Goal: Entertainment & Leisure: Browse casually

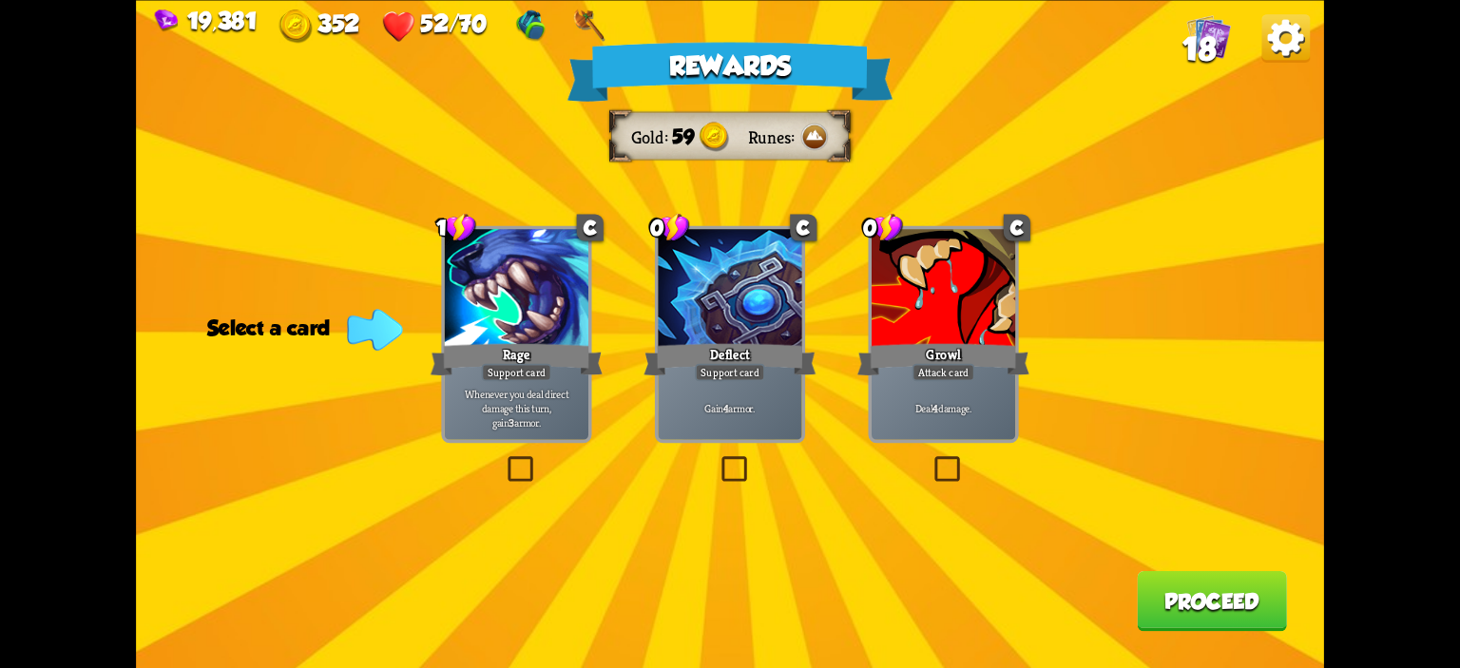
click at [963, 311] on div at bounding box center [944, 289] width 144 height 121
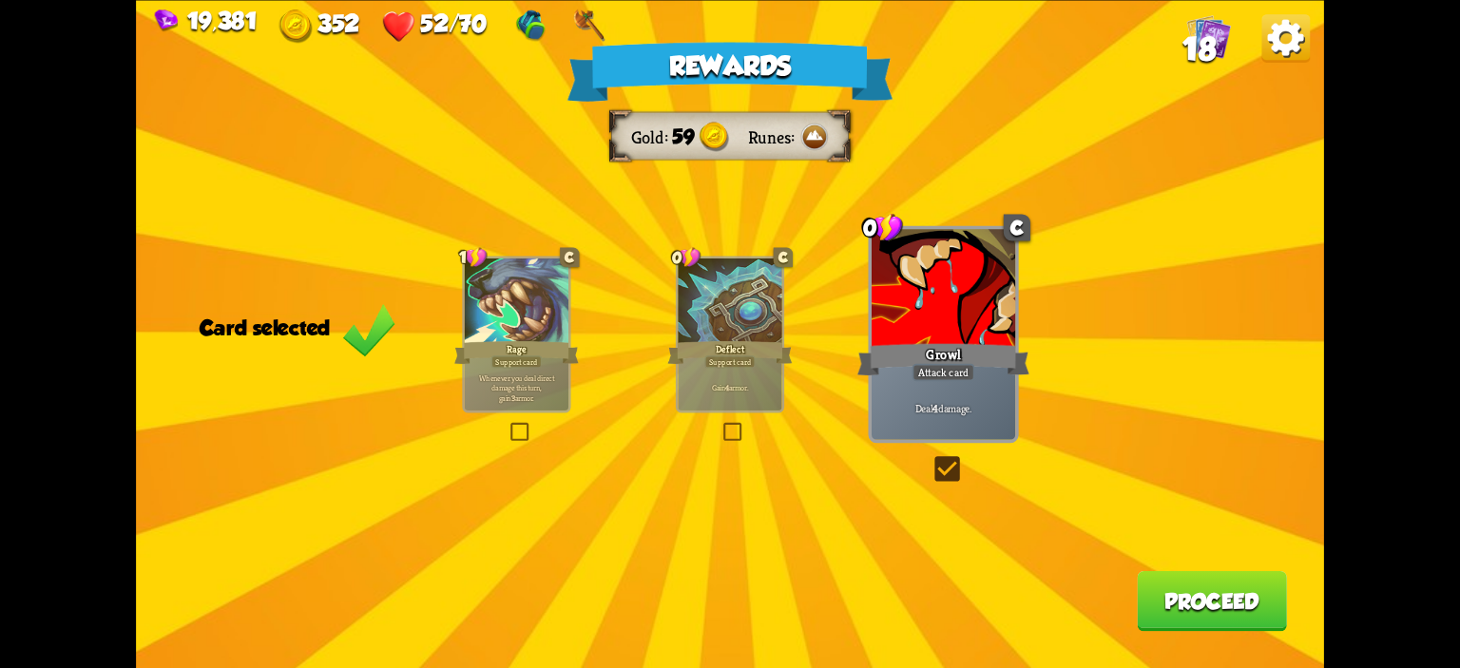
click at [1172, 583] on button "Proceed" at bounding box center [1212, 600] width 150 height 60
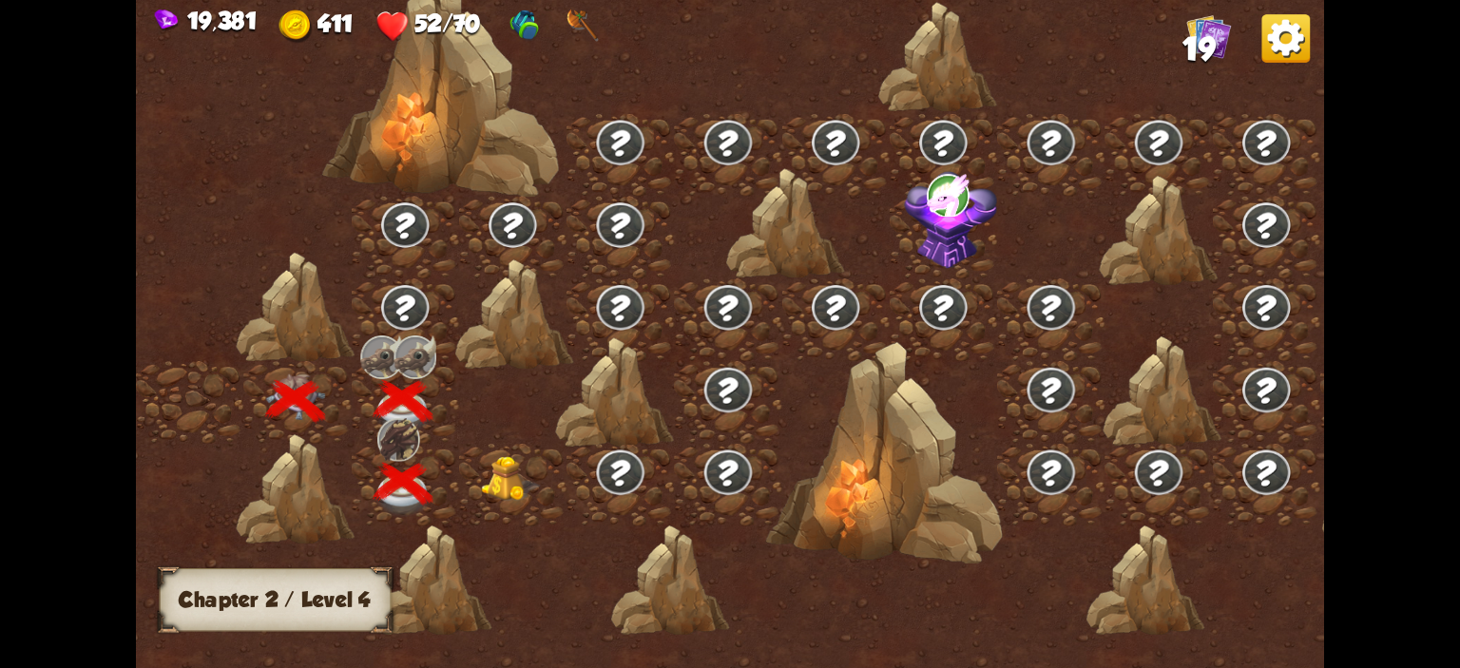
click at [506, 454] on div at bounding box center [512, 485] width 107 height 83
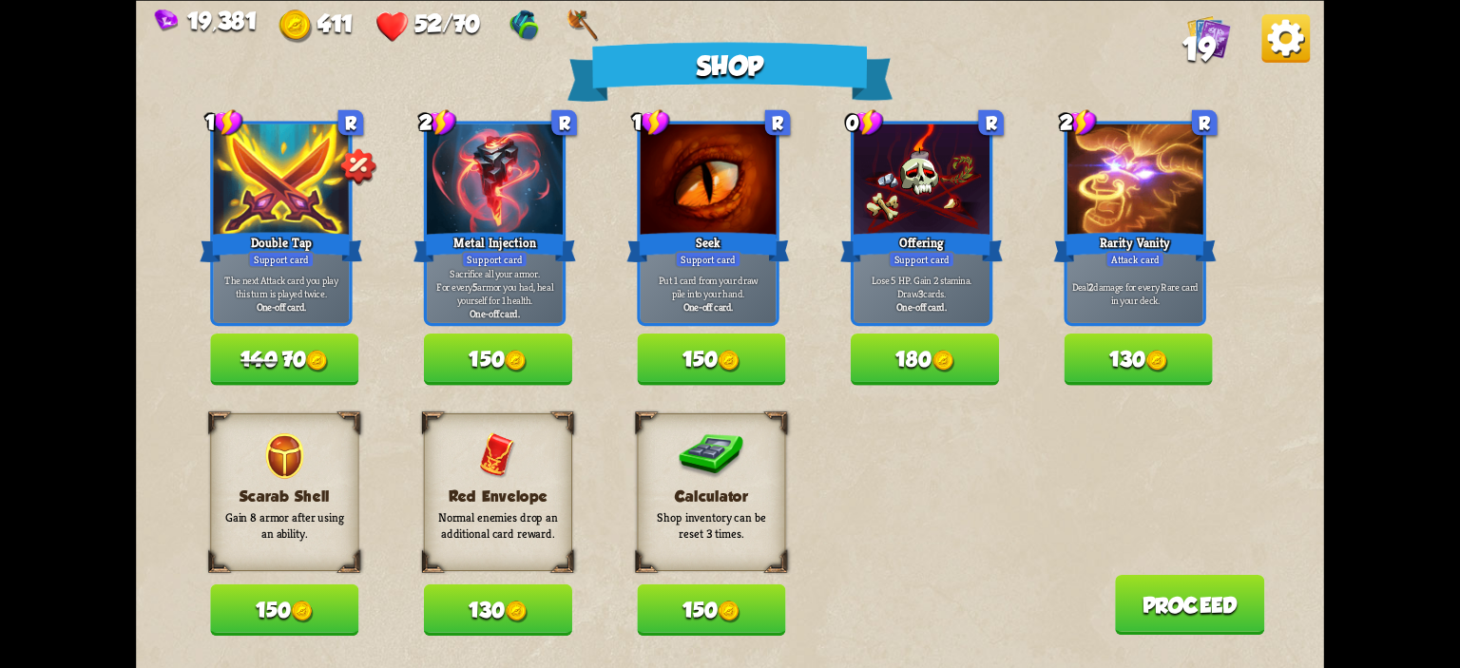
click at [1107, 350] on button "130" at bounding box center [1139, 359] width 148 height 51
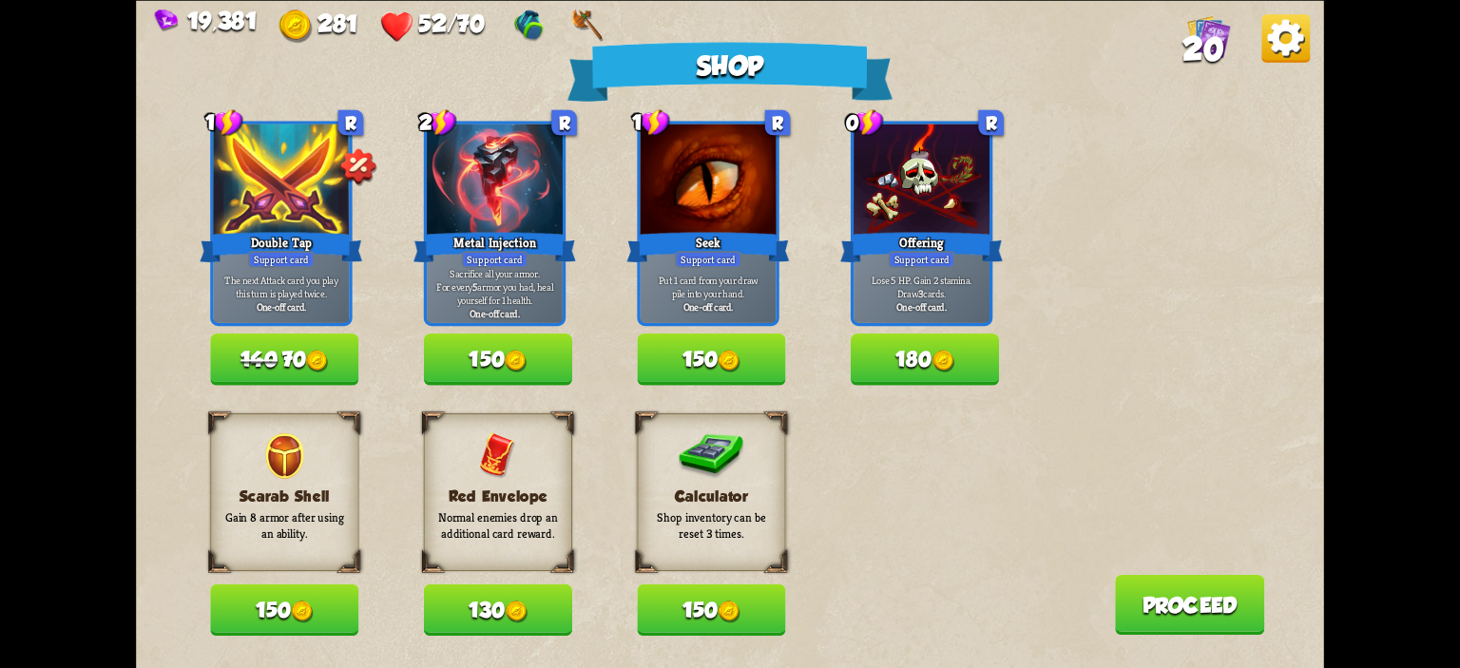
click at [726, 594] on button "150" at bounding box center [711, 610] width 148 height 51
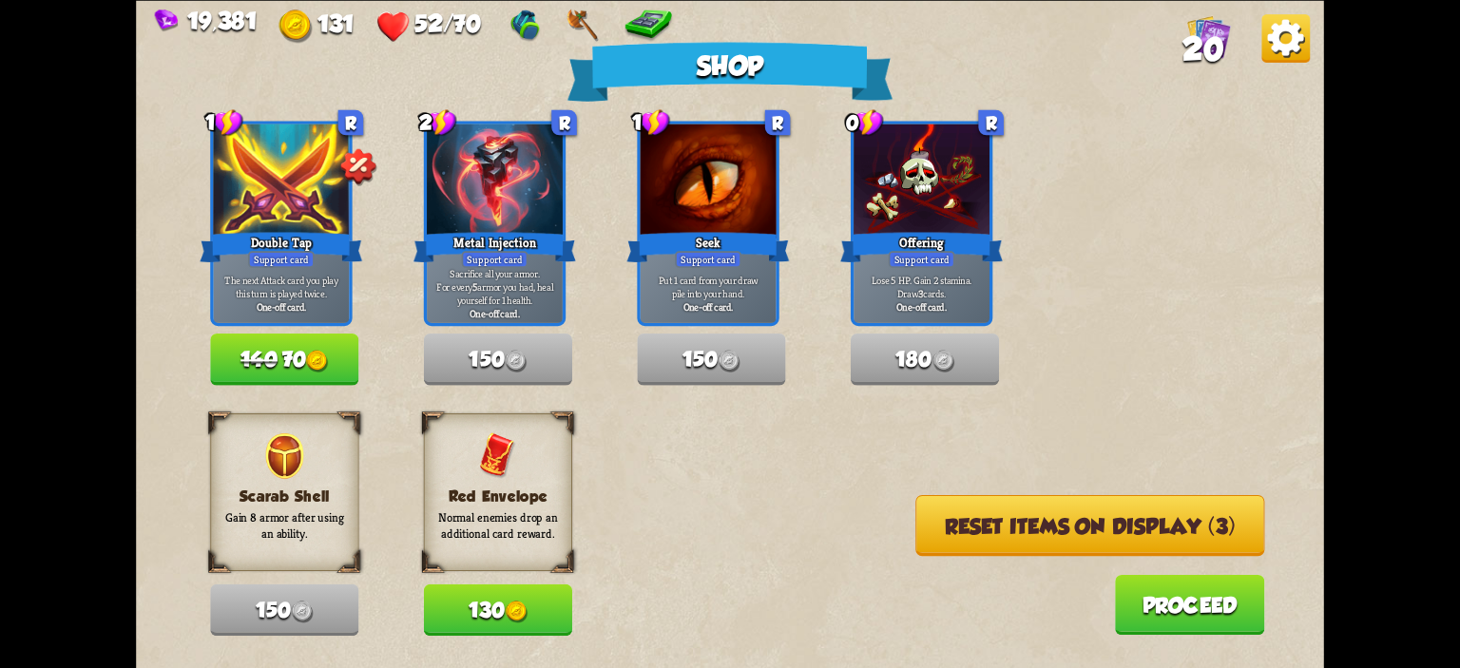
click at [974, 532] on button "Reset items on display (3)" at bounding box center [1090, 524] width 349 height 61
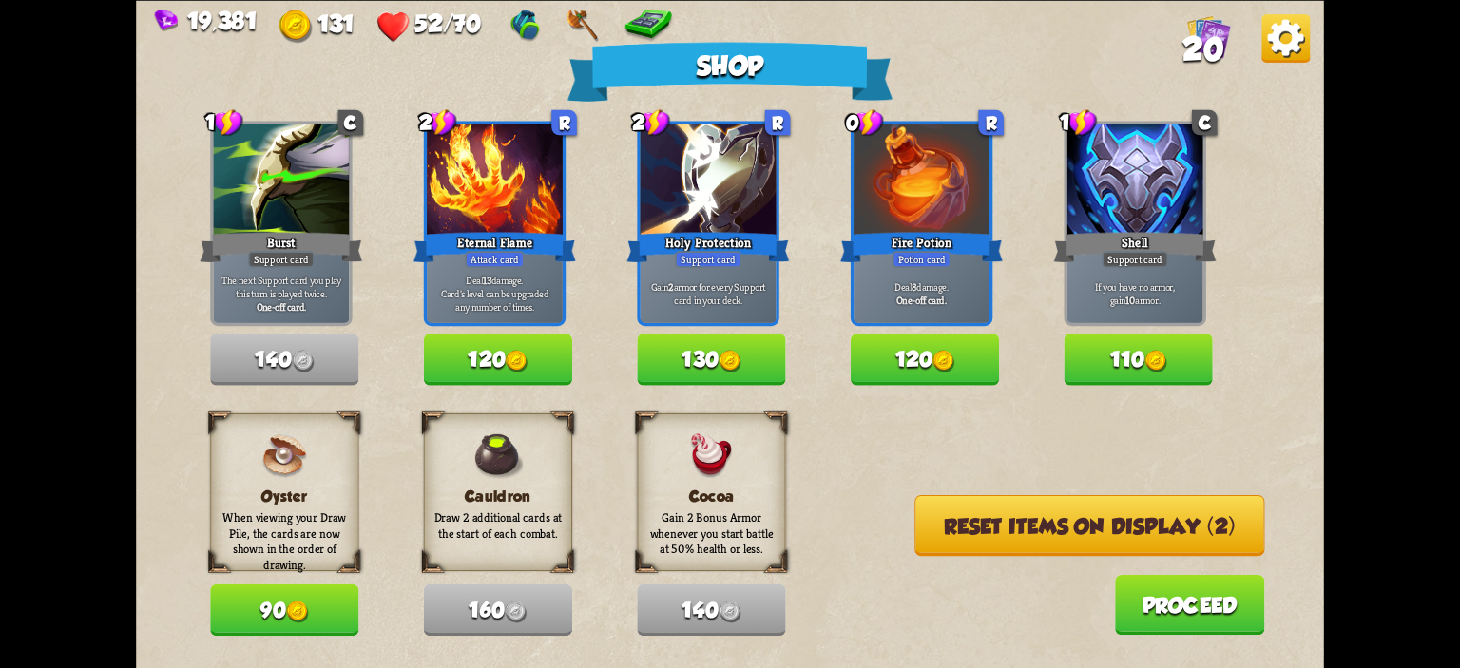
click at [716, 338] on button "130" at bounding box center [711, 359] width 148 height 51
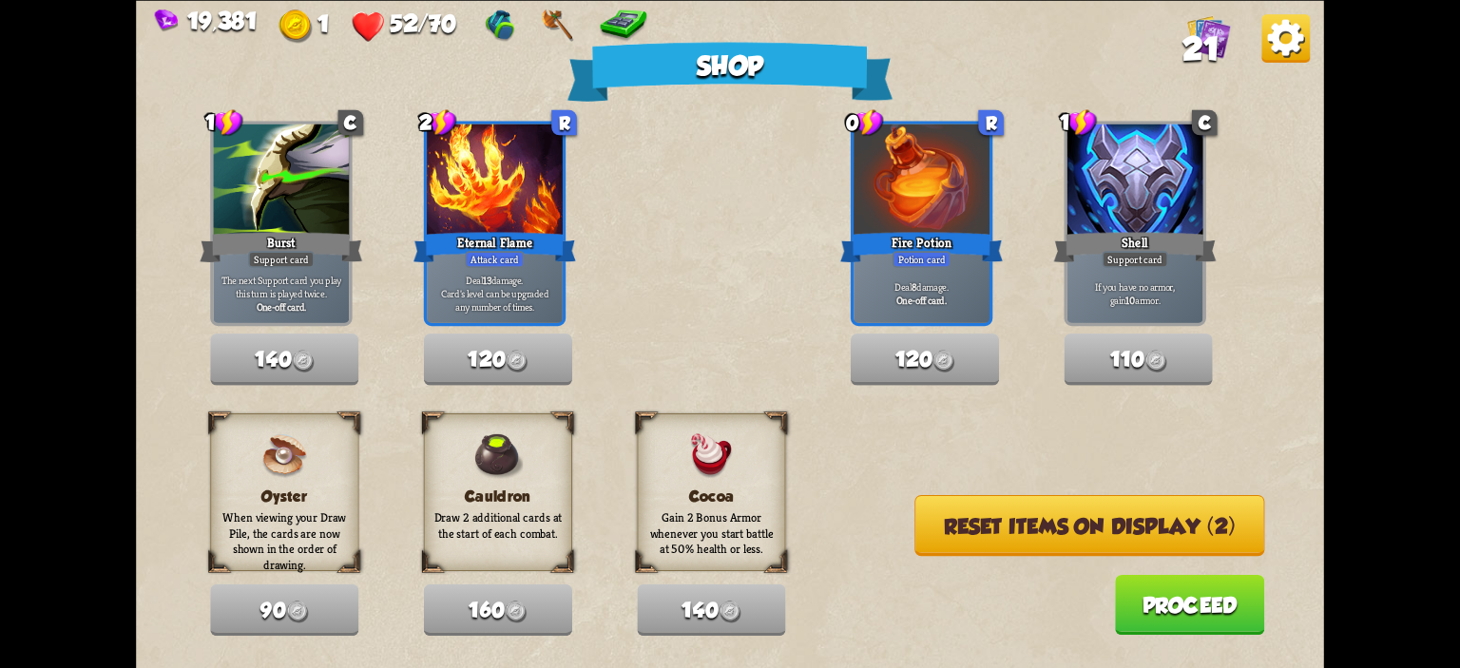
click at [1137, 632] on button "Proceed" at bounding box center [1190, 604] width 150 height 60
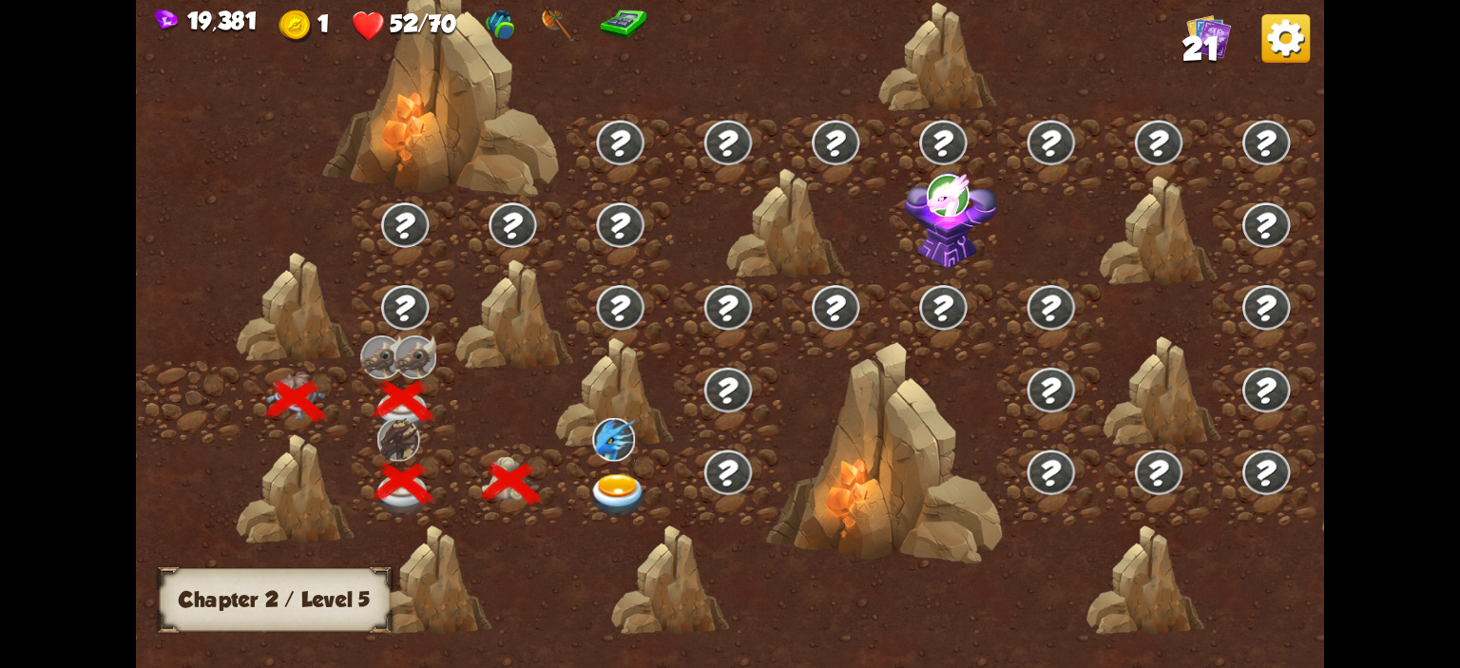
click at [644, 477] on img at bounding box center [618, 496] width 59 height 44
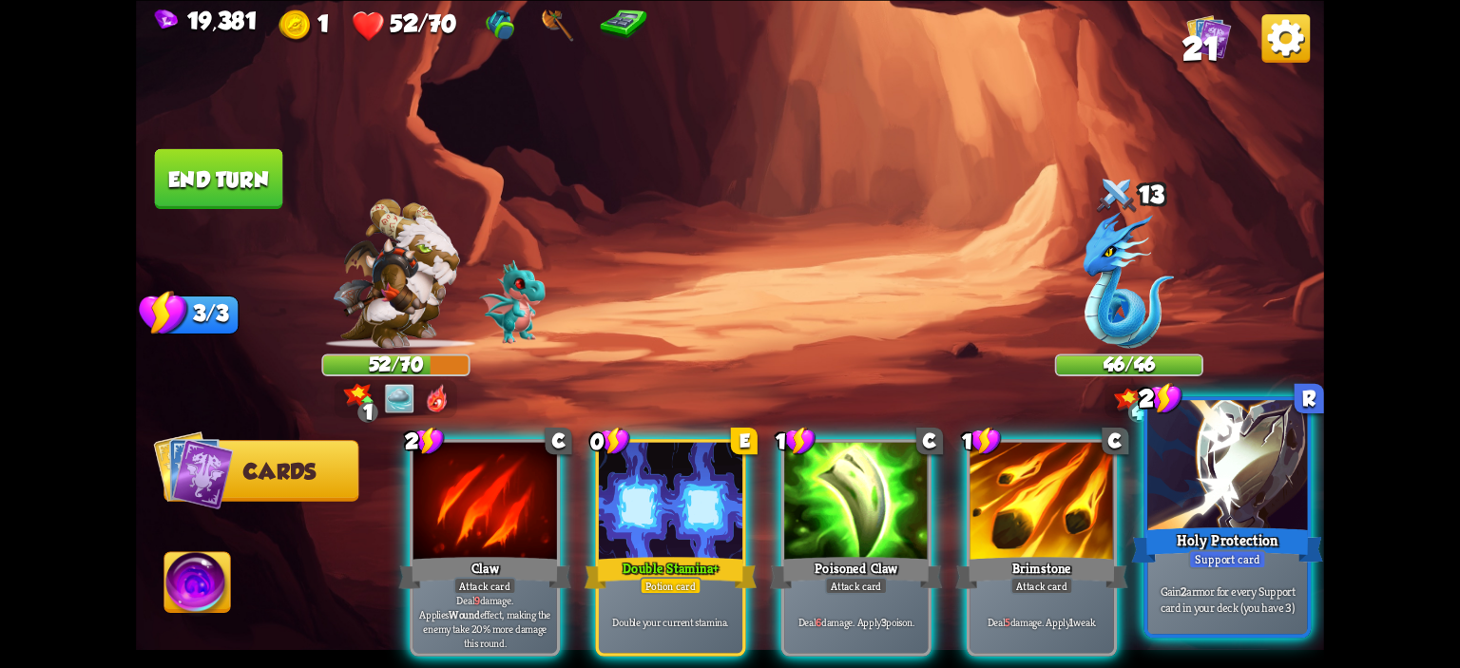
click at [1160, 448] on div at bounding box center [1228, 467] width 160 height 135
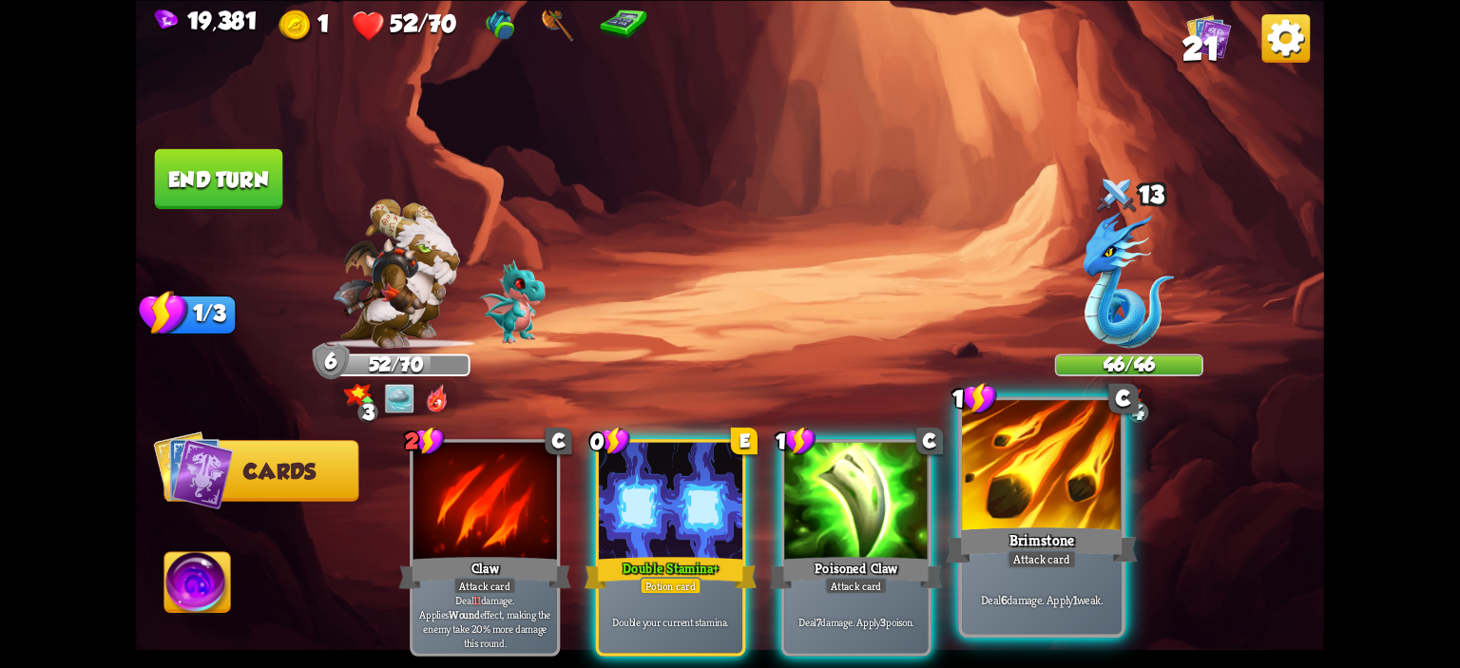
click at [1080, 453] on div at bounding box center [1042, 467] width 160 height 135
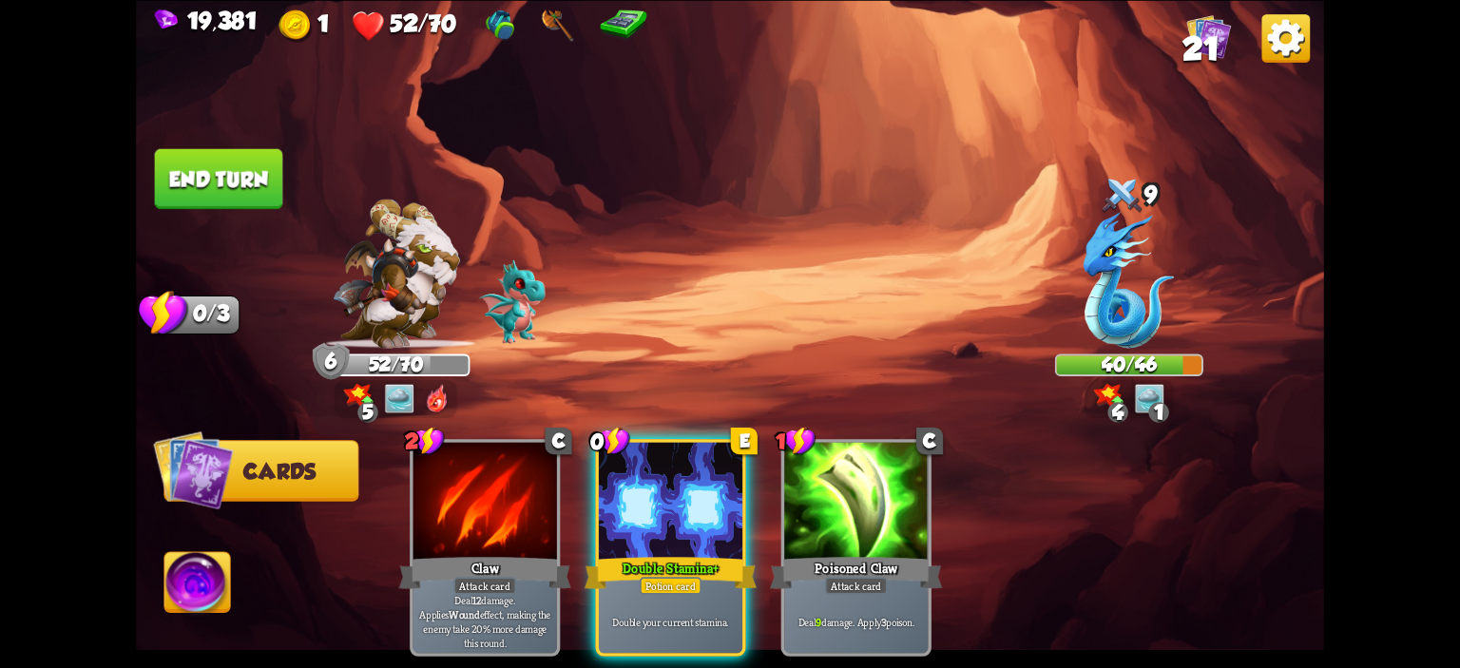
click at [260, 188] on button "End turn" at bounding box center [219, 178] width 128 height 60
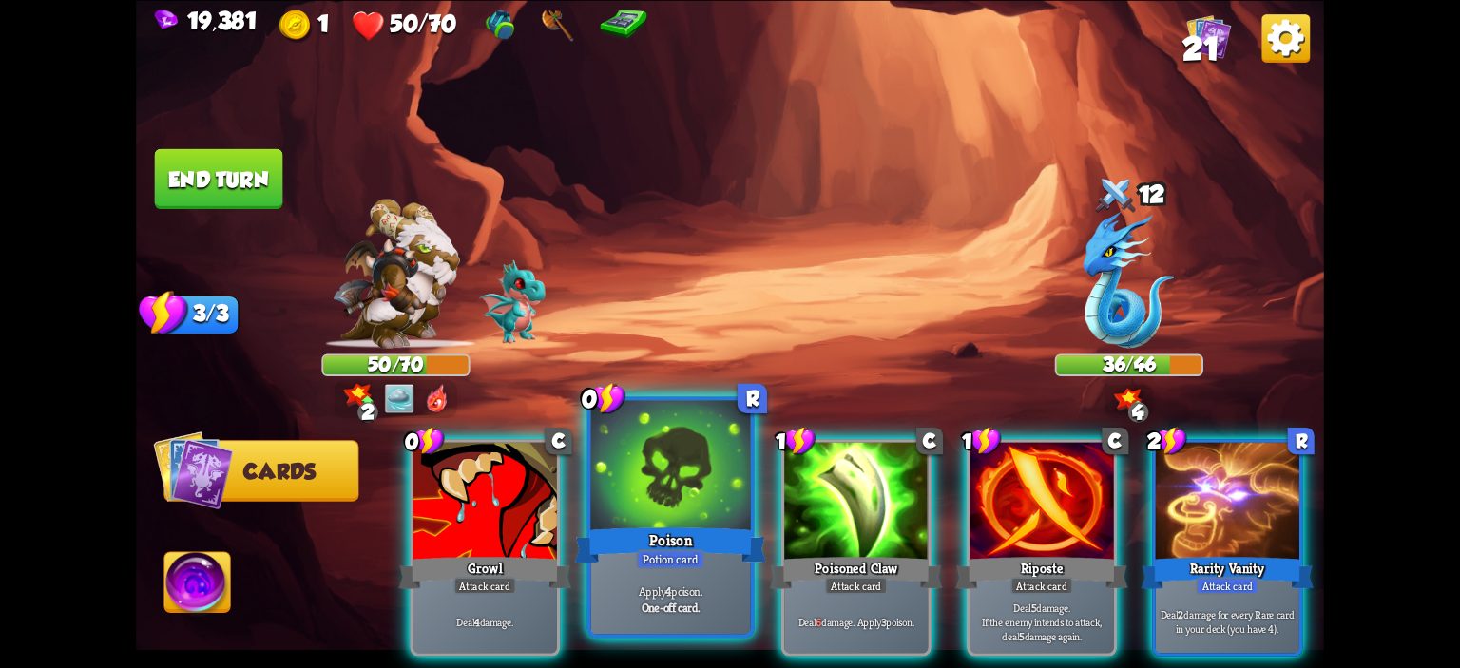
click at [654, 493] on div at bounding box center [671, 467] width 160 height 135
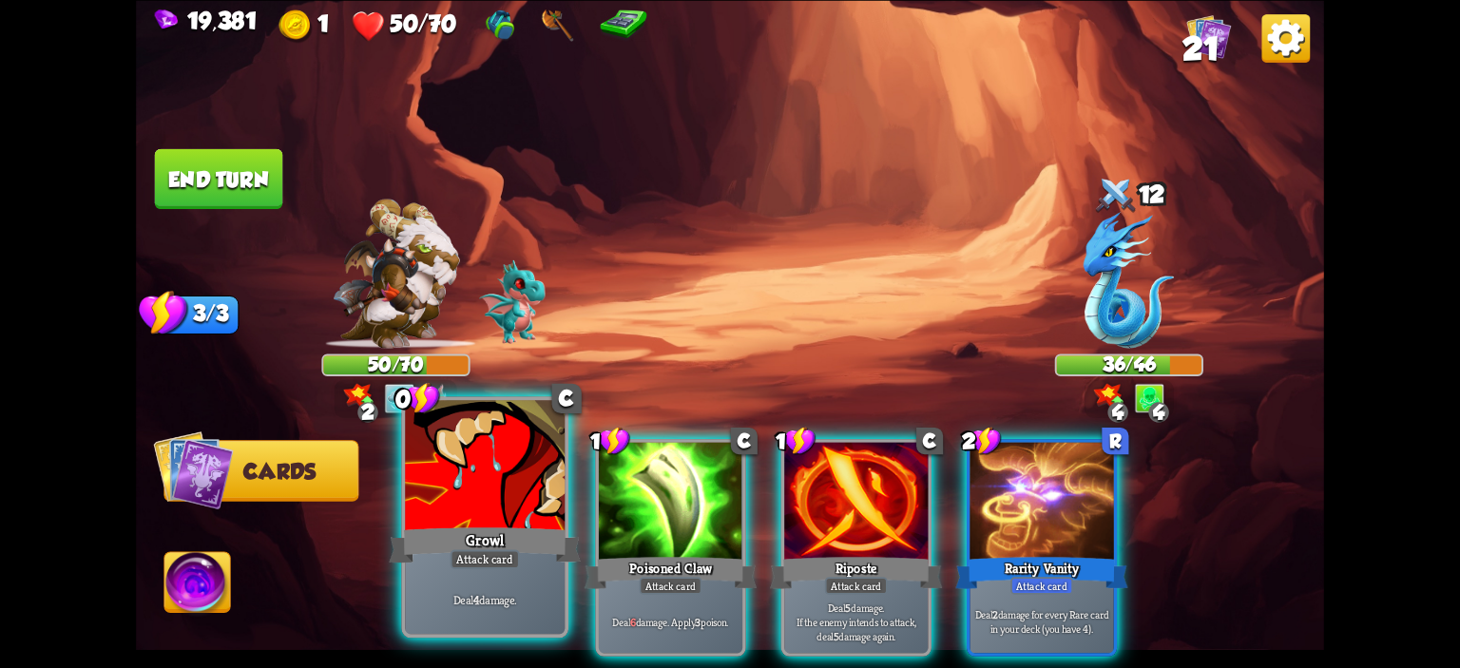
click at [493, 488] on div at bounding box center [485, 467] width 160 height 135
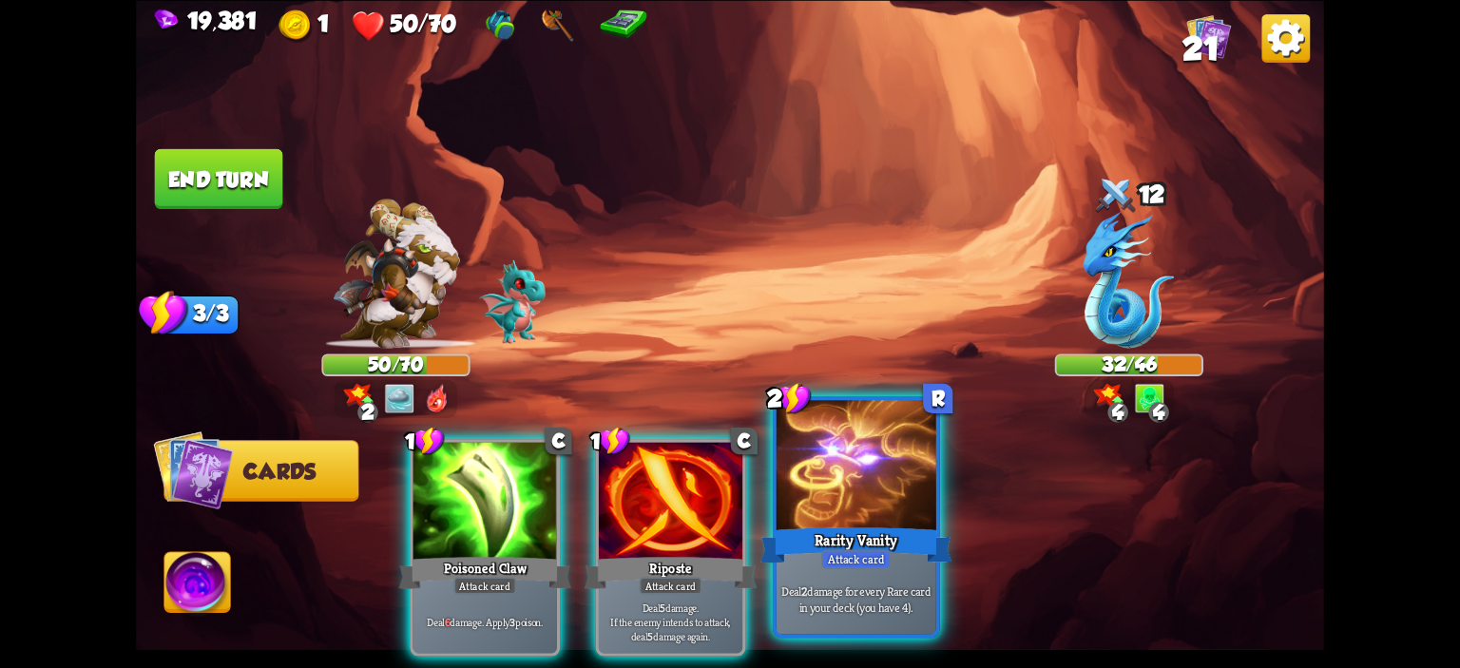
click at [832, 477] on div at bounding box center [857, 467] width 160 height 135
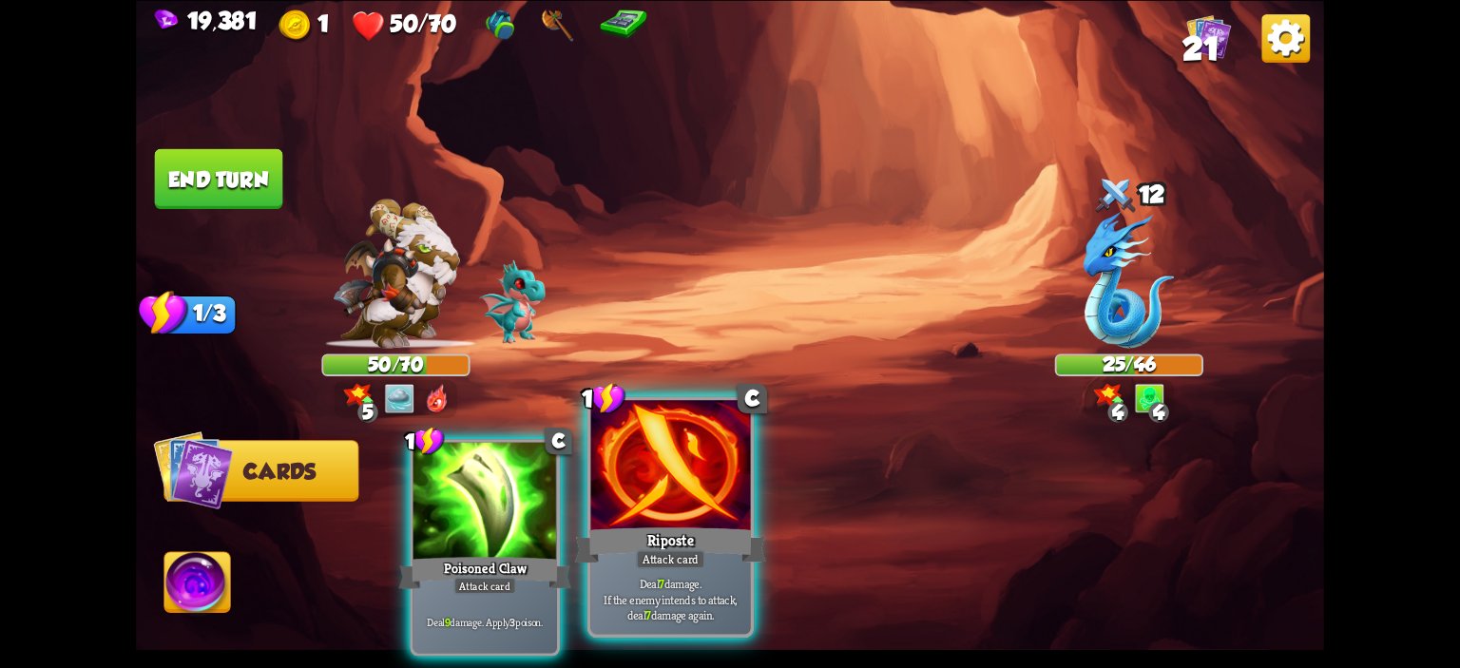
click at [643, 518] on div at bounding box center [671, 467] width 160 height 135
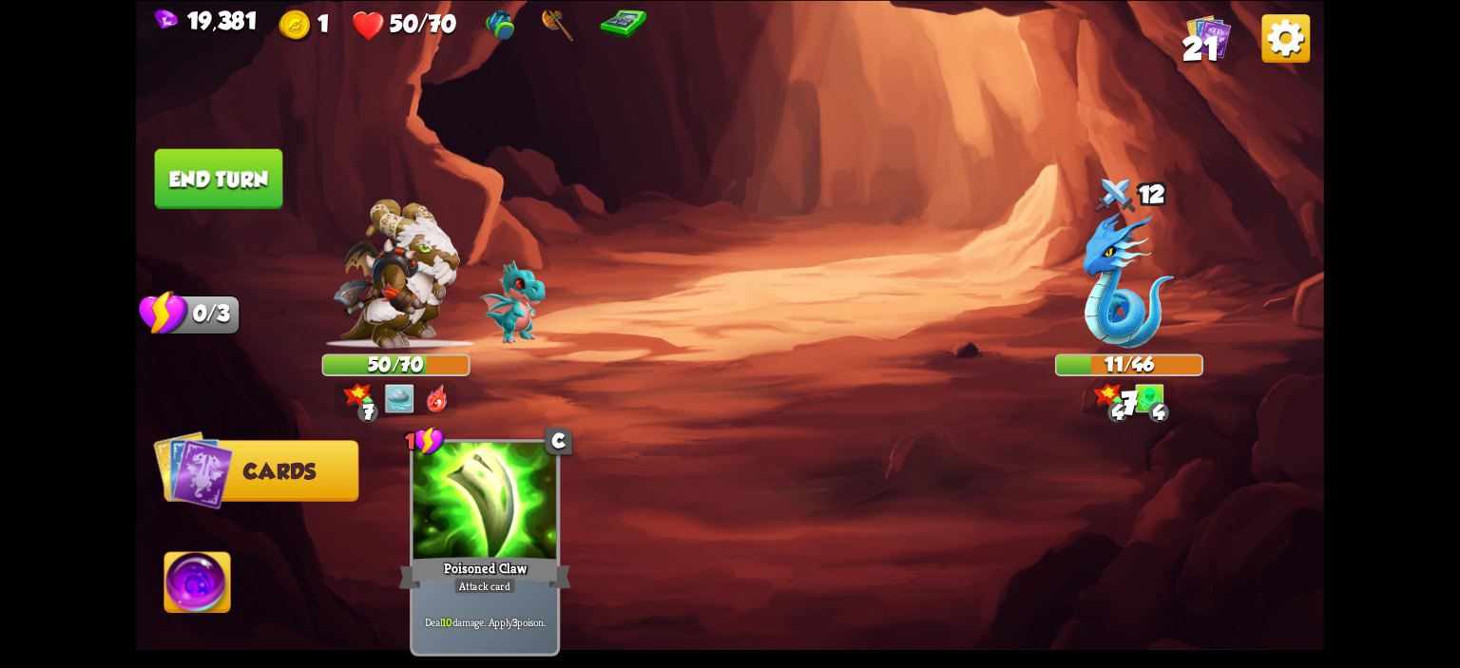
click at [204, 593] on img at bounding box center [197, 585] width 66 height 67
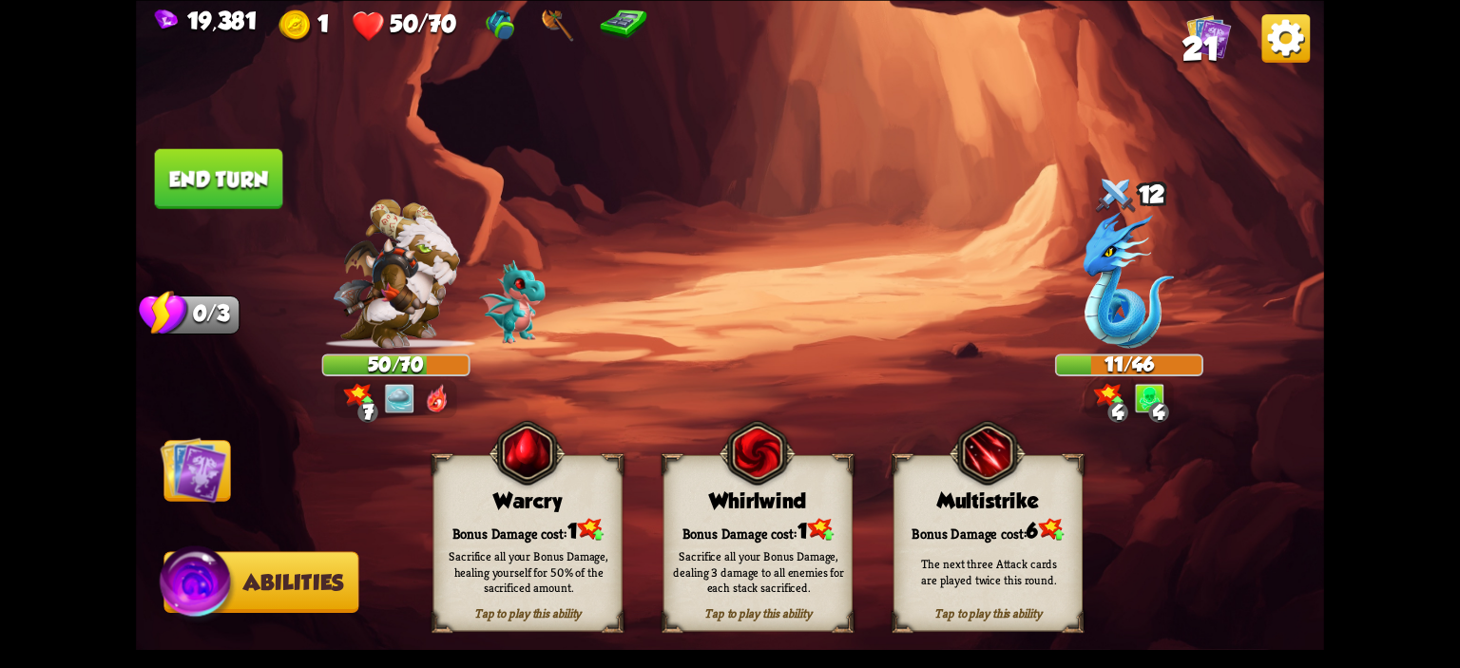
click at [529, 484] on img at bounding box center [527, 453] width 76 height 78
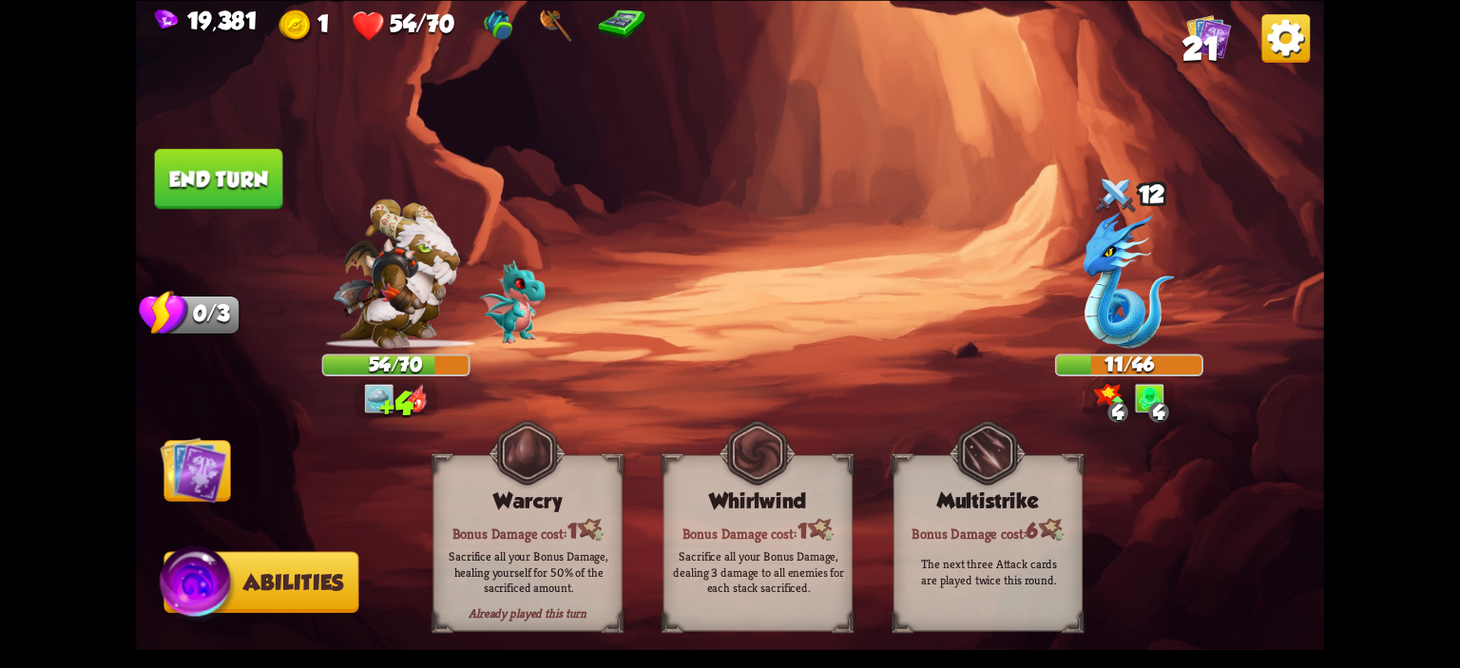
click at [199, 183] on button "End turn" at bounding box center [219, 178] width 128 height 60
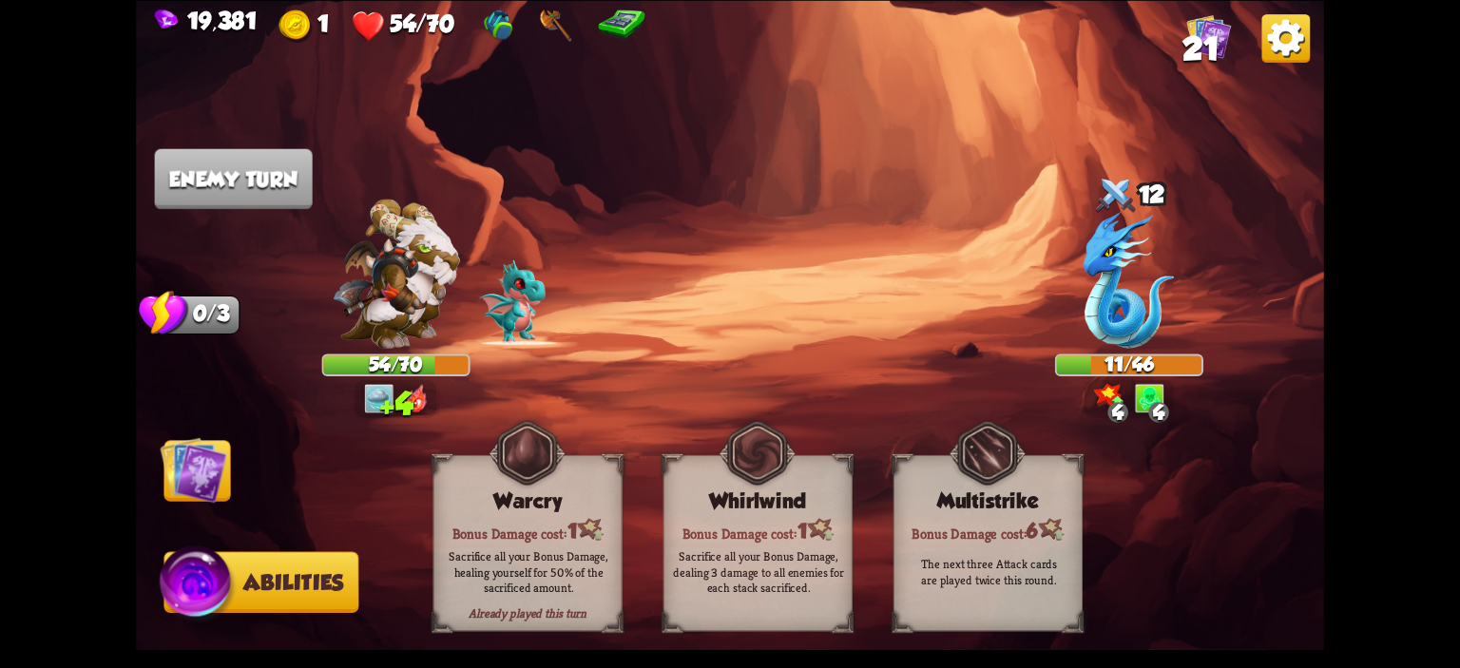
click at [186, 442] on img at bounding box center [193, 469] width 67 height 67
click at [190, 459] on img at bounding box center [193, 469] width 67 height 67
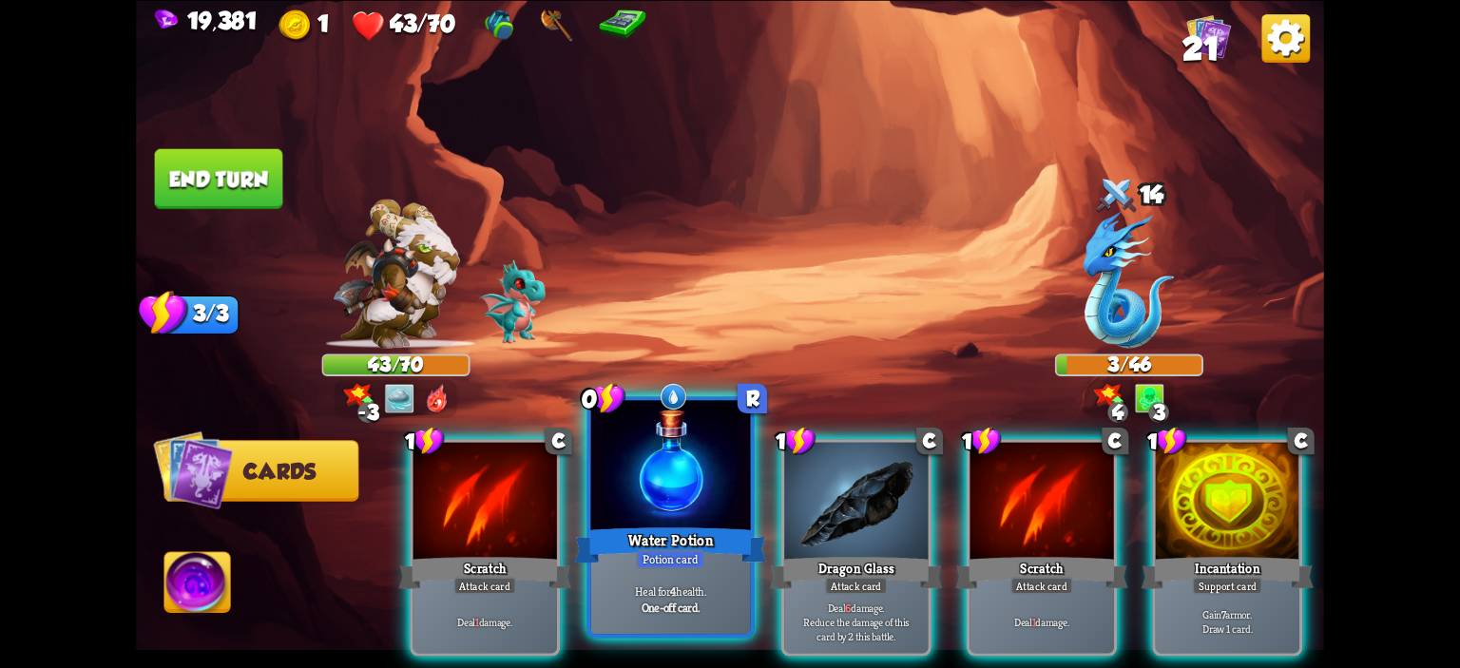
click at [712, 559] on div "Water Potion" at bounding box center [671, 545] width 192 height 43
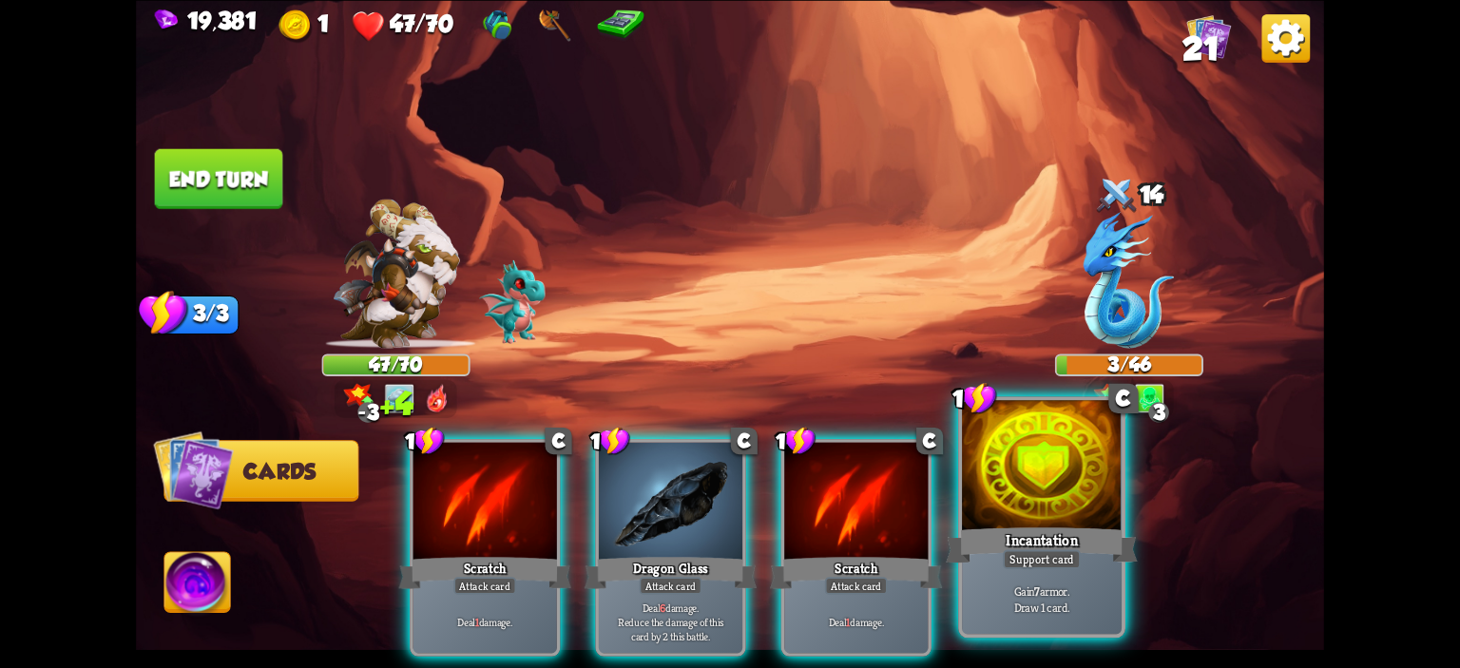
click at [989, 433] on div at bounding box center [1042, 467] width 160 height 135
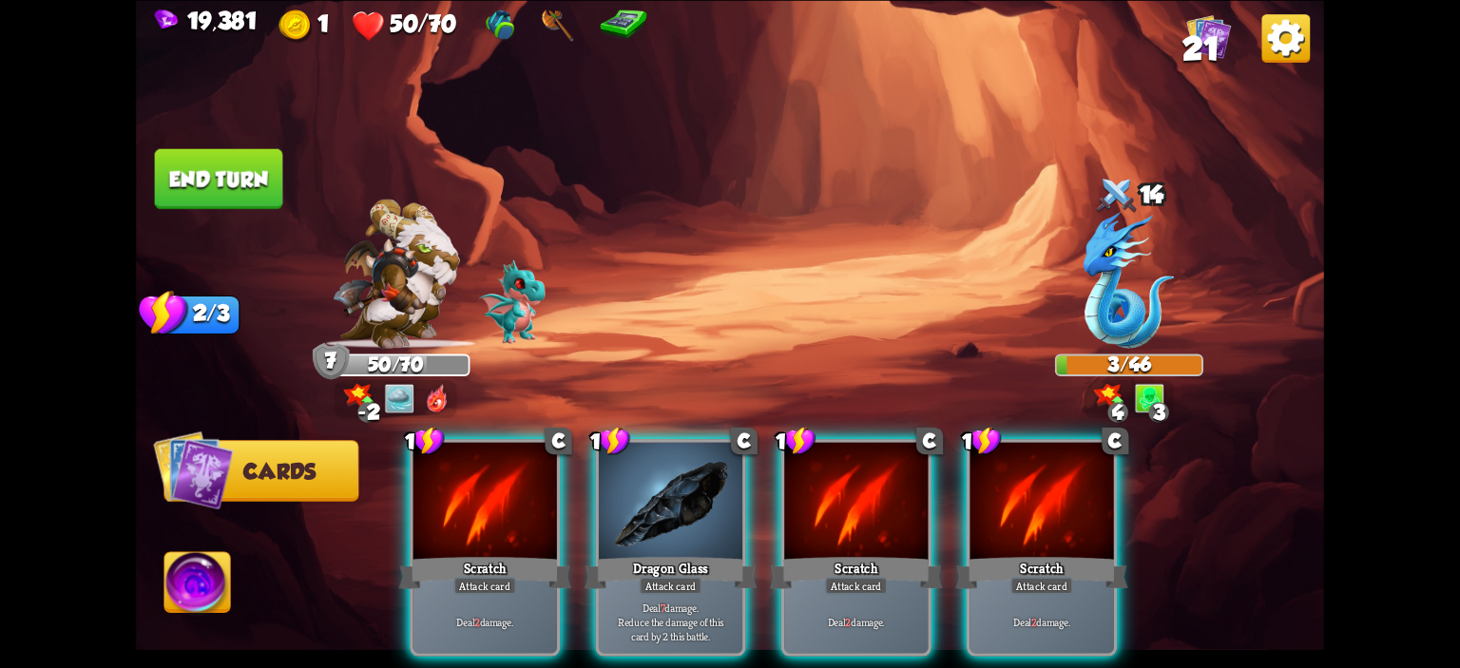
click at [243, 192] on button "End turn" at bounding box center [219, 178] width 128 height 60
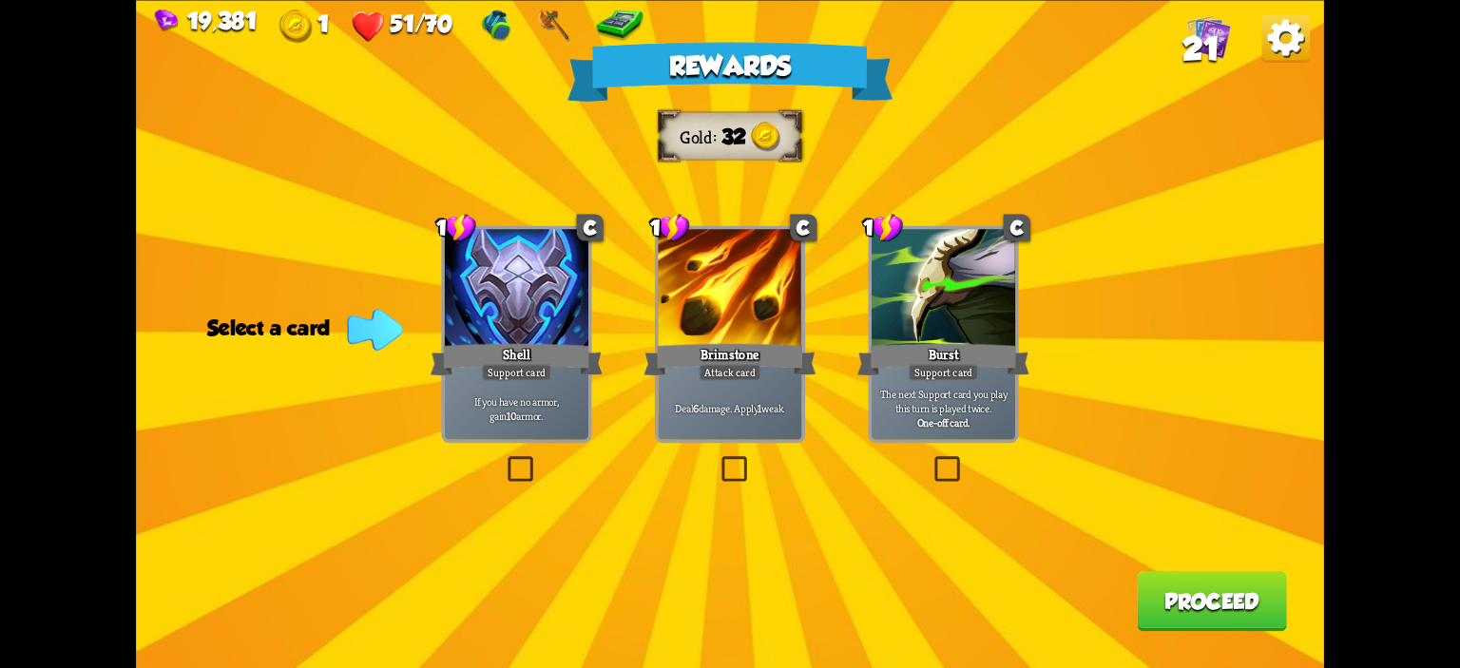
click at [463, 255] on div at bounding box center [517, 289] width 144 height 121
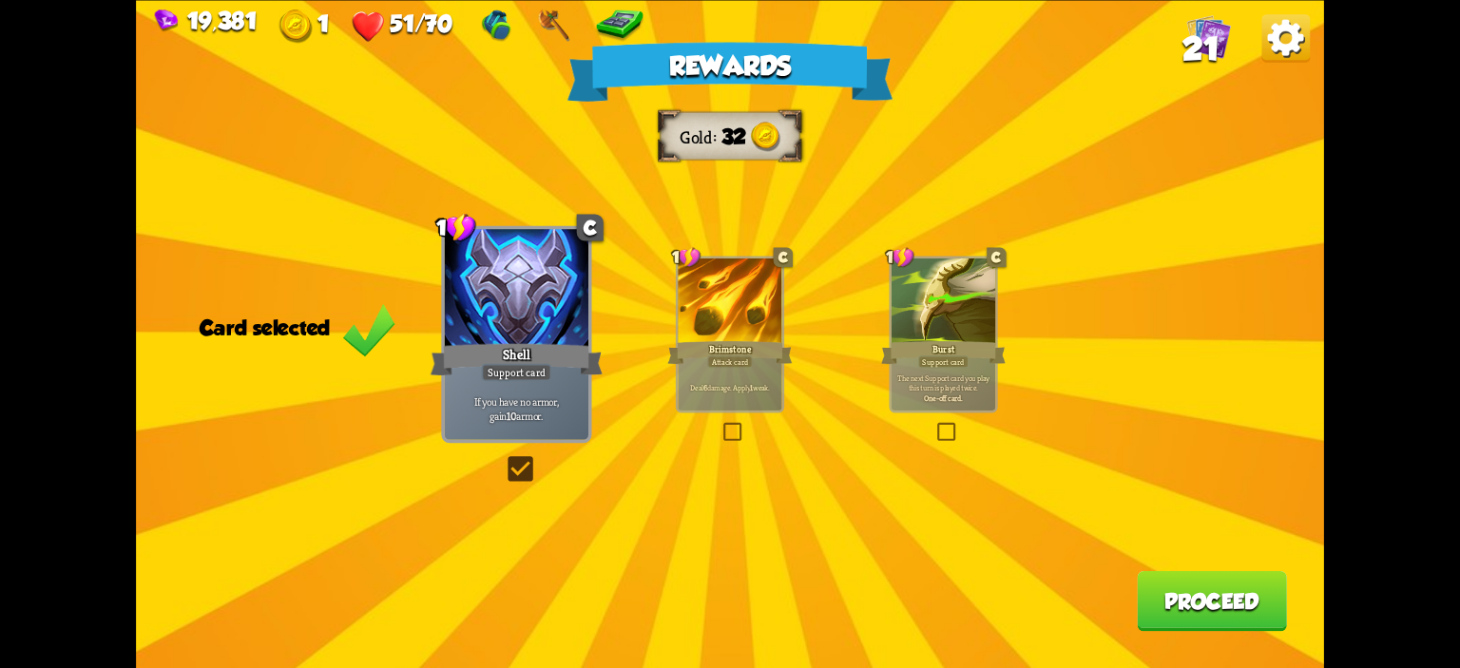
click at [1208, 608] on button "Proceed" at bounding box center [1212, 600] width 150 height 60
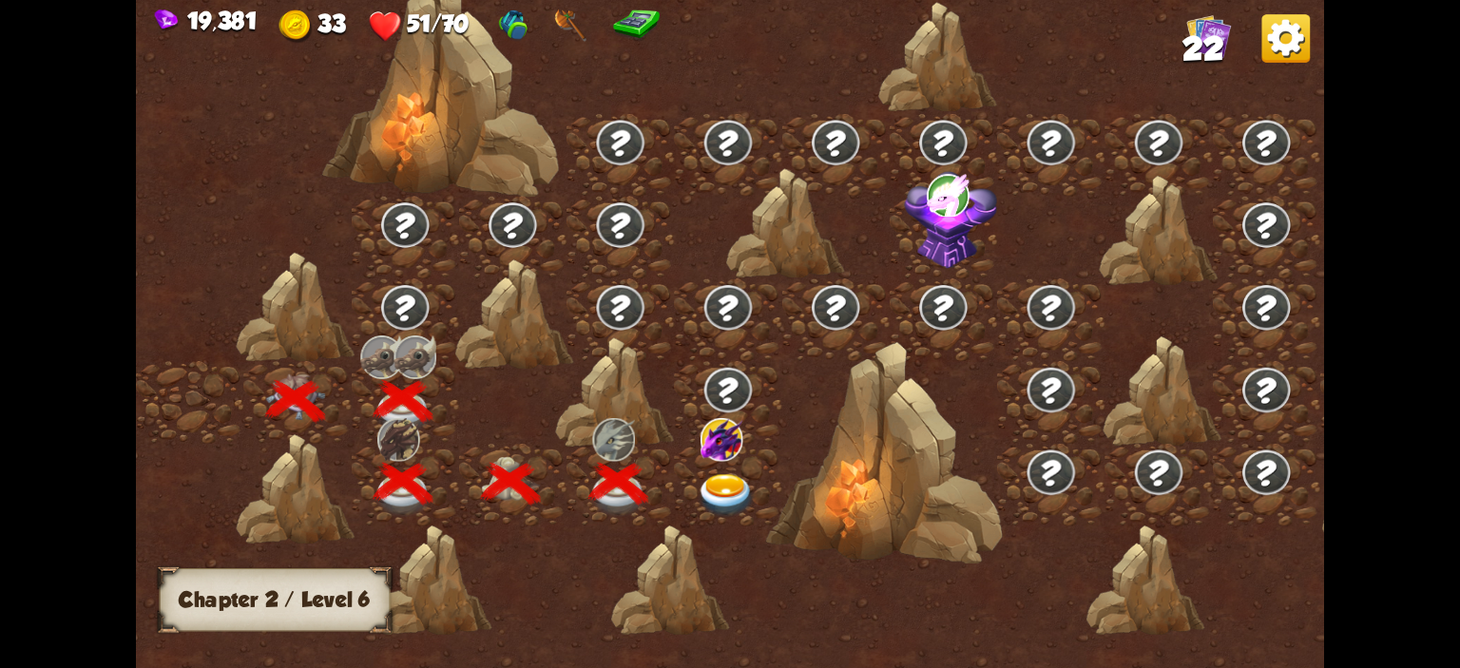
click at [708, 462] on div at bounding box center [727, 485] width 107 height 83
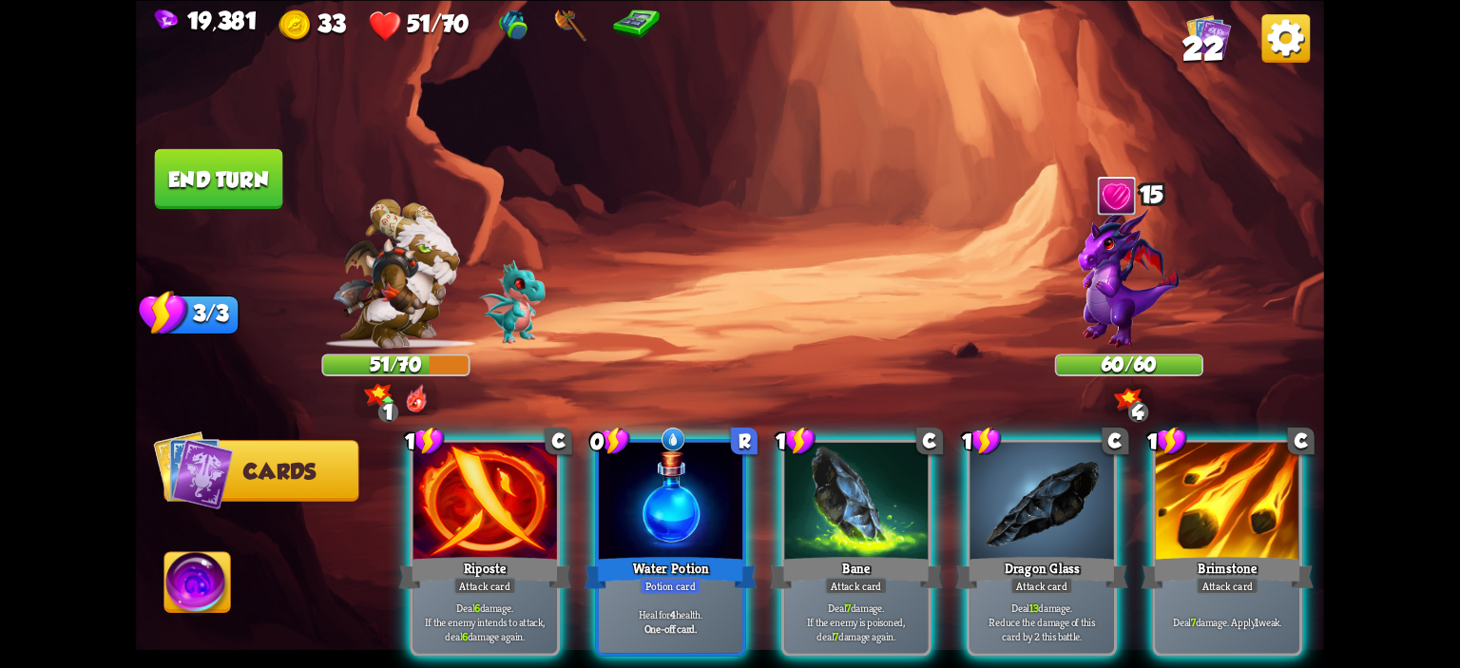
click at [708, 462] on div at bounding box center [671, 502] width 144 height 121
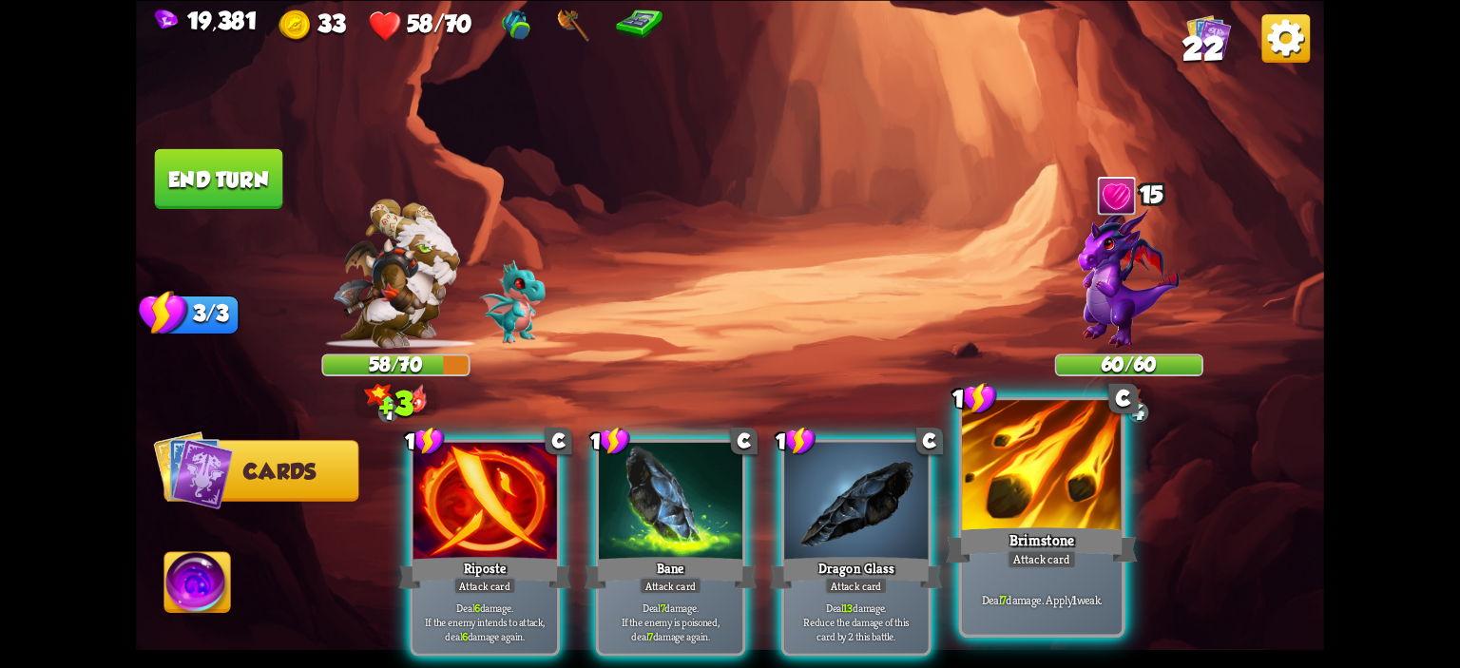
click at [985, 471] on div at bounding box center [1042, 467] width 160 height 135
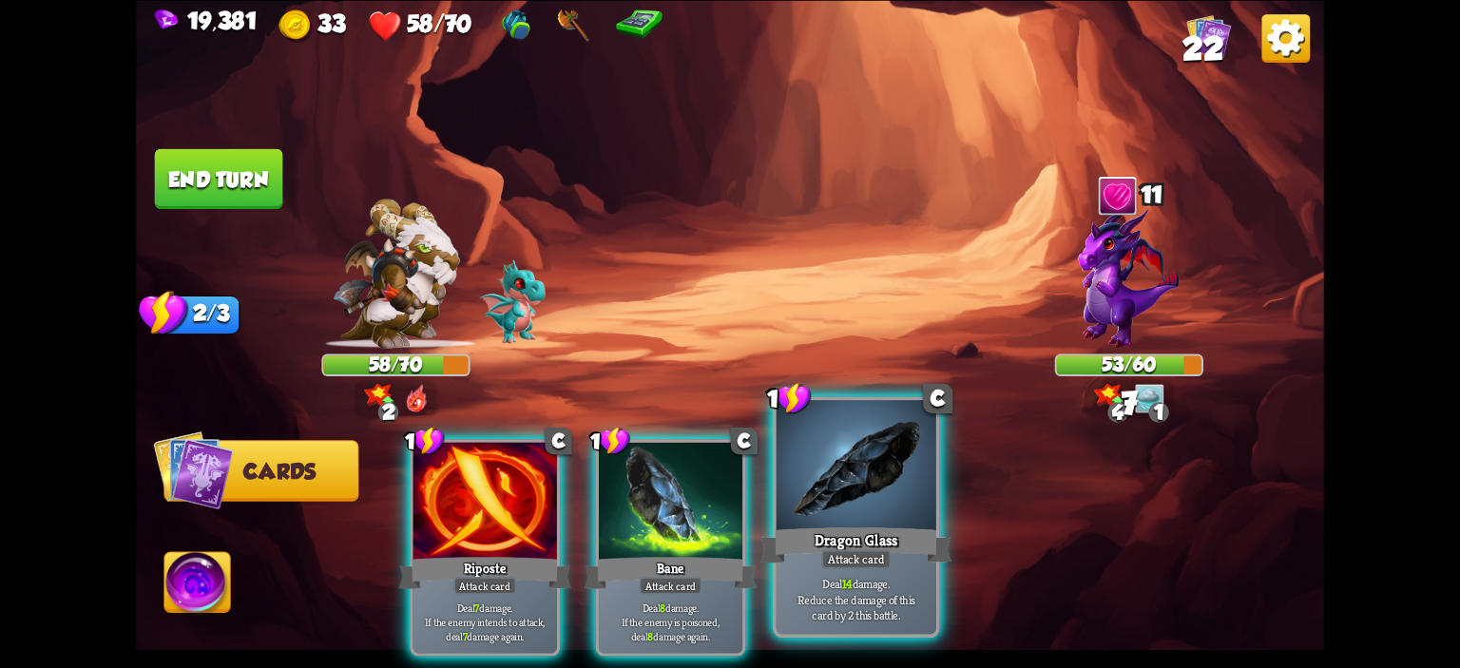
click at [904, 476] on div at bounding box center [857, 467] width 160 height 135
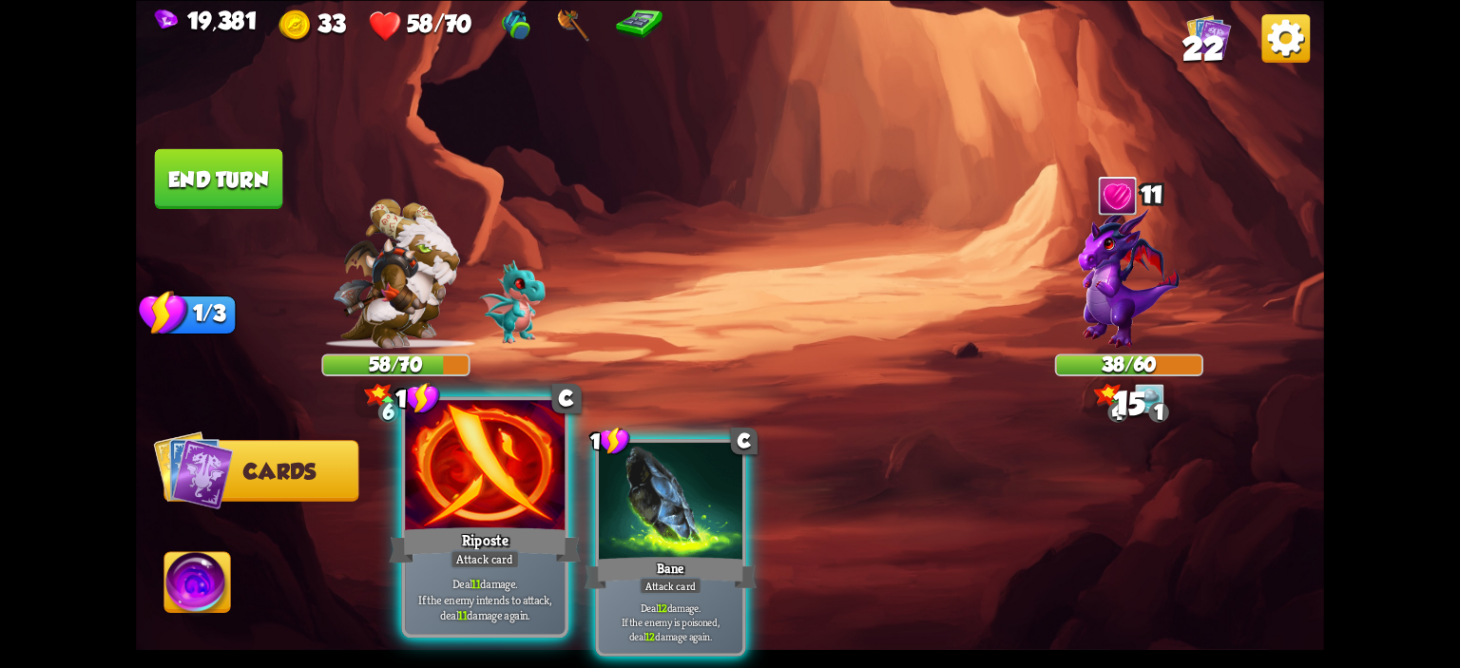
click at [437, 497] on div at bounding box center [485, 467] width 160 height 135
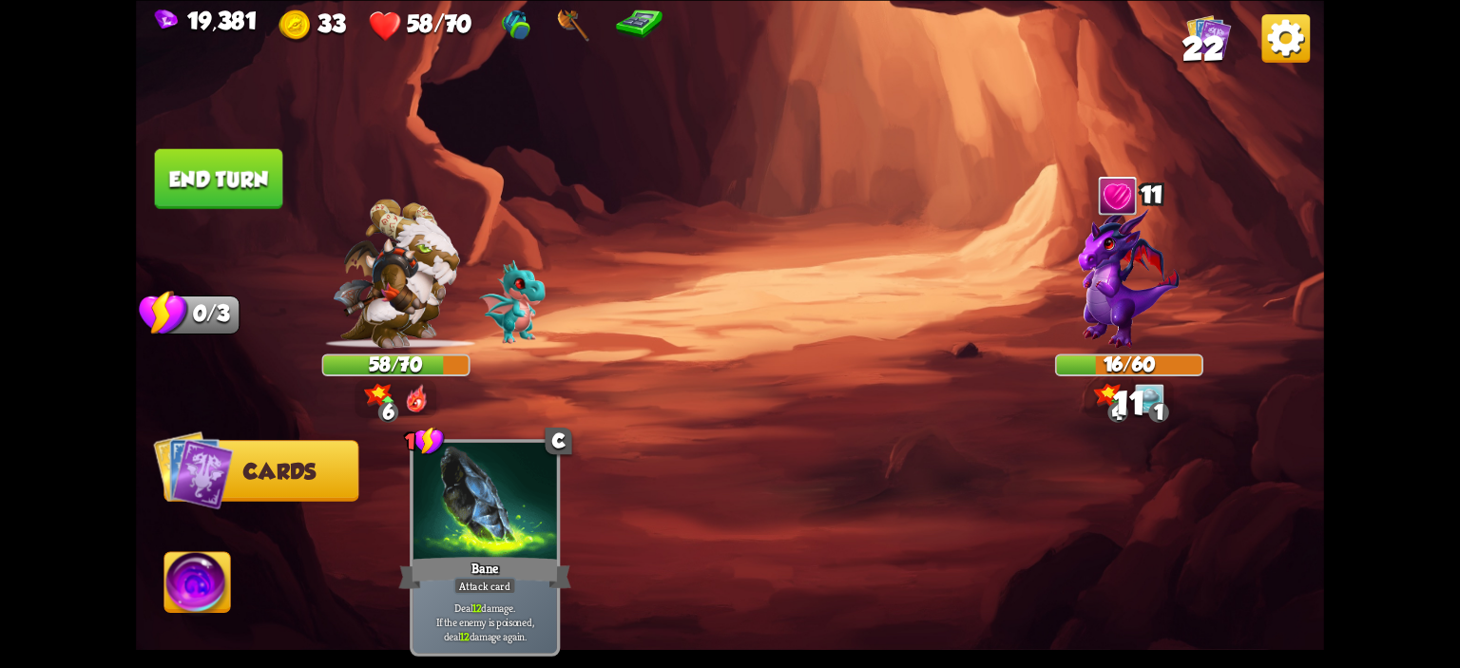
click at [206, 566] on img at bounding box center [197, 585] width 66 height 67
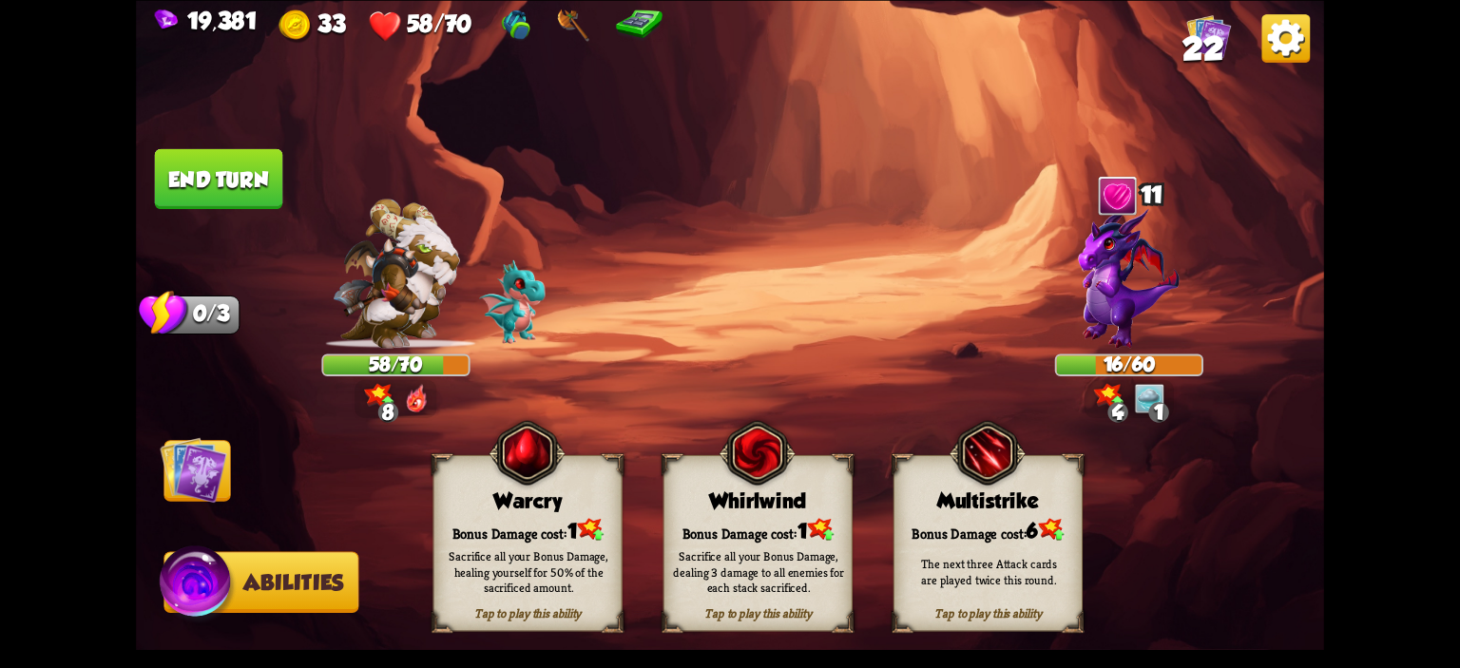
click at [677, 510] on div "Whirlwind" at bounding box center [758, 501] width 187 height 24
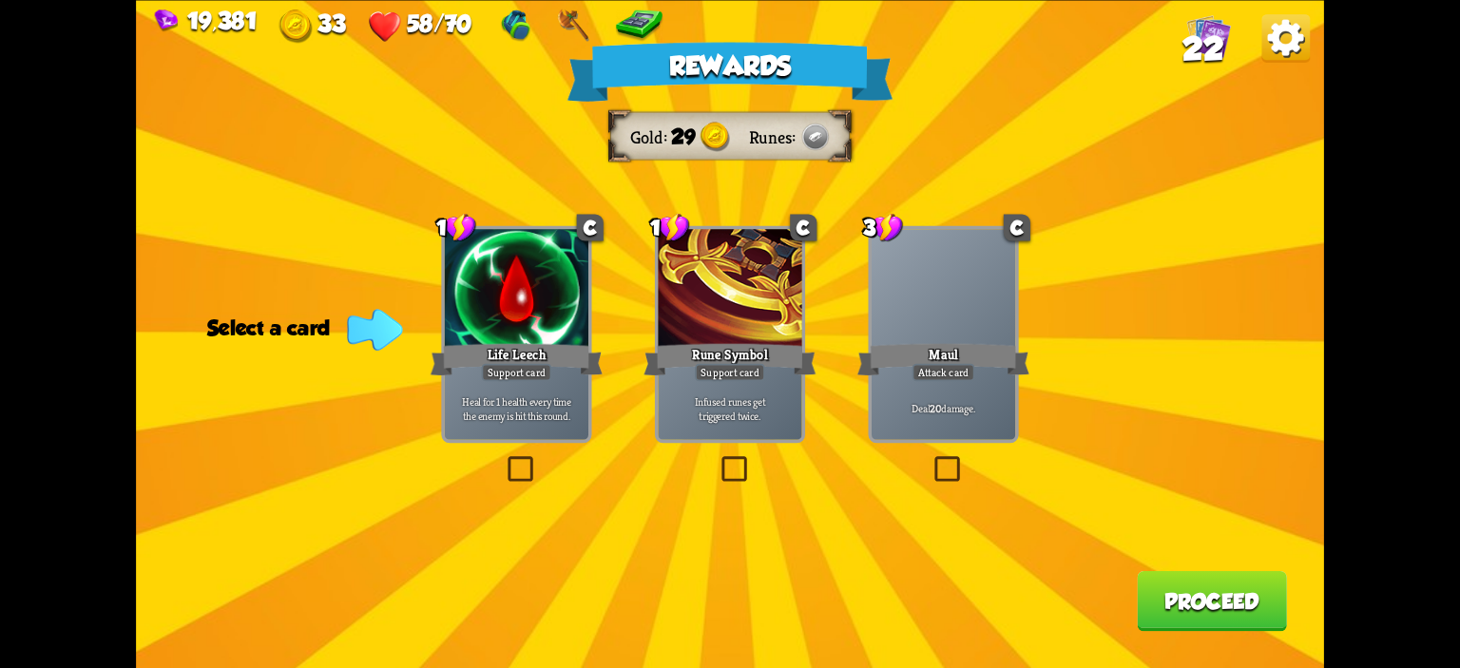
click at [530, 361] on div "Life Leech" at bounding box center [517, 359] width 172 height 38
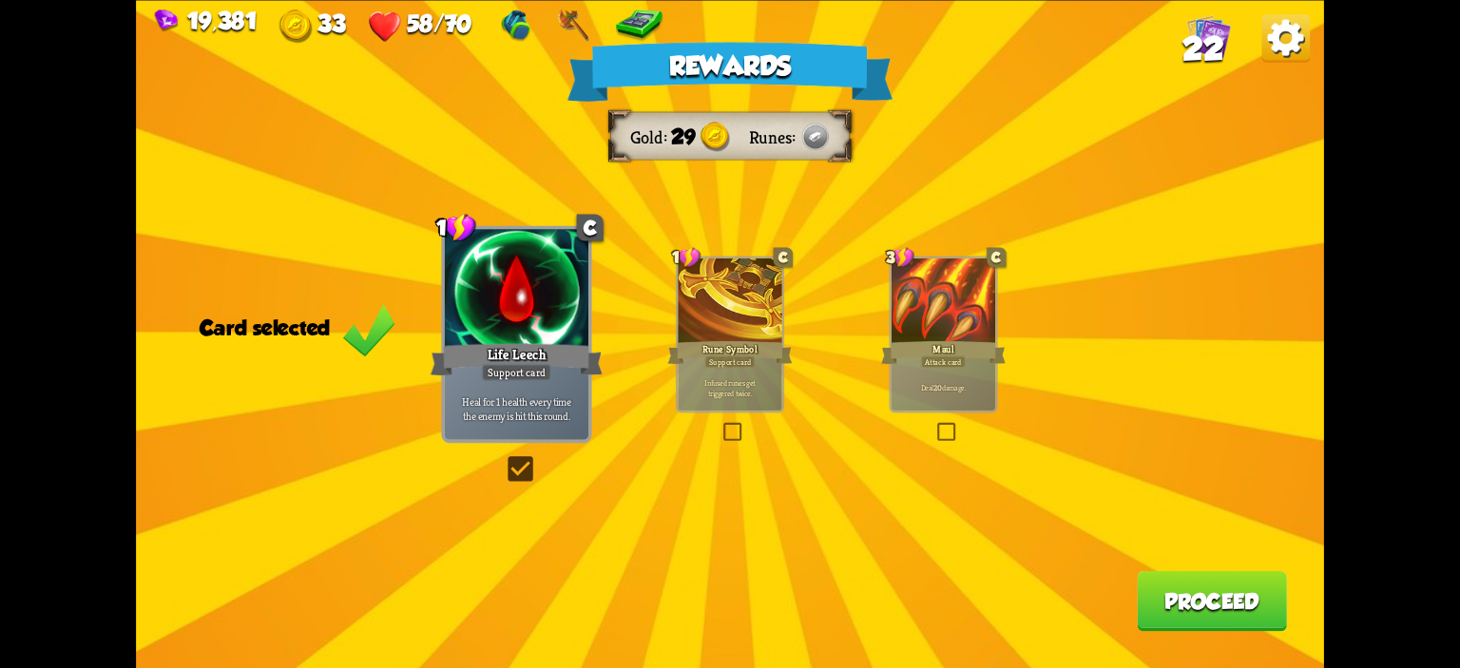
click at [1176, 602] on button "Proceed" at bounding box center [1212, 600] width 150 height 60
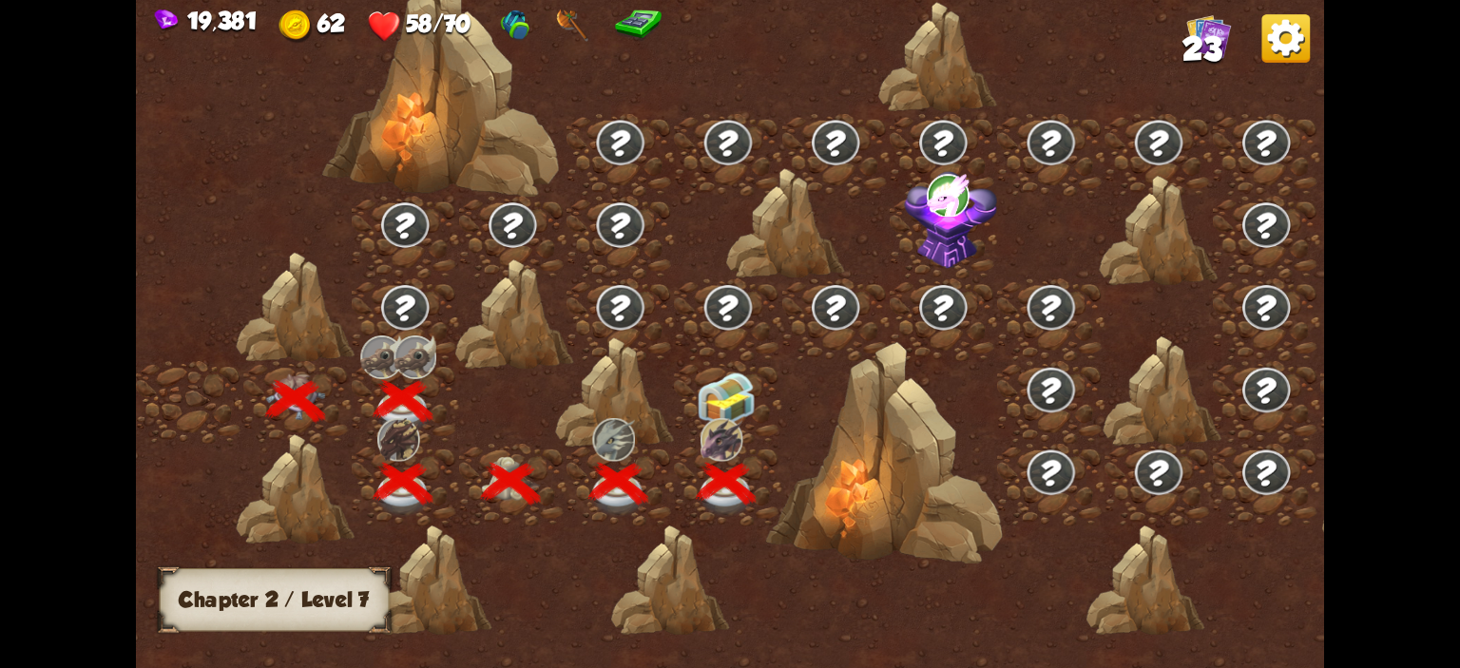
click at [717, 375] on img at bounding box center [726, 400] width 59 height 55
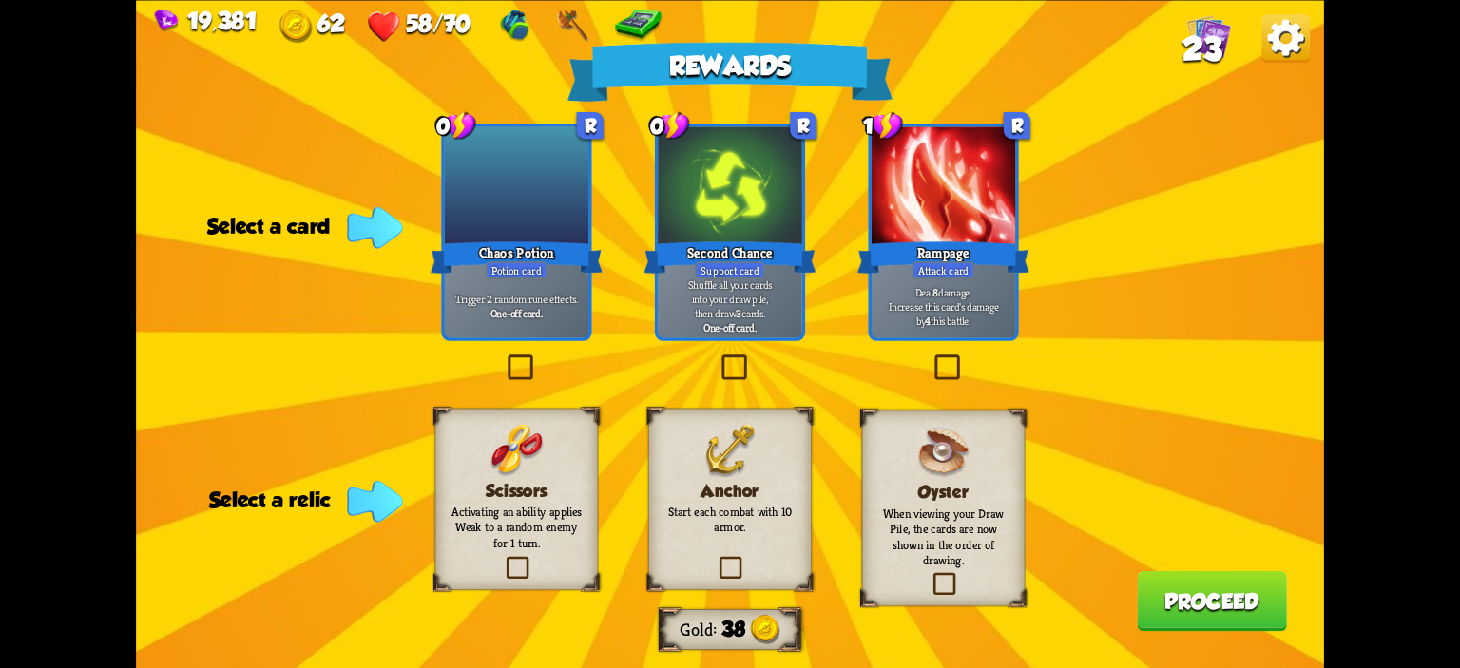
click at [540, 308] on b "One-off card." at bounding box center [517, 313] width 53 height 14
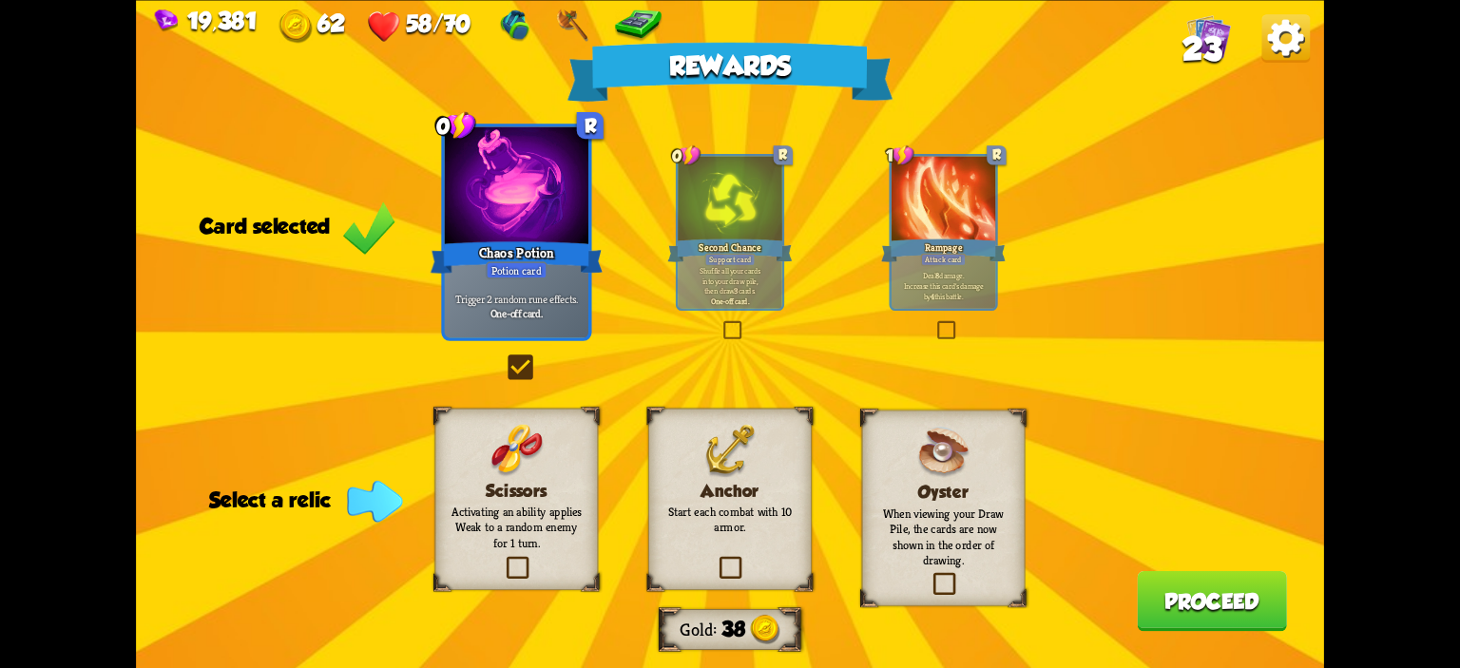
click at [728, 496] on h3 "Anchor" at bounding box center [730, 490] width 132 height 19
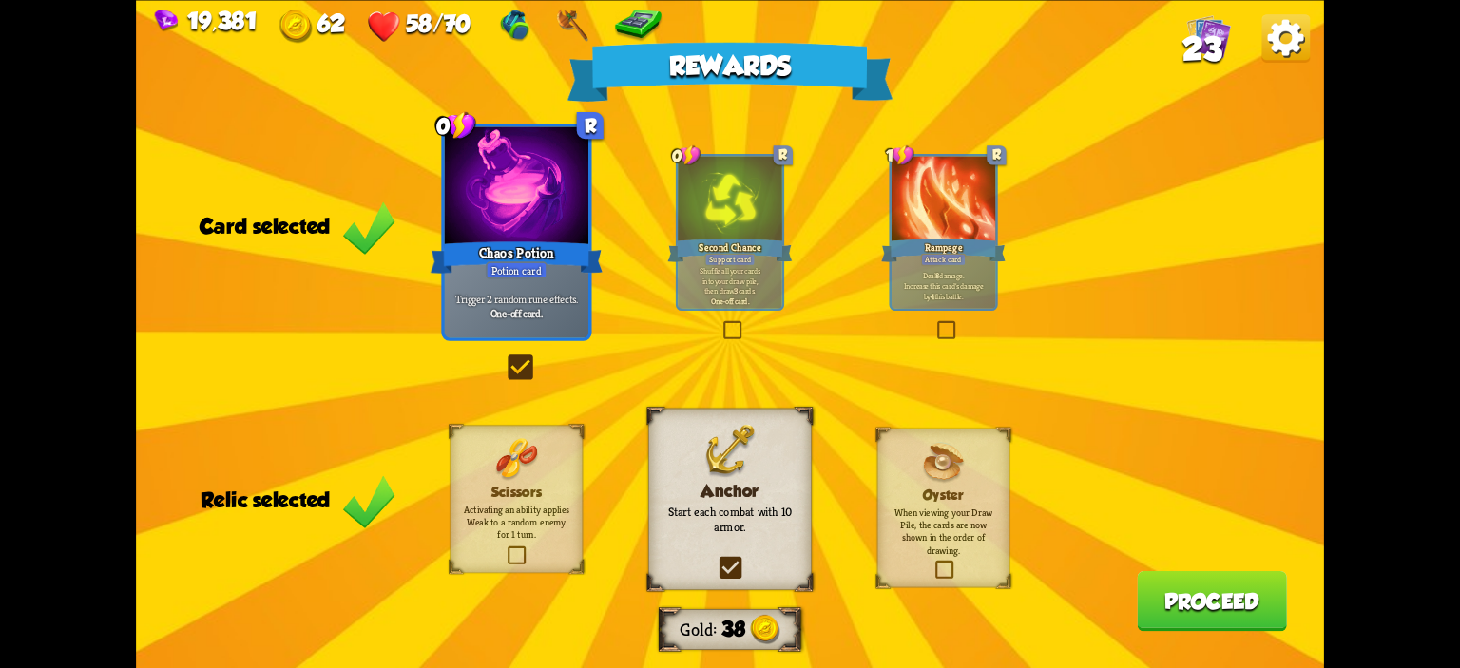
click at [1171, 609] on button "Proceed" at bounding box center [1212, 600] width 150 height 60
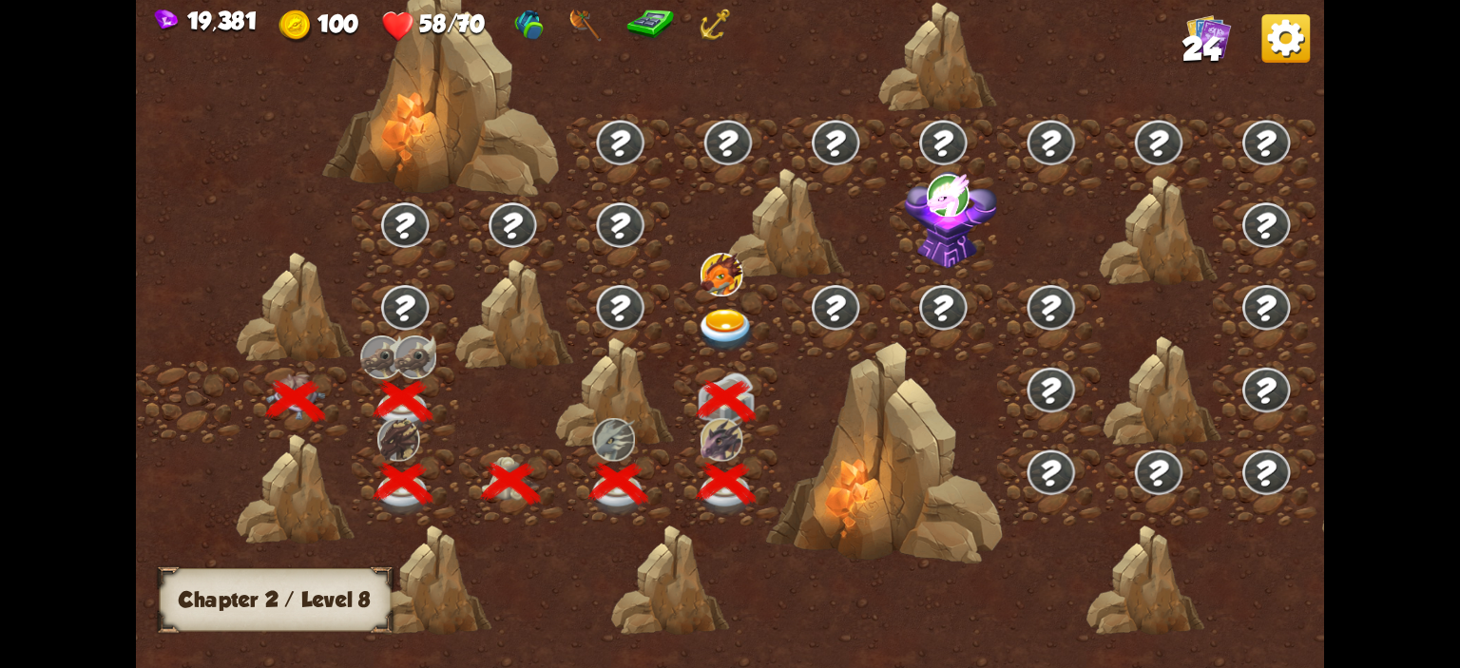
click at [742, 322] on img at bounding box center [726, 331] width 59 height 44
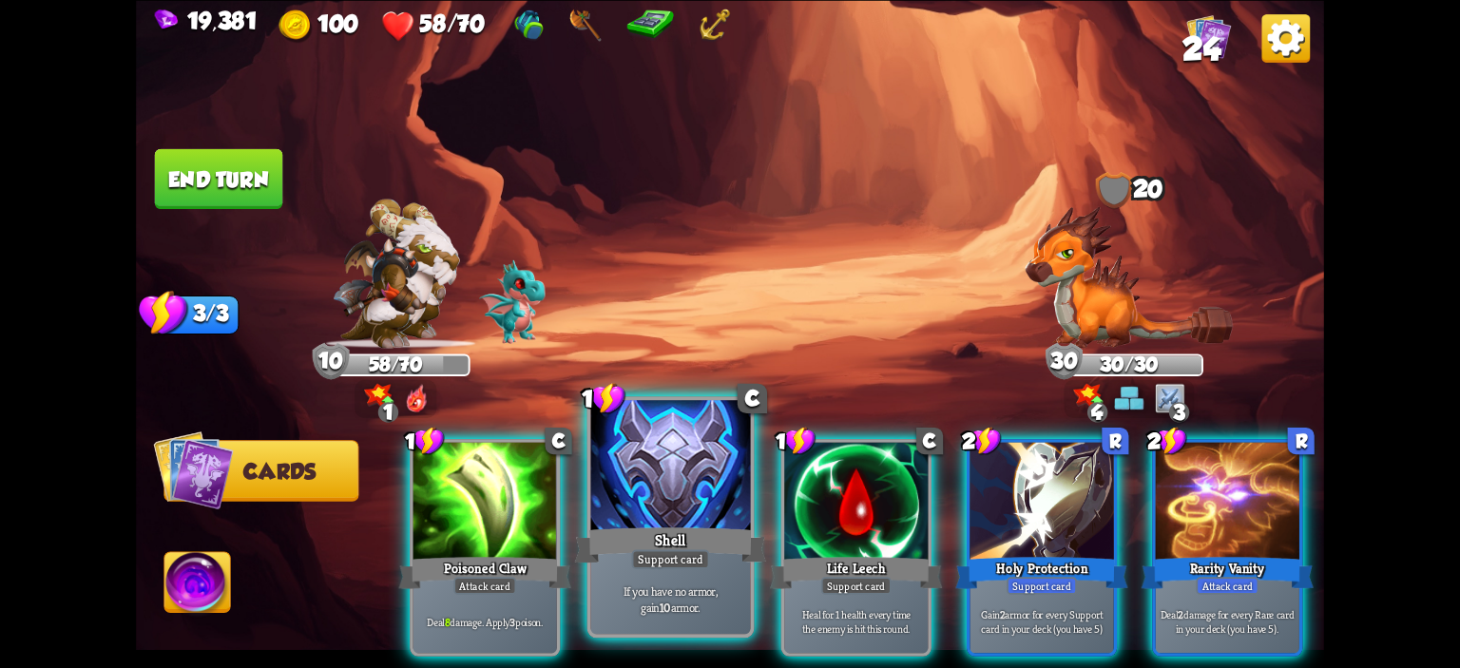
click at [689, 474] on div at bounding box center [671, 467] width 160 height 135
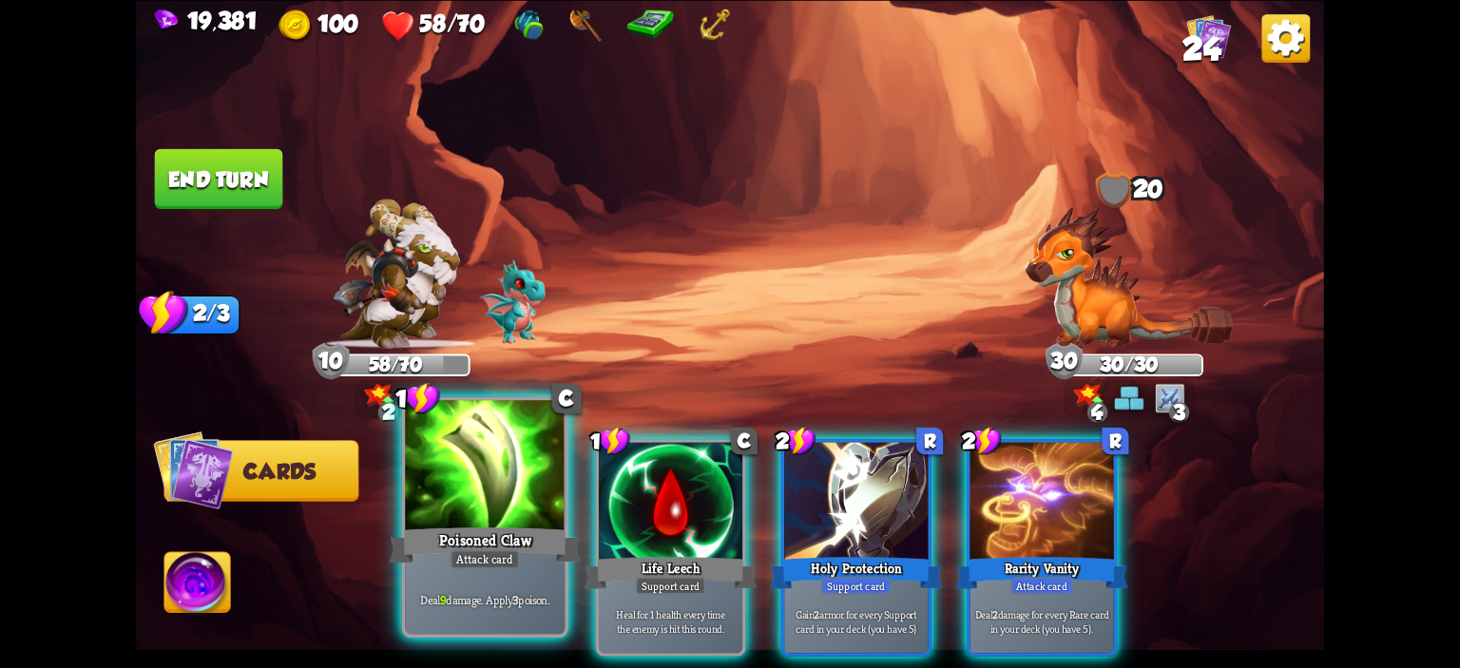
click at [552, 483] on div at bounding box center [485, 467] width 160 height 135
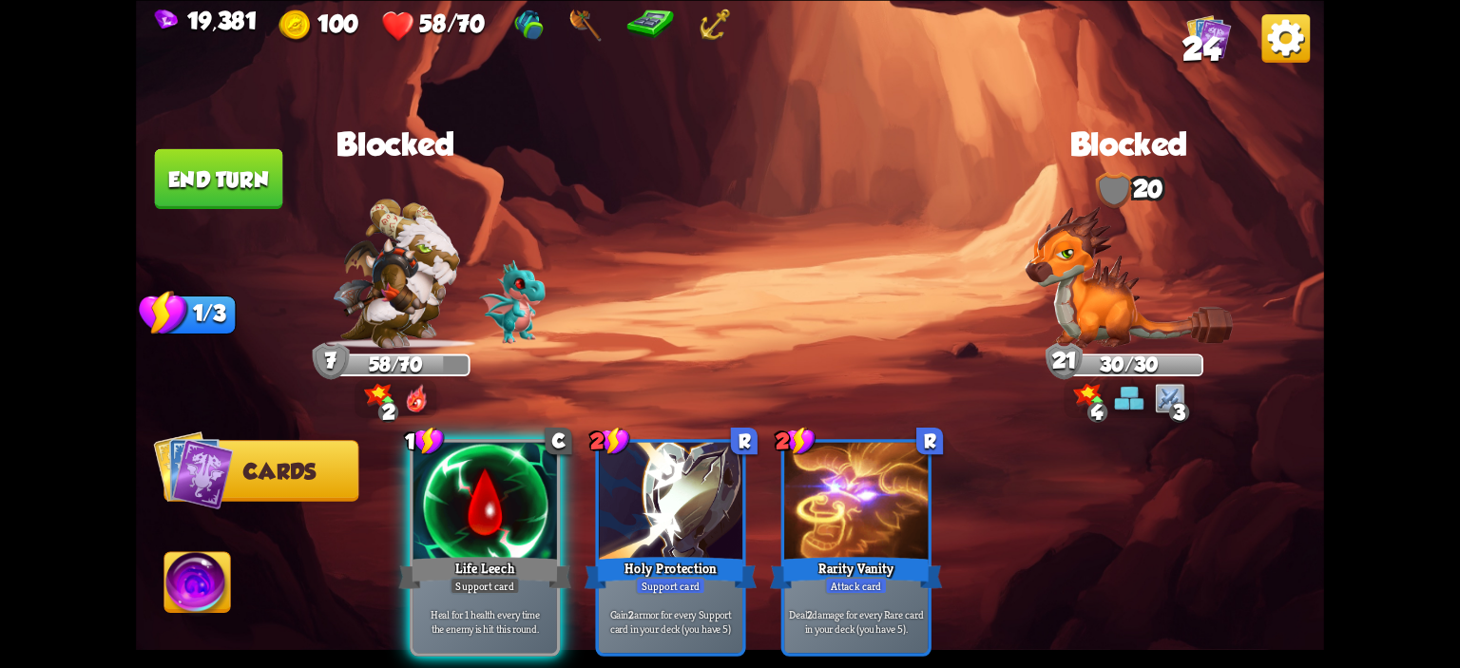
click at [235, 216] on img at bounding box center [730, 334] width 1188 height 668
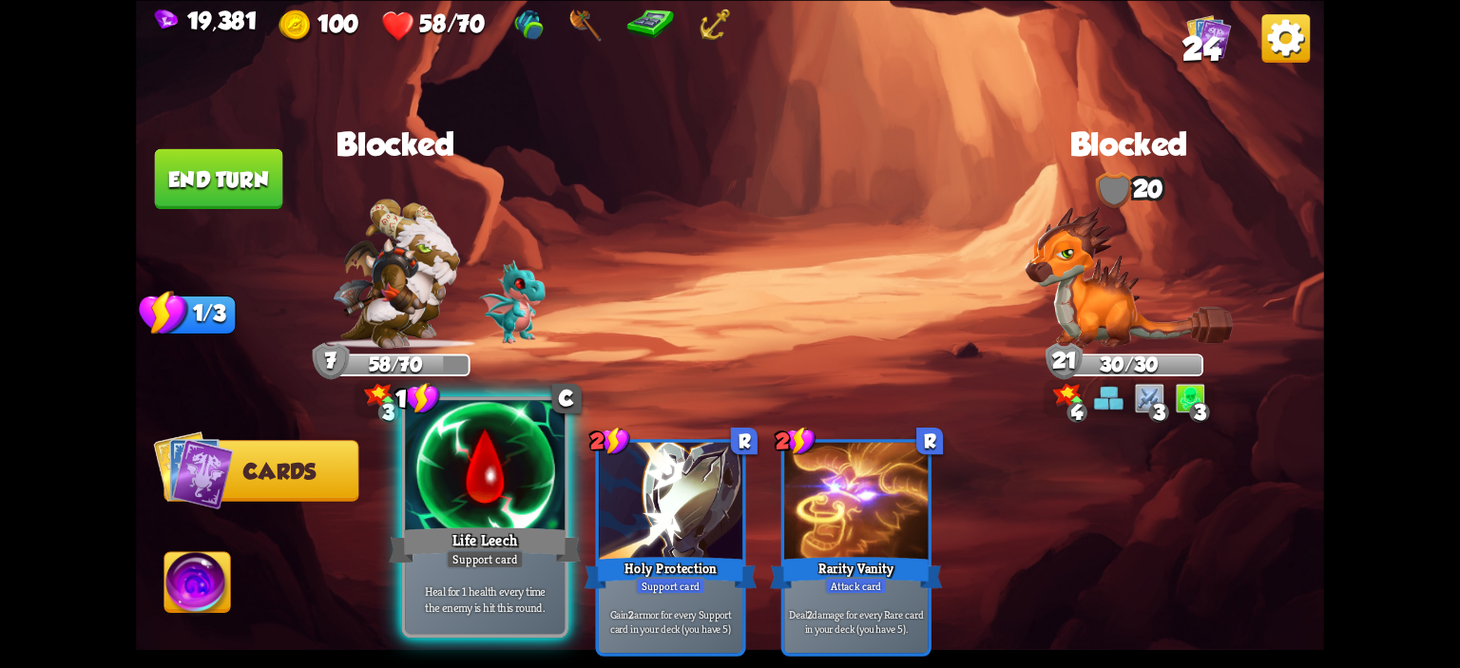
click at [507, 523] on div at bounding box center [485, 467] width 160 height 135
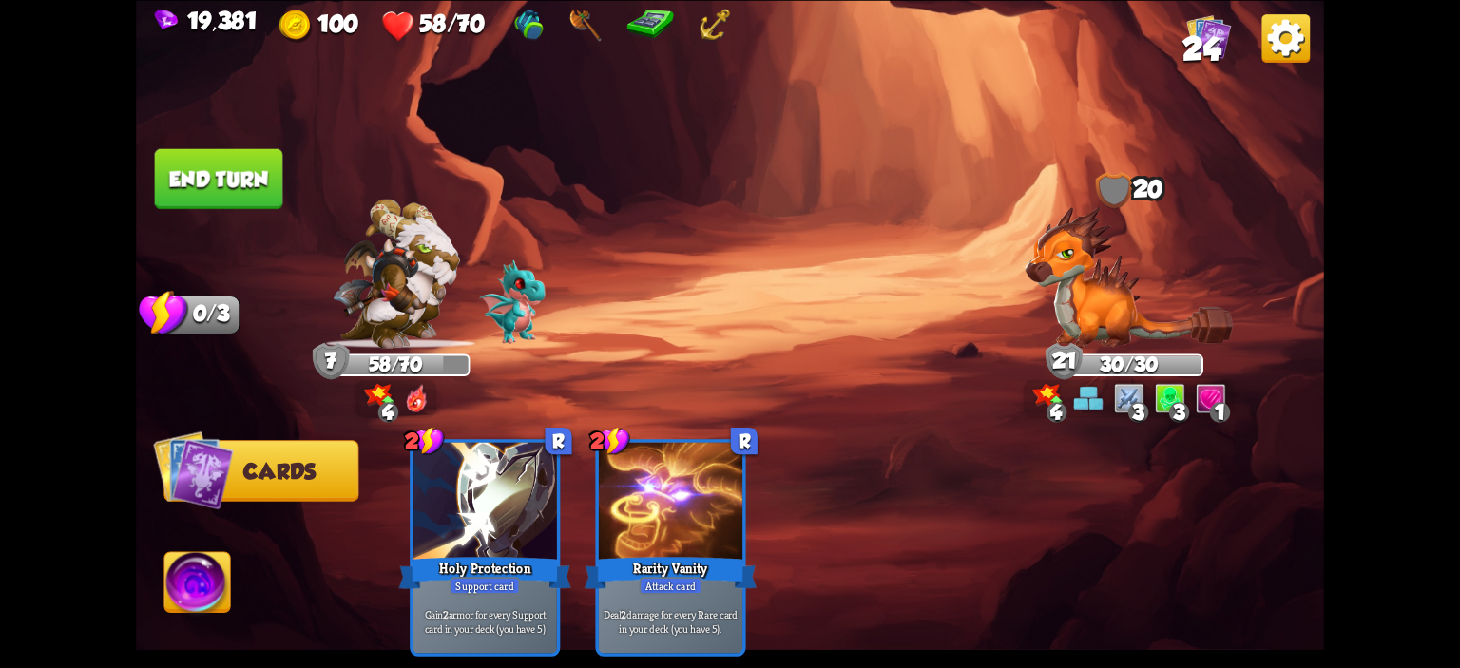
click at [236, 204] on button "End turn" at bounding box center [219, 178] width 128 height 60
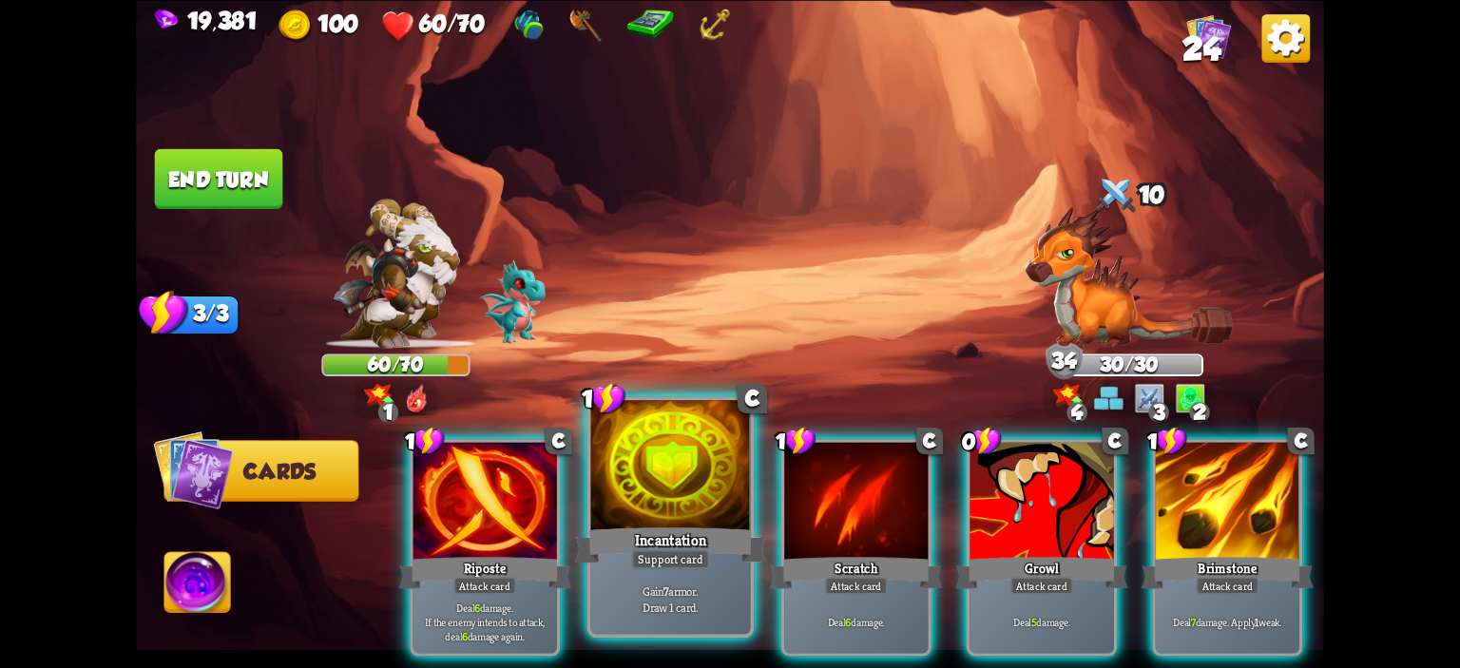
click at [609, 454] on div at bounding box center [671, 467] width 160 height 135
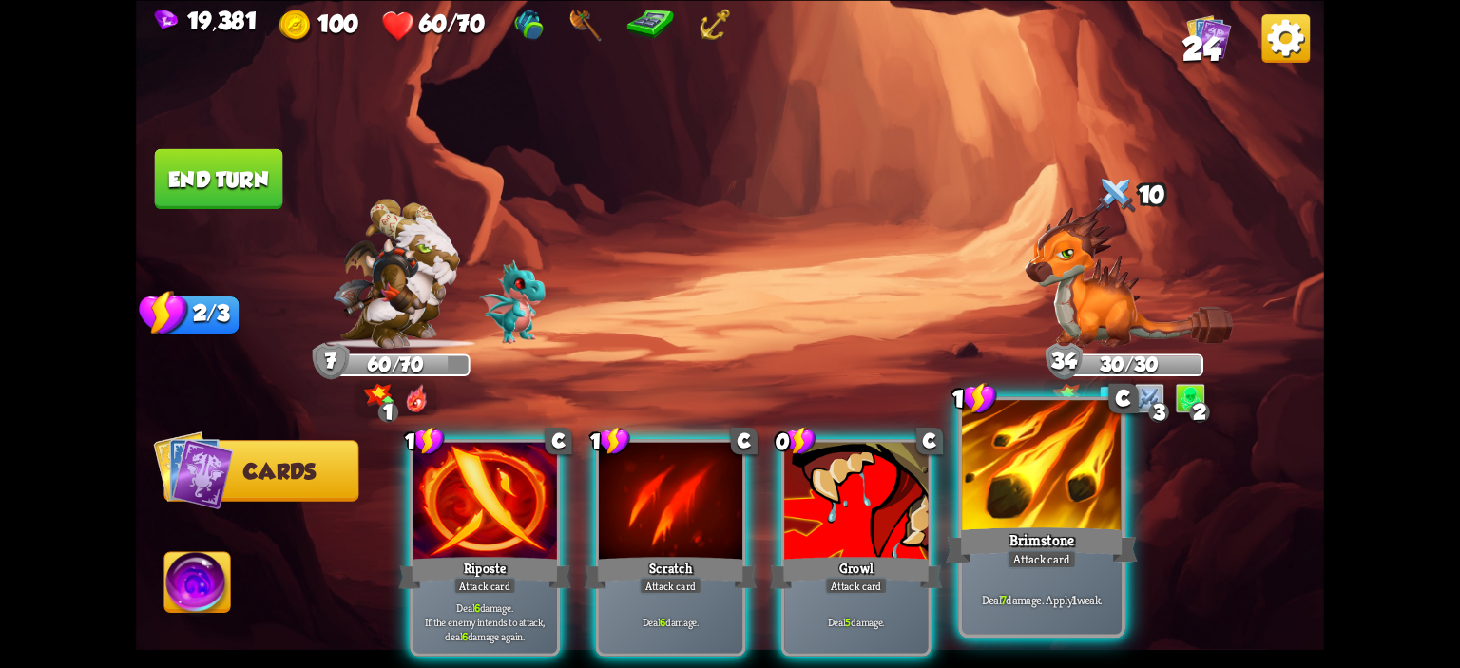
click at [1058, 485] on div at bounding box center [1042, 467] width 160 height 135
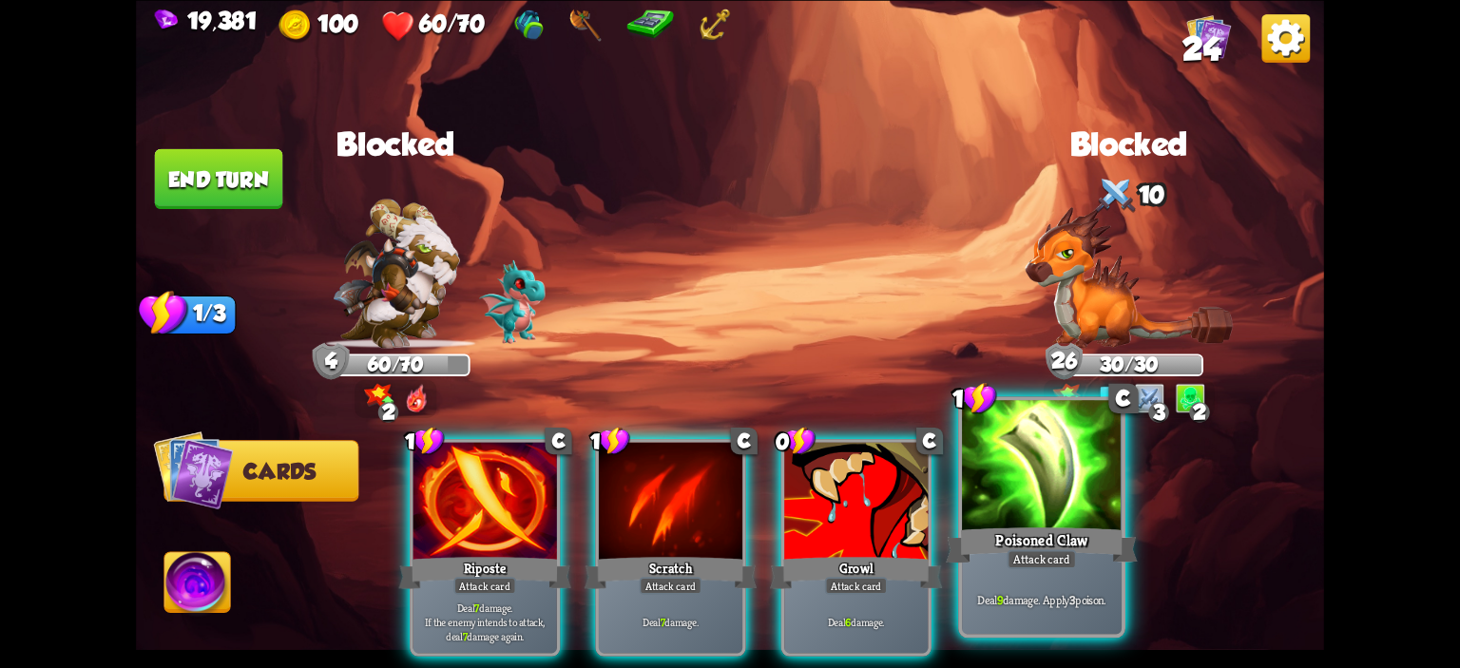
click at [1007, 485] on div at bounding box center [1042, 467] width 160 height 135
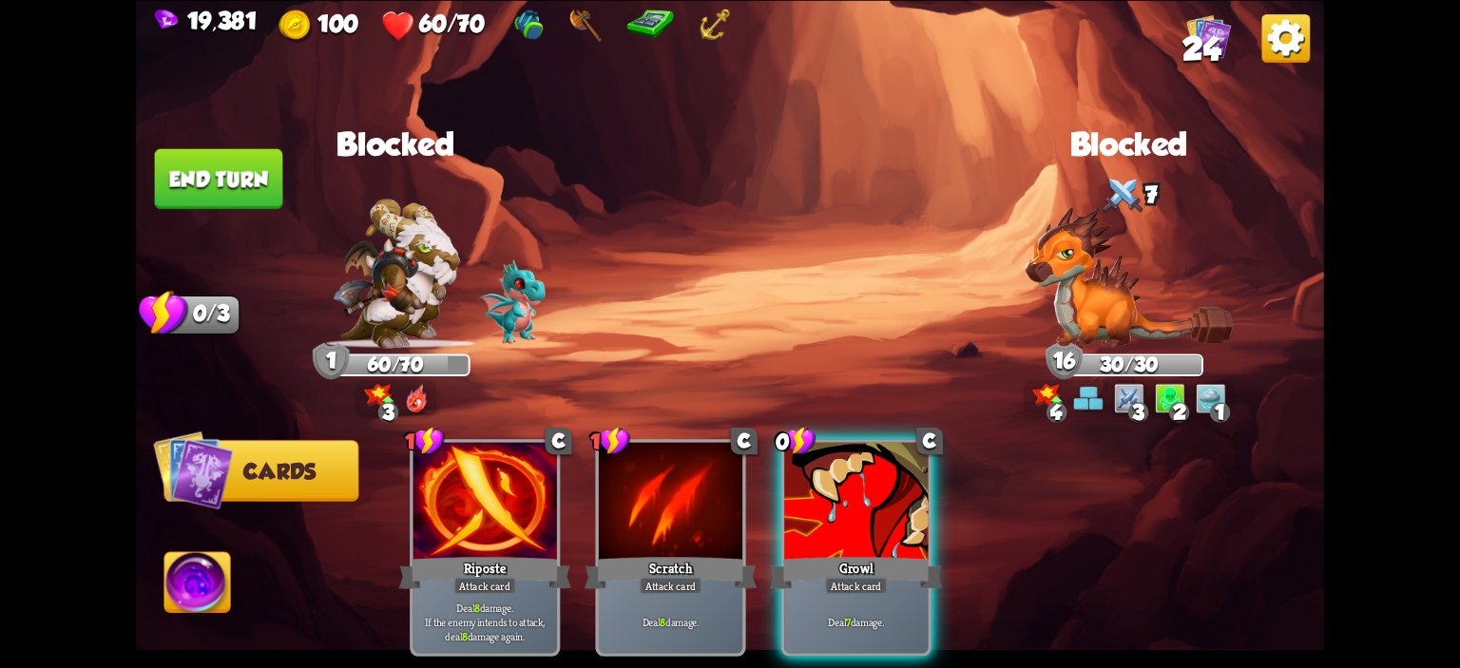
click at [239, 201] on button "End turn" at bounding box center [219, 178] width 128 height 60
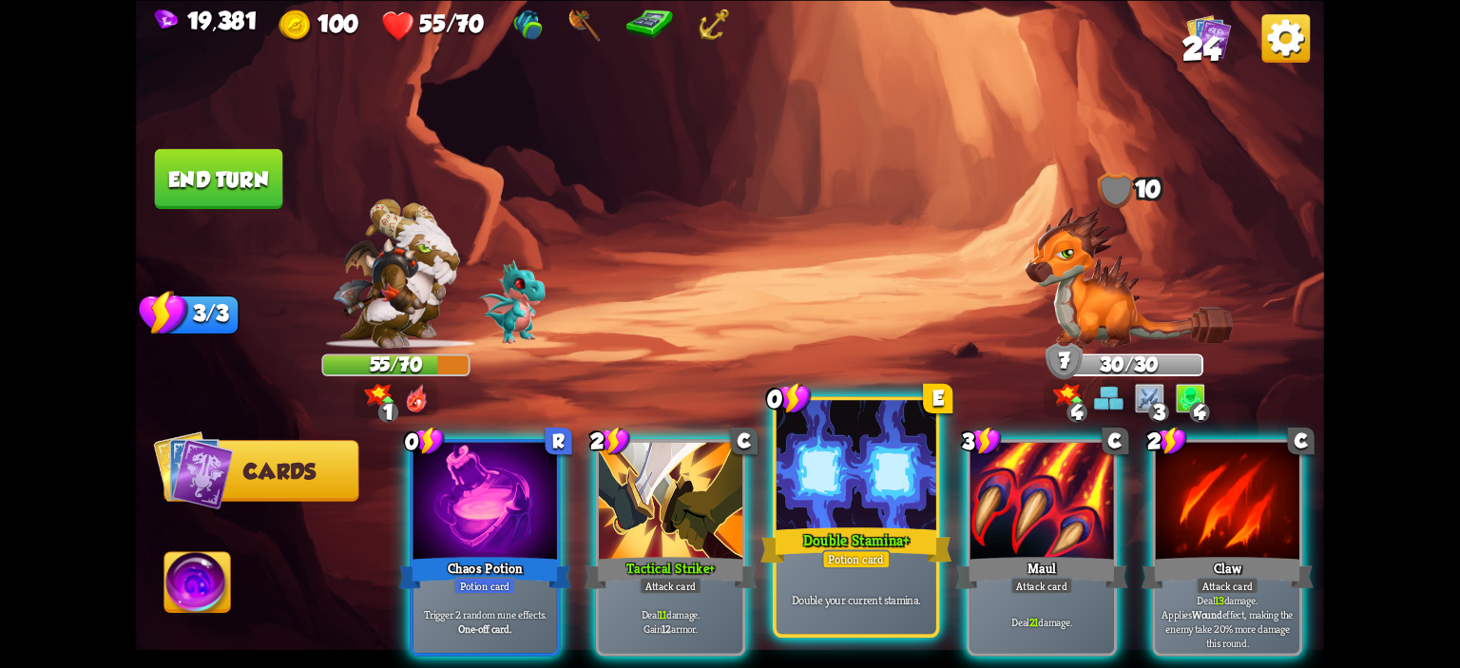
click at [798, 456] on div at bounding box center [857, 467] width 160 height 135
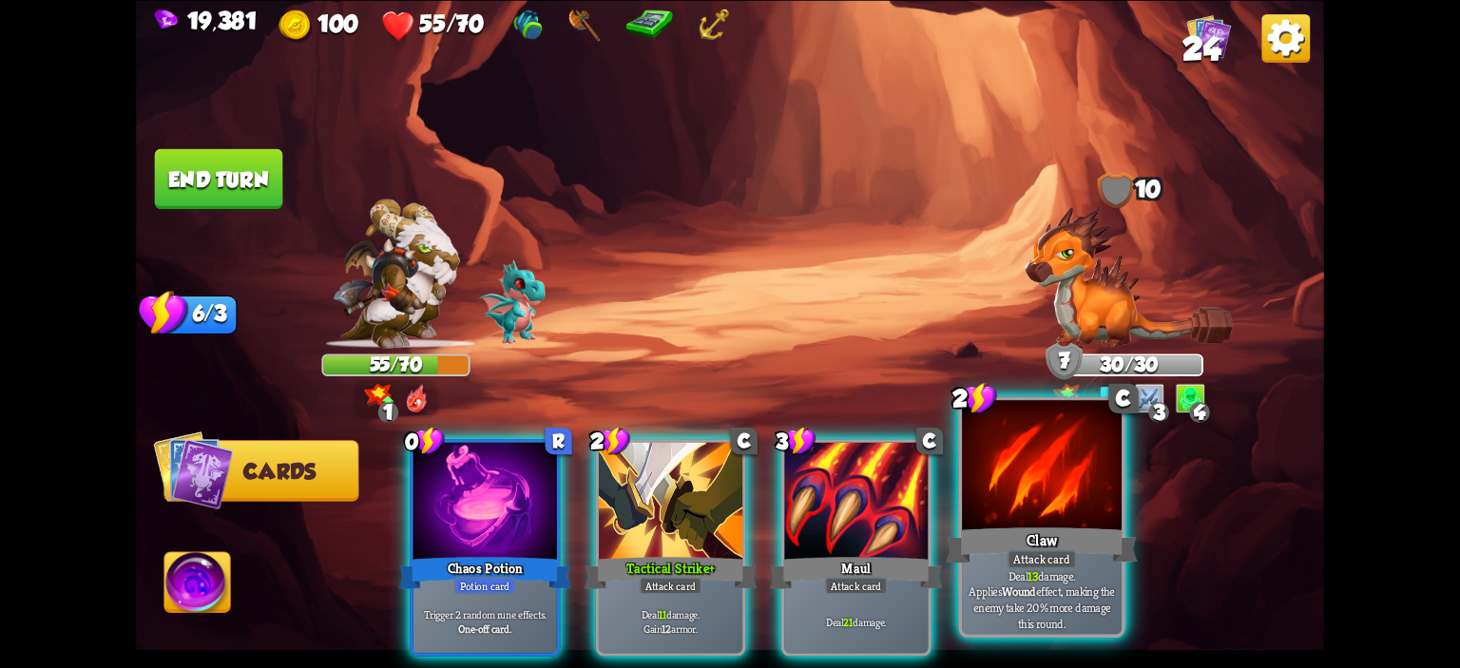
click at [1012, 487] on div at bounding box center [1042, 467] width 160 height 135
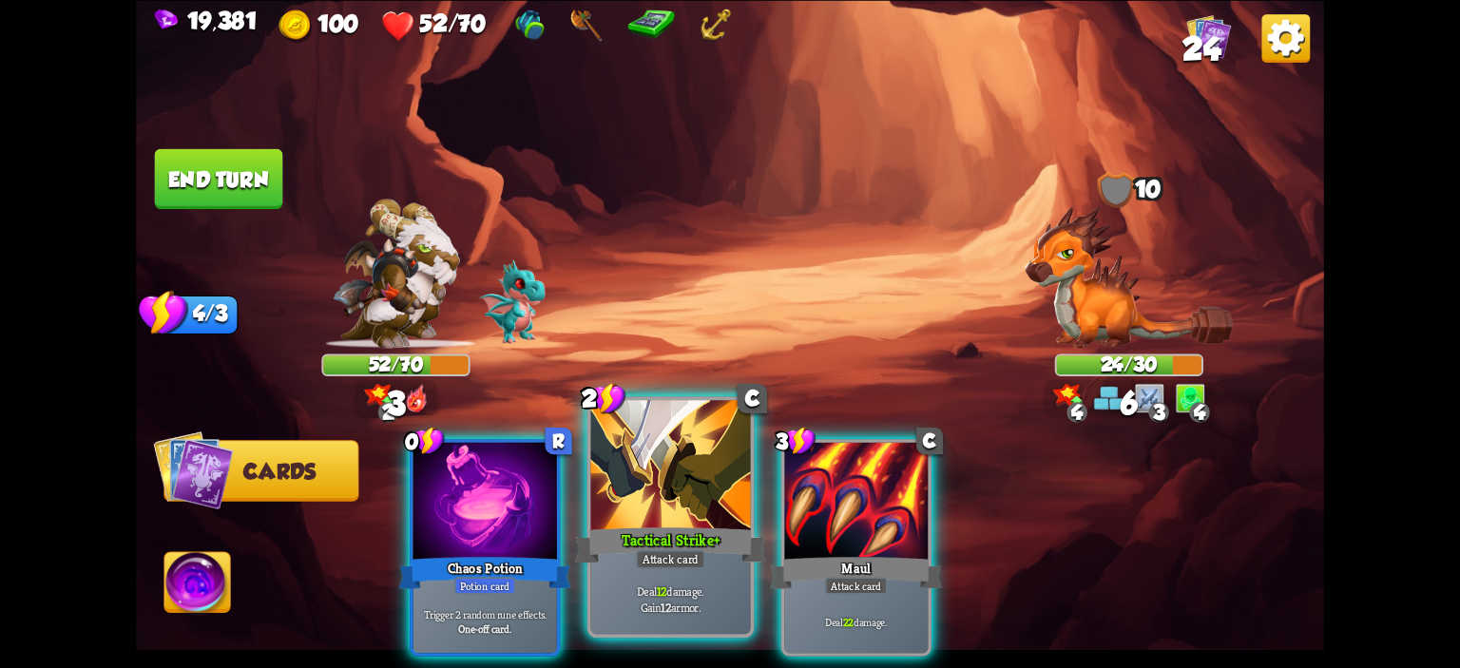
click at [653, 489] on div at bounding box center [671, 467] width 160 height 135
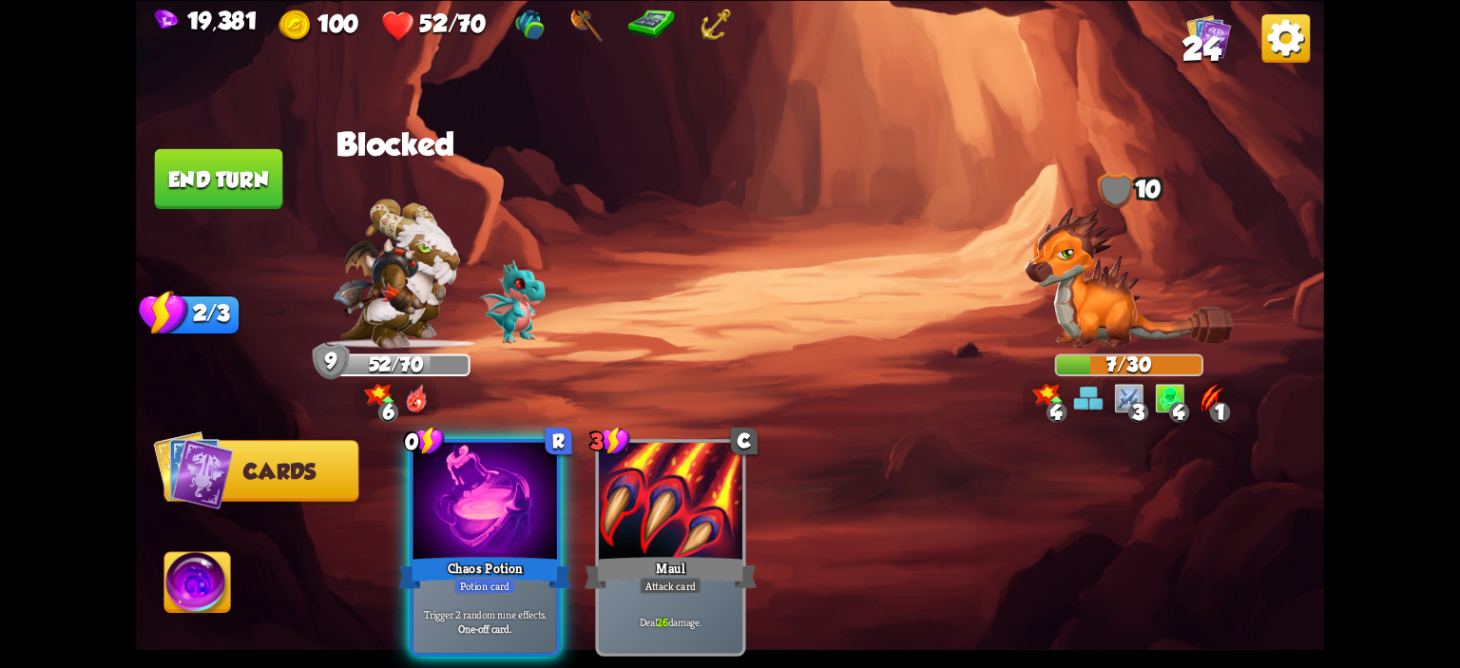
click at [172, 589] on img at bounding box center [197, 585] width 66 height 67
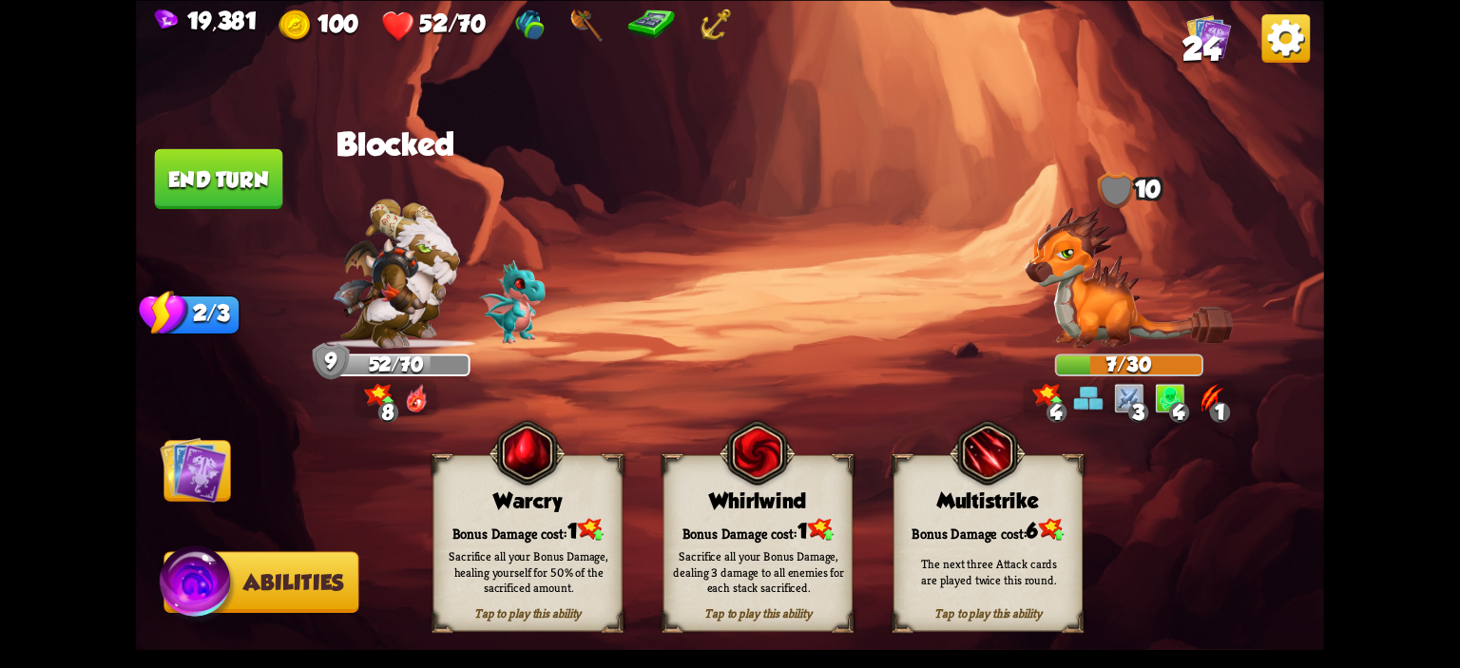
click at [441, 532] on div "Bonus Damage cost: 1" at bounding box center [528, 529] width 187 height 27
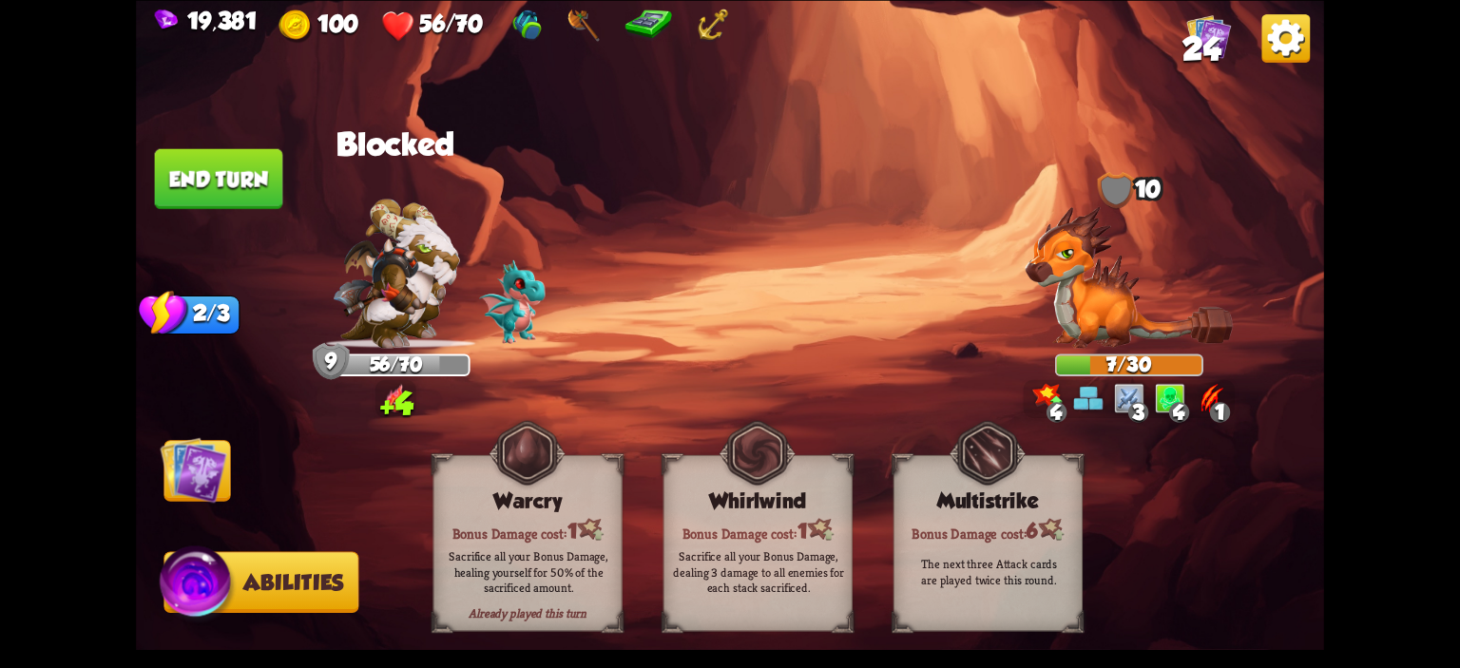
click at [260, 173] on button "End turn" at bounding box center [219, 178] width 128 height 60
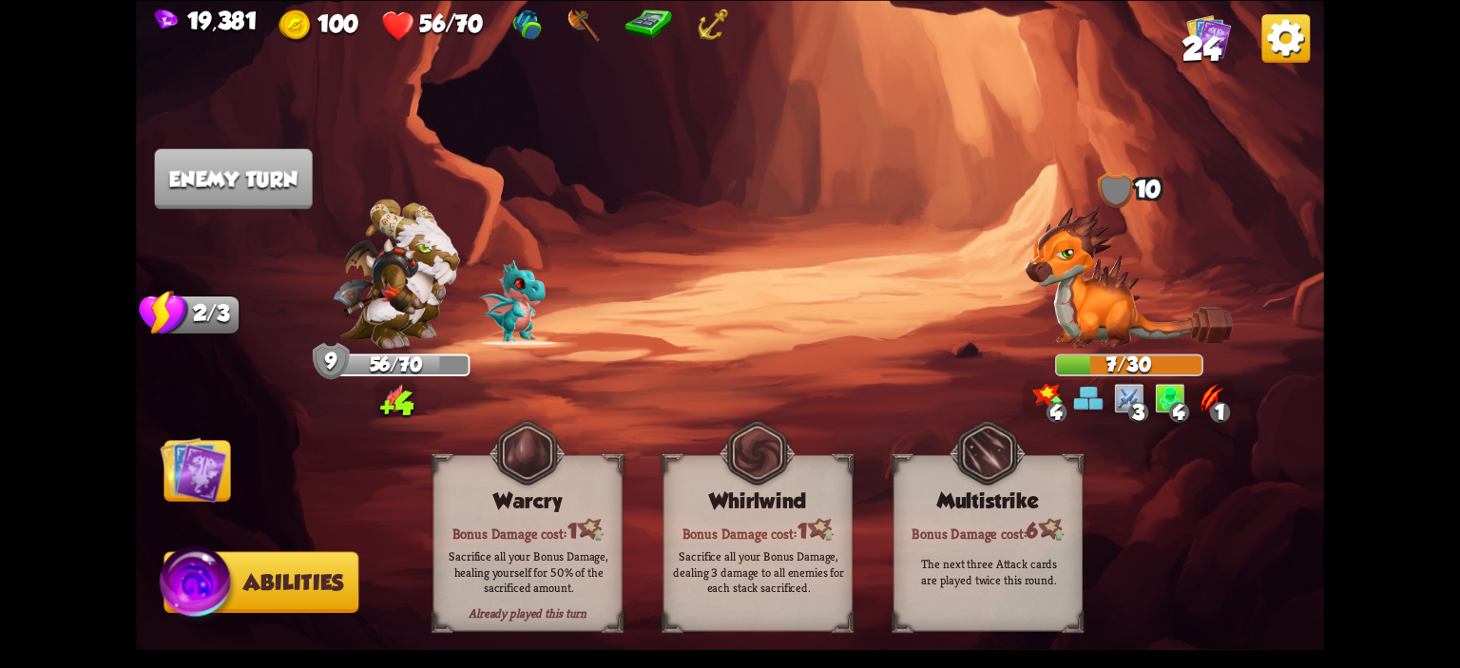
click at [207, 452] on img at bounding box center [193, 469] width 67 height 67
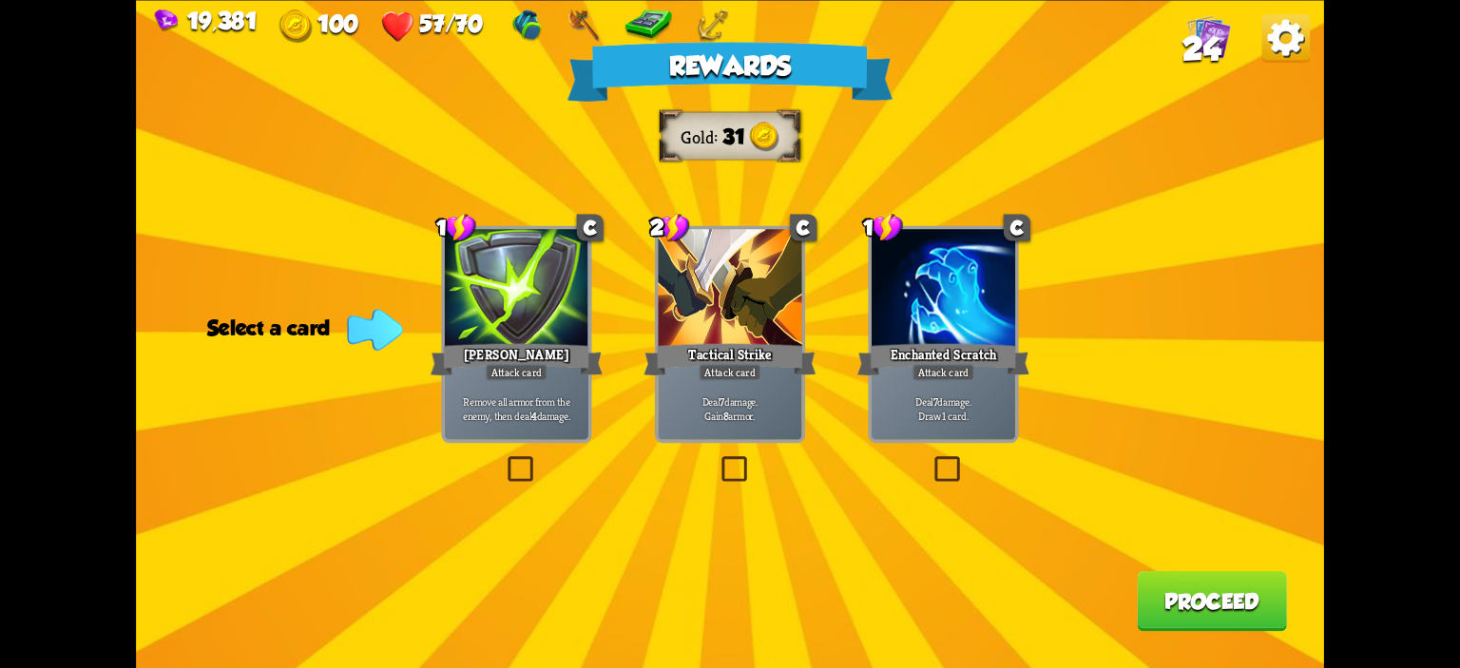
click at [494, 340] on div "[PERSON_NAME]" at bounding box center [517, 359] width 172 height 38
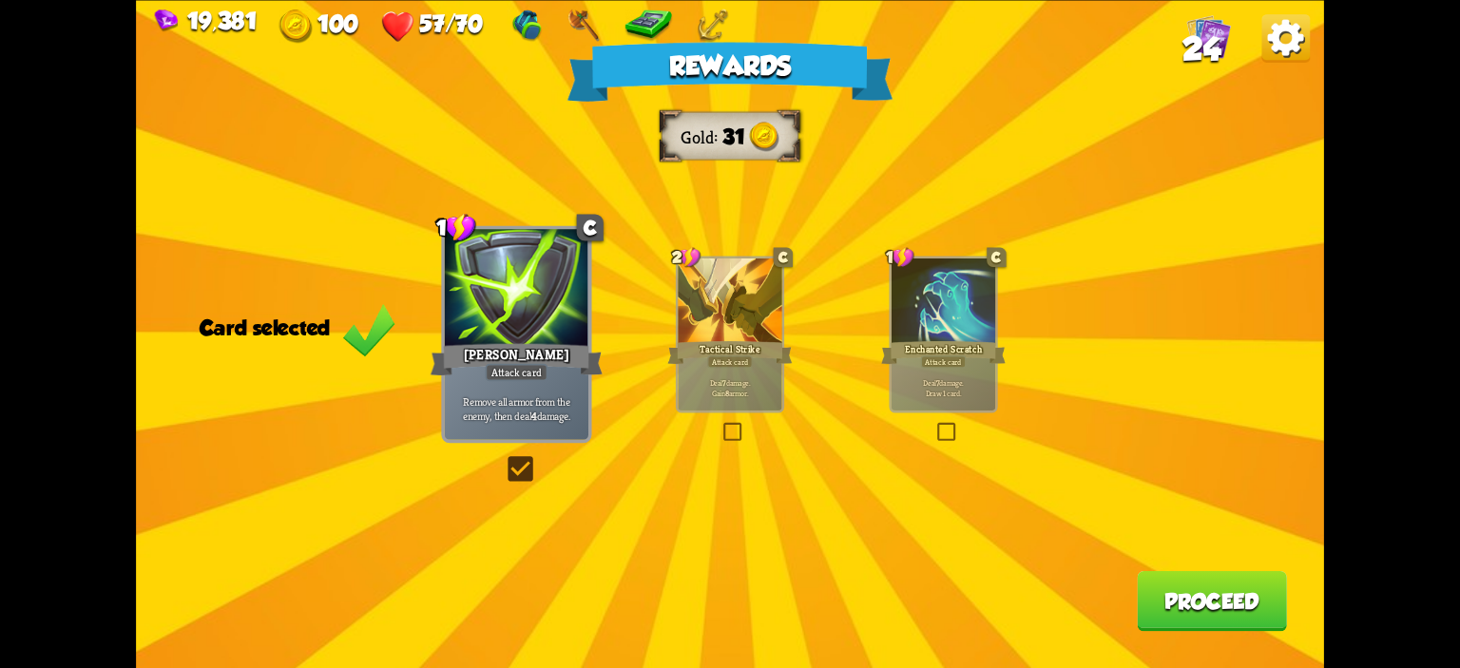
click at [1249, 619] on button "Proceed" at bounding box center [1212, 600] width 150 height 60
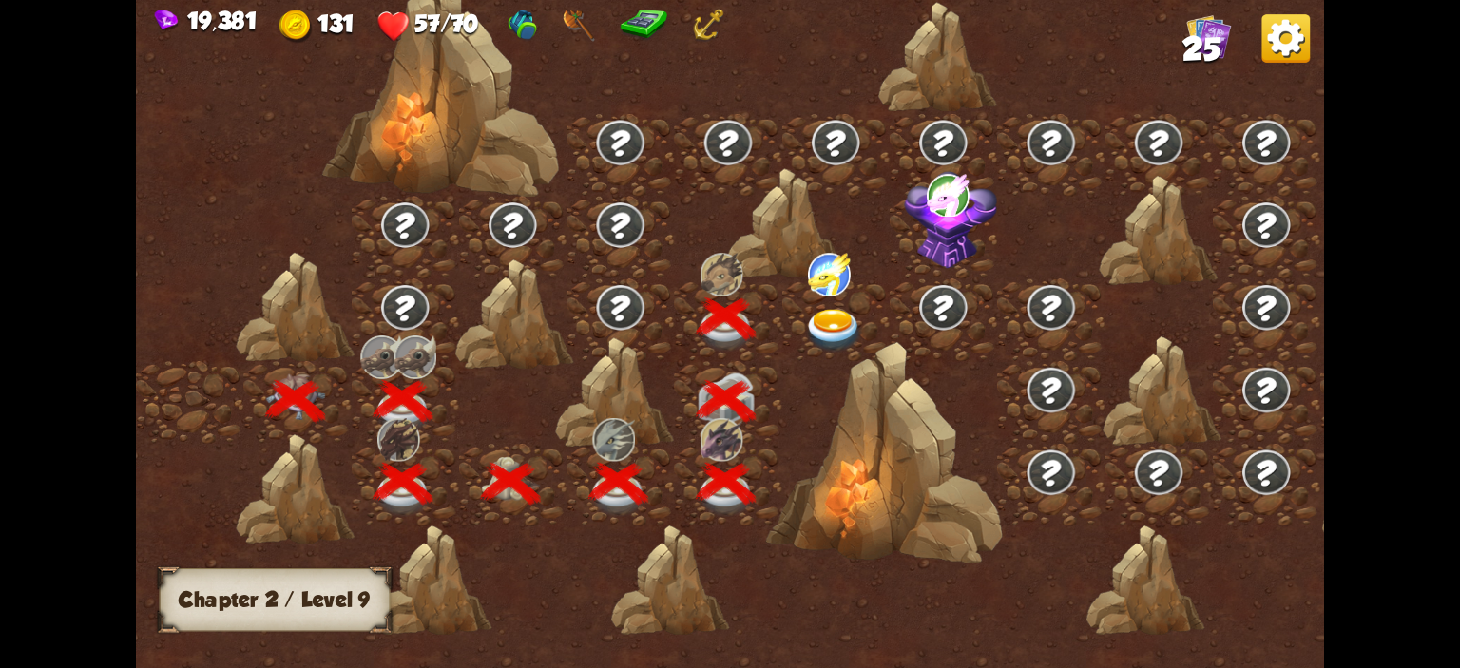
click at [844, 332] on img at bounding box center [833, 331] width 59 height 44
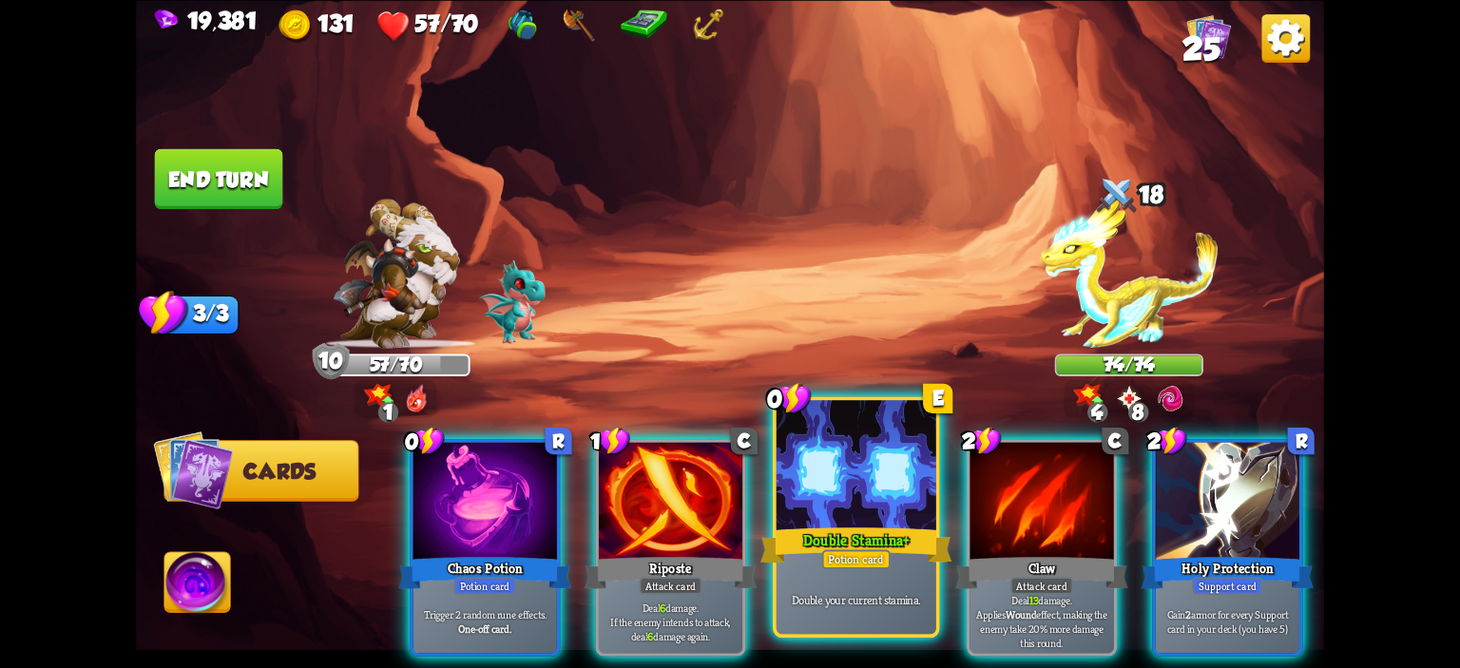
click at [817, 456] on div at bounding box center [857, 467] width 160 height 135
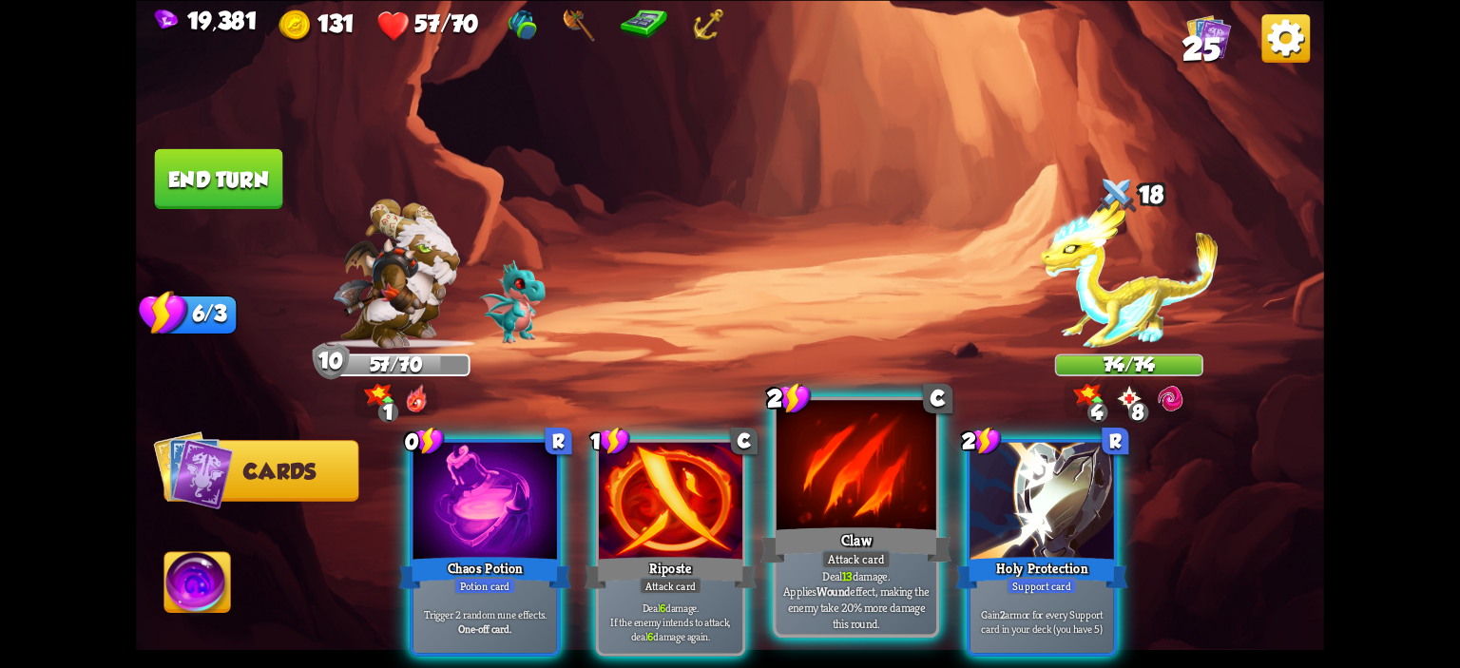
click at [886, 512] on div at bounding box center [857, 467] width 160 height 135
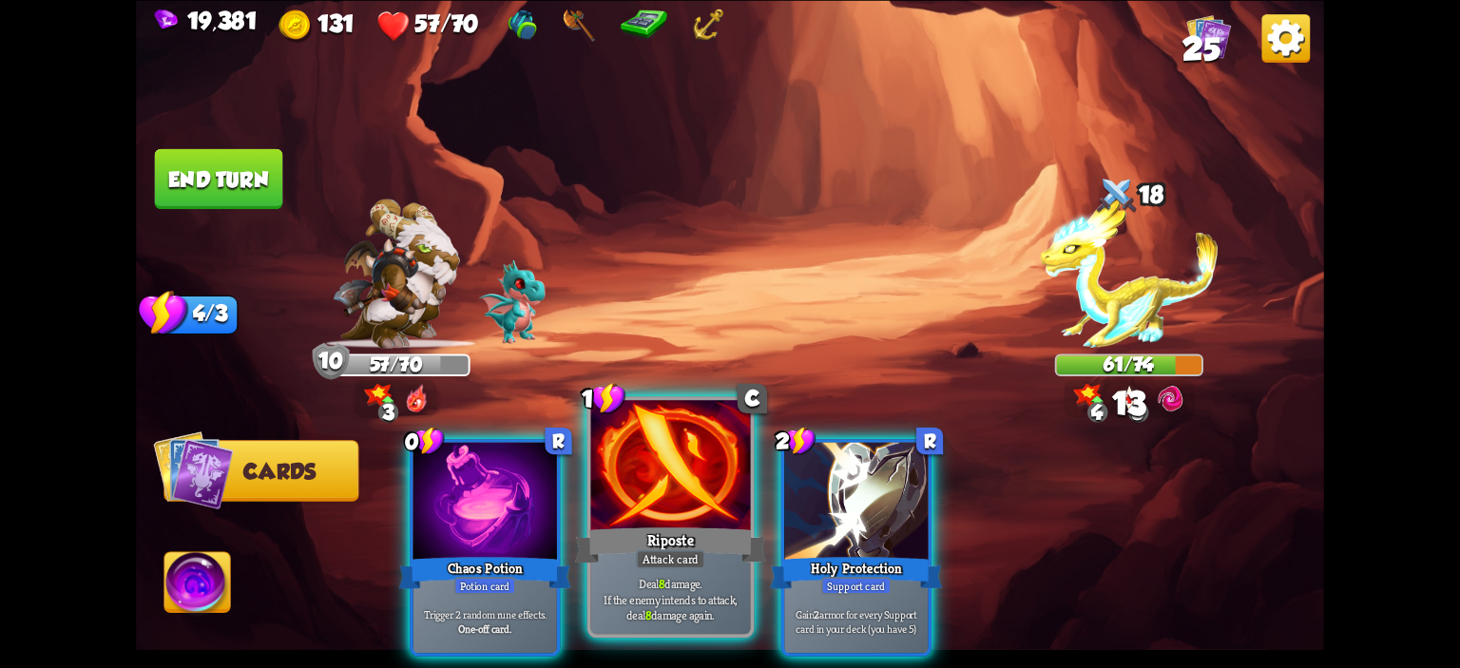
click at [654, 516] on div at bounding box center [671, 467] width 160 height 135
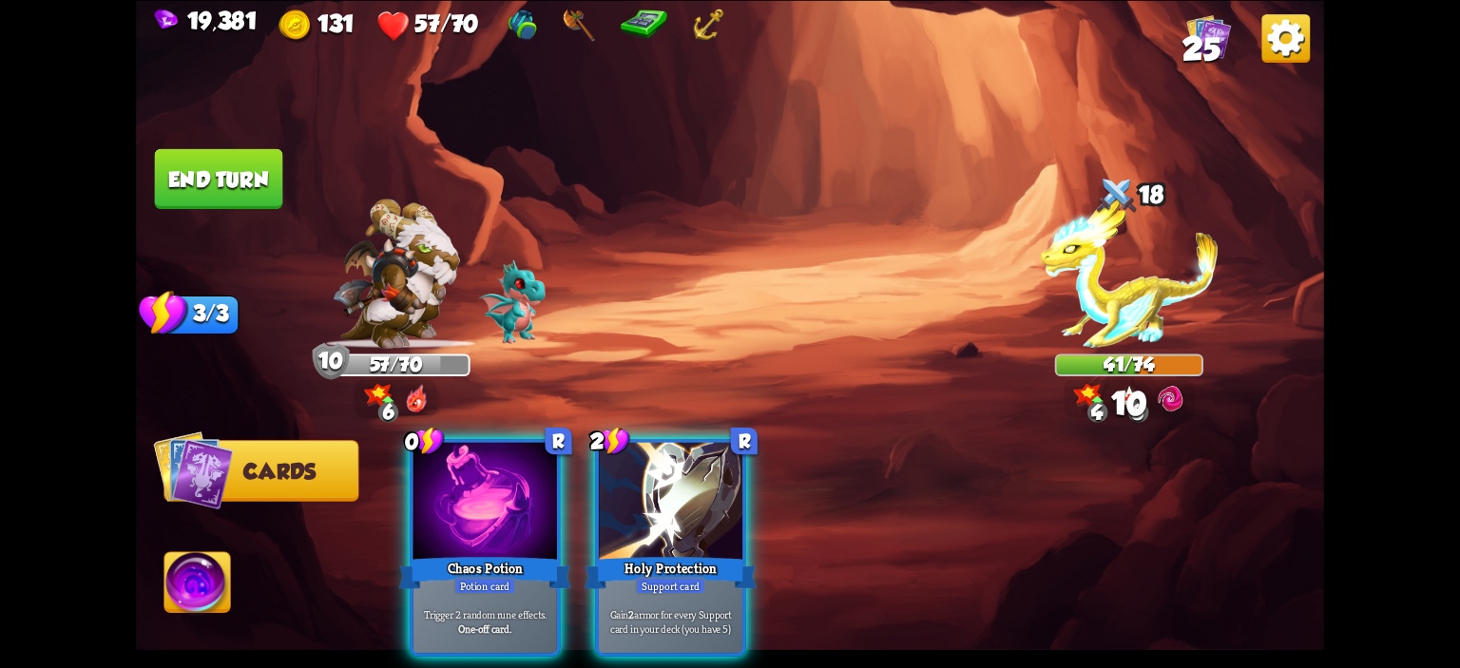
click at [654, 516] on div at bounding box center [671, 502] width 144 height 121
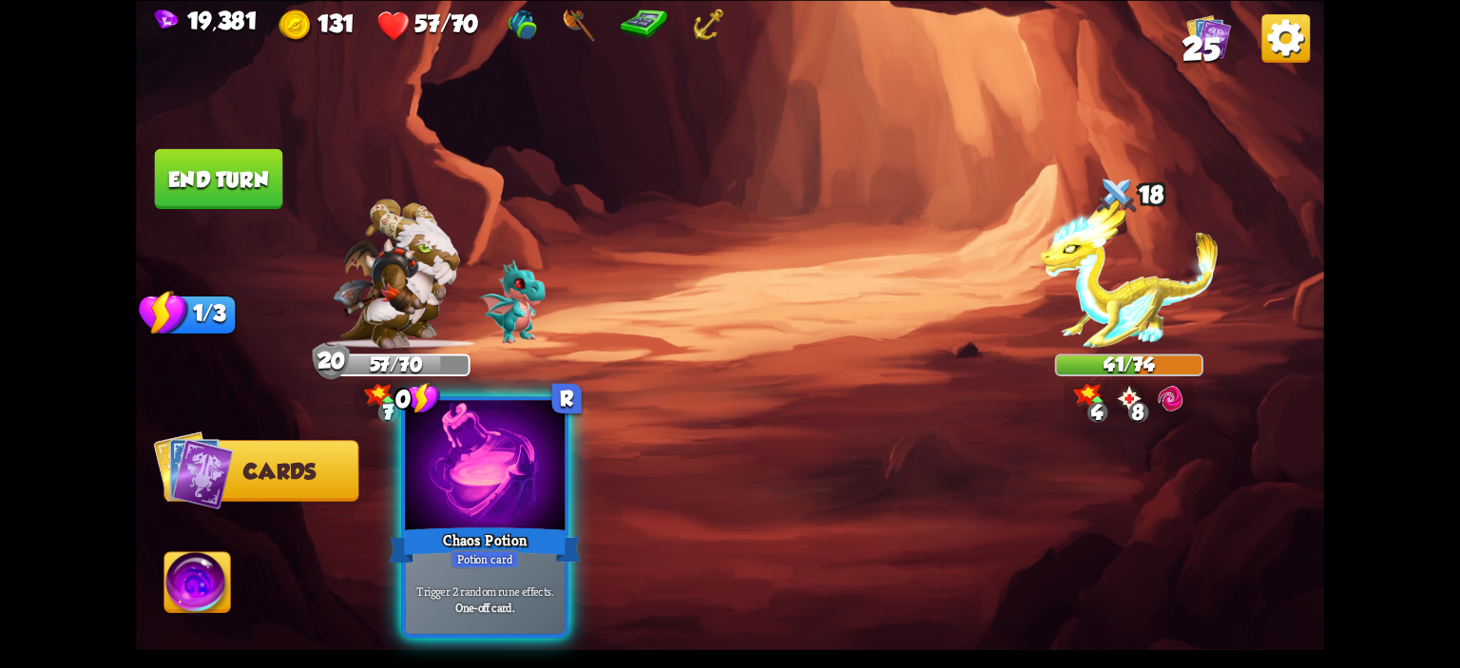
click at [499, 520] on div at bounding box center [485, 467] width 160 height 135
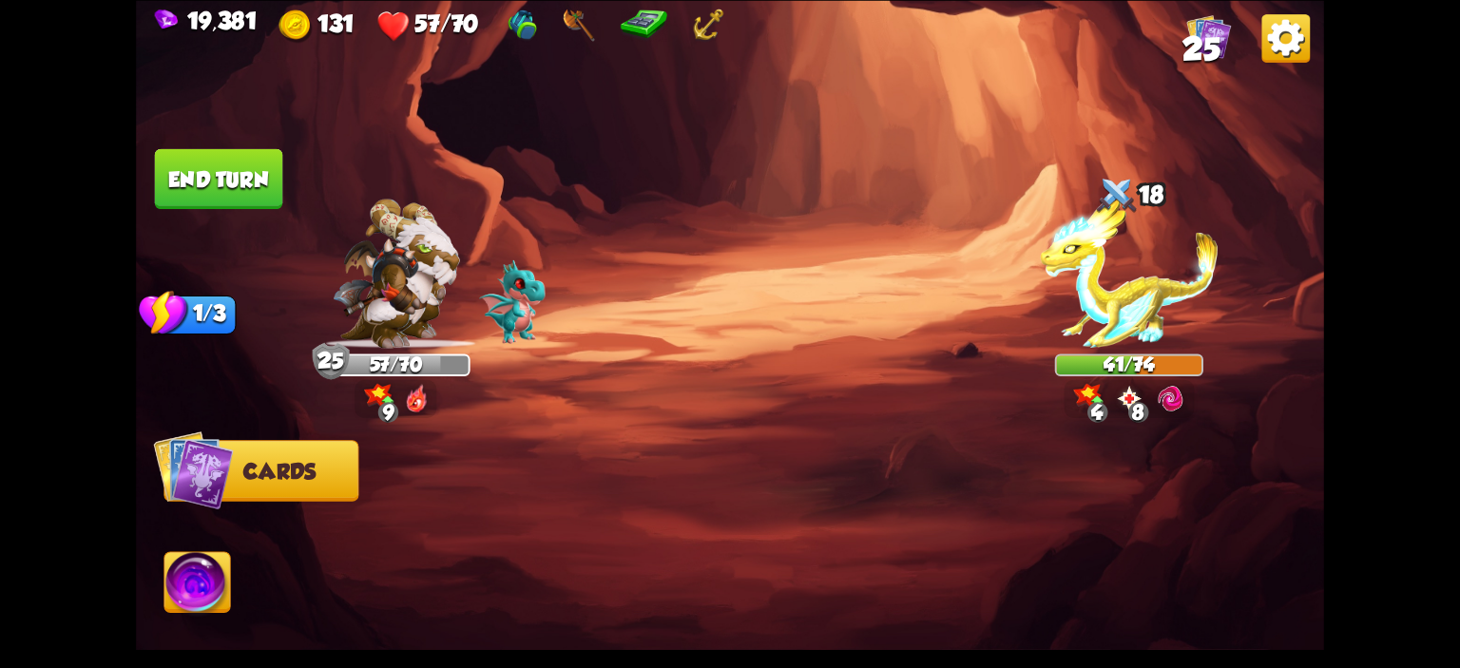
click at [209, 174] on button "End turn" at bounding box center [219, 178] width 128 height 60
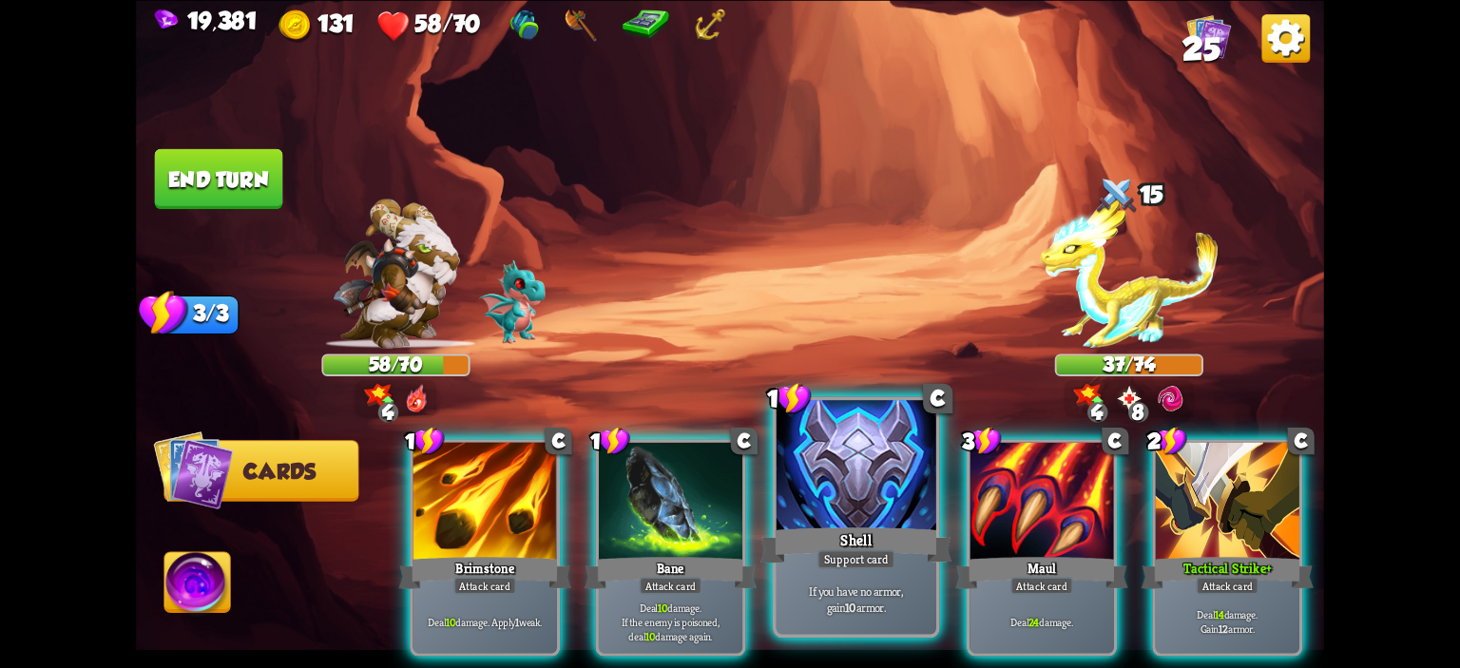
click at [898, 505] on div at bounding box center [857, 467] width 160 height 135
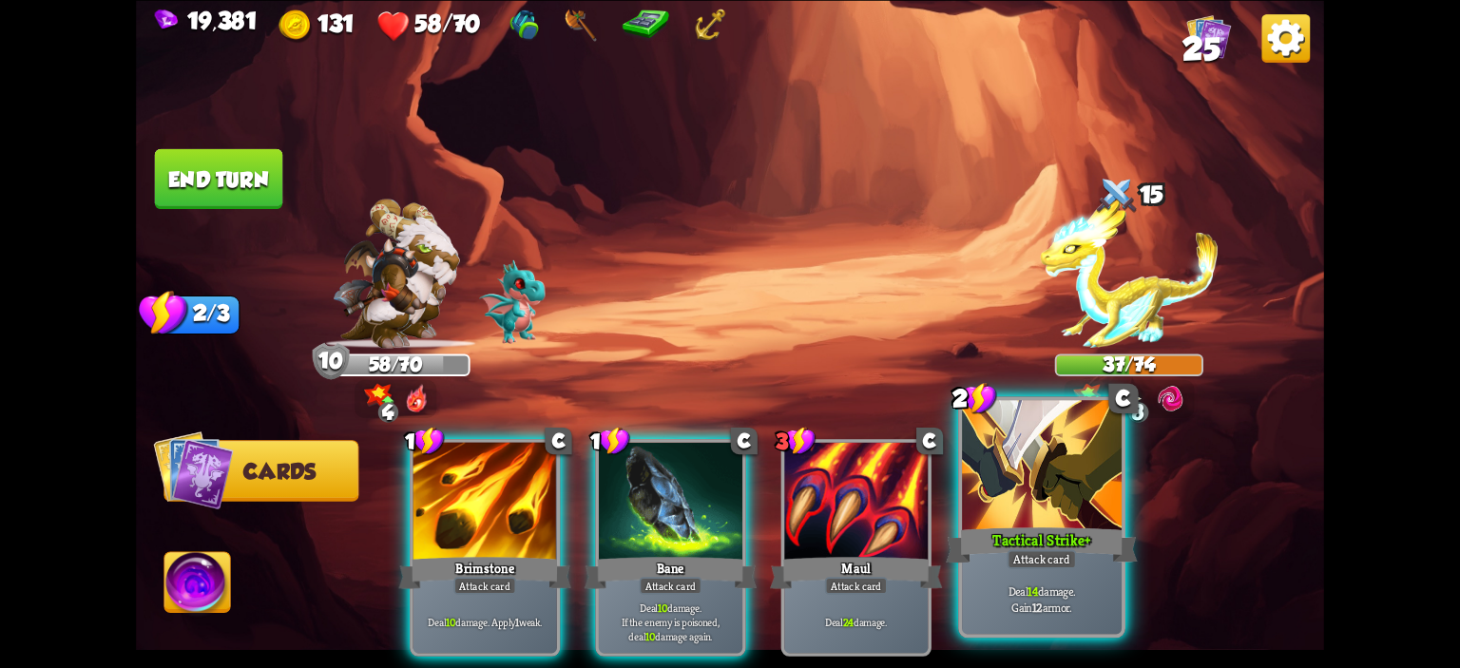
click at [1094, 493] on div at bounding box center [1042, 467] width 160 height 135
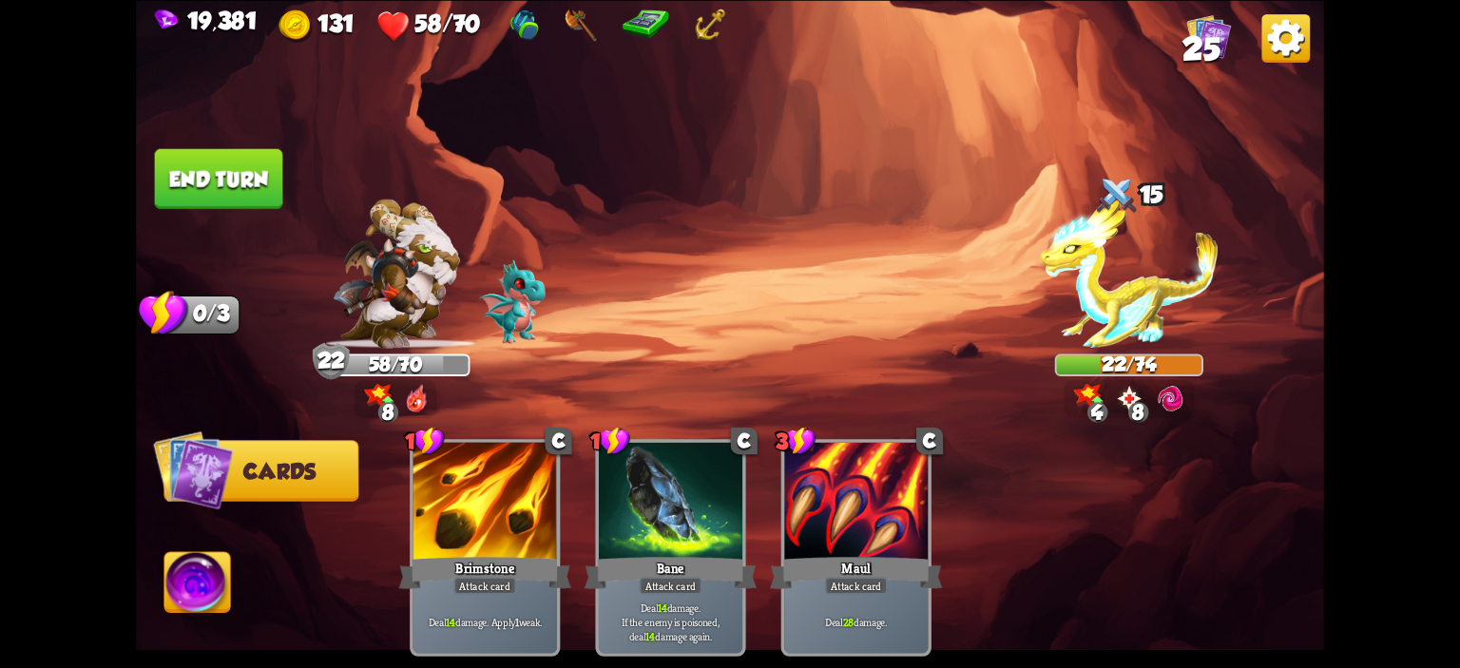
click at [220, 193] on button "End turn" at bounding box center [219, 178] width 128 height 60
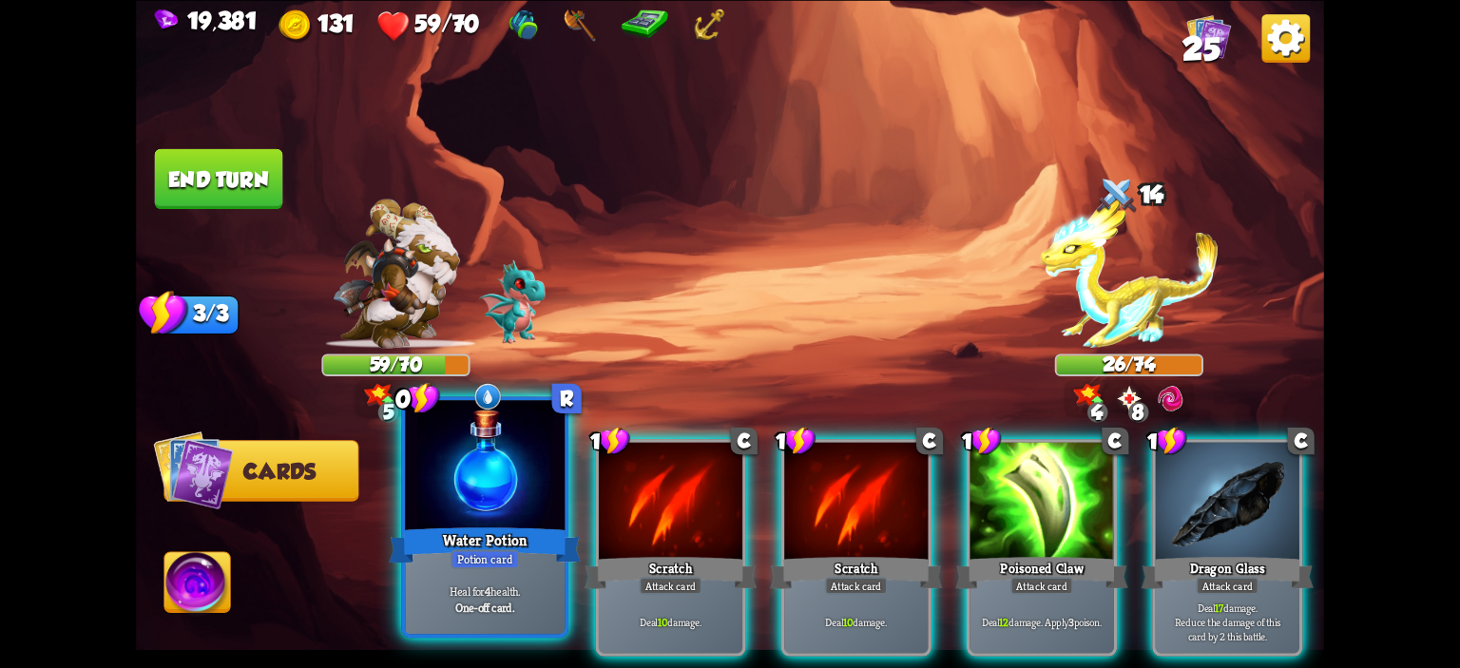
click at [524, 473] on div at bounding box center [485, 467] width 160 height 135
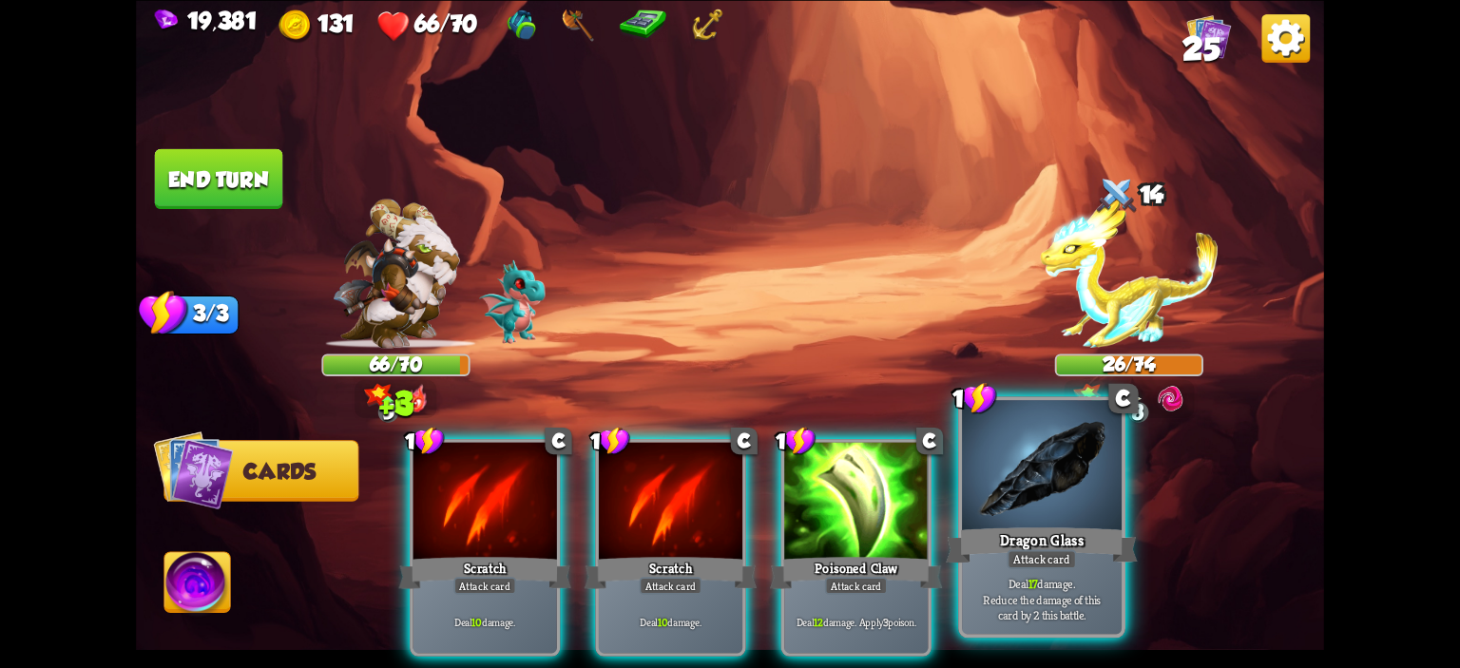
click at [1046, 468] on div at bounding box center [1042, 467] width 160 height 135
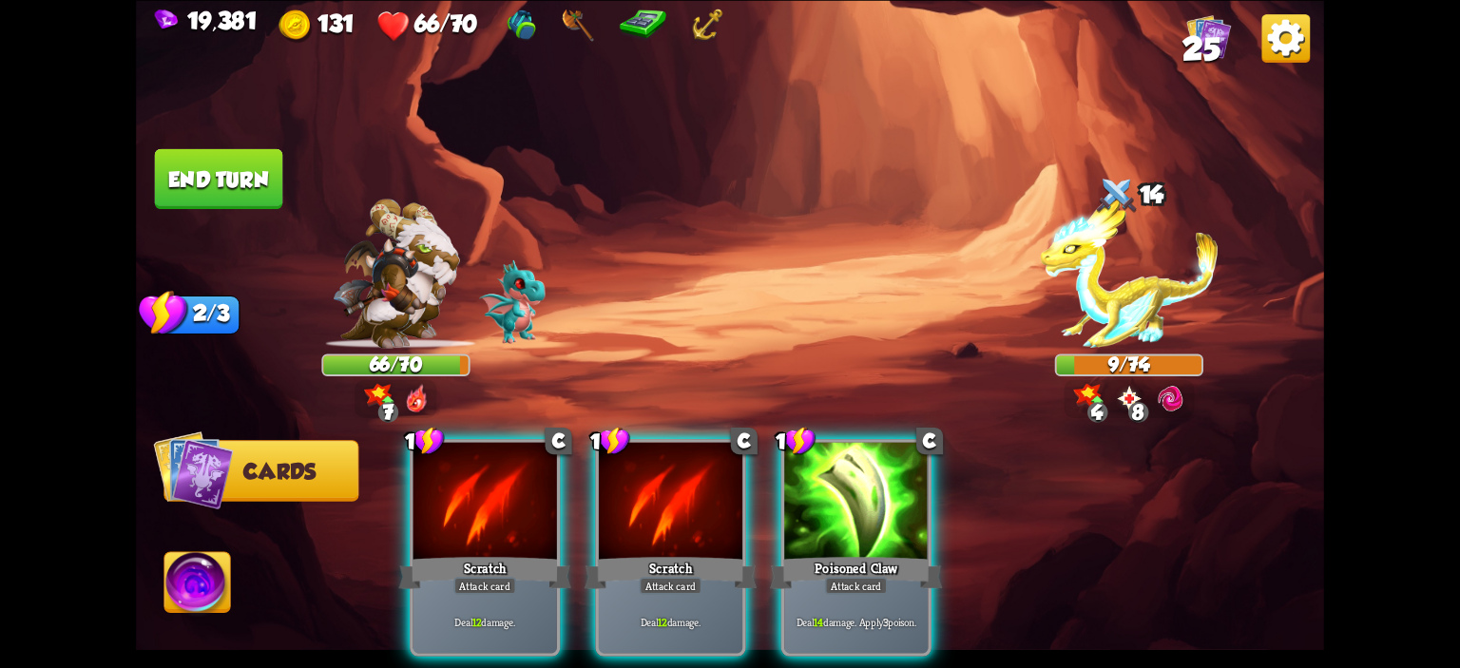
click at [206, 564] on img at bounding box center [197, 585] width 66 height 67
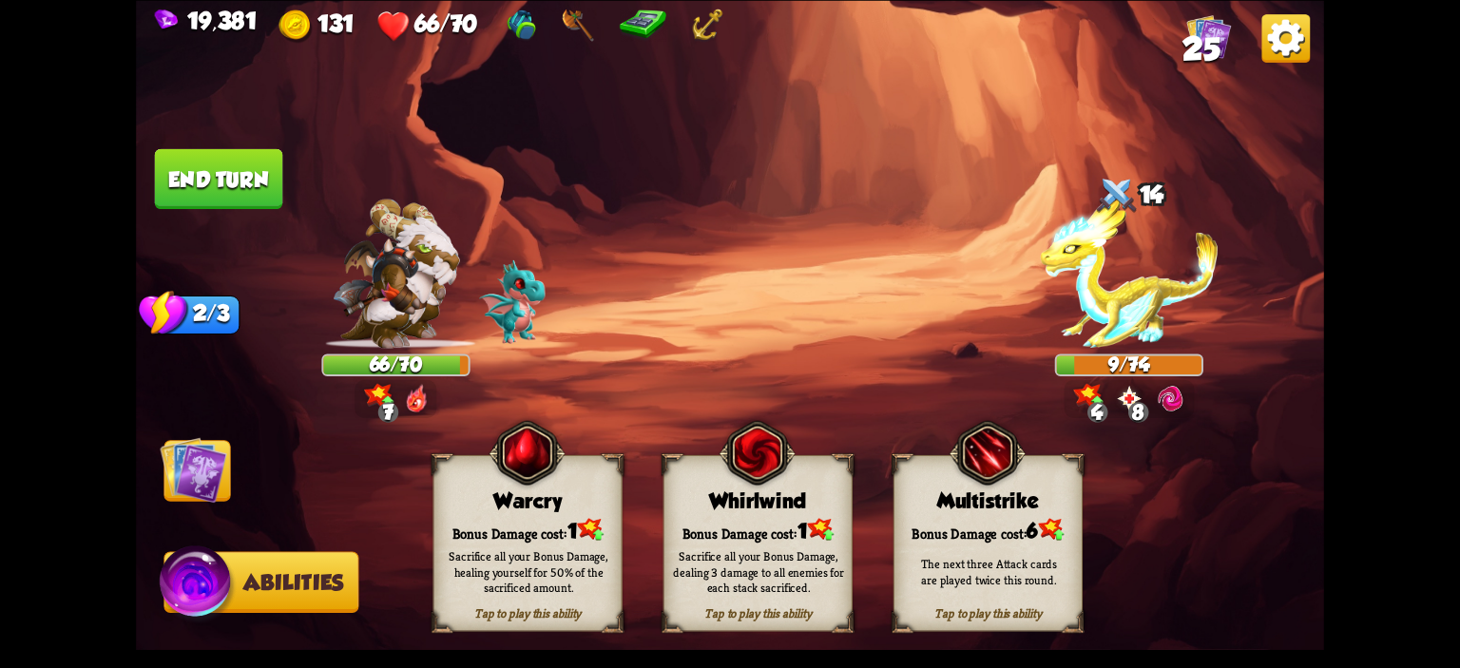
click at [492, 501] on div "Warcry" at bounding box center [528, 501] width 187 height 24
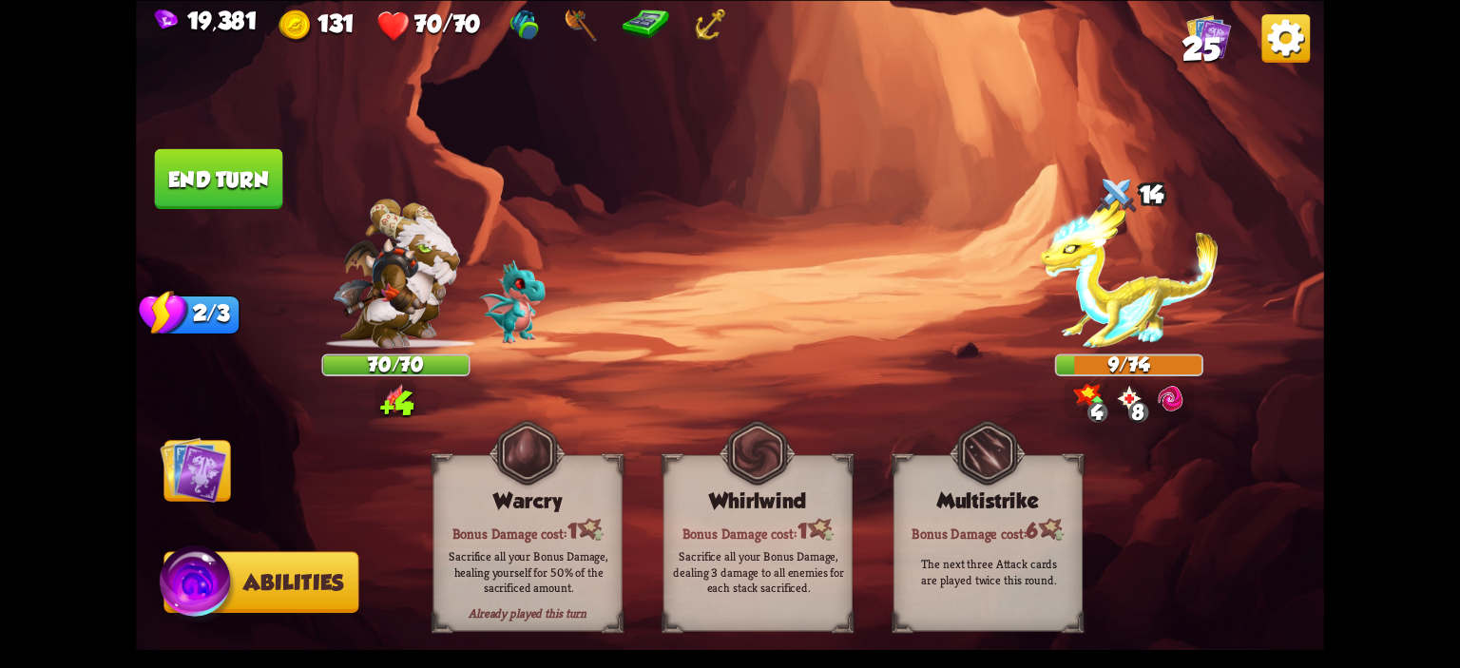
click at [232, 450] on img at bounding box center [730, 334] width 1188 height 668
click at [213, 462] on img at bounding box center [193, 469] width 67 height 67
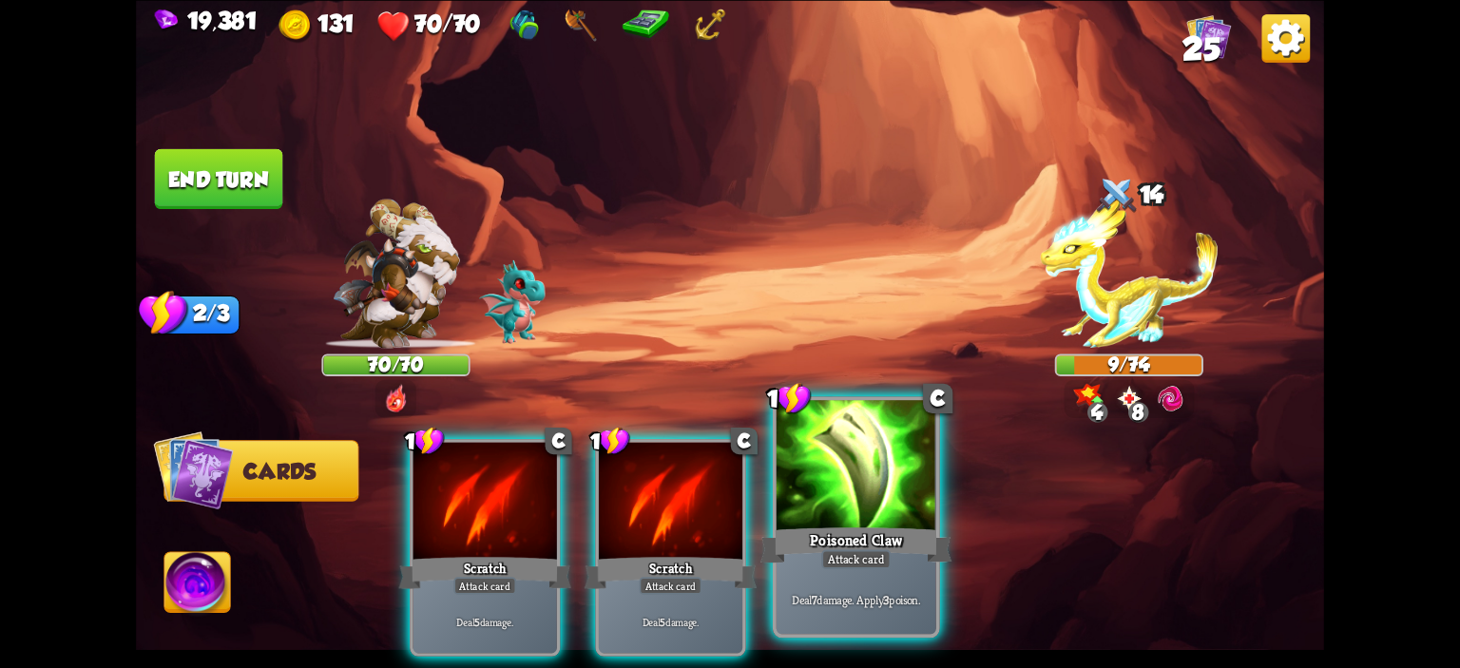
click at [822, 470] on div at bounding box center [857, 467] width 160 height 135
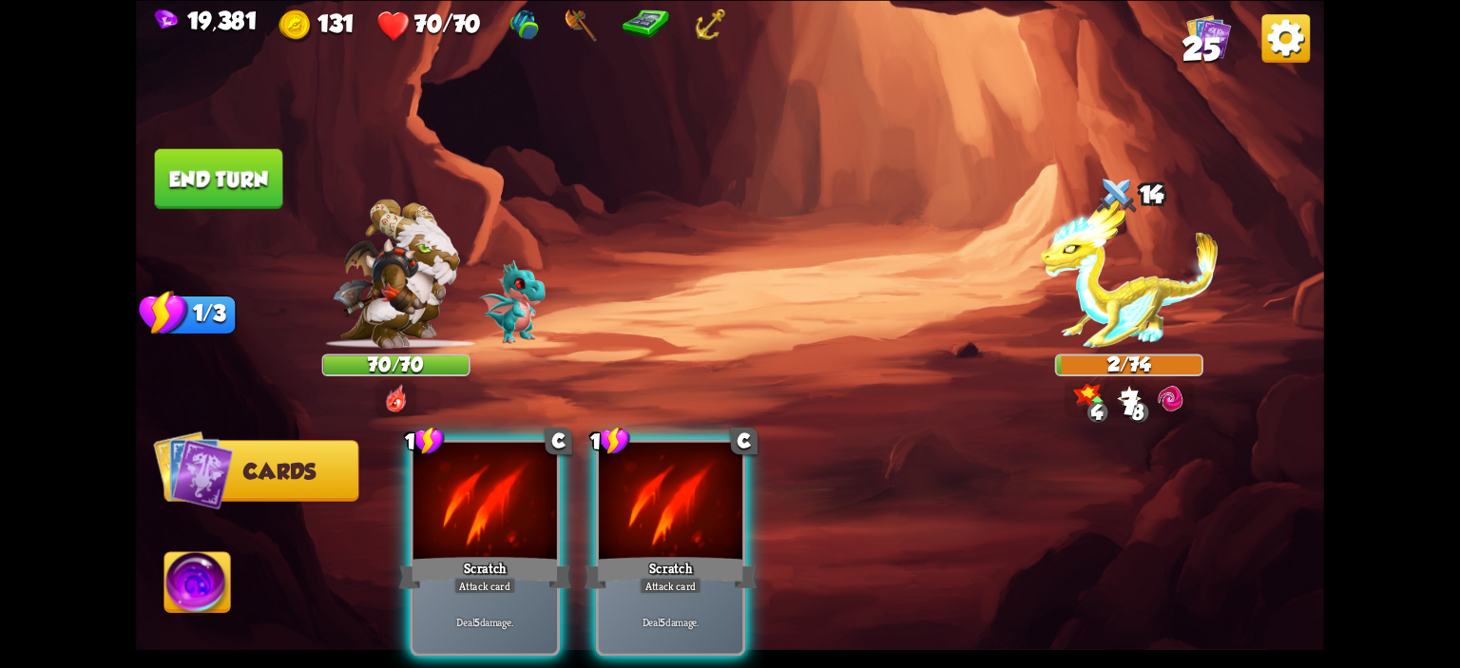
click at [267, 180] on button "End turn" at bounding box center [219, 178] width 128 height 60
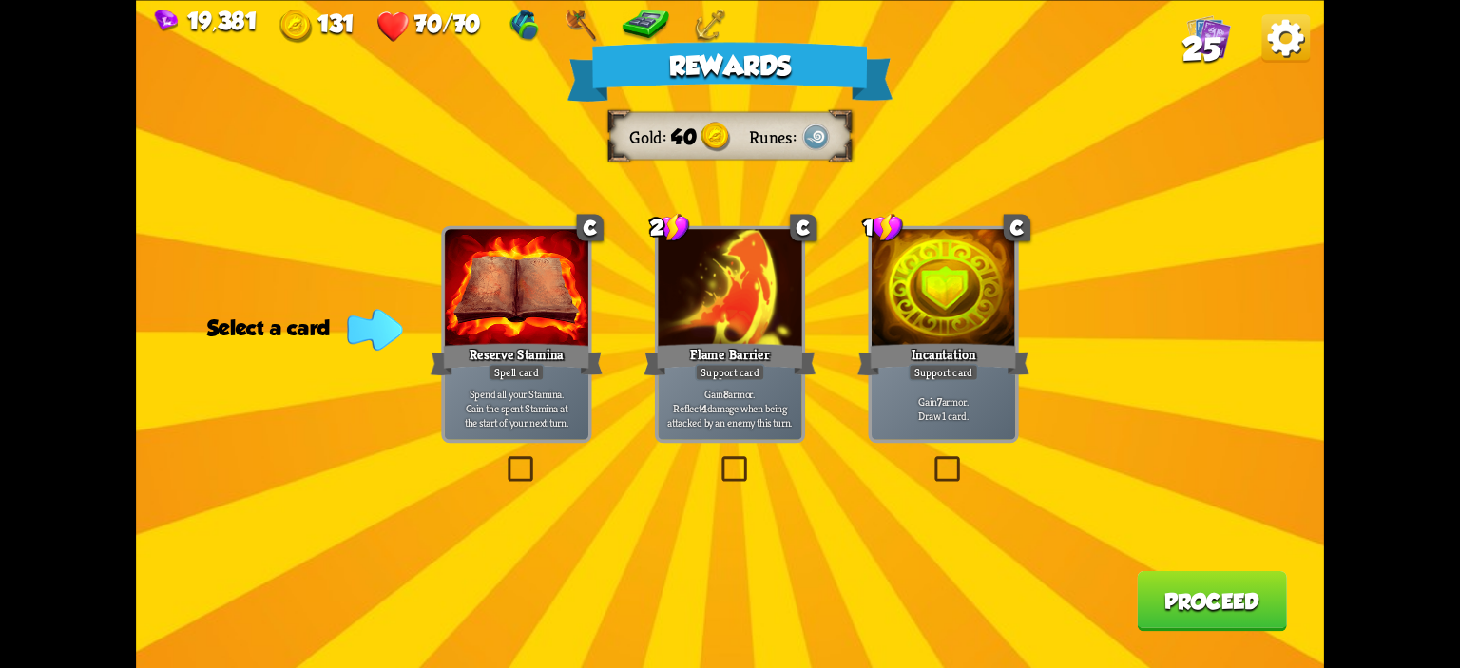
click at [748, 310] on div at bounding box center [730, 289] width 144 height 121
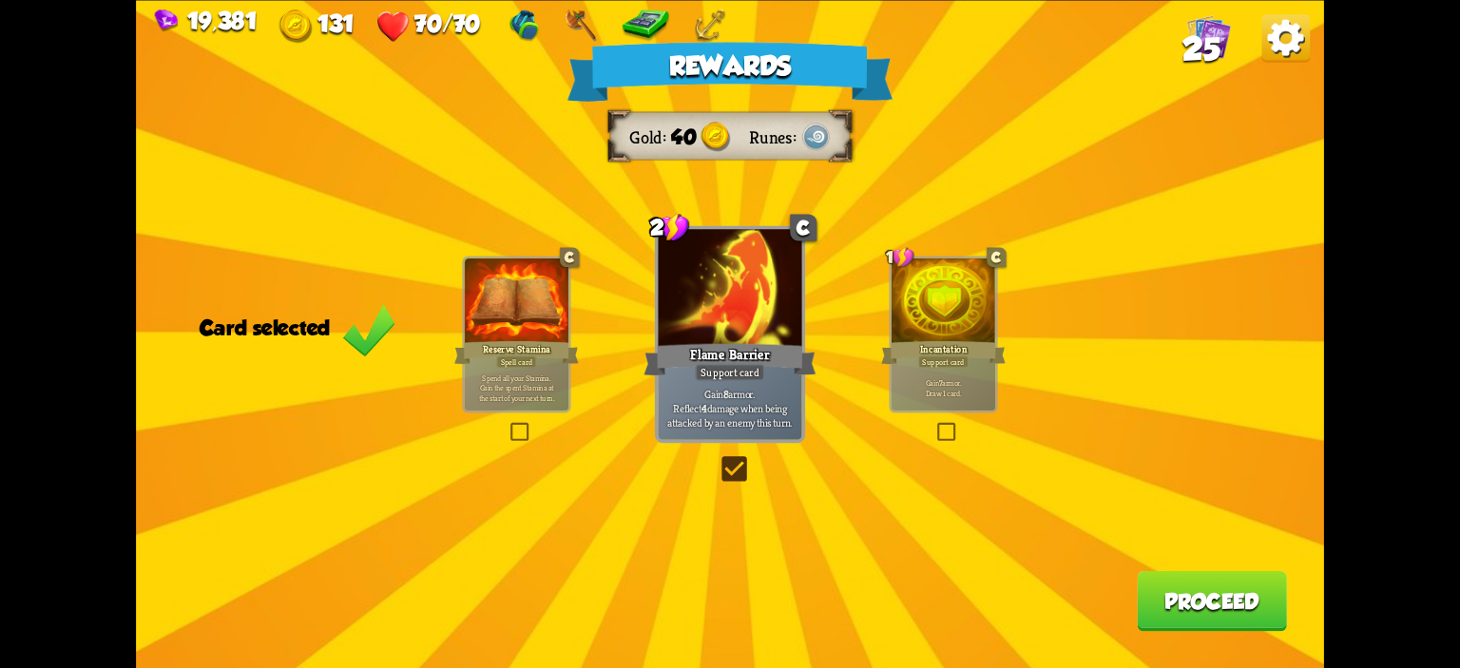
click at [1184, 609] on button "Proceed" at bounding box center [1212, 600] width 150 height 60
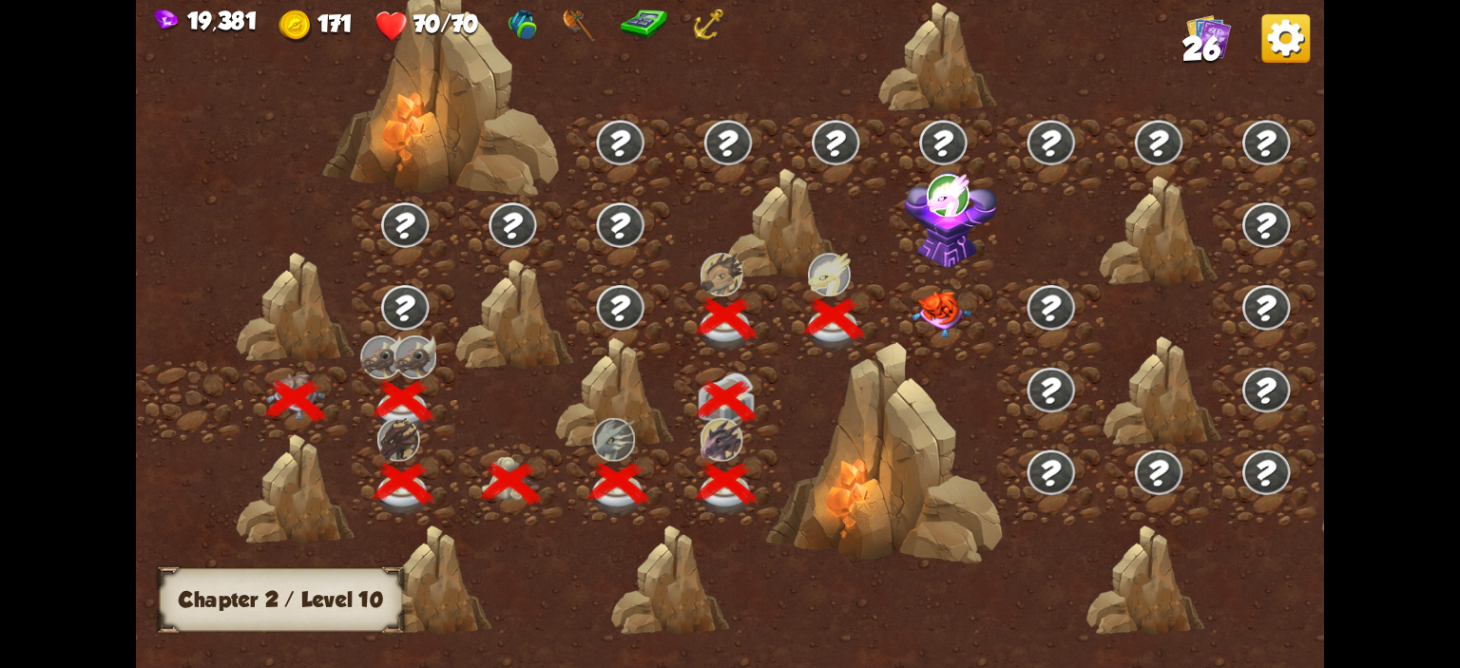
click at [959, 335] on img at bounding box center [941, 315] width 59 height 47
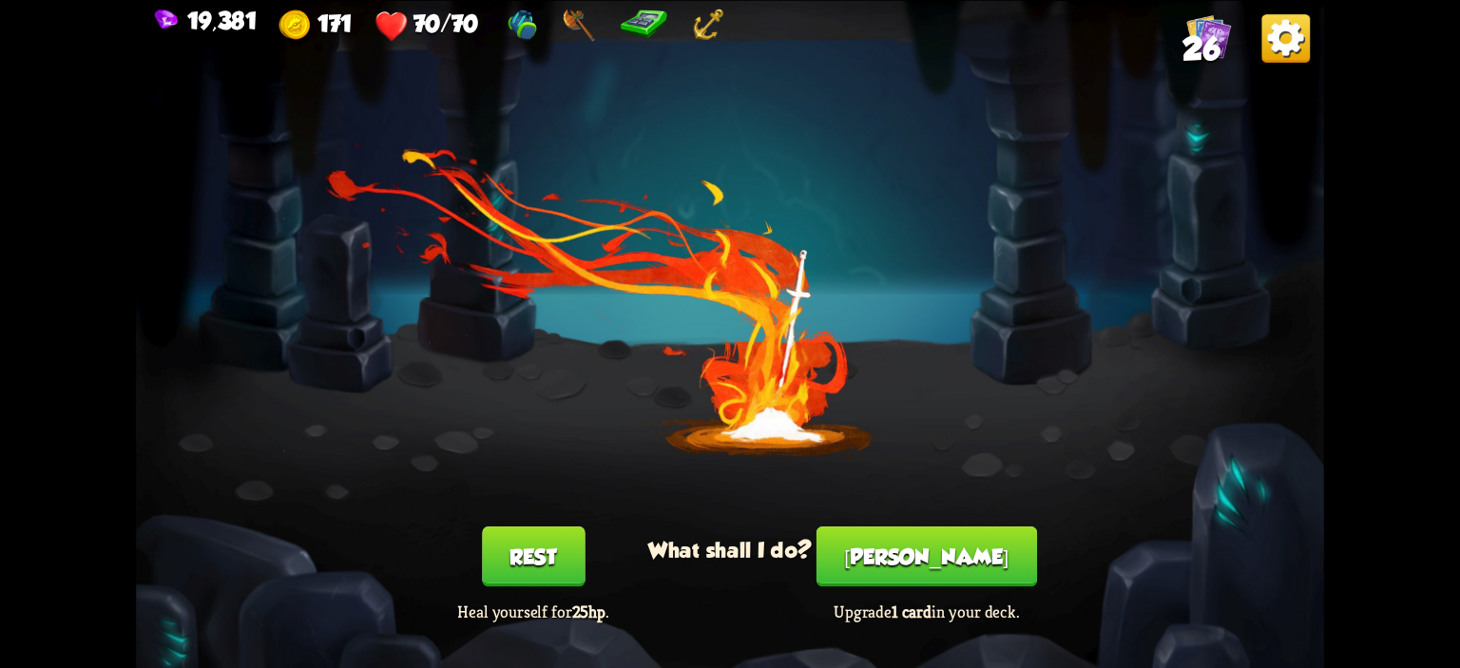
click at [964, 542] on button "[PERSON_NAME]" at bounding box center [927, 557] width 221 height 60
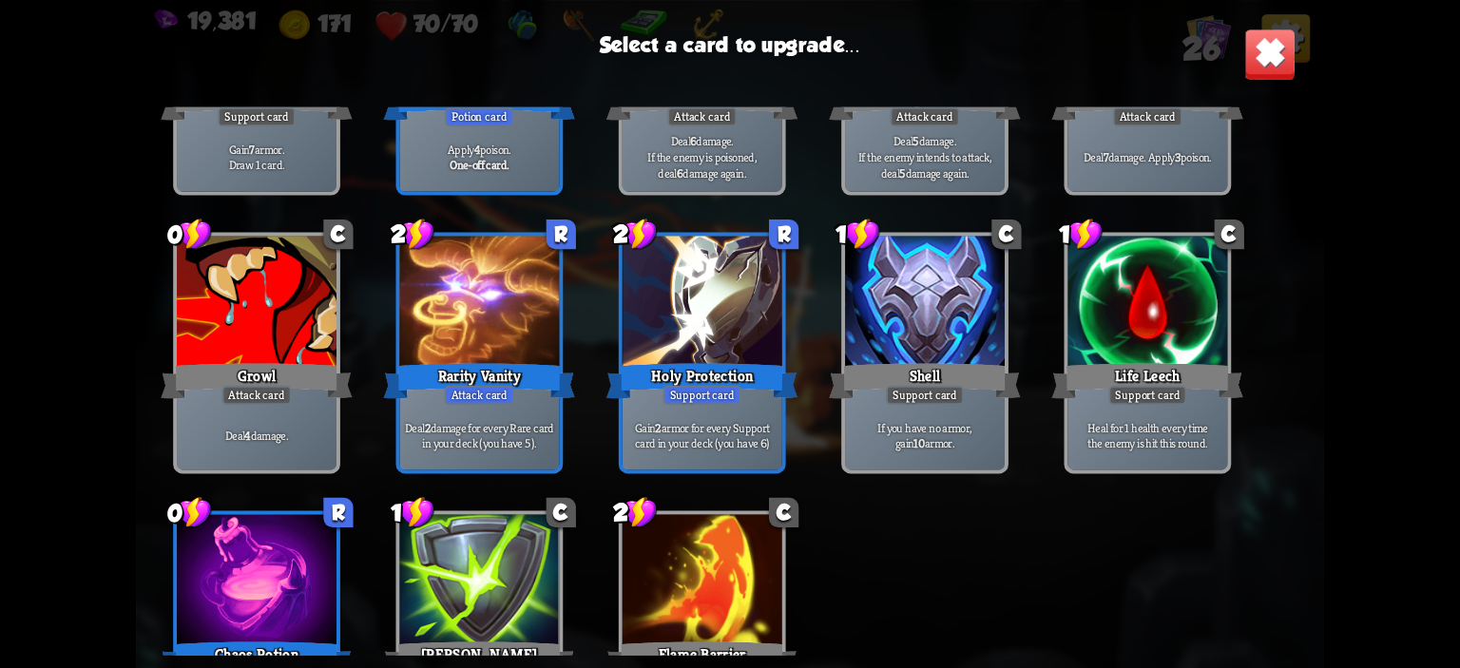
scroll to position [883, 0]
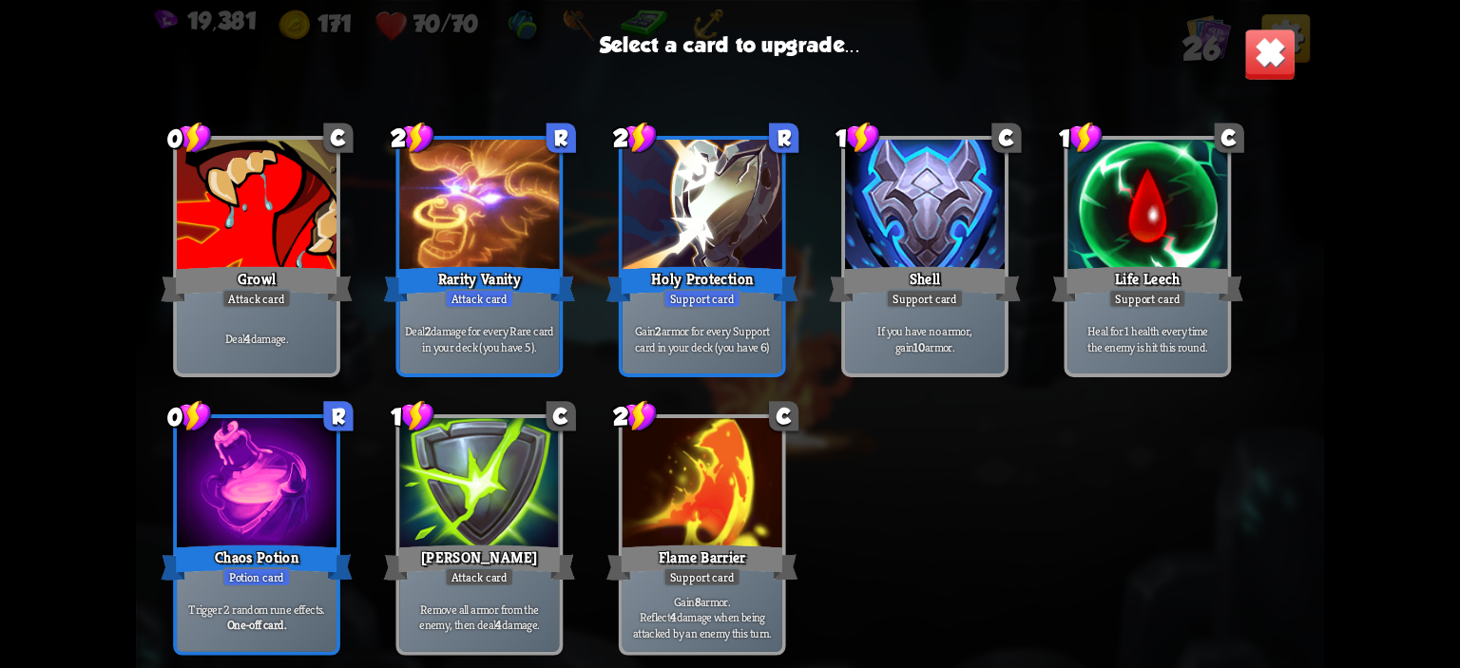
click at [681, 249] on div at bounding box center [703, 207] width 160 height 135
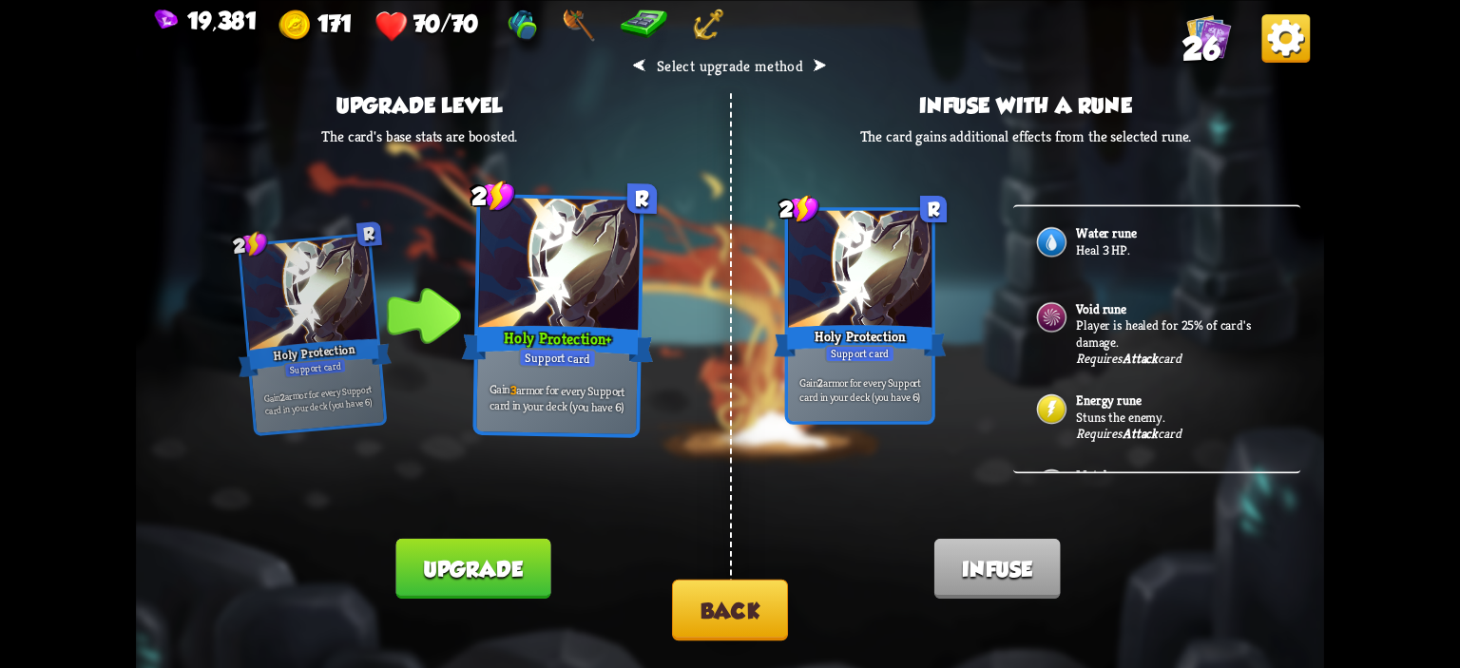
click at [518, 573] on button "Upgrade" at bounding box center [473, 568] width 155 height 60
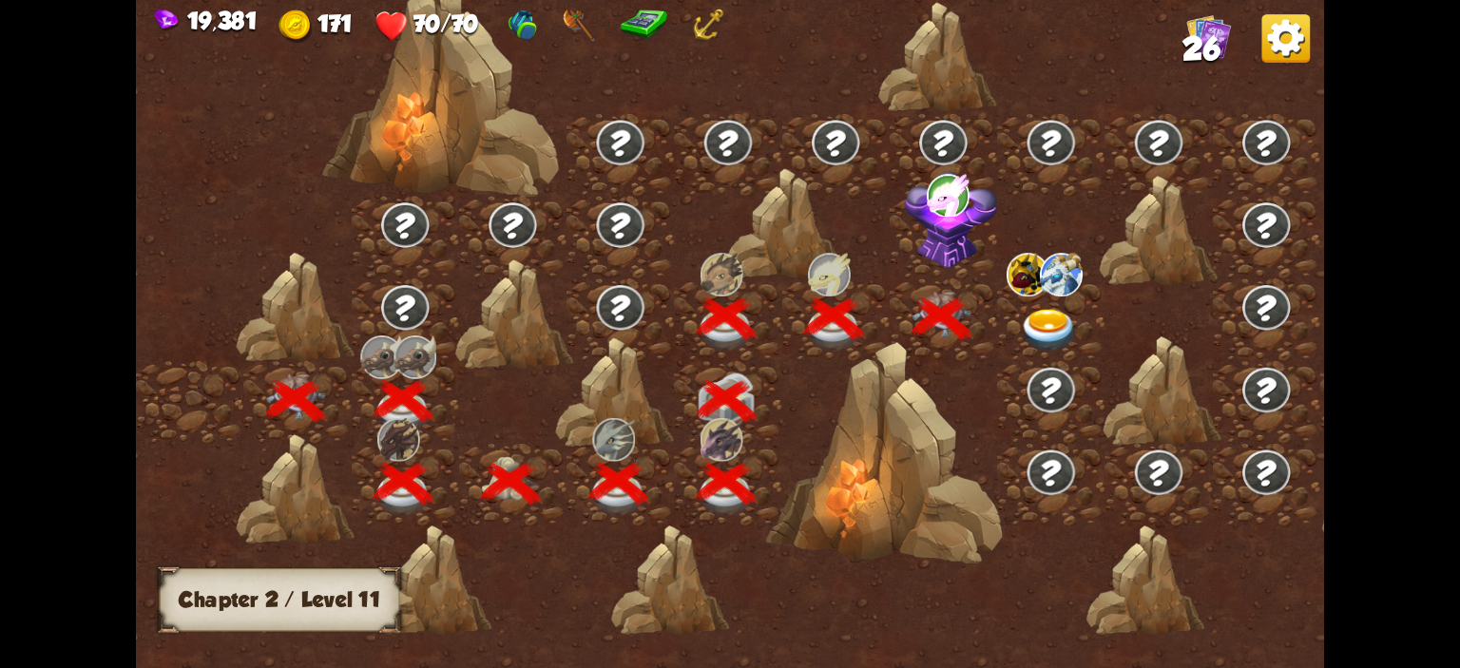
scroll to position [0, 289]
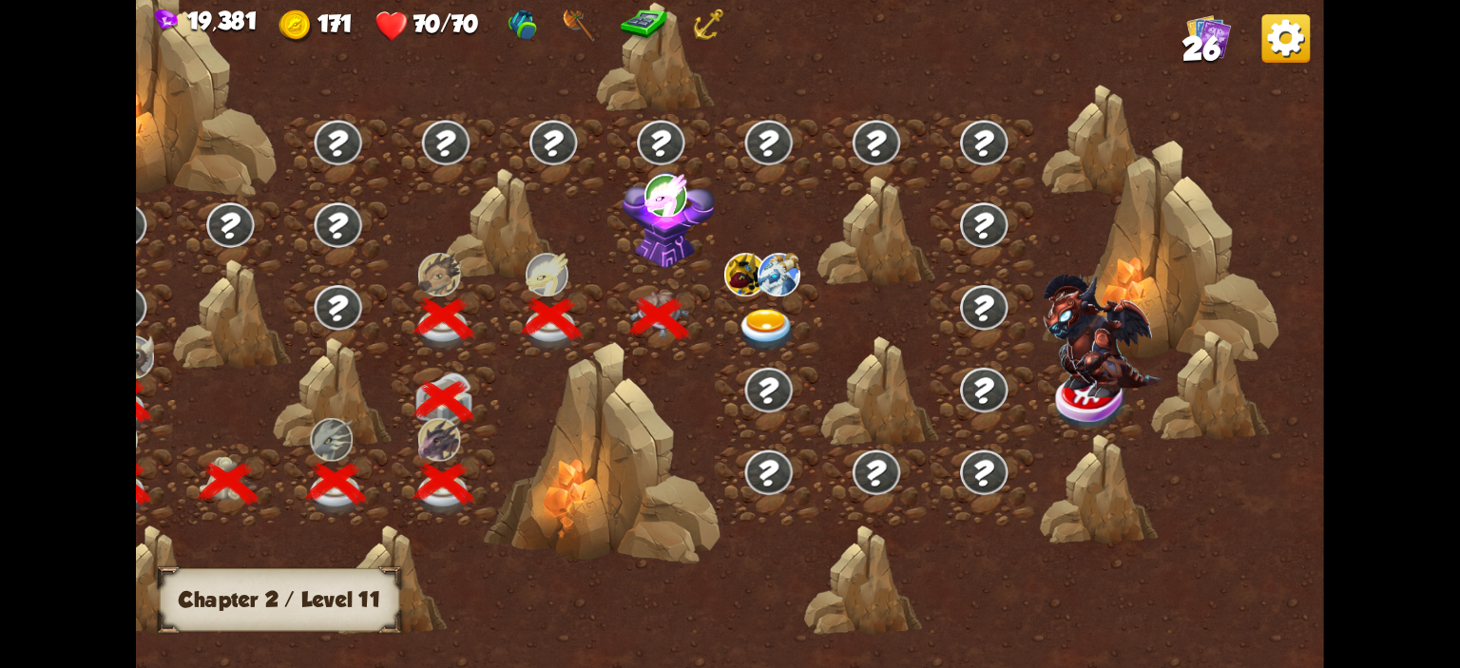
click at [768, 311] on img at bounding box center [767, 331] width 59 height 44
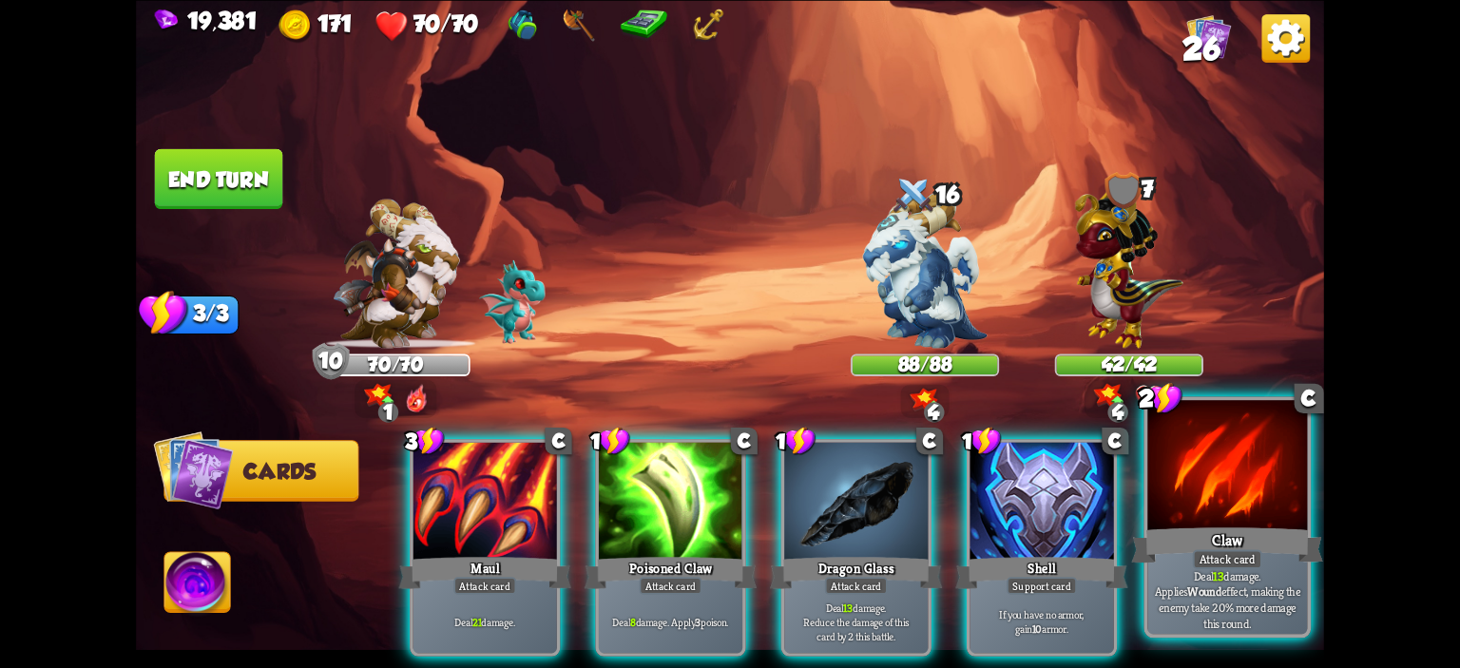
click at [1178, 474] on div at bounding box center [1228, 467] width 160 height 135
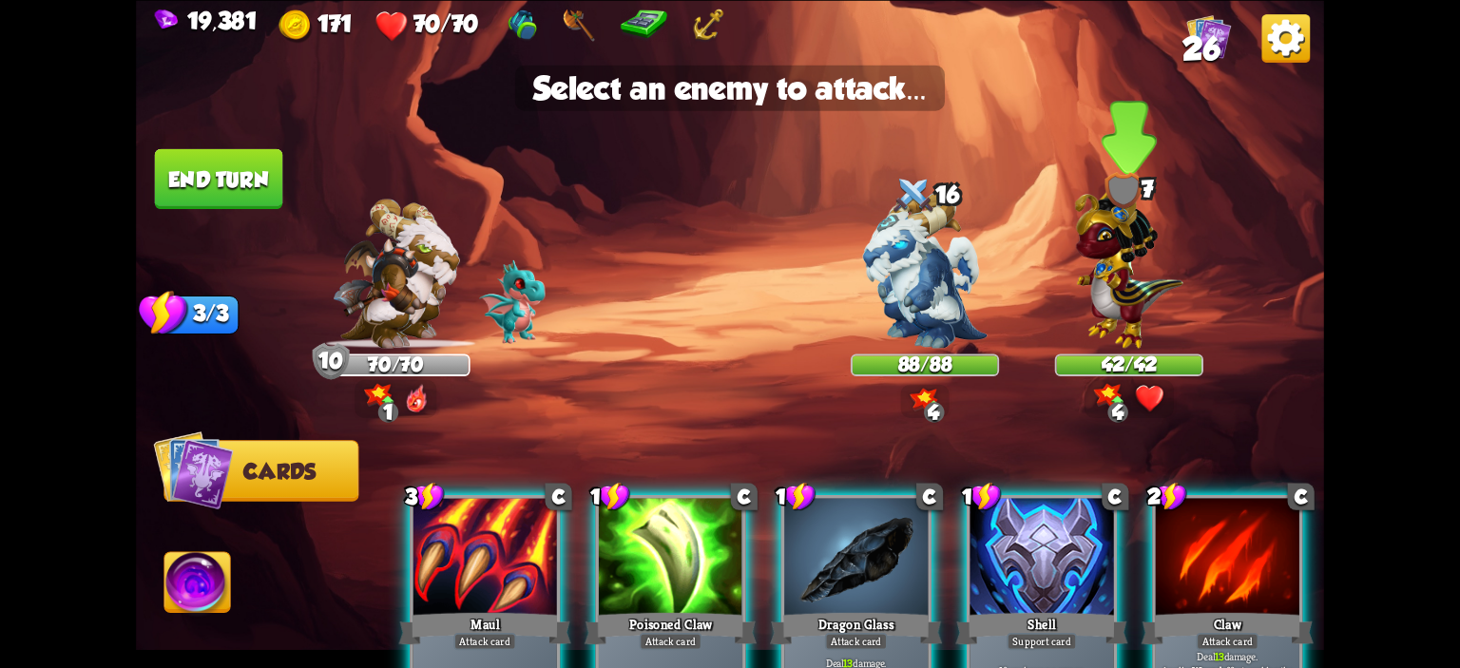
click at [1141, 328] on img at bounding box center [1129, 263] width 108 height 169
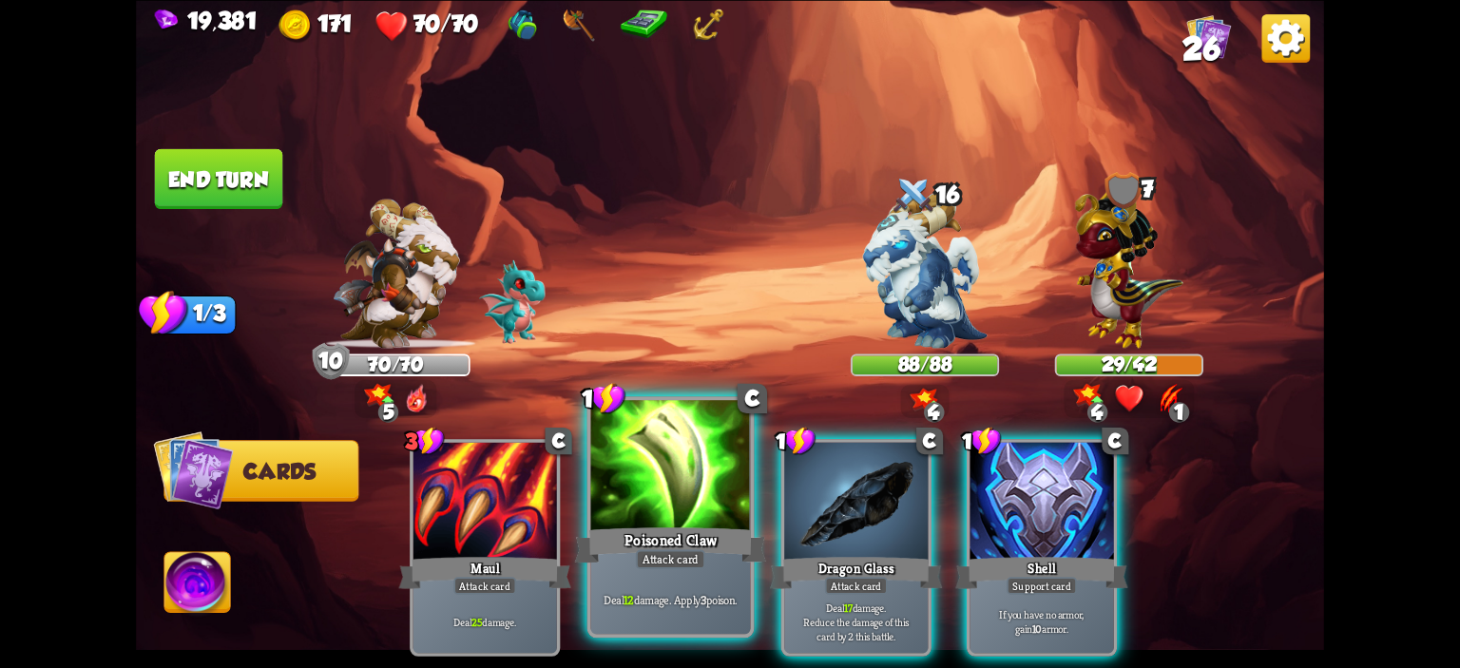
click at [693, 479] on div at bounding box center [671, 467] width 160 height 135
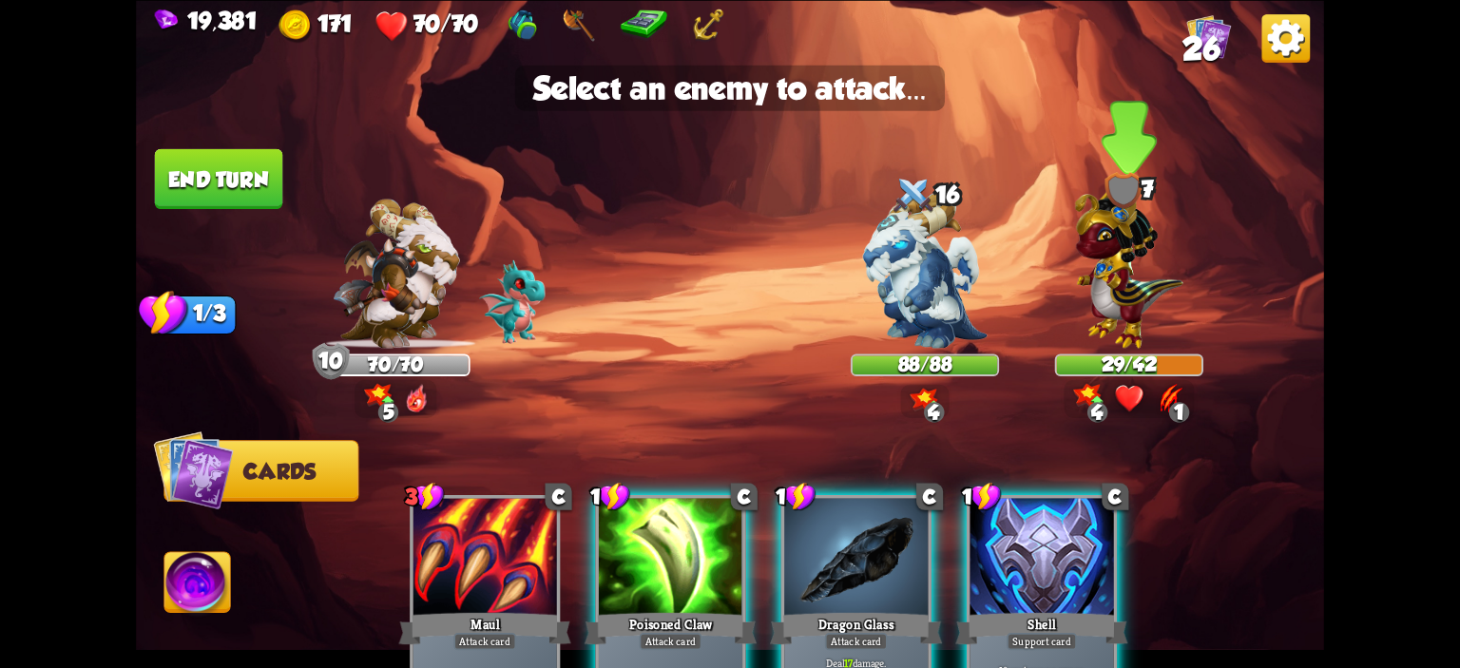
click at [1061, 308] on div at bounding box center [1129, 283] width 148 height 130
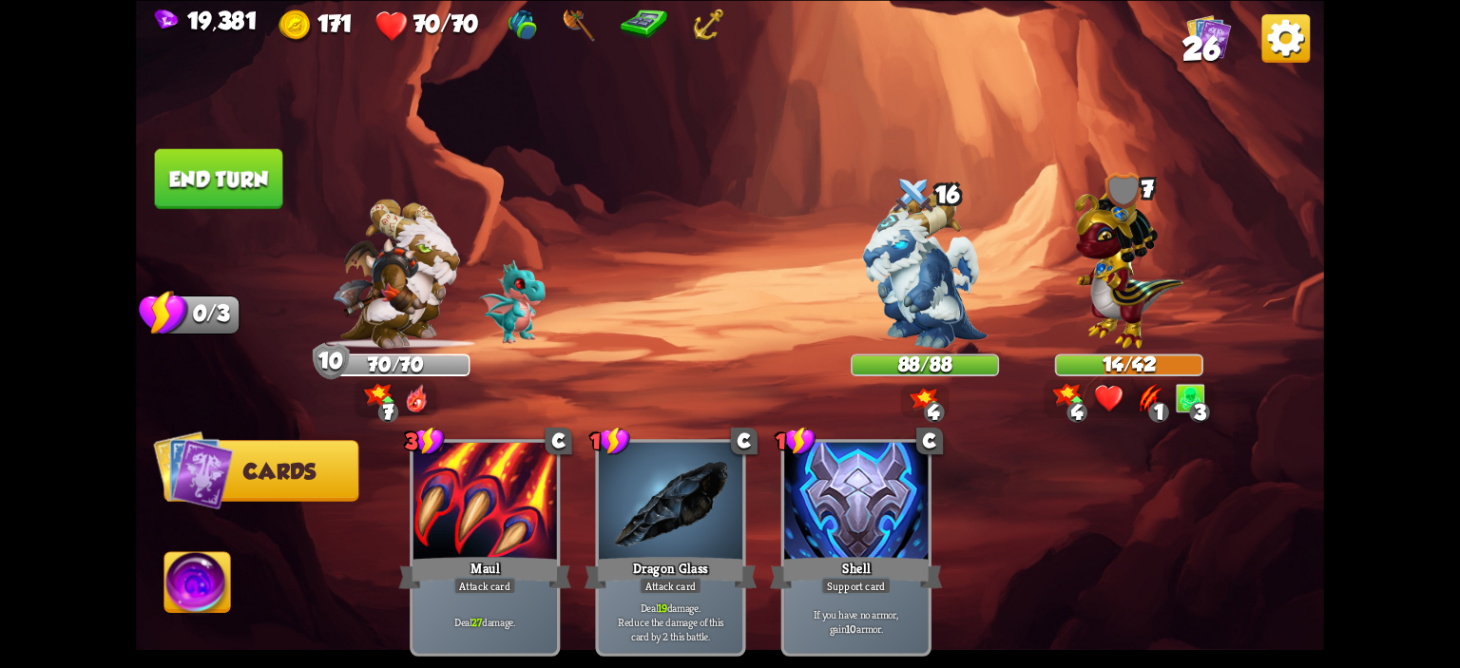
click at [196, 200] on button "End turn" at bounding box center [219, 178] width 128 height 60
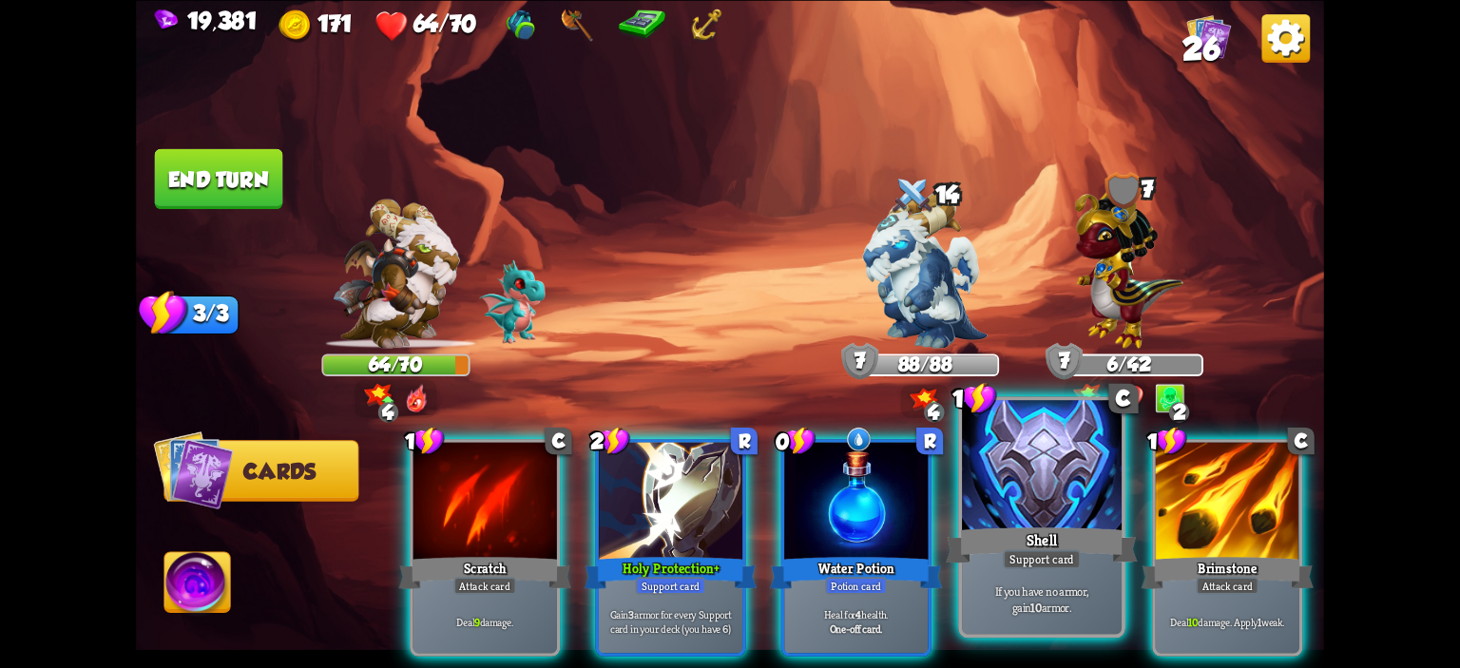
click at [1023, 463] on div at bounding box center [1042, 467] width 160 height 135
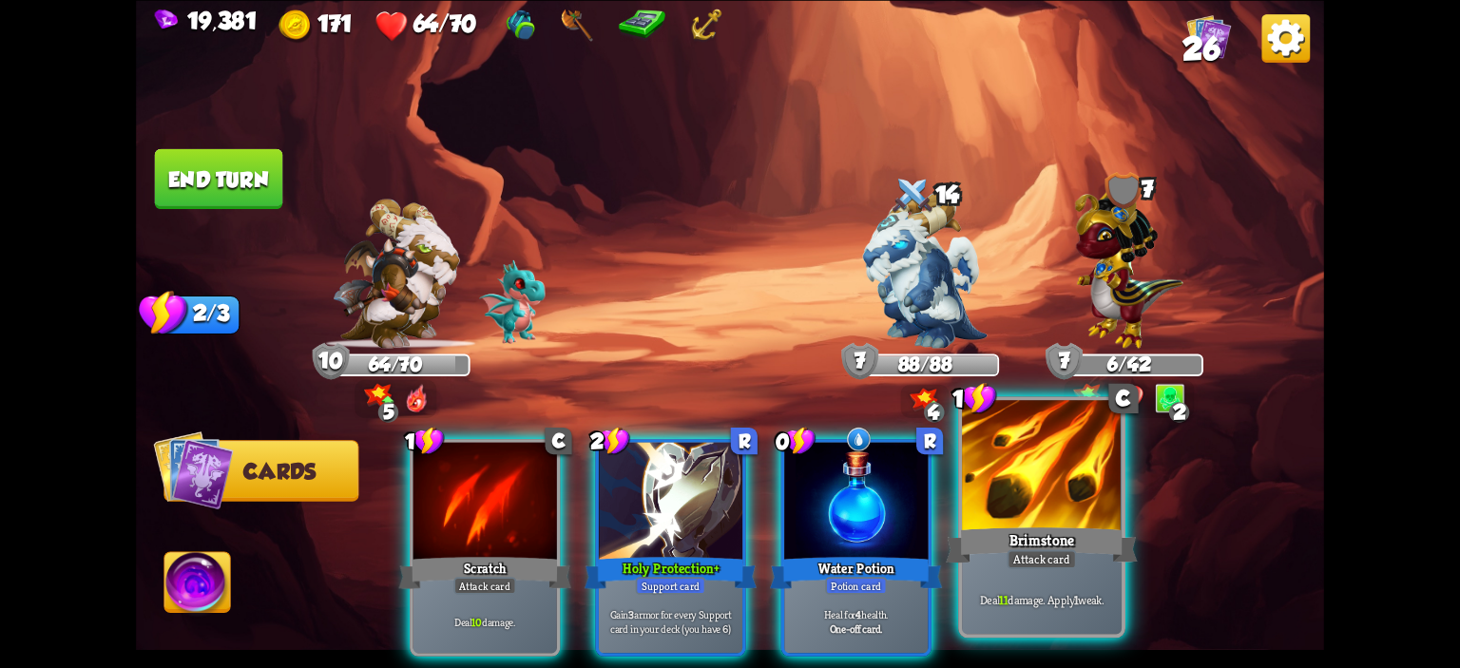
click at [1031, 466] on div at bounding box center [1042, 467] width 160 height 135
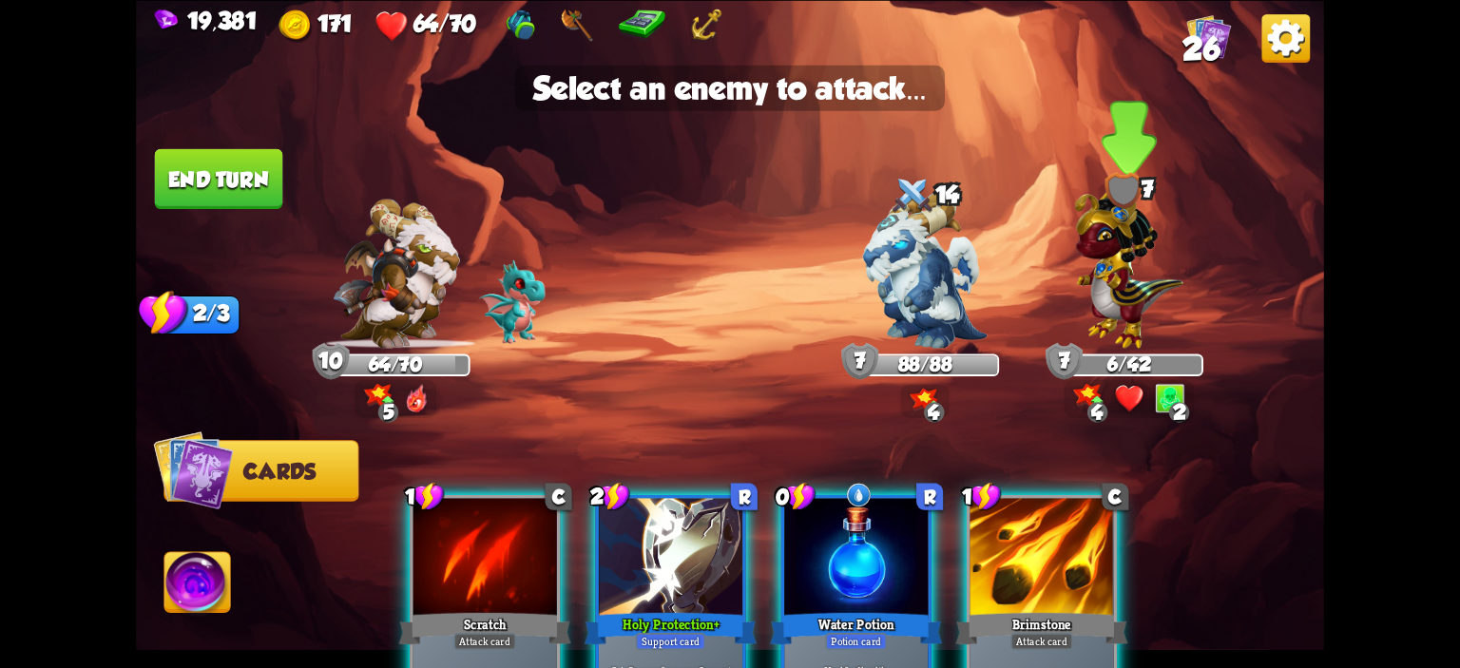
click at [1145, 292] on img at bounding box center [1129, 263] width 108 height 169
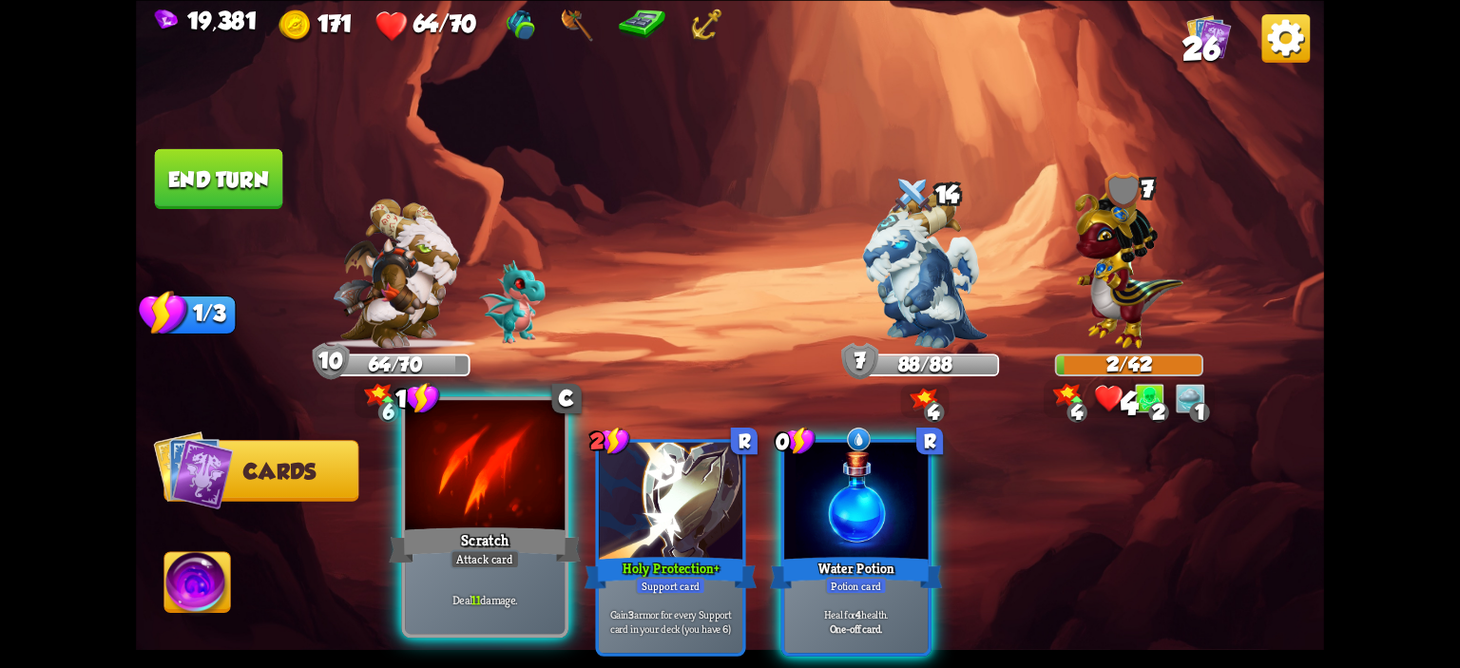
click at [525, 455] on div at bounding box center [485, 467] width 160 height 135
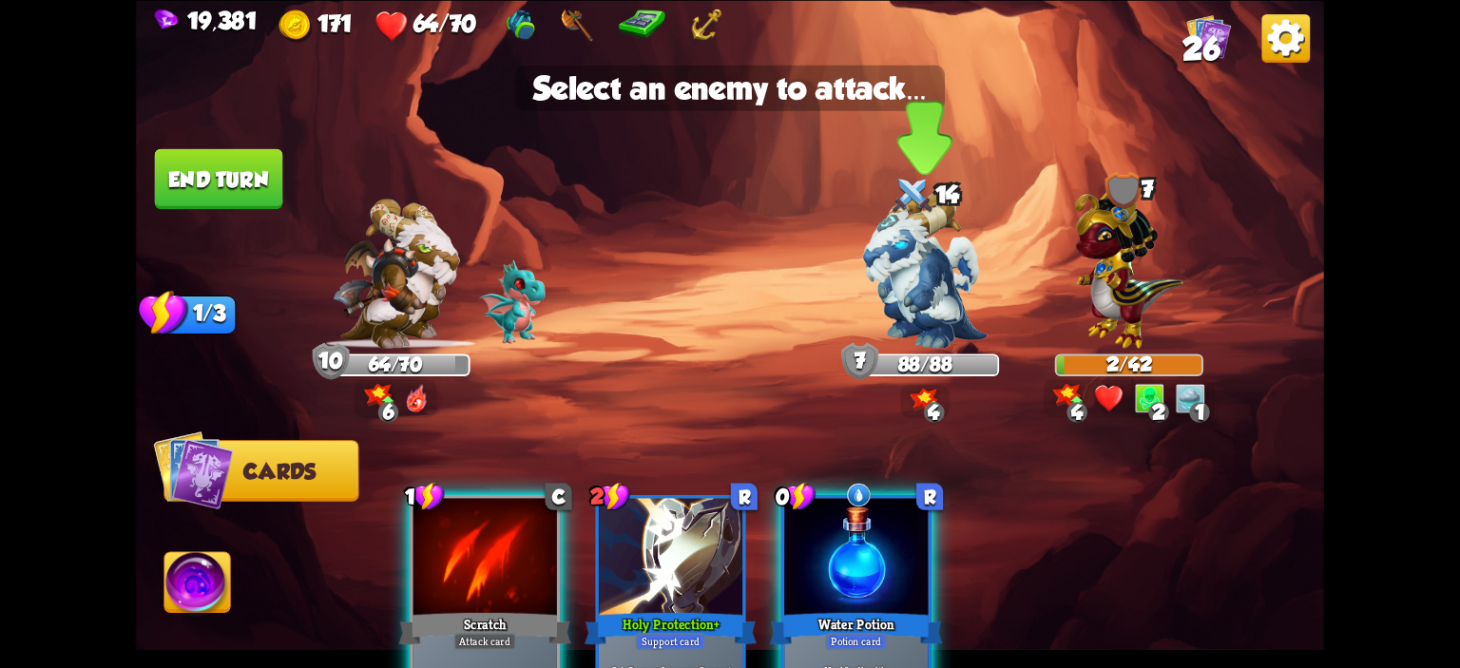
click at [989, 231] on div at bounding box center [925, 283] width 148 height 130
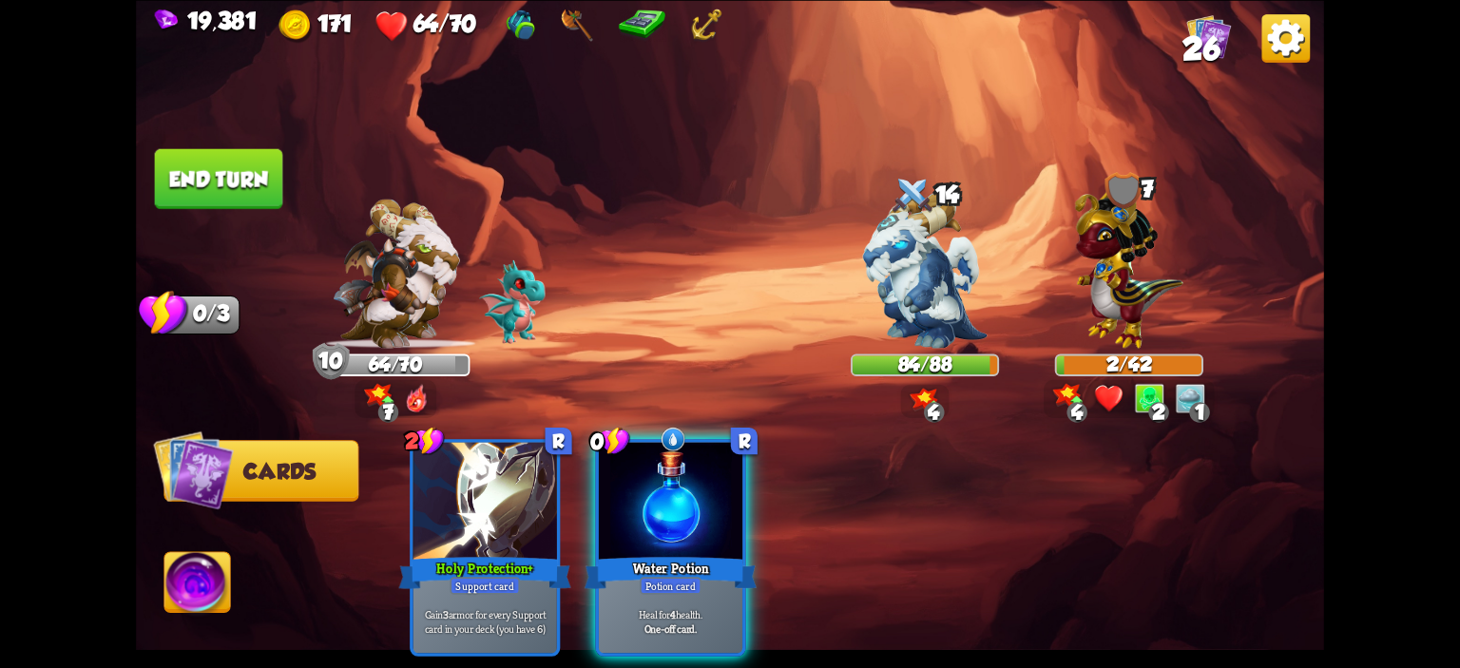
click at [266, 176] on button "End turn" at bounding box center [219, 178] width 128 height 60
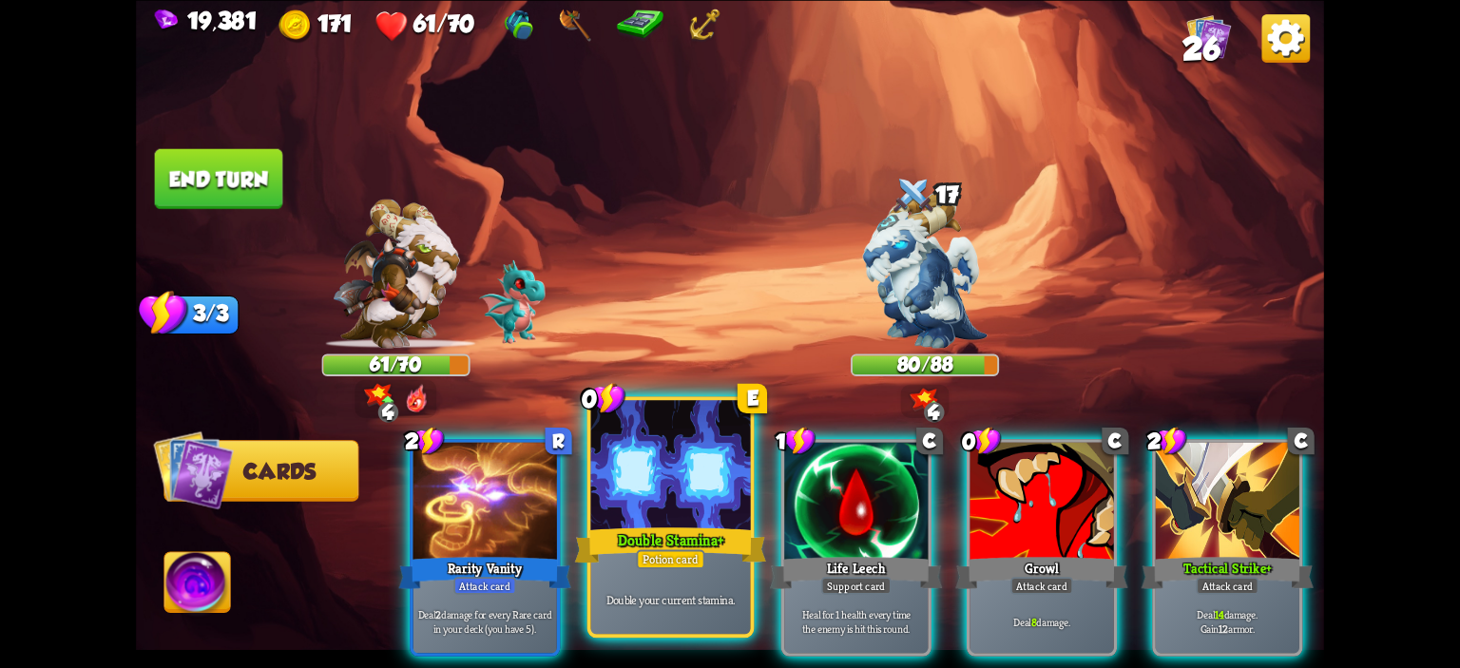
click at [601, 449] on div at bounding box center [671, 467] width 160 height 135
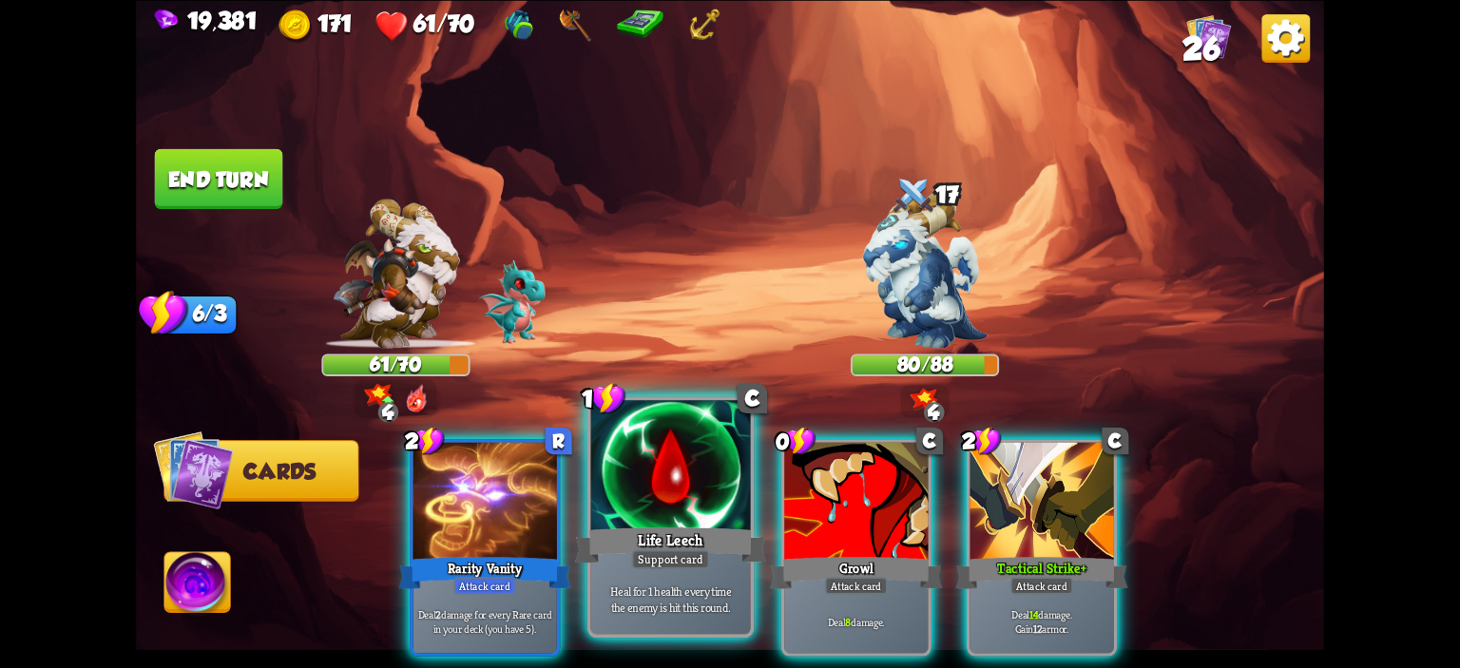
click at [617, 442] on div at bounding box center [671, 467] width 160 height 135
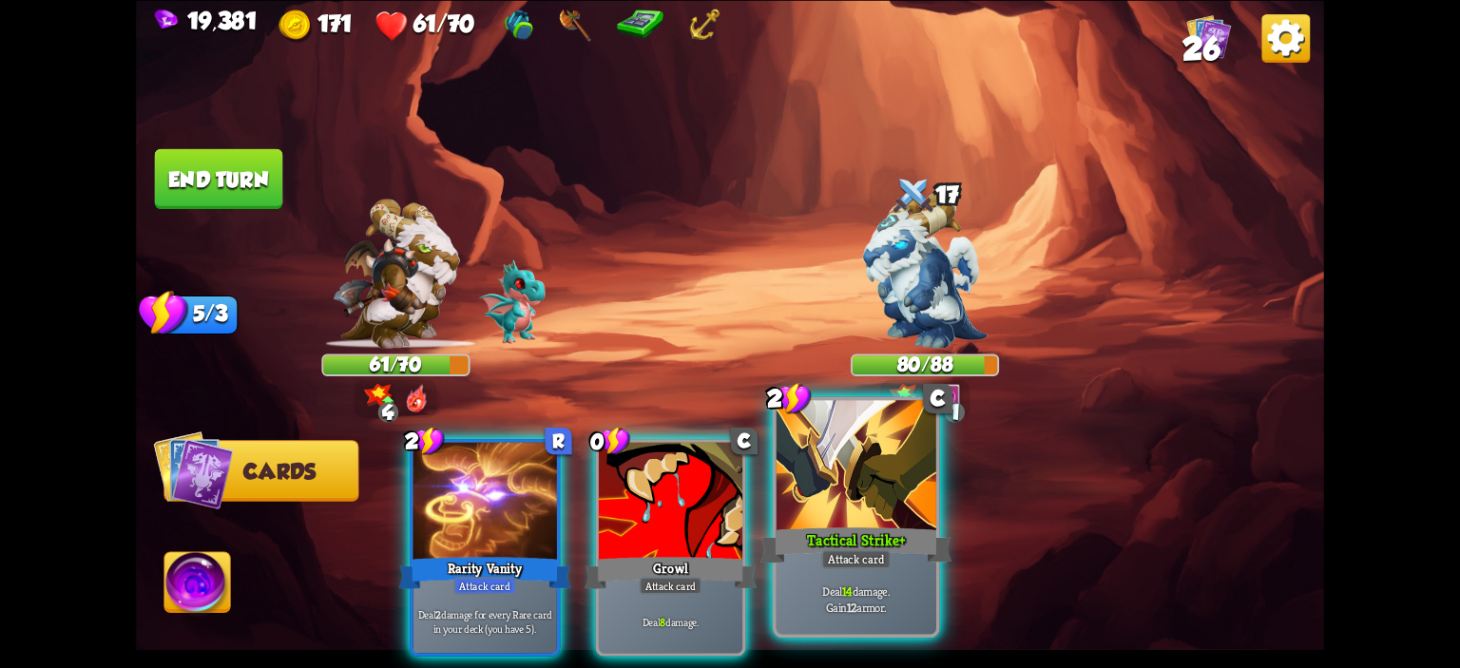
click at [841, 467] on div at bounding box center [857, 467] width 160 height 135
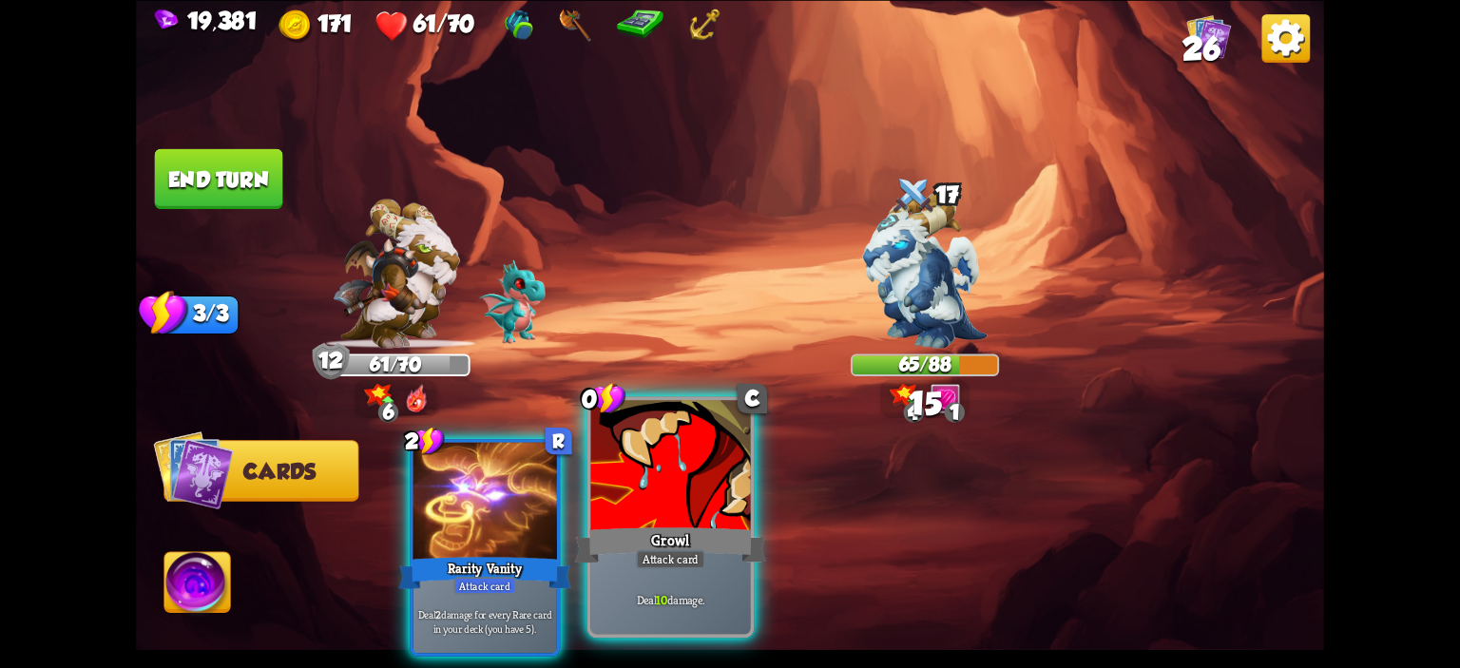
click at [682, 491] on div at bounding box center [671, 467] width 160 height 135
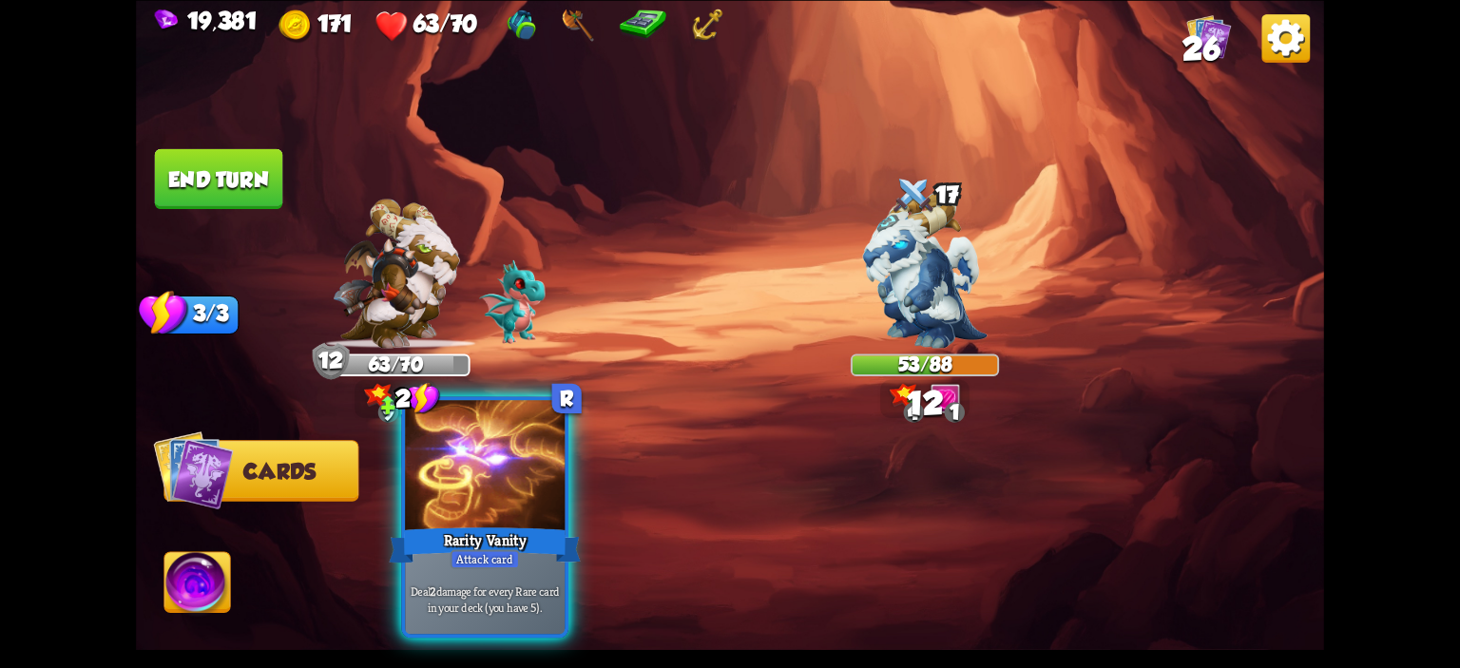
click at [513, 477] on div at bounding box center [485, 467] width 160 height 135
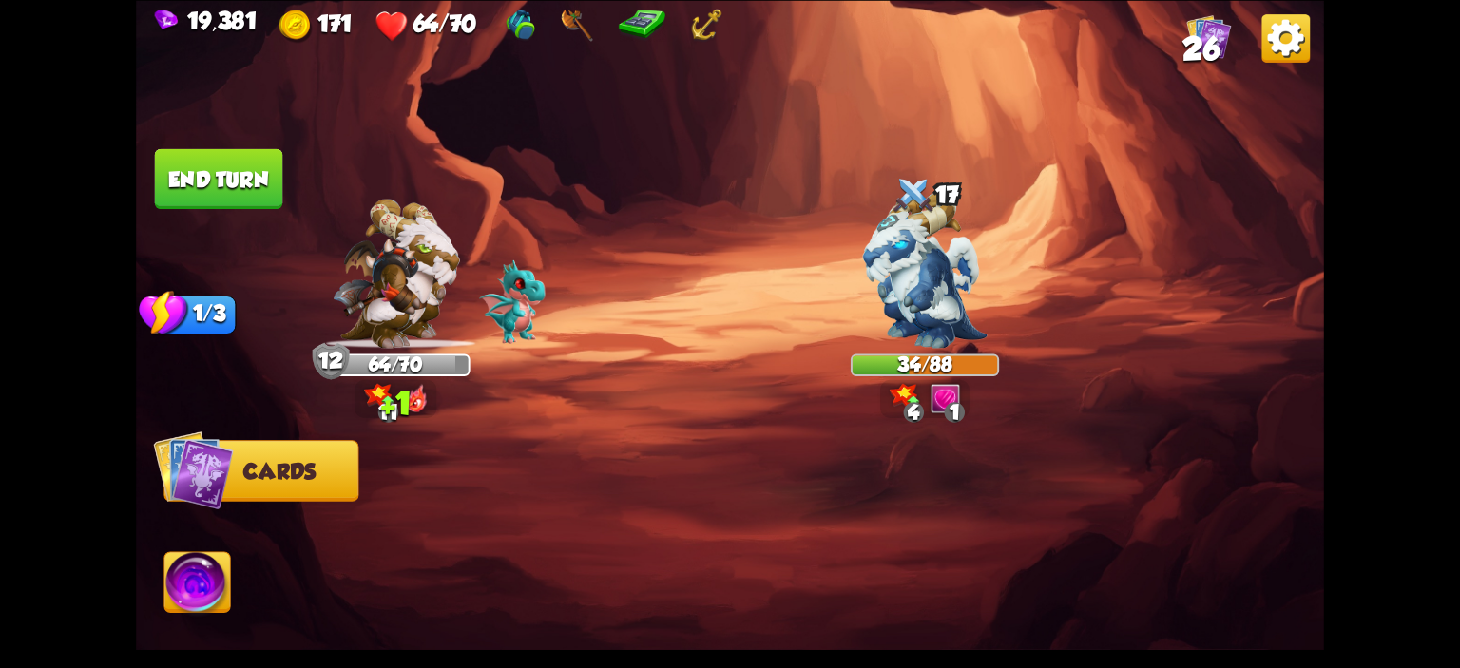
click at [230, 554] on img at bounding box center [197, 585] width 66 height 67
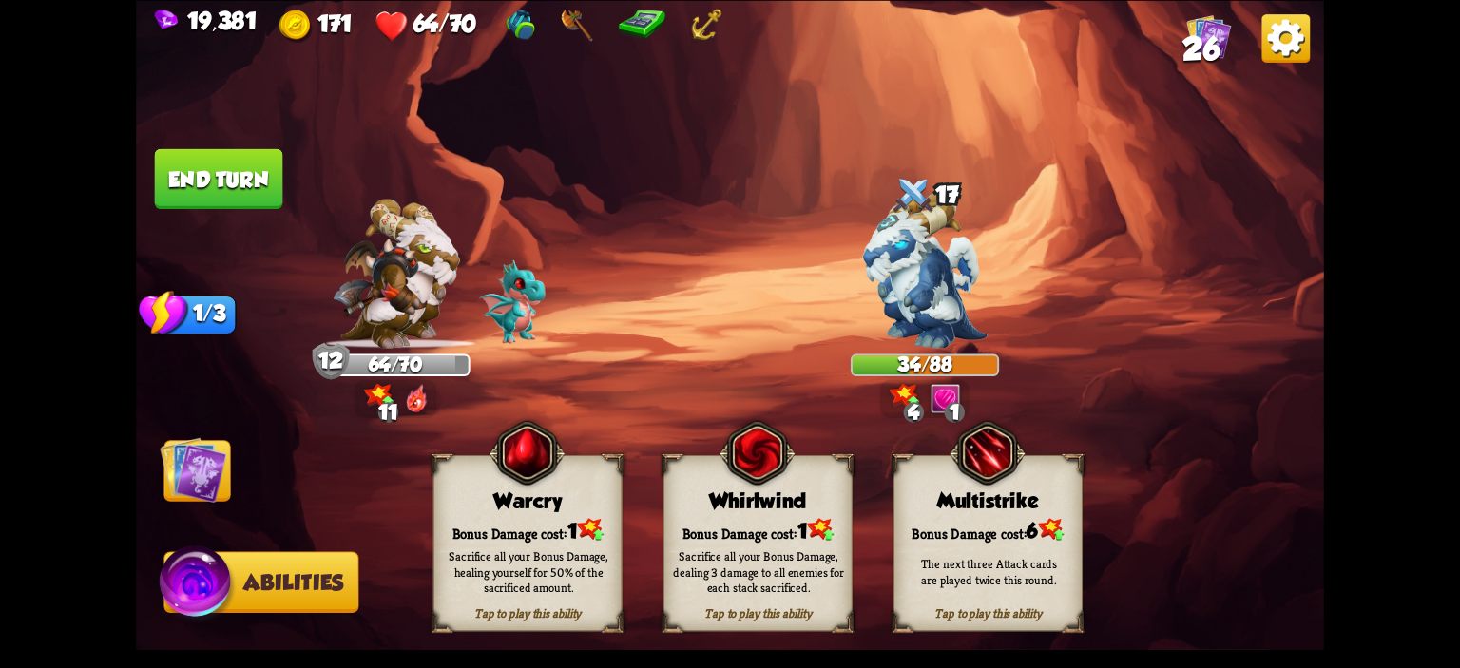
click at [693, 539] on div "Sacrifice all your Bonus Damage, dealing 3 damage to all enemies for each stack…" at bounding box center [759, 571] width 189 height 74
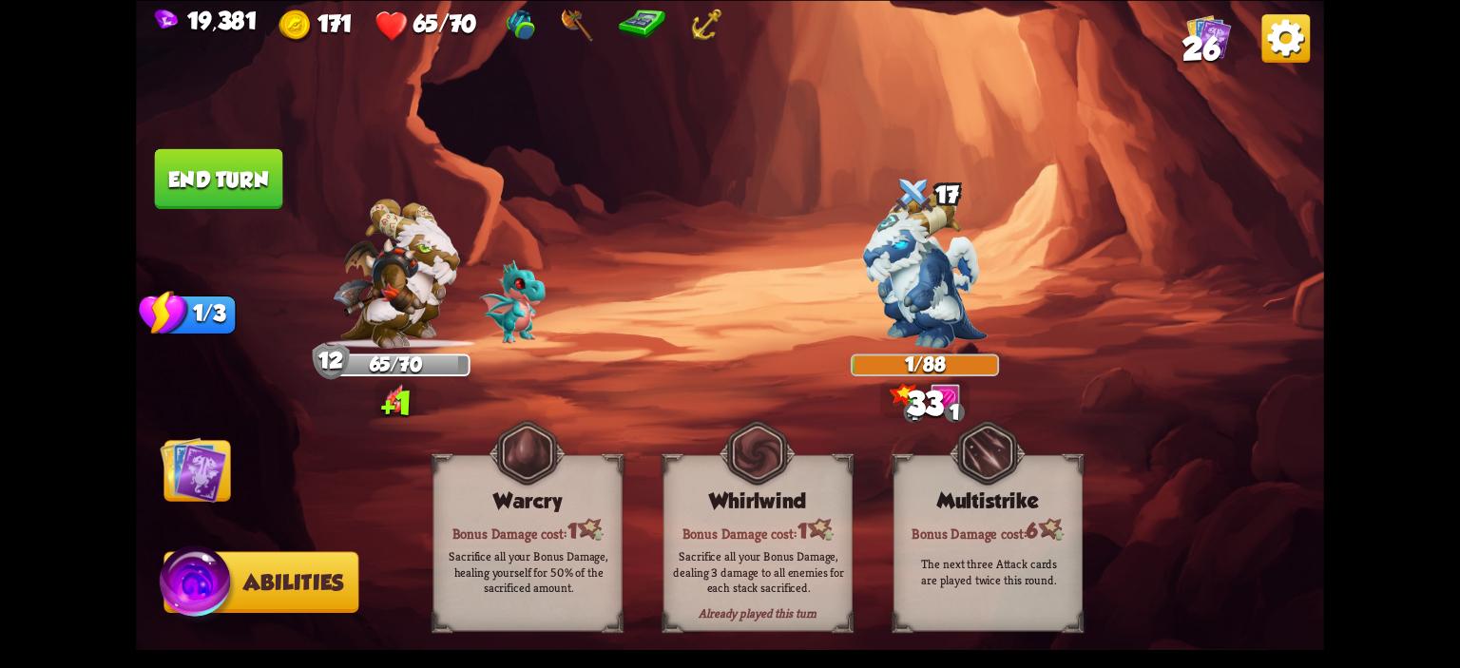
click at [212, 454] on img at bounding box center [193, 469] width 67 height 67
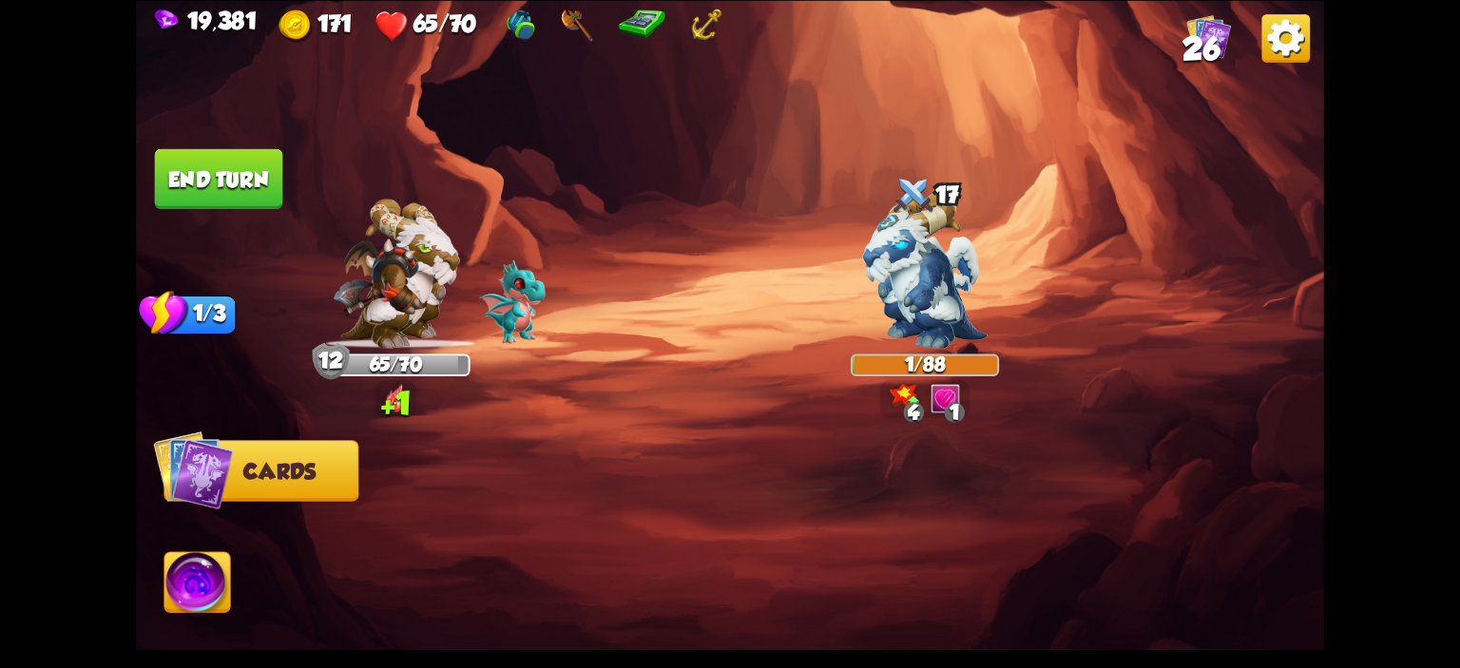
click at [259, 206] on button "End turn" at bounding box center [219, 178] width 128 height 60
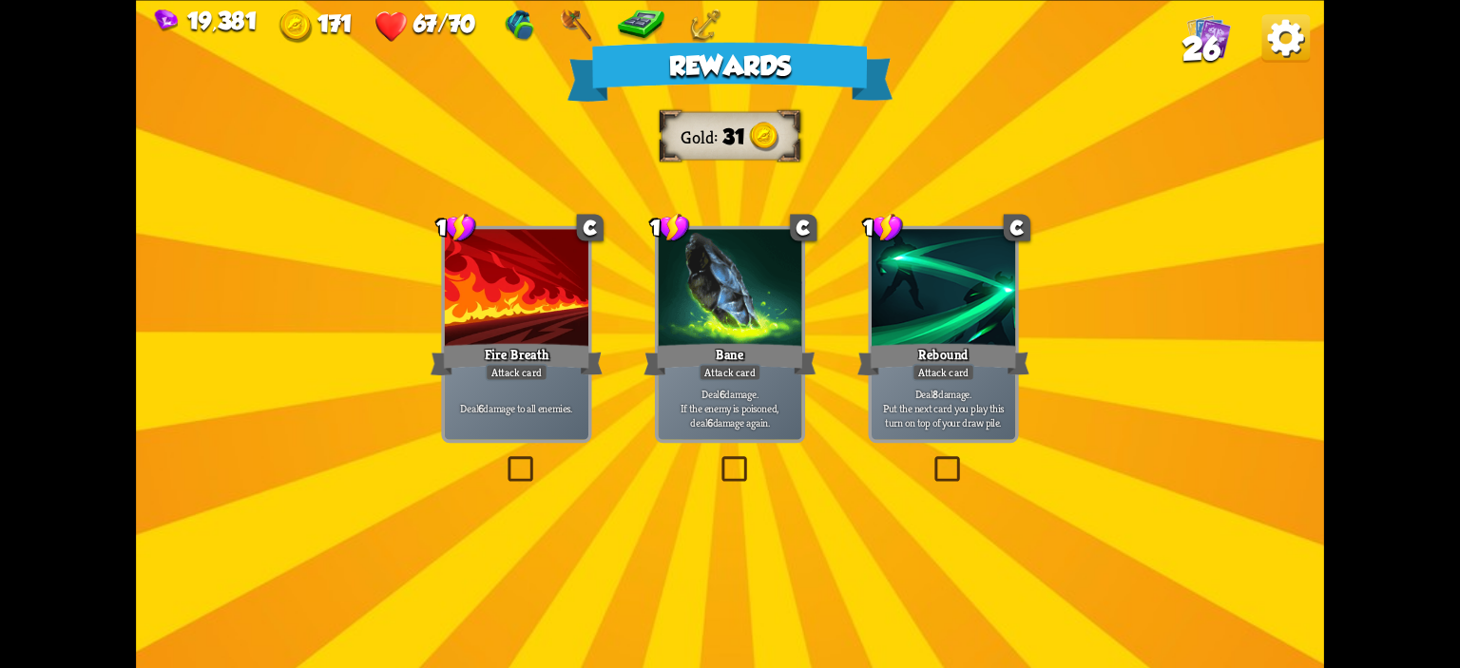
click at [464, 319] on div at bounding box center [517, 289] width 144 height 121
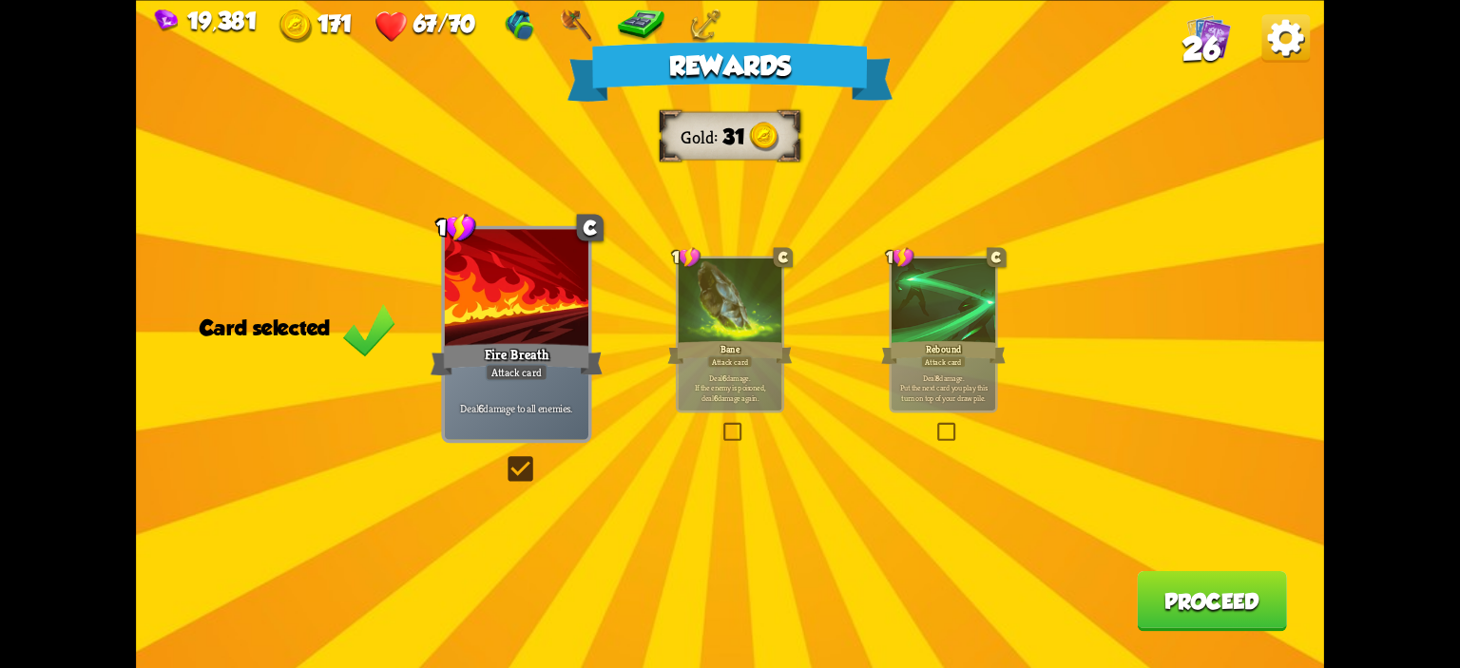
click at [990, 406] on div "Deal 8 damage. Put the next card you play this turn on top of your draw pile." at bounding box center [944, 388] width 104 height 46
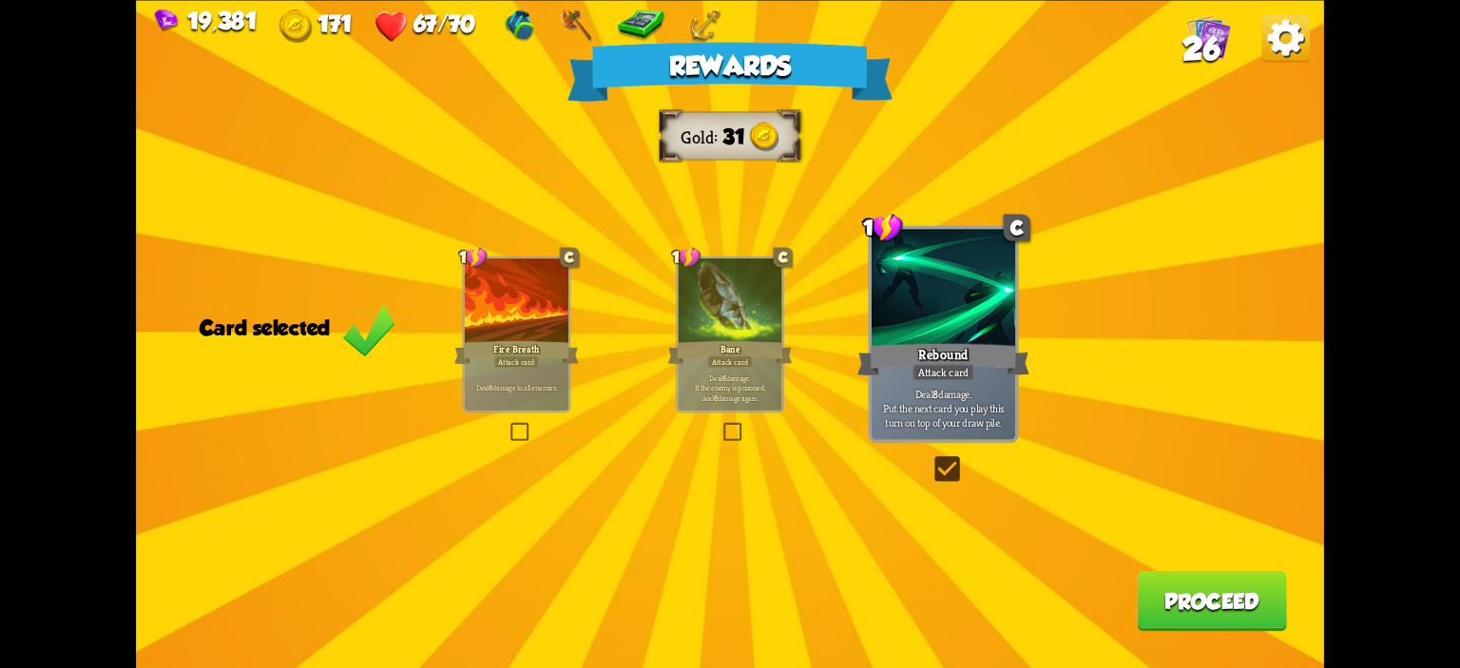
click at [1164, 592] on button "Proceed" at bounding box center [1212, 600] width 150 height 60
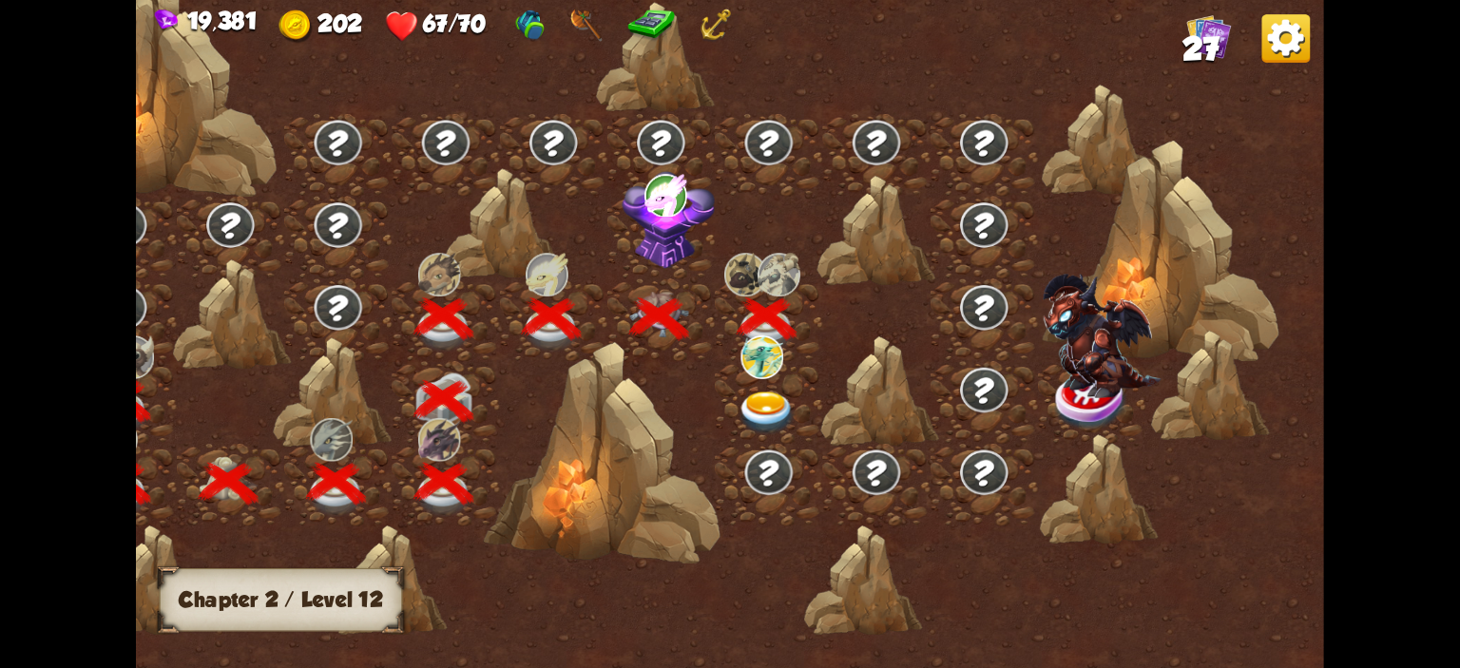
click at [784, 406] on img at bounding box center [767, 414] width 59 height 44
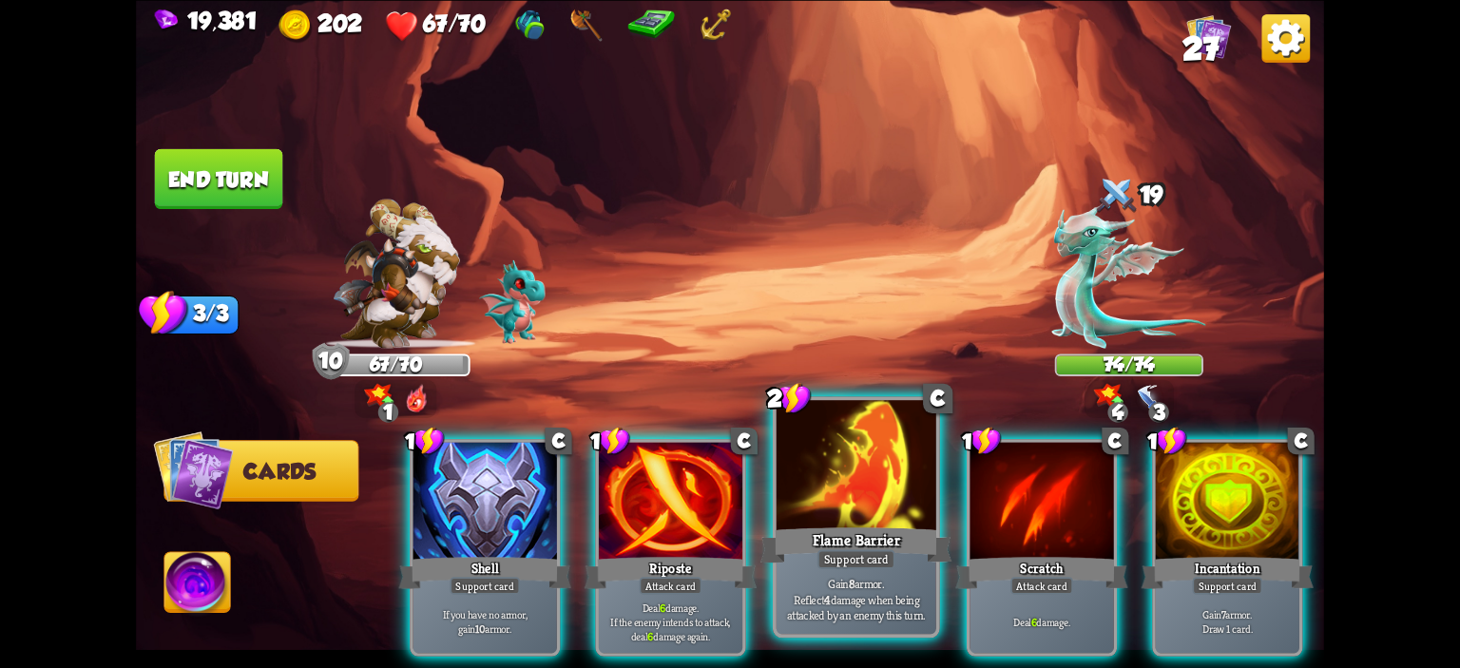
click at [818, 440] on div at bounding box center [857, 467] width 160 height 135
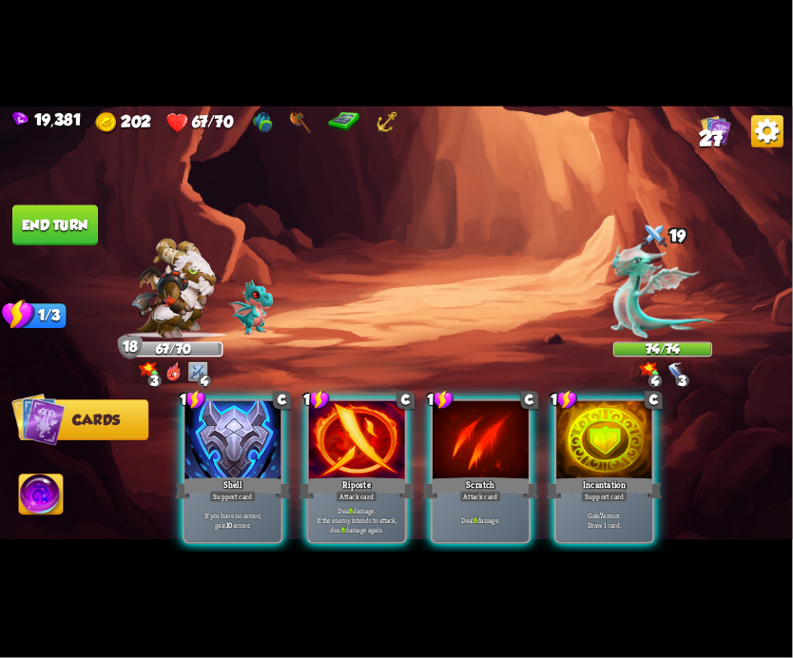
click at [615, 85] on div "19,381 202 67/70 27 Select an enemy to attack... You don't have enough stamina …" at bounding box center [396, 329] width 793 height 658
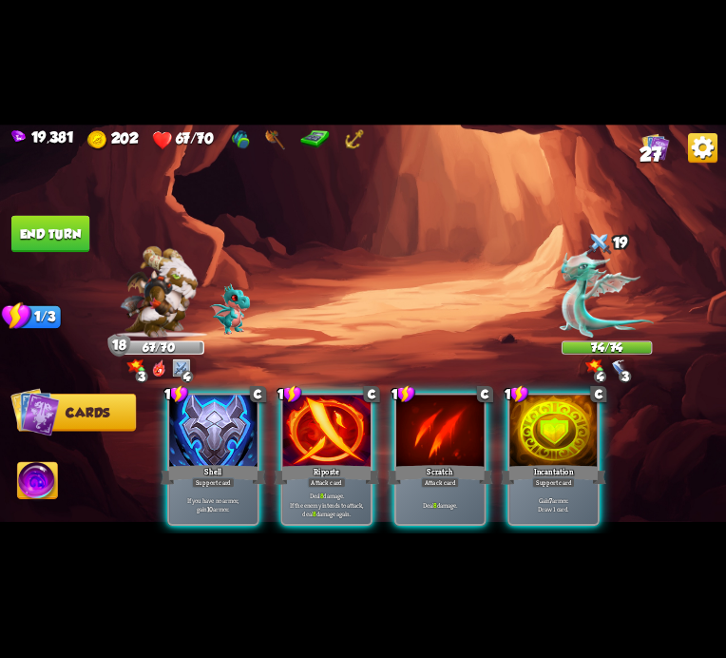
click at [395, 300] on img at bounding box center [363, 329] width 726 height 409
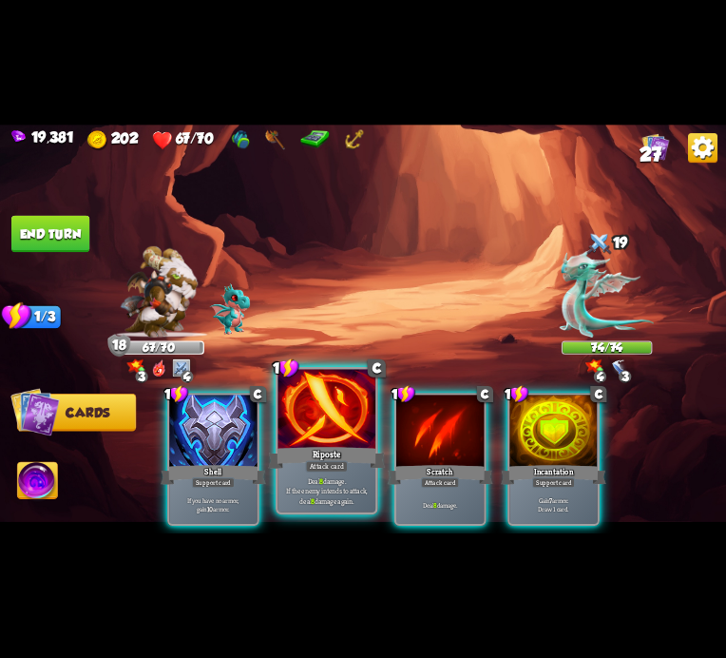
click at [332, 428] on div at bounding box center [327, 410] width 98 height 83
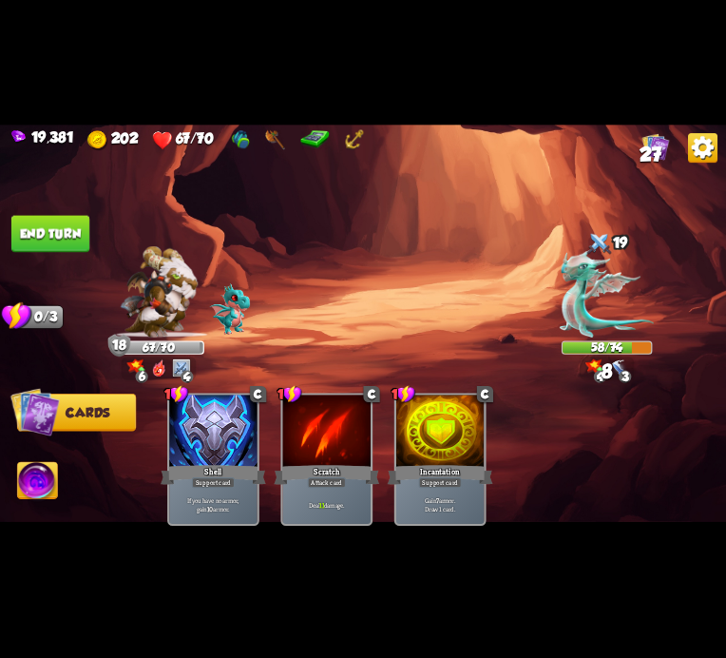
click at [80, 231] on button "End turn" at bounding box center [50, 234] width 78 height 37
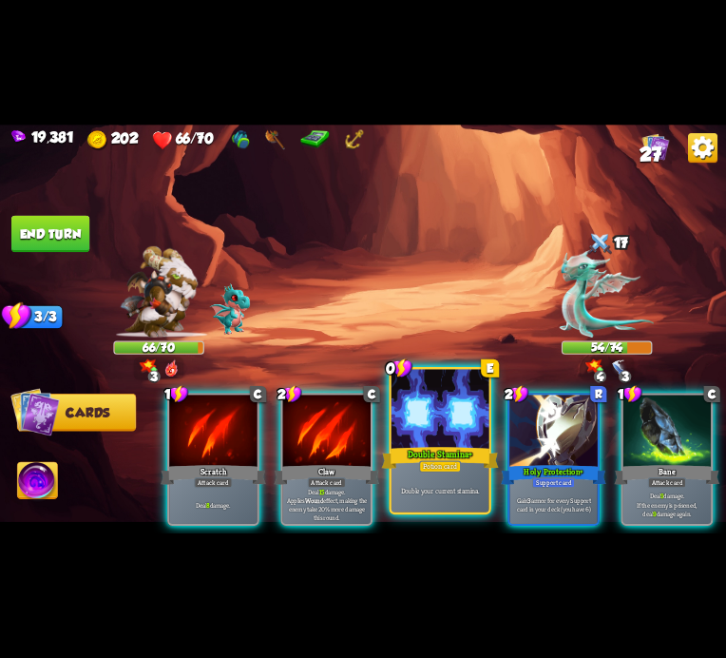
click at [422, 408] on div at bounding box center [441, 410] width 98 height 83
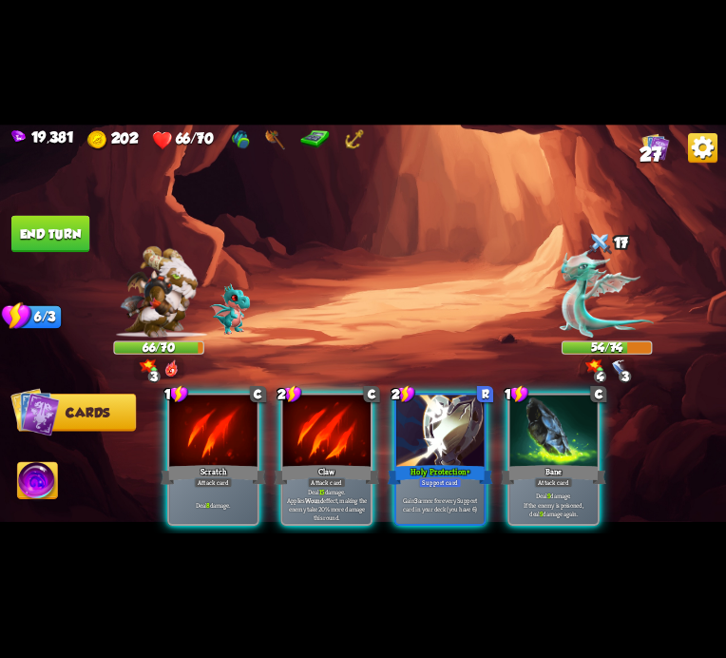
click at [422, 408] on div at bounding box center [439, 433] width 87 height 74
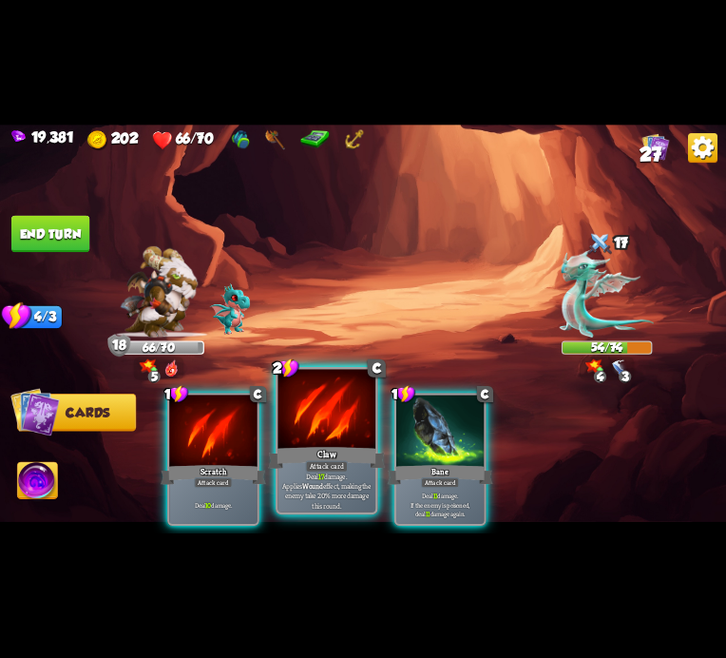
click at [349, 429] on div at bounding box center [327, 410] width 98 height 83
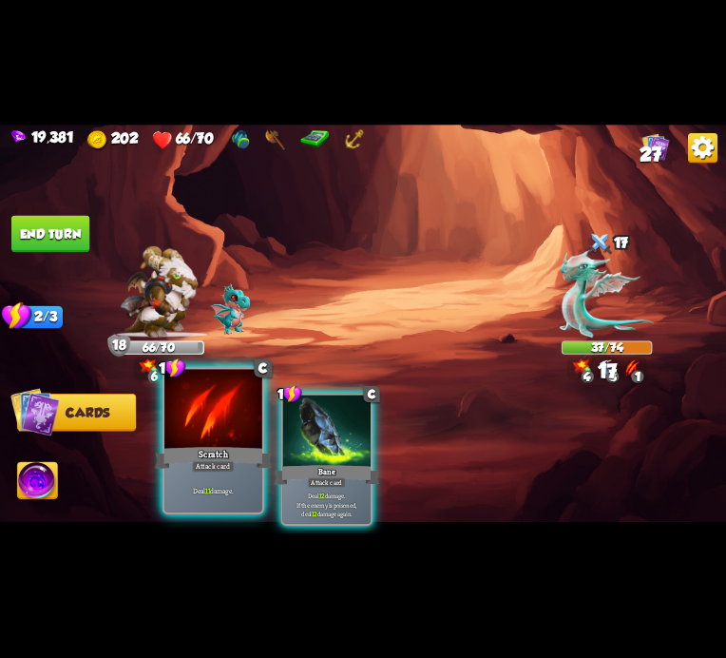
click at [210, 435] on div at bounding box center [213, 410] width 98 height 83
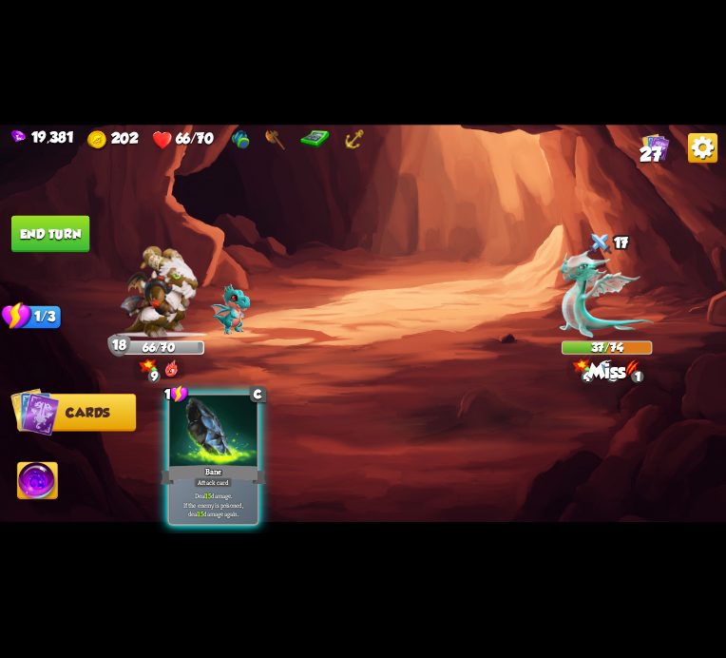
click at [210, 435] on div at bounding box center [212, 433] width 87 height 74
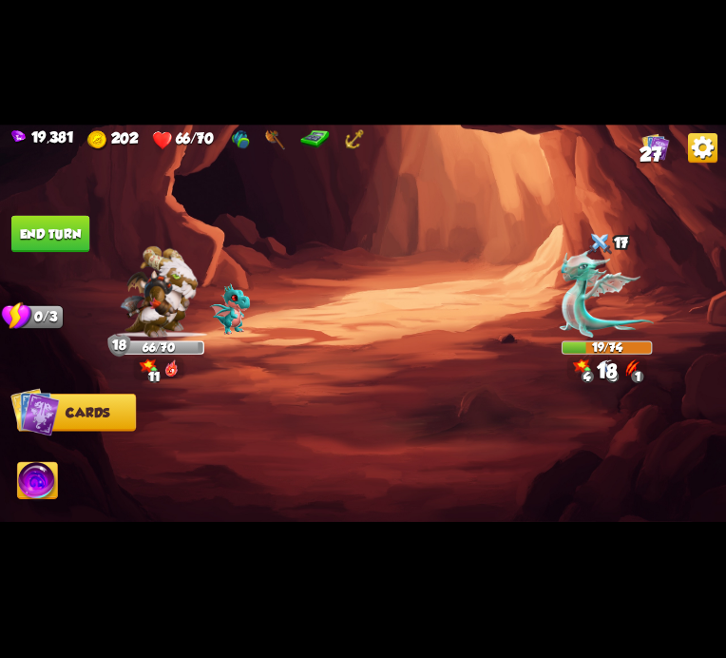
click at [36, 235] on button "End turn" at bounding box center [50, 234] width 78 height 37
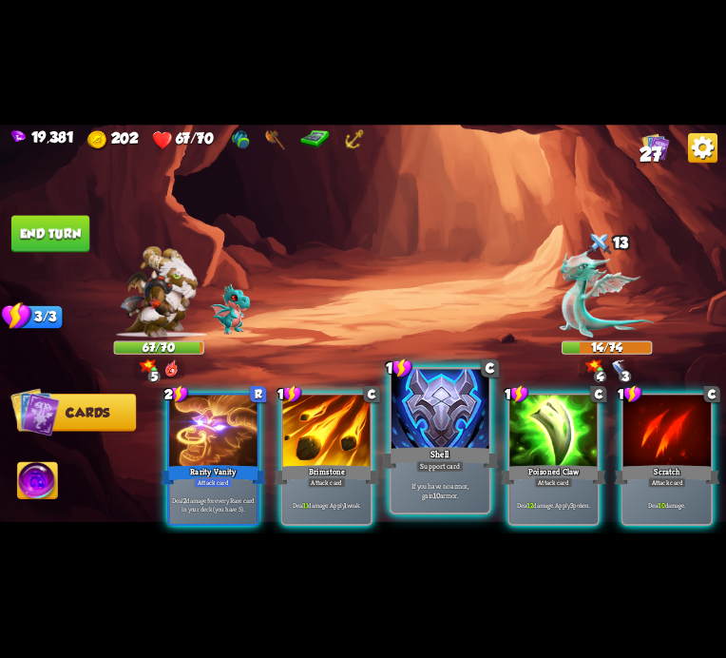
click at [411, 425] on div at bounding box center [441, 410] width 98 height 83
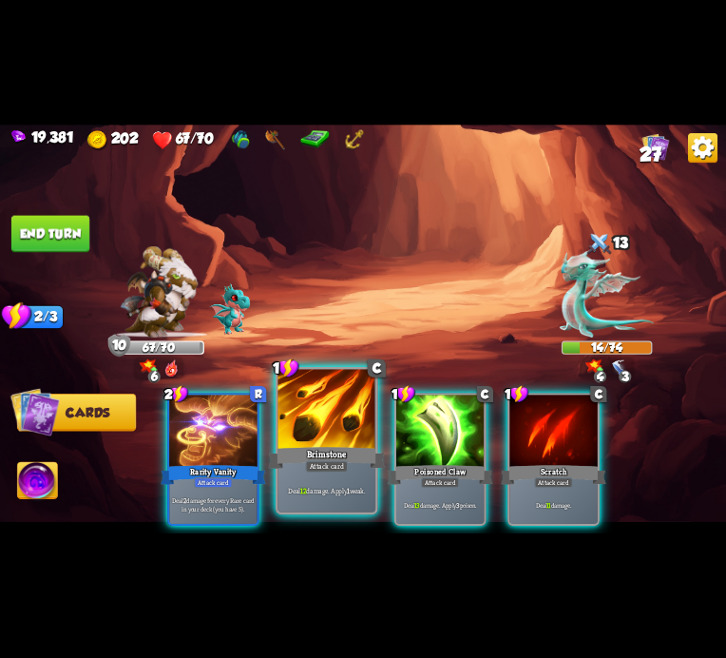
click at [354, 425] on div at bounding box center [327, 410] width 98 height 83
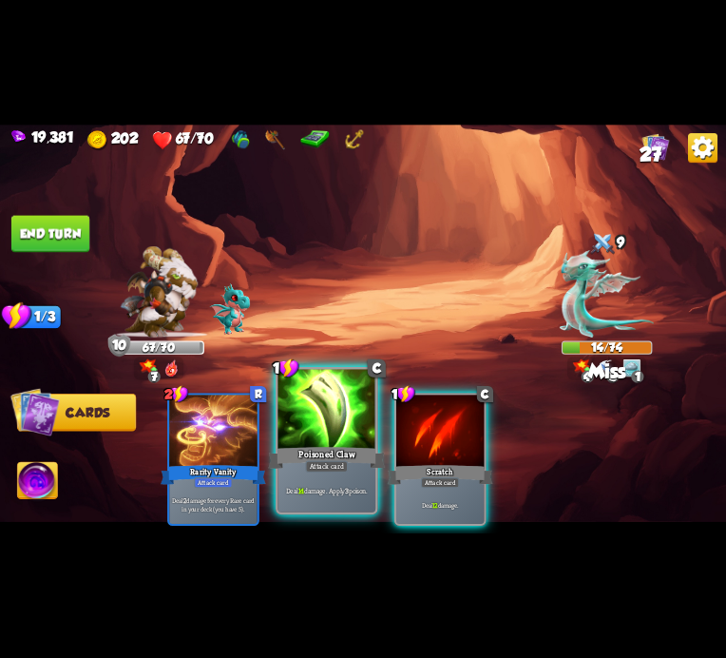
click at [352, 425] on div at bounding box center [327, 410] width 98 height 83
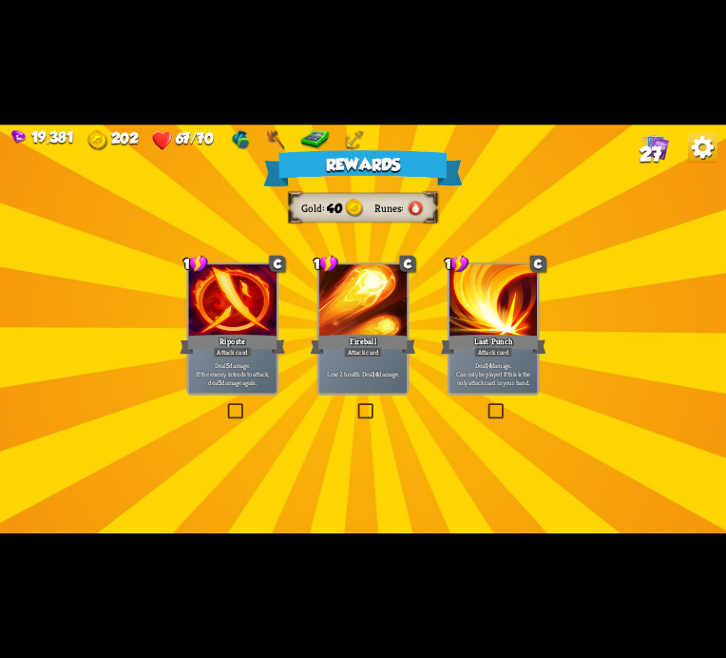
click at [241, 319] on div at bounding box center [232, 301] width 87 height 74
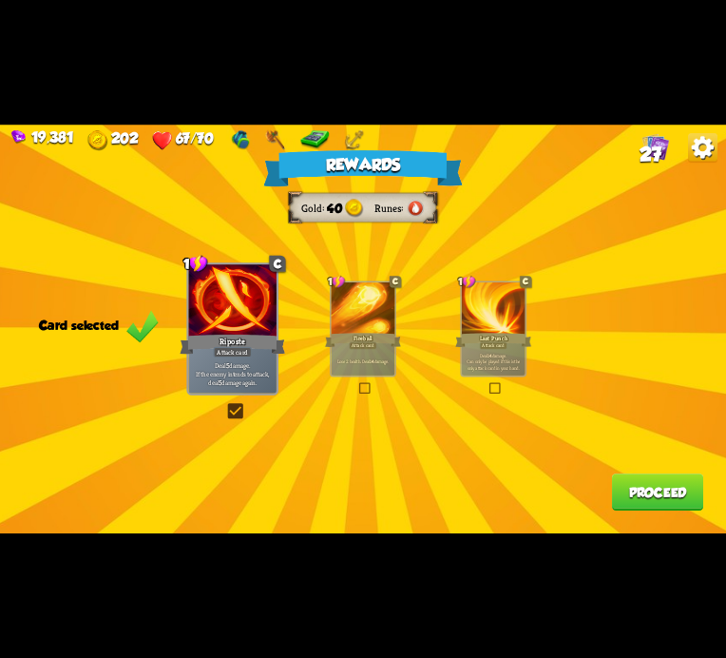
click at [628, 499] on button "Proceed" at bounding box center [657, 491] width 91 height 37
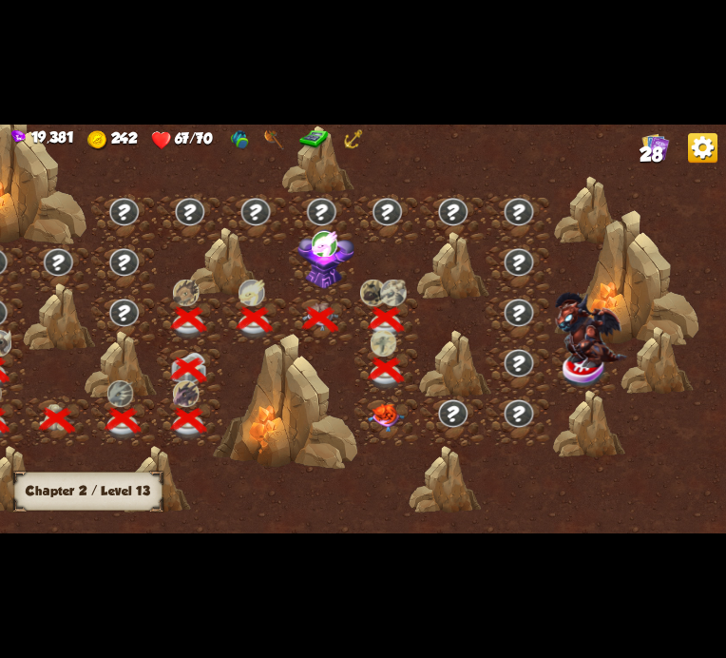
click at [389, 421] on img at bounding box center [386, 418] width 36 height 29
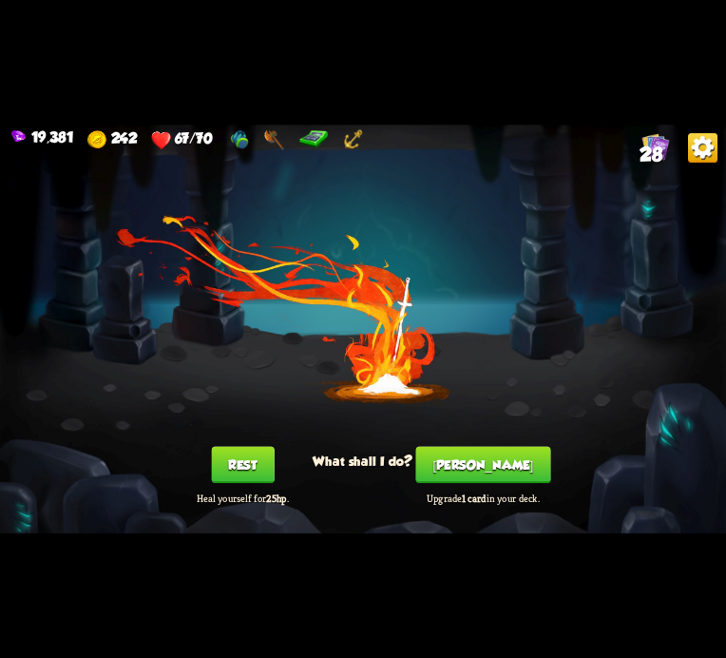
click at [479, 480] on button "[PERSON_NAME]" at bounding box center [483, 465] width 135 height 37
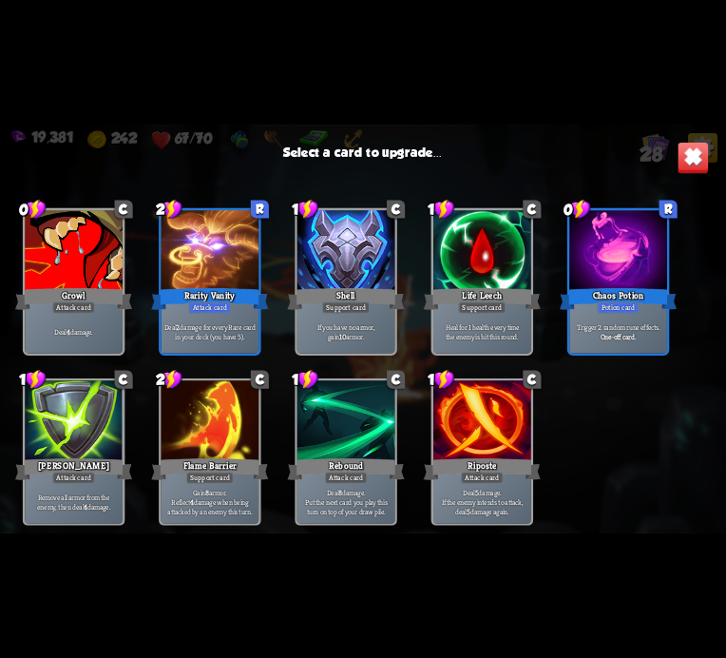
scroll to position [883, 0]
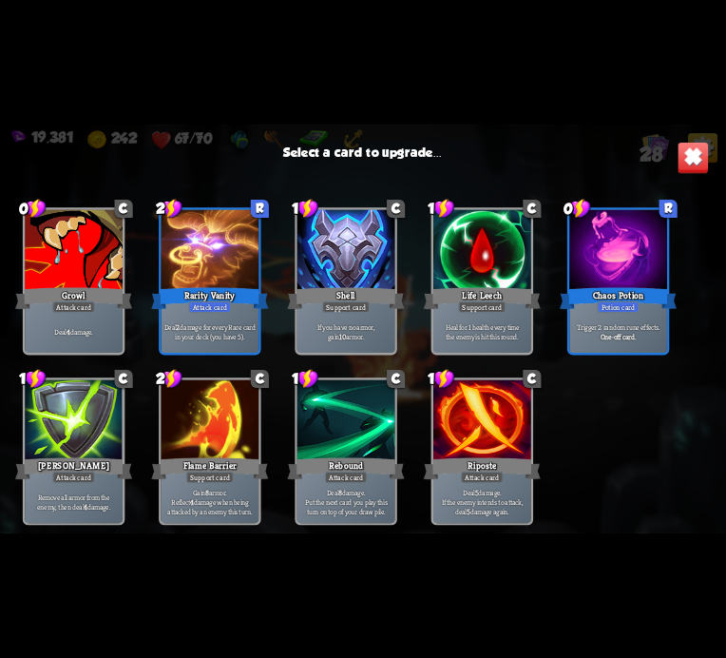
click at [587, 286] on div "Chaos Potion" at bounding box center [618, 298] width 117 height 26
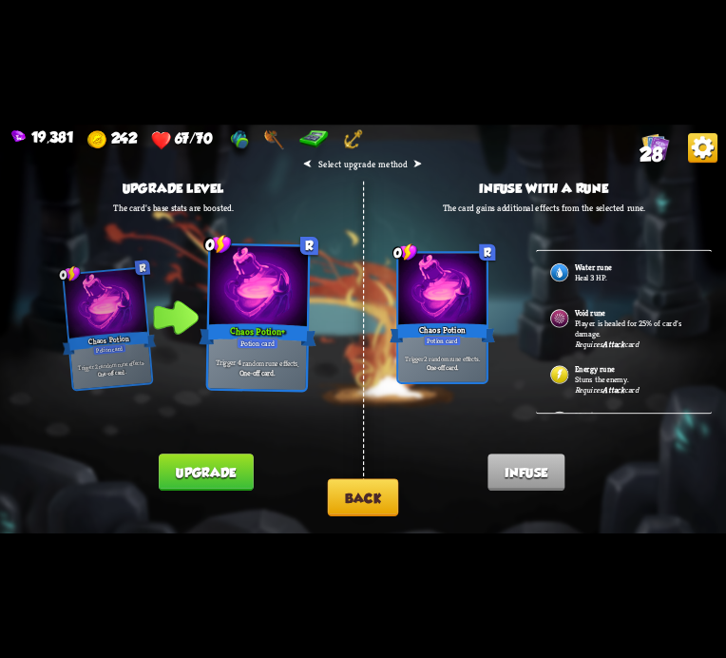
click at [251, 480] on button "Upgrade" at bounding box center [206, 472] width 94 height 37
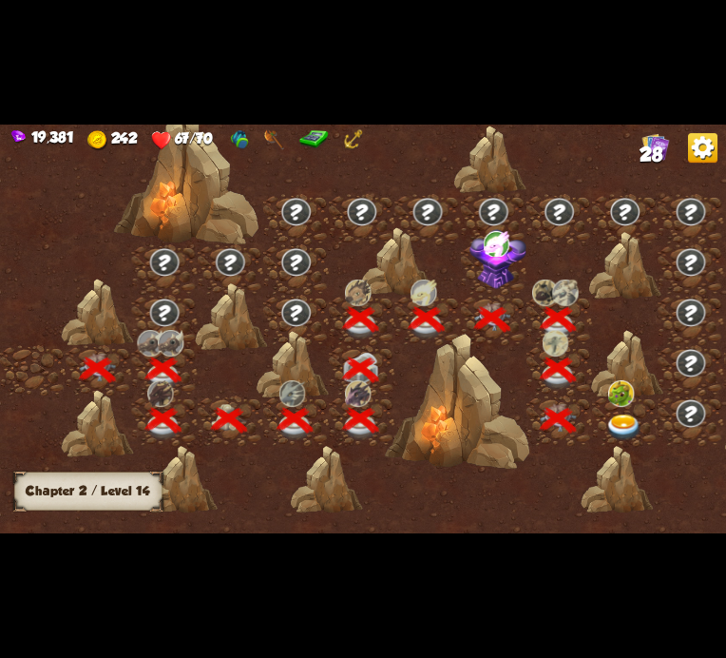
scroll to position [0, 289]
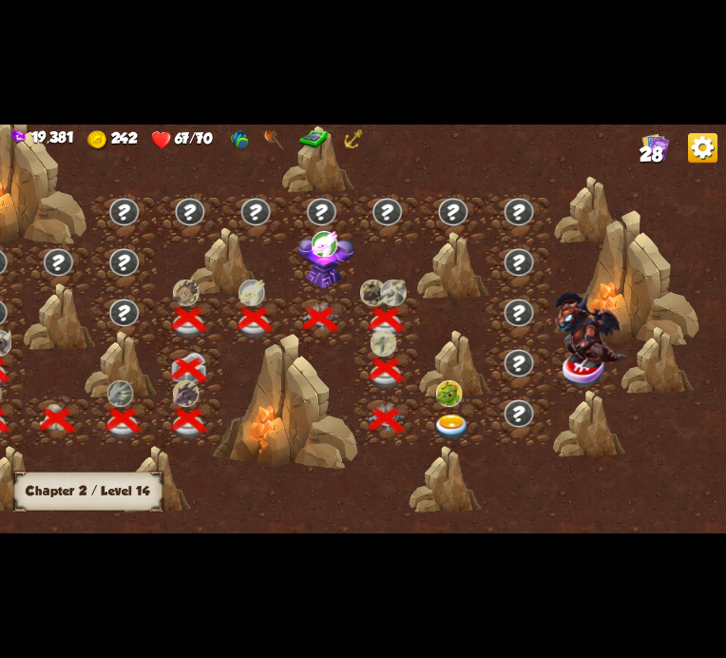
click at [427, 414] on div at bounding box center [453, 421] width 66 height 50
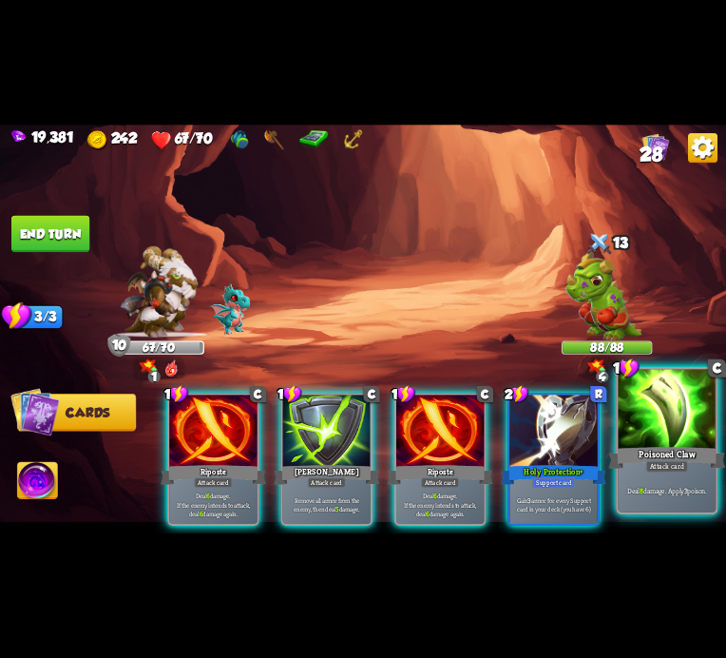
click at [634, 397] on div at bounding box center [668, 410] width 98 height 83
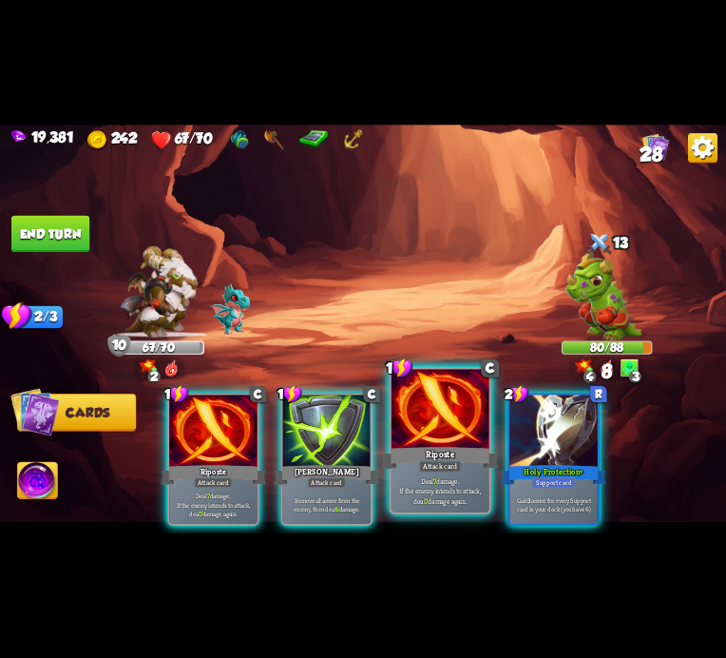
click at [415, 403] on div at bounding box center [441, 410] width 98 height 83
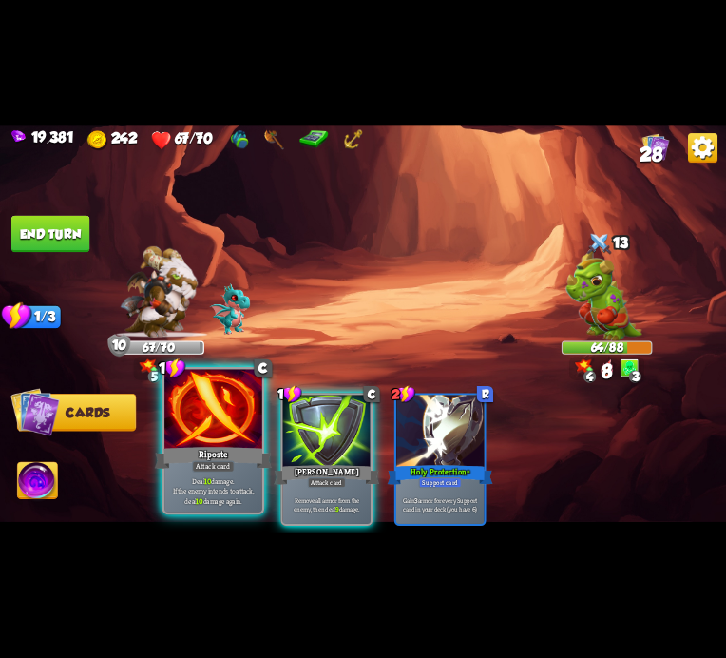
click at [188, 416] on div at bounding box center [213, 410] width 98 height 83
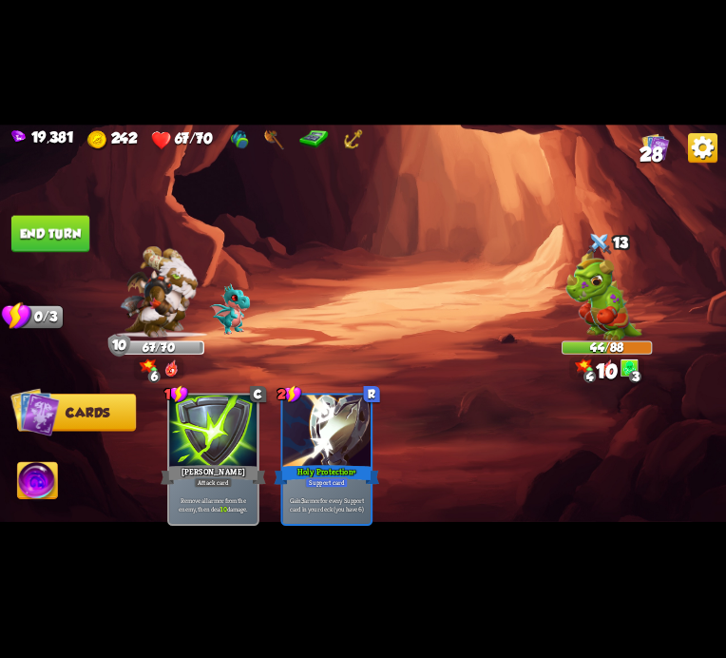
click at [63, 237] on button "End turn" at bounding box center [50, 234] width 78 height 37
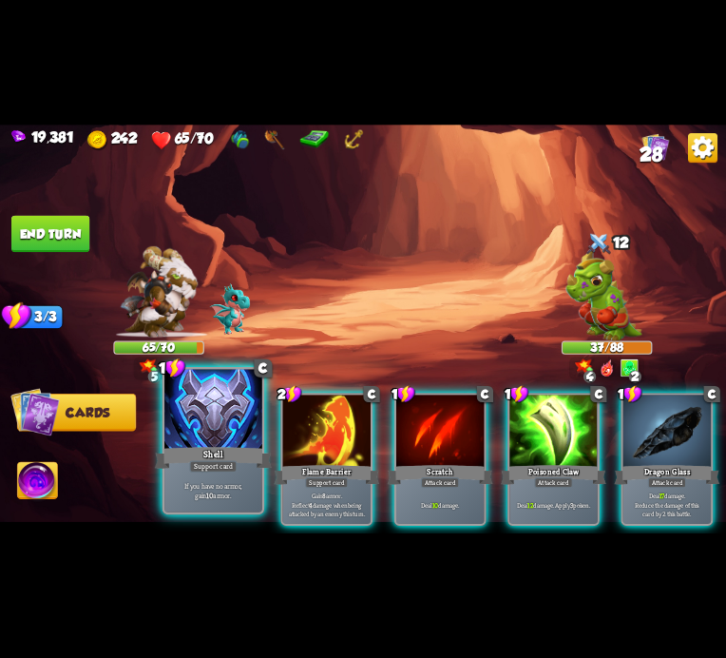
click at [233, 454] on div "Shell" at bounding box center [213, 458] width 117 height 26
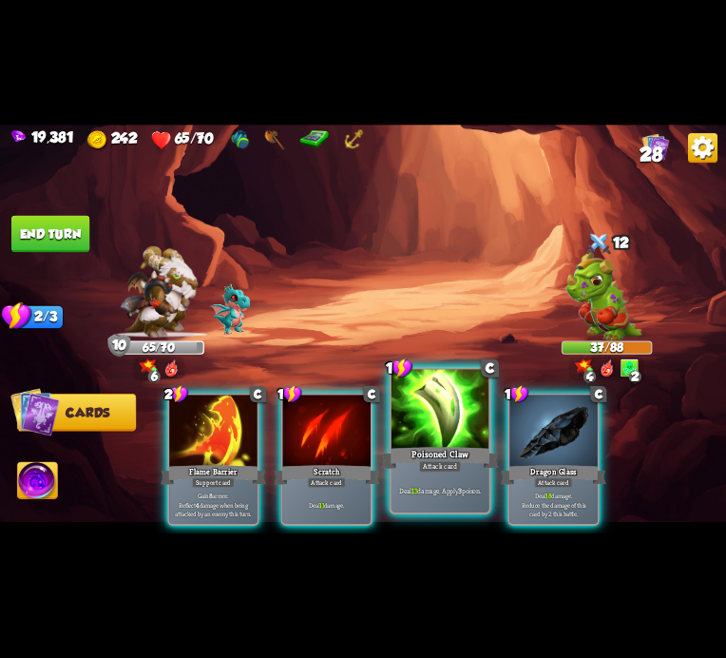
click at [415, 398] on div at bounding box center [441, 410] width 98 height 83
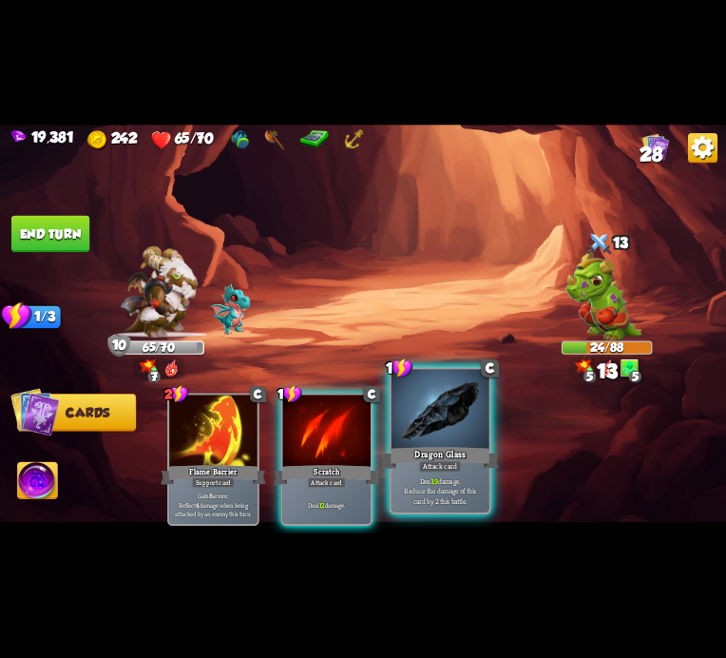
click at [433, 404] on div at bounding box center [441, 410] width 98 height 83
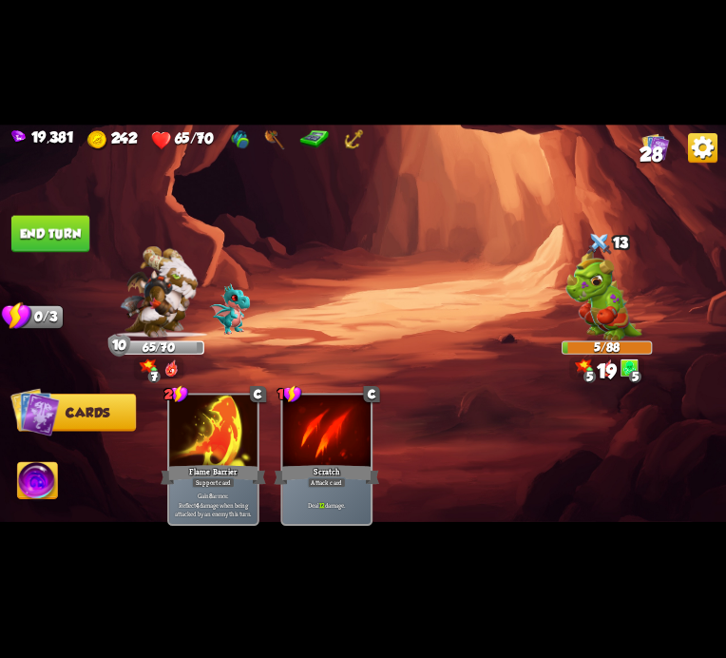
click at [32, 481] on img at bounding box center [38, 482] width 40 height 41
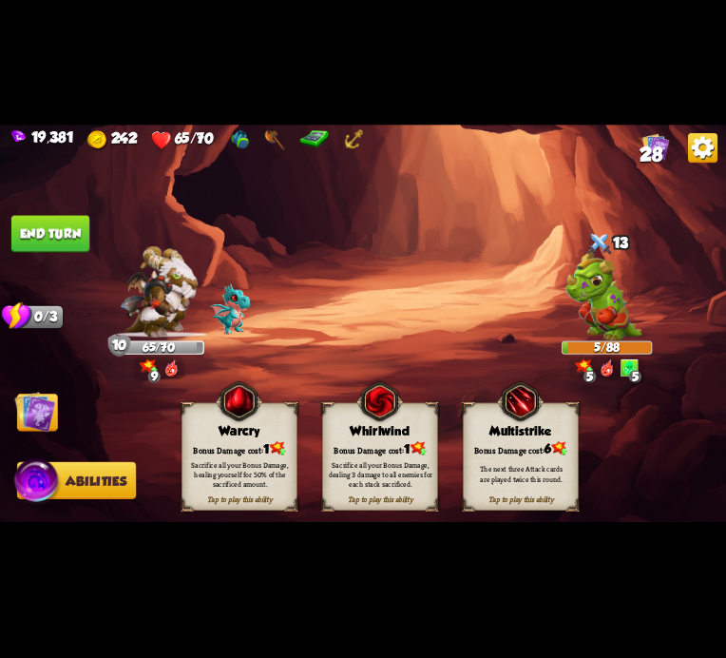
click at [229, 429] on div "Warcry" at bounding box center [240, 430] width 115 height 15
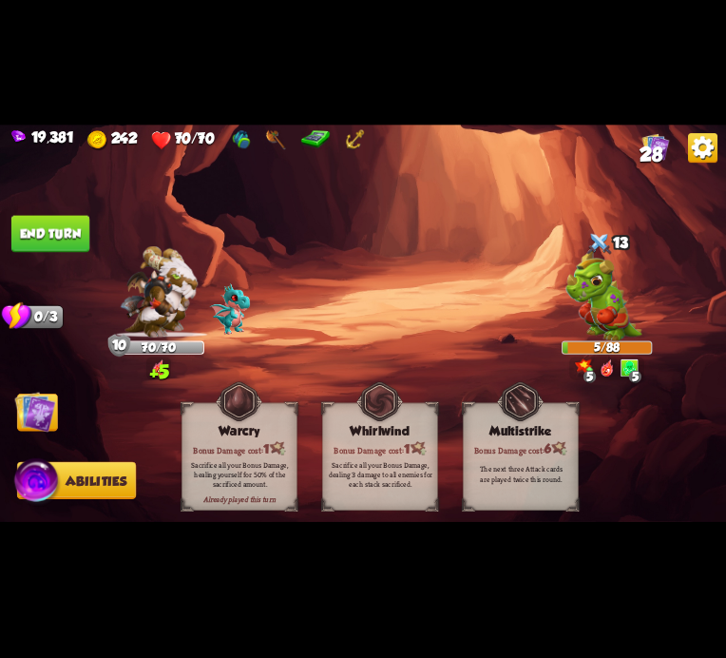
click at [86, 227] on button "End turn" at bounding box center [50, 234] width 78 height 37
click at [49, 403] on img at bounding box center [35, 412] width 41 height 41
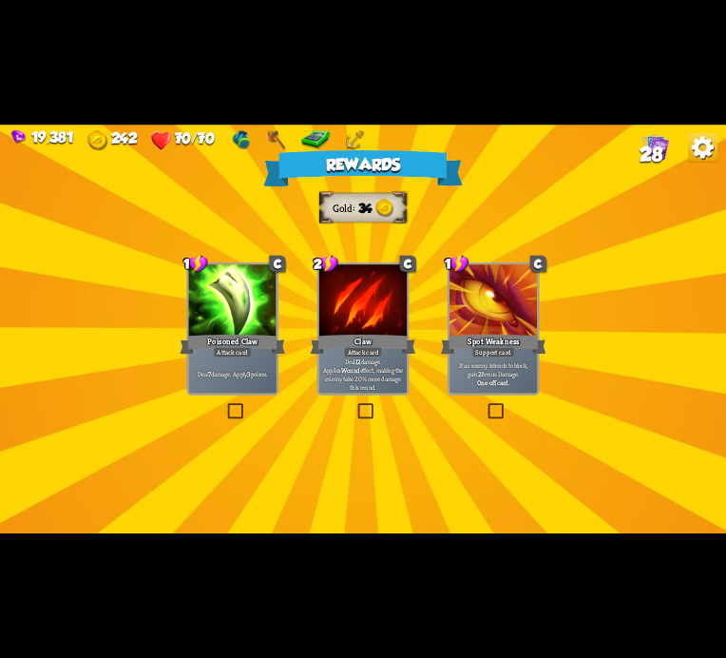
click at [186, 349] on div "Poisoned Claw" at bounding box center [233, 345] width 106 height 24
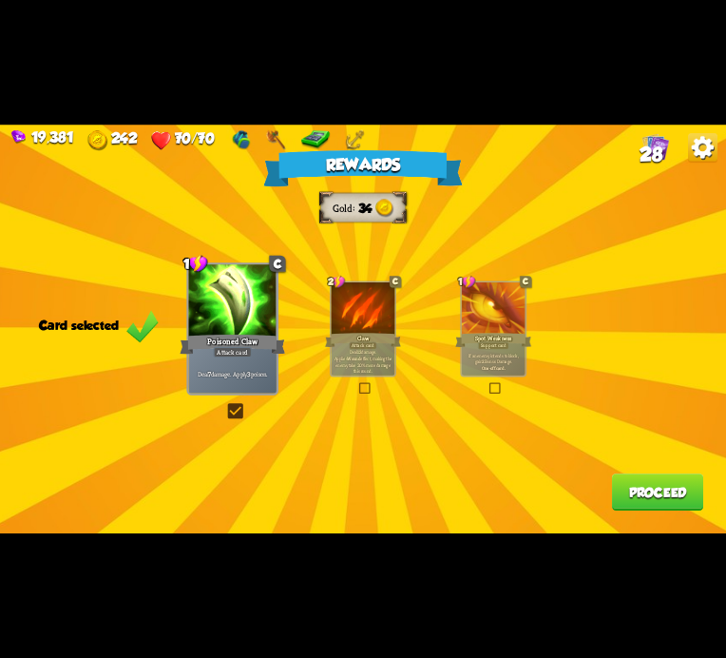
click at [679, 479] on button "Proceed" at bounding box center [657, 491] width 91 height 37
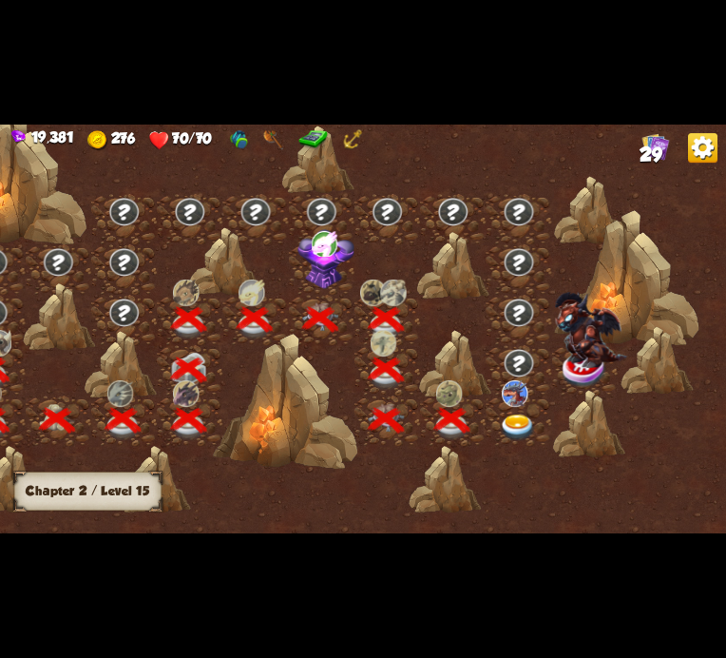
click at [512, 403] on img at bounding box center [515, 393] width 26 height 27
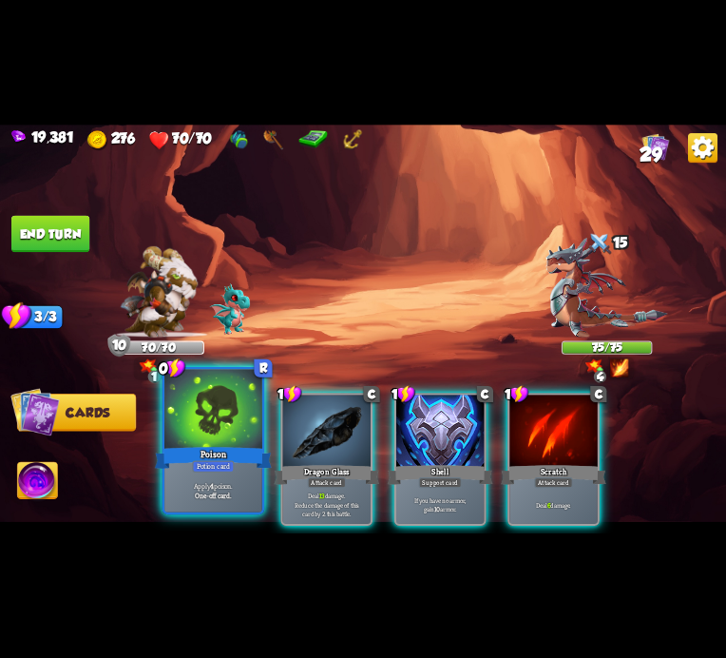
click at [235, 425] on div at bounding box center [213, 410] width 98 height 83
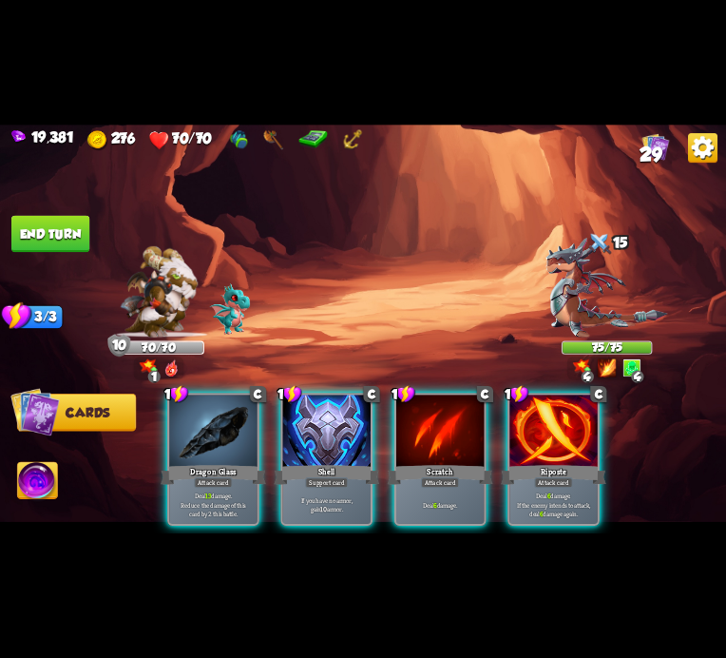
click at [238, 434] on div at bounding box center [212, 433] width 87 height 74
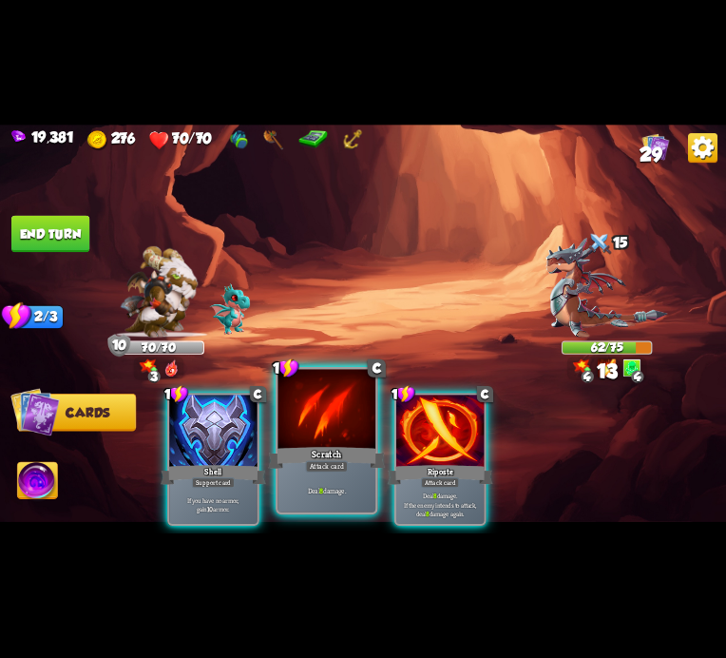
click at [335, 432] on div at bounding box center [327, 410] width 98 height 83
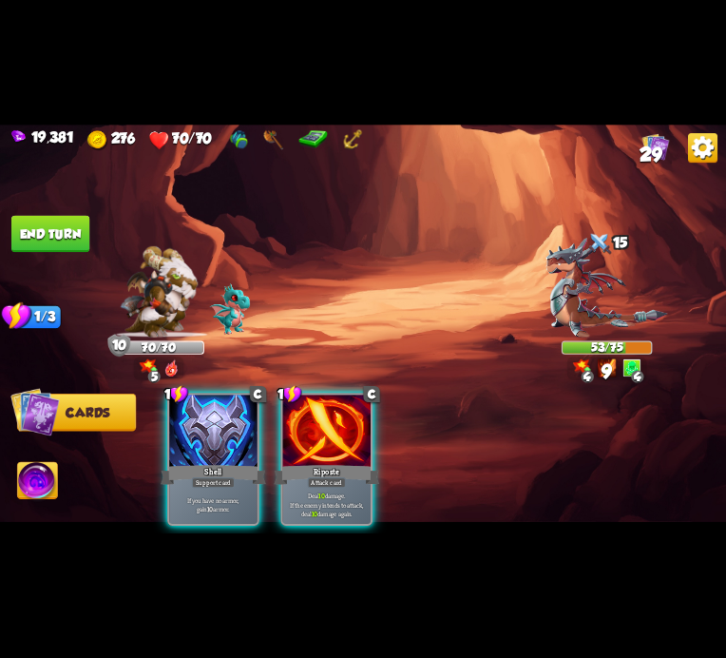
click at [335, 432] on div at bounding box center [326, 433] width 87 height 74
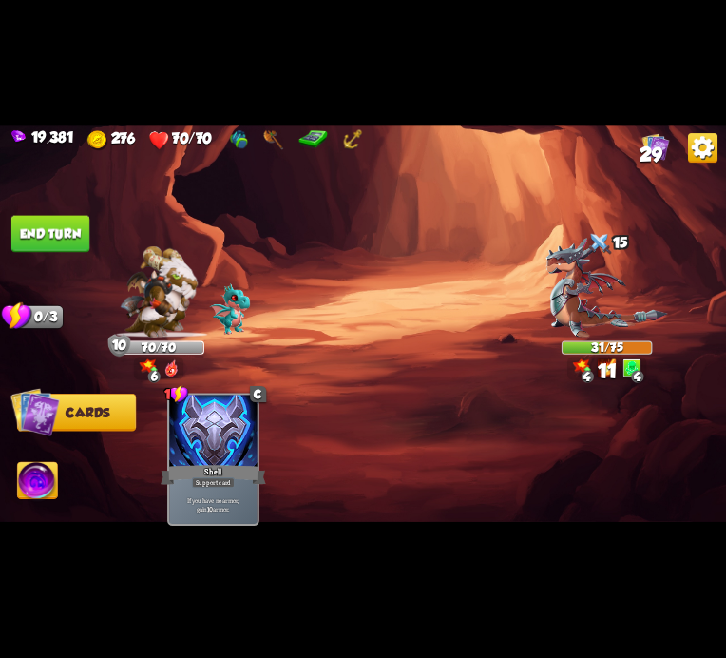
click at [48, 237] on button "End turn" at bounding box center [50, 234] width 78 height 37
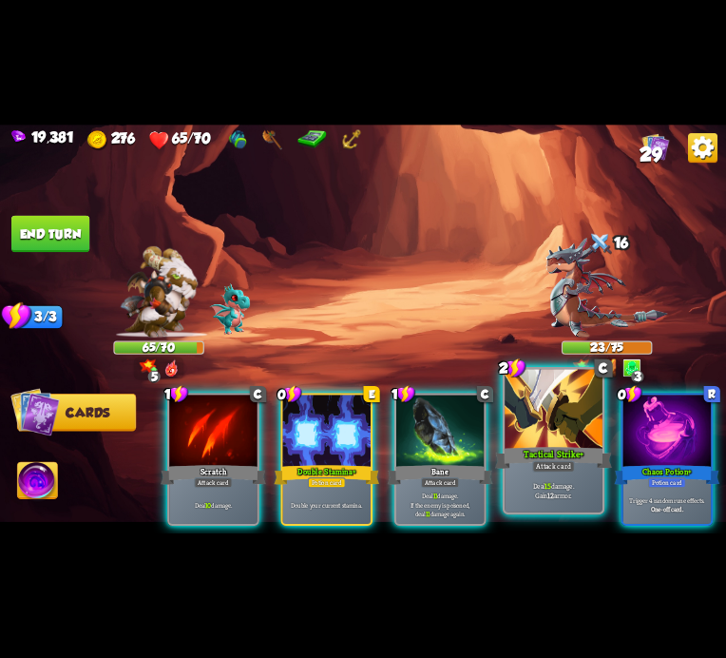
click at [567, 424] on div at bounding box center [554, 410] width 98 height 83
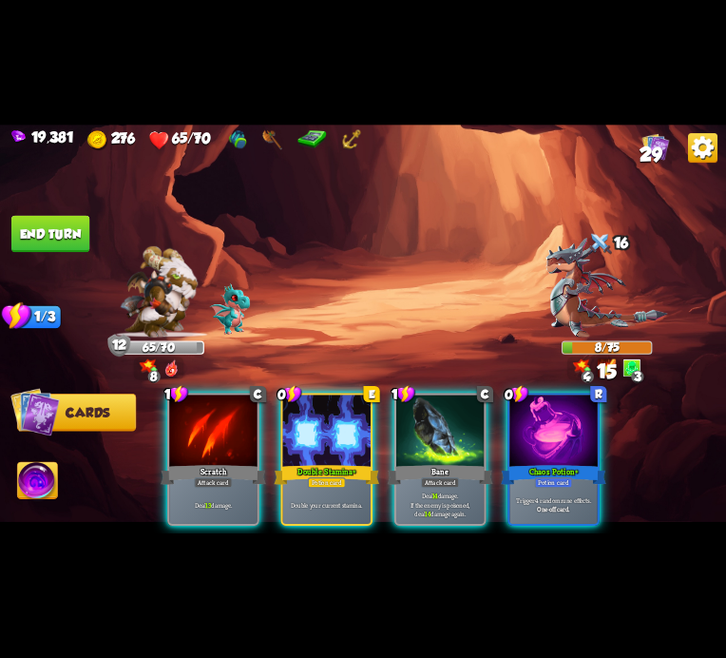
click at [567, 424] on div at bounding box center [553, 433] width 87 height 74
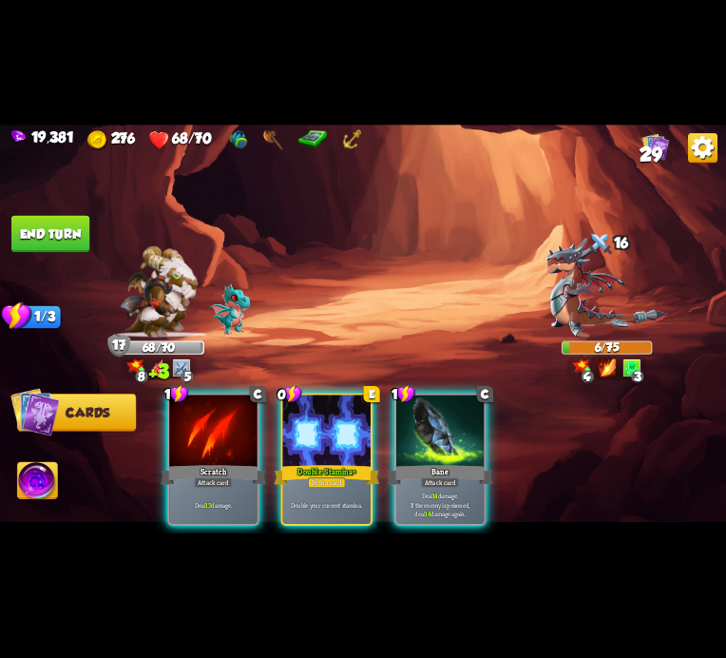
click at [68, 468] on img at bounding box center [363, 329] width 726 height 409
click at [46, 467] on img at bounding box center [38, 482] width 40 height 41
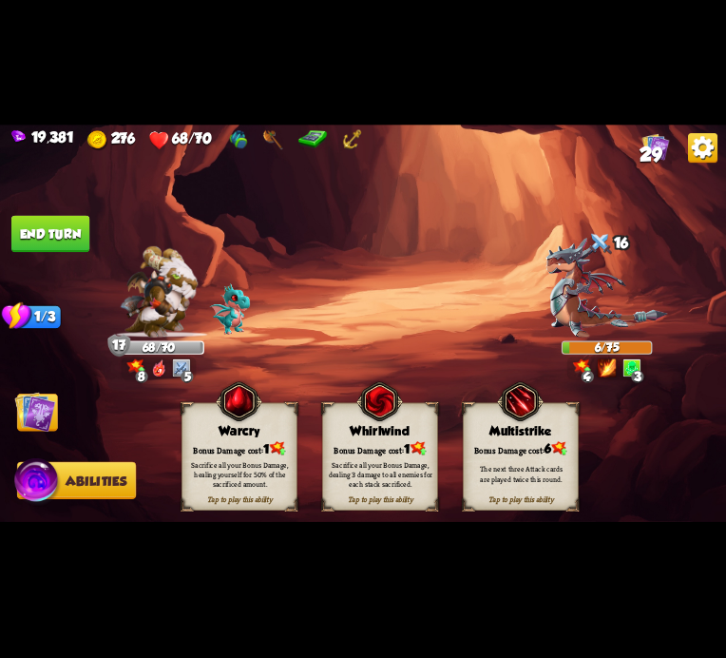
click at [217, 440] on div "Bonus Damage cost: 1" at bounding box center [240, 448] width 115 height 16
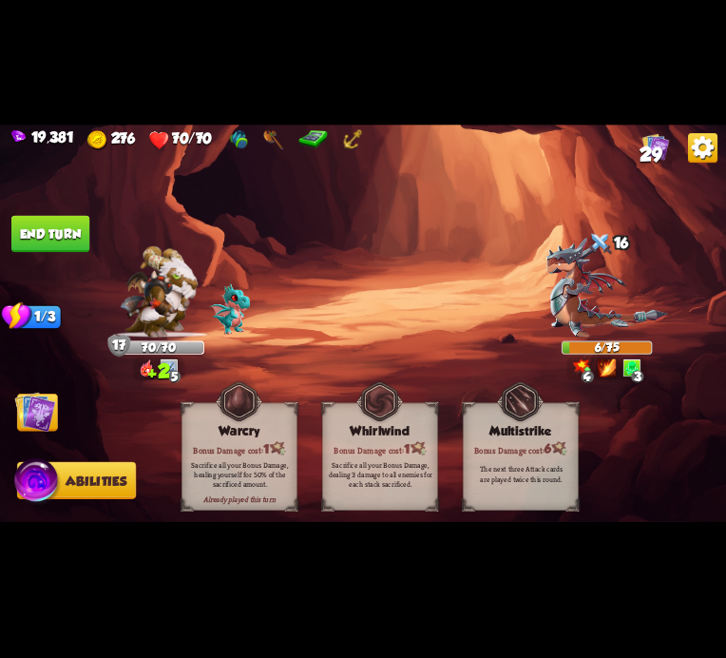
click at [48, 411] on img at bounding box center [35, 412] width 41 height 41
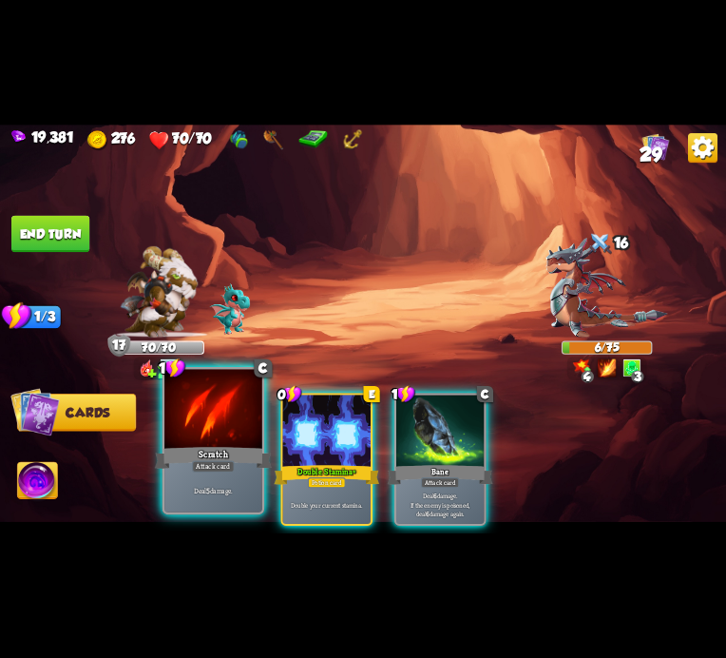
click at [201, 409] on div at bounding box center [213, 410] width 98 height 83
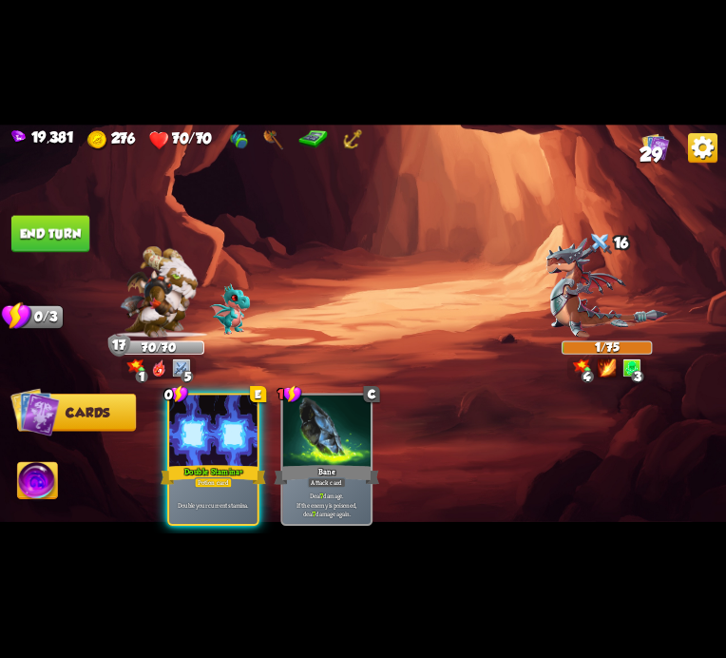
click at [61, 245] on button "End turn" at bounding box center [50, 234] width 78 height 37
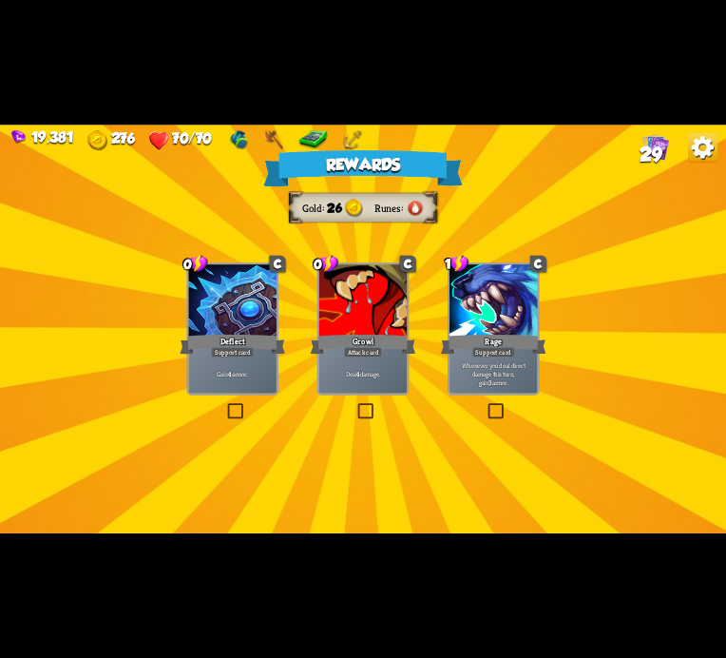
click at [240, 323] on div at bounding box center [232, 301] width 87 height 74
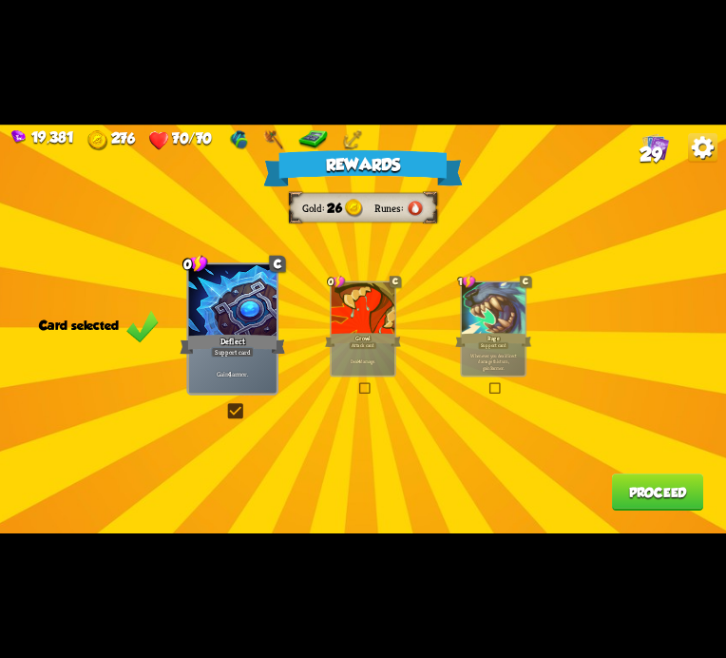
click at [607, 489] on div "Rewards Gold 26 Runes Card selected 0 C Deflect Support card Gain 4 armor. 0 C …" at bounding box center [363, 329] width 726 height 409
click at [620, 493] on button "Proceed" at bounding box center [657, 491] width 91 height 37
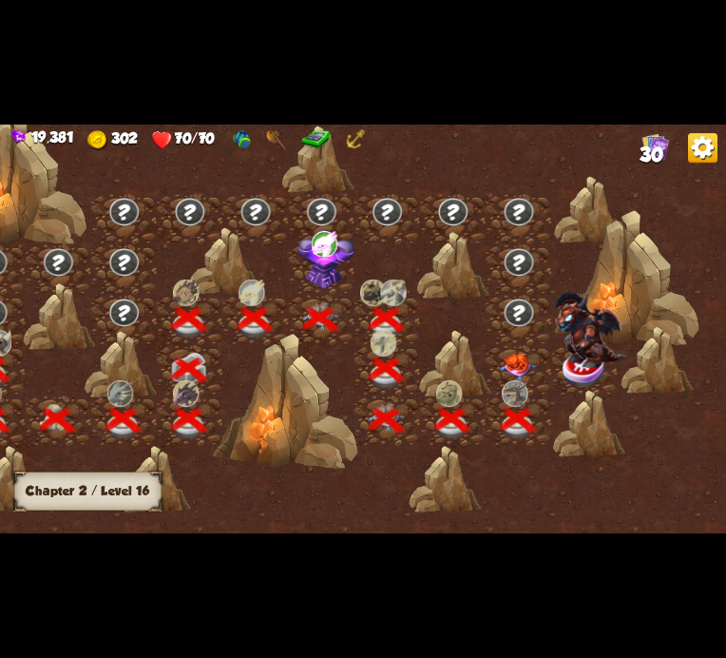
click at [511, 383] on img at bounding box center [515, 393] width 26 height 27
click at [510, 364] on img at bounding box center [517, 368] width 36 height 29
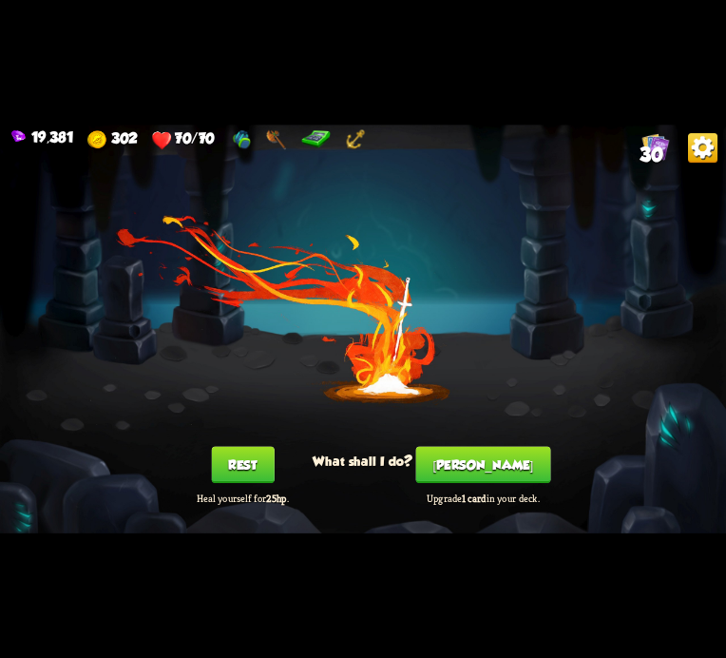
click at [487, 459] on button "[PERSON_NAME]" at bounding box center [483, 465] width 135 height 37
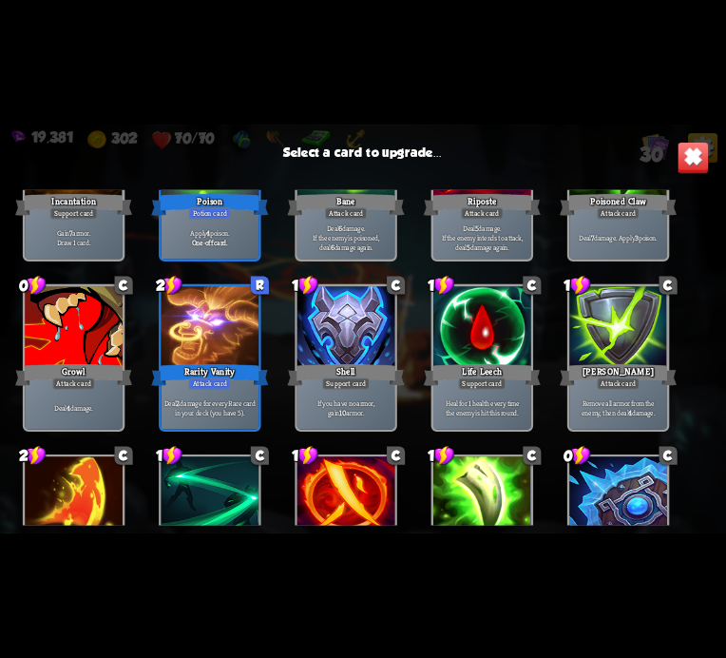
scroll to position [883, 0]
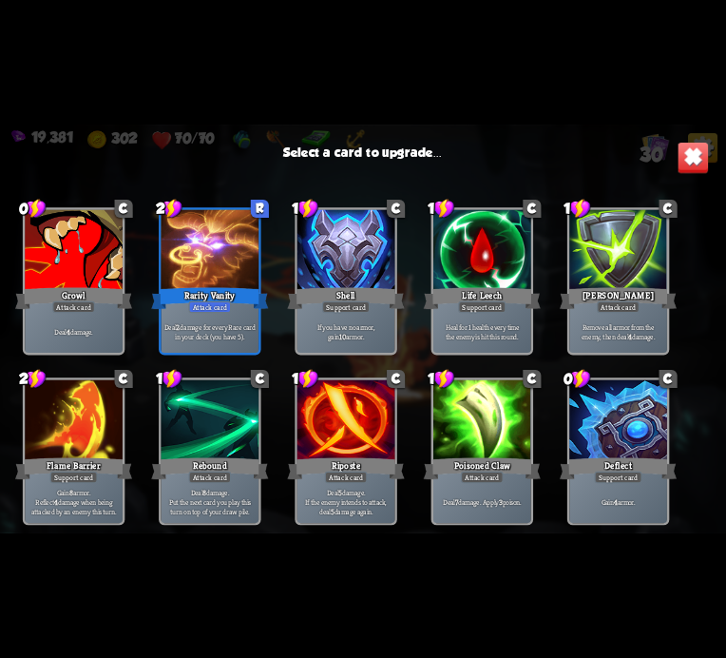
click at [200, 269] on div at bounding box center [211, 251] width 98 height 83
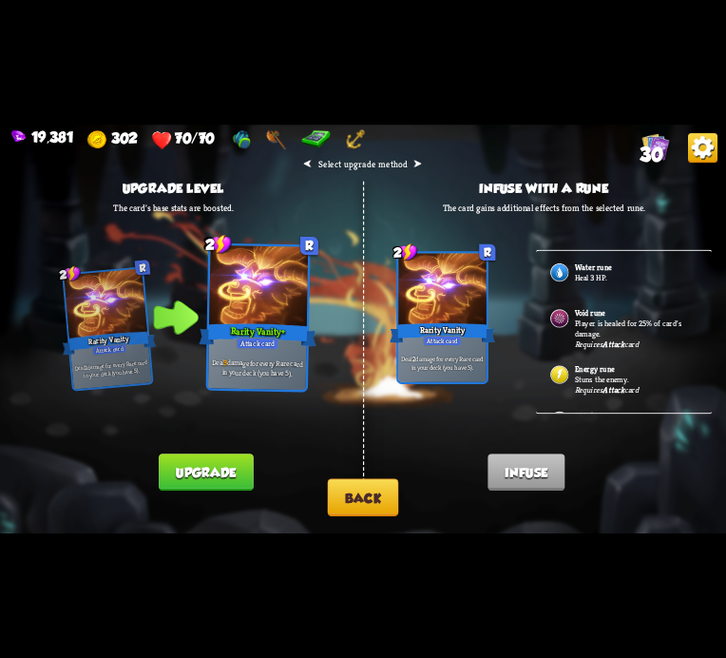
click at [242, 460] on button "Upgrade" at bounding box center [206, 472] width 94 height 37
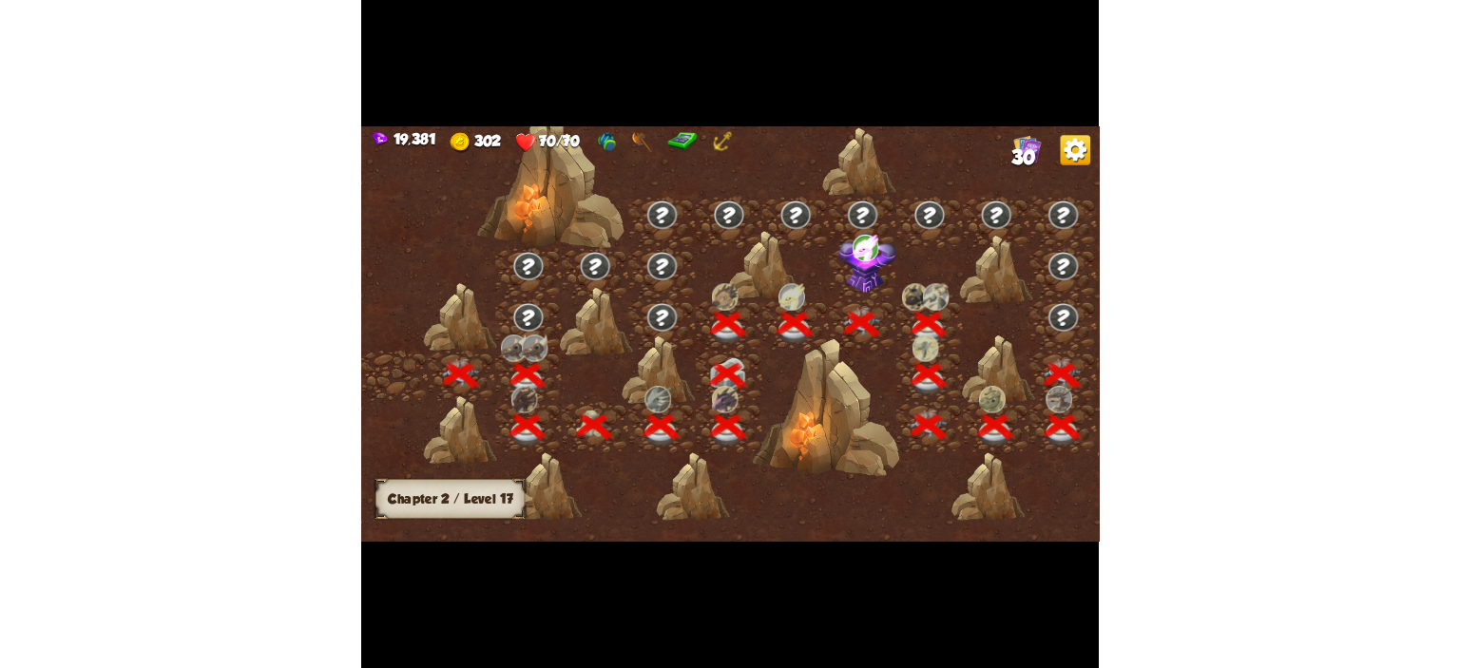
scroll to position [0, 289]
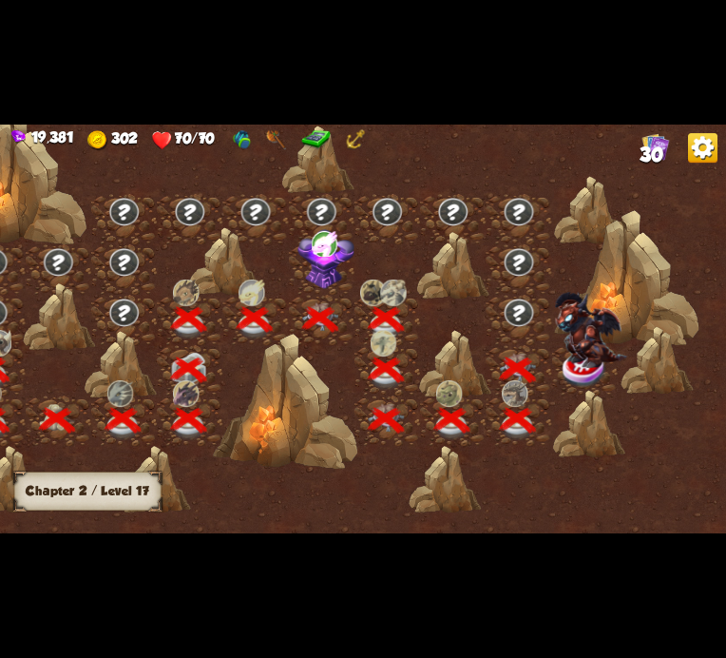
click at [579, 349] on img at bounding box center [590, 330] width 72 height 76
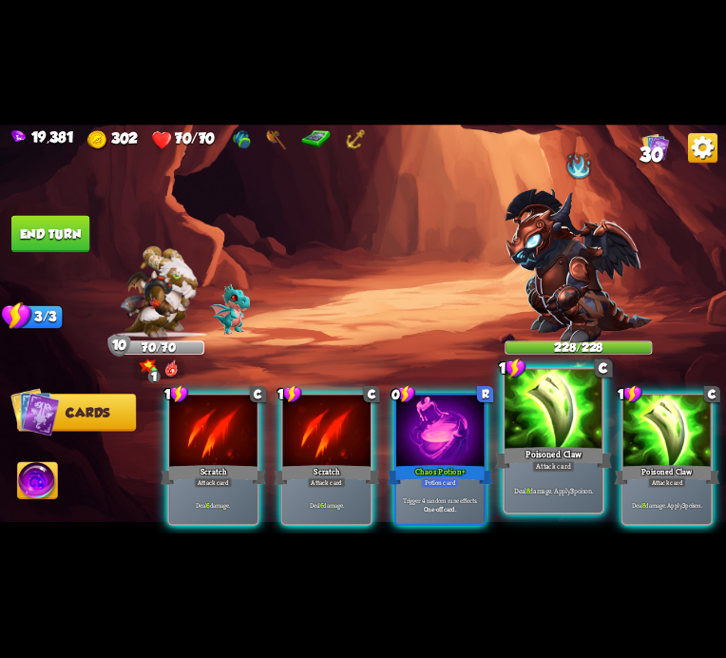
click at [517, 401] on div at bounding box center [554, 410] width 98 height 83
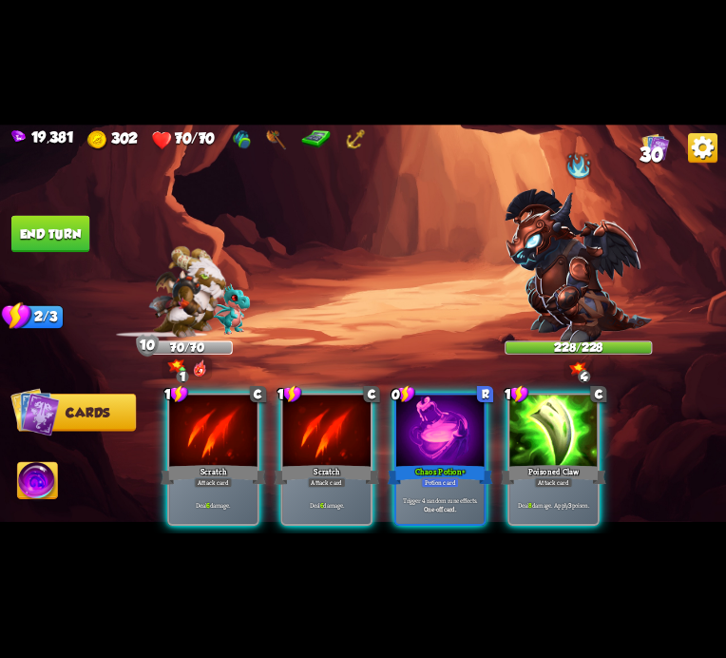
click at [517, 401] on div at bounding box center [553, 433] width 87 height 74
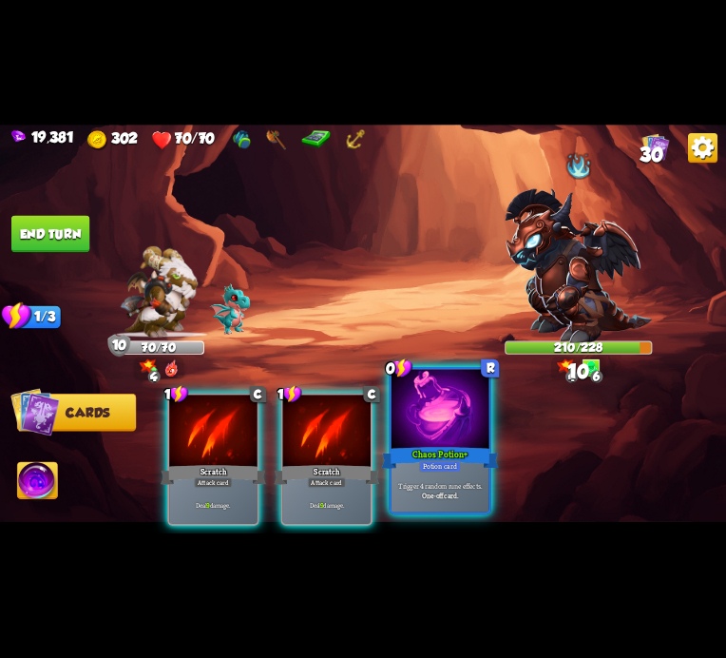
click at [452, 418] on div at bounding box center [441, 410] width 98 height 83
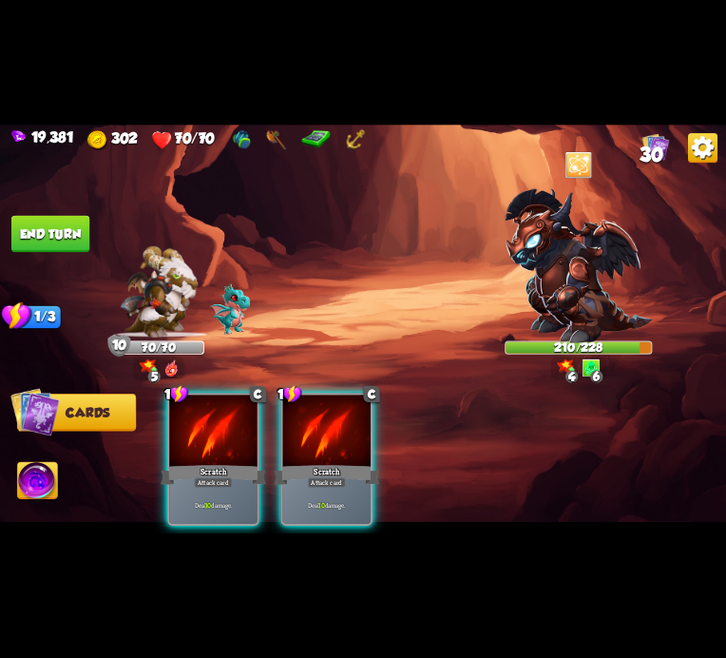
click at [44, 235] on button "End turn" at bounding box center [50, 234] width 78 height 37
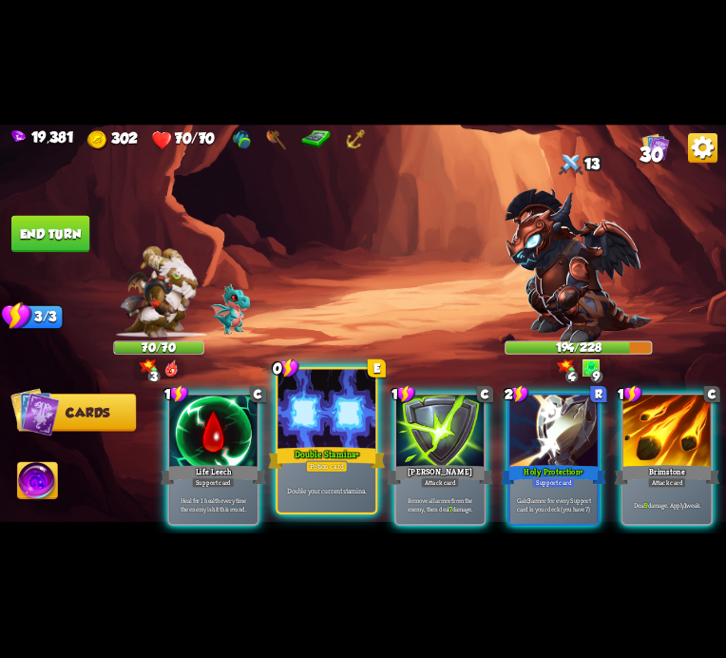
click at [352, 414] on div at bounding box center [327, 410] width 98 height 83
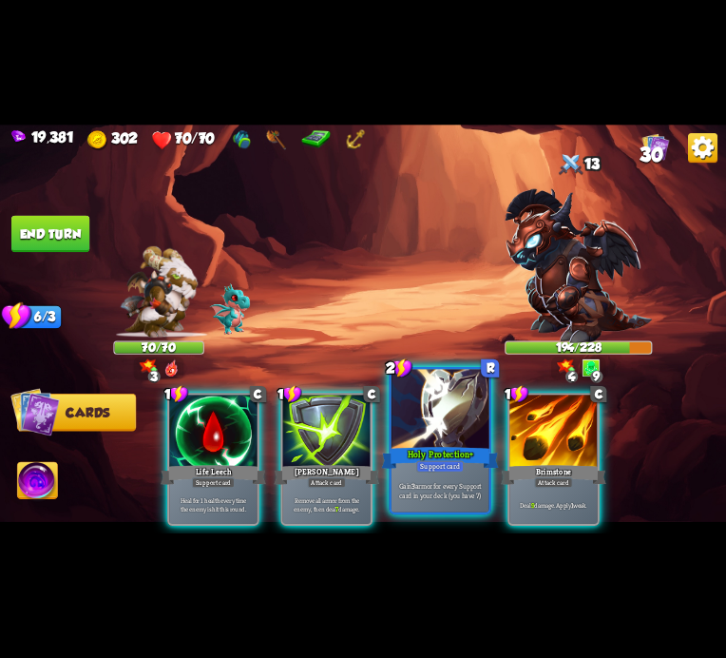
click at [432, 418] on div at bounding box center [441, 410] width 98 height 83
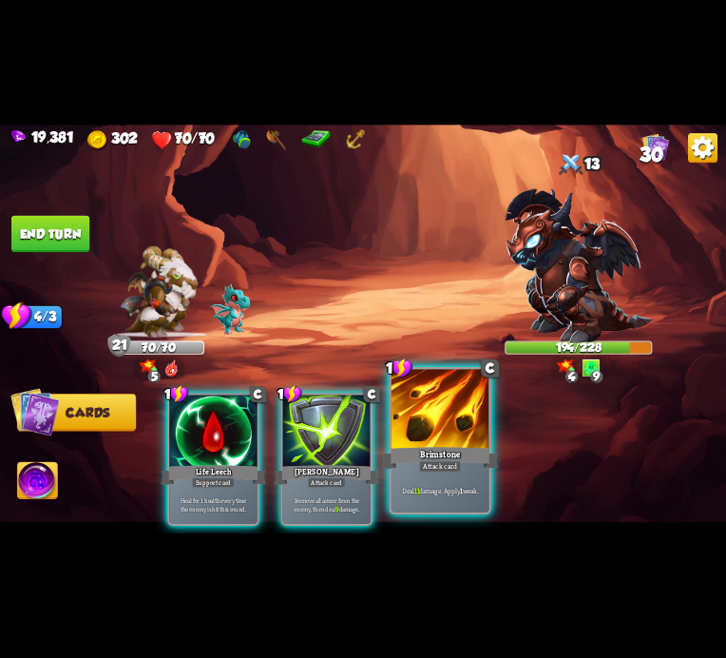
click at [421, 417] on div at bounding box center [441, 410] width 98 height 83
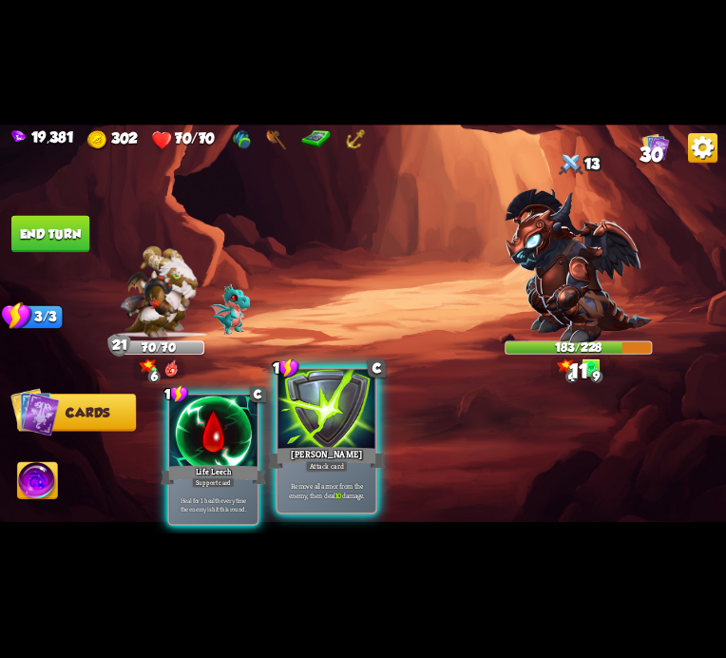
click at [298, 405] on div at bounding box center [327, 410] width 98 height 83
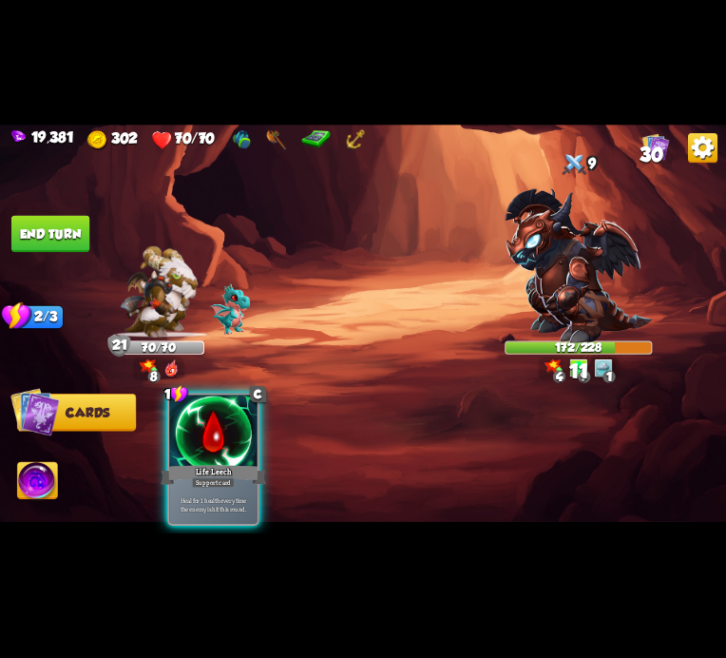
click at [61, 223] on button "End turn" at bounding box center [50, 234] width 78 height 37
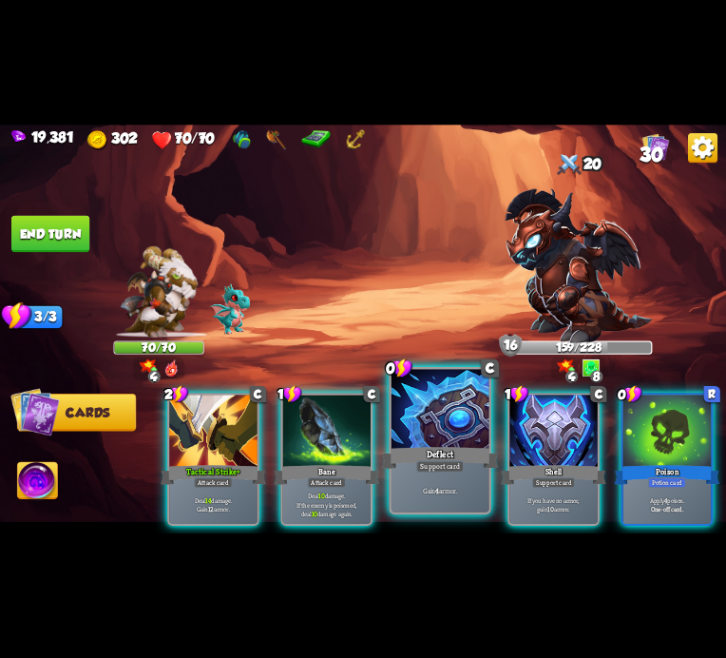
click at [397, 428] on div at bounding box center [441, 410] width 98 height 83
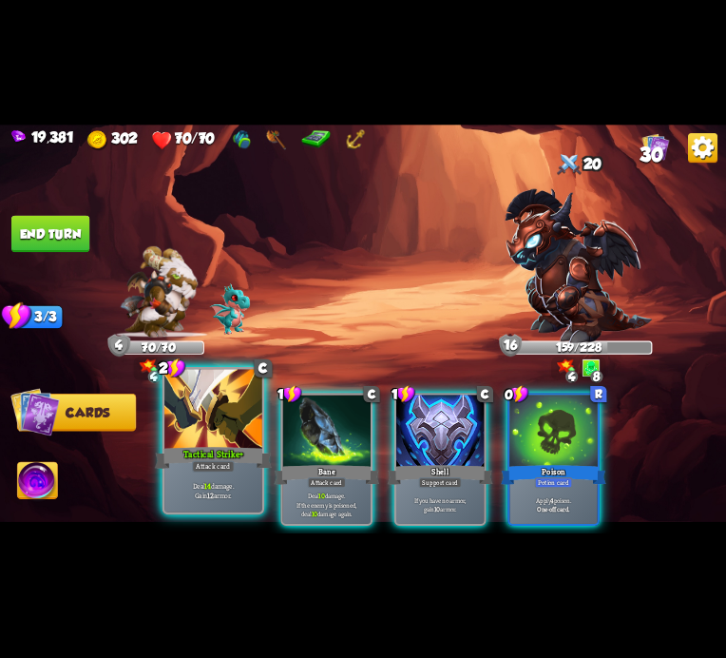
click at [192, 425] on div at bounding box center [213, 410] width 98 height 83
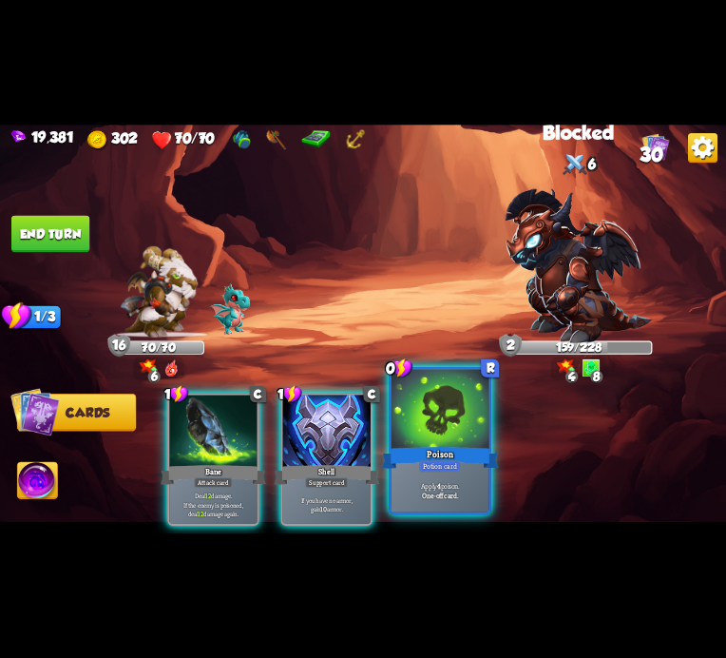
click at [456, 421] on div at bounding box center [441, 410] width 98 height 83
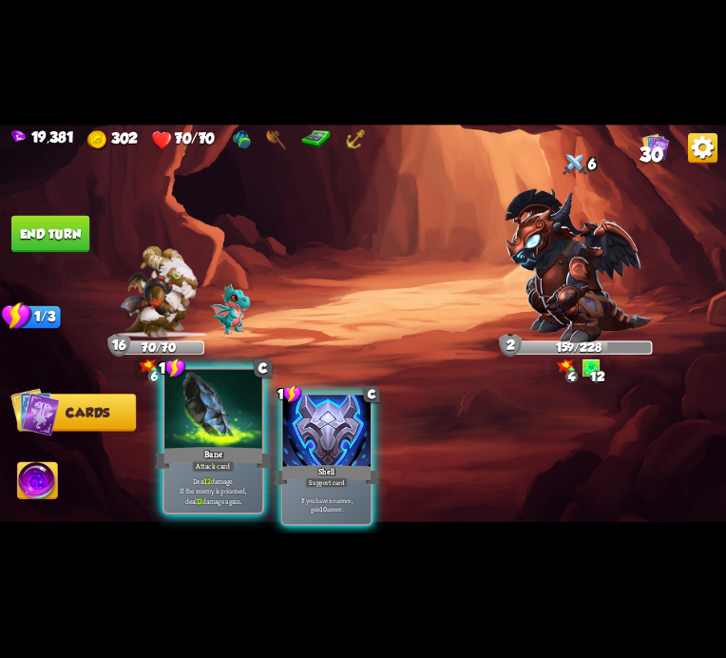
click at [221, 425] on div at bounding box center [213, 410] width 98 height 83
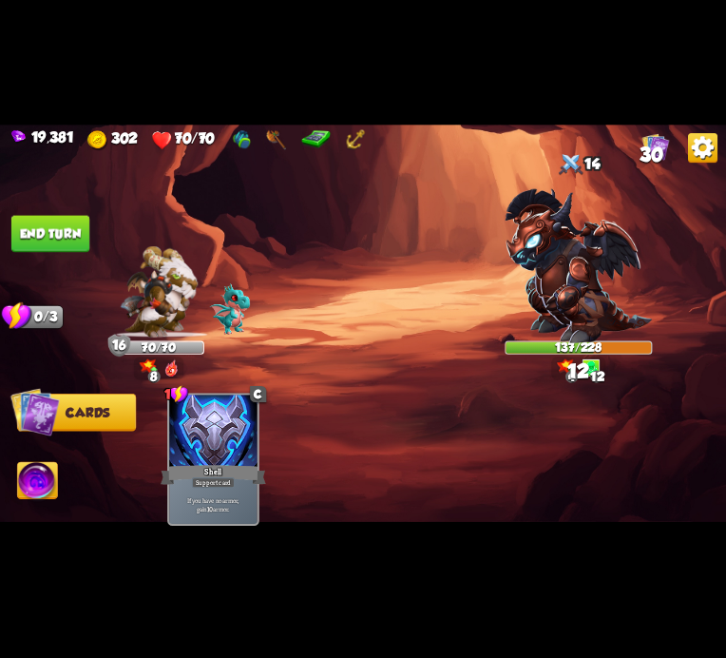
click at [68, 236] on button "End turn" at bounding box center [50, 234] width 78 height 37
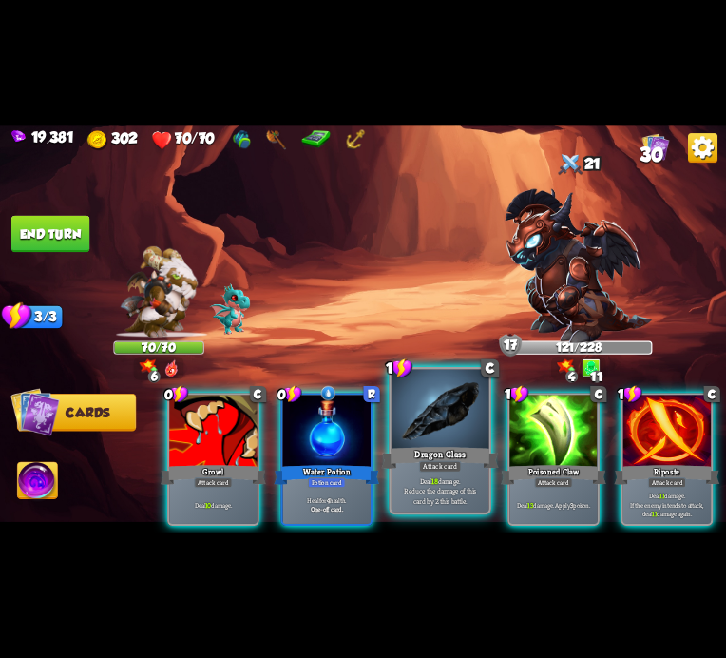
click at [461, 414] on div at bounding box center [441, 410] width 98 height 83
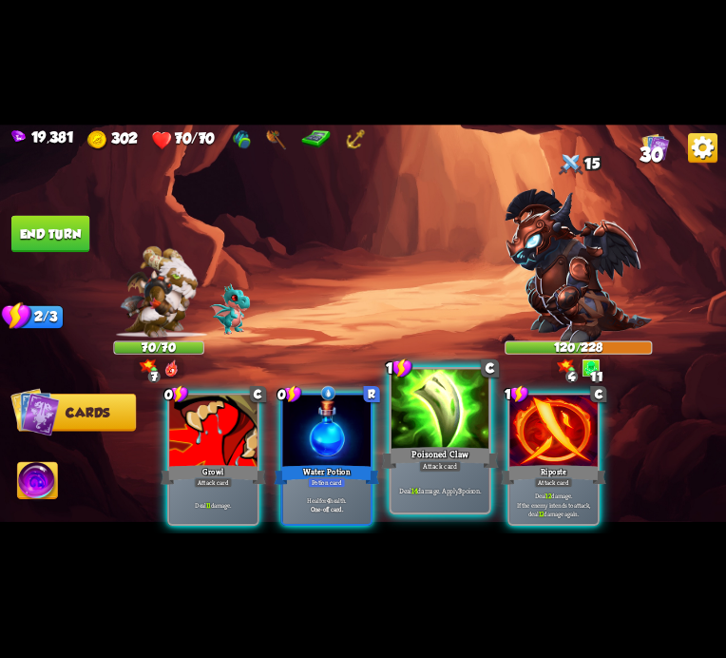
click at [449, 414] on div at bounding box center [441, 410] width 98 height 83
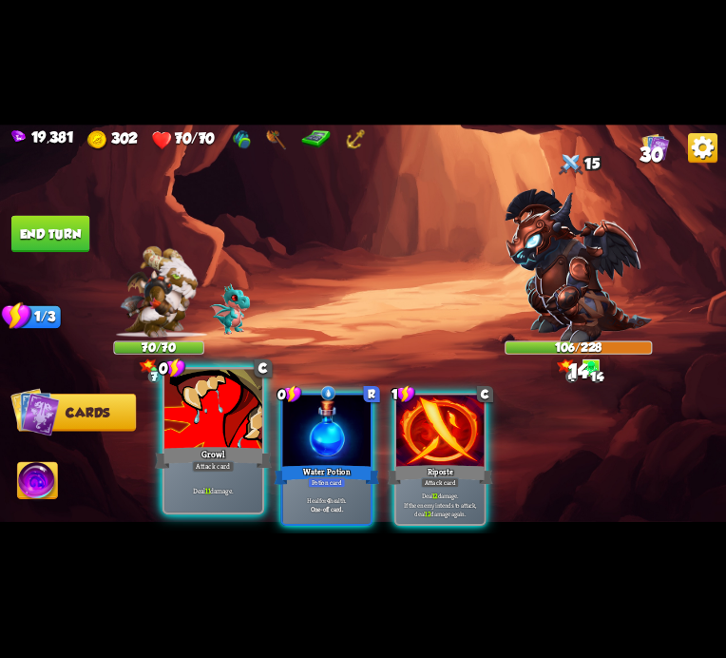
click at [216, 430] on div at bounding box center [213, 410] width 98 height 83
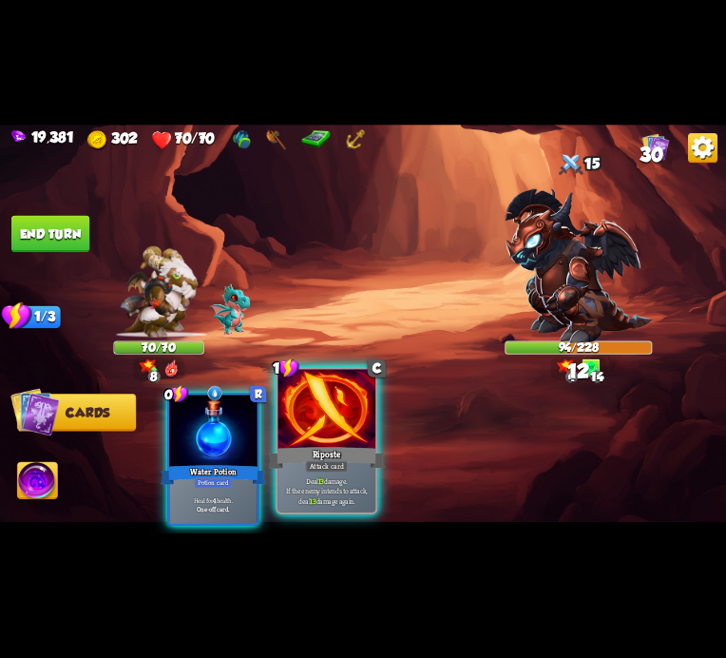
click at [361, 421] on div at bounding box center [327, 410] width 98 height 83
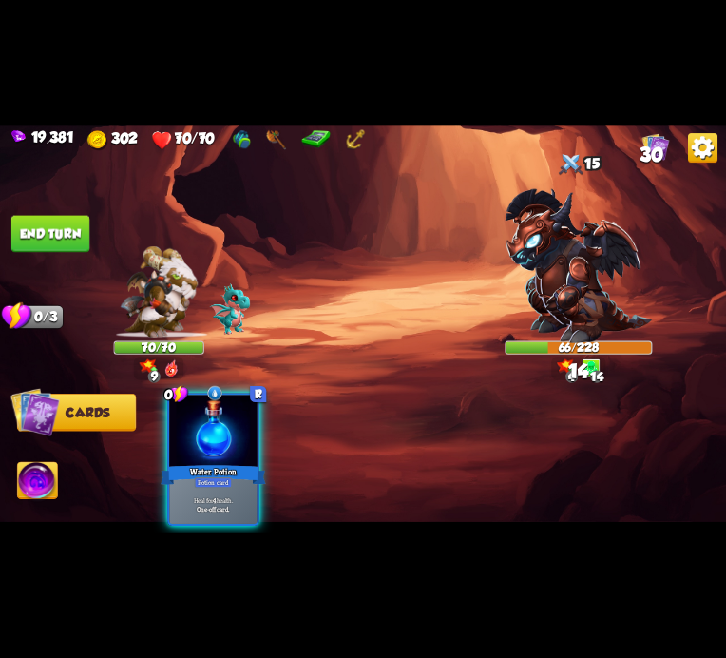
click at [73, 235] on button "End turn" at bounding box center [50, 234] width 78 height 37
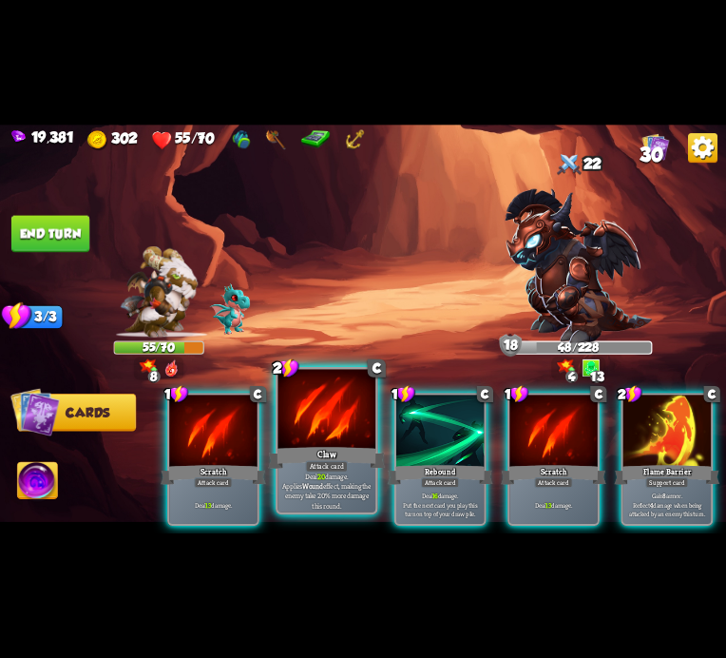
click at [352, 407] on div at bounding box center [327, 410] width 98 height 83
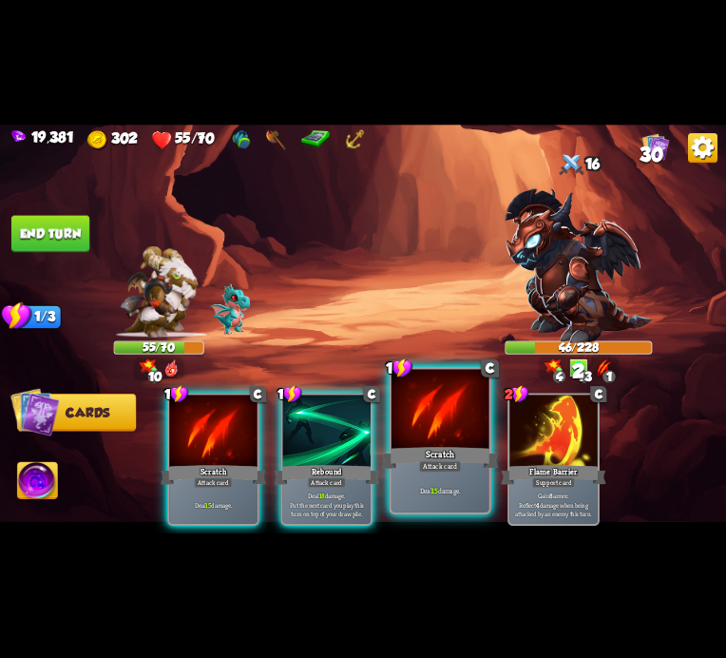
click at [442, 414] on div at bounding box center [441, 410] width 98 height 83
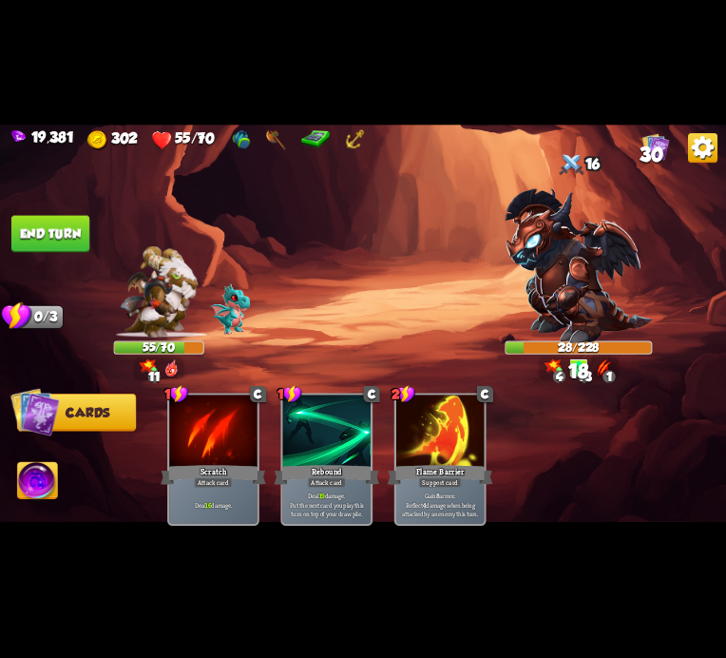
click at [49, 489] on img at bounding box center [38, 482] width 40 height 41
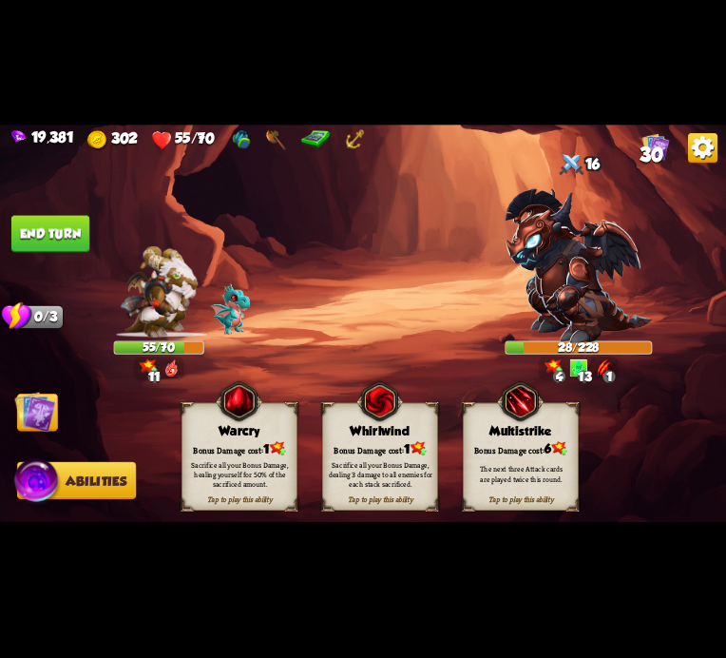
click at [393, 452] on div "Sacrifice all your Bonus Damage, dealing 3 damage to all enemies for each stack…" at bounding box center [381, 475] width 116 height 46
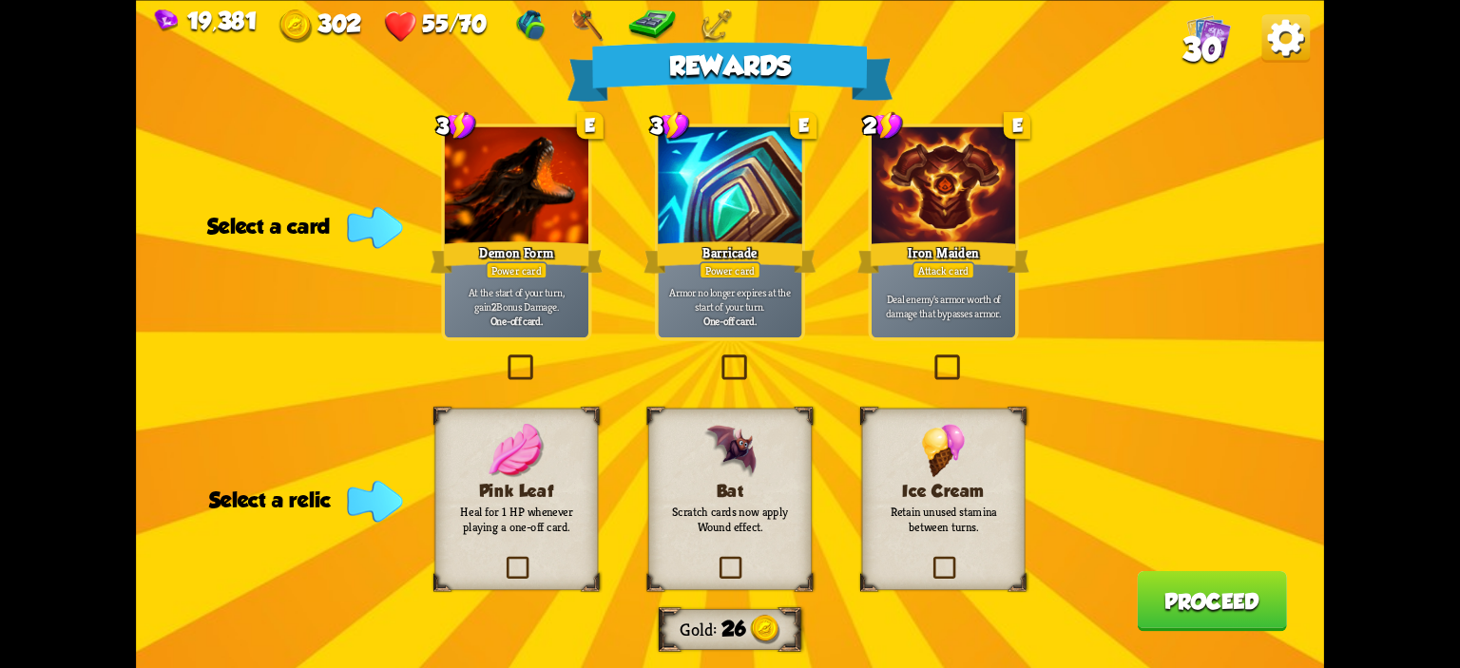
click at [924, 535] on p "Retain unused stamina between turns." at bounding box center [944, 519] width 132 height 31
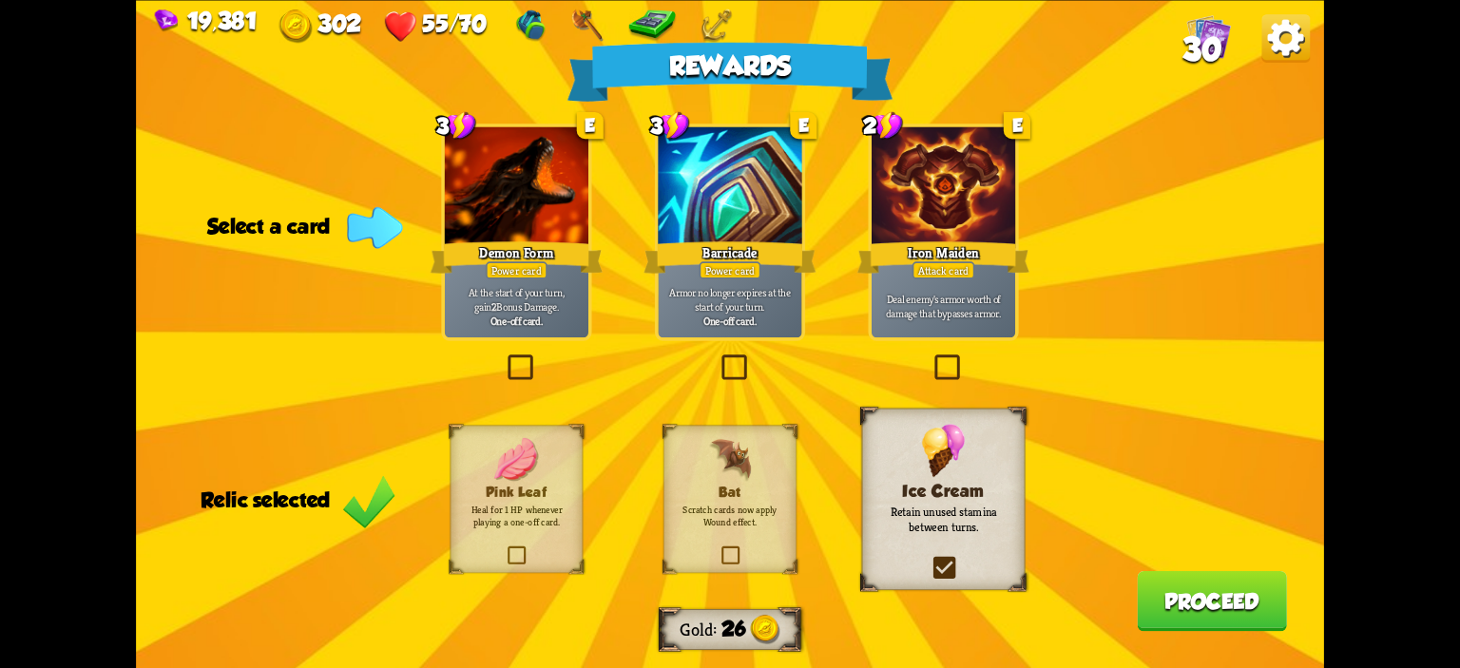
click at [562, 250] on div "Demon Form" at bounding box center [517, 257] width 172 height 38
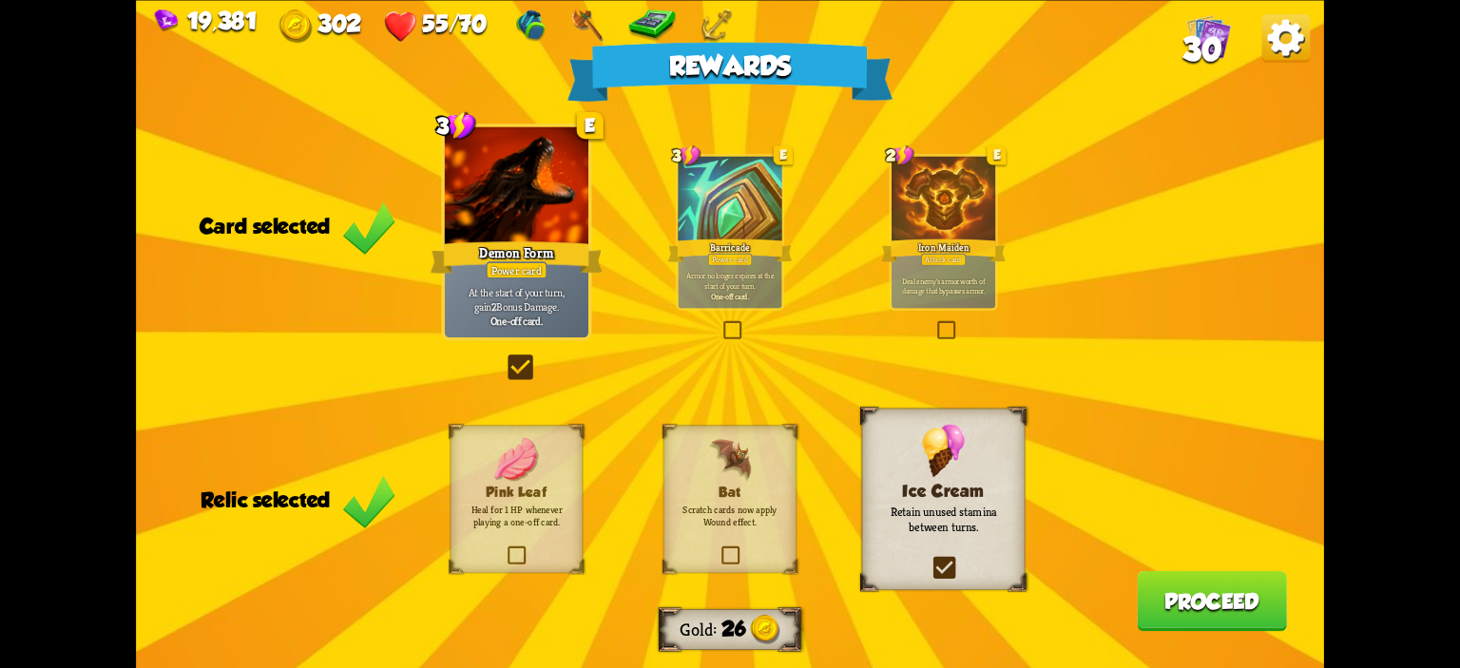
click at [1264, 612] on button "Proceed" at bounding box center [1212, 600] width 150 height 60
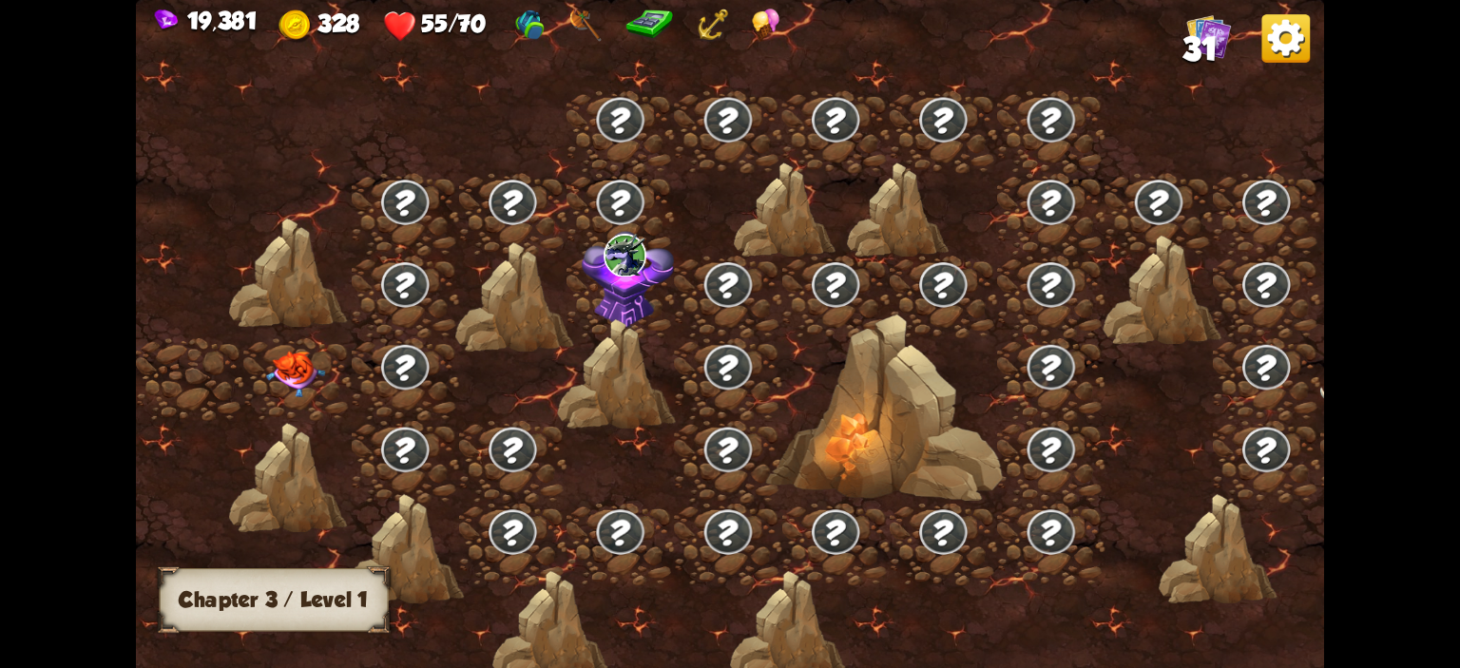
click at [287, 344] on div at bounding box center [296, 379] width 107 height 83
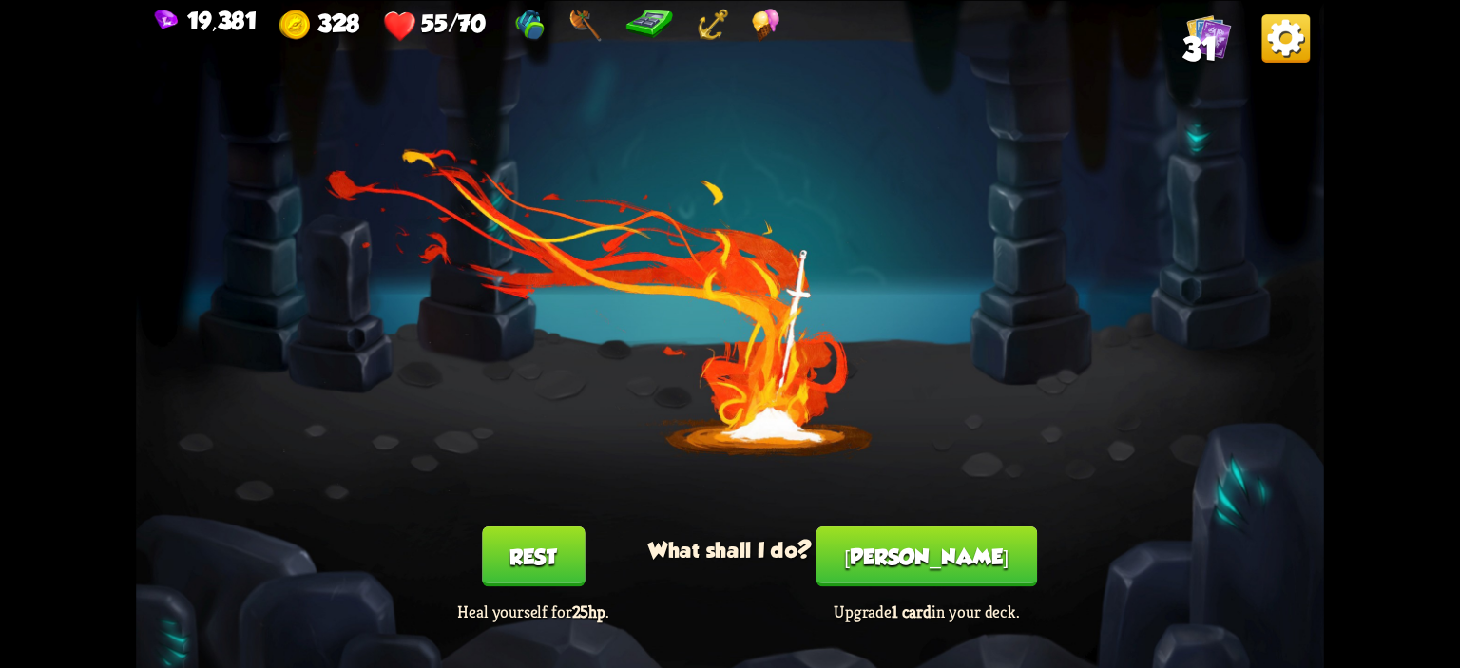
click at [966, 562] on button "[PERSON_NAME]" at bounding box center [927, 557] width 221 height 60
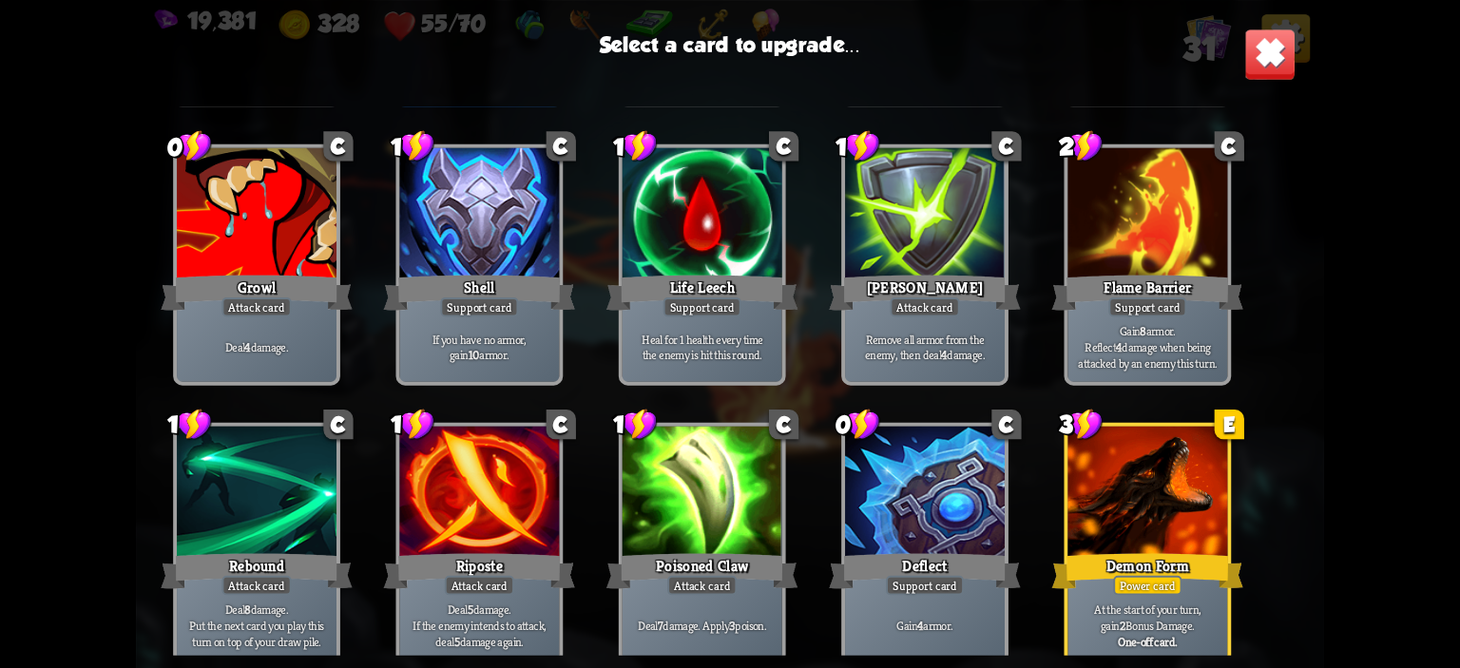
scroll to position [883, 0]
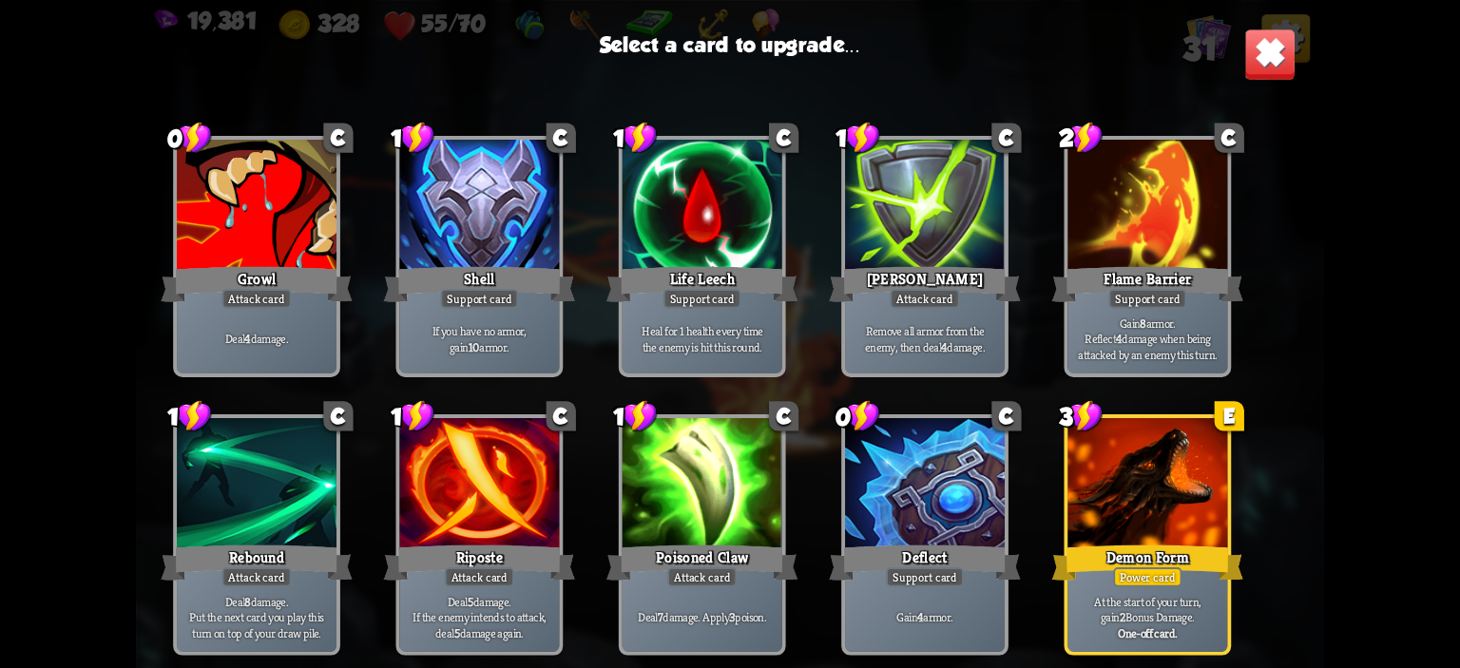
click at [1159, 418] on div at bounding box center [1148, 485] width 160 height 135
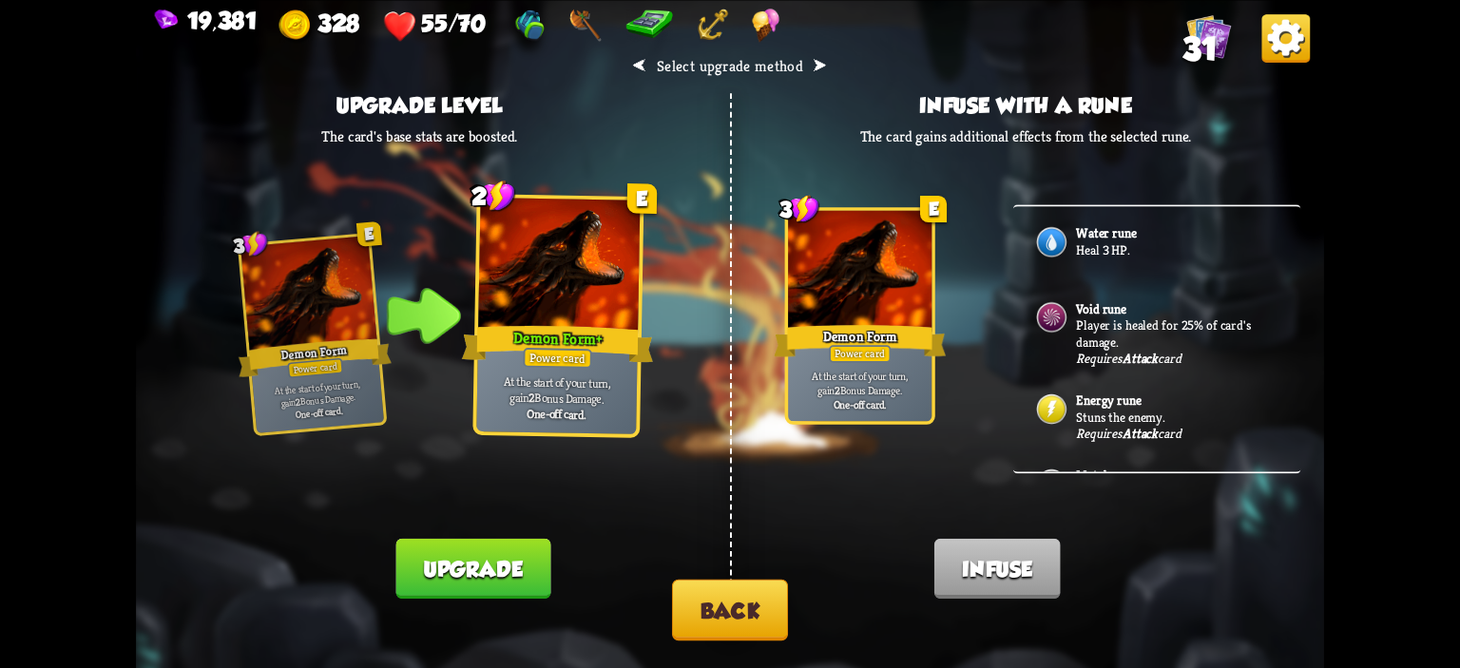
click at [520, 570] on button "Upgrade" at bounding box center [473, 568] width 155 height 60
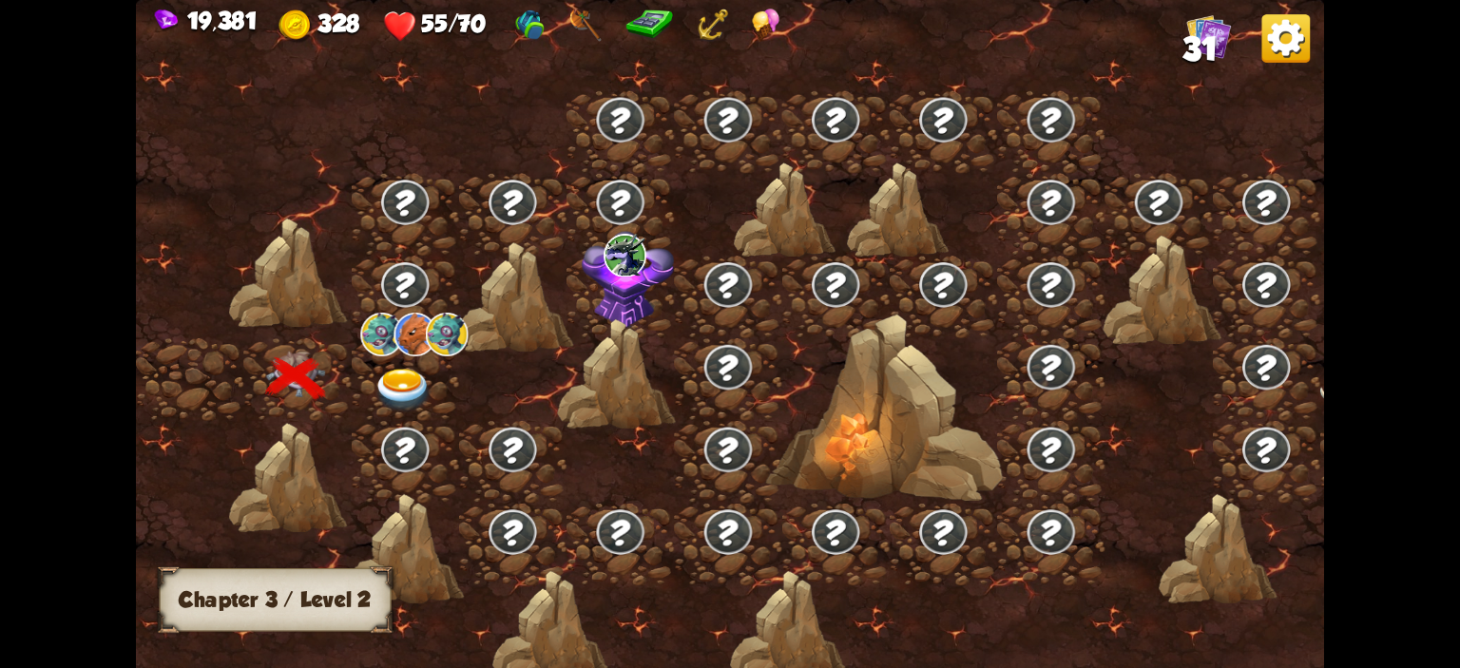
click at [421, 373] on img at bounding box center [403, 391] width 59 height 44
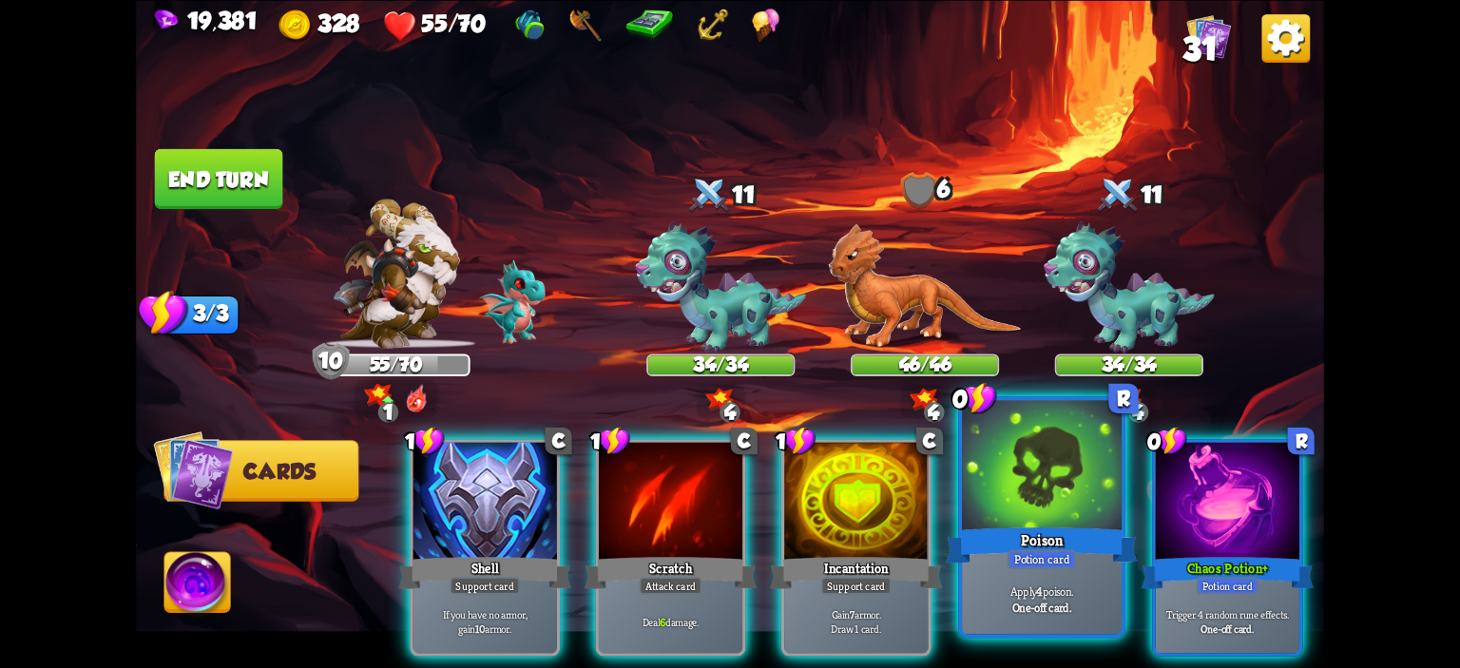
click at [1013, 463] on div at bounding box center [1042, 467] width 160 height 135
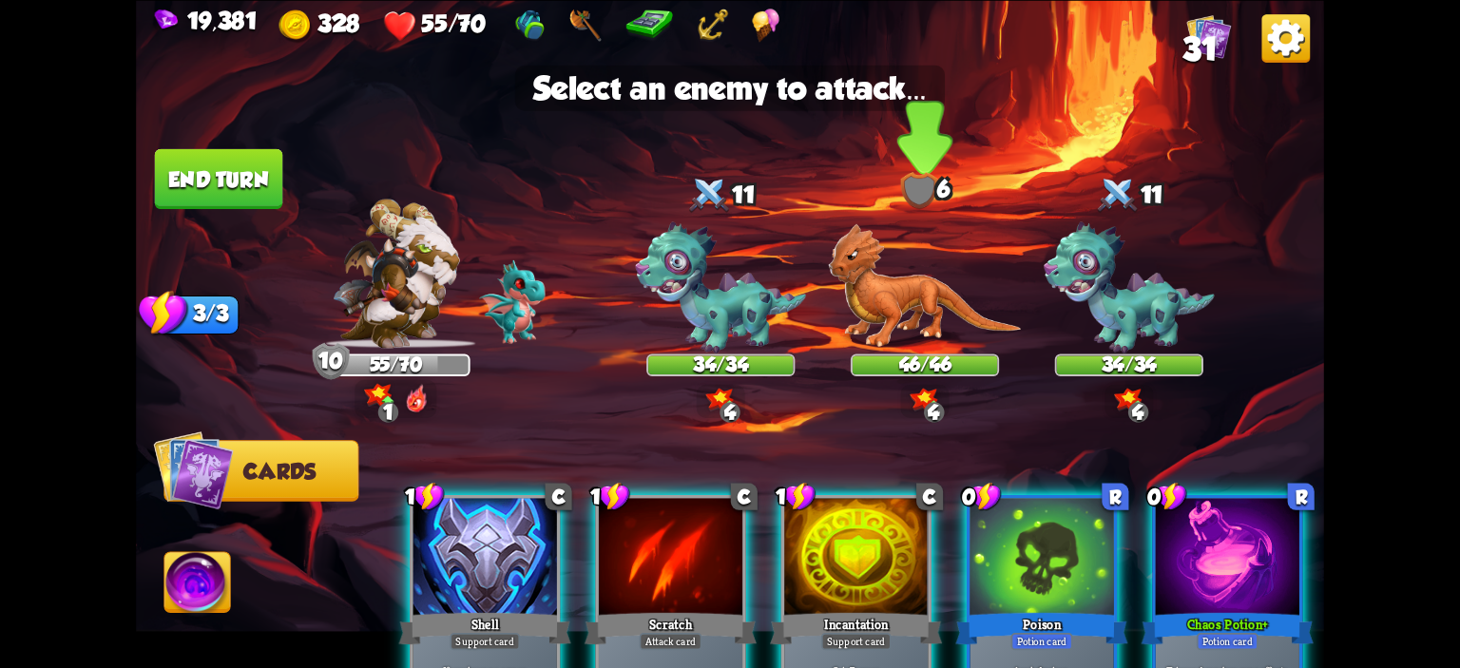
click at [917, 292] on img at bounding box center [924, 285] width 193 height 125
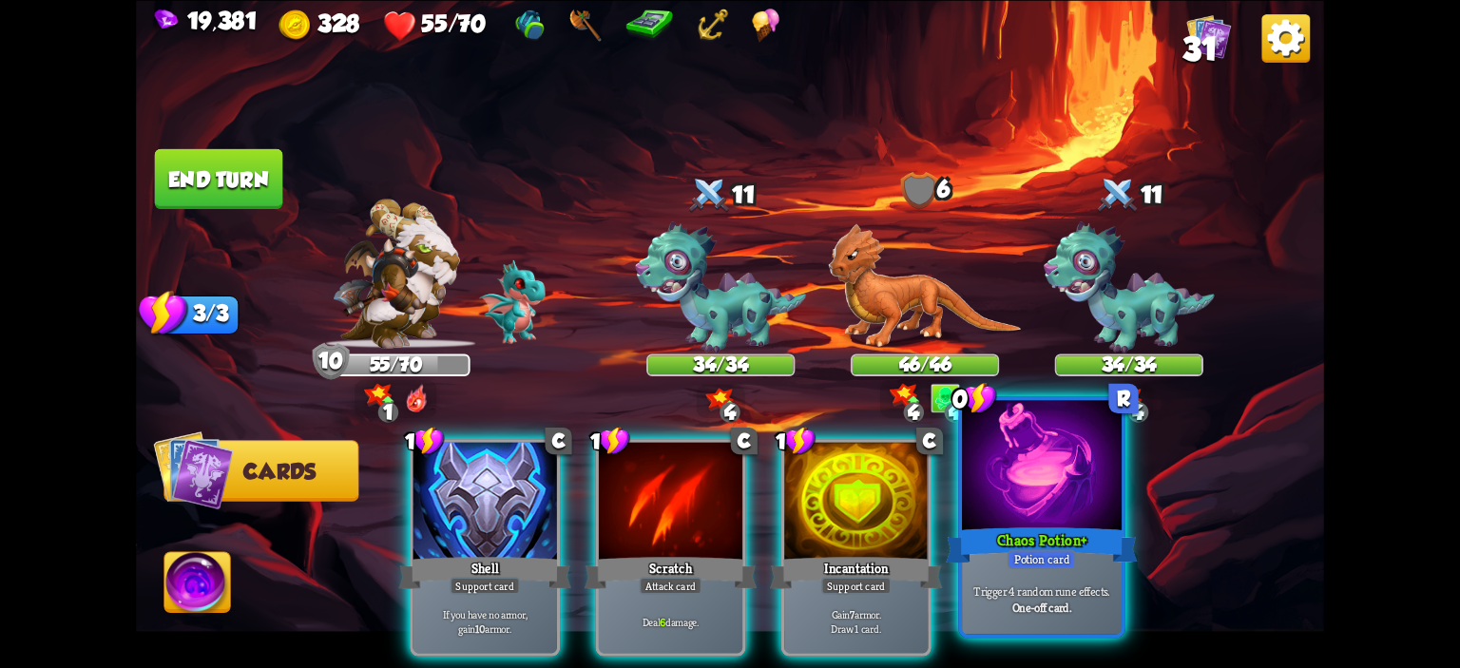
click at [1024, 459] on div at bounding box center [1042, 467] width 160 height 135
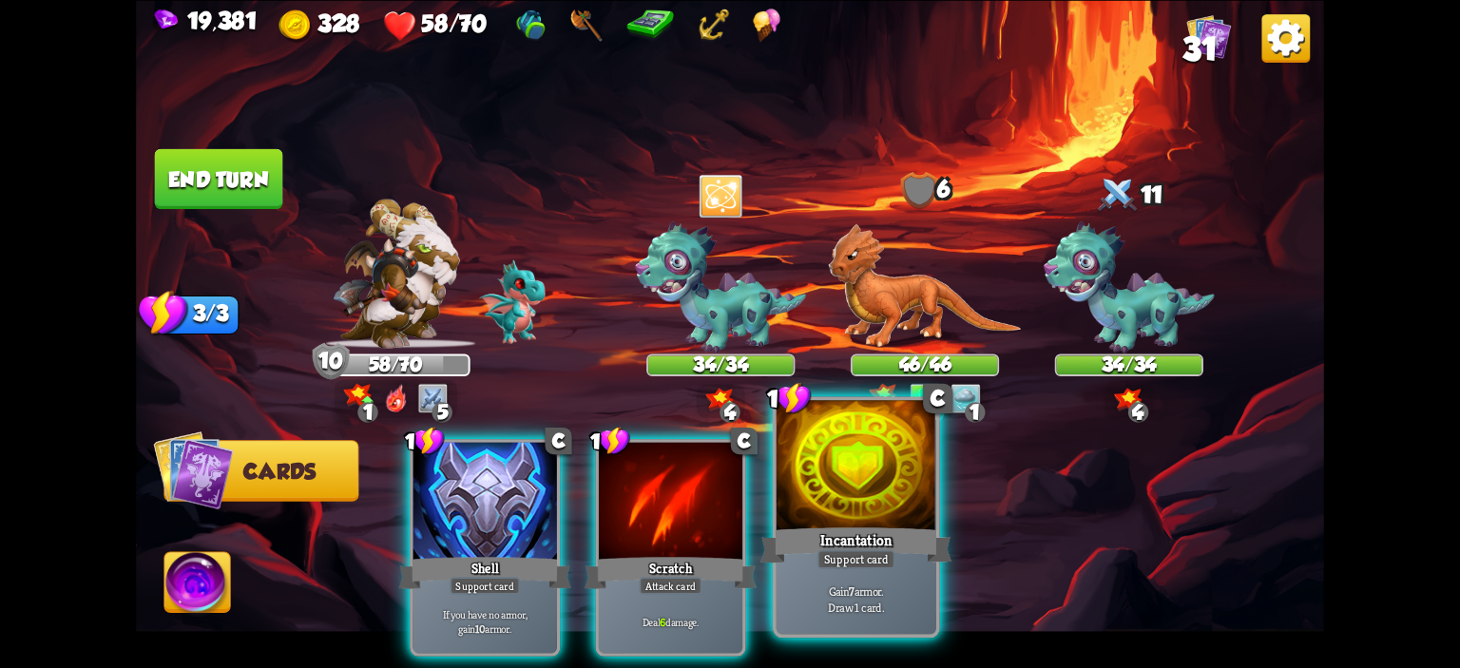
click at [860, 489] on div at bounding box center [857, 467] width 160 height 135
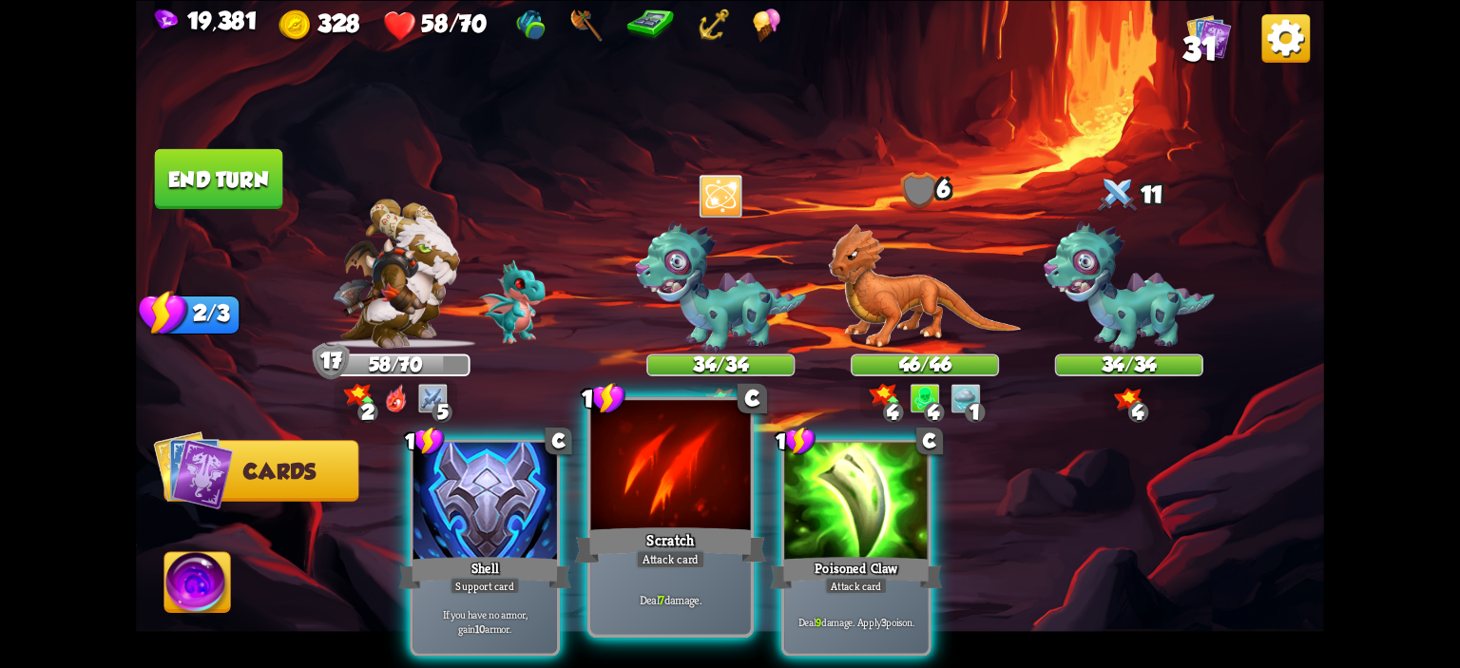
click at [731, 496] on div at bounding box center [671, 467] width 160 height 135
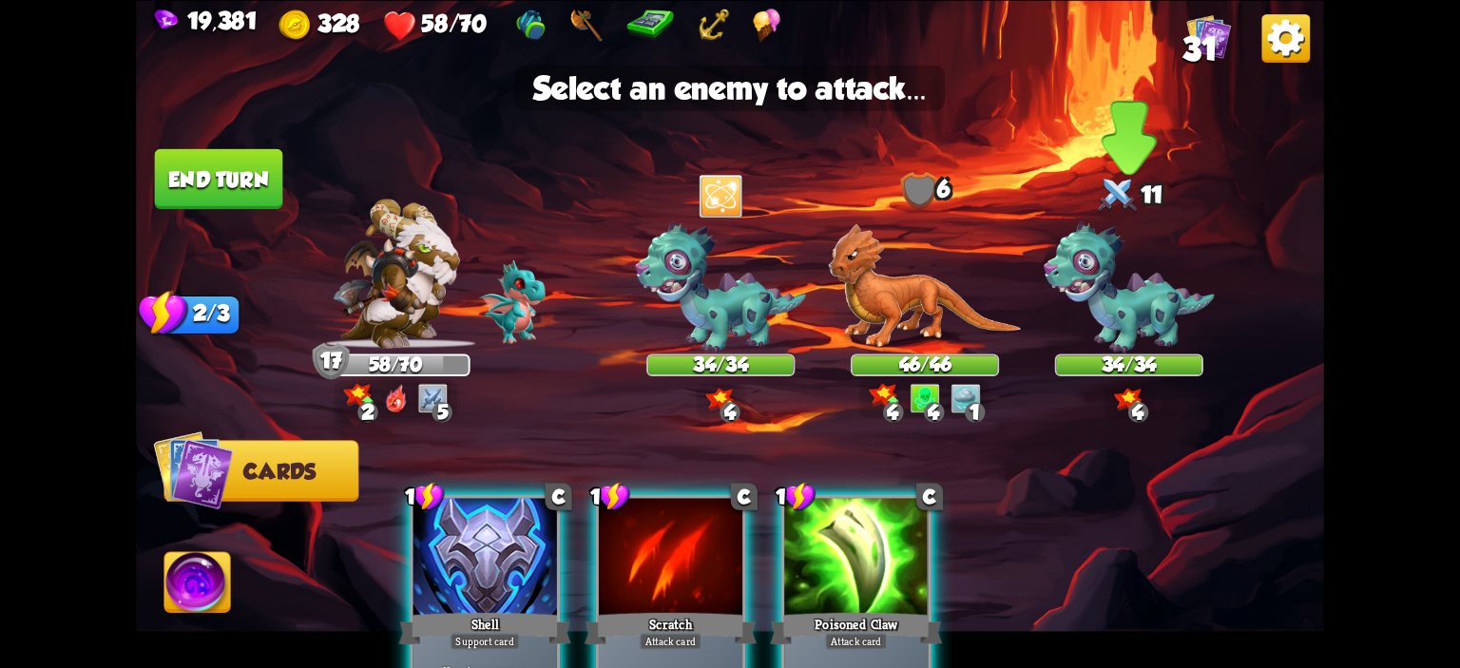
click at [1101, 350] on img at bounding box center [1129, 288] width 171 height 132
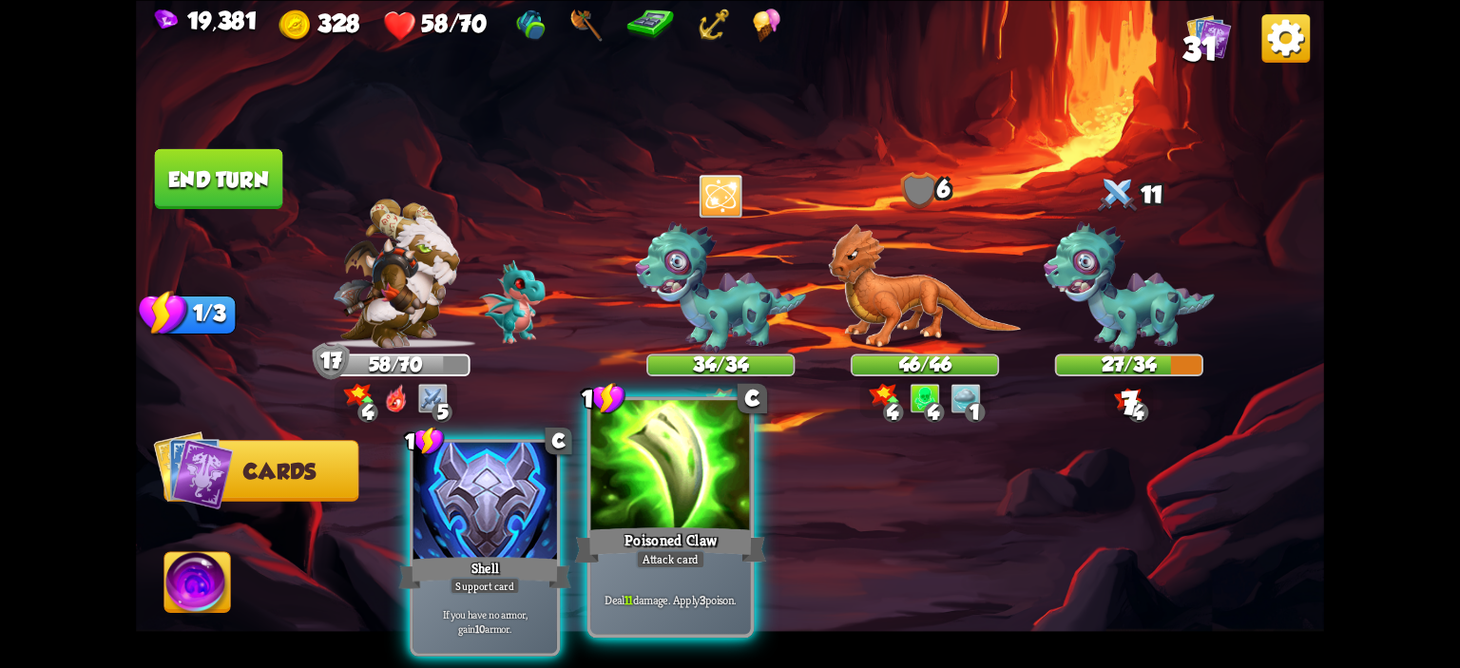
click at [729, 464] on div at bounding box center [671, 467] width 160 height 135
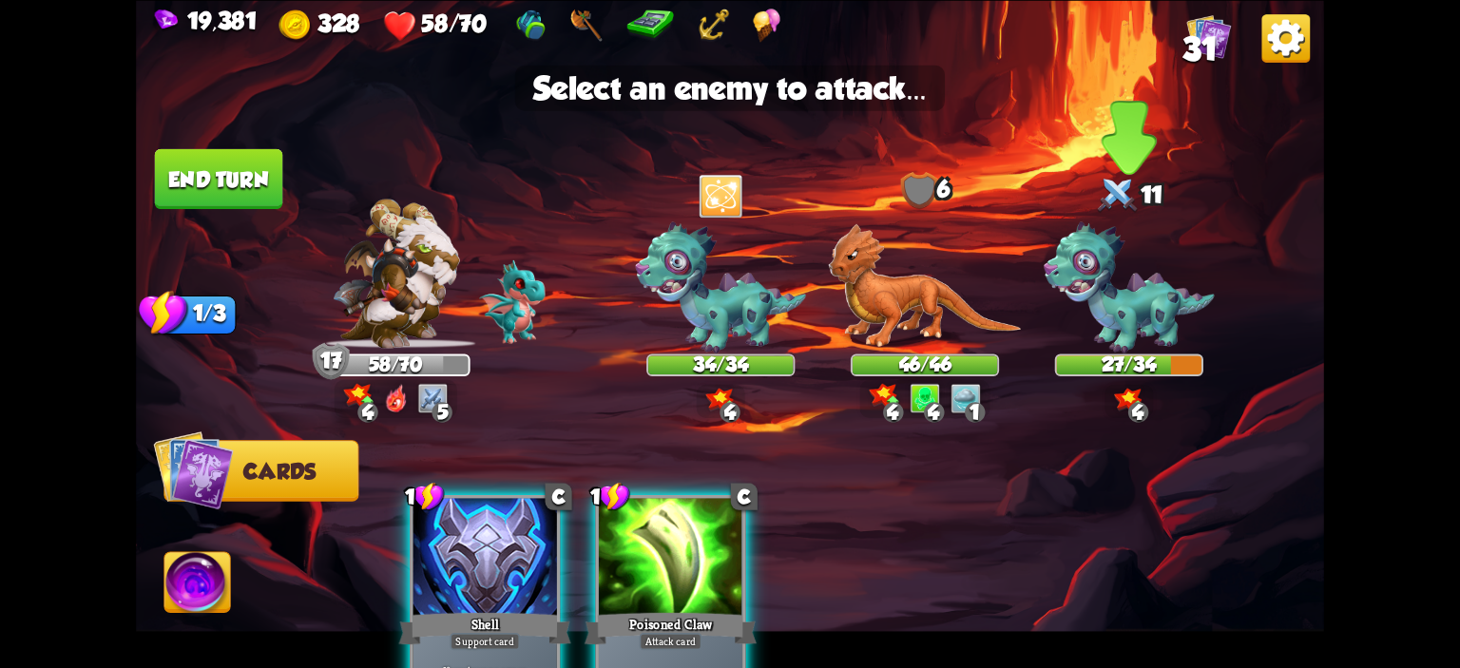
click at [1155, 325] on img at bounding box center [1129, 288] width 171 height 132
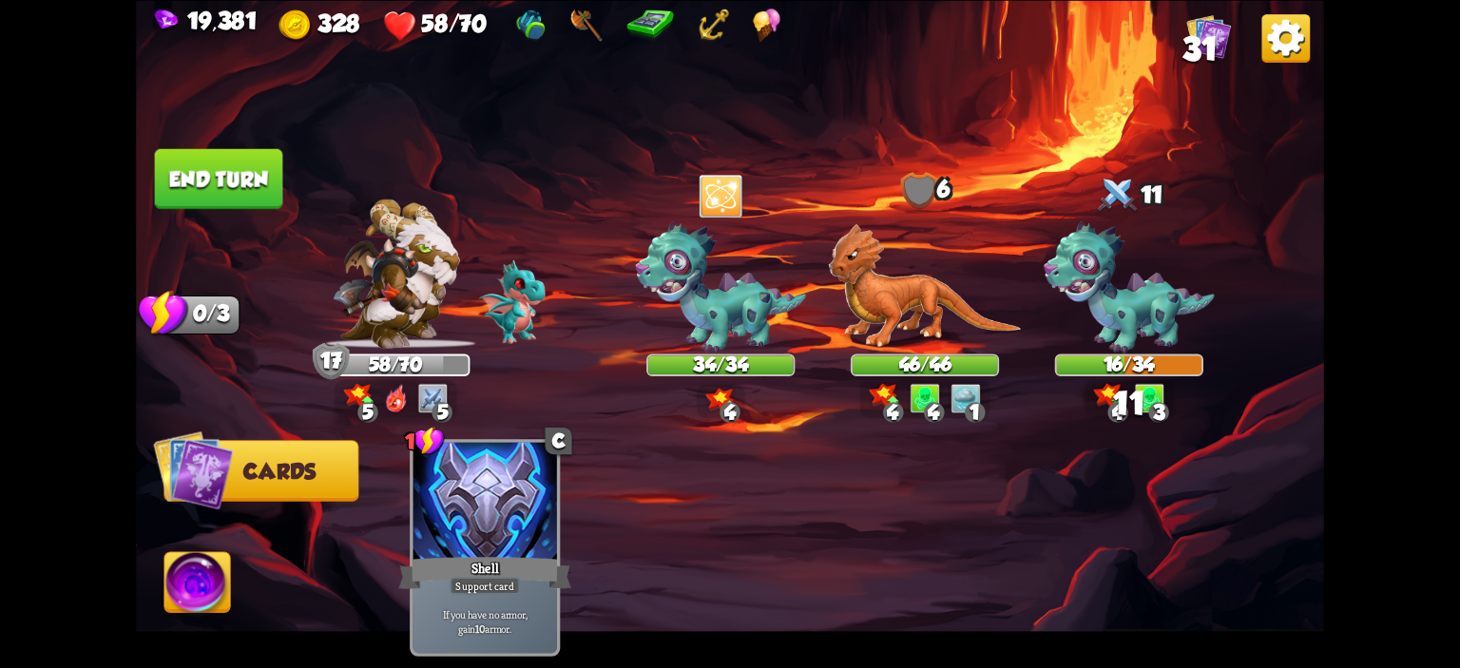
click at [224, 193] on button "End turn" at bounding box center [219, 178] width 128 height 60
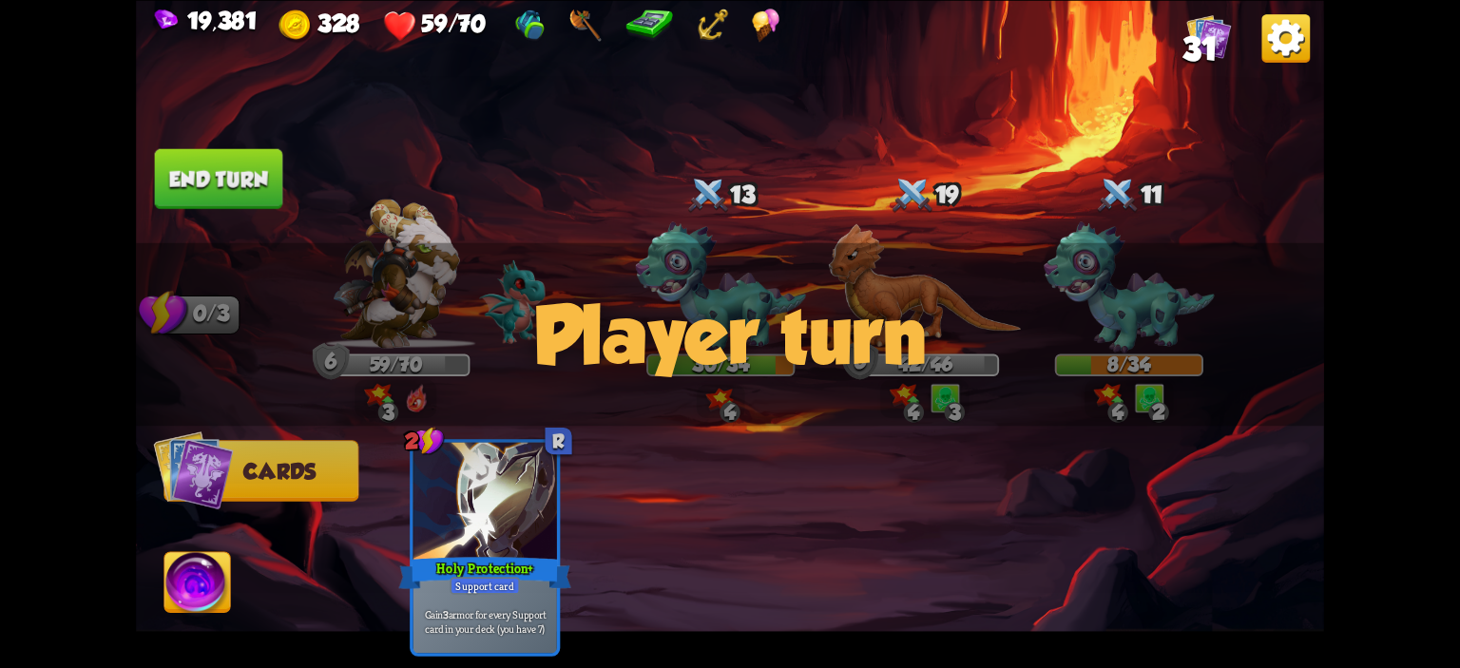
click at [1236, 29] on div "19,381 328 59/70 31" at bounding box center [730, 23] width 1188 height 47
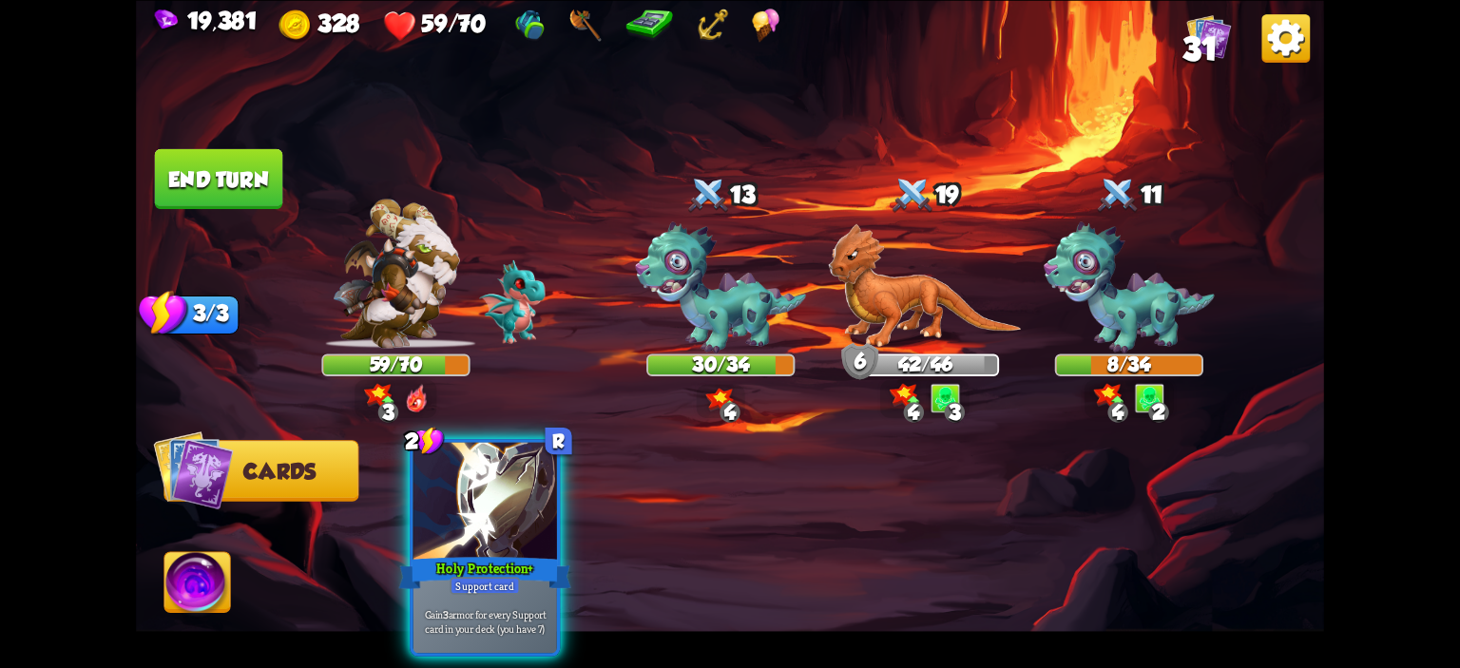
click at [1213, 36] on span "31" at bounding box center [1200, 48] width 34 height 36
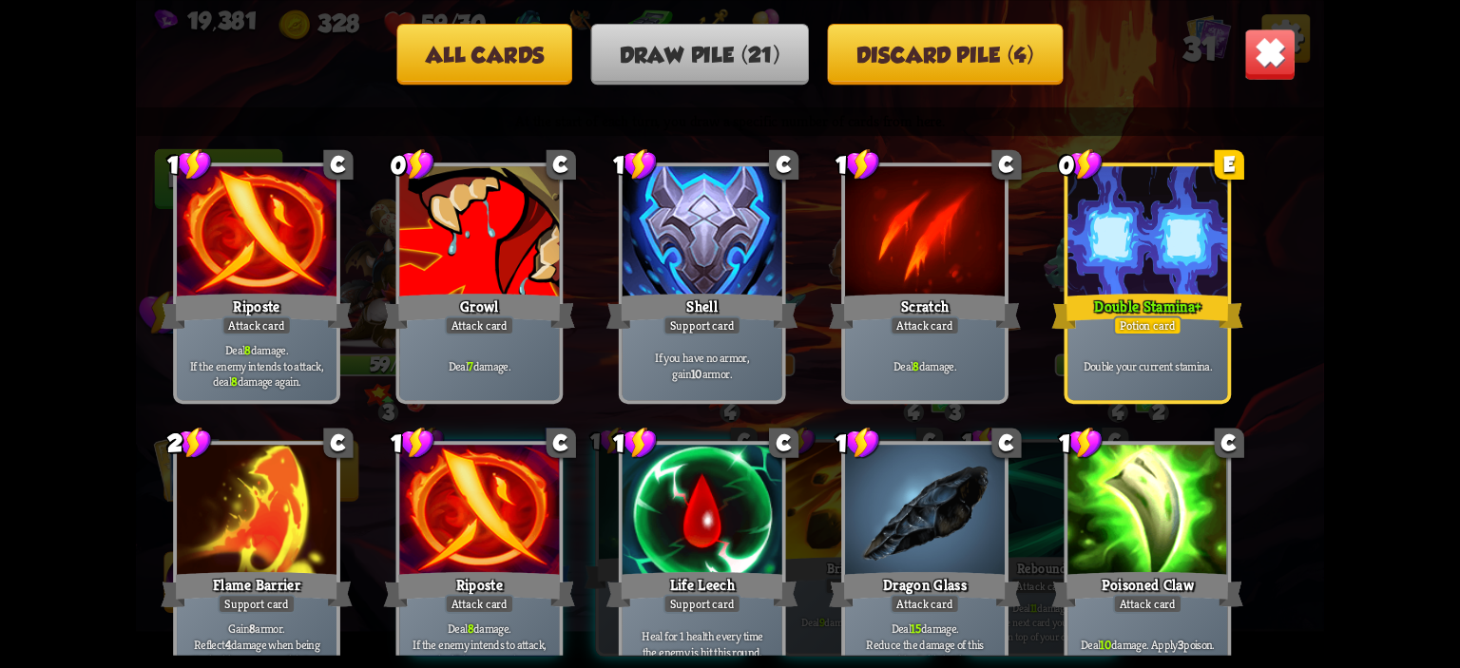
click at [532, 45] on button "All cards" at bounding box center [484, 53] width 176 height 61
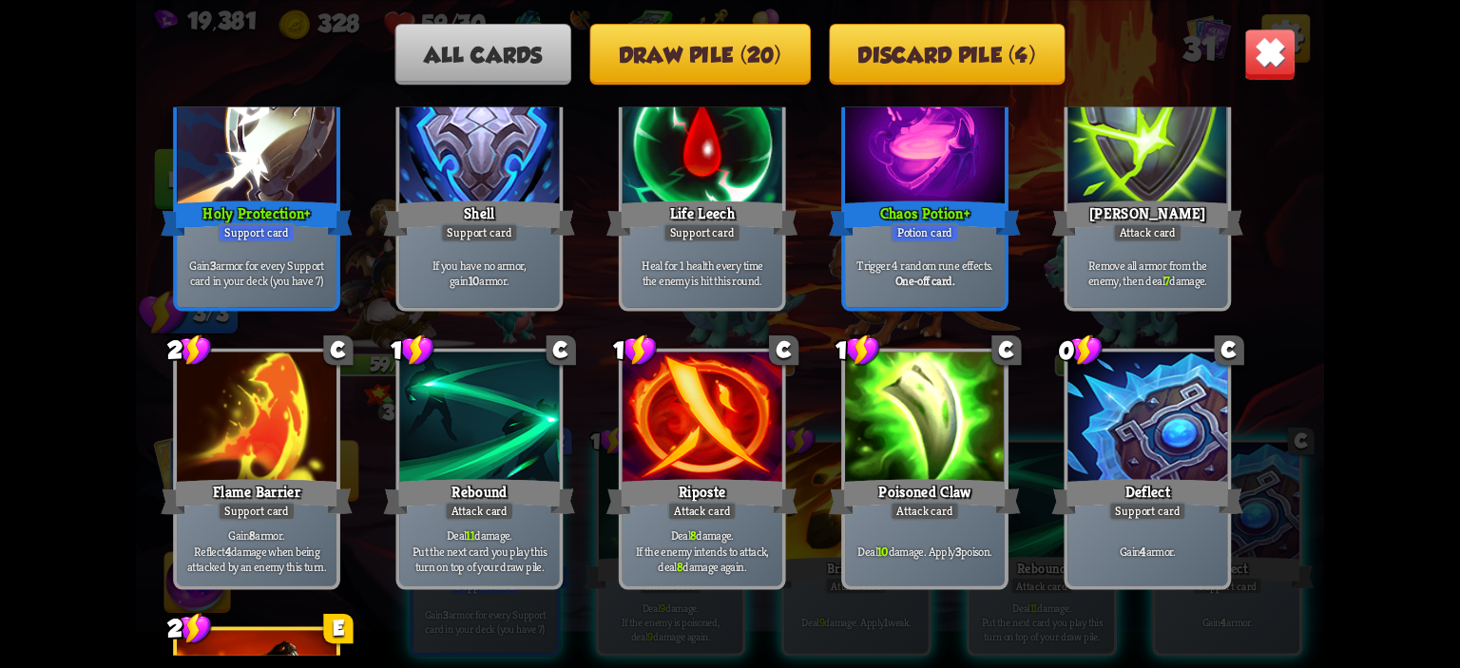
scroll to position [1454, 0]
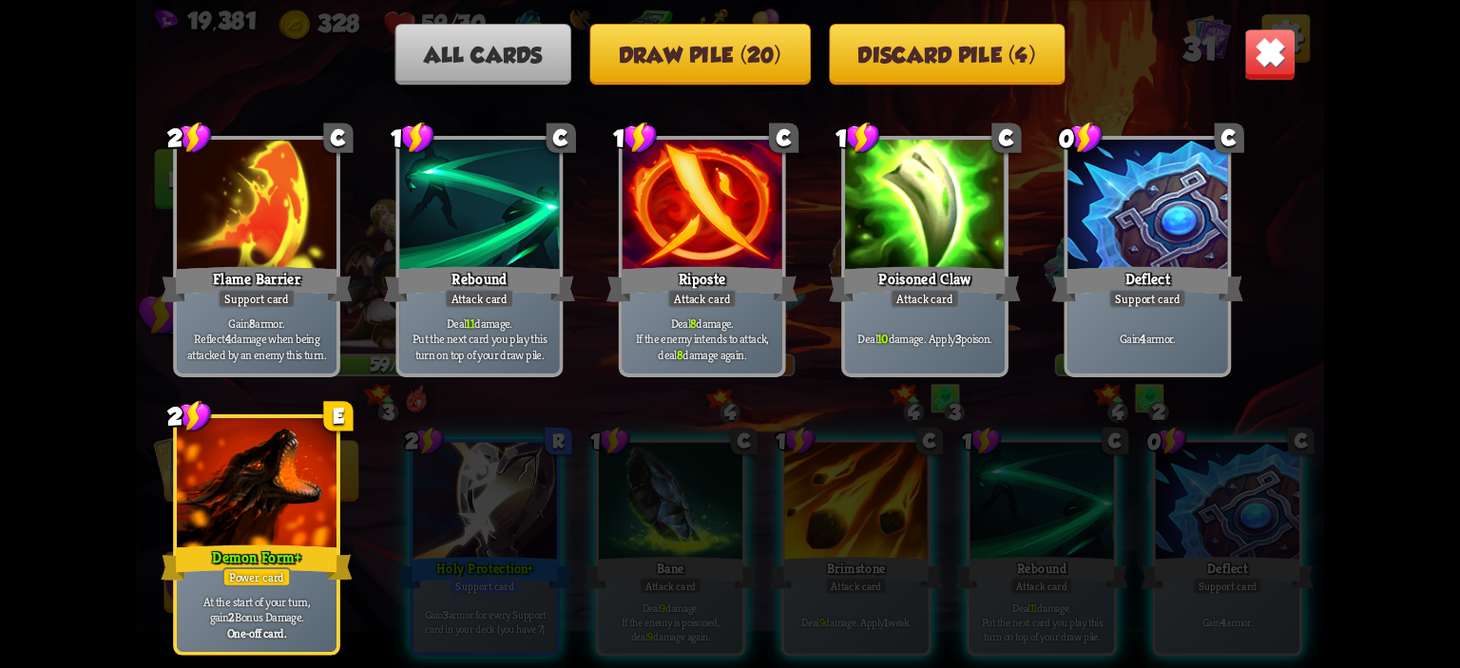
click at [1279, 41] on img at bounding box center [1271, 54] width 52 height 52
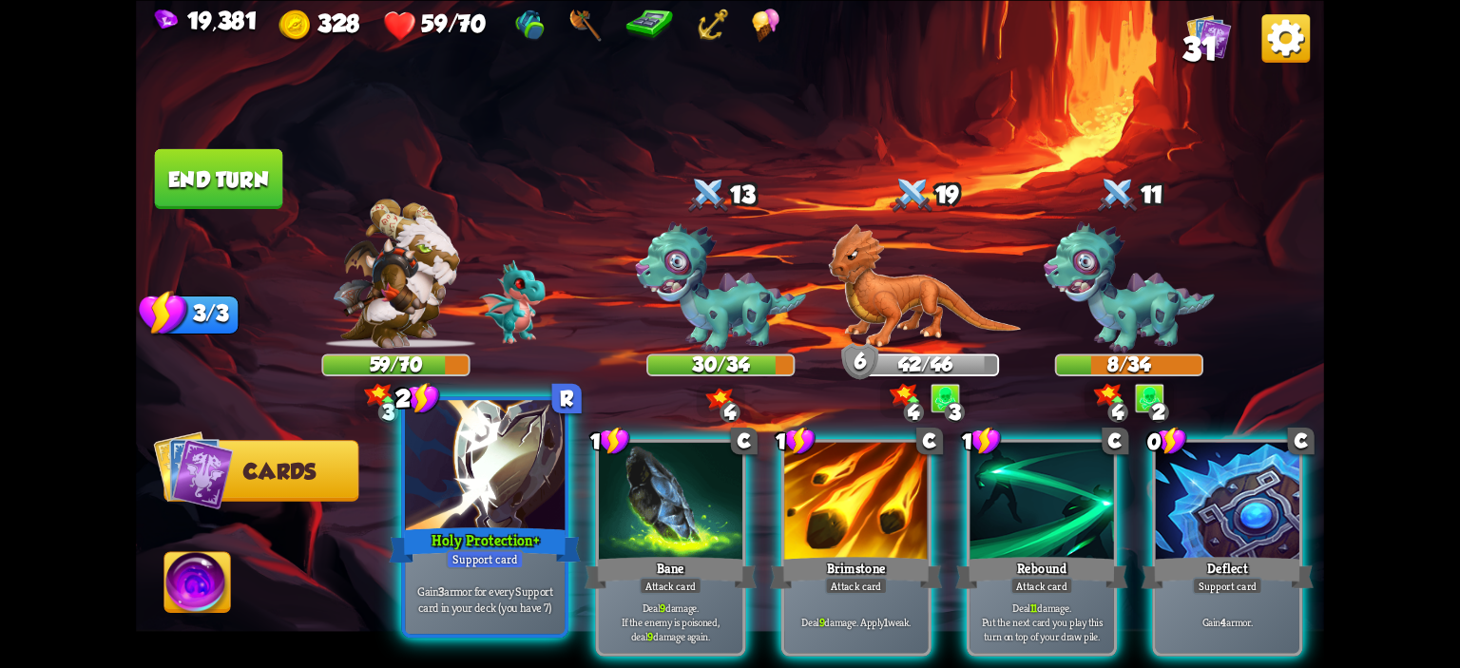
click at [536, 463] on div at bounding box center [485, 467] width 160 height 135
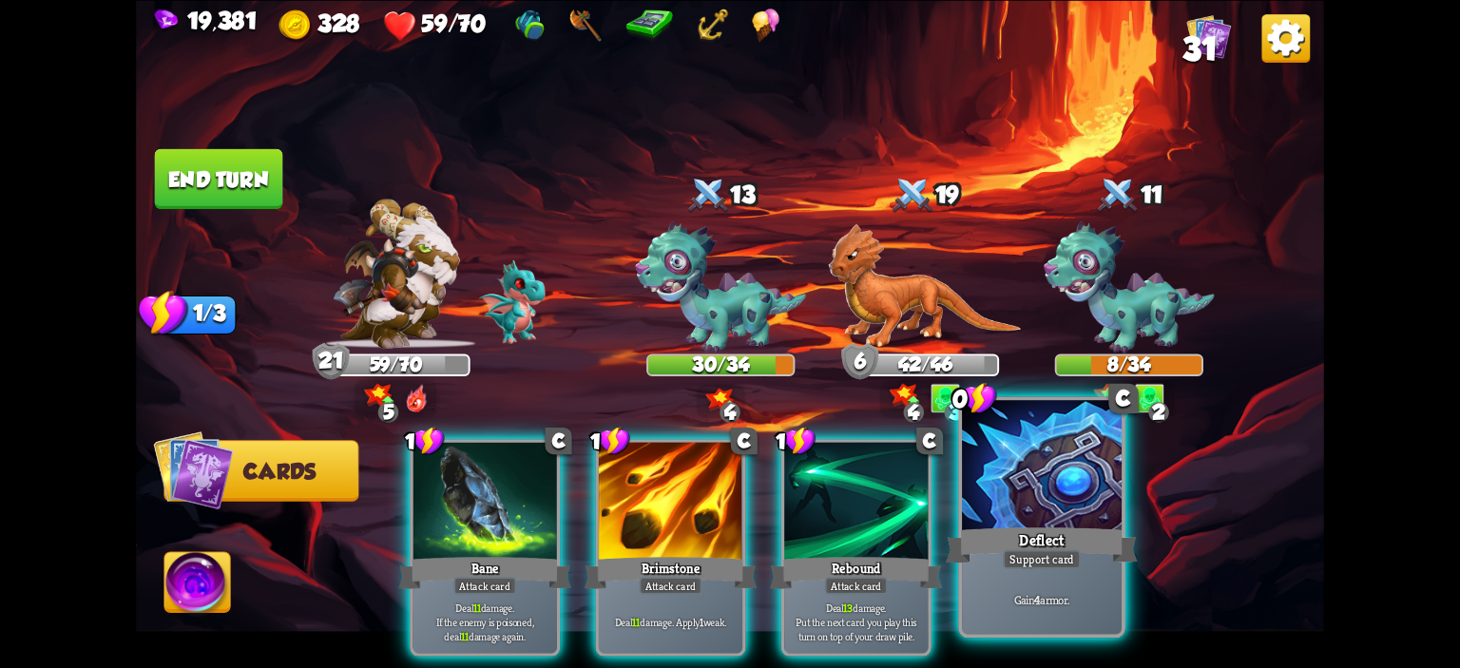
click at [1031, 466] on div at bounding box center [1042, 467] width 160 height 135
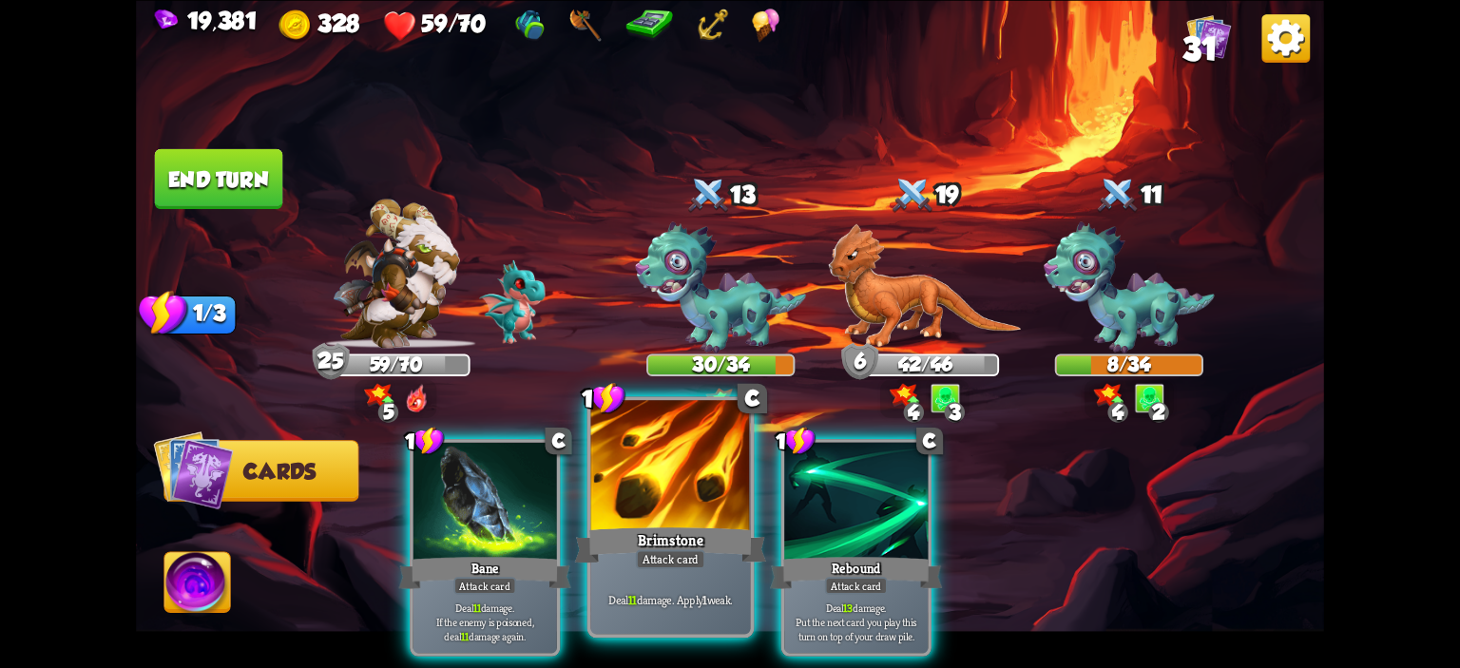
click at [711, 457] on div at bounding box center [671, 467] width 160 height 135
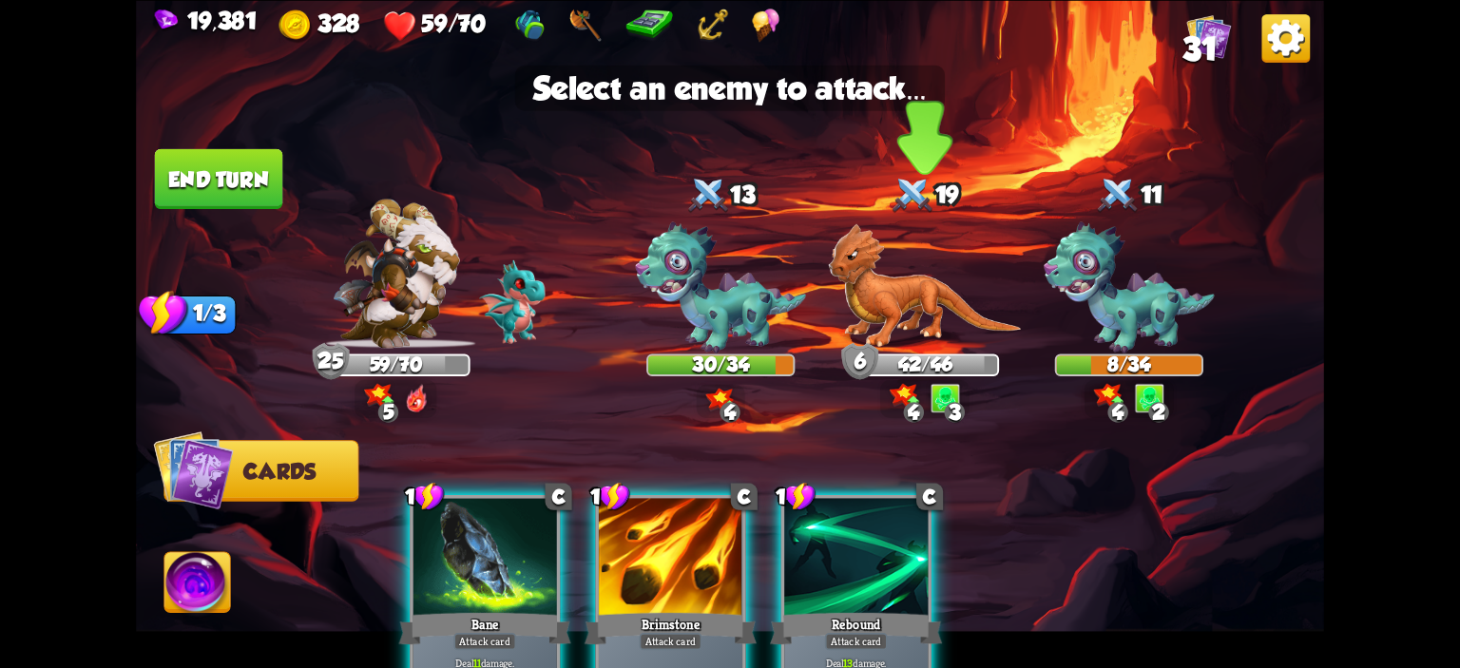
click at [882, 283] on img at bounding box center [924, 285] width 193 height 125
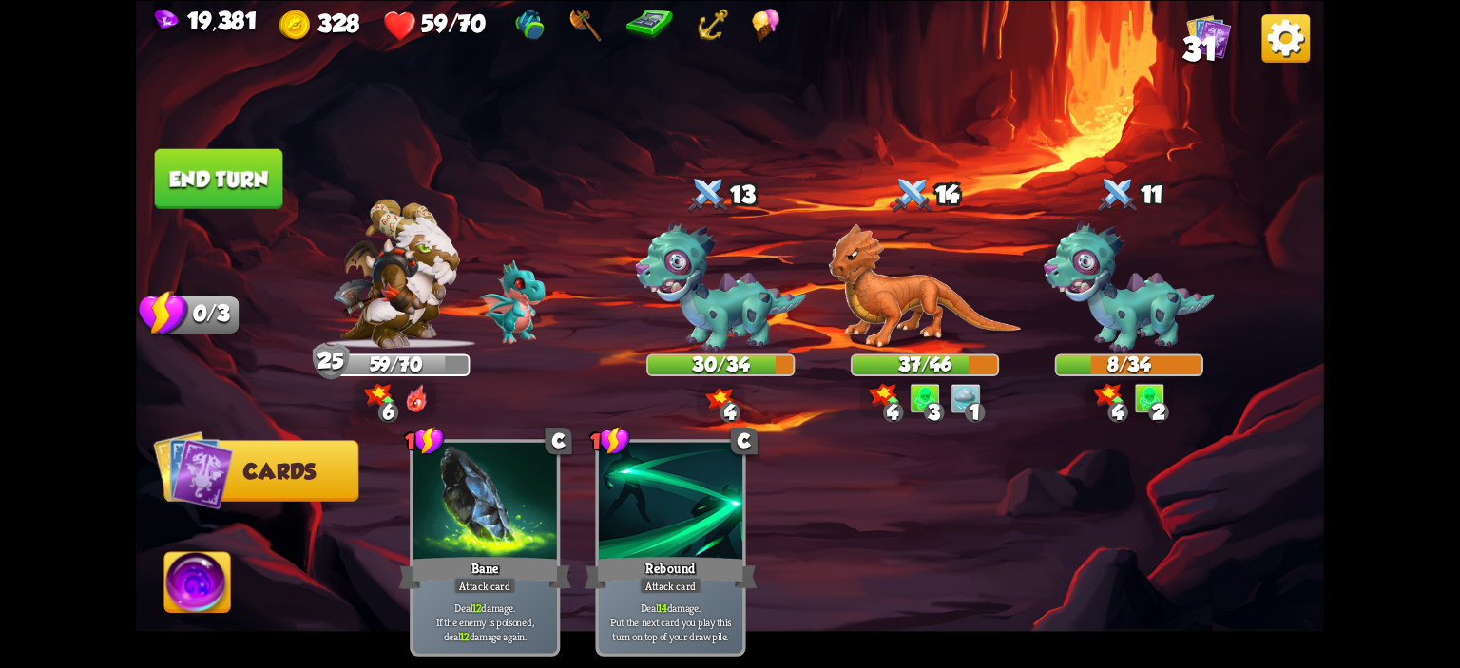
click at [178, 188] on button "End turn" at bounding box center [219, 178] width 128 height 60
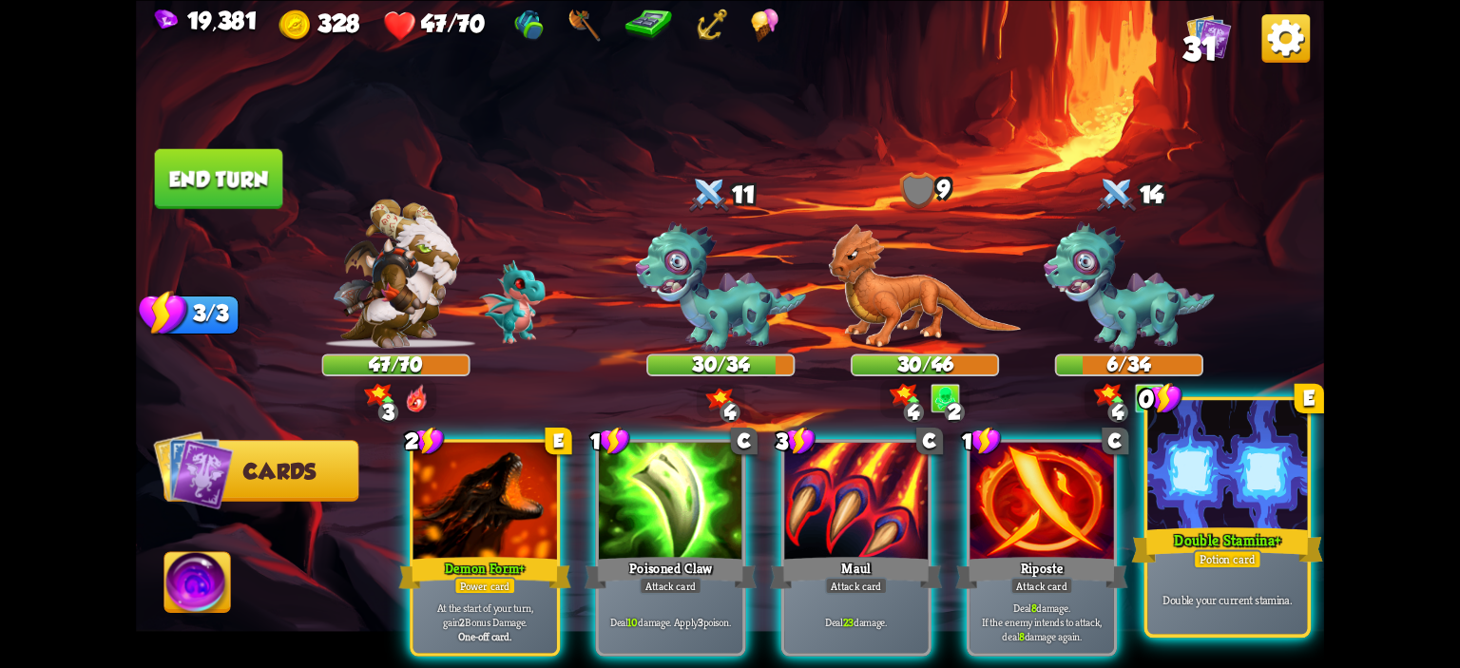
click at [1207, 483] on div at bounding box center [1228, 467] width 160 height 135
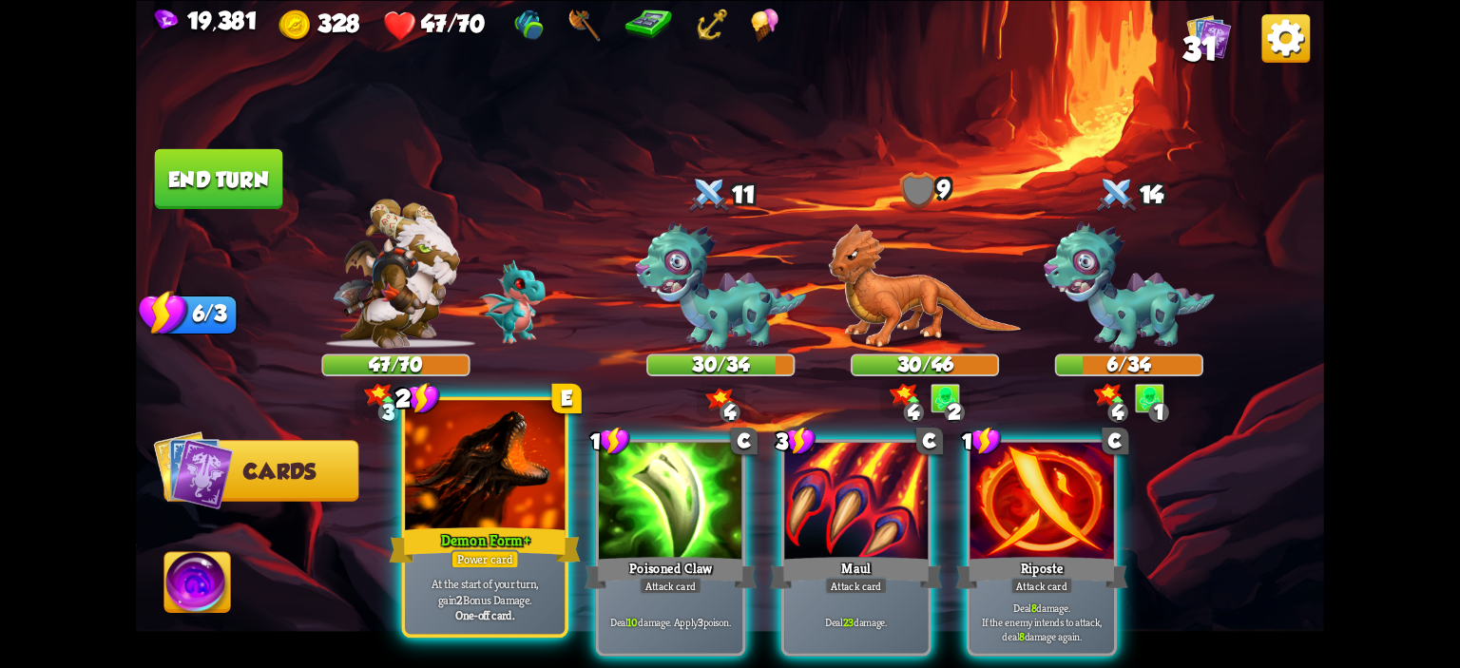
click at [508, 470] on div at bounding box center [485, 467] width 160 height 135
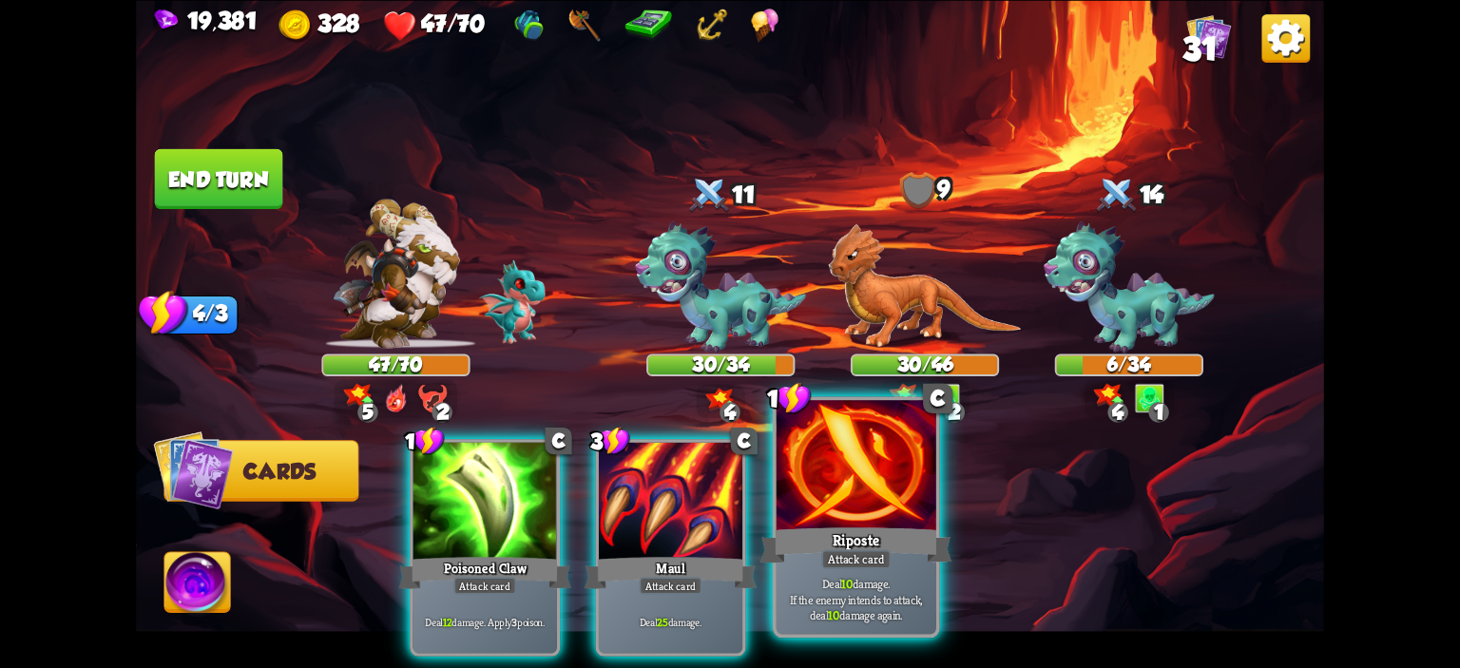
click at [829, 476] on div at bounding box center [857, 467] width 160 height 135
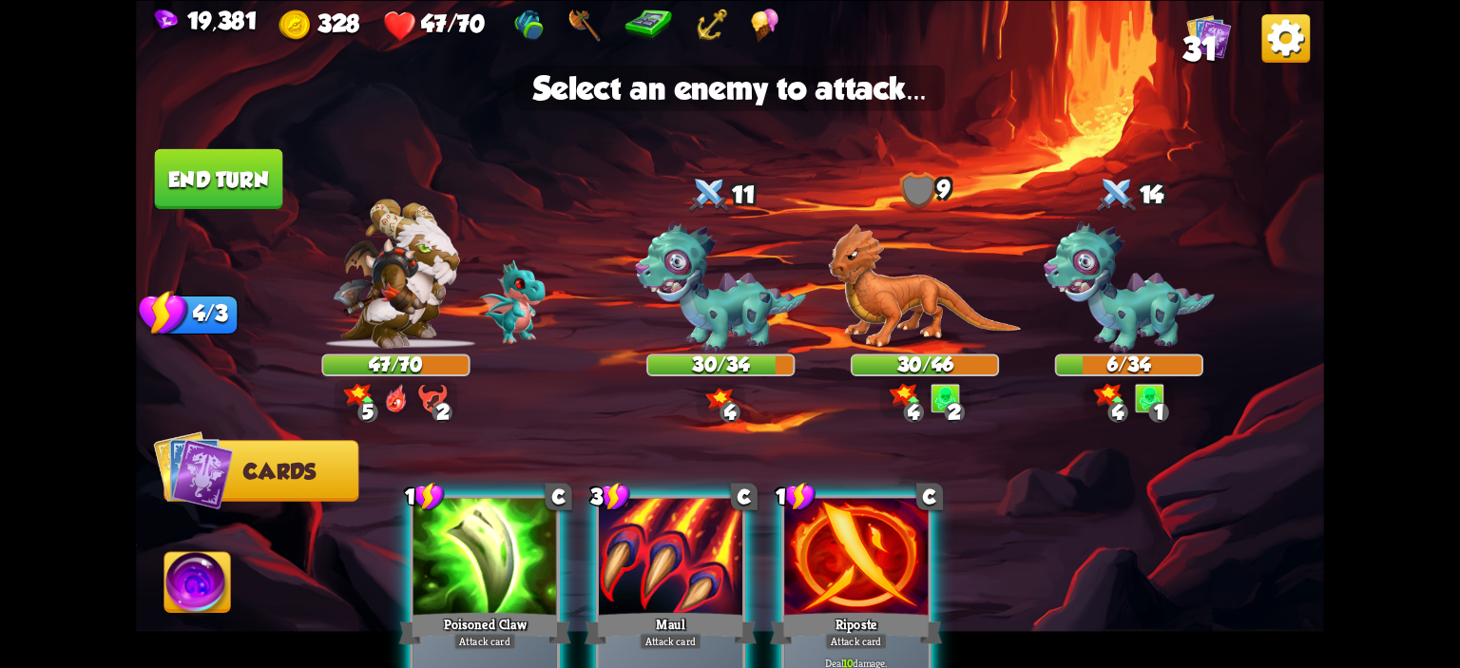
click at [859, 542] on div at bounding box center [856, 558] width 144 height 121
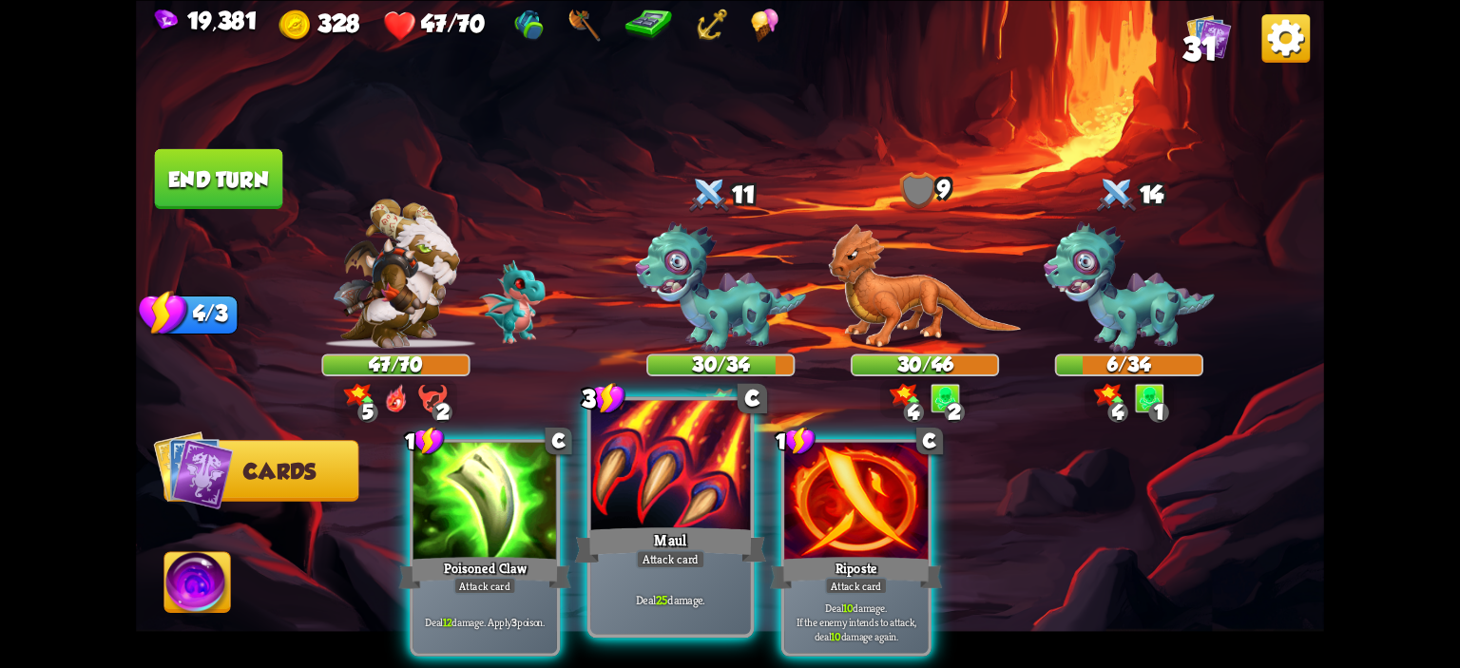
click at [658, 490] on div at bounding box center [671, 467] width 160 height 135
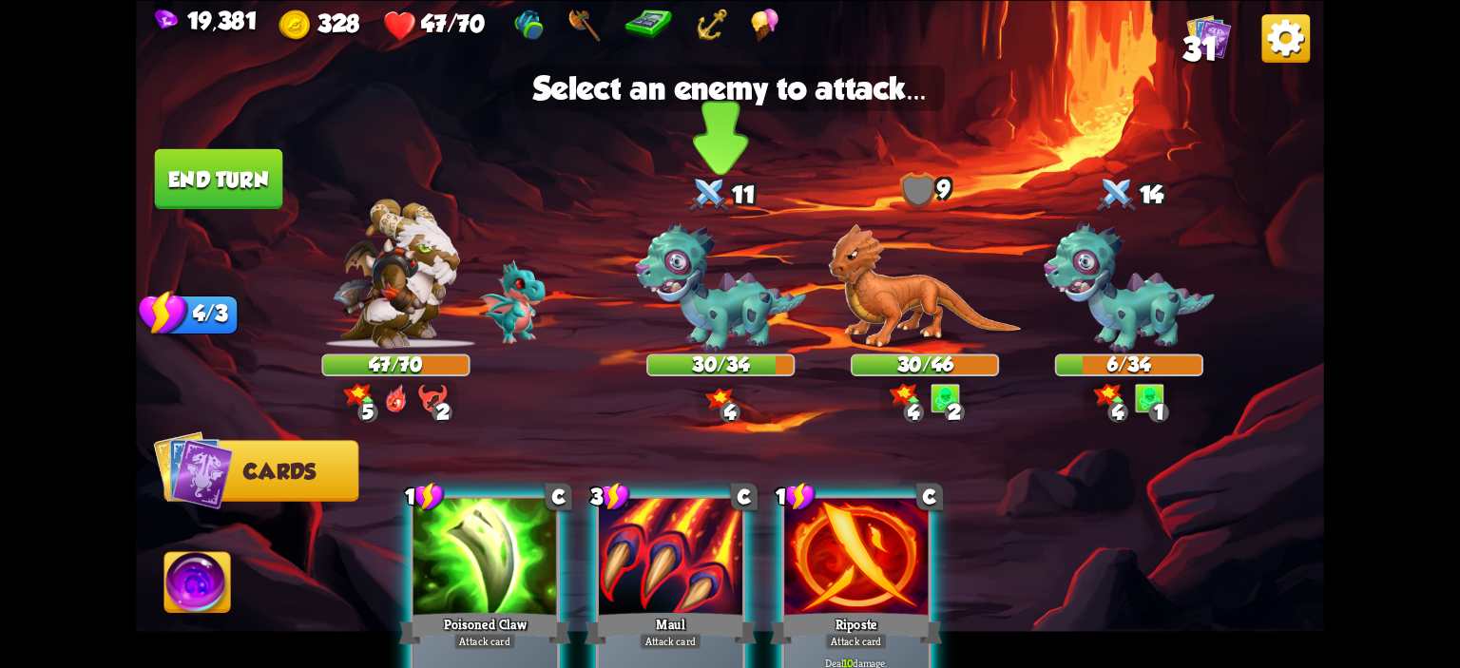
click at [721, 318] on img at bounding box center [720, 288] width 171 height 132
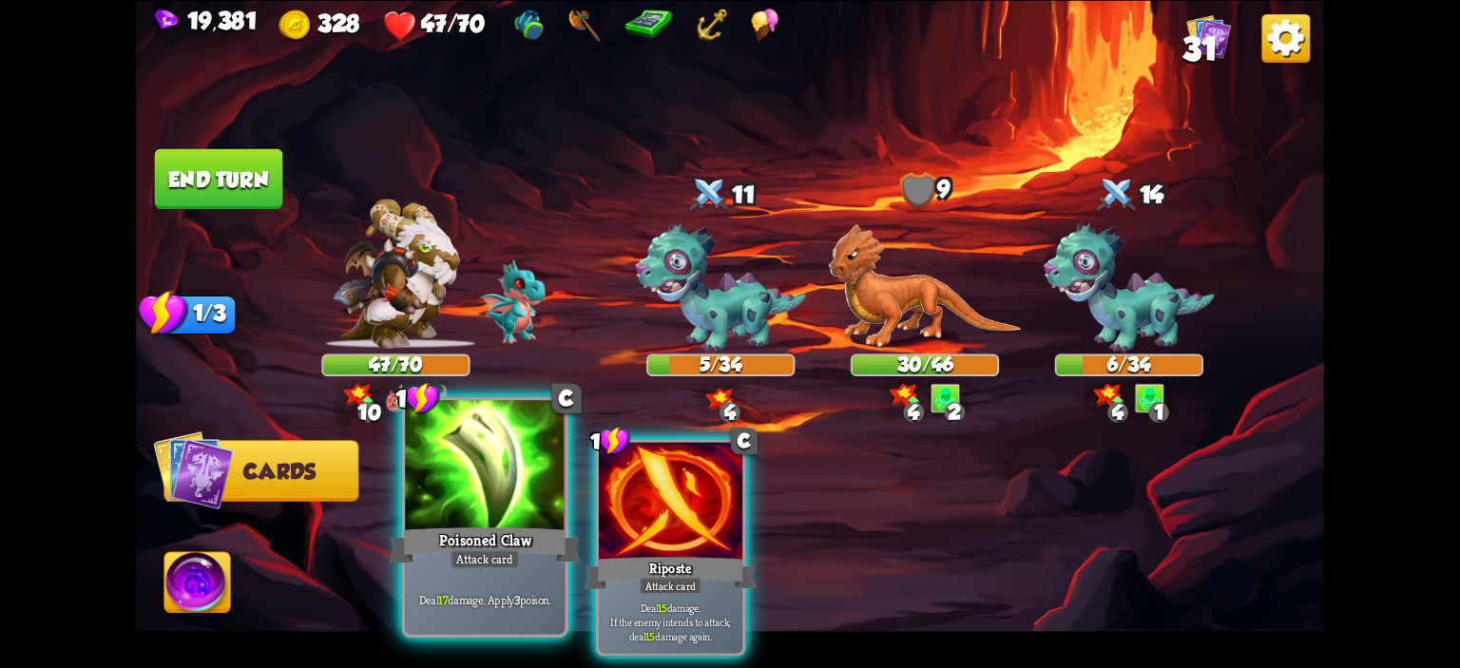
click at [530, 497] on div at bounding box center [485, 467] width 160 height 135
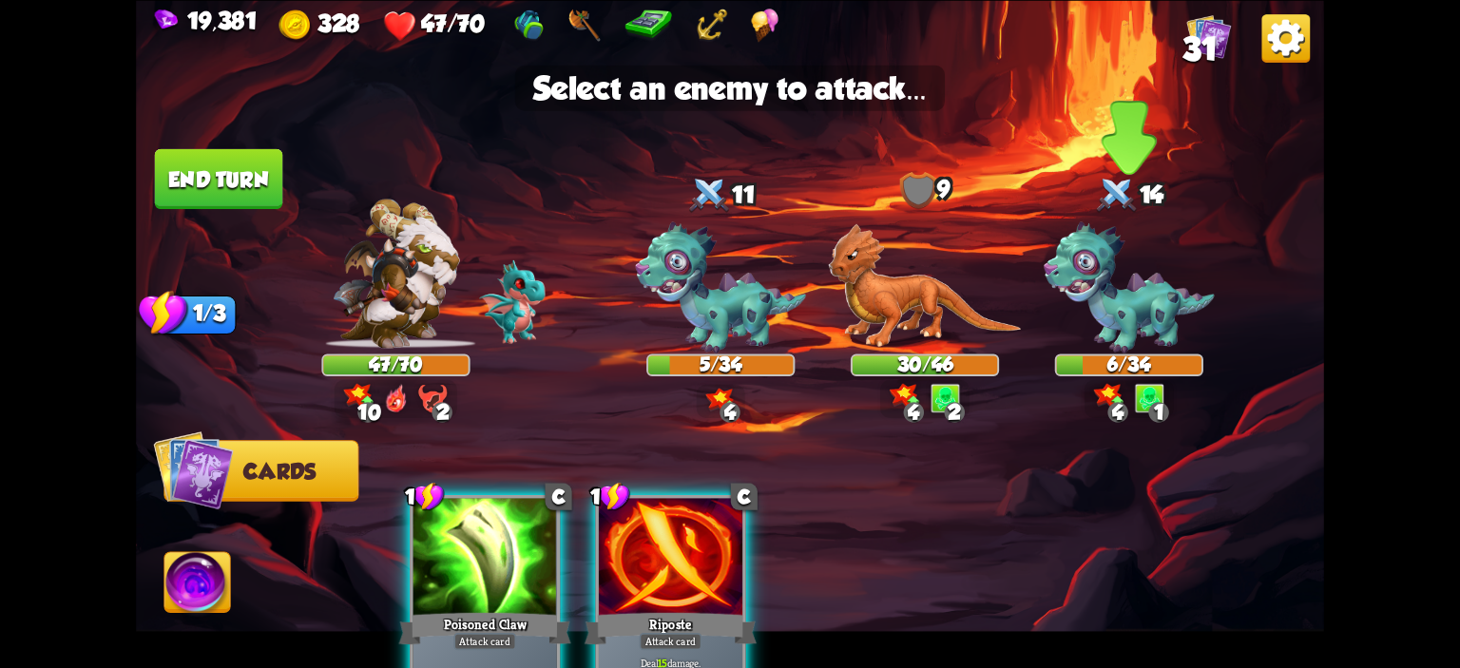
click at [1134, 288] on img at bounding box center [1129, 288] width 171 height 132
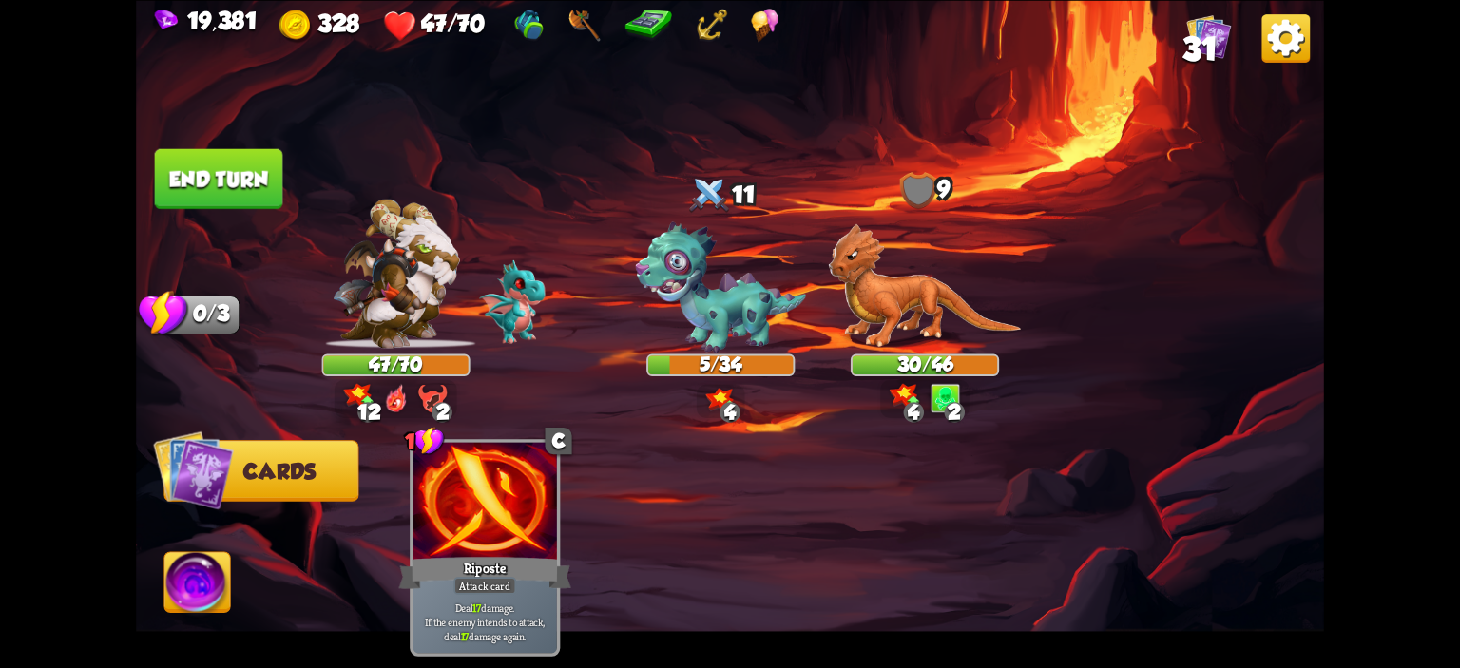
click at [220, 188] on button "End turn" at bounding box center [219, 178] width 128 height 60
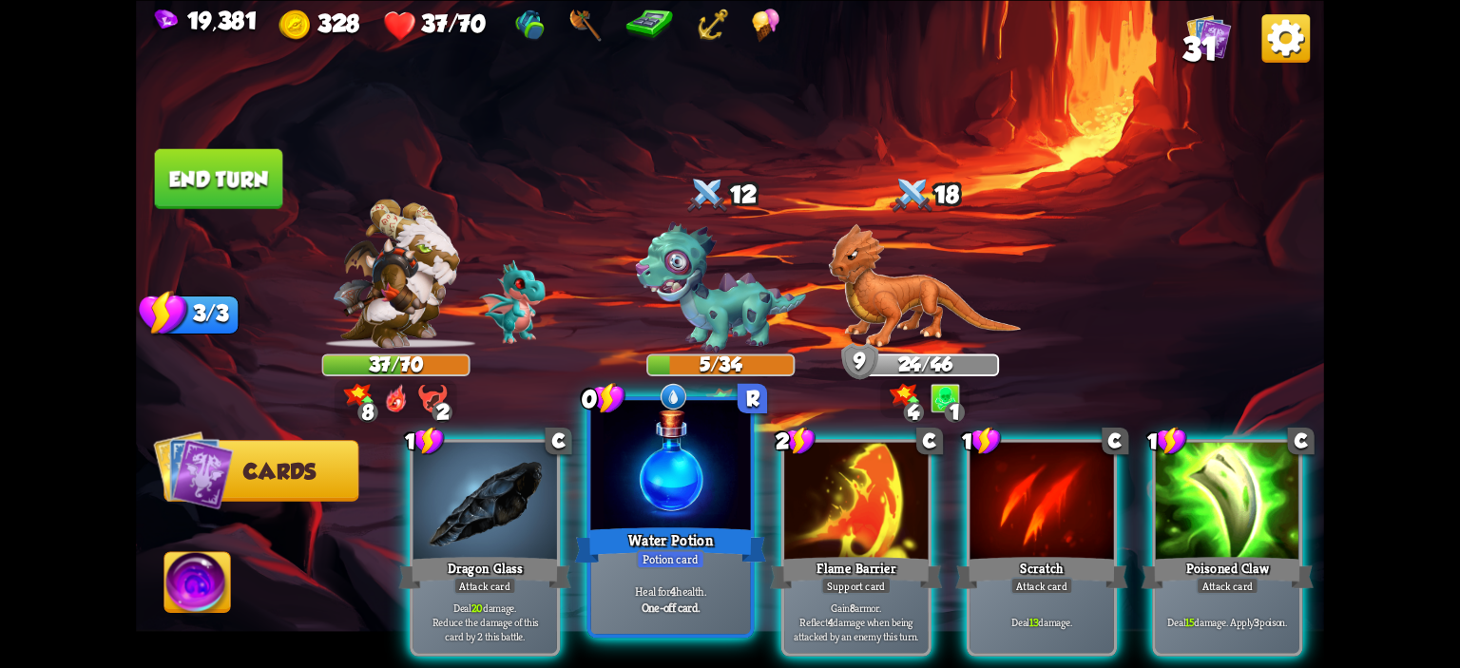
click at [708, 512] on div at bounding box center [671, 467] width 160 height 135
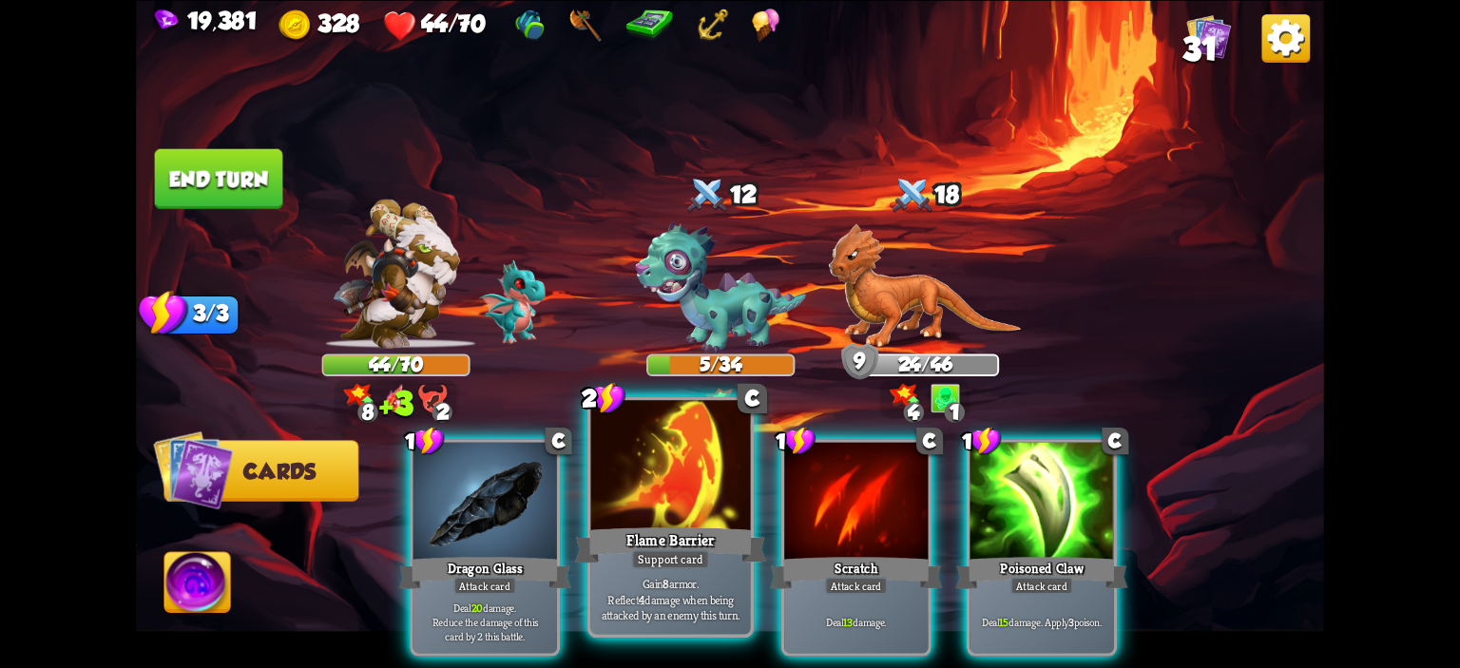
click at [688, 469] on div at bounding box center [671, 467] width 160 height 135
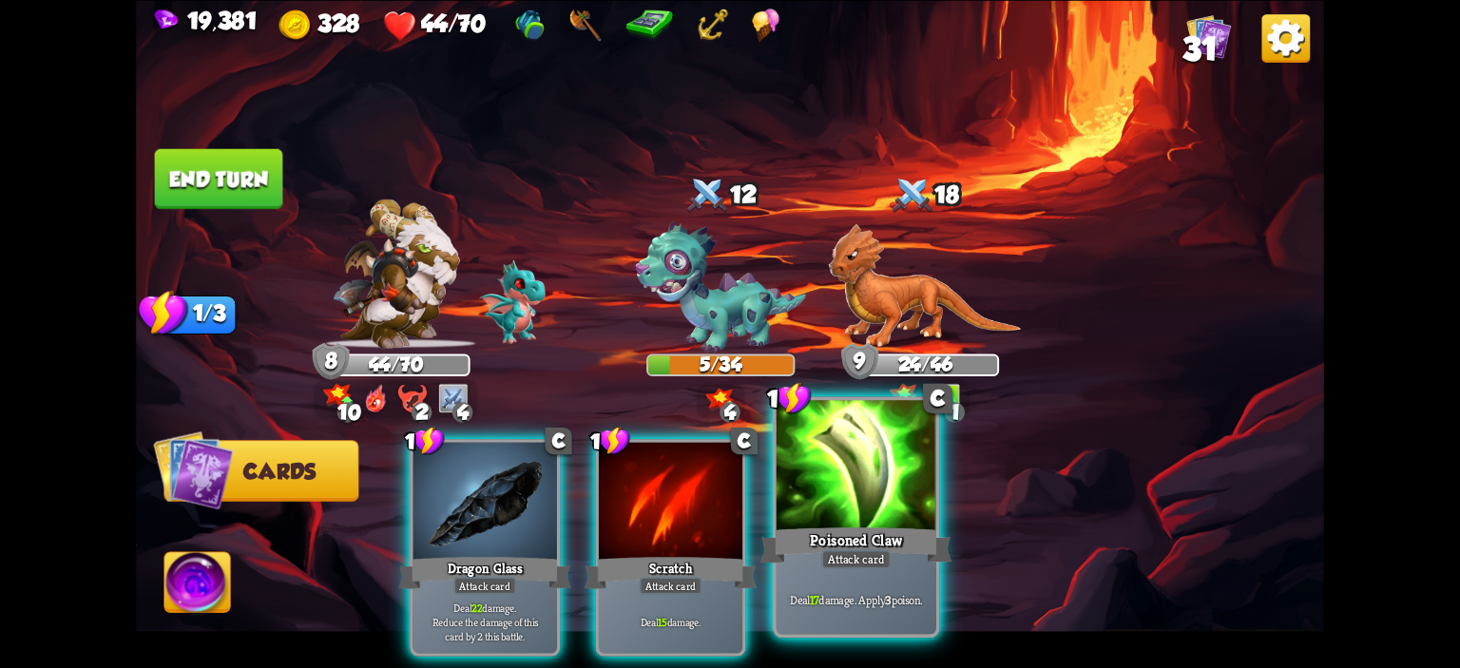
click at [831, 474] on div at bounding box center [857, 467] width 160 height 135
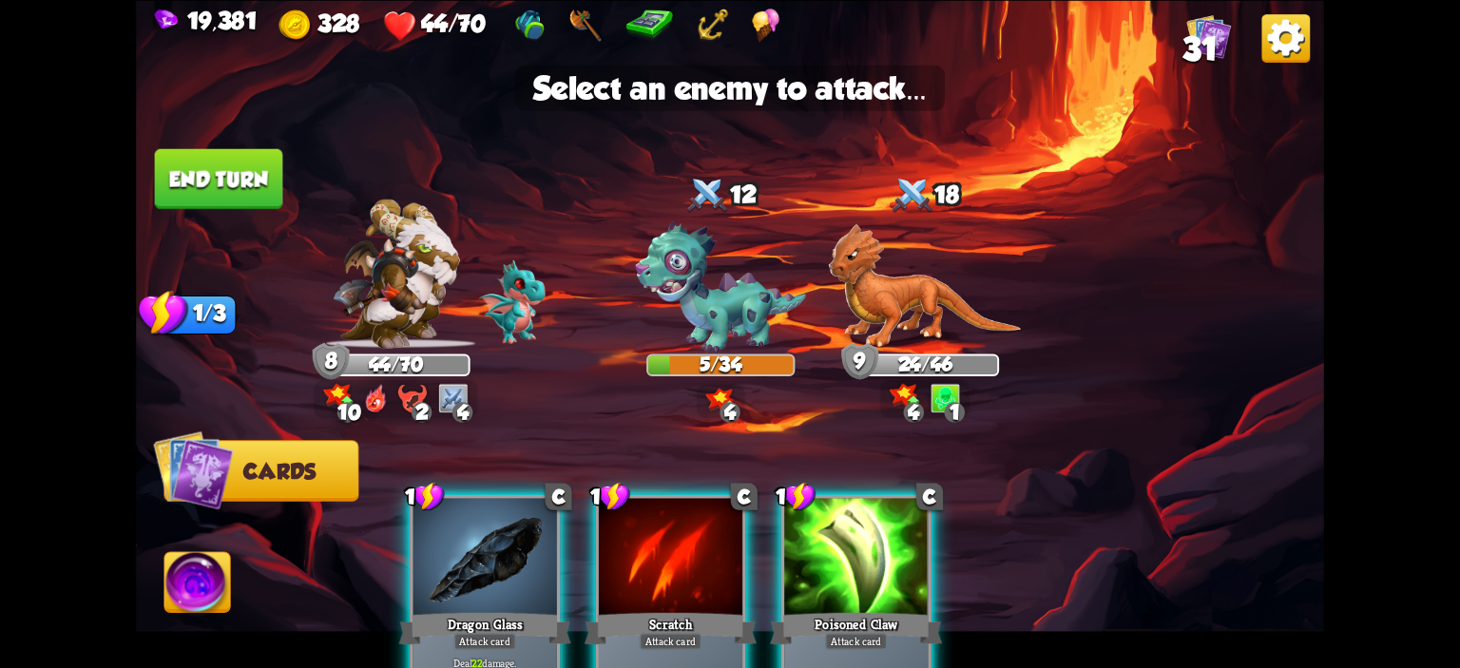
click at [856, 545] on div at bounding box center [856, 558] width 144 height 121
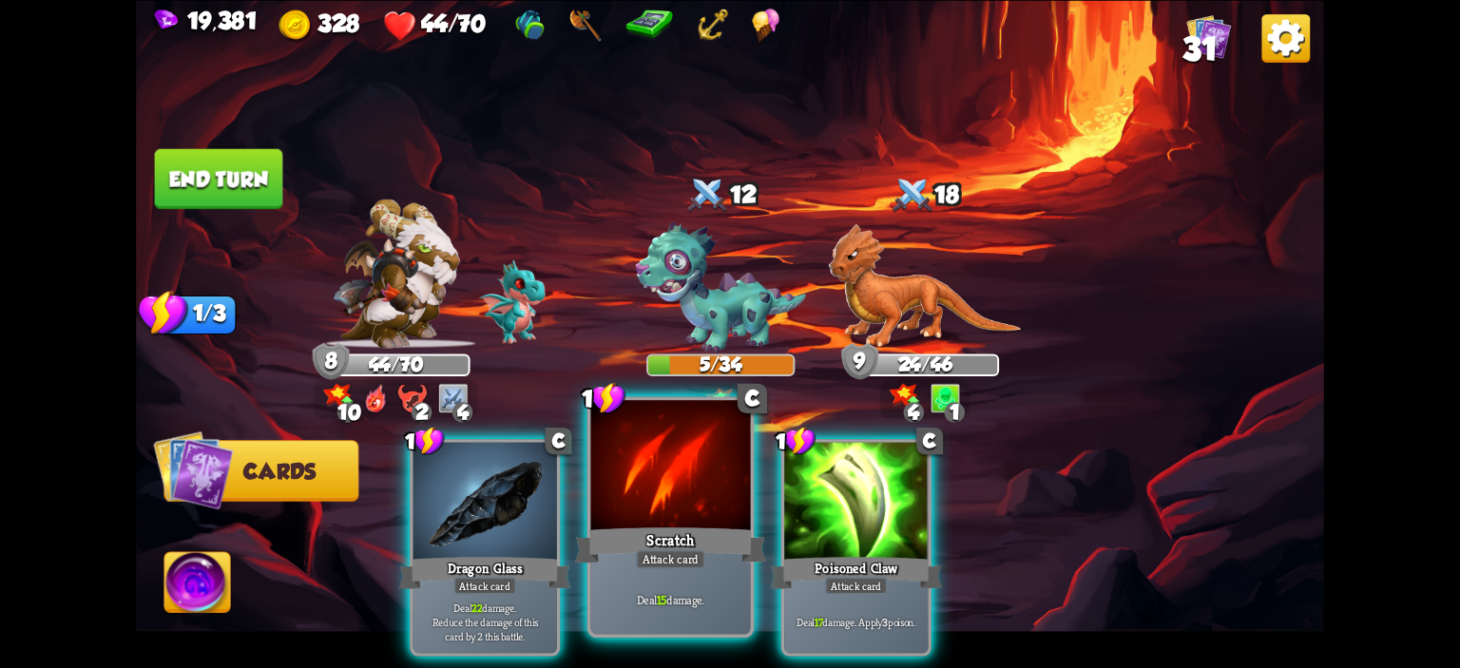
click at [742, 504] on div at bounding box center [671, 467] width 160 height 135
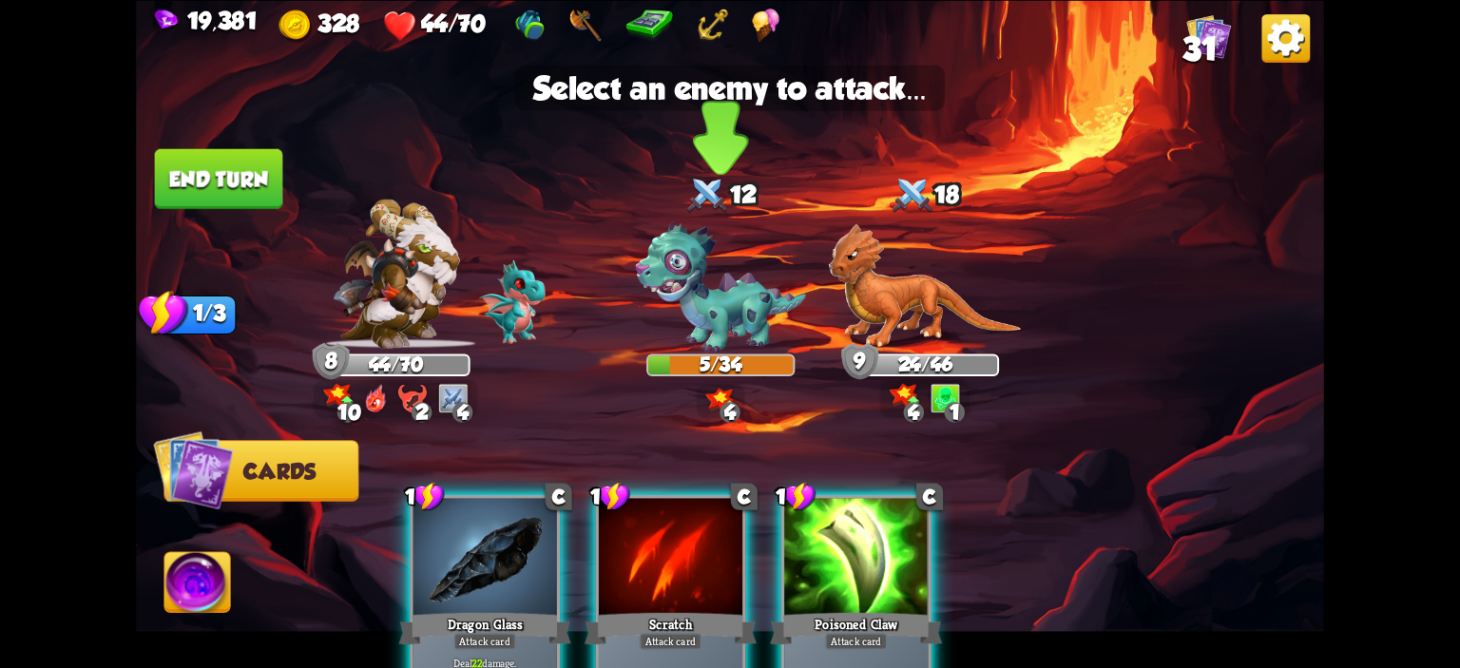
click at [749, 319] on img at bounding box center [720, 288] width 171 height 132
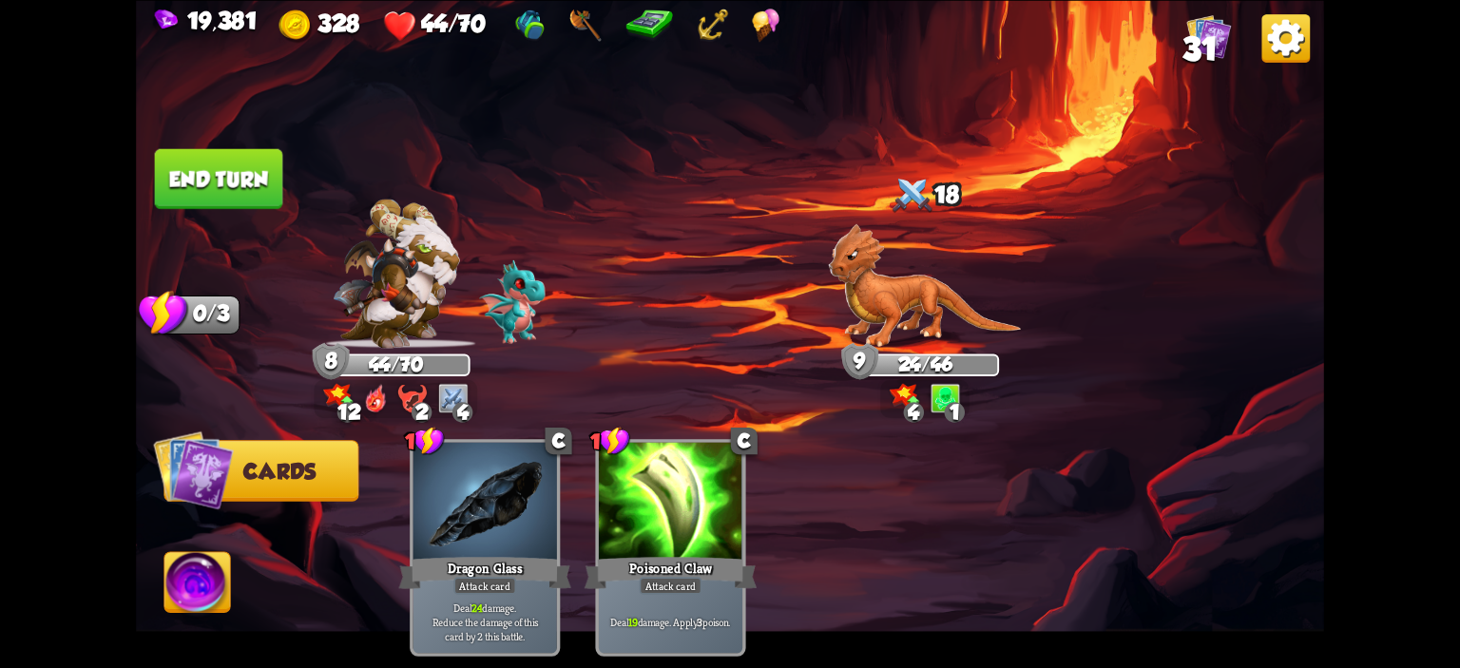
click at [203, 560] on img at bounding box center [197, 585] width 66 height 67
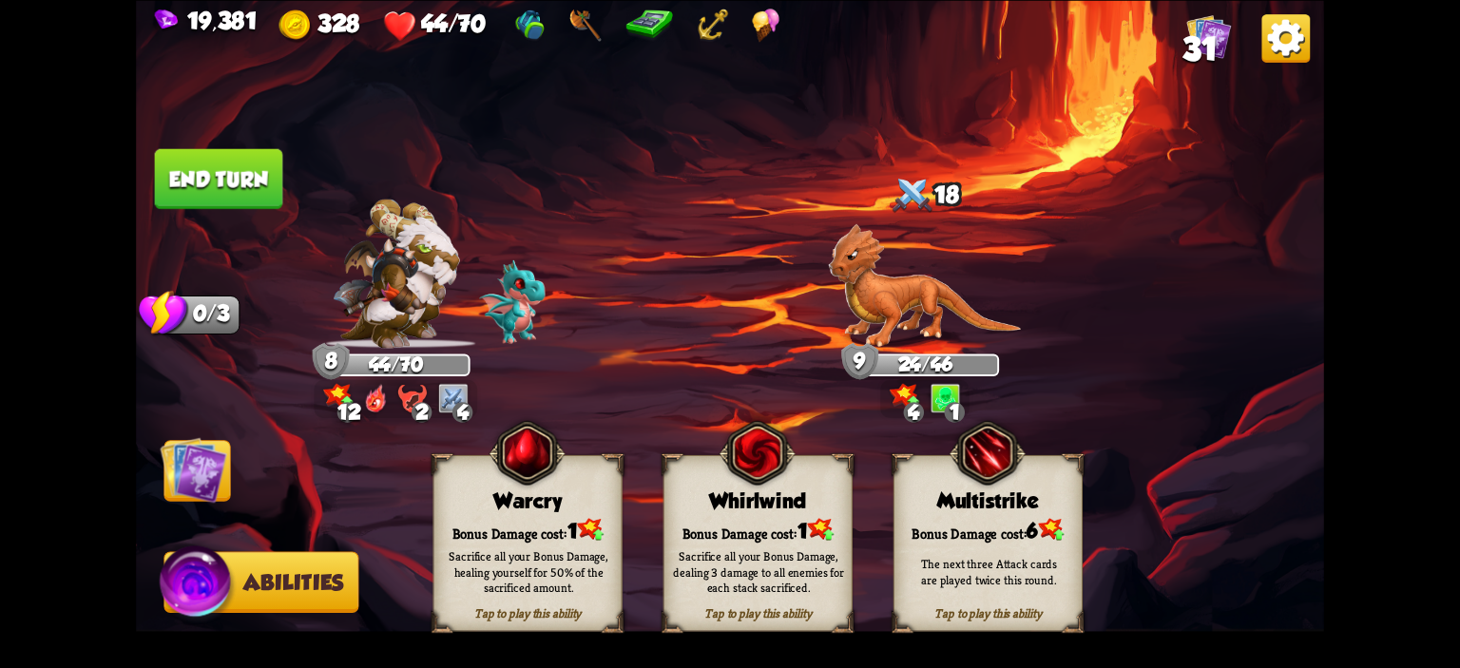
click at [707, 472] on div "Tap to play this ability Whirlwind Bonus Damage cost: 1 Sacrifice all your Bonu…" at bounding box center [758, 542] width 189 height 177
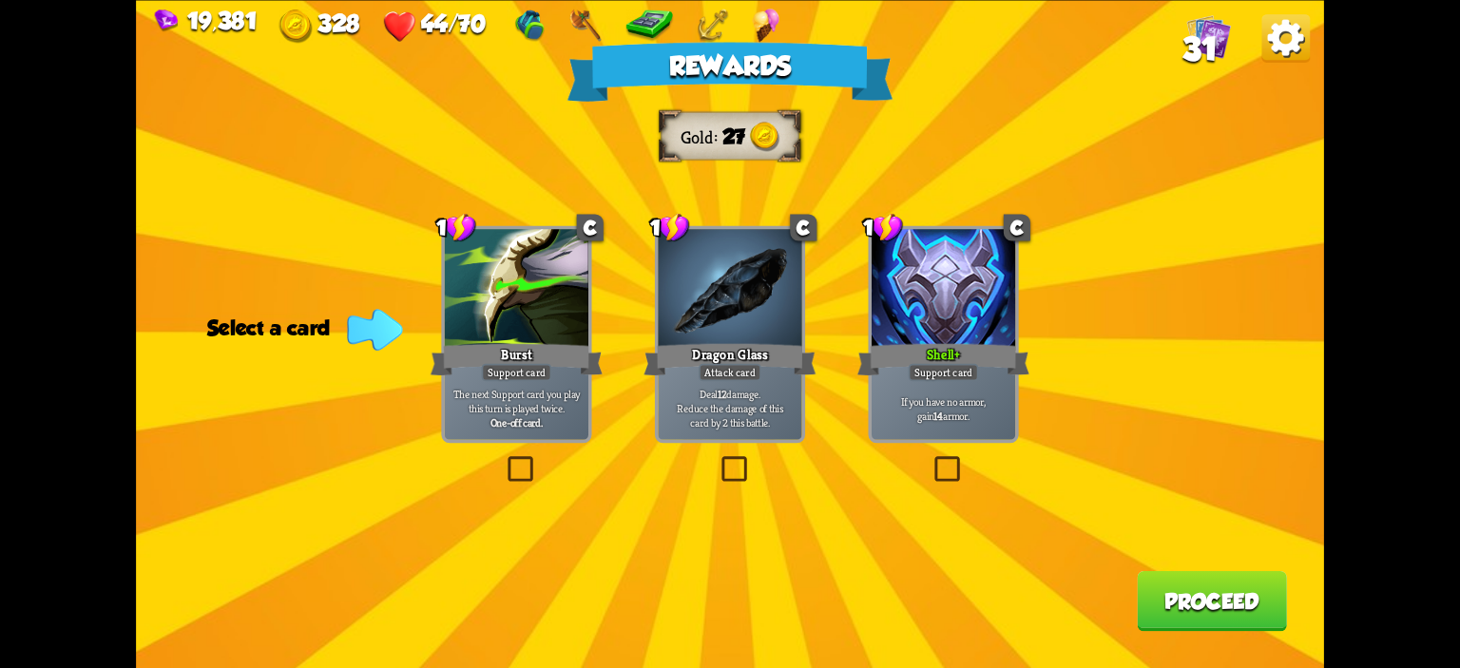
click at [966, 338] on div at bounding box center [944, 289] width 144 height 121
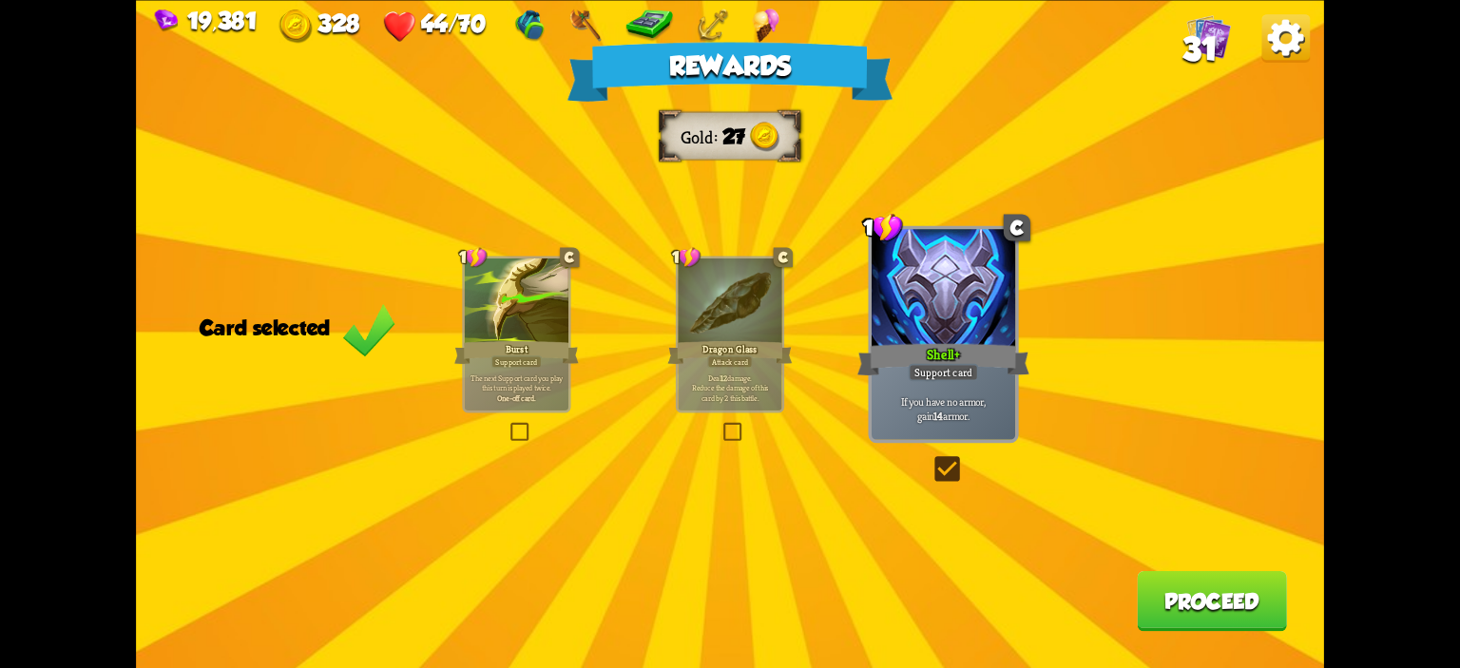
click at [1161, 577] on button "Proceed" at bounding box center [1212, 600] width 150 height 60
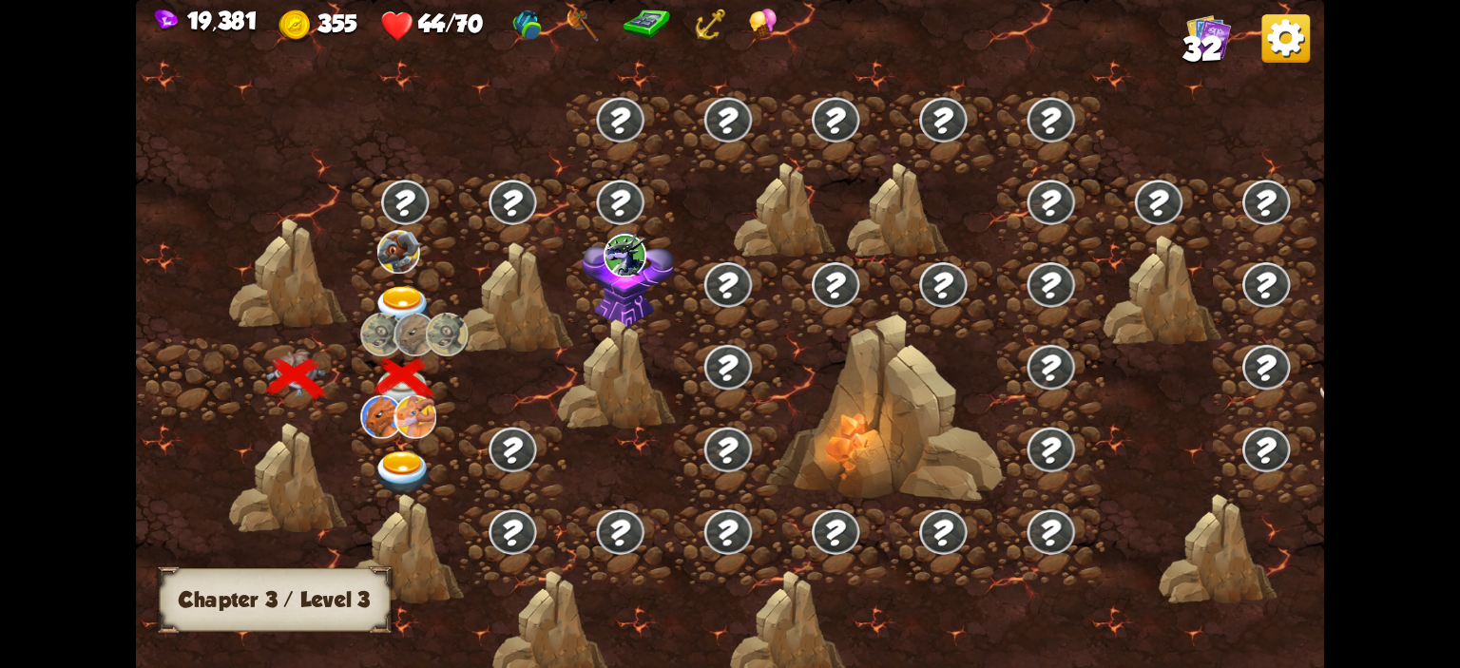
click at [393, 280] on div at bounding box center [405, 297] width 107 height 83
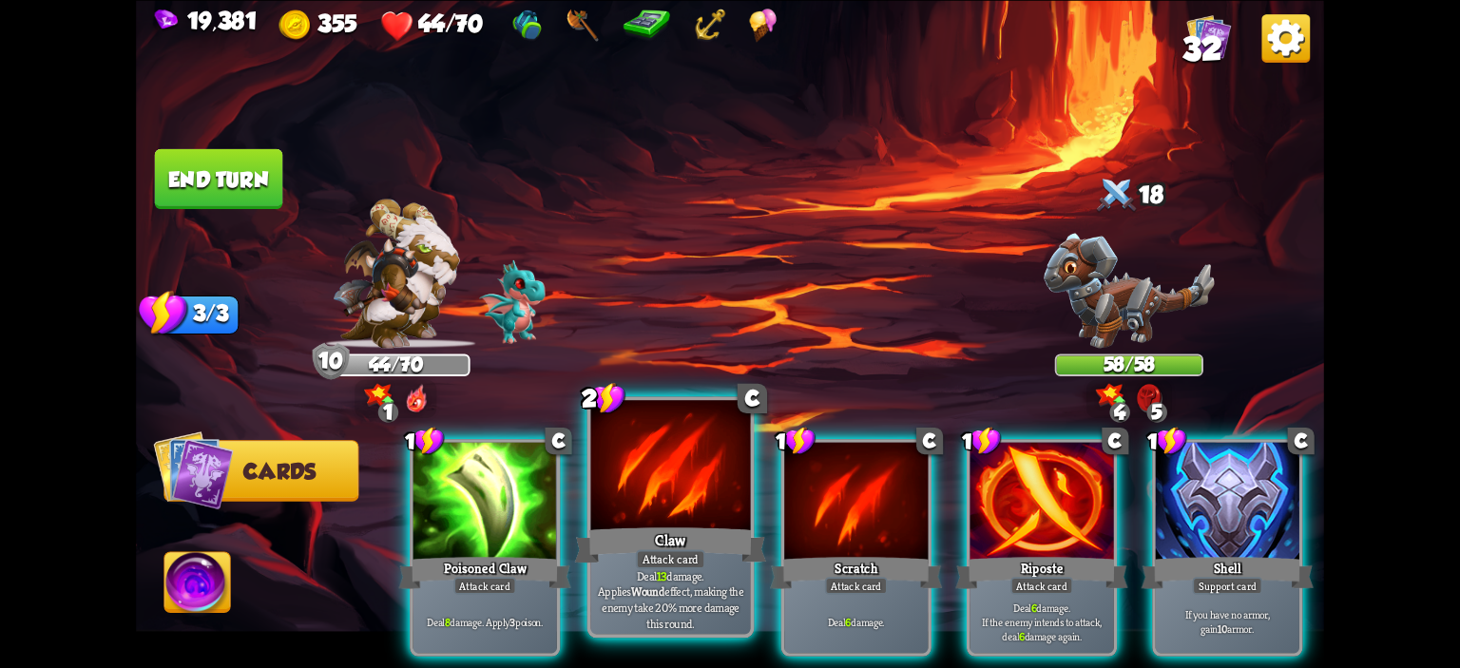
click at [705, 459] on div at bounding box center [671, 467] width 160 height 135
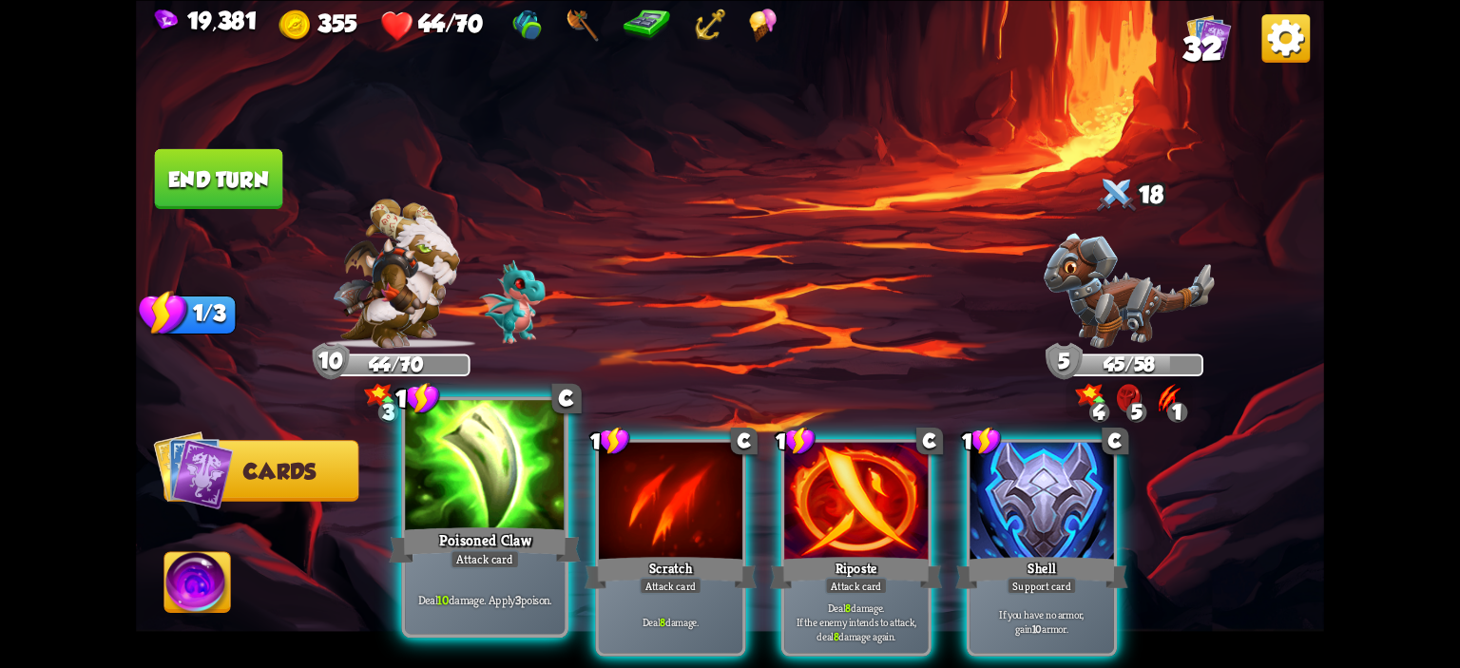
click at [502, 467] on div at bounding box center [485, 467] width 160 height 135
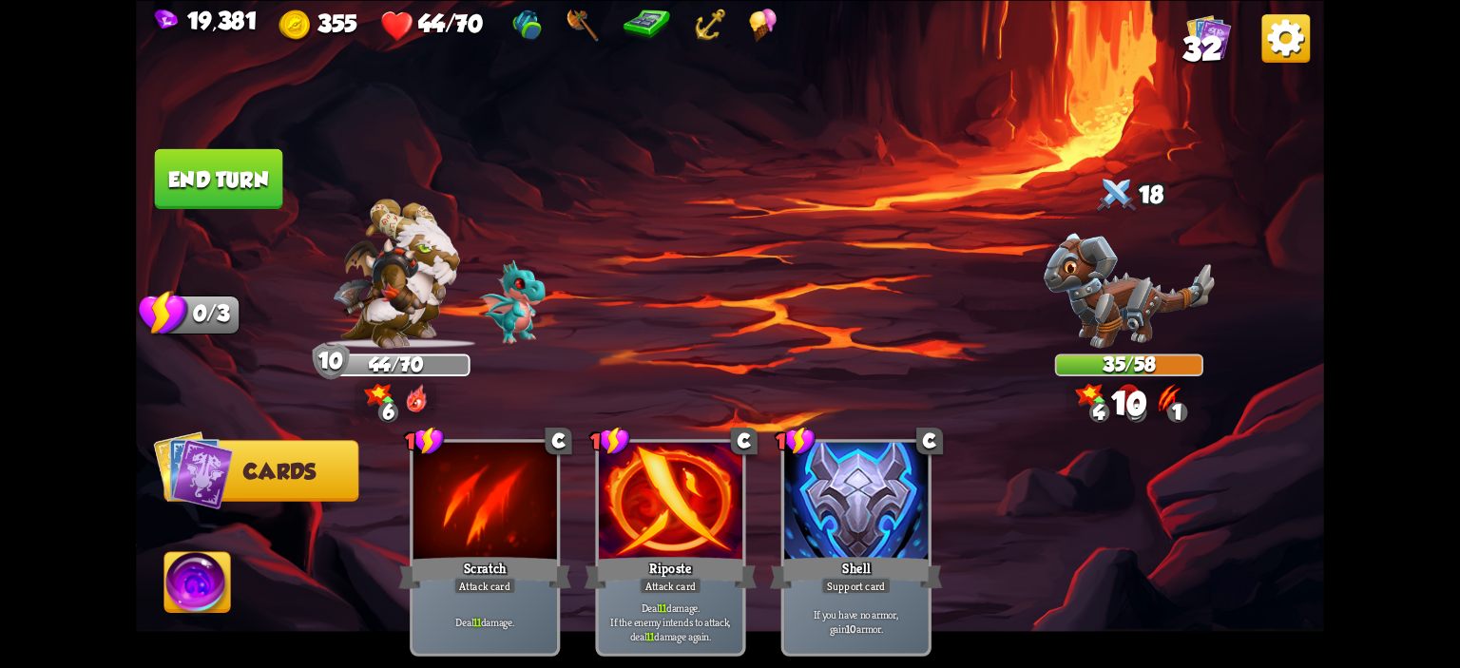
click at [229, 184] on button "End turn" at bounding box center [219, 178] width 128 height 60
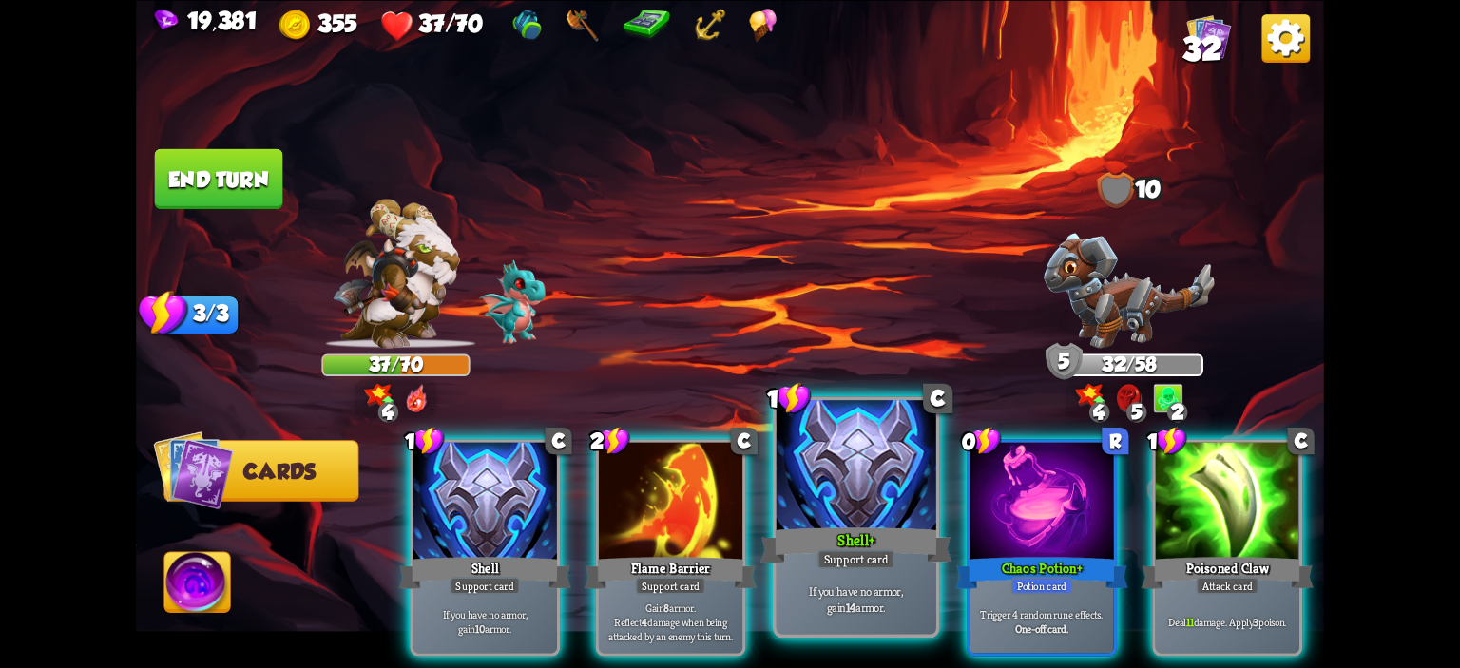
click at [886, 493] on div at bounding box center [857, 467] width 160 height 135
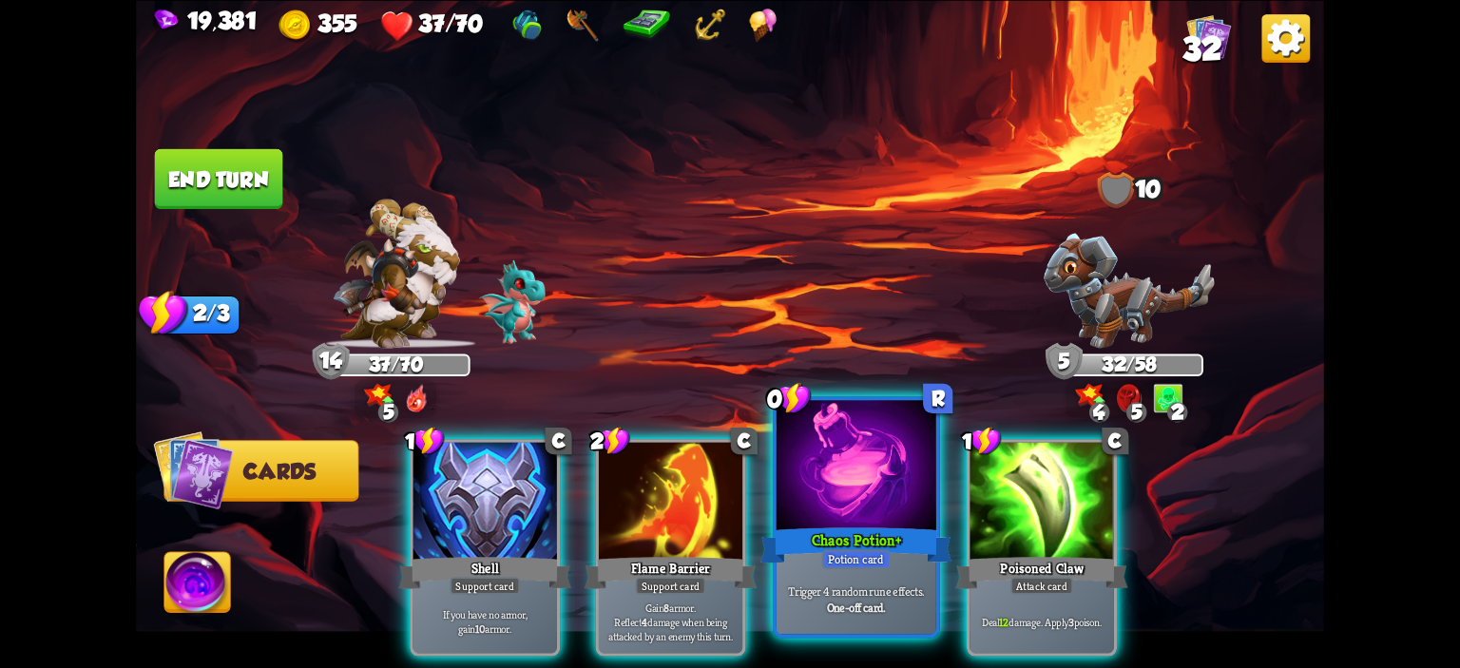
click at [874, 487] on div at bounding box center [857, 467] width 160 height 135
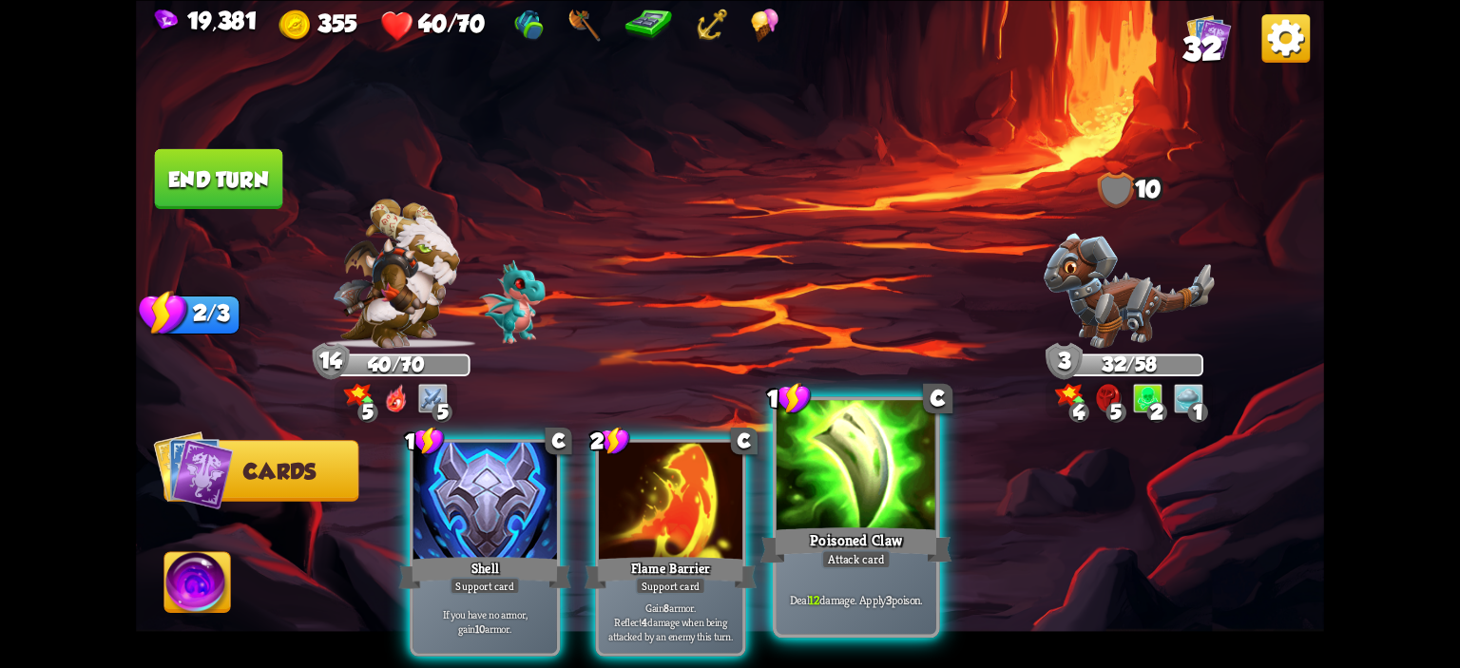
click at [822, 444] on div at bounding box center [857, 467] width 160 height 135
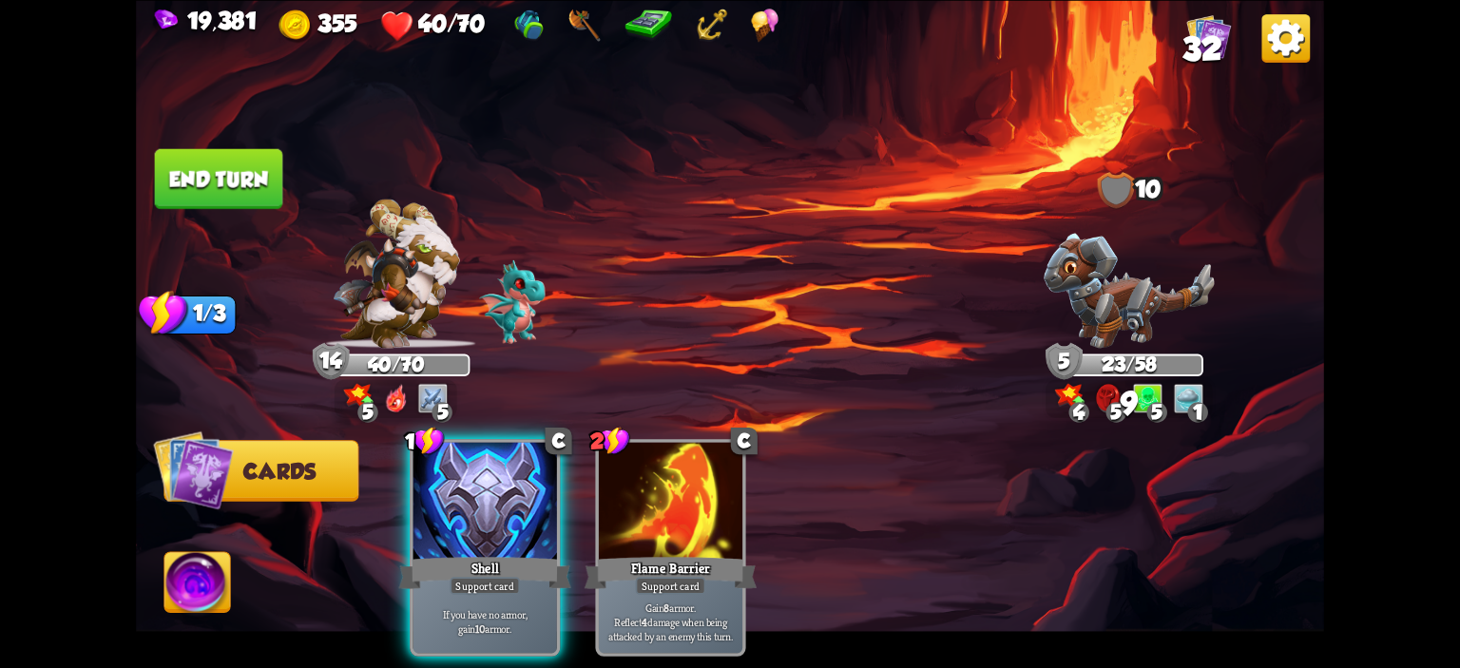
click at [211, 191] on button "End turn" at bounding box center [219, 178] width 128 height 60
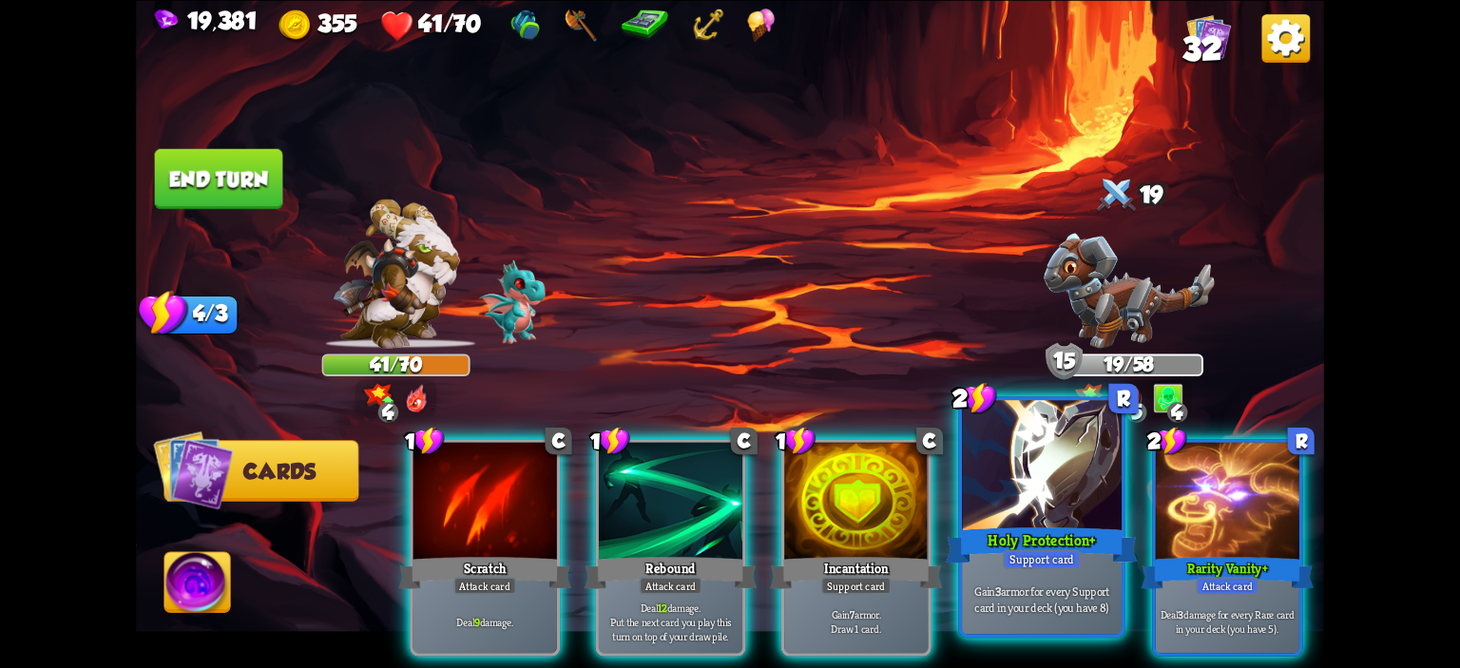
click at [1009, 473] on div at bounding box center [1042, 467] width 160 height 135
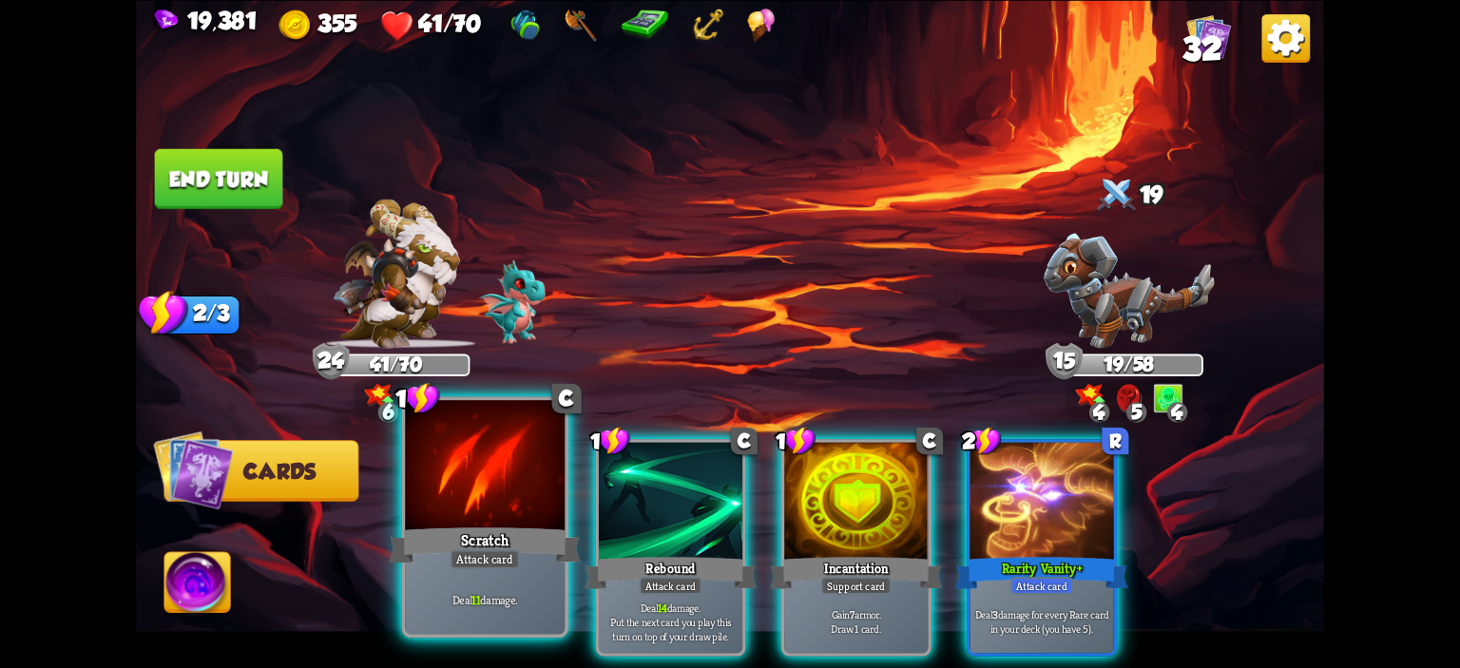
click at [502, 485] on div at bounding box center [485, 467] width 160 height 135
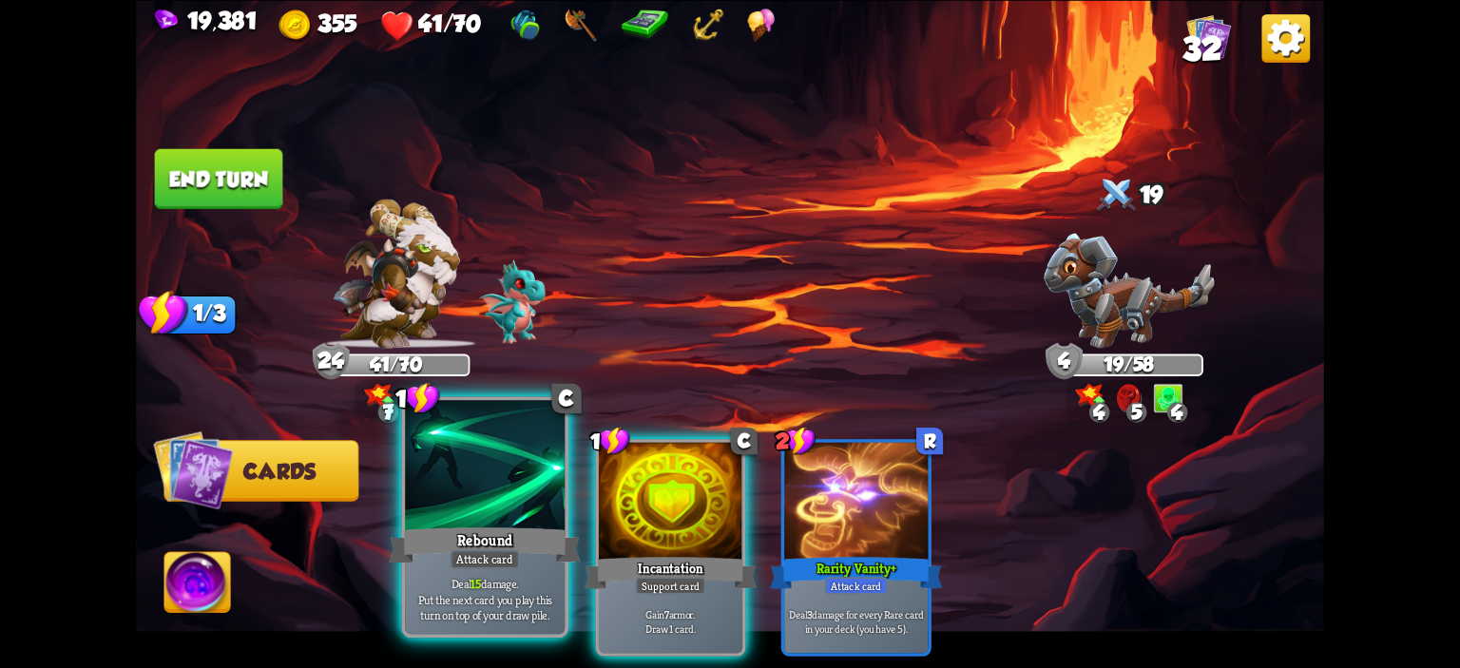
click at [527, 512] on div at bounding box center [485, 467] width 160 height 135
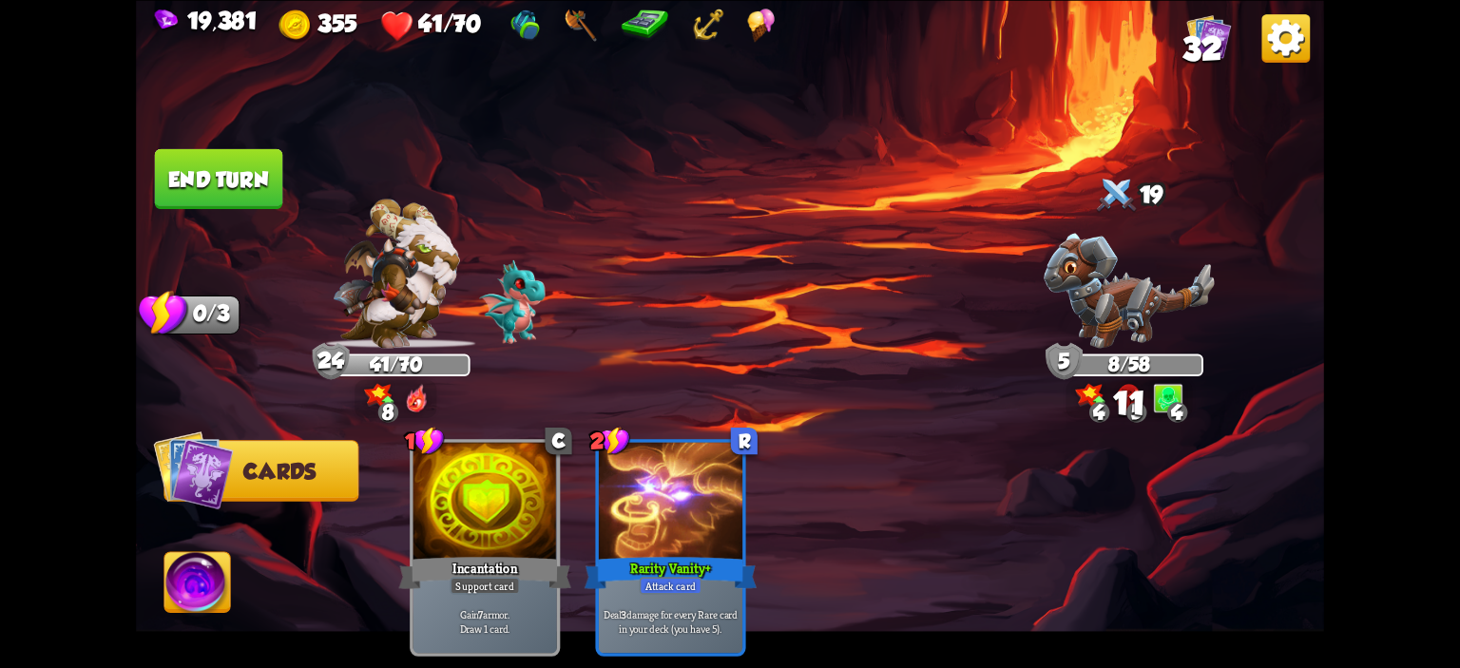
click at [190, 558] on img at bounding box center [197, 585] width 66 height 67
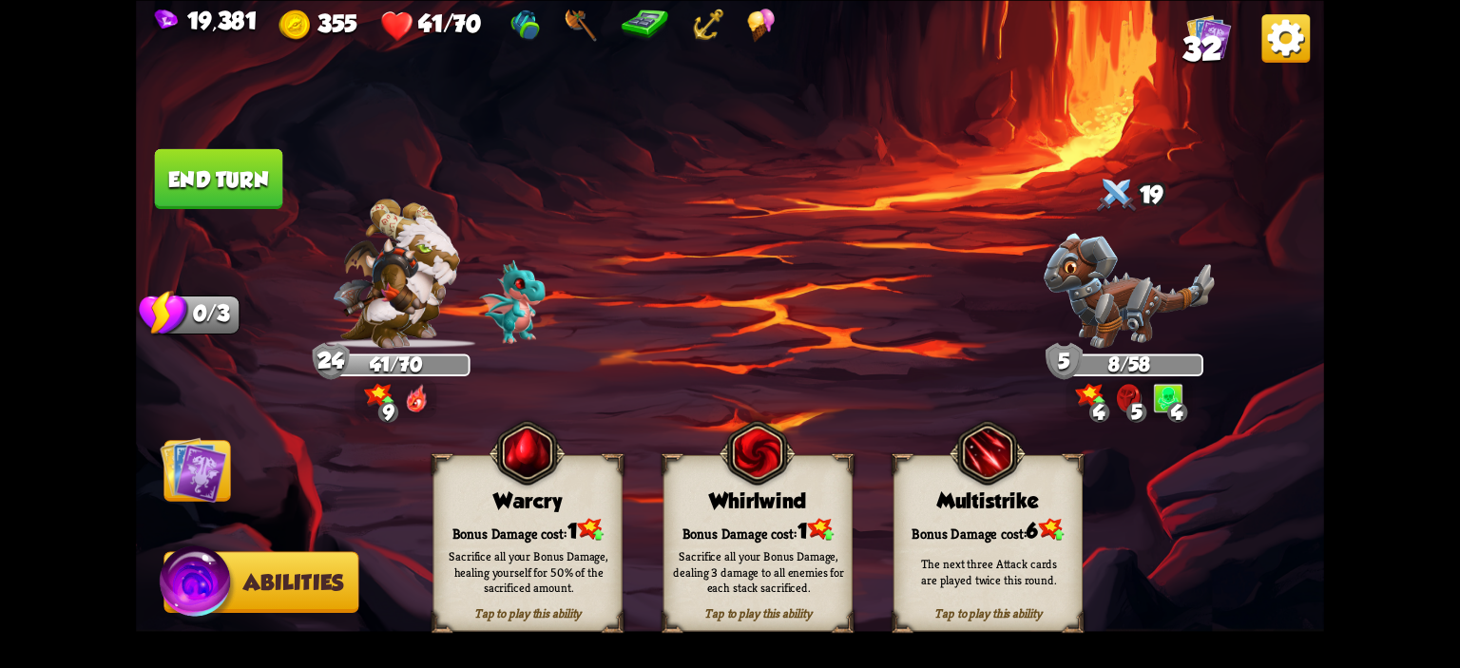
click at [460, 471] on div "Tap to play this ability Warcry Bonus Damage cost: 1 Sacrifice all your Bonus D…" at bounding box center [528, 542] width 189 height 177
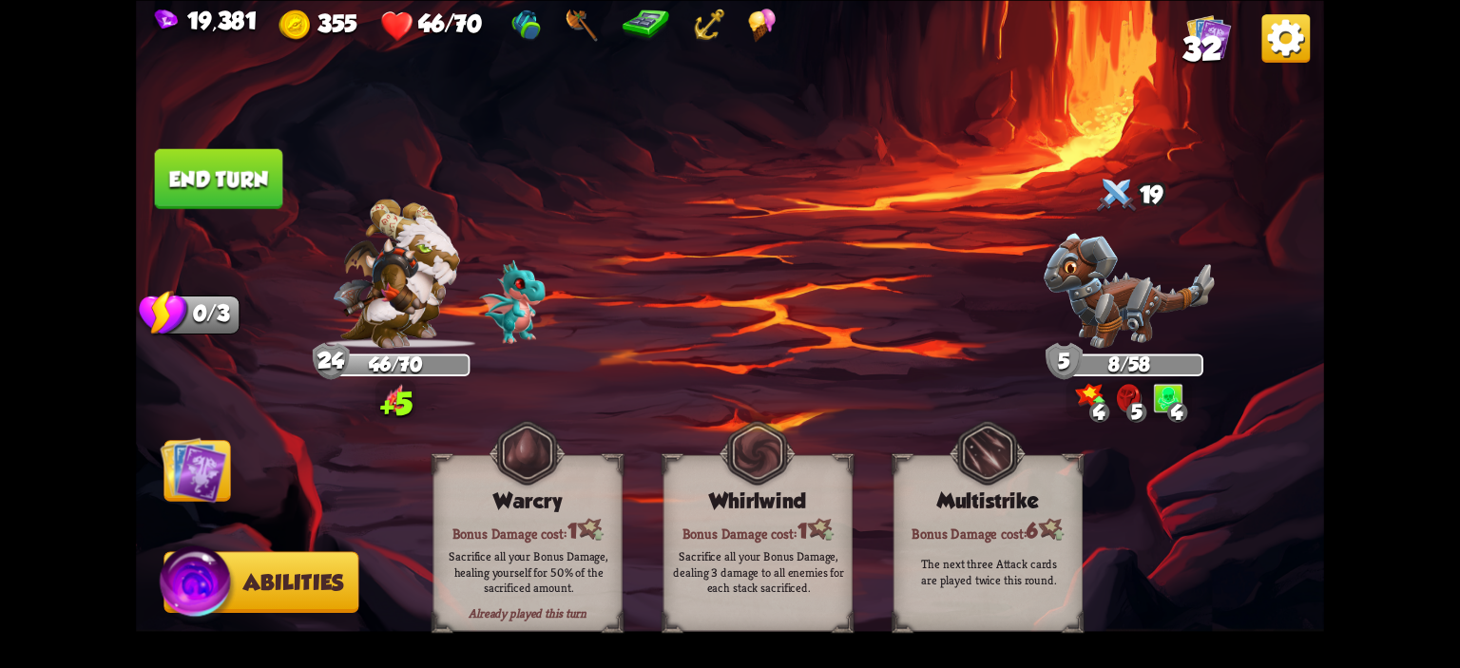
click at [260, 183] on button "End turn" at bounding box center [219, 178] width 128 height 60
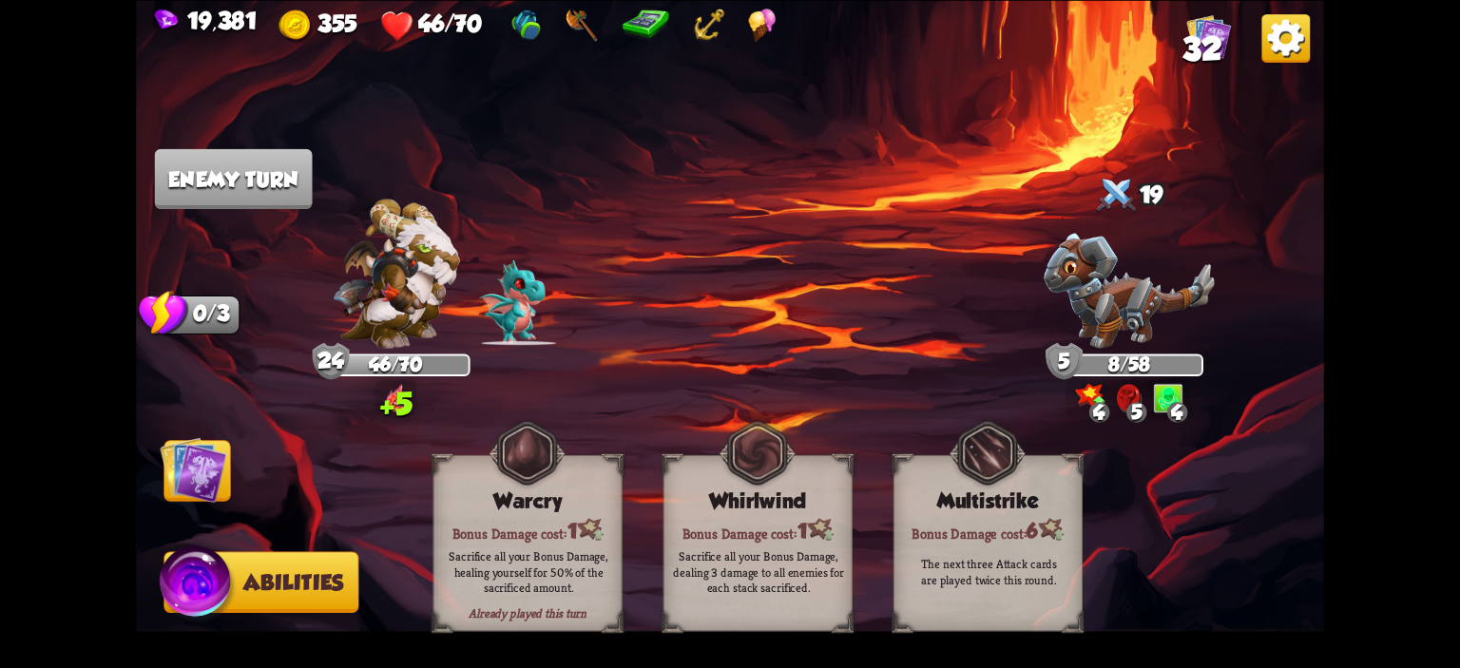
click at [199, 479] on img at bounding box center [193, 469] width 67 height 67
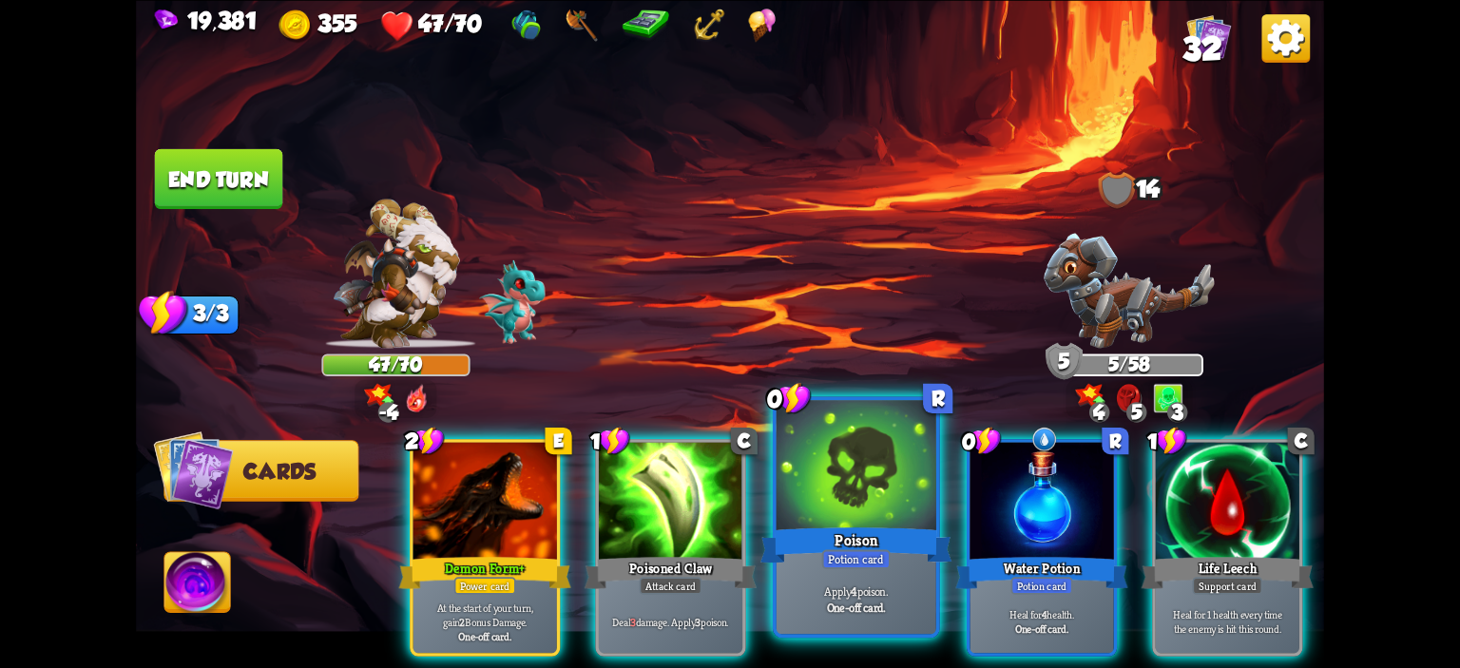
click at [928, 482] on div at bounding box center [857, 467] width 160 height 135
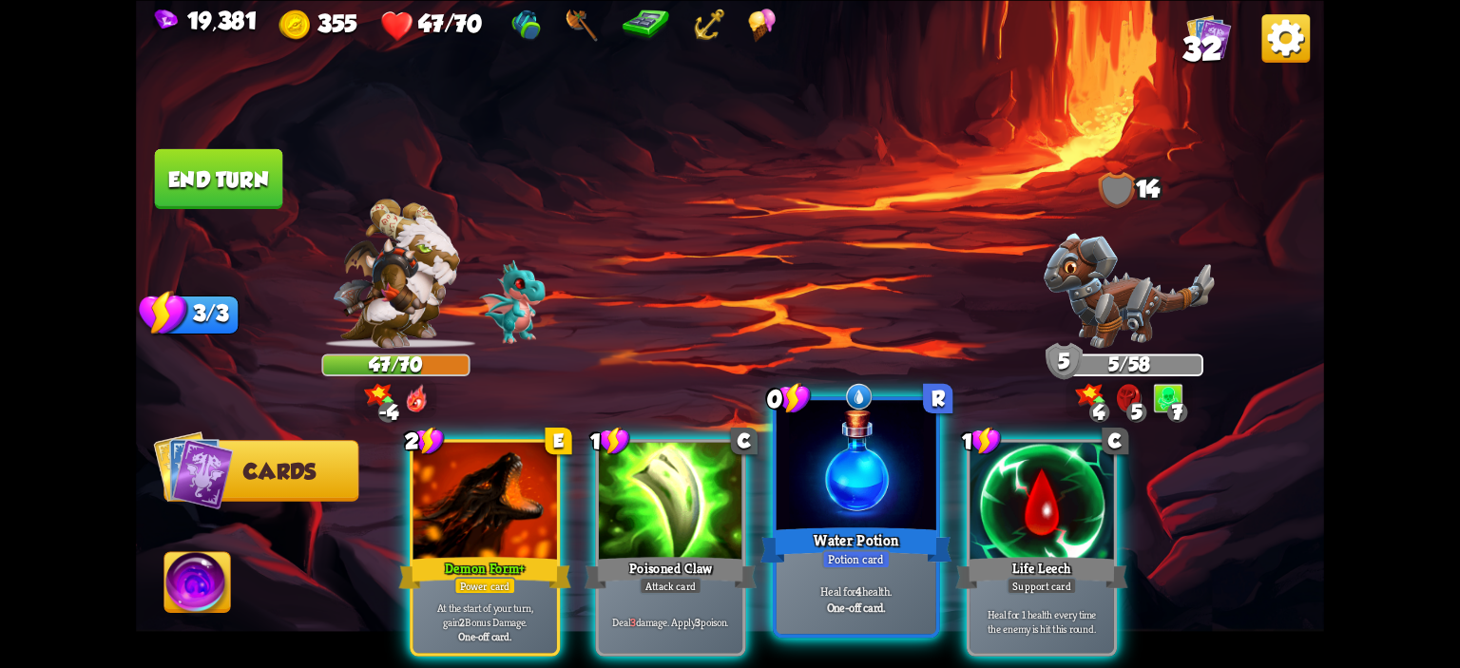
click at [912, 473] on div at bounding box center [857, 467] width 160 height 135
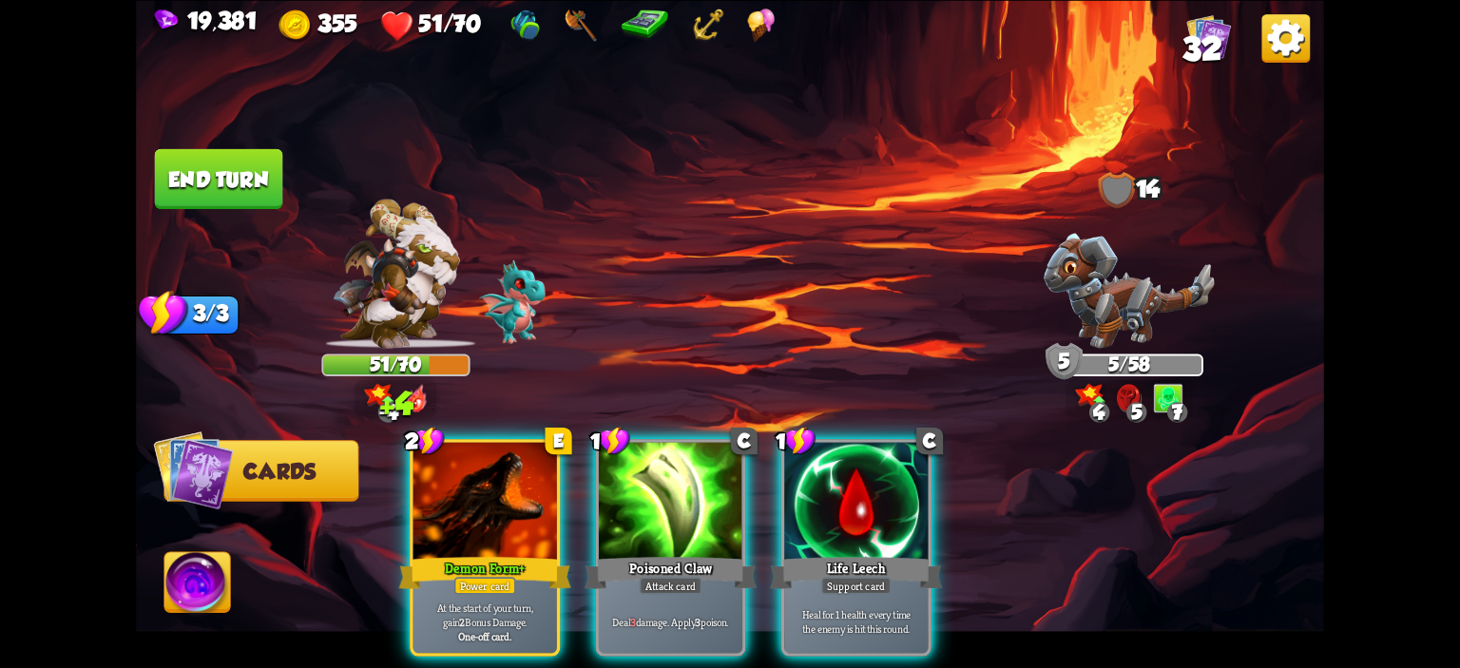
click at [907, 471] on div at bounding box center [856, 502] width 144 height 121
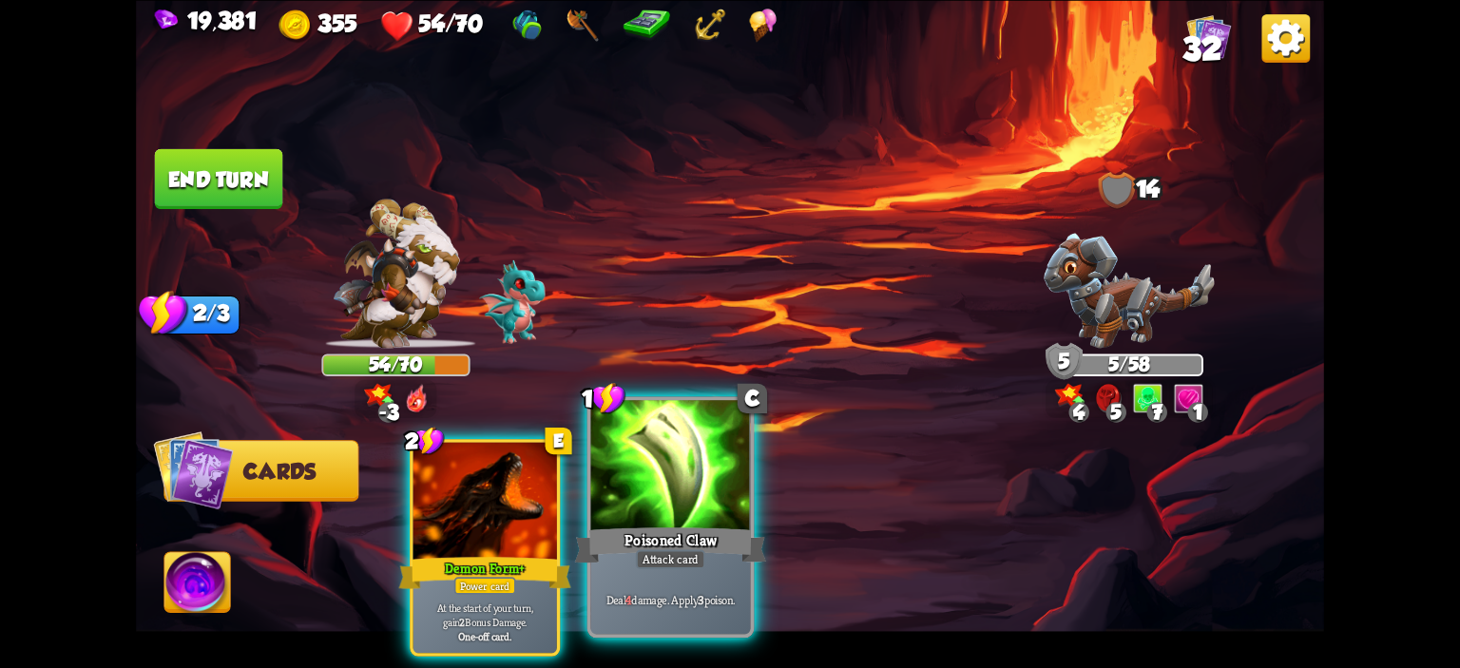
click at [670, 449] on div at bounding box center [671, 467] width 160 height 135
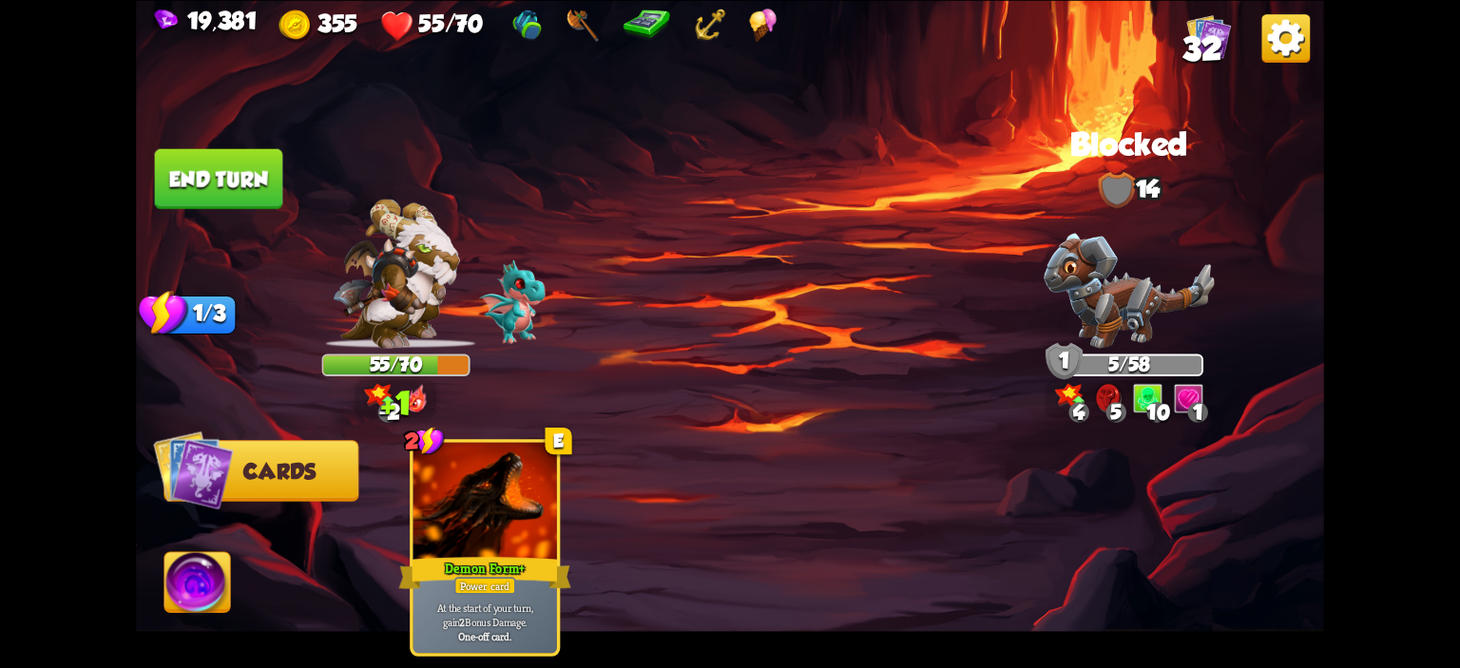
click at [213, 151] on button "End turn" at bounding box center [219, 178] width 128 height 60
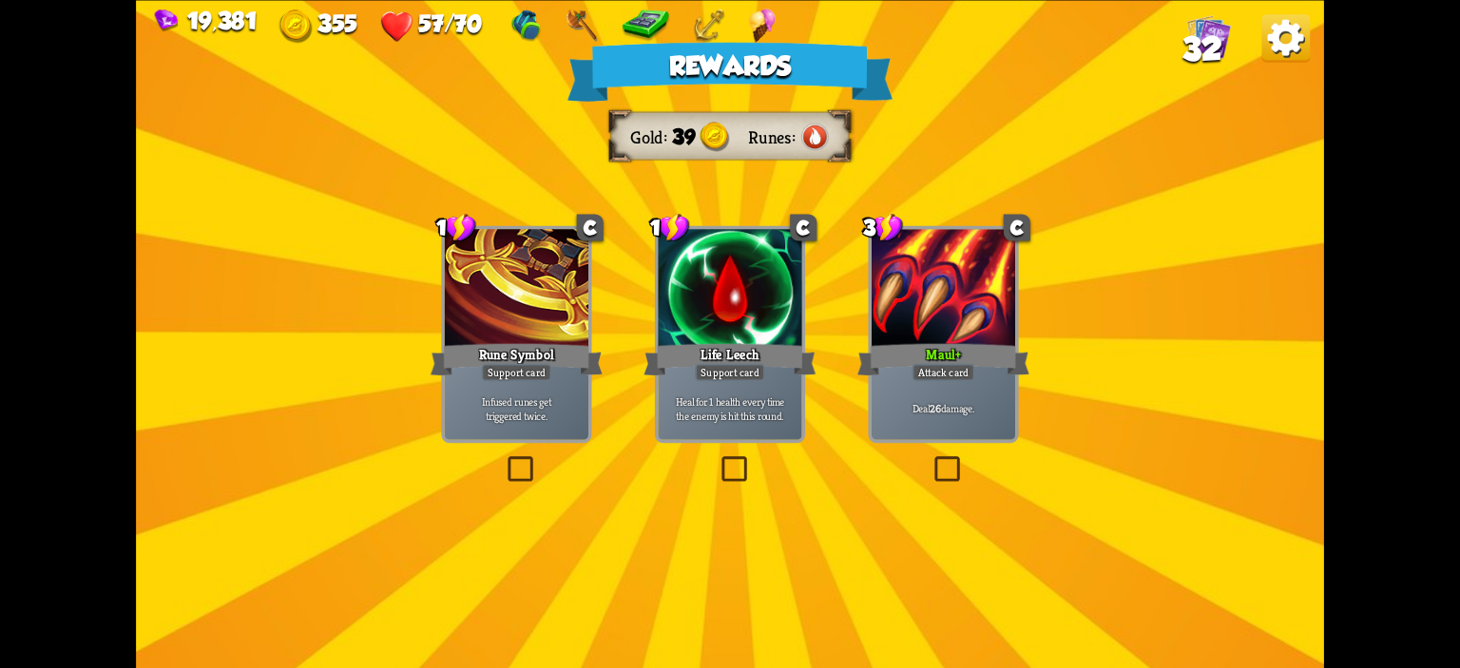
click at [1112, 296] on div "Rewards Gold 39 Runes Select a card 1 C Rune Symbol Support card Infused runes …" at bounding box center [730, 334] width 1188 height 668
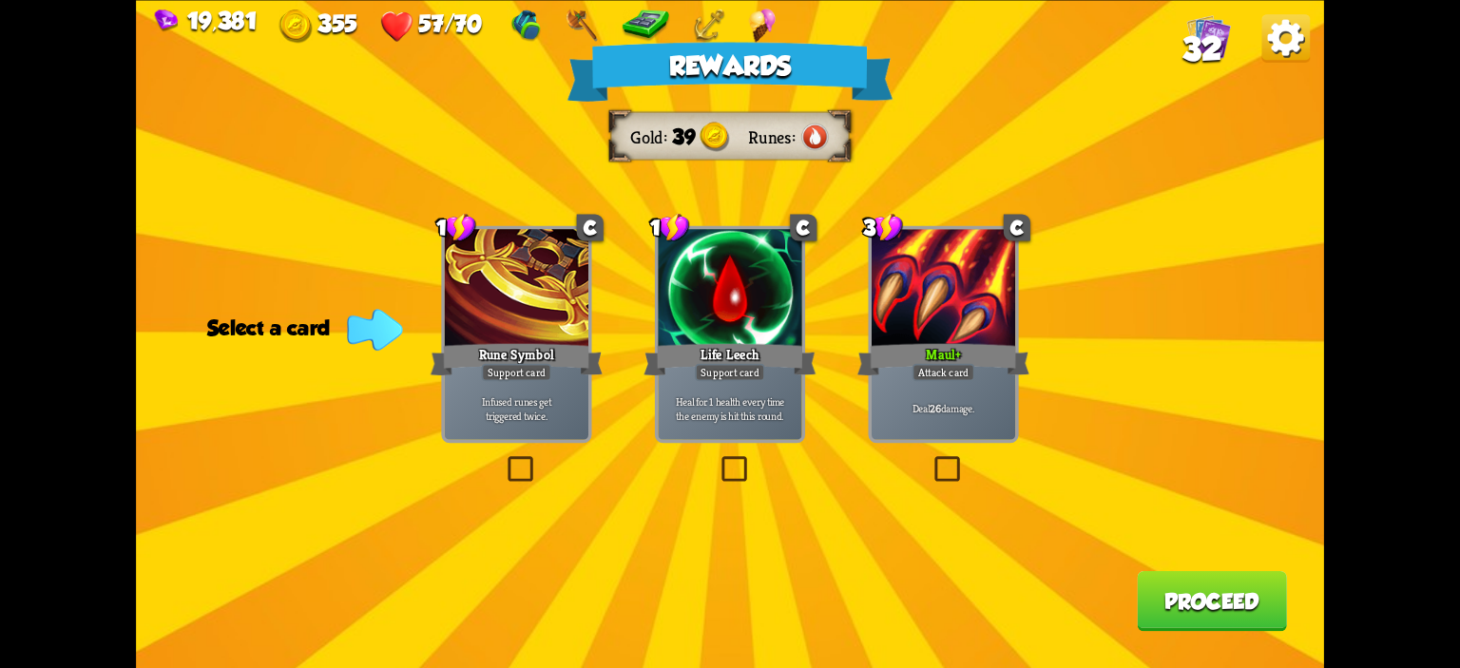
click at [1009, 301] on div at bounding box center [944, 289] width 144 height 121
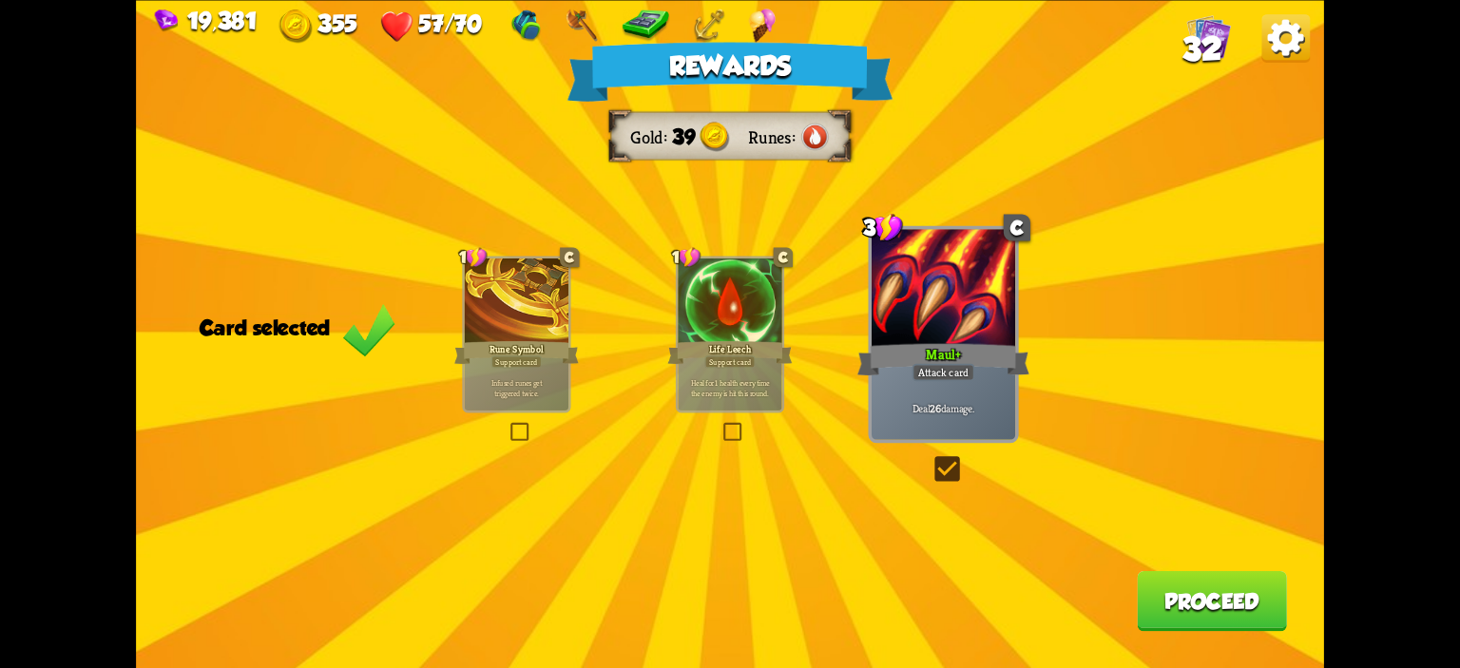
click at [1164, 588] on button "Proceed" at bounding box center [1212, 600] width 150 height 60
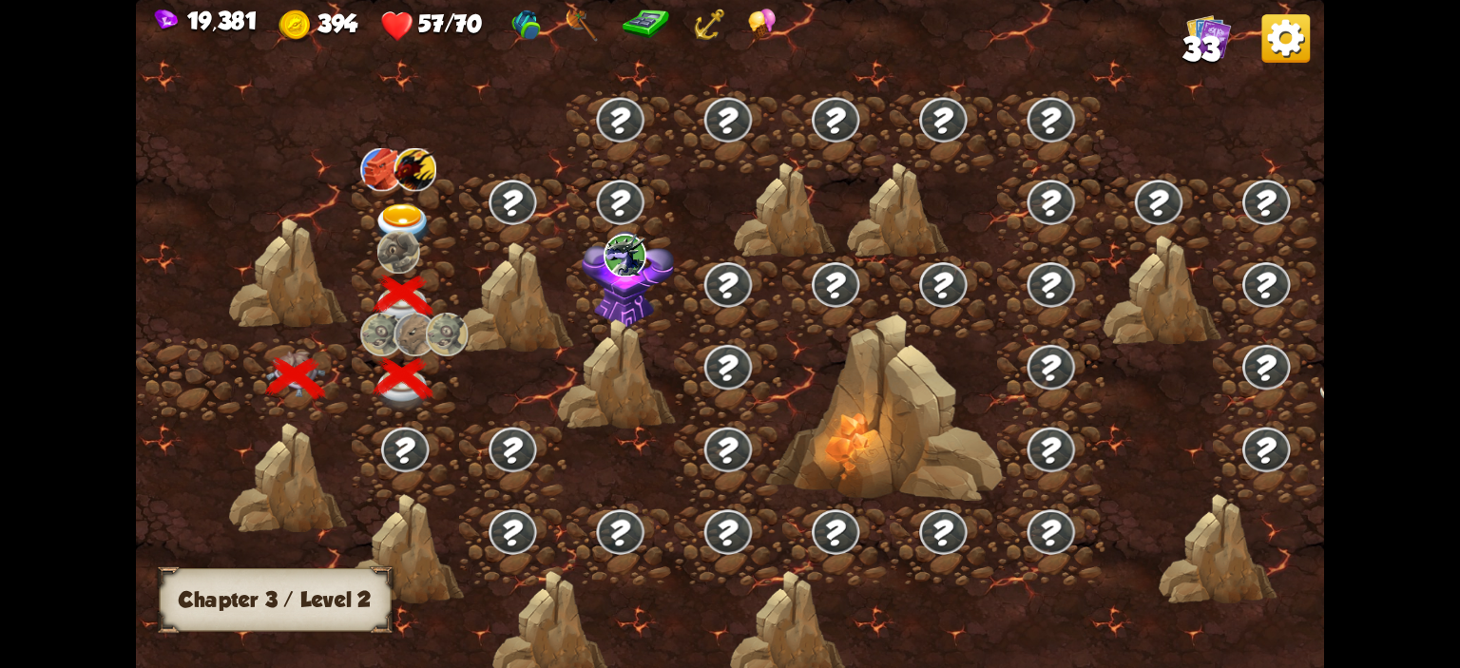
click at [416, 201] on div at bounding box center [405, 214] width 107 height 83
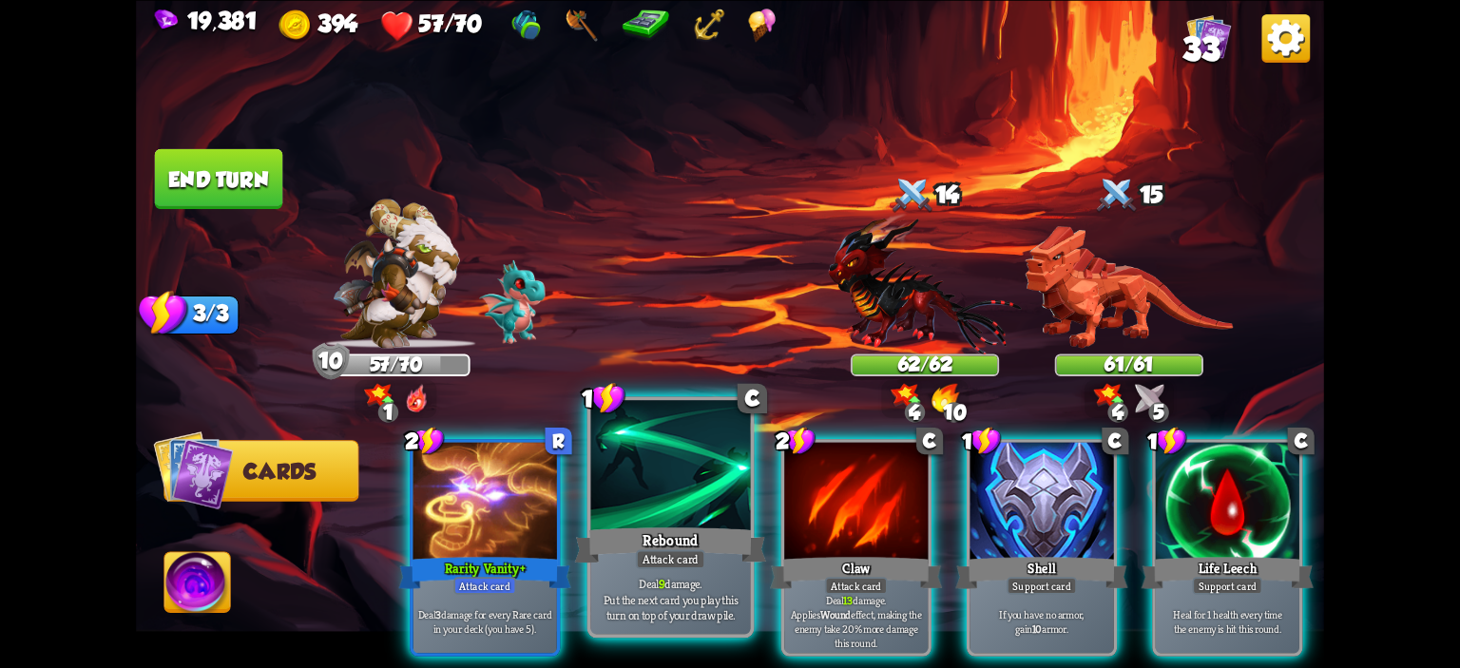
click at [692, 441] on div at bounding box center [671, 467] width 160 height 135
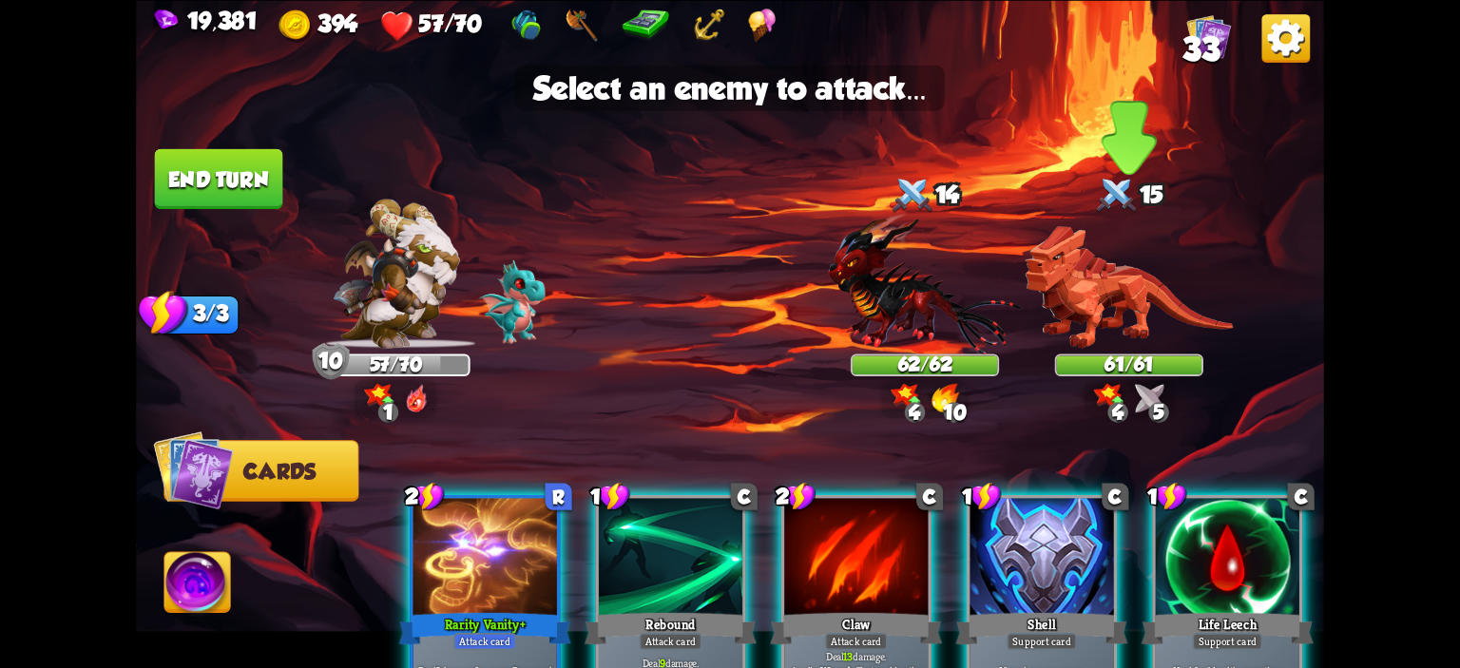
click at [1153, 275] on img at bounding box center [1129, 286] width 208 height 123
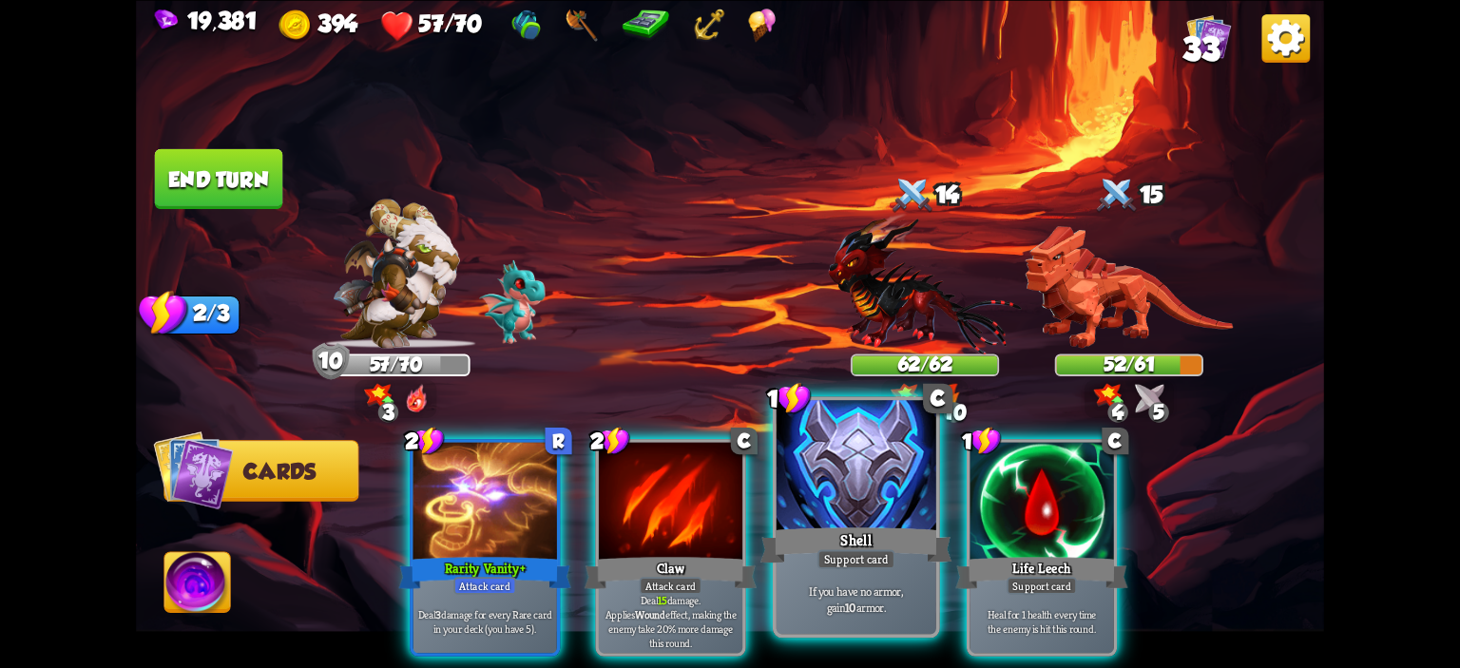
click at [890, 455] on div at bounding box center [857, 467] width 160 height 135
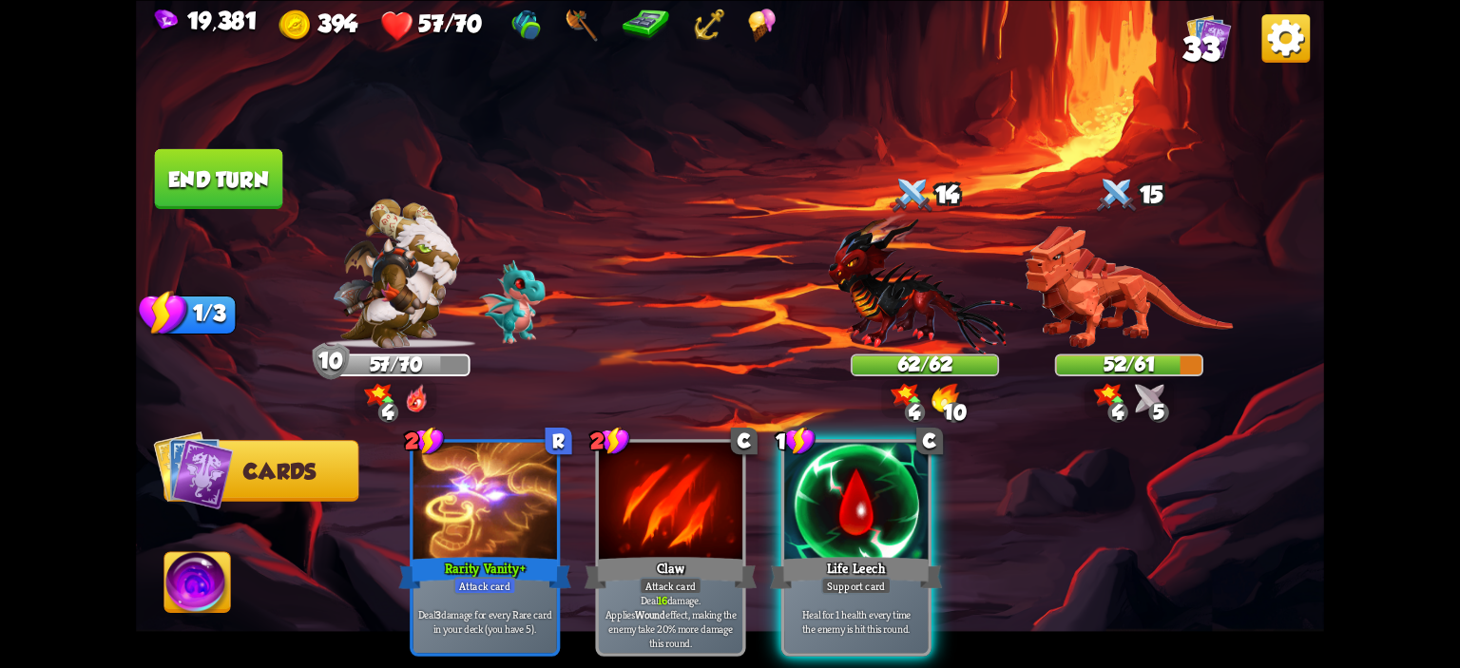
click at [890, 455] on div at bounding box center [856, 502] width 144 height 121
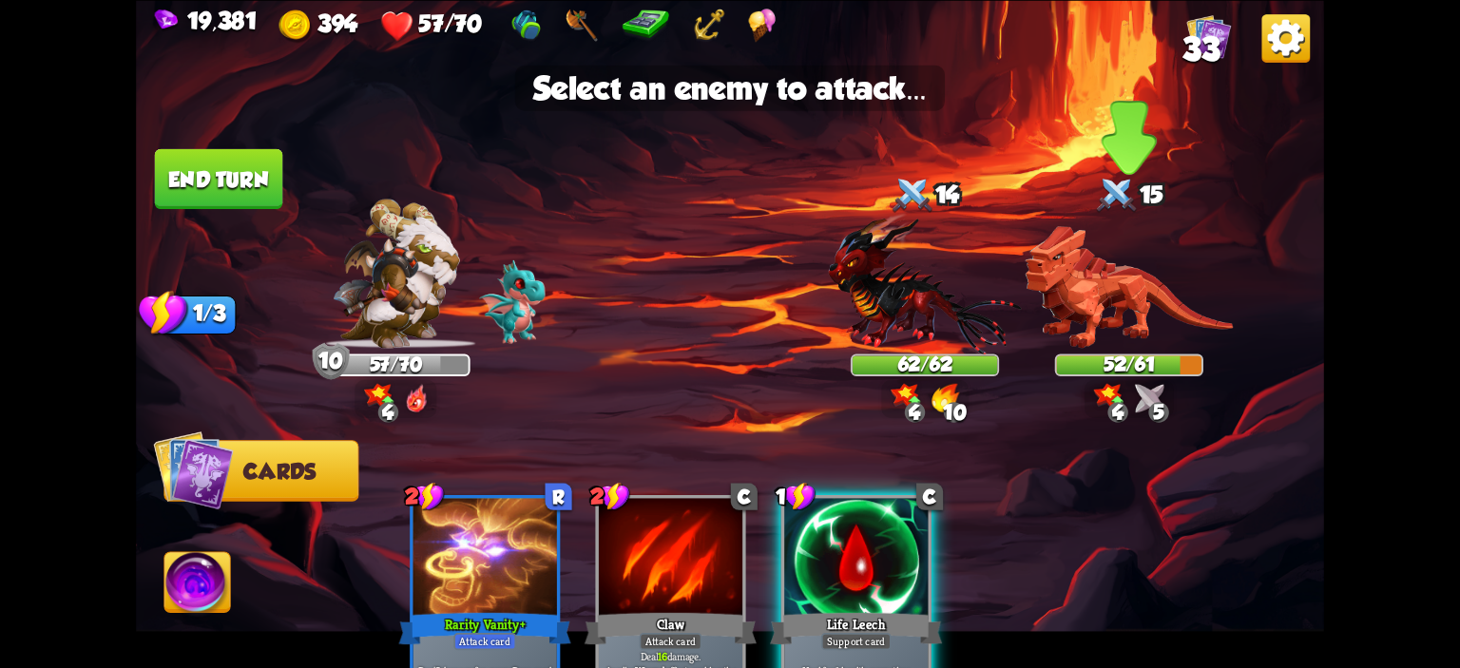
click at [1090, 327] on img at bounding box center [1129, 286] width 208 height 123
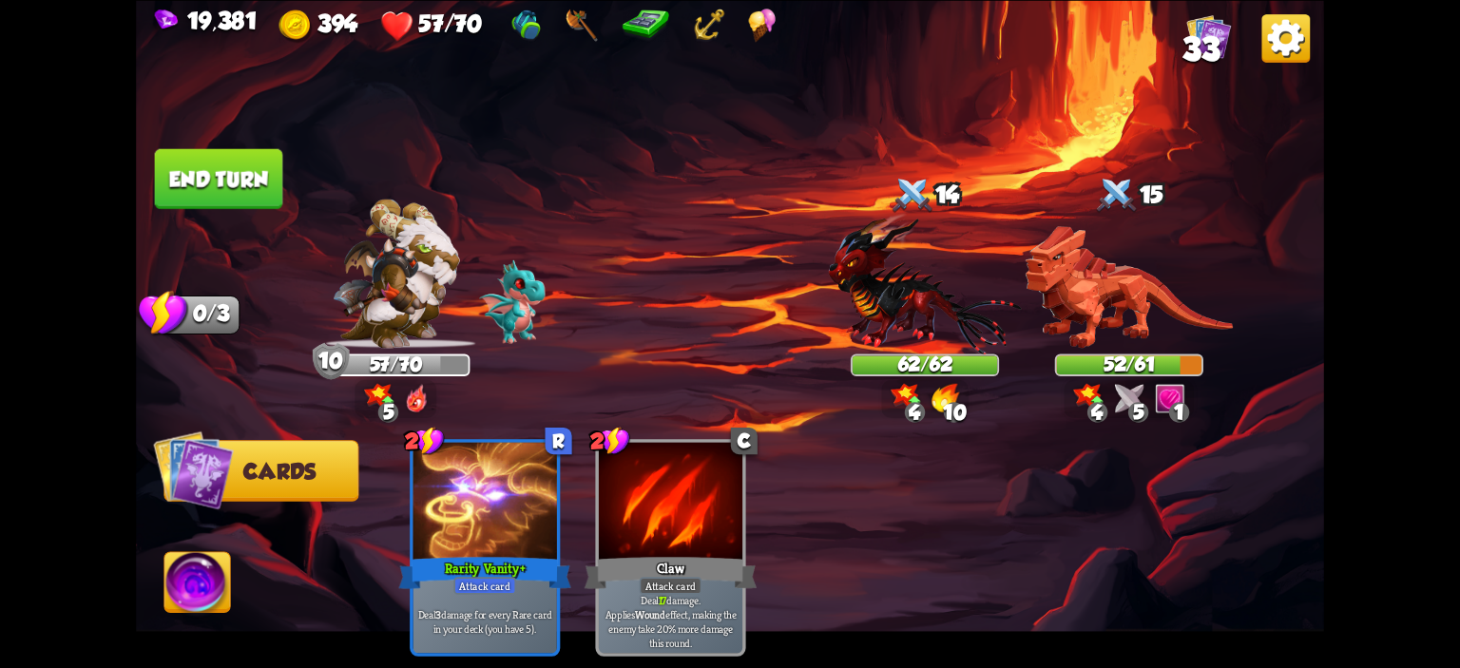
click at [216, 183] on button "End turn" at bounding box center [219, 178] width 128 height 60
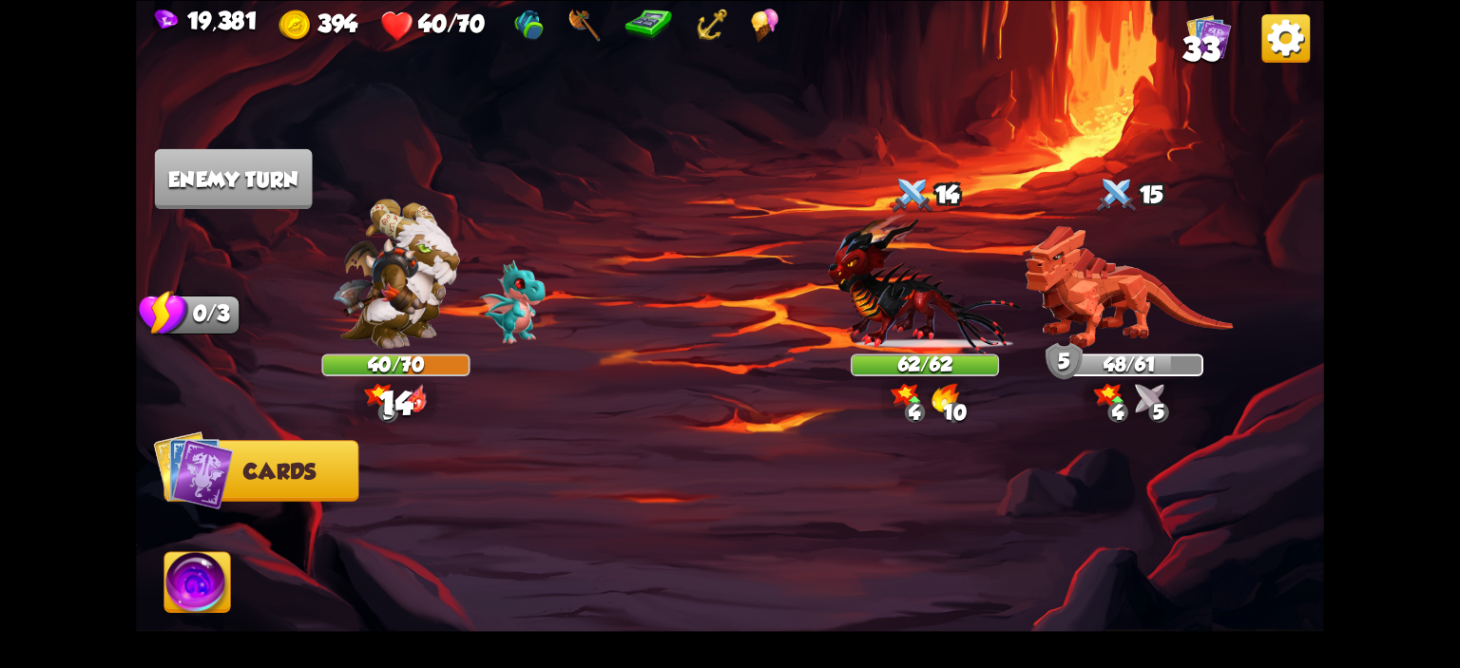
click at [1198, 10] on div "19,381 394 40/70 33" at bounding box center [730, 23] width 1188 height 47
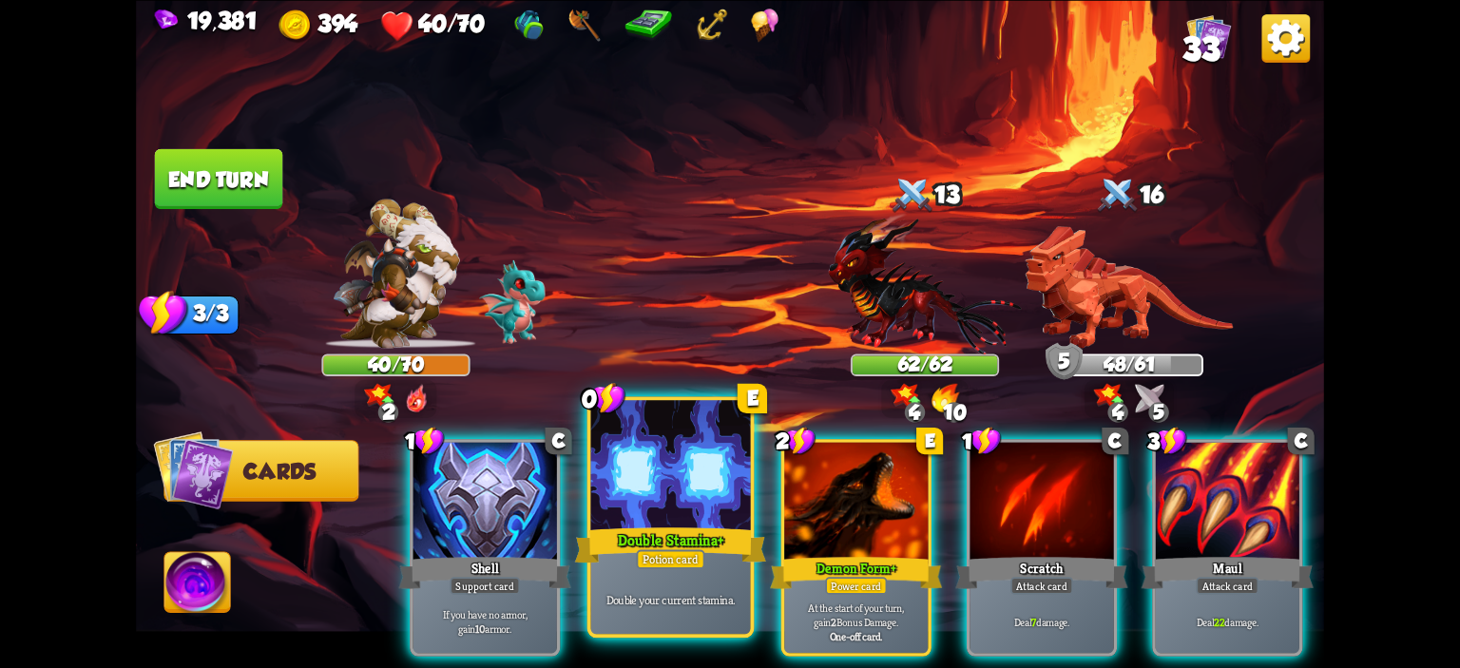
click at [726, 460] on div at bounding box center [671, 467] width 160 height 135
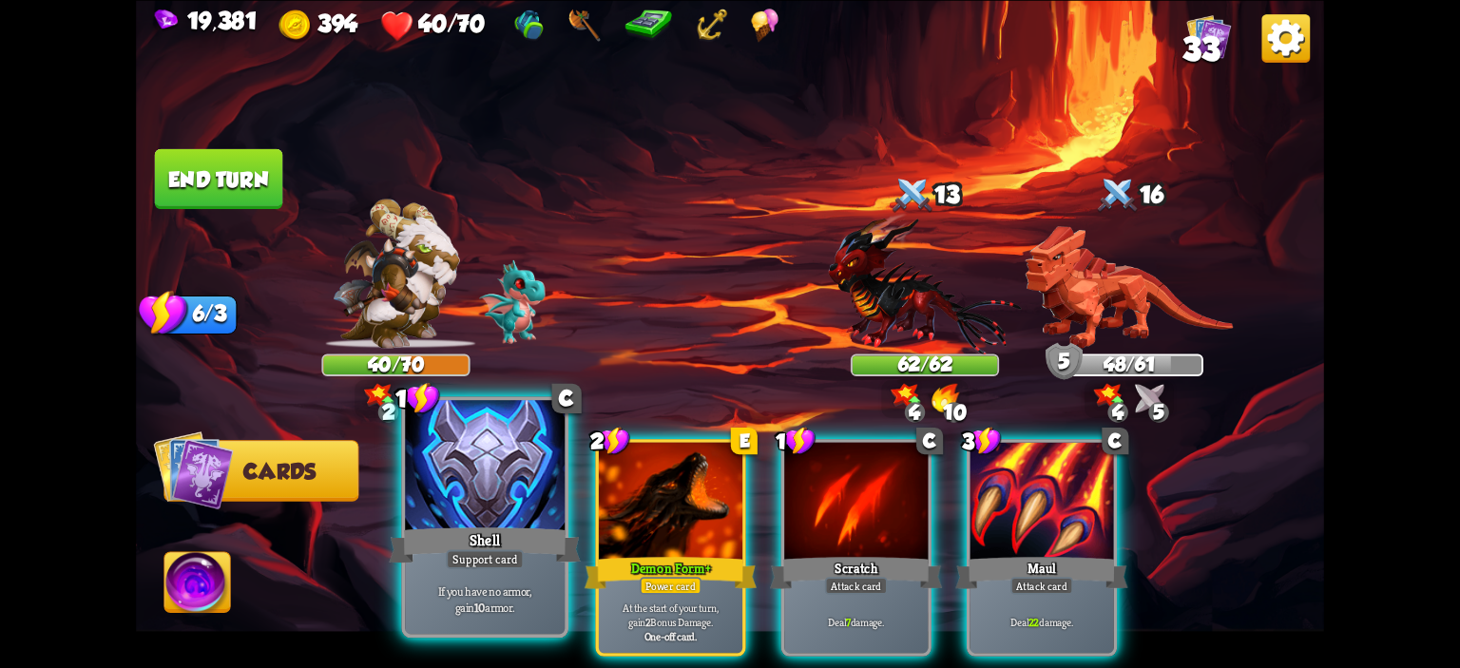
click at [513, 479] on div at bounding box center [485, 467] width 160 height 135
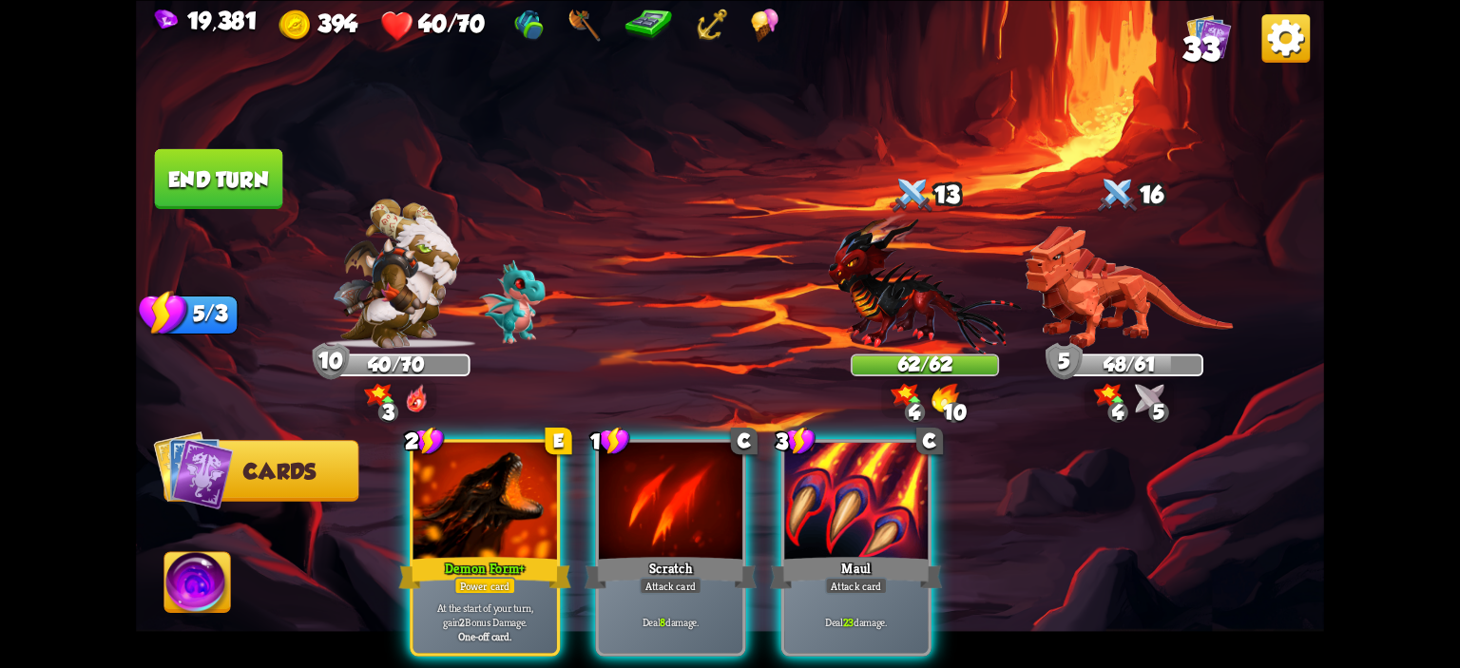
click at [513, 479] on div at bounding box center [486, 502] width 144 height 121
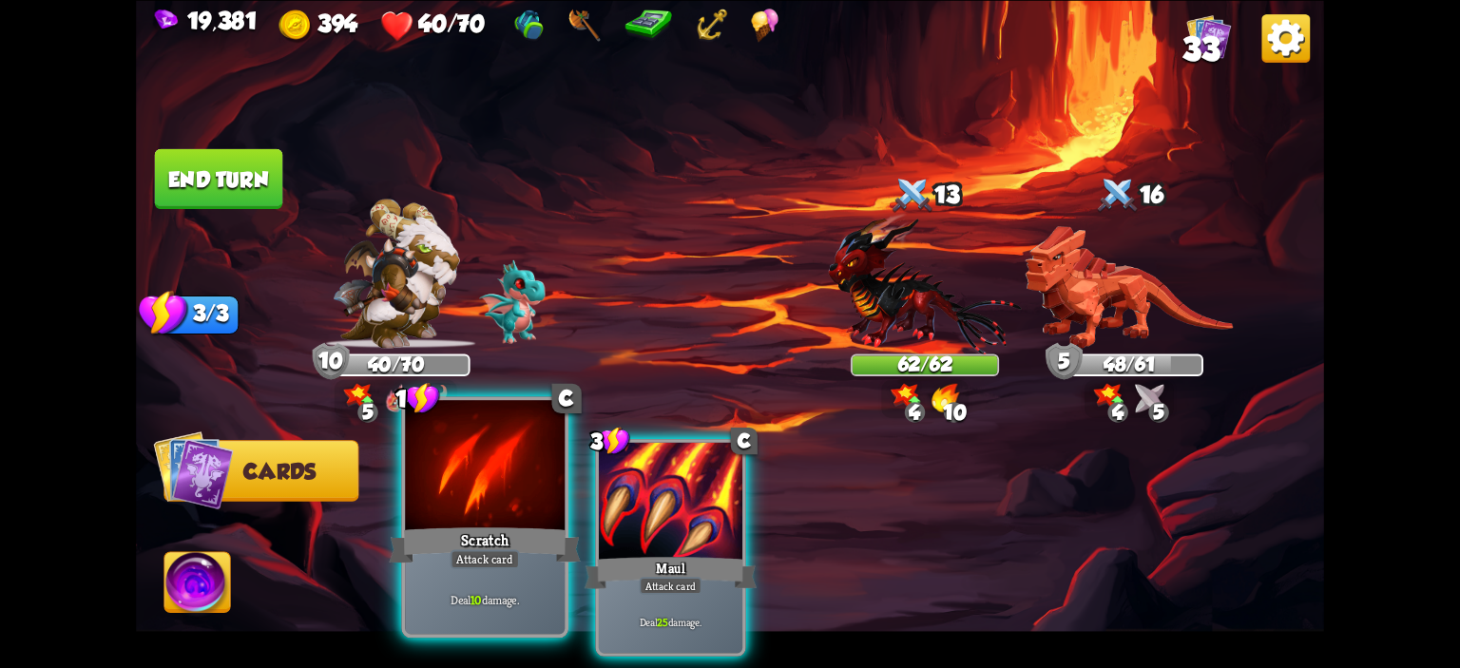
click at [532, 488] on div at bounding box center [485, 467] width 160 height 135
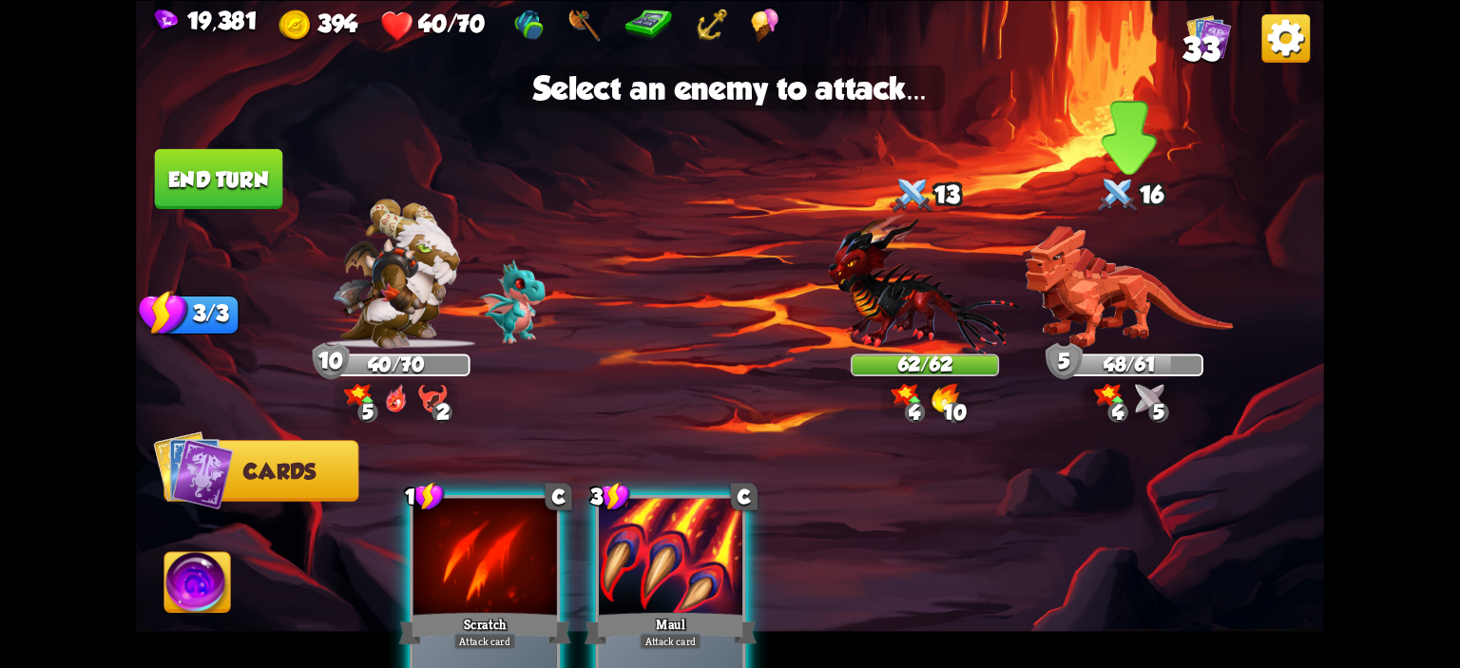
click at [1158, 319] on img at bounding box center [1129, 286] width 208 height 123
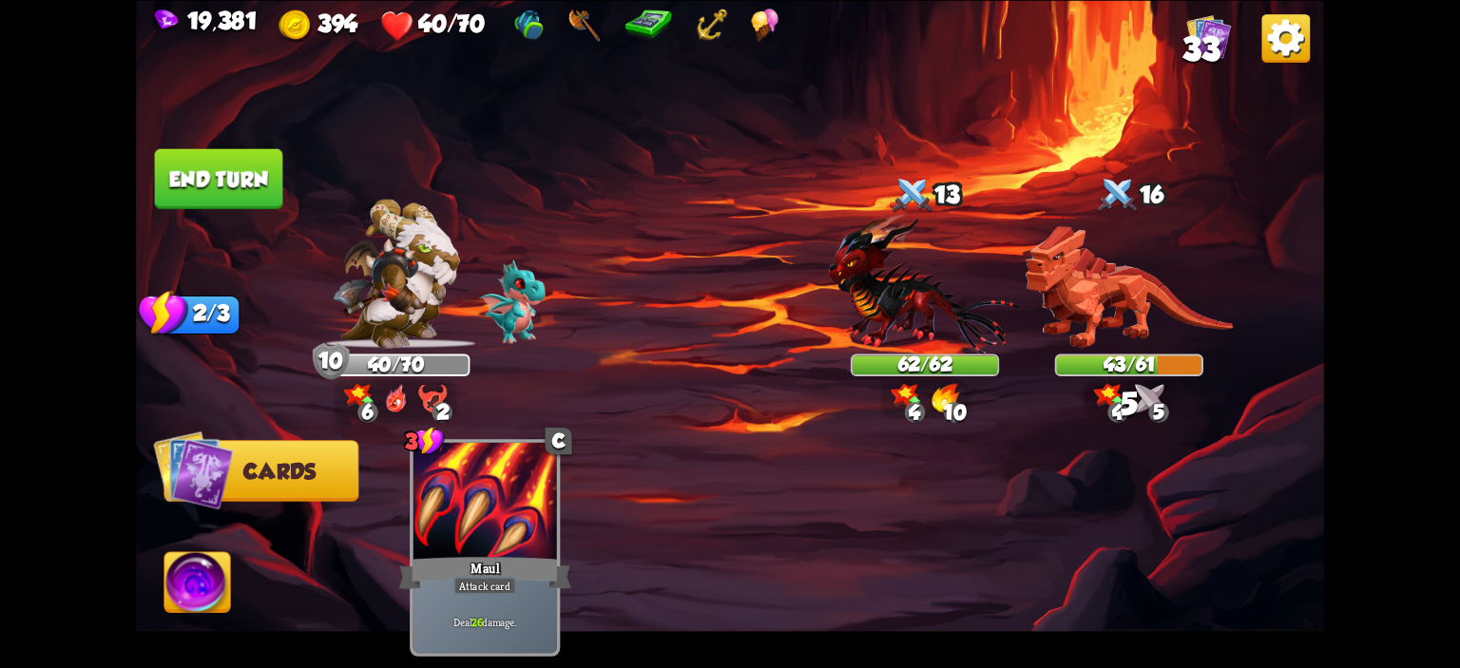
click at [244, 181] on button "End turn" at bounding box center [219, 178] width 128 height 60
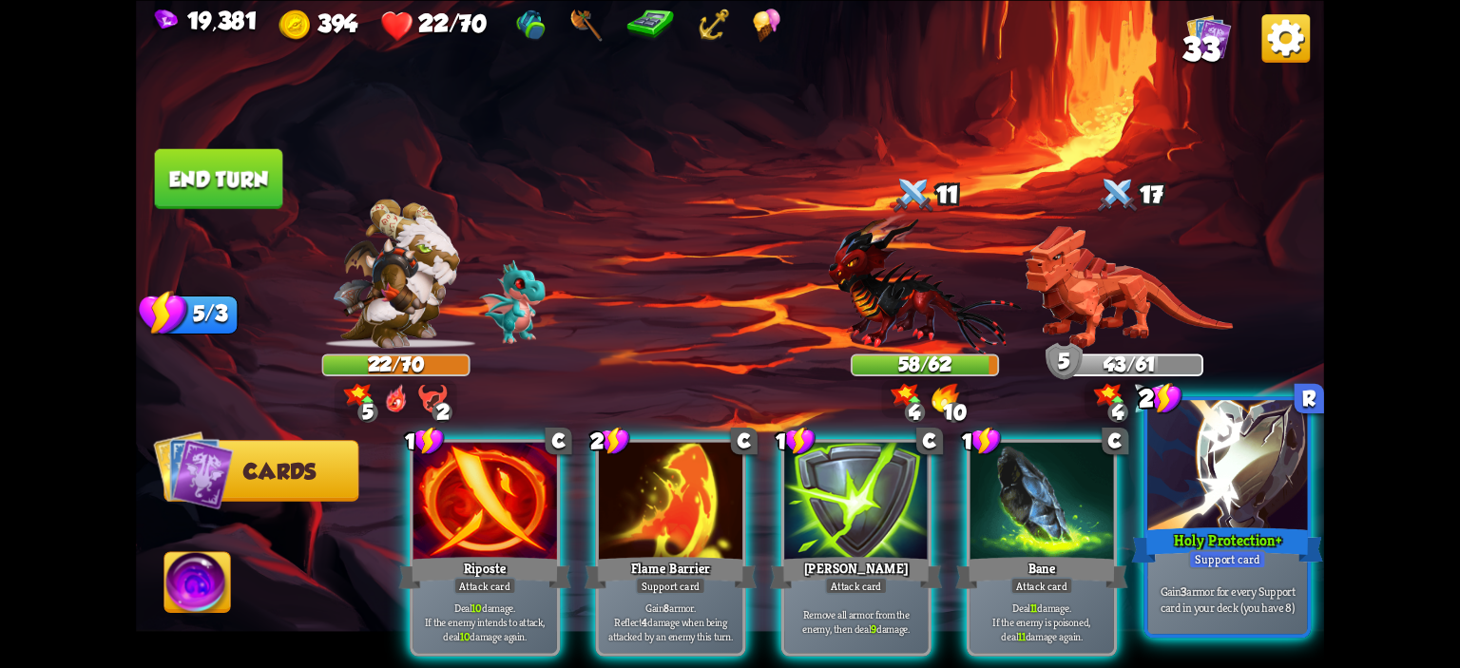
click at [1261, 463] on div at bounding box center [1228, 467] width 160 height 135
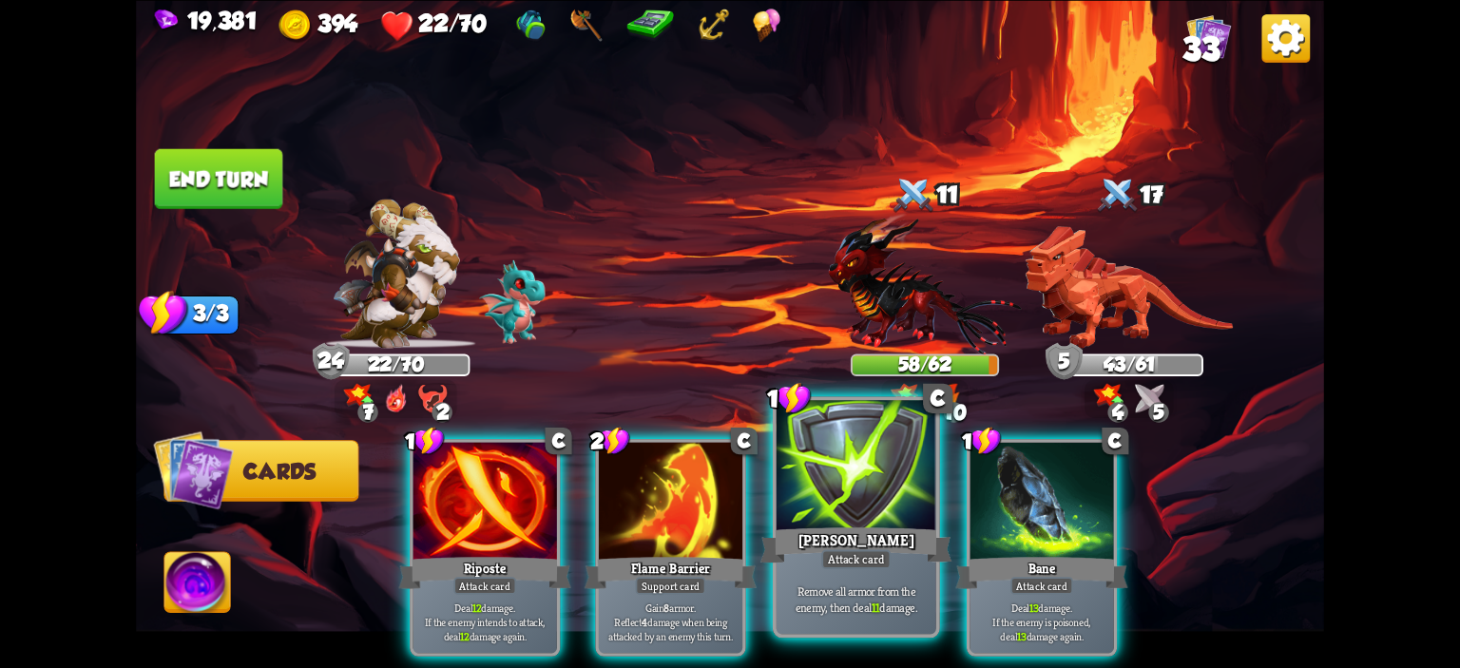
click at [860, 480] on div at bounding box center [857, 467] width 160 height 135
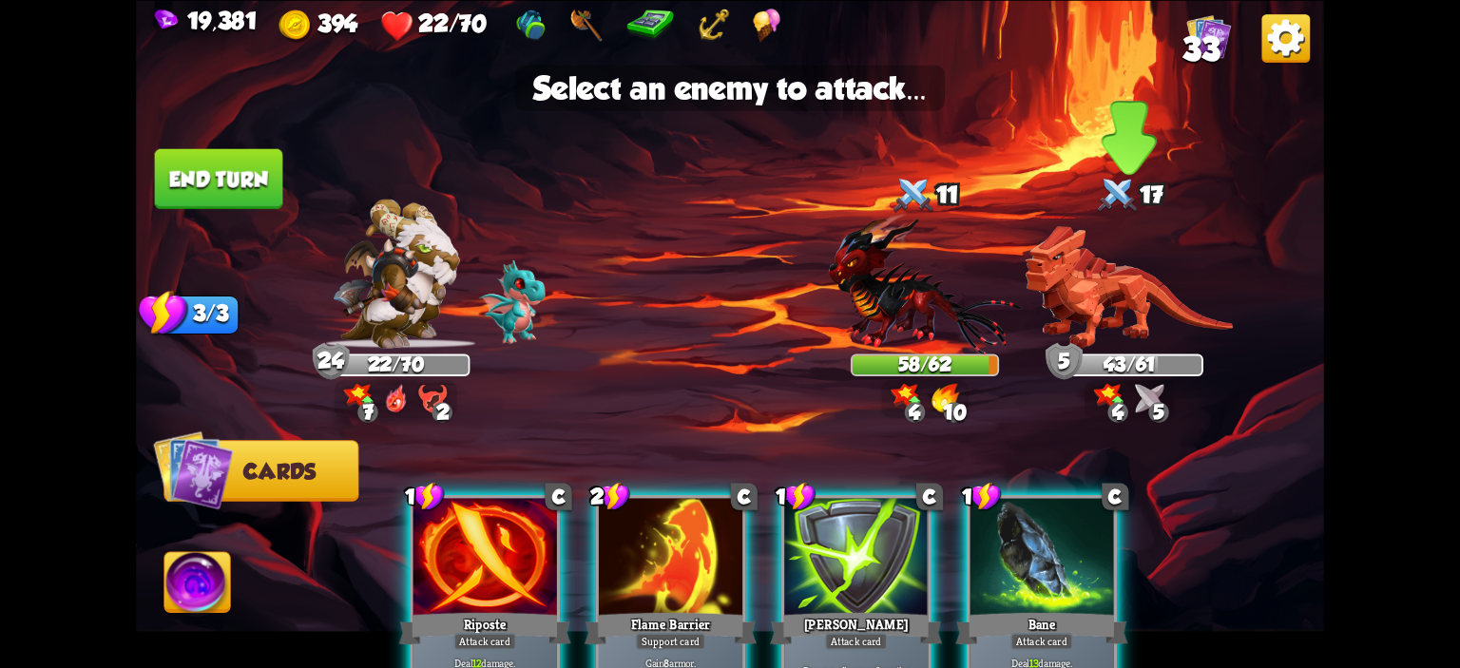
click at [1186, 289] on img at bounding box center [1129, 286] width 208 height 123
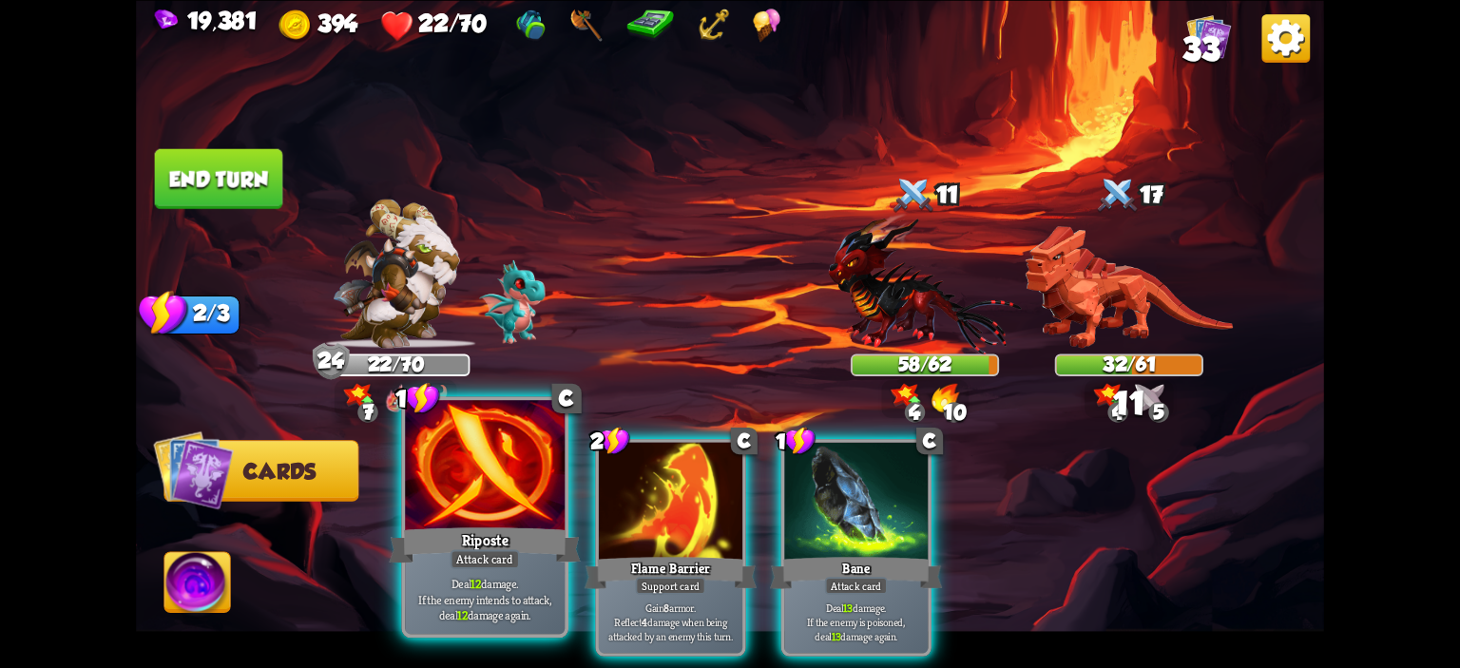
click at [535, 454] on div at bounding box center [485, 467] width 160 height 135
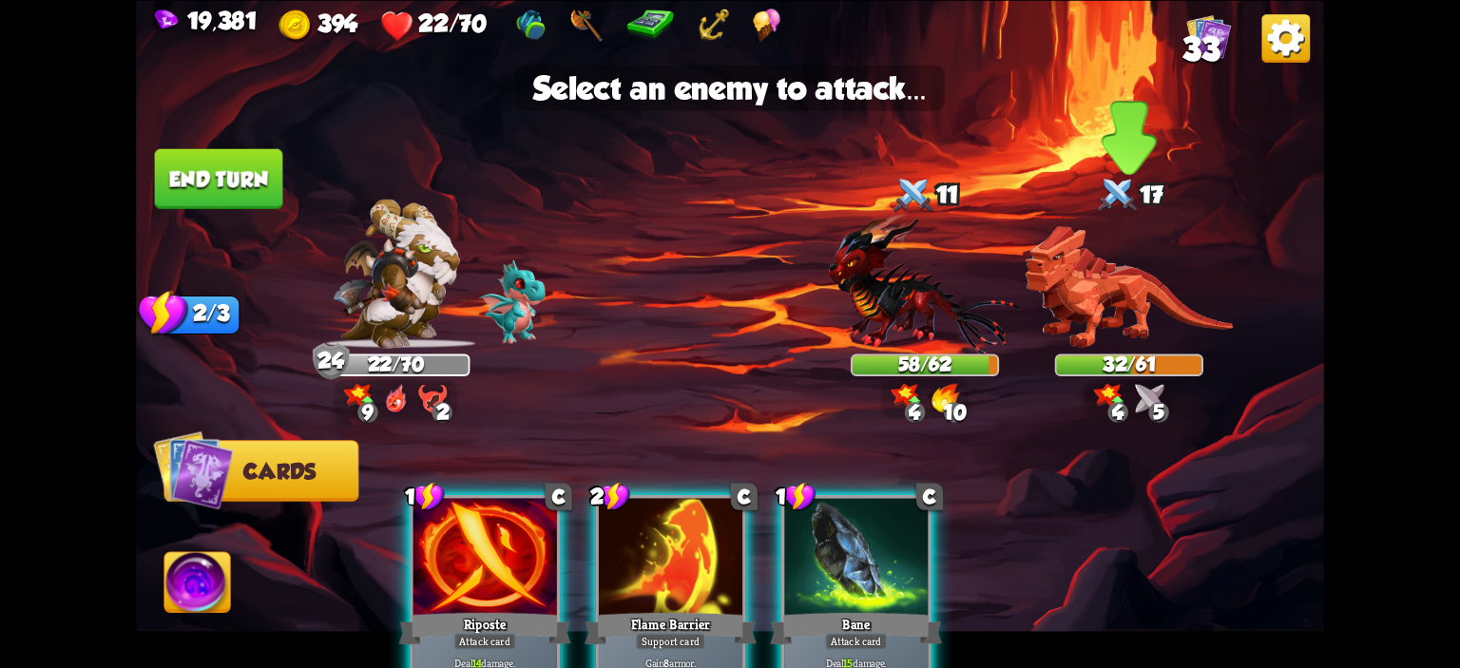
click at [1099, 301] on img at bounding box center [1129, 286] width 208 height 123
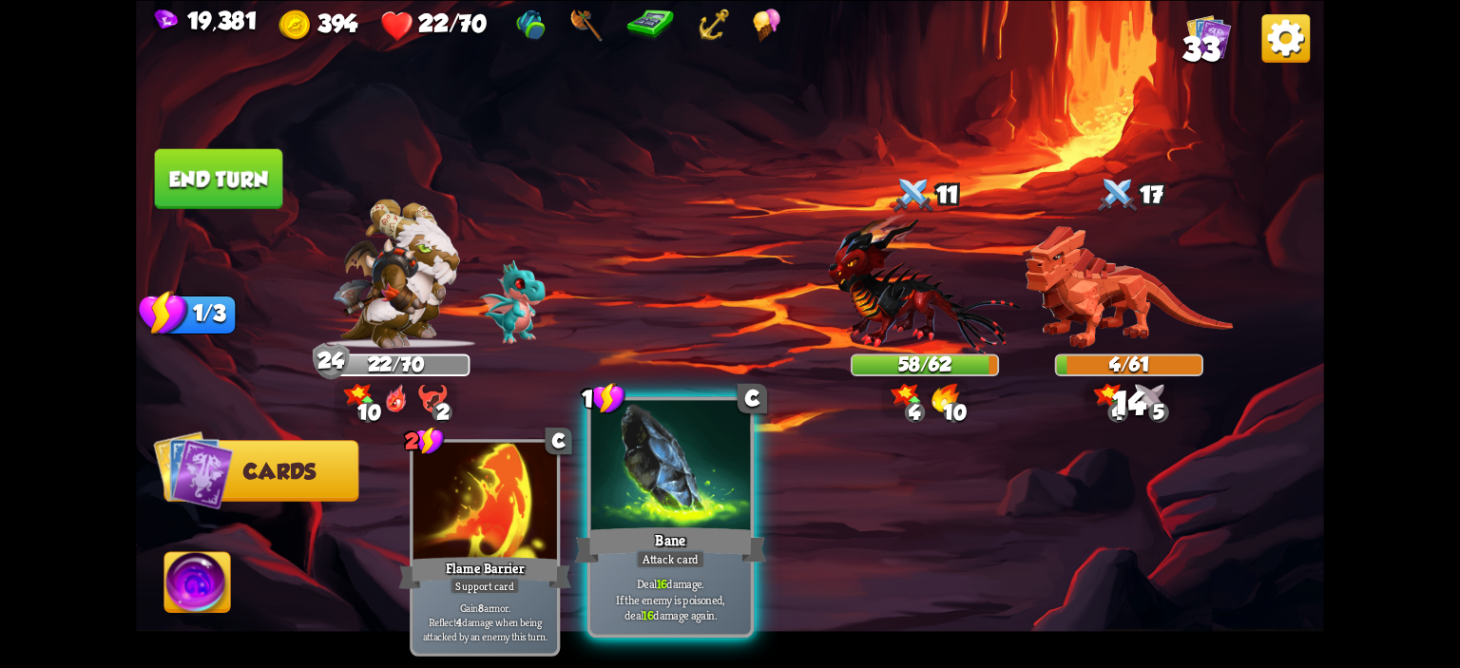
click at [738, 486] on div at bounding box center [671, 467] width 160 height 135
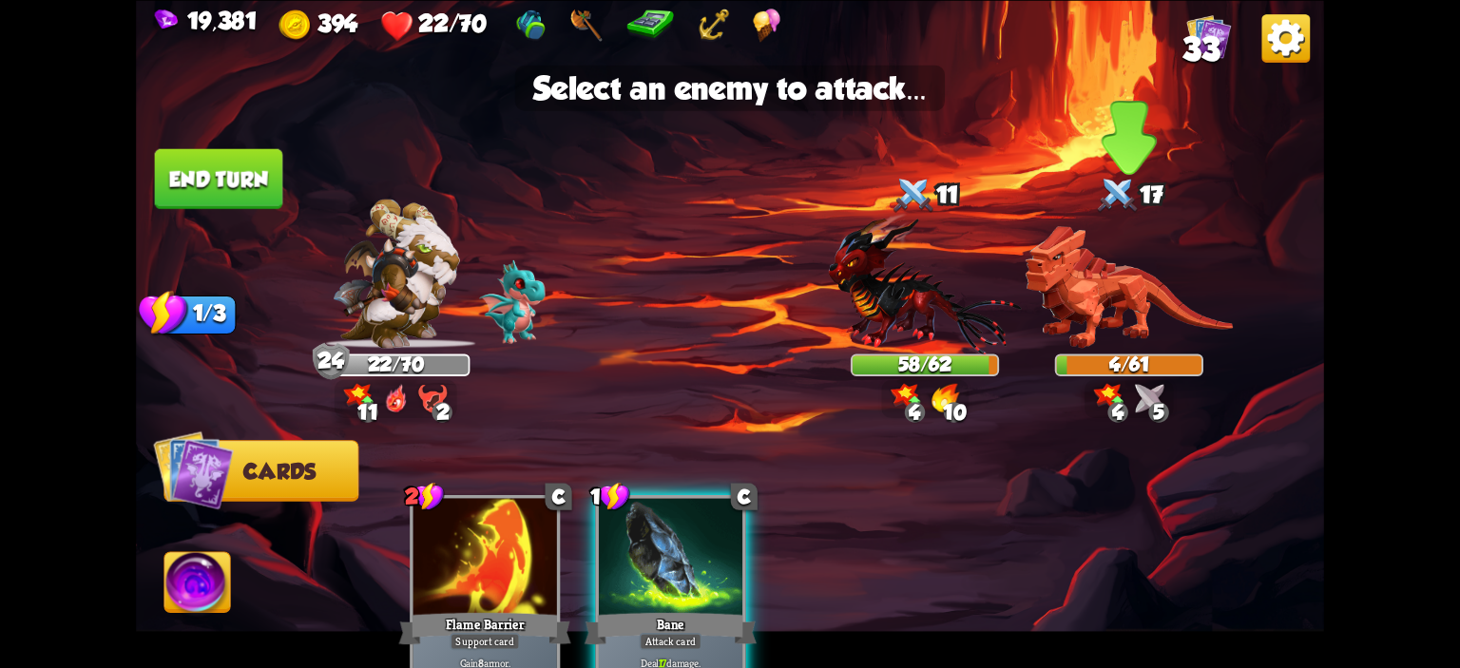
click at [1041, 320] on img at bounding box center [1129, 286] width 208 height 123
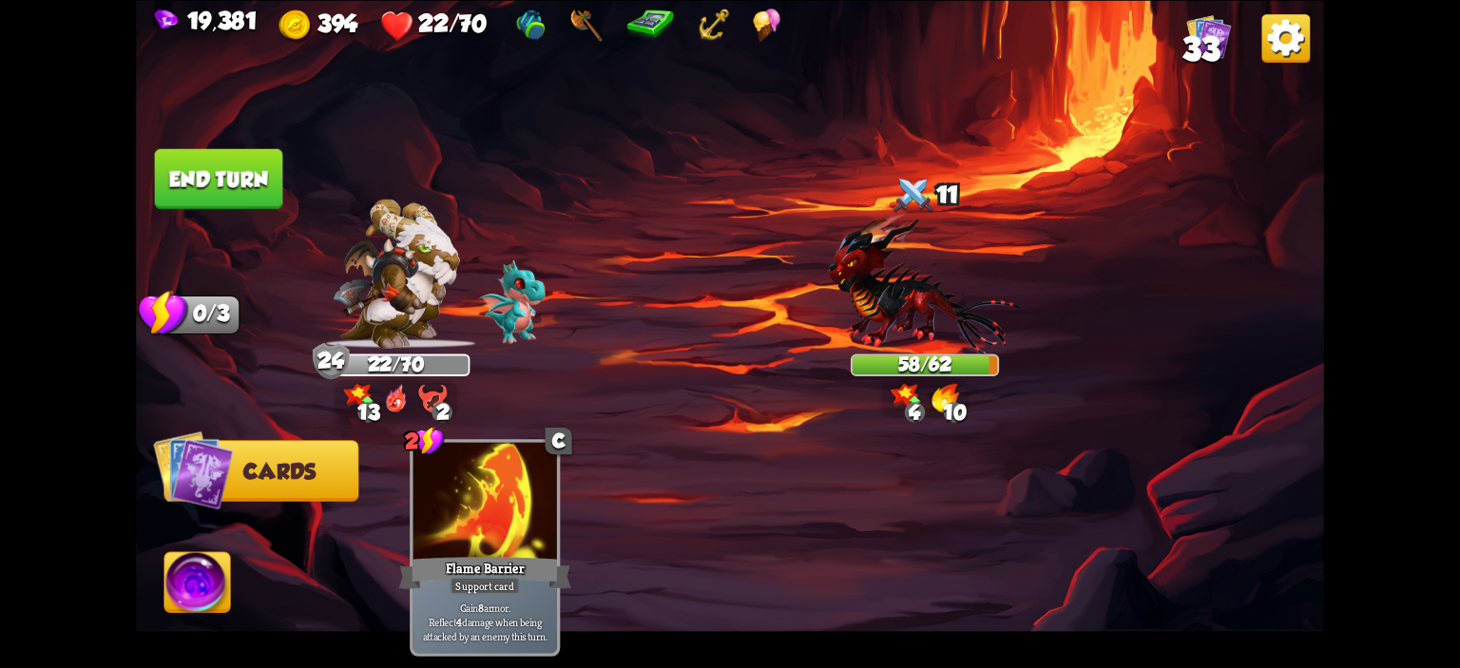
click at [198, 187] on button "End turn" at bounding box center [219, 178] width 128 height 60
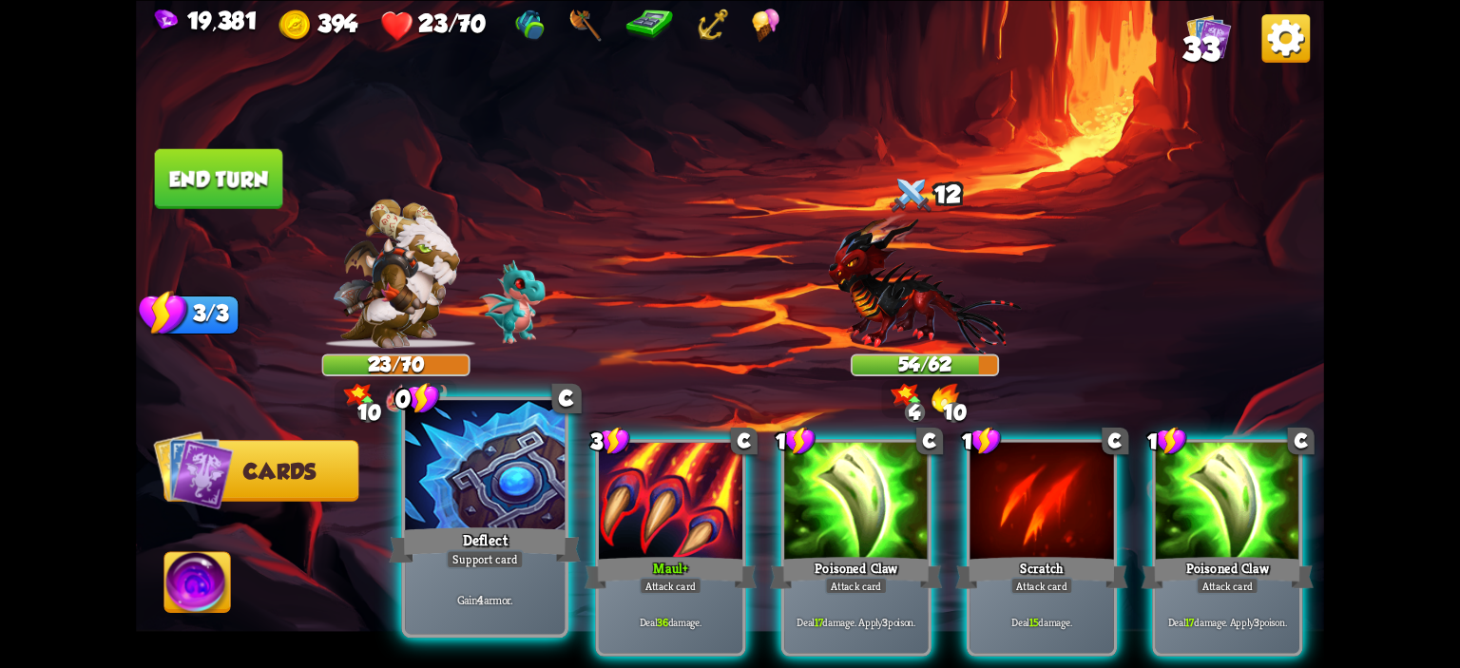
click at [480, 450] on div at bounding box center [485, 467] width 160 height 135
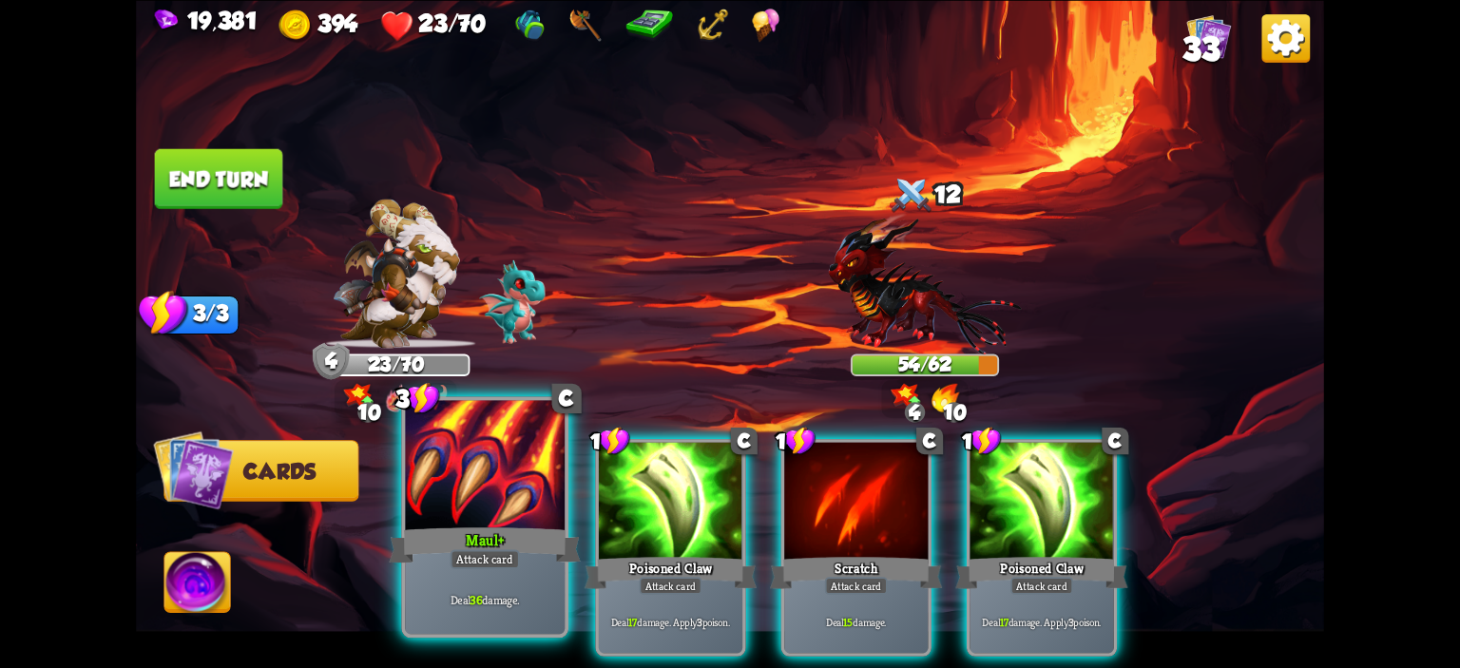
click at [470, 446] on div at bounding box center [485, 467] width 160 height 135
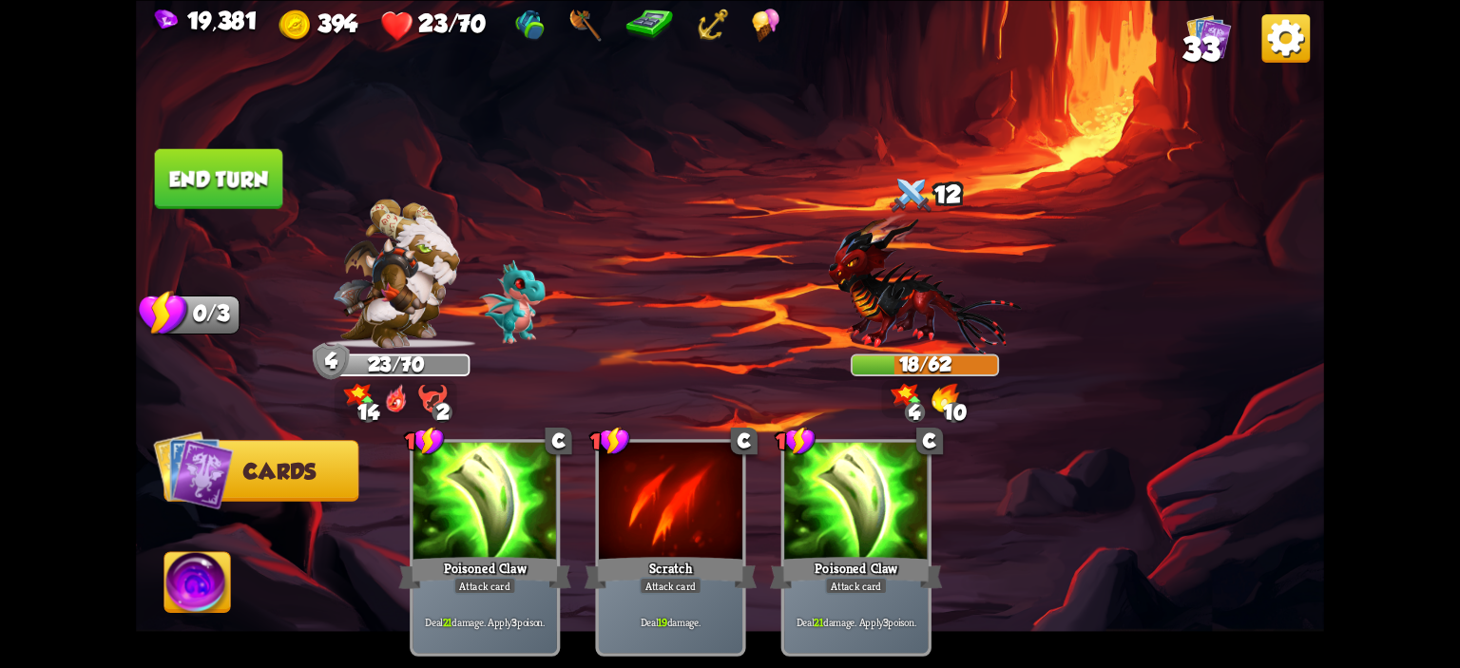
click at [199, 554] on img at bounding box center [197, 585] width 66 height 67
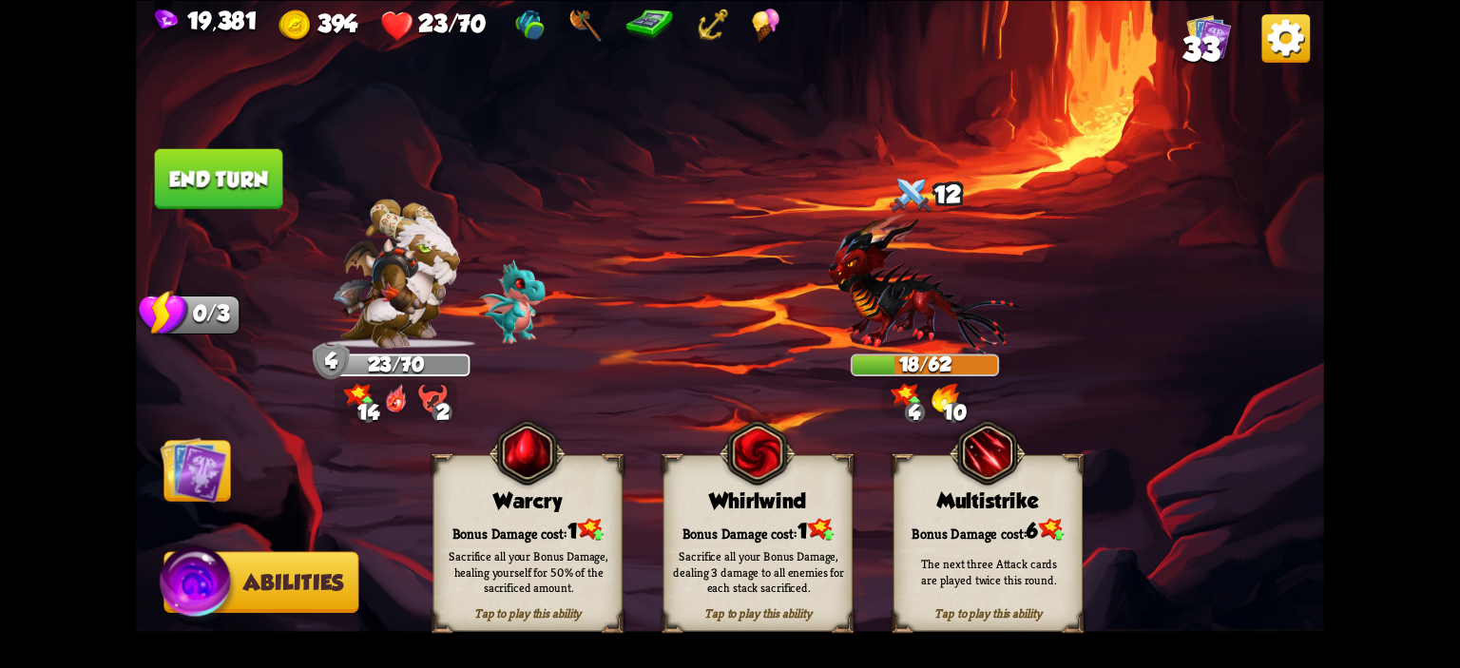
click at [452, 498] on div "Warcry" at bounding box center [528, 501] width 187 height 24
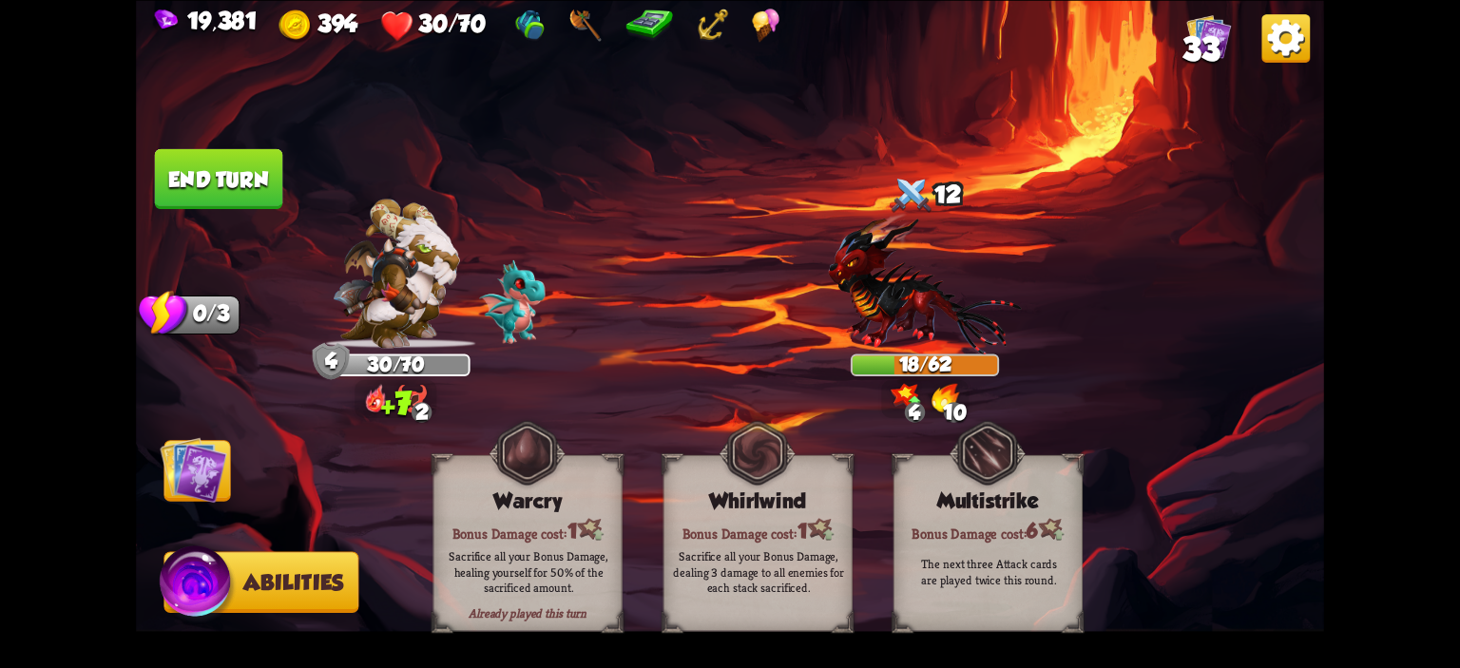
click at [213, 159] on button "End turn" at bounding box center [219, 178] width 128 height 60
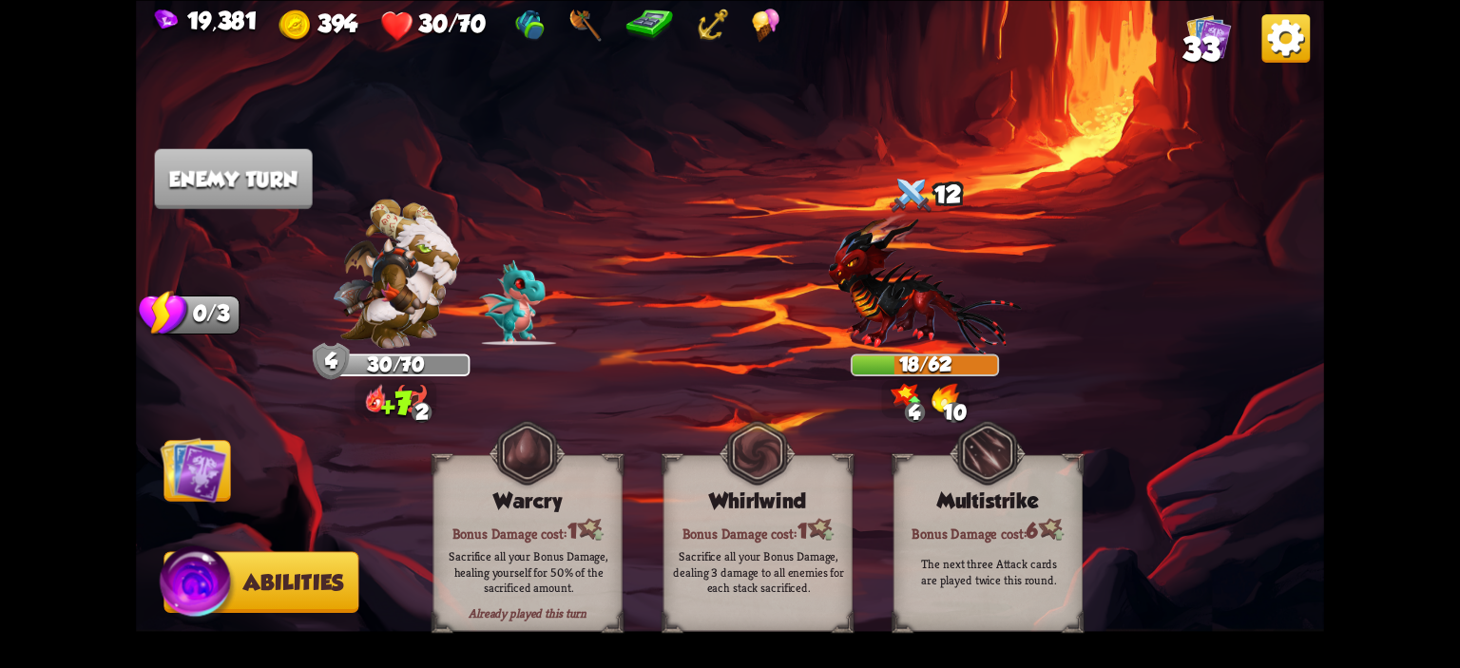
click at [201, 461] on img at bounding box center [193, 469] width 67 height 67
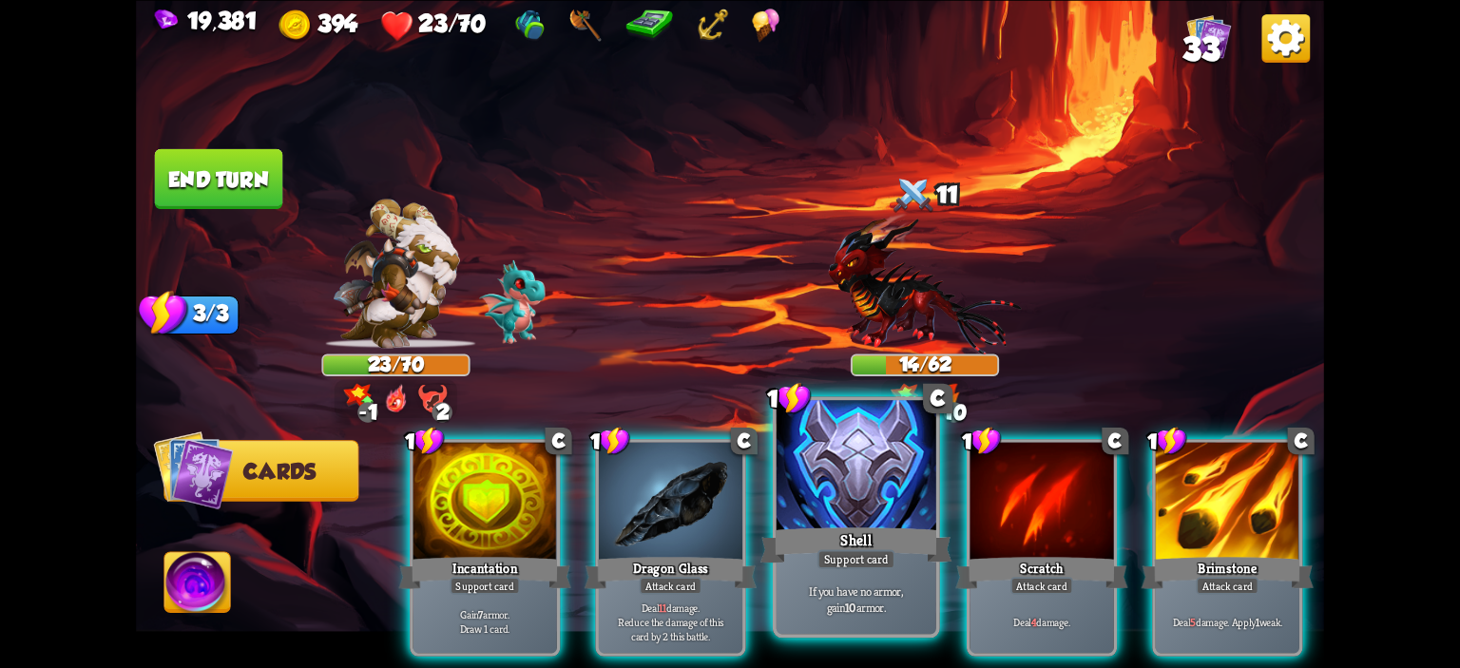
click at [836, 449] on div at bounding box center [857, 467] width 160 height 135
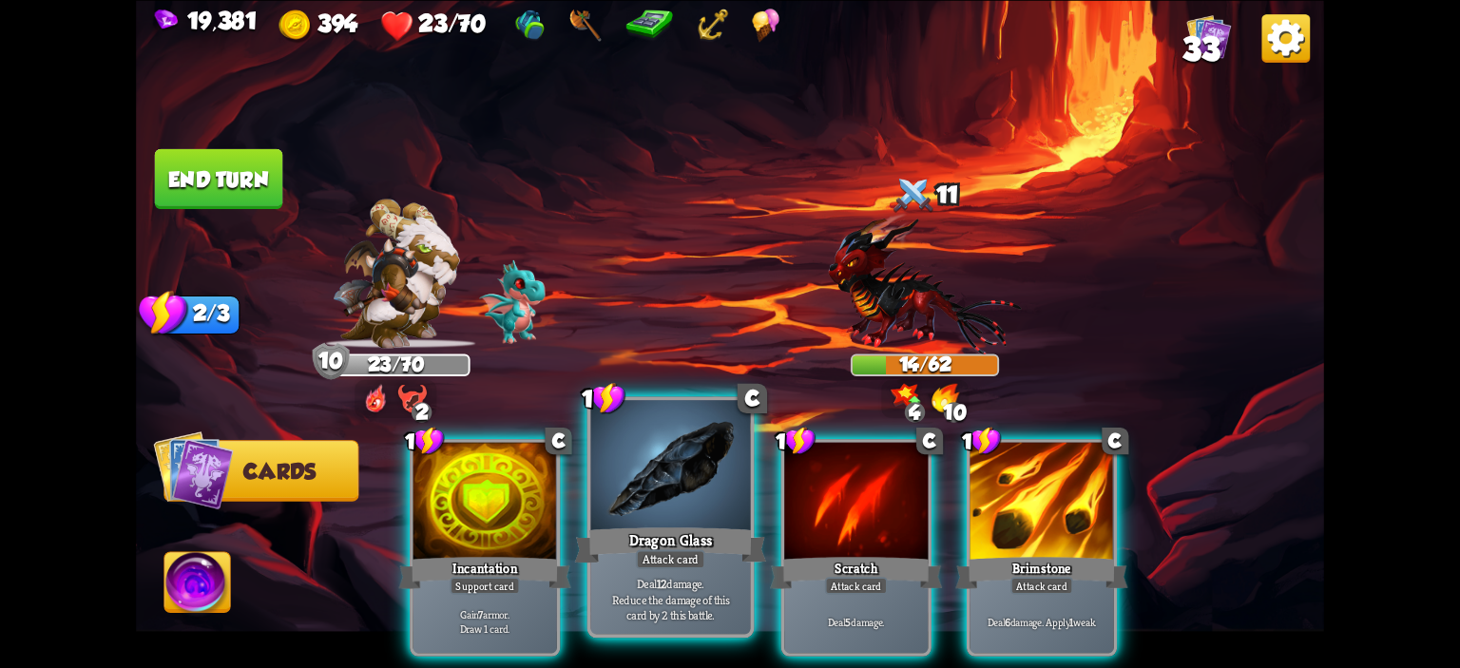
click at [666, 459] on div at bounding box center [671, 467] width 160 height 135
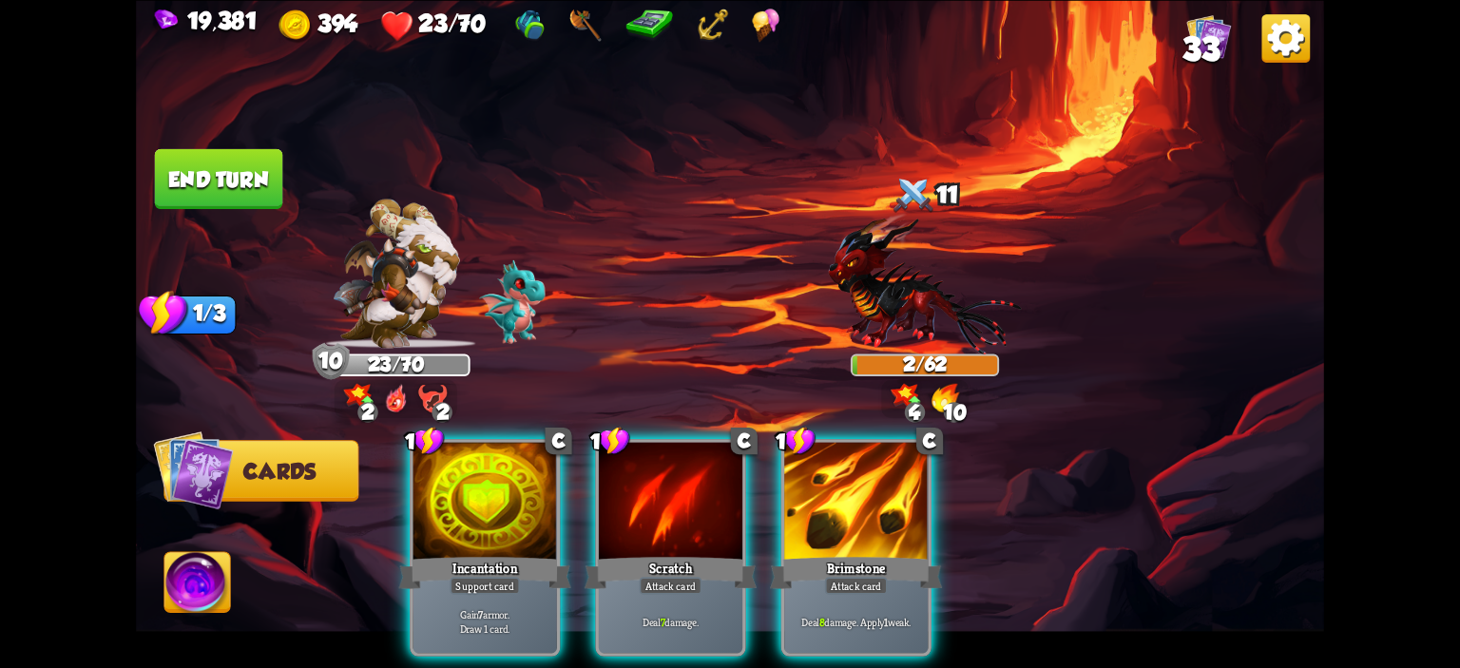
click at [178, 567] on img at bounding box center [197, 585] width 66 height 67
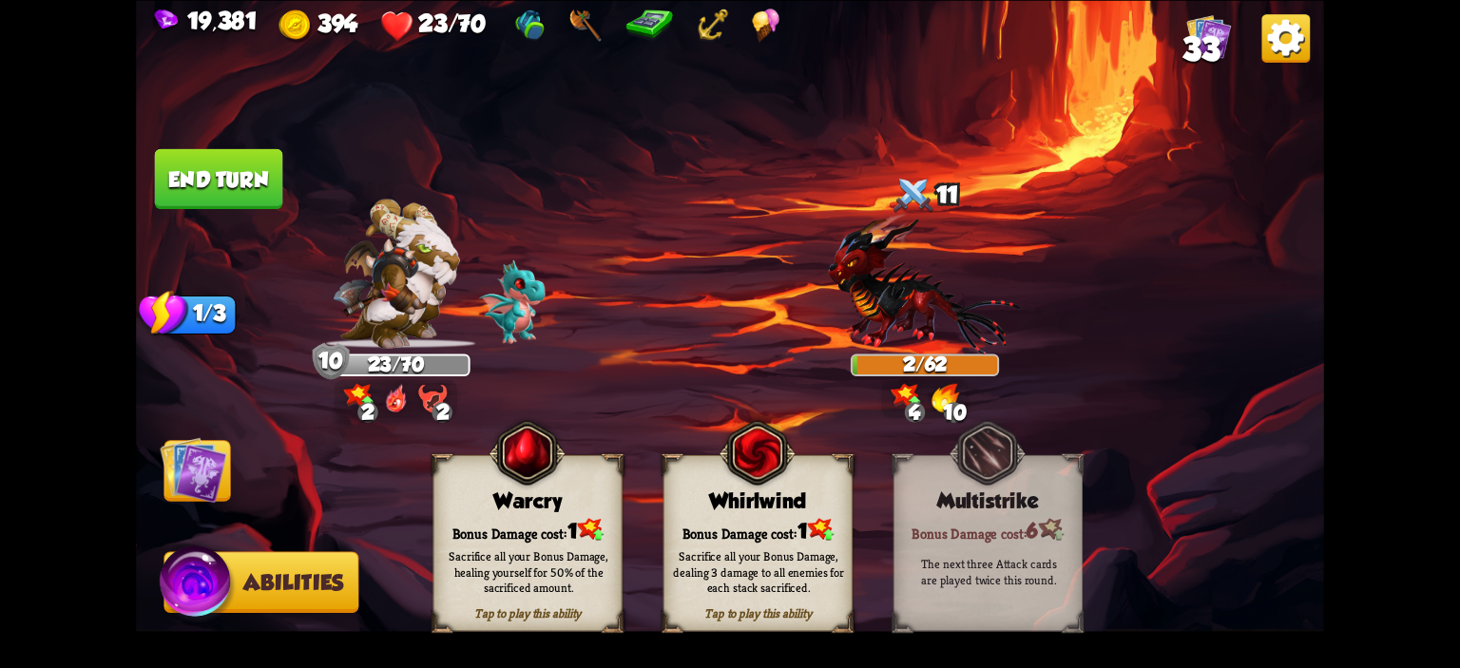
click at [460, 484] on div "Tap to play this ability Warcry Bonus Damage cost: 1 Sacrifice all your Bonus D…" at bounding box center [528, 542] width 189 height 177
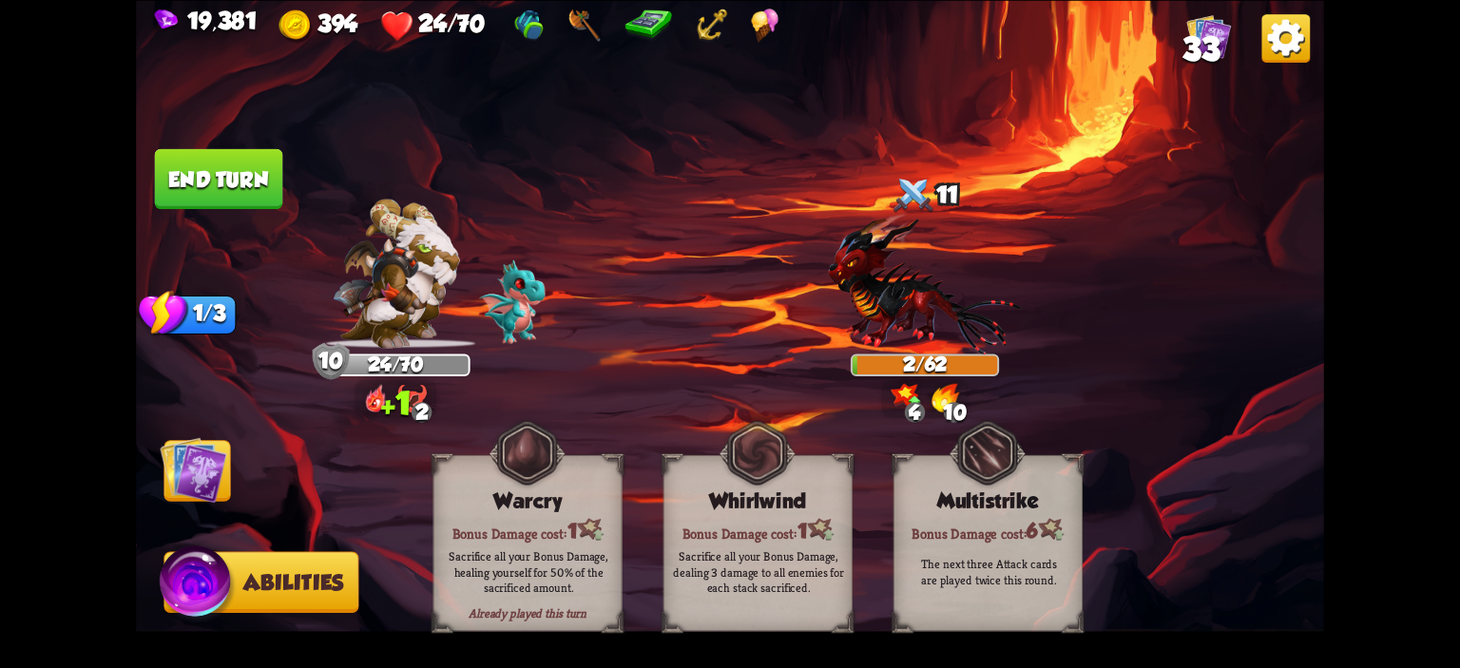
click at [288, 185] on img at bounding box center [730, 334] width 1188 height 668
click at [248, 189] on button "End turn" at bounding box center [219, 178] width 128 height 60
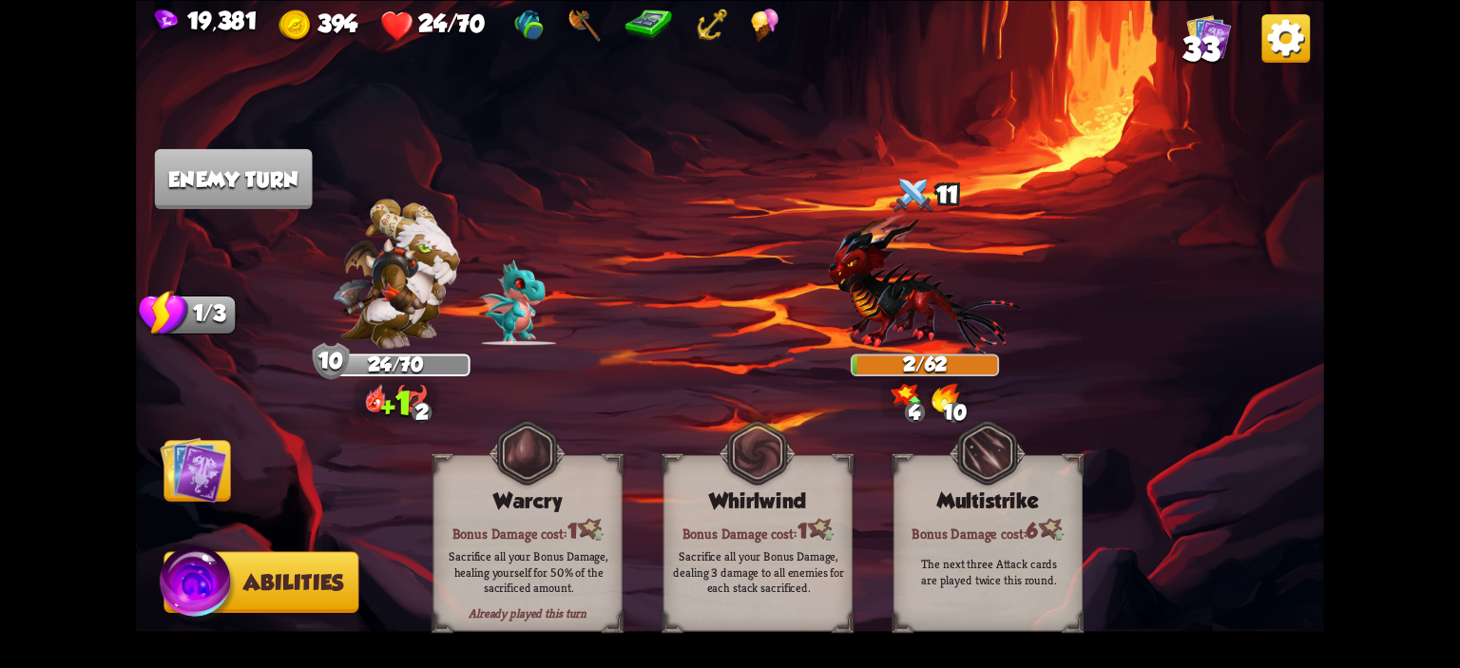
click at [206, 466] on img at bounding box center [193, 469] width 67 height 67
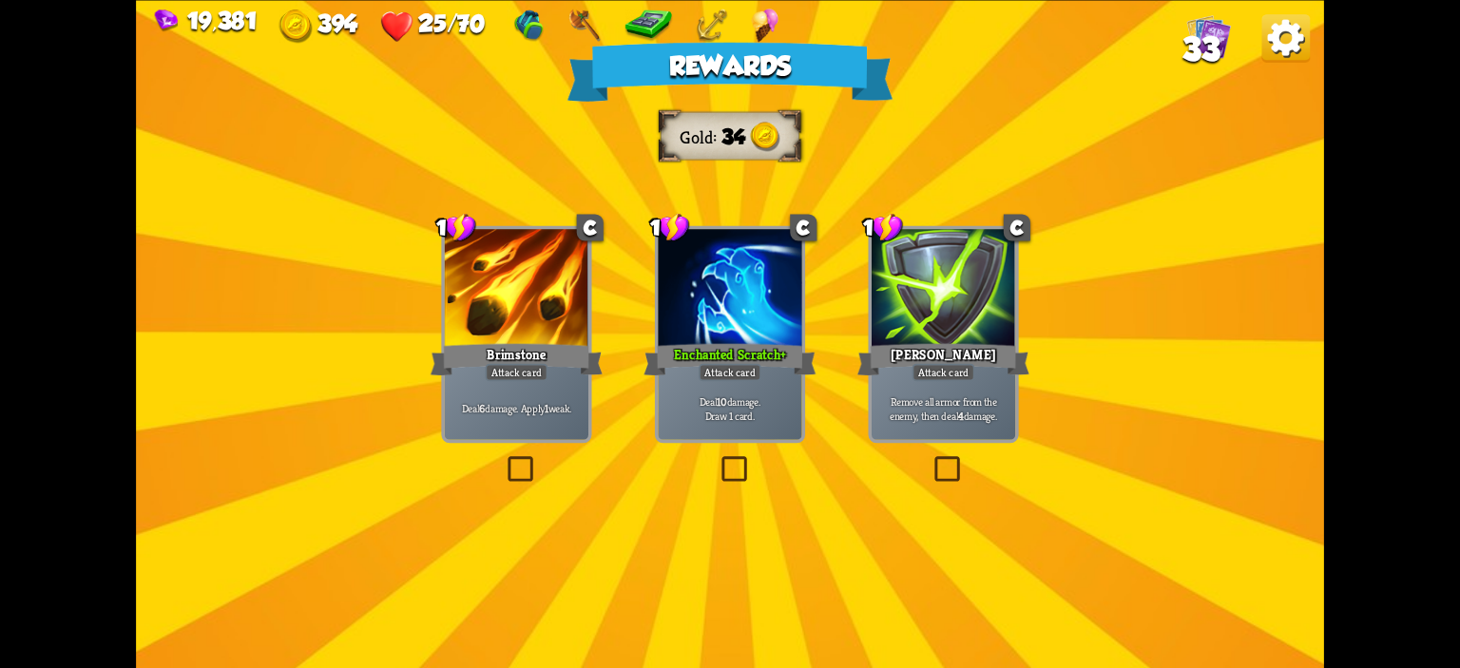
click at [763, 429] on div "Deal 10 damage. Draw 1 card." at bounding box center [730, 408] width 144 height 63
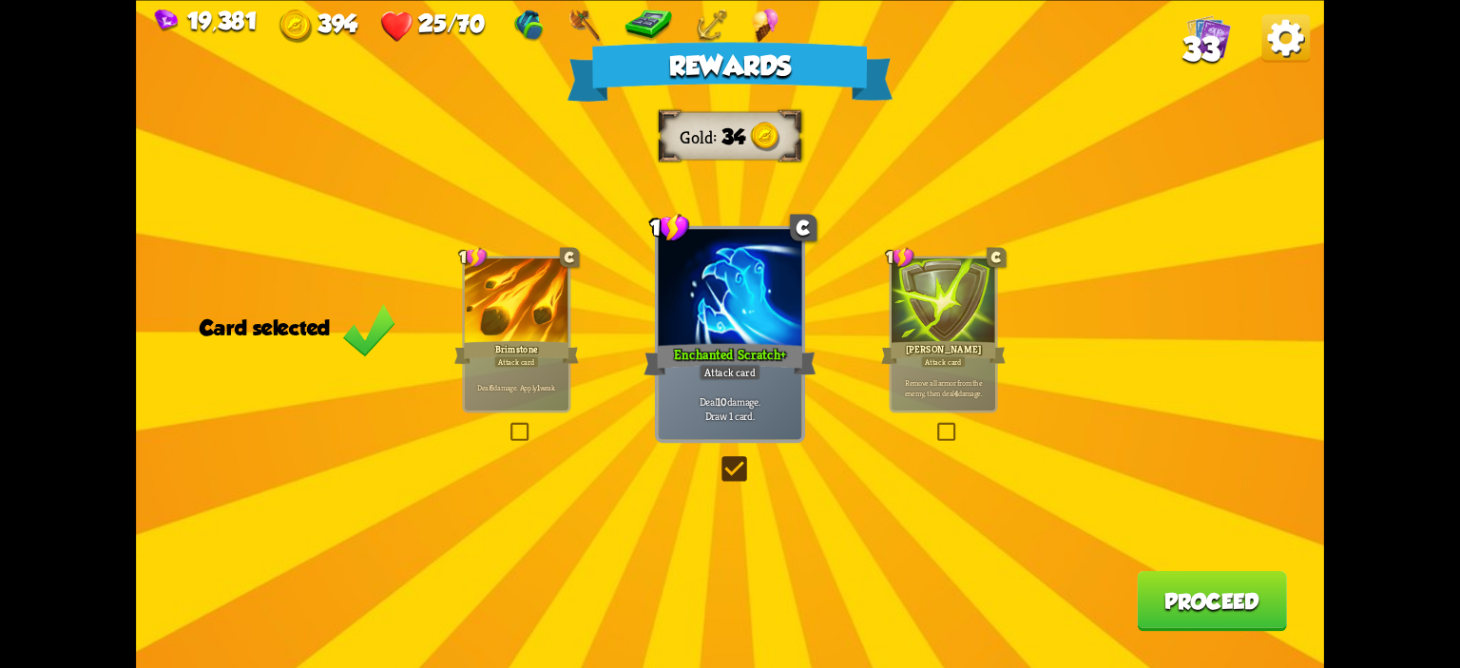
click at [1159, 585] on button "Proceed" at bounding box center [1212, 600] width 150 height 60
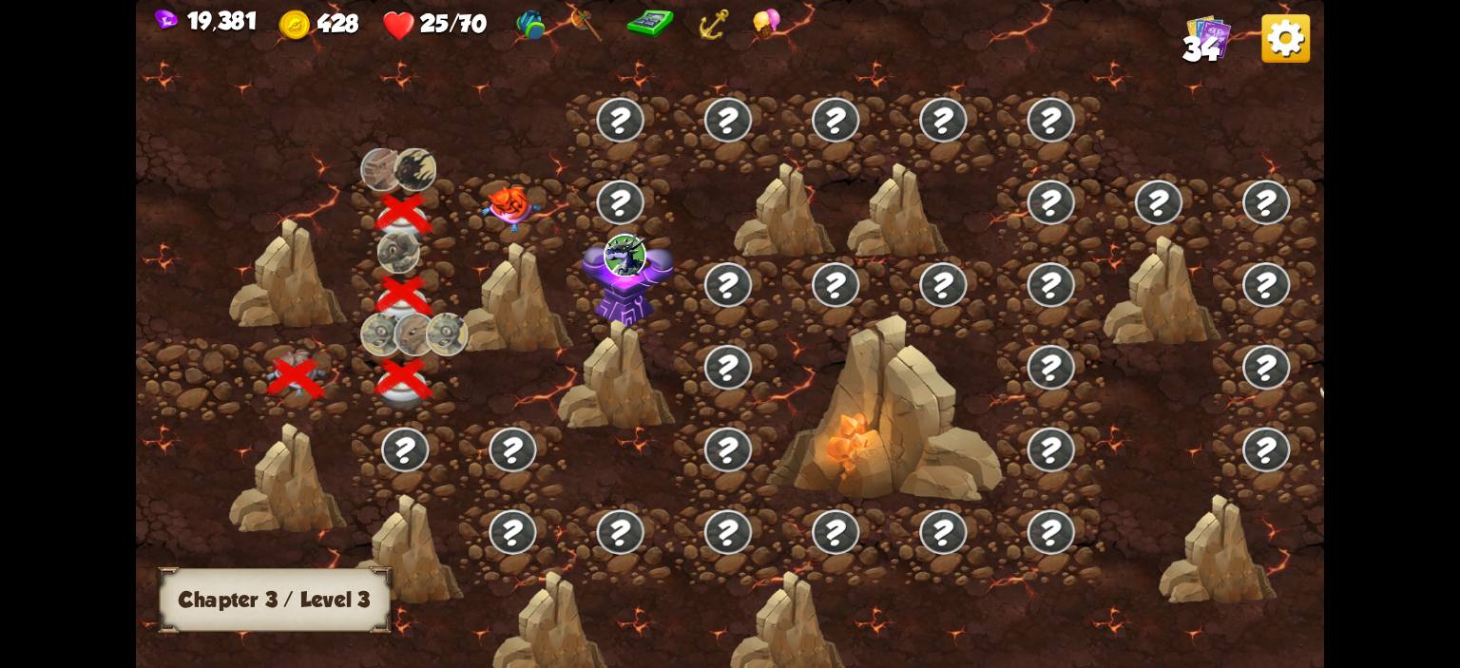
click at [536, 211] on img at bounding box center [510, 209] width 59 height 47
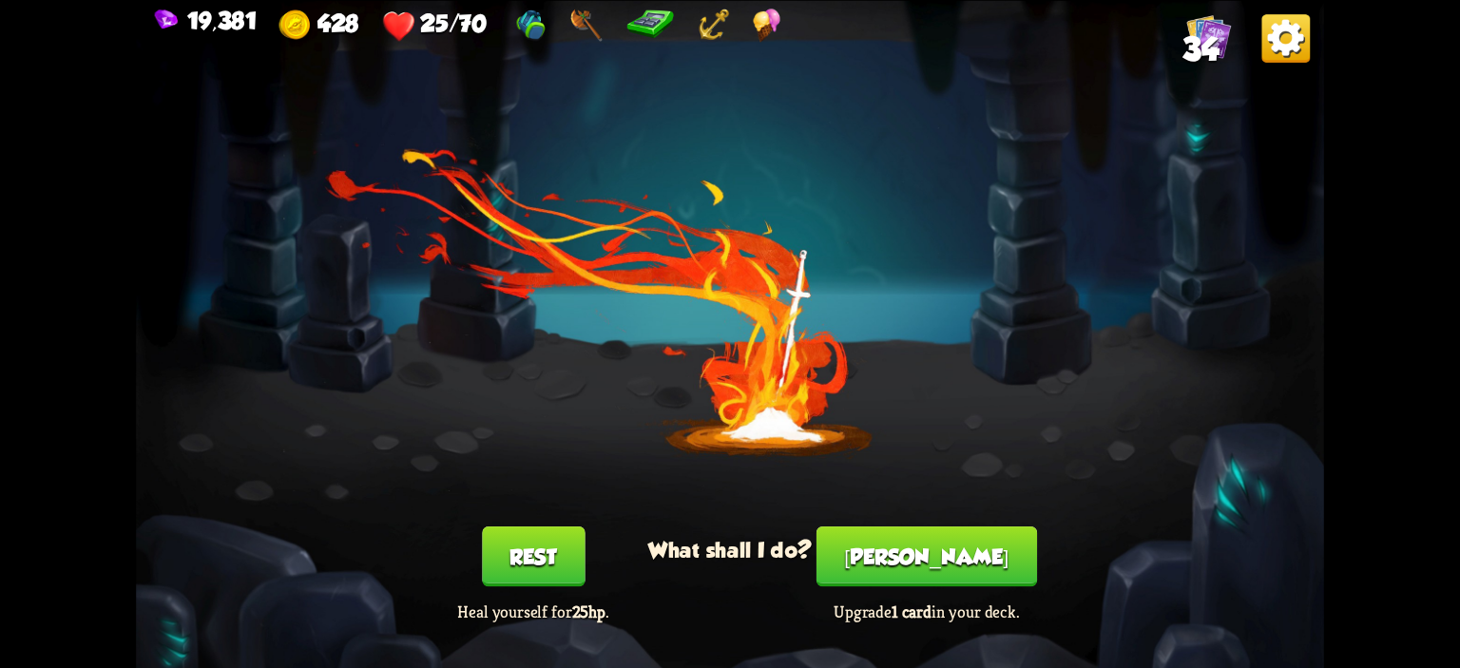
click at [562, 532] on button "Rest" at bounding box center [533, 557] width 103 height 60
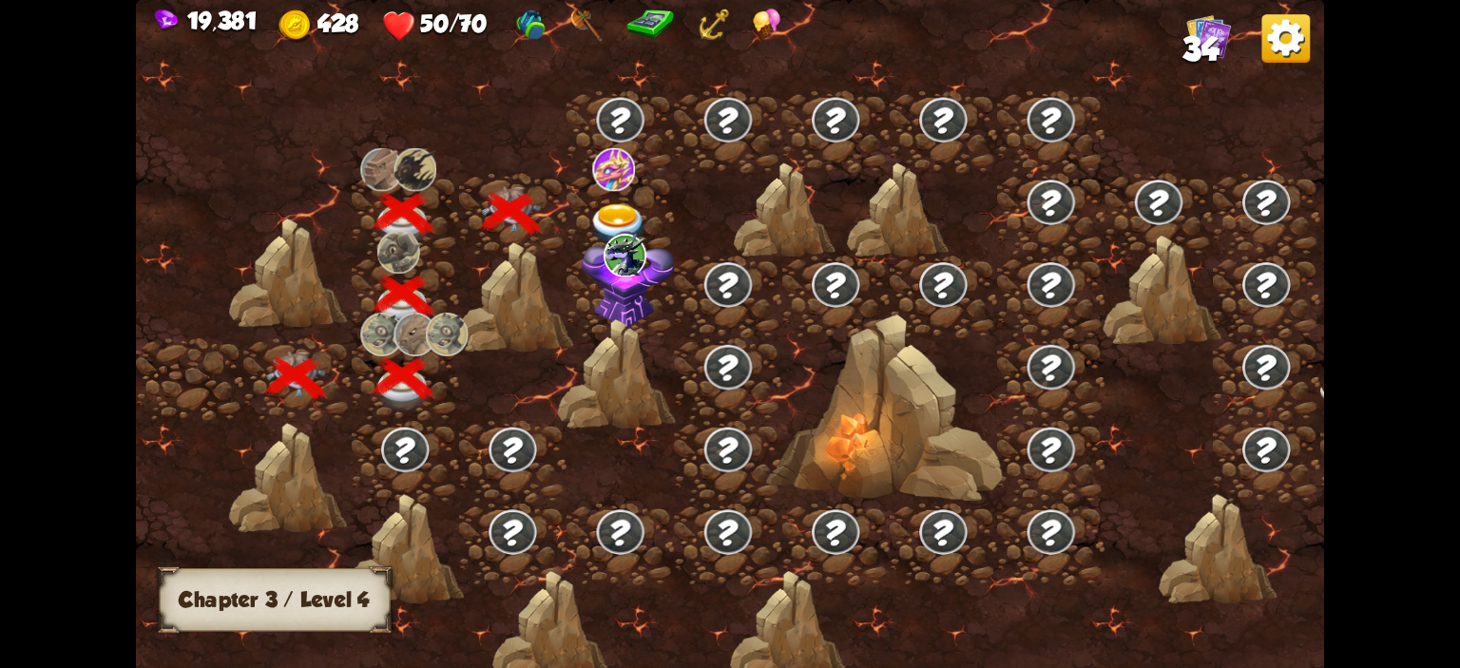
click at [620, 188] on img at bounding box center [613, 169] width 43 height 43
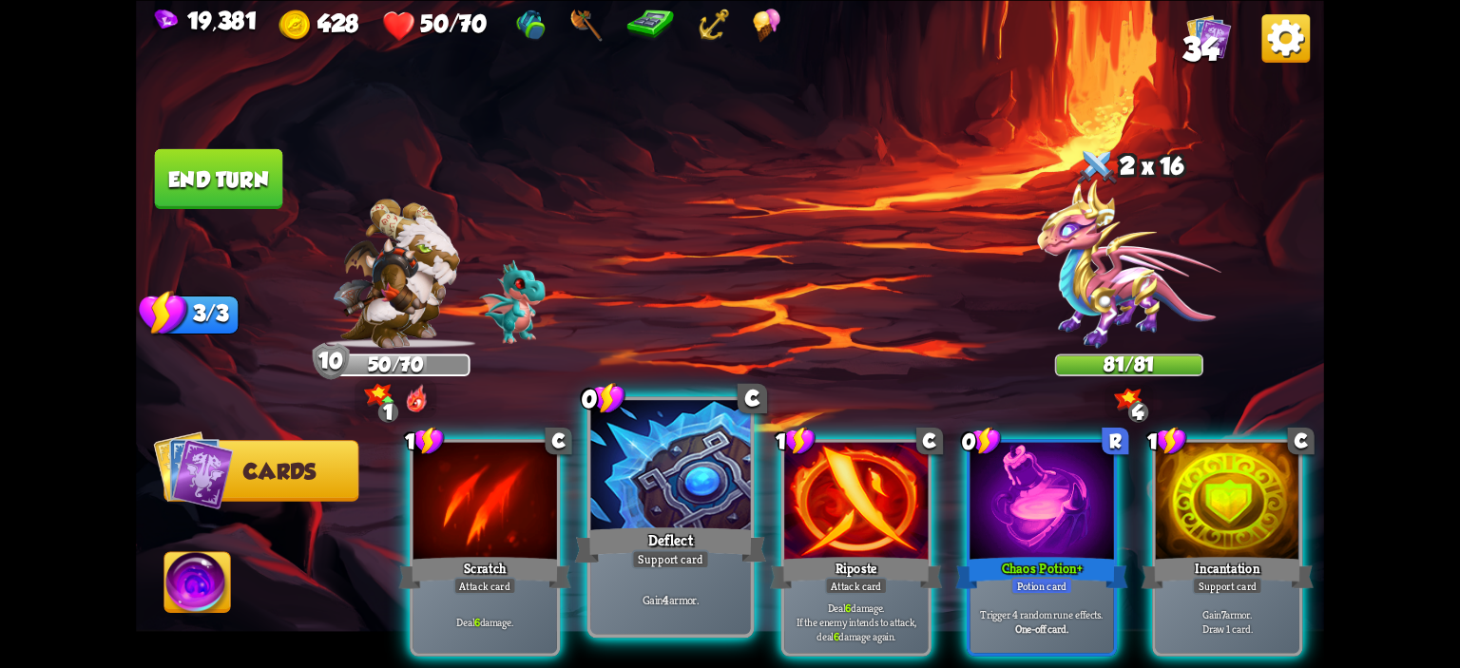
click at [677, 483] on div at bounding box center [671, 467] width 160 height 135
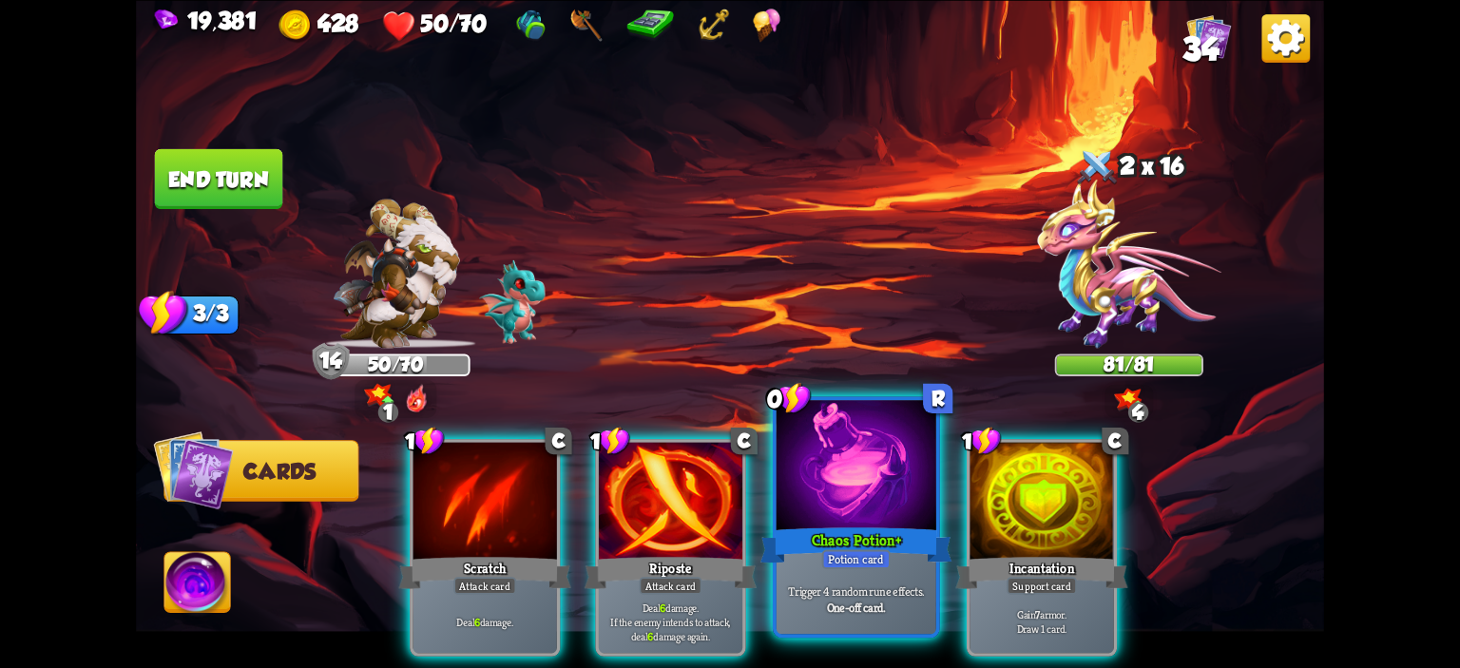
click at [807, 449] on div at bounding box center [857, 467] width 160 height 135
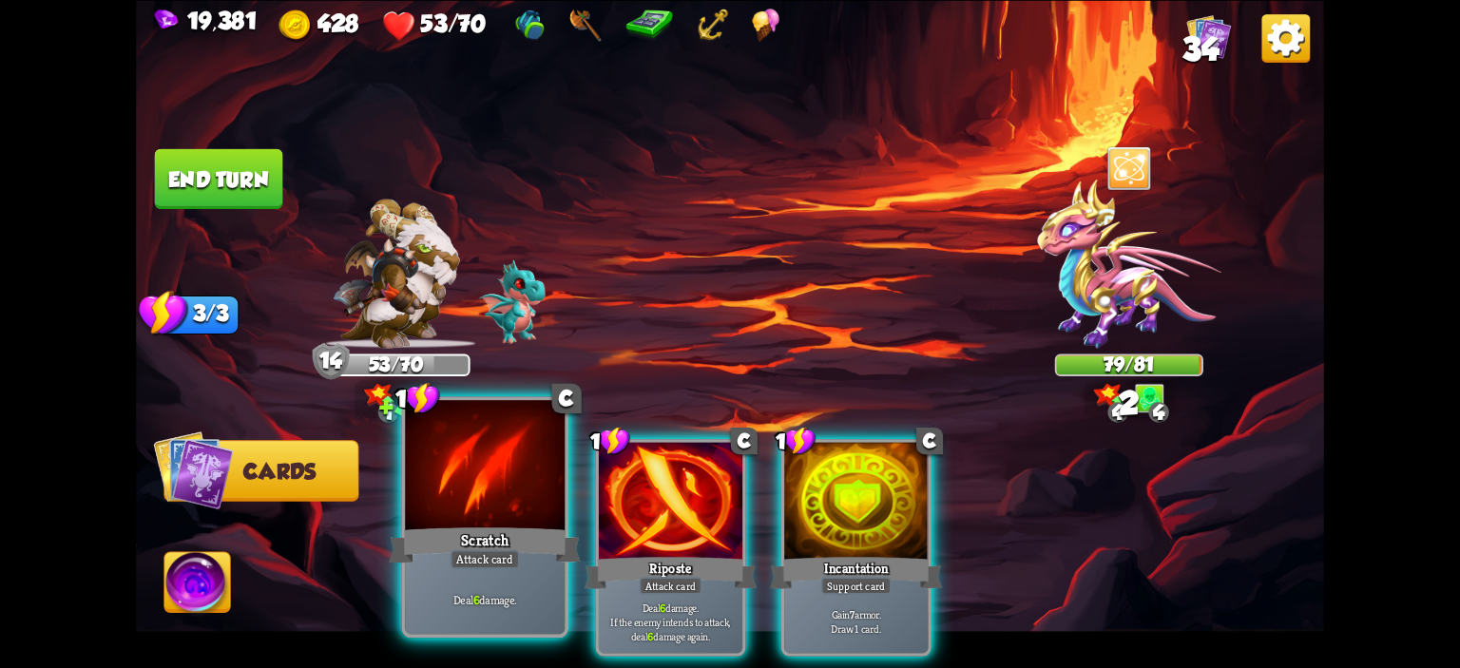
click at [484, 471] on div at bounding box center [485, 467] width 160 height 135
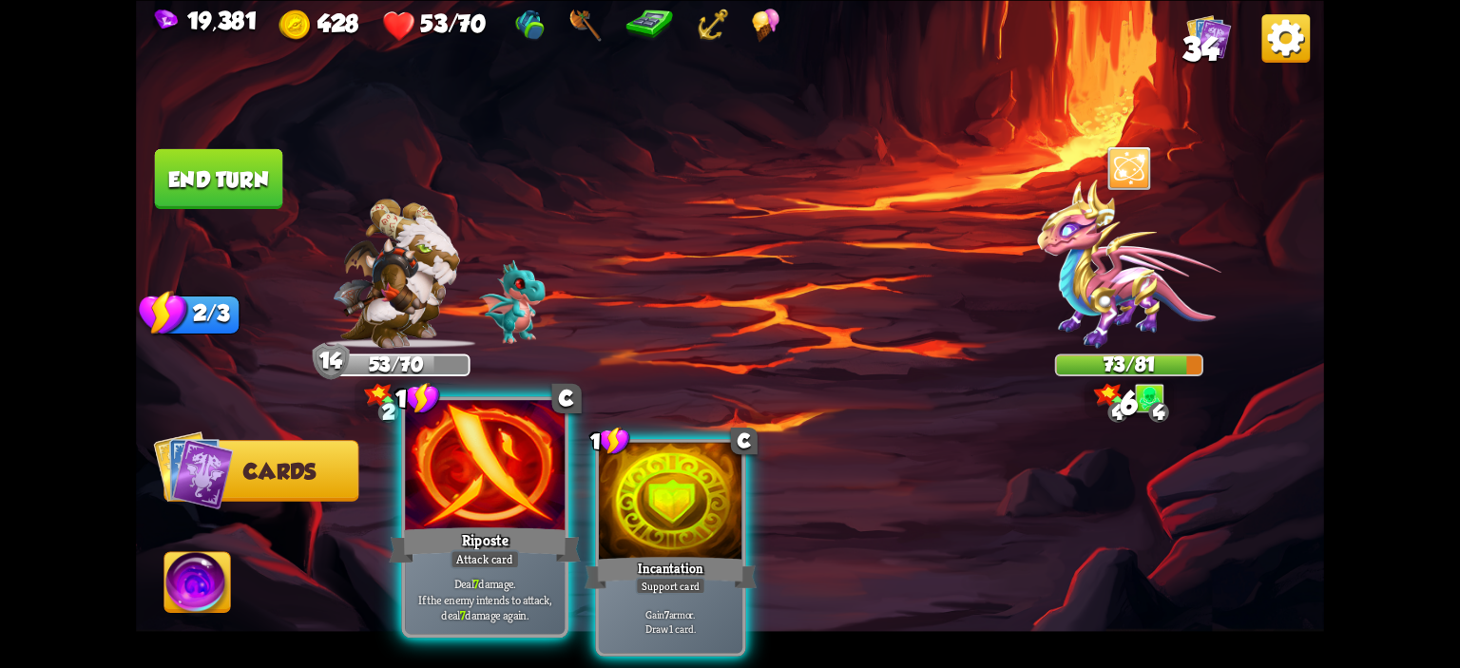
click at [468, 477] on div at bounding box center [485, 467] width 160 height 135
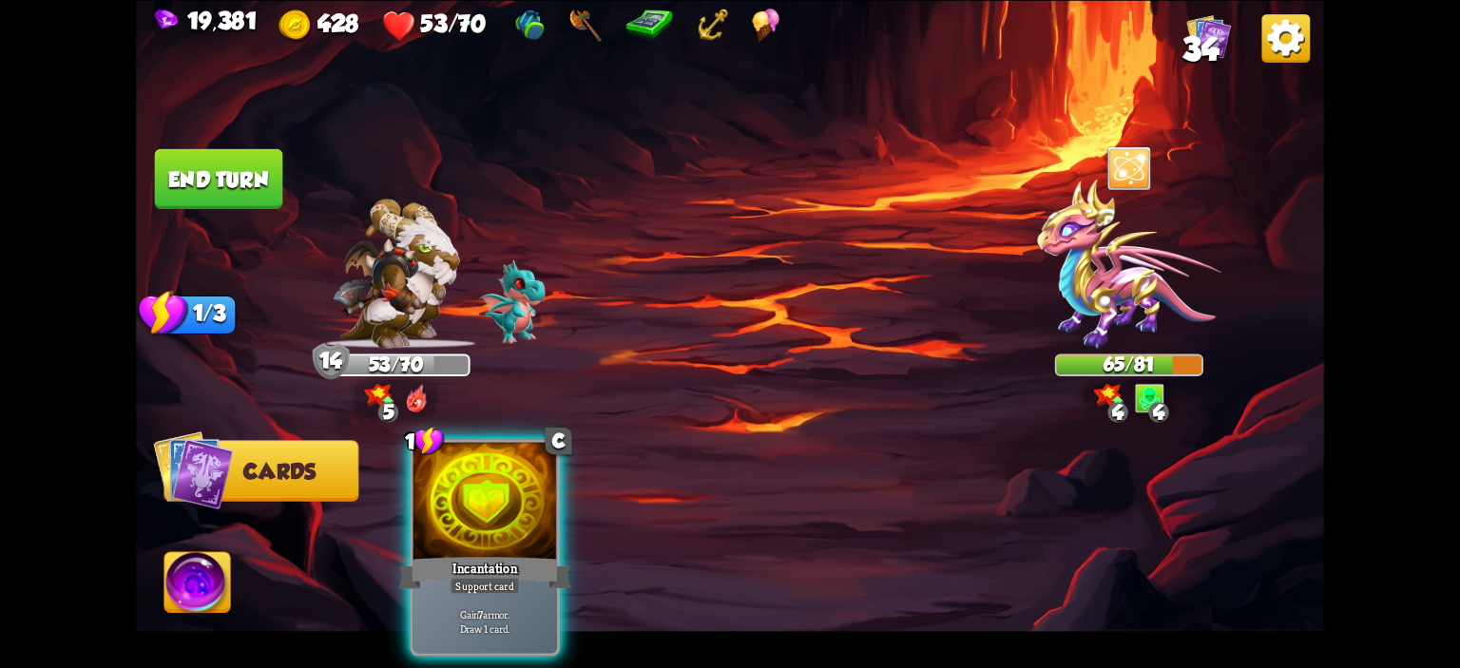
click at [1214, 36] on span "34" at bounding box center [1201, 48] width 36 height 36
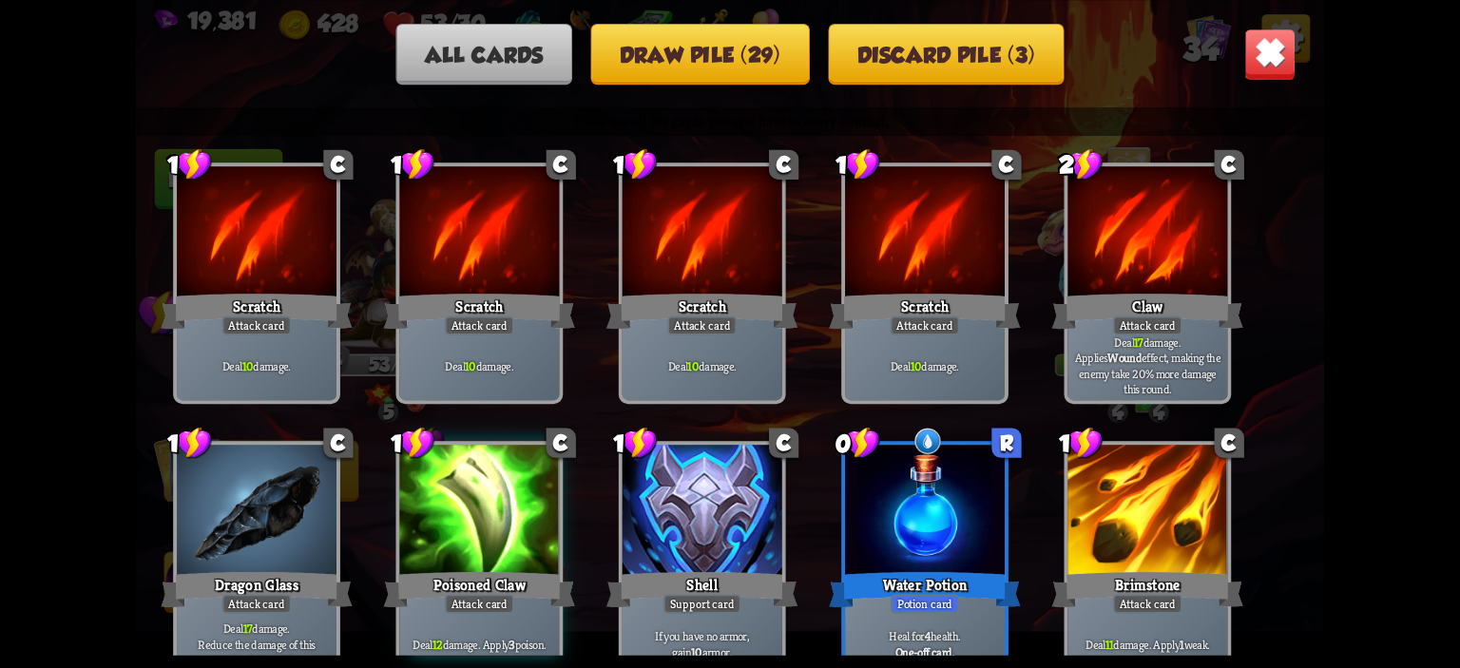
click at [781, 76] on button "Draw pile (29)" at bounding box center [699, 53] width 219 height 61
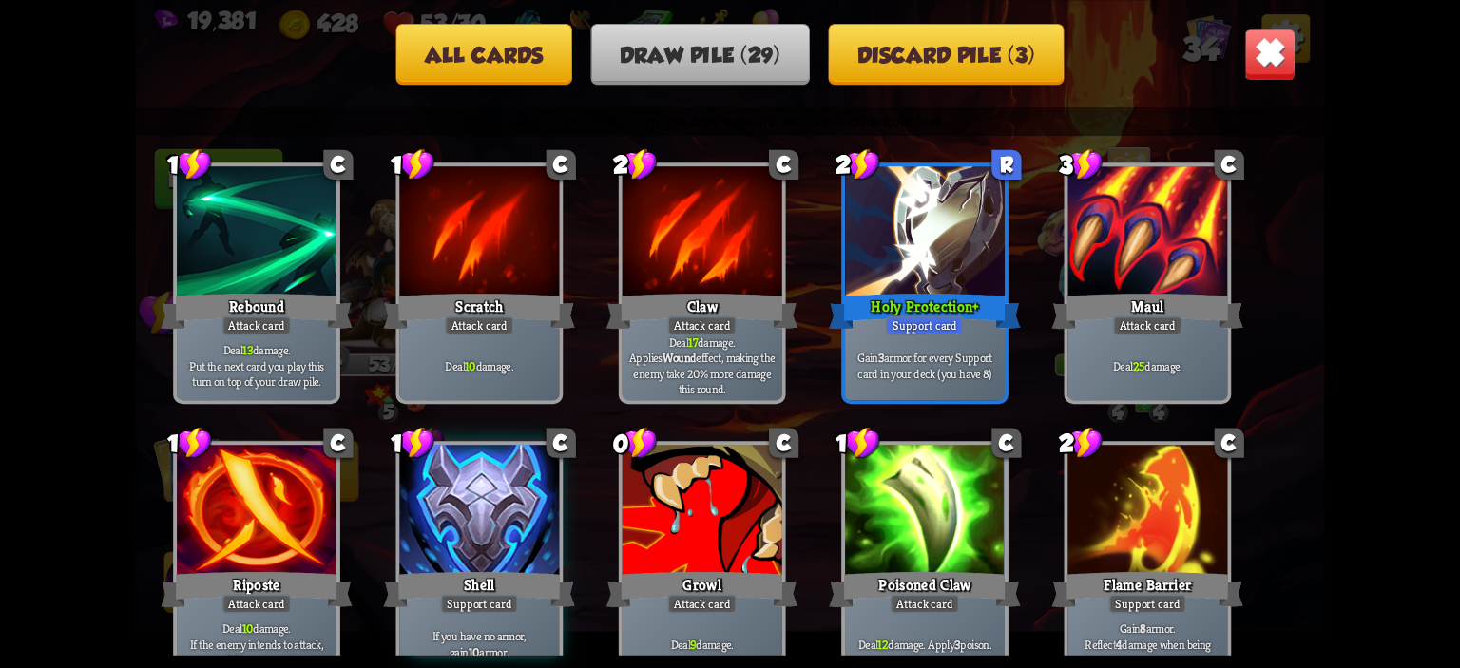
click at [1282, 64] on img at bounding box center [1271, 54] width 52 height 52
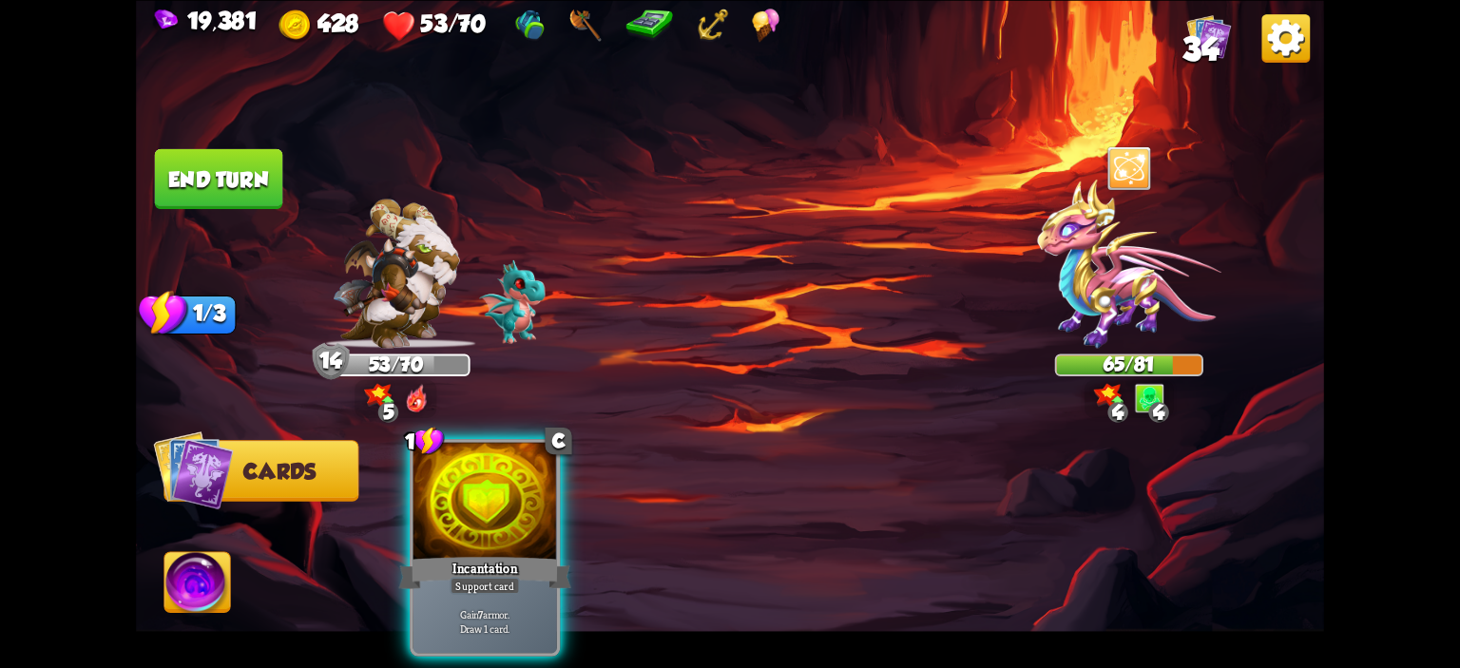
click at [150, 156] on img at bounding box center [730, 334] width 1188 height 668
click at [164, 161] on button "End turn" at bounding box center [219, 178] width 128 height 60
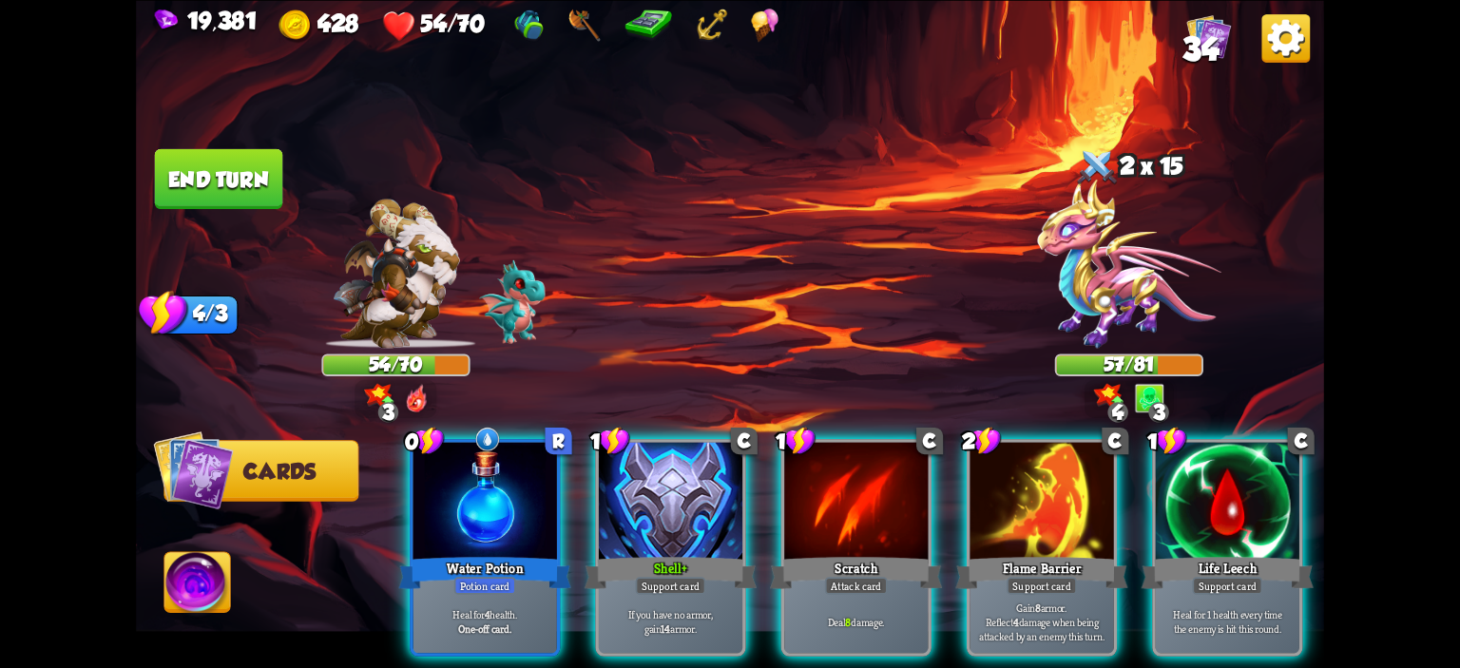
click at [403, 434] on div "0 R Water Potion Potion card Heal for 4 health. One-off card. 1 C Shell+ Suppor…" at bounding box center [849, 520] width 951 height 297
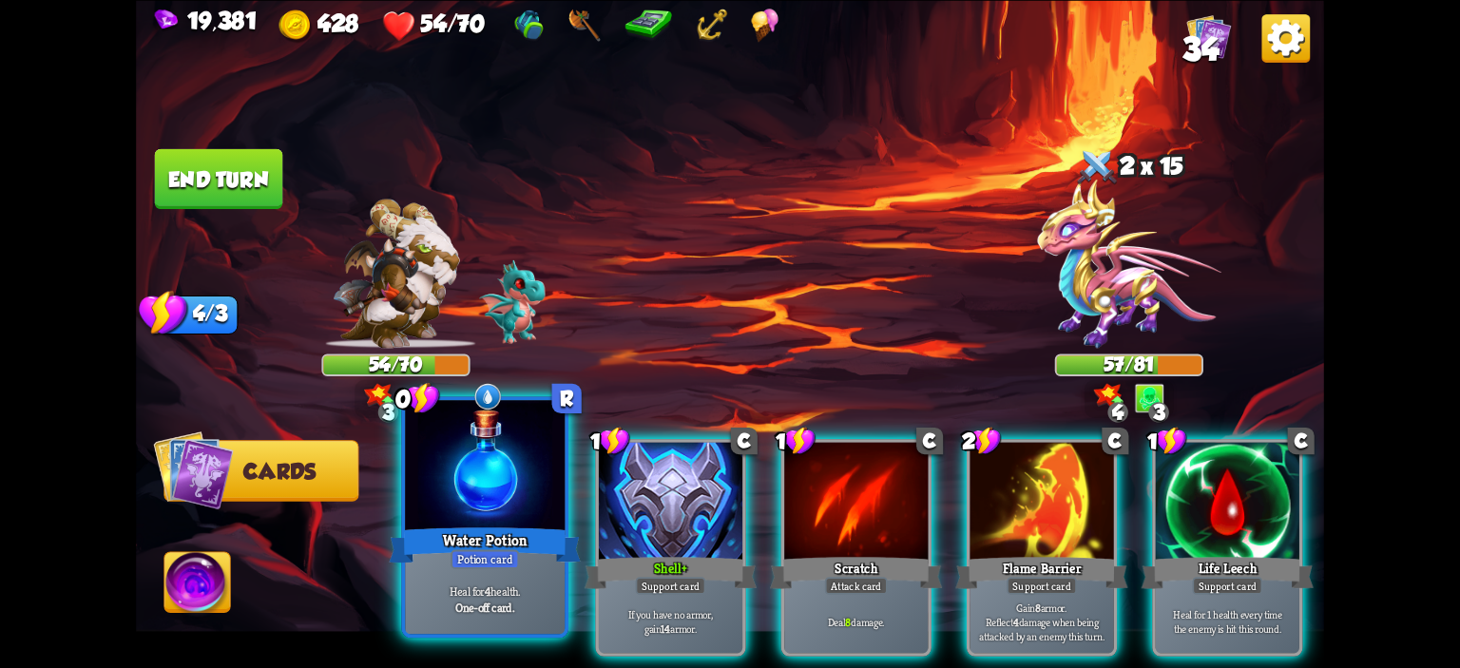
click at [433, 456] on div at bounding box center [485, 467] width 160 height 135
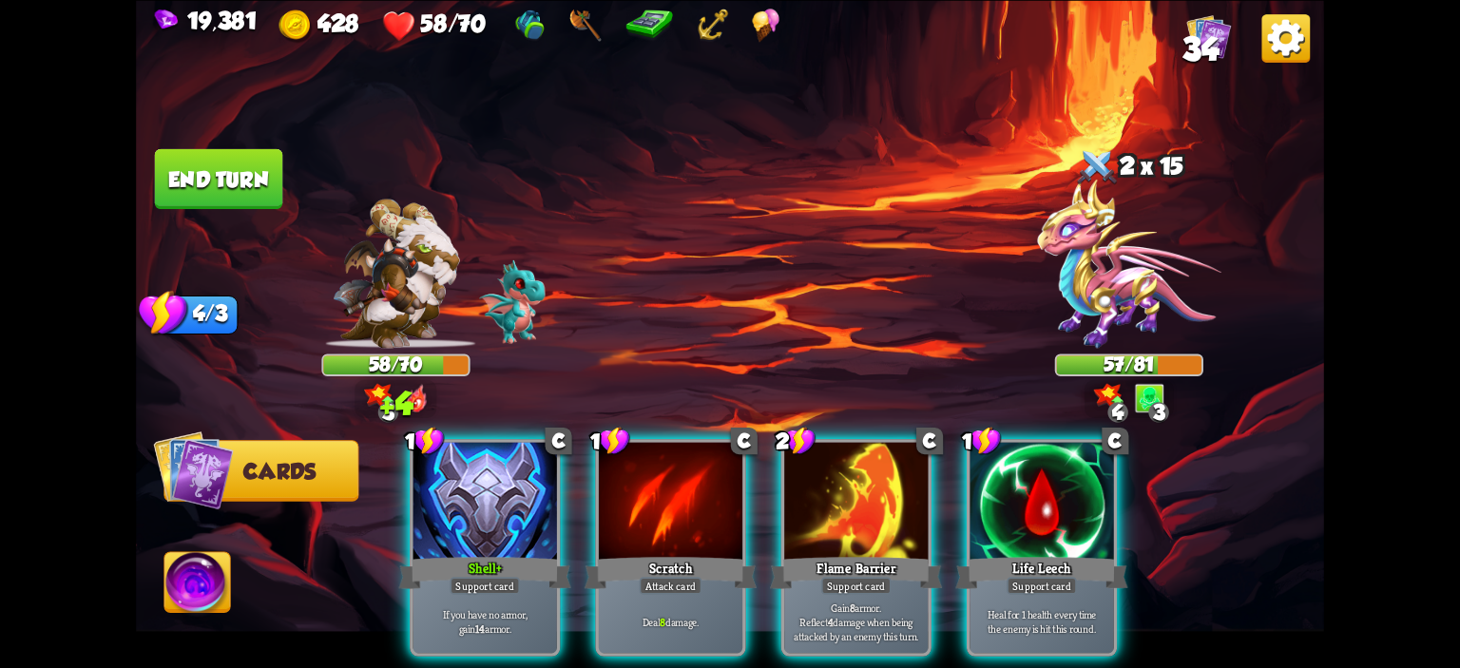
click at [433, 456] on div at bounding box center [486, 502] width 144 height 121
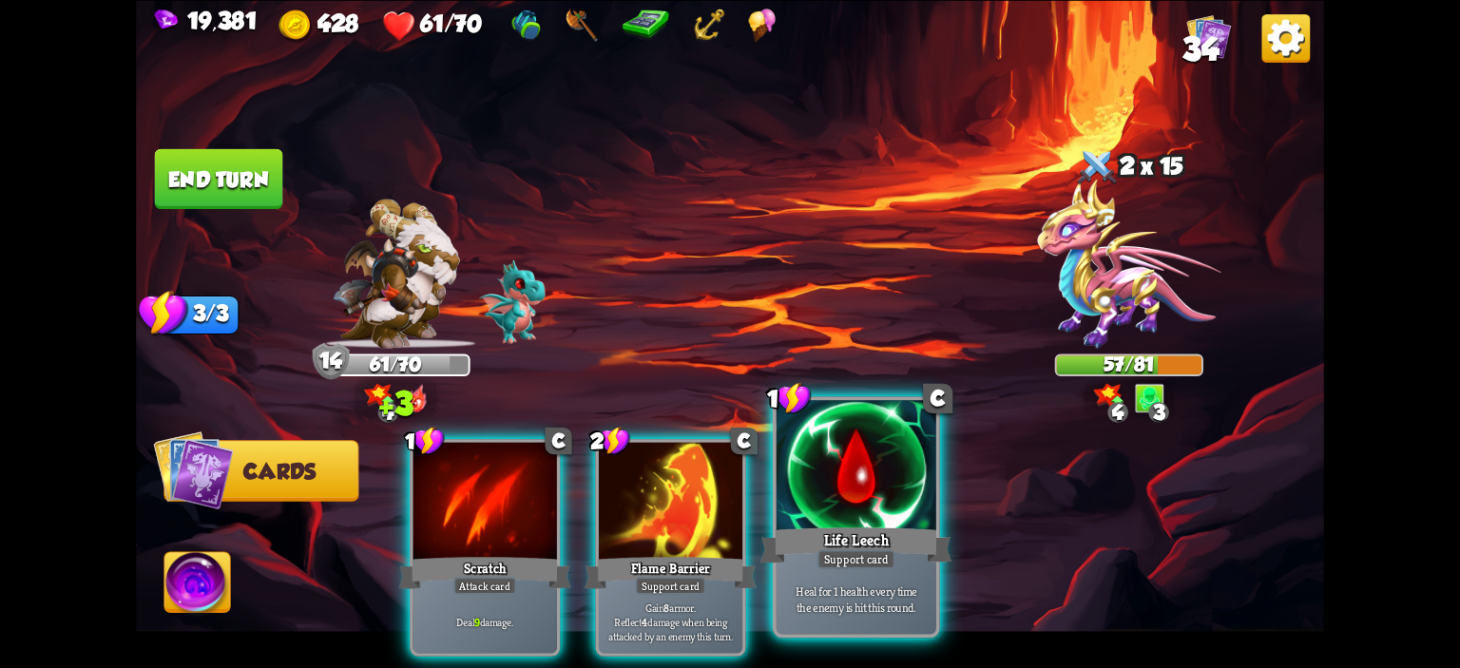
click at [811, 451] on div at bounding box center [857, 467] width 160 height 135
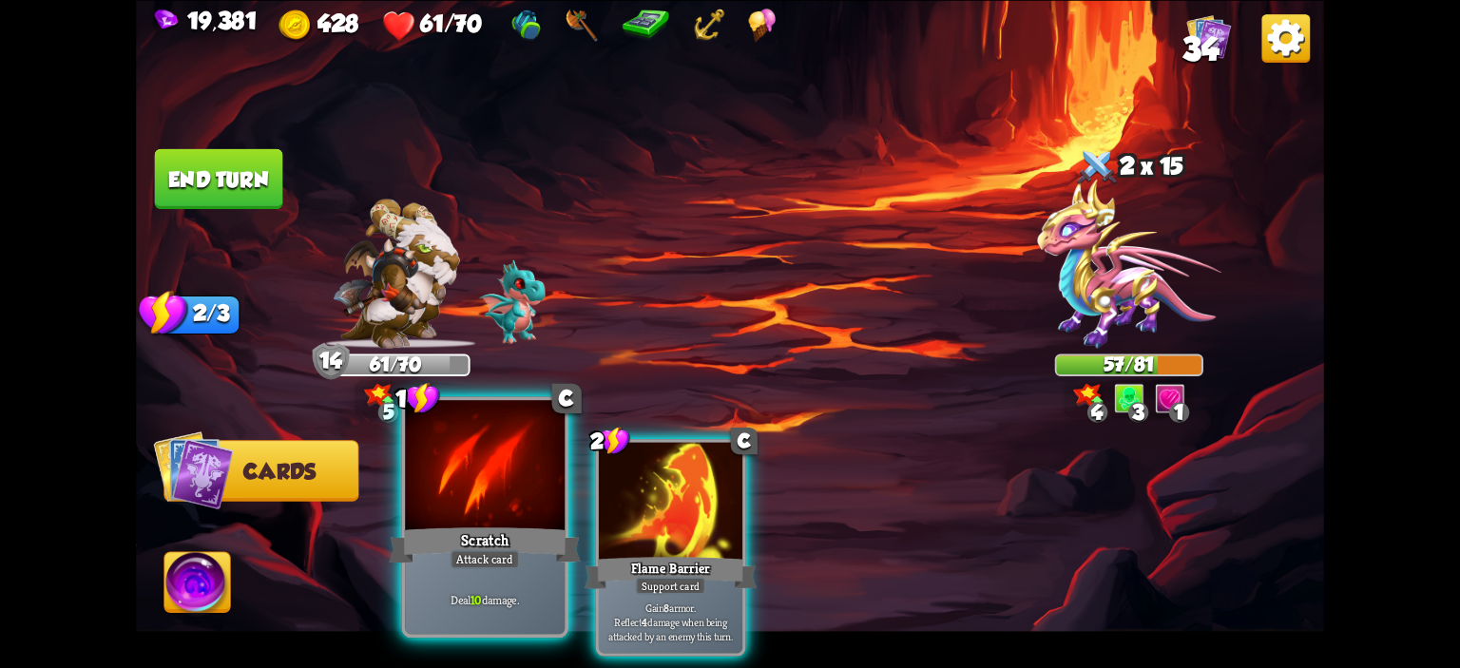
click at [483, 480] on div at bounding box center [485, 467] width 160 height 135
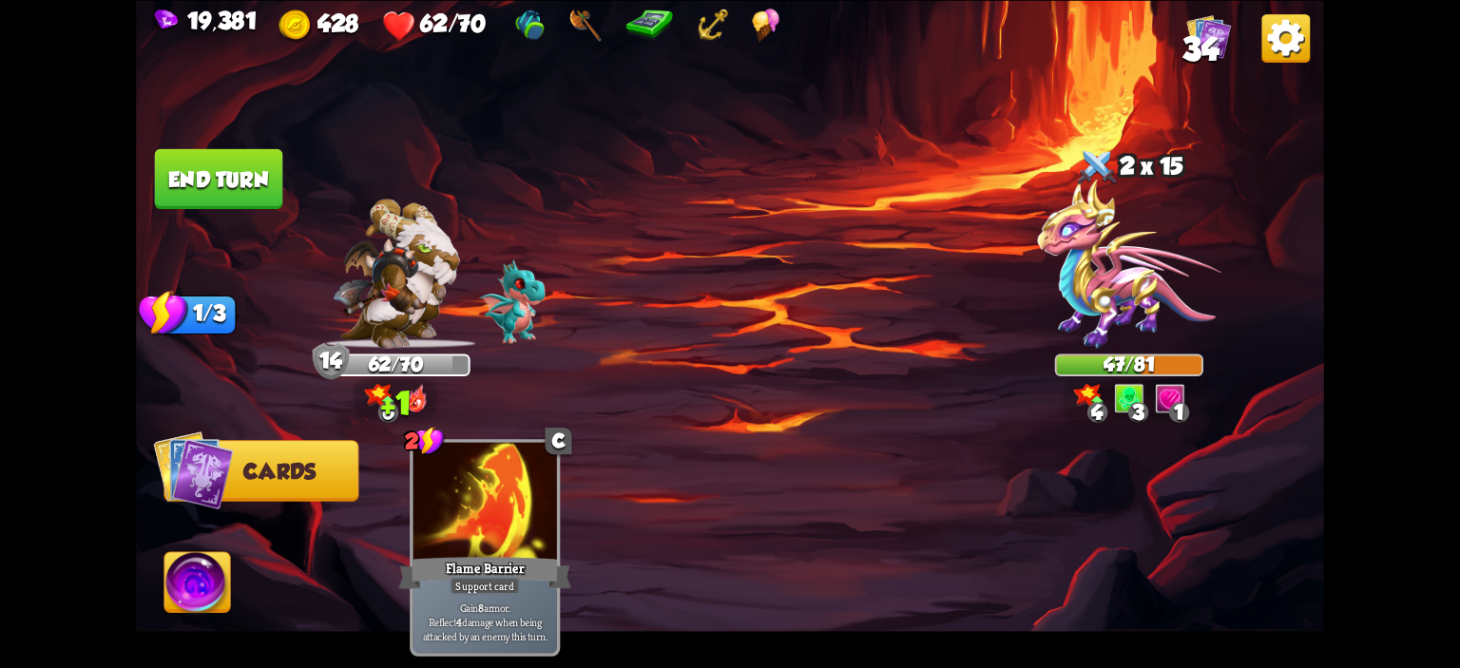
click at [243, 184] on button "End turn" at bounding box center [219, 178] width 128 height 60
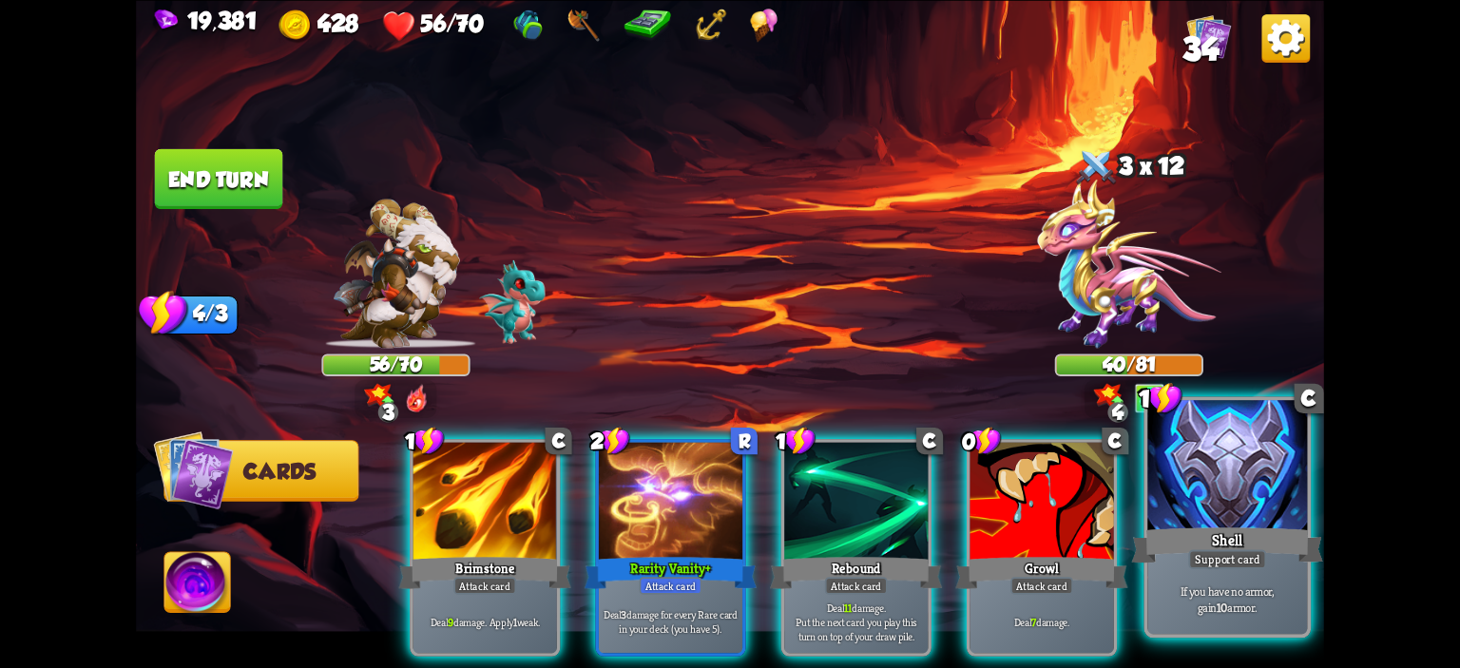
click at [1247, 475] on div at bounding box center [1228, 467] width 160 height 135
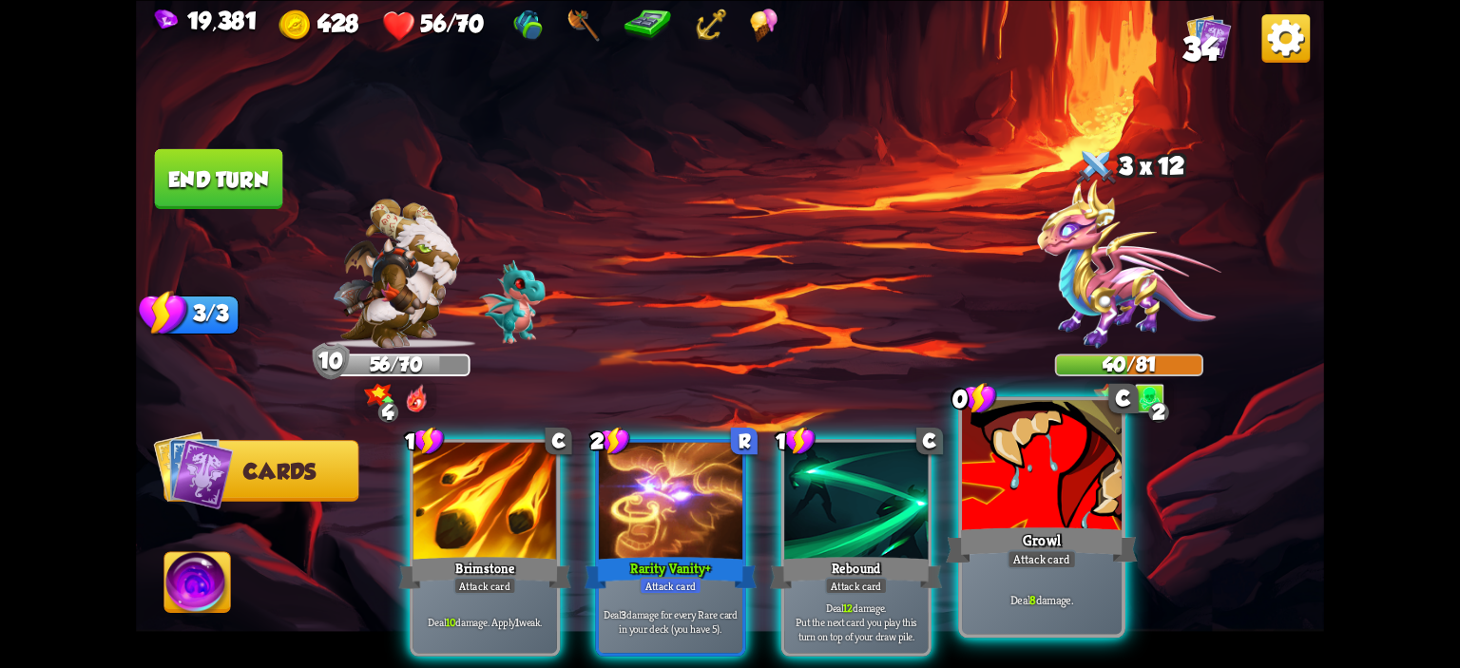
click at [996, 467] on div at bounding box center [1042, 467] width 160 height 135
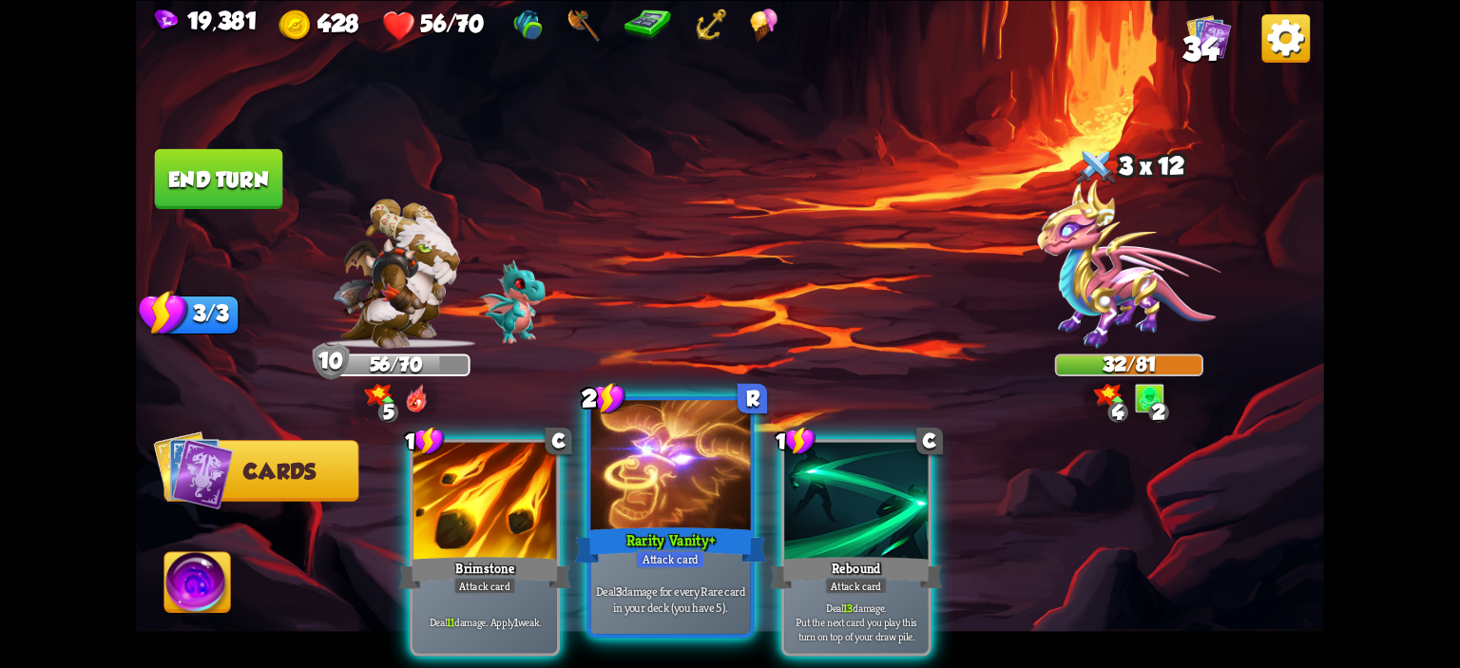
click at [675, 463] on div at bounding box center [671, 467] width 160 height 135
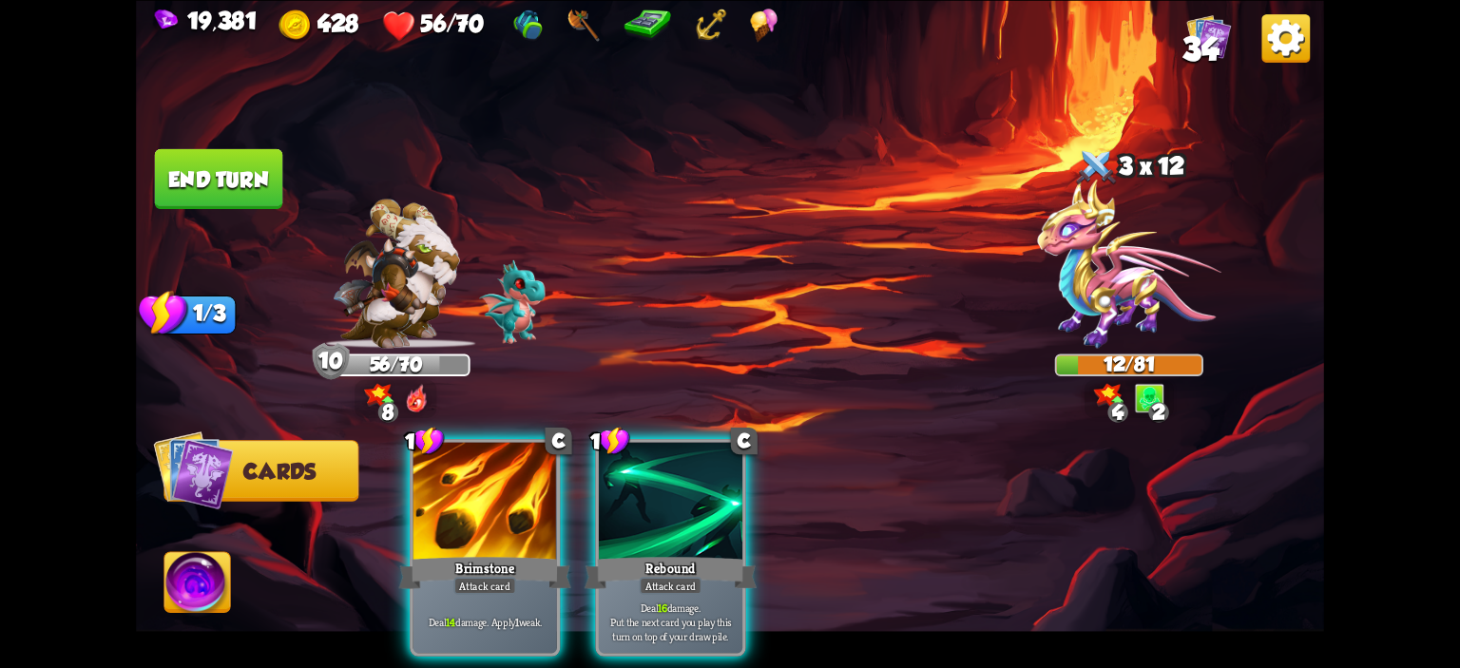
click at [194, 573] on img at bounding box center [197, 585] width 66 height 67
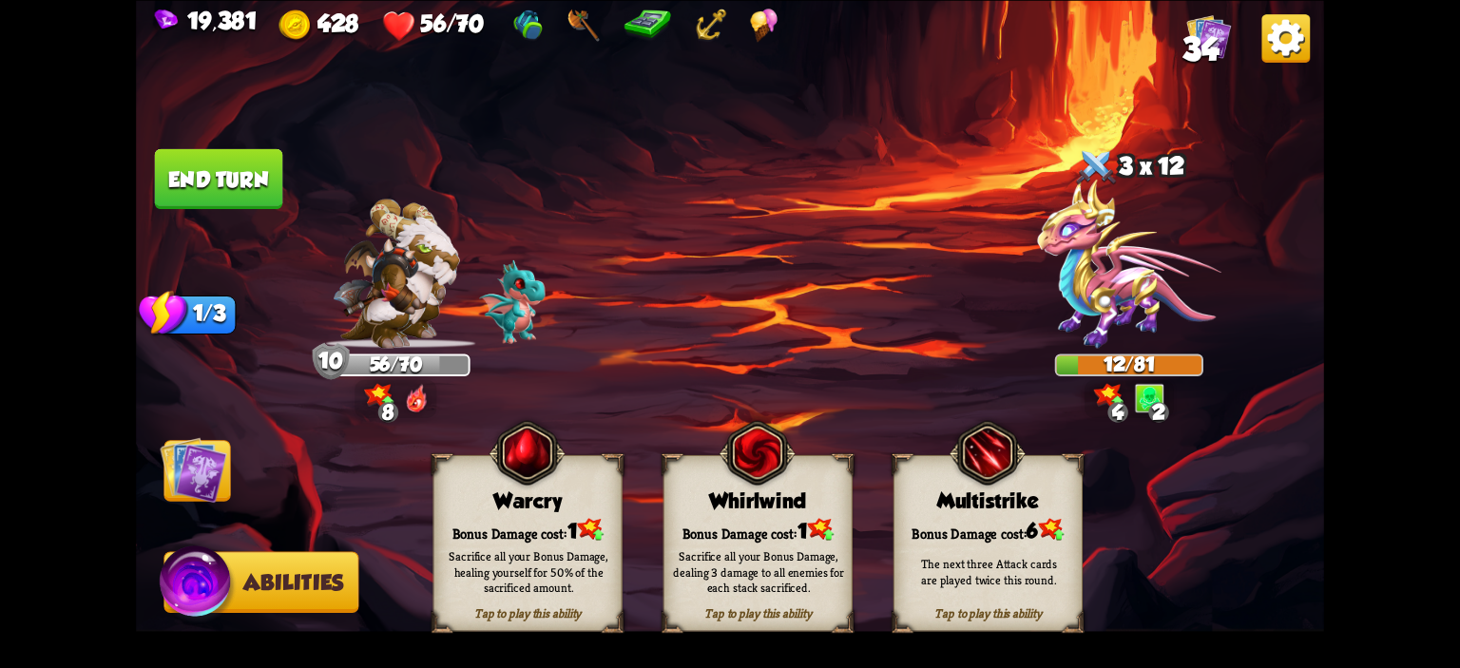
click at [539, 479] on img at bounding box center [527, 453] width 76 height 78
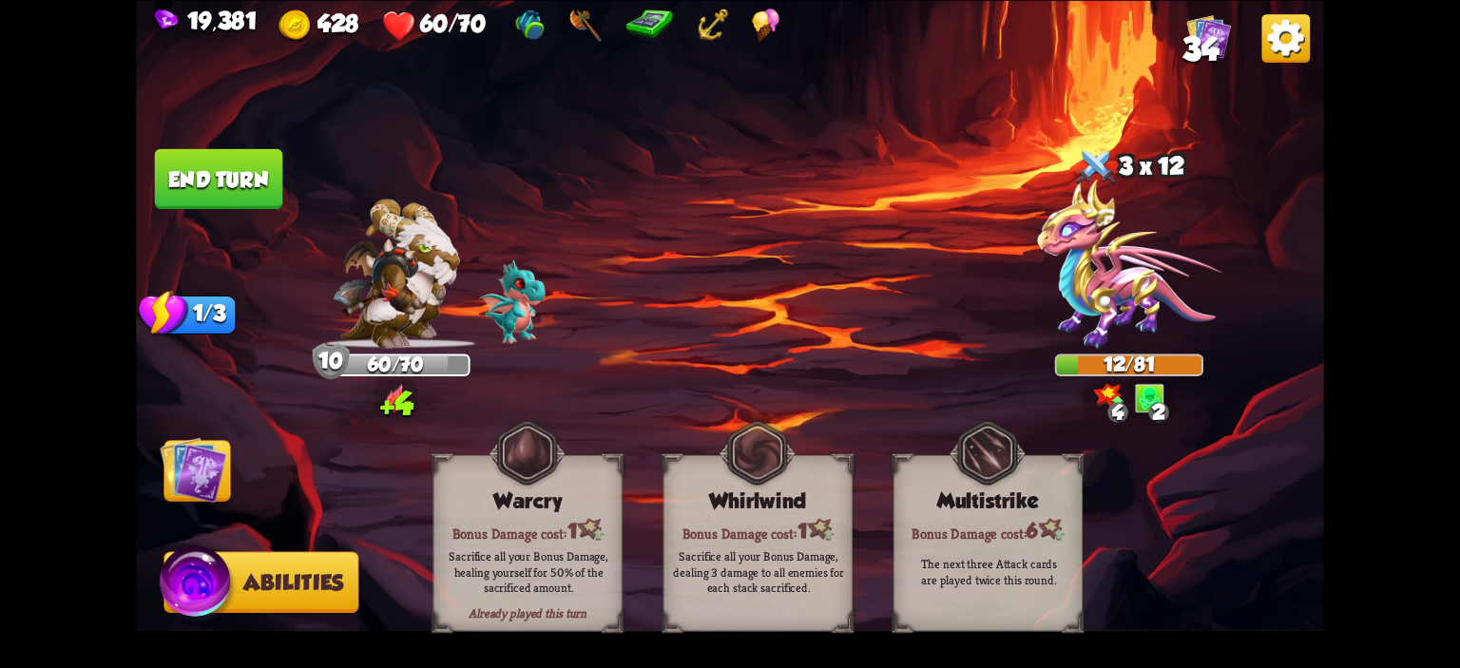
click at [224, 454] on button "Cards" at bounding box center [197, 470] width 67 height 61
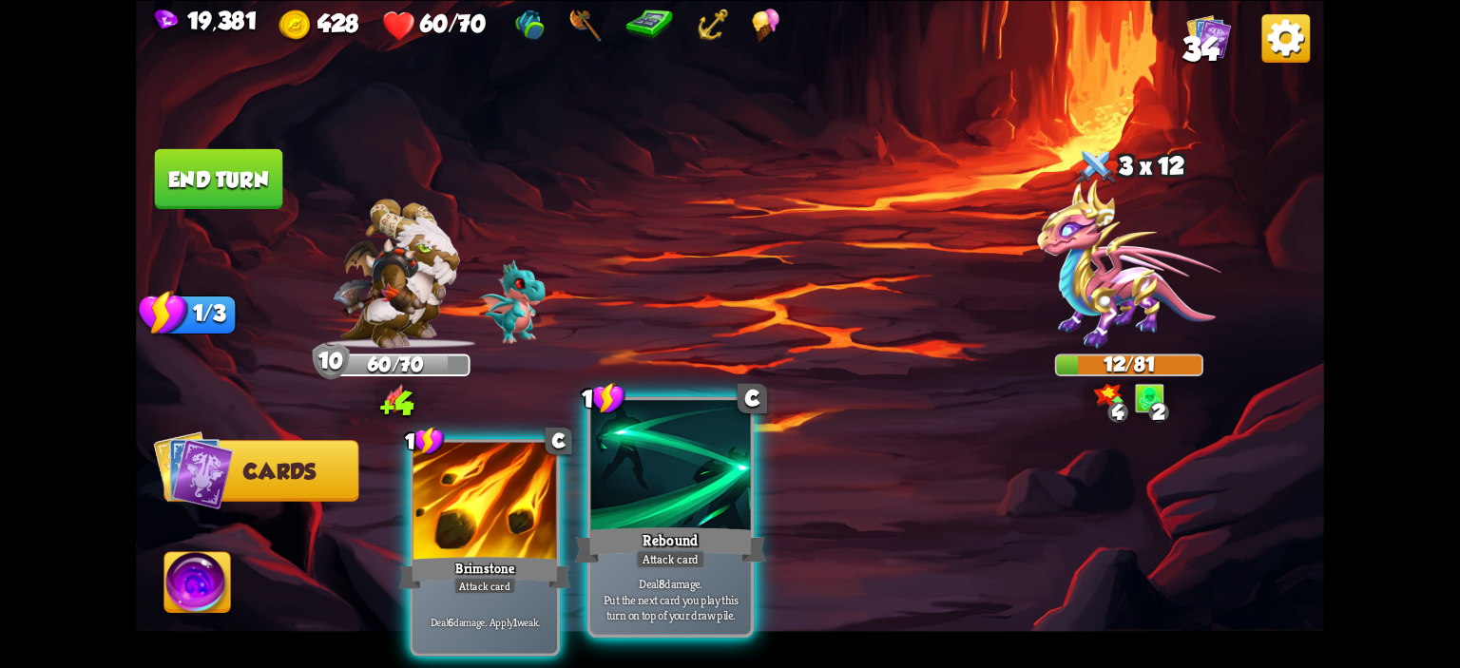
click at [663, 467] on div at bounding box center [671, 467] width 160 height 135
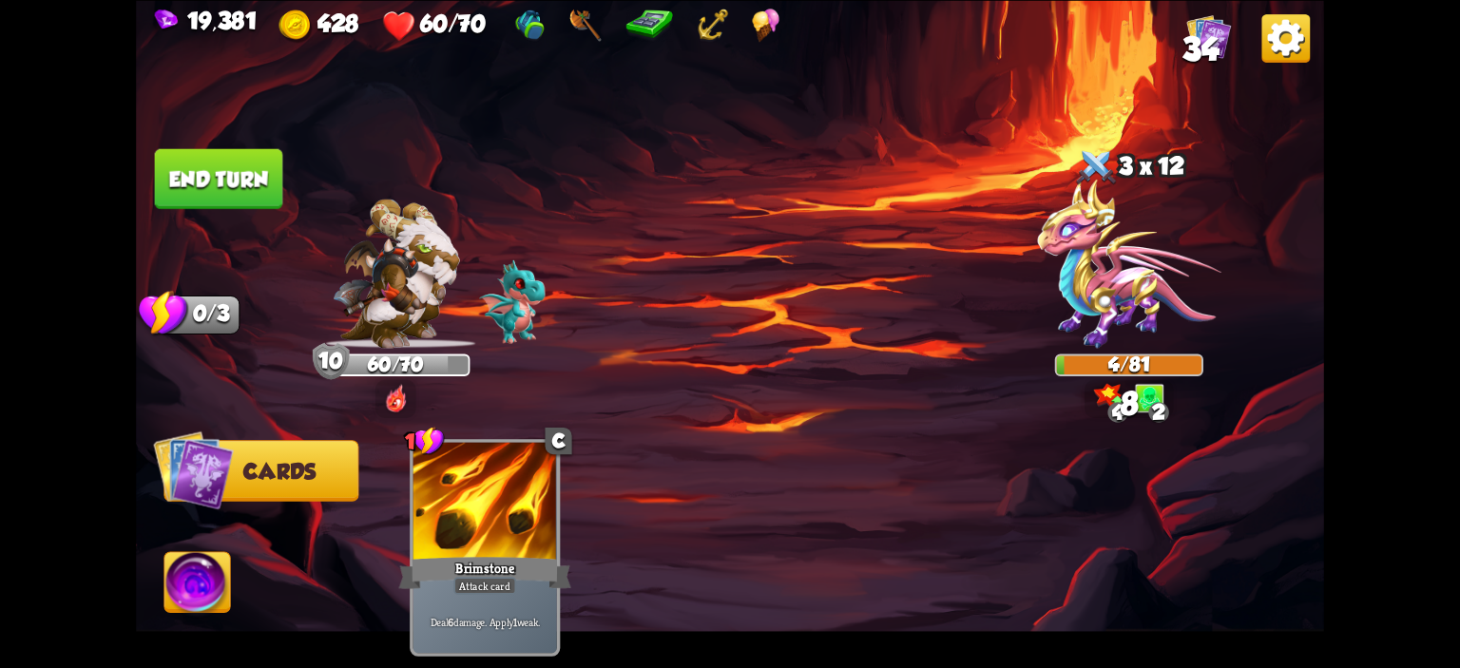
click at [262, 197] on button "End turn" at bounding box center [219, 178] width 128 height 60
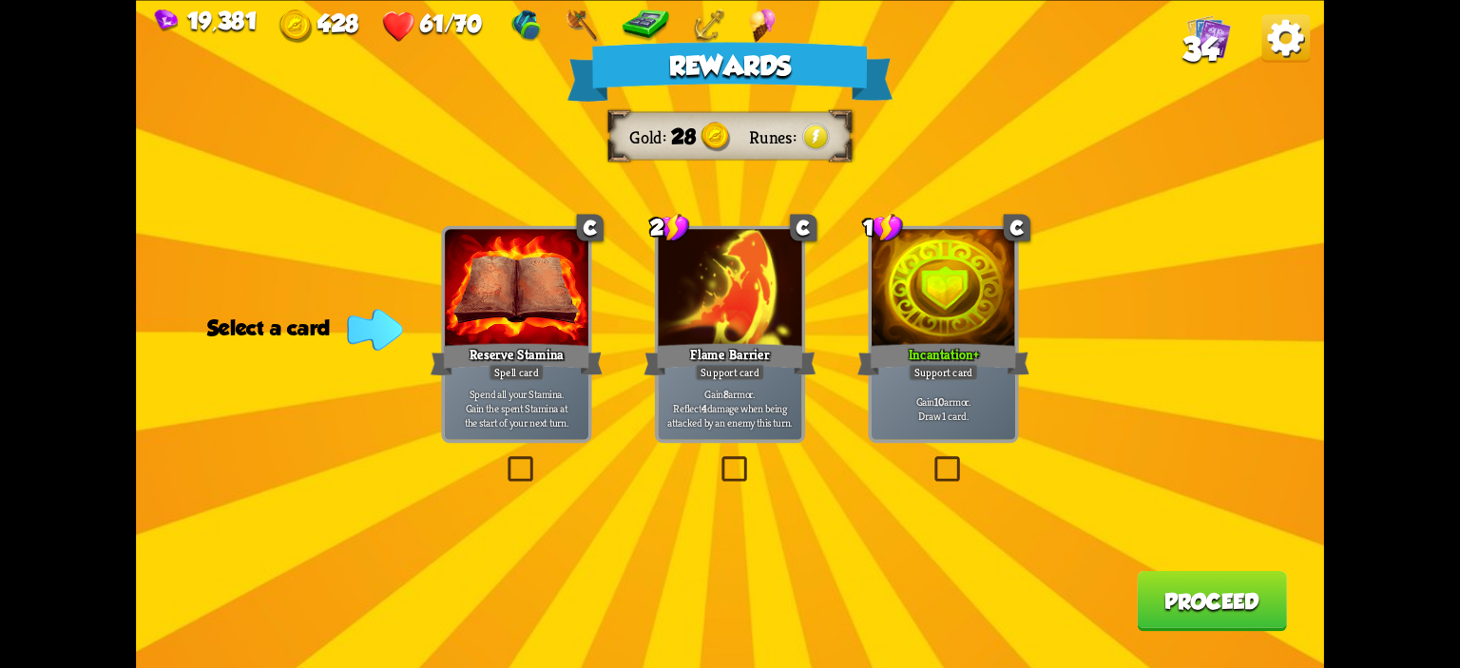
click at [947, 288] on div at bounding box center [944, 289] width 144 height 121
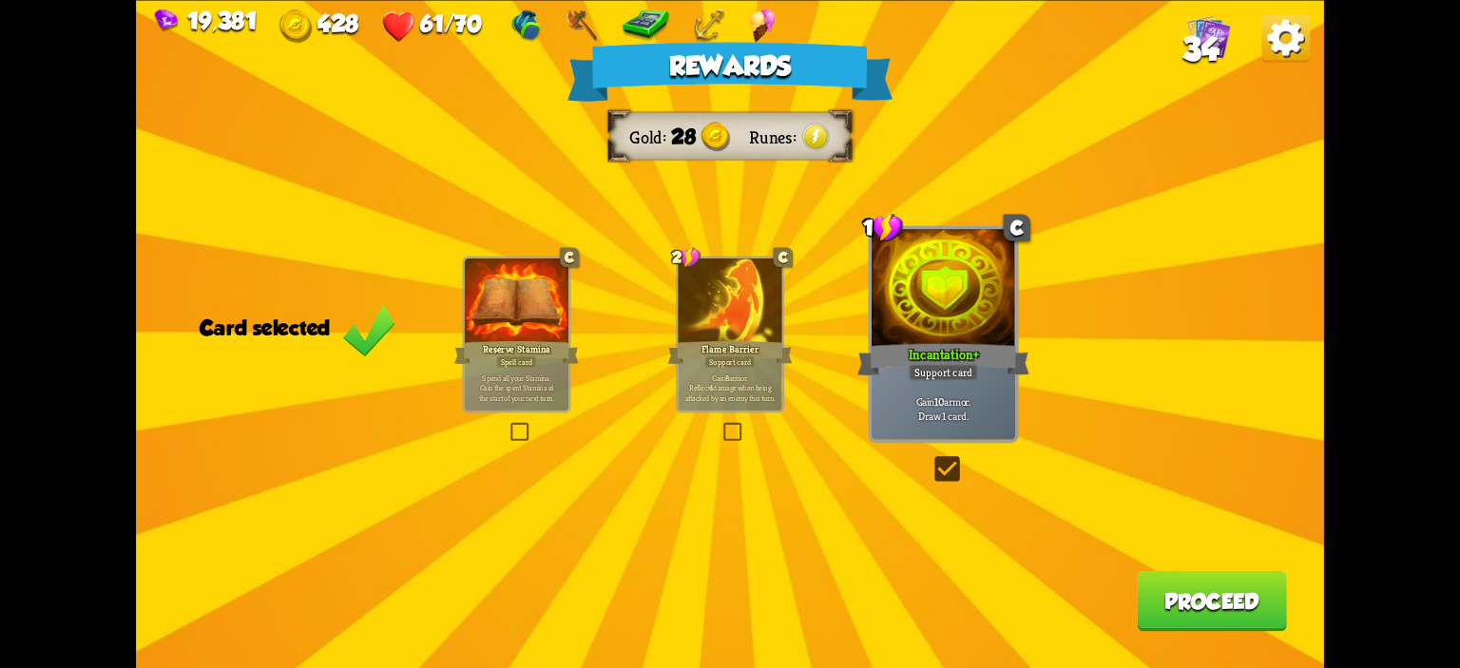
click at [1231, 615] on button "Proceed" at bounding box center [1212, 600] width 150 height 60
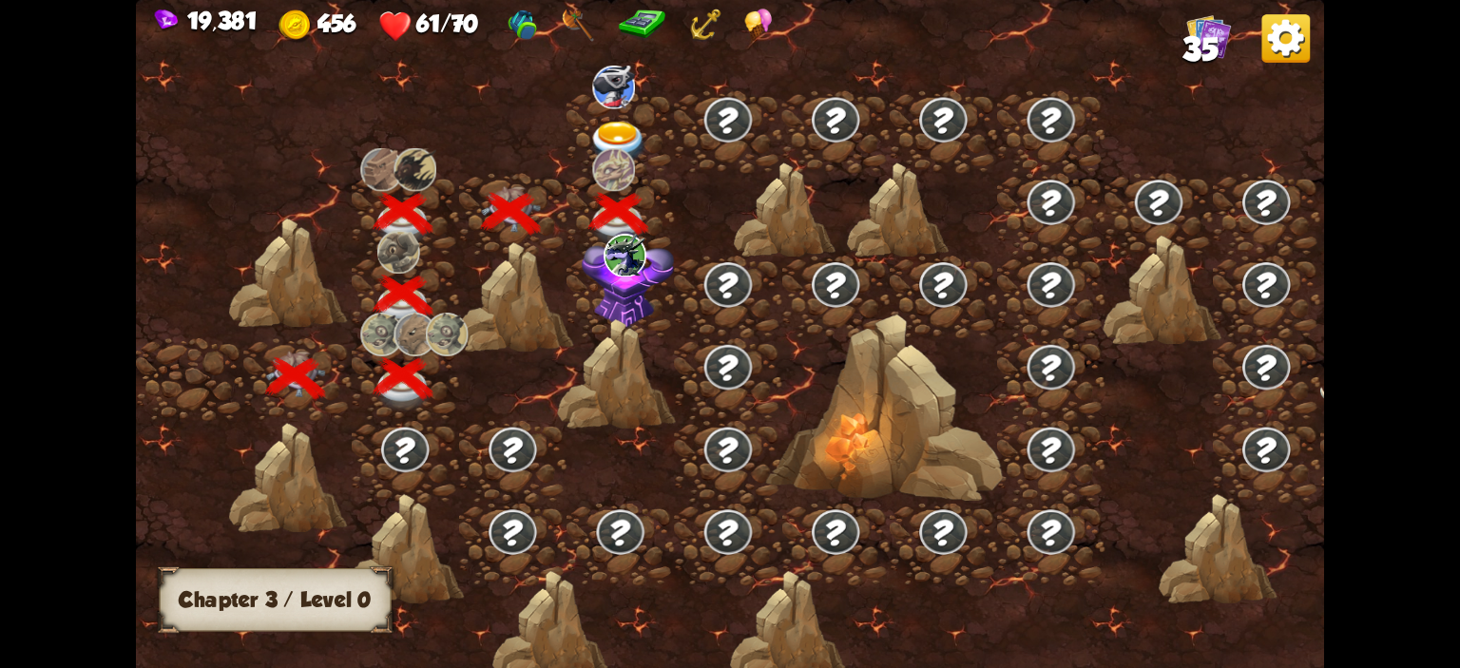
click at [619, 108] on div at bounding box center [620, 132] width 107 height 83
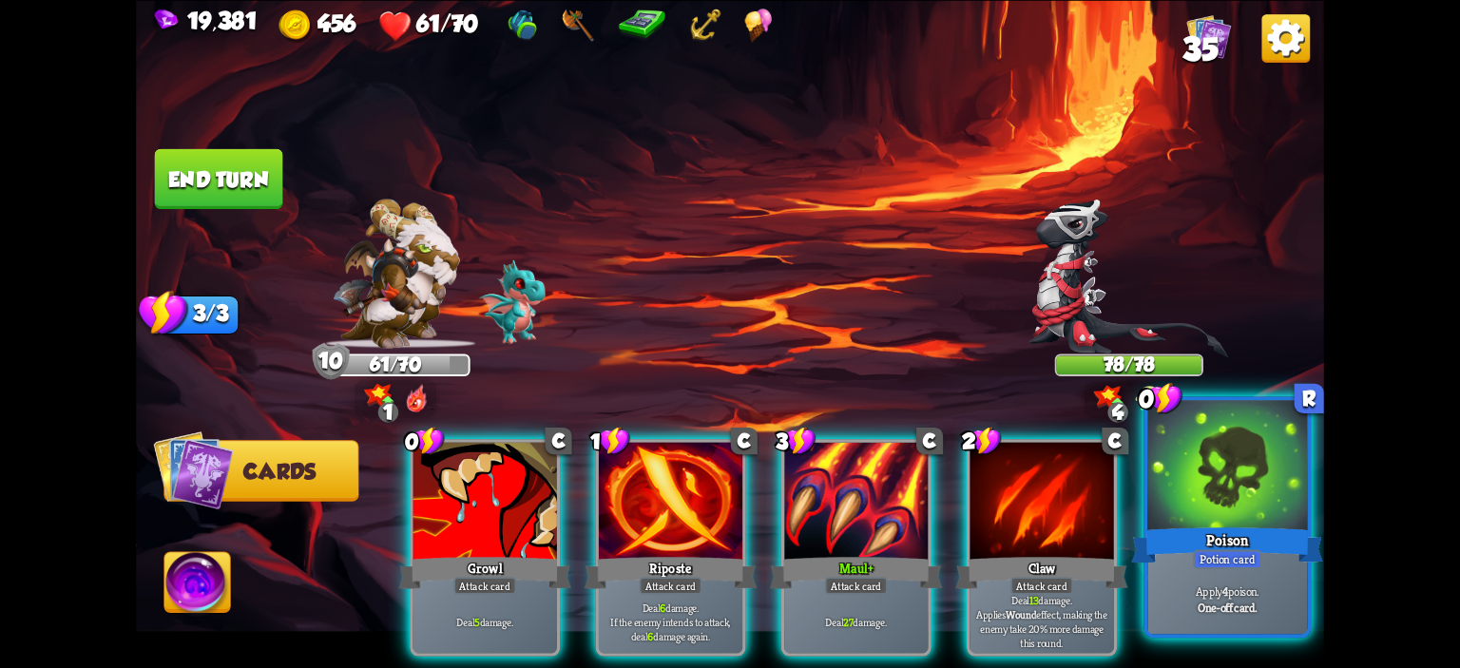
click at [1269, 491] on div at bounding box center [1228, 467] width 160 height 135
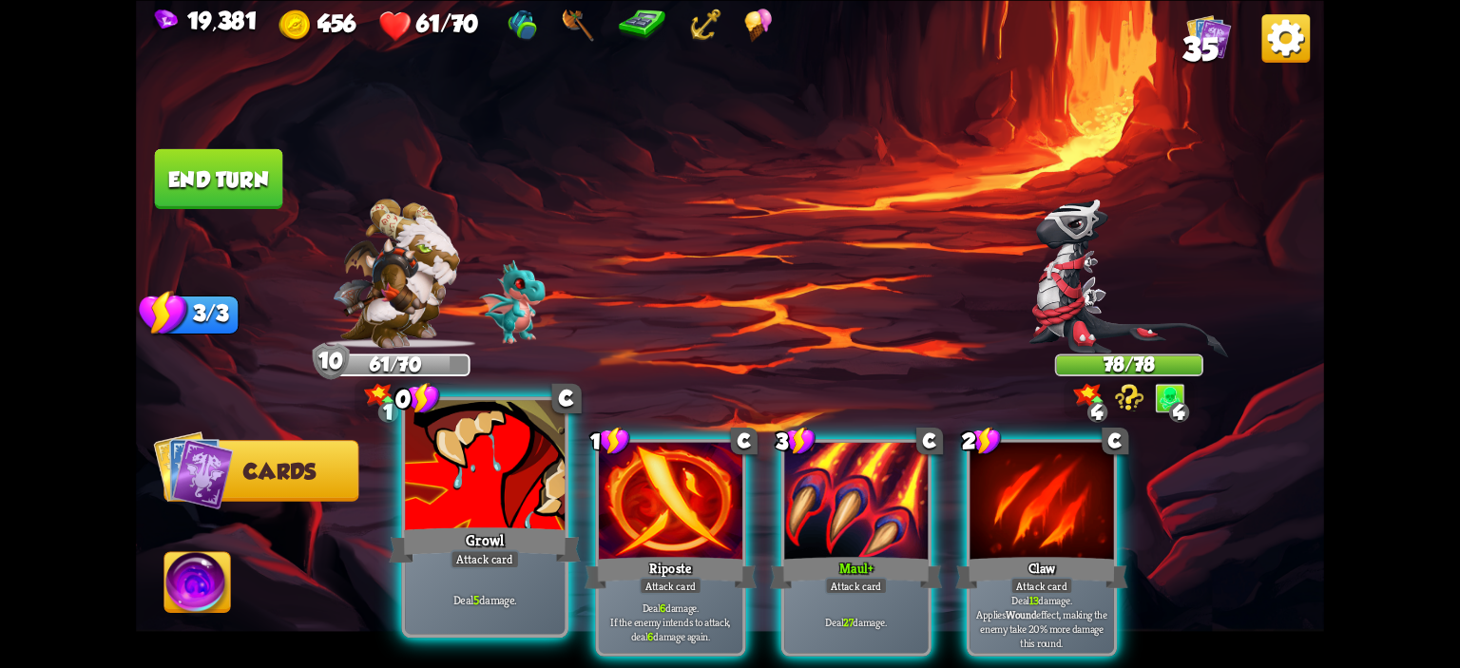
click at [530, 465] on div at bounding box center [485, 467] width 160 height 135
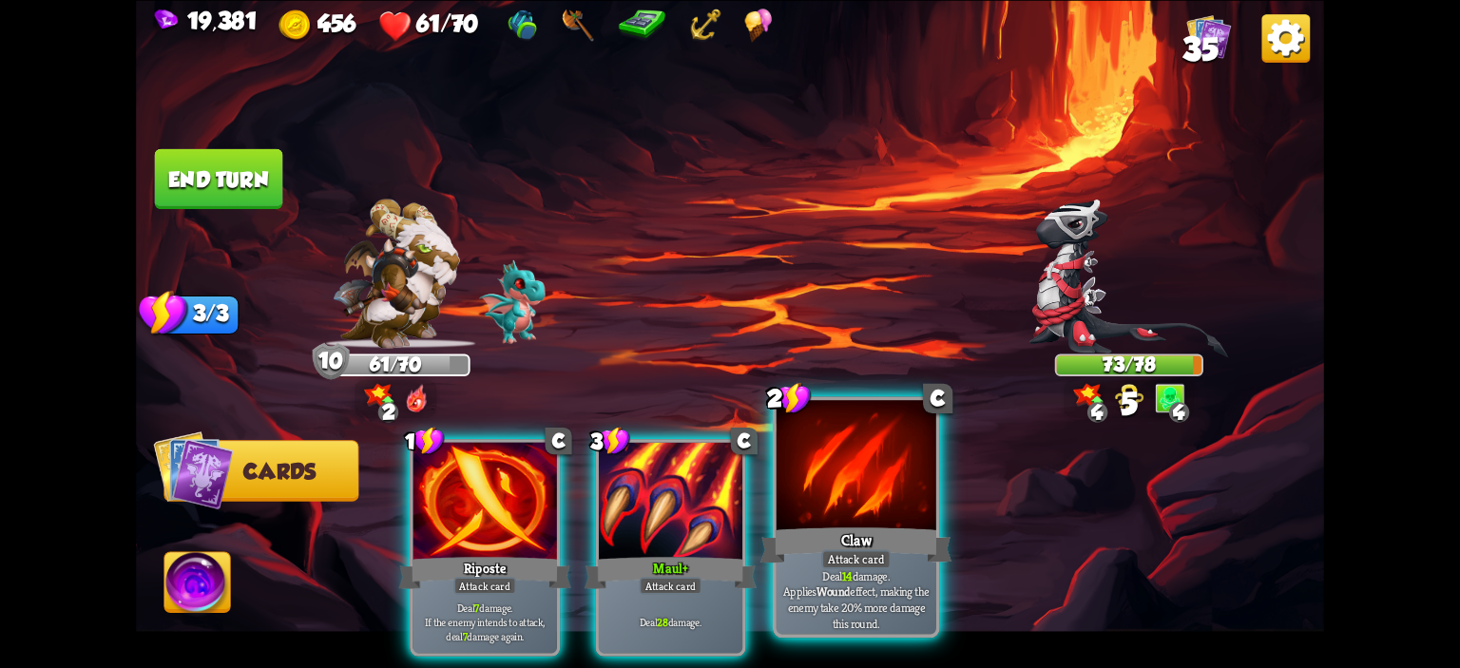
click at [837, 467] on div at bounding box center [857, 467] width 160 height 135
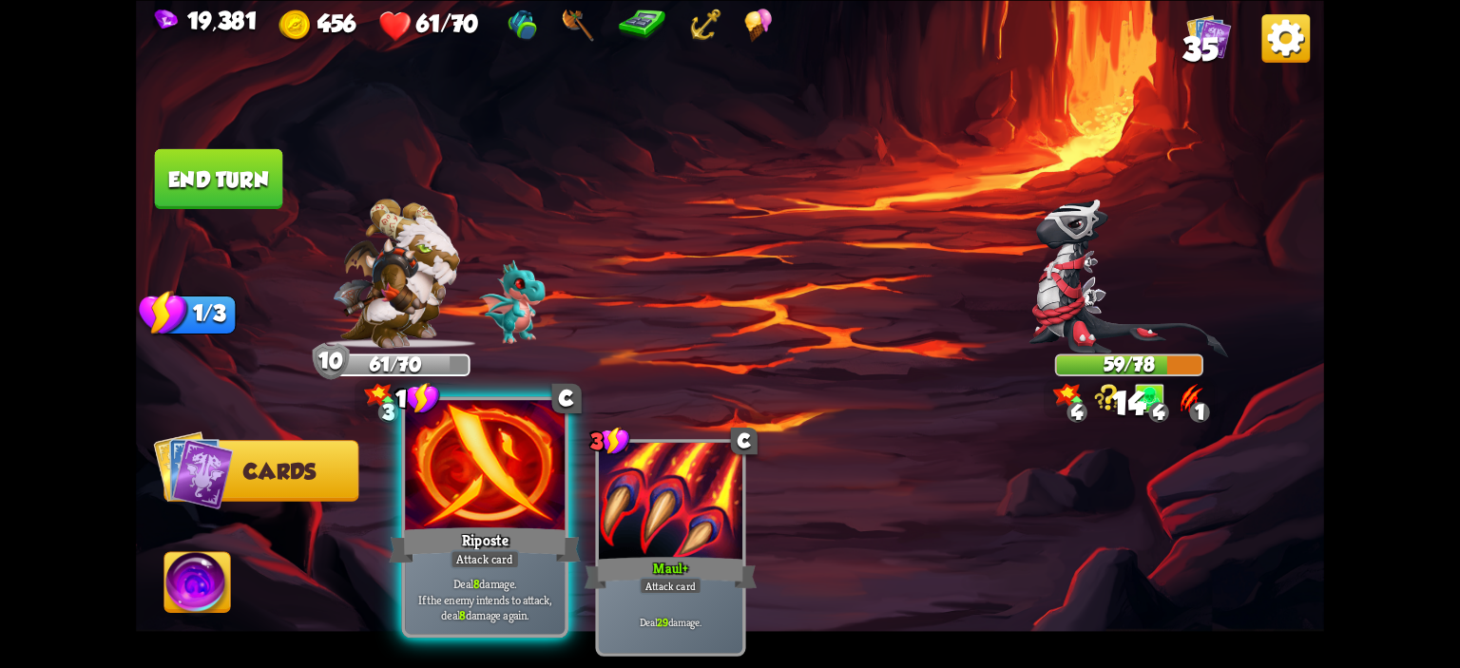
click at [512, 484] on div at bounding box center [485, 467] width 160 height 135
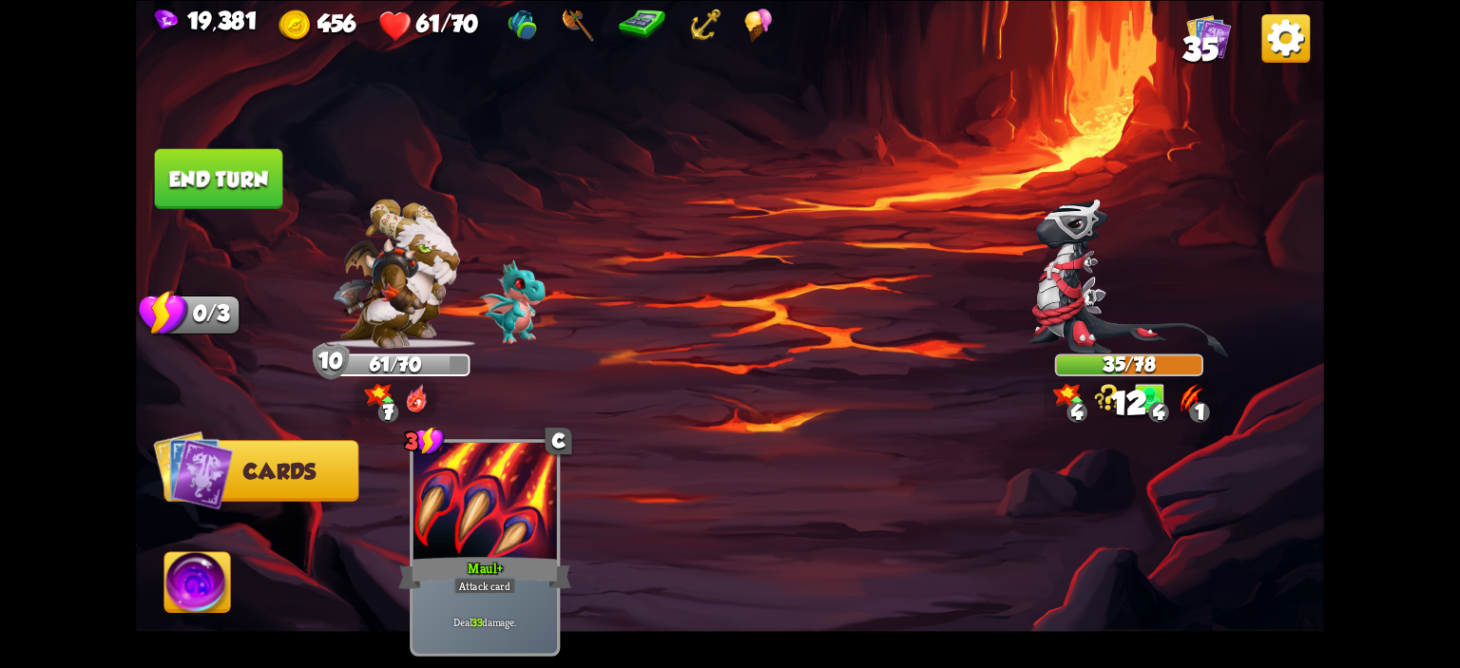
click at [198, 574] on img at bounding box center [197, 585] width 66 height 67
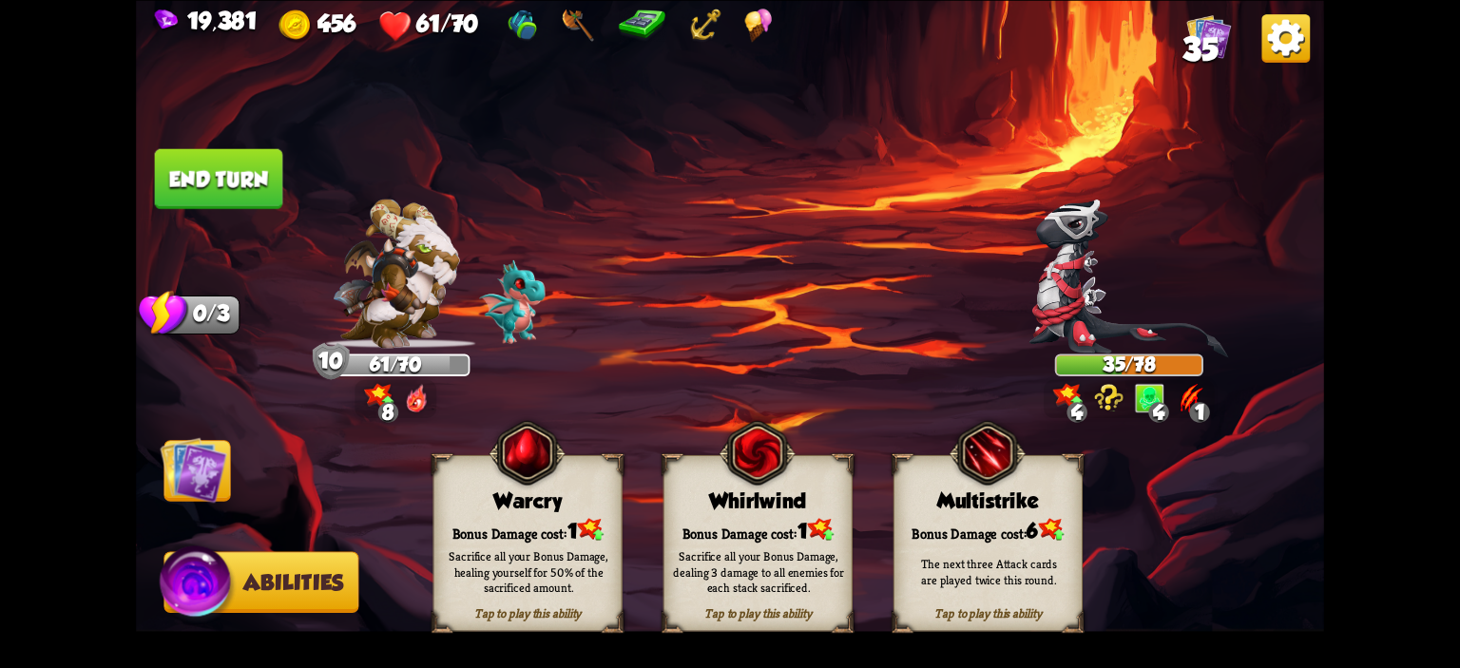
click at [705, 486] on div "Tap to play this ability Whirlwind Bonus Damage cost: 1 Sacrifice all your Bonu…" at bounding box center [758, 542] width 189 height 177
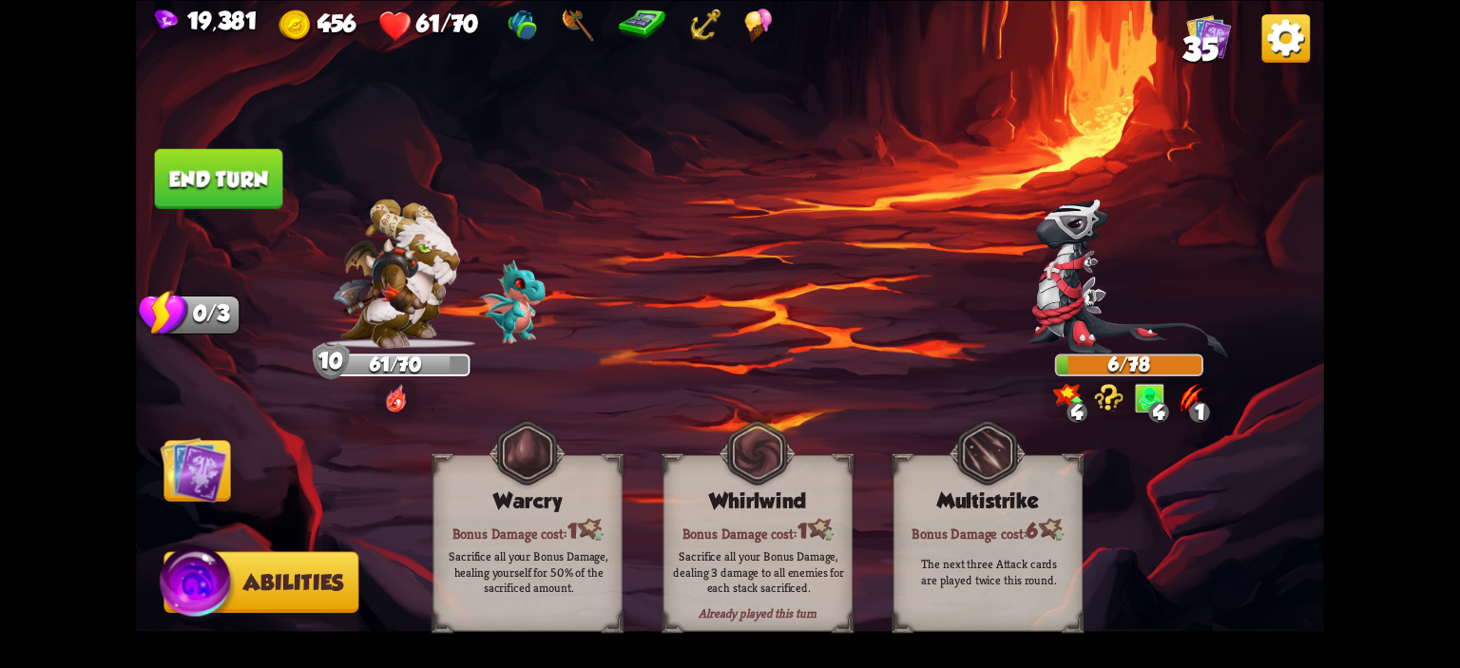
click at [238, 183] on button "End turn" at bounding box center [219, 178] width 128 height 60
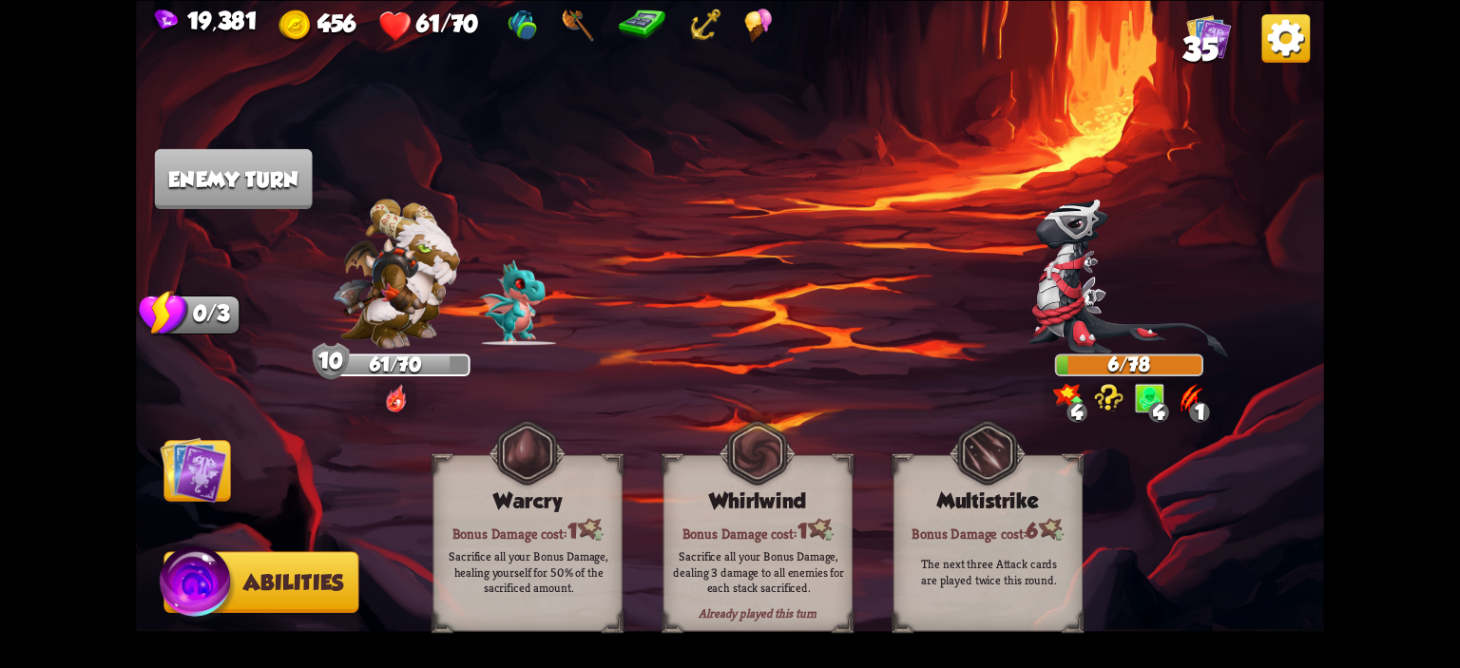
click at [201, 470] on img at bounding box center [193, 469] width 67 height 67
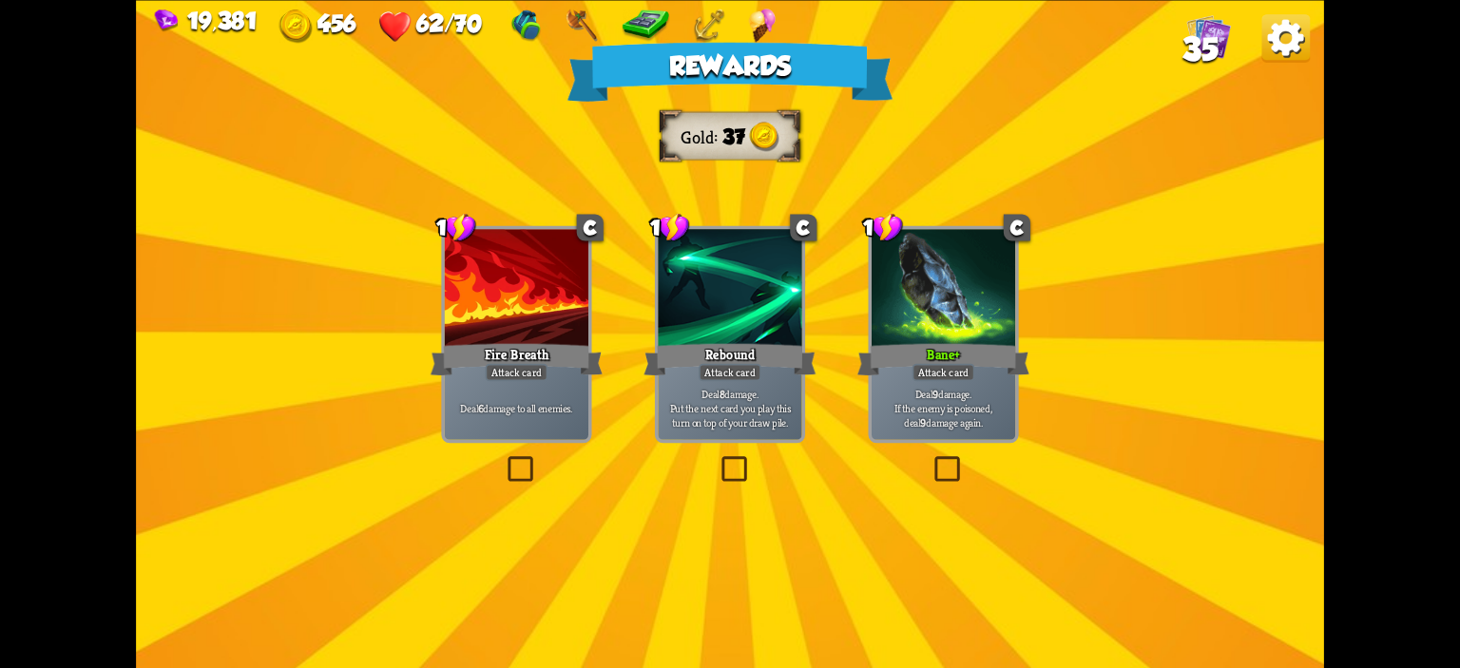
click at [544, 295] on div at bounding box center [517, 289] width 144 height 121
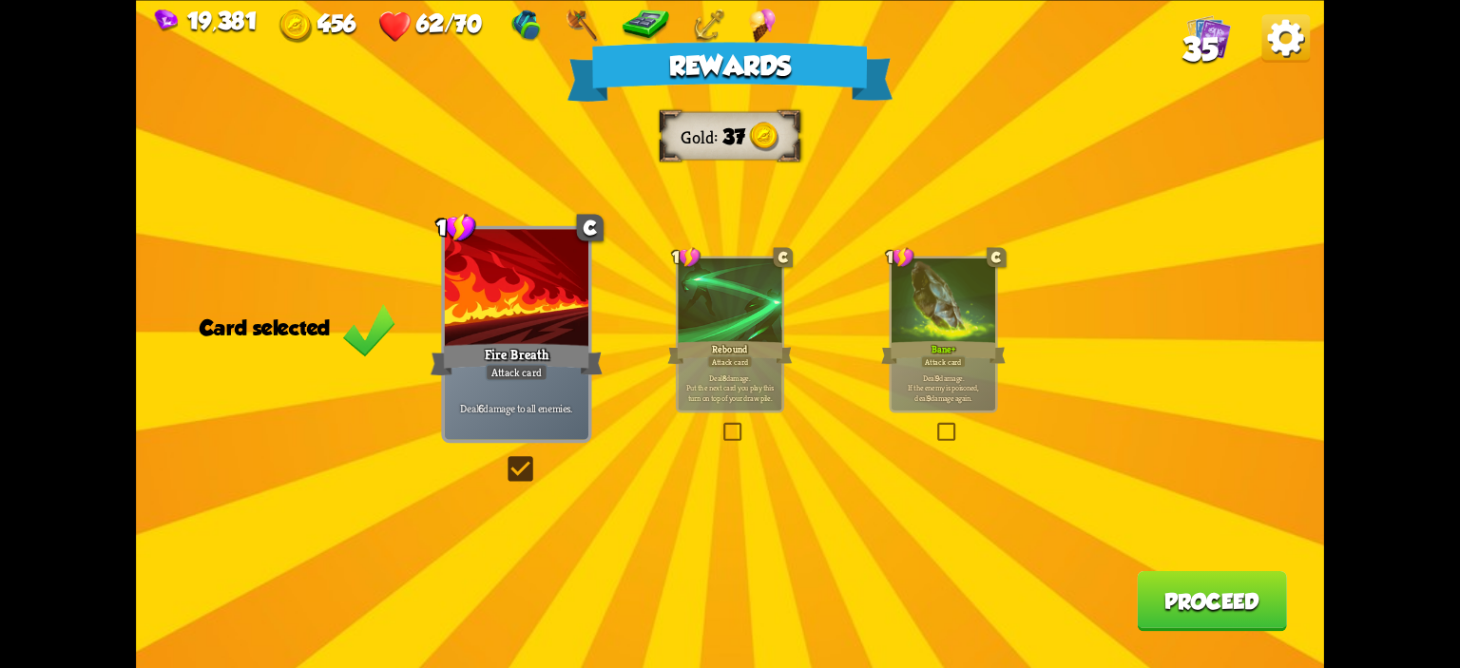
click at [1206, 596] on button "Proceed" at bounding box center [1212, 600] width 150 height 60
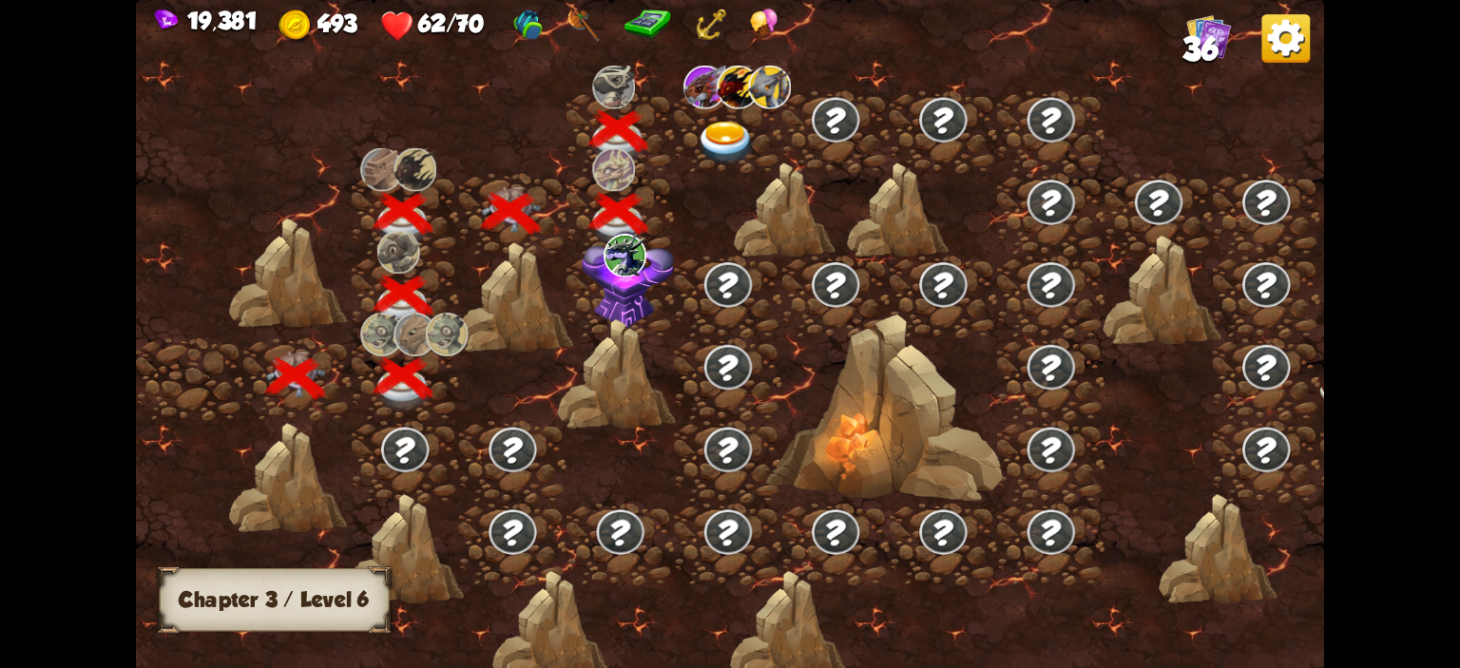
click at [719, 144] on img at bounding box center [726, 144] width 59 height 44
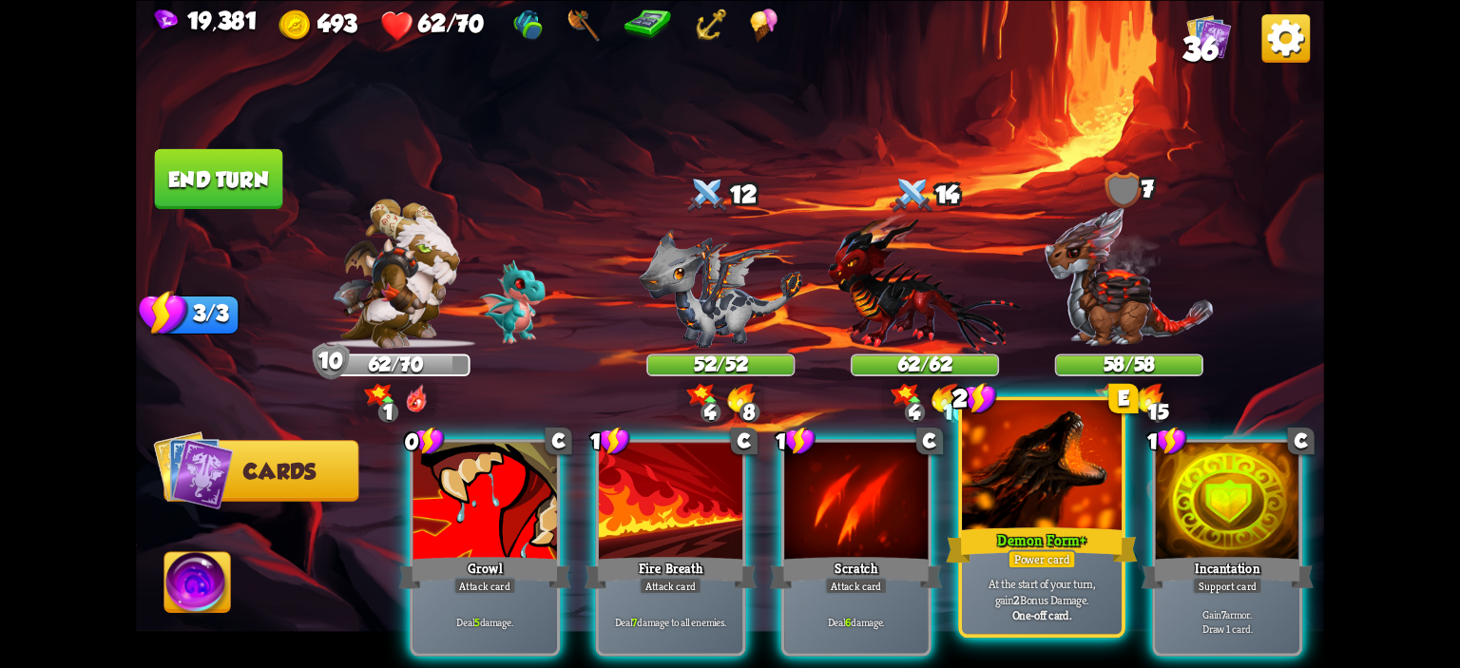
click at [989, 452] on div at bounding box center [1042, 467] width 160 height 135
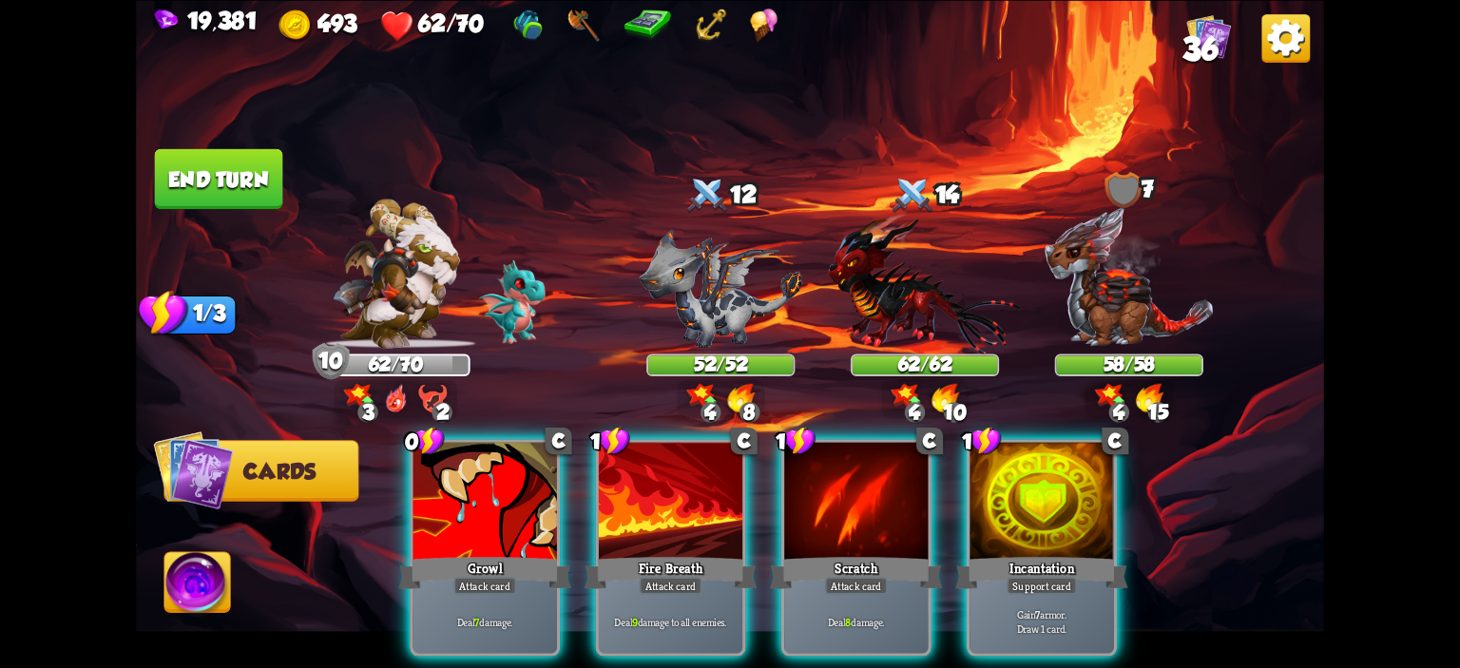
click at [989, 452] on div at bounding box center [1042, 502] width 144 height 121
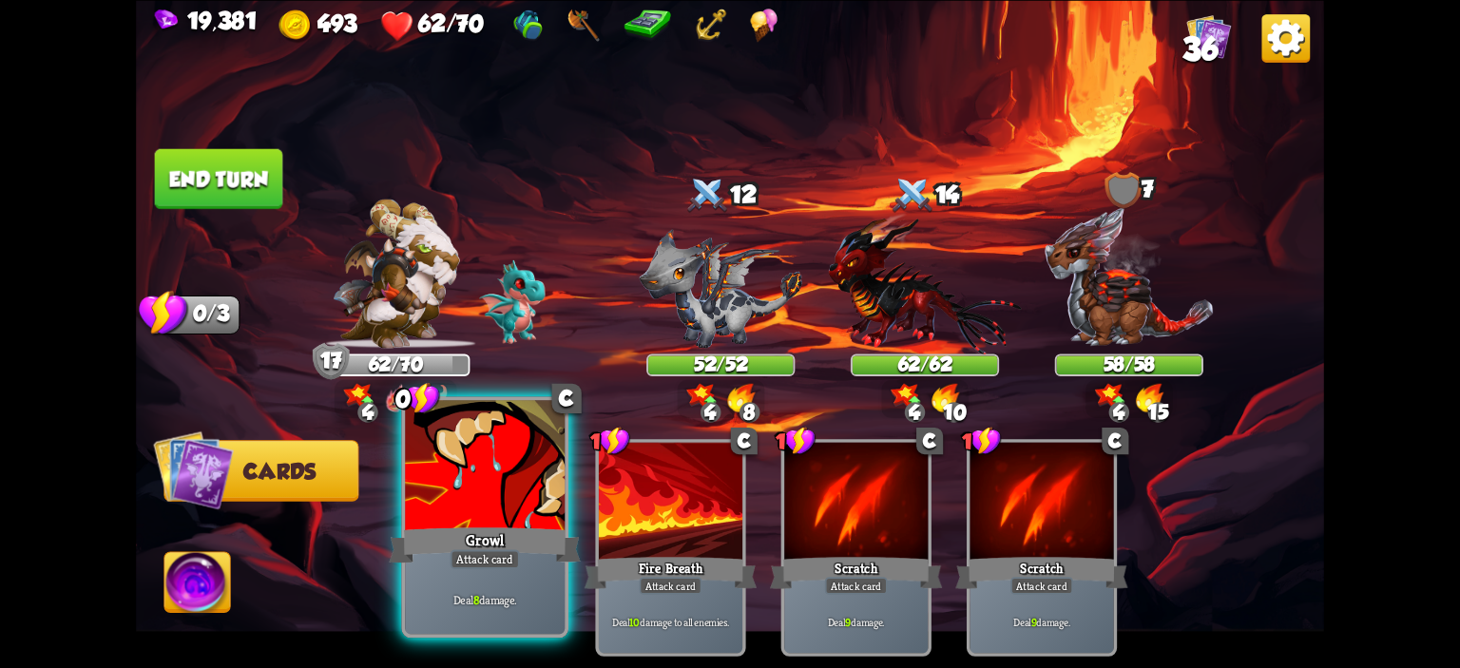
click at [420, 478] on div at bounding box center [485, 467] width 160 height 135
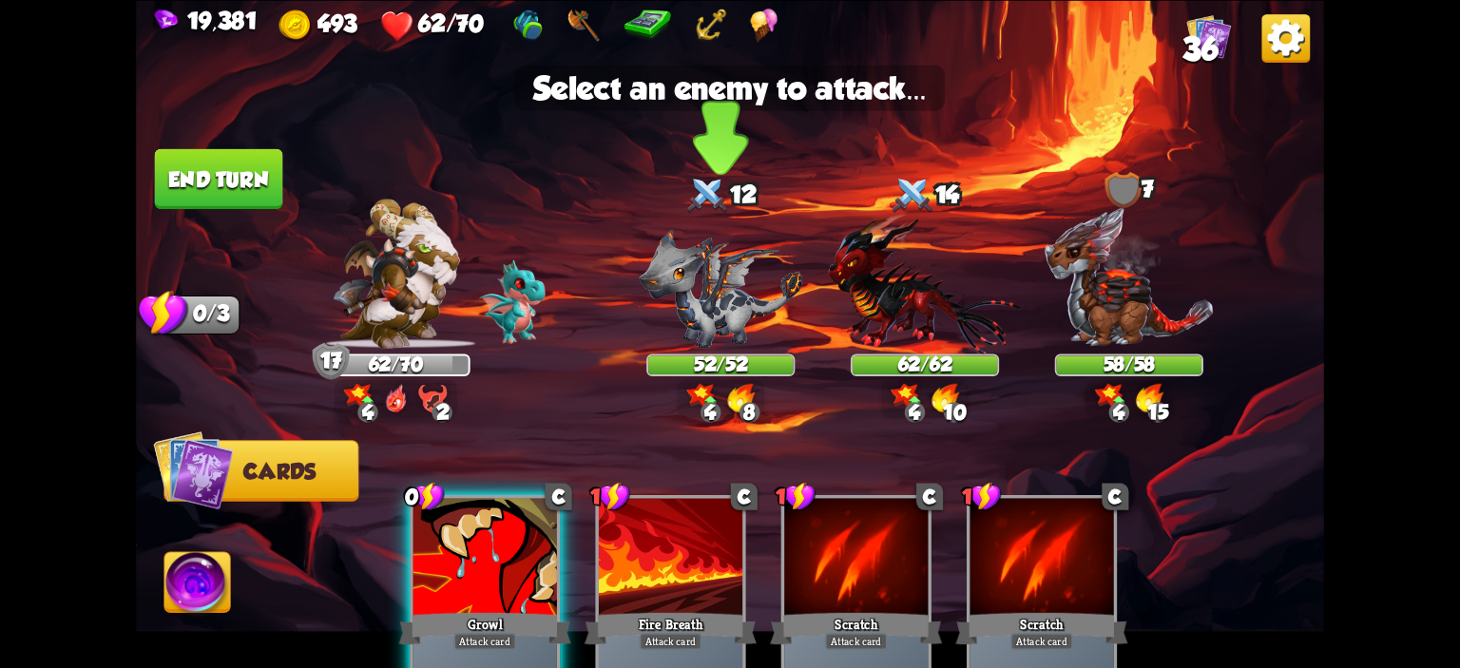
click at [749, 270] on img at bounding box center [721, 288] width 164 height 120
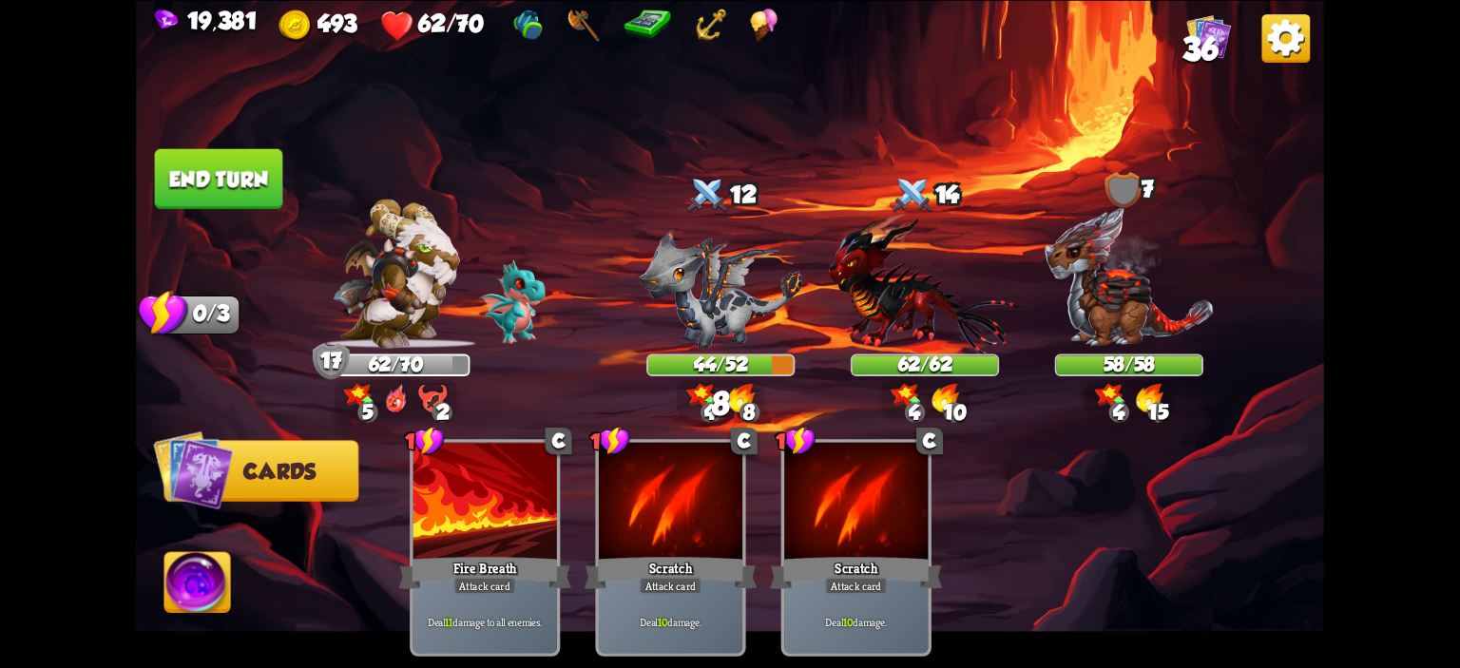
click at [257, 181] on button "End turn" at bounding box center [219, 178] width 128 height 60
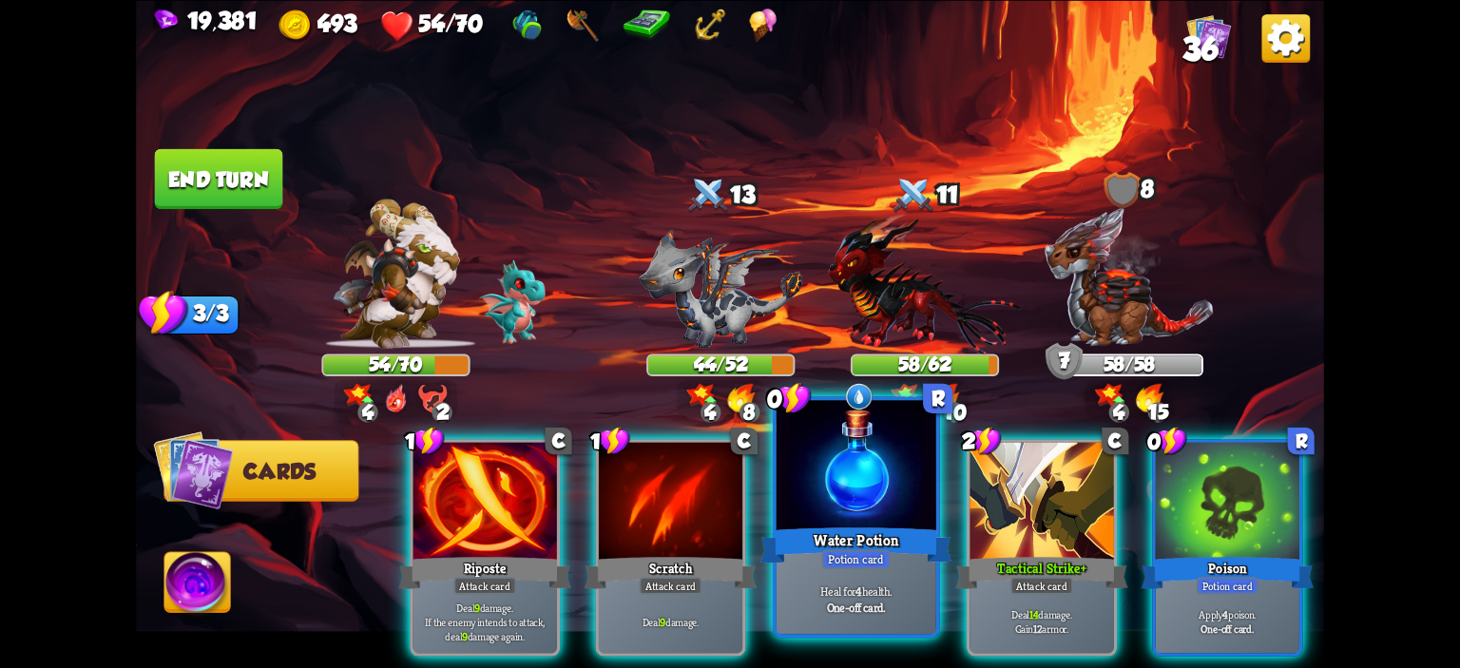
click at [879, 454] on div at bounding box center [857, 467] width 160 height 135
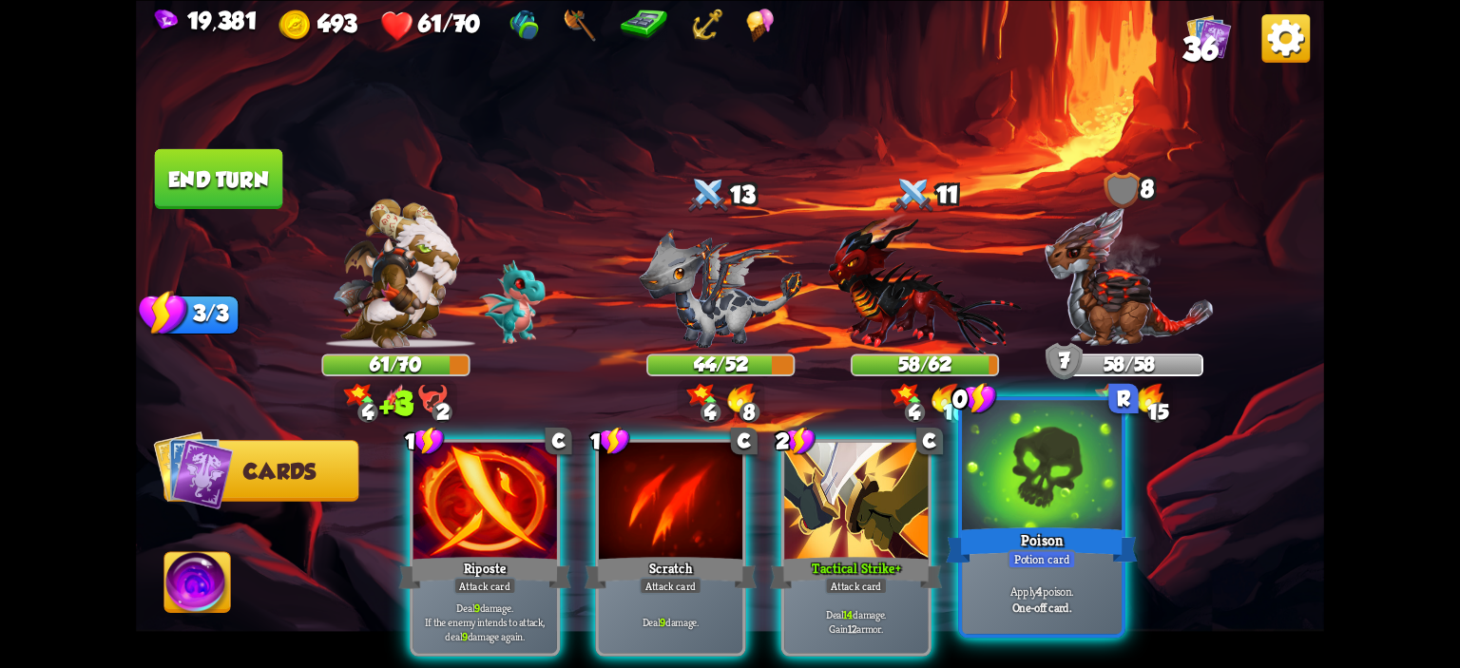
click at [1078, 469] on div at bounding box center [1042, 467] width 160 height 135
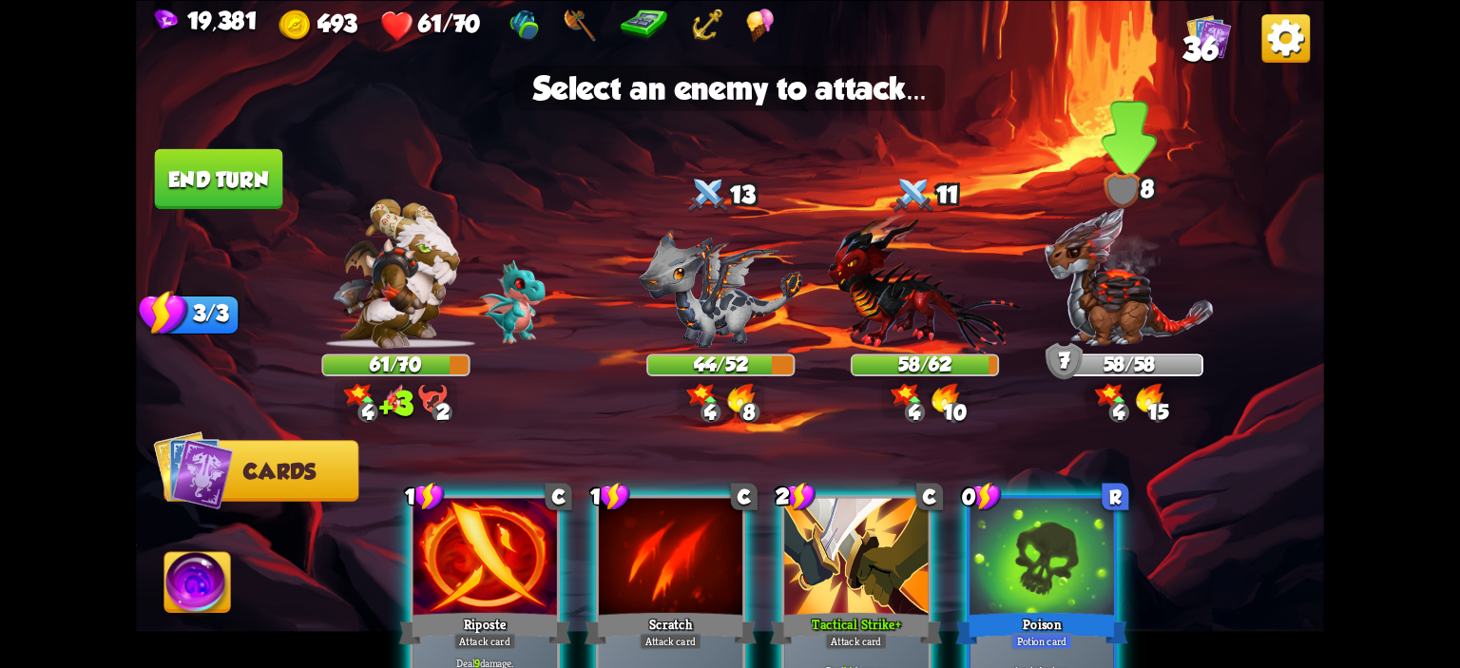
click at [1100, 343] on img at bounding box center [1129, 276] width 171 height 143
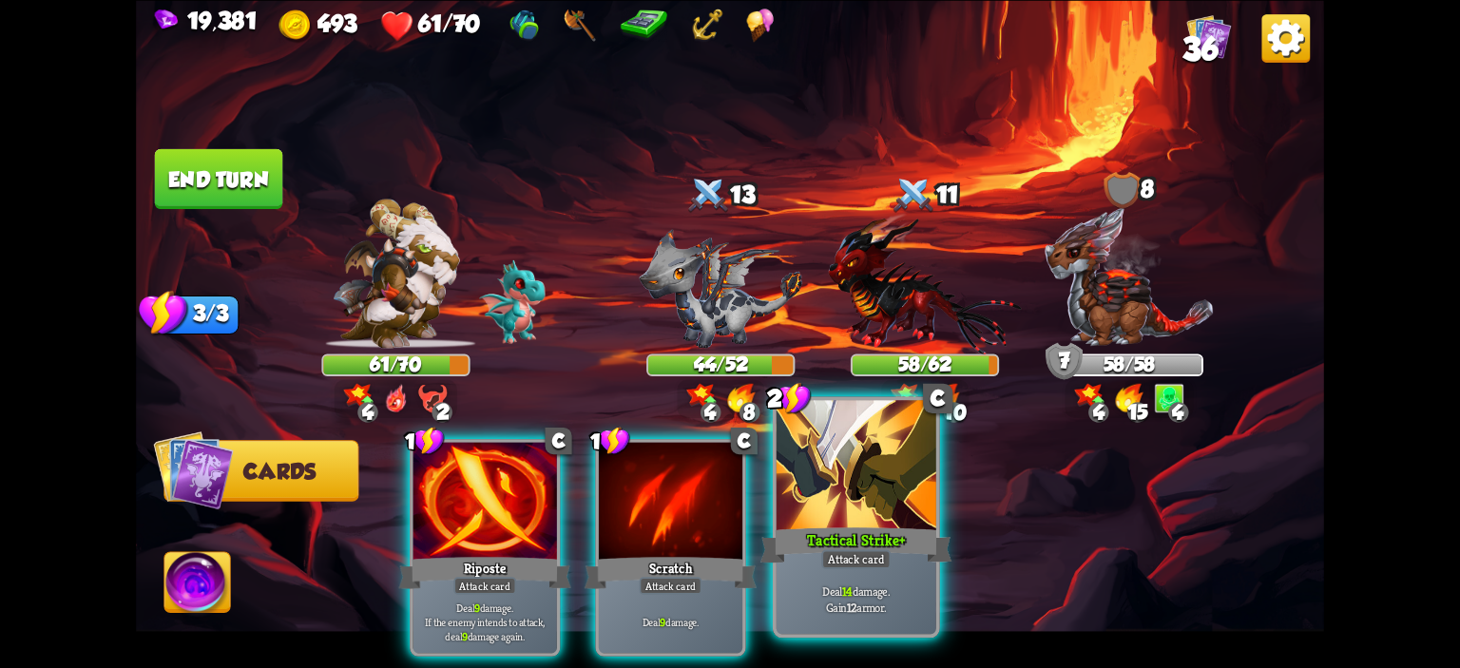
click at [864, 496] on div at bounding box center [857, 467] width 160 height 135
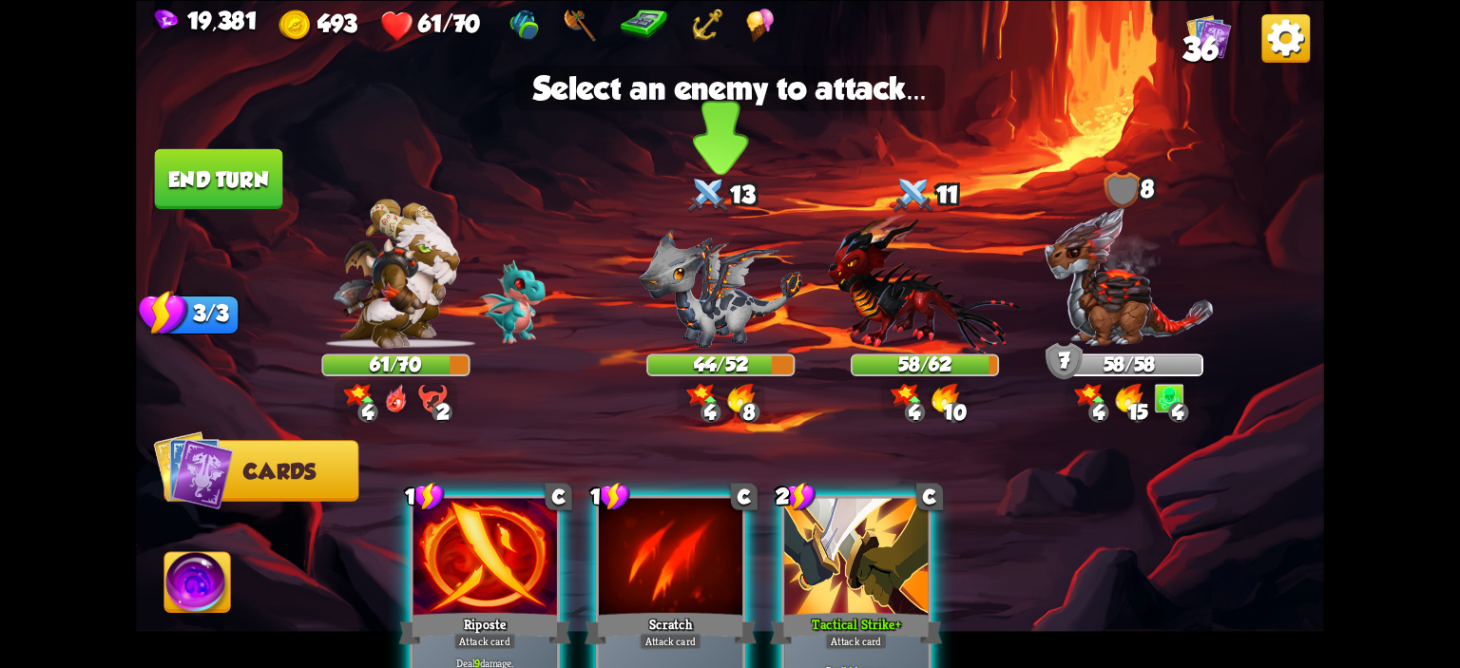
click at [714, 311] on img at bounding box center [721, 288] width 164 height 120
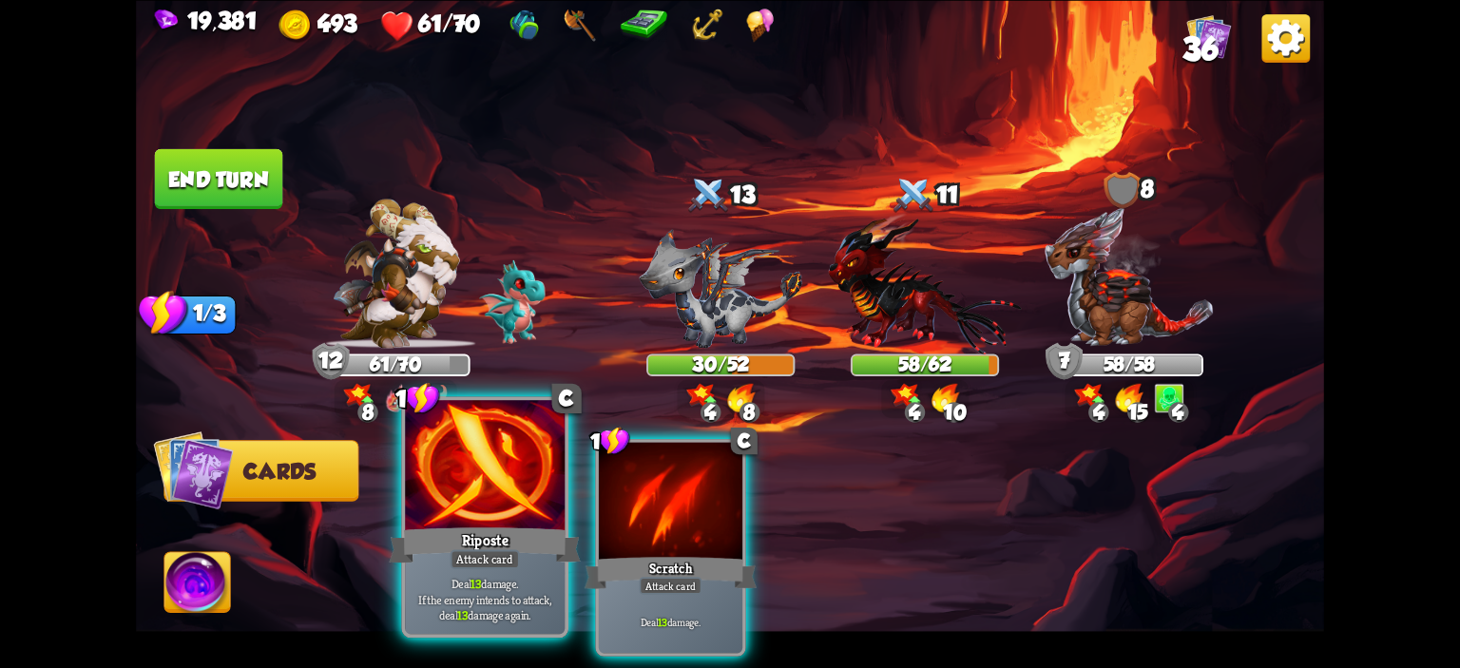
click at [464, 469] on div at bounding box center [485, 467] width 160 height 135
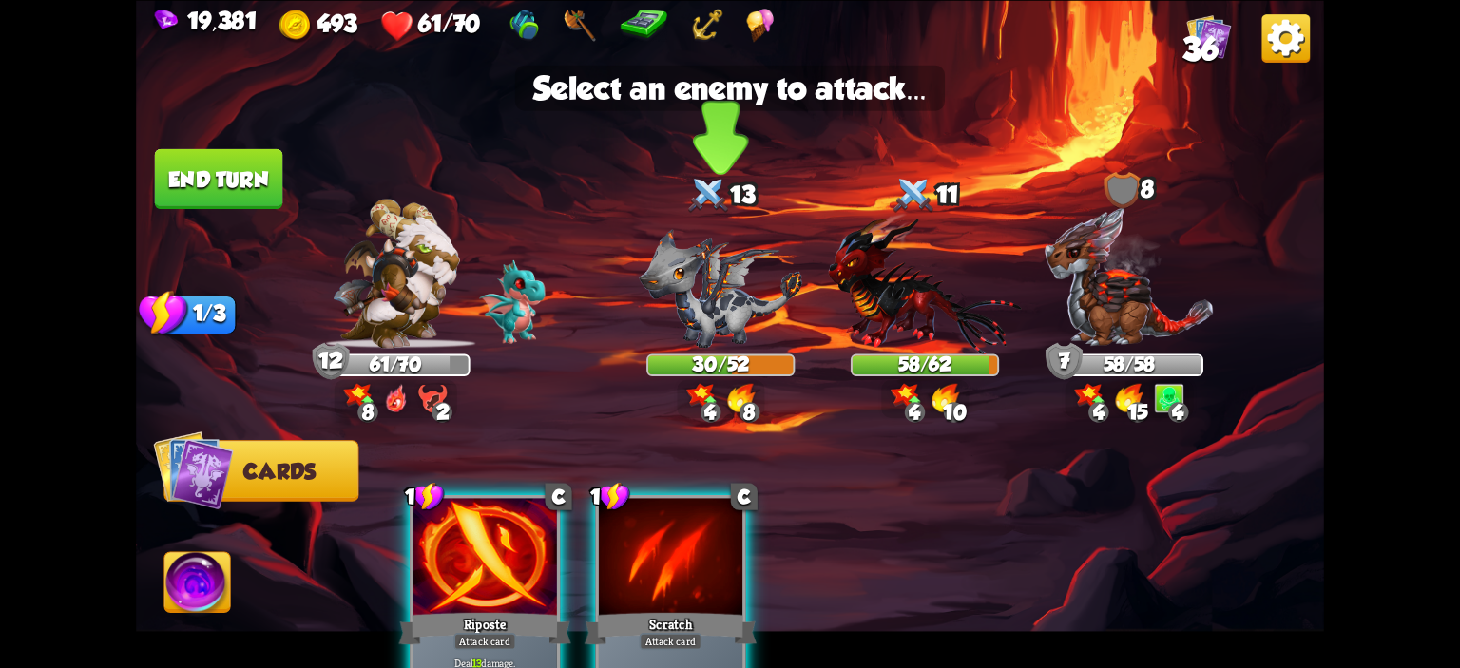
click at [727, 323] on img at bounding box center [721, 288] width 164 height 120
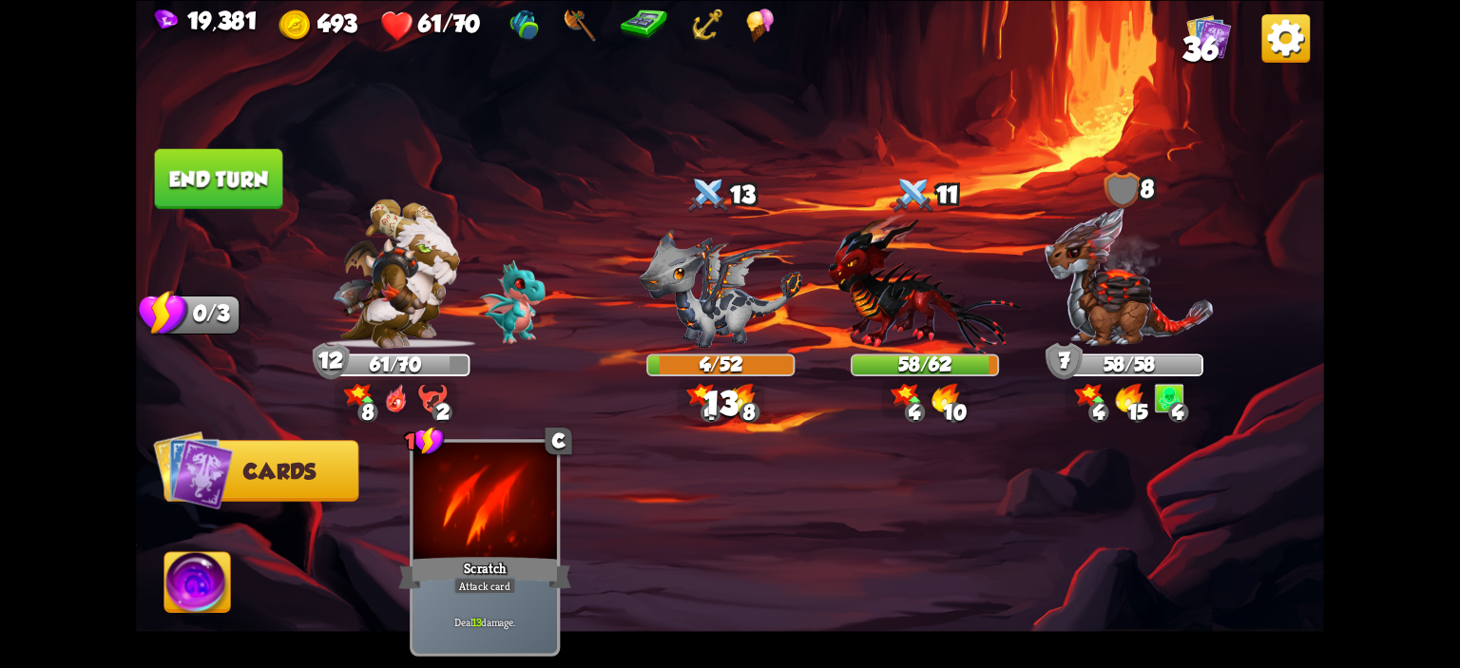
click at [248, 197] on button "End turn" at bounding box center [219, 178] width 128 height 60
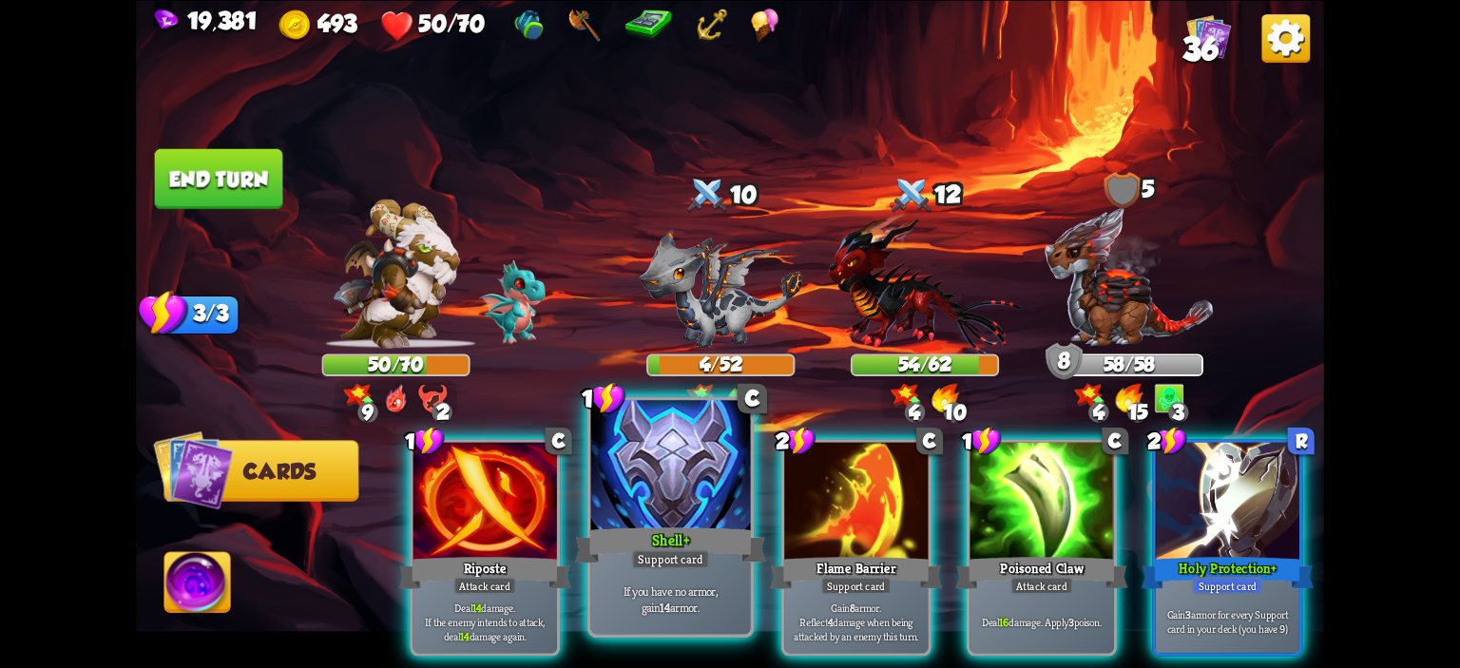
click at [621, 459] on div at bounding box center [671, 467] width 160 height 135
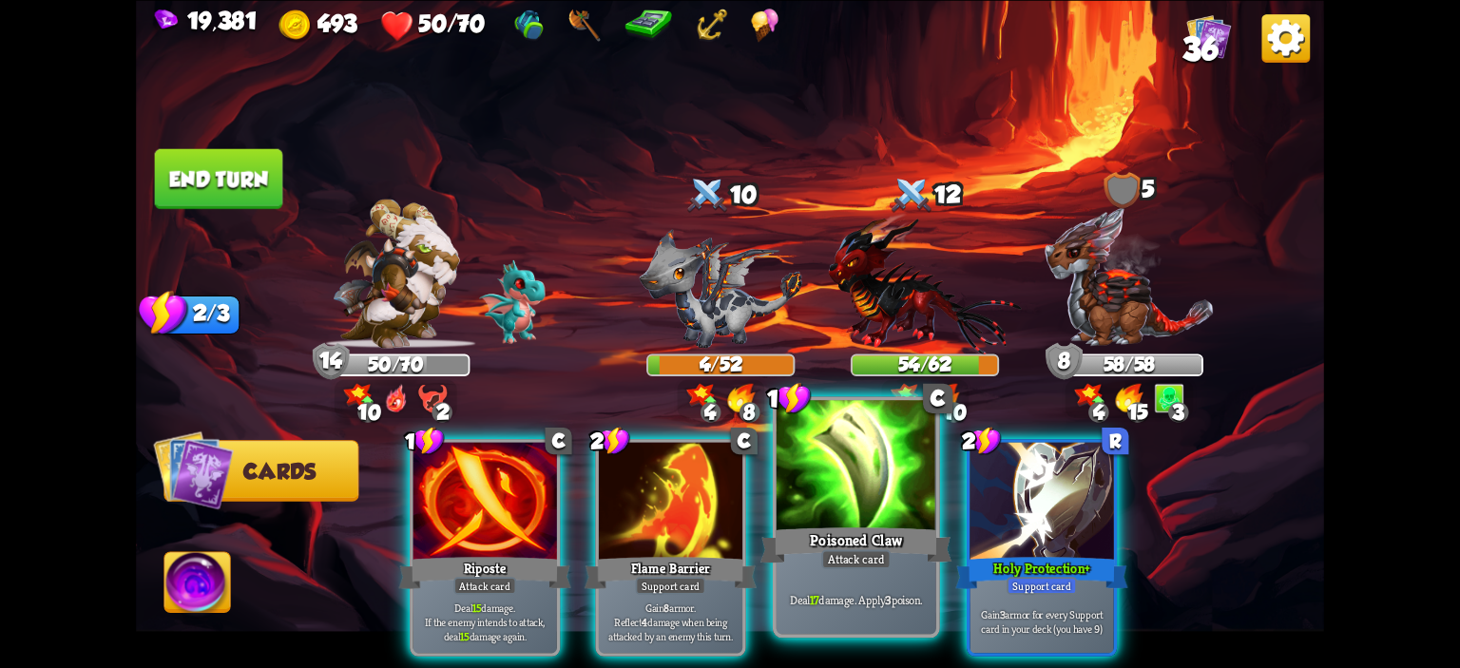
click at [825, 462] on div at bounding box center [857, 467] width 160 height 135
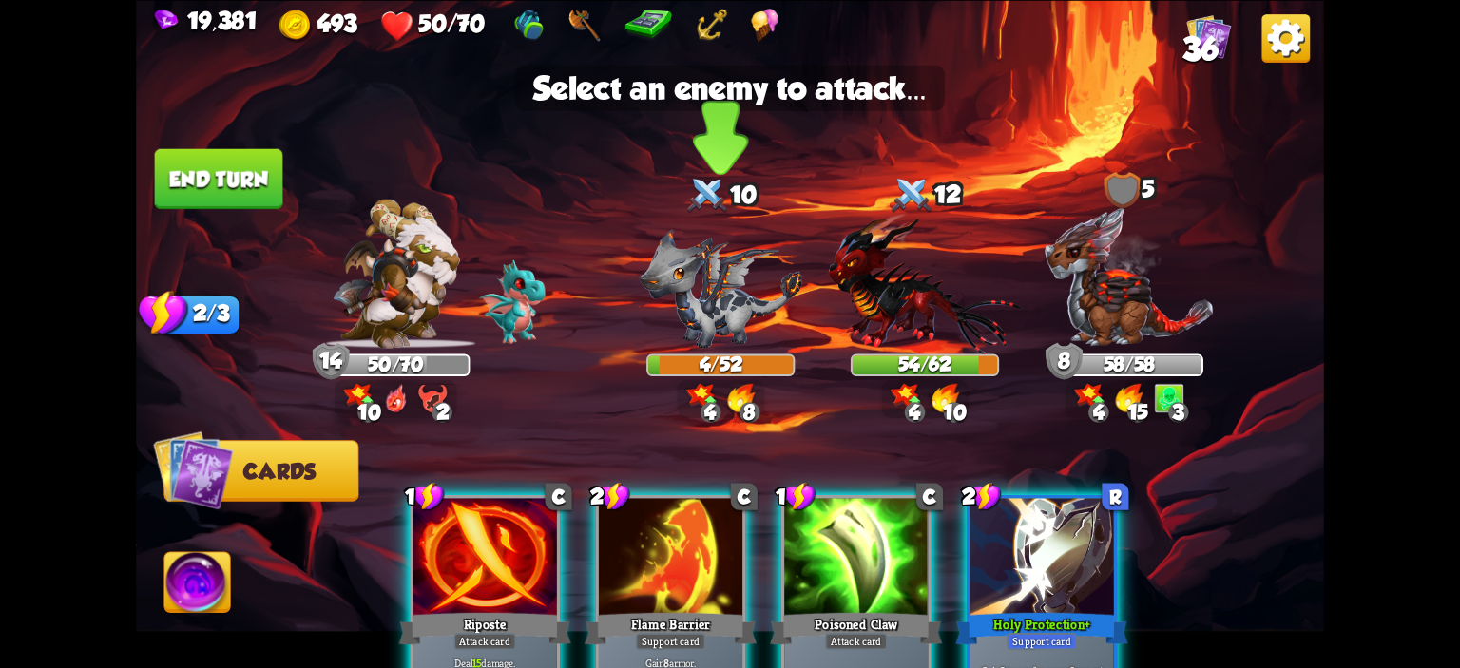
click at [699, 310] on img at bounding box center [721, 288] width 164 height 120
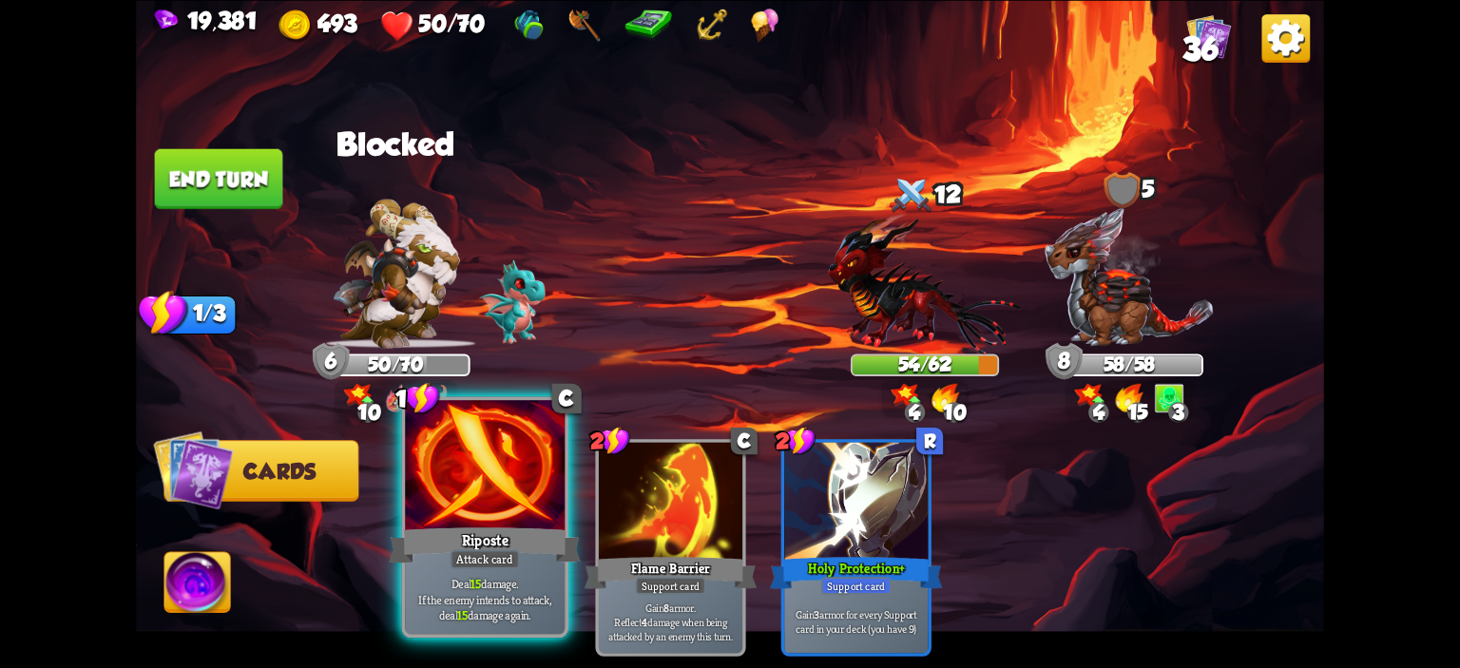
click at [479, 461] on div at bounding box center [485, 467] width 160 height 135
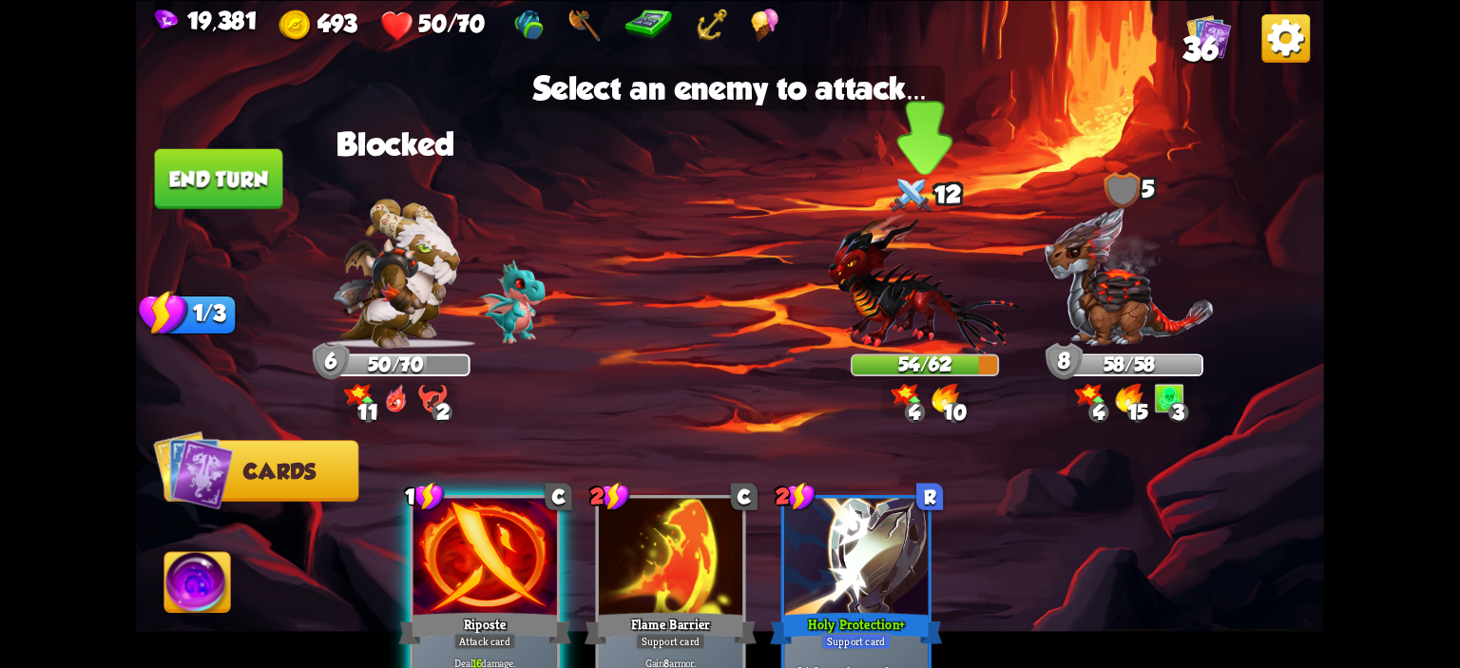
click at [936, 280] on img at bounding box center [924, 283] width 193 height 142
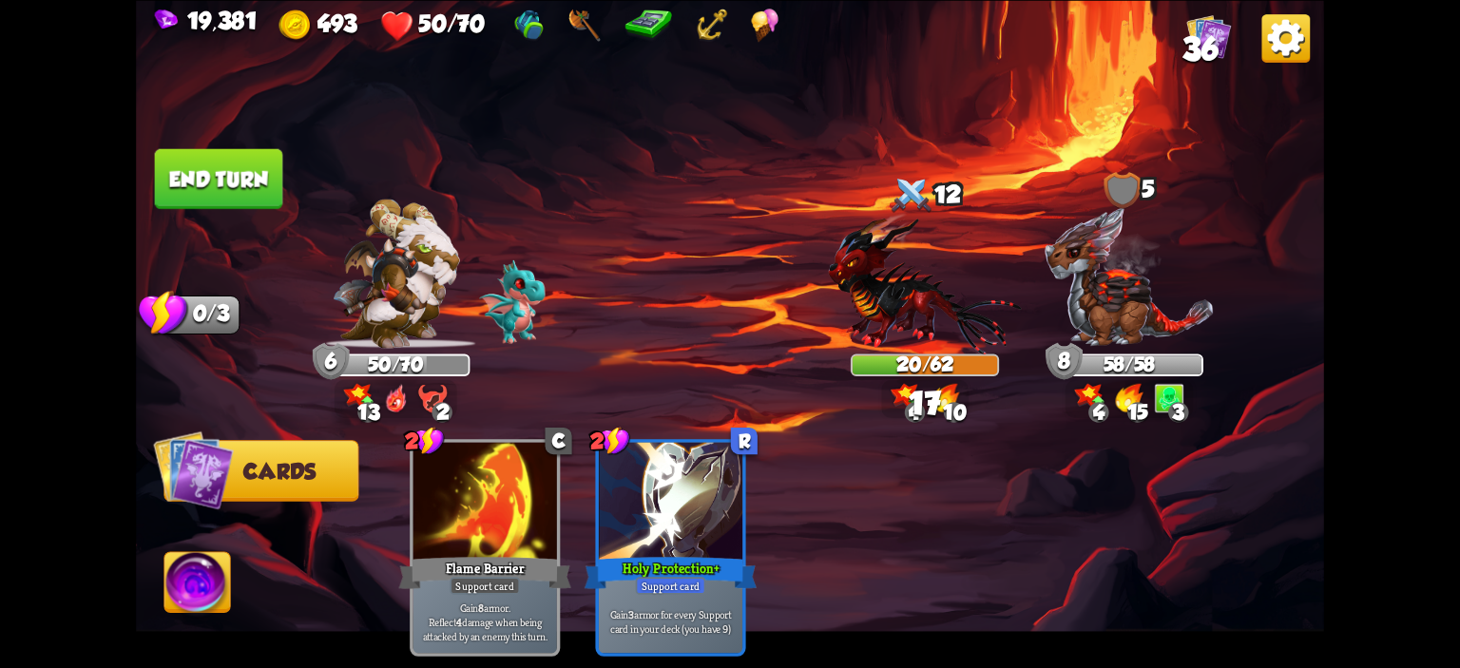
click at [232, 190] on button "End turn" at bounding box center [219, 178] width 128 height 60
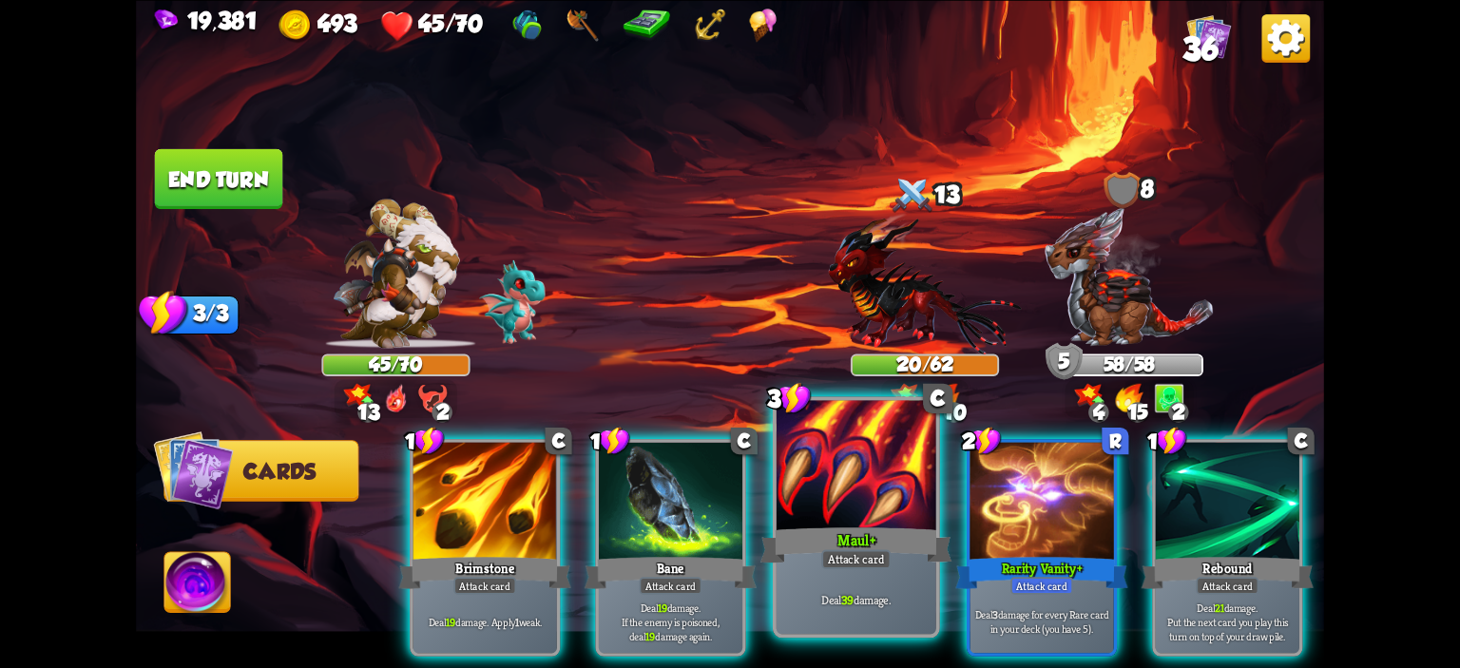
click at [809, 474] on div at bounding box center [857, 467] width 160 height 135
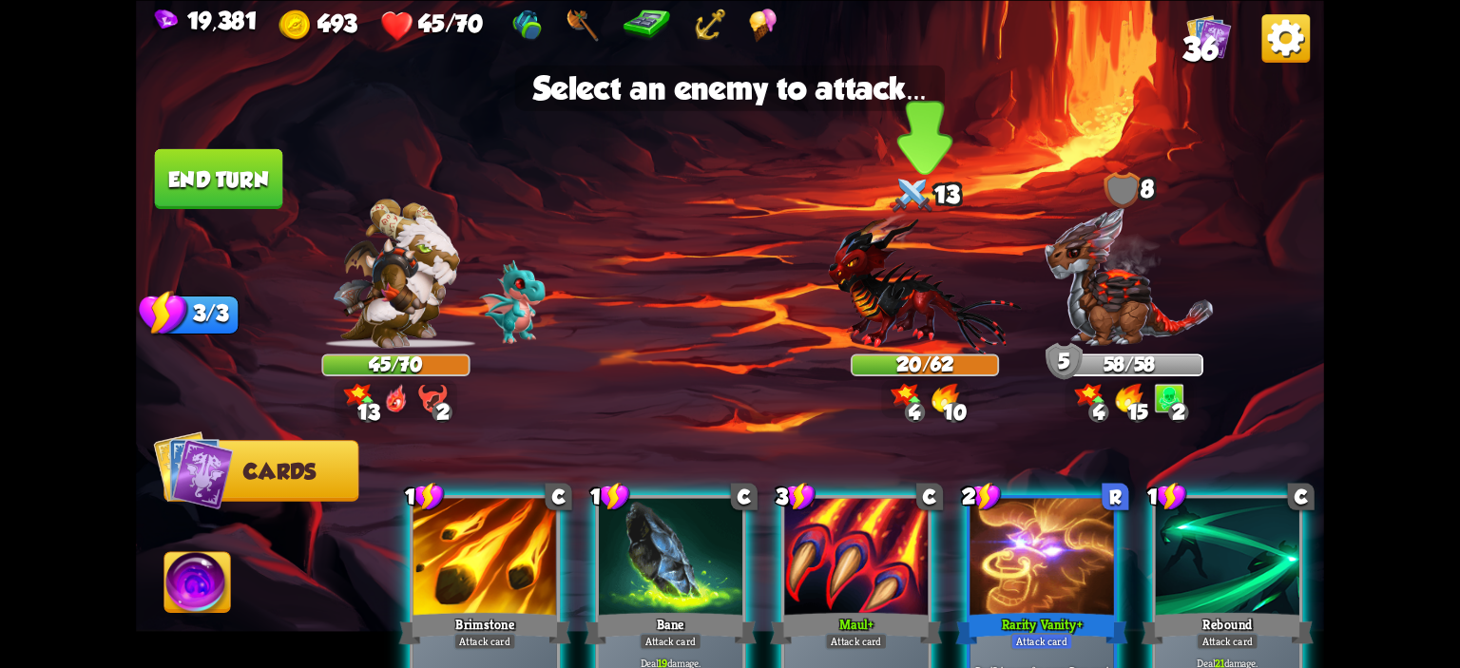
click at [854, 292] on img at bounding box center [924, 283] width 193 height 142
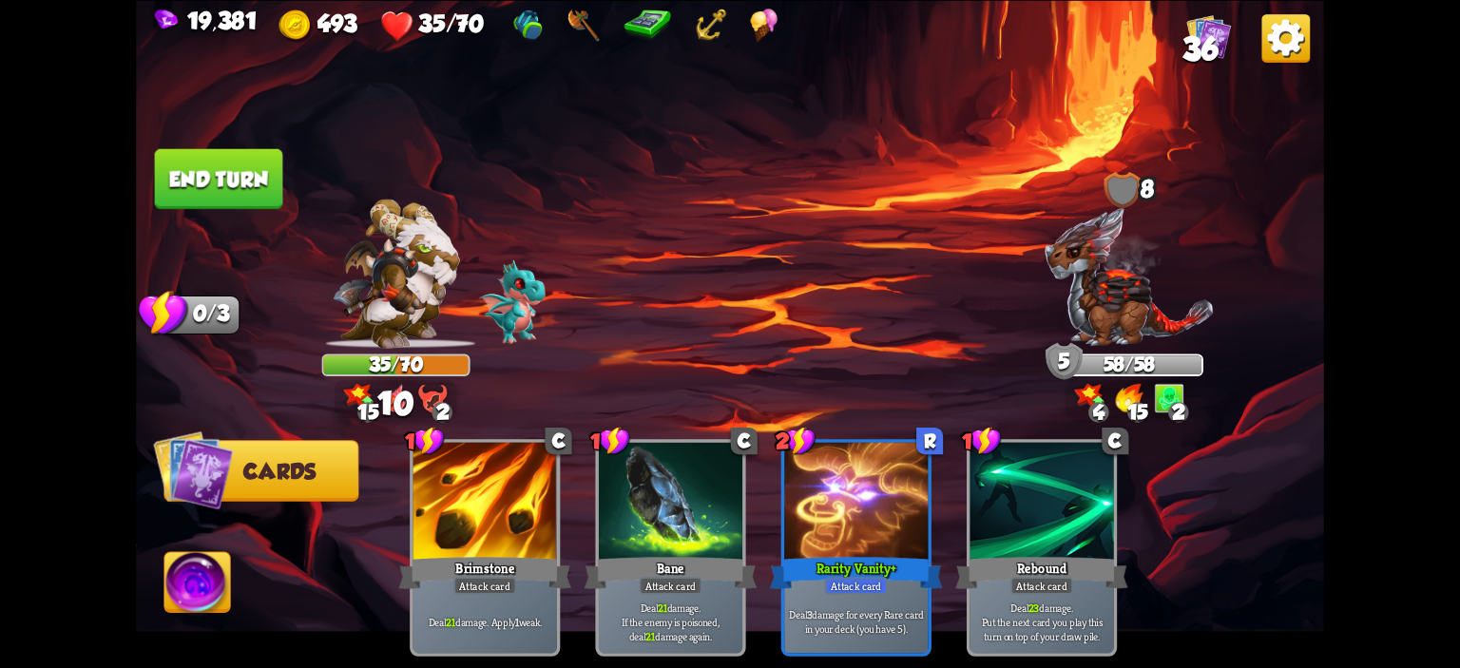
click at [219, 189] on button "End turn" at bounding box center [219, 178] width 128 height 60
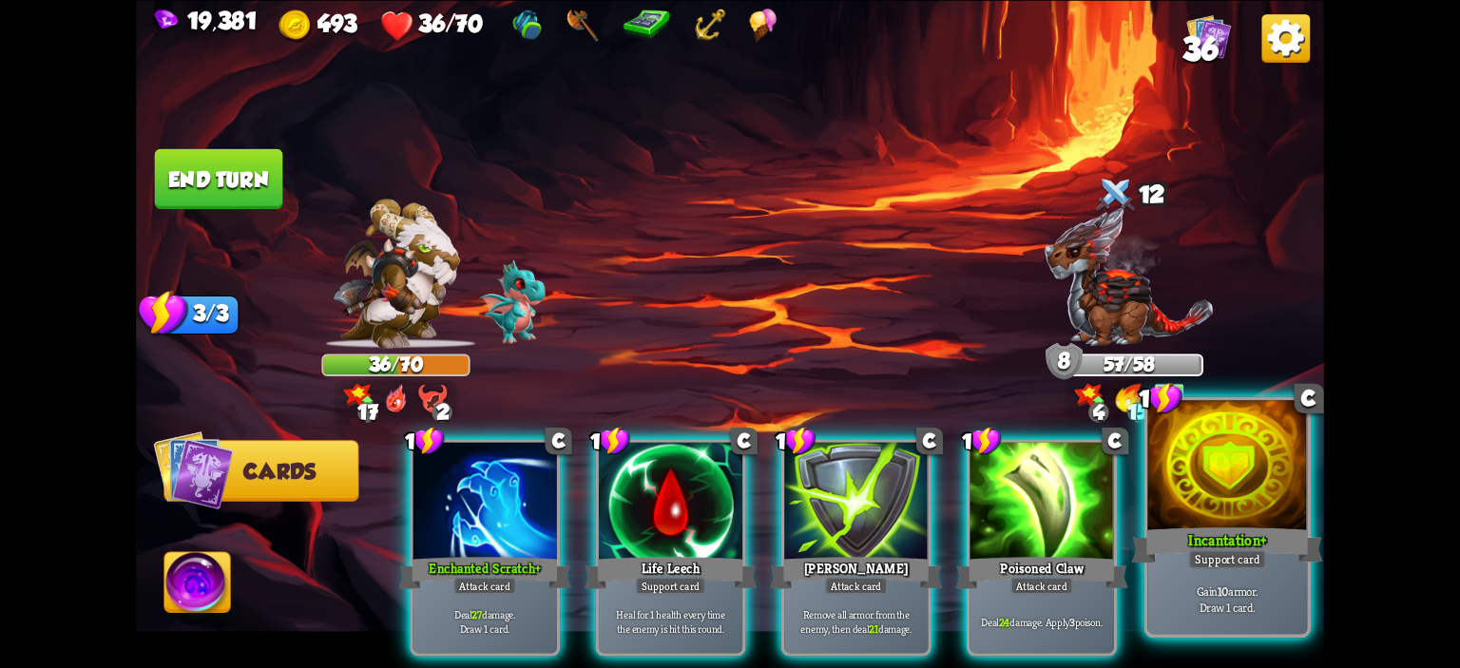
click at [1228, 441] on div at bounding box center [1228, 467] width 160 height 135
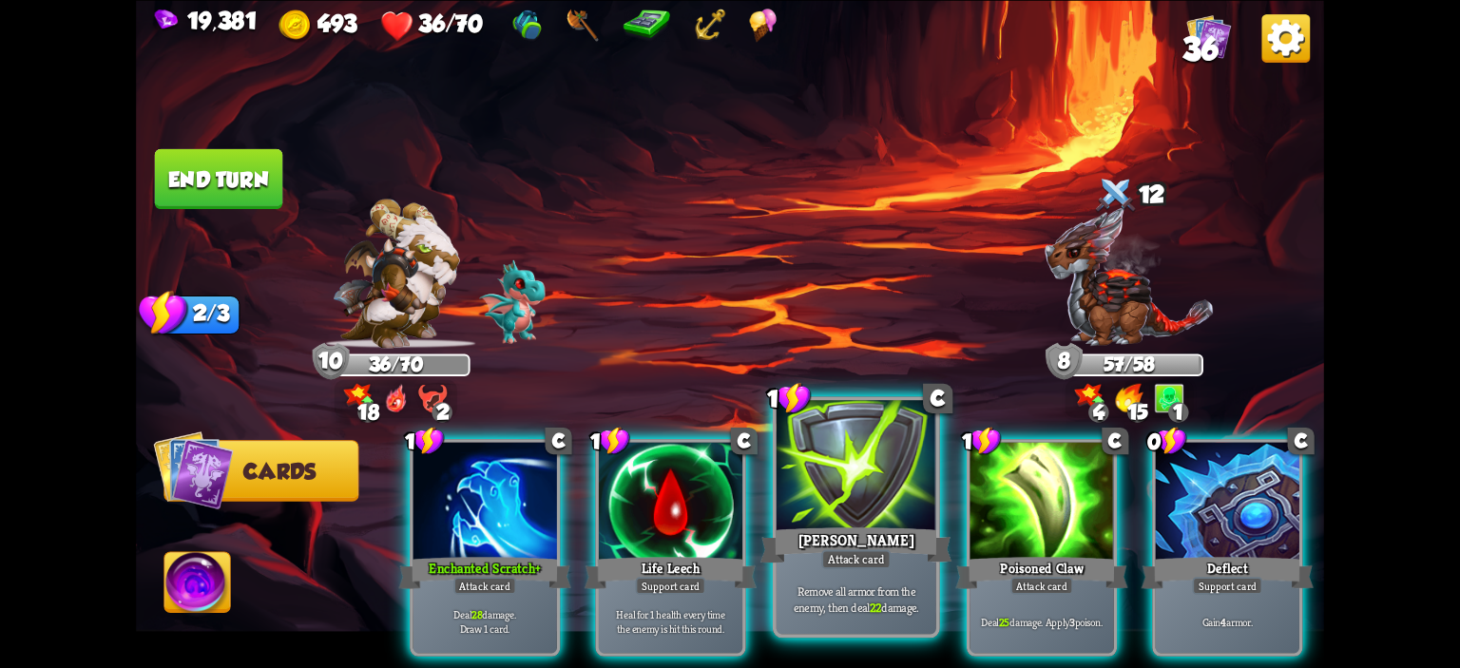
click at [884, 473] on div at bounding box center [857, 467] width 160 height 135
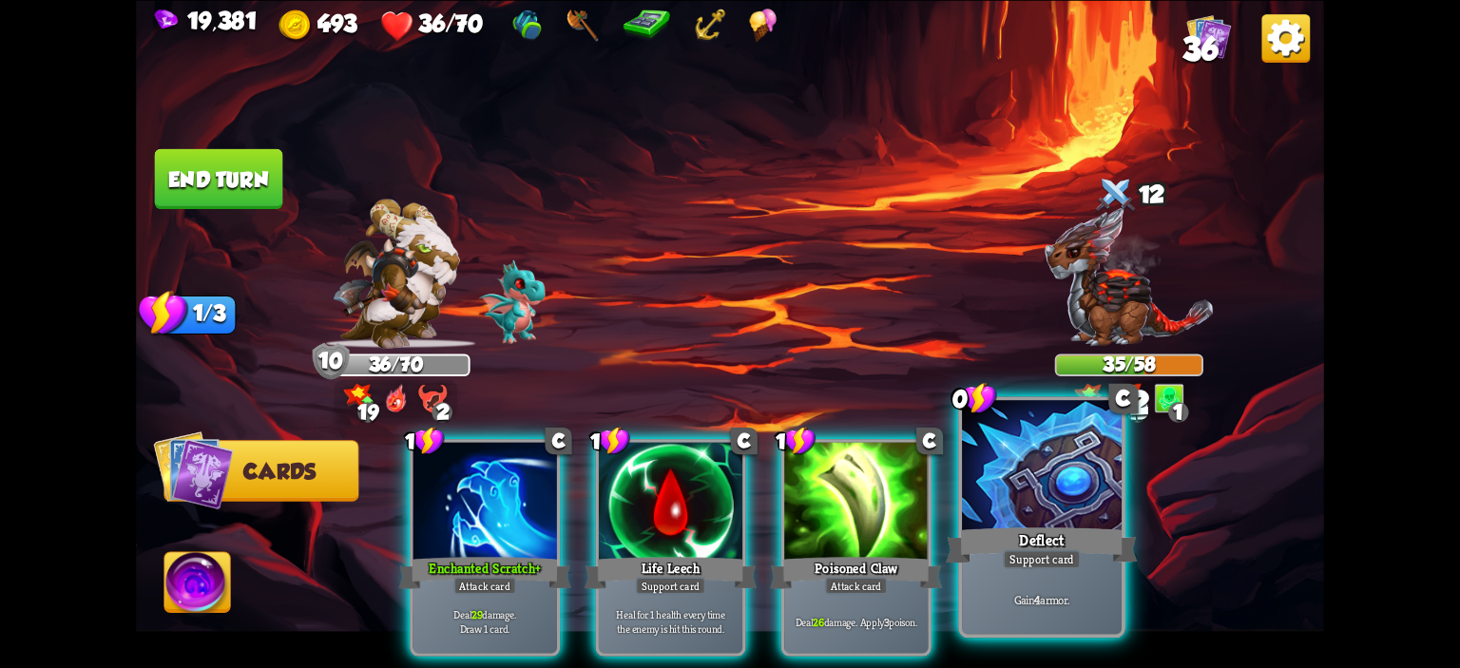
click at [1057, 469] on div at bounding box center [1042, 467] width 160 height 135
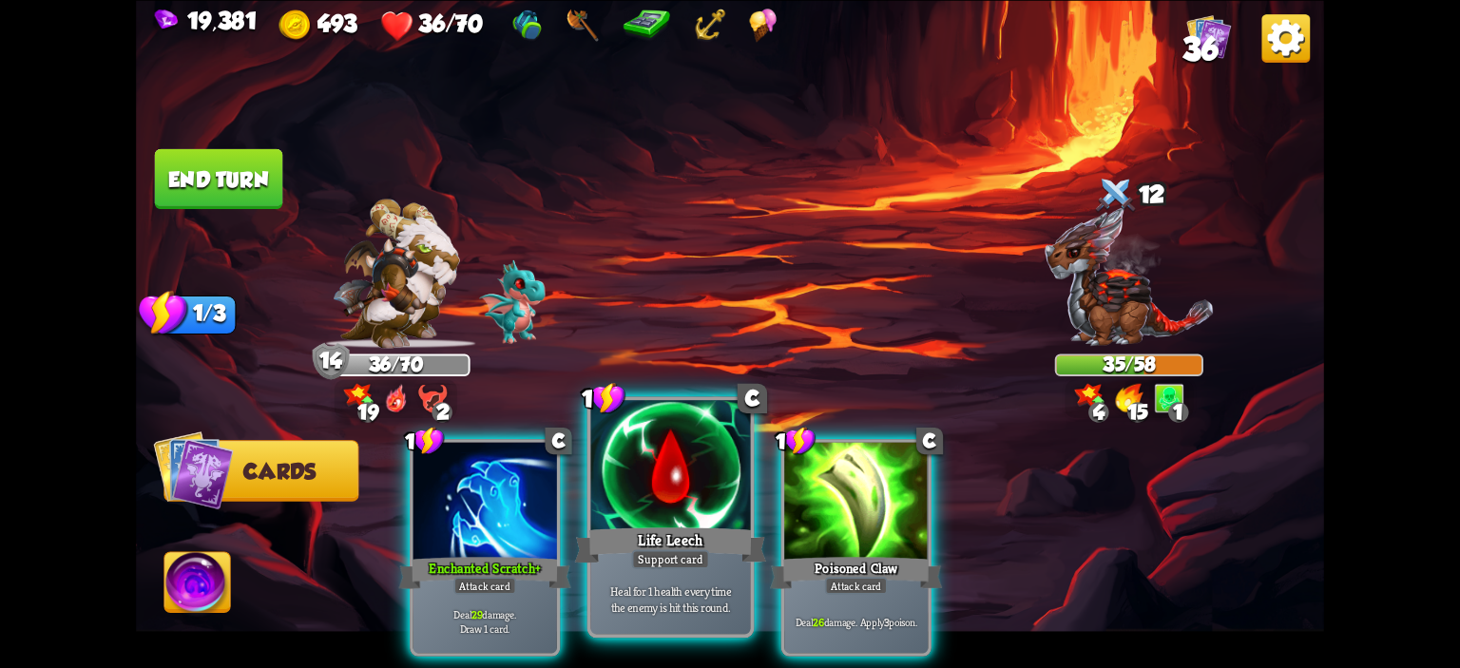
click at [722, 478] on div at bounding box center [671, 467] width 160 height 135
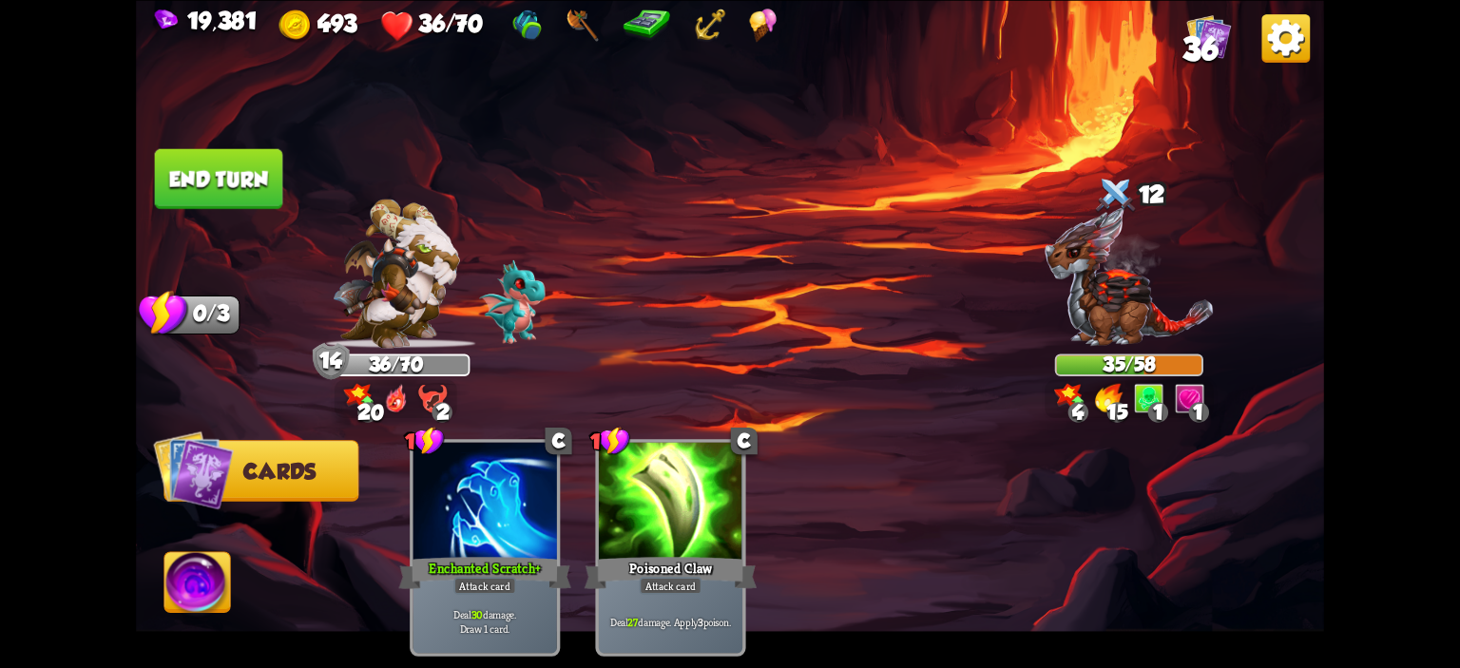
click at [221, 177] on button "End turn" at bounding box center [219, 178] width 128 height 60
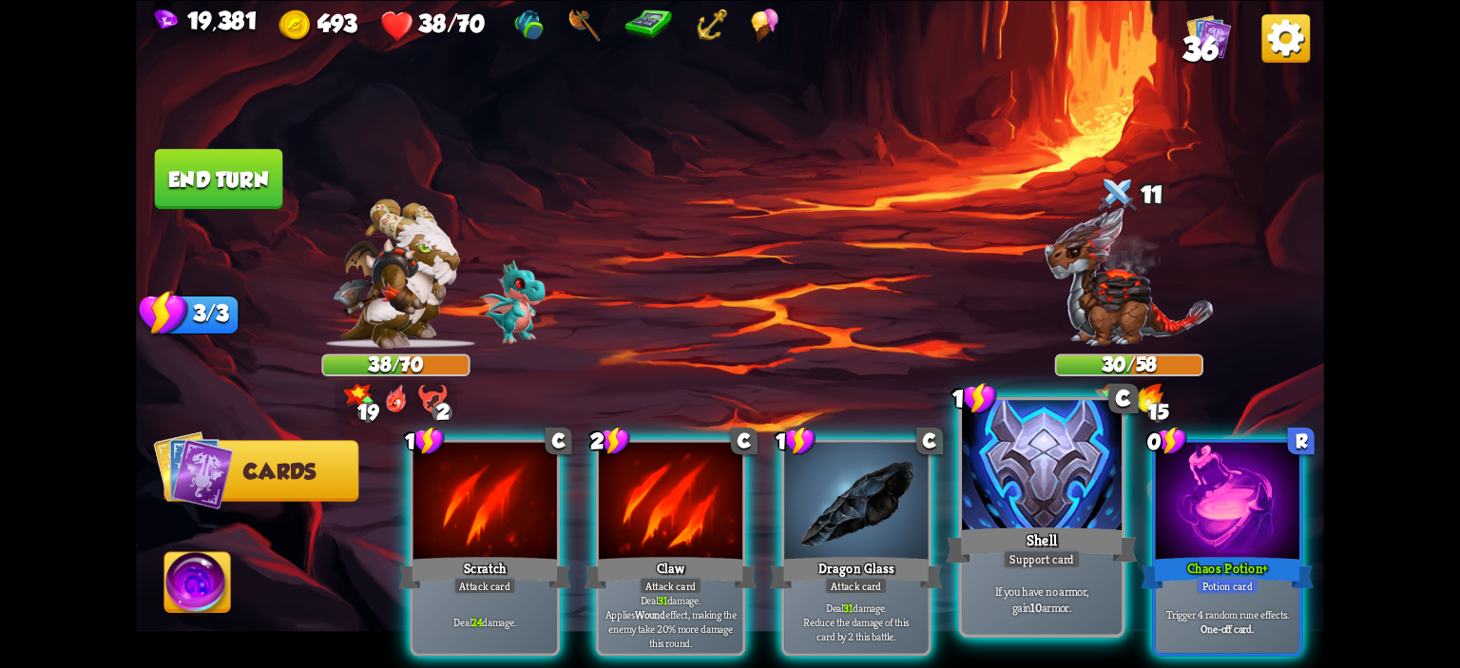
click at [979, 472] on div at bounding box center [1042, 467] width 160 height 135
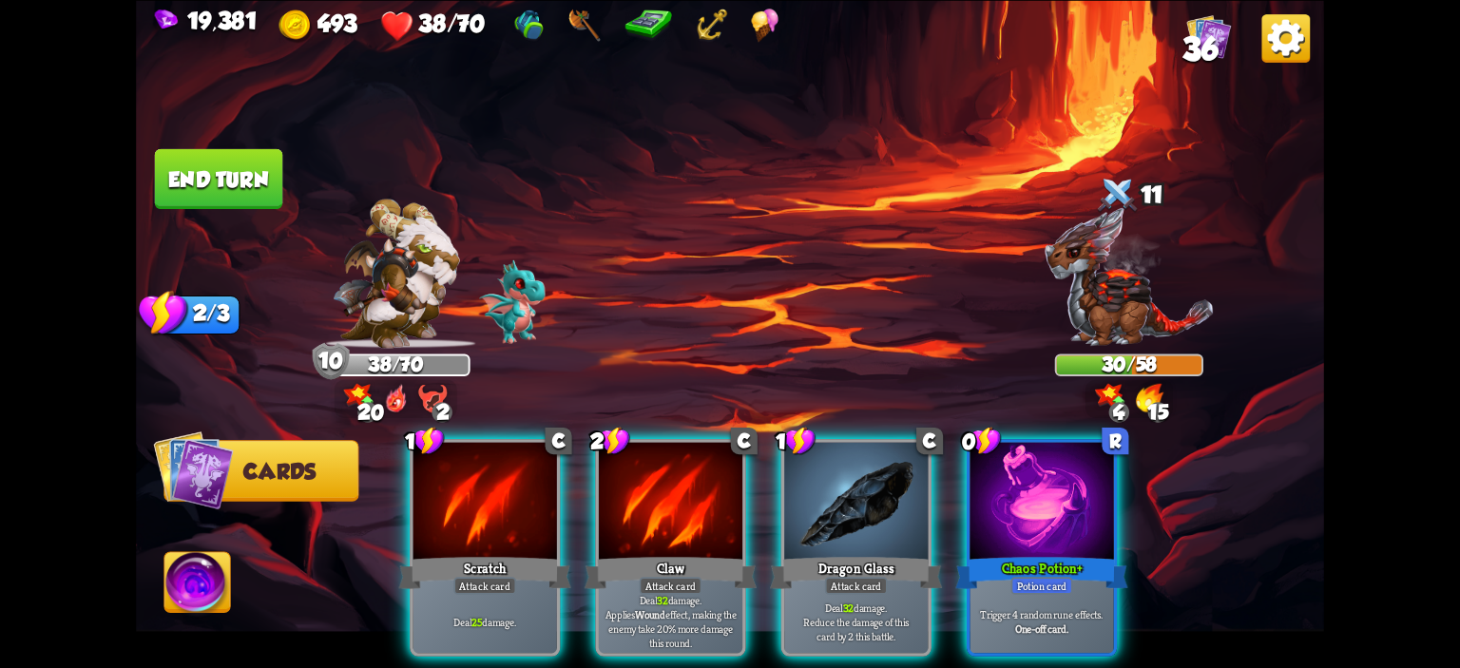
click at [979, 472] on div at bounding box center [1042, 502] width 144 height 121
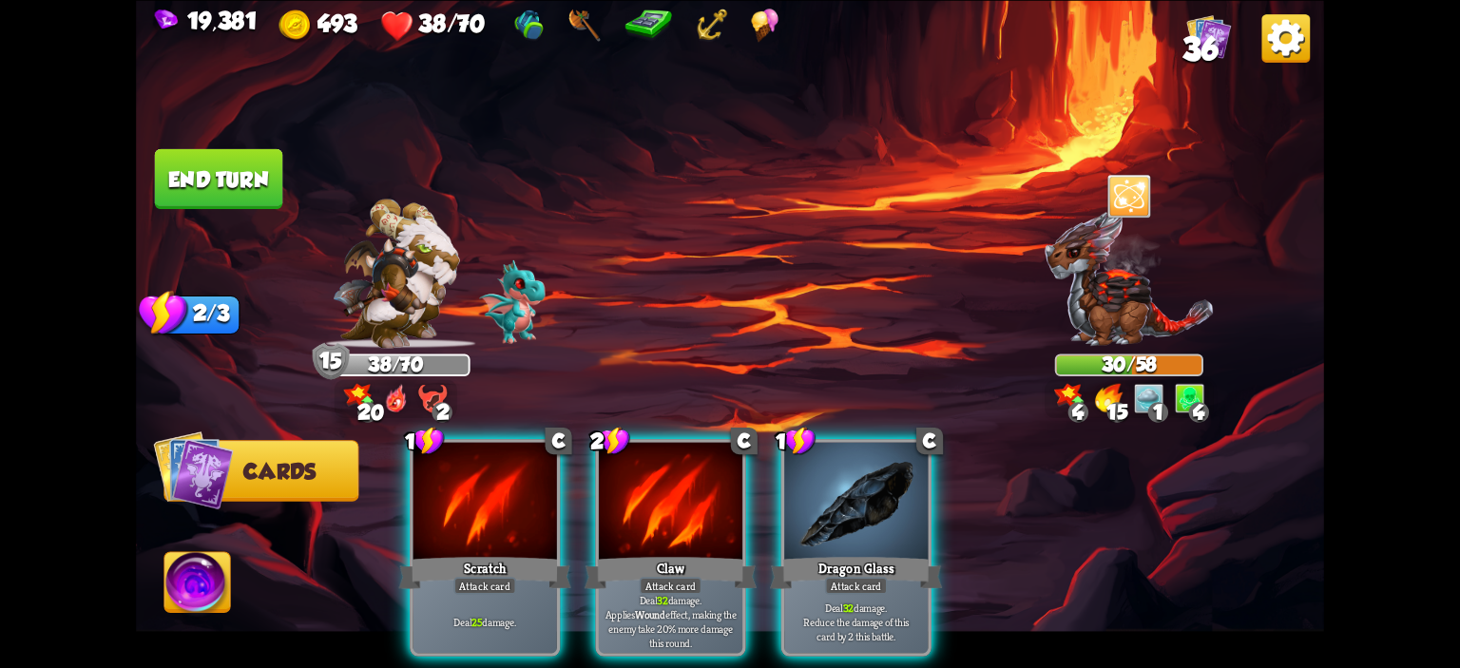
click at [458, 468] on div at bounding box center [486, 502] width 144 height 121
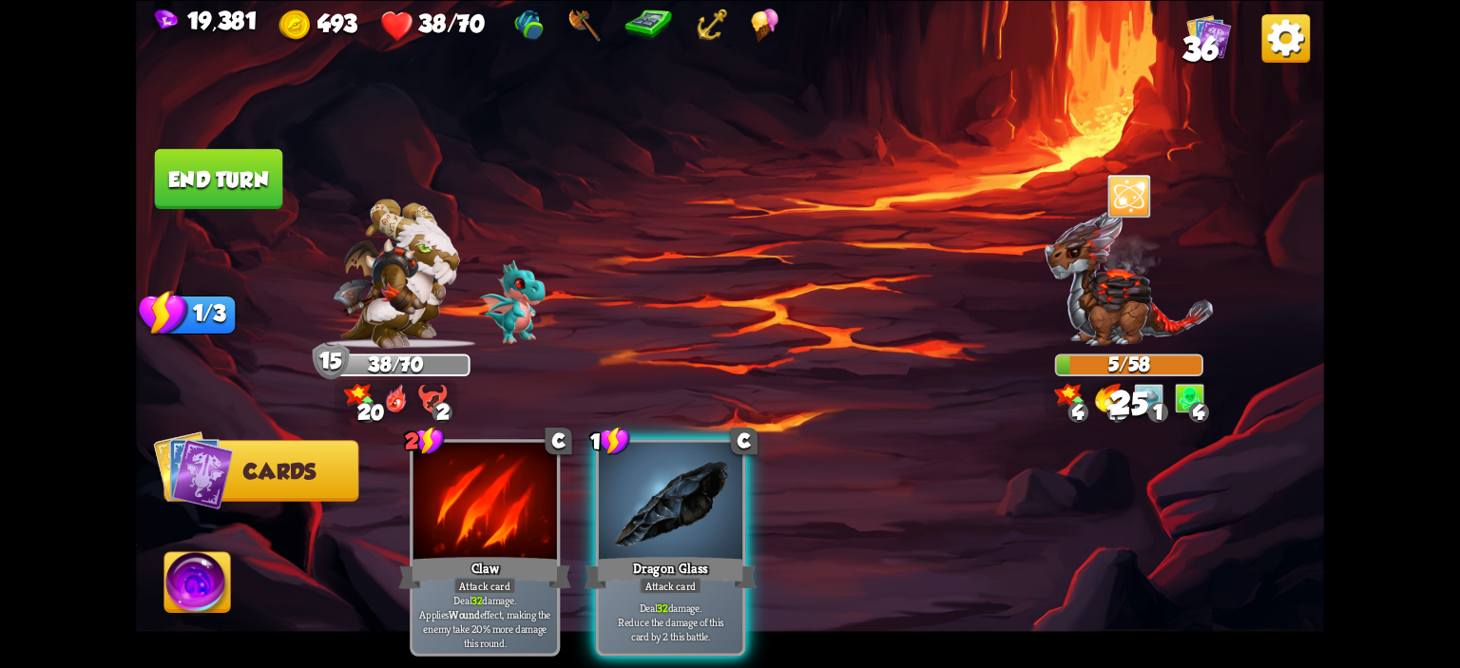
click at [205, 573] on img at bounding box center [197, 585] width 66 height 67
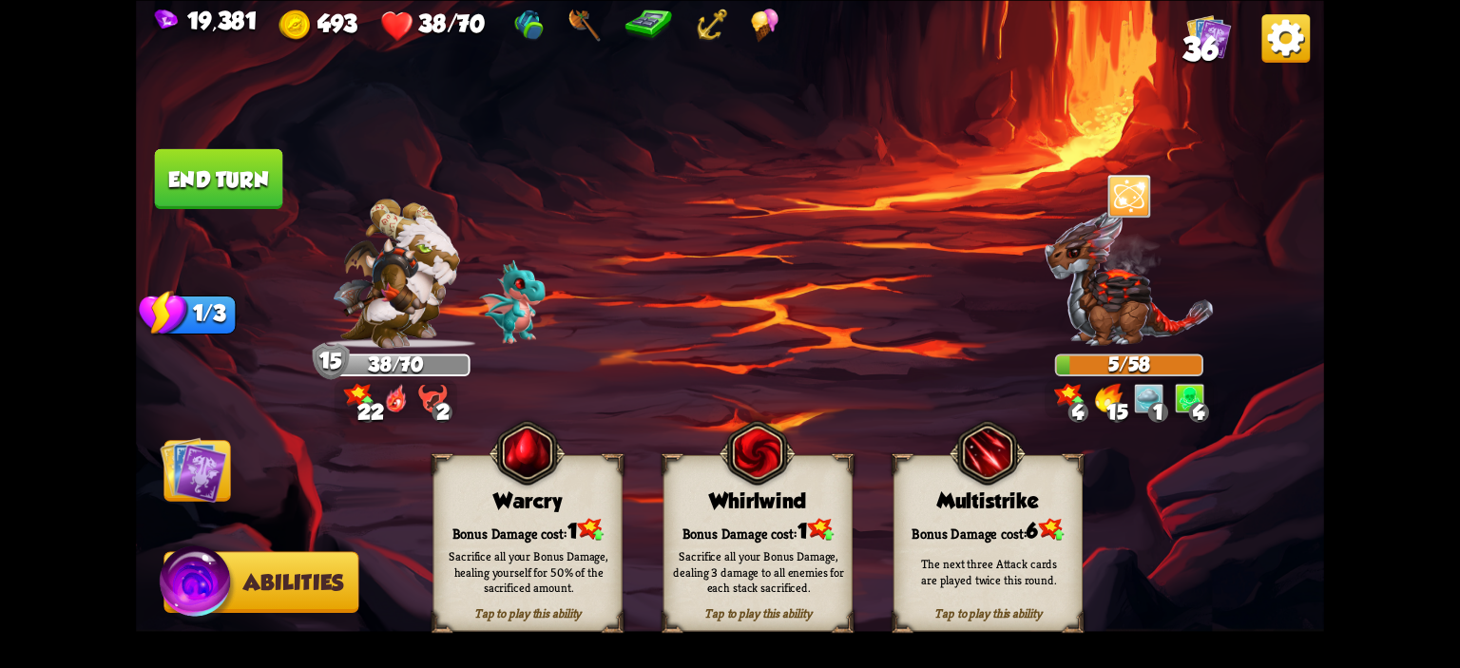
click at [478, 501] on div "Warcry" at bounding box center [528, 501] width 187 height 24
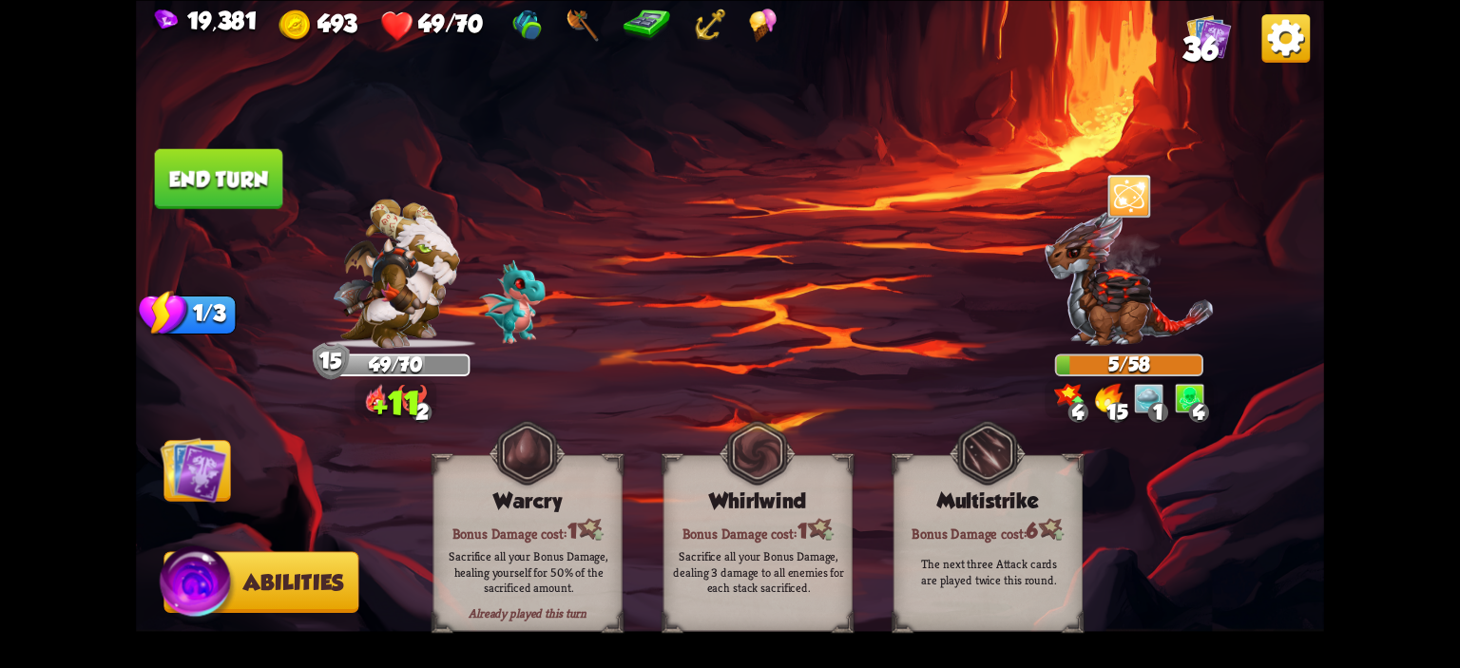
click at [223, 191] on button "End turn" at bounding box center [219, 178] width 128 height 60
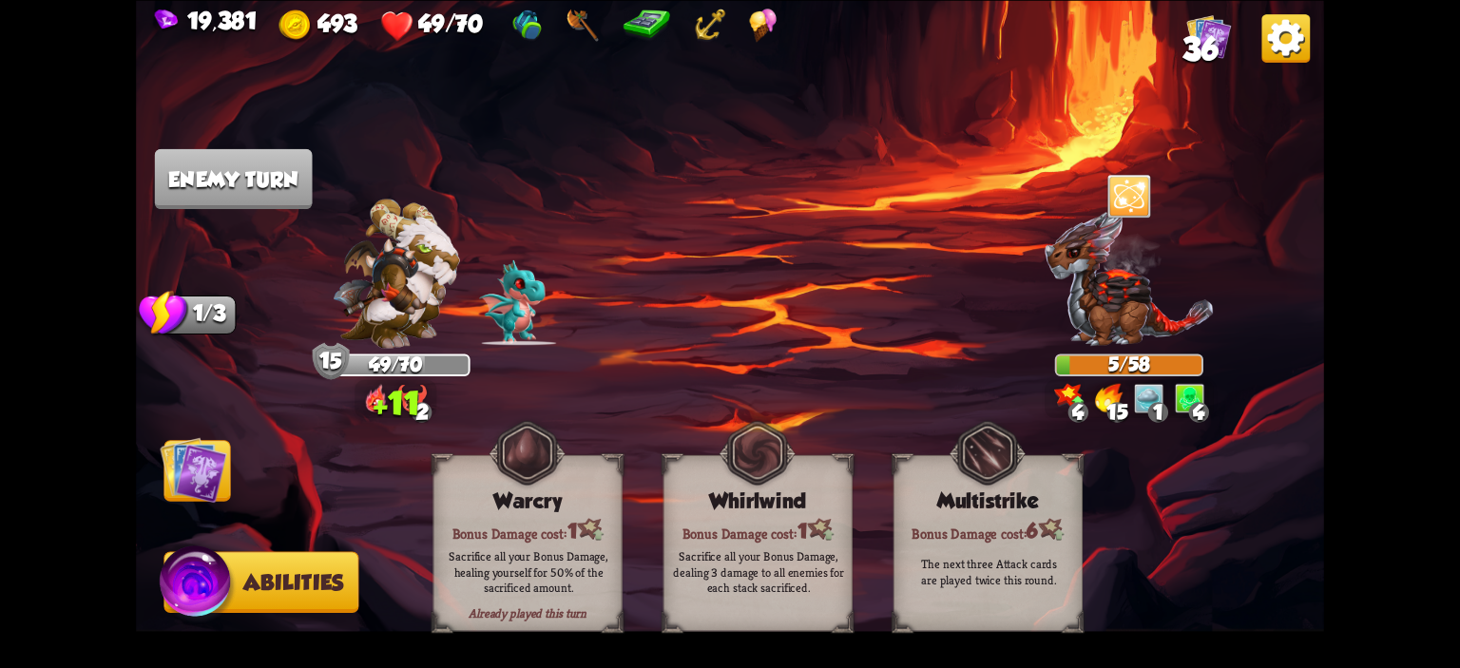
click at [196, 460] on img at bounding box center [193, 469] width 67 height 67
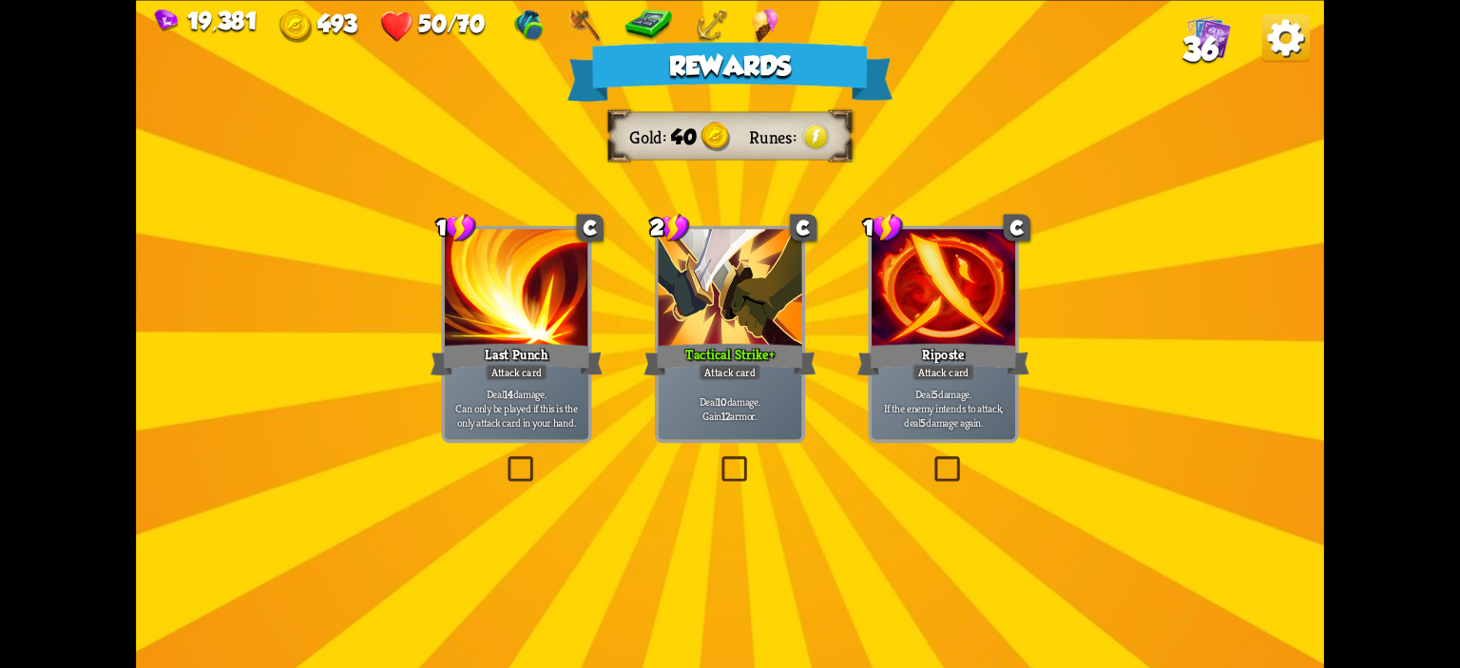
click at [735, 353] on div "Tactical Strike+" at bounding box center [730, 359] width 172 height 38
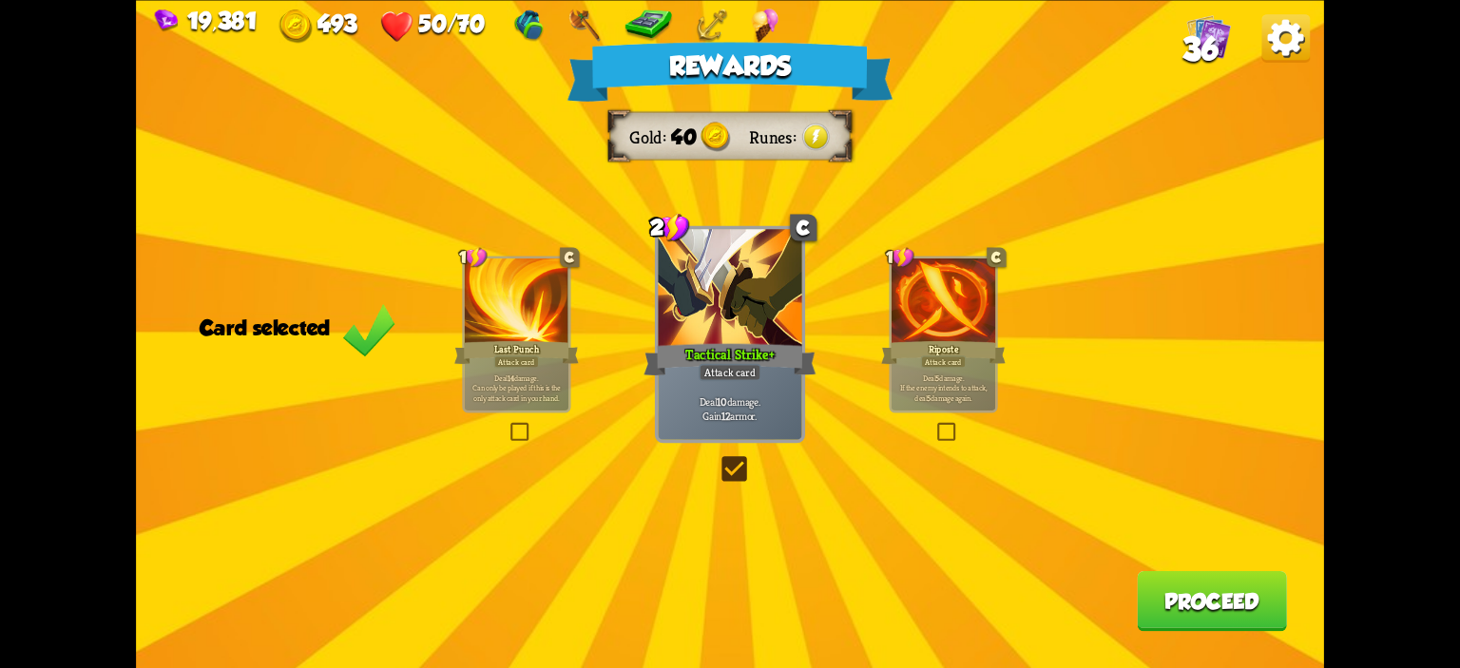
click at [1260, 605] on button "Proceed" at bounding box center [1212, 600] width 150 height 60
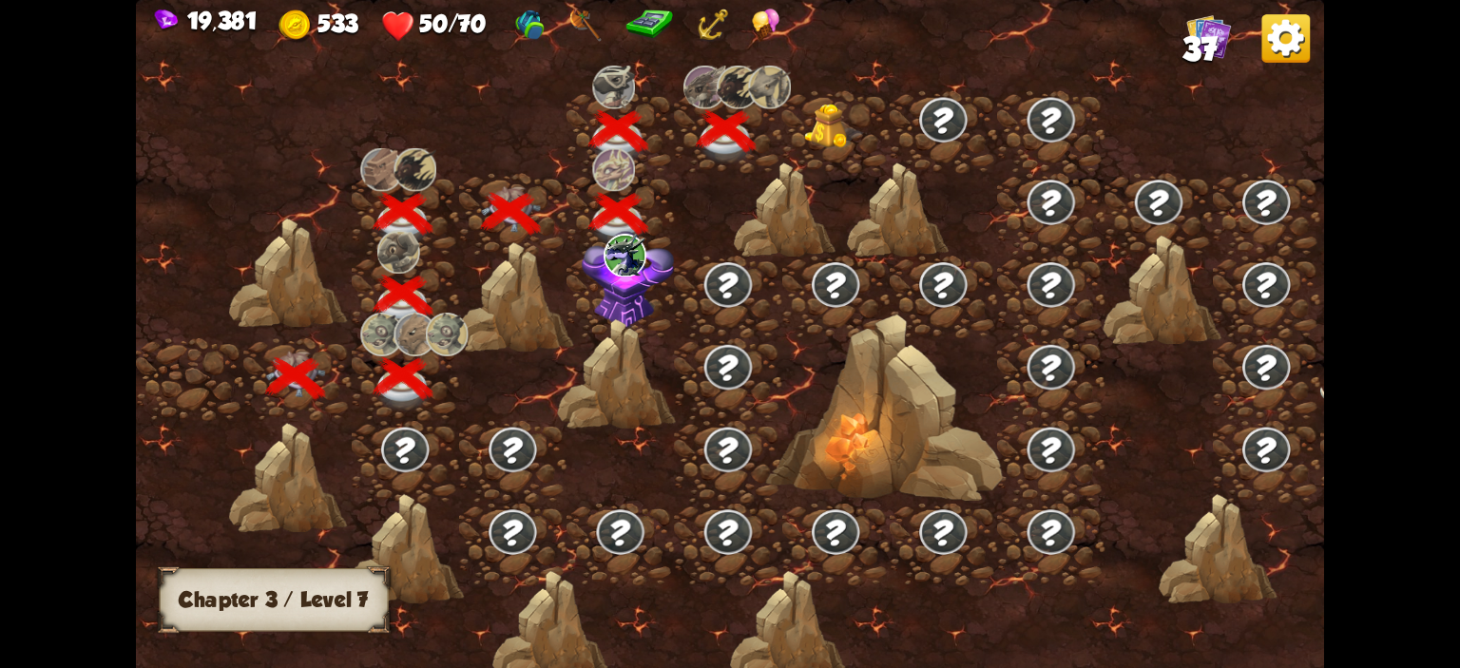
click at [848, 114] on img at bounding box center [833, 127] width 59 height 46
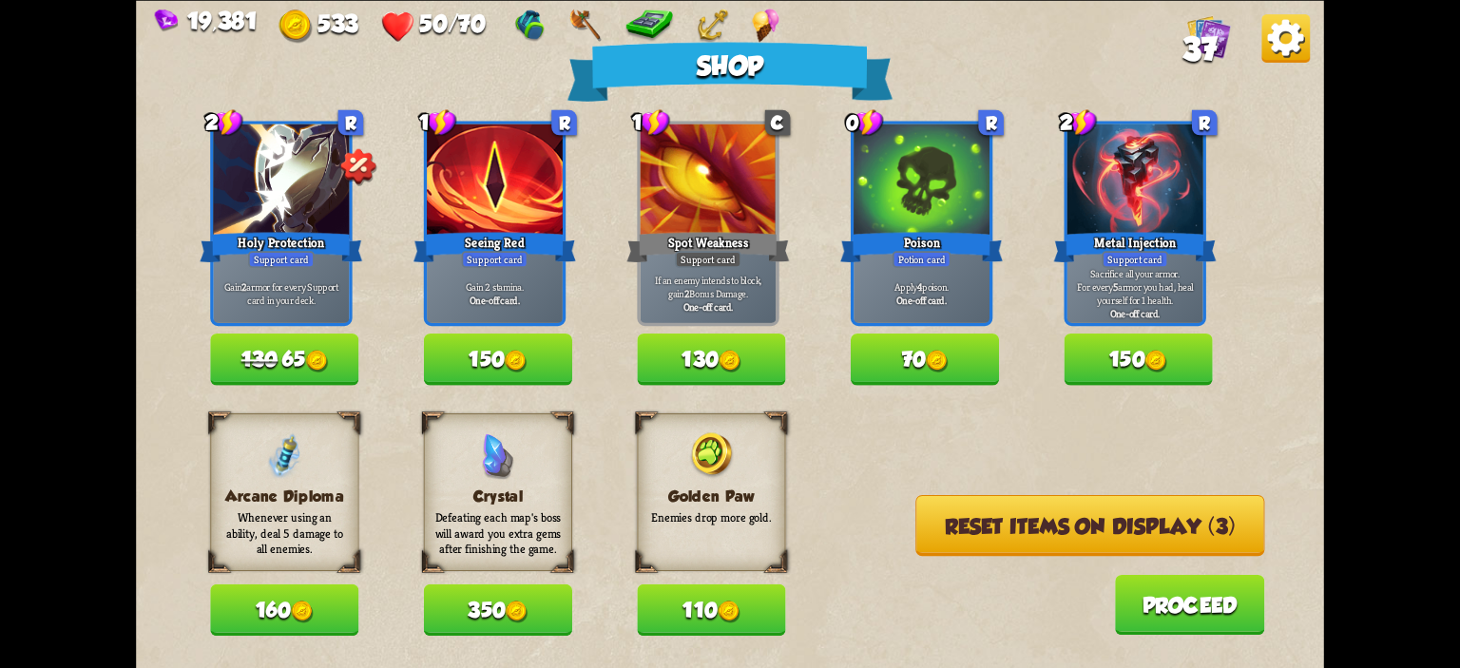
click at [291, 353] on button "130 65" at bounding box center [284, 359] width 148 height 51
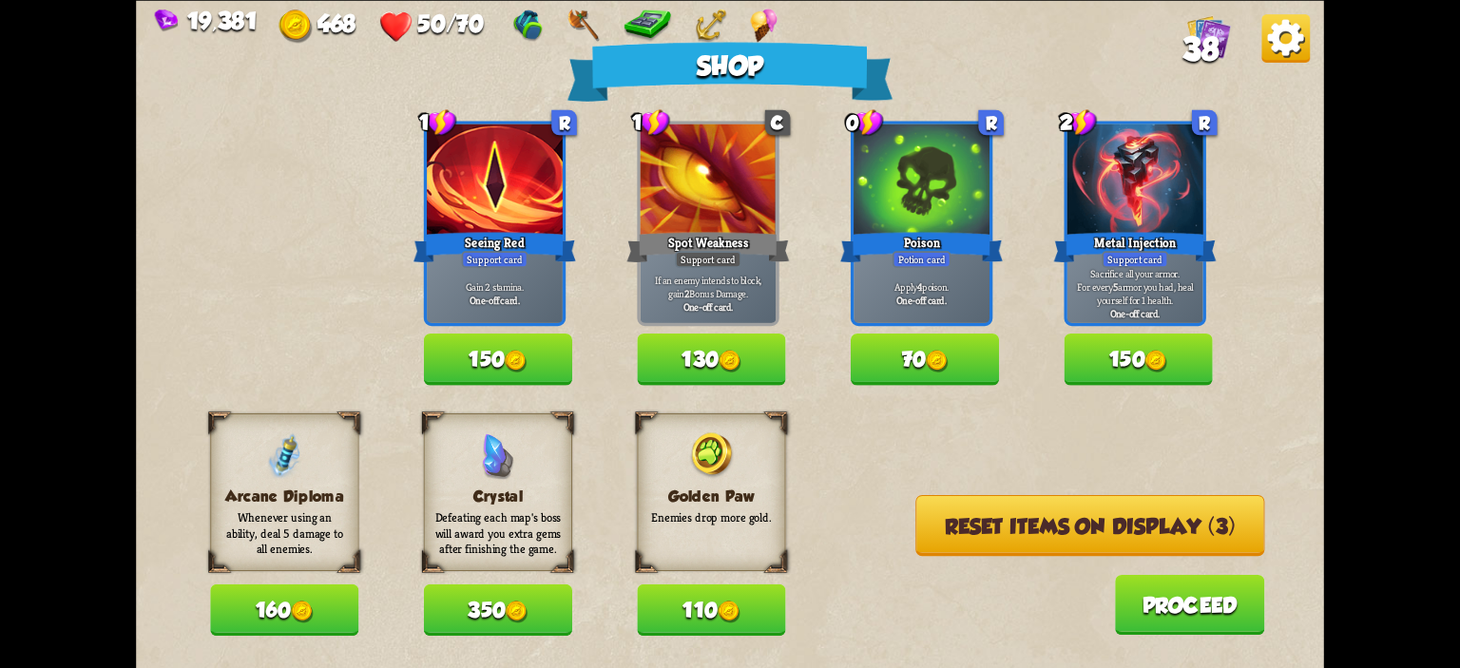
click at [479, 365] on button "150" at bounding box center [498, 359] width 148 height 51
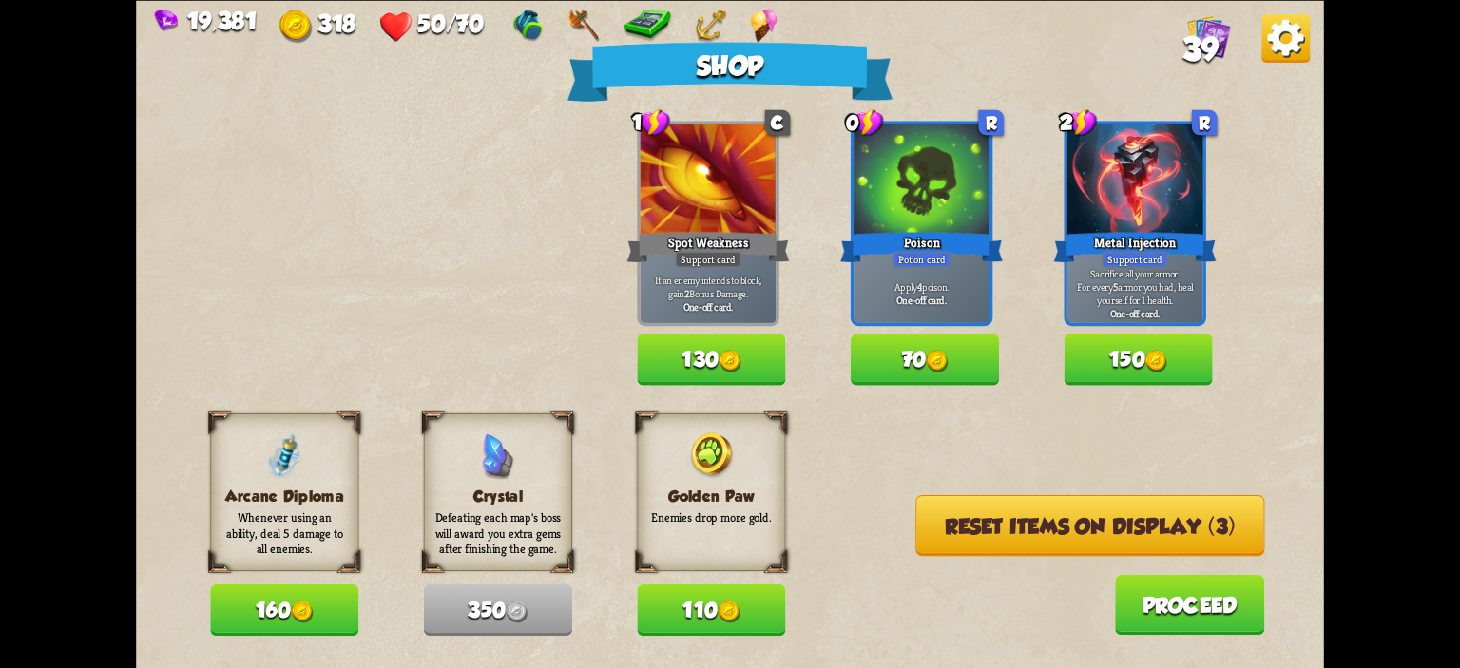
click at [890, 372] on button "70" at bounding box center [925, 359] width 148 height 51
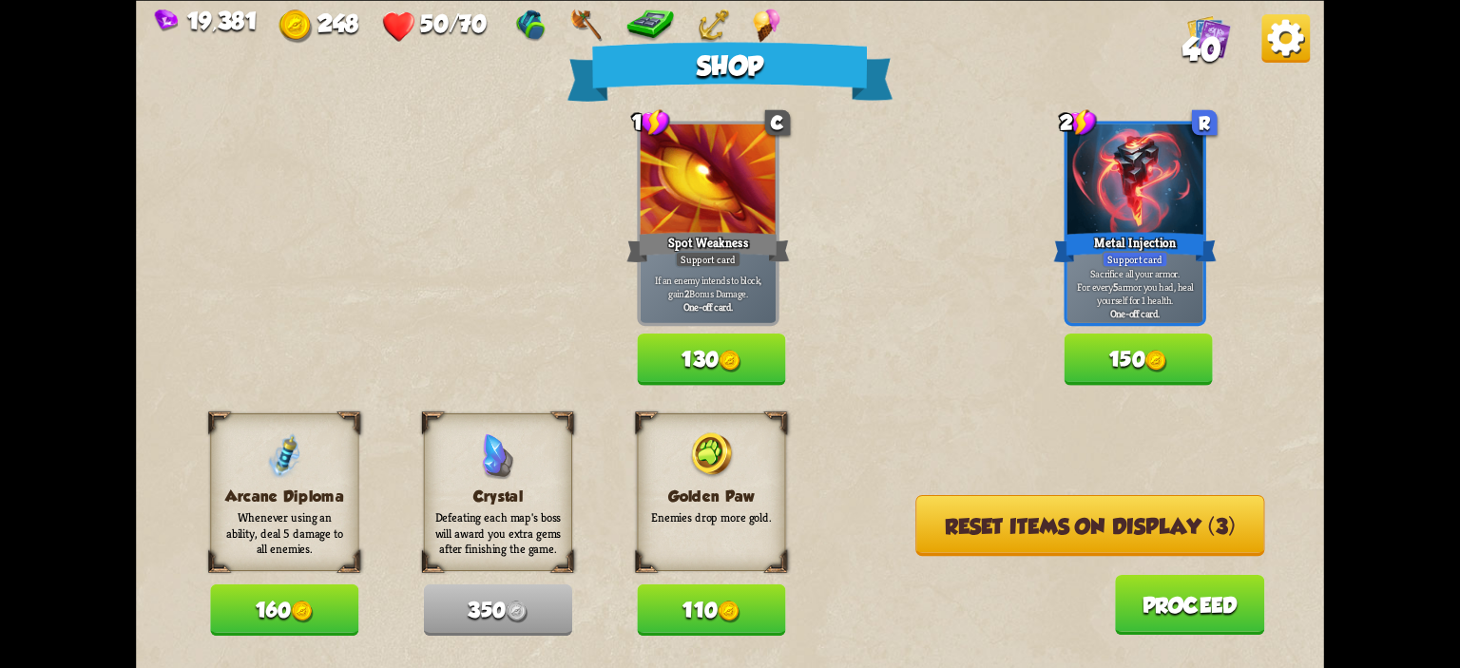
click at [974, 508] on button "Reset items on display (3)" at bounding box center [1090, 524] width 349 height 61
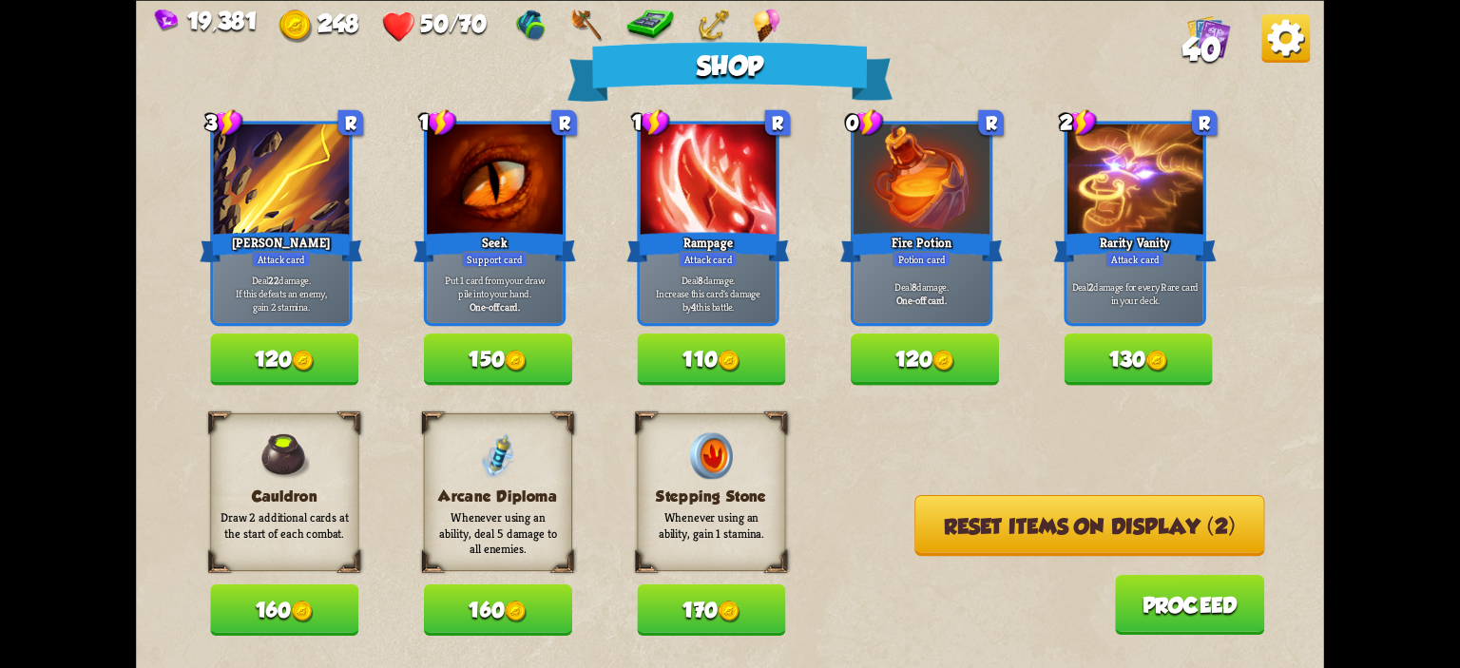
click at [295, 612] on img at bounding box center [302, 612] width 22 height 22
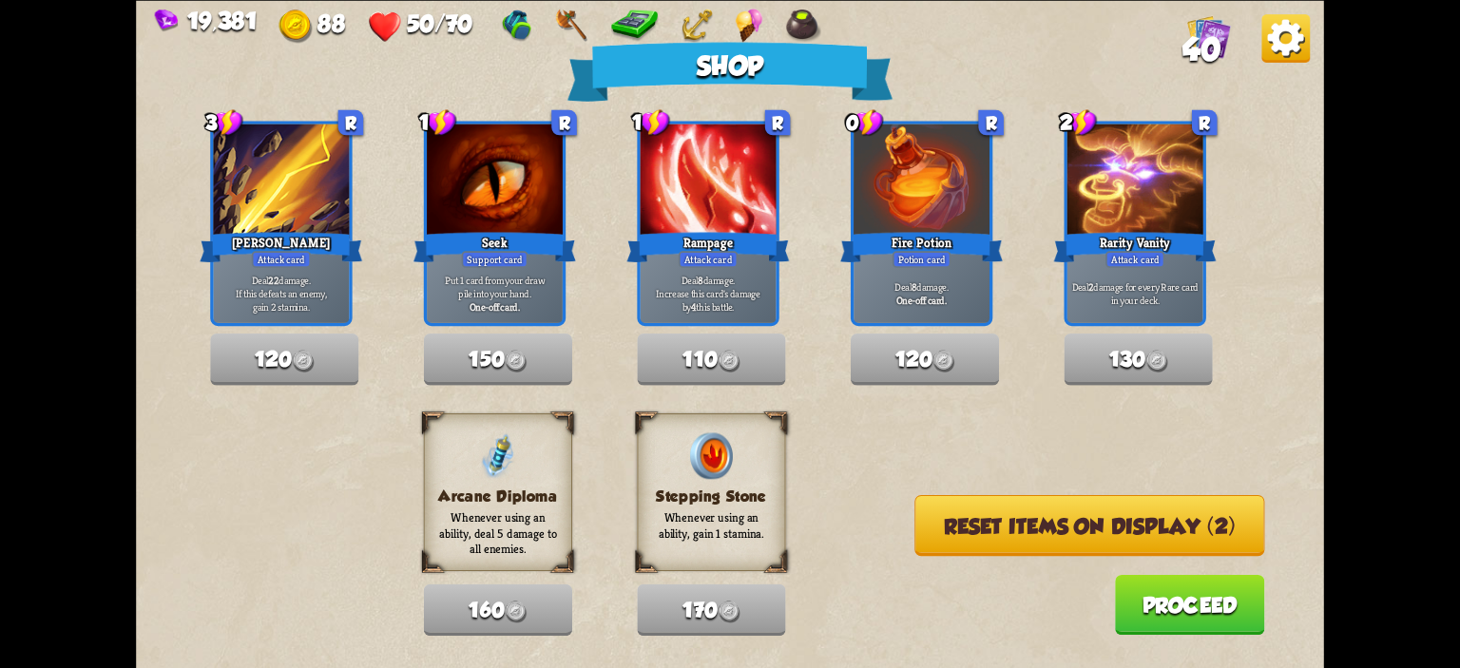
click at [1006, 516] on button "Reset items on display (2)" at bounding box center [1090, 524] width 350 height 61
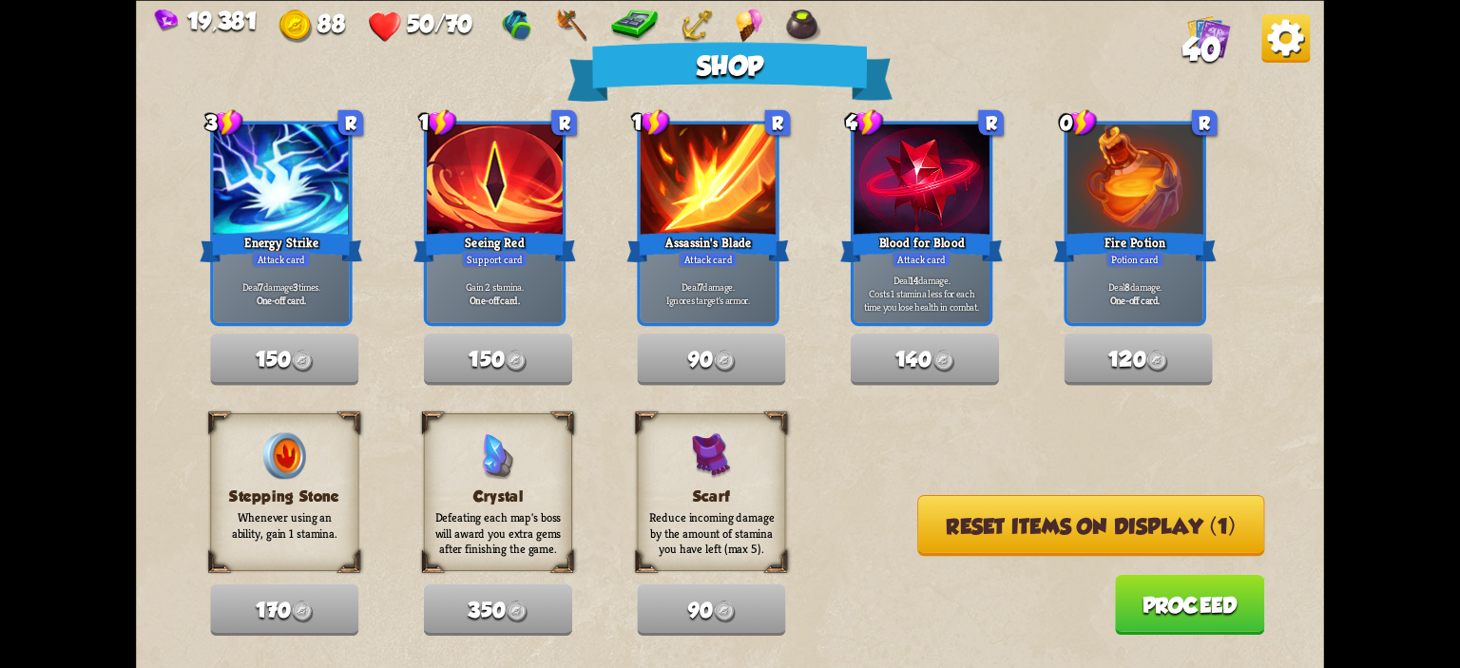
click at [1063, 525] on button "Reset items on display (1)" at bounding box center [1091, 524] width 347 height 61
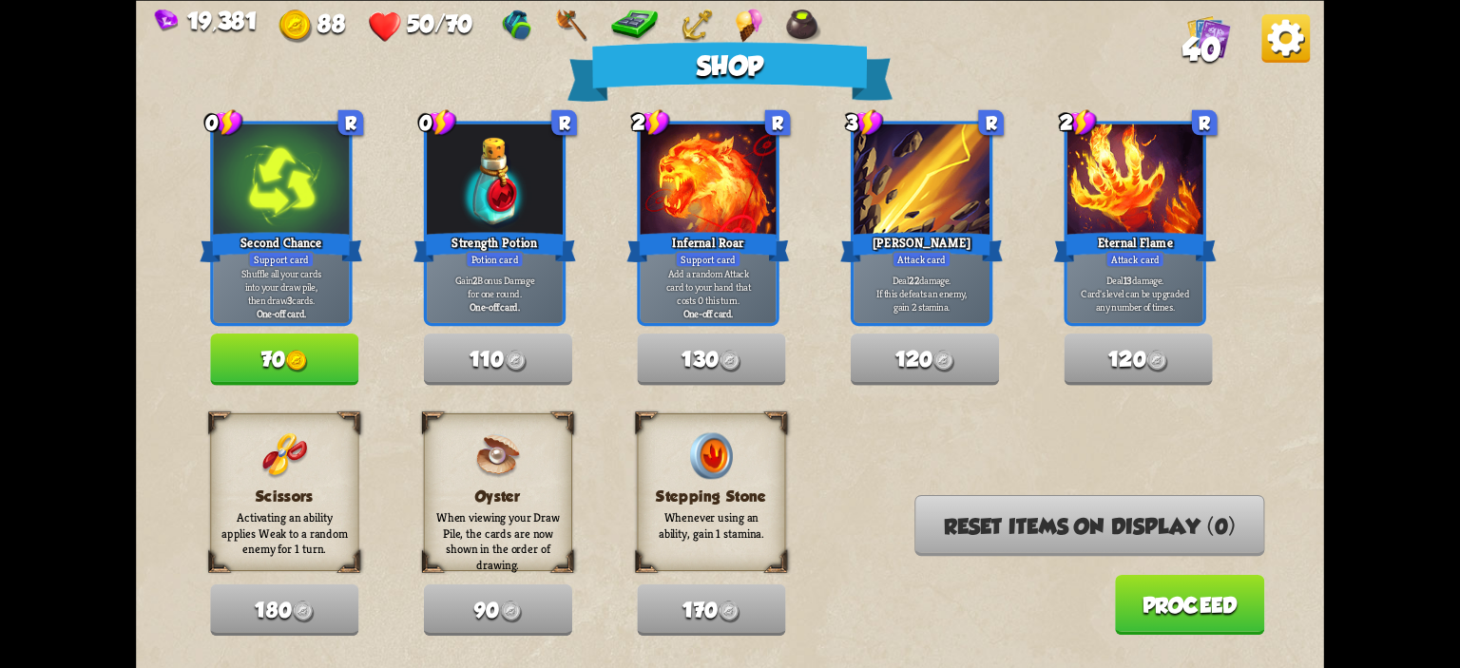
click at [1188, 605] on button "Proceed" at bounding box center [1190, 604] width 150 height 60
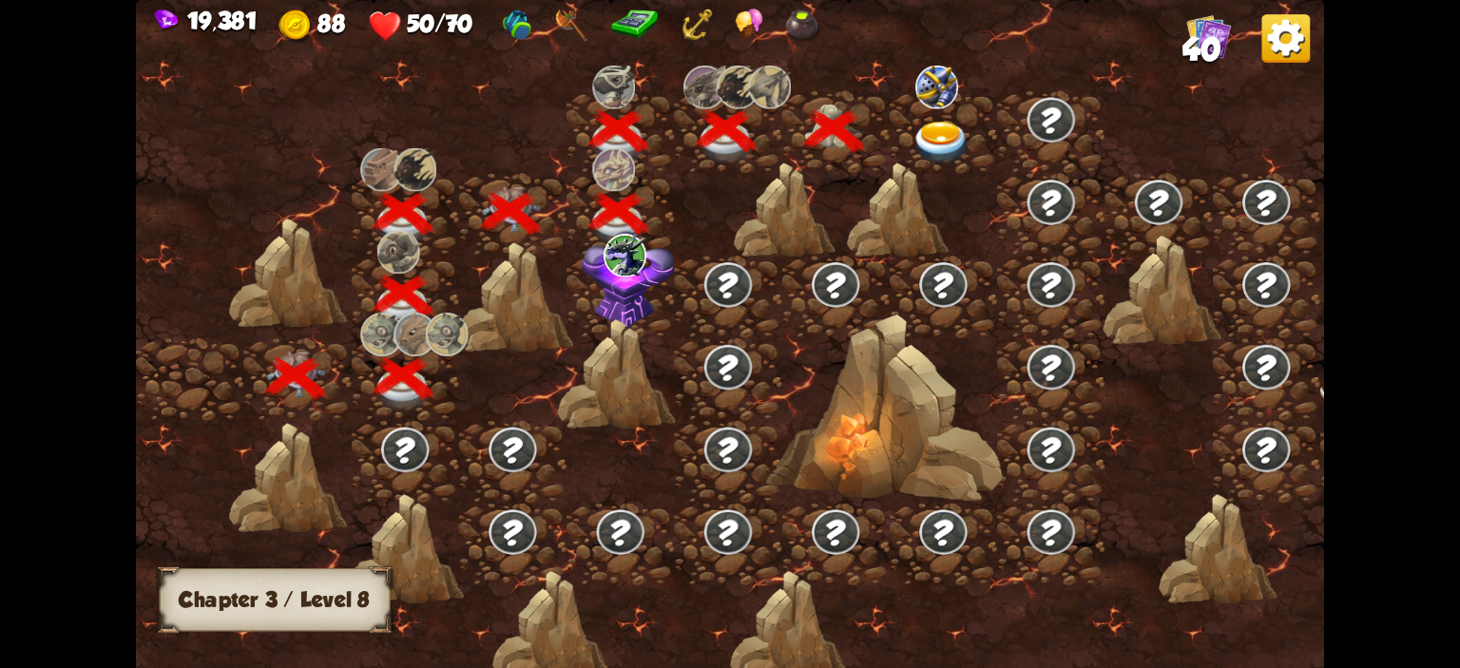
click at [940, 150] on img at bounding box center [941, 144] width 59 height 44
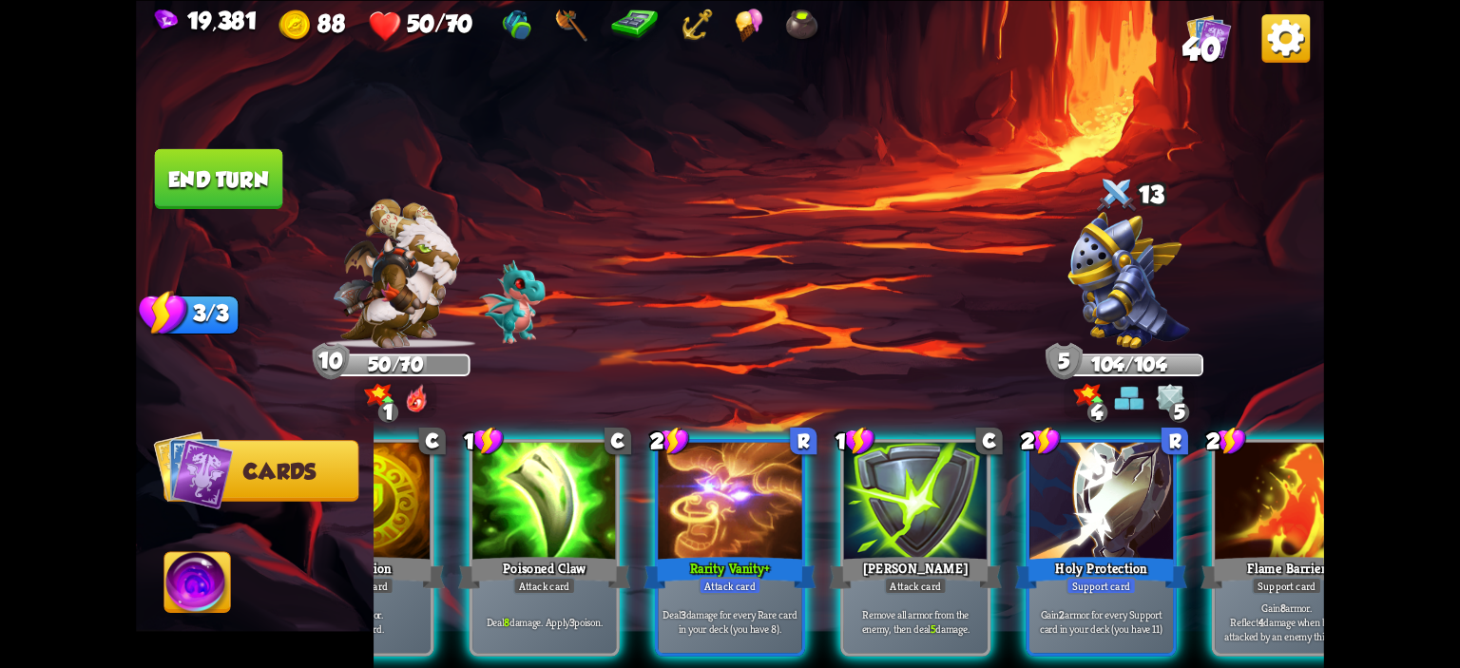
scroll to position [0, 170]
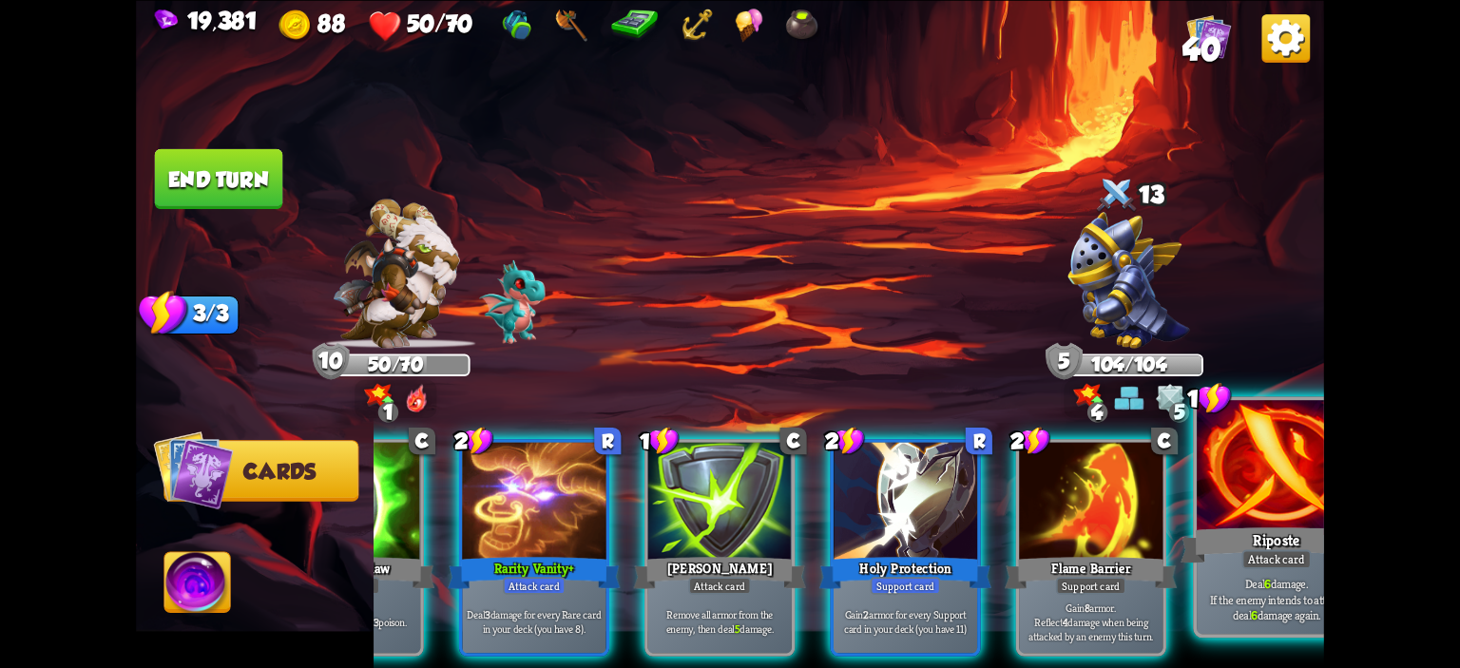
click at [1206, 527] on div "Riposte" at bounding box center [1277, 545] width 192 height 43
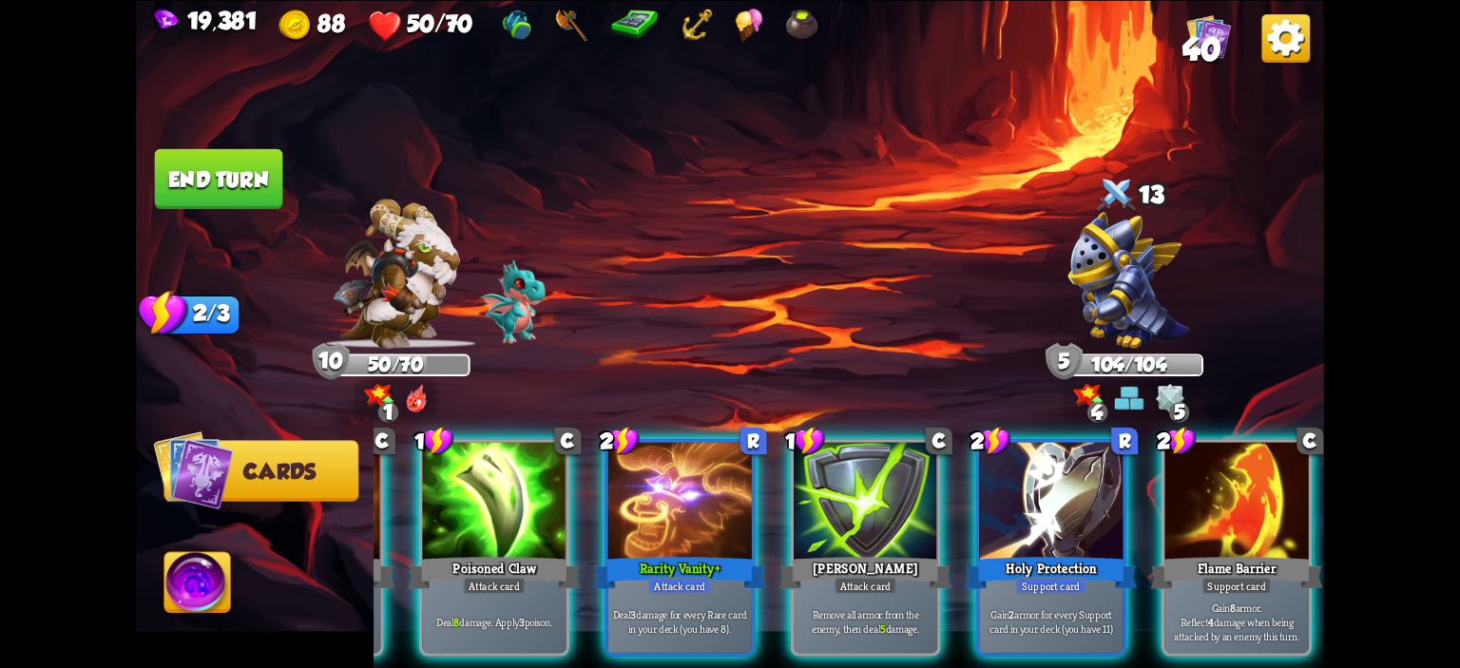
scroll to position [0, 180]
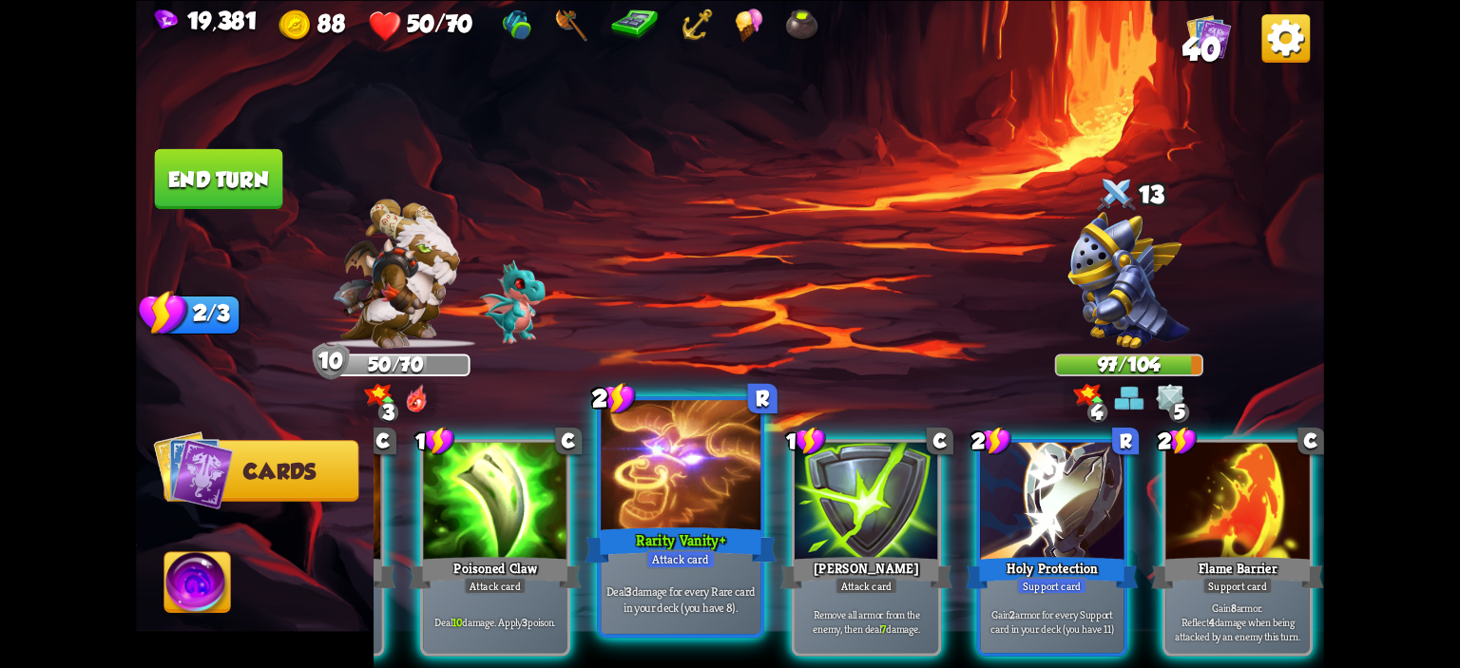
click at [628, 472] on div at bounding box center [681, 467] width 160 height 135
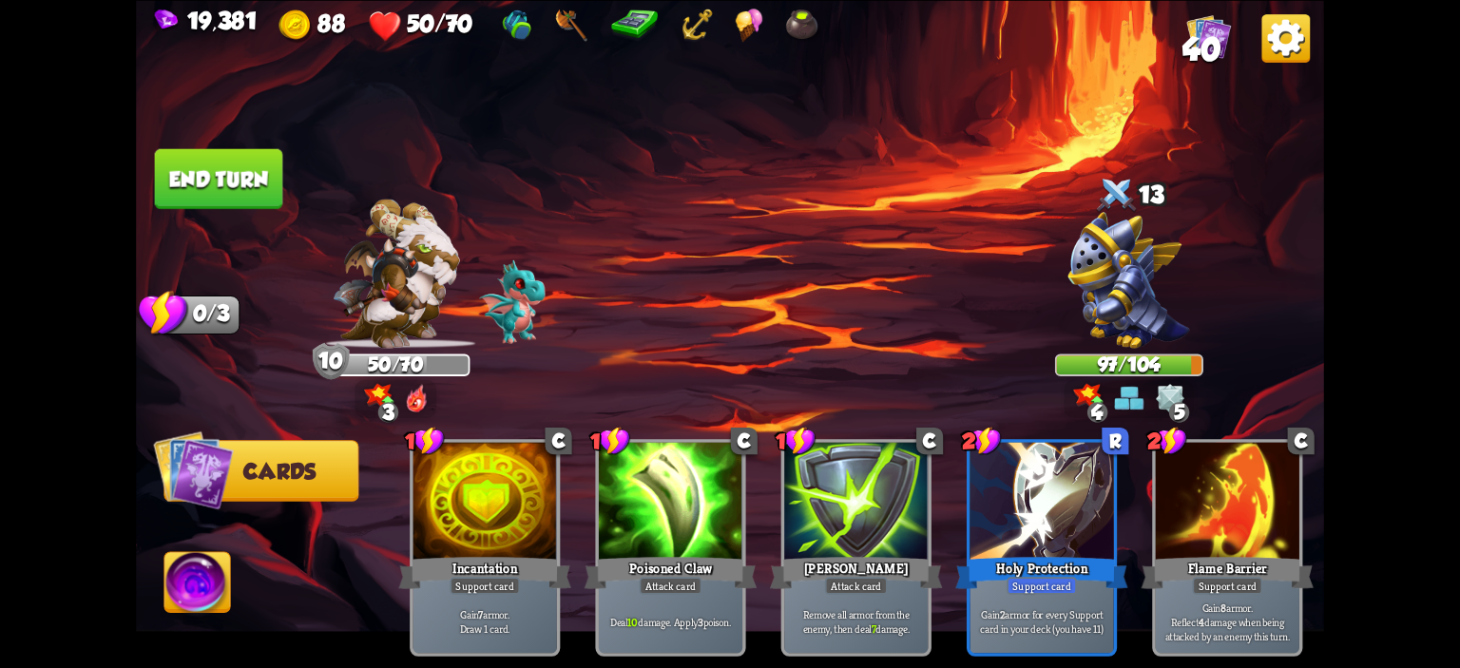
scroll to position [0, 0]
click at [189, 182] on button "End turn" at bounding box center [219, 178] width 128 height 60
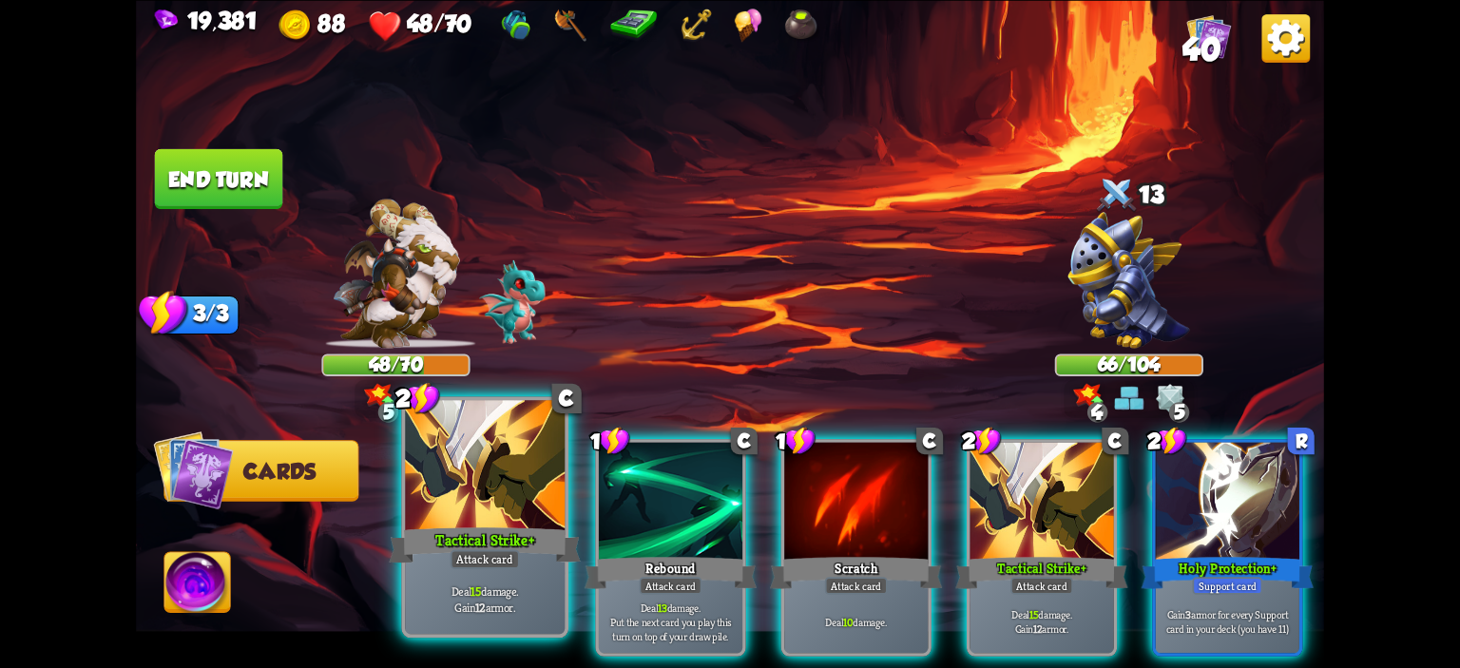
click at [494, 493] on div at bounding box center [485, 467] width 160 height 135
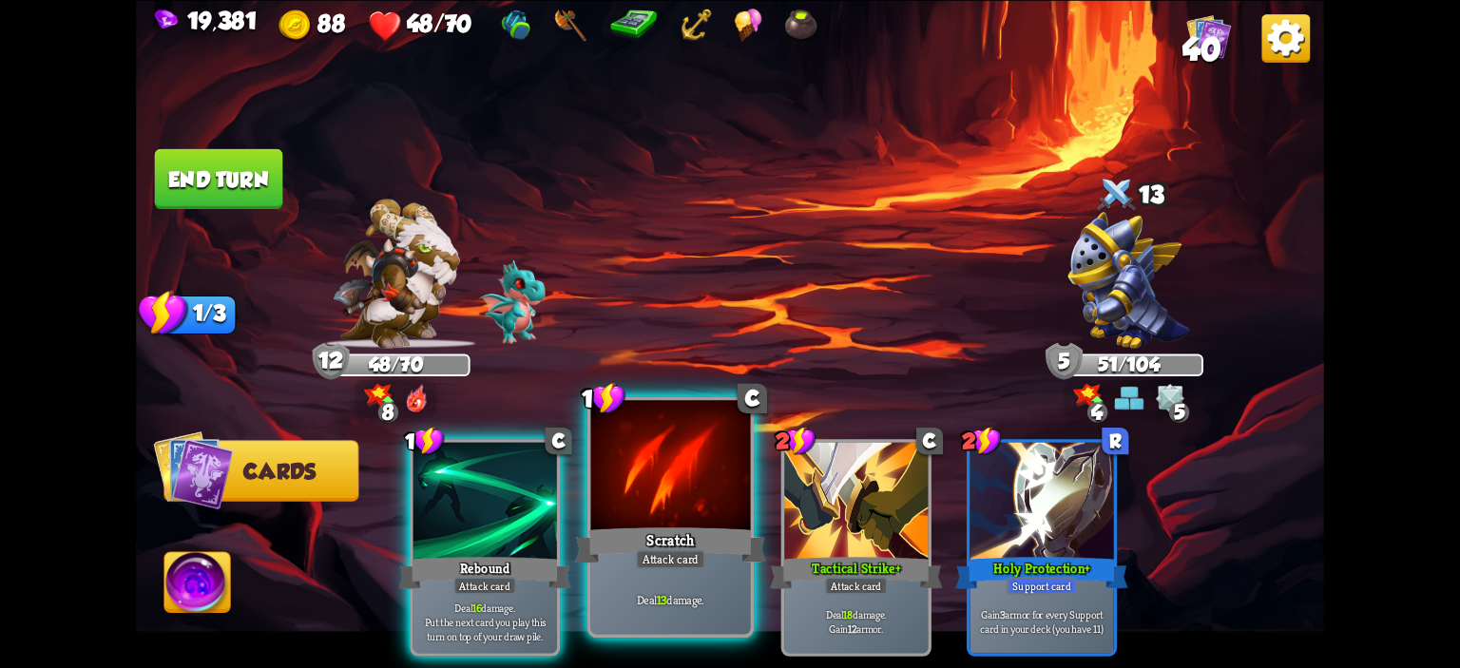
click at [628, 461] on div at bounding box center [671, 467] width 160 height 135
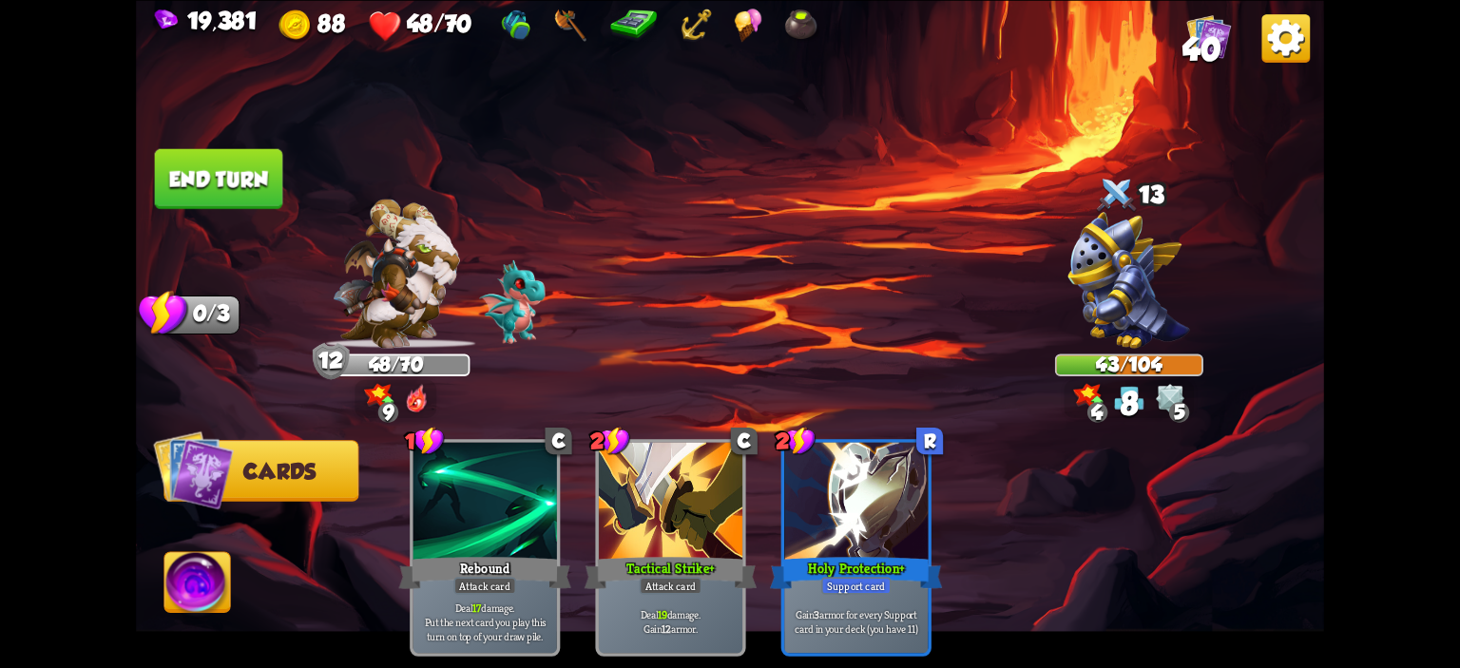
click at [215, 166] on button "End turn" at bounding box center [219, 178] width 128 height 60
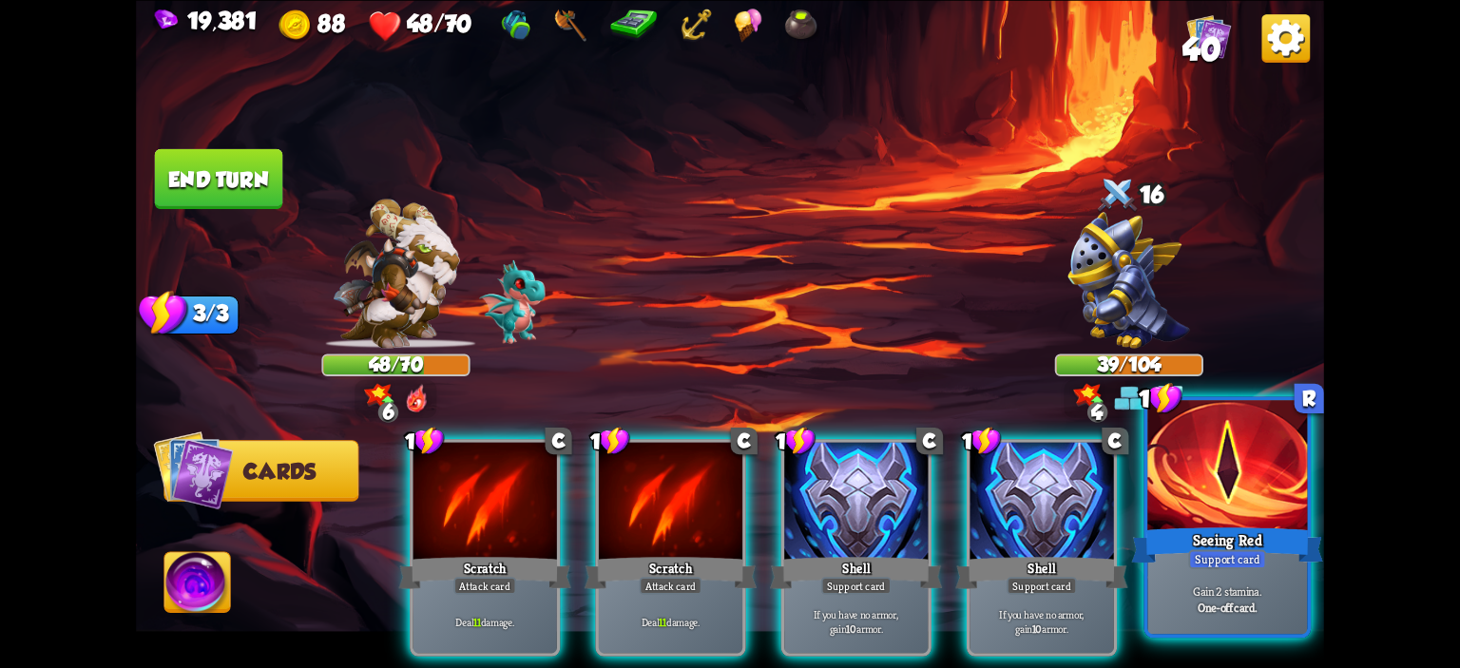
click at [1248, 487] on div at bounding box center [1228, 467] width 160 height 135
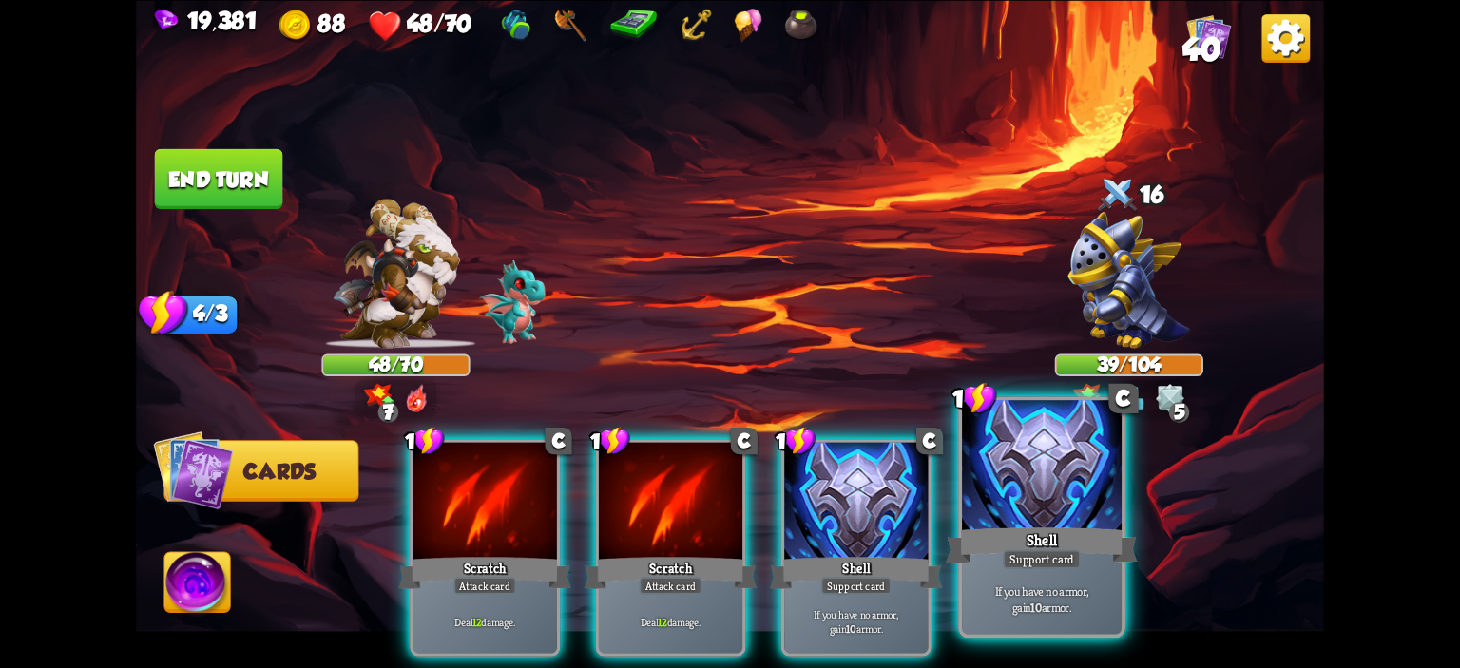
click at [1069, 501] on div at bounding box center [1042, 467] width 160 height 135
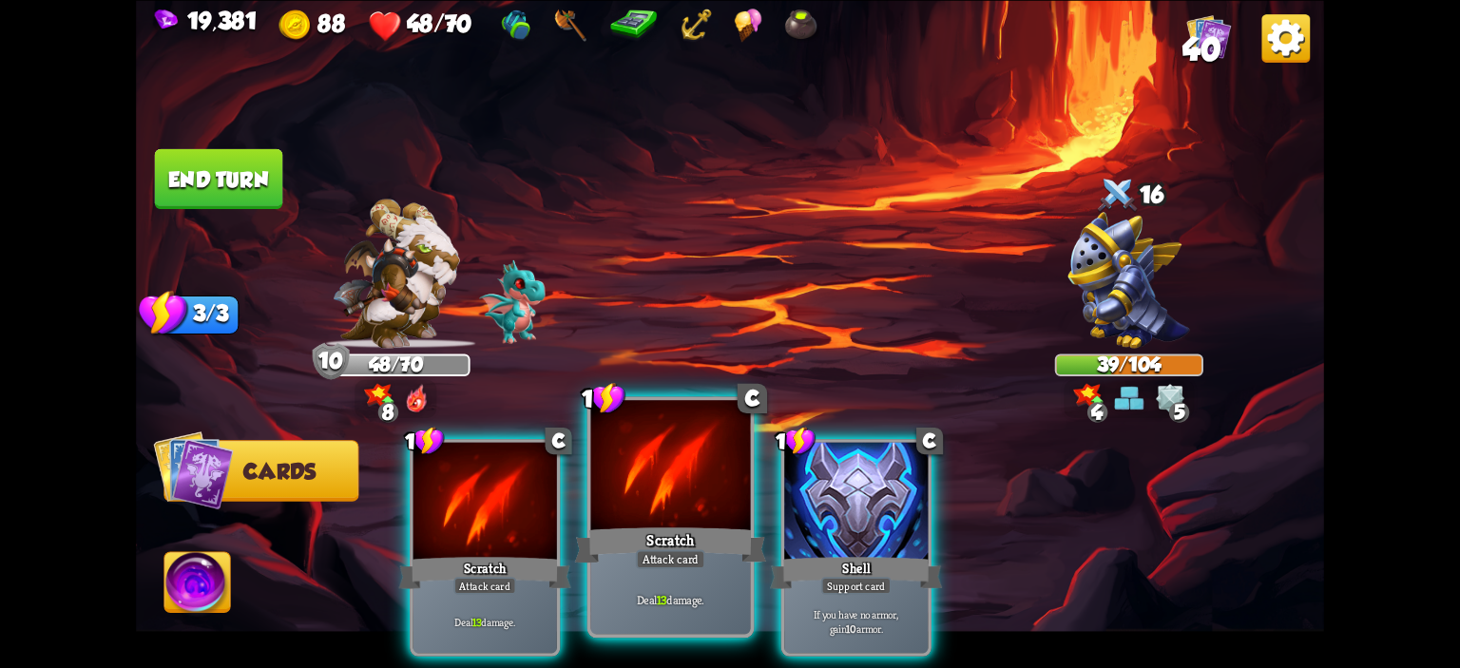
click at [698, 513] on div at bounding box center [671, 467] width 160 height 135
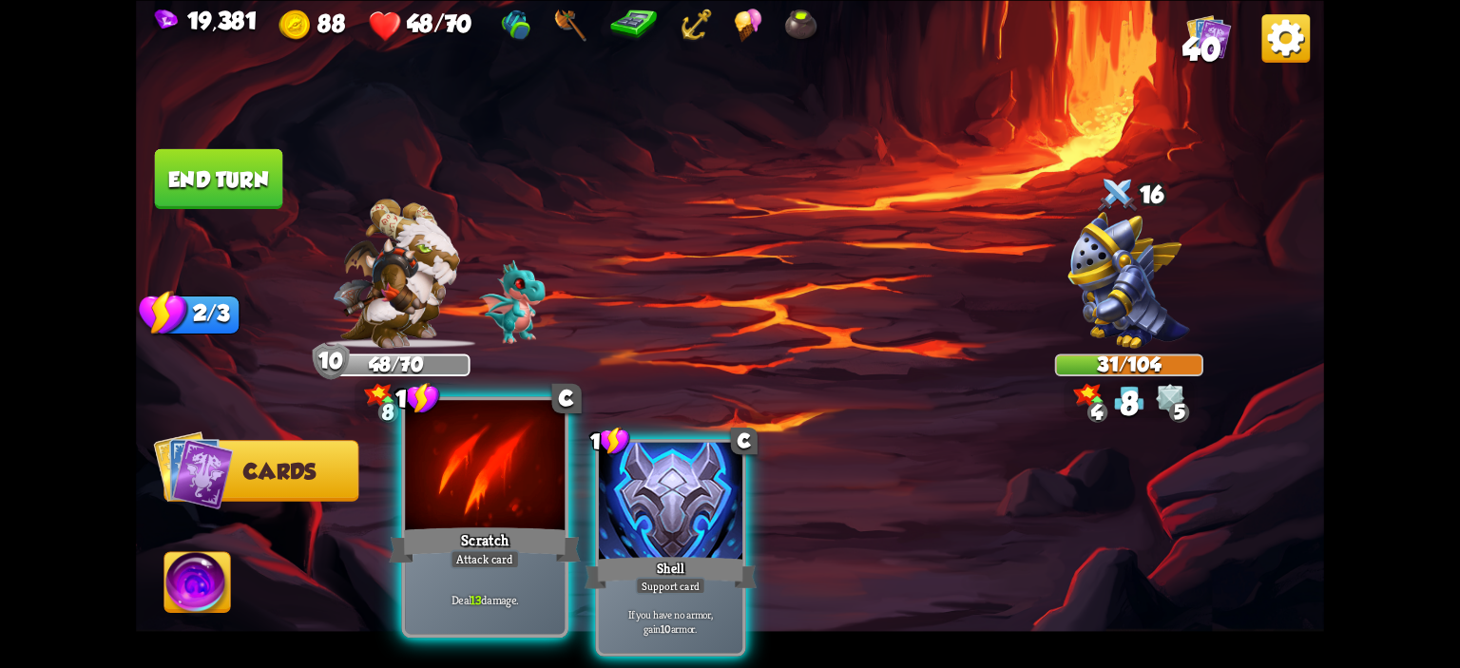
click at [477, 474] on div at bounding box center [485, 467] width 160 height 135
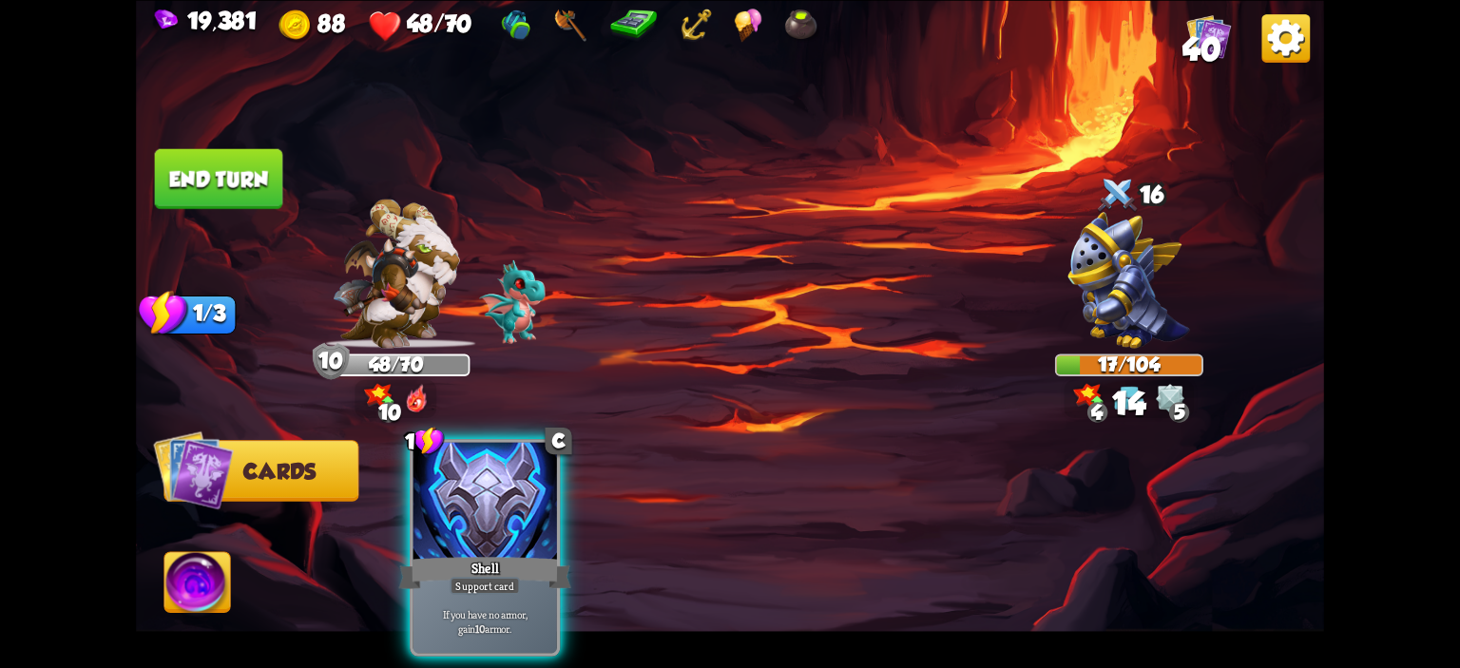
click at [208, 159] on button "End turn" at bounding box center [219, 178] width 128 height 60
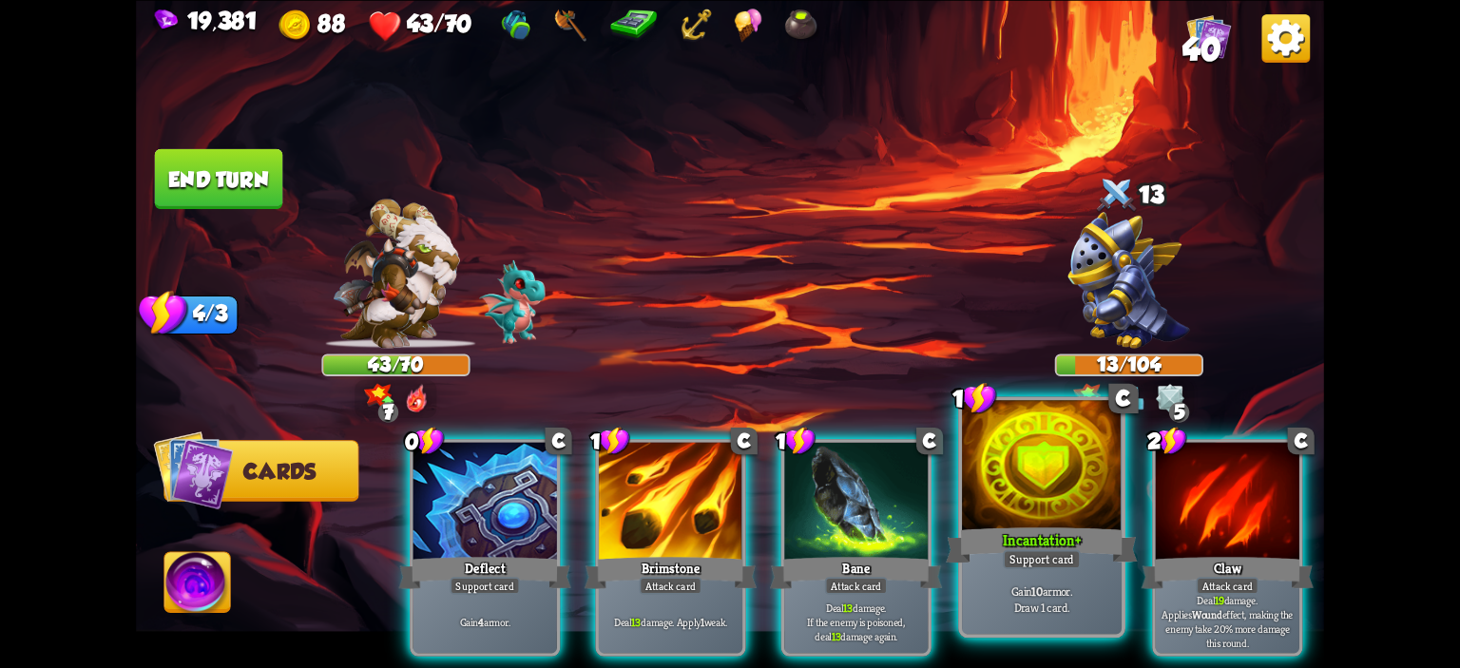
click at [993, 484] on div at bounding box center [1042, 467] width 160 height 135
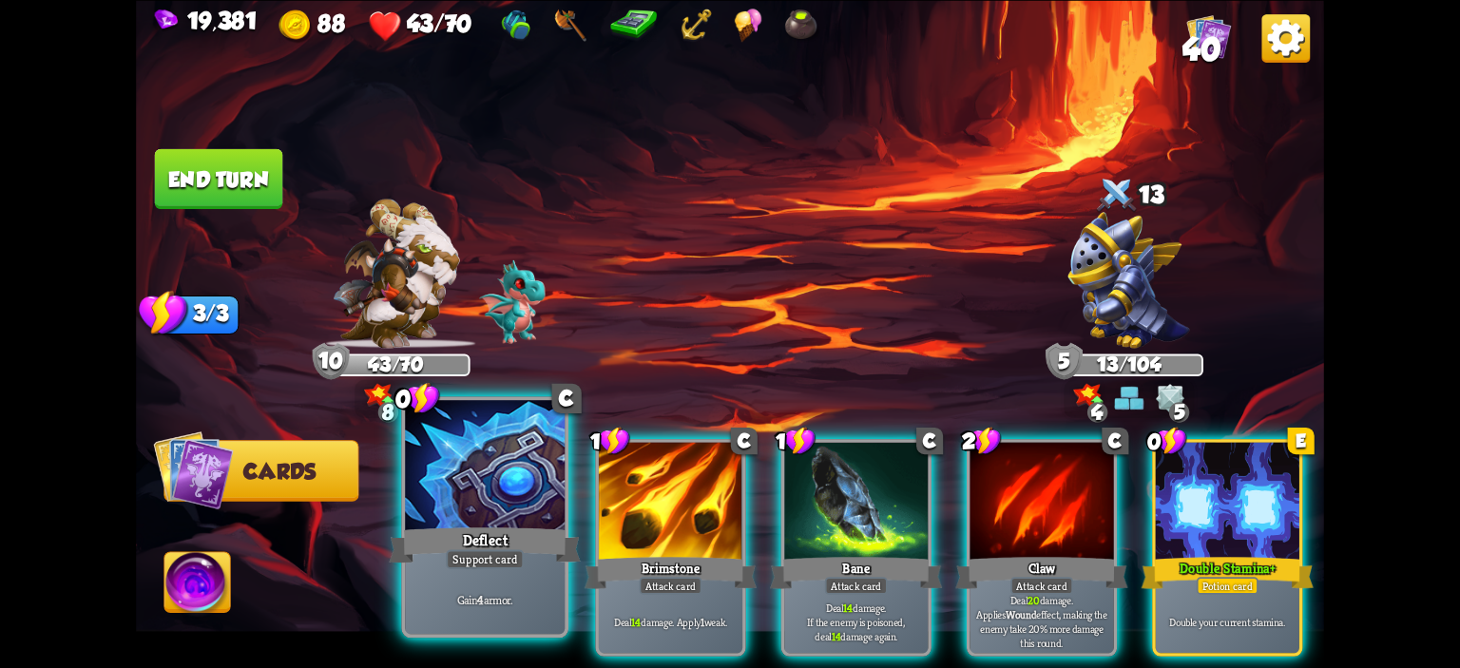
click at [517, 496] on div at bounding box center [485, 467] width 160 height 135
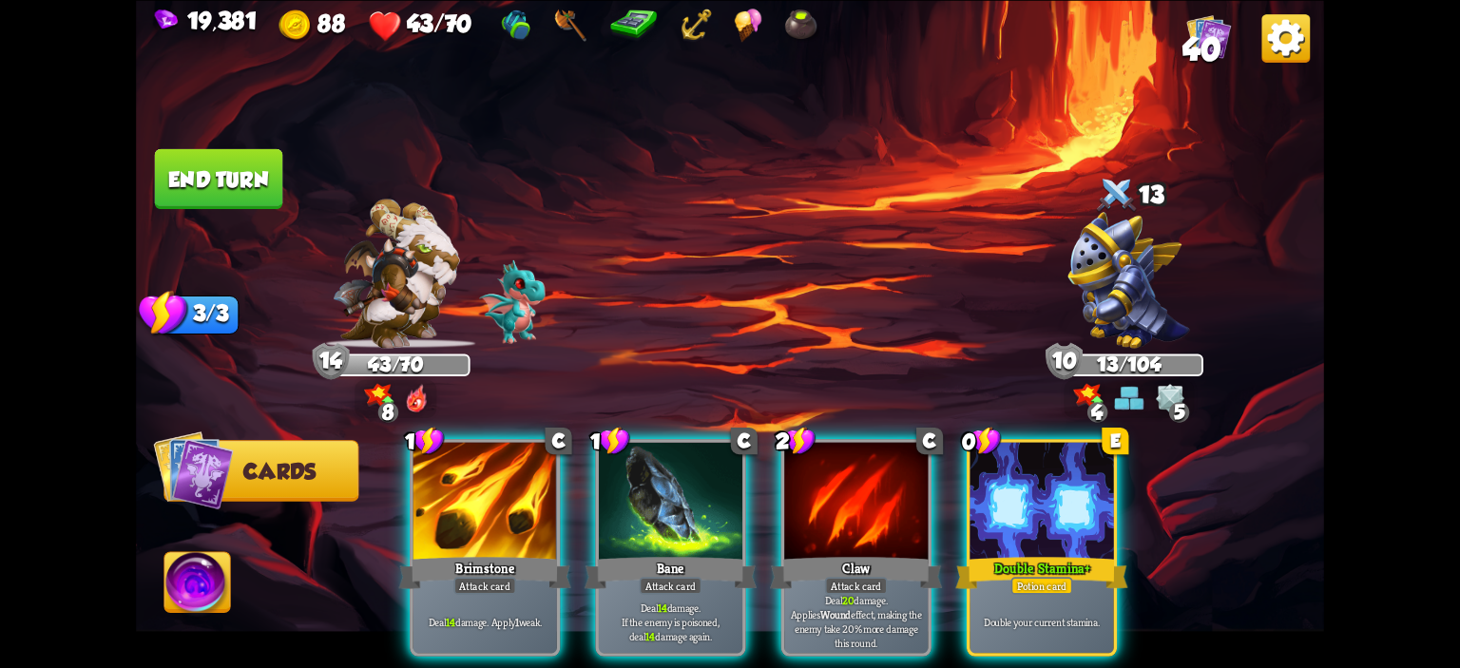
click at [203, 586] on img at bounding box center [197, 585] width 66 height 67
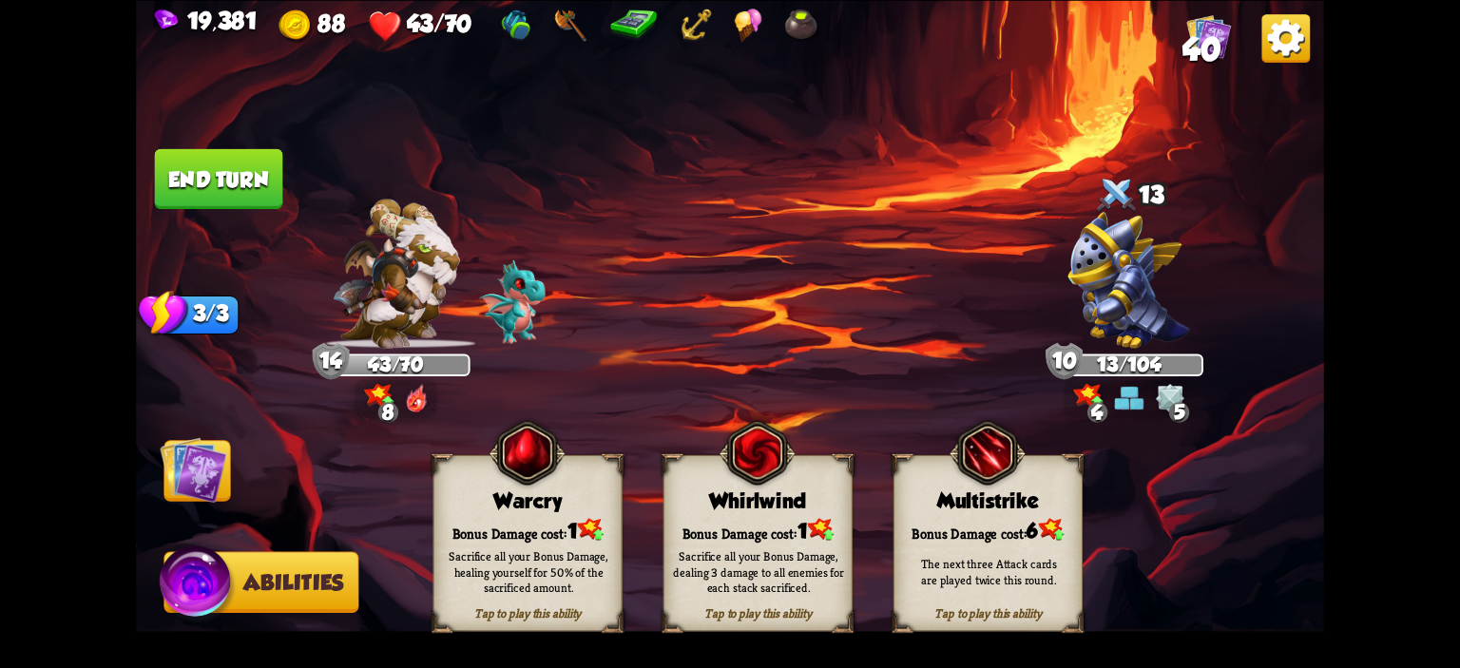
click at [452, 491] on div "Warcry" at bounding box center [528, 501] width 187 height 24
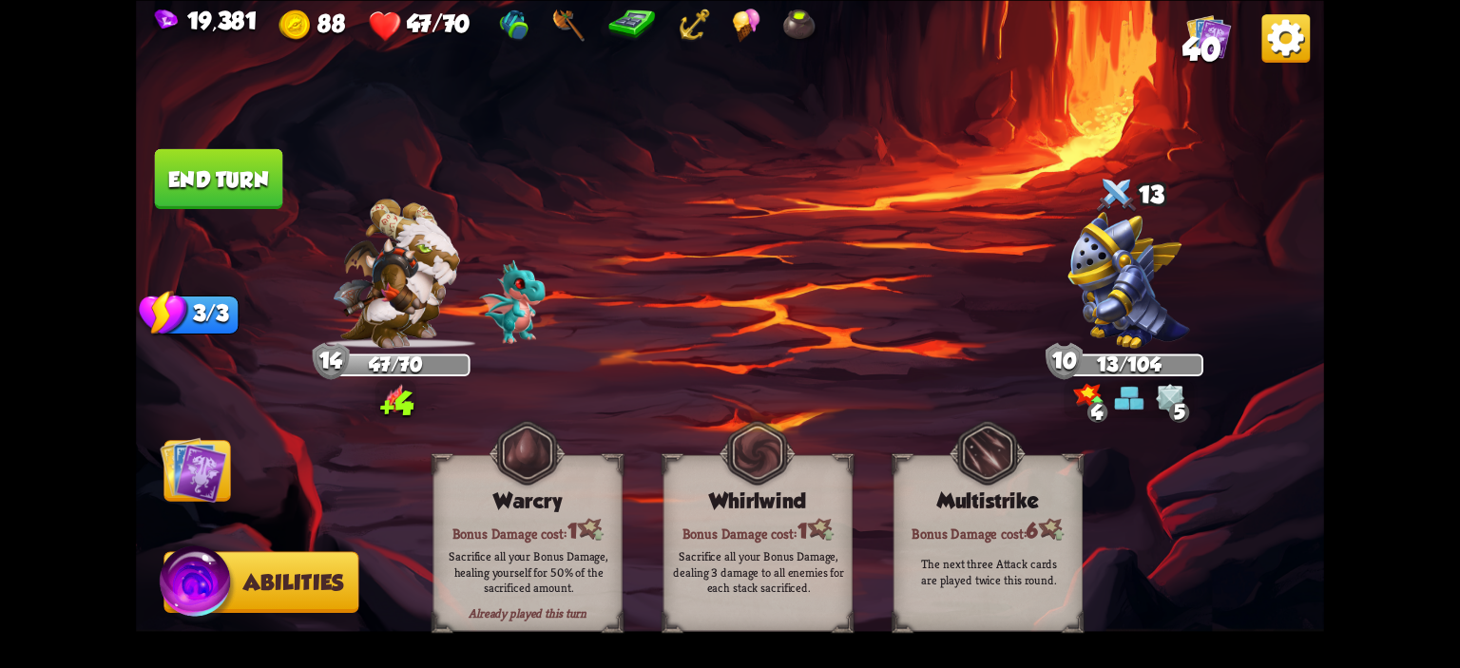
click at [235, 479] on span "Cards" at bounding box center [200, 471] width 72 height 24
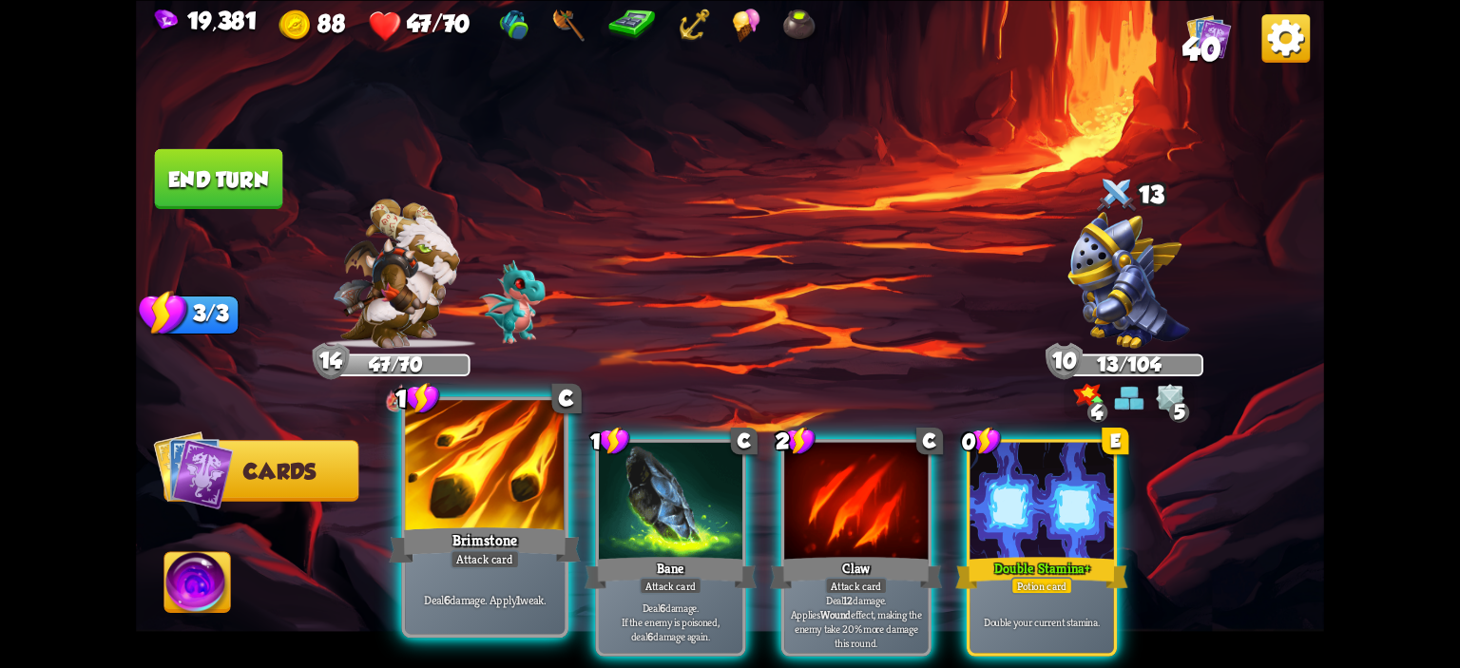
click at [516, 493] on div at bounding box center [485, 467] width 160 height 135
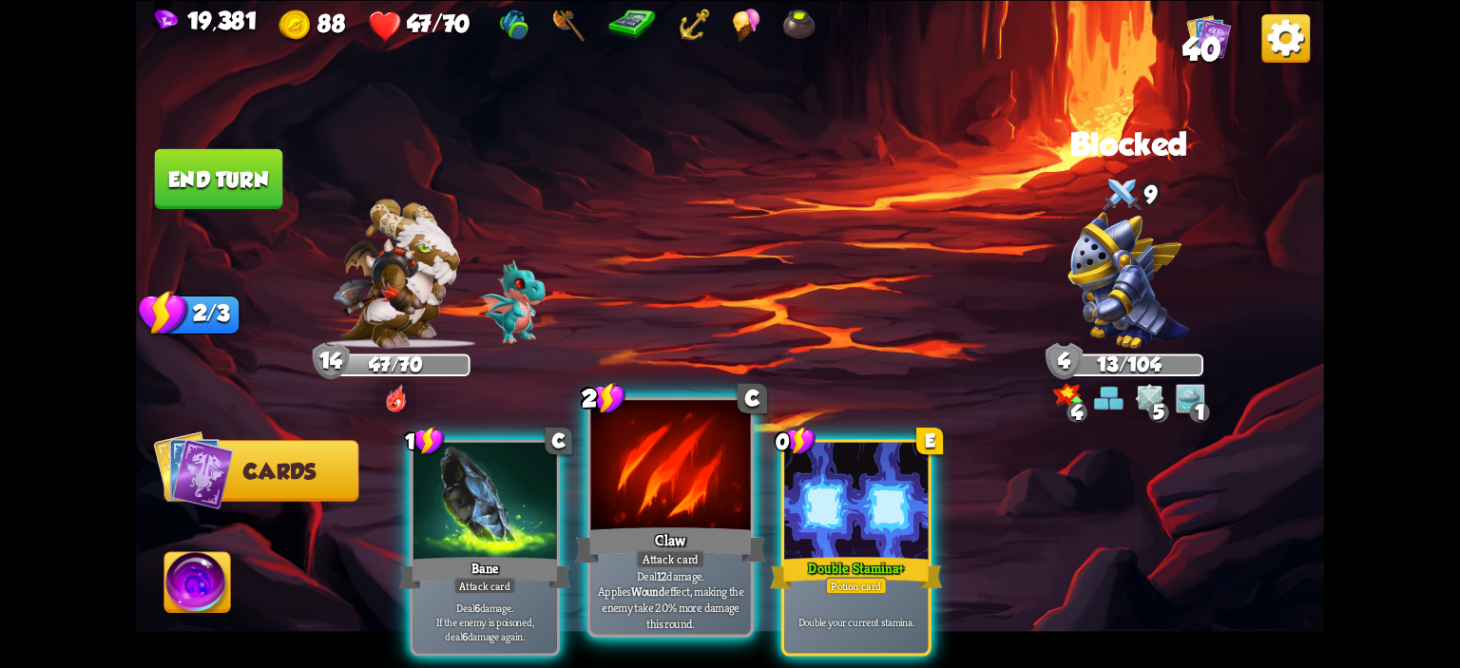
click at [698, 471] on div at bounding box center [671, 467] width 160 height 135
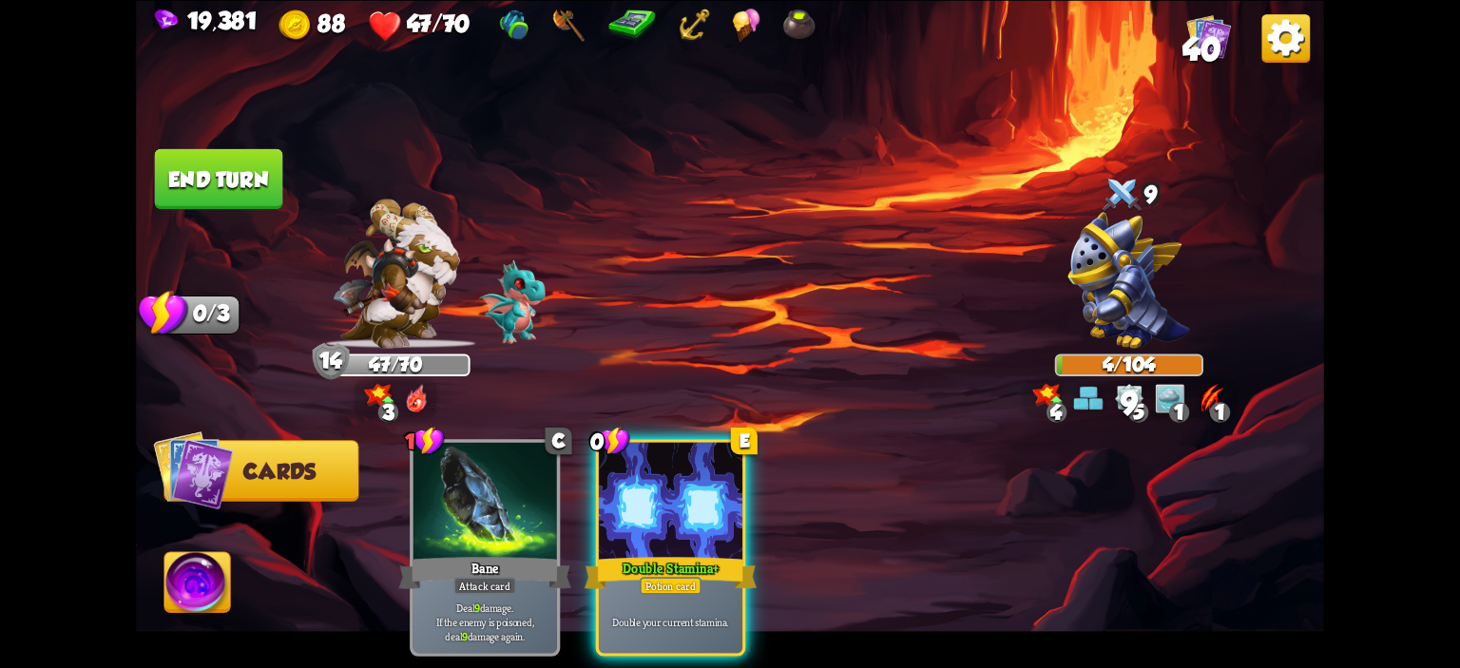
click at [215, 173] on button "End turn" at bounding box center [219, 178] width 128 height 60
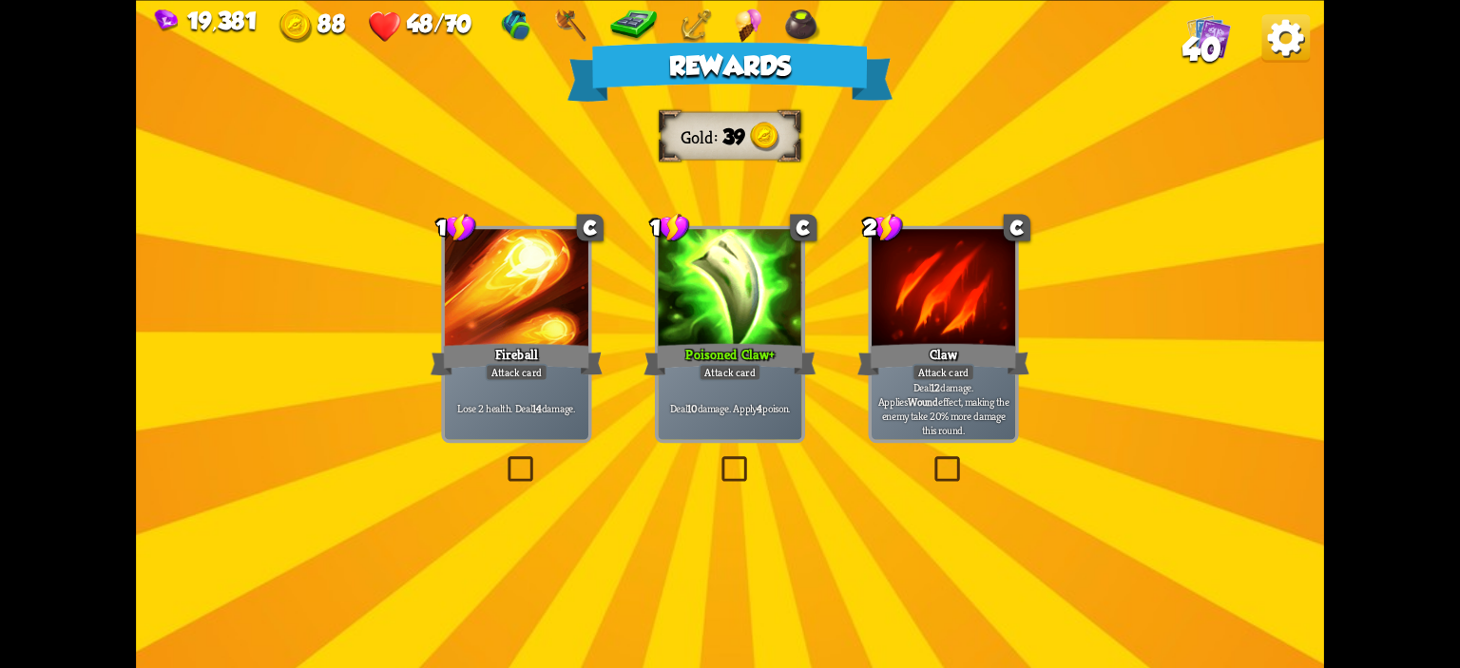
click at [716, 328] on div at bounding box center [730, 289] width 144 height 121
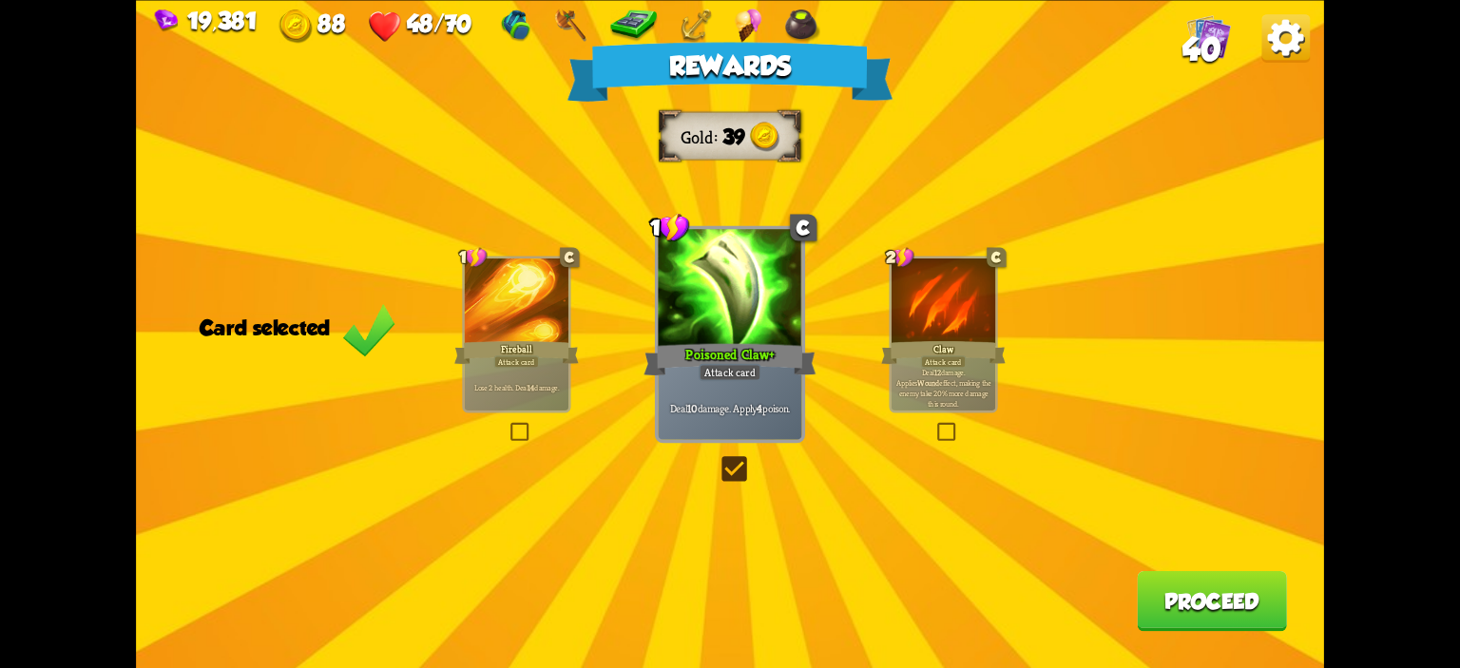
click at [1213, 588] on button "Proceed" at bounding box center [1212, 600] width 150 height 60
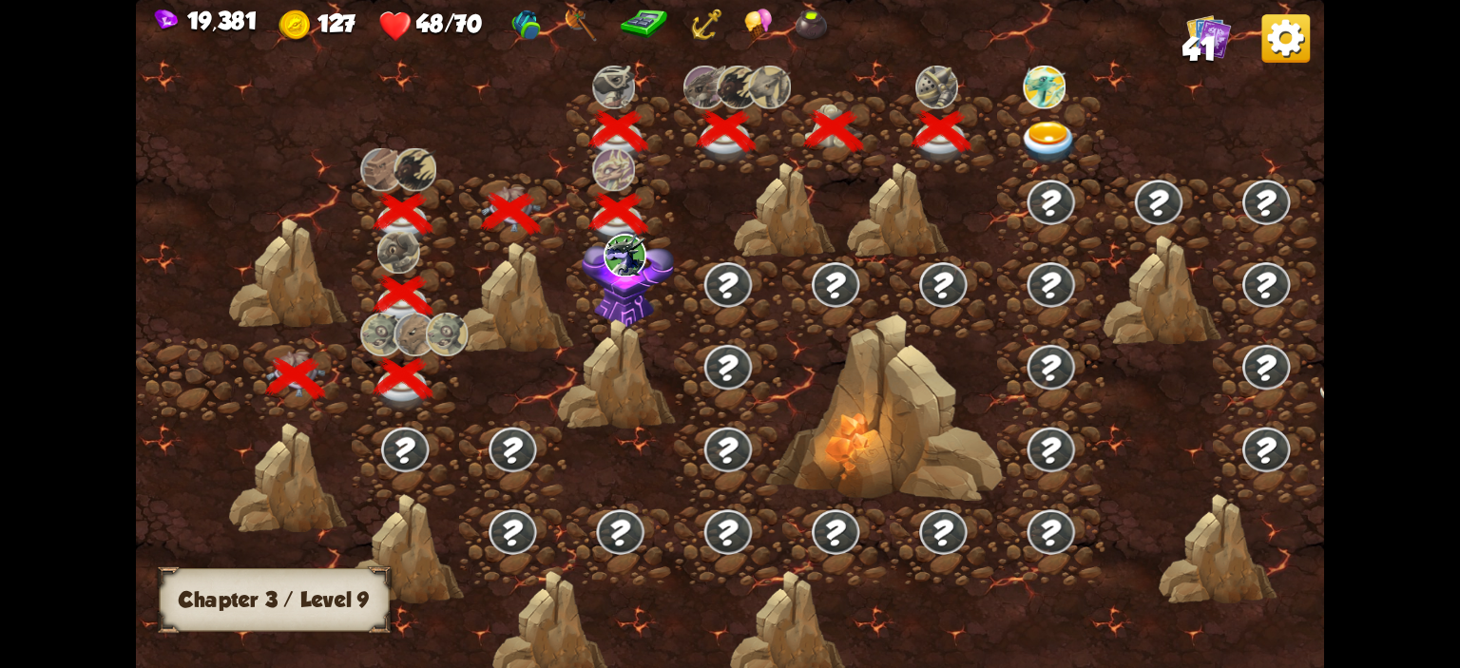
click at [1010, 117] on div at bounding box center [1050, 132] width 107 height 83
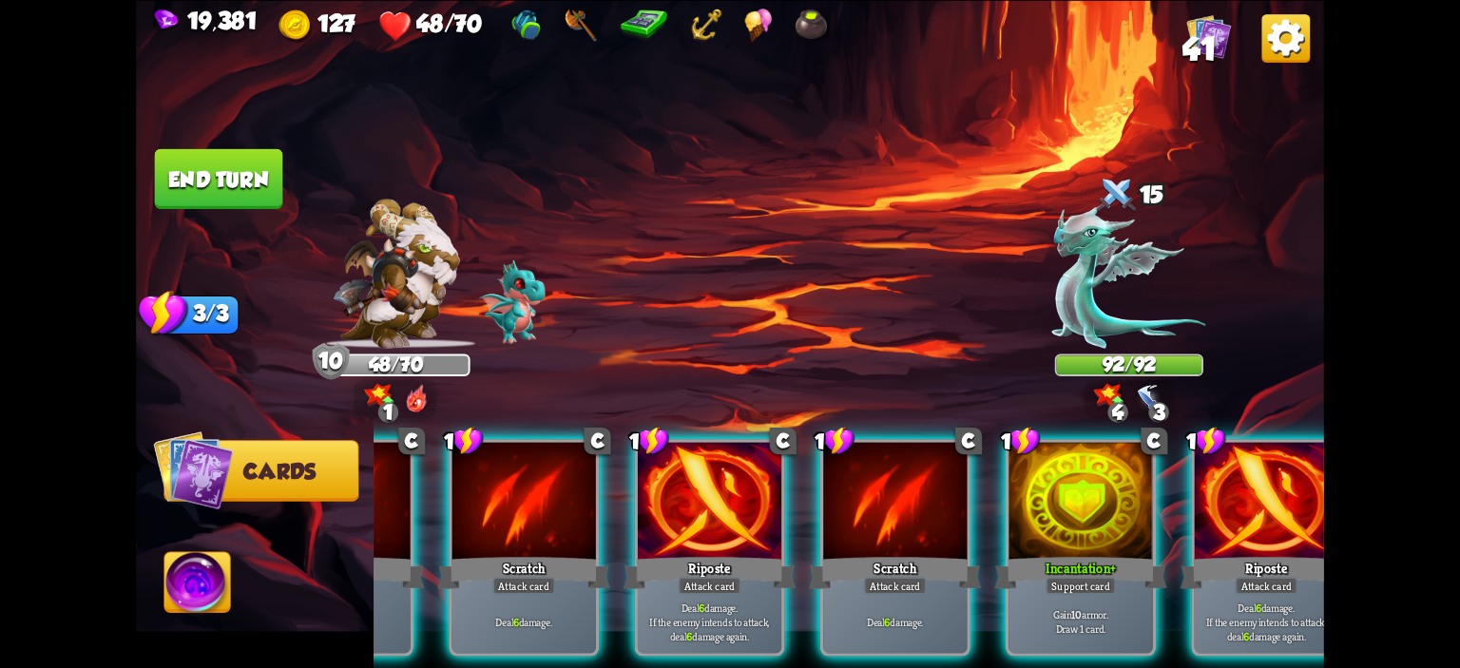
scroll to position [0, 152]
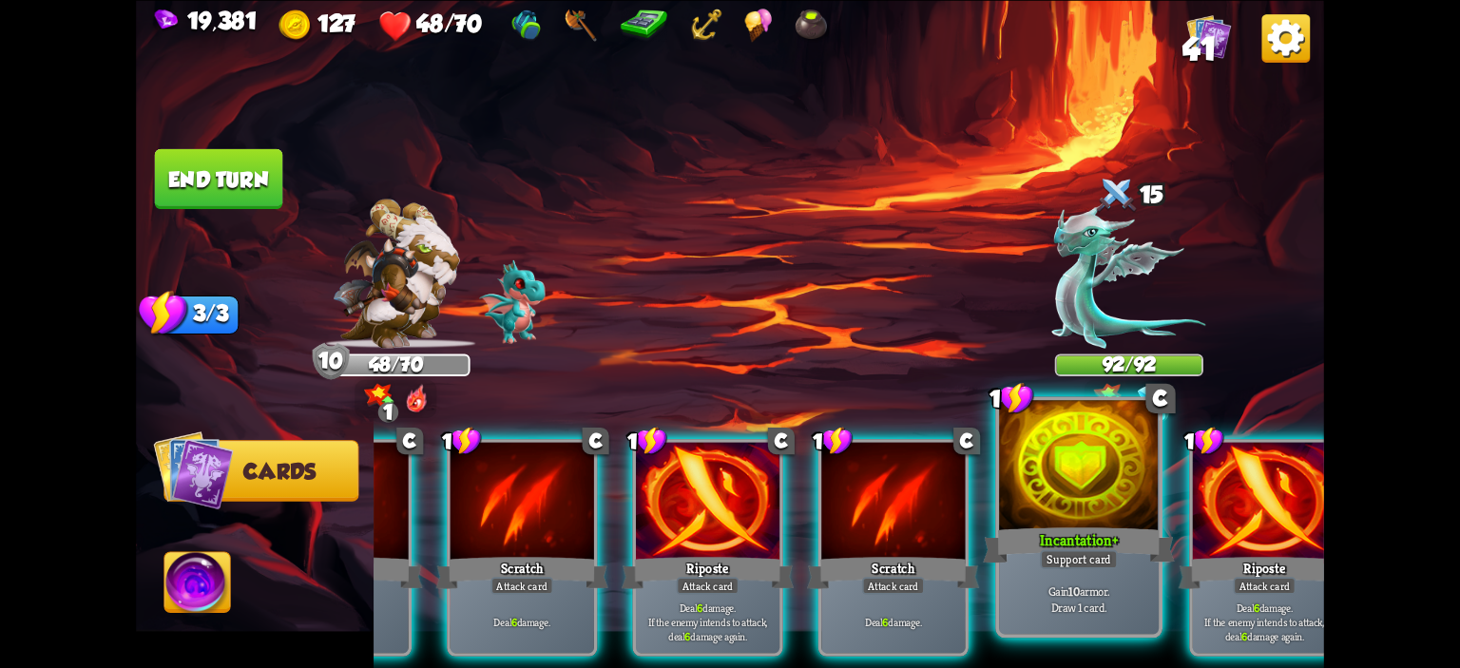
click at [1037, 528] on div "Incantation+" at bounding box center [1079, 545] width 192 height 43
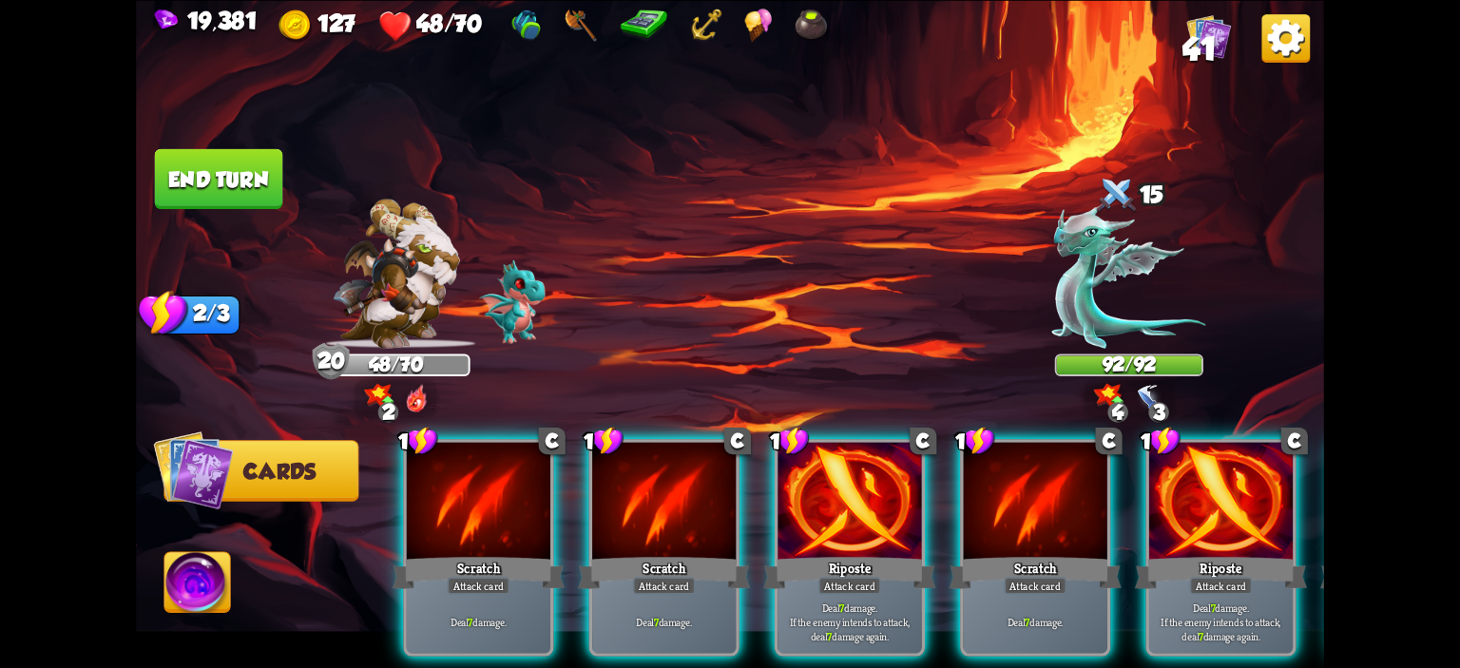
scroll to position [0, 1]
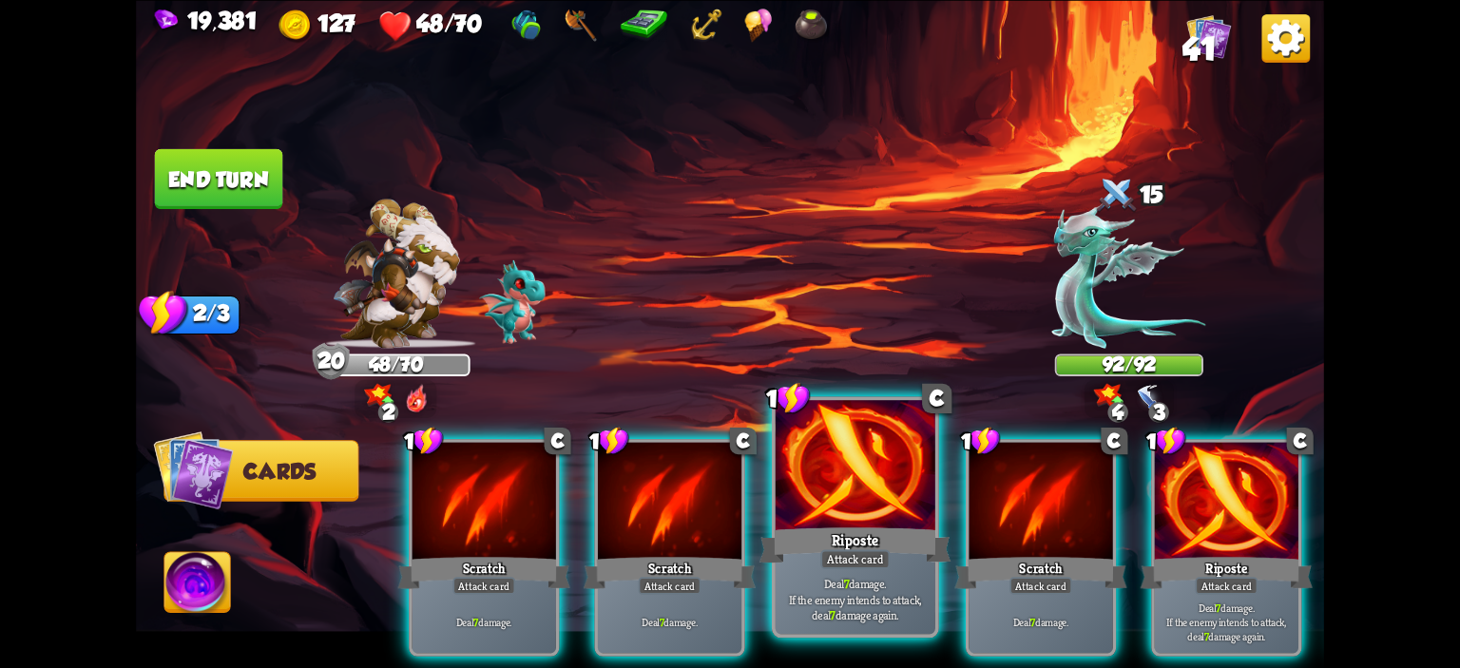
click at [886, 532] on div "Riposte" at bounding box center [856, 545] width 192 height 43
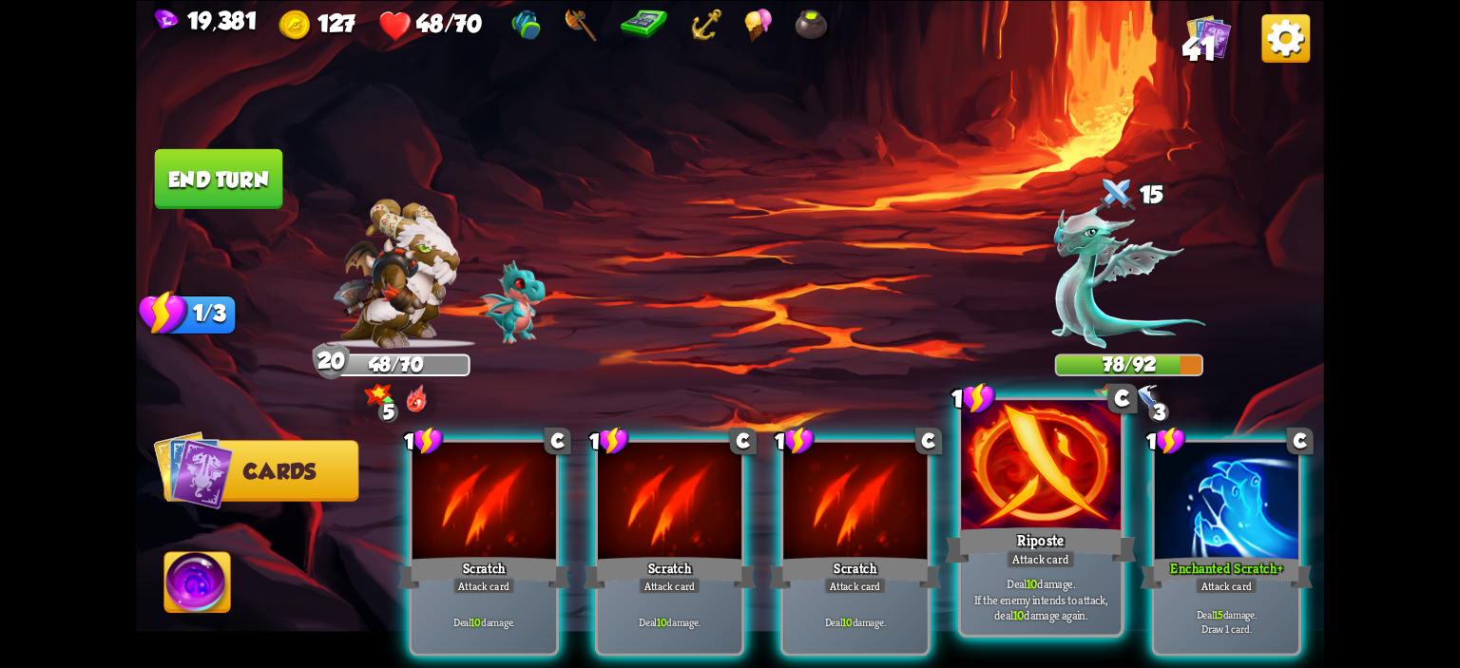
click at [996, 478] on div at bounding box center [1041, 467] width 160 height 135
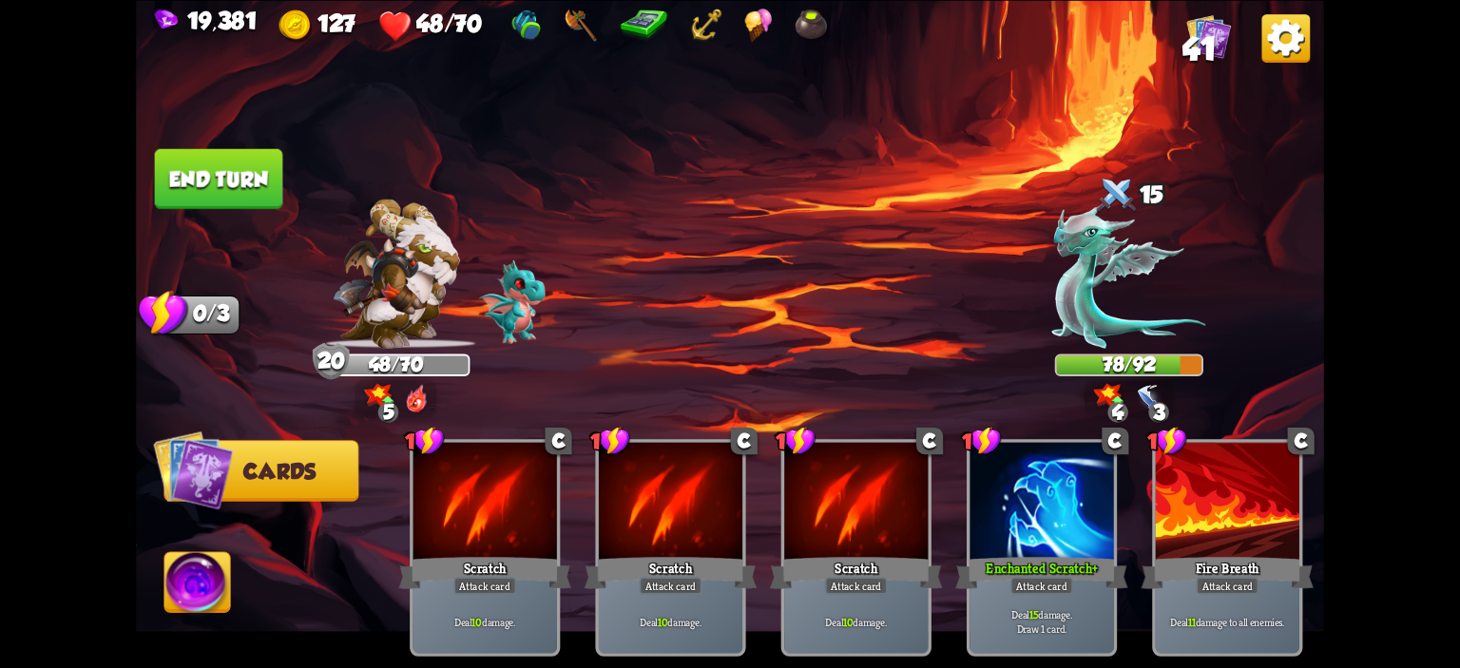
scroll to position [0, 0]
click at [280, 170] on button "End turn" at bounding box center [219, 178] width 128 height 60
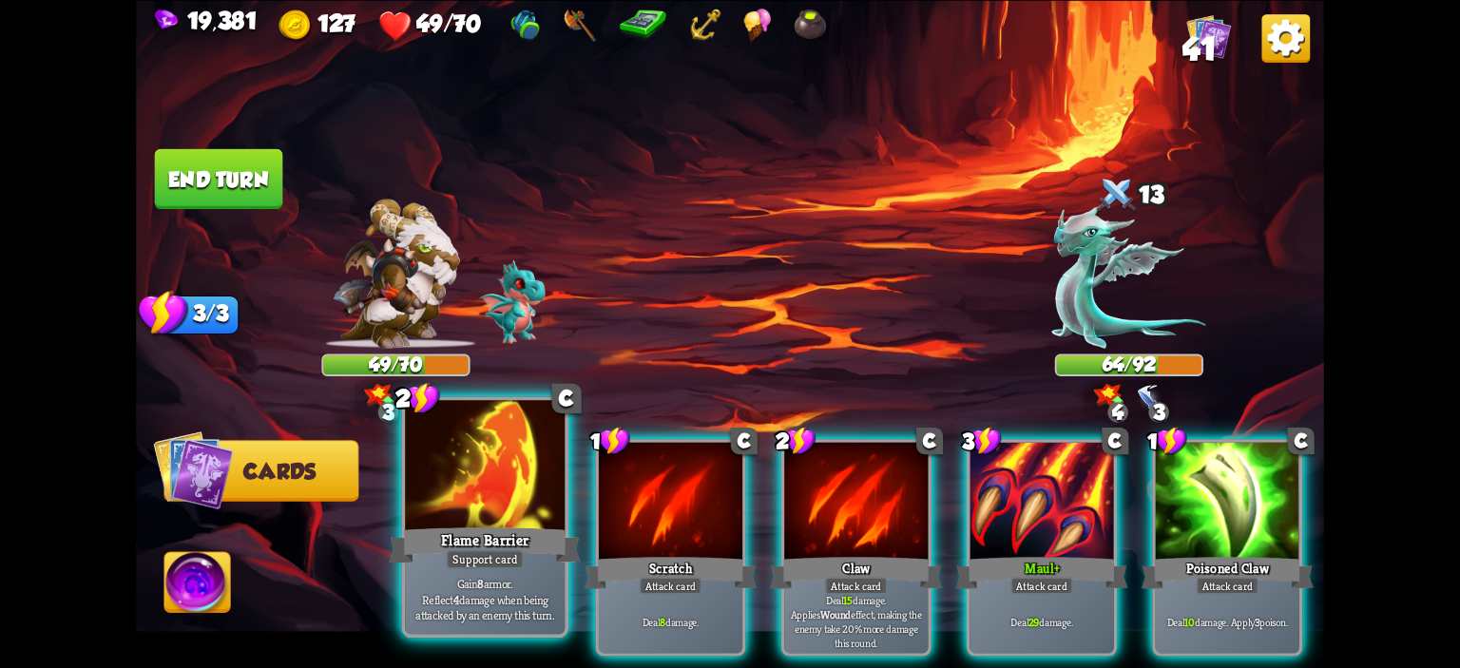
click at [458, 493] on div at bounding box center [485, 467] width 160 height 135
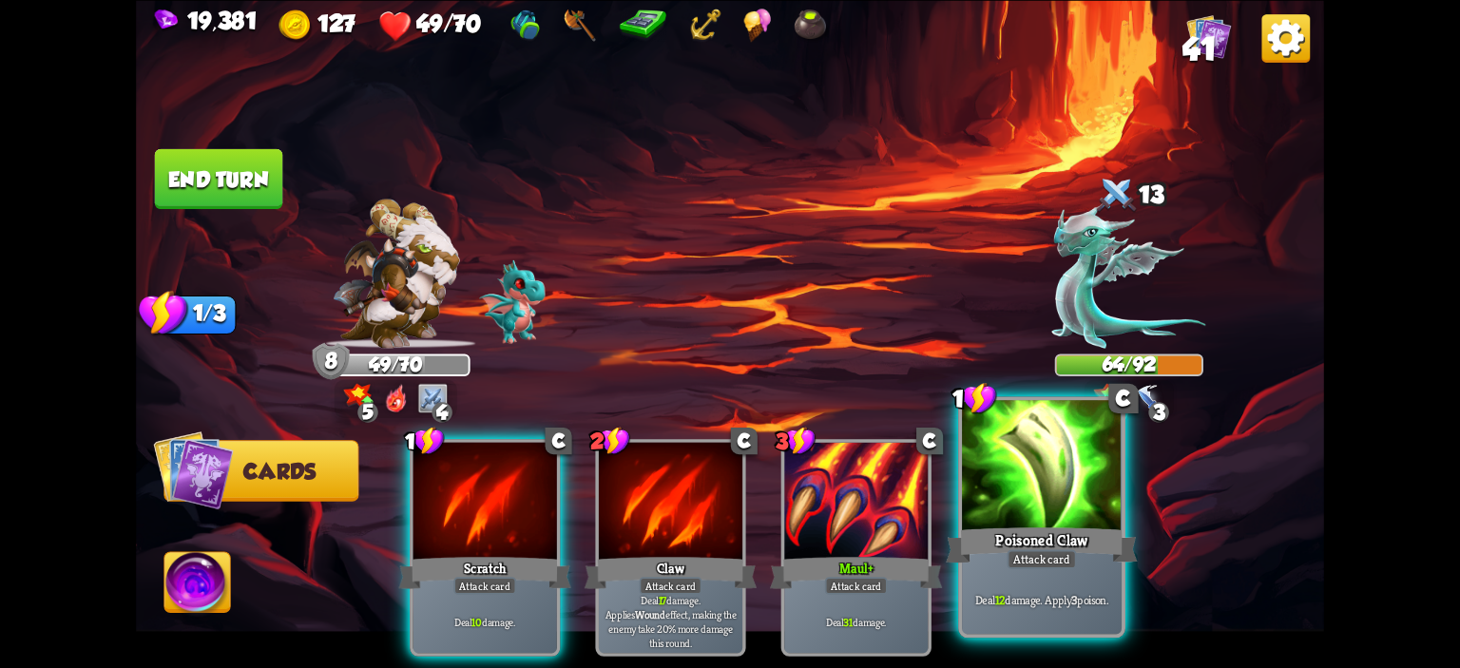
click at [1059, 520] on div at bounding box center [1042, 467] width 160 height 135
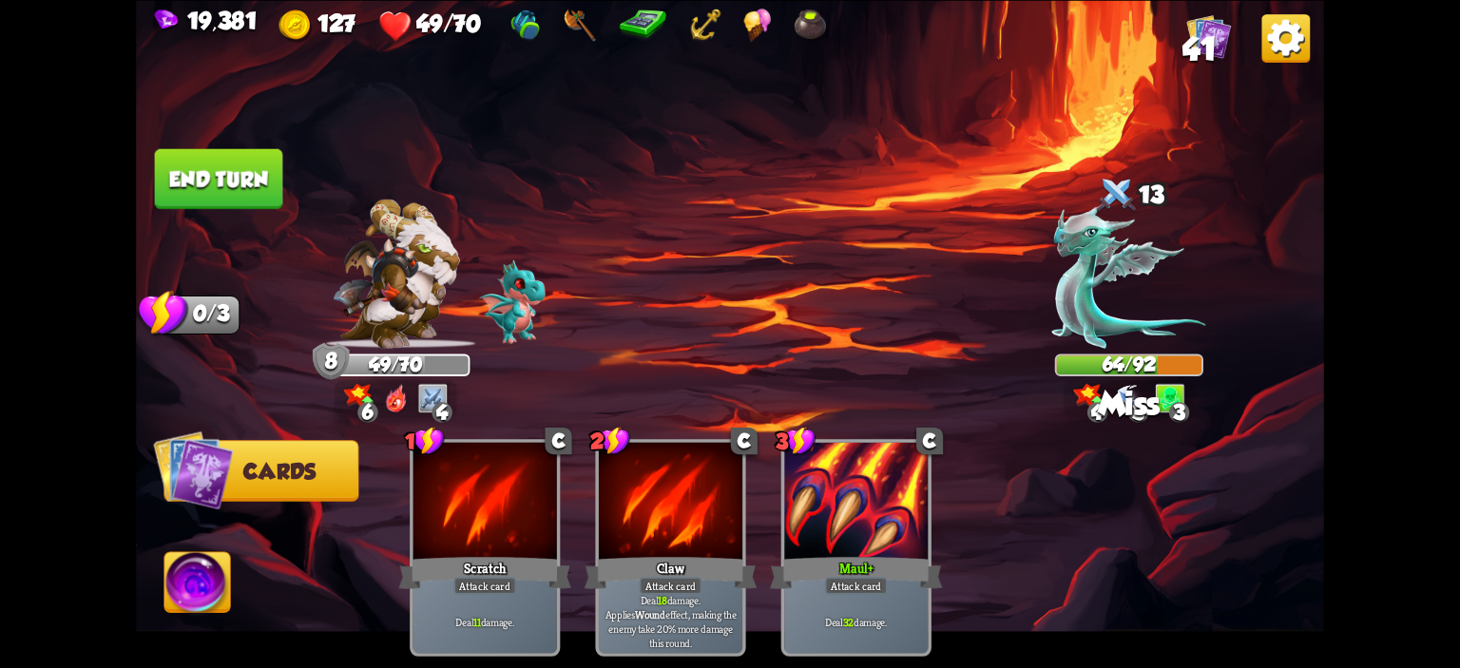
click at [229, 193] on button "End turn" at bounding box center [219, 178] width 128 height 60
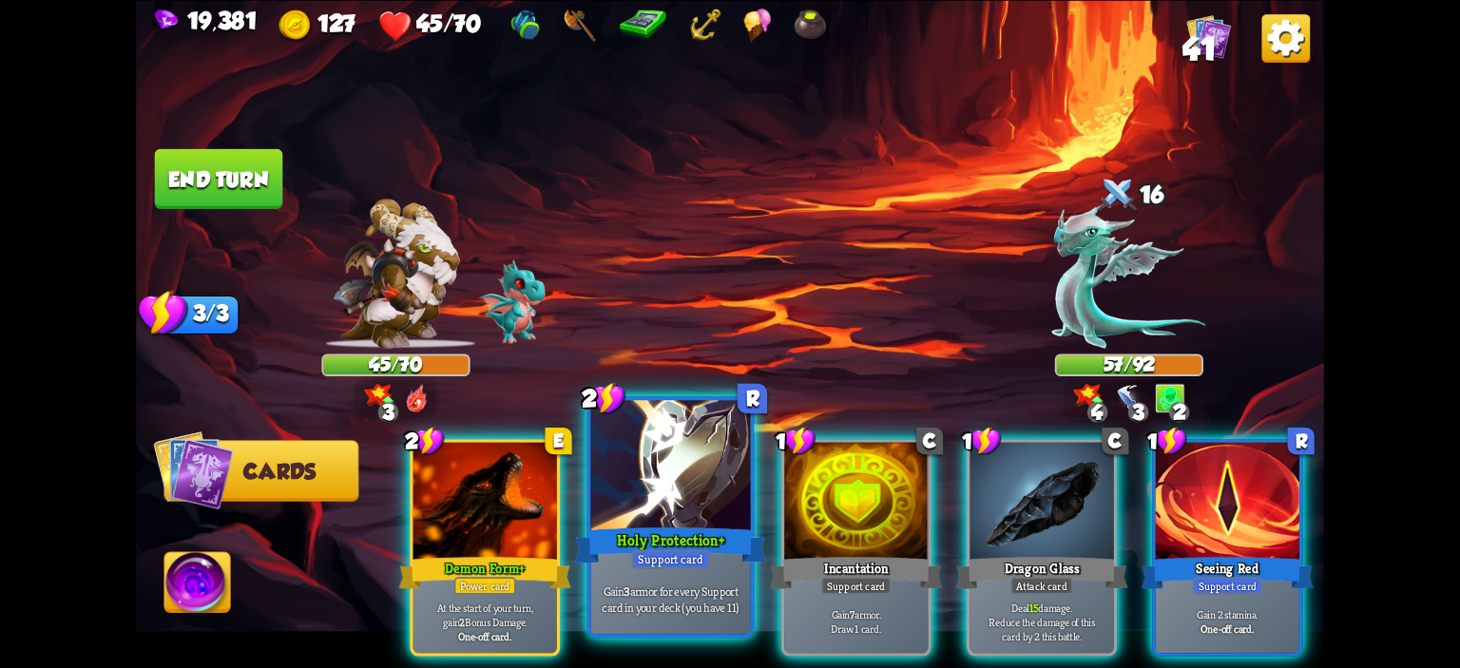
click at [645, 502] on div at bounding box center [671, 467] width 160 height 135
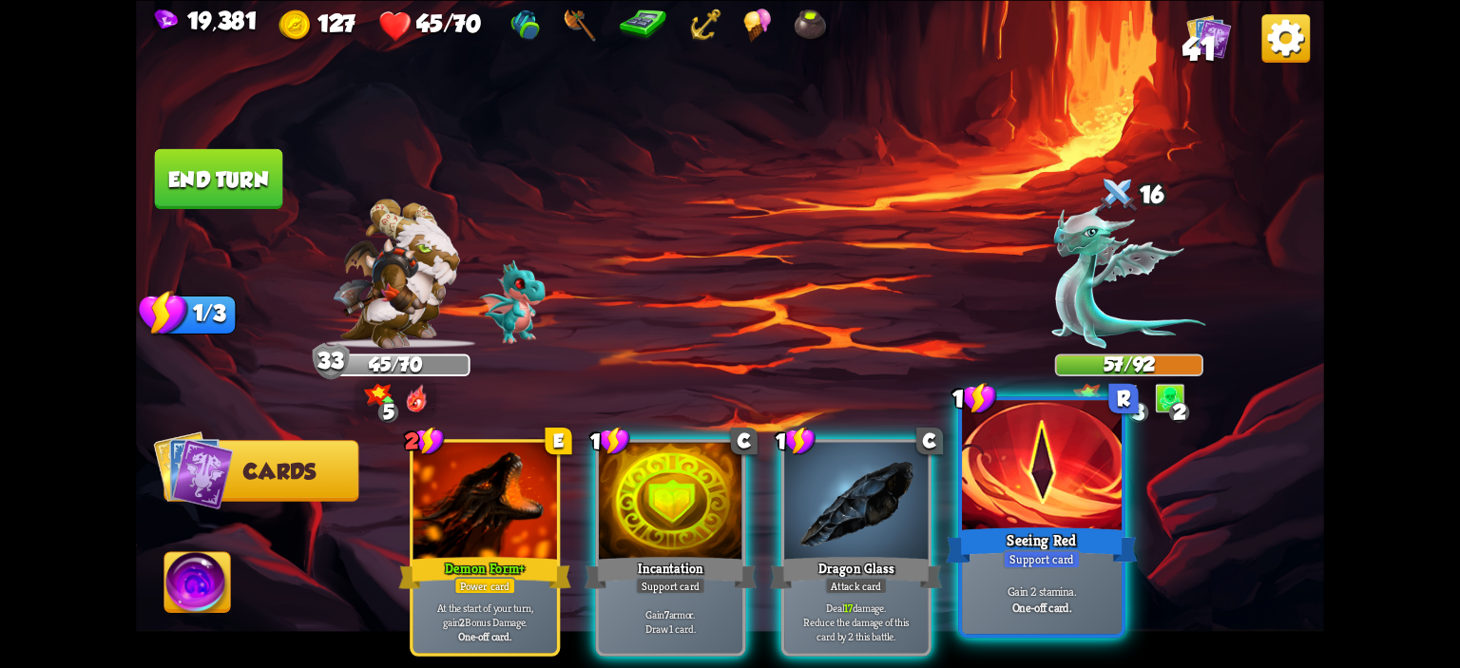
click at [1077, 544] on div "Seeing Red" at bounding box center [1042, 545] width 192 height 43
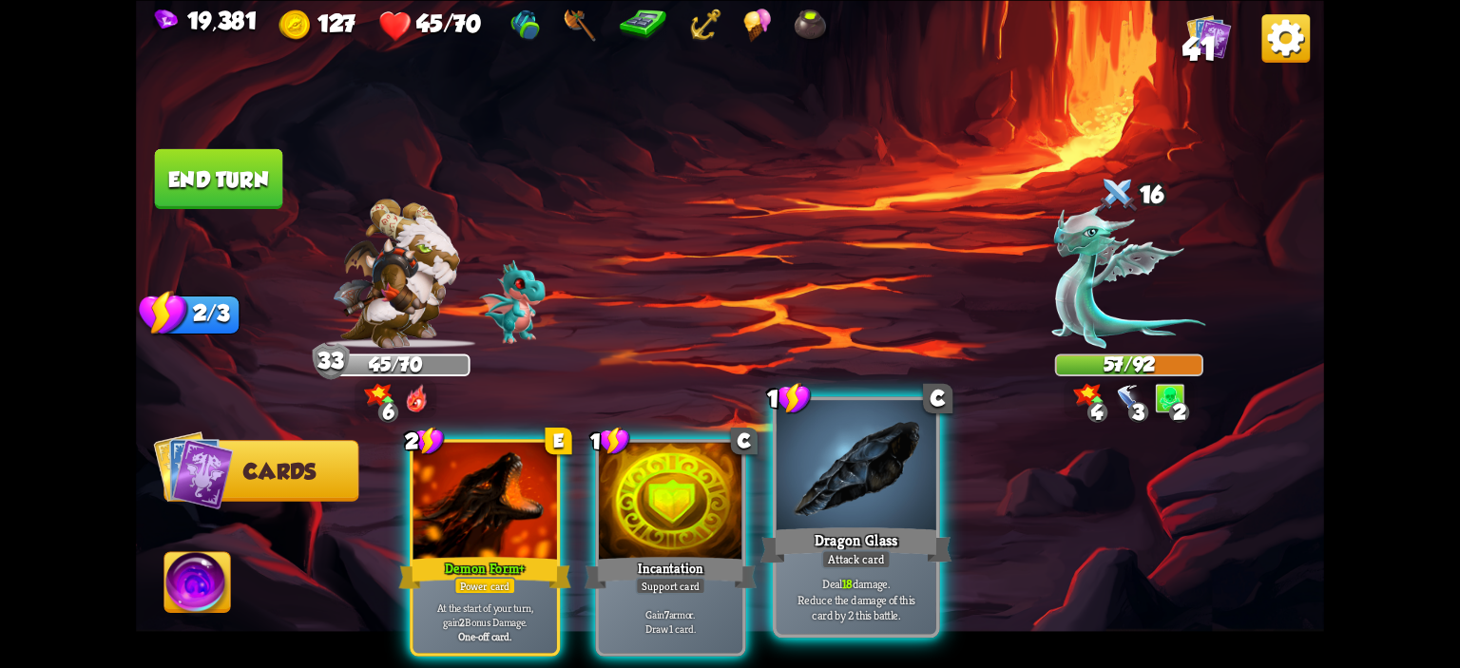
click at [875, 483] on div at bounding box center [857, 467] width 160 height 135
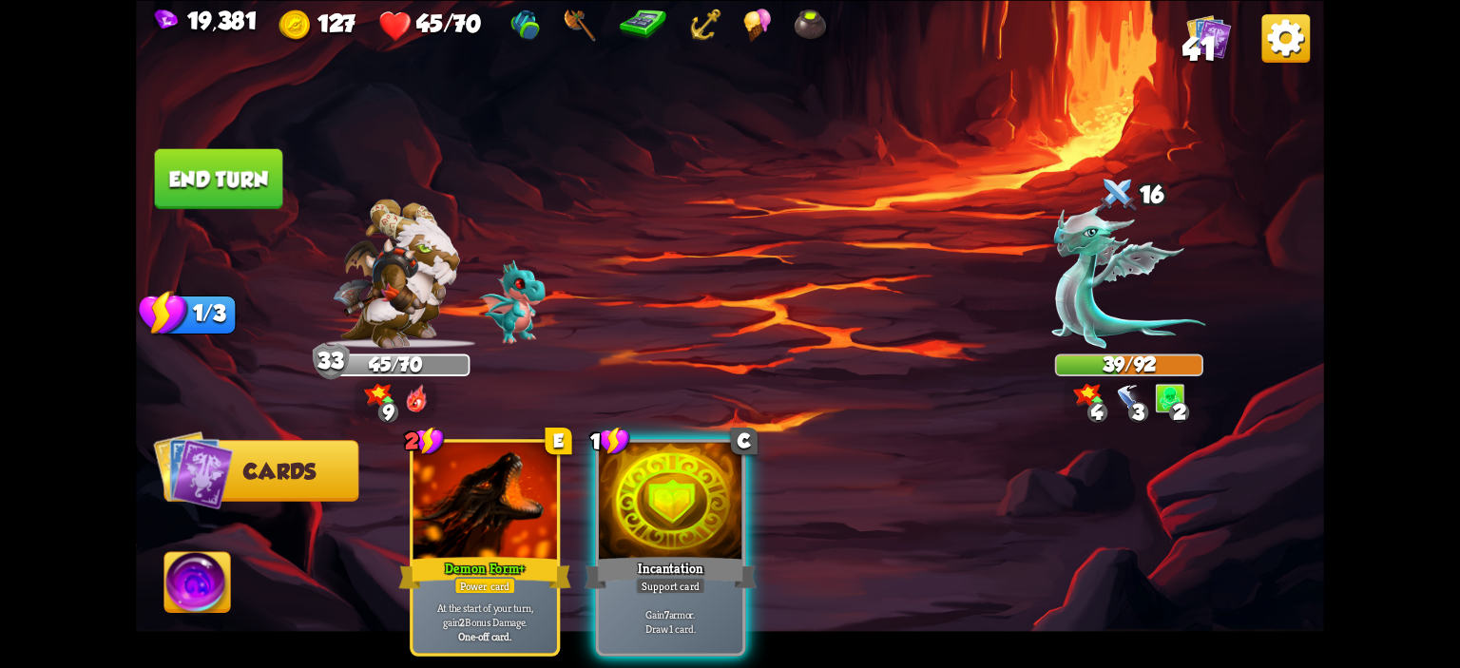
click at [216, 204] on button "End turn" at bounding box center [219, 178] width 128 height 60
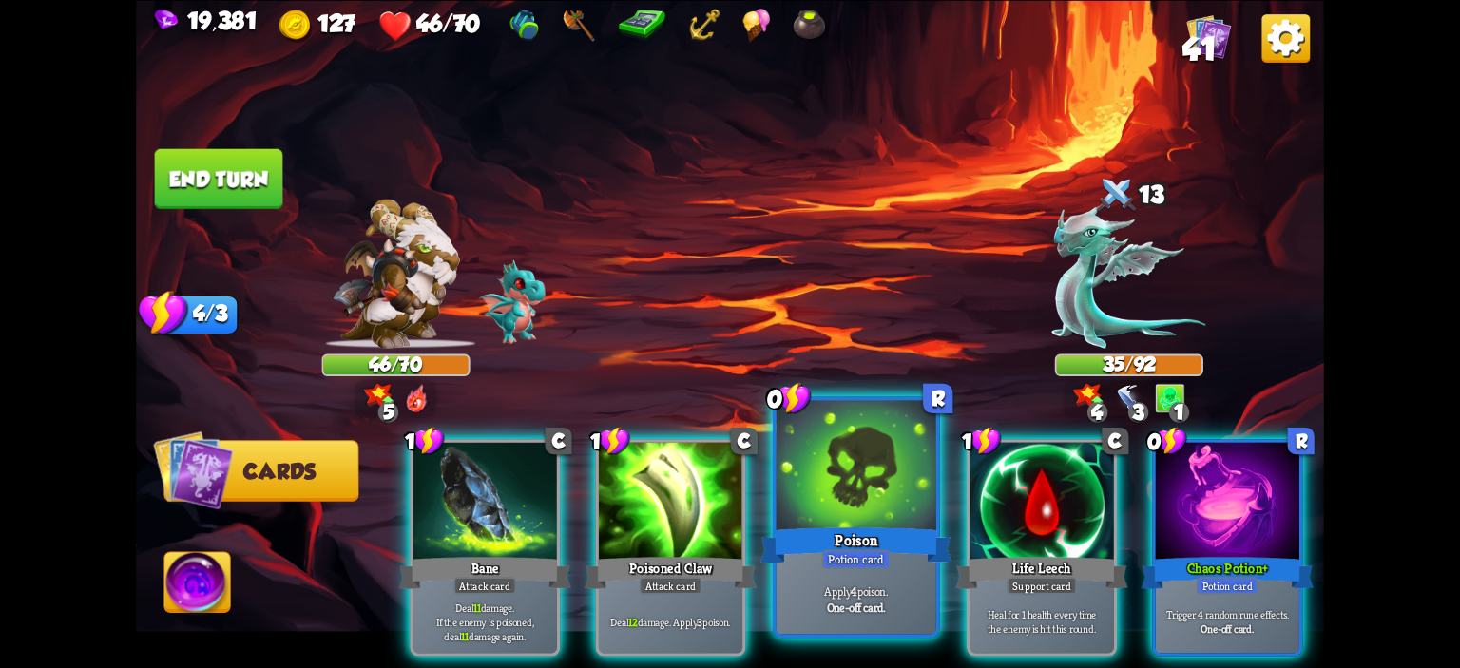
click at [860, 481] on div at bounding box center [857, 467] width 160 height 135
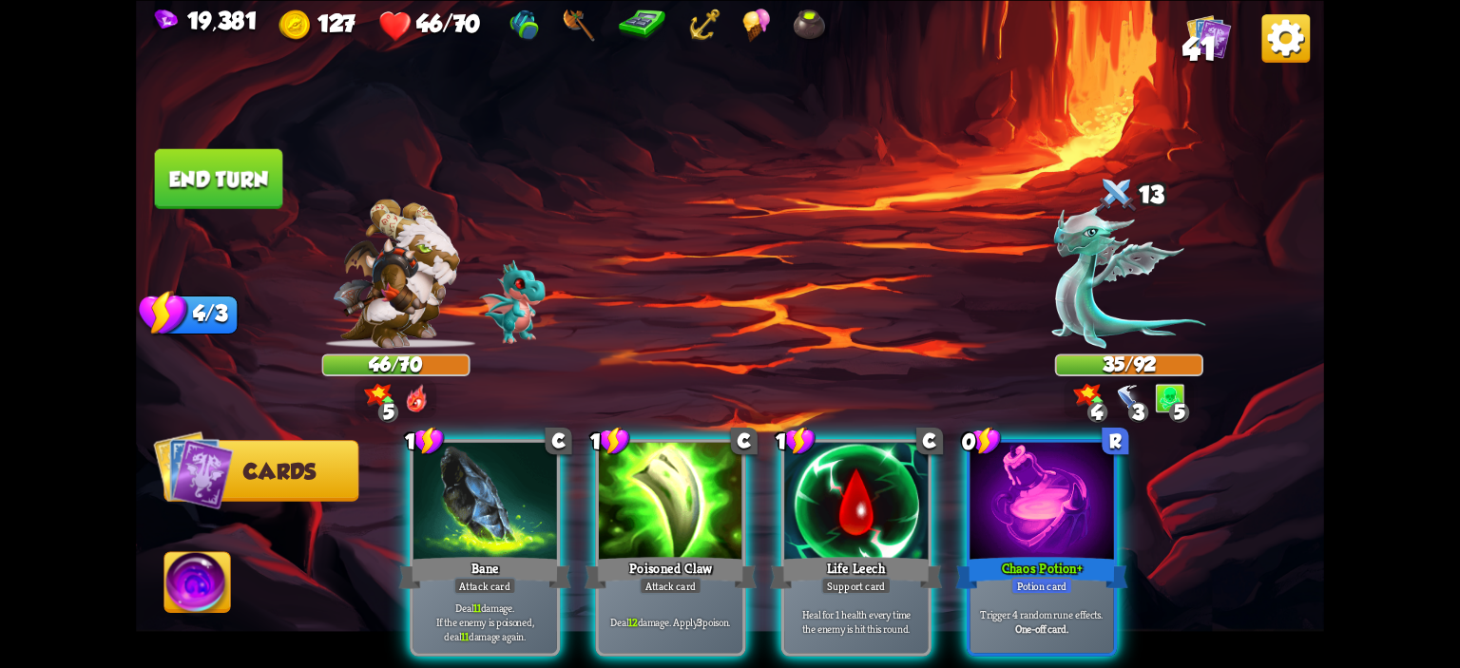
click at [860, 481] on div at bounding box center [856, 502] width 144 height 121
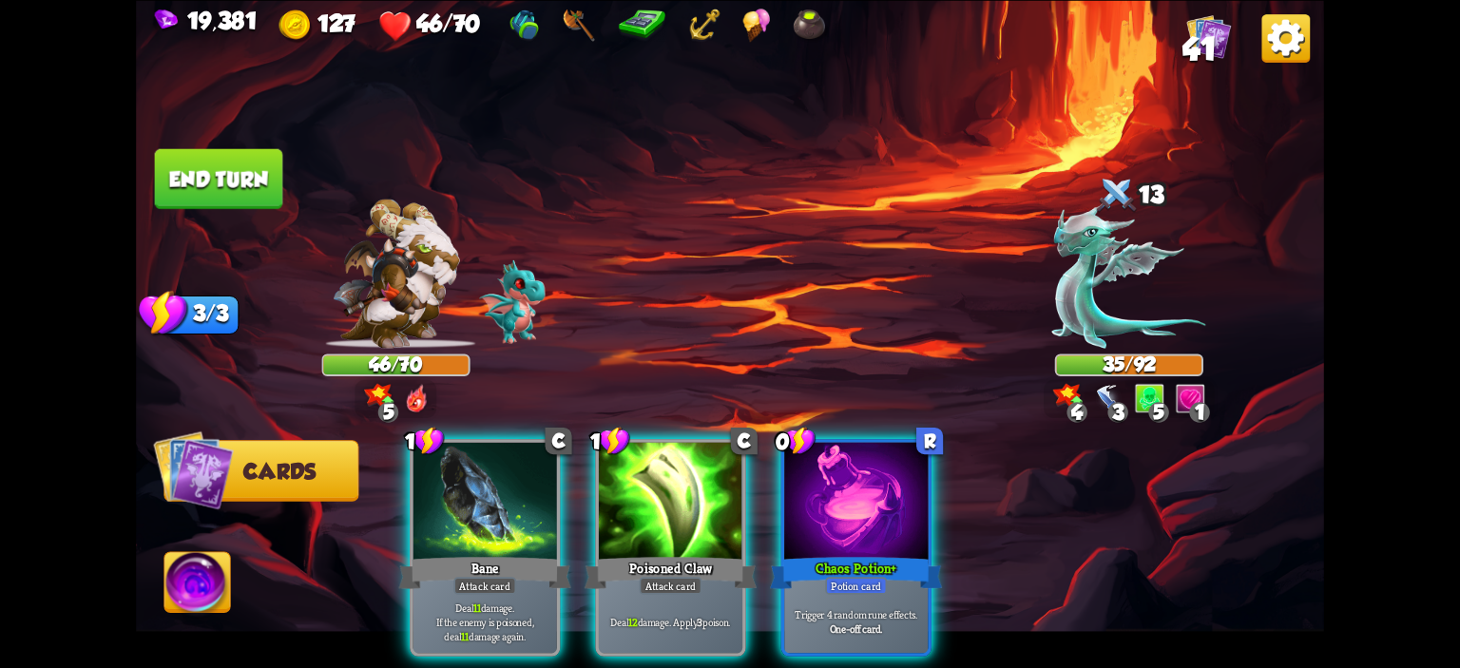
click at [860, 481] on div at bounding box center [856, 502] width 144 height 121
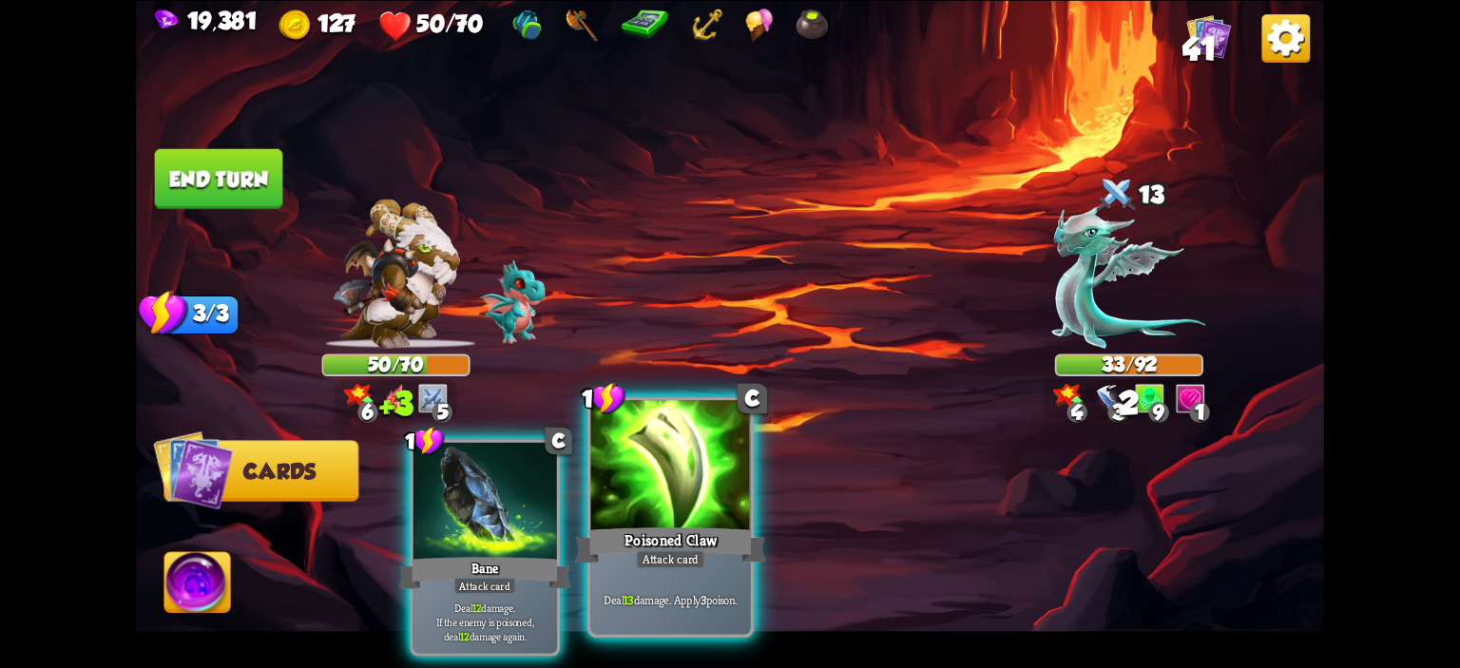
click at [617, 476] on div at bounding box center [671, 467] width 160 height 135
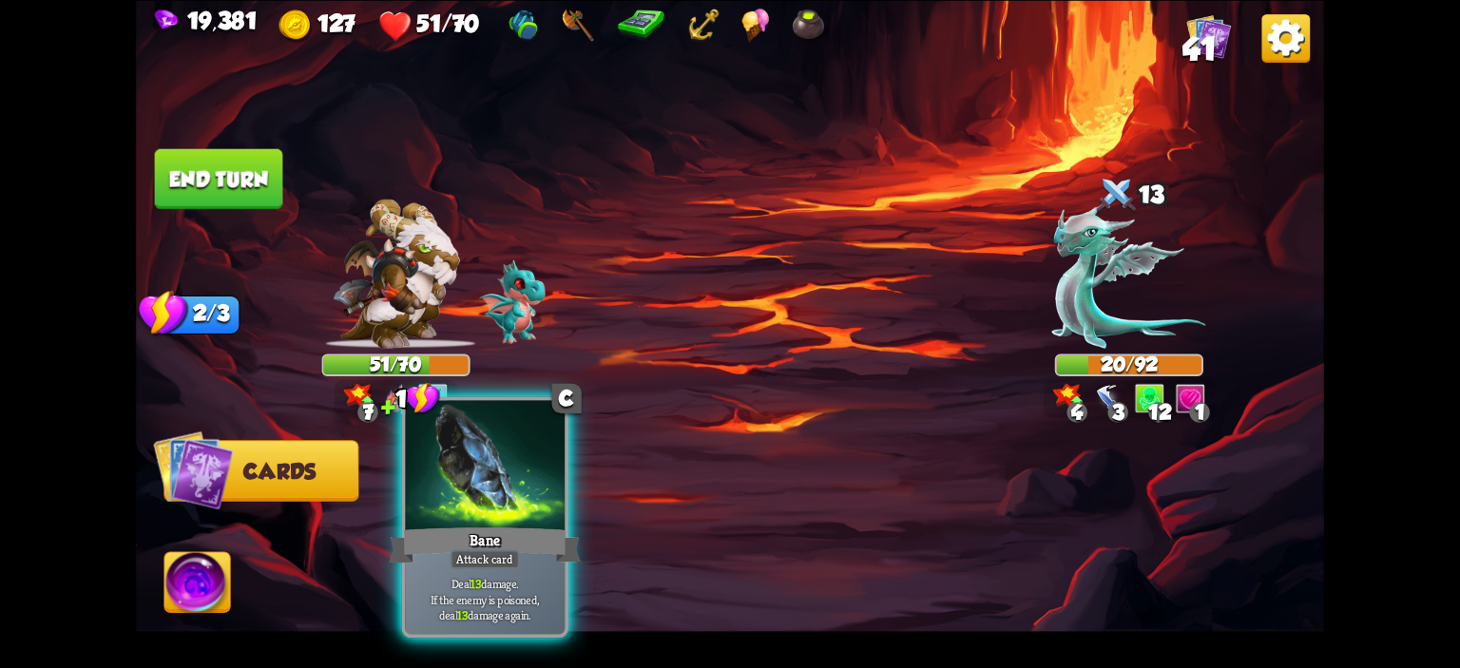
click at [494, 485] on div at bounding box center [485, 467] width 160 height 135
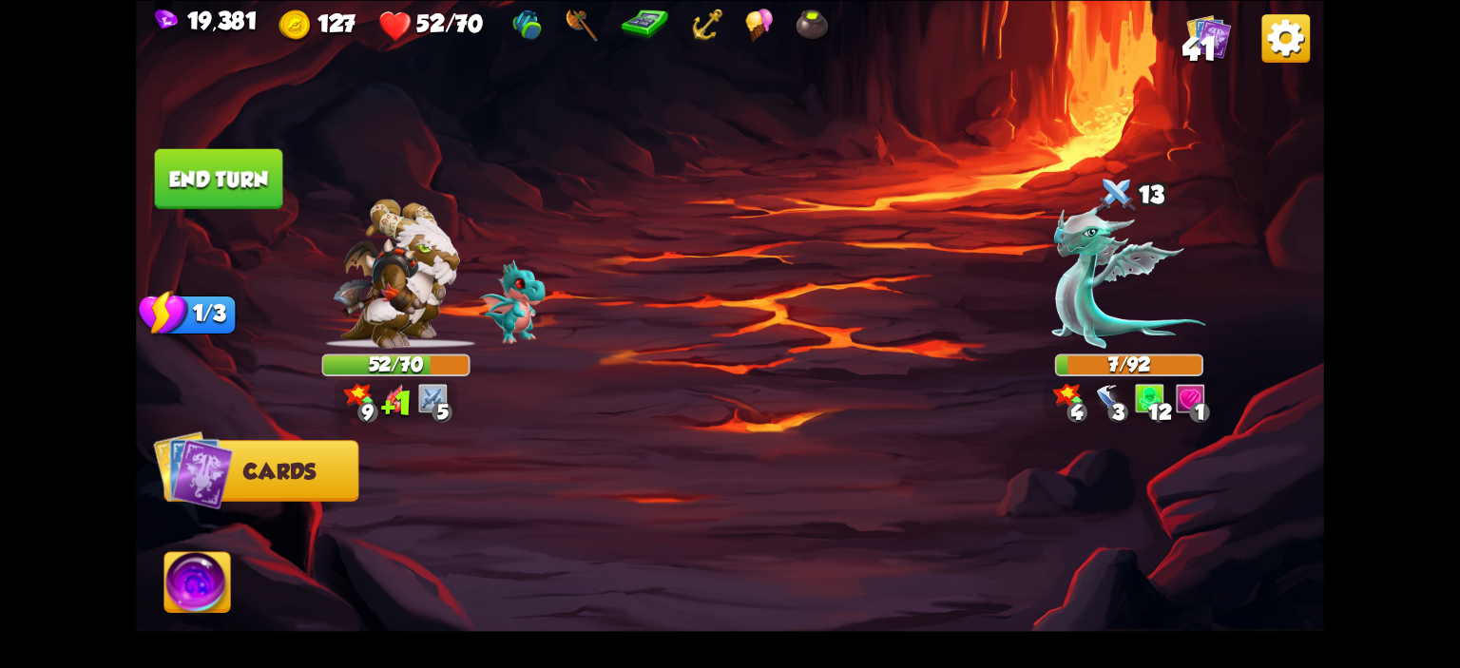
click at [231, 561] on img at bounding box center [730, 334] width 1188 height 668
click at [217, 566] on img at bounding box center [197, 585] width 66 height 67
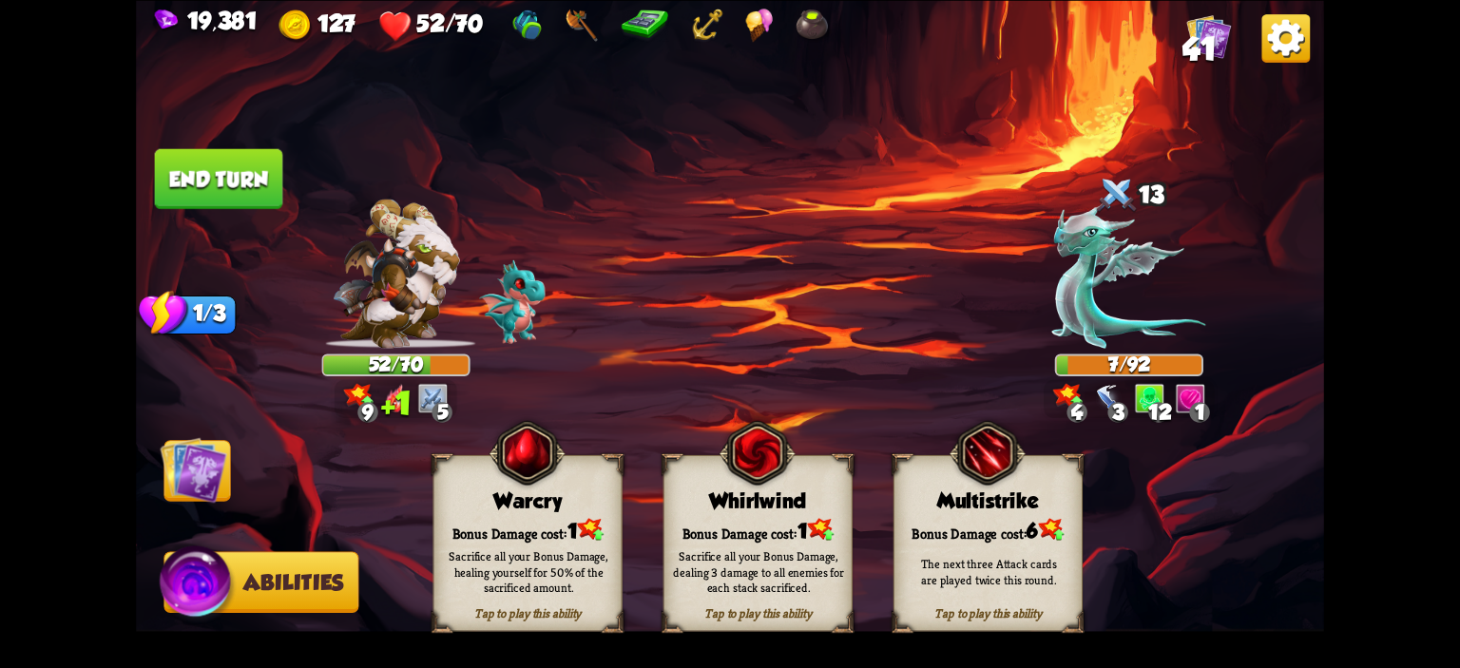
click at [492, 481] on img at bounding box center [527, 453] width 76 height 78
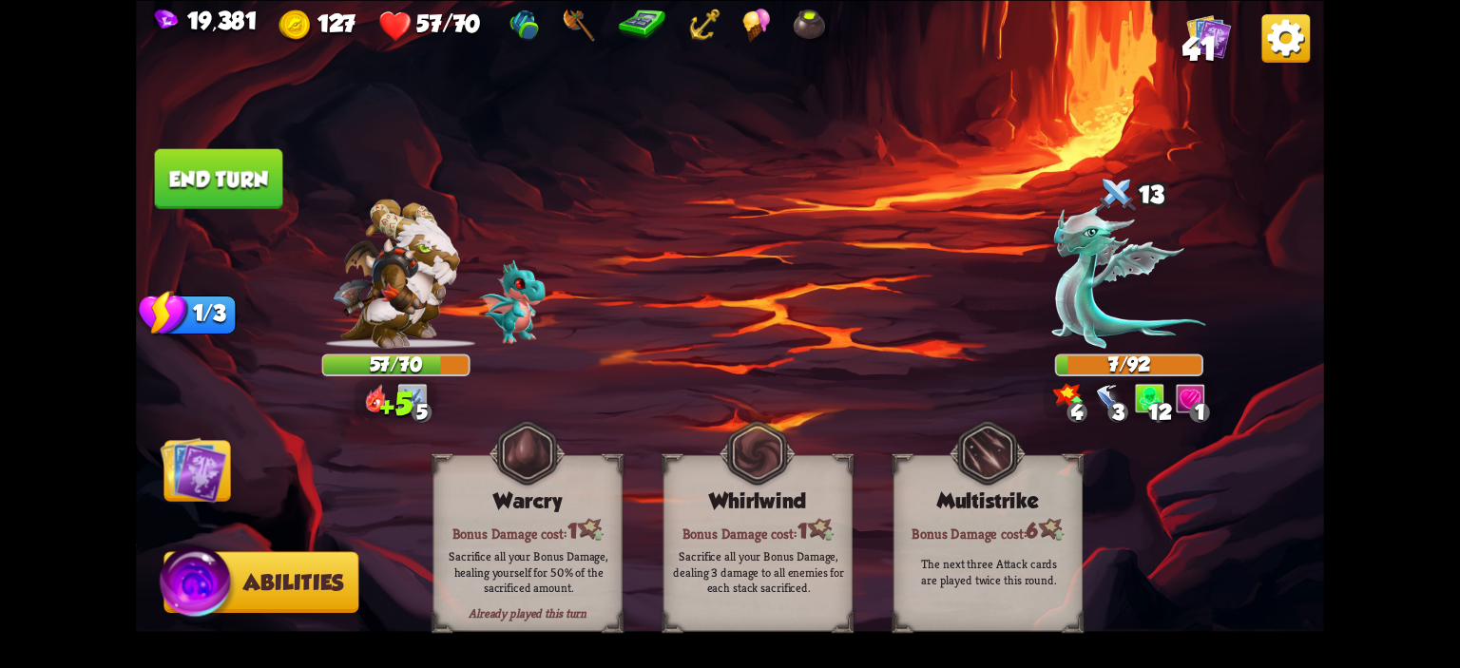
click at [181, 157] on button "End turn" at bounding box center [219, 178] width 128 height 60
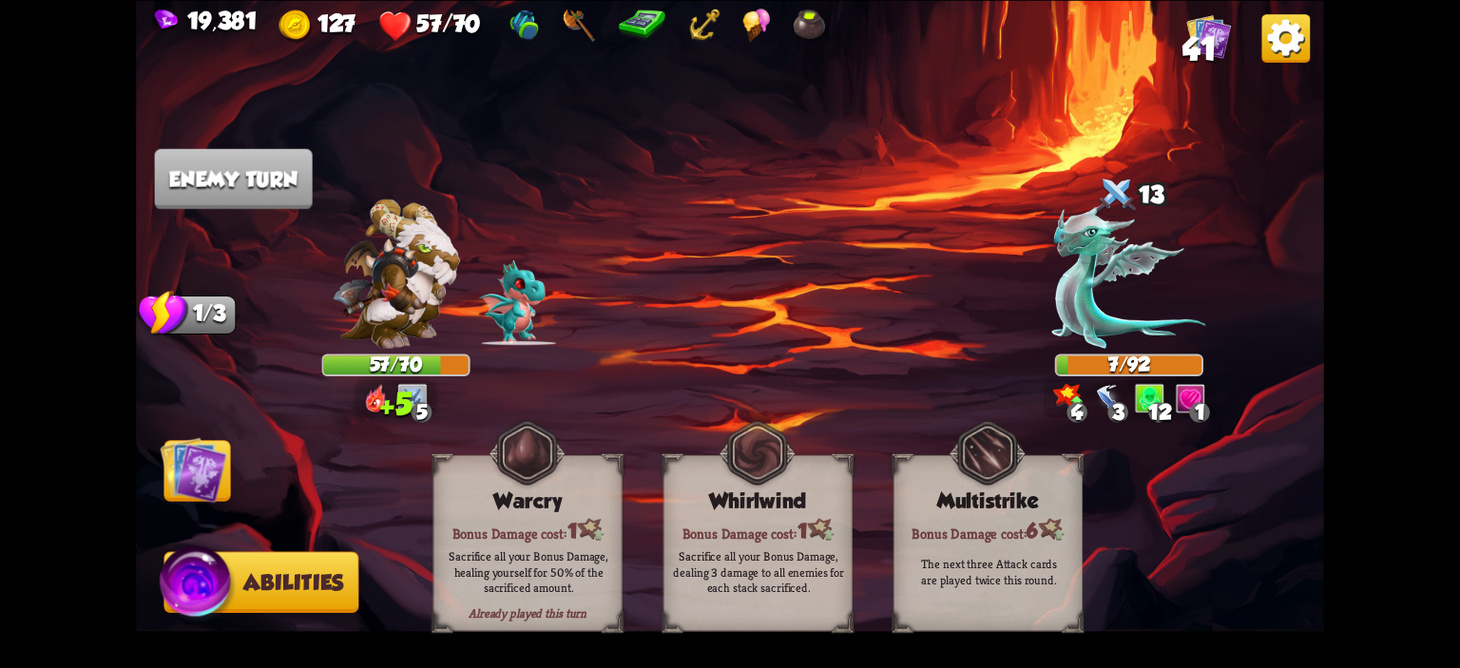
click at [198, 436] on img at bounding box center [193, 469] width 67 height 67
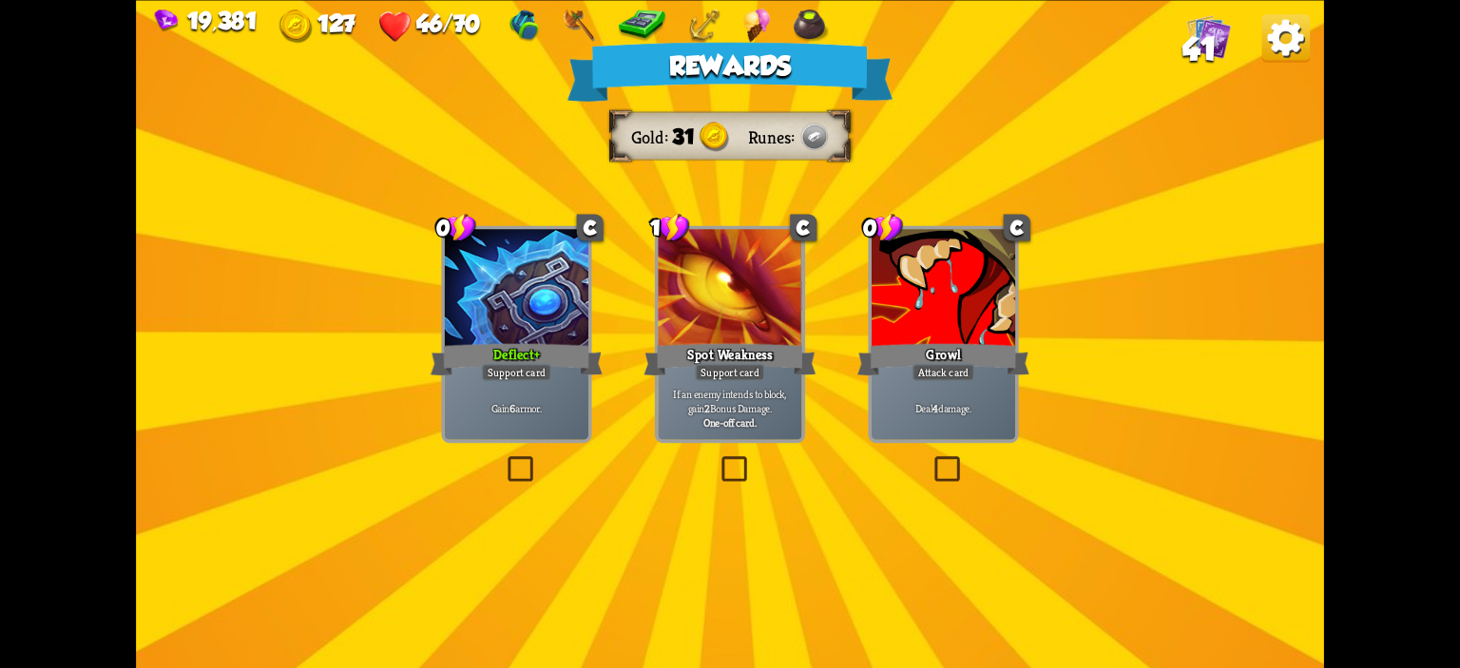
click at [538, 341] on div "Deflect+" at bounding box center [517, 359] width 172 height 38
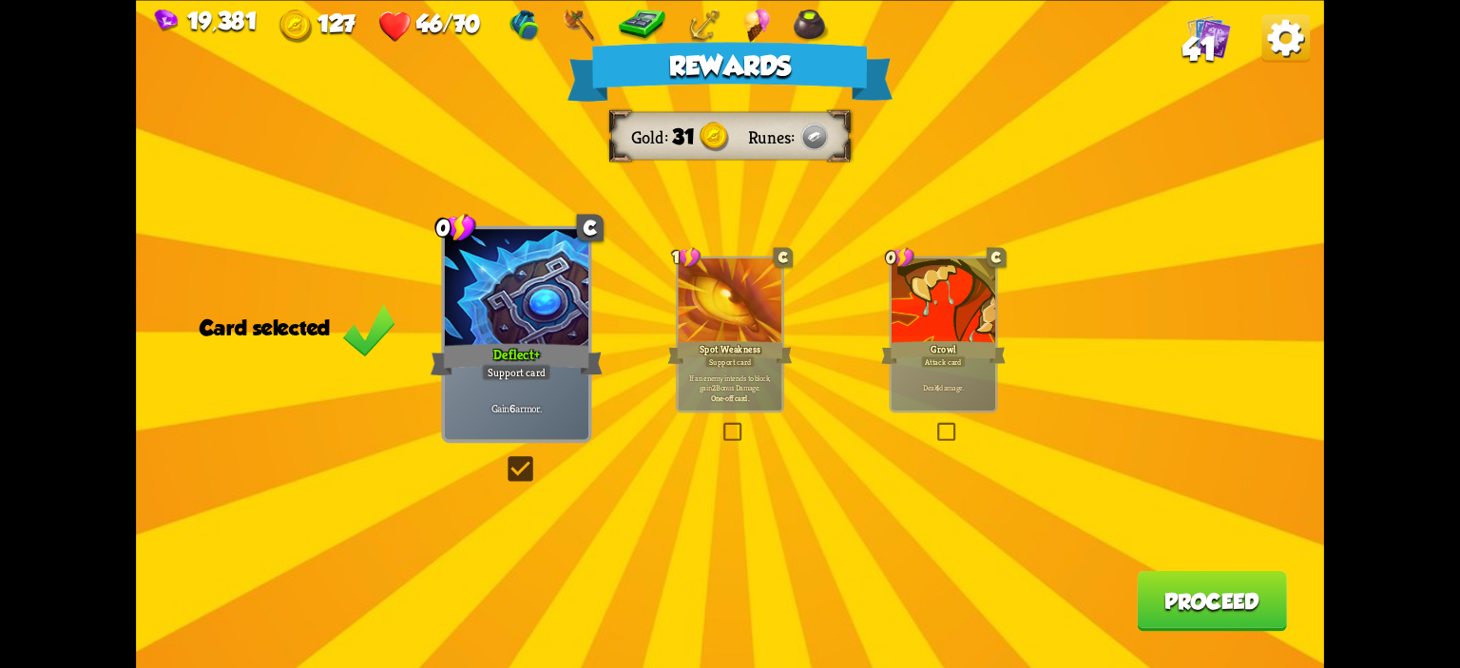
click at [1172, 579] on button "Proceed" at bounding box center [1212, 600] width 150 height 60
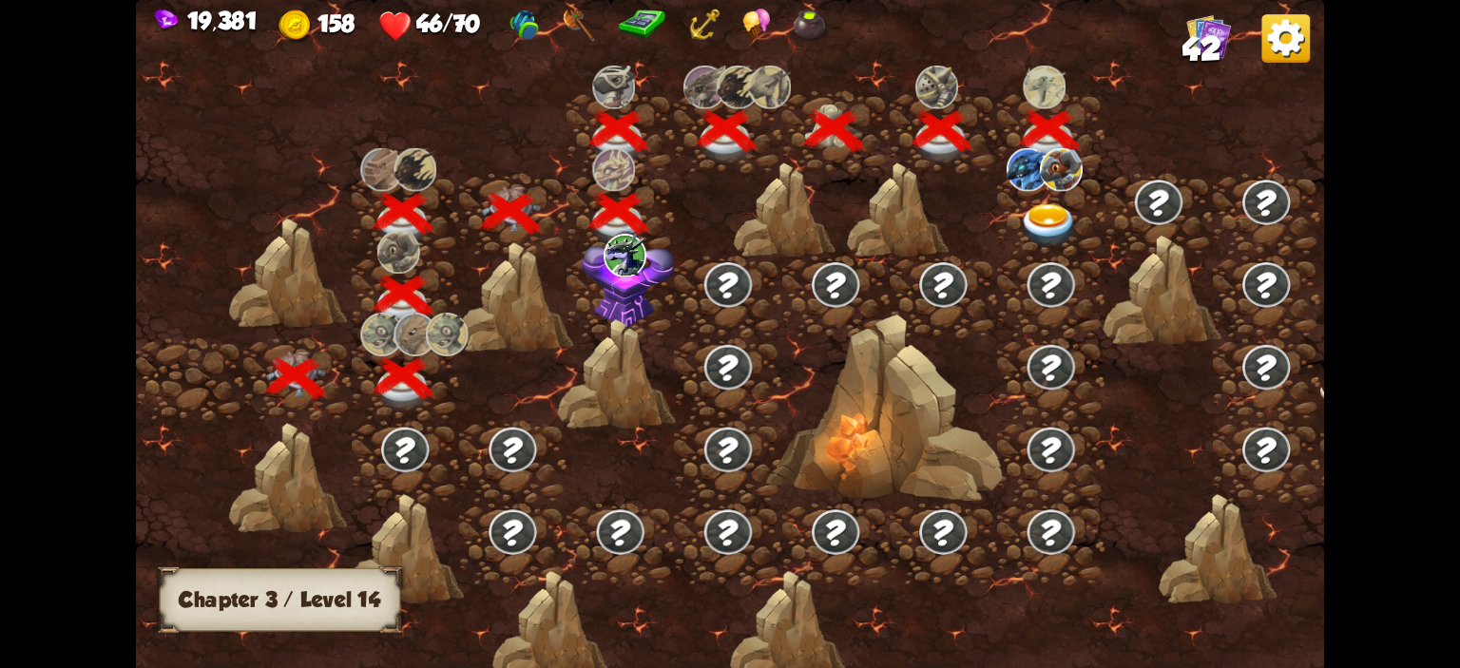
scroll to position [0, 289]
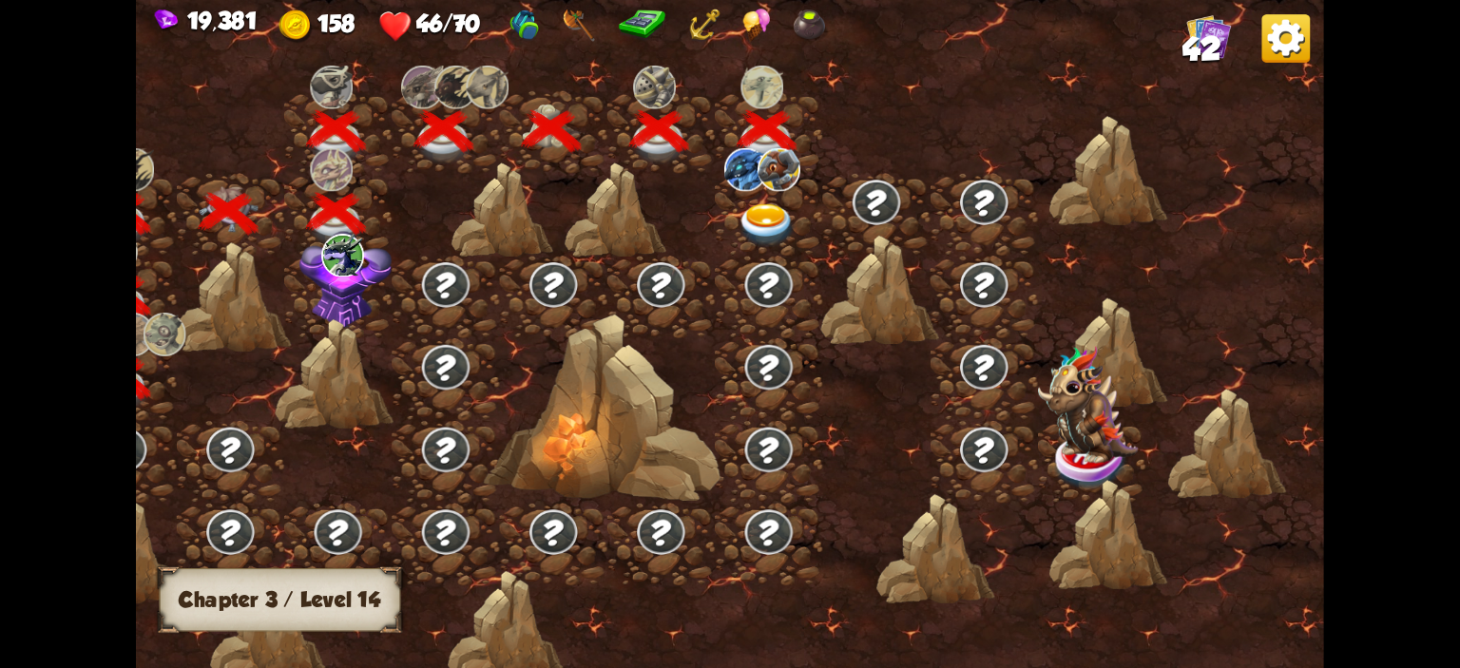
click at [799, 216] on div at bounding box center [768, 214] width 107 height 83
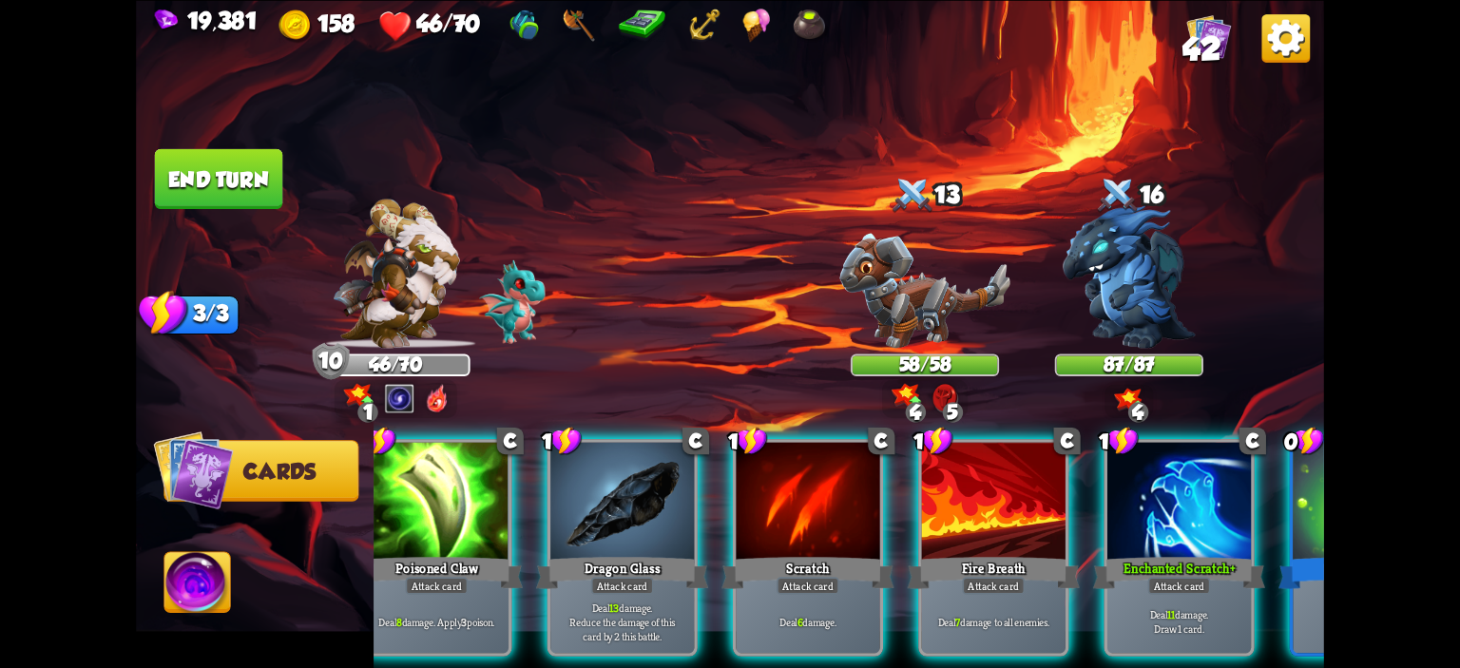
scroll to position [0, 370]
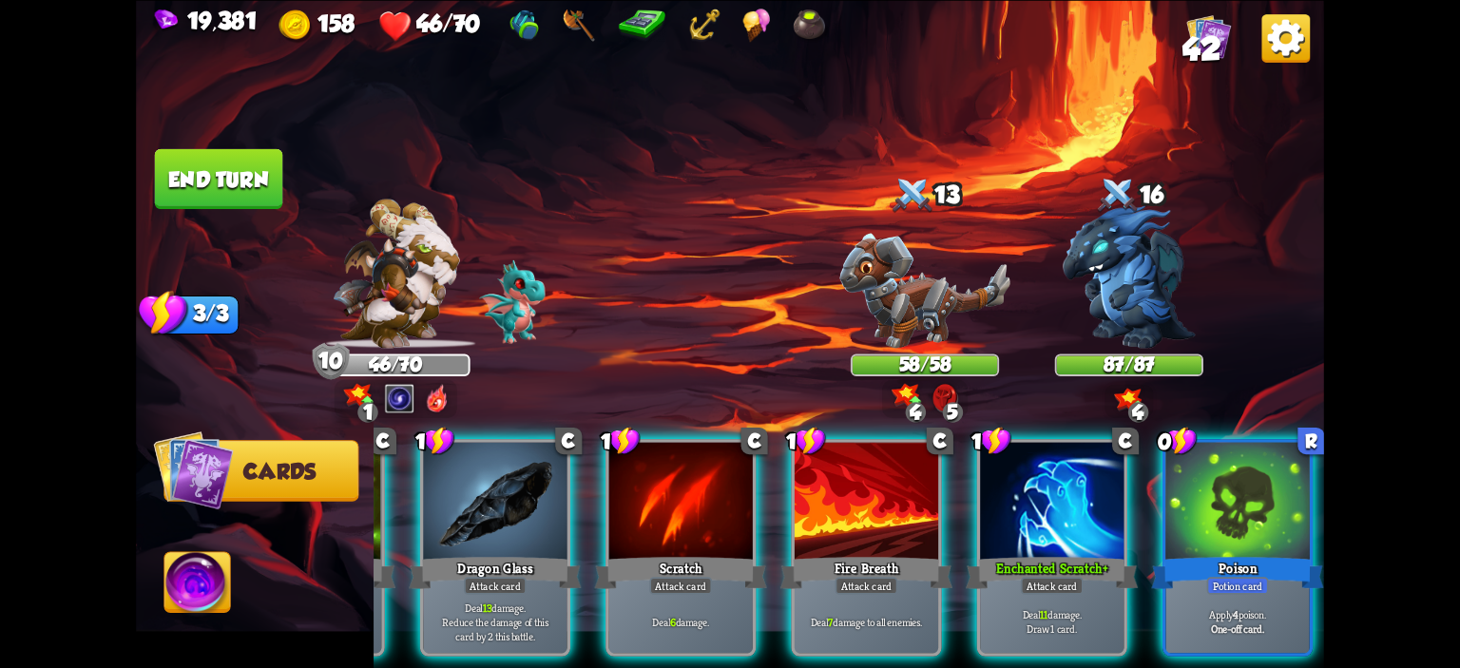
click at [1148, 516] on div "1 C Brimstone Attack card Deal 7 damage. Apply 1 weak. 1 C Poisoned Claw Attack…" at bounding box center [849, 520] width 951 height 297
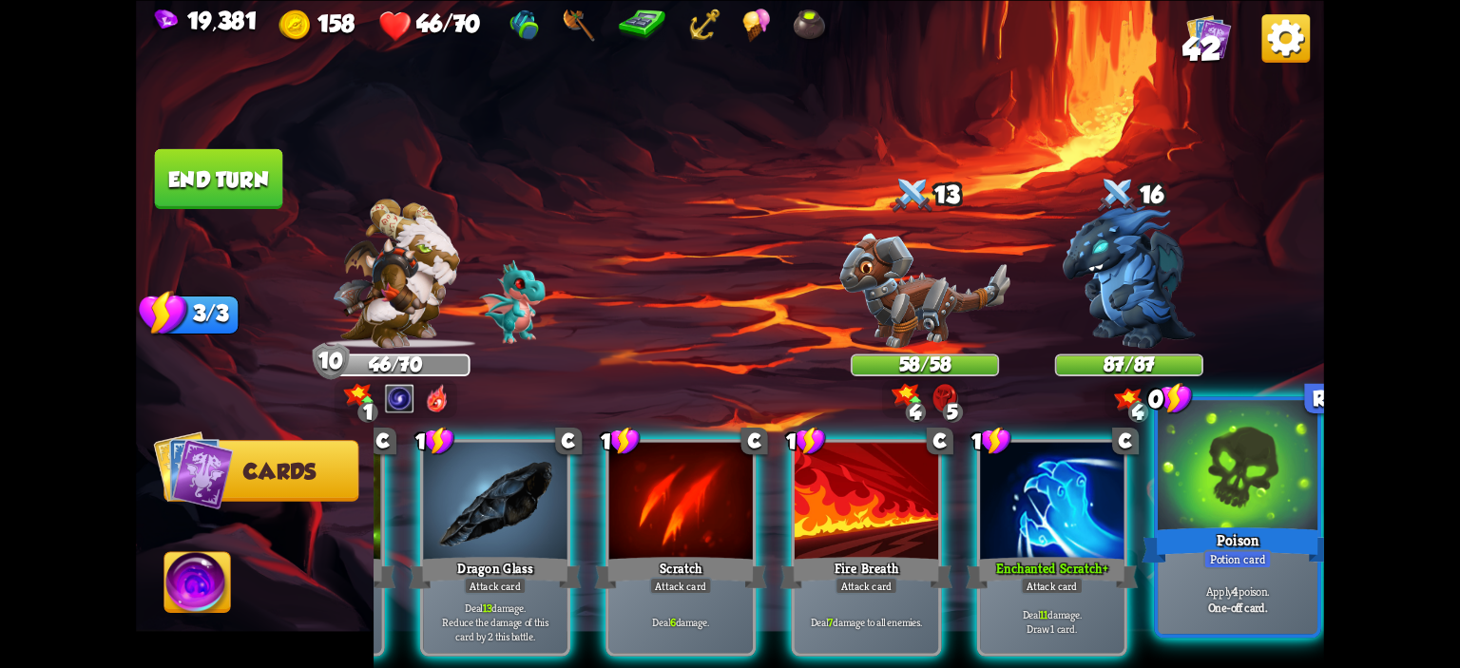
click at [1195, 493] on div at bounding box center [1238, 467] width 160 height 135
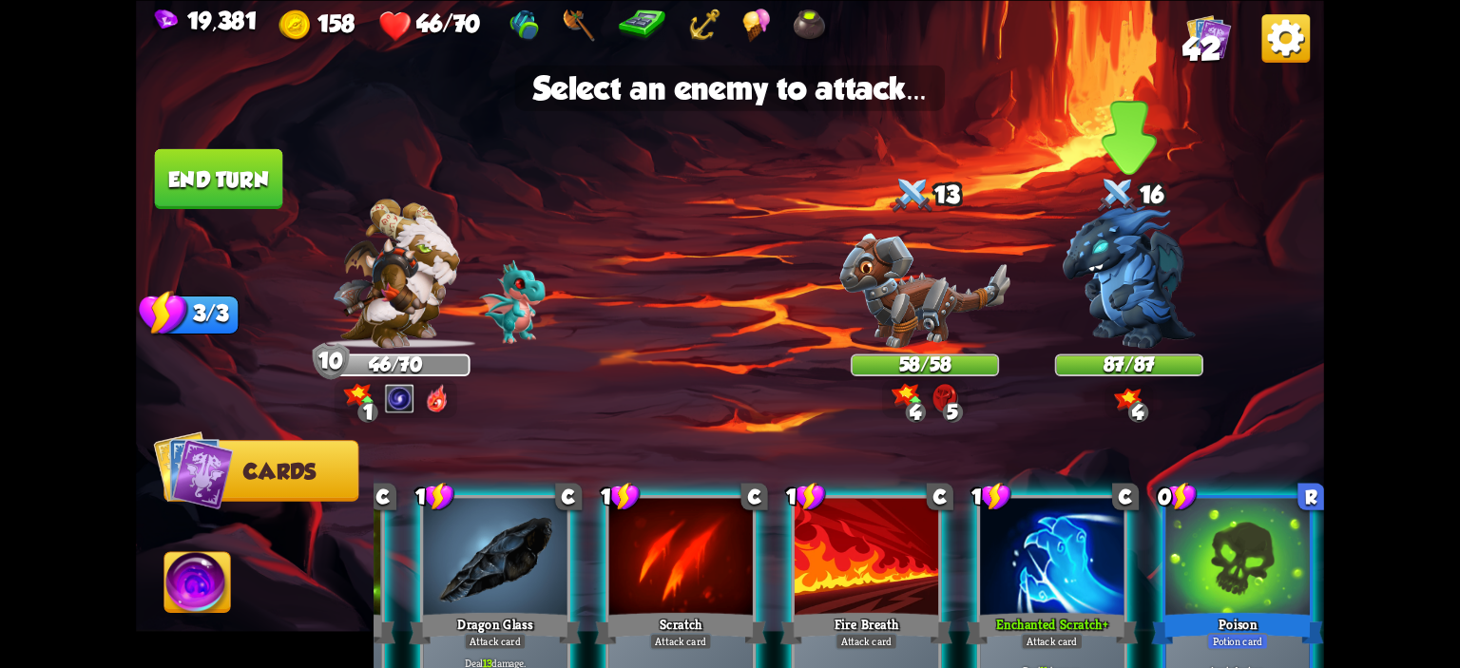
click at [1095, 287] on img at bounding box center [1129, 276] width 133 height 143
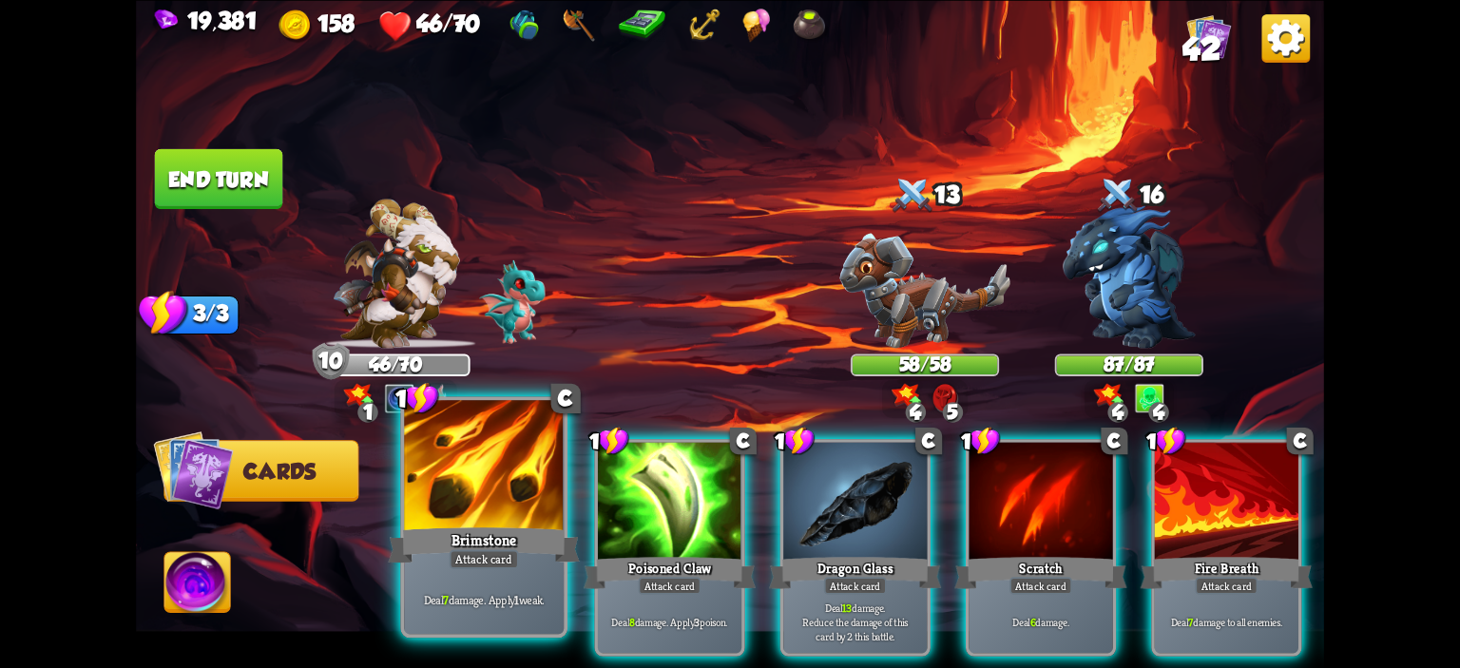
scroll to position [0, 0]
click at [512, 473] on div at bounding box center [485, 467] width 160 height 135
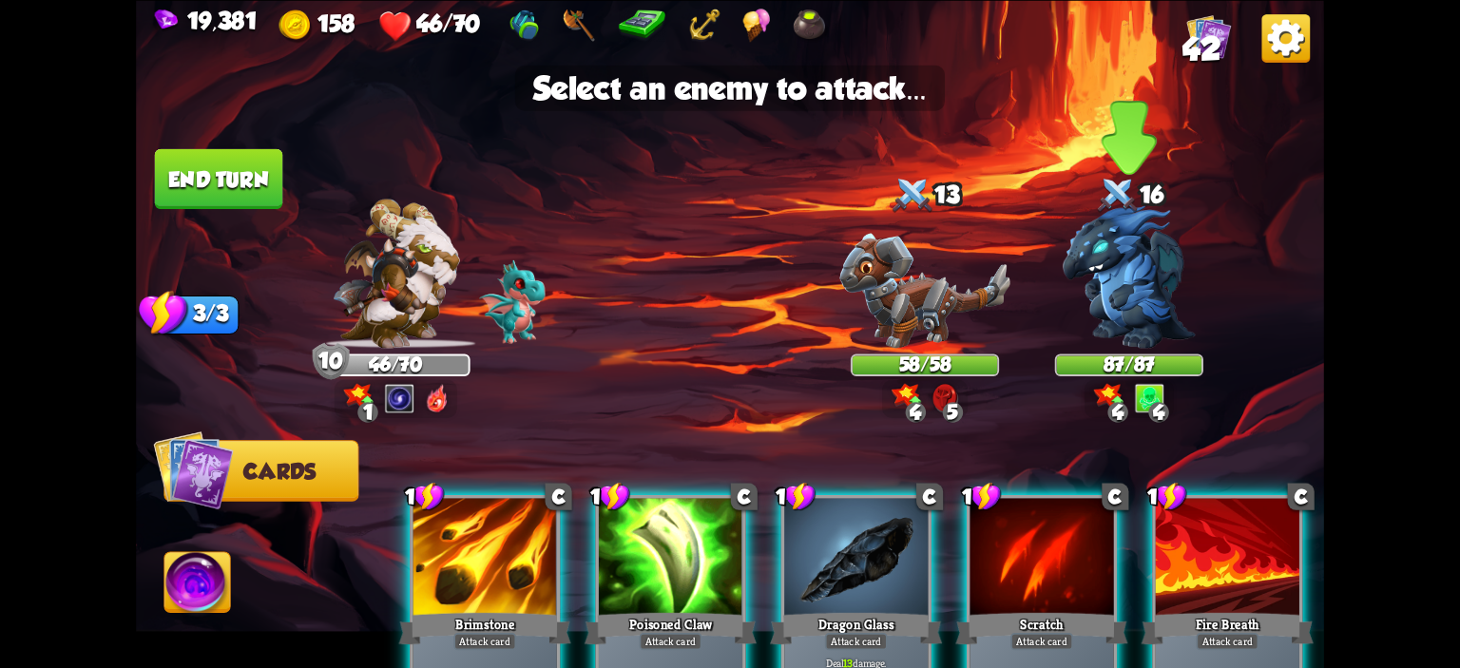
click at [1072, 245] on img at bounding box center [1129, 276] width 133 height 143
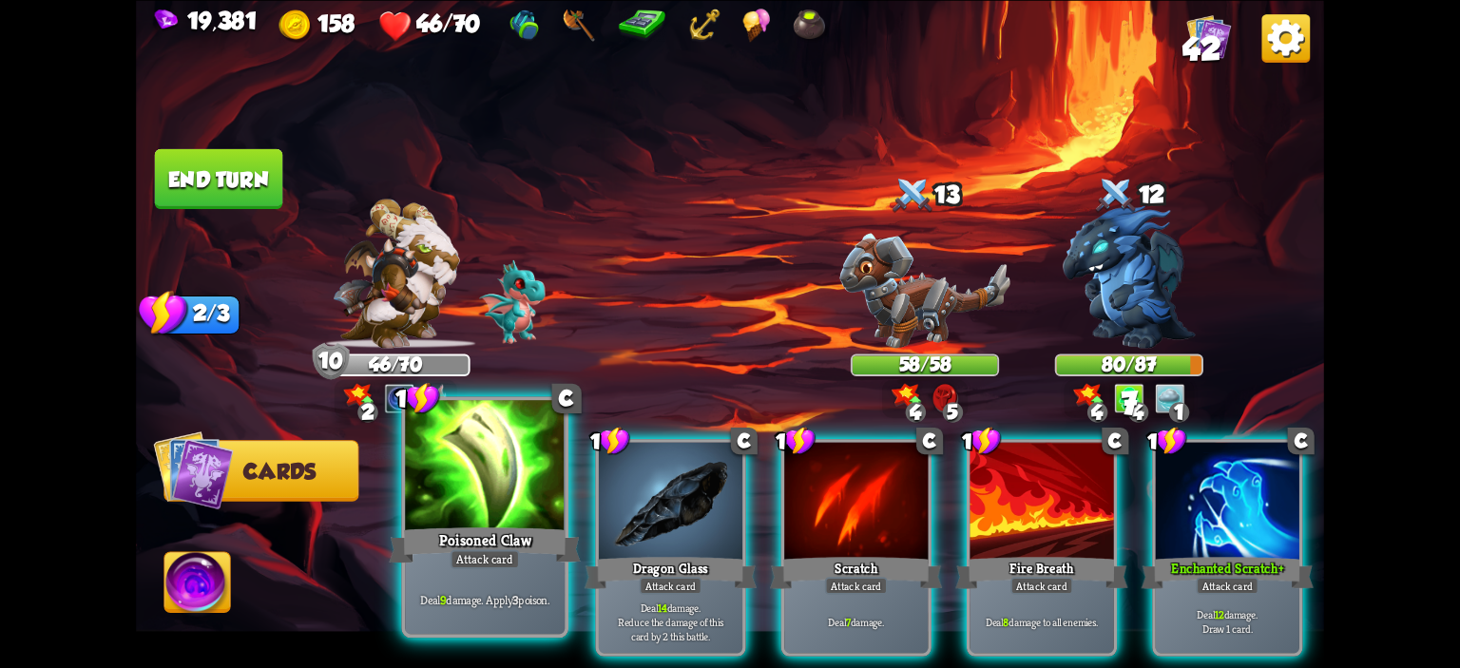
click at [520, 456] on div at bounding box center [485, 467] width 160 height 135
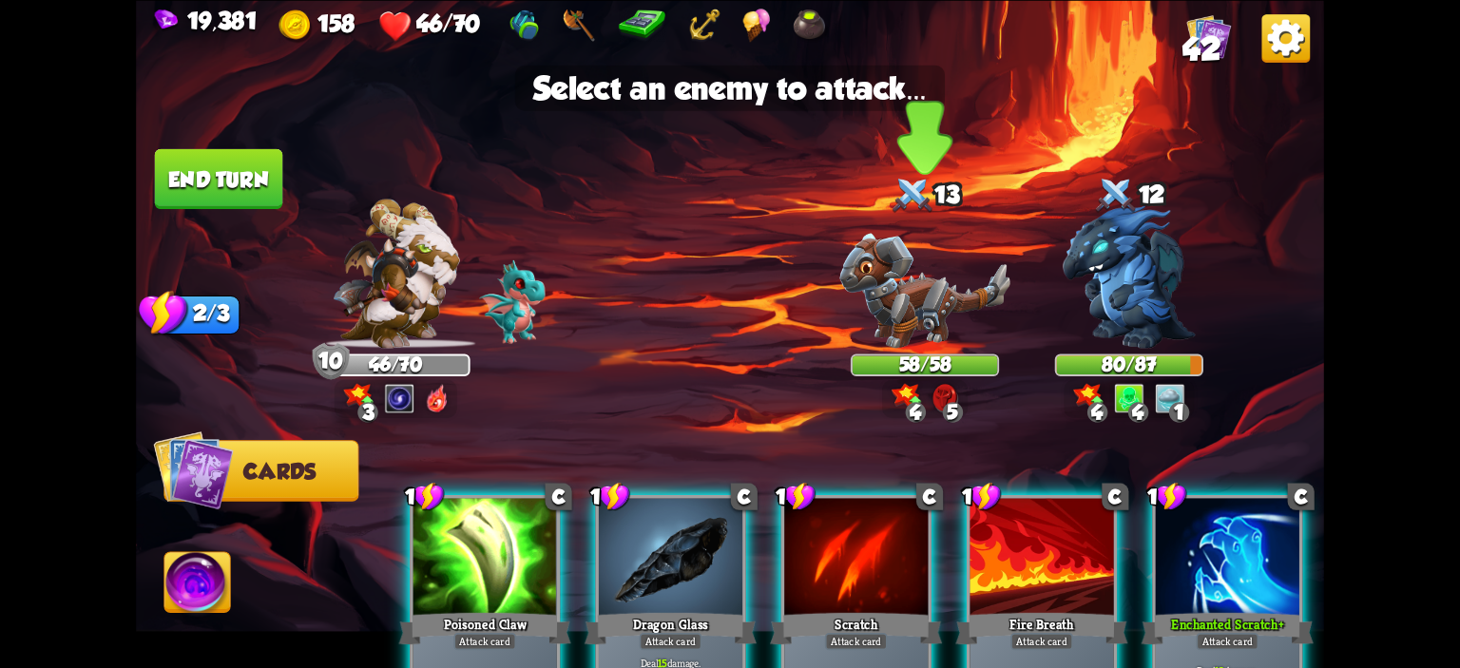
click at [902, 295] on img at bounding box center [925, 290] width 171 height 115
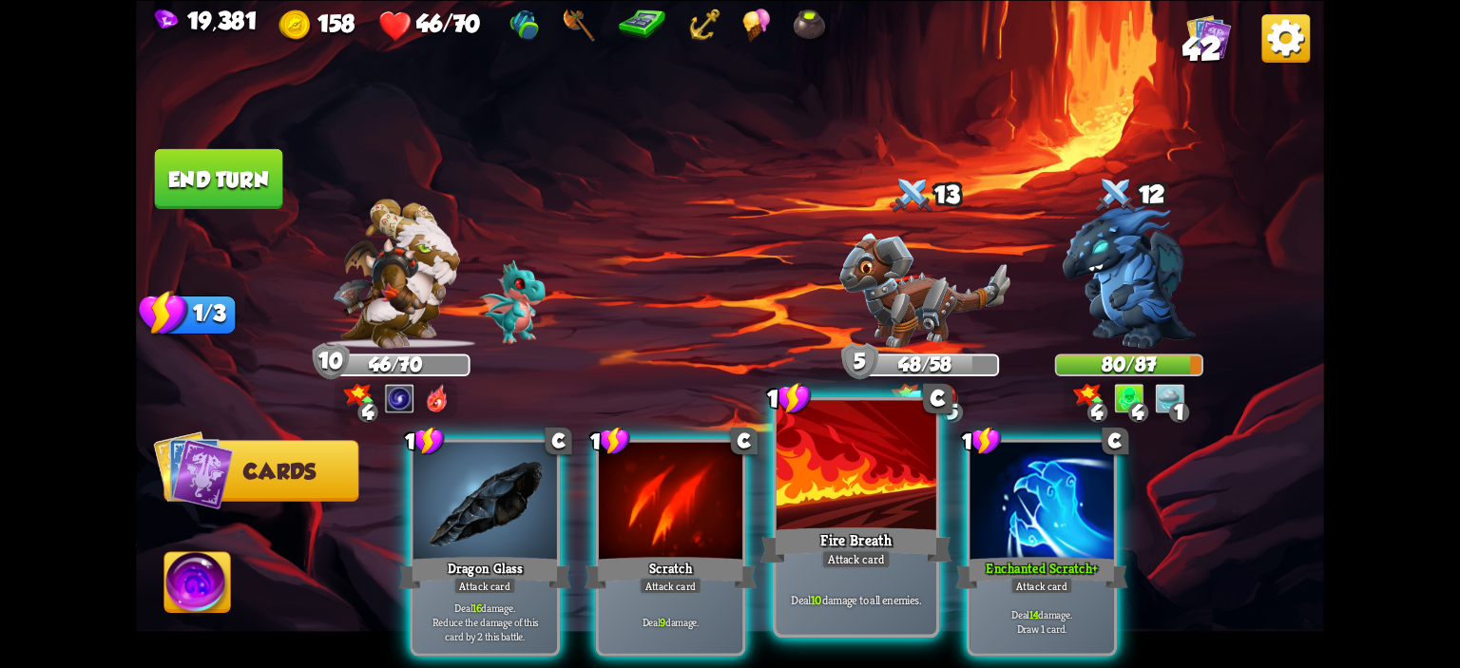
click at [863, 452] on div at bounding box center [857, 467] width 160 height 135
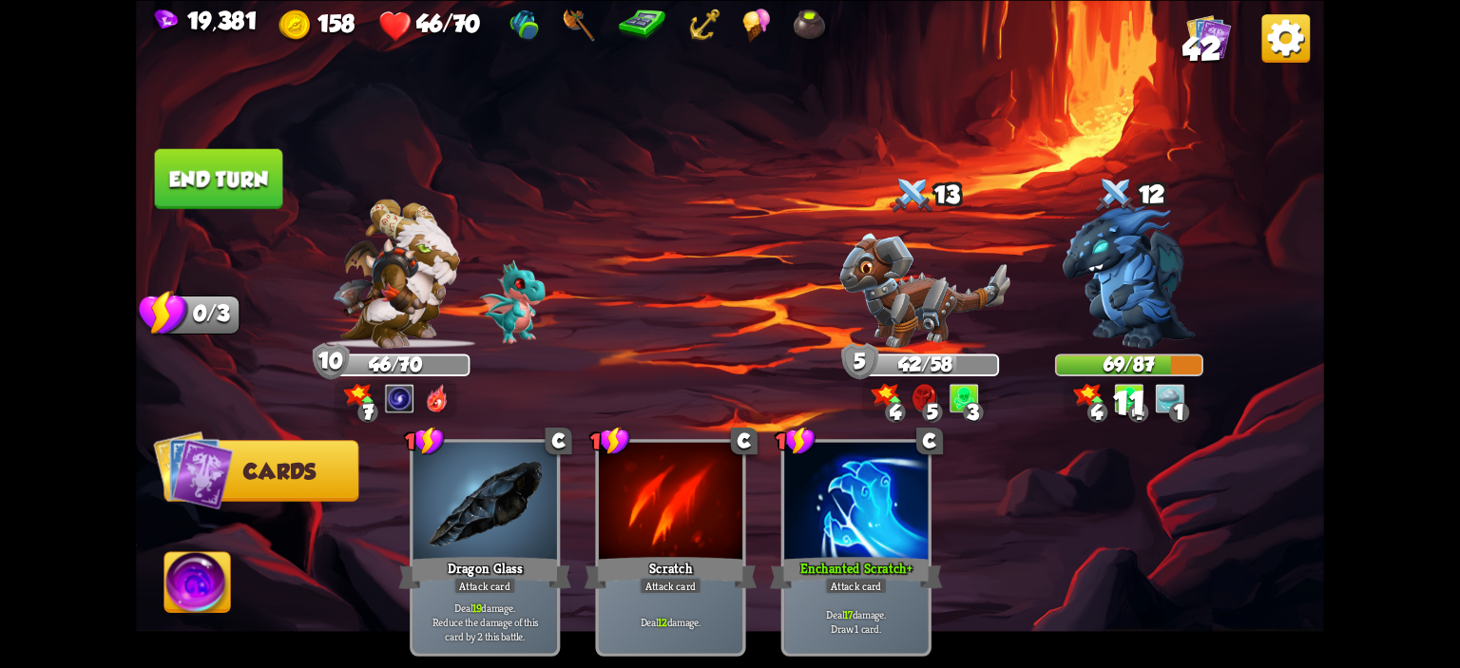
click at [221, 172] on button "End turn" at bounding box center [219, 178] width 128 height 60
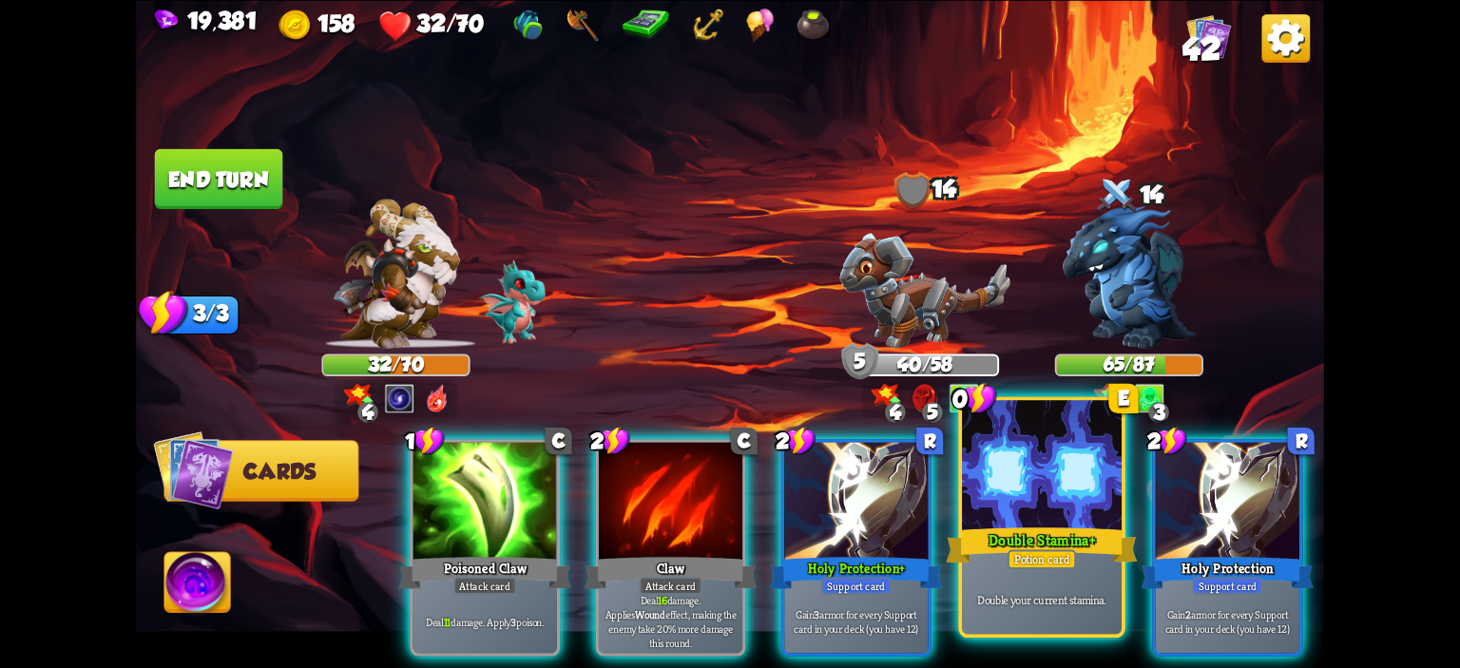
click at [1013, 471] on div at bounding box center [1042, 467] width 160 height 135
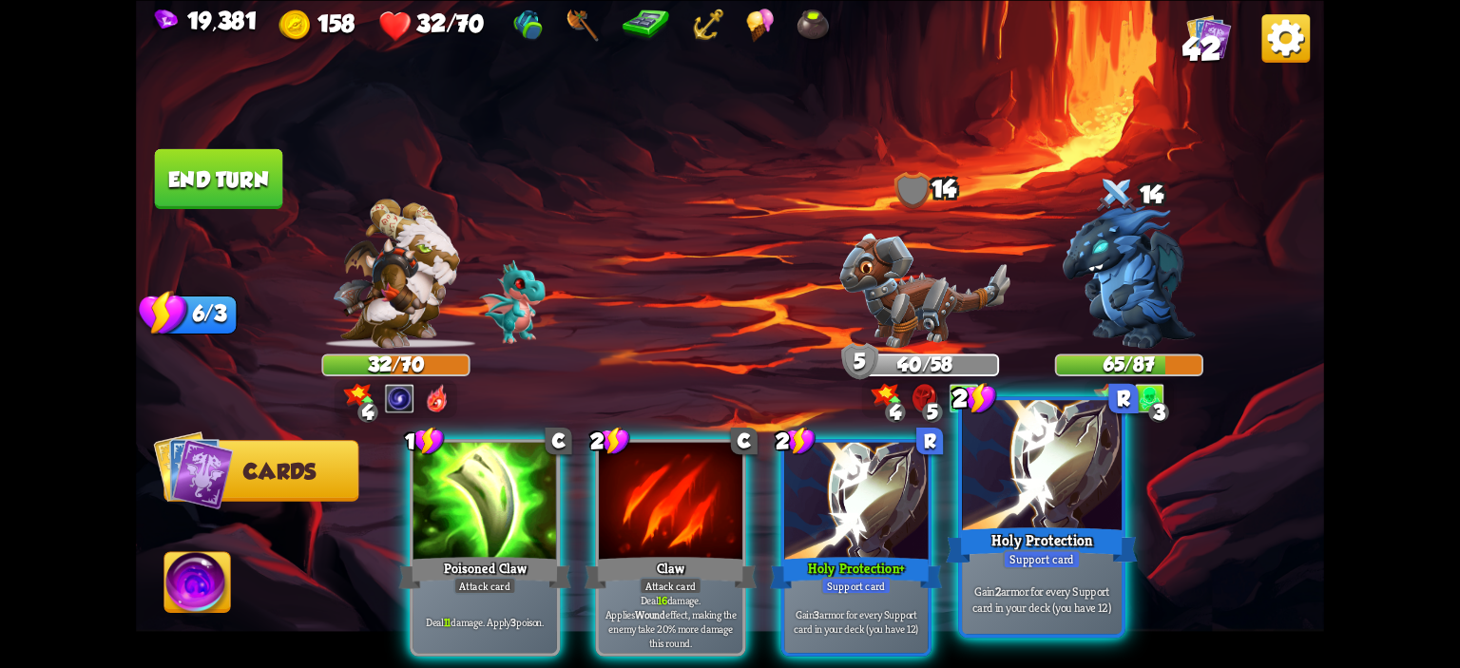
click at [1042, 479] on div at bounding box center [1042, 467] width 160 height 135
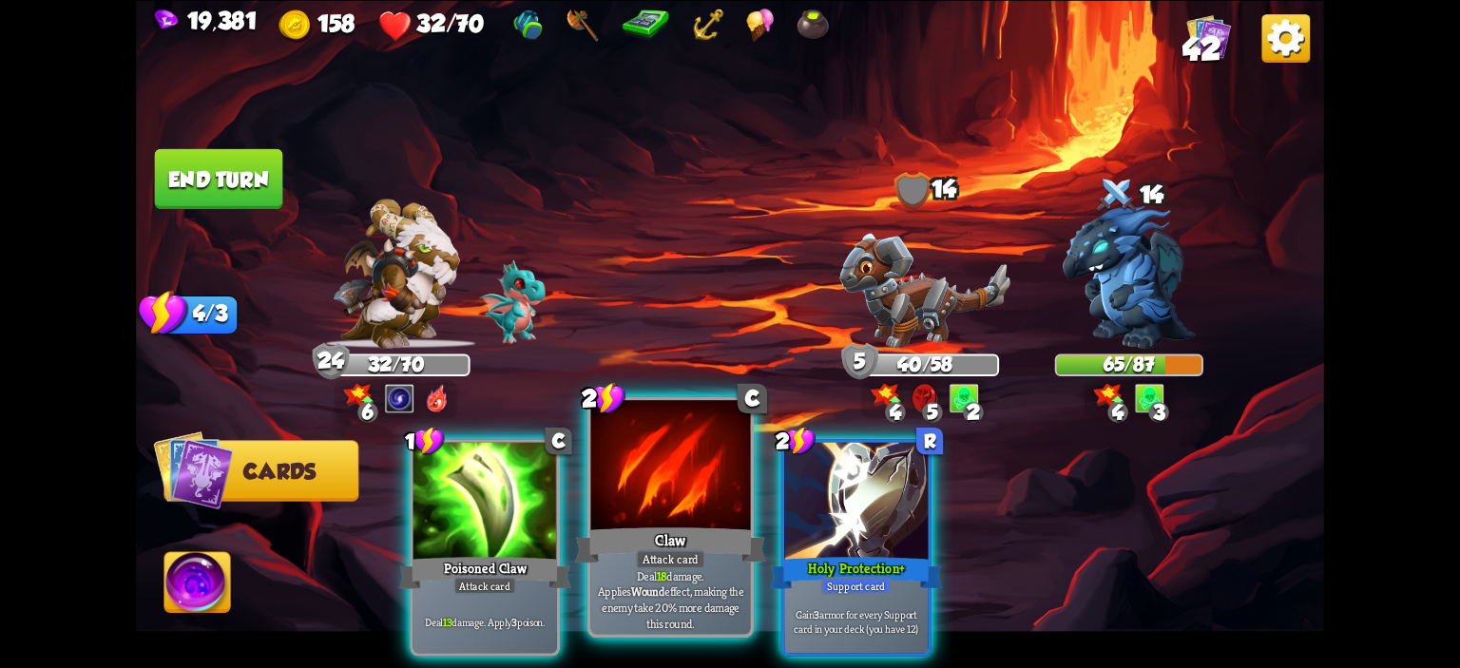
click at [647, 461] on div at bounding box center [671, 467] width 160 height 135
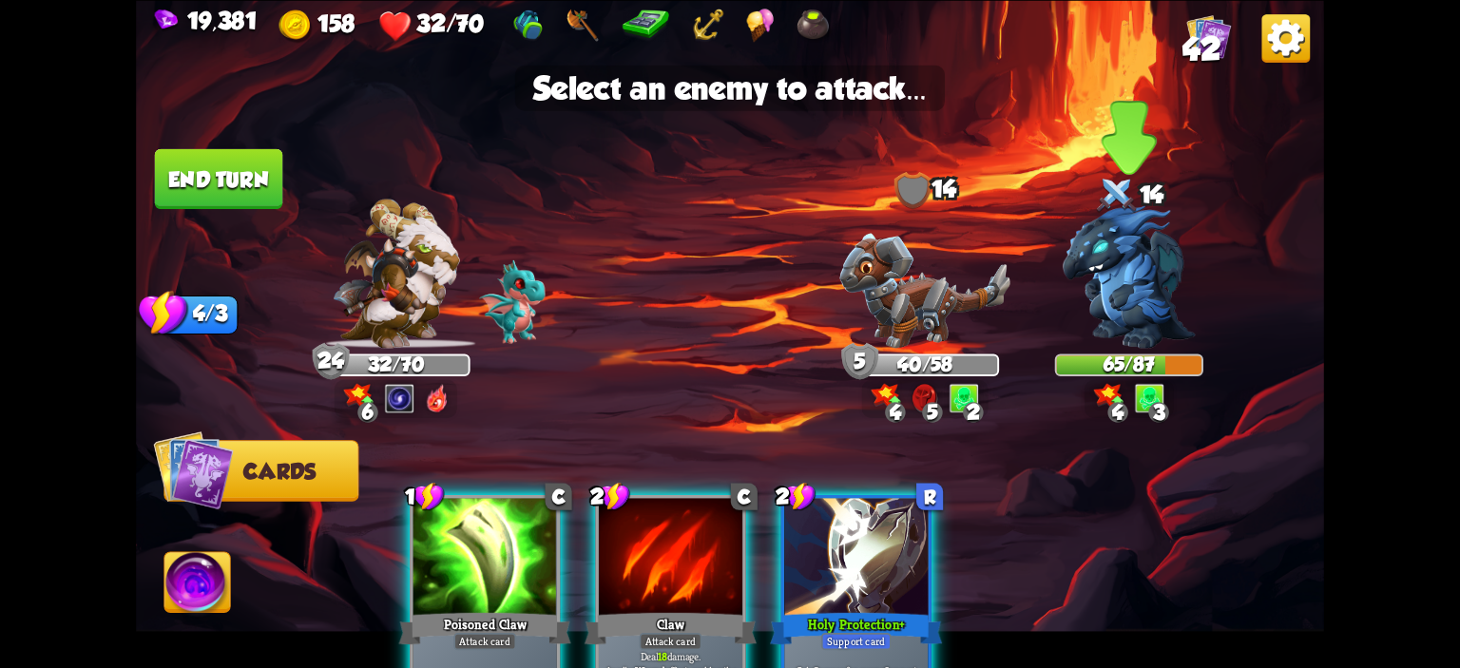
click at [1155, 315] on img at bounding box center [1129, 276] width 133 height 143
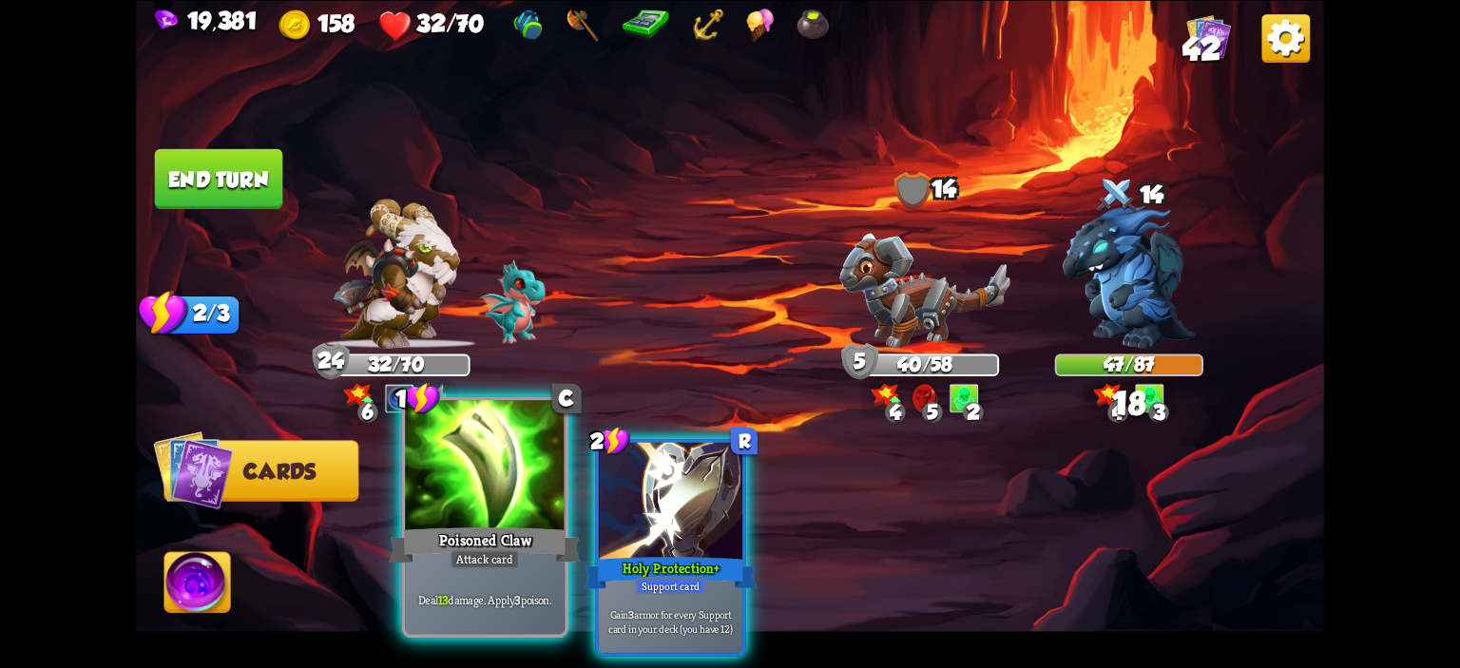
click at [476, 476] on div at bounding box center [485, 467] width 160 height 135
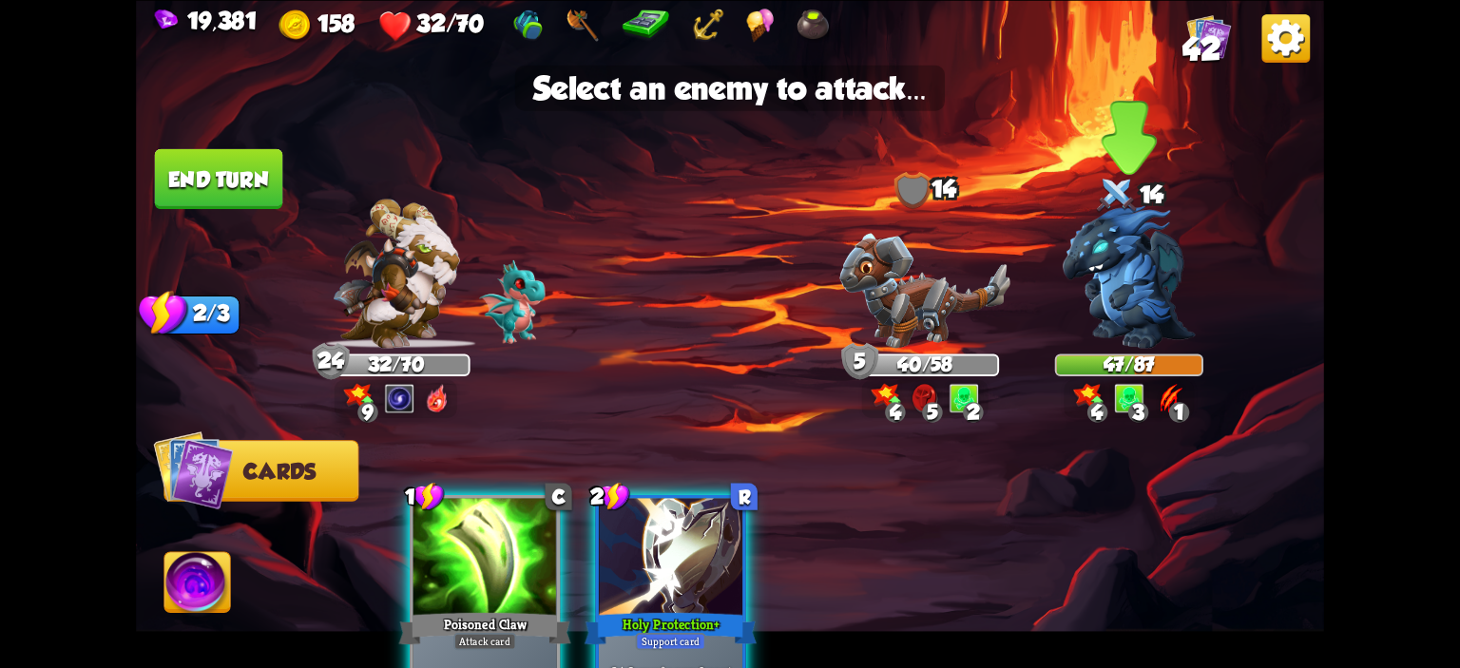
click at [1155, 261] on img at bounding box center [1129, 276] width 133 height 143
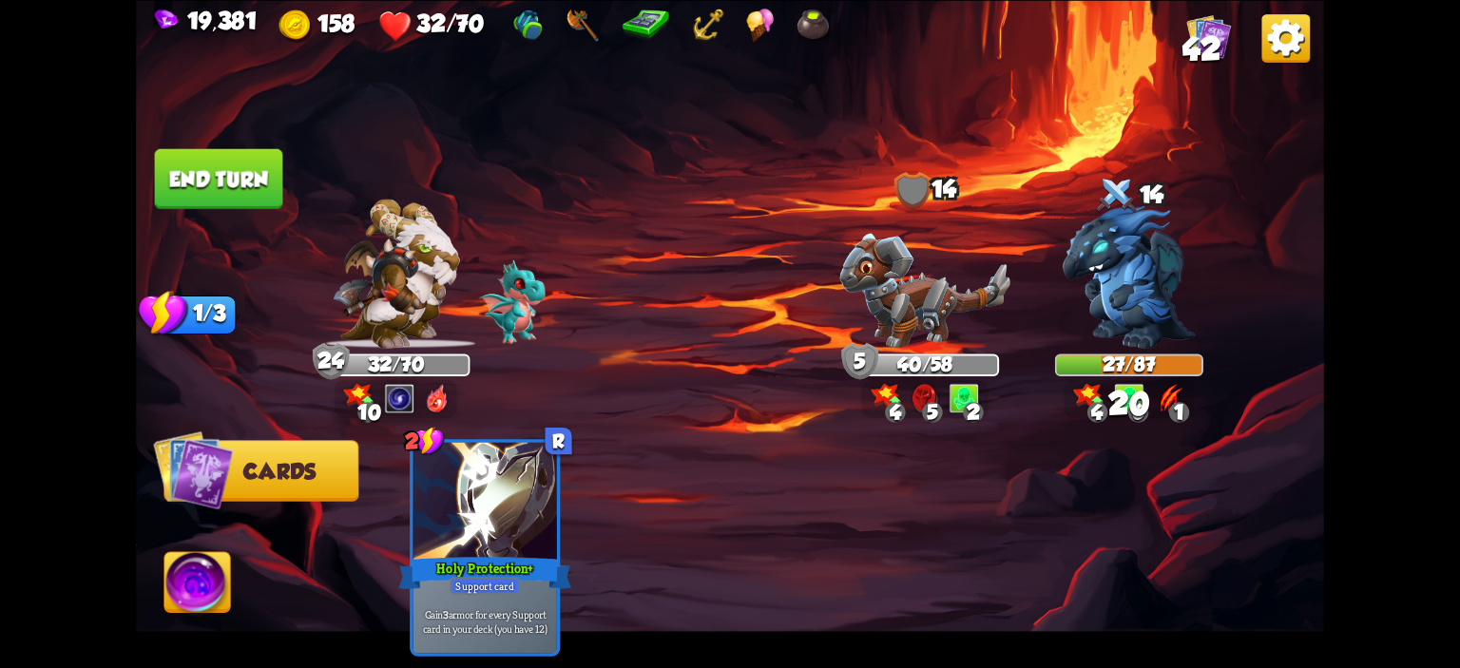
click at [179, 193] on button "End turn" at bounding box center [219, 178] width 128 height 60
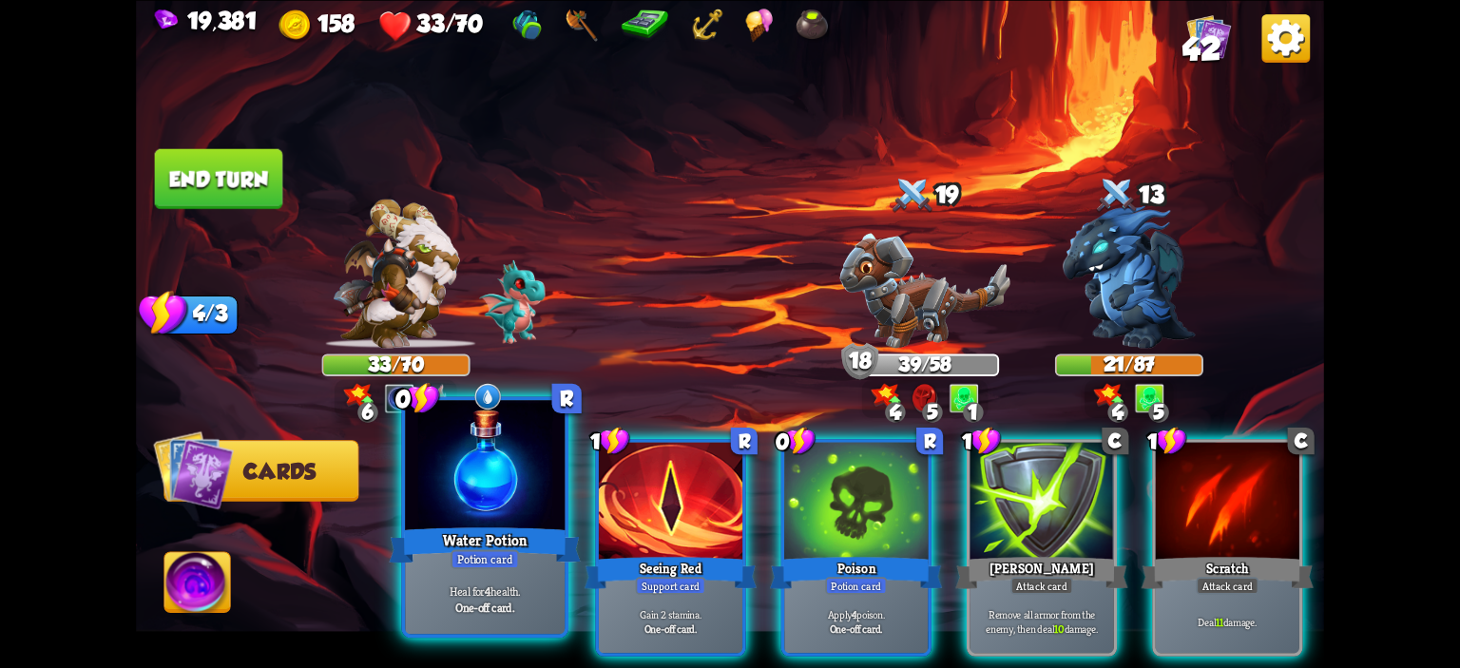
click at [456, 464] on div at bounding box center [485, 467] width 160 height 135
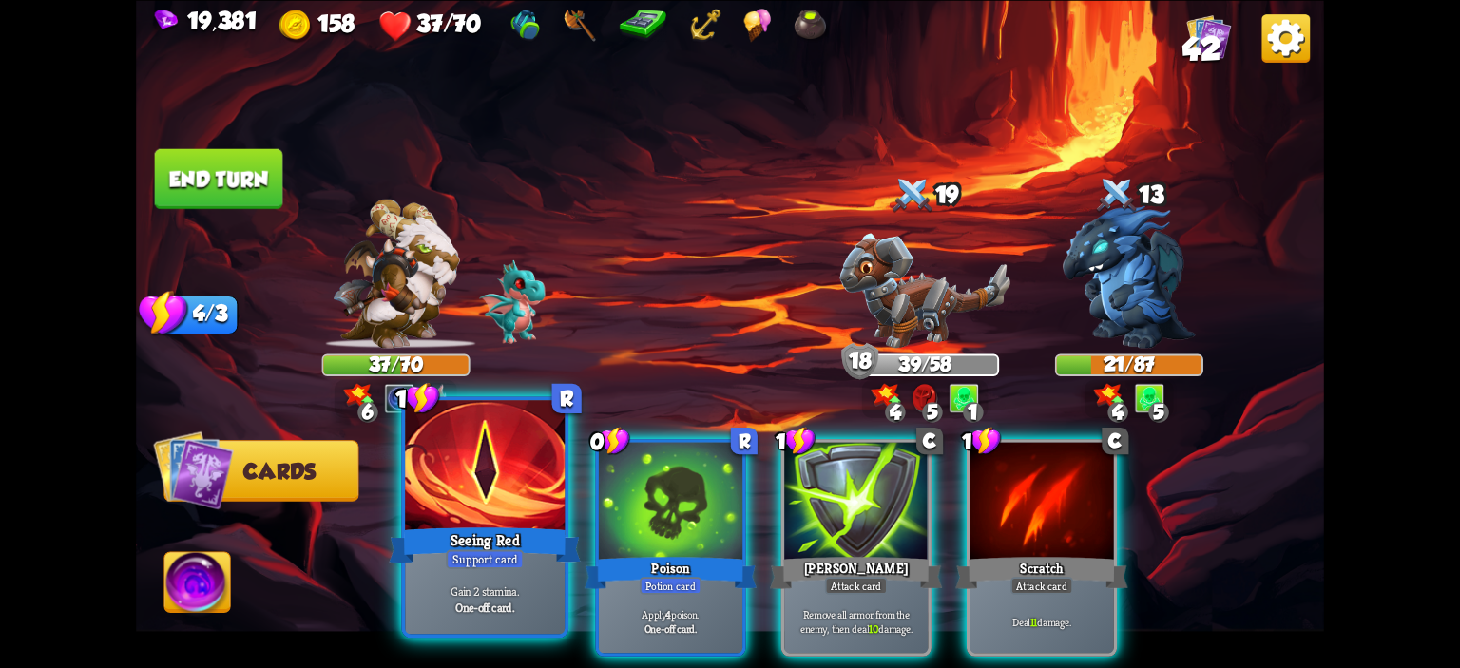
click at [524, 481] on div at bounding box center [485, 467] width 160 height 135
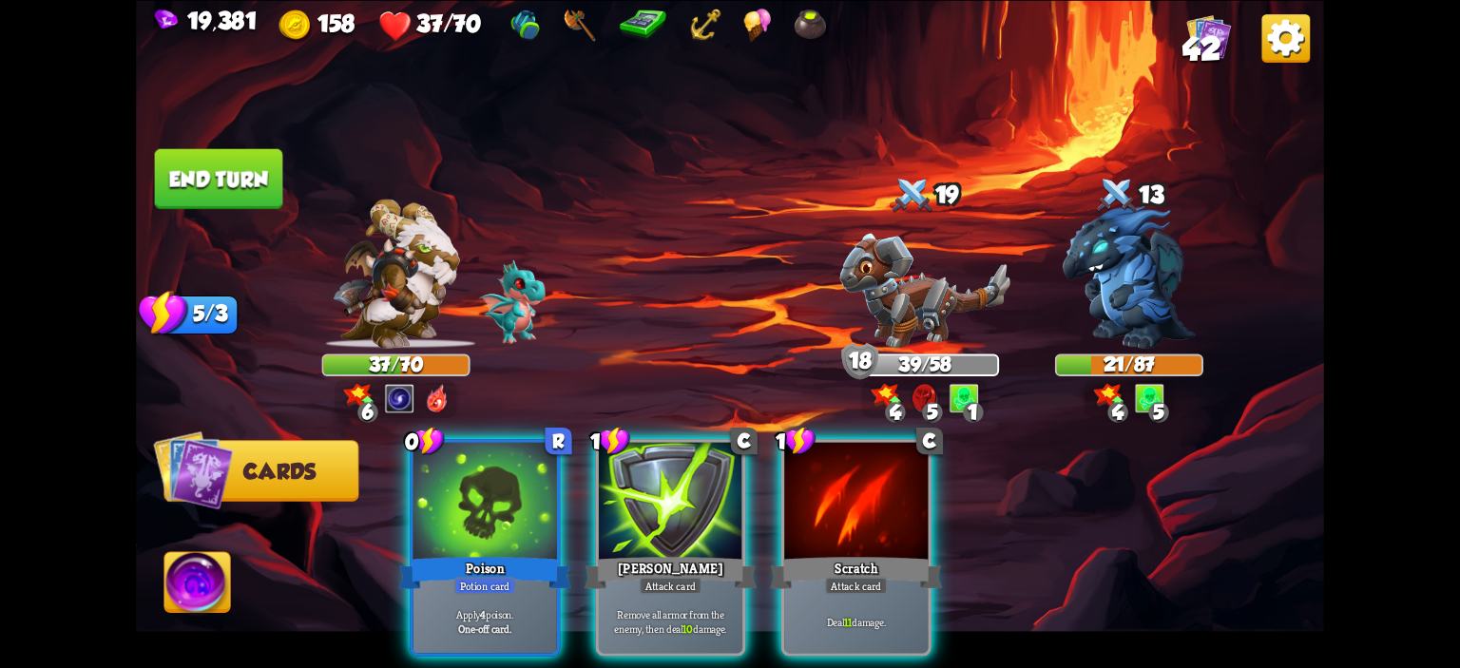
click at [524, 481] on div at bounding box center [486, 502] width 144 height 121
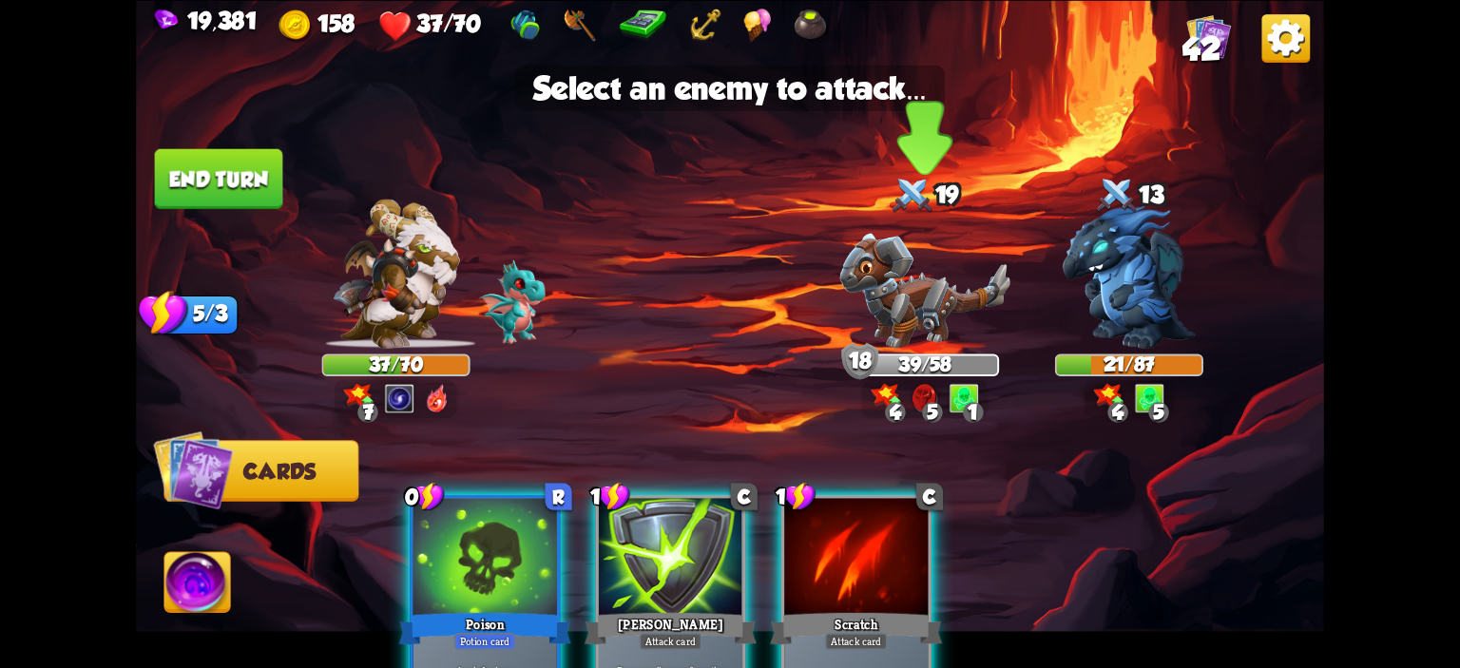
click at [953, 272] on img at bounding box center [925, 290] width 171 height 115
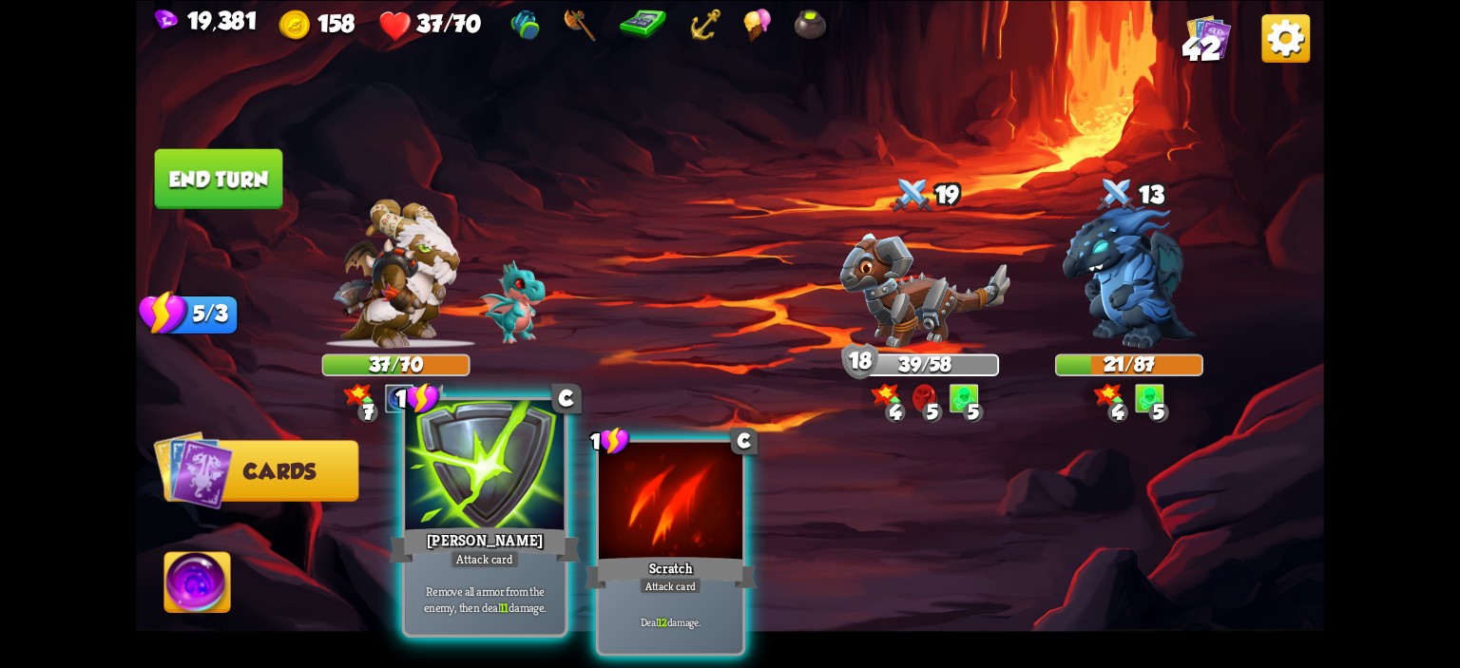
click at [468, 491] on div at bounding box center [485, 467] width 160 height 135
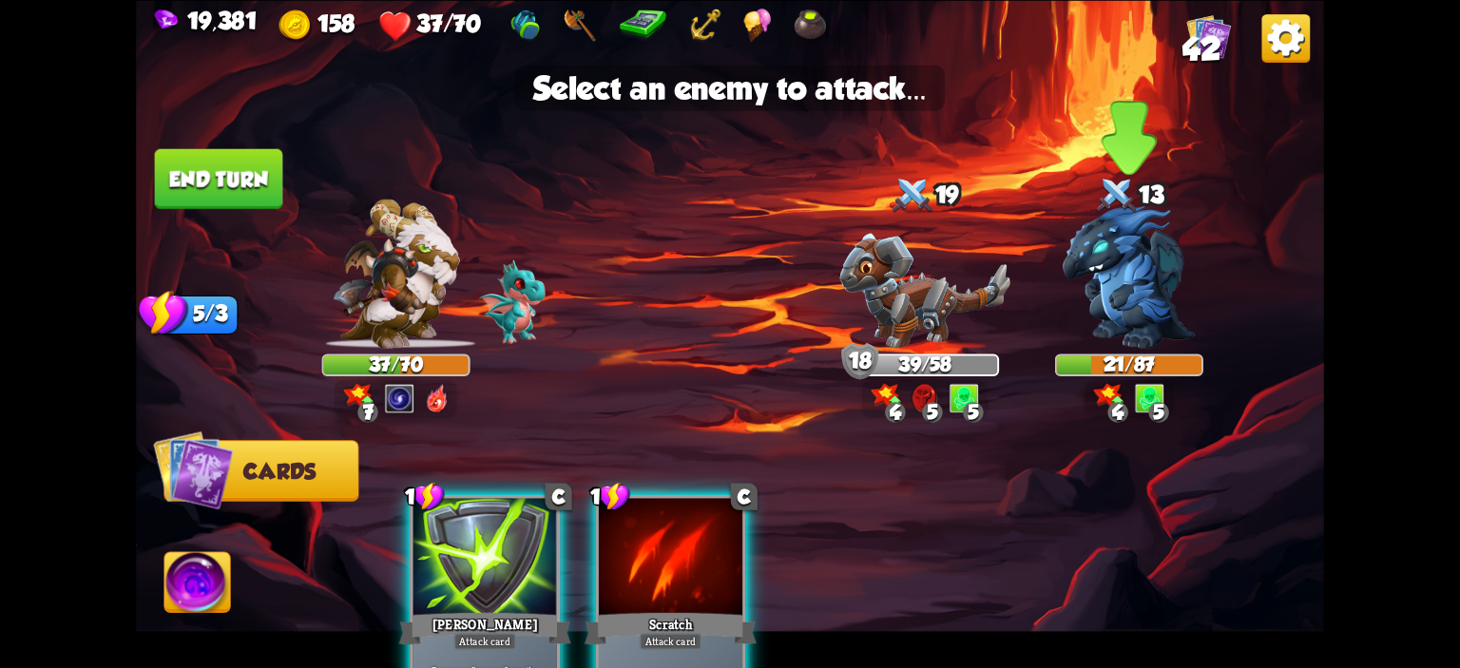
click at [1105, 267] on img at bounding box center [1129, 276] width 133 height 143
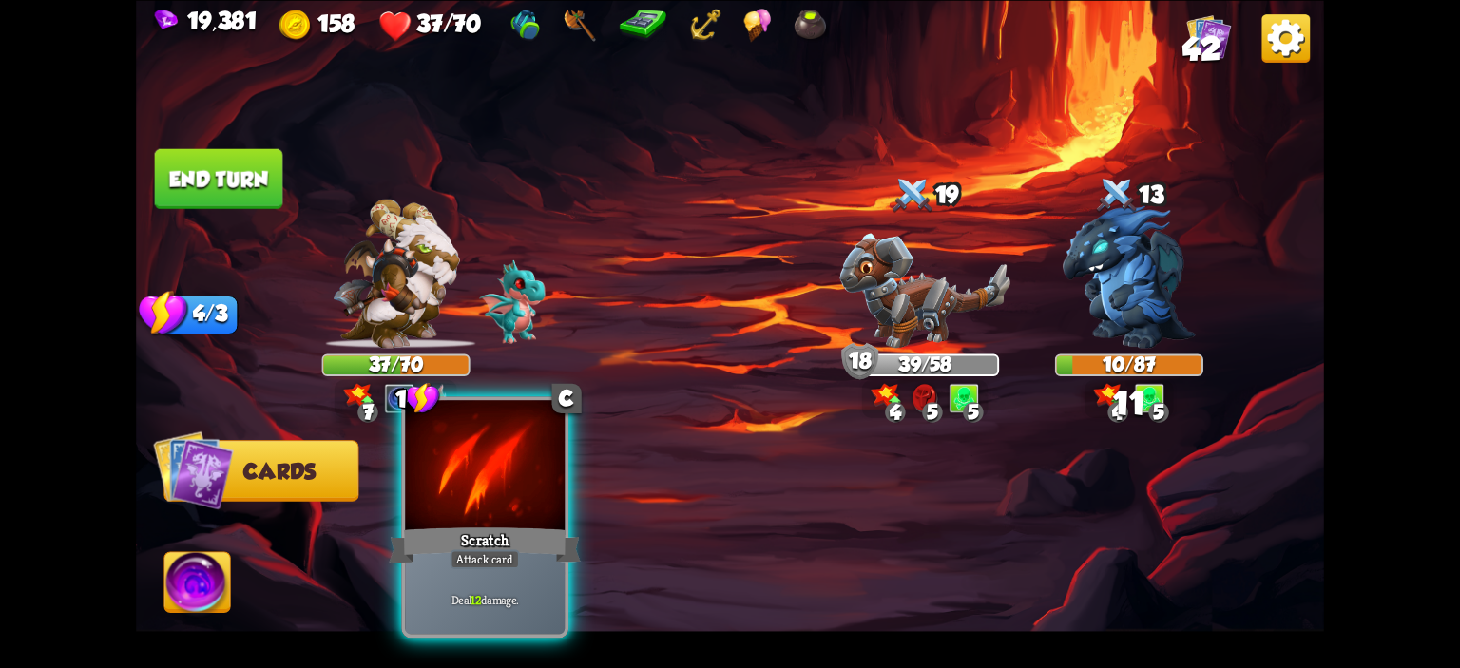
click at [540, 455] on div at bounding box center [485, 467] width 160 height 135
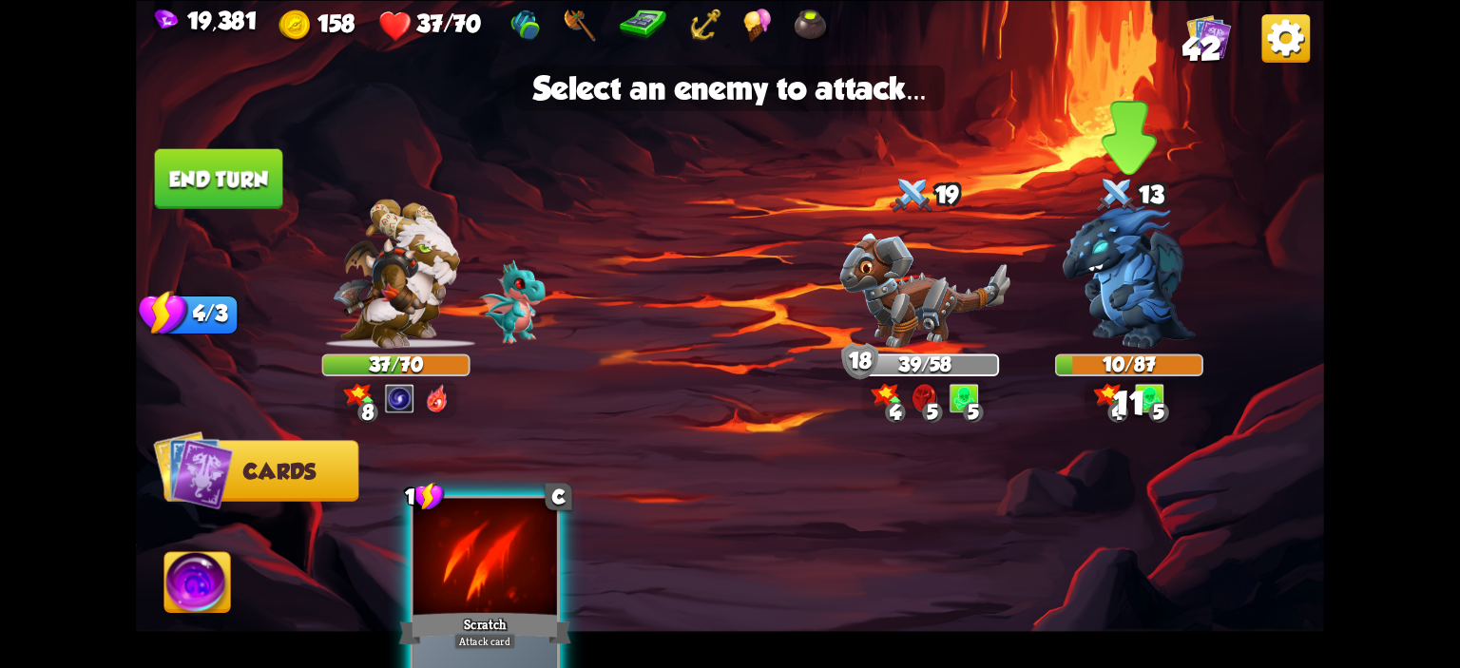
click at [1134, 307] on img at bounding box center [1129, 276] width 133 height 143
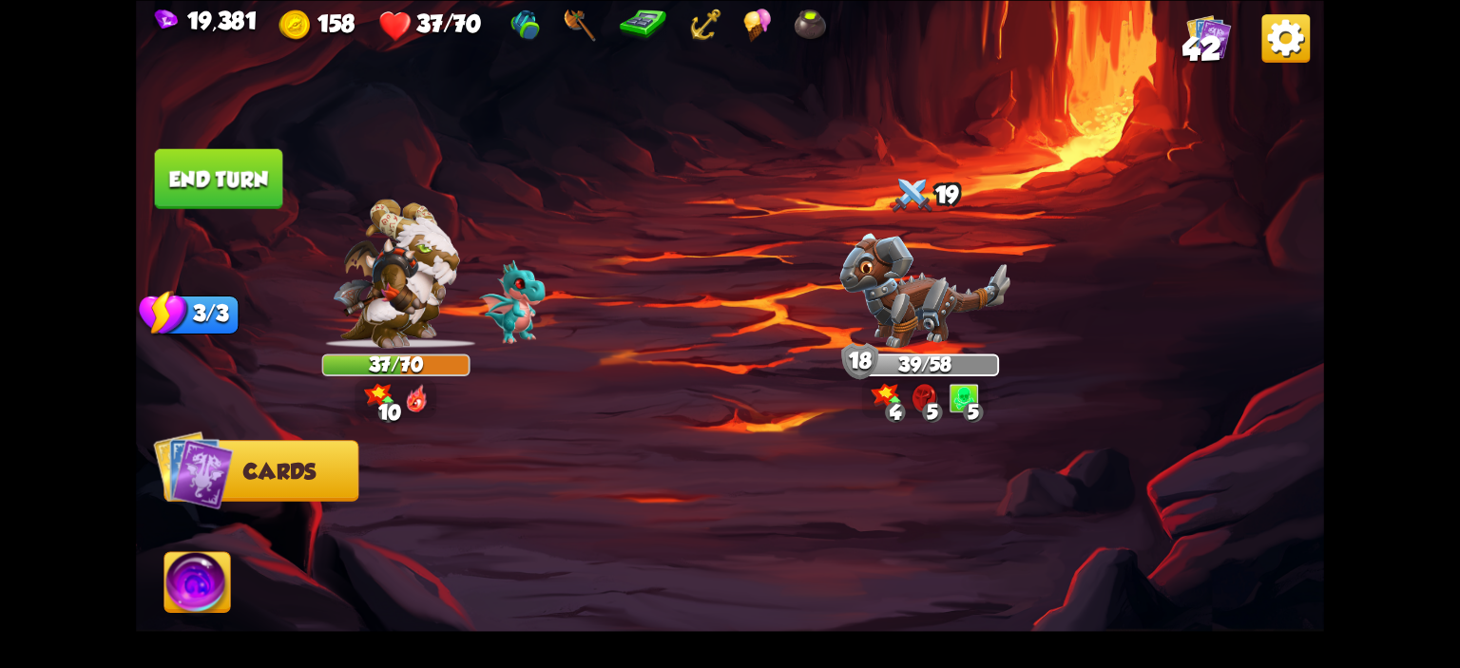
click at [213, 216] on img at bounding box center [730, 334] width 1188 height 668
click at [213, 184] on button "End turn" at bounding box center [219, 178] width 128 height 60
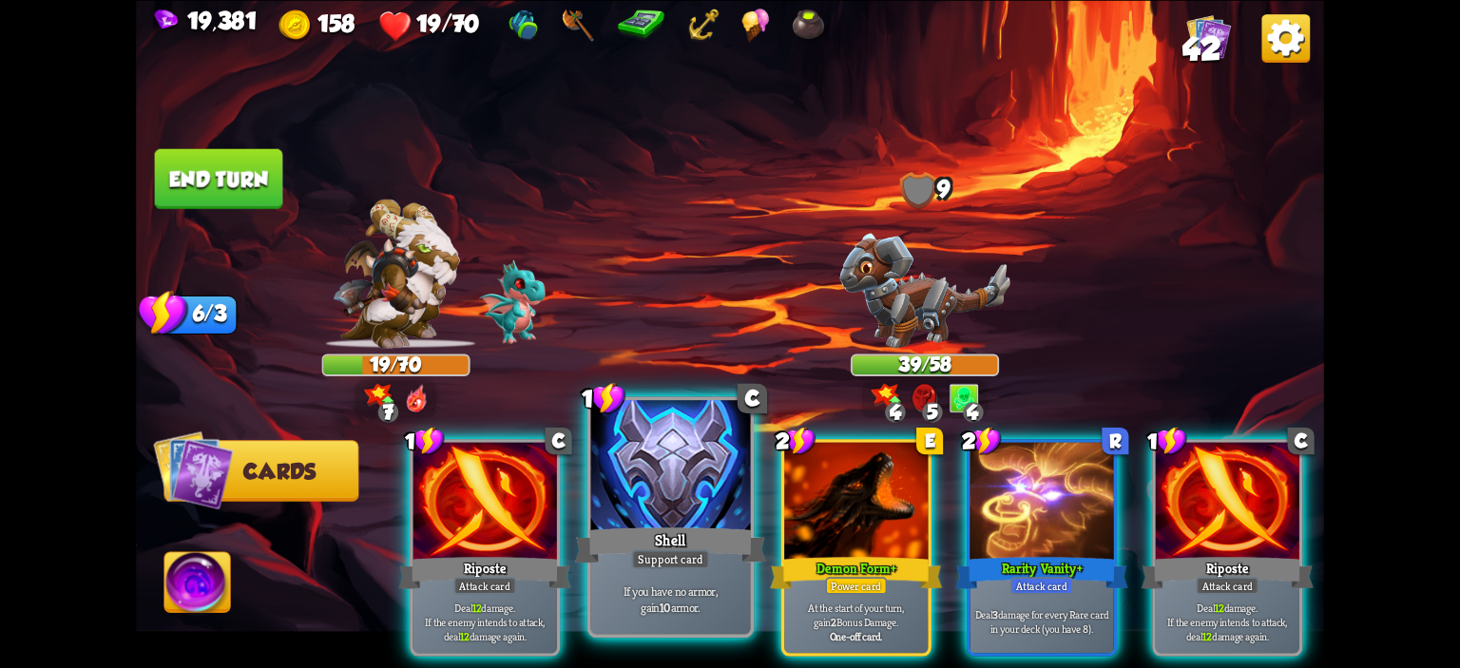
click at [734, 508] on div at bounding box center [671, 467] width 160 height 135
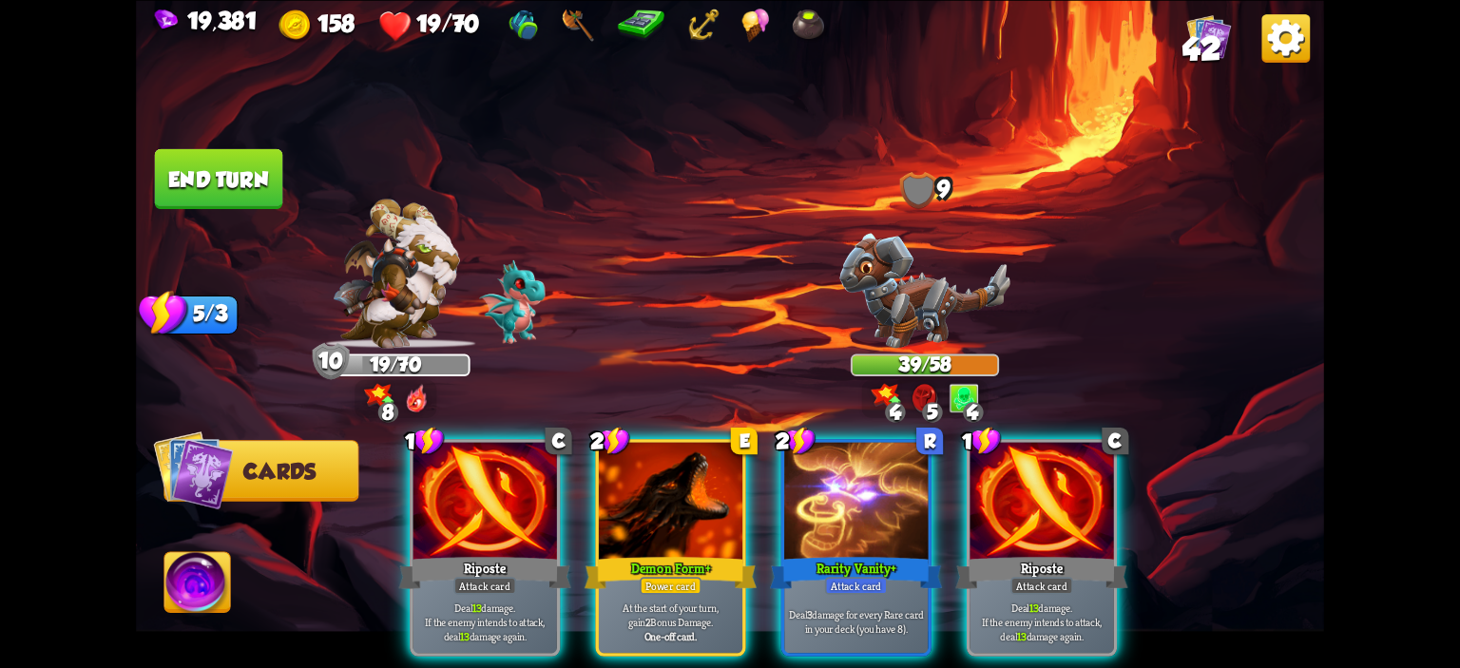
click at [994, 488] on div at bounding box center [1042, 502] width 144 height 121
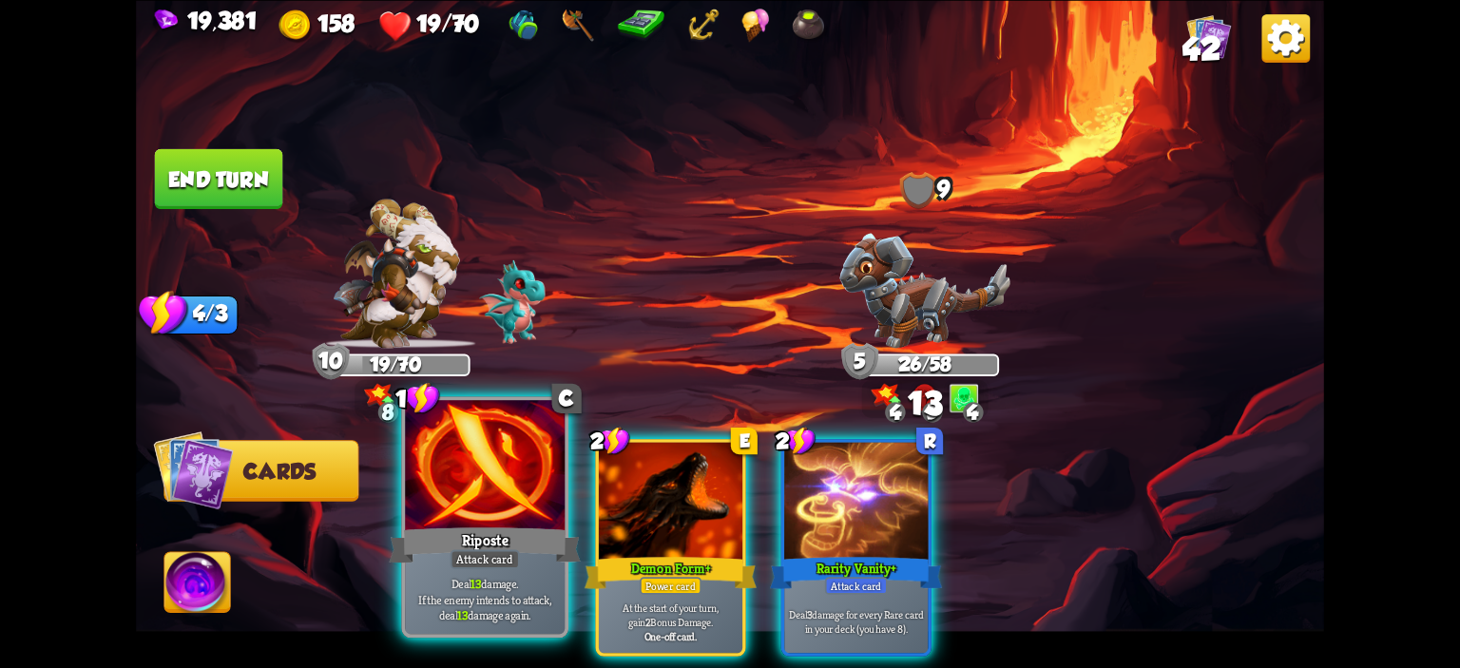
click at [533, 478] on div at bounding box center [485, 467] width 160 height 135
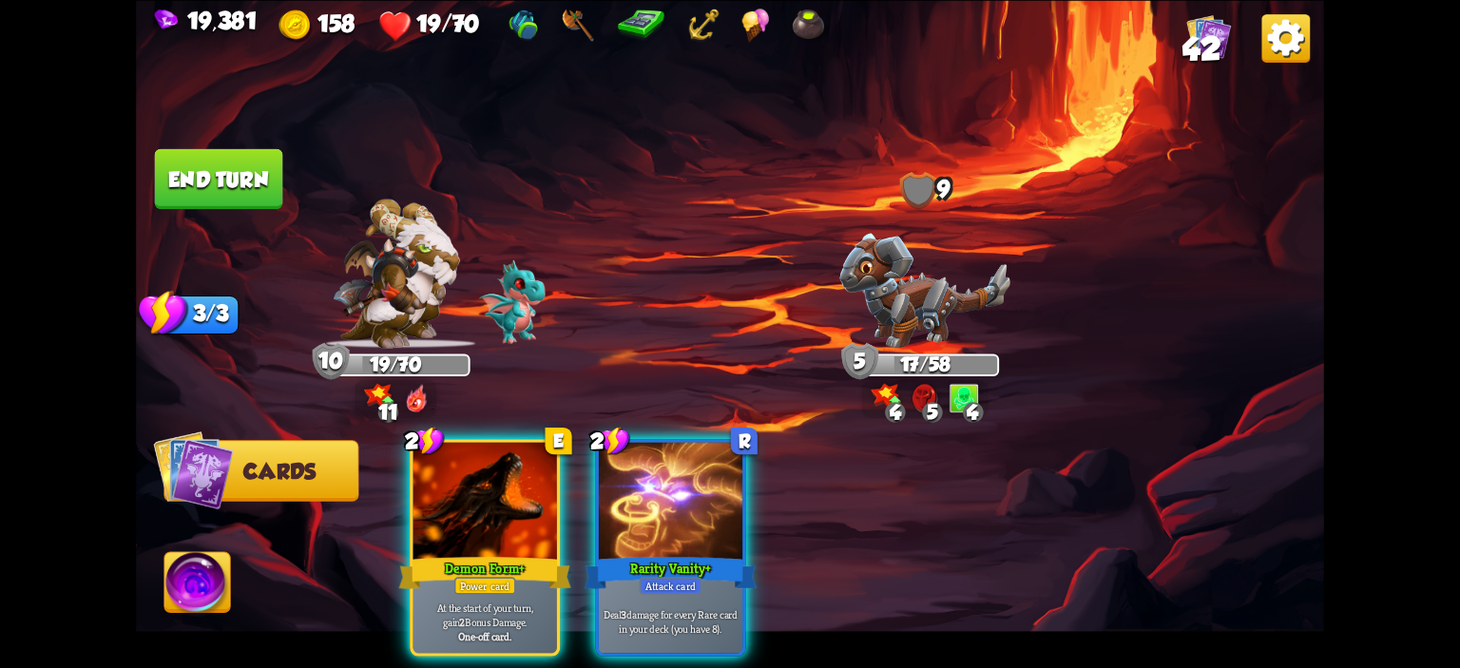
click at [205, 575] on img at bounding box center [197, 585] width 66 height 67
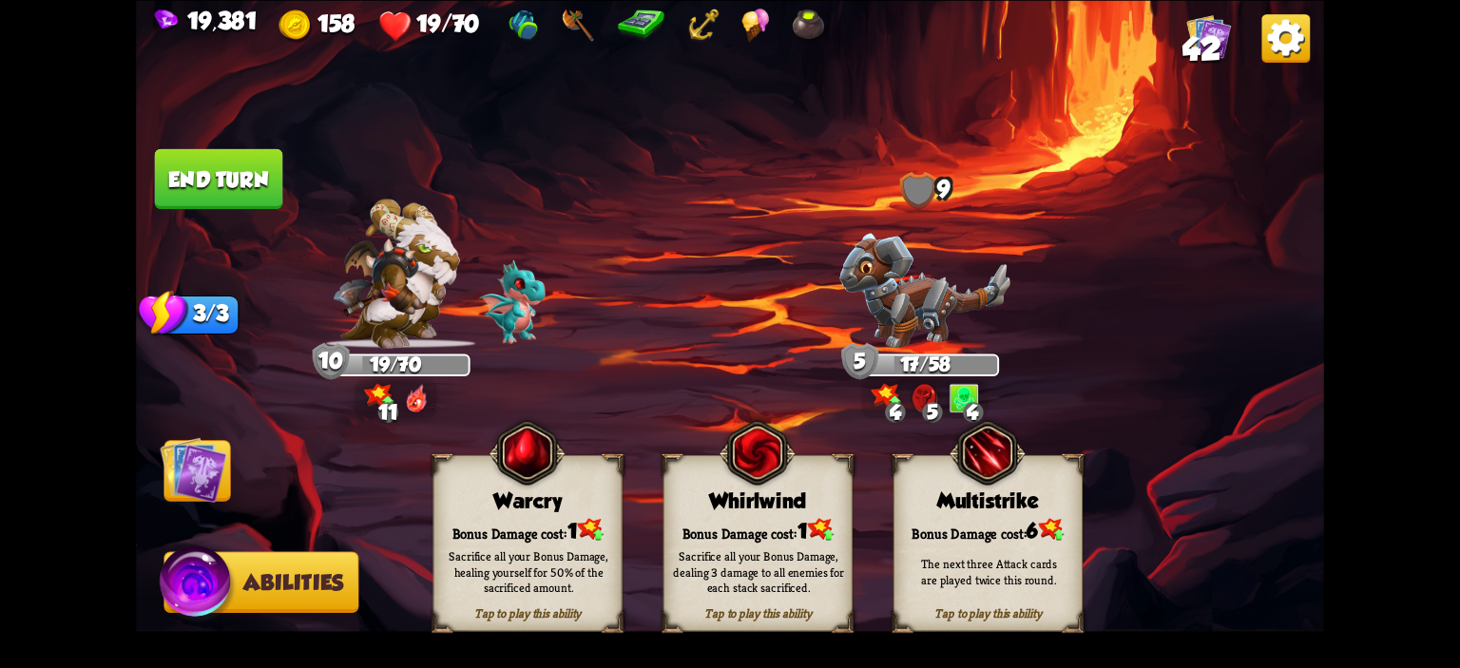
click at [485, 505] on div "Warcry" at bounding box center [528, 501] width 187 height 24
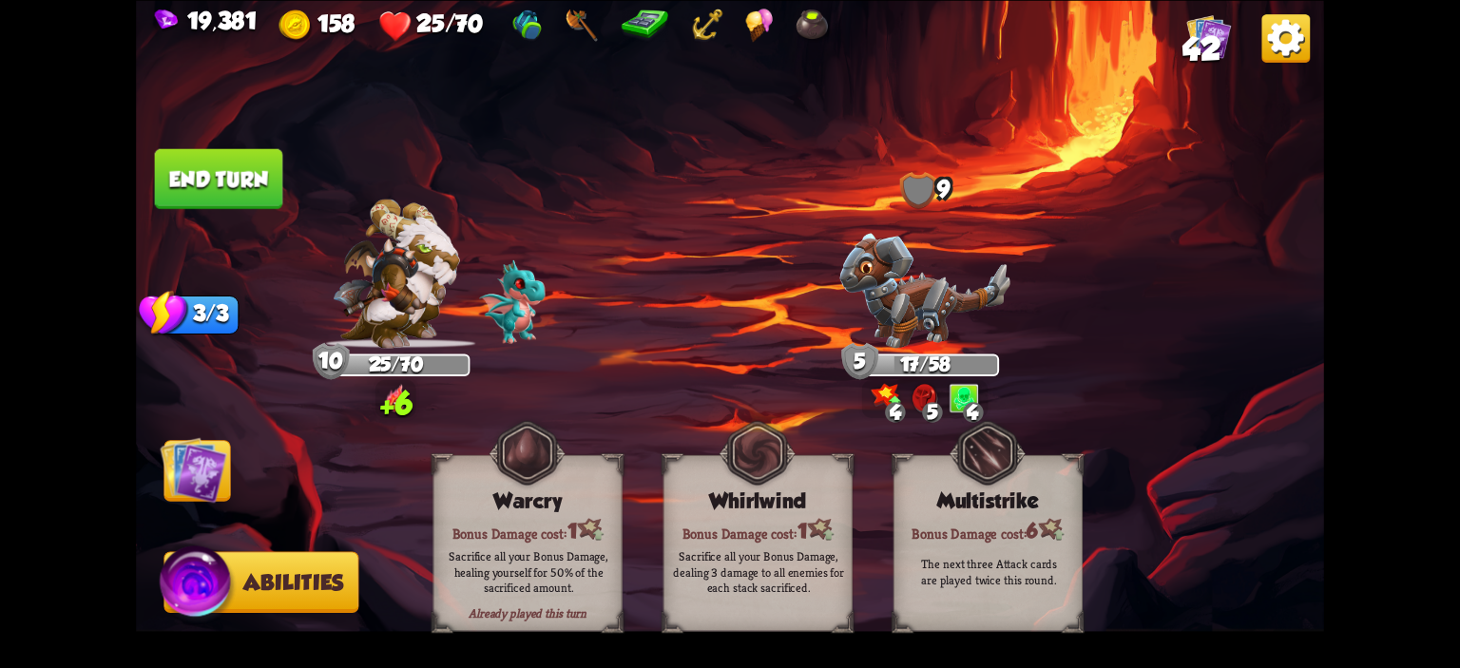
click at [193, 189] on button "End turn" at bounding box center [219, 178] width 128 height 60
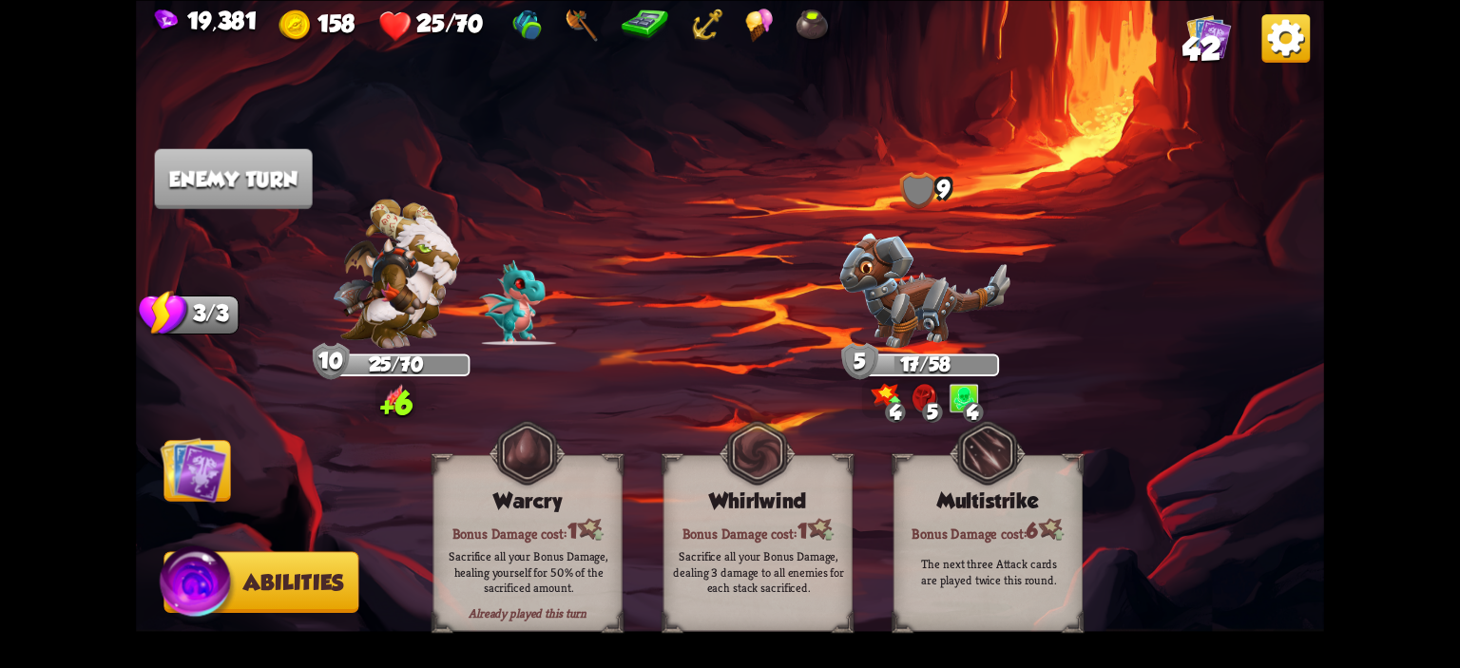
click at [202, 435] on img at bounding box center [730, 334] width 1188 height 668
click at [205, 467] on img at bounding box center [193, 469] width 67 height 67
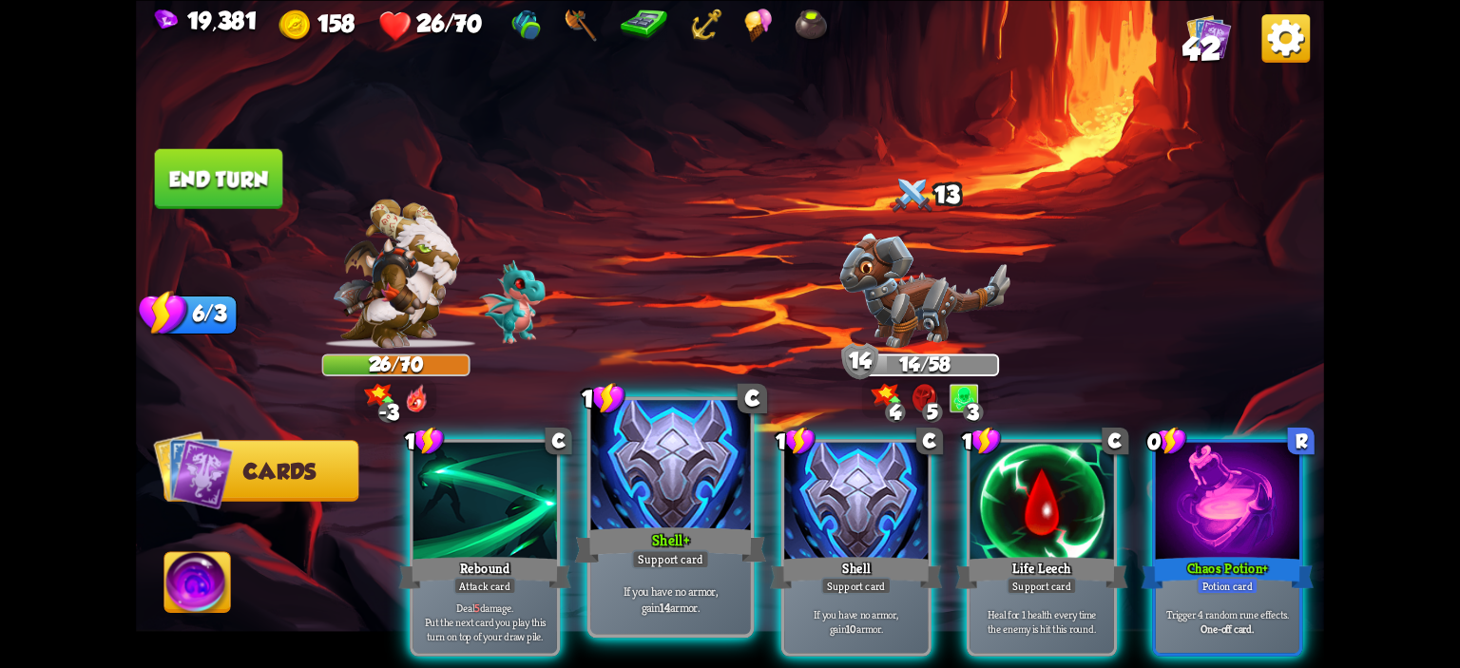
click at [690, 487] on div at bounding box center [671, 467] width 160 height 135
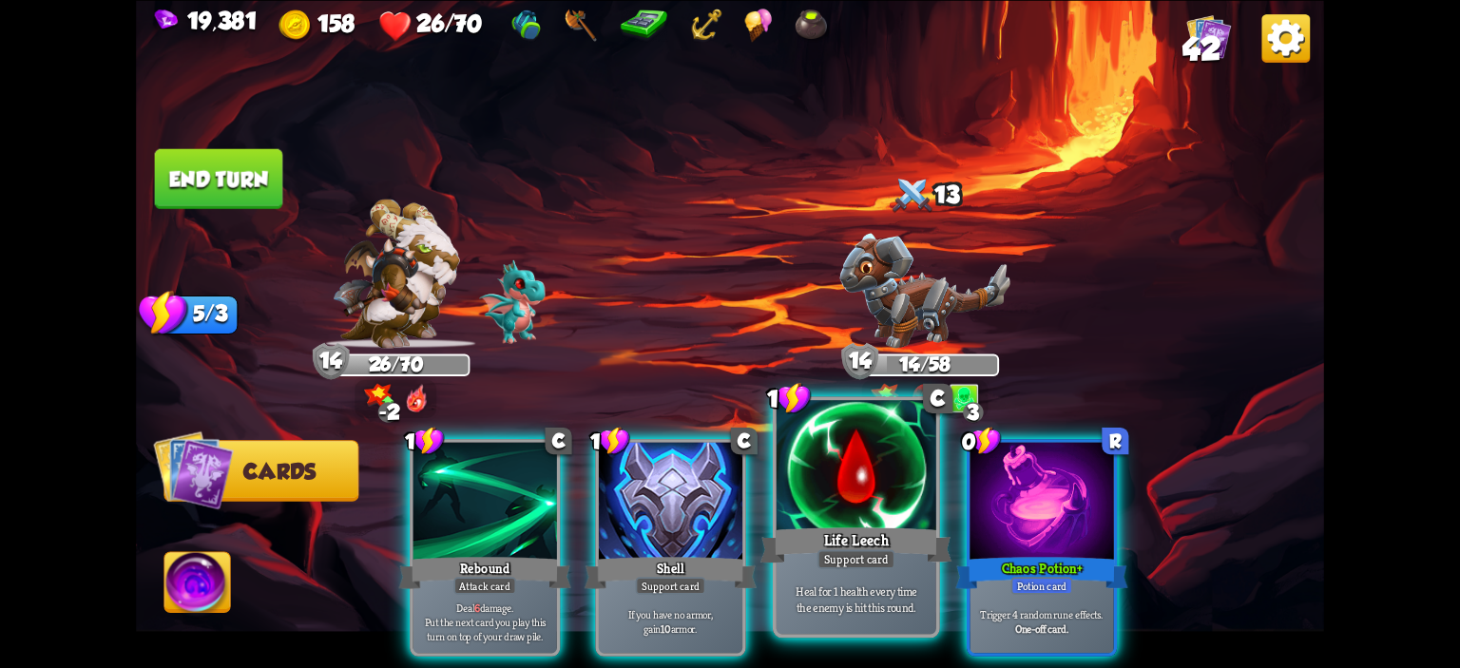
click at [907, 466] on div at bounding box center [857, 467] width 160 height 135
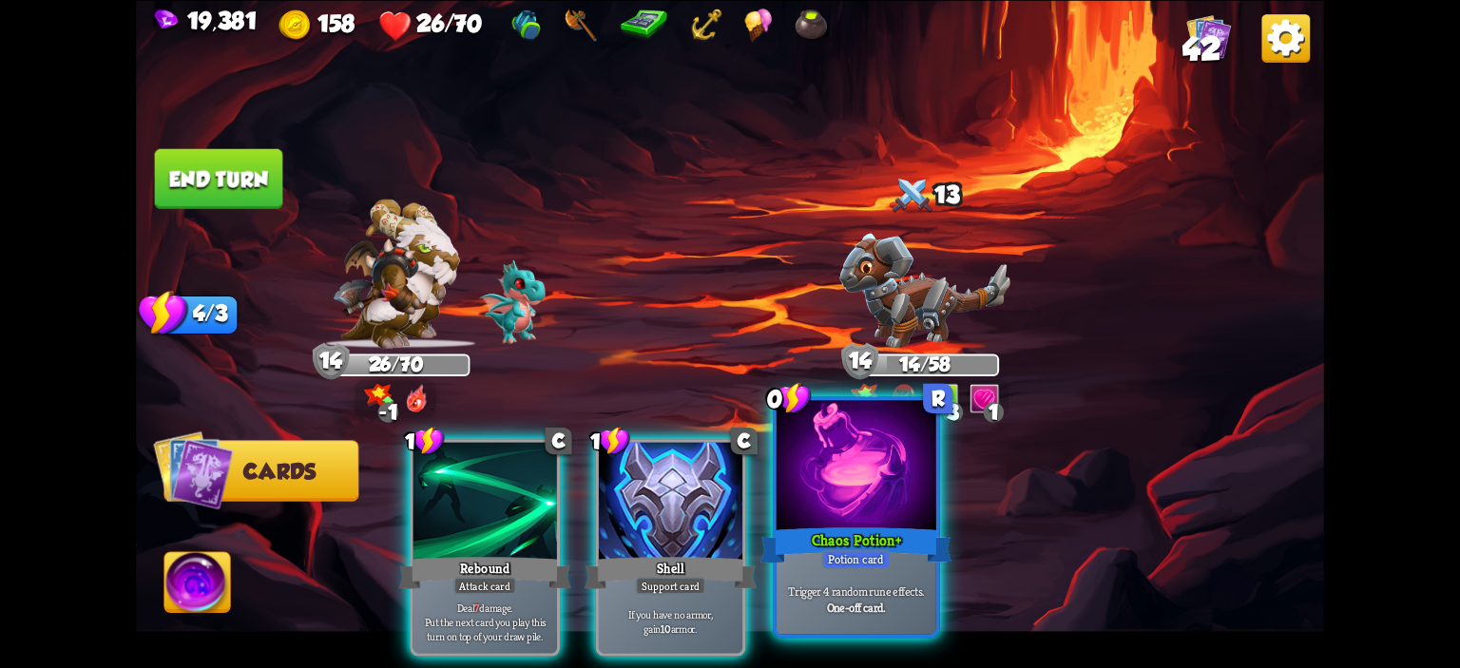
click at [890, 466] on div at bounding box center [857, 467] width 160 height 135
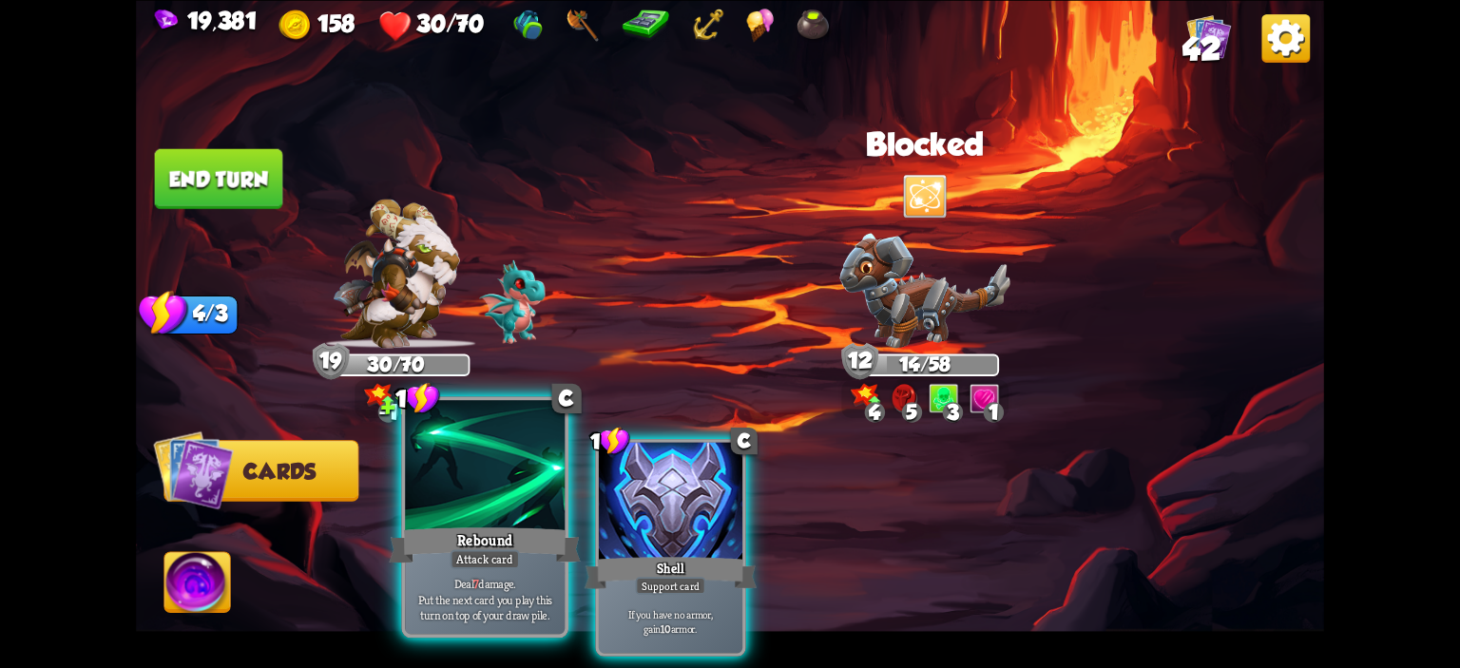
click at [467, 459] on div at bounding box center [485, 467] width 160 height 135
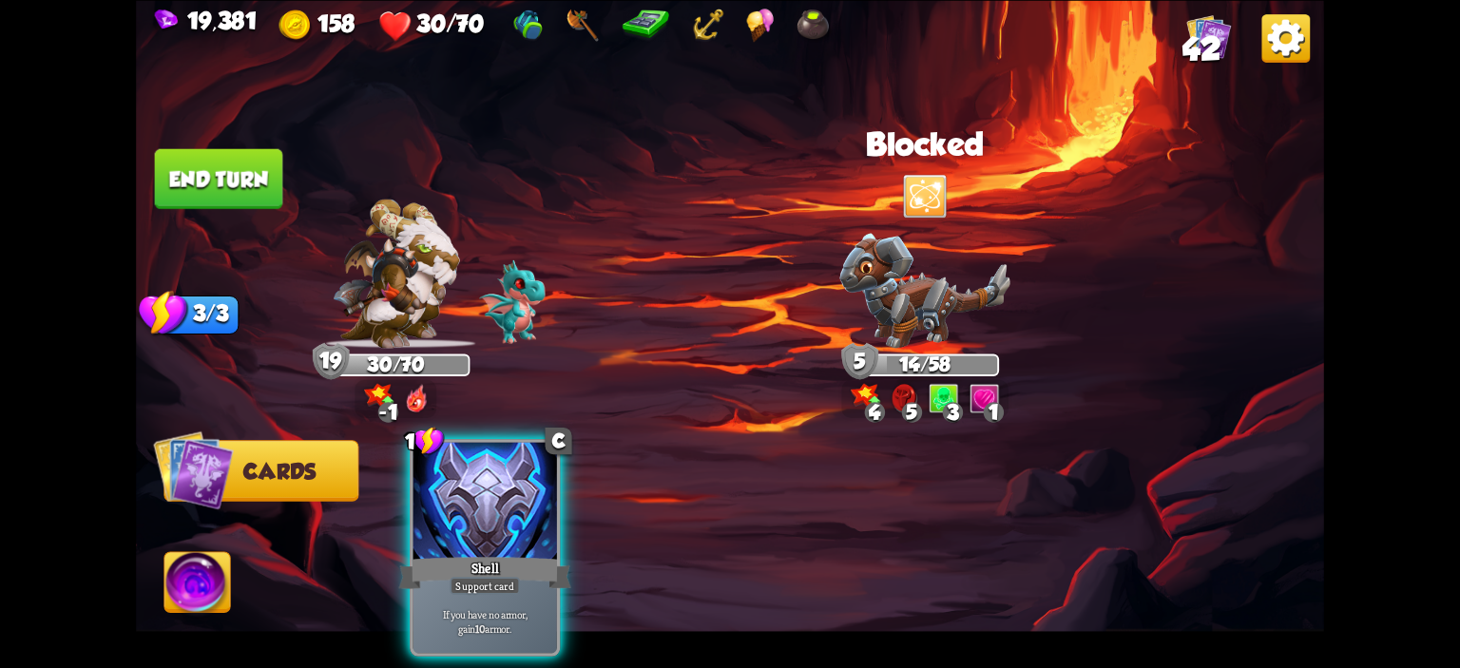
click at [467, 459] on div at bounding box center [486, 502] width 144 height 121
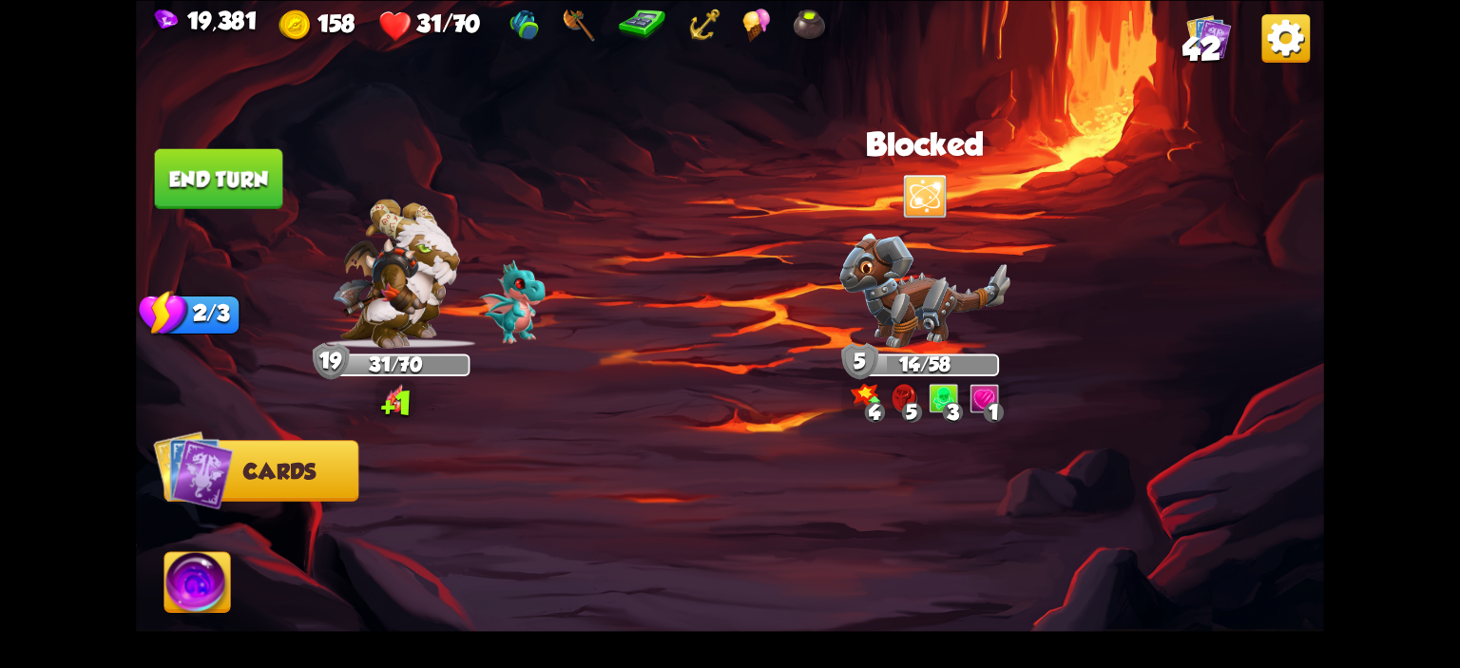
click at [251, 197] on button "End turn" at bounding box center [219, 178] width 128 height 60
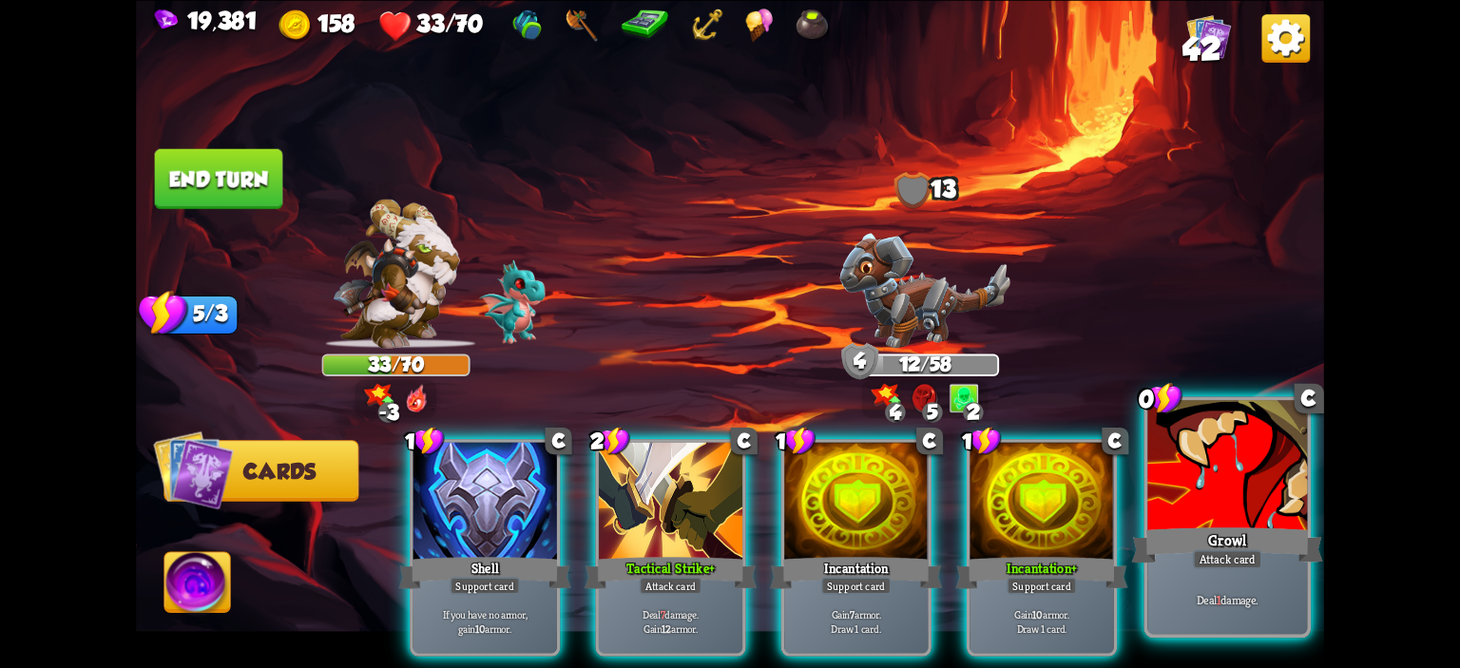
click at [1269, 463] on div at bounding box center [1228, 467] width 160 height 135
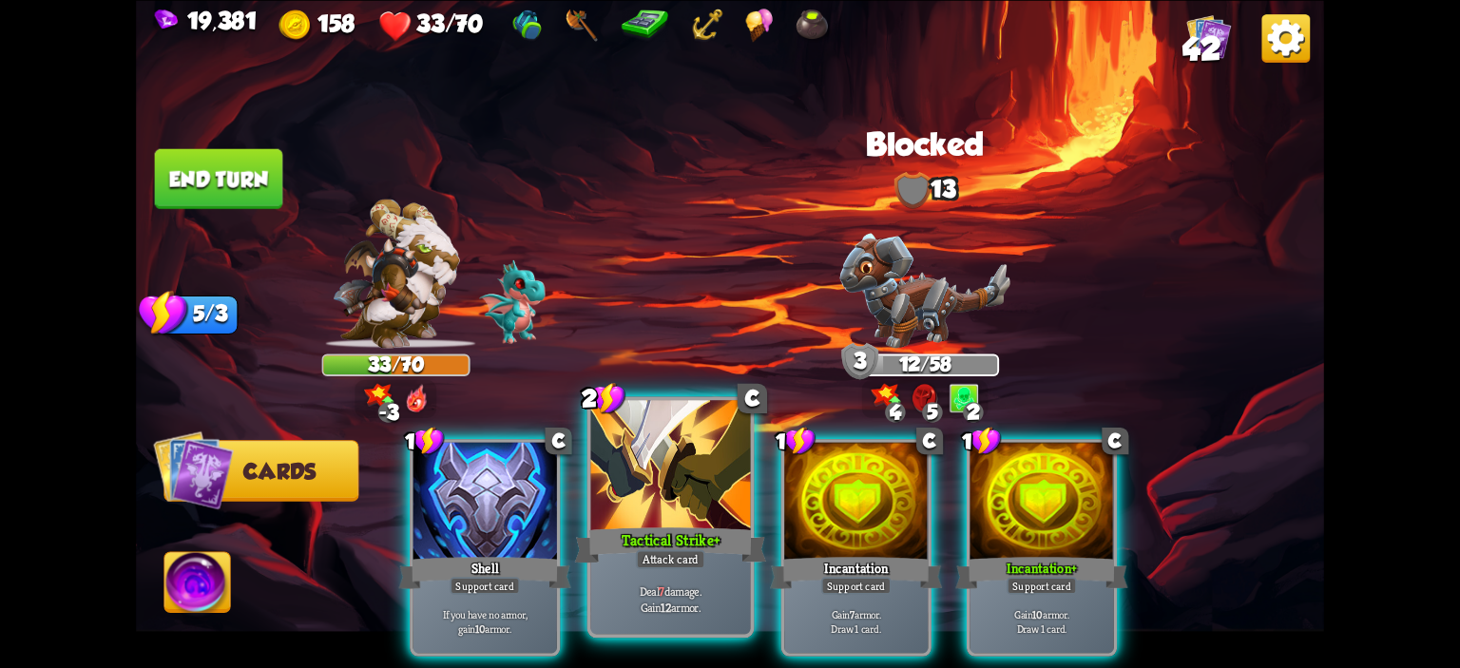
click at [691, 474] on div at bounding box center [671, 467] width 160 height 135
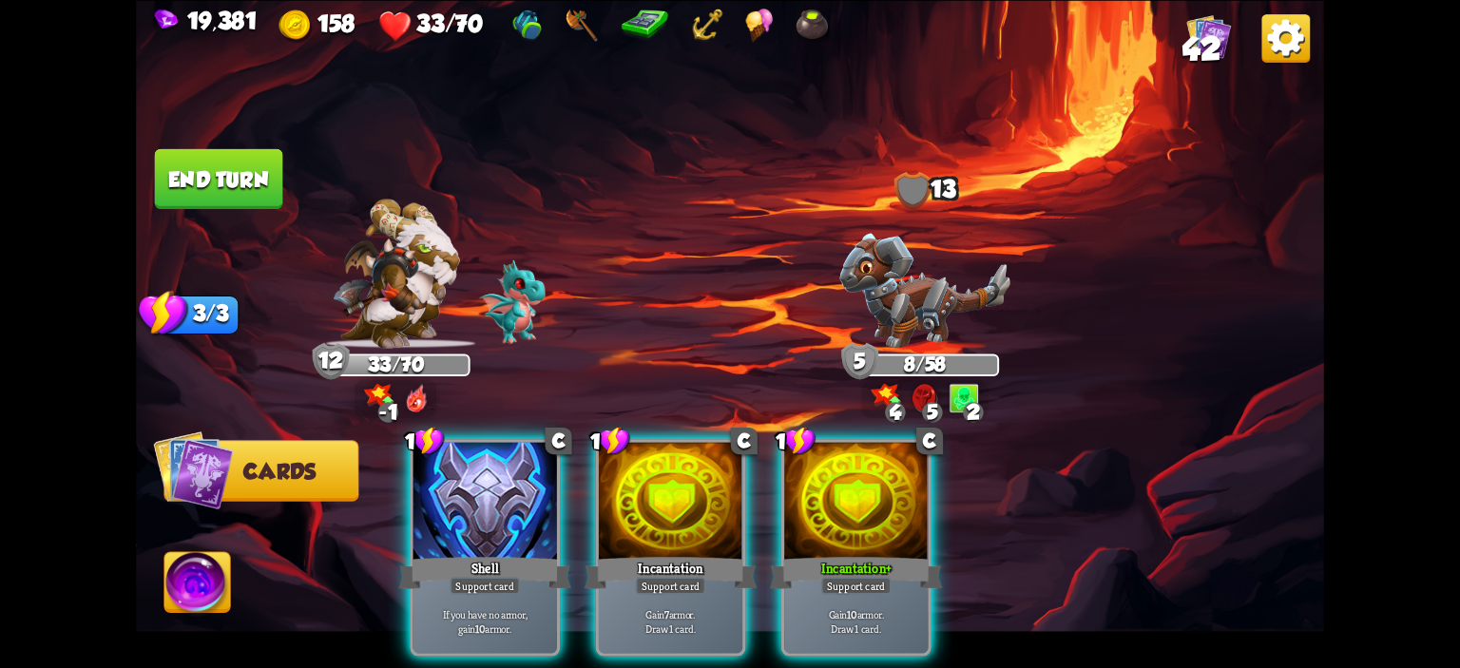
click at [194, 167] on button "End turn" at bounding box center [219, 178] width 128 height 60
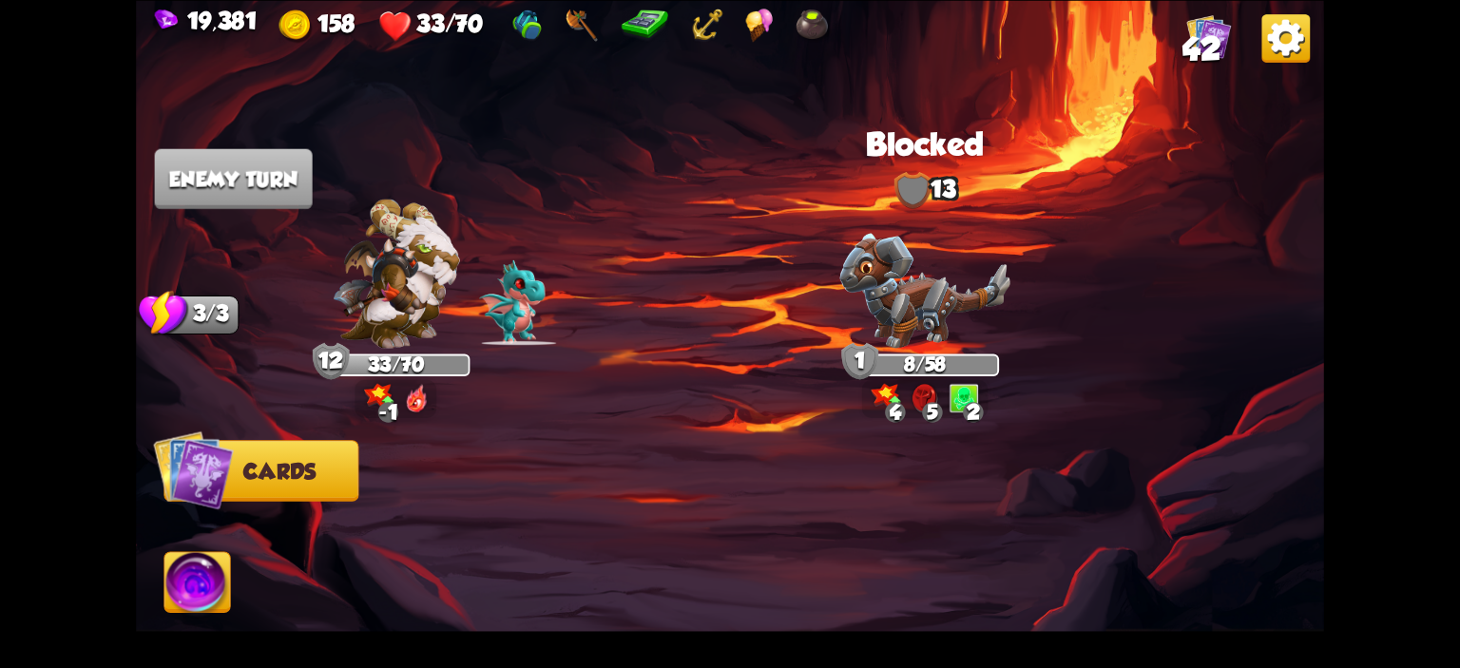
click at [1206, 48] on span "42" at bounding box center [1202, 48] width 38 height 36
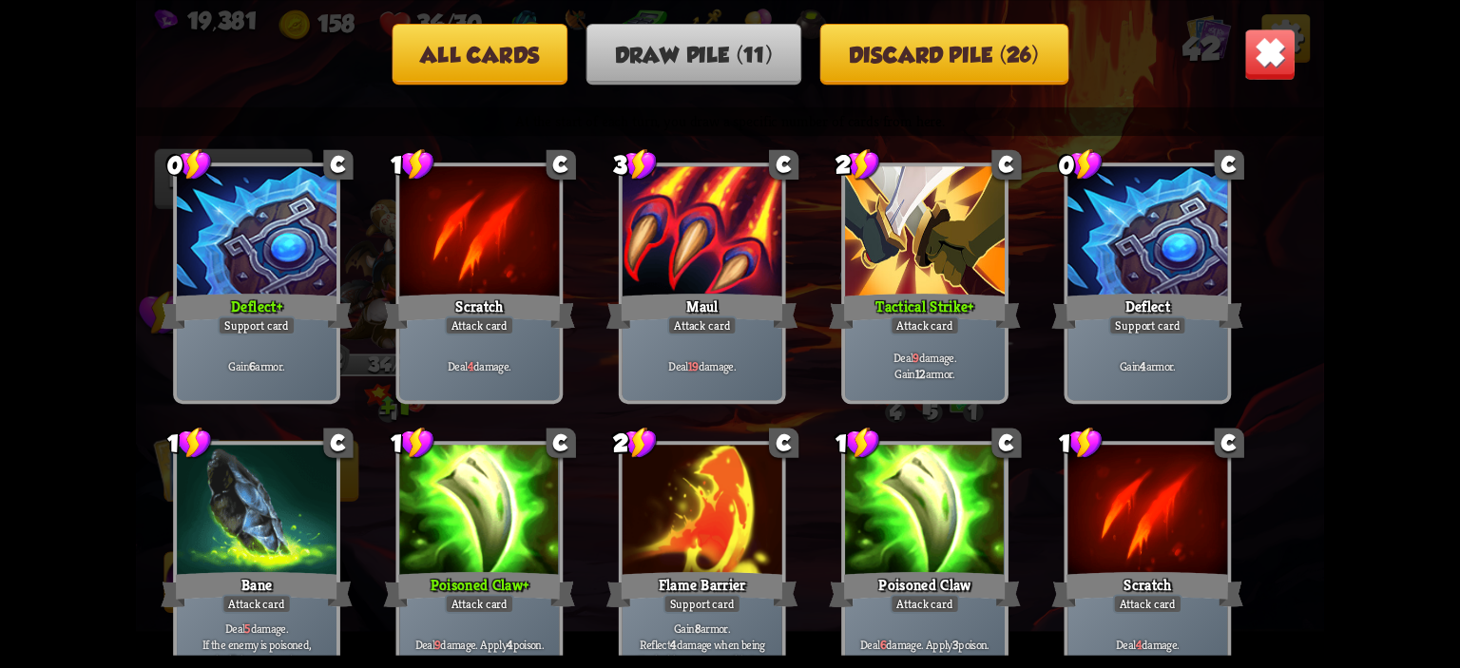
click at [1296, 52] on img at bounding box center [1271, 54] width 52 height 52
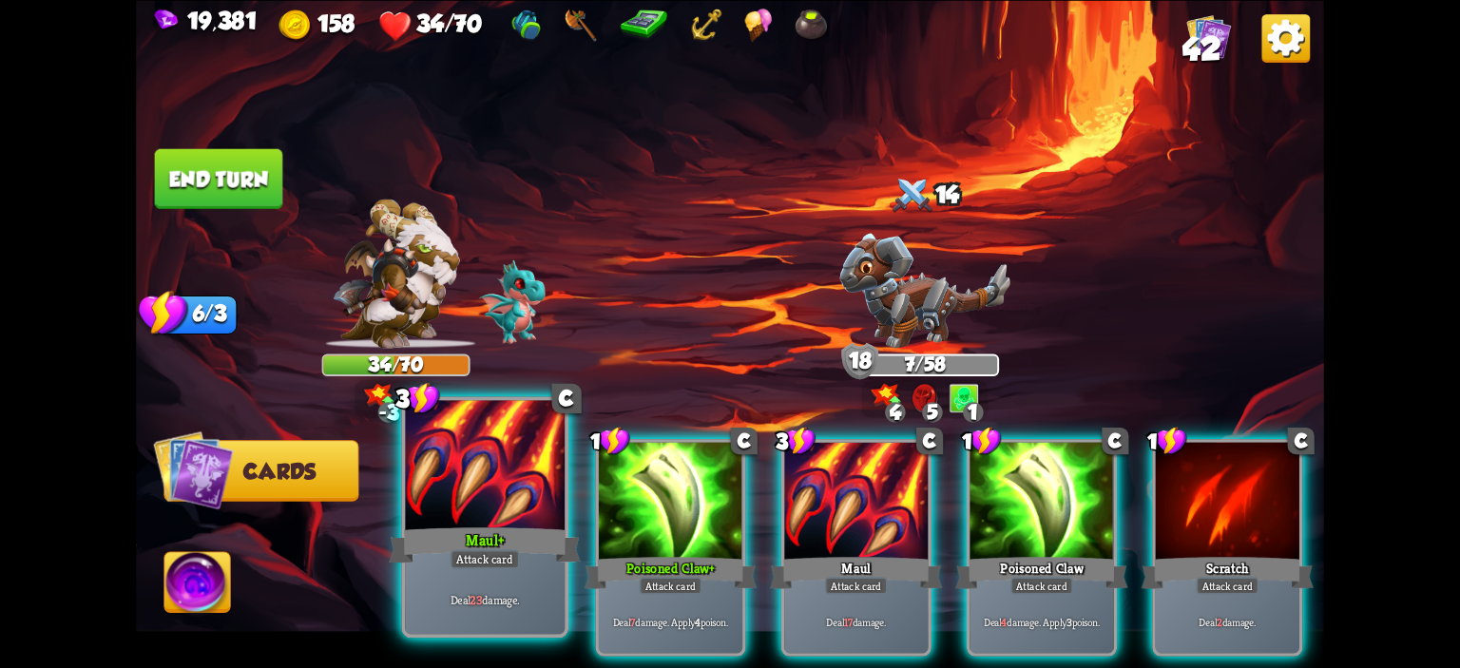
click at [491, 474] on div at bounding box center [485, 467] width 160 height 135
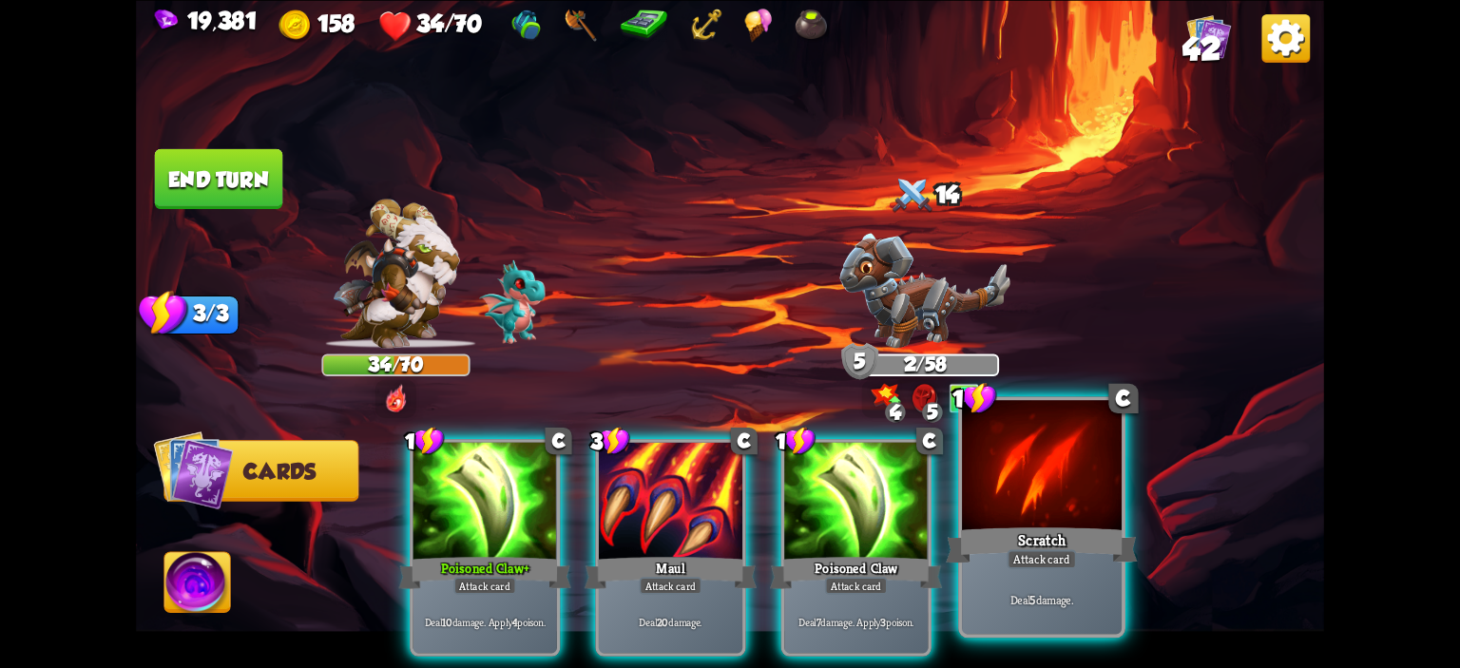
click at [982, 463] on div at bounding box center [1042, 467] width 160 height 135
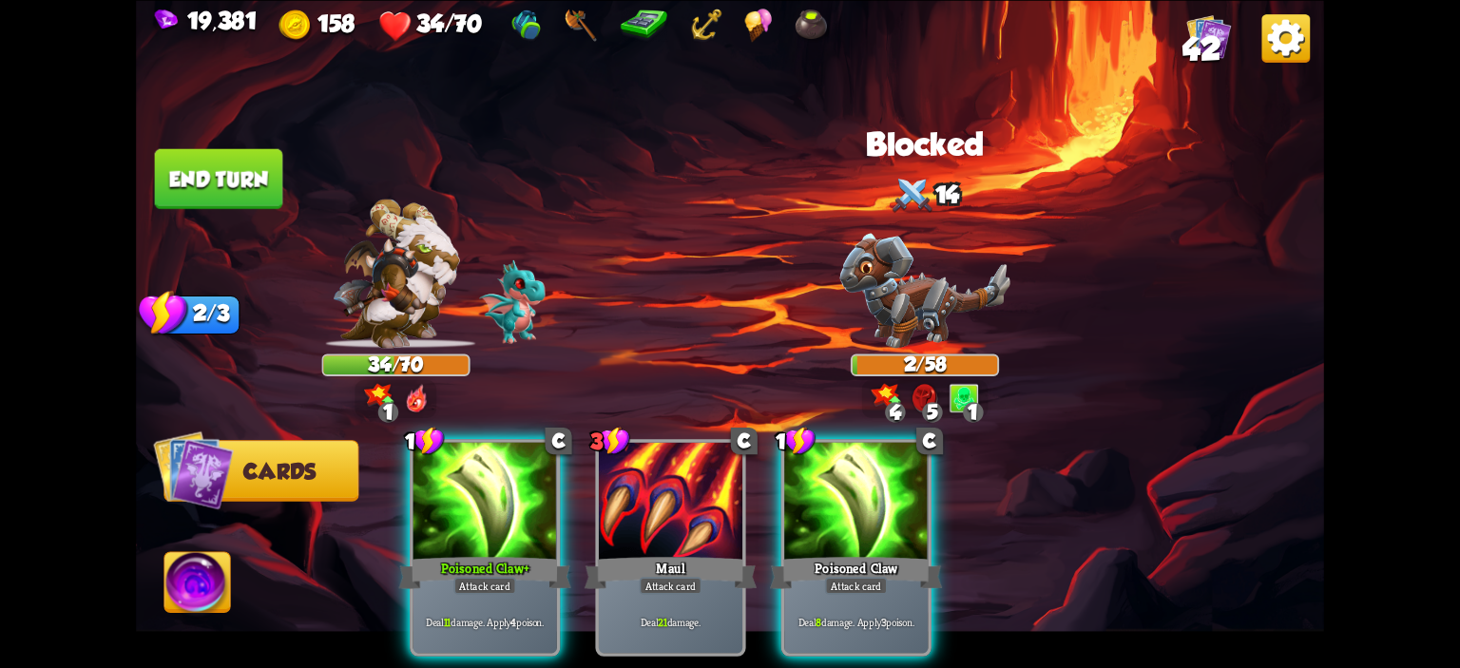
click at [255, 201] on button "End turn" at bounding box center [219, 178] width 128 height 60
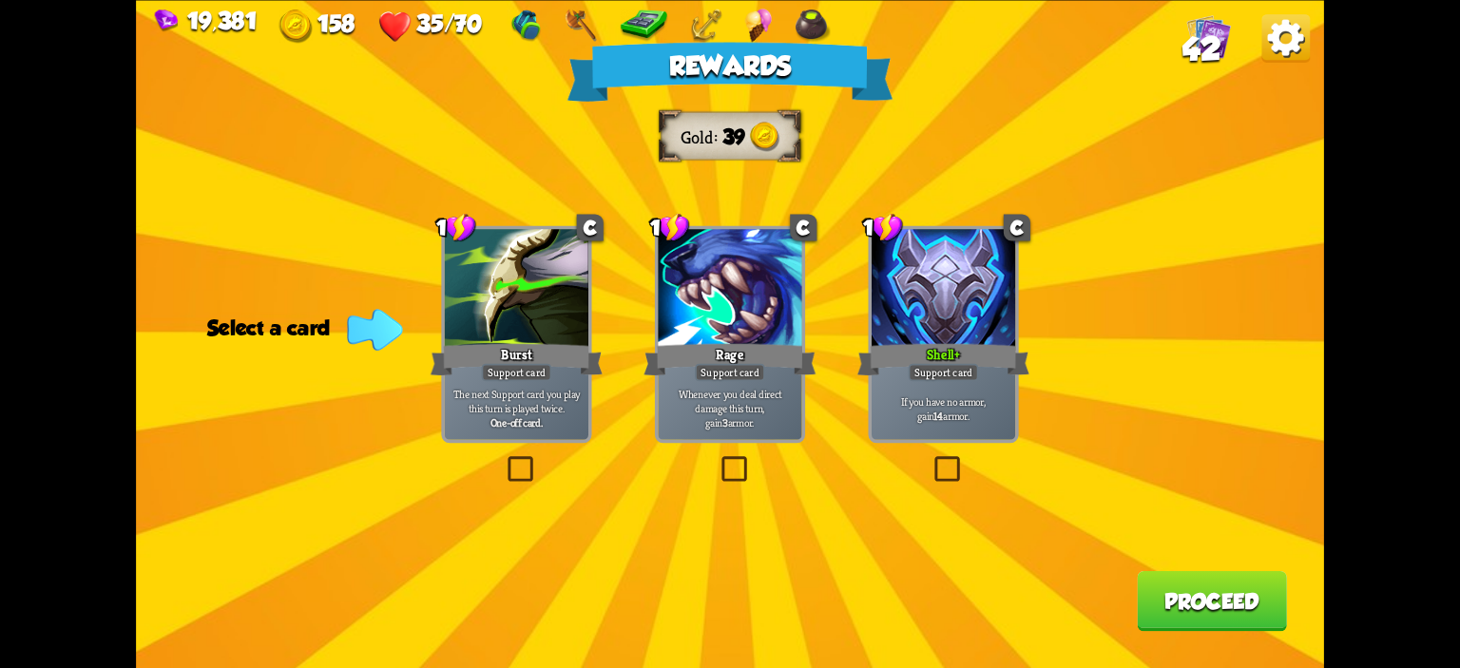
click at [707, 337] on div at bounding box center [730, 289] width 144 height 121
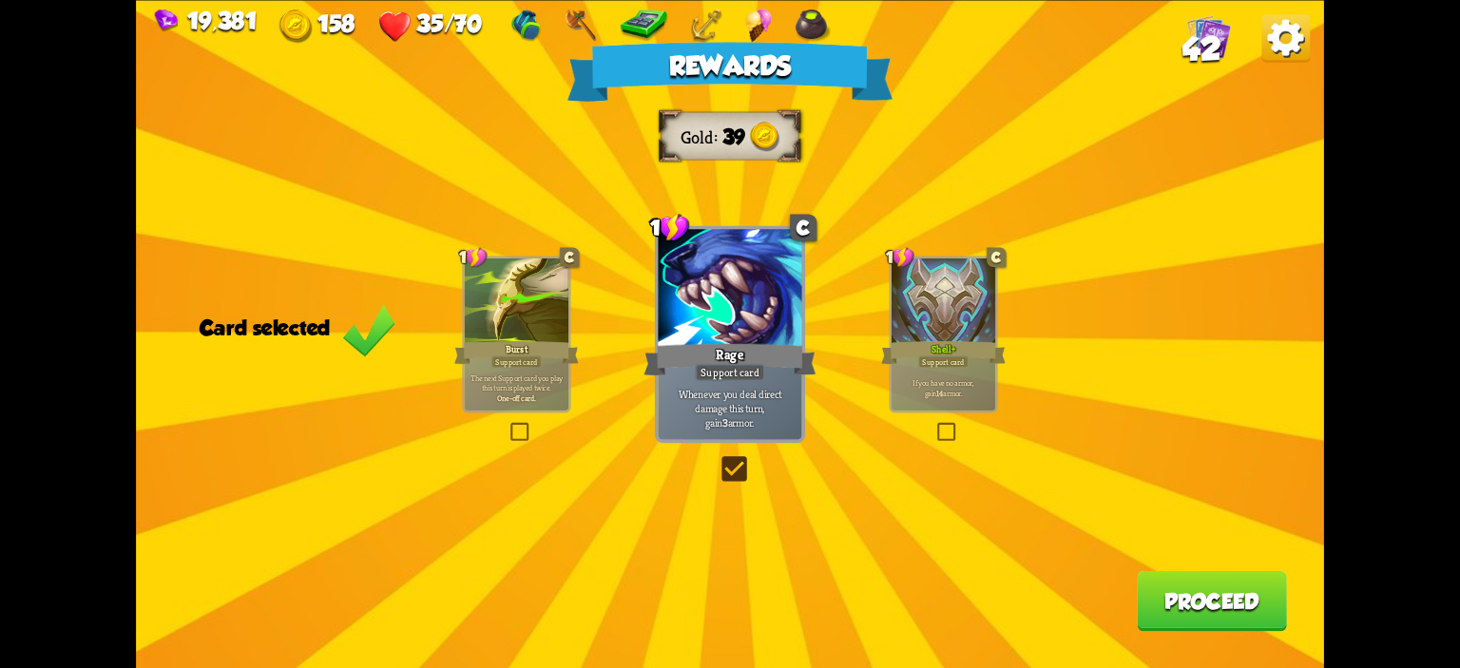
click at [953, 308] on div at bounding box center [944, 302] width 104 height 87
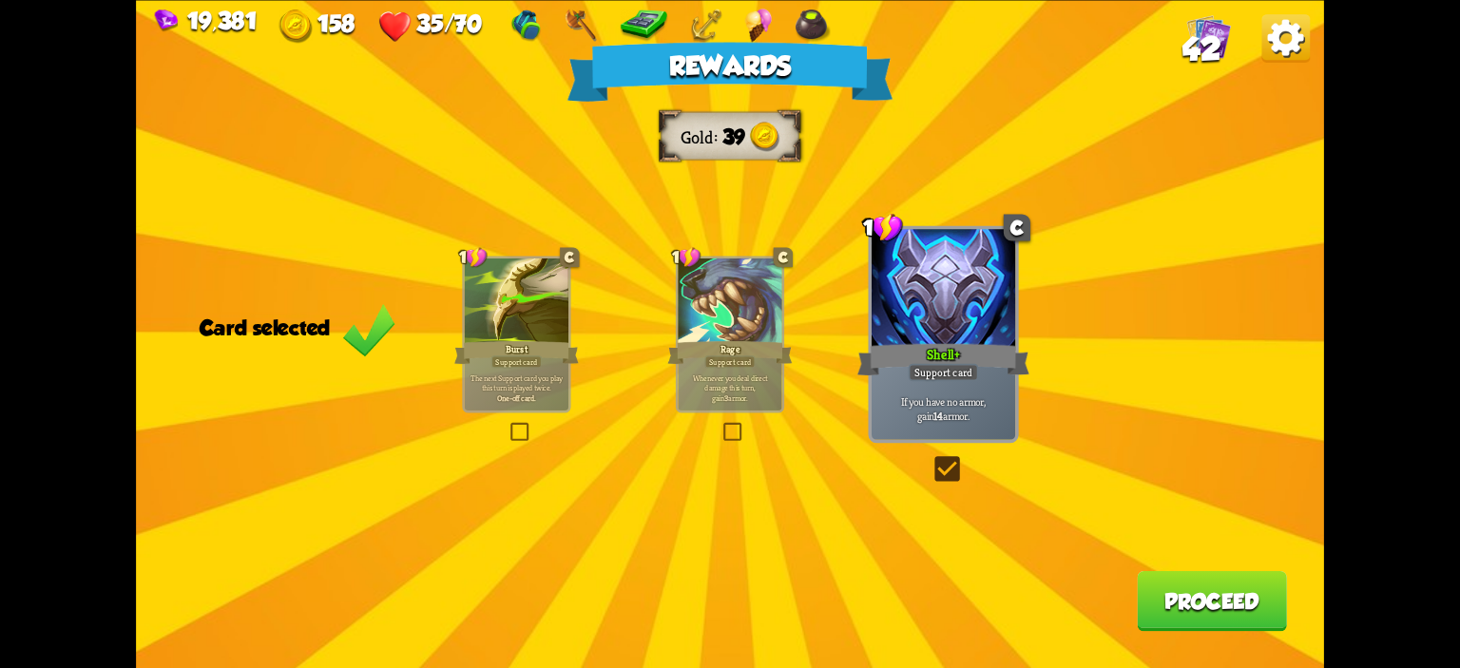
click at [1190, 601] on button "Proceed" at bounding box center [1212, 600] width 150 height 60
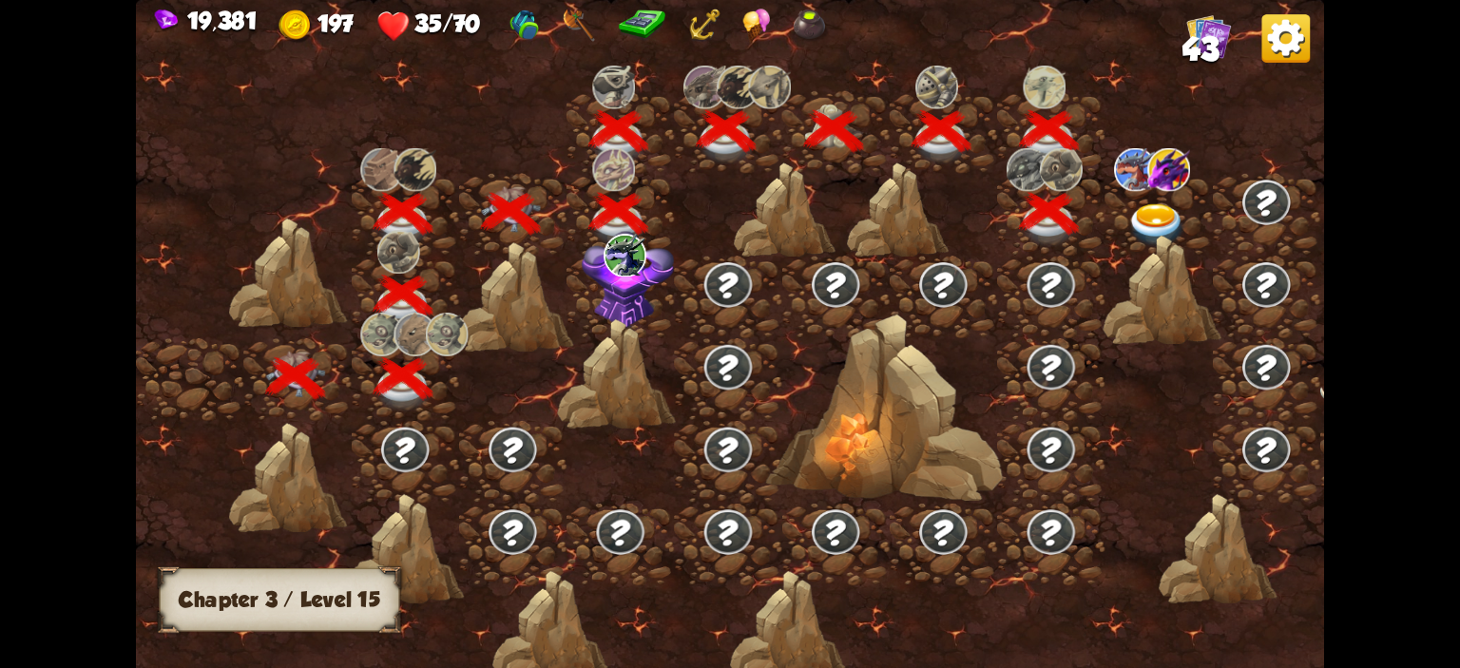
scroll to position [0, 289]
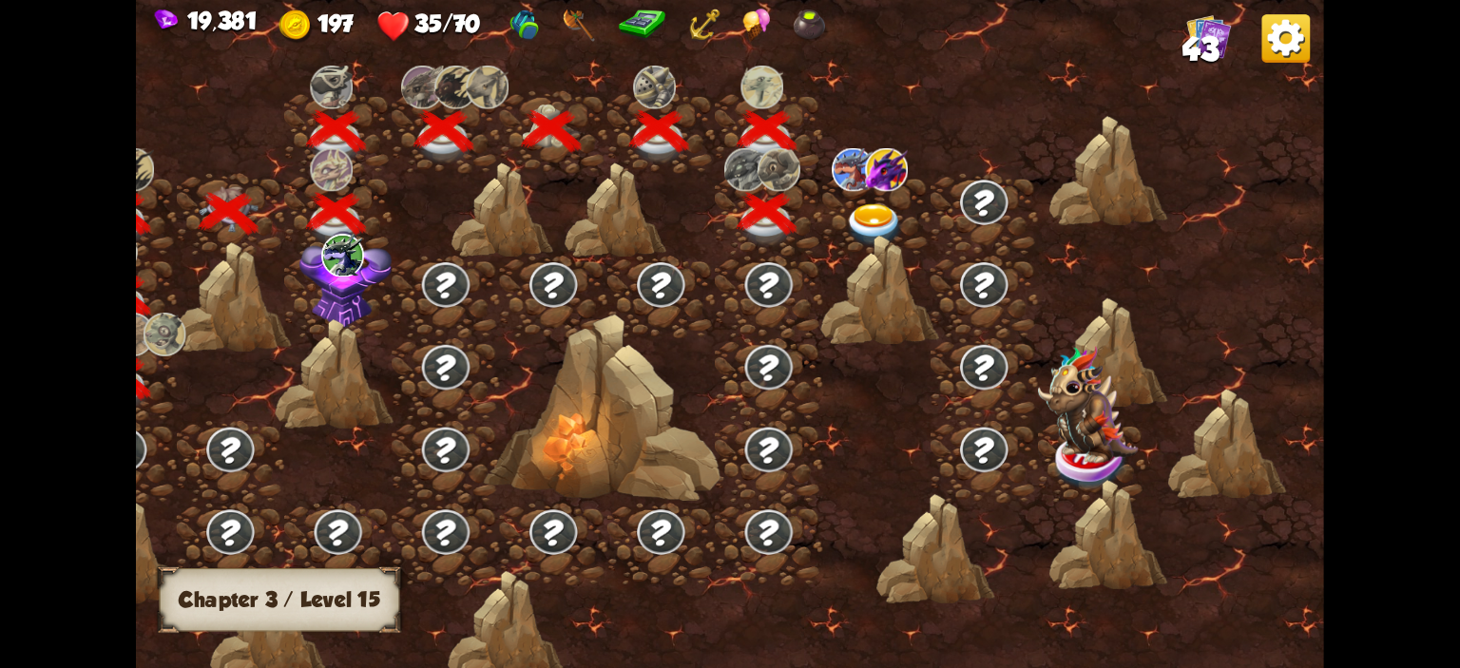
click at [859, 189] on img at bounding box center [853, 169] width 43 height 43
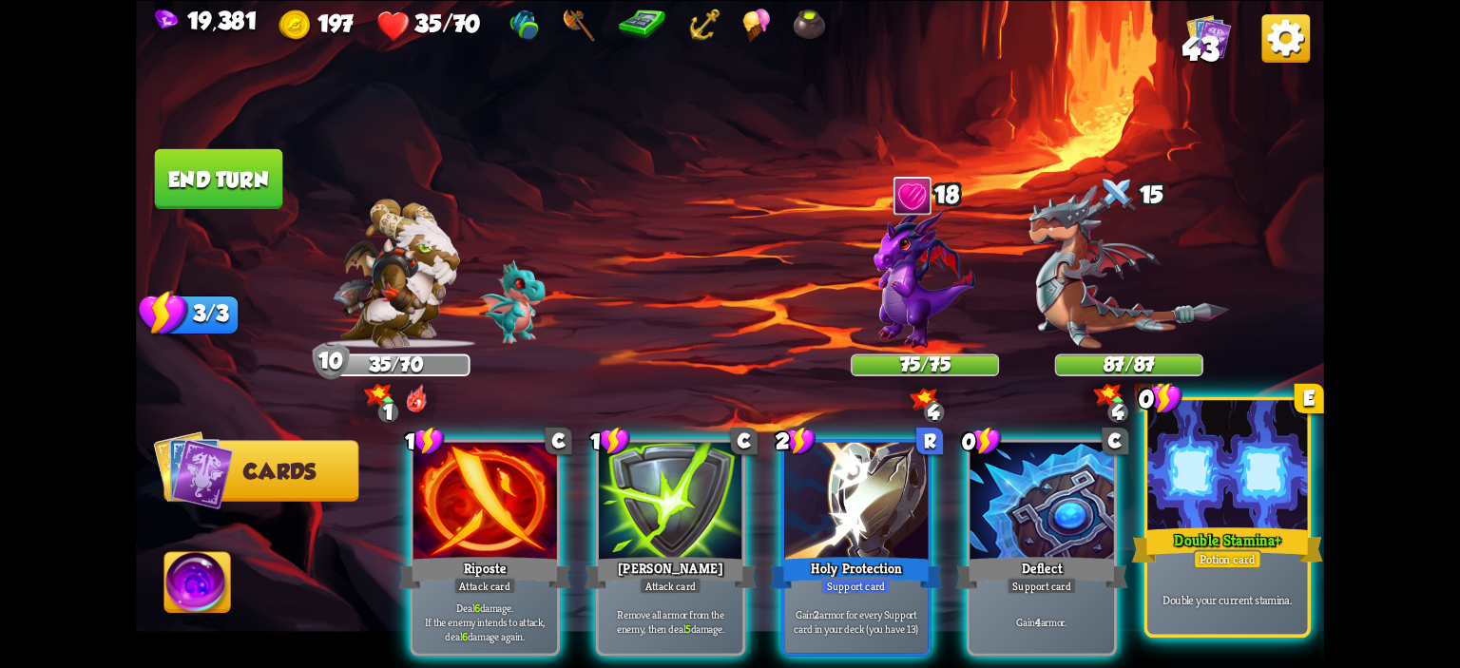
click at [1267, 473] on div at bounding box center [1228, 467] width 160 height 135
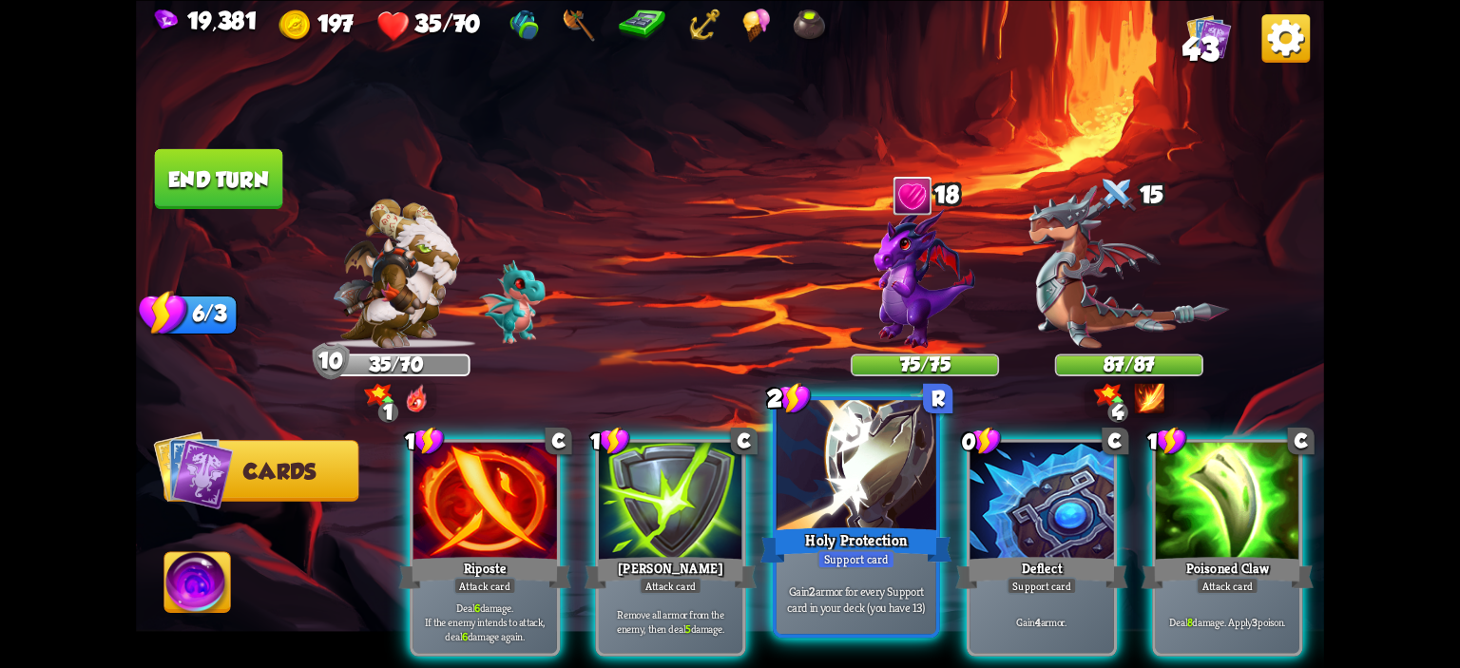
click at [856, 482] on div at bounding box center [857, 467] width 160 height 135
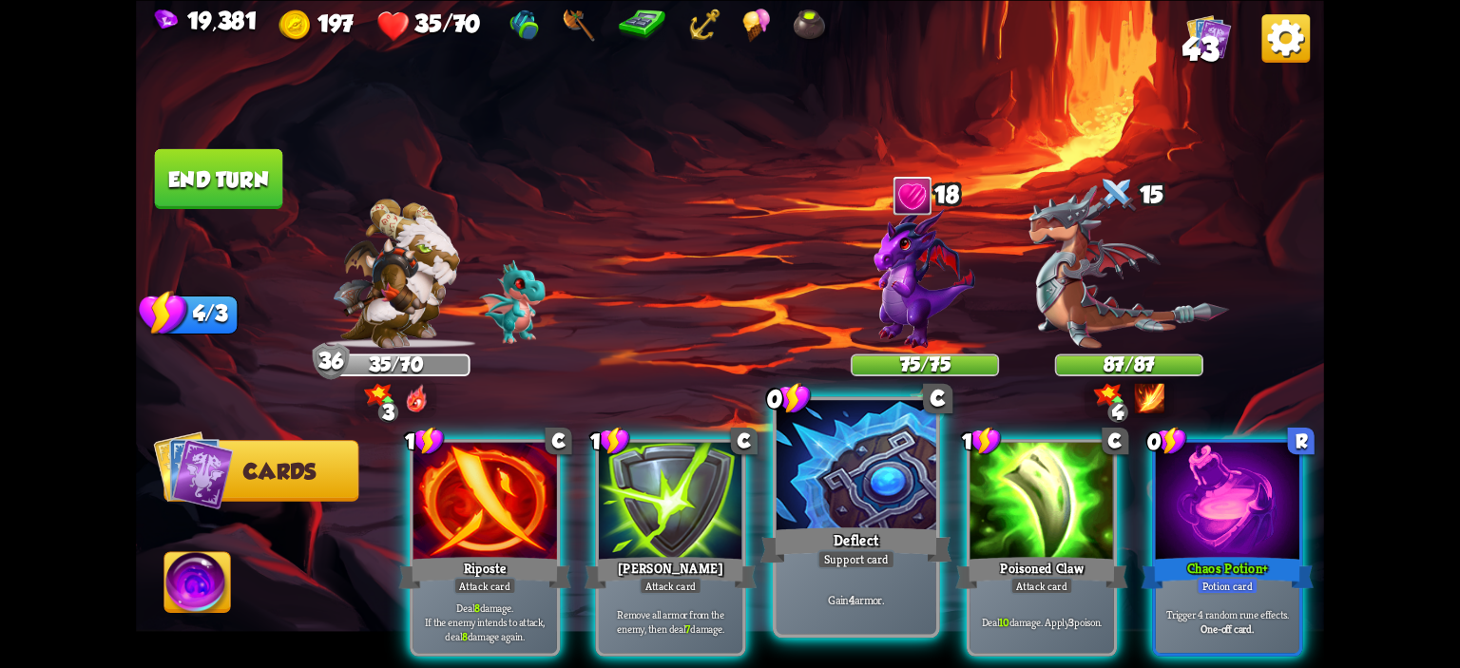
click at [825, 493] on div at bounding box center [857, 467] width 160 height 135
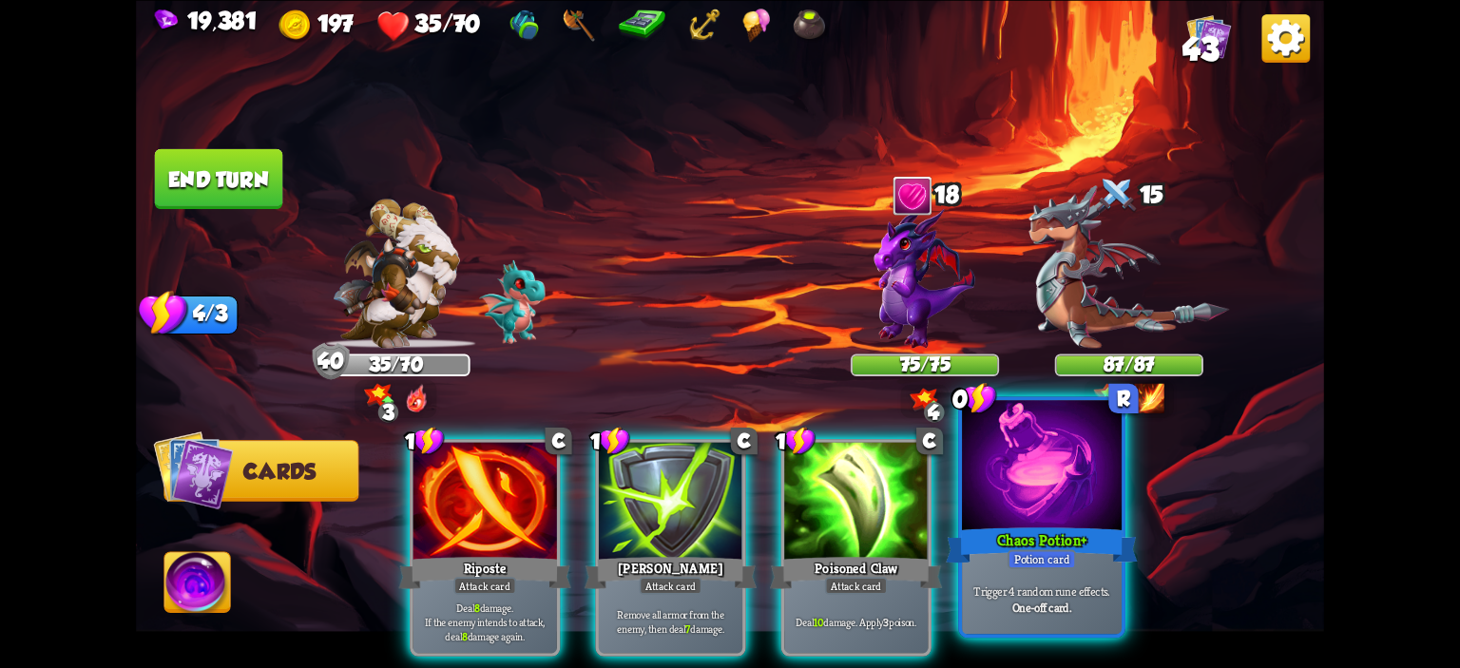
click at [1047, 463] on div at bounding box center [1042, 467] width 160 height 135
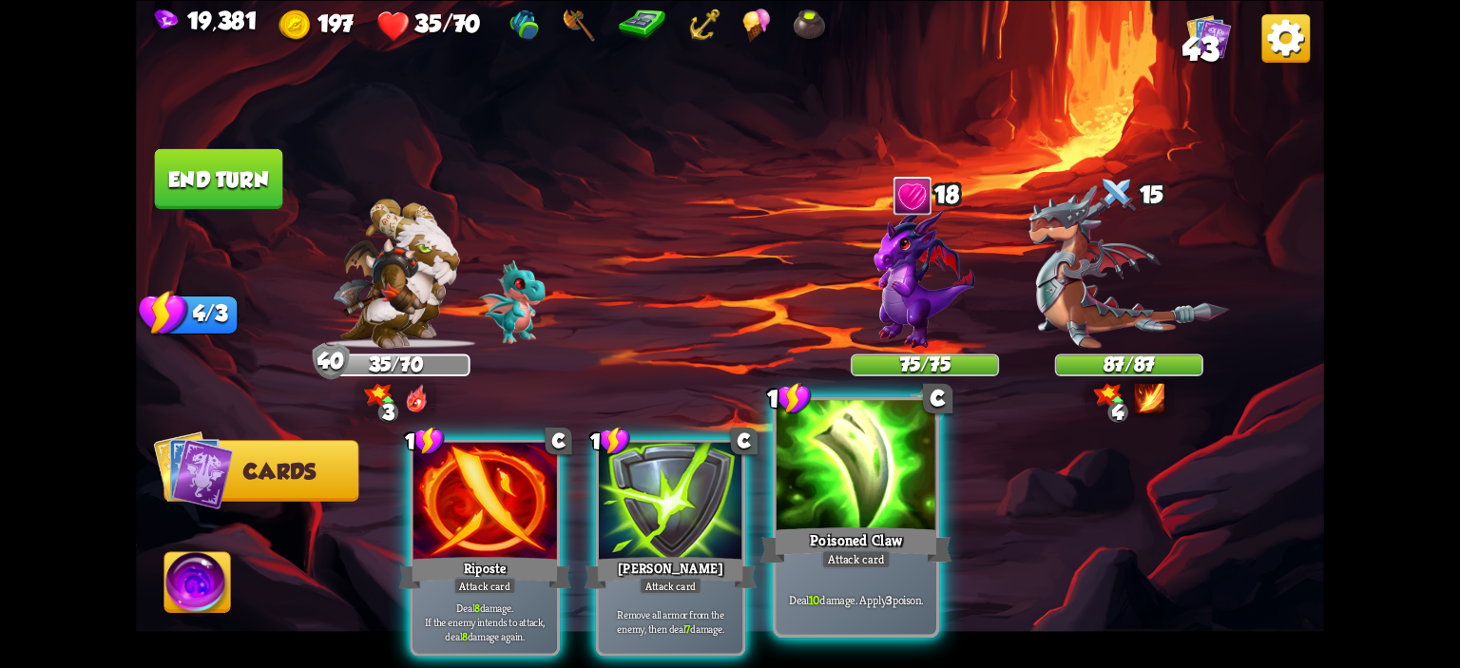
click at [856, 495] on div at bounding box center [857, 467] width 160 height 135
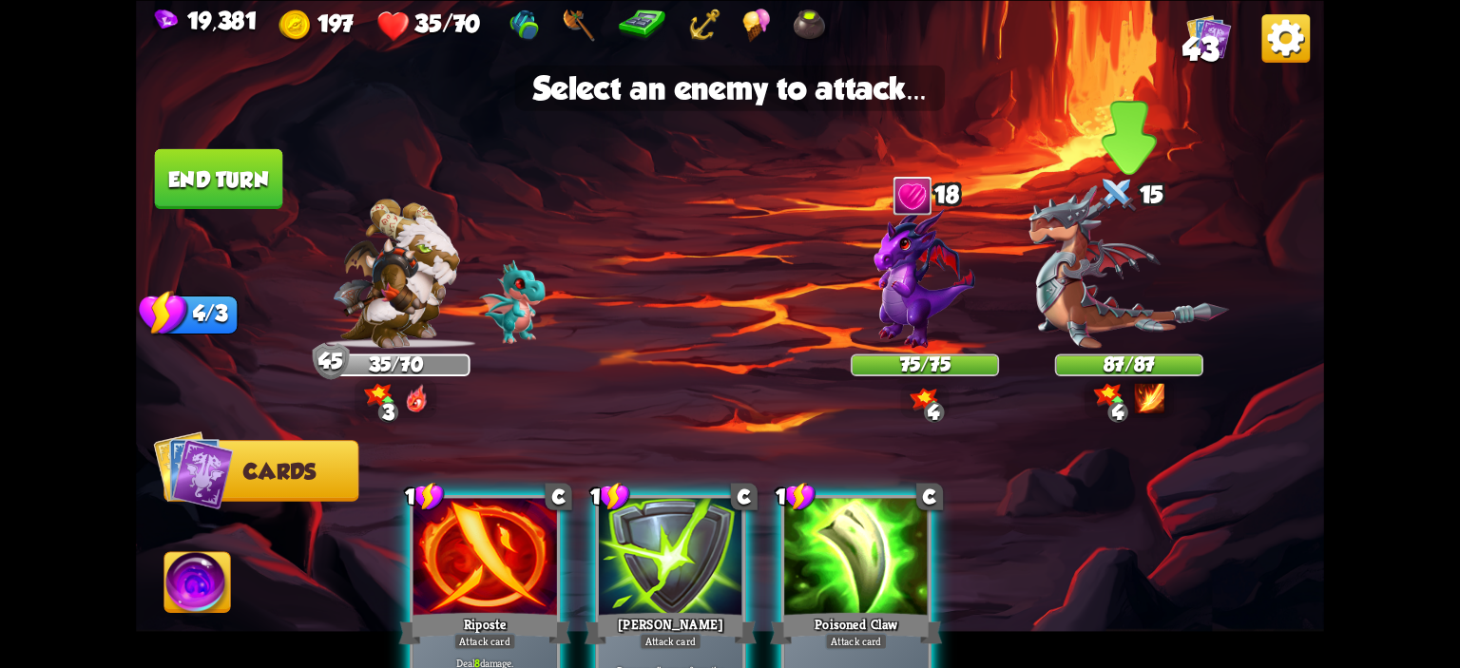
click at [1145, 329] on img at bounding box center [1129, 266] width 201 height 164
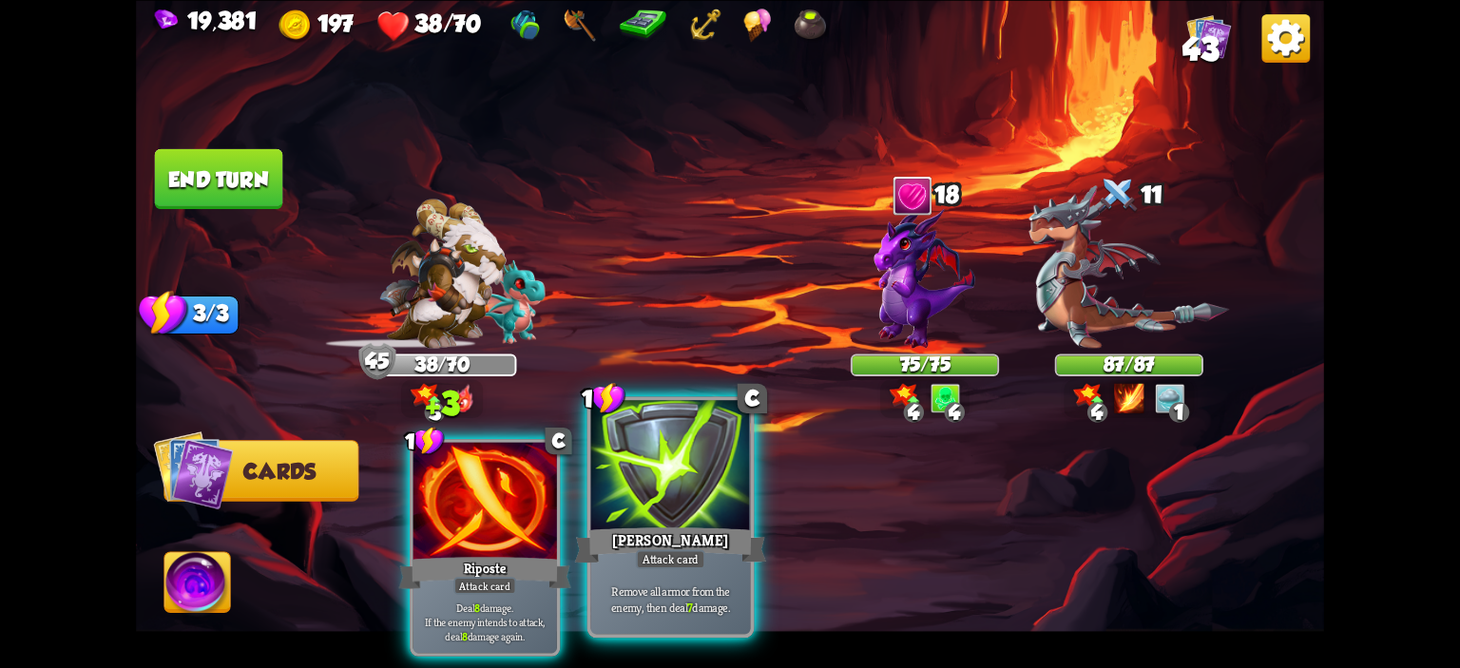
click at [734, 465] on div at bounding box center [671, 467] width 160 height 135
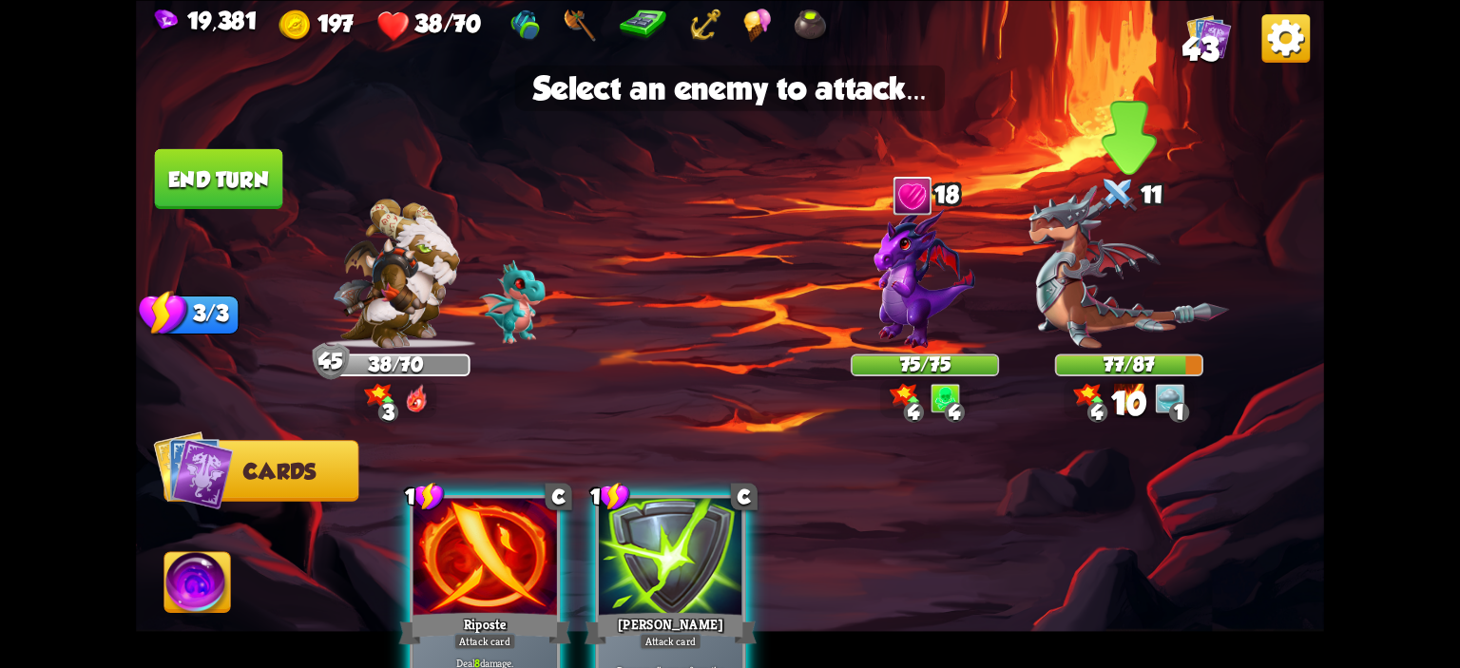
click at [1088, 318] on img at bounding box center [1129, 266] width 201 height 164
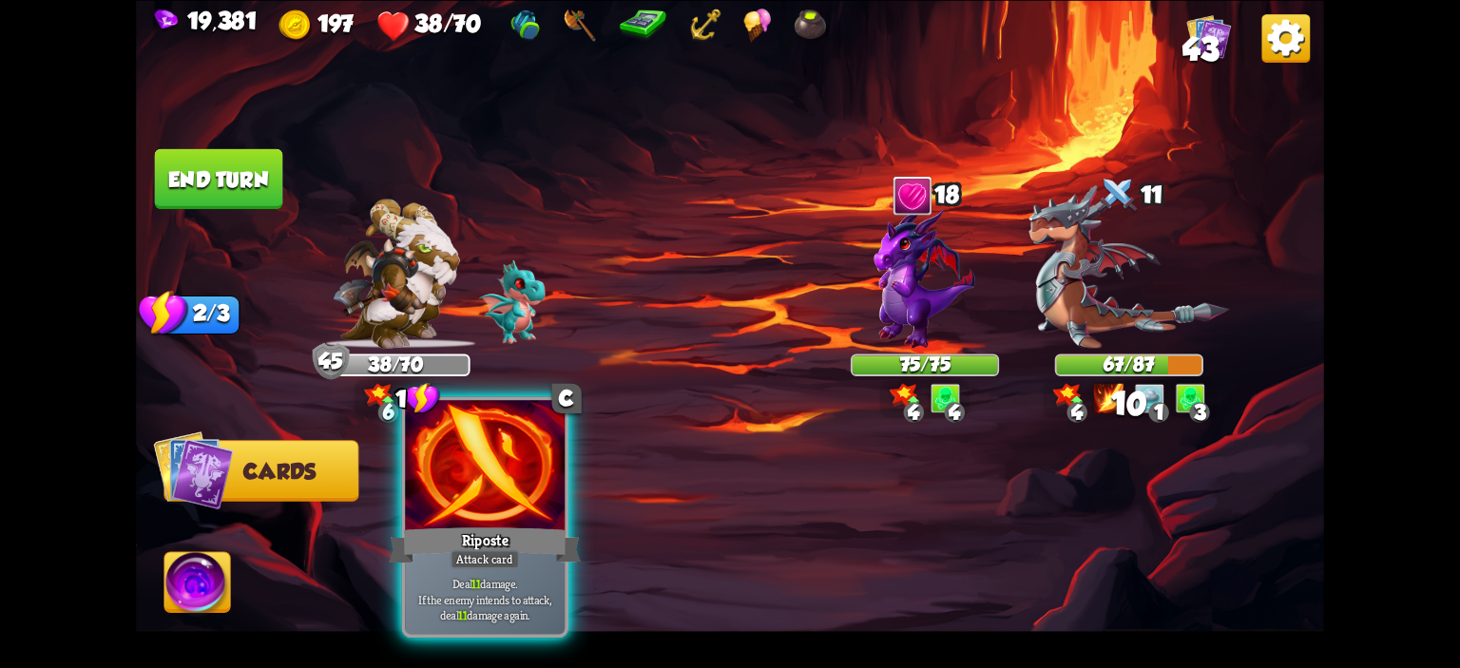
click at [532, 479] on div at bounding box center [485, 467] width 160 height 135
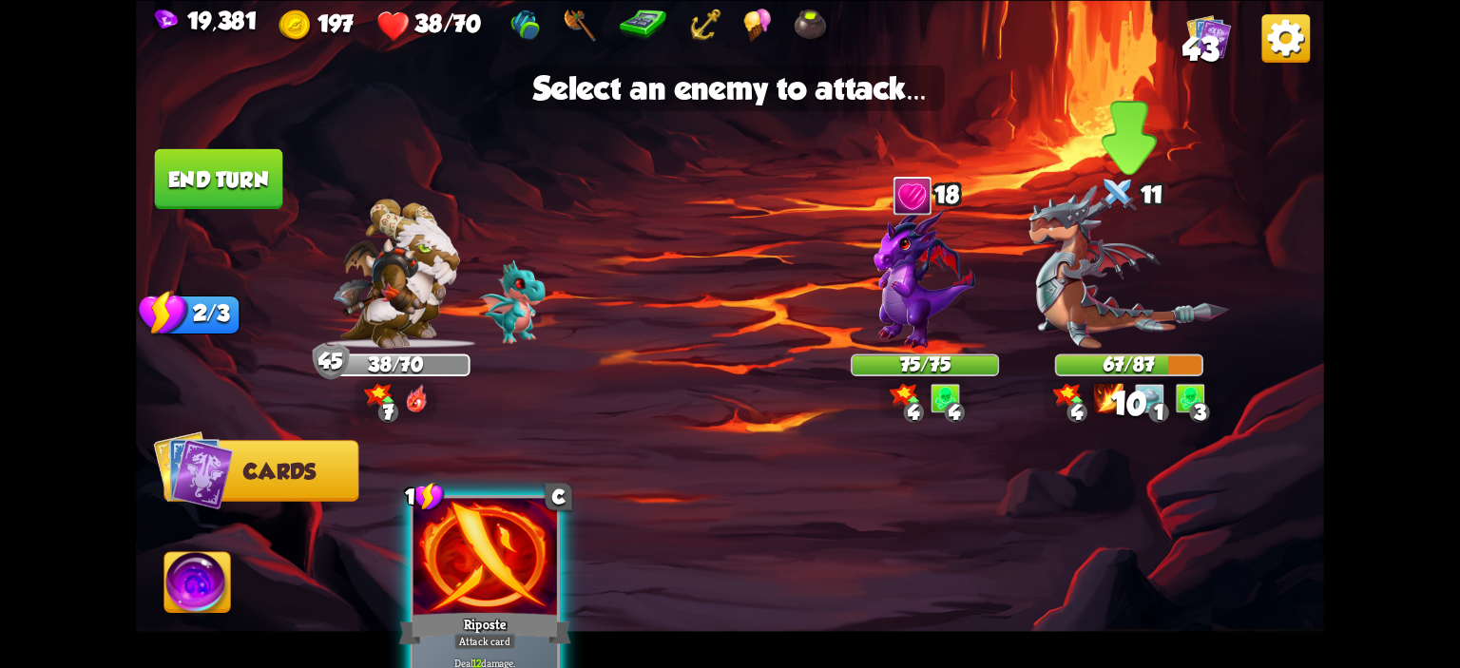
click at [1074, 316] on img at bounding box center [1129, 266] width 201 height 164
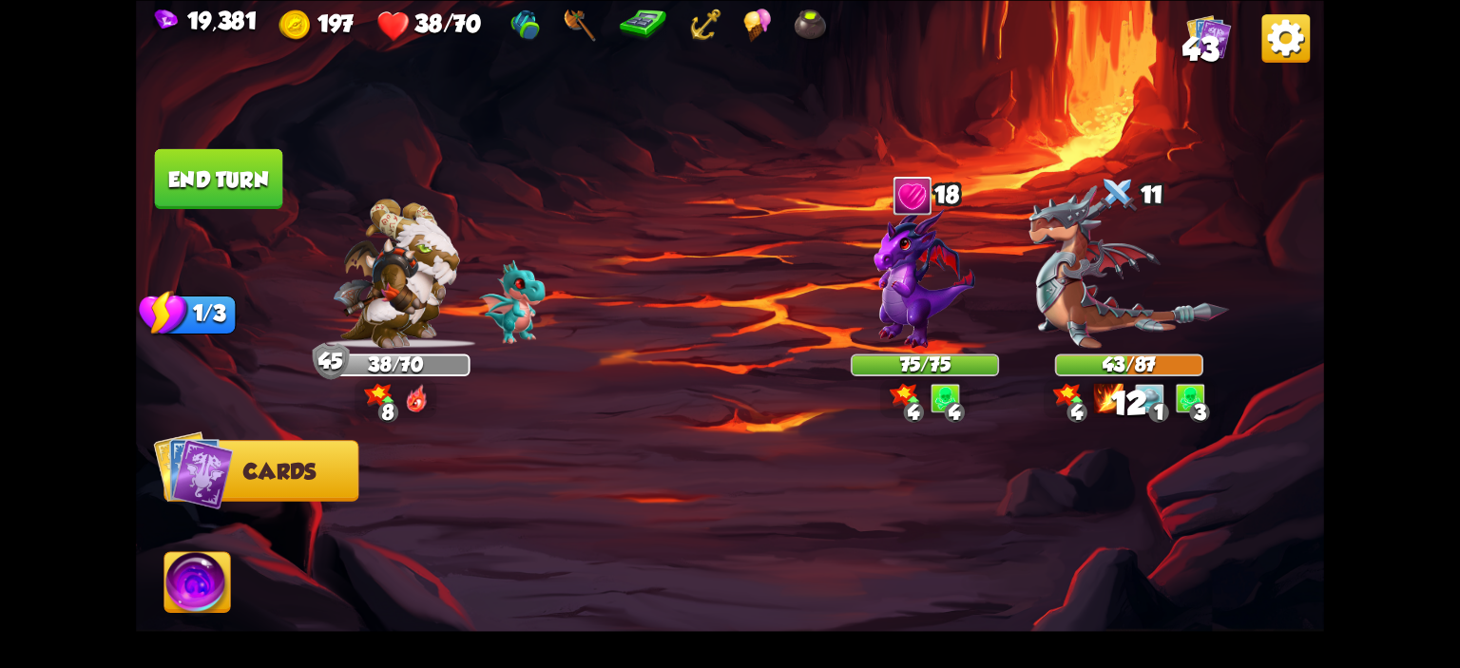
click at [202, 185] on button "End turn" at bounding box center [219, 178] width 128 height 60
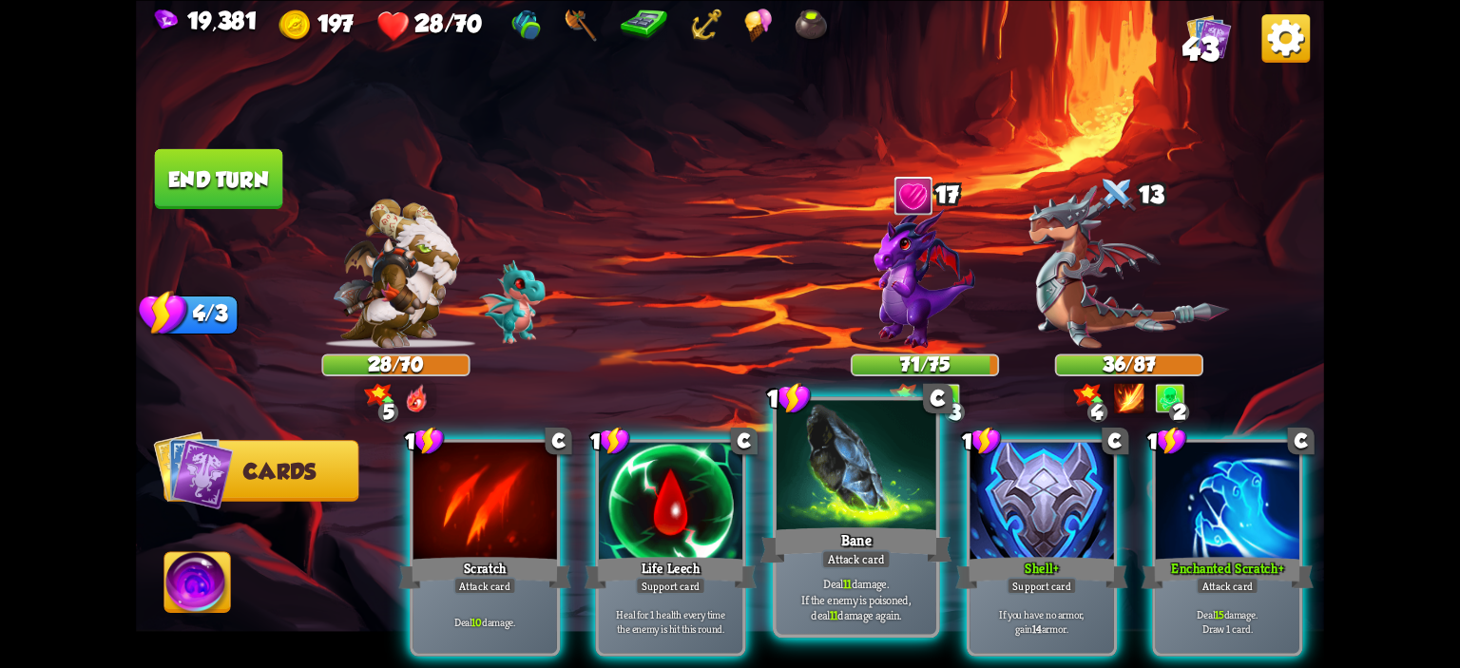
click at [888, 428] on div at bounding box center [857, 467] width 160 height 135
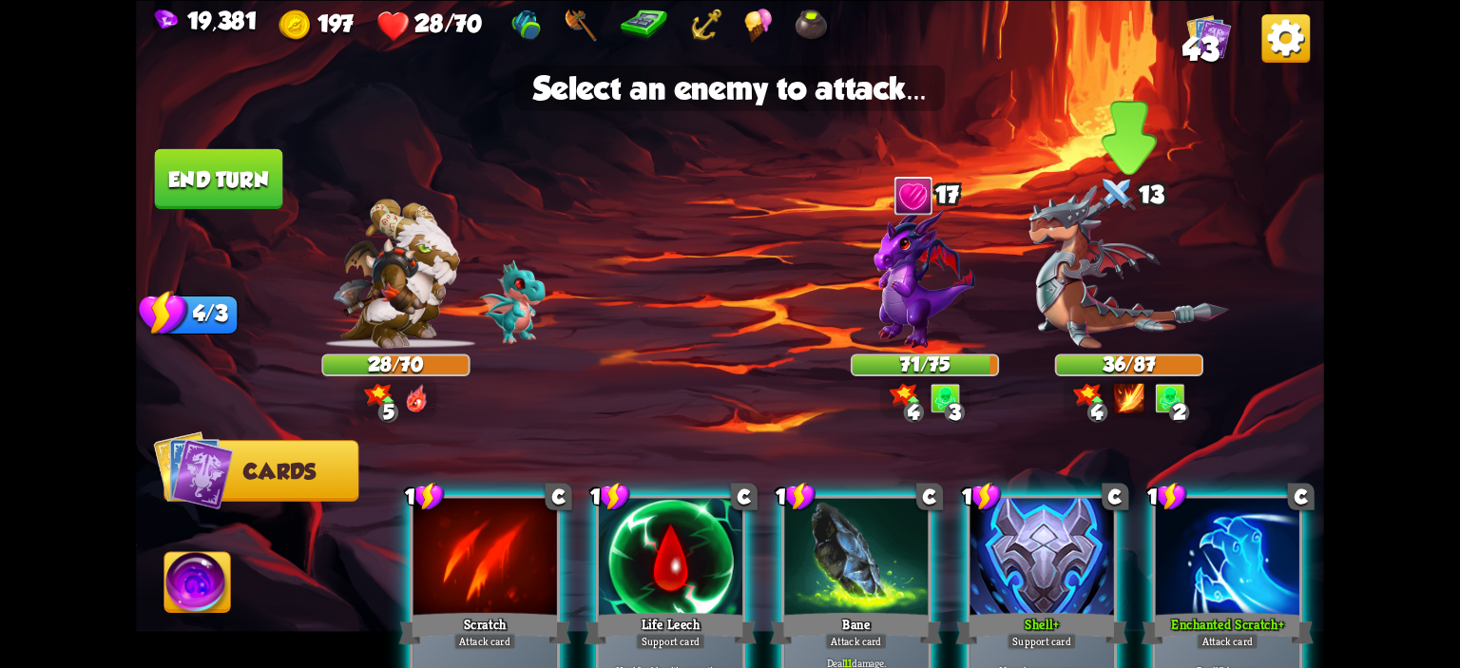
click at [1078, 308] on img at bounding box center [1129, 266] width 201 height 164
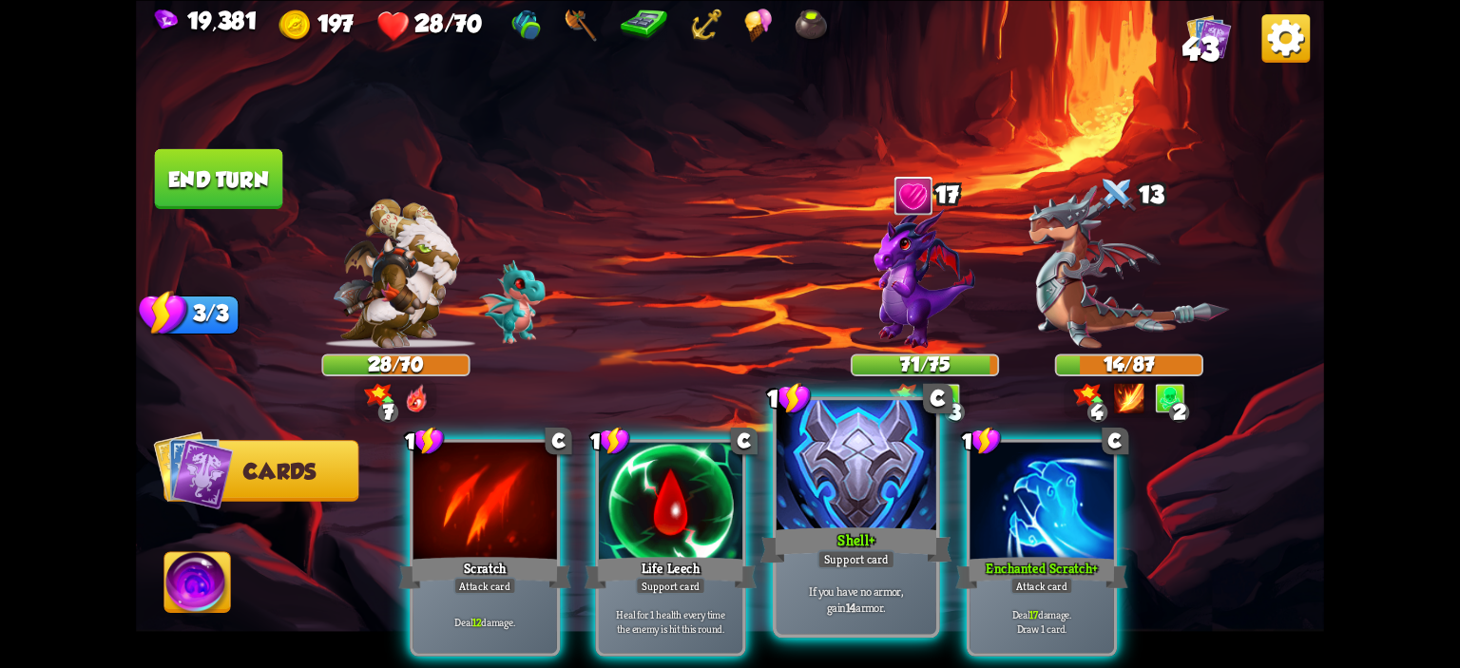
click at [867, 453] on div at bounding box center [857, 467] width 160 height 135
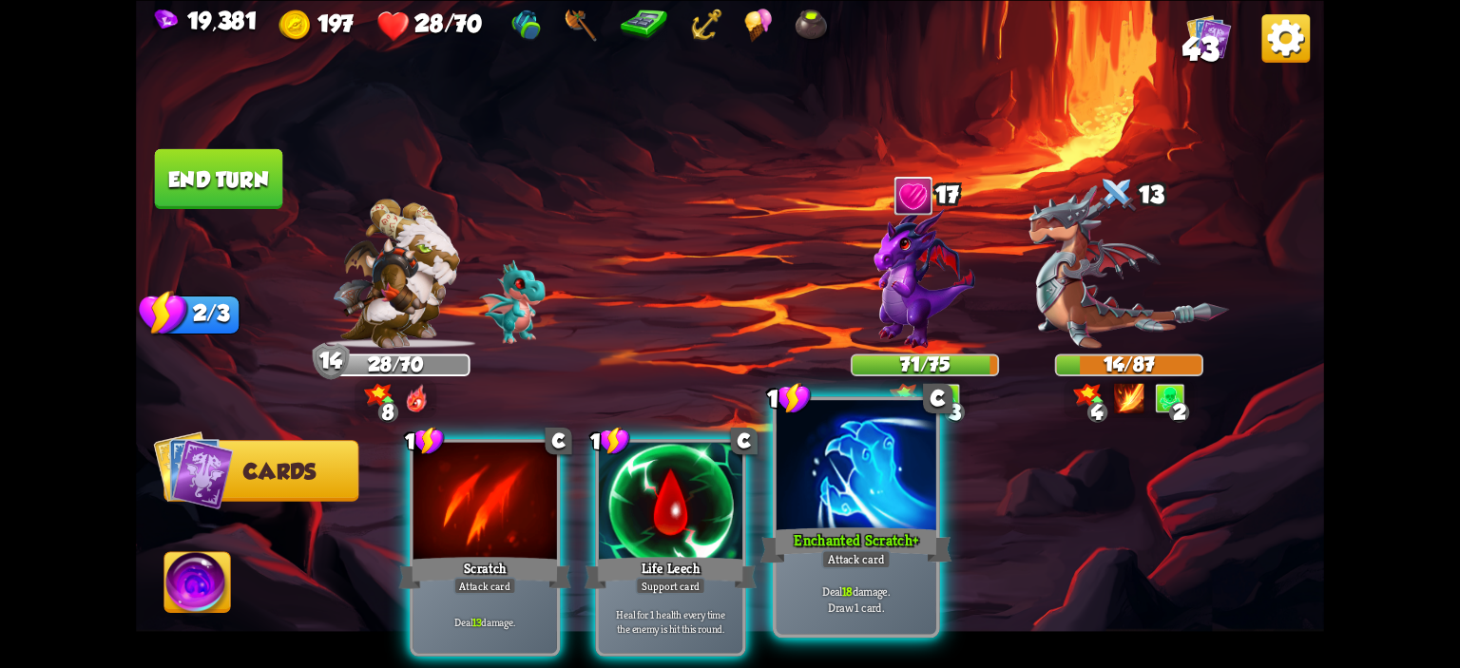
click at [886, 461] on div at bounding box center [857, 467] width 160 height 135
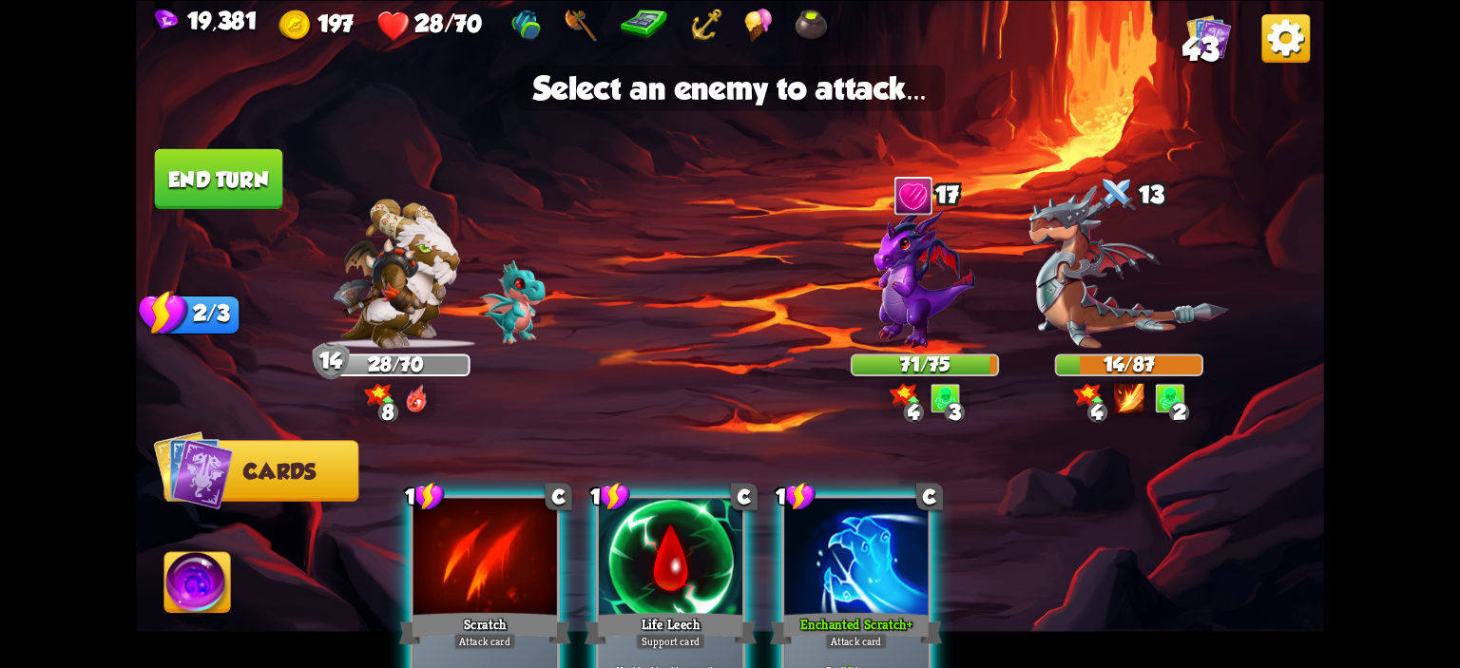
click at [863, 569] on div at bounding box center [856, 558] width 144 height 121
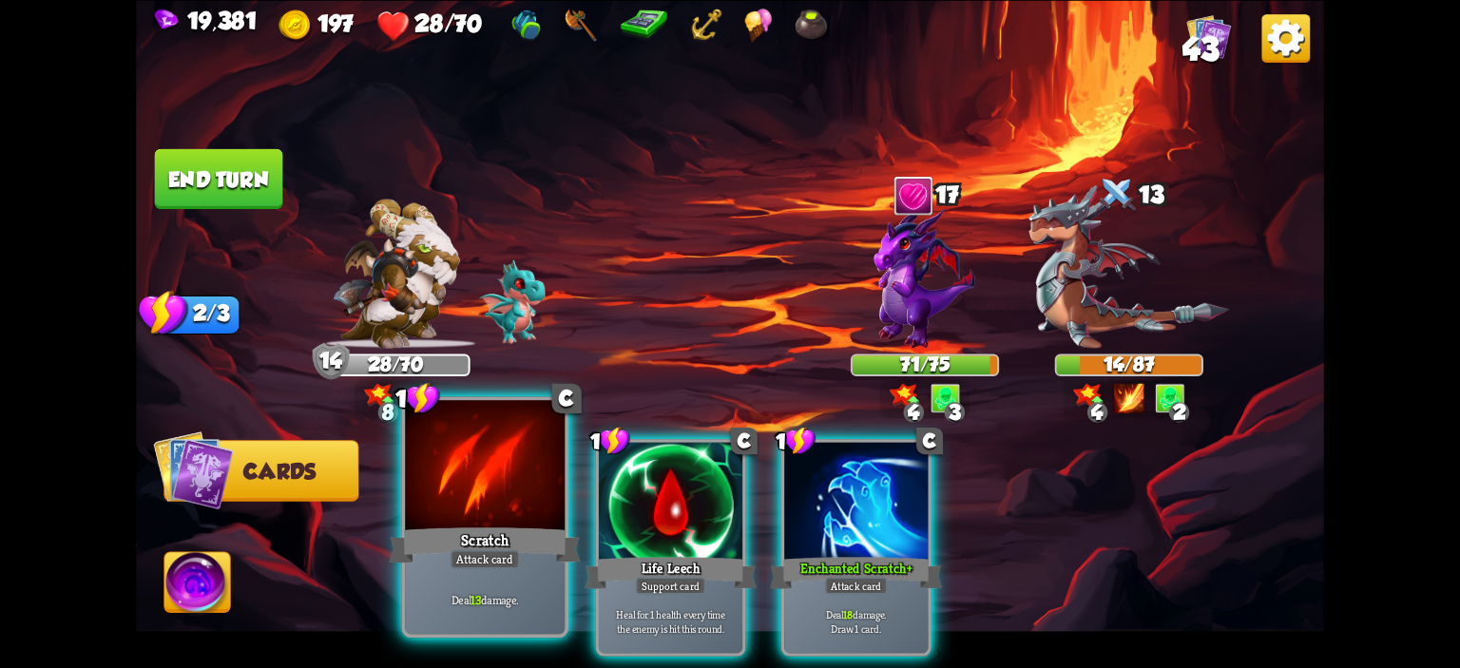
click at [536, 533] on div "Scratch" at bounding box center [485, 545] width 192 height 43
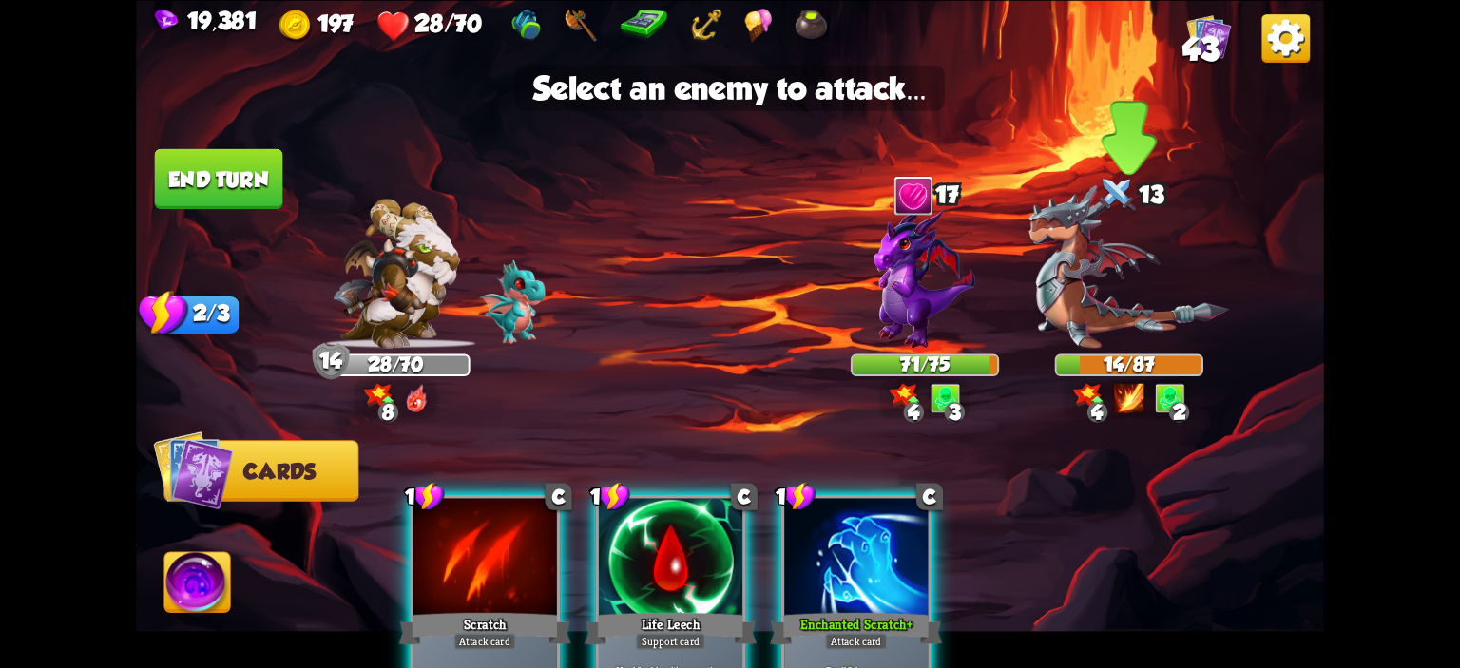
click at [1133, 336] on img at bounding box center [1129, 266] width 201 height 164
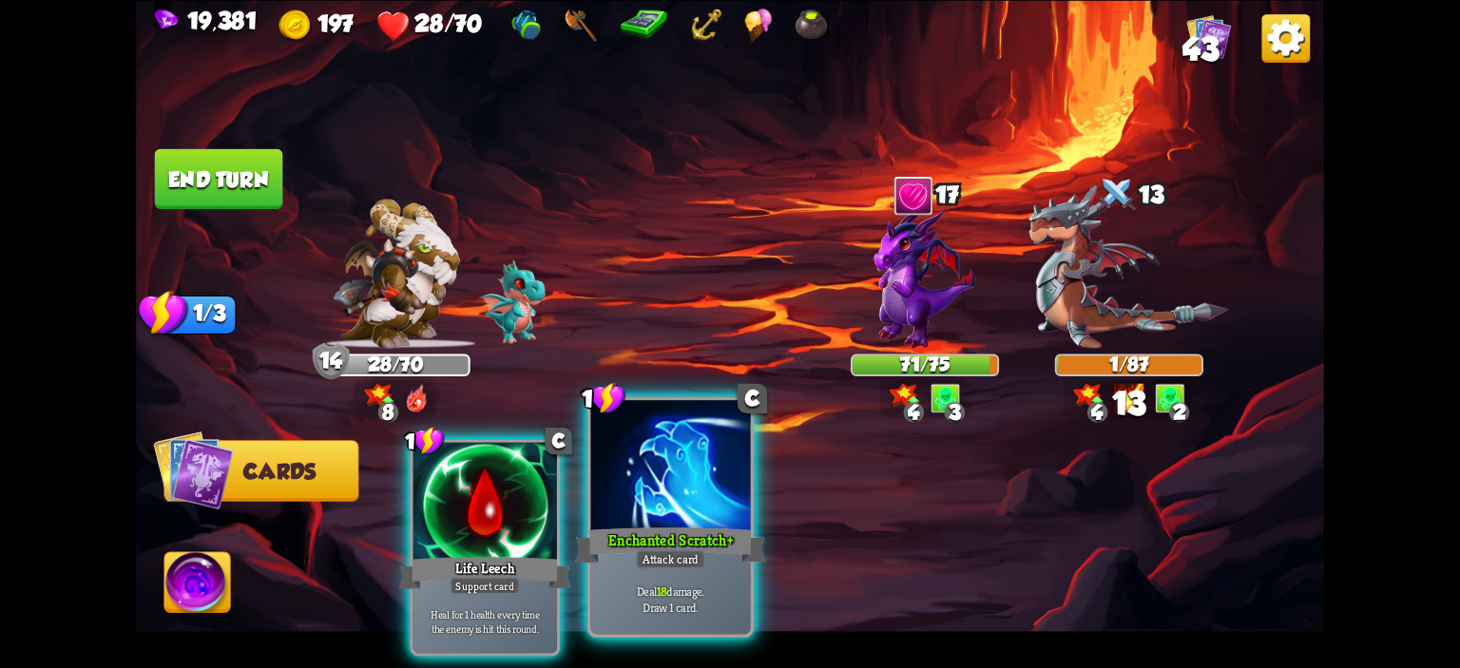
click at [678, 479] on div at bounding box center [671, 467] width 160 height 135
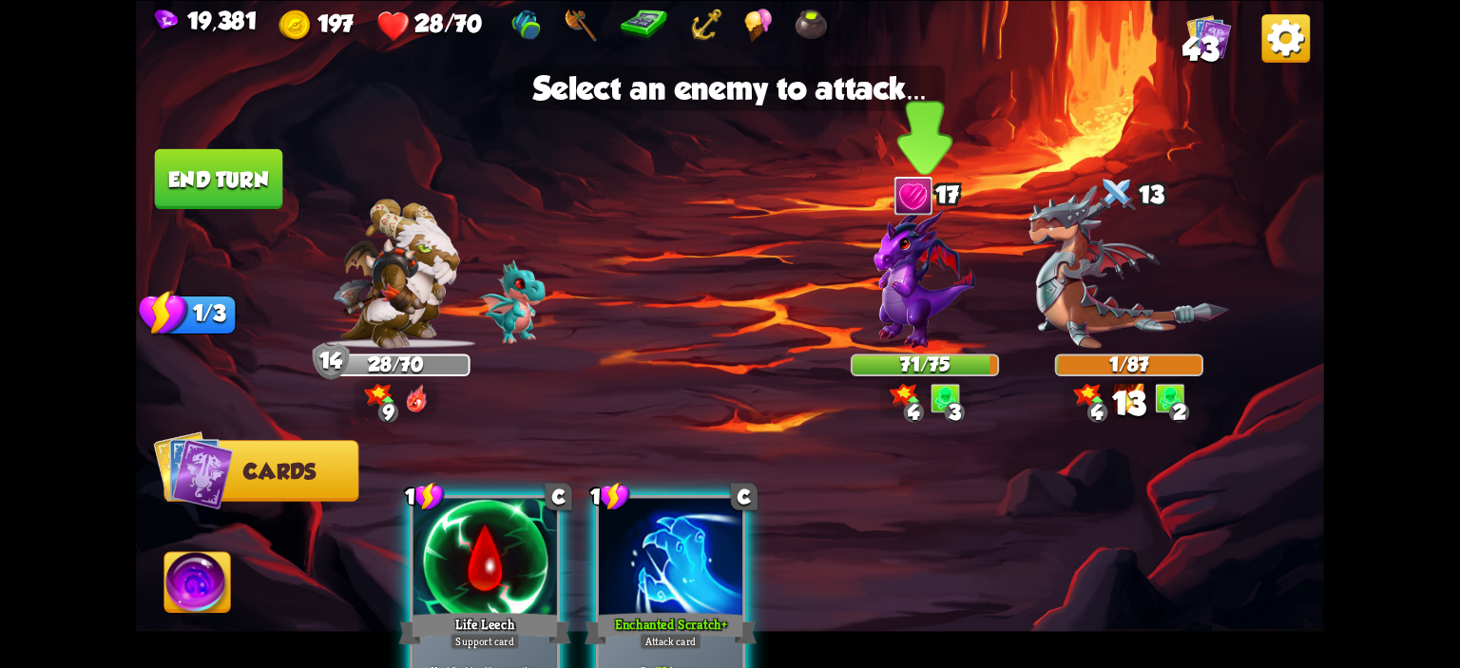
click at [918, 315] on img at bounding box center [925, 276] width 101 height 143
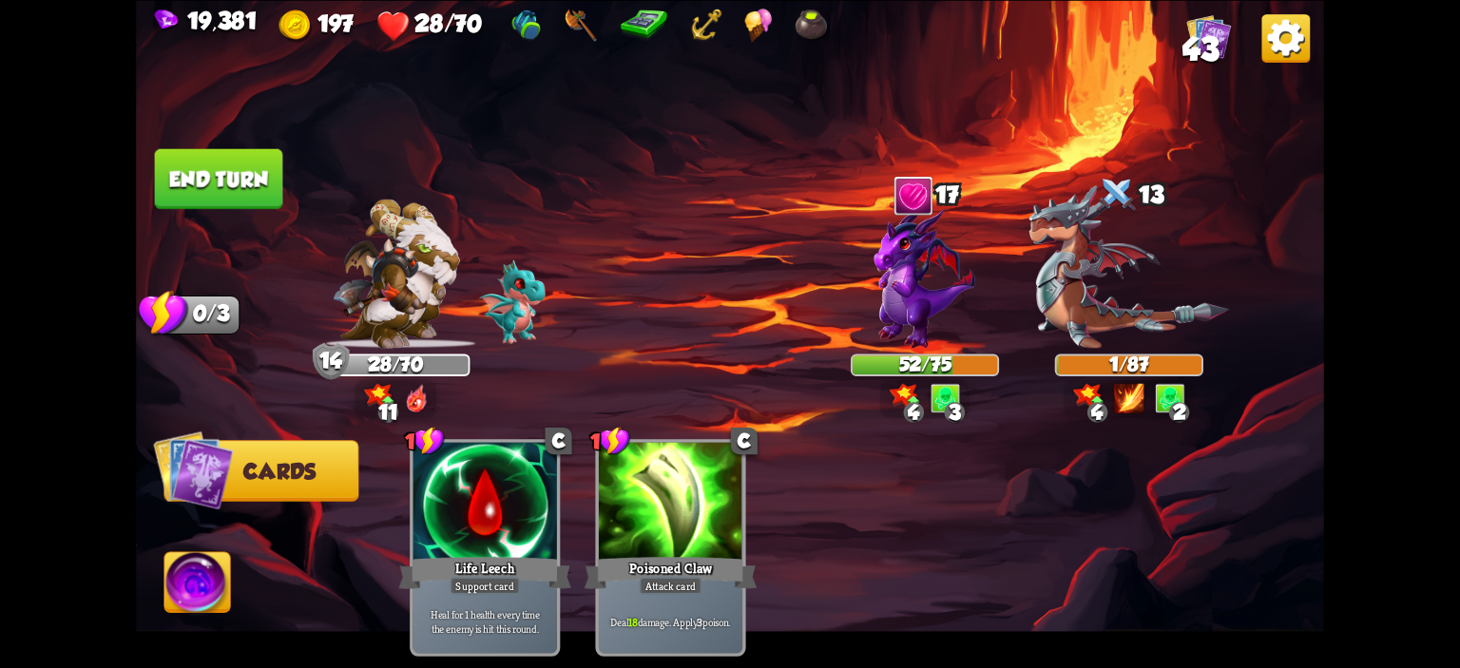
click at [184, 170] on button "End turn" at bounding box center [219, 178] width 128 height 60
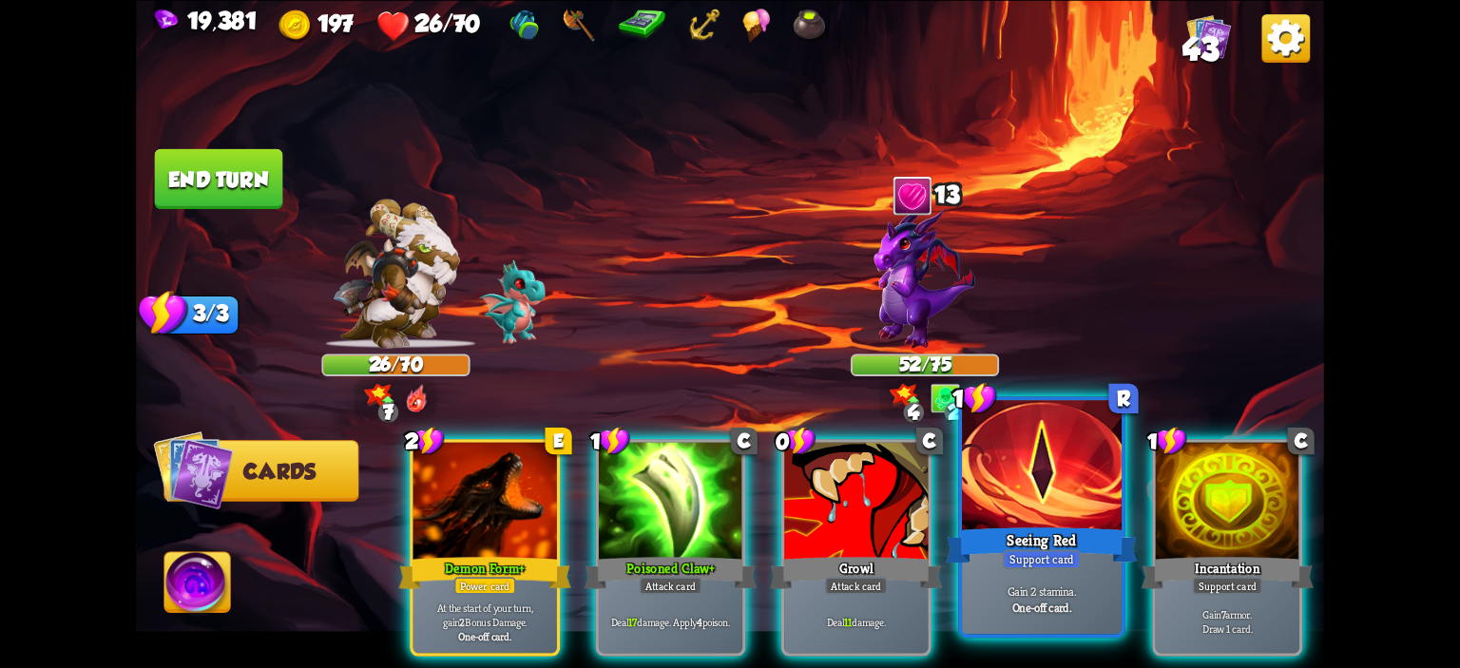
click at [1032, 456] on div at bounding box center [1042, 467] width 160 height 135
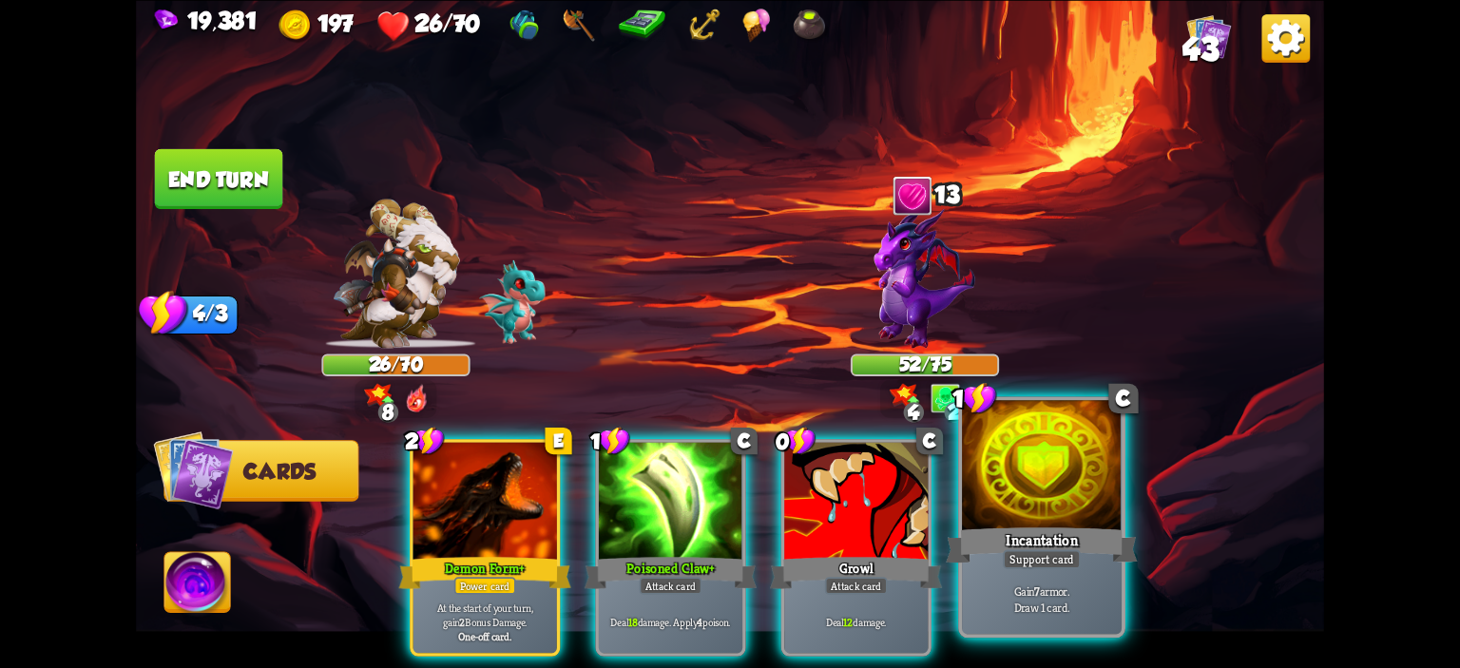
click at [1037, 457] on div at bounding box center [1042, 467] width 160 height 135
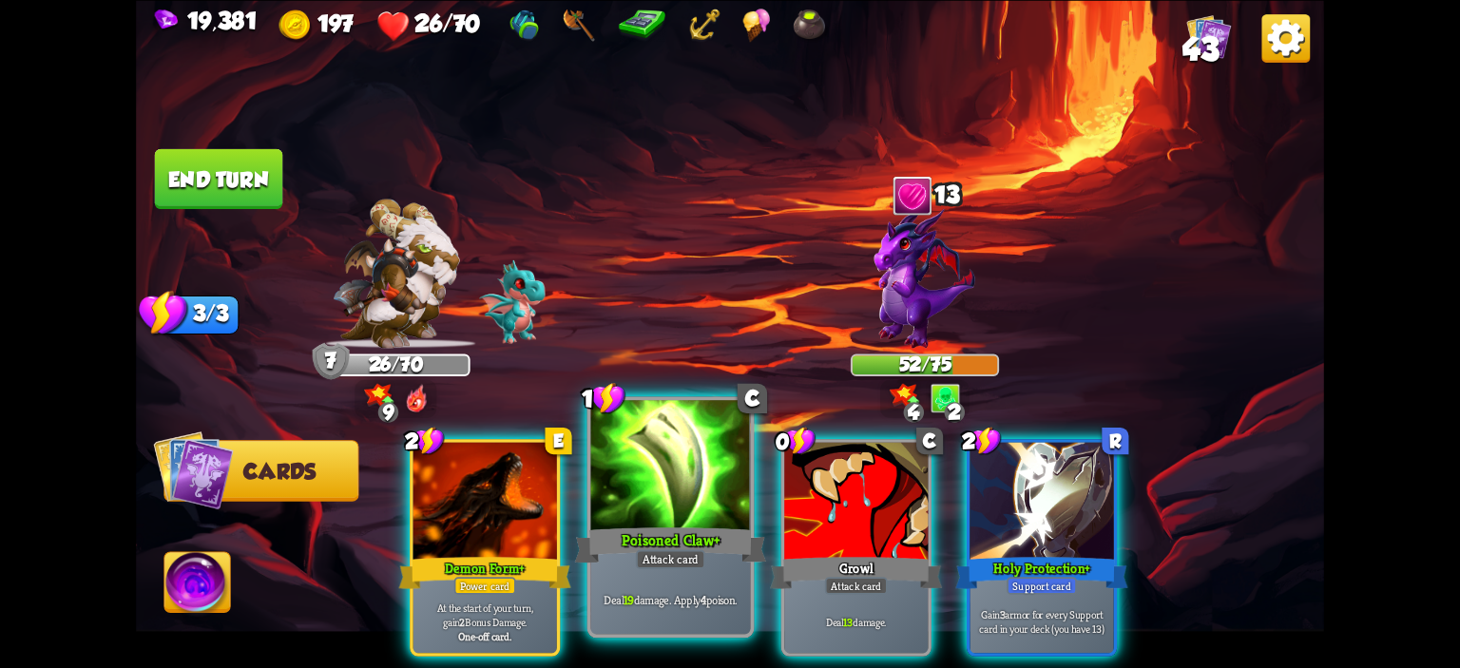
click at [687, 474] on div at bounding box center [671, 467] width 160 height 135
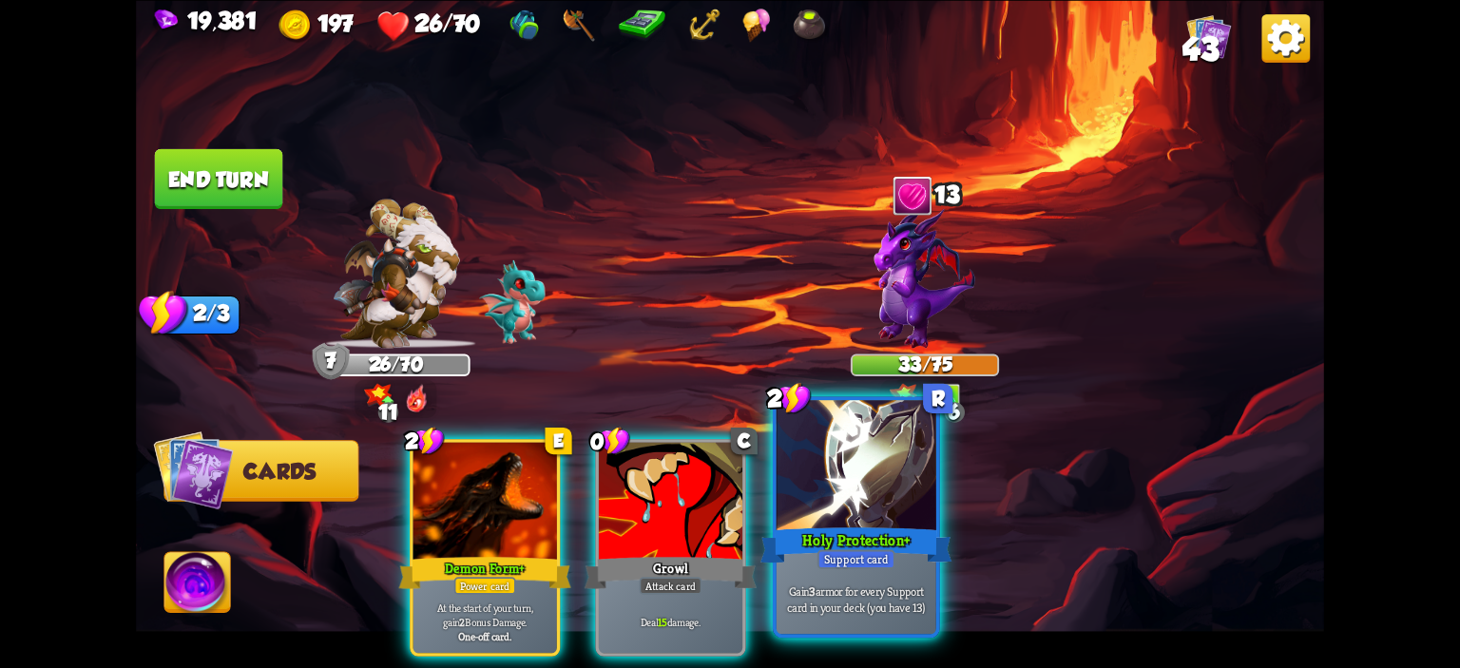
click at [866, 509] on div at bounding box center [857, 467] width 160 height 135
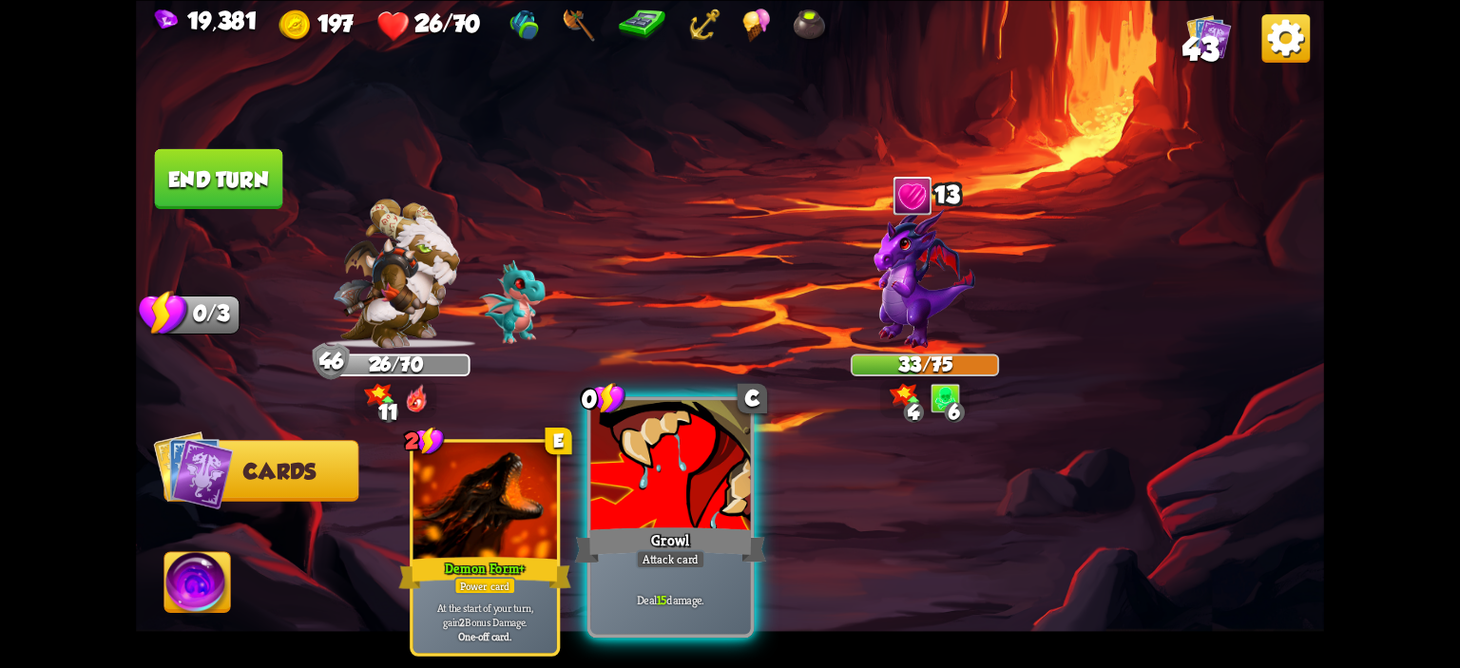
click at [724, 490] on div at bounding box center [671, 467] width 160 height 135
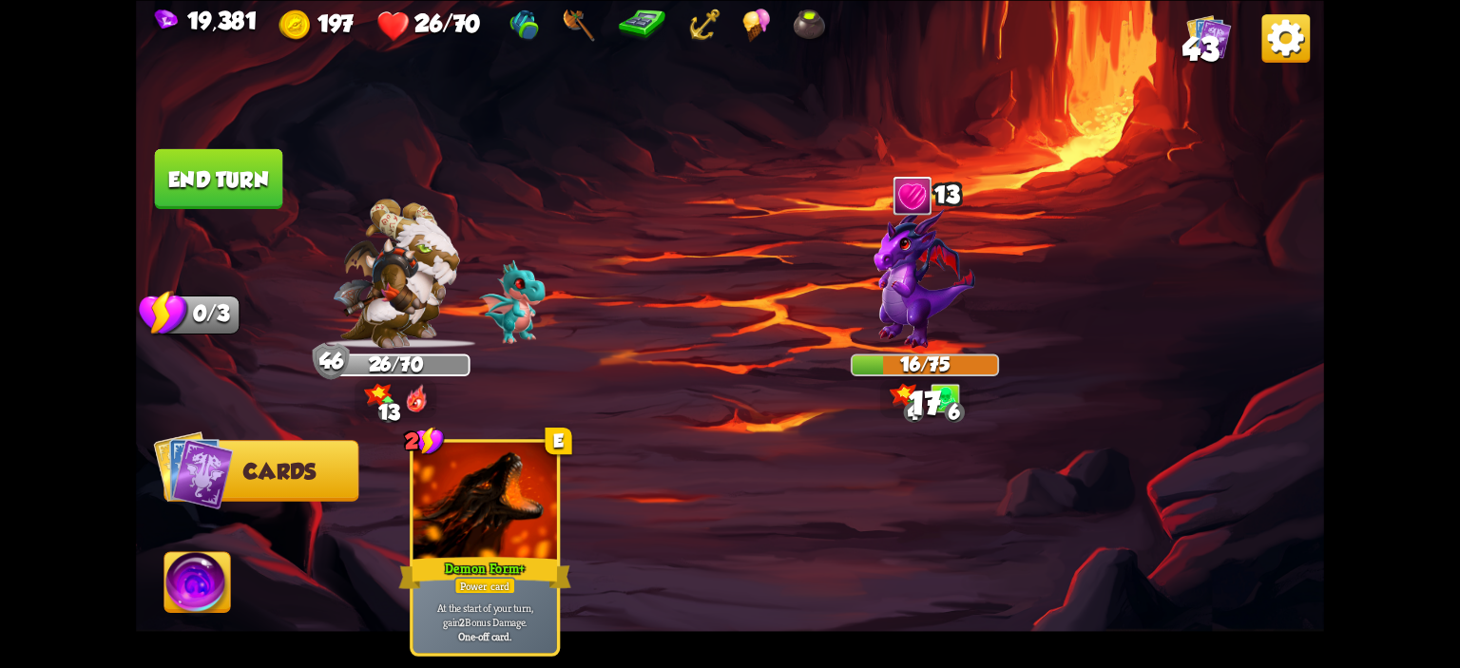
click at [224, 558] on img at bounding box center [197, 585] width 66 height 67
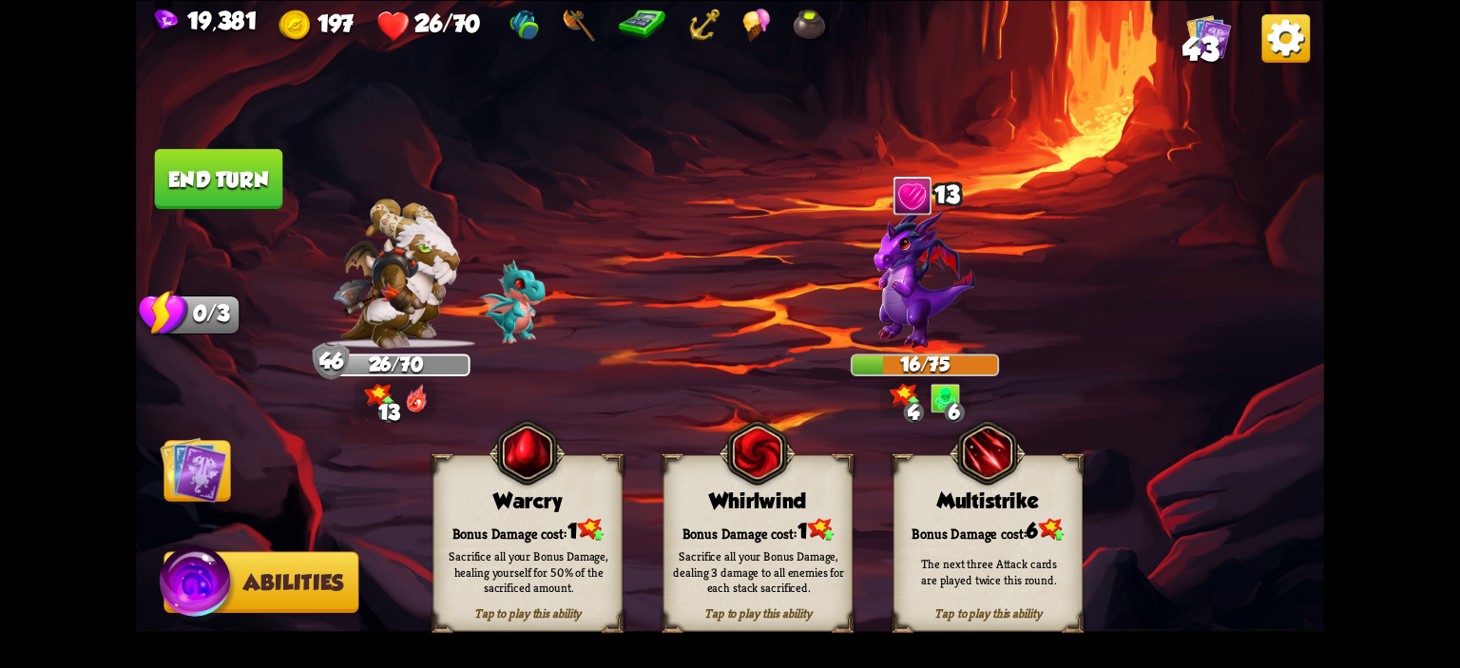
click at [472, 480] on div "Tap to play this ability Warcry Bonus Damage cost: 1 Sacrifice all your Bonus D…" at bounding box center [528, 542] width 189 height 177
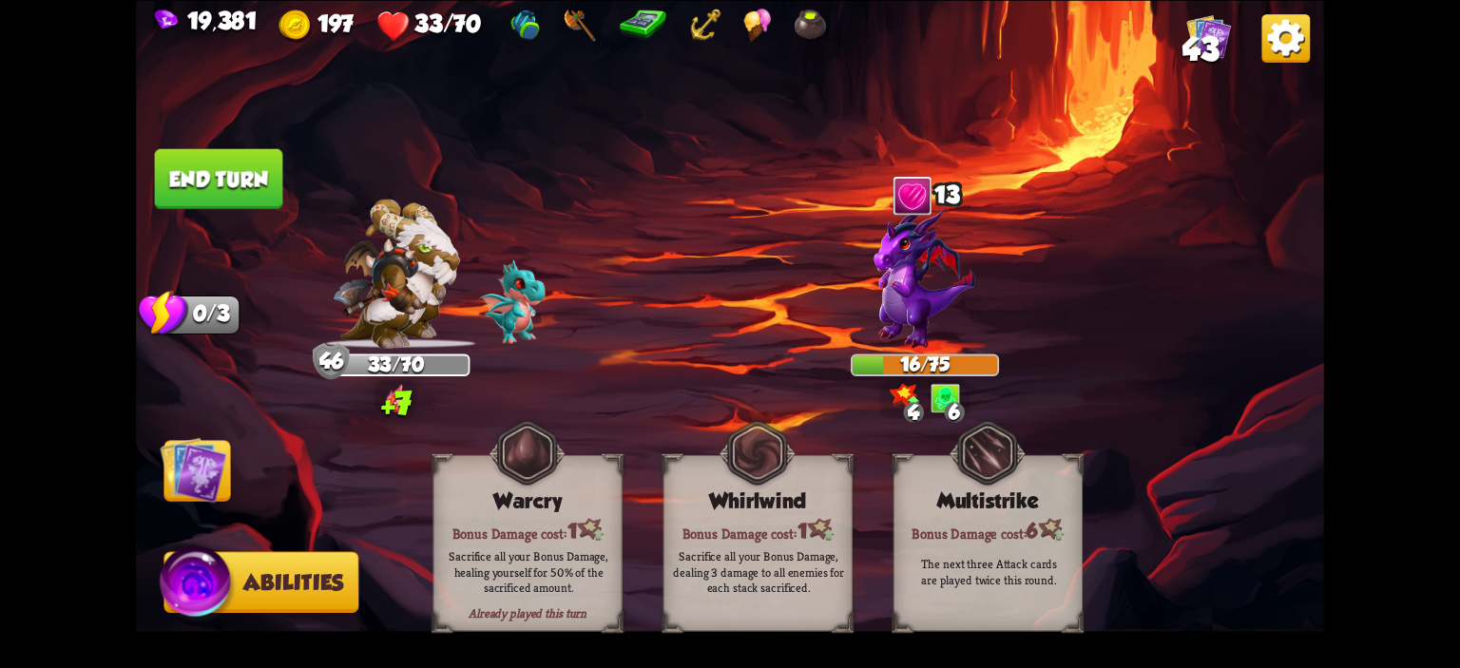
click at [232, 174] on button "End turn" at bounding box center [219, 178] width 128 height 60
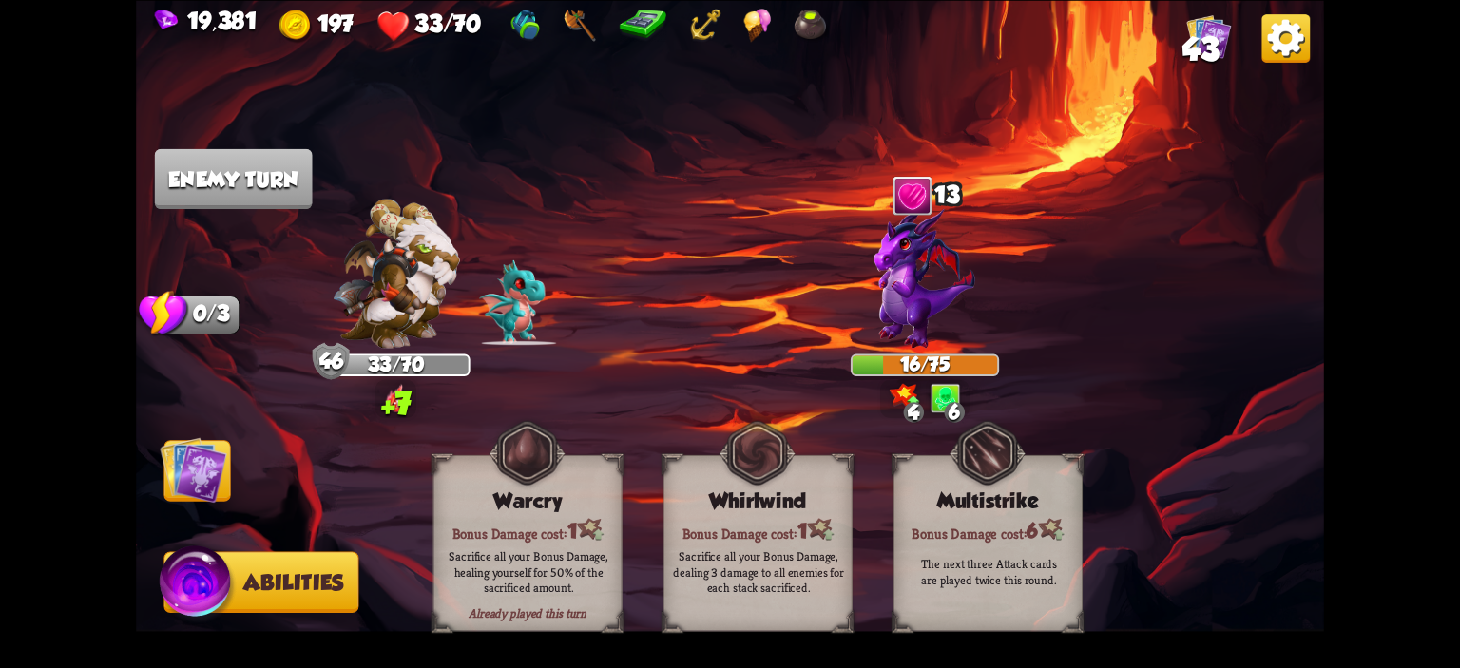
click at [199, 455] on img at bounding box center [193, 469] width 67 height 67
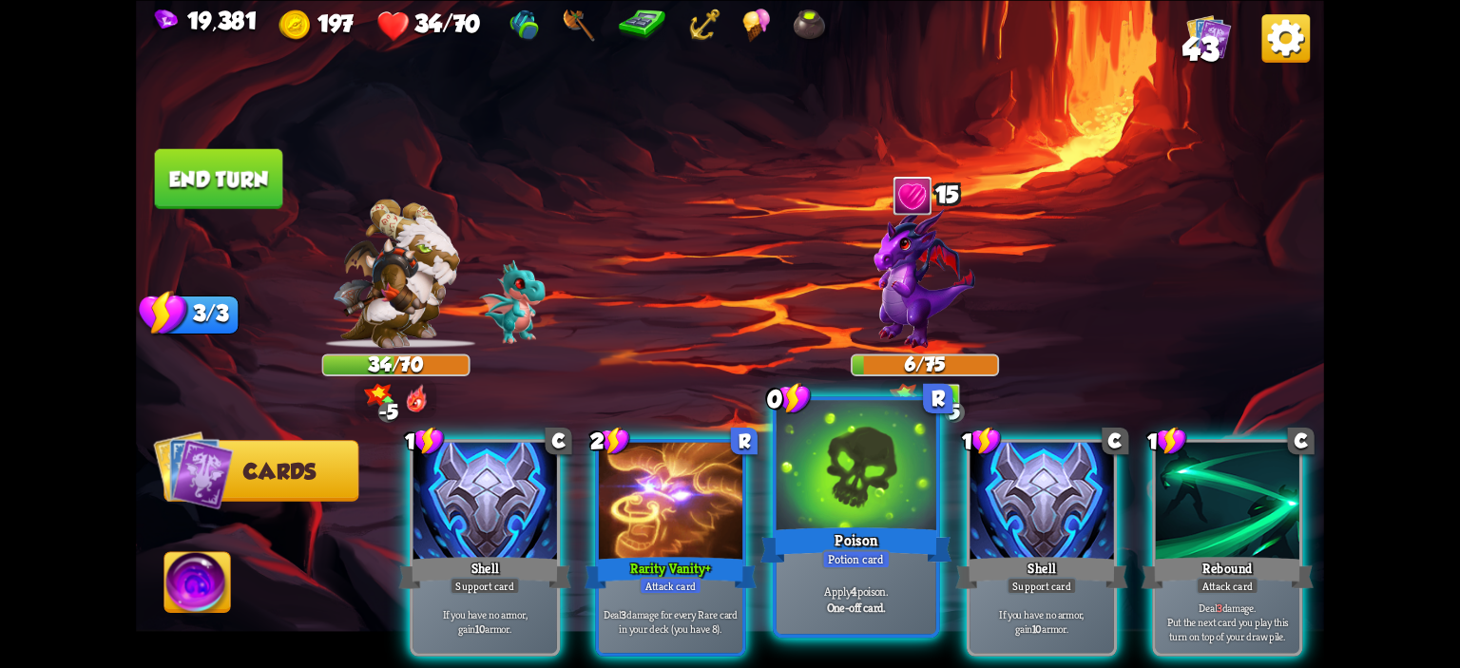
click at [872, 472] on div at bounding box center [857, 467] width 160 height 135
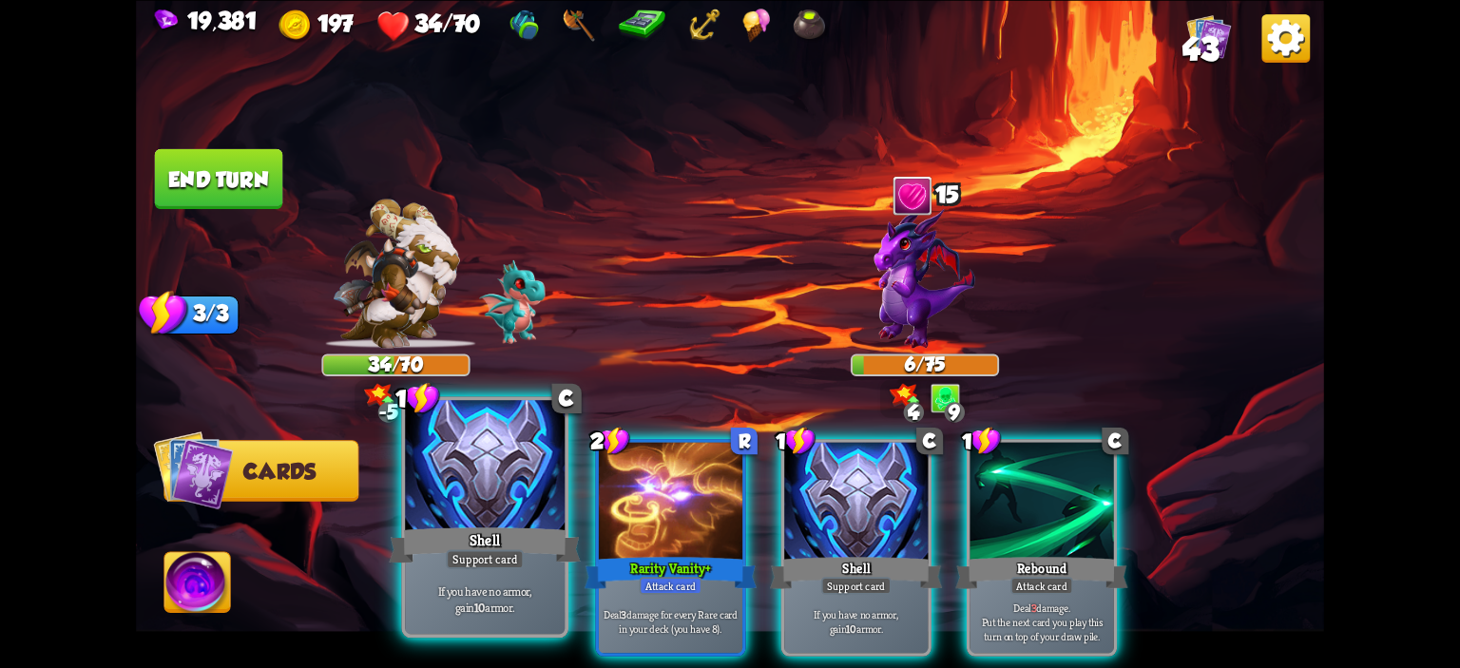
click at [475, 497] on div at bounding box center [485, 467] width 160 height 135
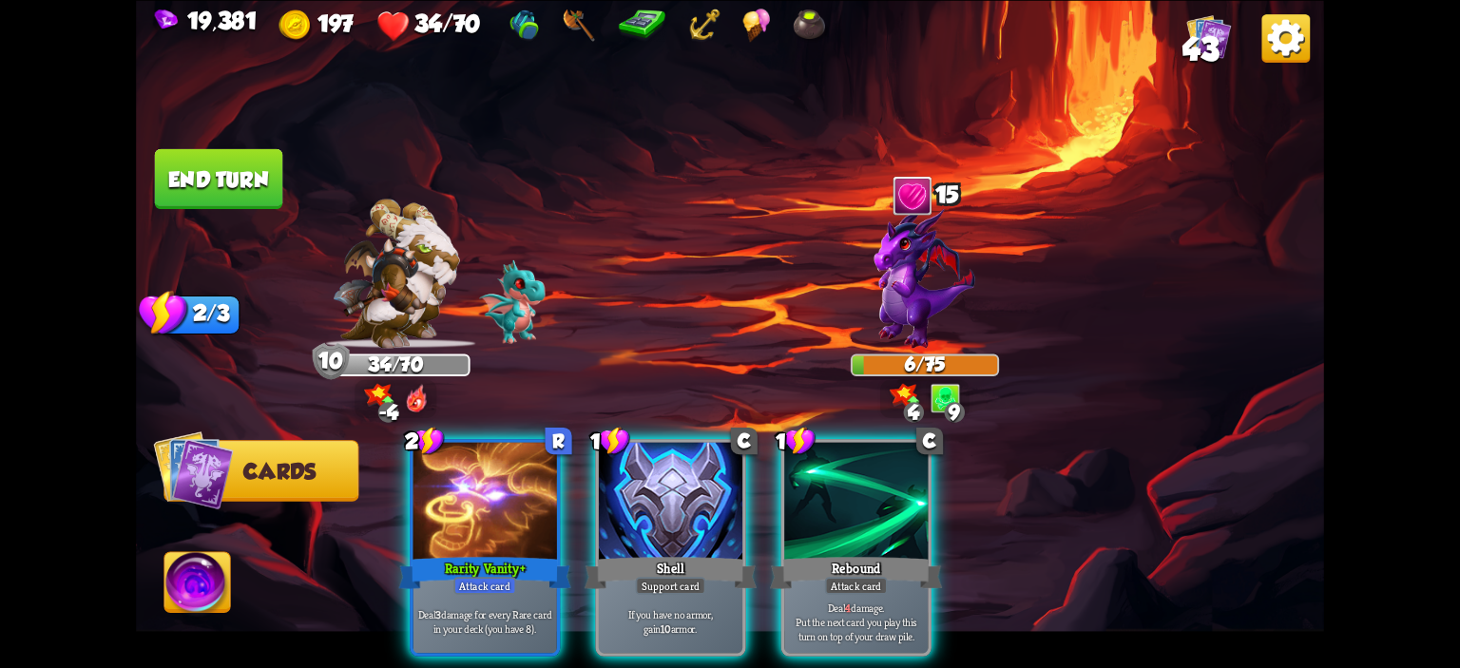
click at [202, 185] on button "End turn" at bounding box center [219, 178] width 128 height 60
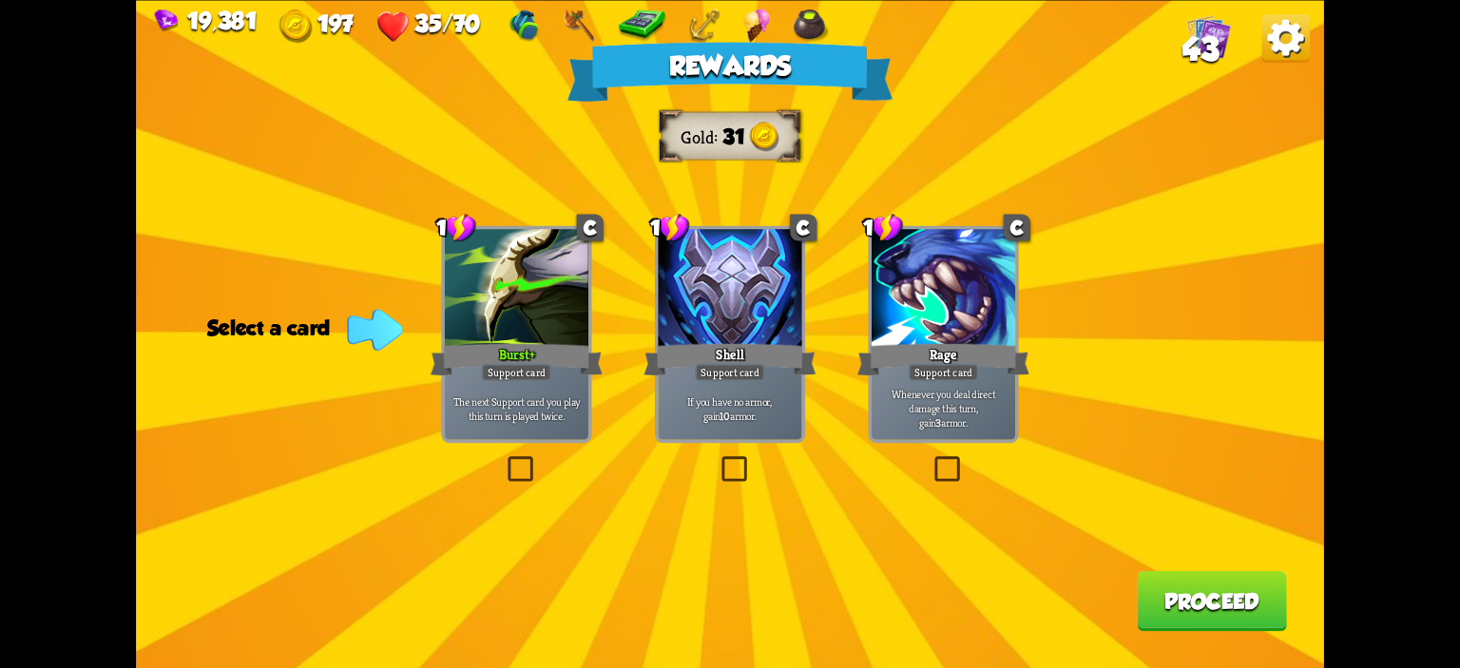
click at [524, 294] on div at bounding box center [517, 289] width 144 height 121
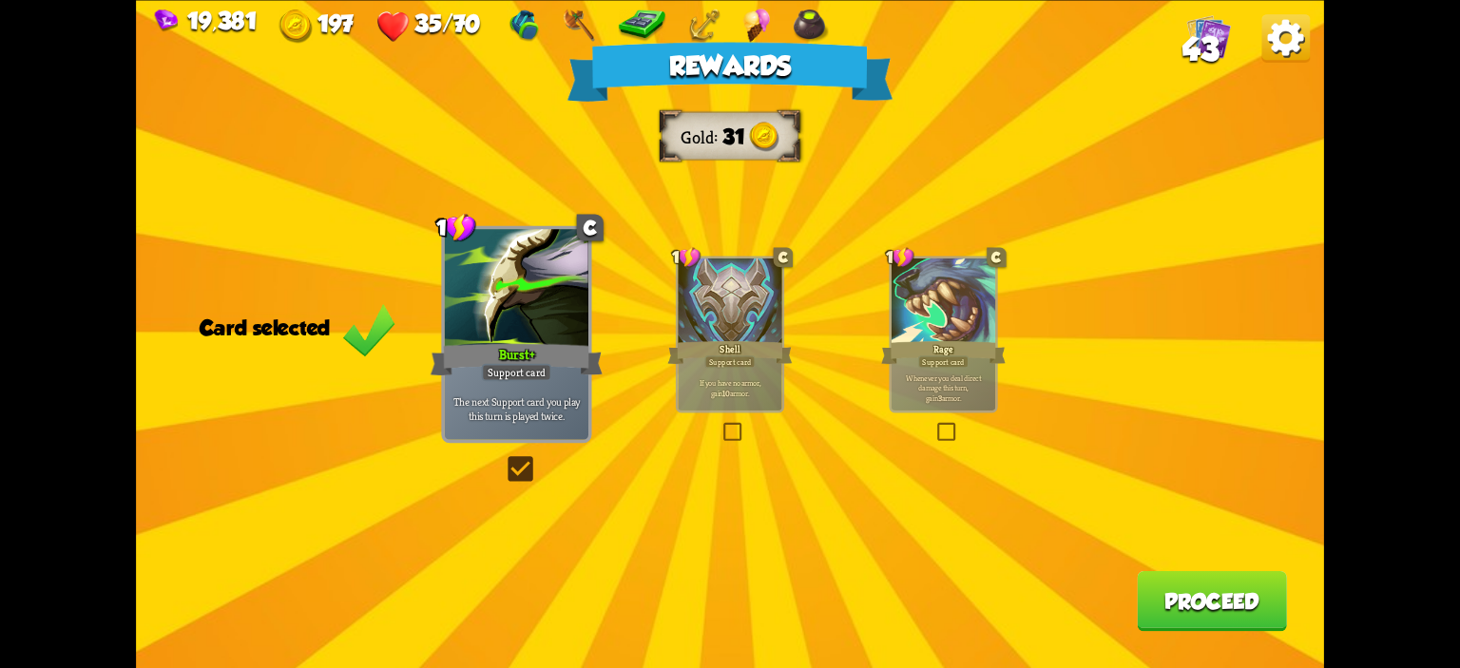
click at [472, 356] on div "Burst+" at bounding box center [517, 359] width 172 height 38
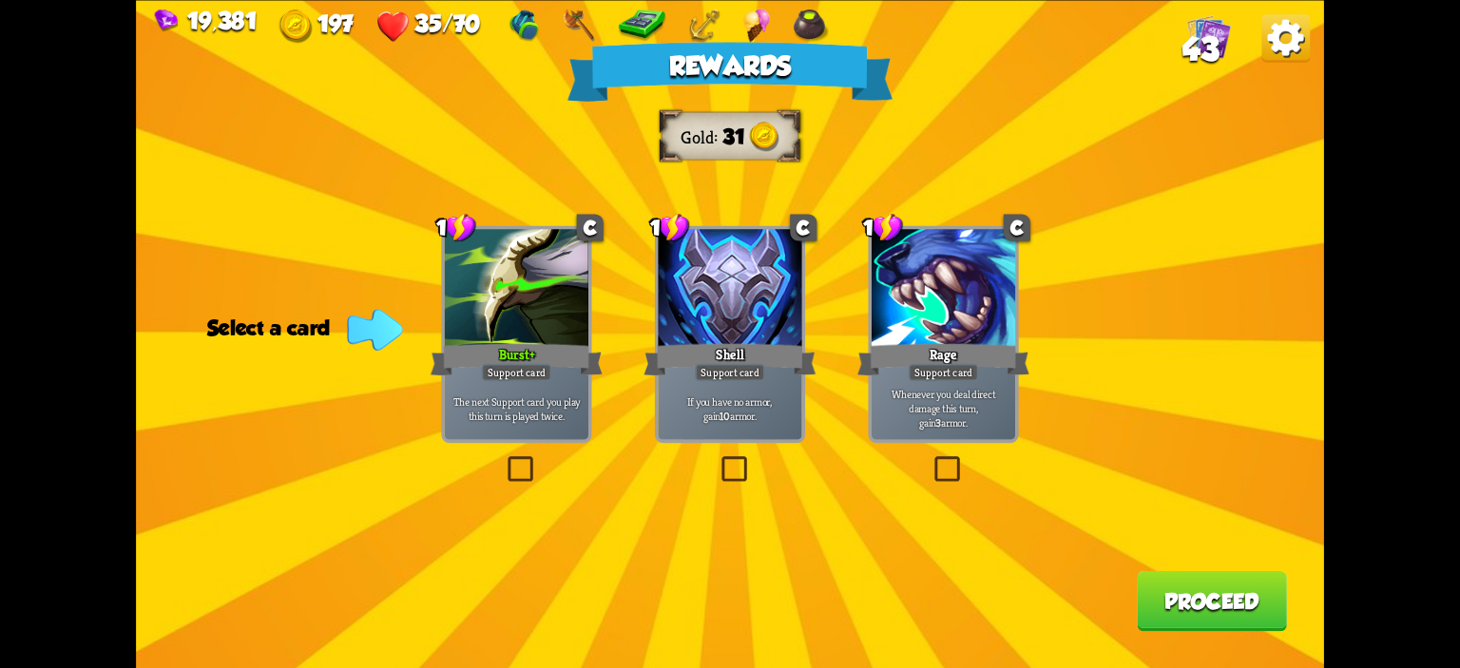
click at [536, 334] on div at bounding box center [517, 289] width 144 height 121
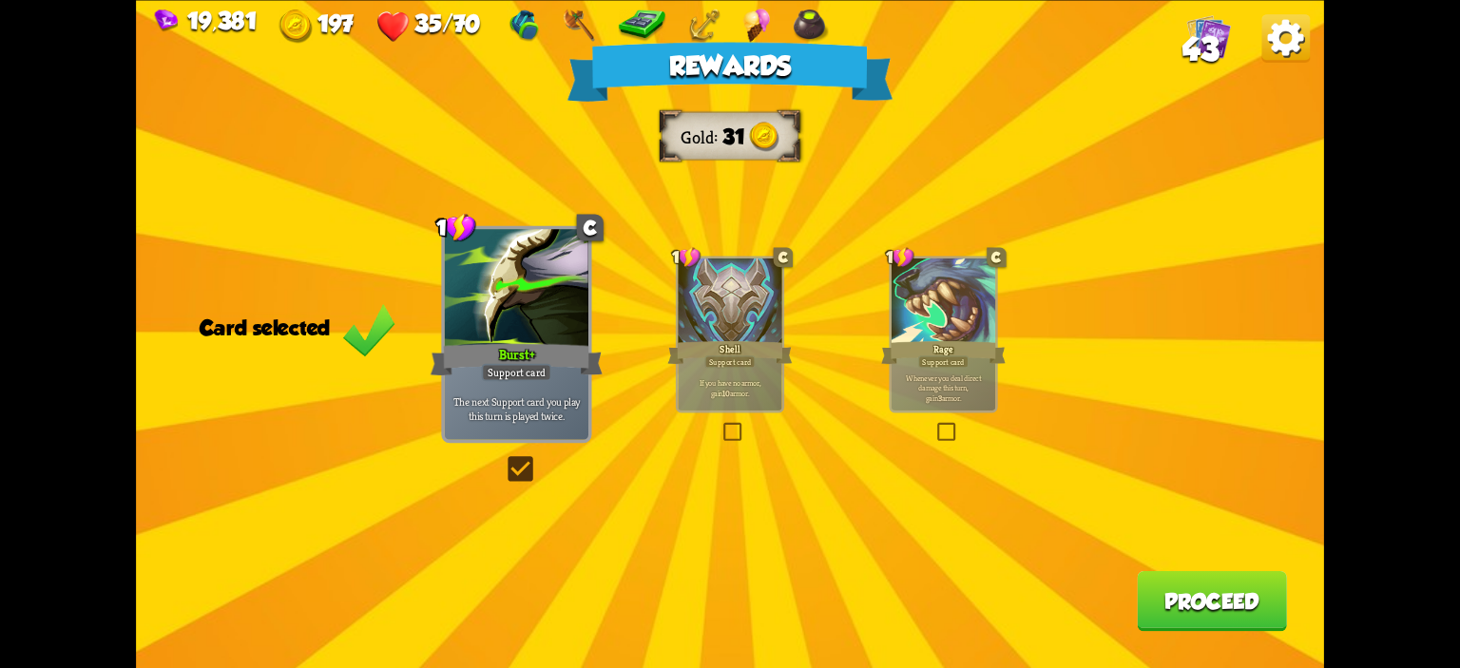
click at [1226, 598] on button "Proceed" at bounding box center [1212, 600] width 150 height 60
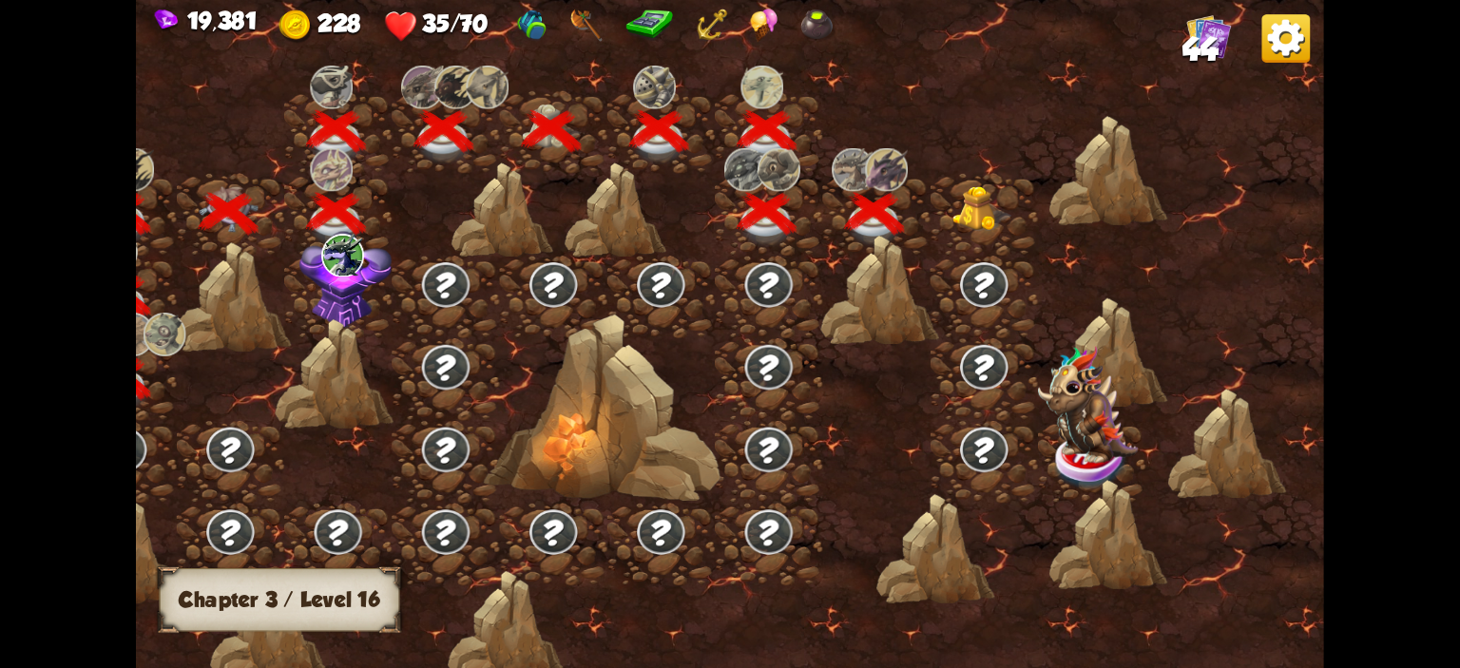
click at [991, 199] on img at bounding box center [982, 209] width 59 height 46
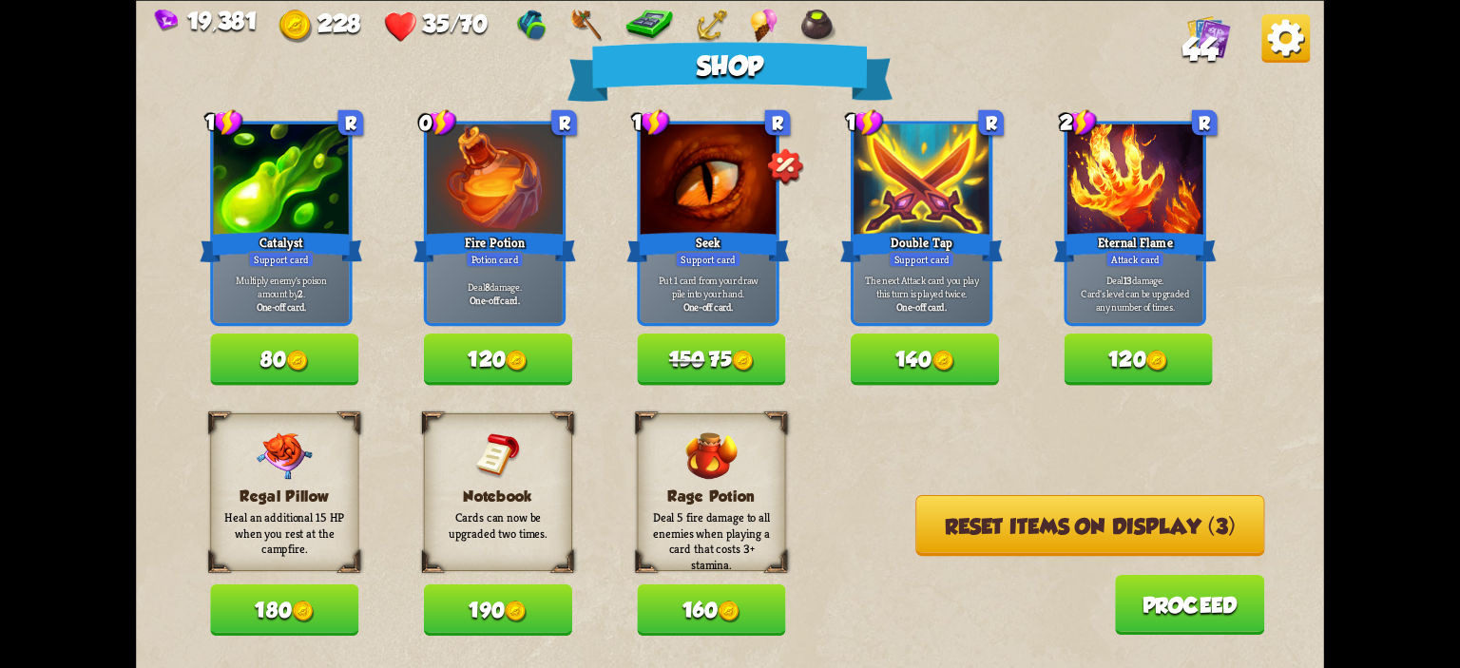
click at [514, 366] on img at bounding box center [517, 361] width 22 height 22
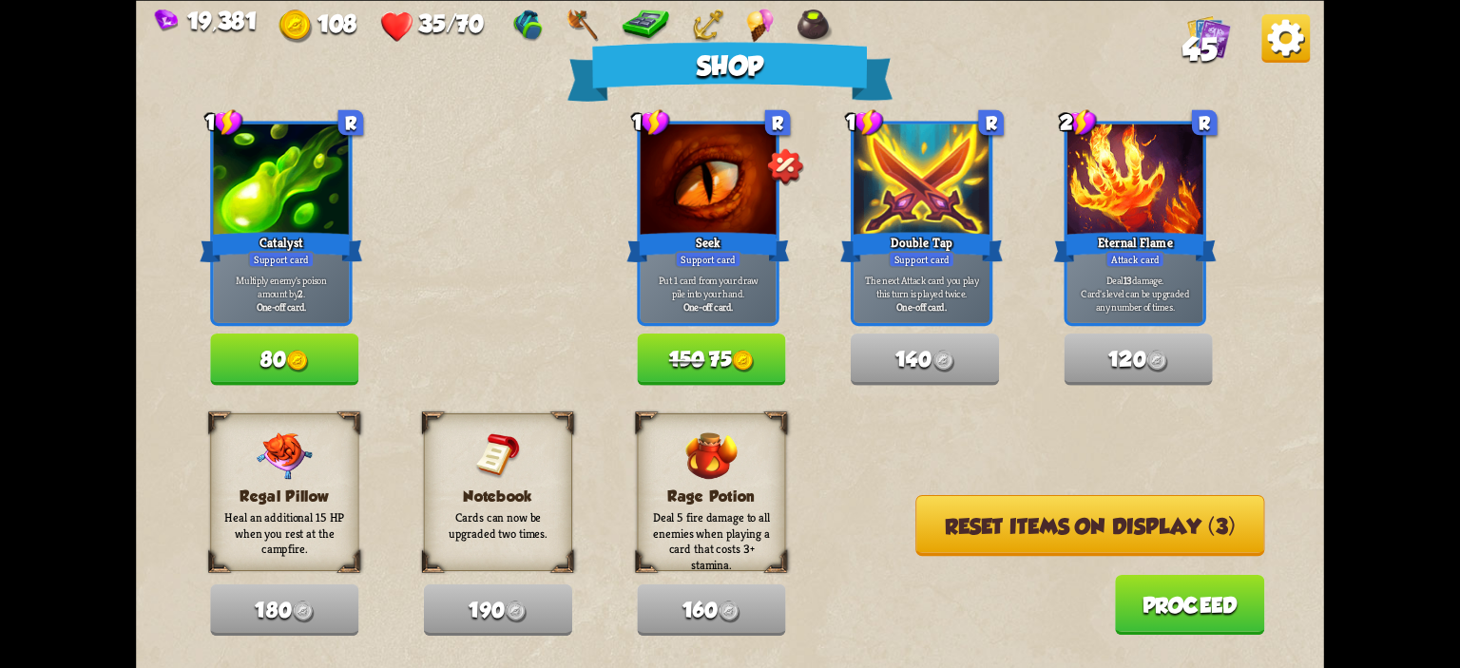
click at [978, 522] on button "Reset items on display (3)" at bounding box center [1090, 524] width 349 height 61
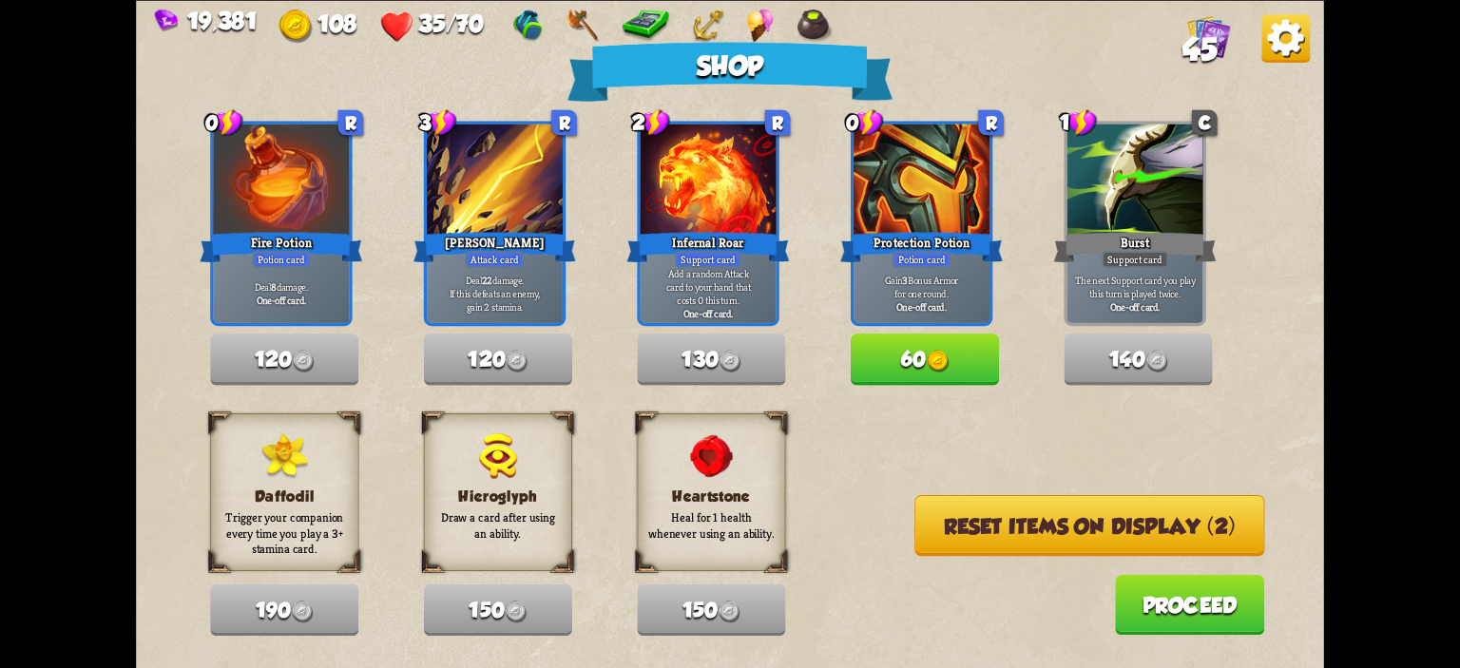
click at [978, 522] on button "Reset items on display (2)" at bounding box center [1090, 524] width 350 height 61
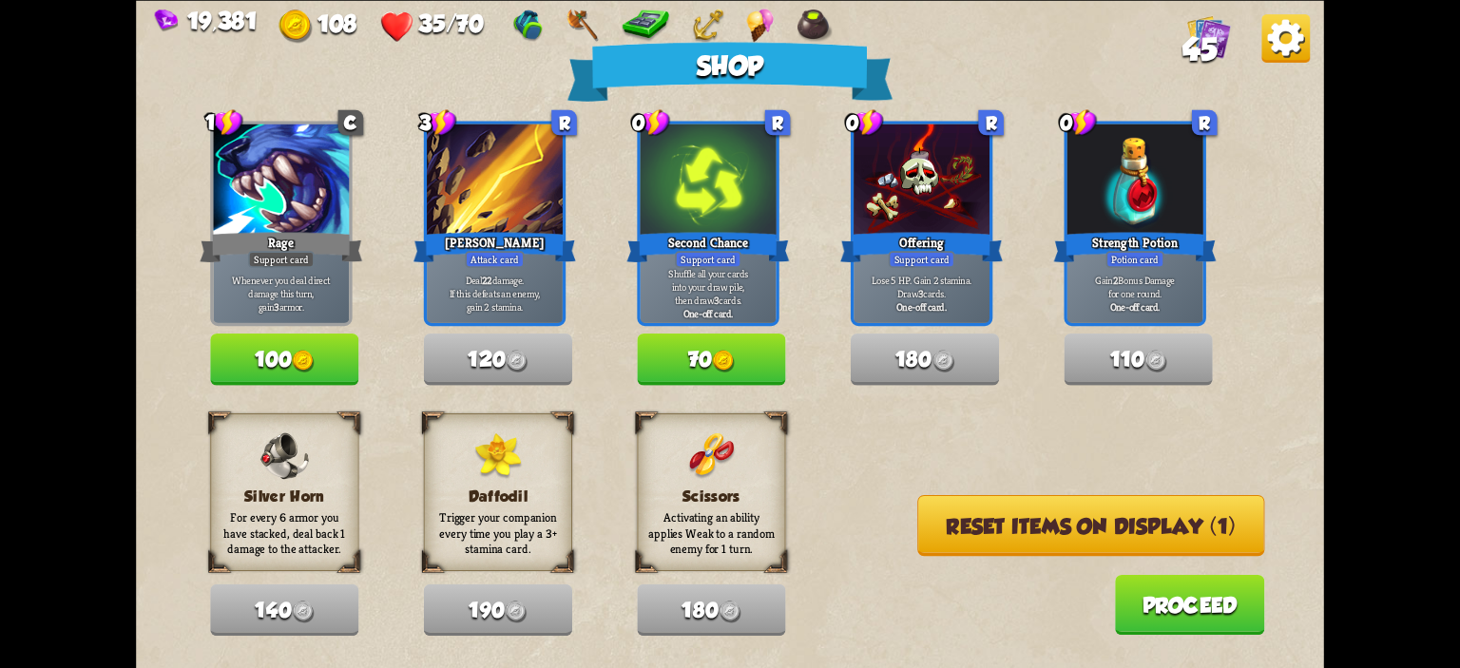
click at [978, 522] on button "Reset items on display (1)" at bounding box center [1091, 524] width 347 height 61
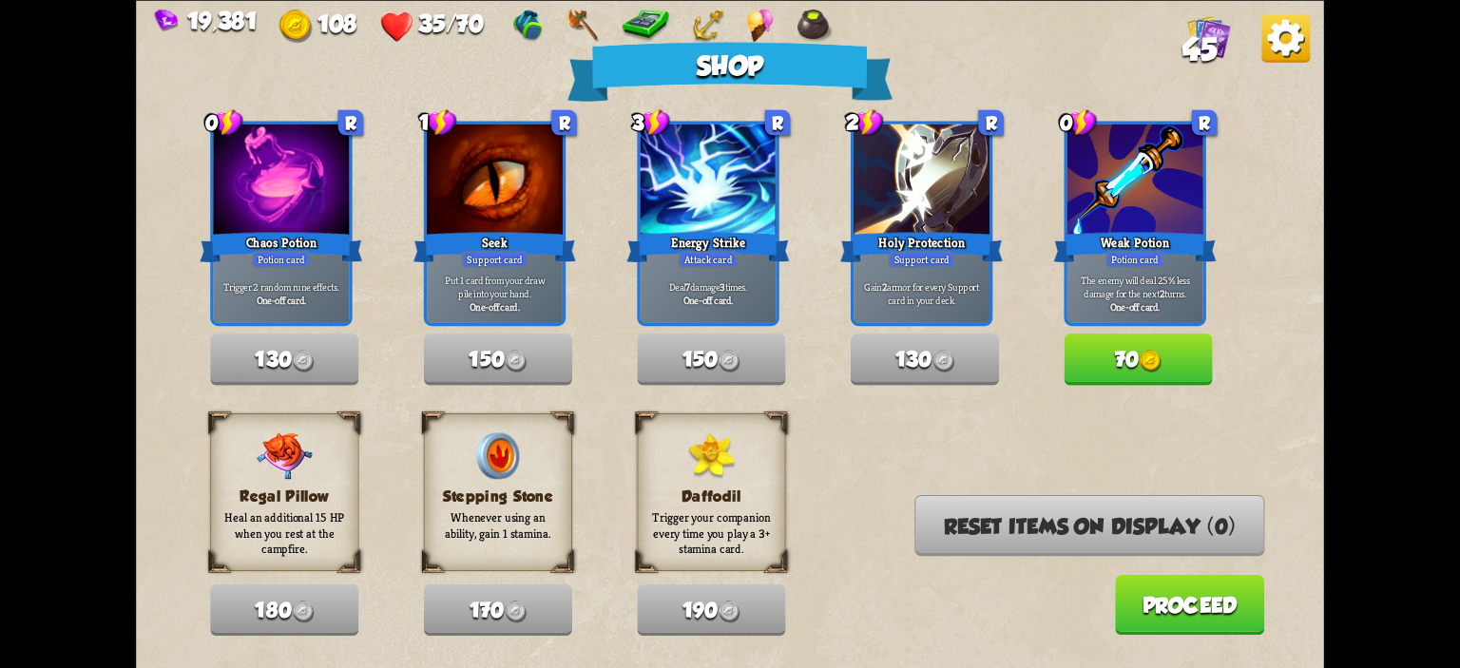
click at [1099, 367] on button "70" at bounding box center [1139, 359] width 148 height 51
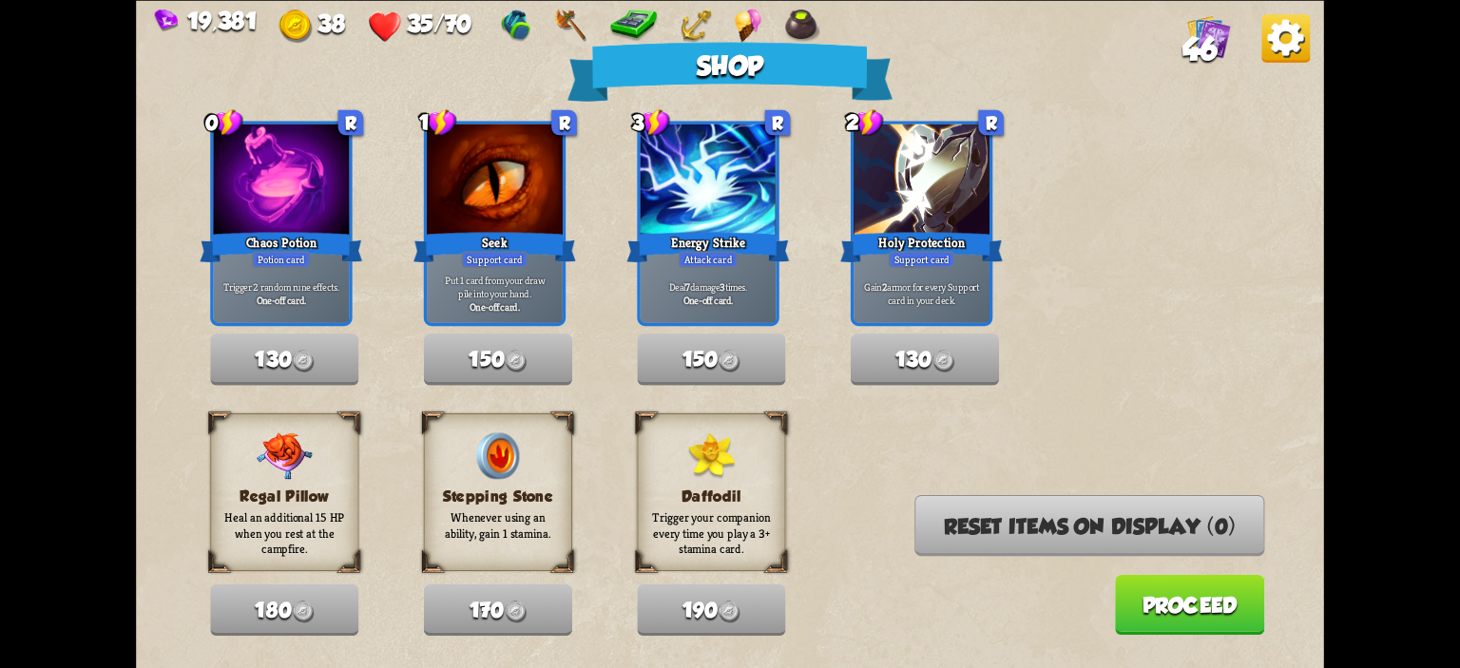
click at [1126, 558] on div "Reset items on display (0) Proceed" at bounding box center [1090, 564] width 350 height 140
click at [1145, 581] on button "Proceed" at bounding box center [1190, 604] width 150 height 60
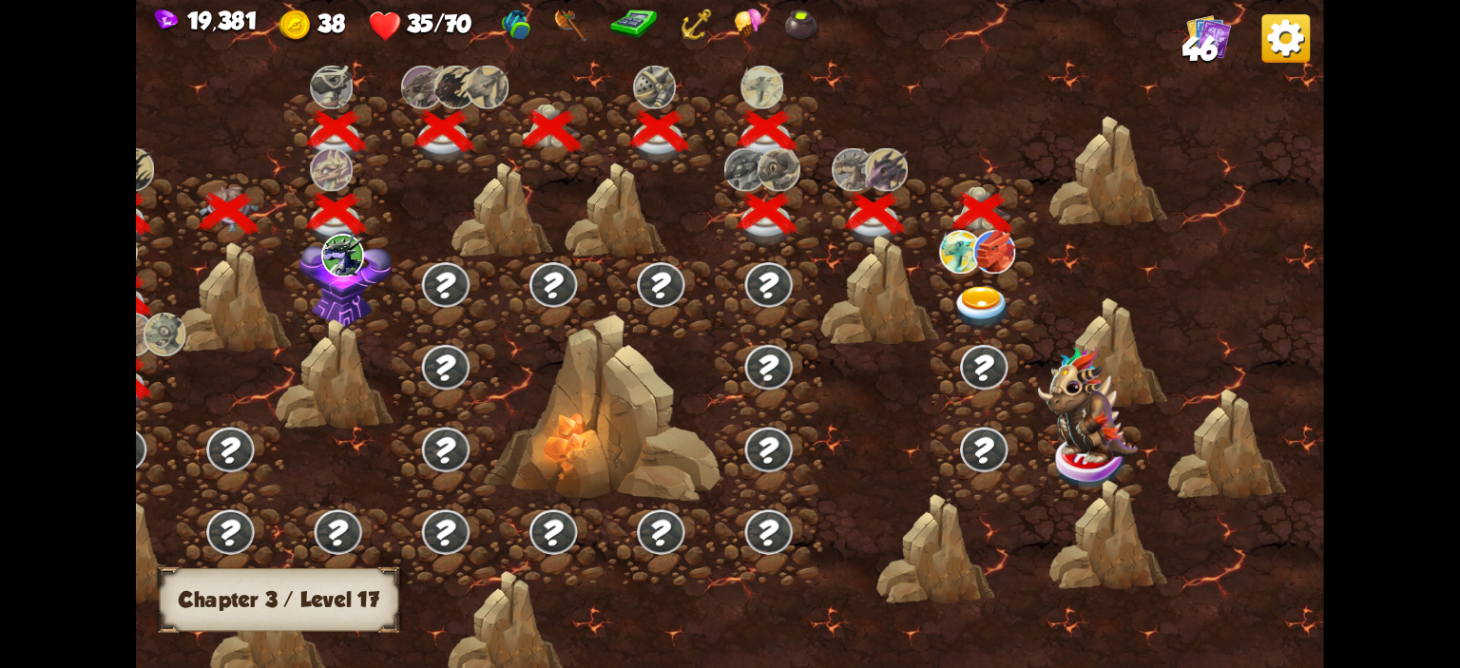
click at [969, 295] on img at bounding box center [982, 308] width 59 height 44
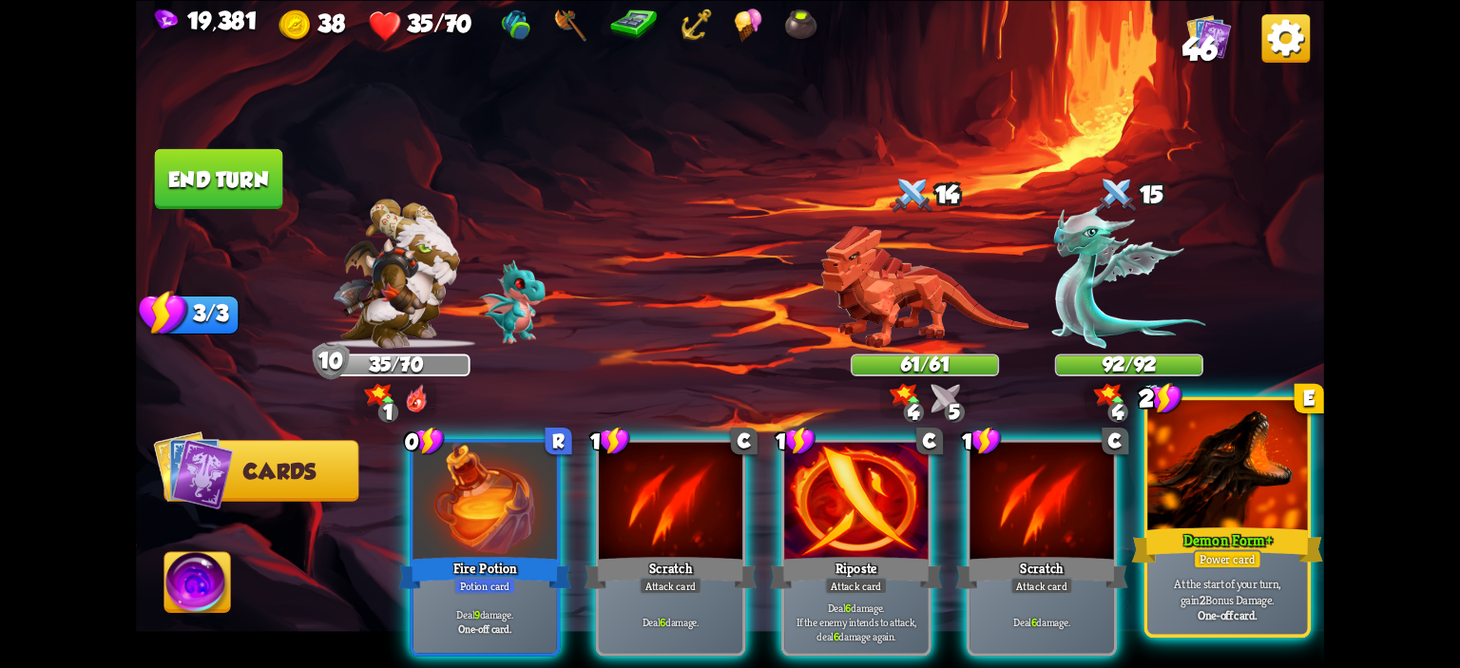
click at [1237, 530] on div "Demon Form+" at bounding box center [1228, 545] width 192 height 43
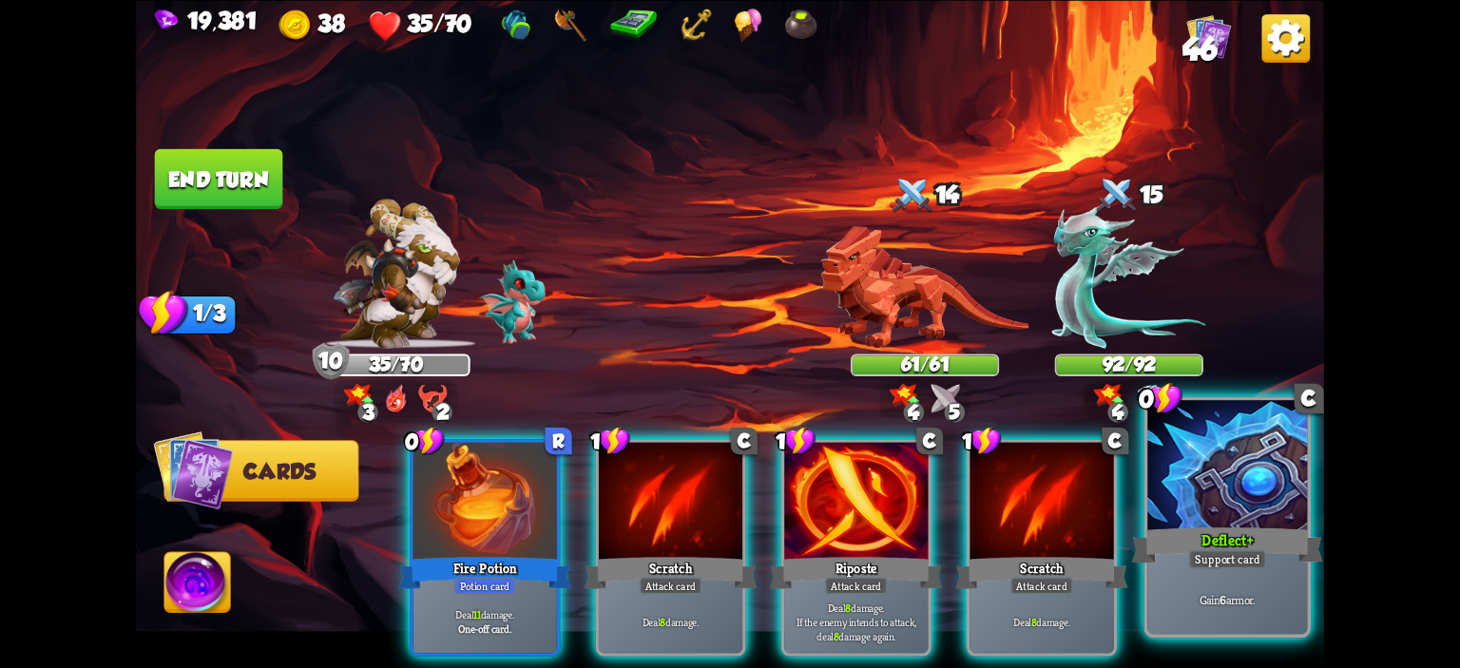
click at [1208, 511] on div at bounding box center [1228, 467] width 160 height 135
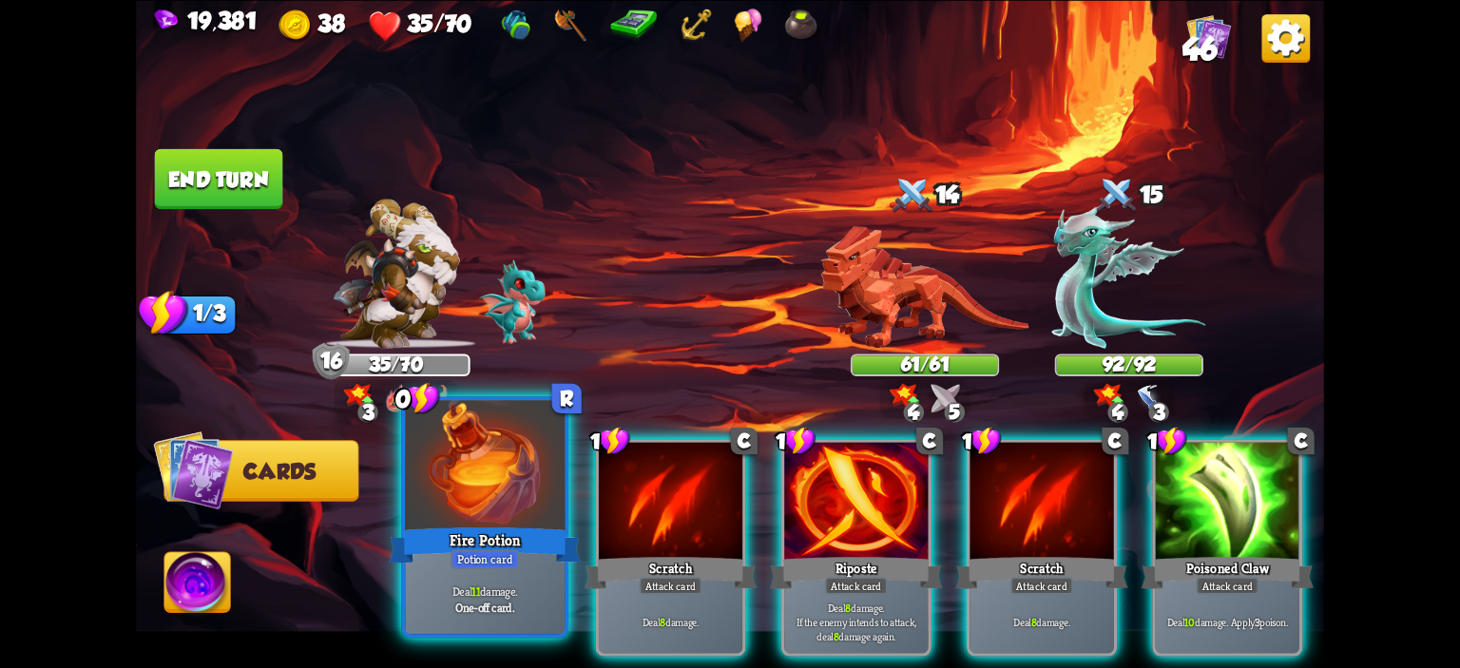
click at [506, 540] on div "Fire Potion" at bounding box center [485, 545] width 192 height 43
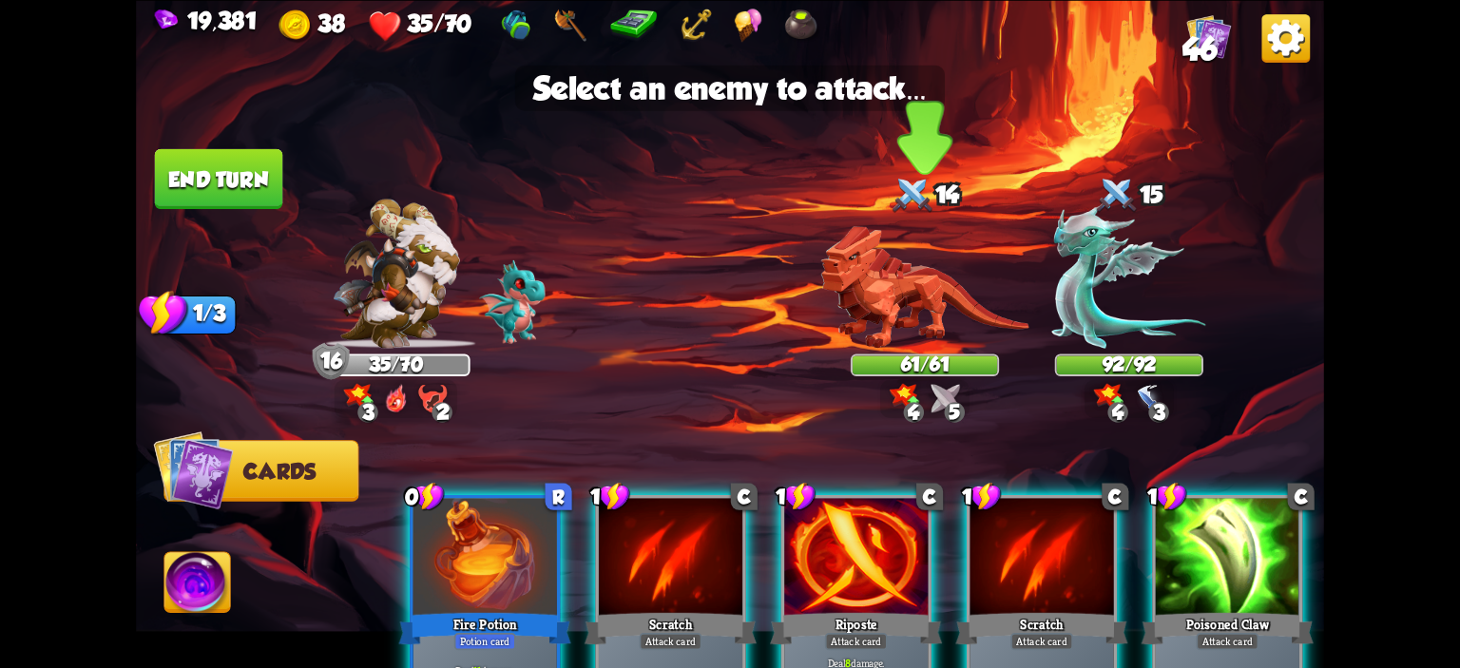
click at [937, 292] on img at bounding box center [925, 286] width 208 height 123
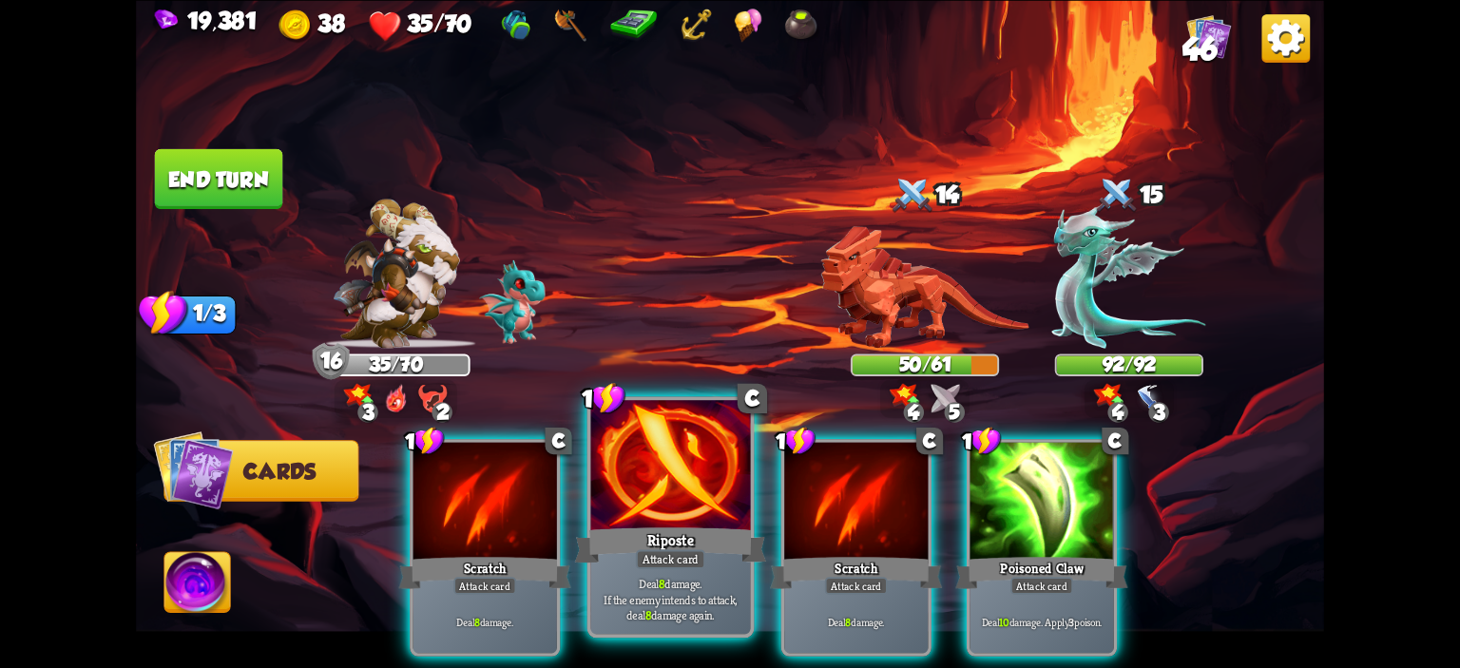
click at [680, 500] on div at bounding box center [671, 467] width 160 height 135
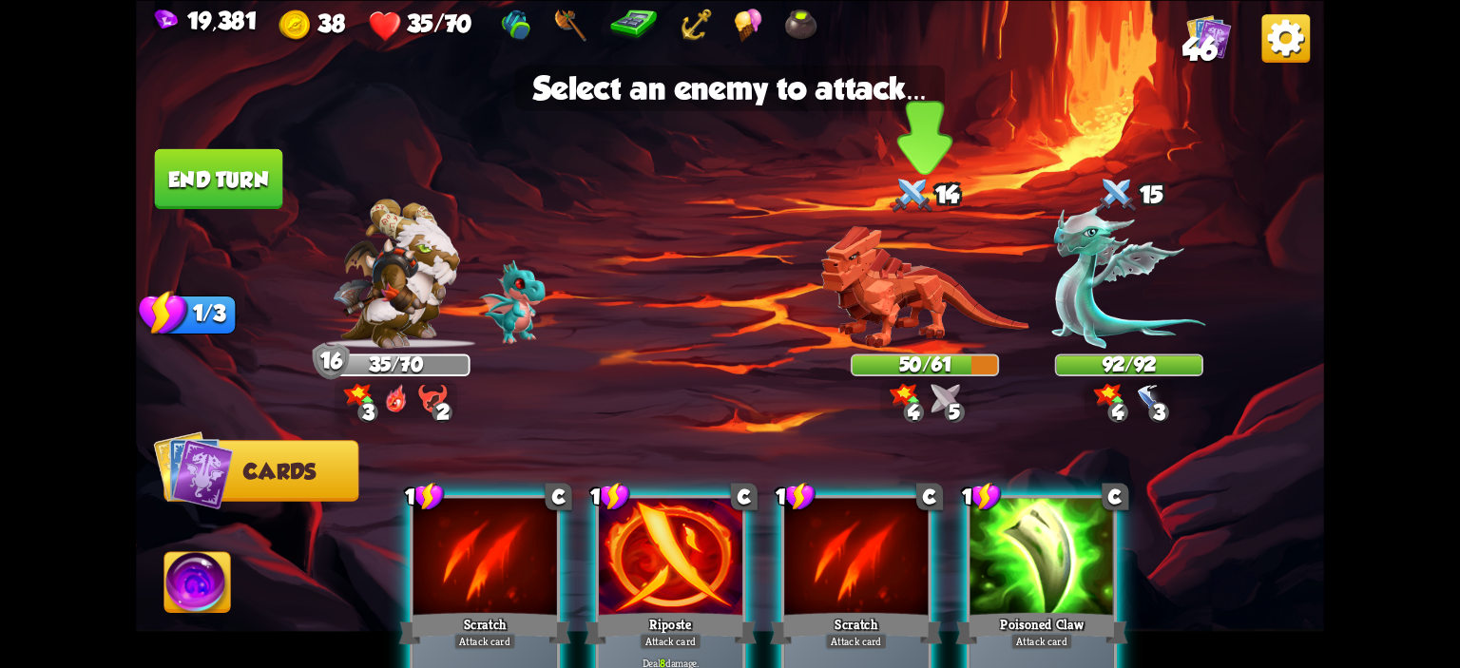
click at [829, 270] on img at bounding box center [925, 286] width 208 height 123
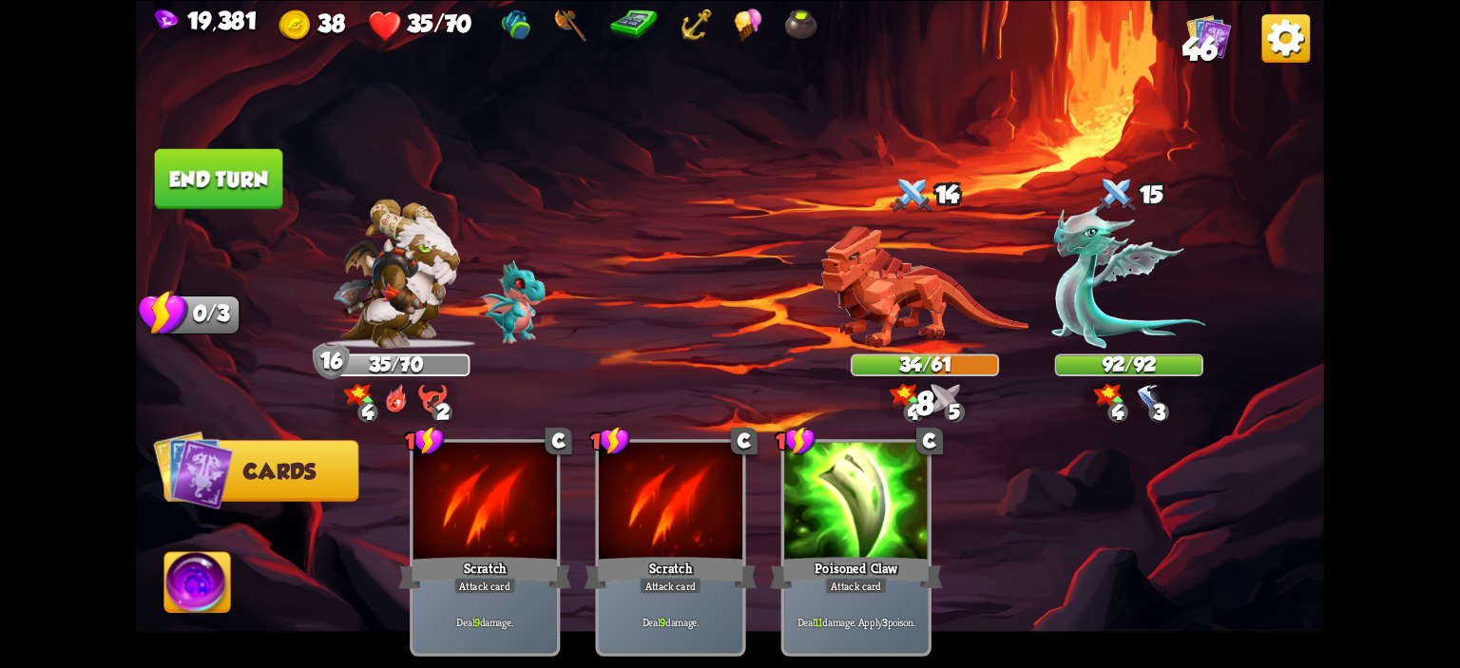
click at [254, 167] on button "End turn" at bounding box center [219, 178] width 128 height 60
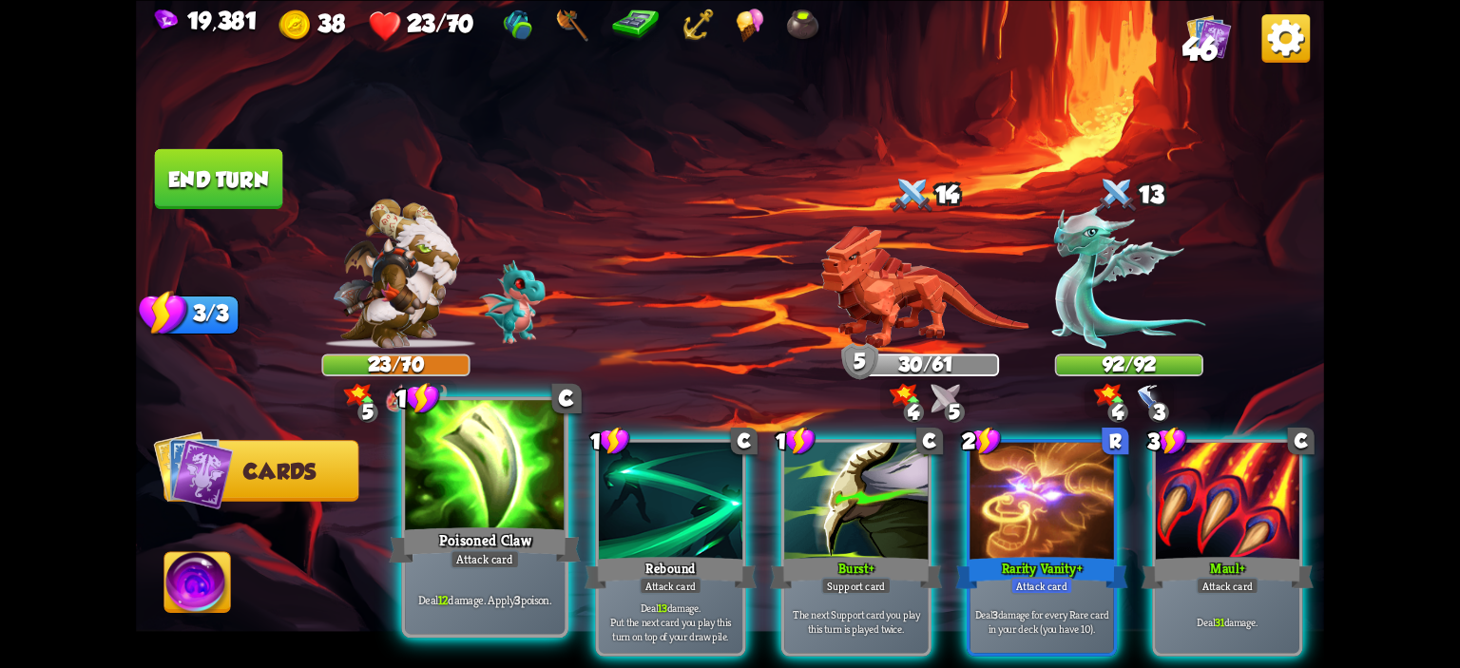
click at [534, 503] on div at bounding box center [485, 467] width 160 height 135
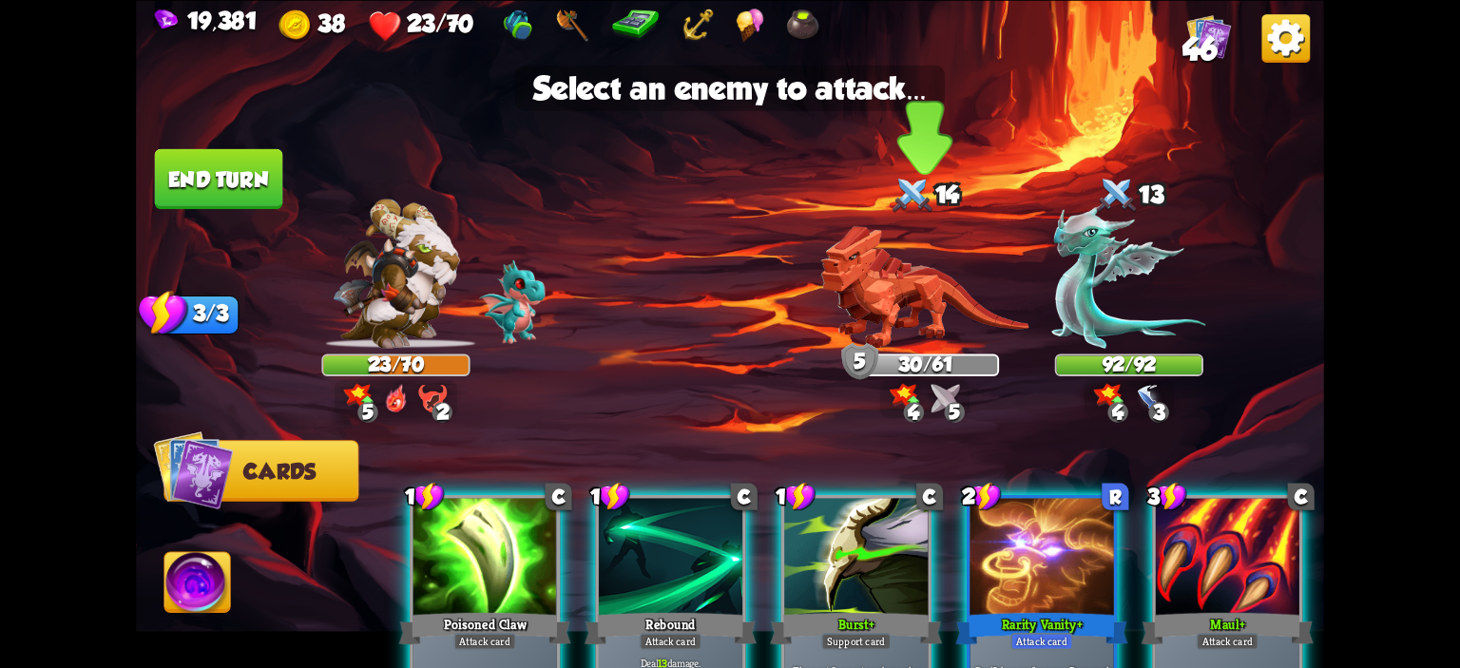
click at [884, 298] on img at bounding box center [925, 286] width 208 height 123
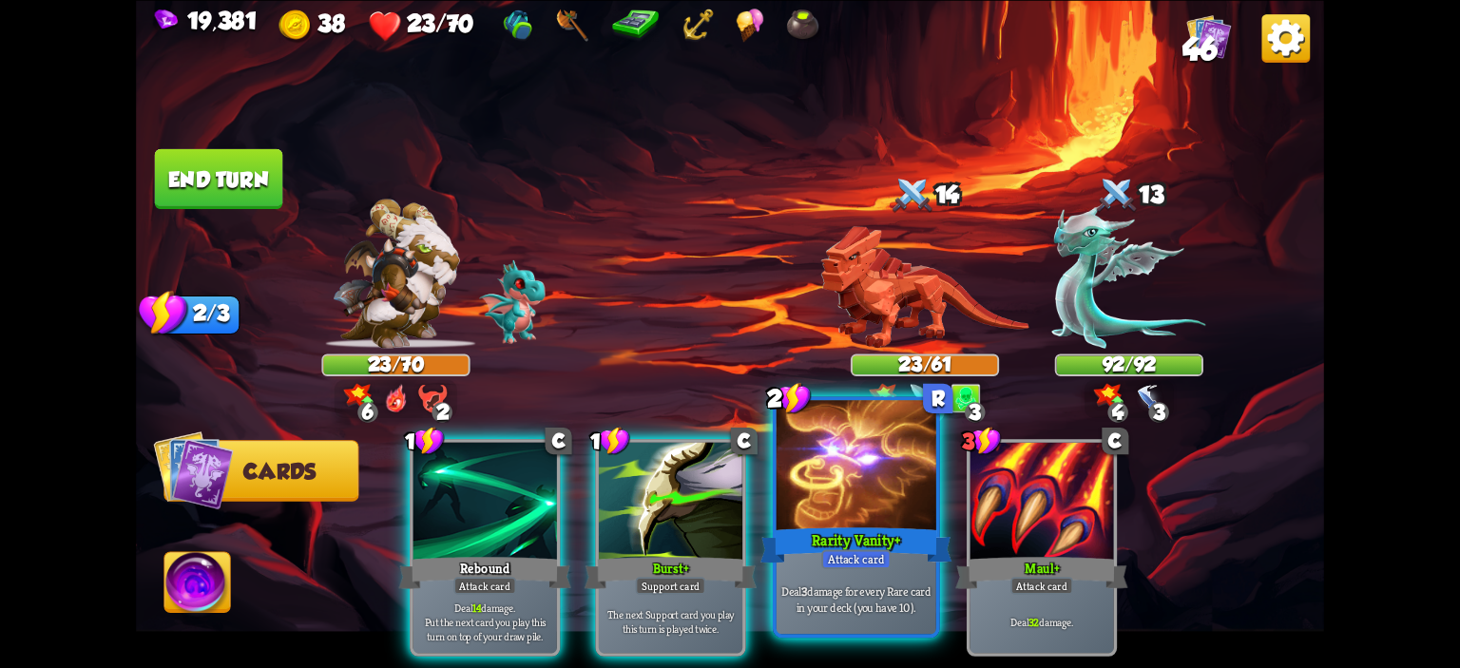
click at [832, 478] on div at bounding box center [857, 467] width 160 height 135
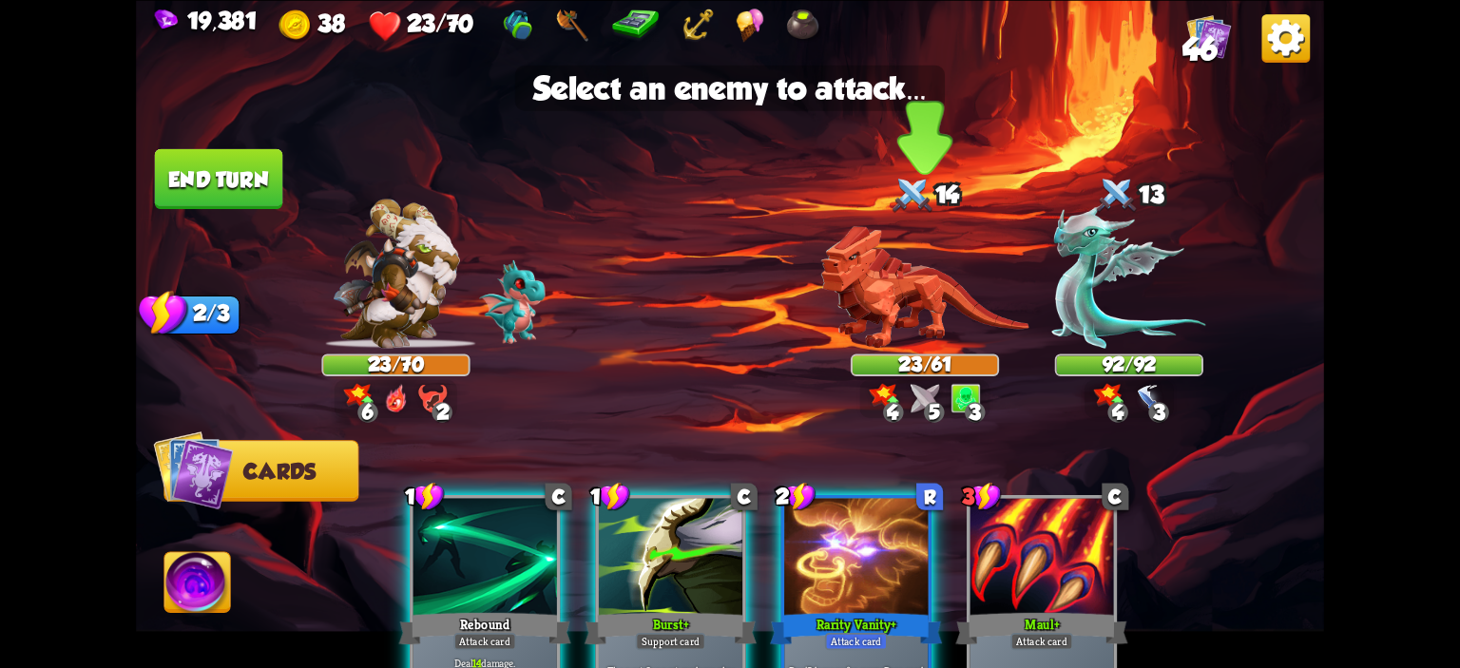
click at [879, 307] on img at bounding box center [925, 286] width 208 height 123
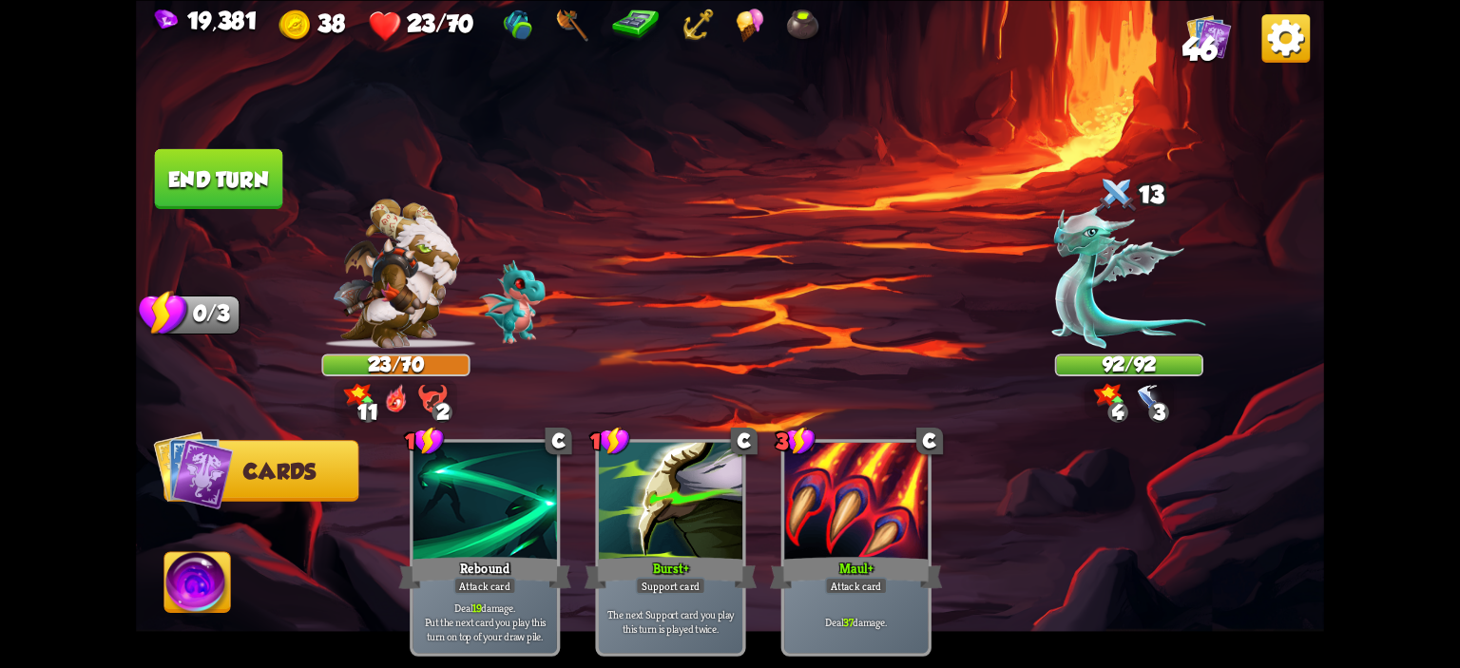
click at [255, 212] on img at bounding box center [730, 334] width 1188 height 668
click at [253, 207] on button "End turn" at bounding box center [219, 178] width 128 height 60
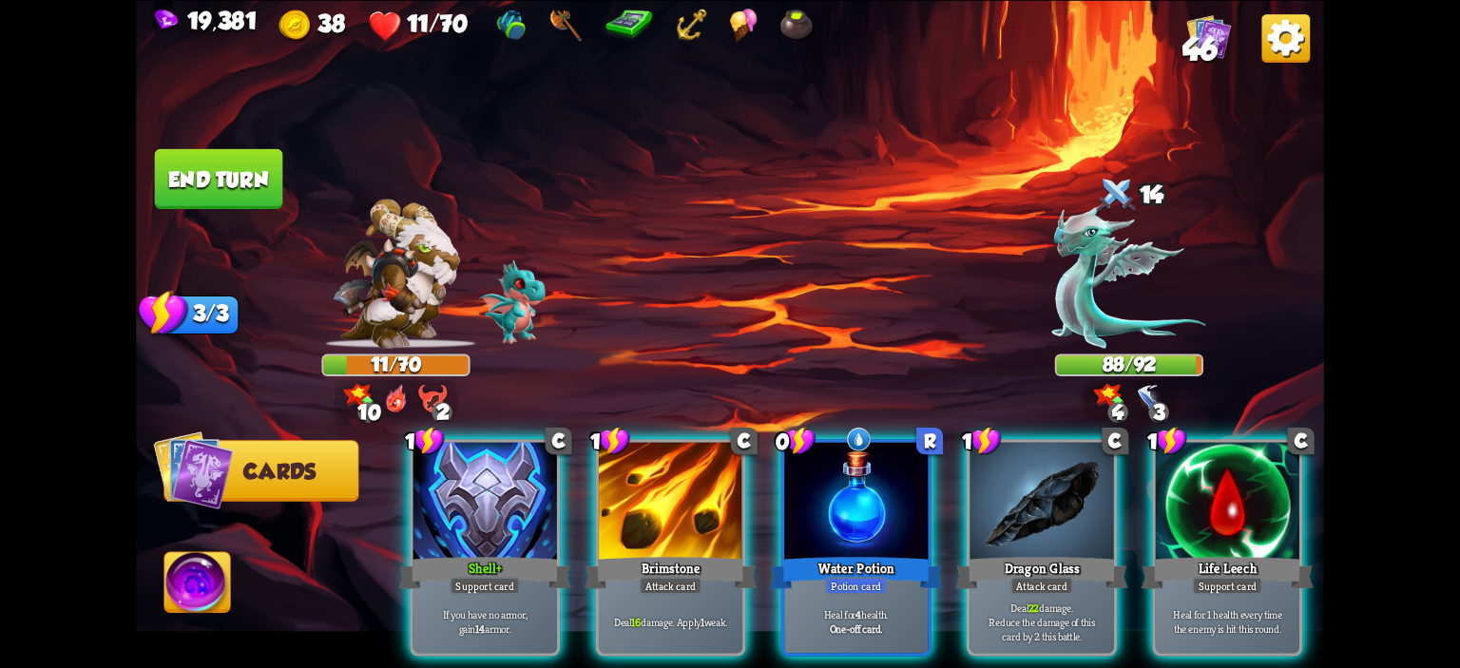
click at [820, 418] on div "1 C Shell+ Support card If you have no armor, gain 14 armor. 1 C Brimstone Atta…" at bounding box center [849, 520] width 951 height 297
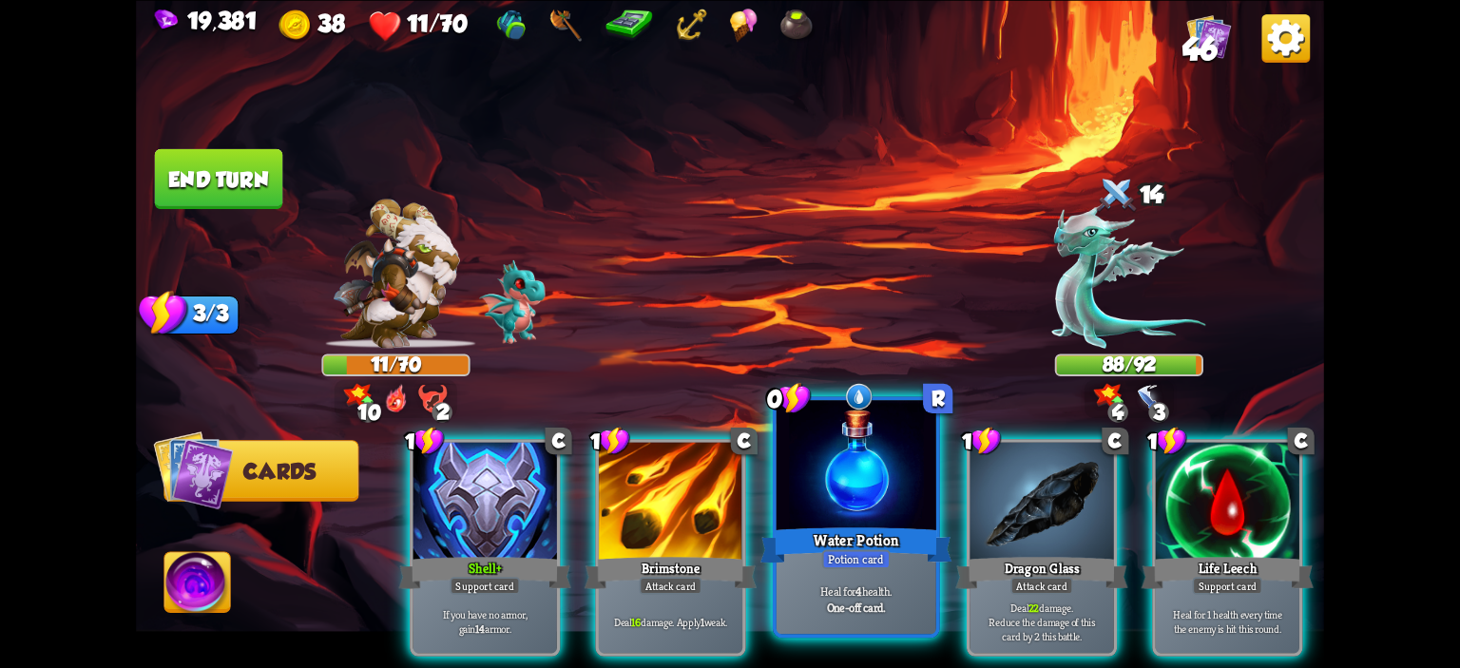
click at [825, 442] on div at bounding box center [857, 467] width 160 height 135
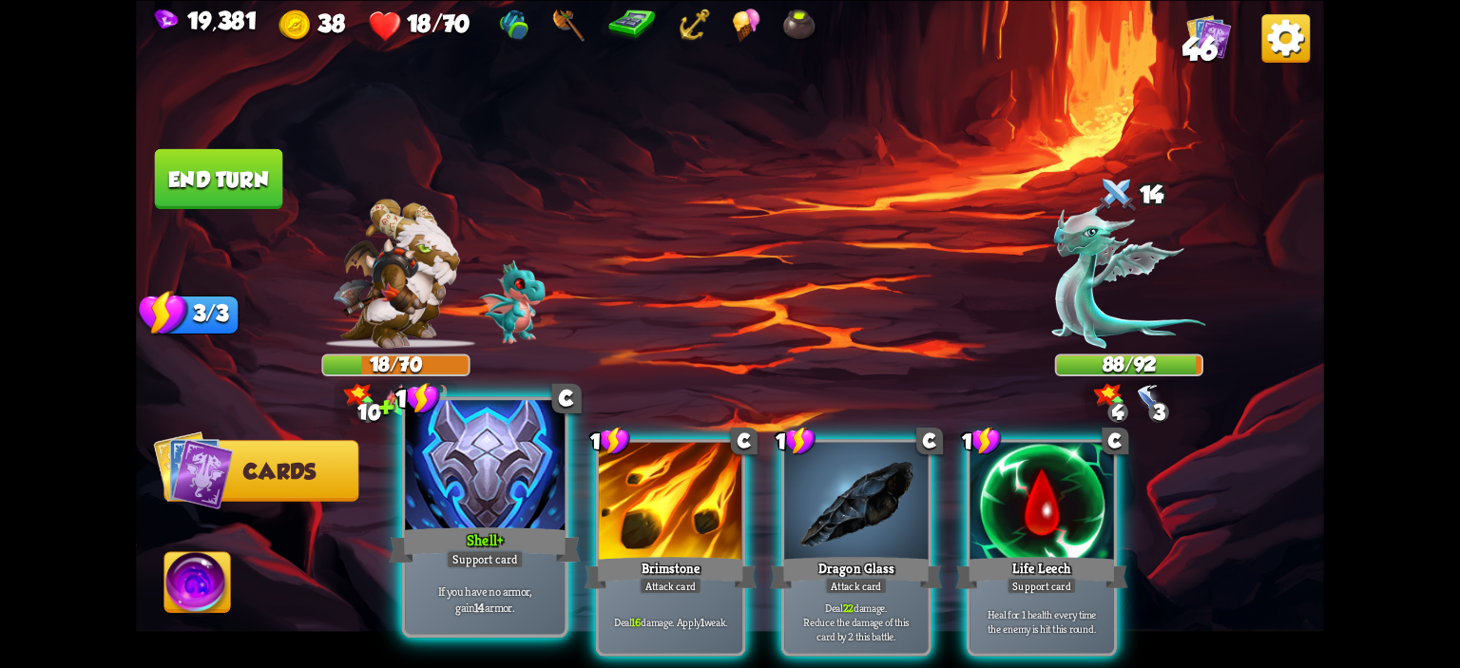
click at [456, 464] on div at bounding box center [485, 467] width 160 height 135
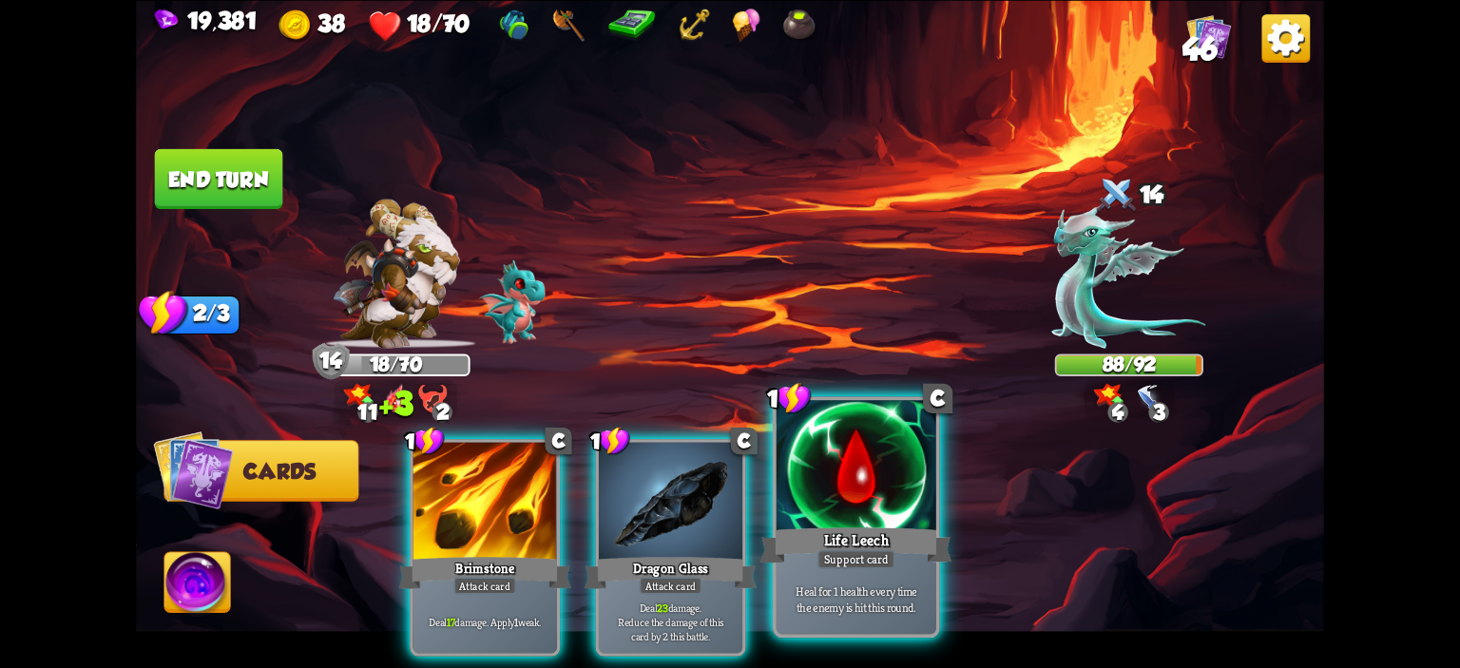
click at [841, 489] on div at bounding box center [857, 467] width 160 height 135
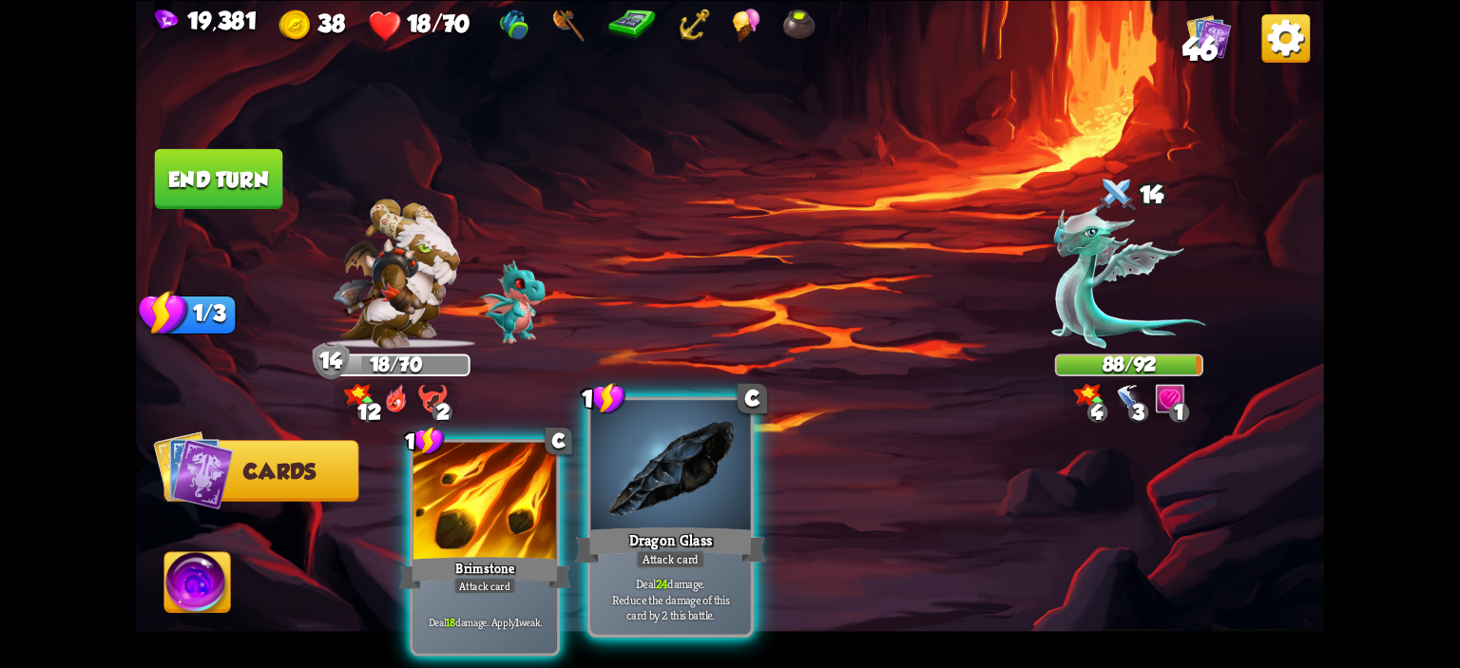
click at [517, 493] on div at bounding box center [486, 502] width 144 height 121
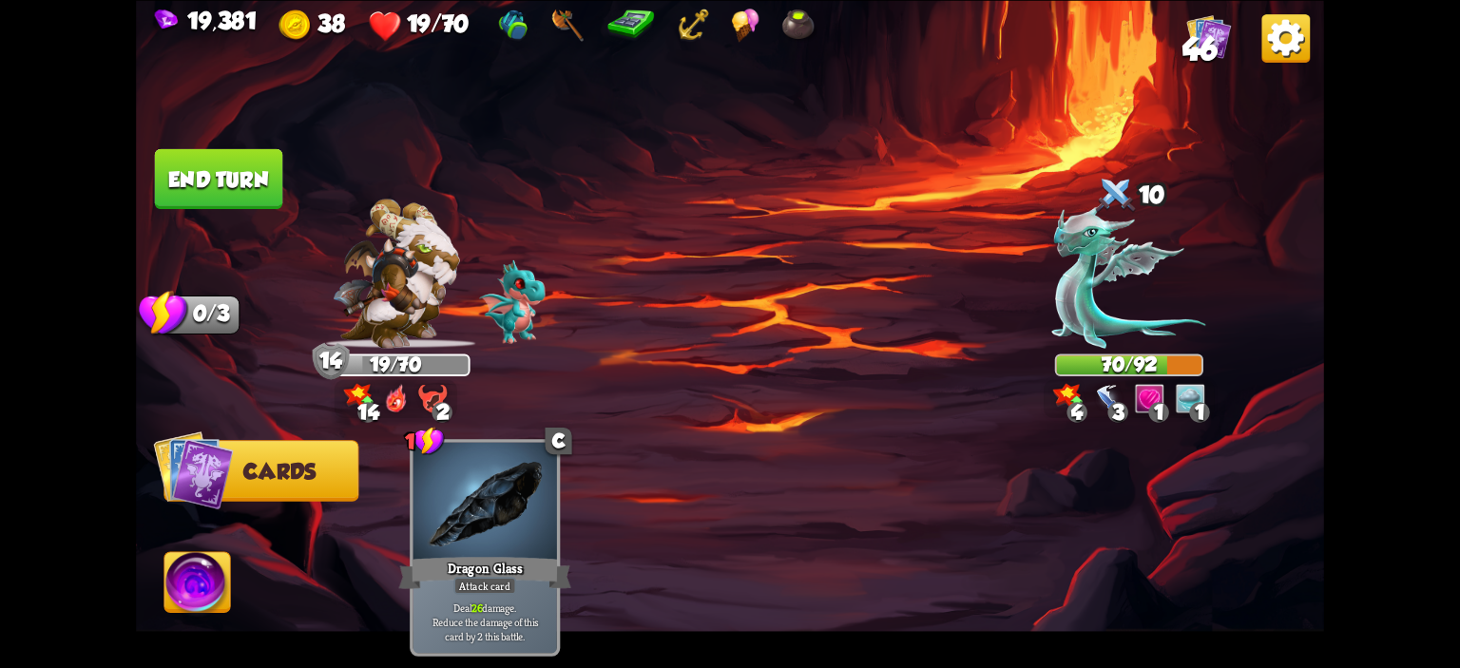
click at [228, 170] on button "End turn" at bounding box center [219, 178] width 128 height 60
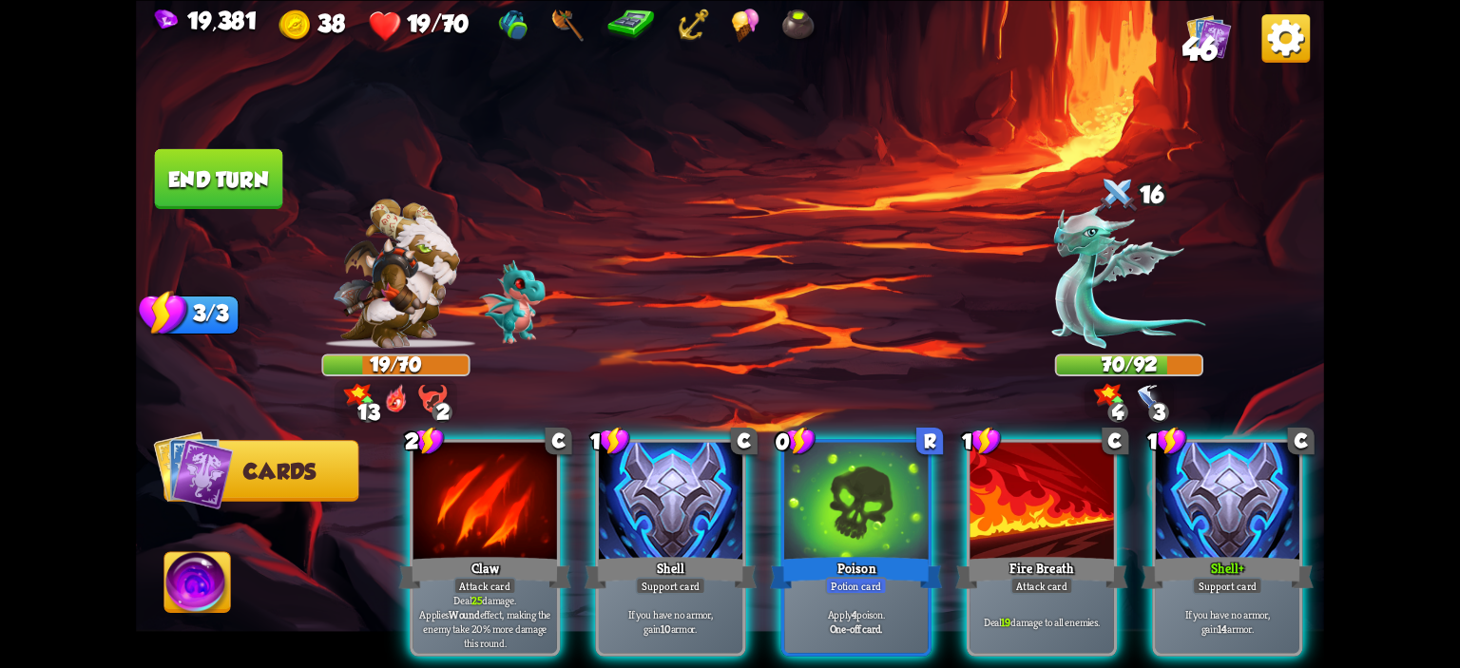
click at [875, 456] on div at bounding box center [856, 502] width 144 height 121
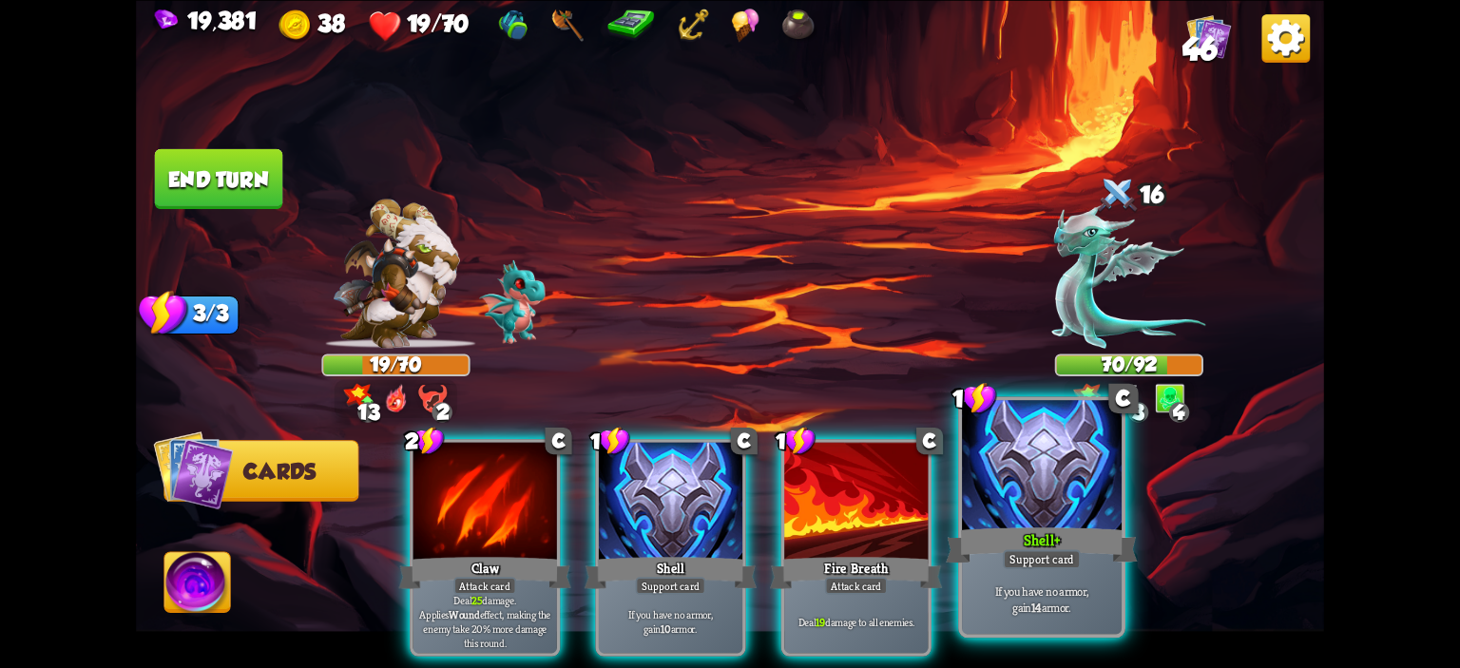
click at [969, 464] on div at bounding box center [1042, 467] width 160 height 135
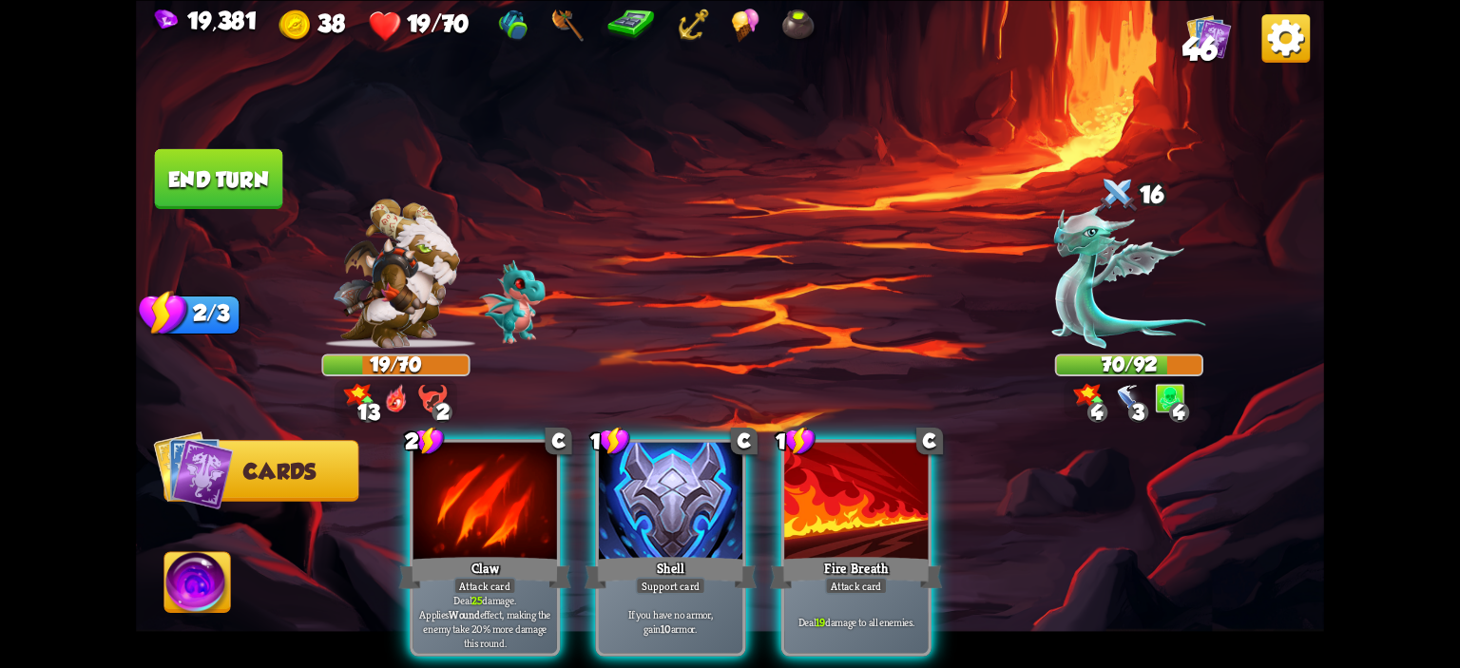
click at [969, 464] on div "2 C Claw Attack card Deal 25 damage. Applies Wound effect, making the enemy tak…" at bounding box center [849, 520] width 951 height 297
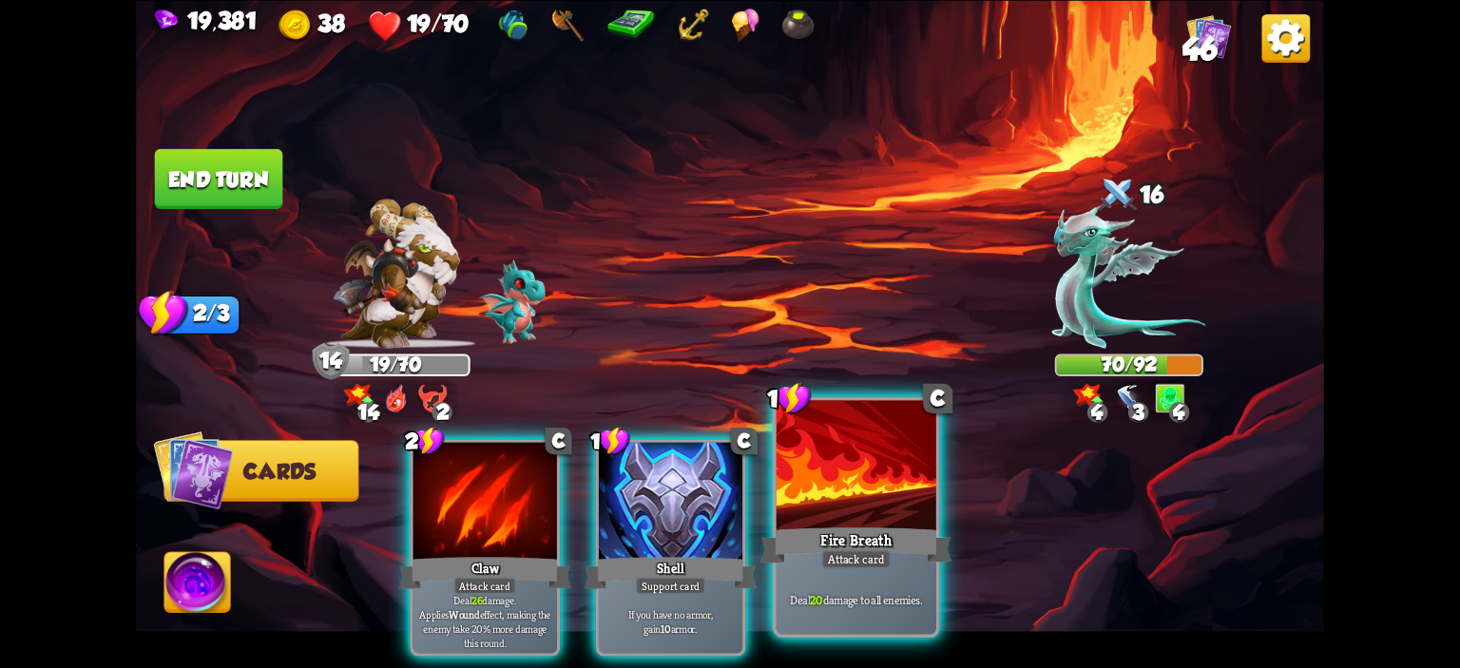
click at [871, 479] on div at bounding box center [857, 467] width 160 height 135
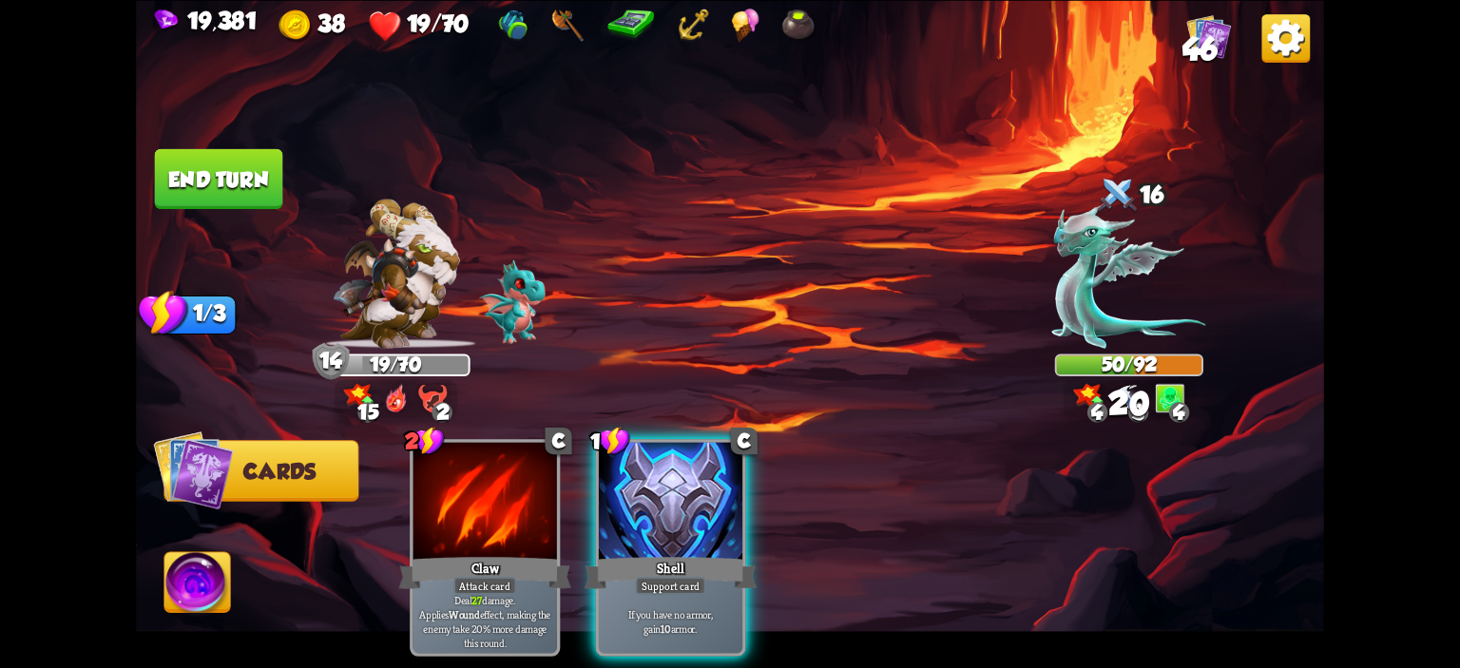
click at [246, 180] on button "End turn" at bounding box center [219, 178] width 128 height 60
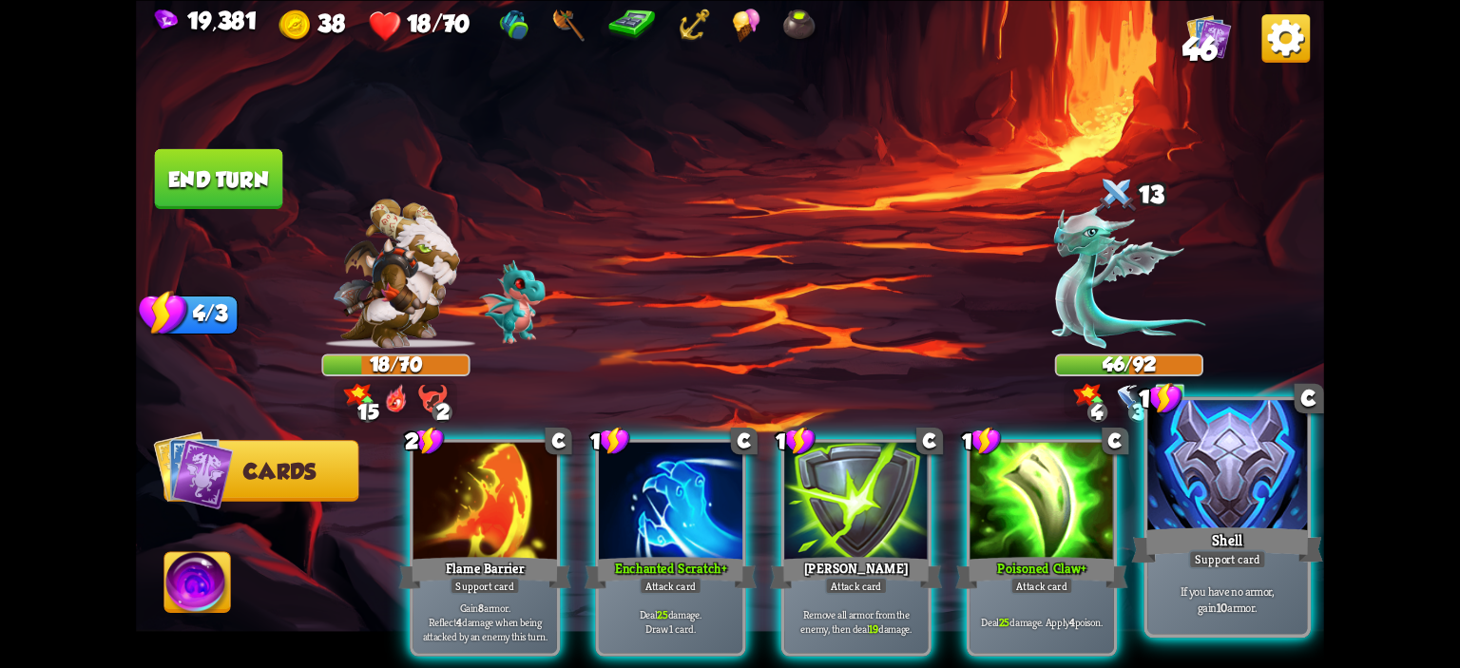
click at [1187, 471] on div at bounding box center [1228, 467] width 160 height 135
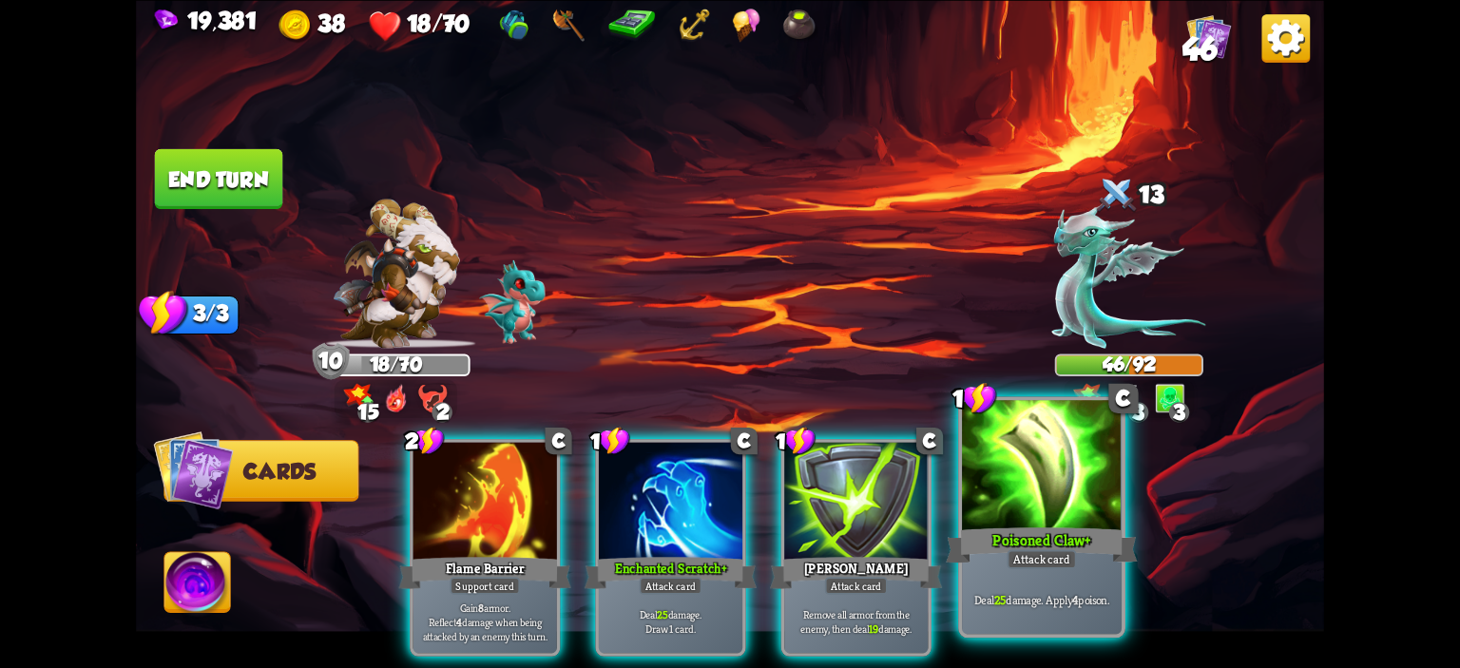
click at [1091, 471] on div at bounding box center [1042, 467] width 160 height 135
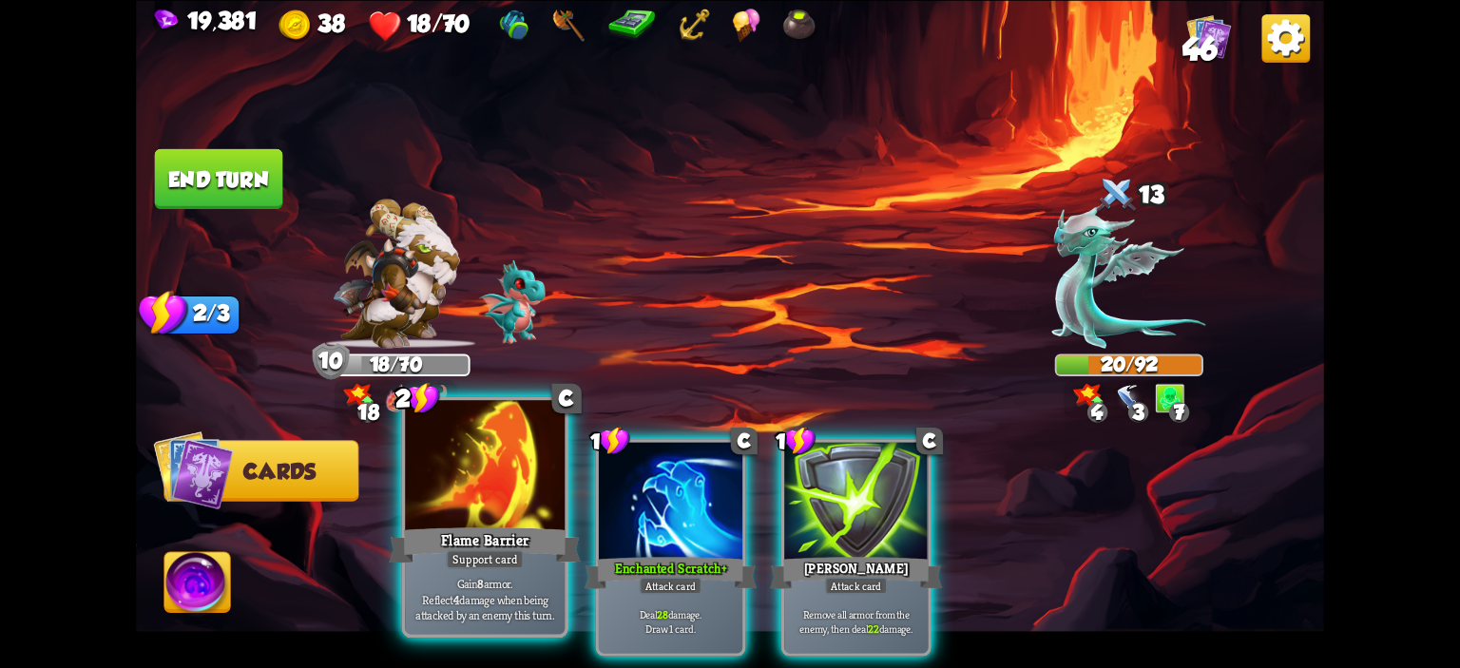
click at [521, 514] on div at bounding box center [485, 467] width 160 height 135
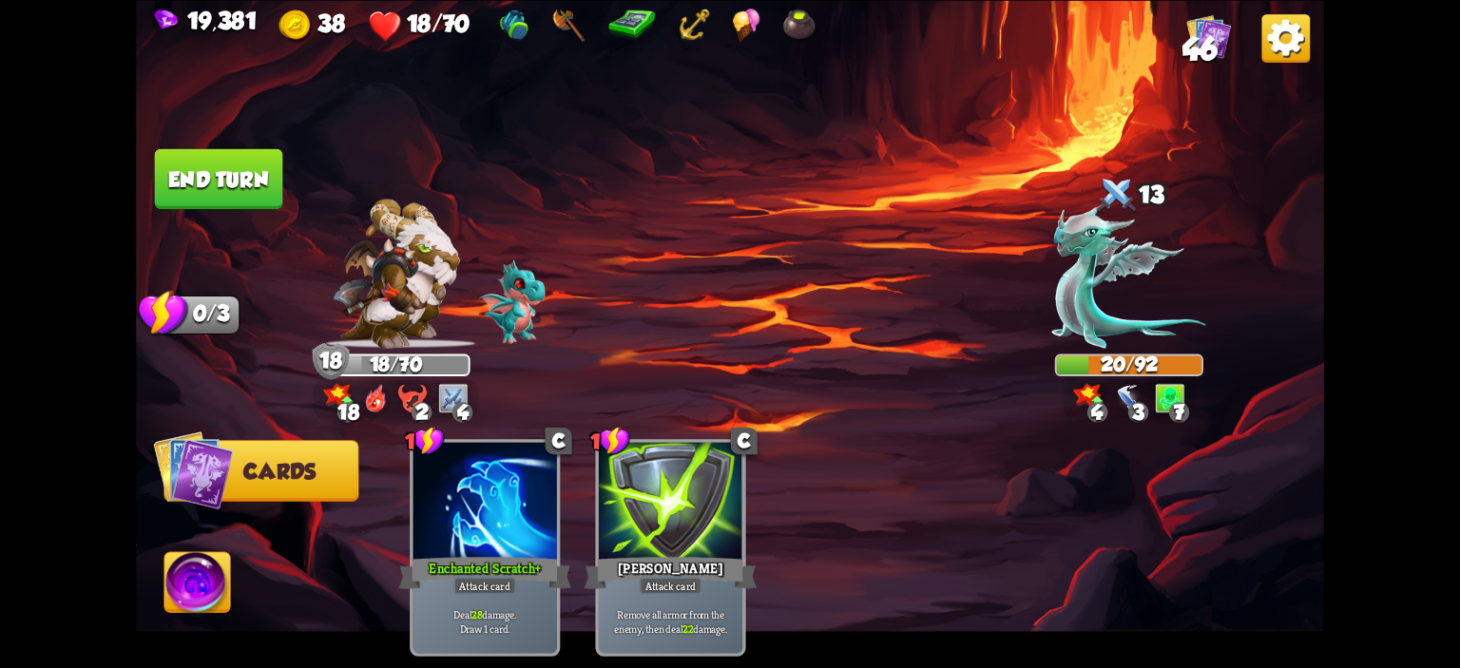
click at [231, 171] on button "End turn" at bounding box center [219, 178] width 128 height 60
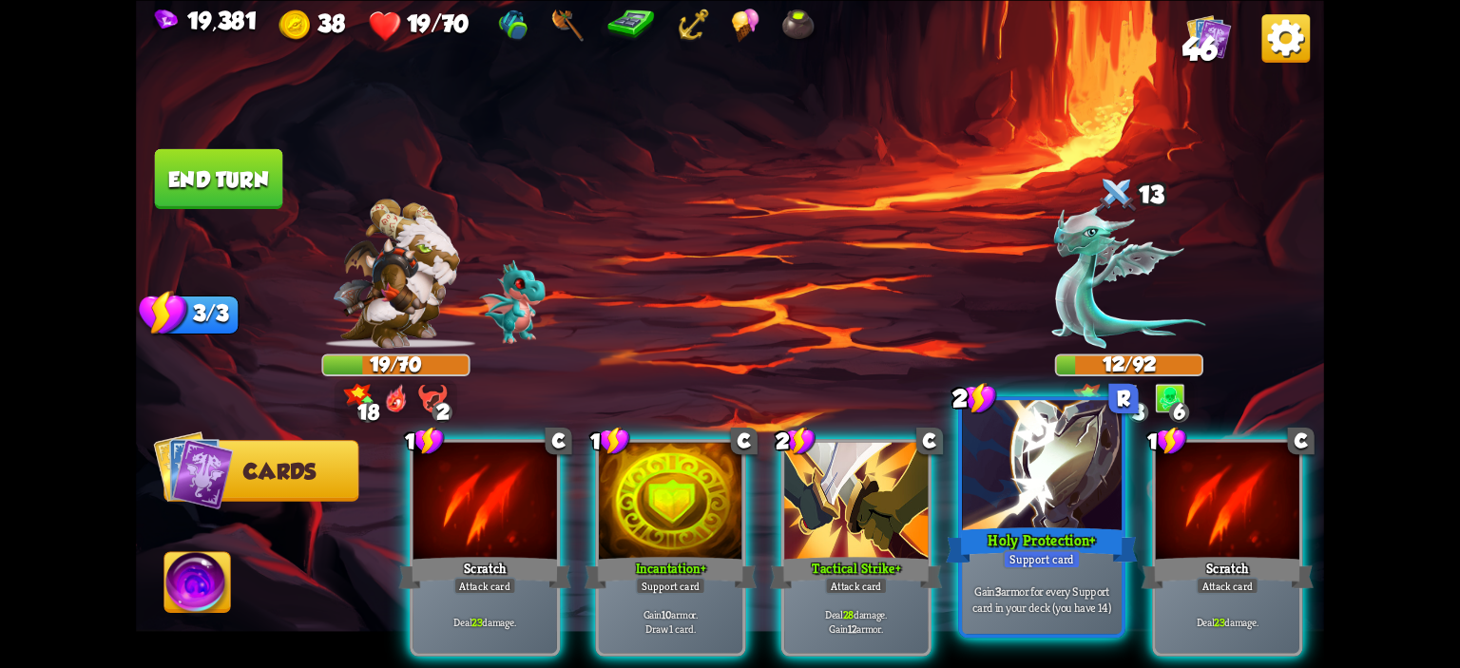
click at [1053, 516] on div at bounding box center [1042, 467] width 160 height 135
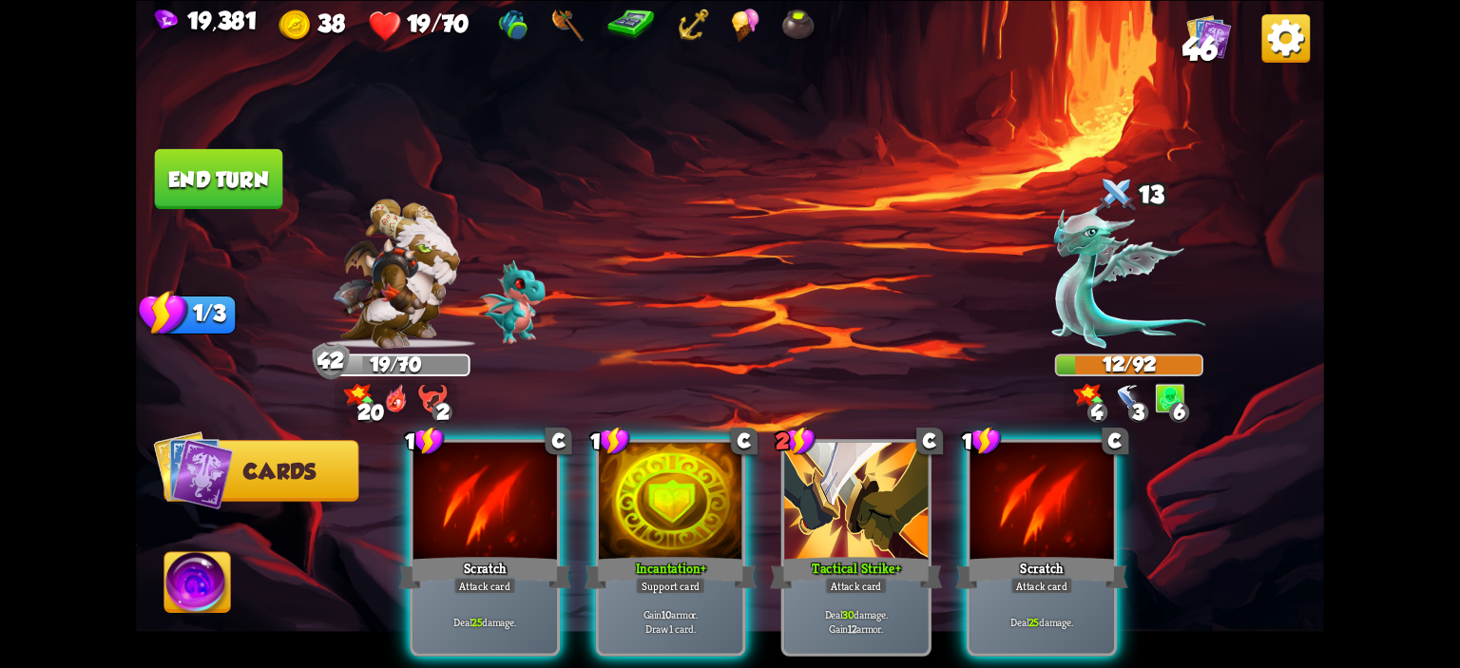
click at [1053, 516] on div at bounding box center [1042, 502] width 144 height 121
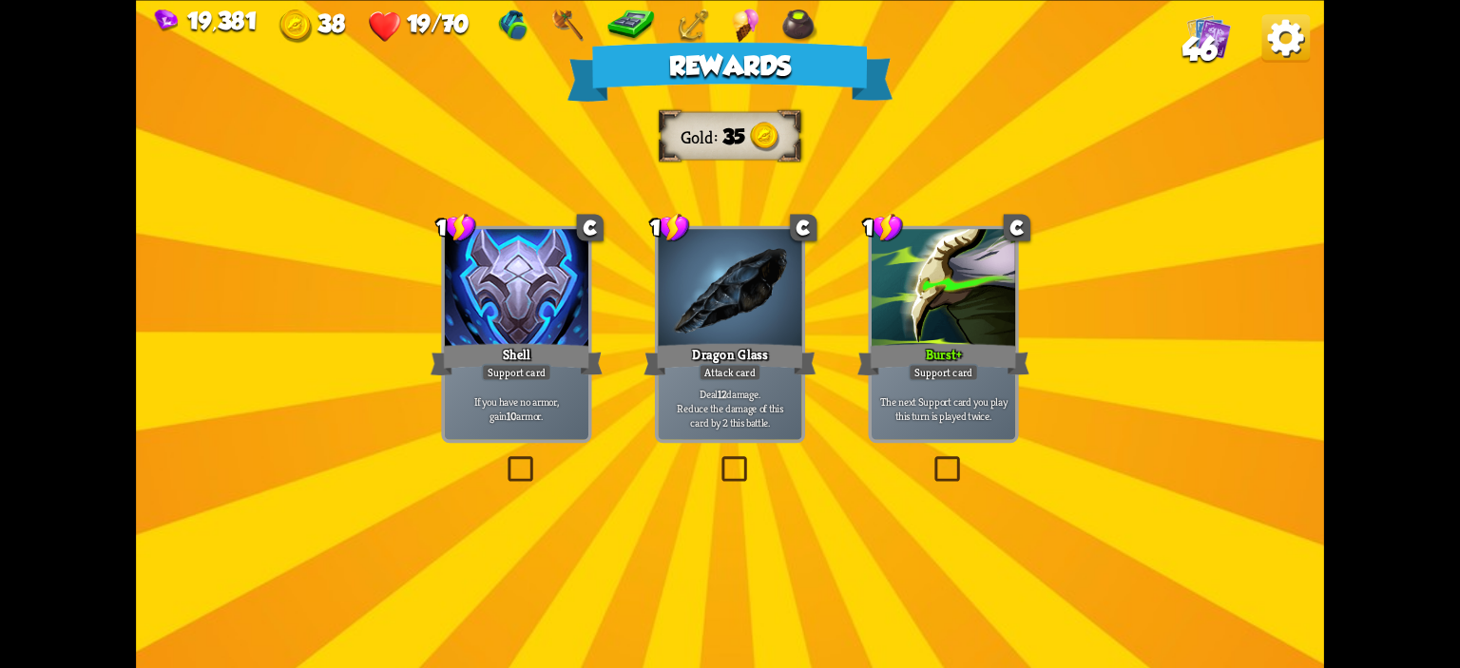
click at [778, 396] on p "Deal 12 damage. Reduce the damage of this card by 2 this battle." at bounding box center [730, 408] width 137 height 43
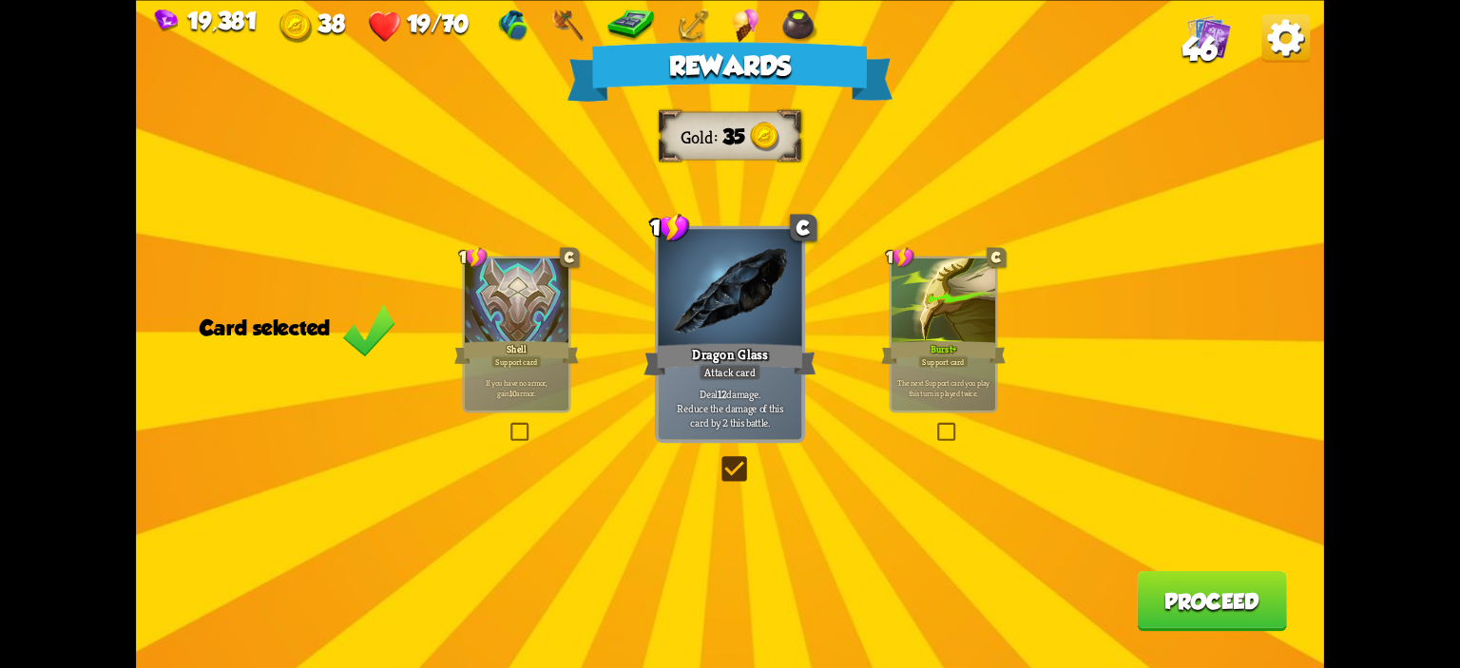
click at [1173, 593] on button "Proceed" at bounding box center [1212, 600] width 150 height 60
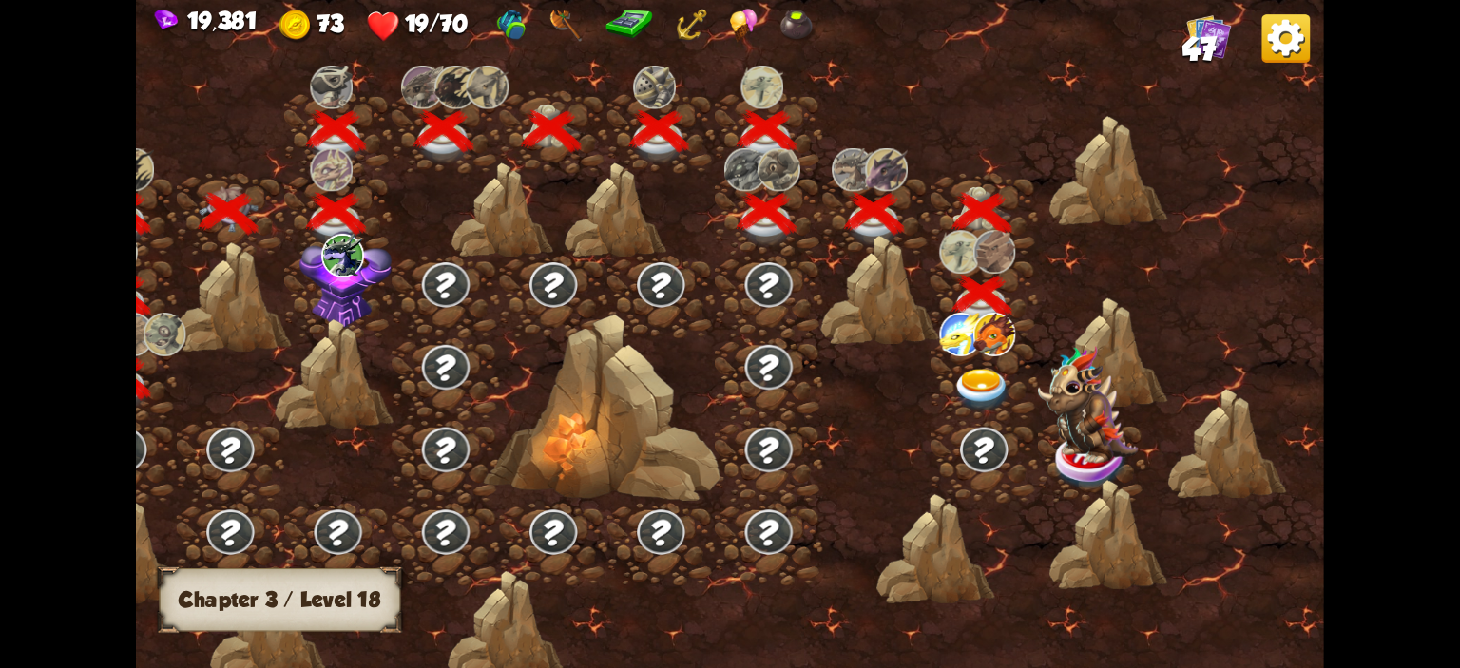
click at [960, 354] on img at bounding box center [961, 334] width 43 height 43
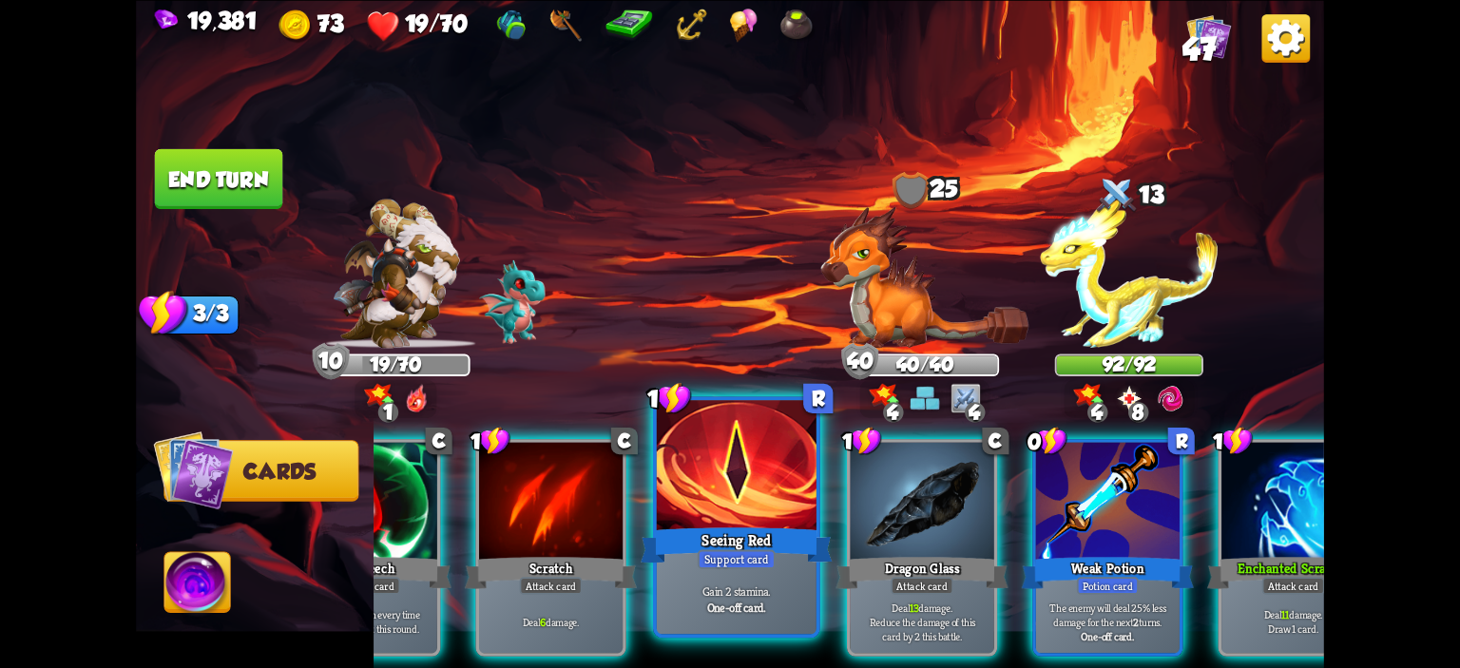
click at [763, 517] on div at bounding box center [737, 467] width 160 height 135
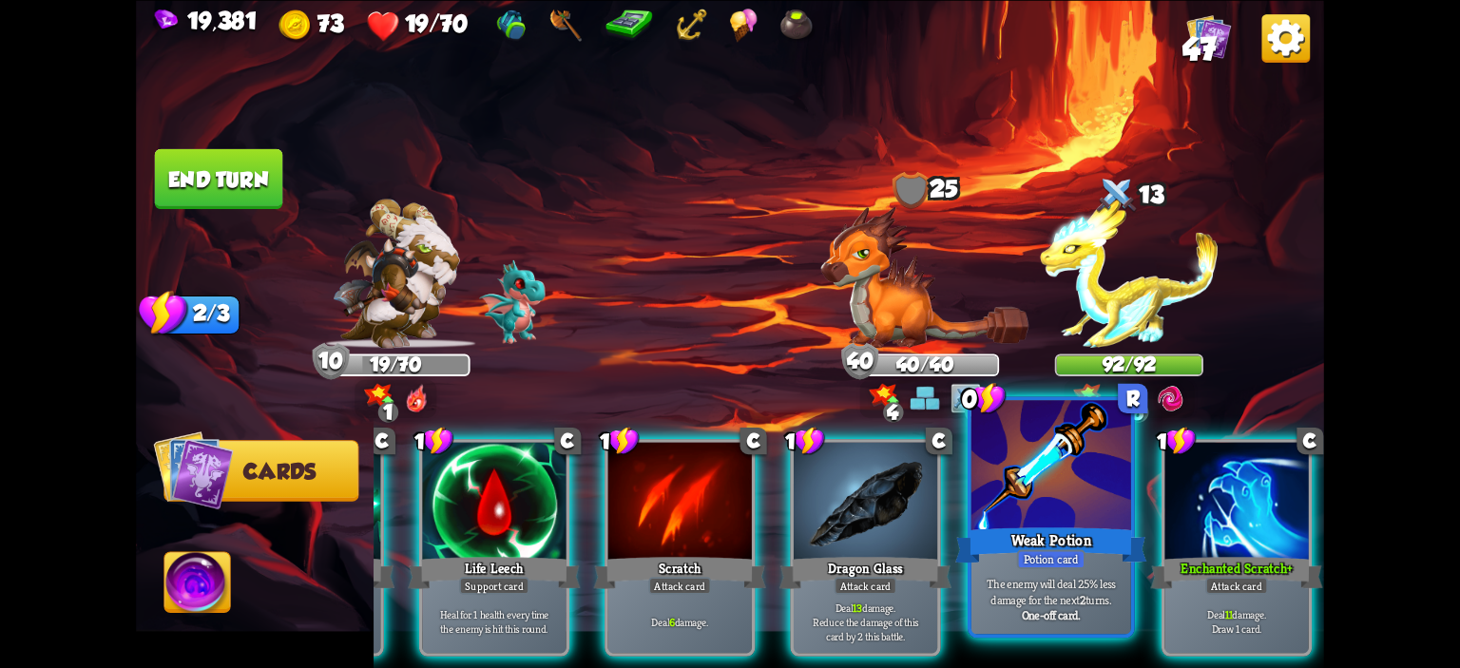
scroll to position [0, 180]
click at [1005, 462] on div at bounding box center [1053, 467] width 160 height 135
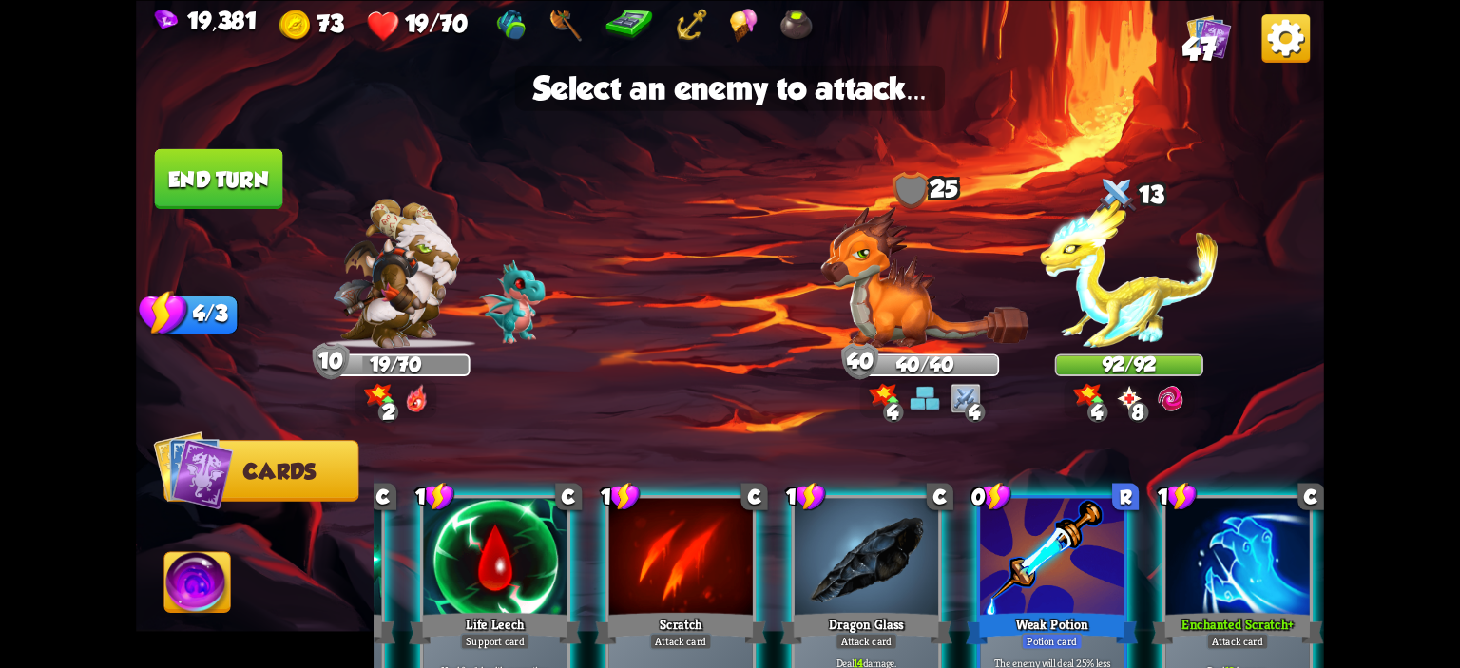
click at [818, 269] on img at bounding box center [730, 334] width 1188 height 668
click at [1017, 581] on div at bounding box center [1052, 558] width 144 height 121
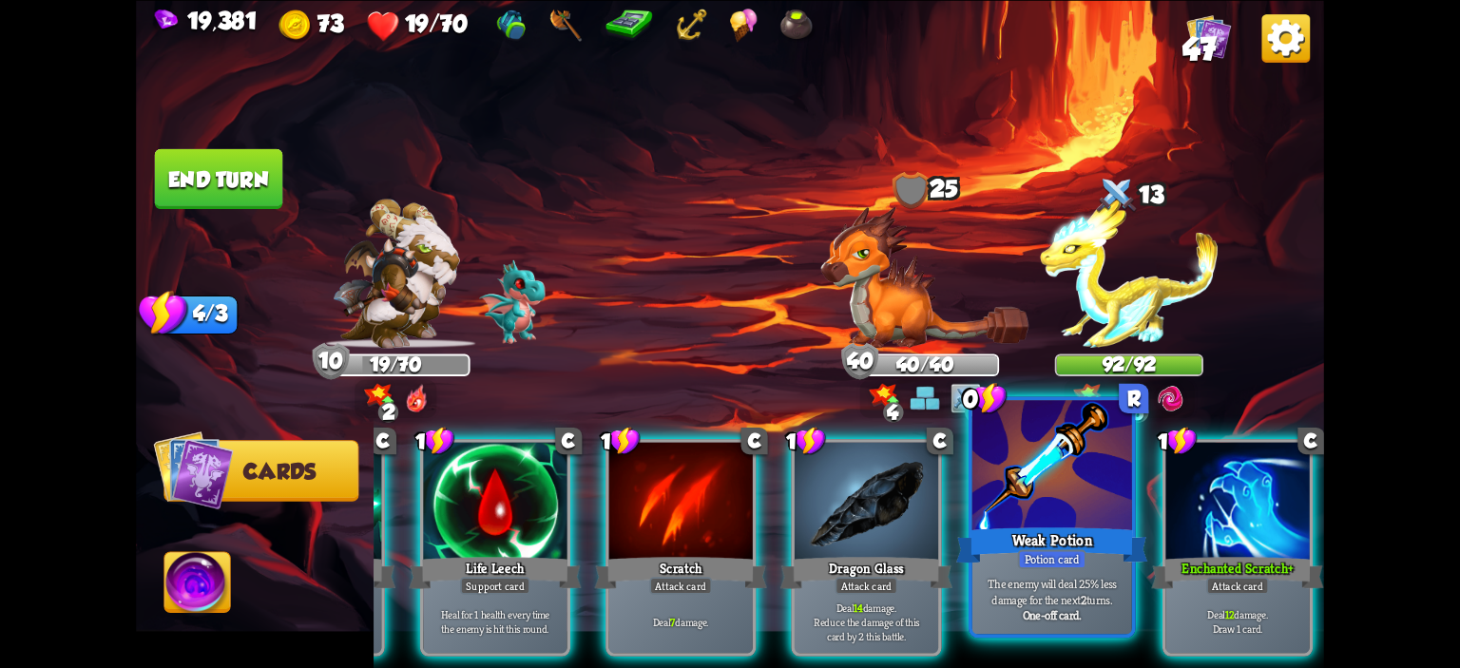
click at [1017, 581] on p "The enemy will deal 25% less damage for the next 2 turns." at bounding box center [1052, 590] width 152 height 31
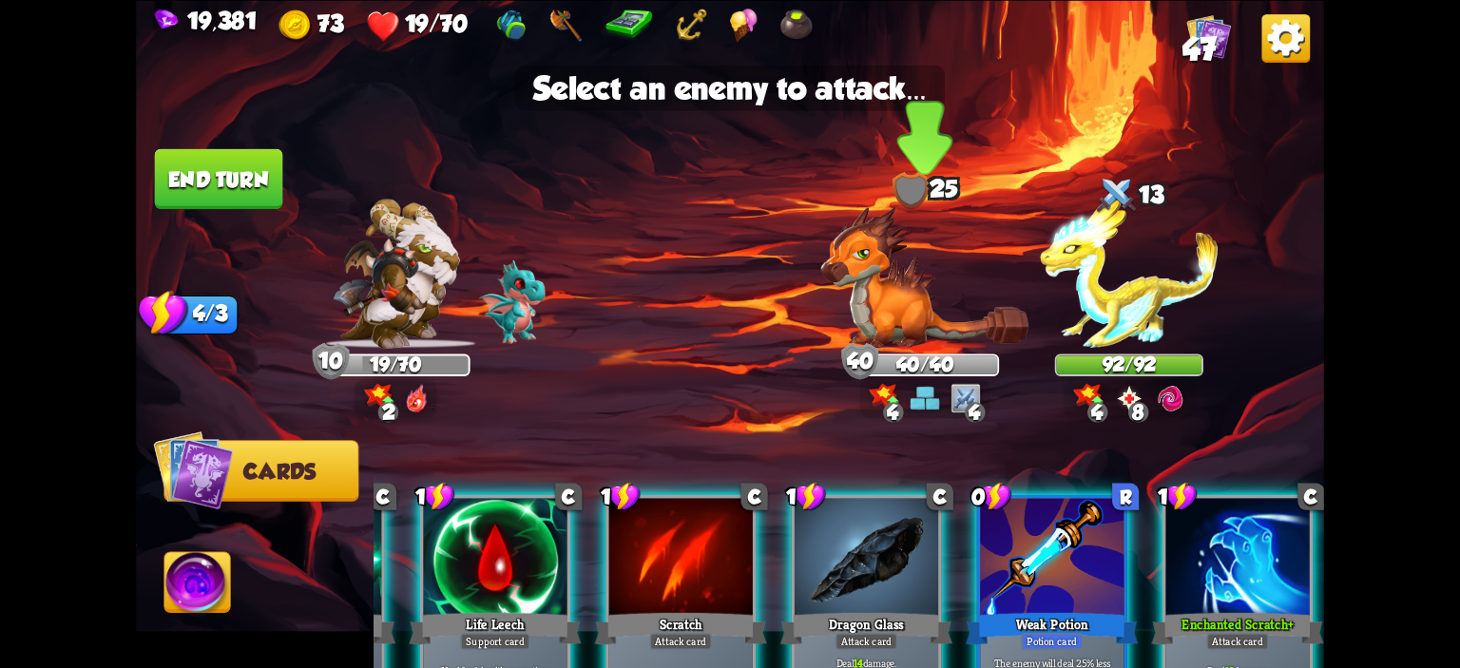
click at [871, 244] on img at bounding box center [925, 277] width 208 height 143
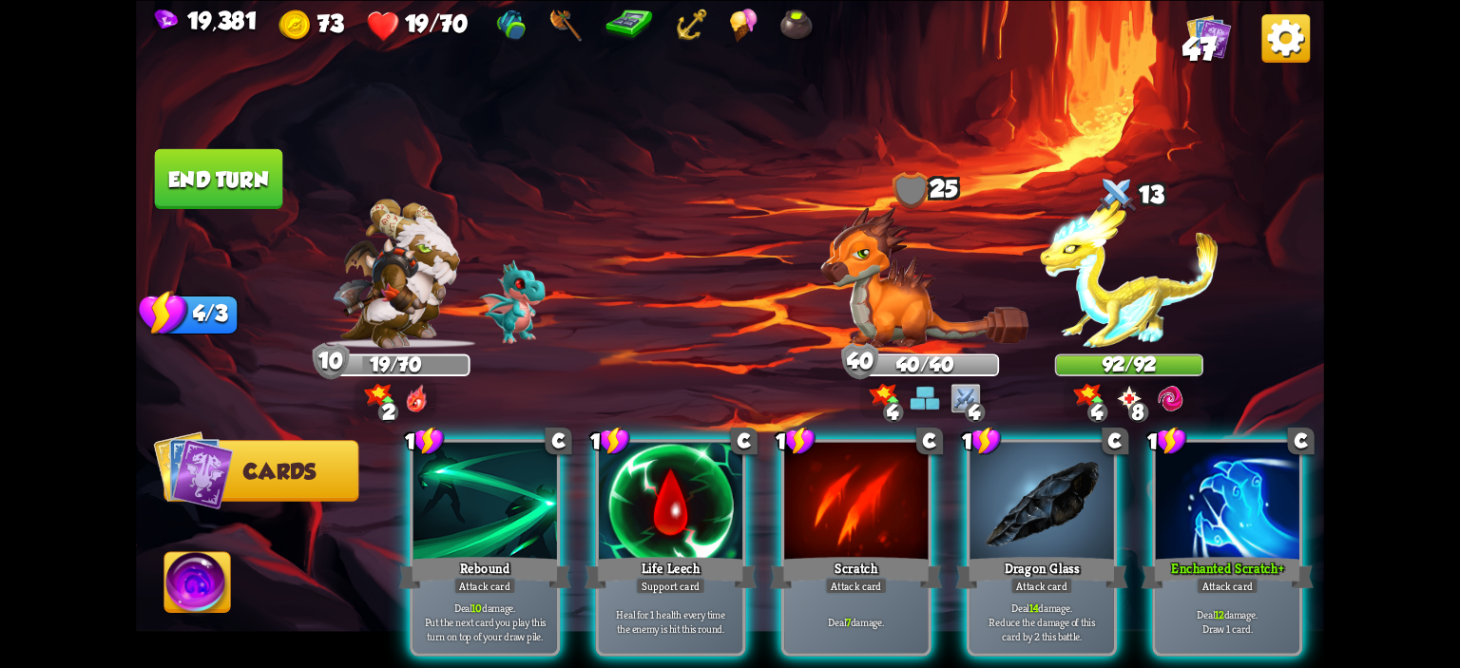
scroll to position [0, 0]
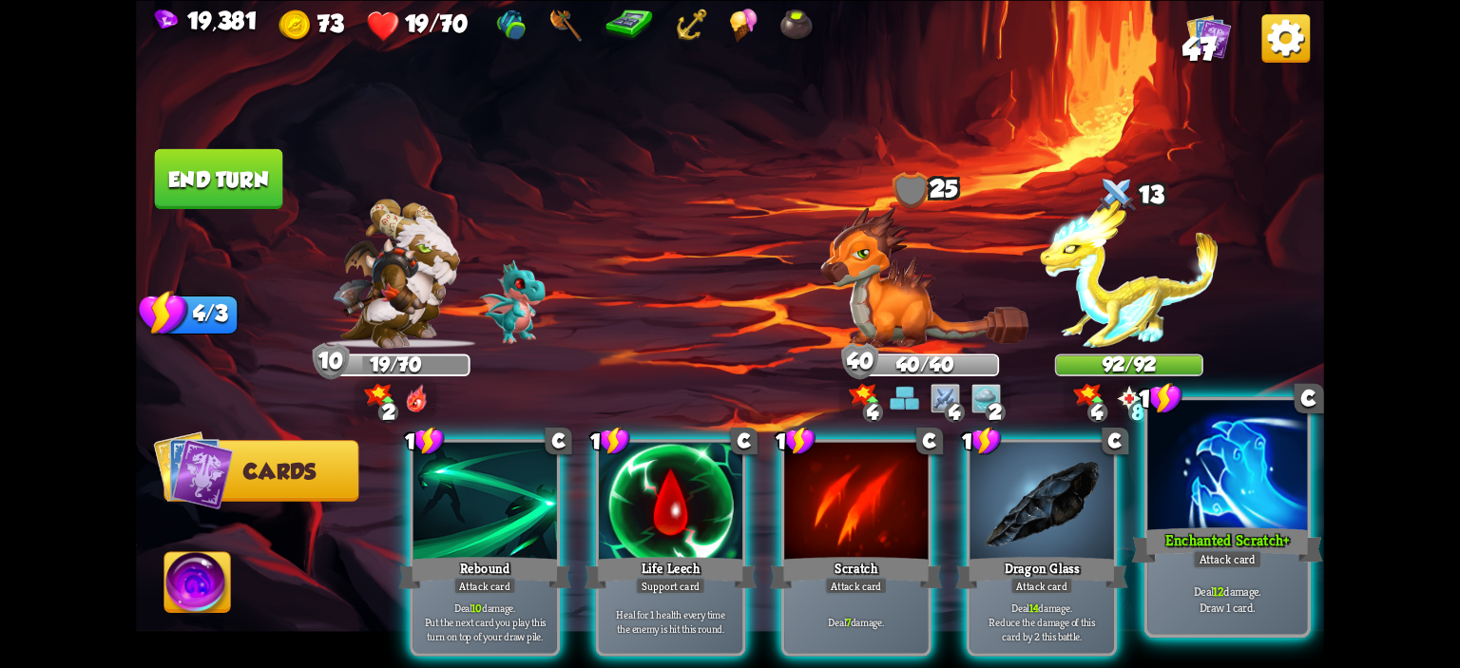
click at [1183, 466] on div at bounding box center [1228, 467] width 160 height 135
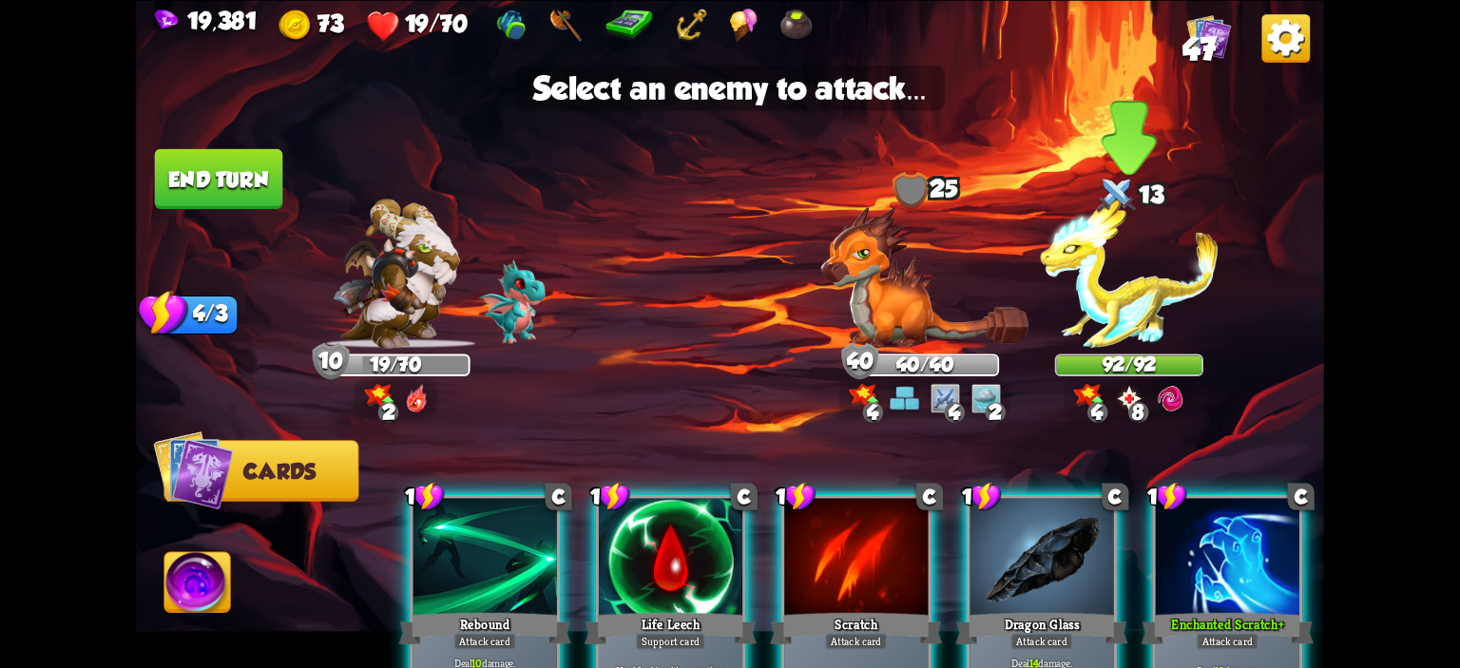
click at [1125, 311] on img at bounding box center [1129, 273] width 178 height 149
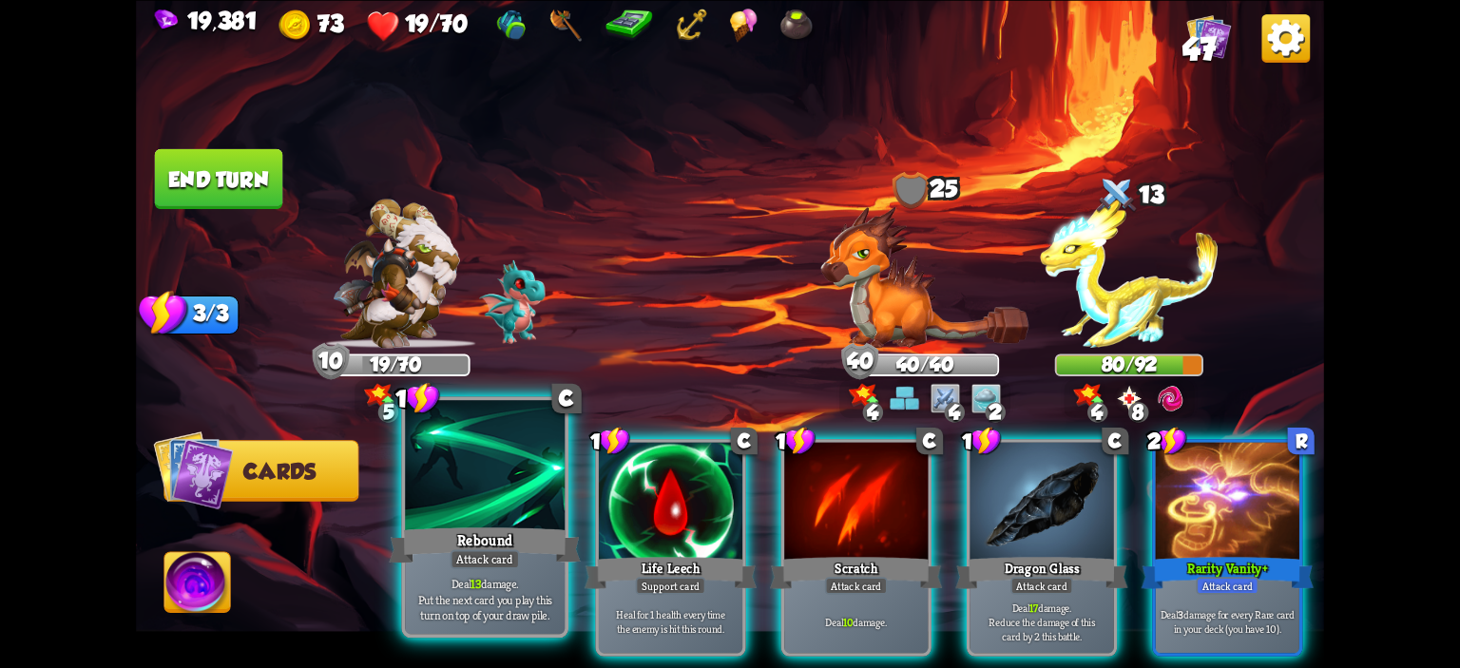
click at [502, 500] on div at bounding box center [485, 467] width 160 height 135
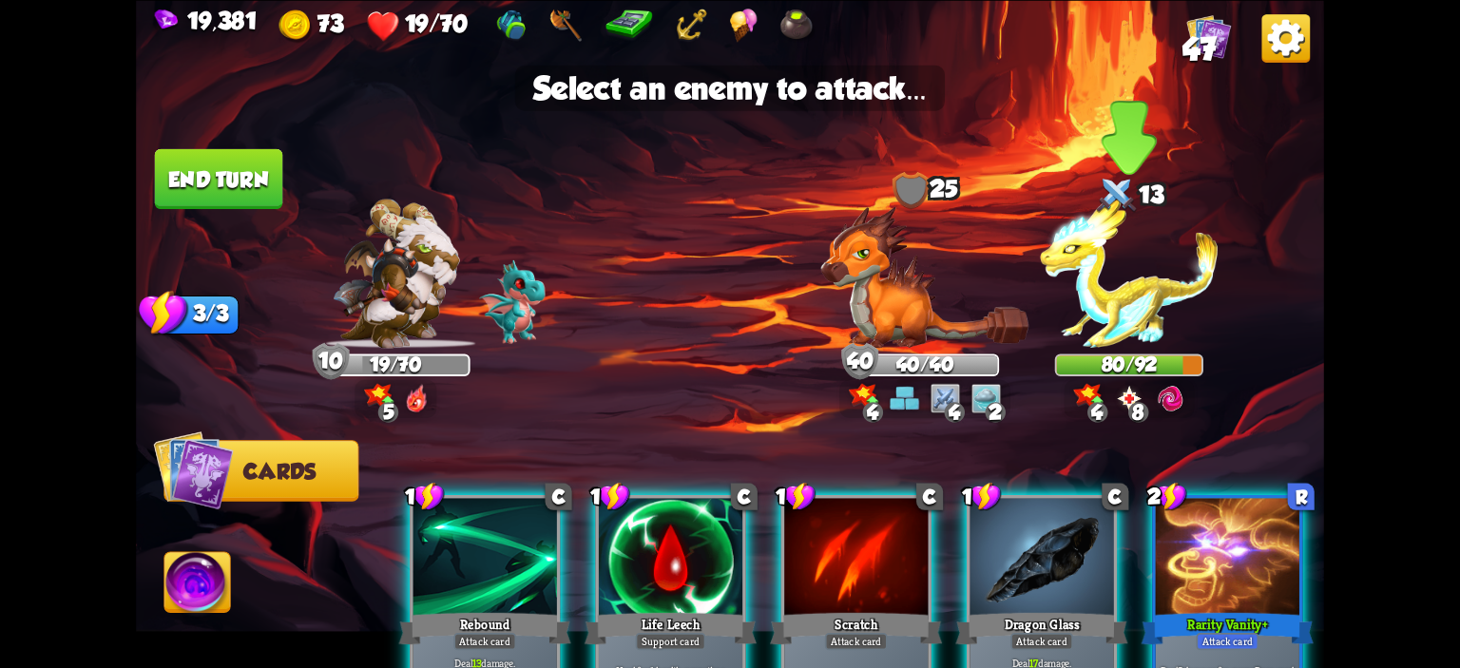
click at [1179, 292] on img at bounding box center [1129, 273] width 178 height 149
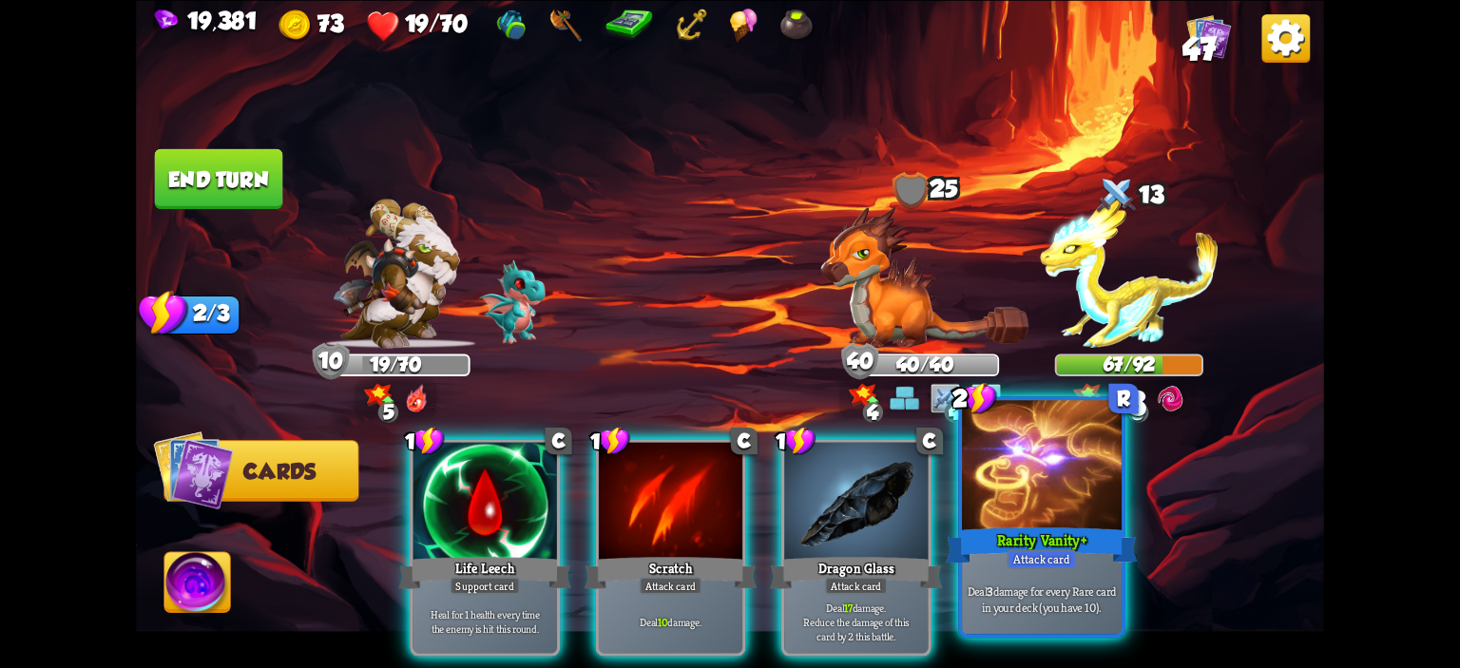
click at [1072, 443] on div at bounding box center [1042, 467] width 160 height 135
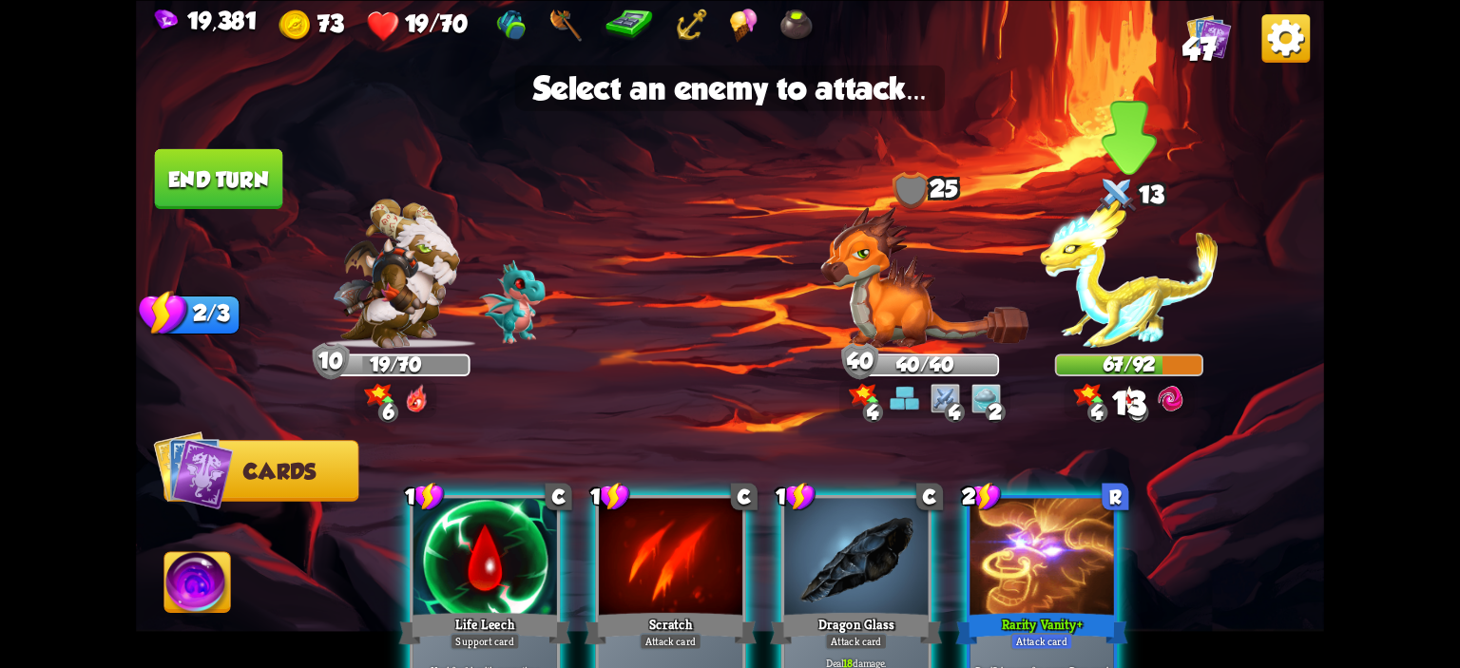
click at [1137, 315] on img at bounding box center [1129, 273] width 178 height 149
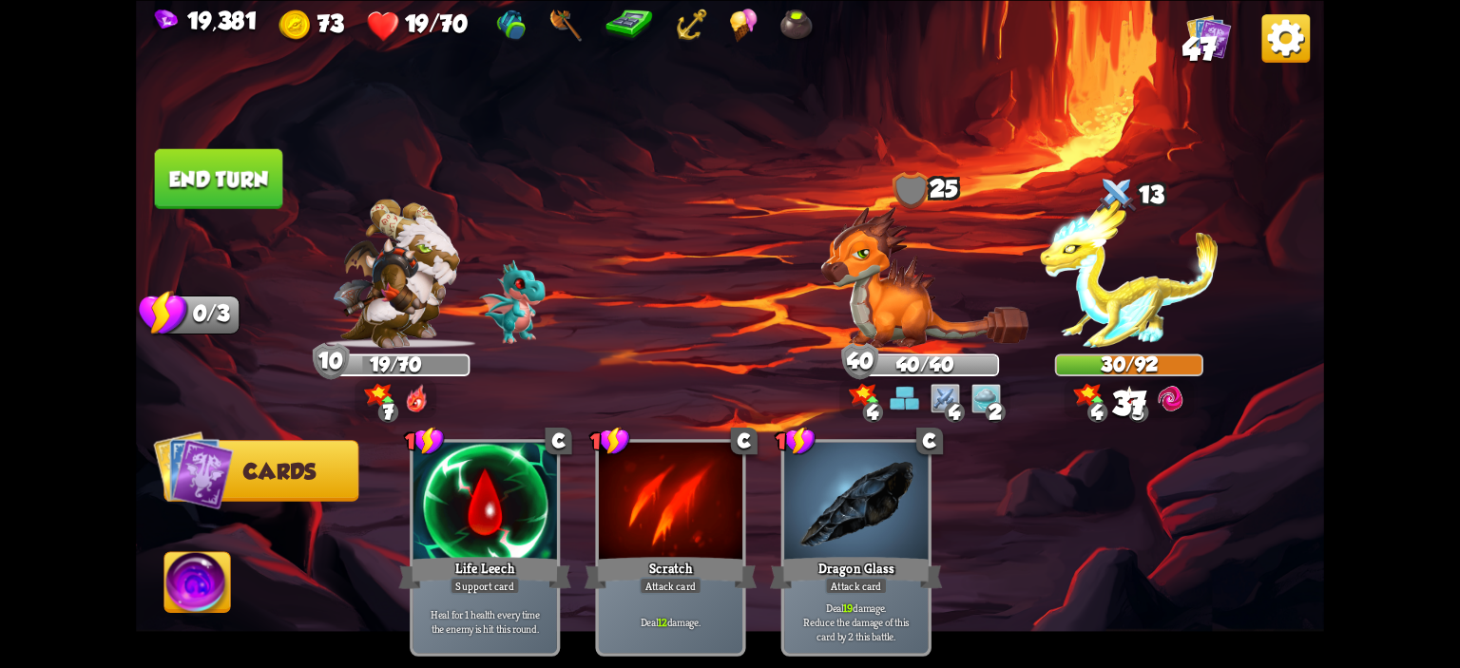
click at [221, 201] on button "End turn" at bounding box center [219, 178] width 128 height 60
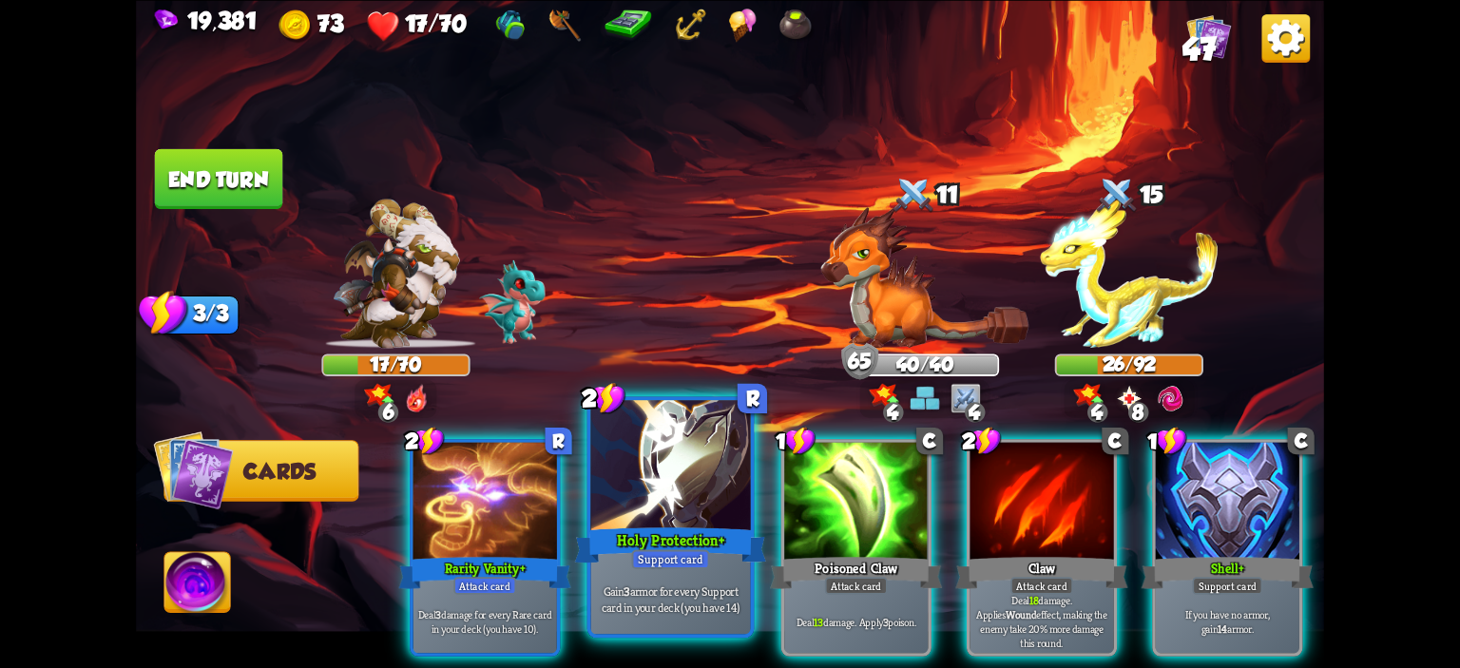
click at [711, 469] on div at bounding box center [671, 467] width 160 height 135
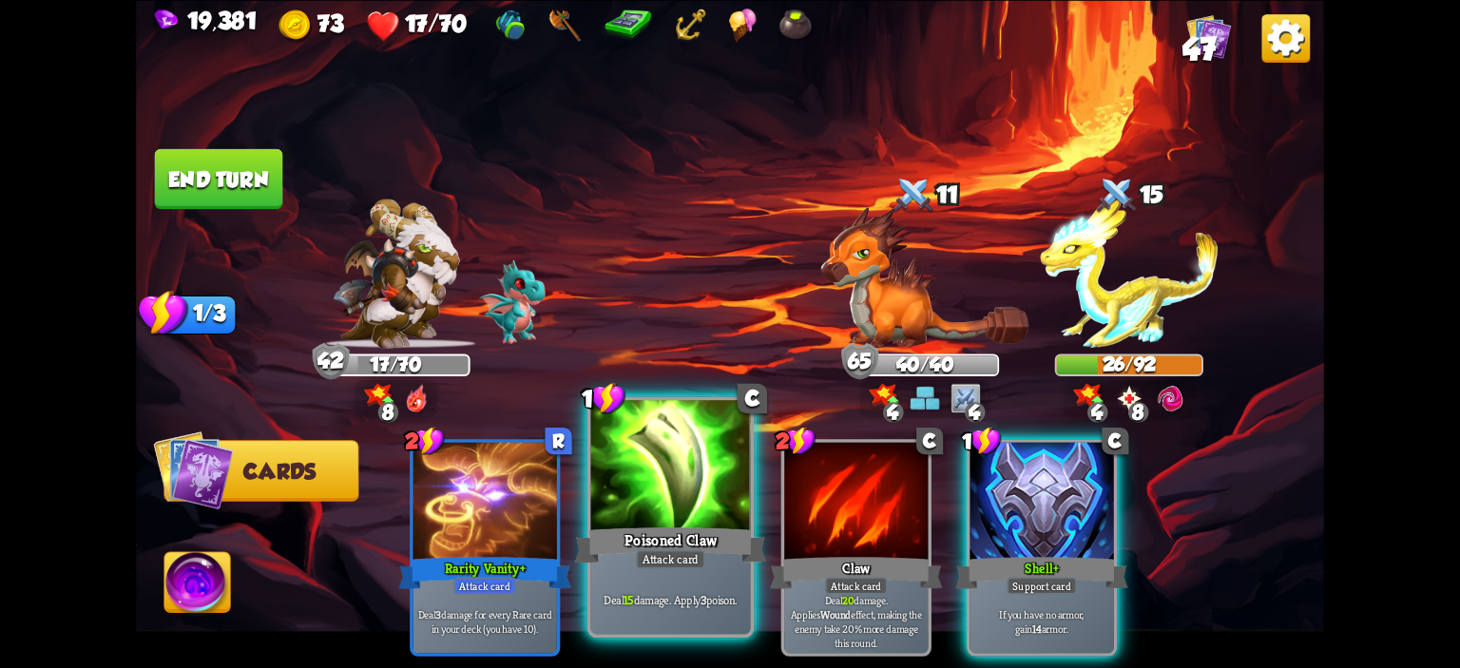
click at [715, 503] on div at bounding box center [671, 467] width 160 height 135
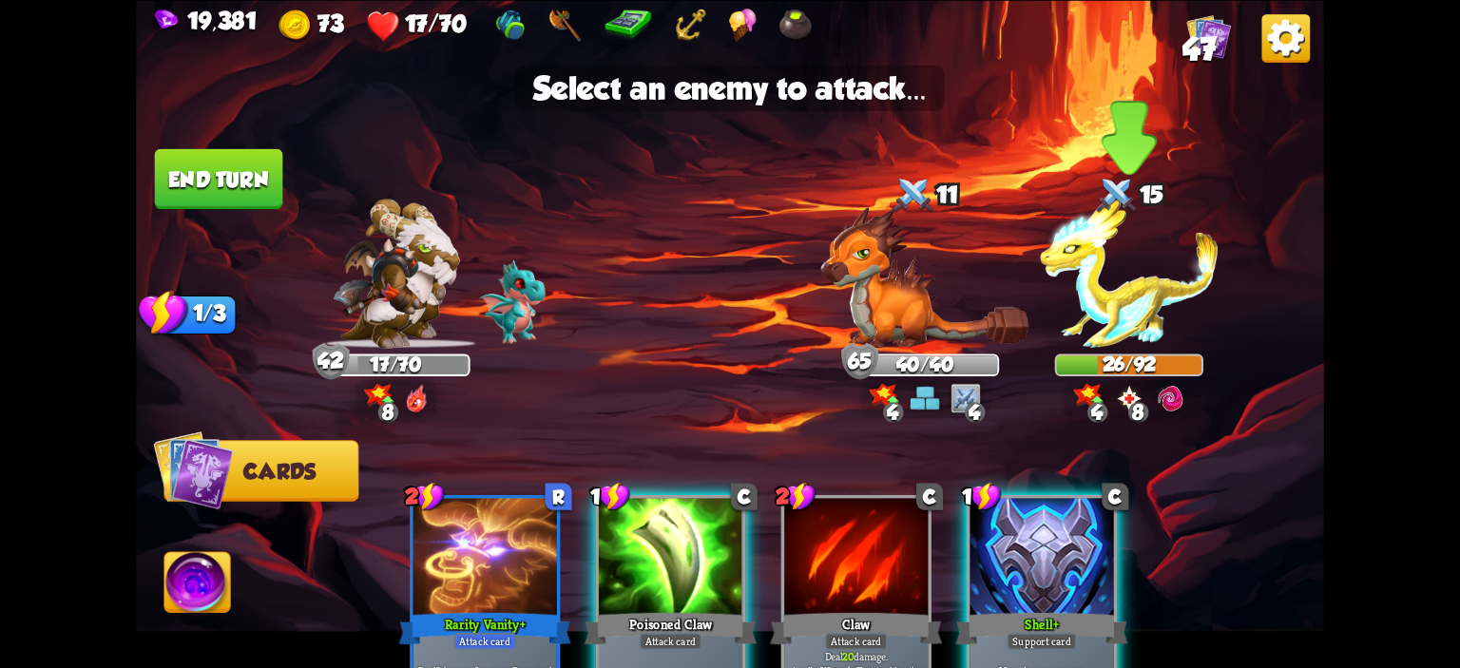
click at [1150, 328] on img at bounding box center [1129, 273] width 178 height 149
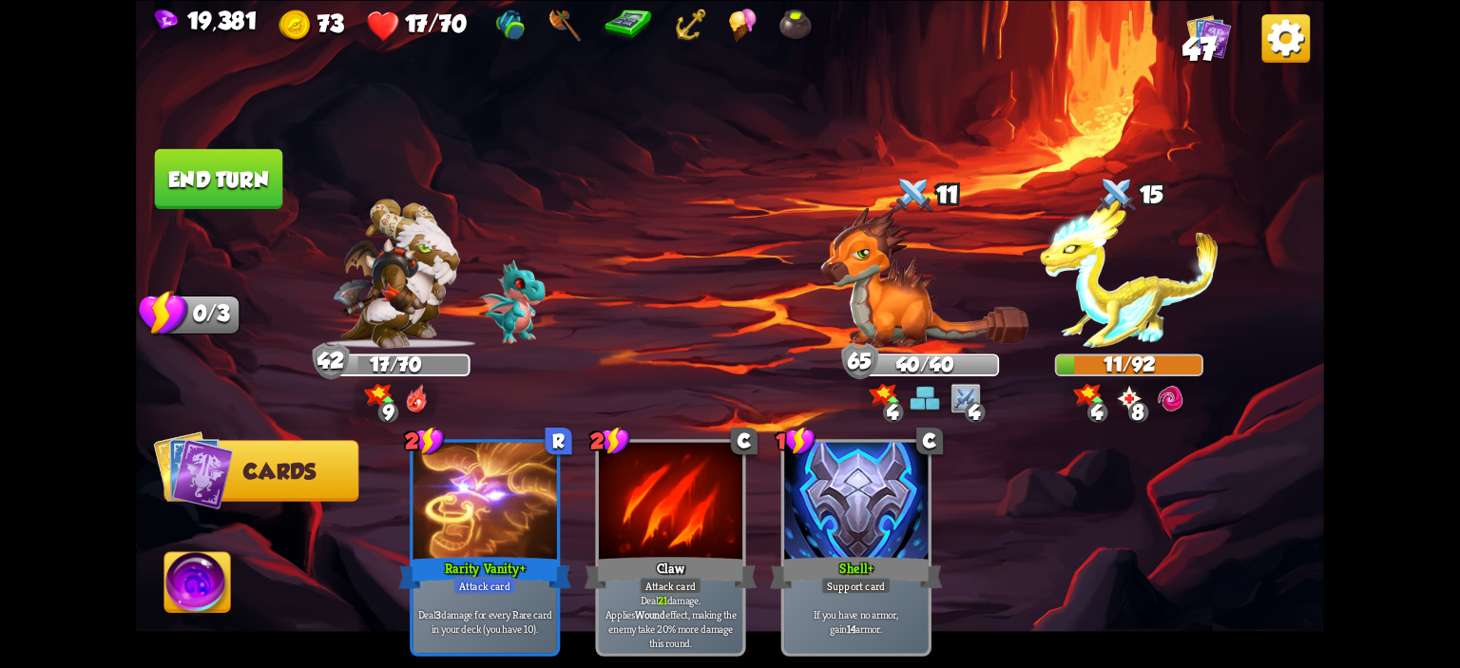
click at [237, 149] on button "End turn" at bounding box center [219, 178] width 128 height 60
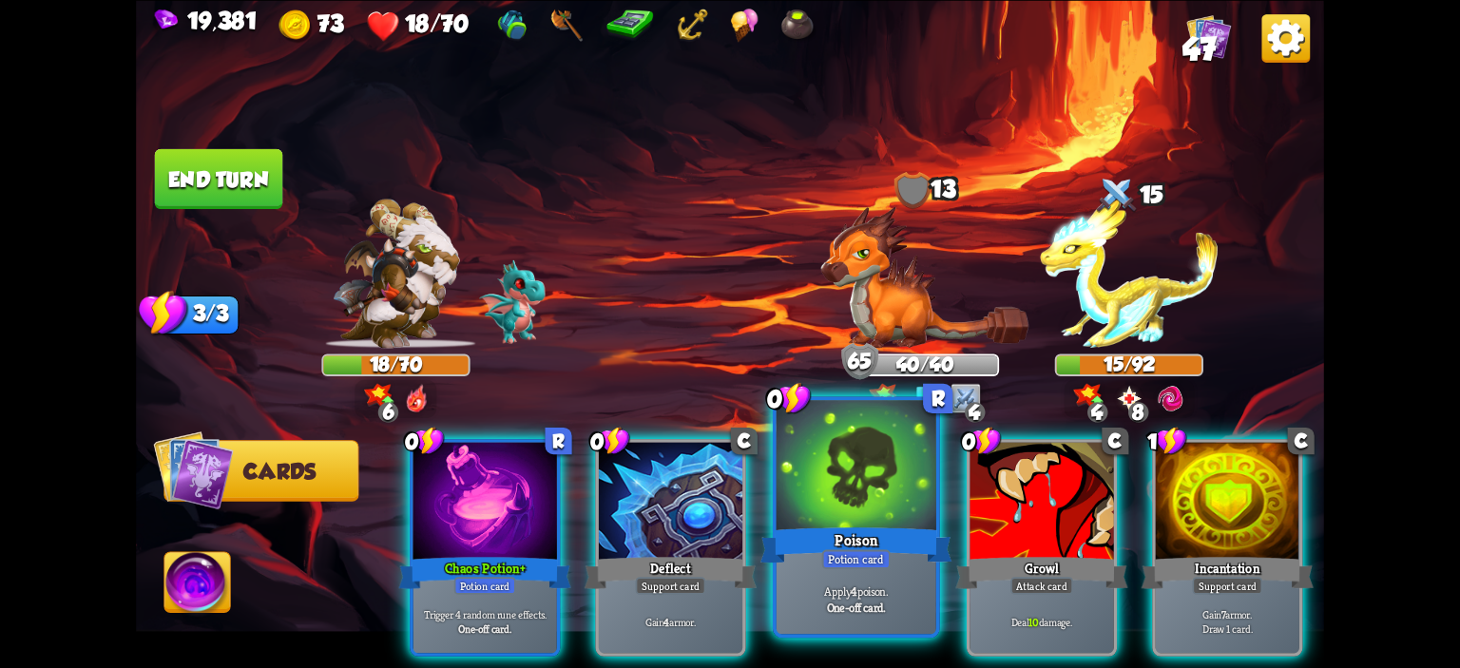
click at [787, 483] on div at bounding box center [857, 467] width 160 height 135
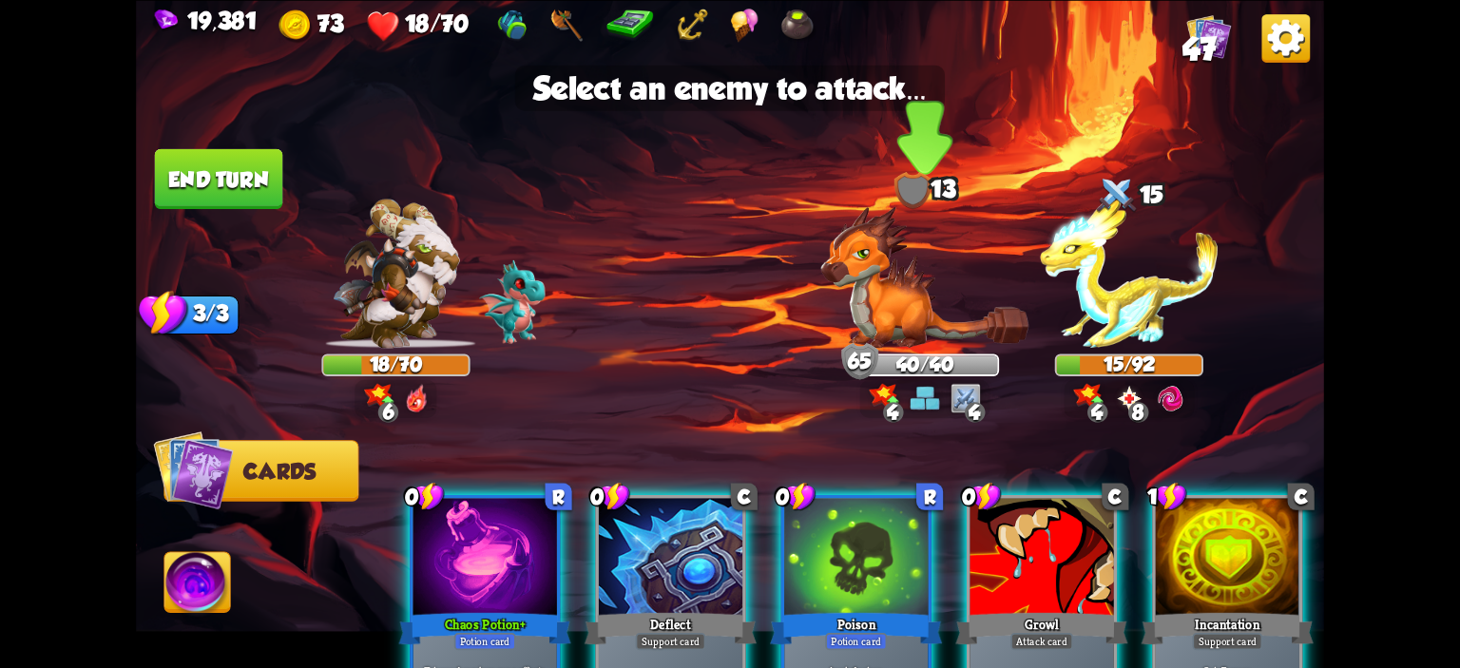
click at [892, 227] on img at bounding box center [925, 277] width 208 height 143
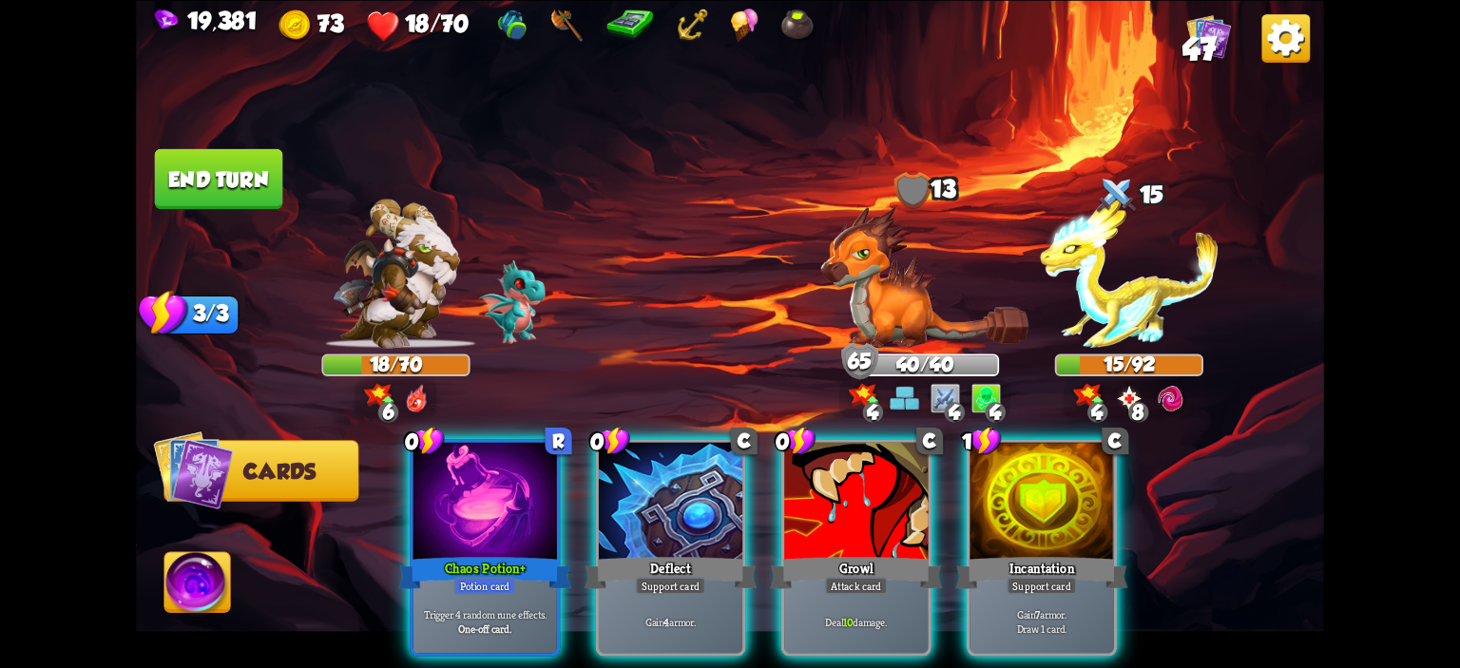
click at [712, 433] on div "0 R Chaos Potion+ Potion card Trigger 4 random rune effects. One-off card. 0 C …" at bounding box center [849, 520] width 951 height 297
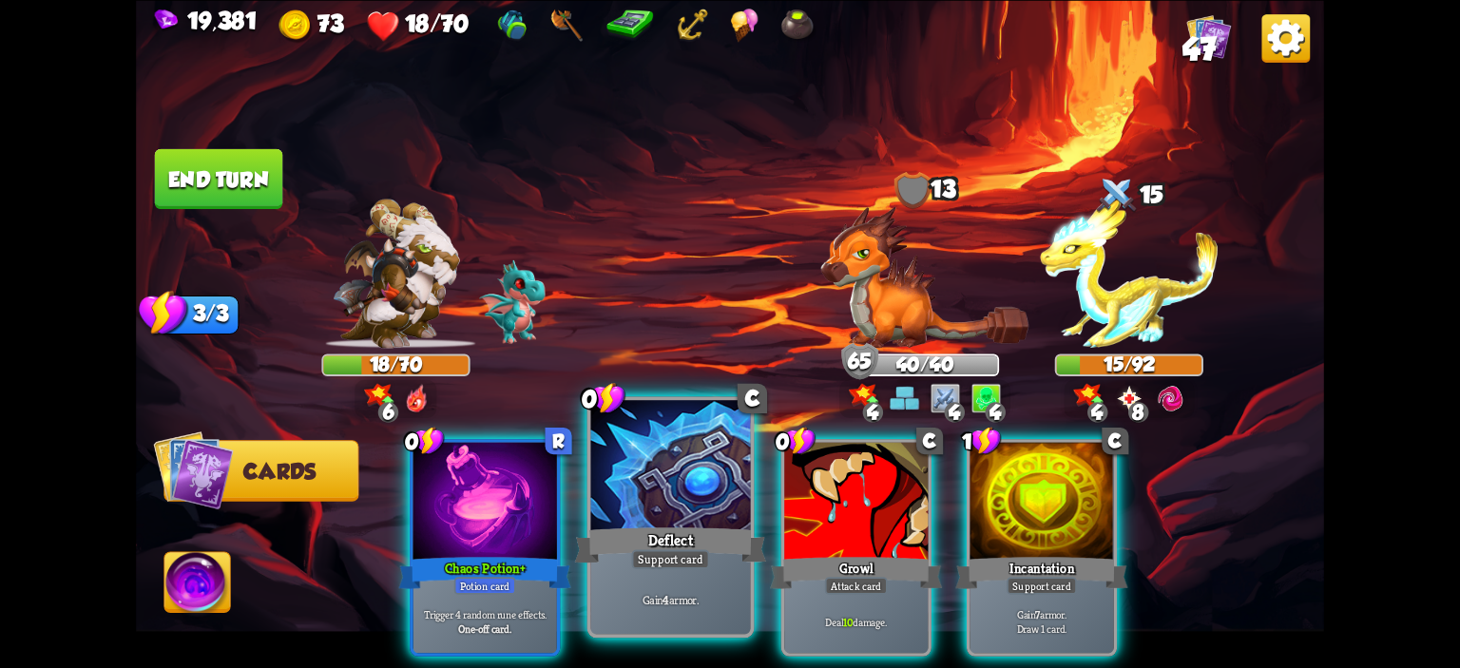
click at [712, 439] on div at bounding box center [671, 467] width 160 height 135
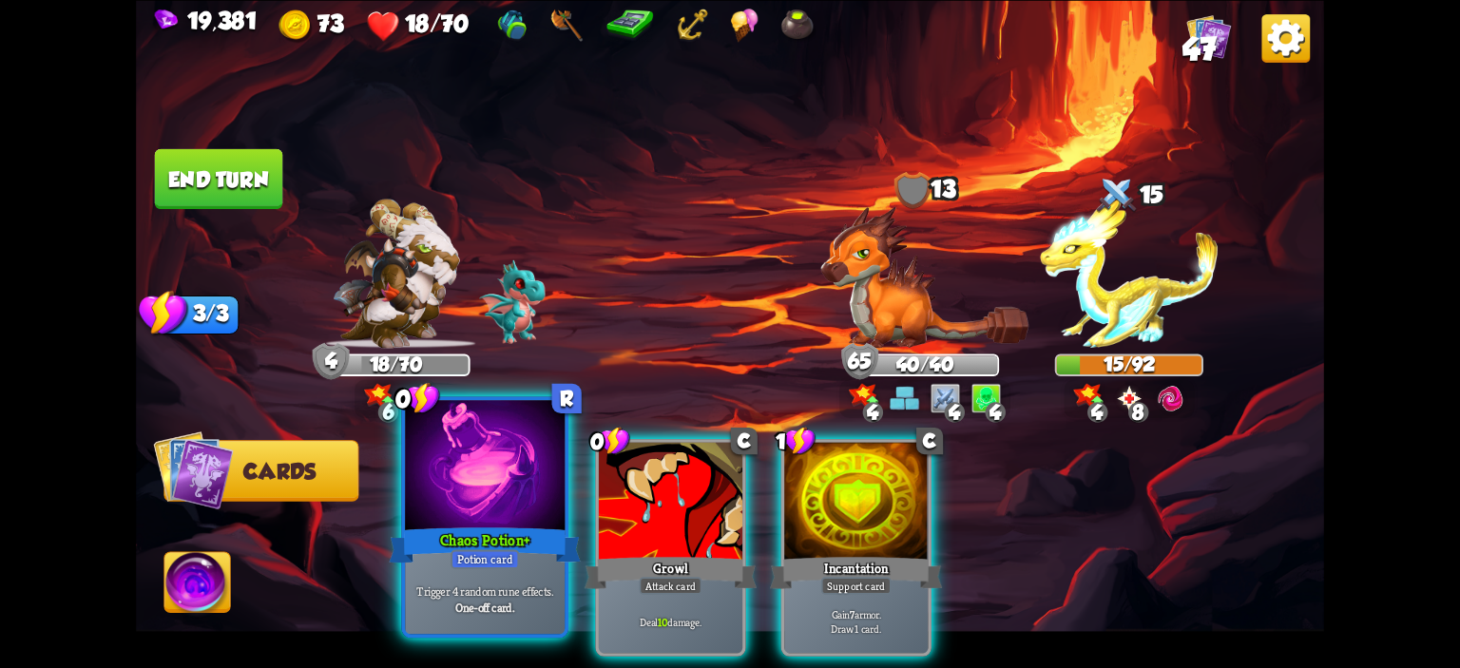
click at [497, 500] on div at bounding box center [485, 467] width 160 height 135
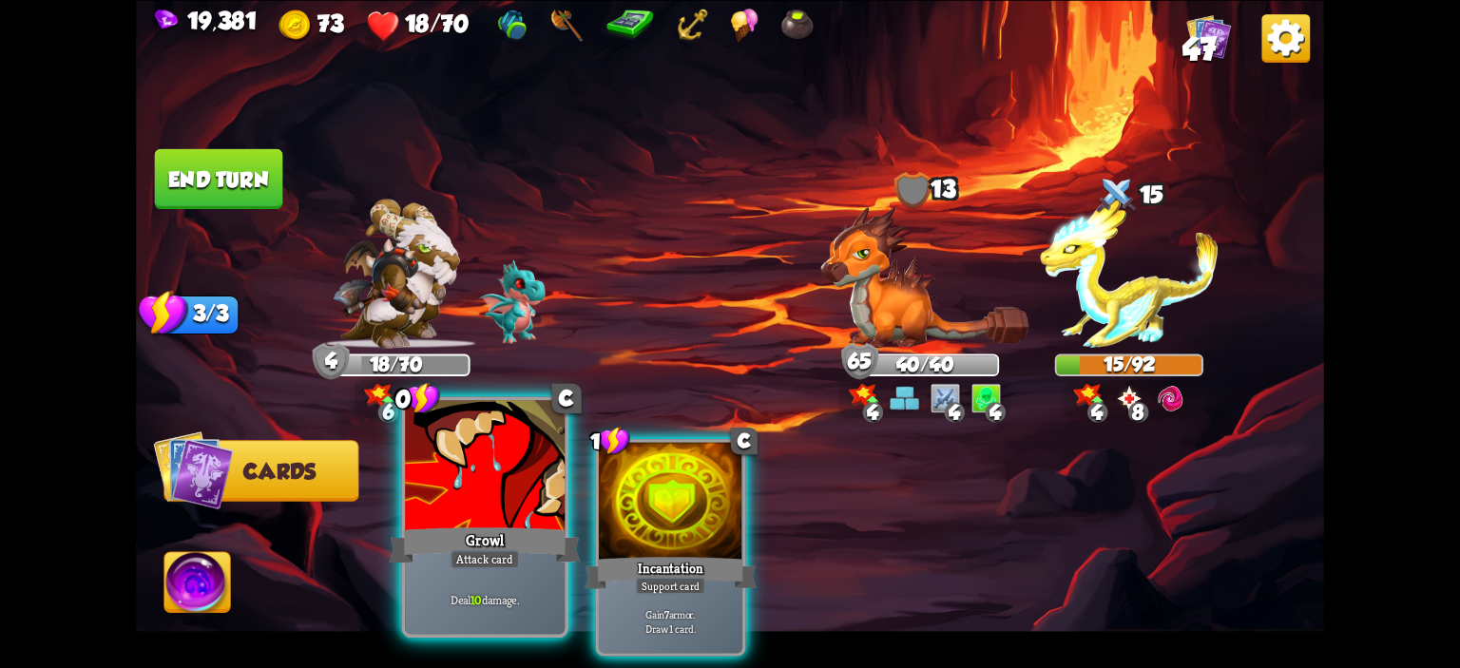
click at [487, 492] on div at bounding box center [485, 467] width 160 height 135
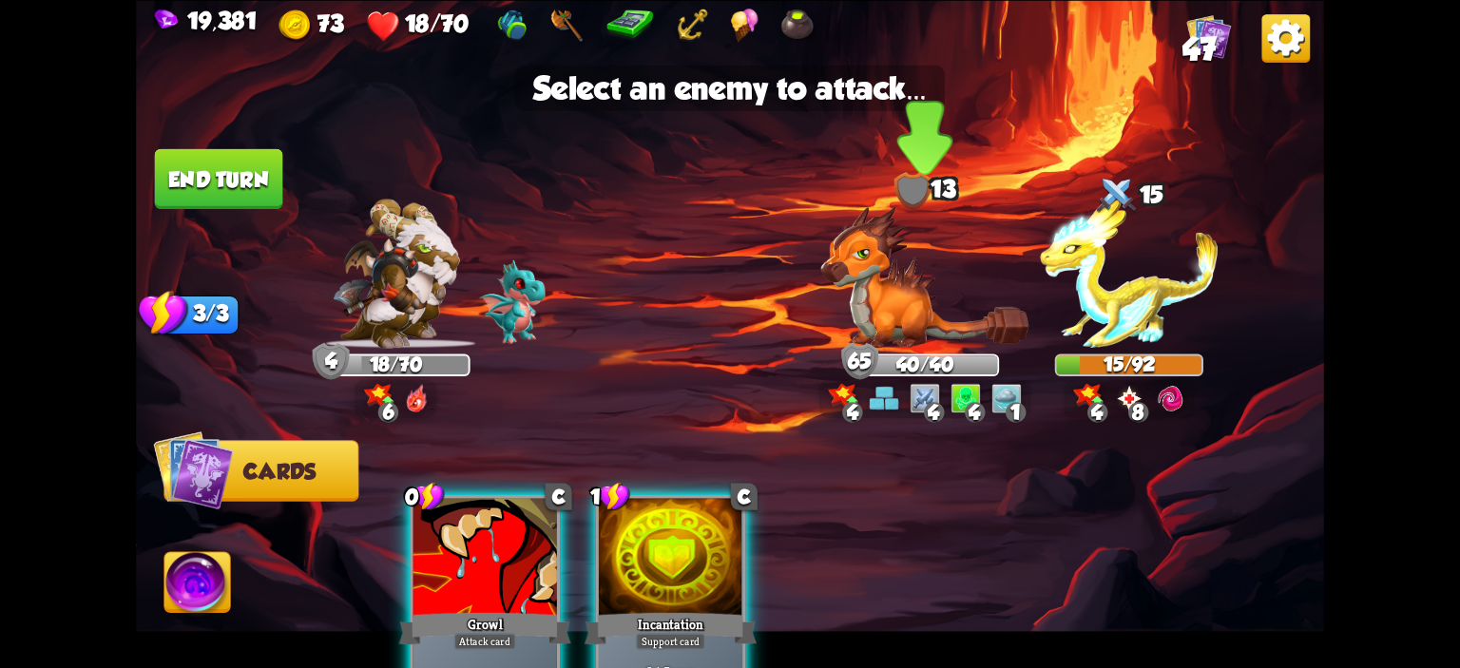
drag, startPoint x: 963, startPoint y: 309, endPoint x: 993, endPoint y: 302, distance: 30.2
click at [965, 308] on img at bounding box center [925, 277] width 208 height 143
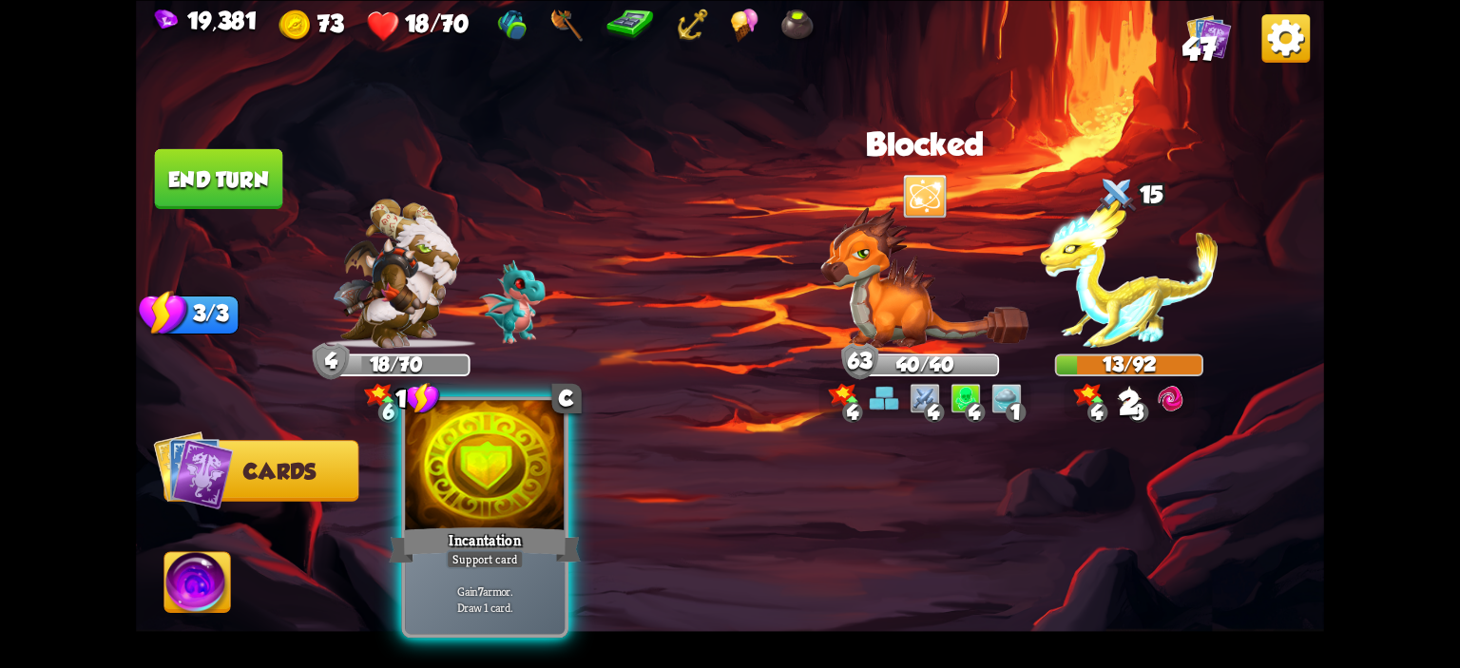
click at [551, 490] on div at bounding box center [485, 467] width 160 height 135
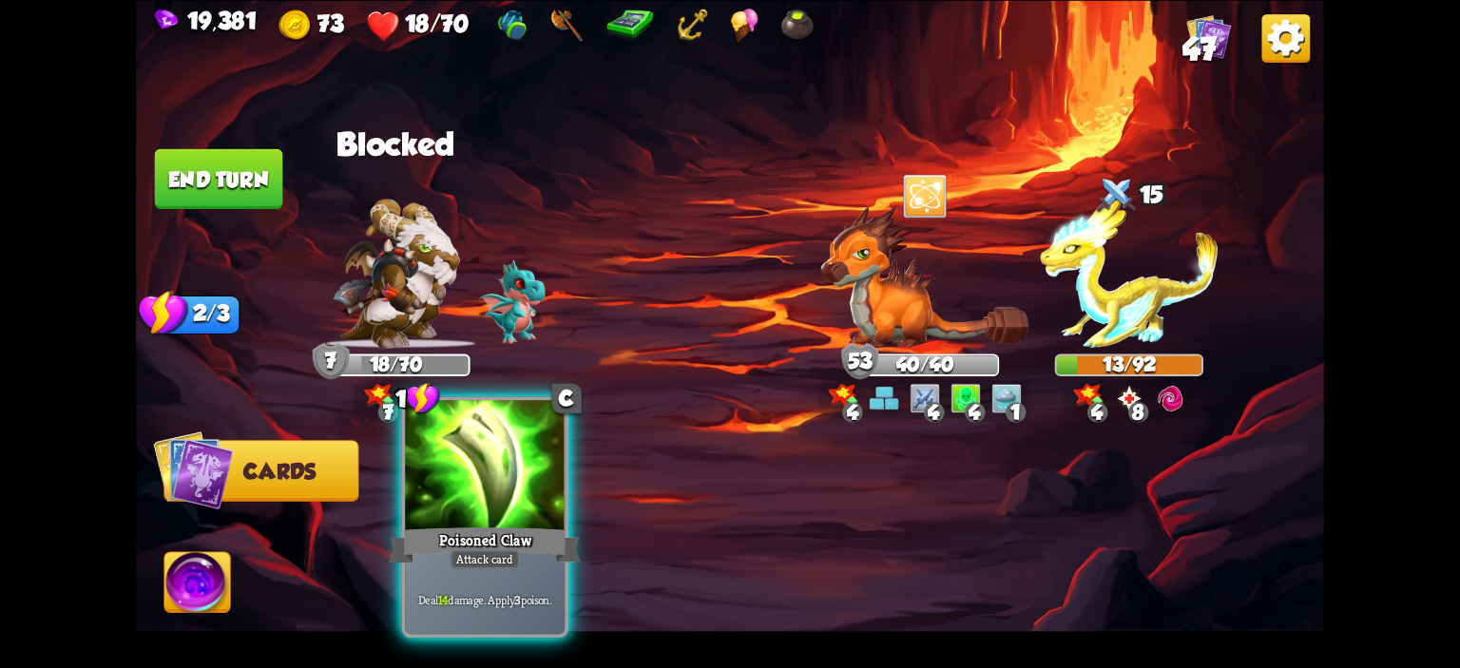
click at [515, 463] on div at bounding box center [485, 467] width 160 height 135
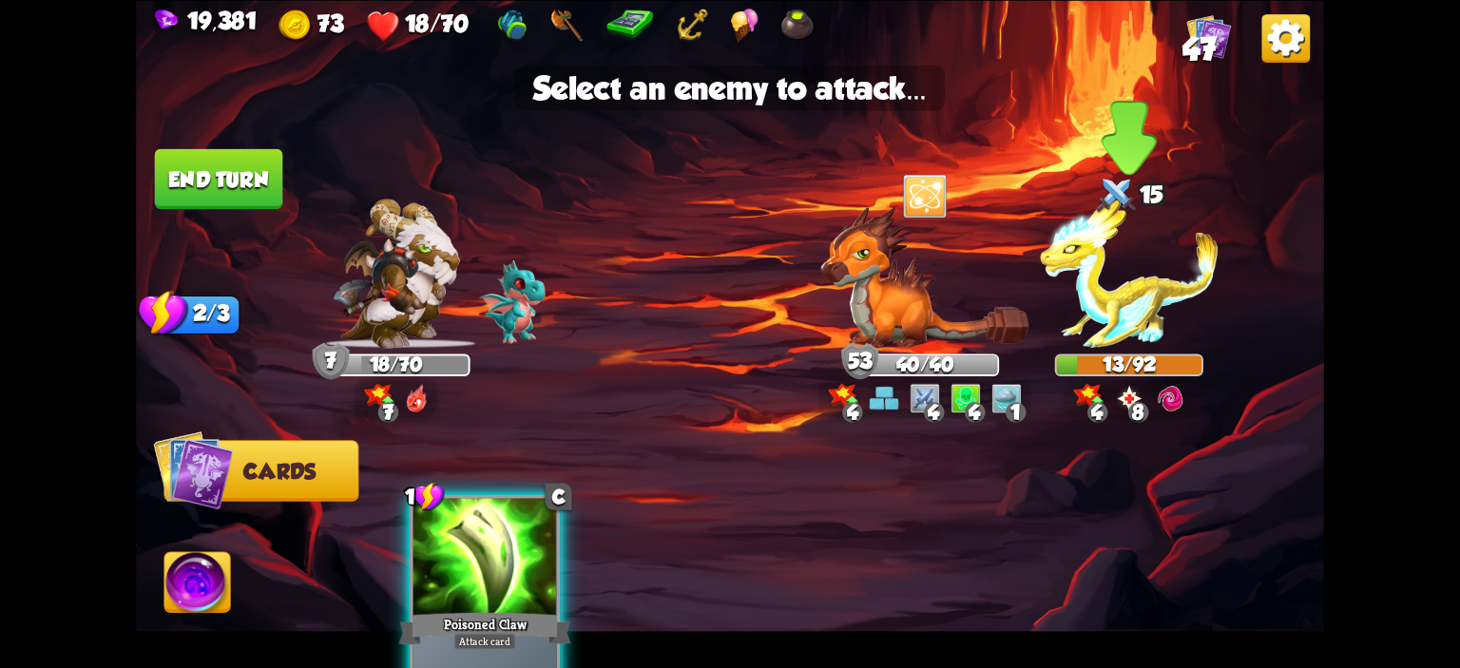
click at [1098, 307] on img at bounding box center [1129, 273] width 178 height 149
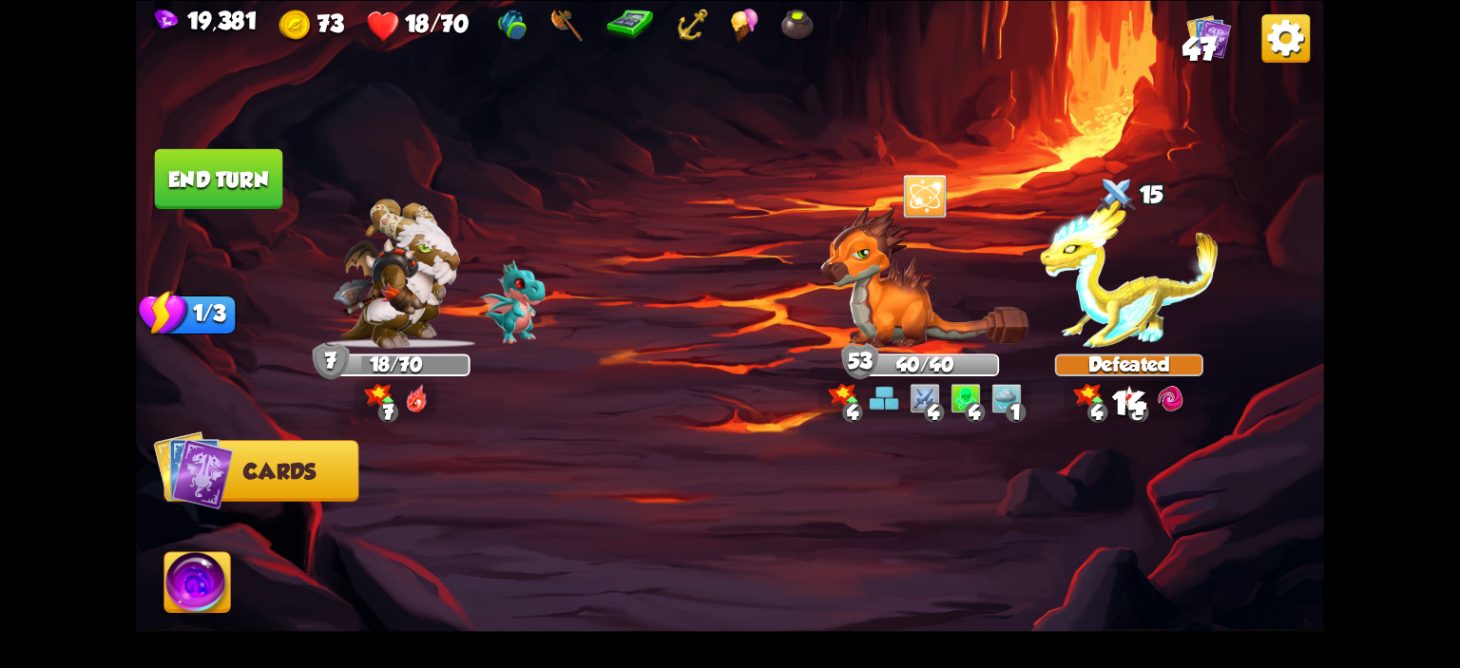
click at [243, 182] on button "End turn" at bounding box center [219, 178] width 128 height 60
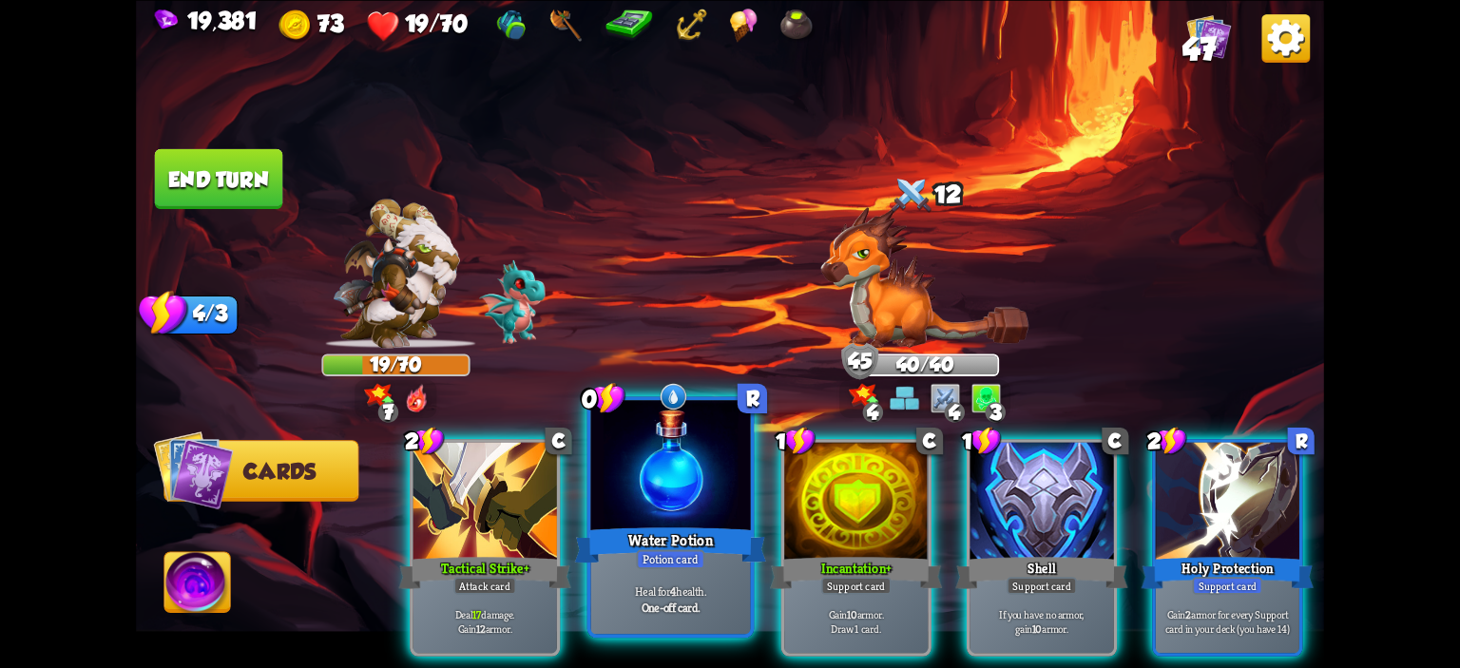
click at [704, 462] on div at bounding box center [671, 467] width 160 height 135
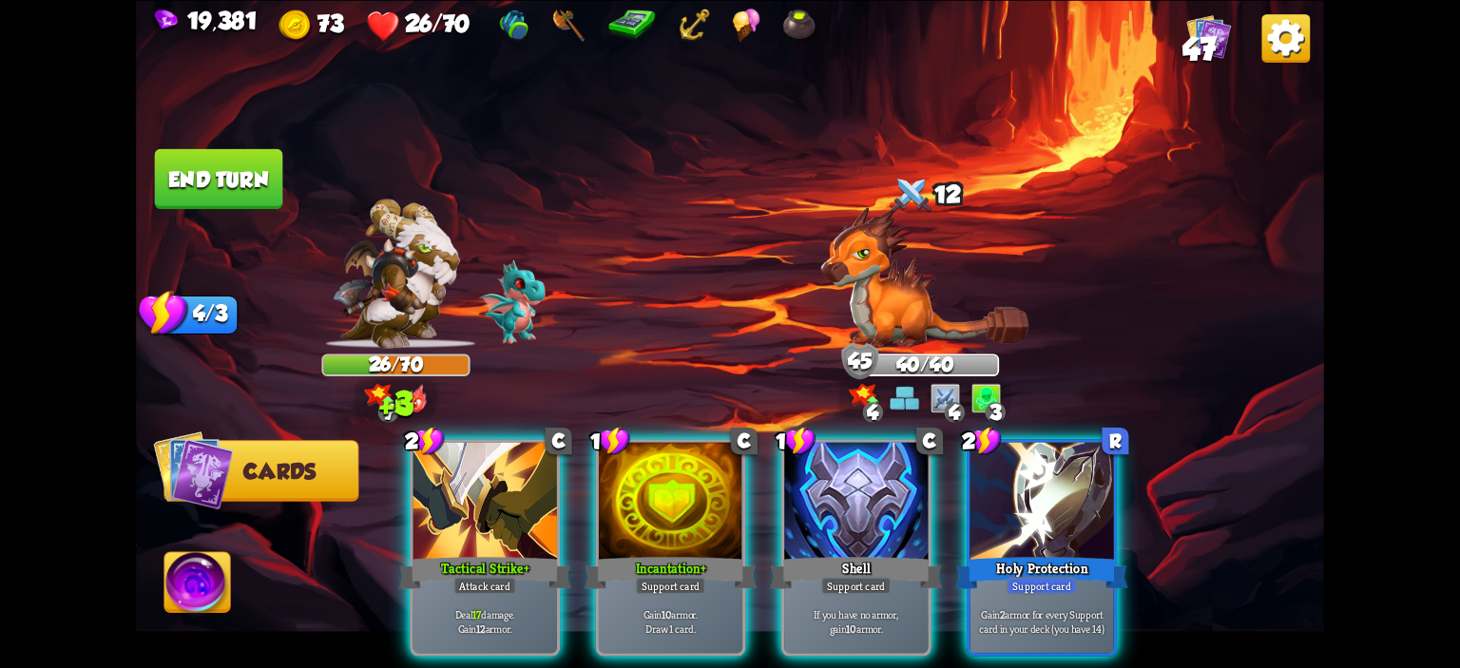
click at [680, 446] on div at bounding box center [671, 502] width 144 height 121
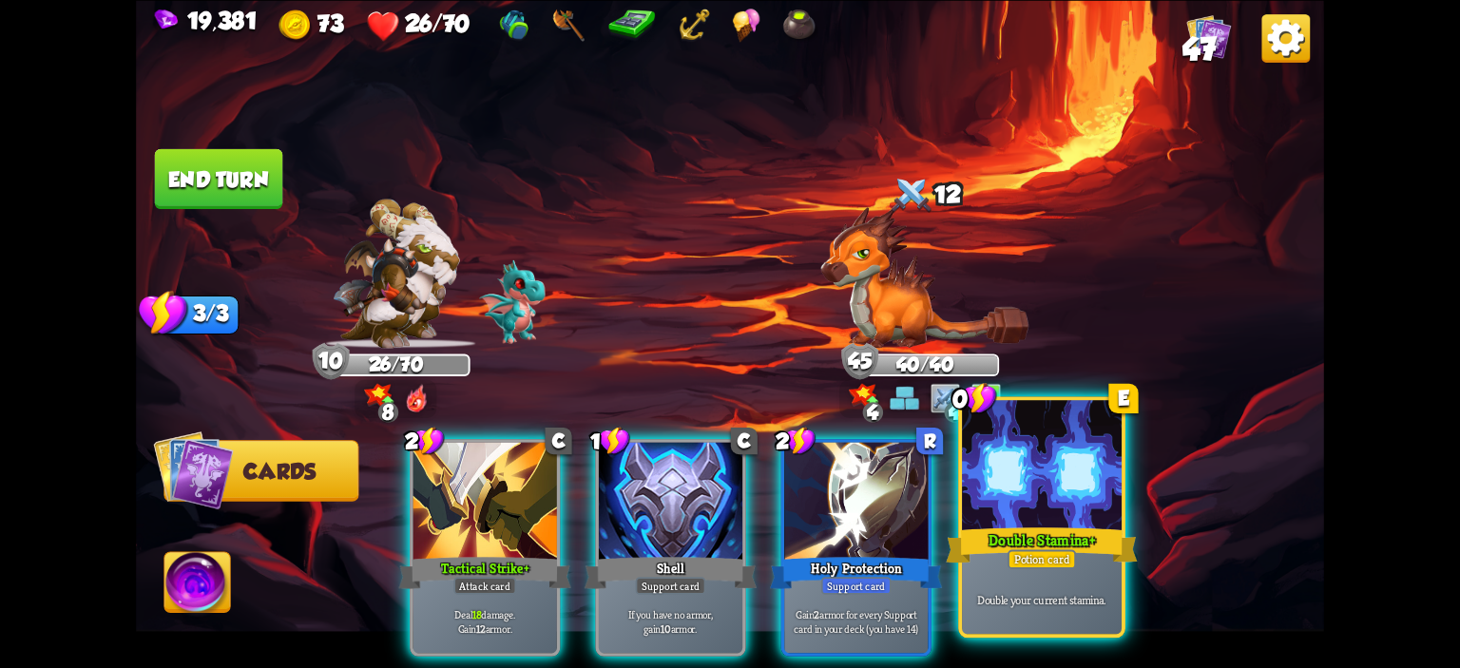
click at [1015, 447] on div at bounding box center [1042, 467] width 160 height 135
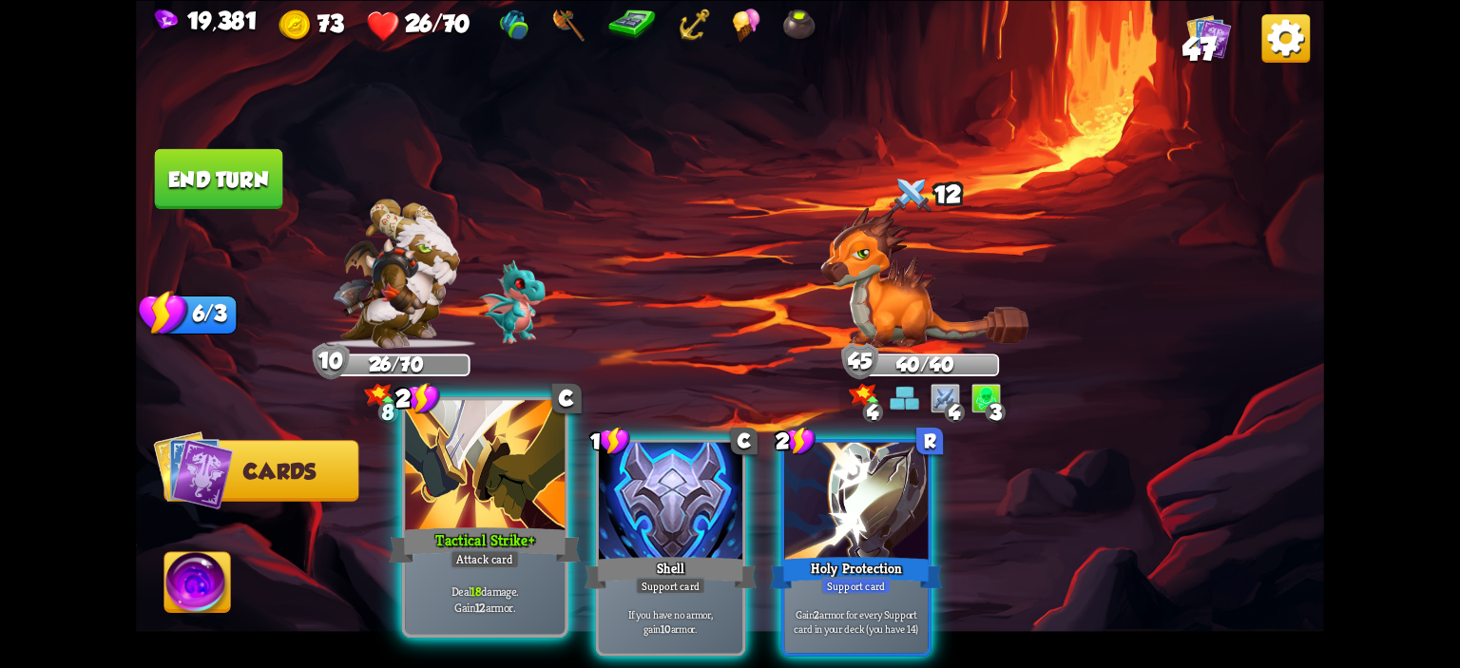
click at [478, 471] on div at bounding box center [485, 467] width 160 height 135
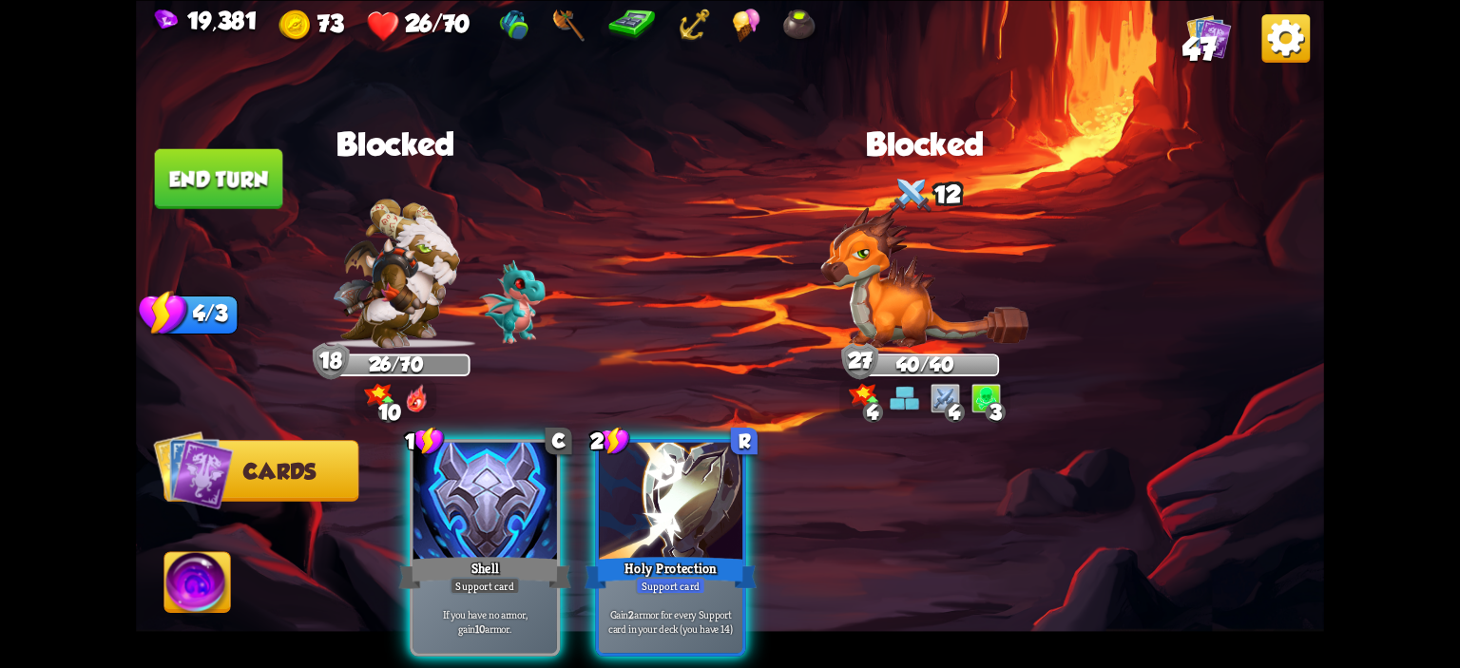
click at [239, 206] on button "End turn" at bounding box center [219, 178] width 128 height 60
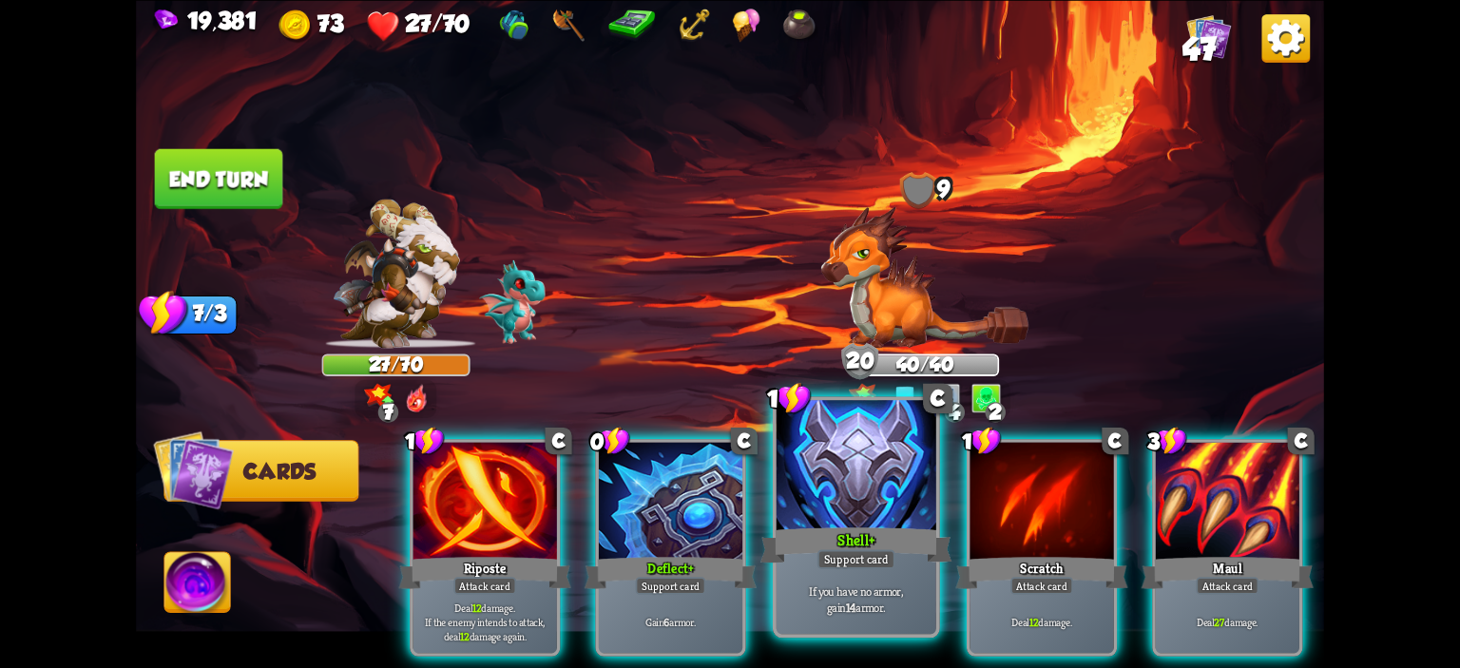
click at [817, 434] on div at bounding box center [857, 467] width 160 height 135
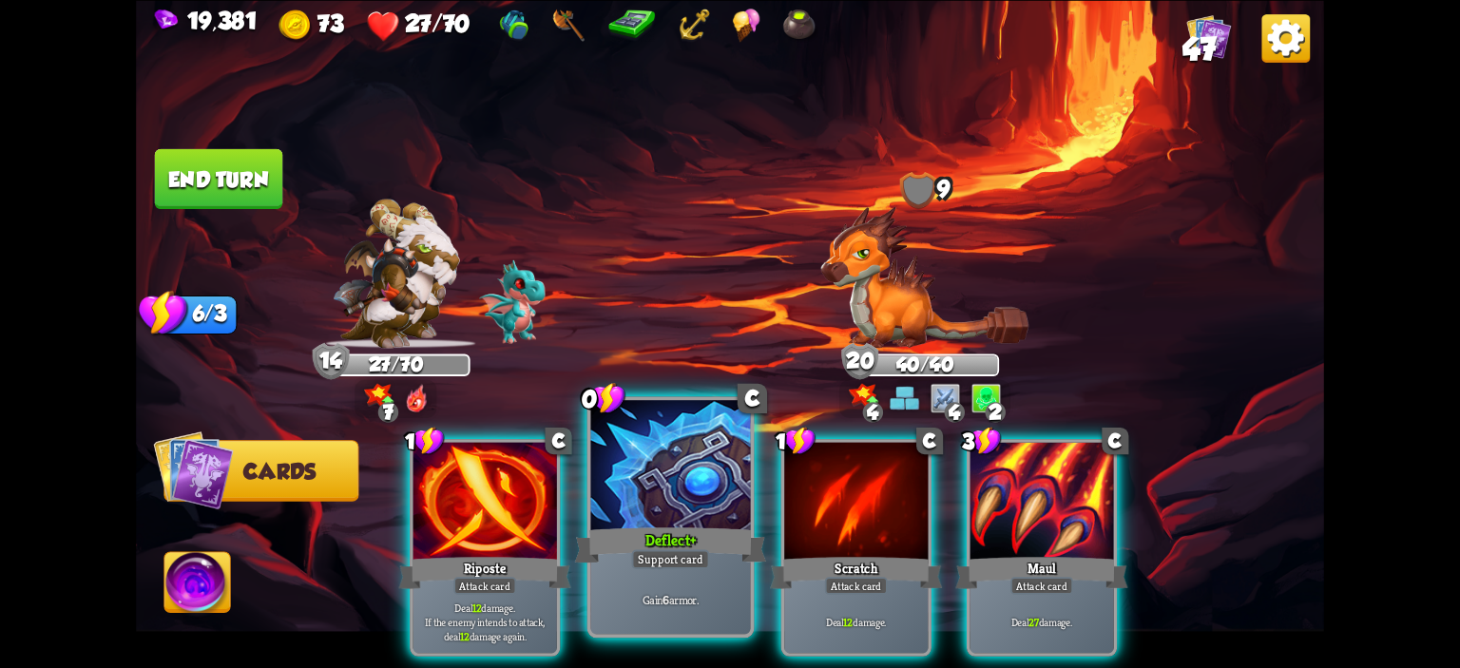
click at [694, 454] on div at bounding box center [671, 467] width 160 height 135
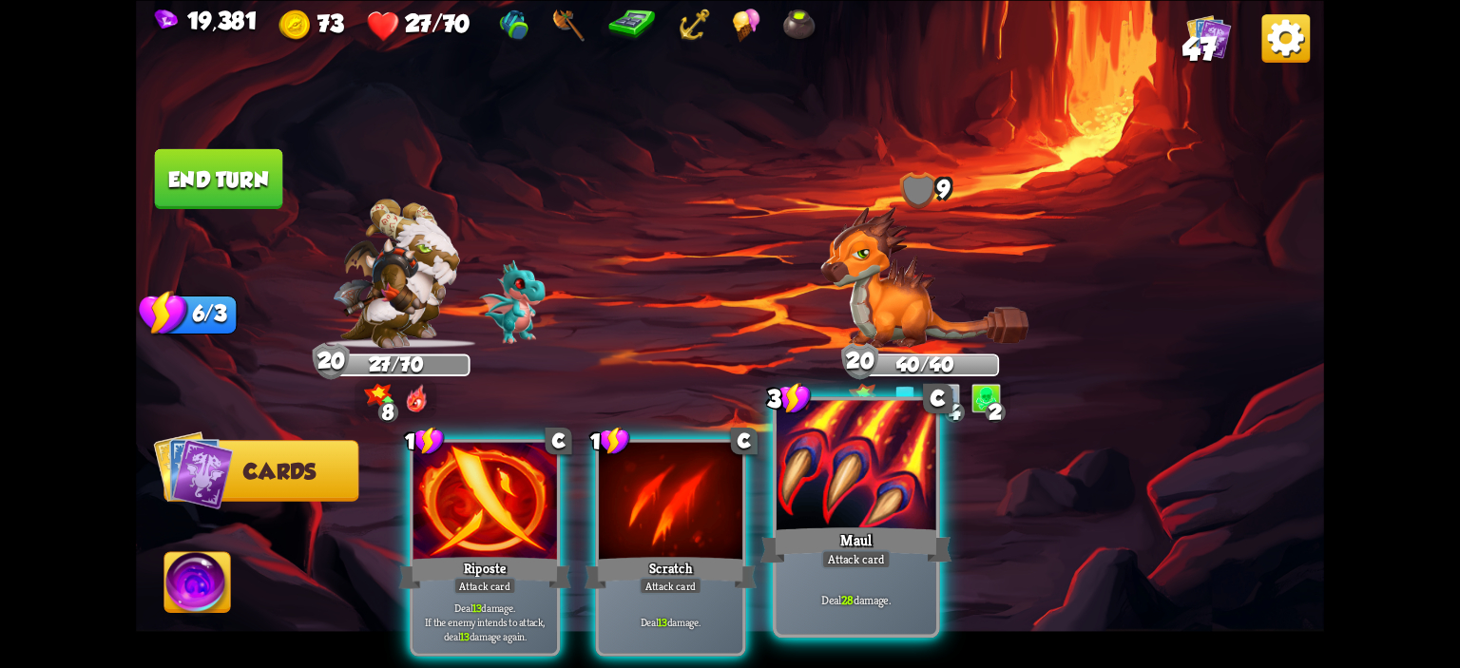
click at [800, 473] on div at bounding box center [857, 467] width 160 height 135
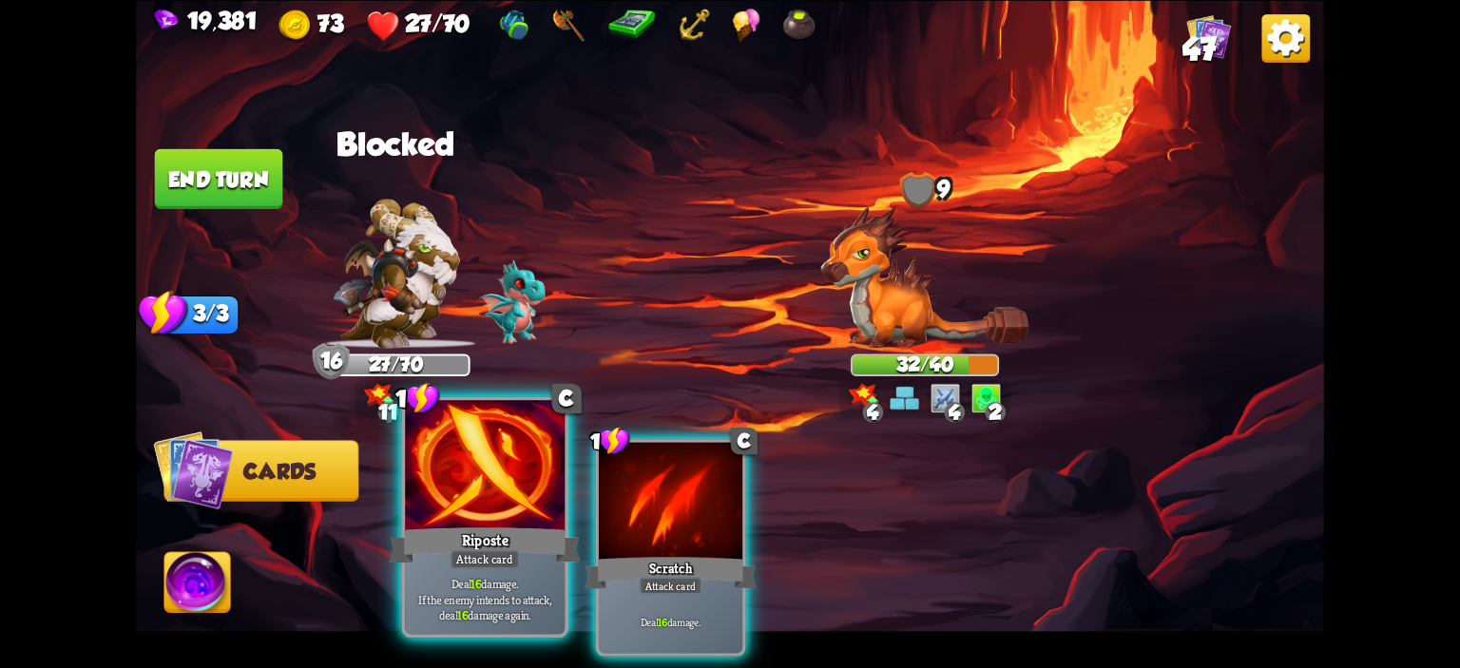
click at [454, 497] on div at bounding box center [485, 467] width 160 height 135
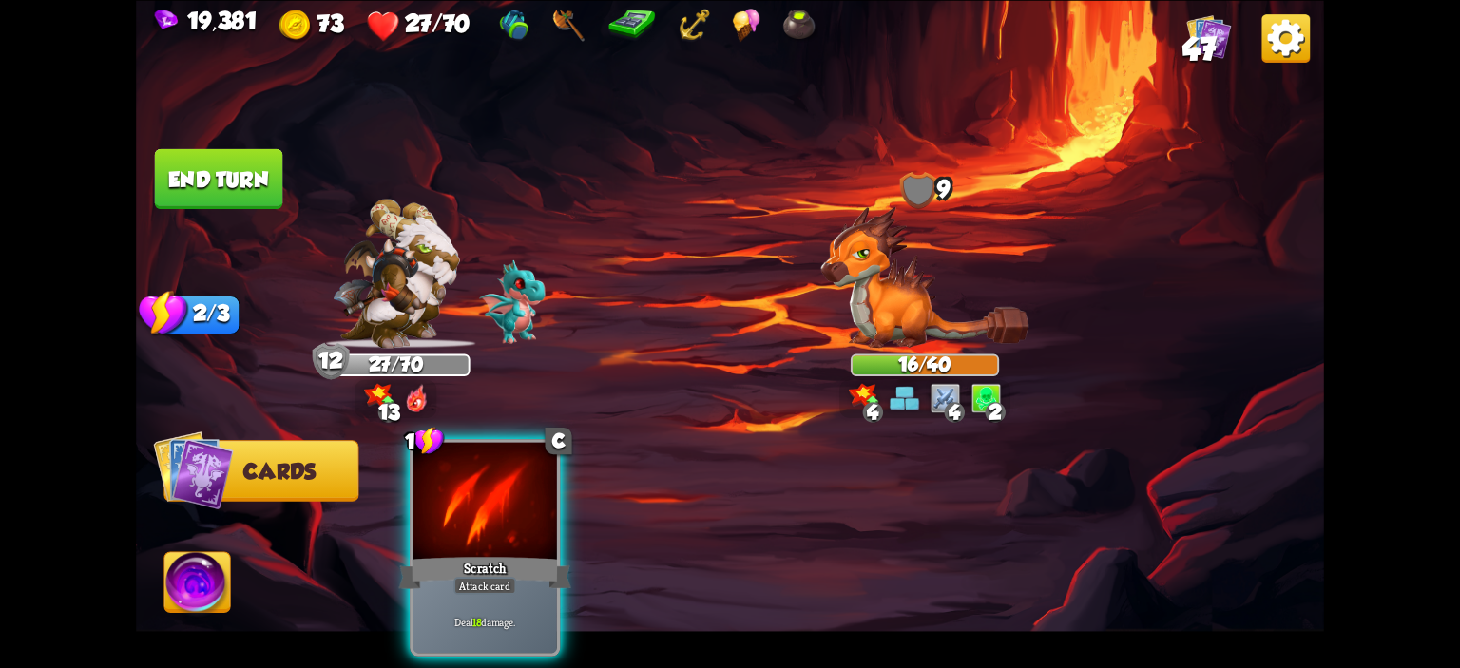
click at [217, 588] on img at bounding box center [197, 585] width 66 height 67
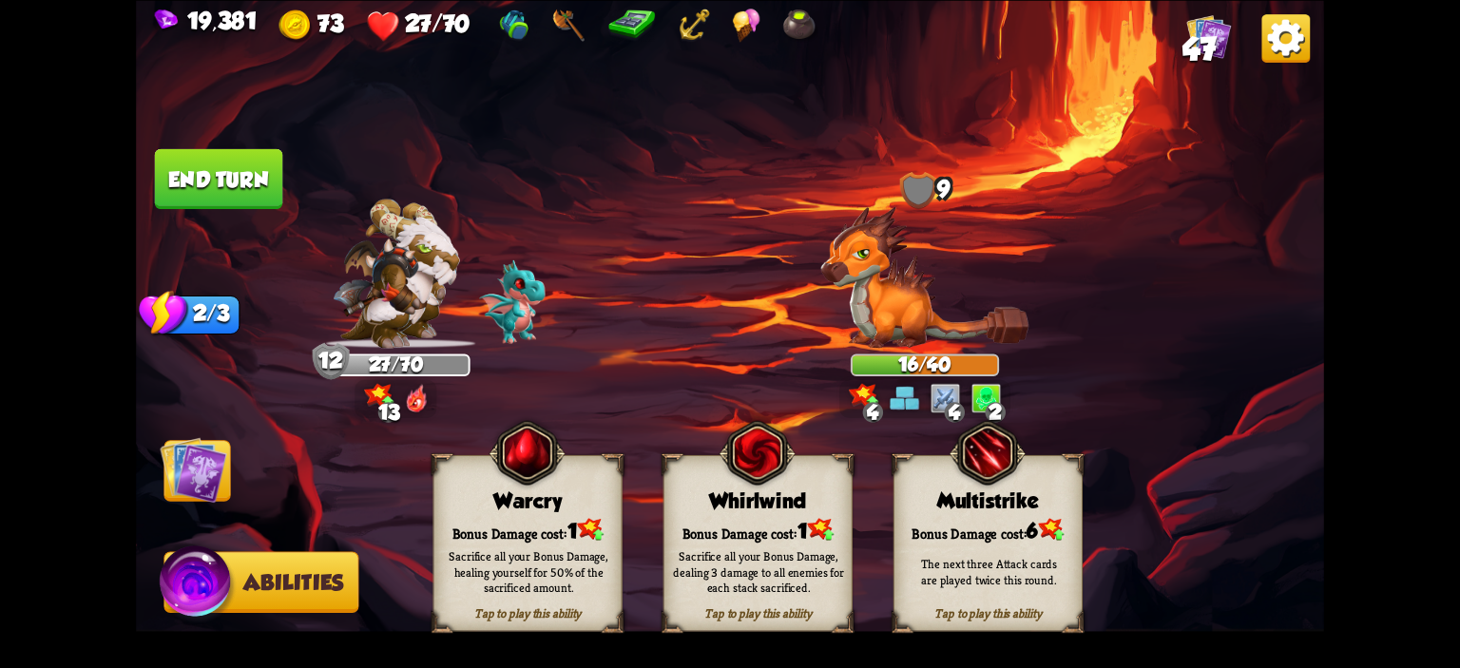
click at [484, 504] on div "Warcry" at bounding box center [528, 501] width 187 height 24
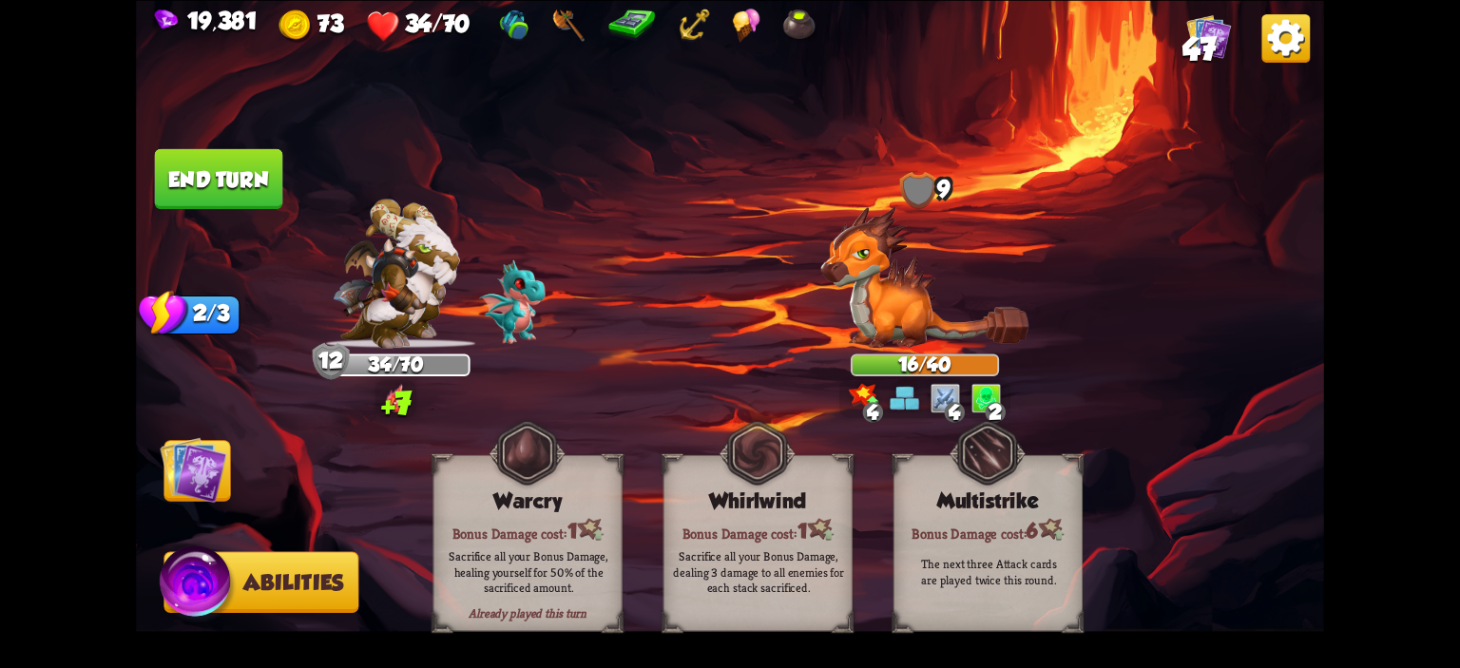
click at [217, 462] on img at bounding box center [193, 469] width 67 height 67
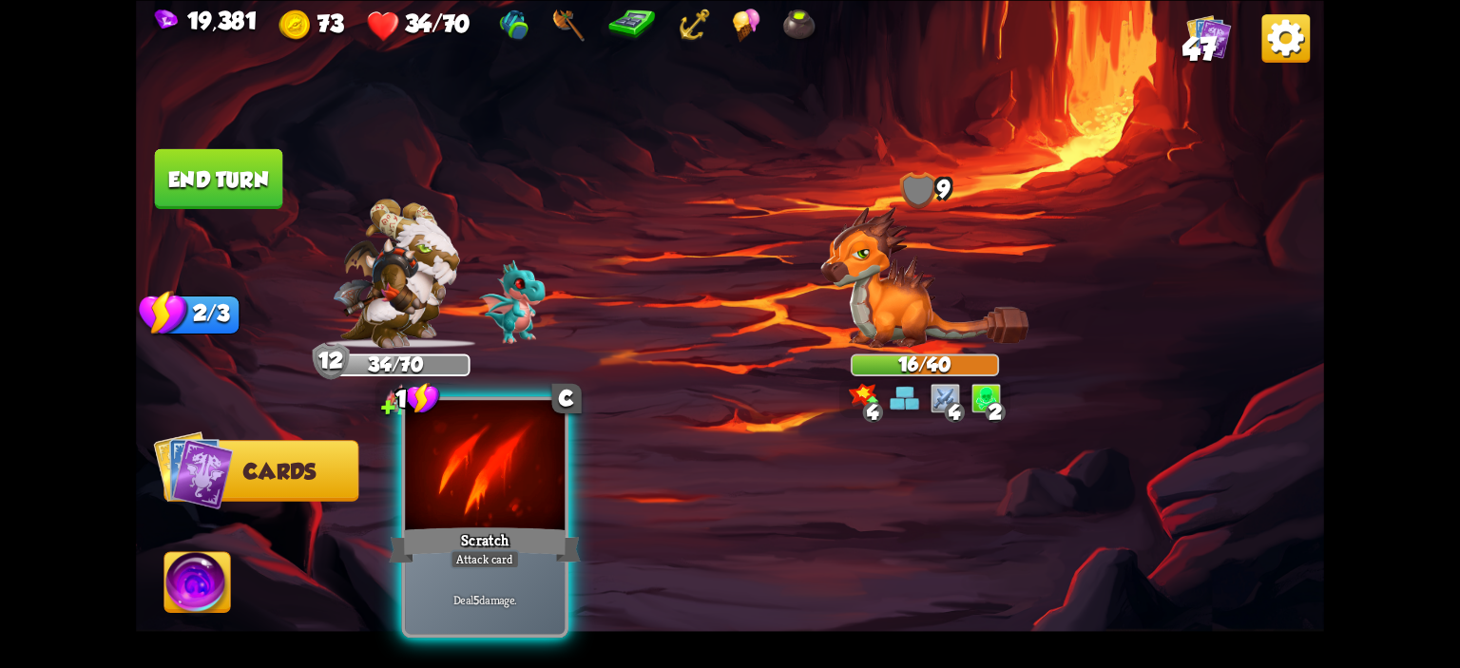
click at [499, 490] on div at bounding box center [485, 467] width 160 height 135
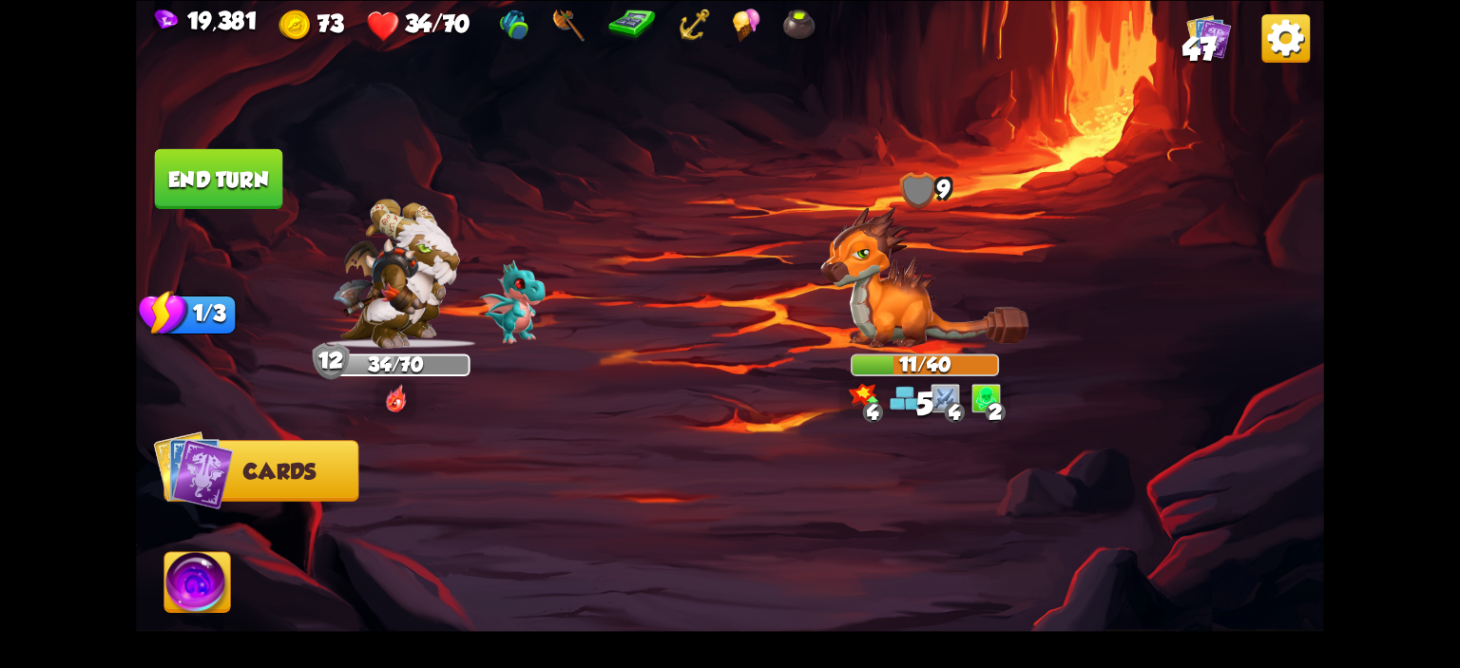
click at [268, 205] on button "End turn" at bounding box center [219, 178] width 128 height 60
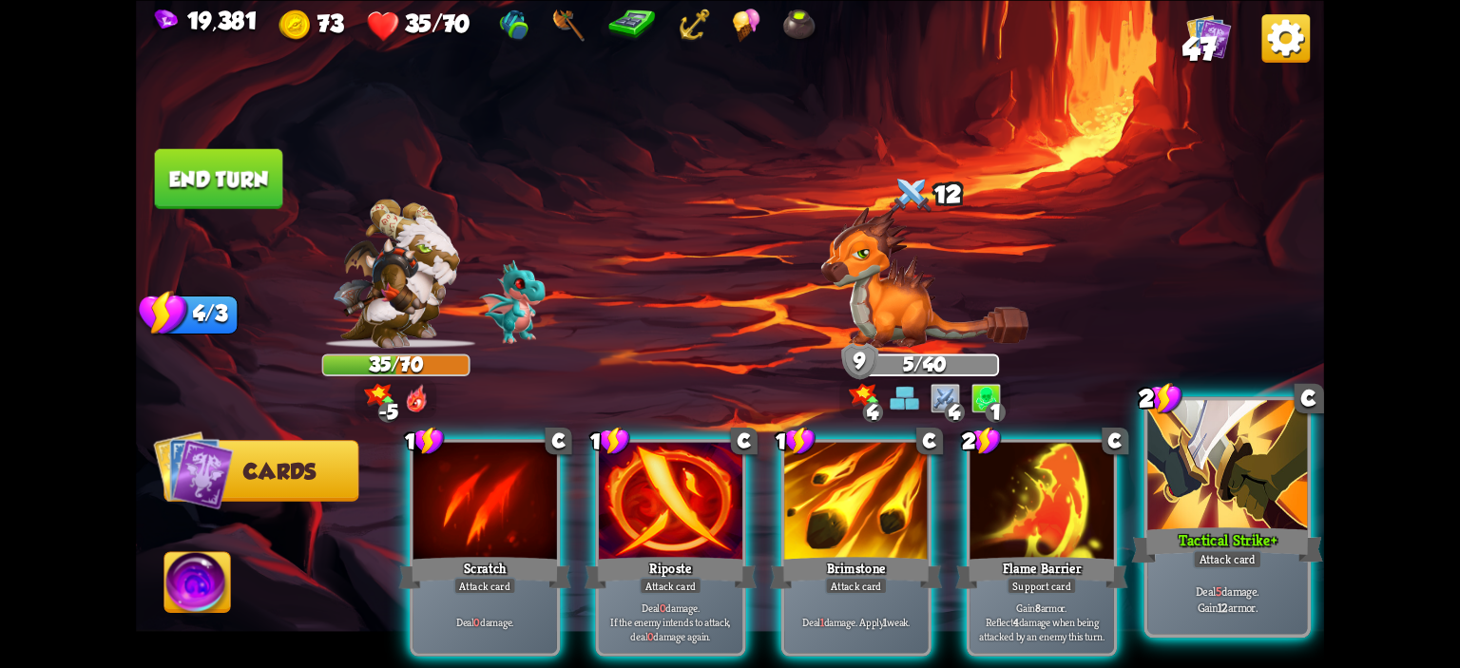
click at [1161, 502] on div at bounding box center [1228, 467] width 160 height 135
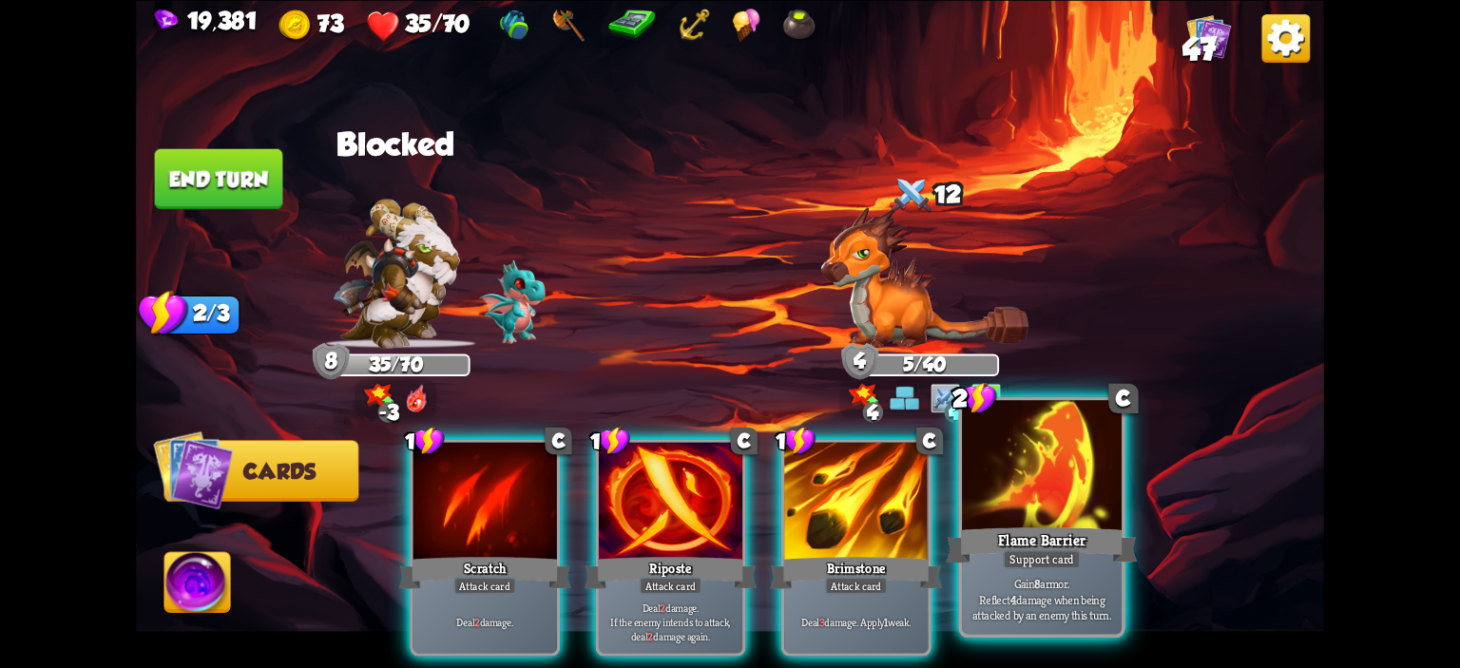
click at [1011, 456] on div at bounding box center [1042, 467] width 160 height 135
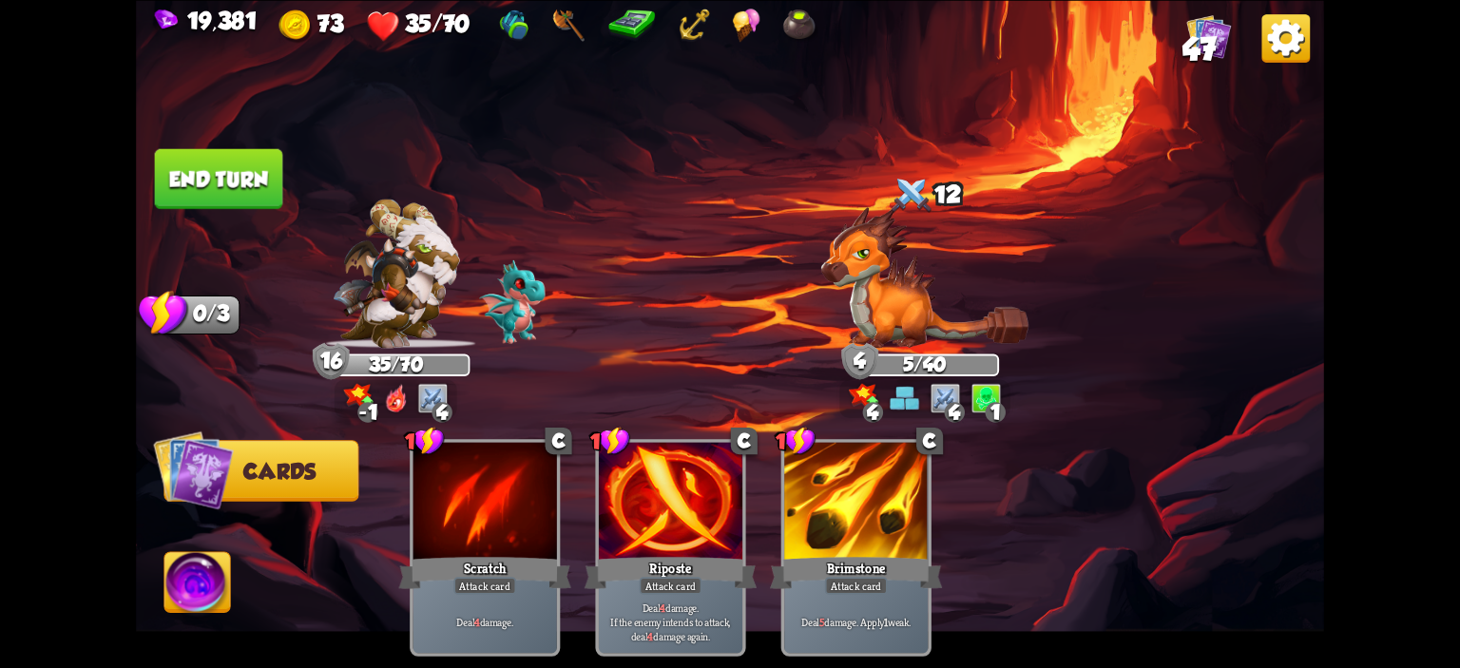
click at [204, 195] on button "End turn" at bounding box center [219, 178] width 128 height 60
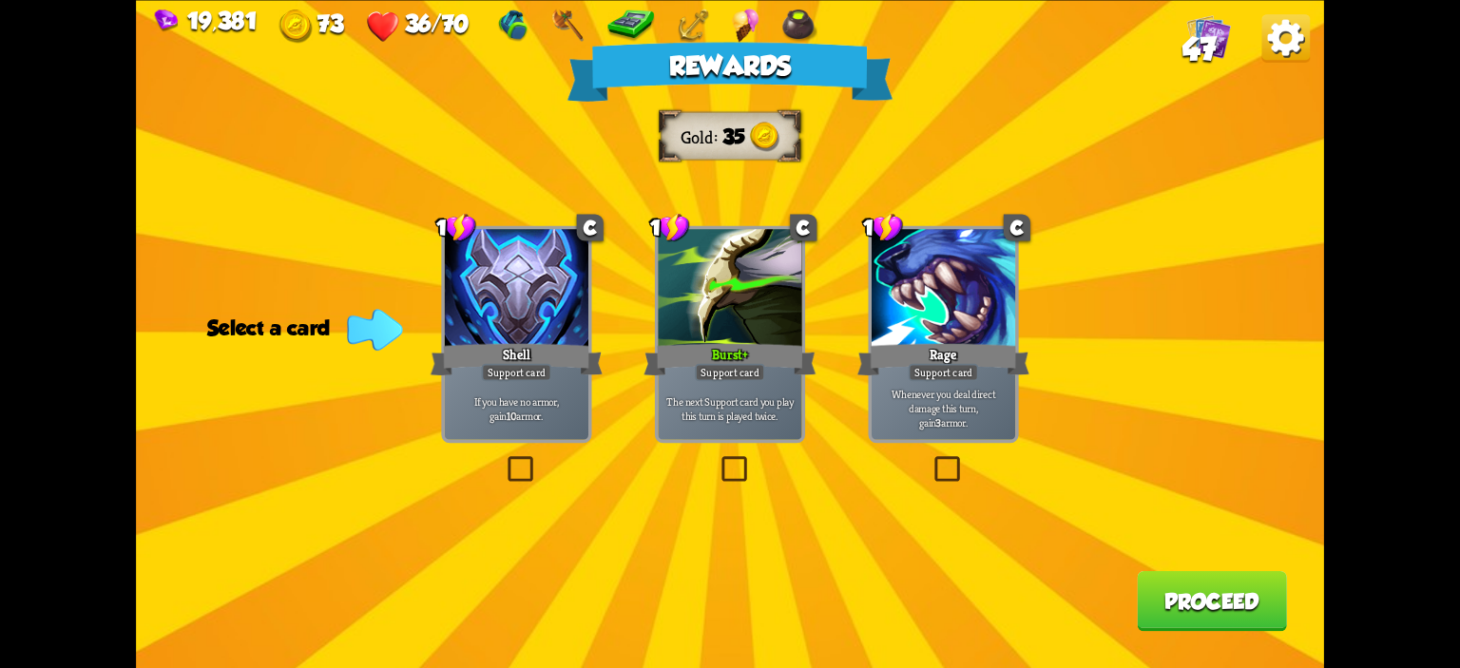
click at [466, 307] on div at bounding box center [517, 289] width 144 height 121
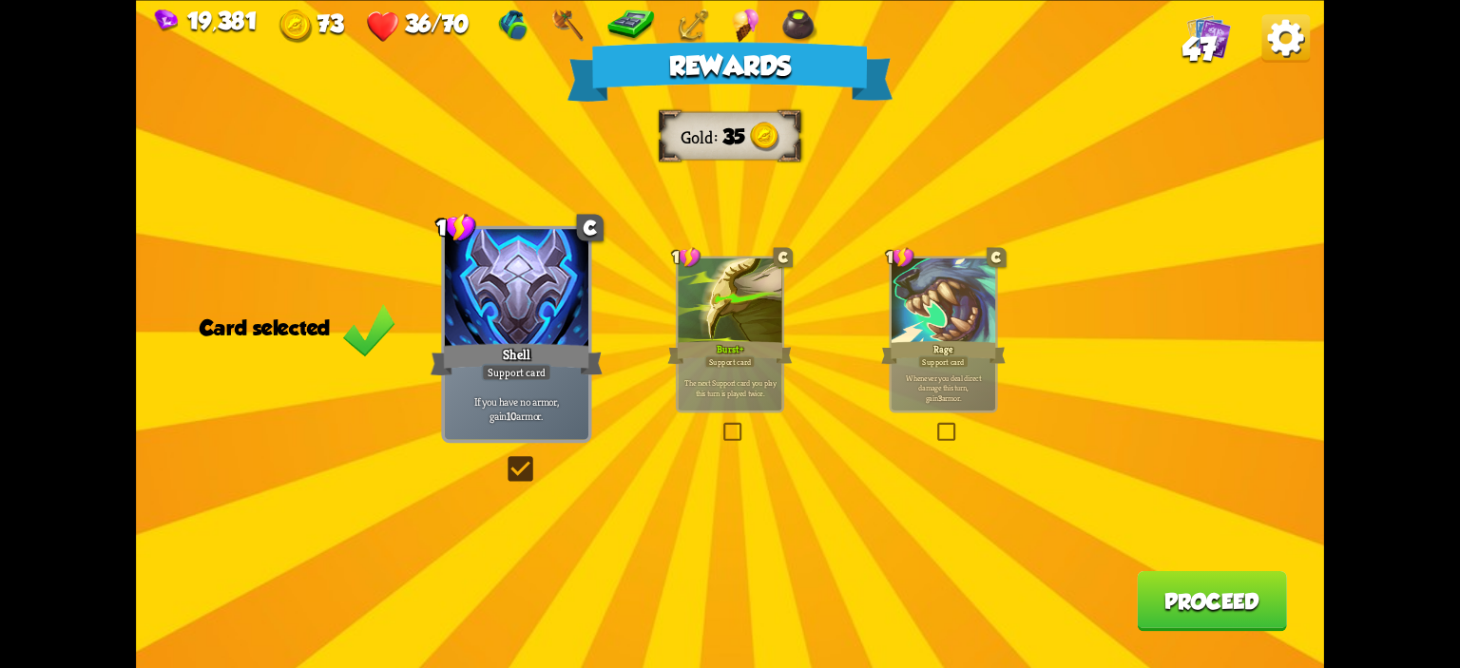
click at [1177, 616] on button "Proceed" at bounding box center [1212, 600] width 150 height 60
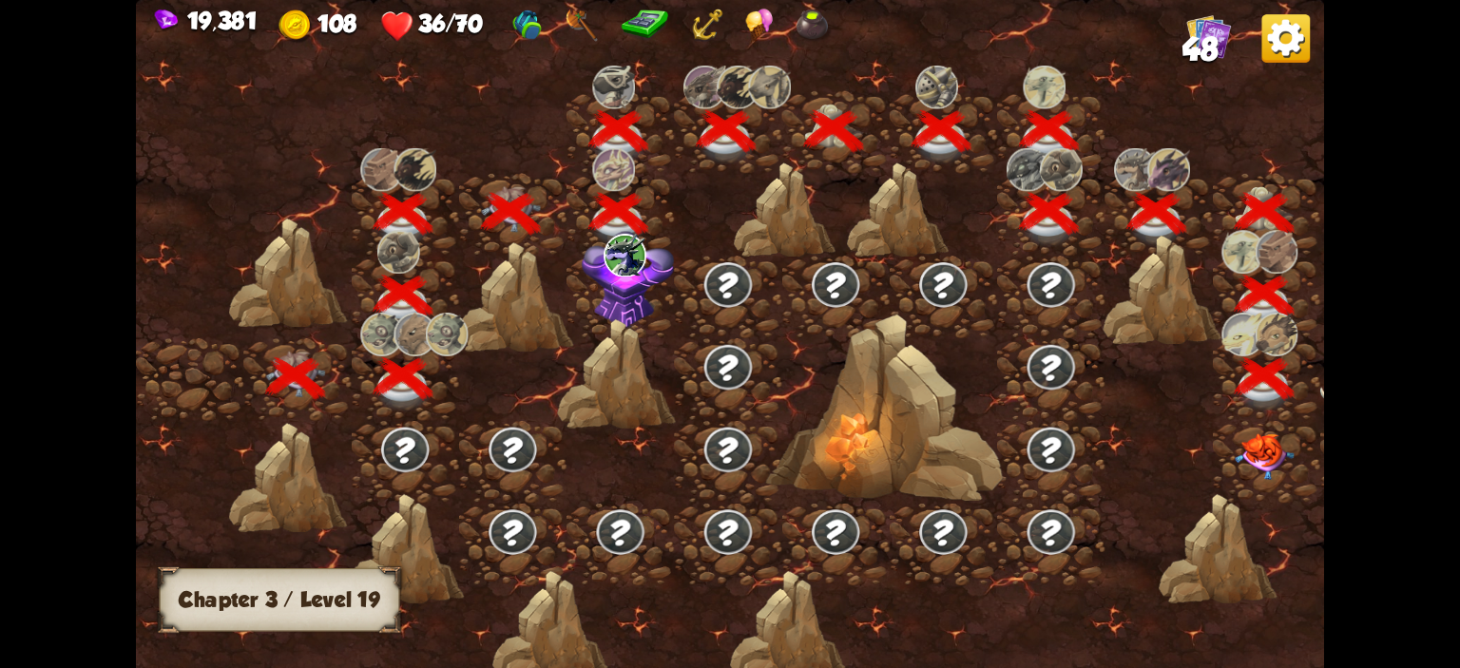
scroll to position [0, 289]
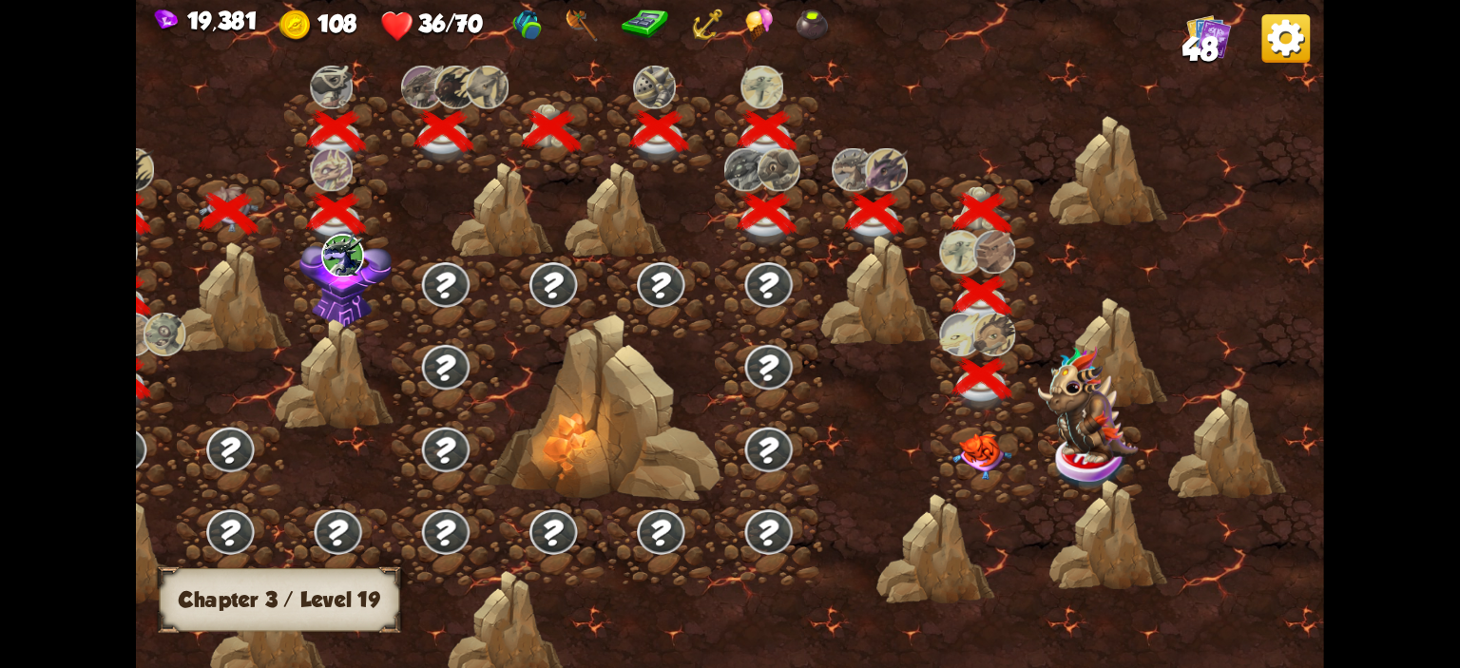
click at [968, 430] on div at bounding box center [984, 462] width 107 height 83
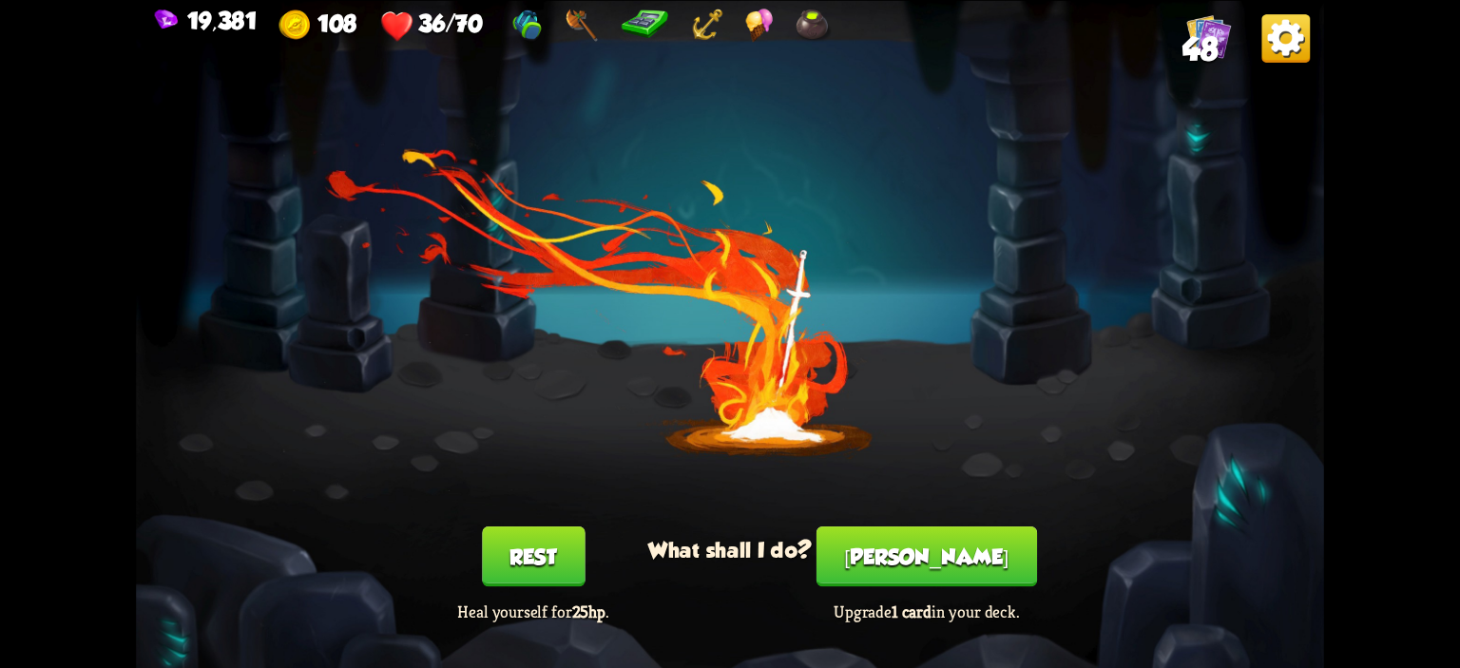
click at [567, 550] on button "Rest" at bounding box center [533, 557] width 103 height 60
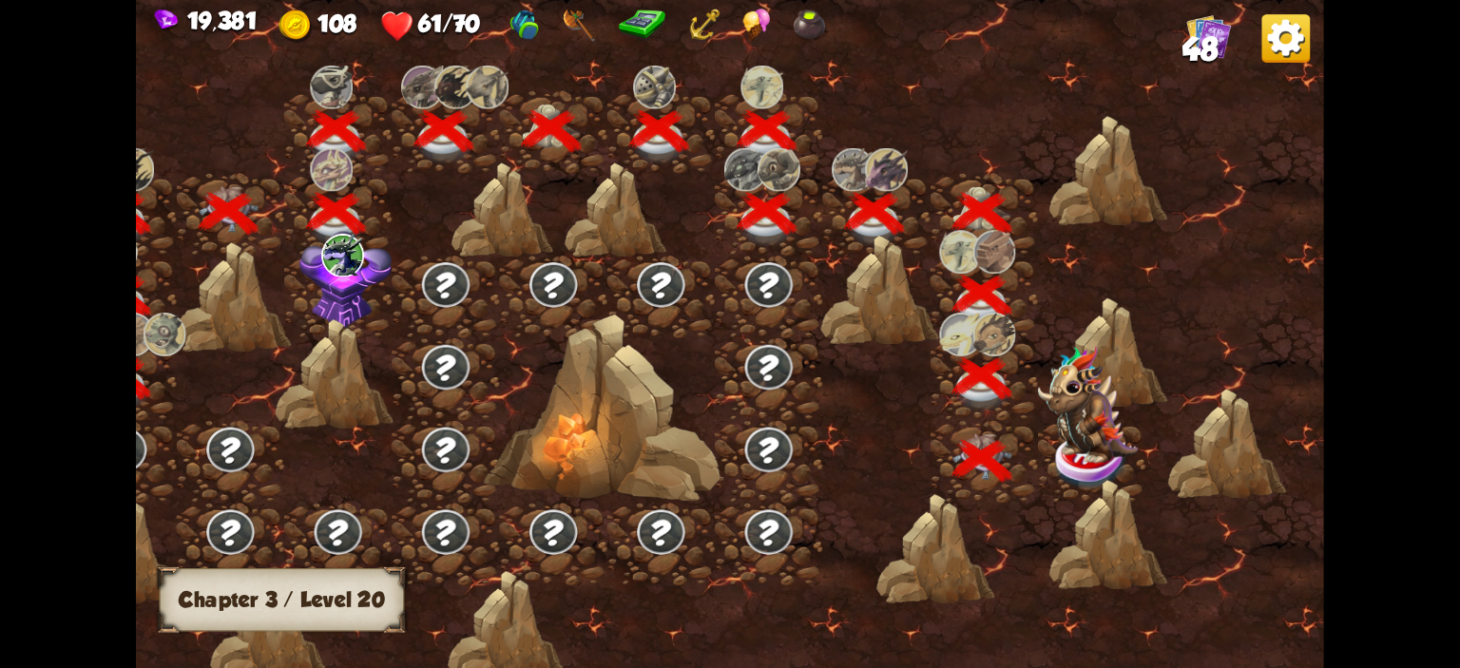
click at [952, 421] on div at bounding box center [984, 421] width 107 height 0
click at [1072, 430] on img at bounding box center [1088, 405] width 100 height 118
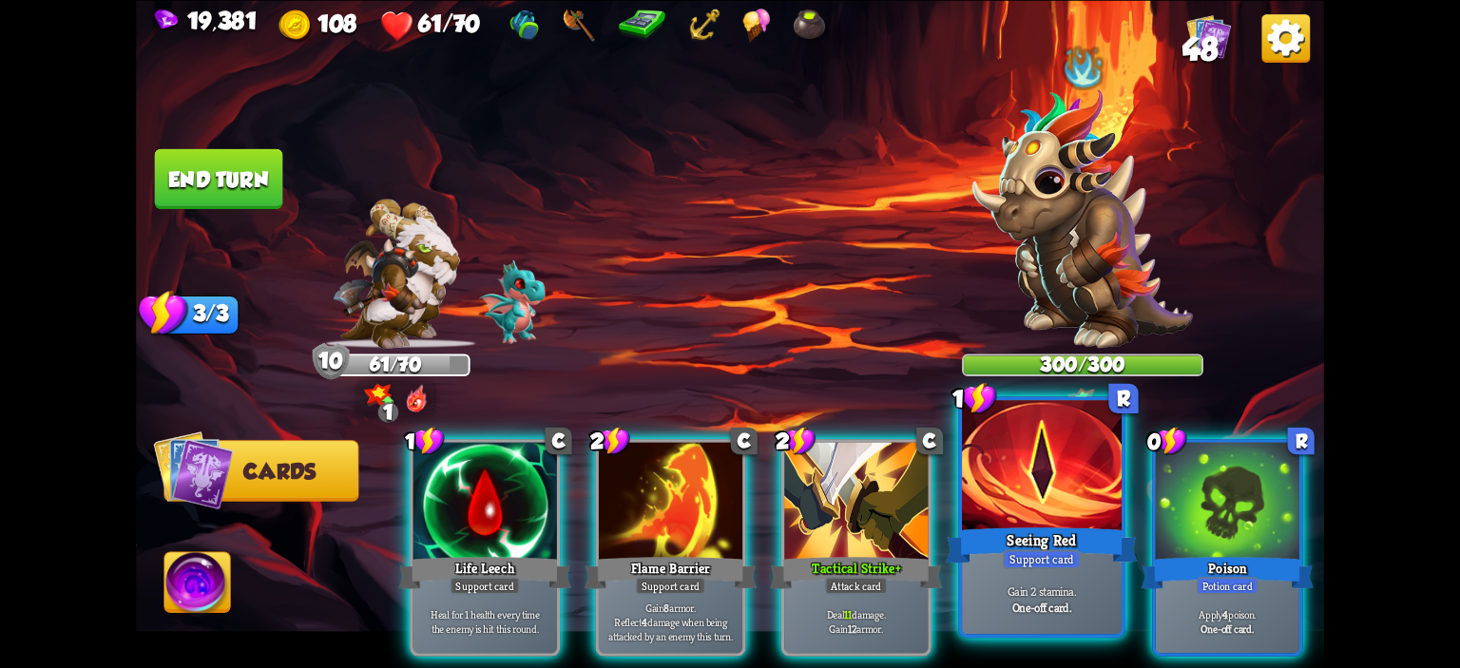
click at [995, 467] on div at bounding box center [1042, 467] width 160 height 135
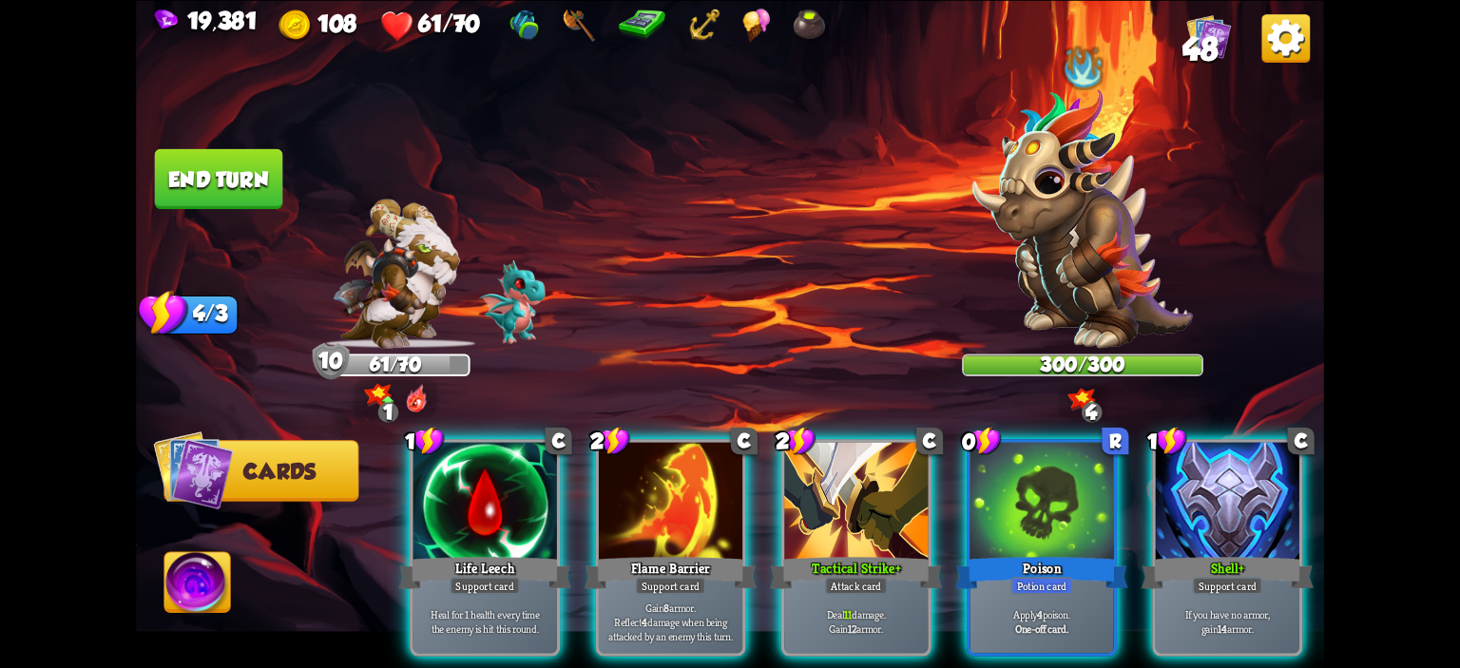
click at [995, 467] on div at bounding box center [1042, 502] width 144 height 121
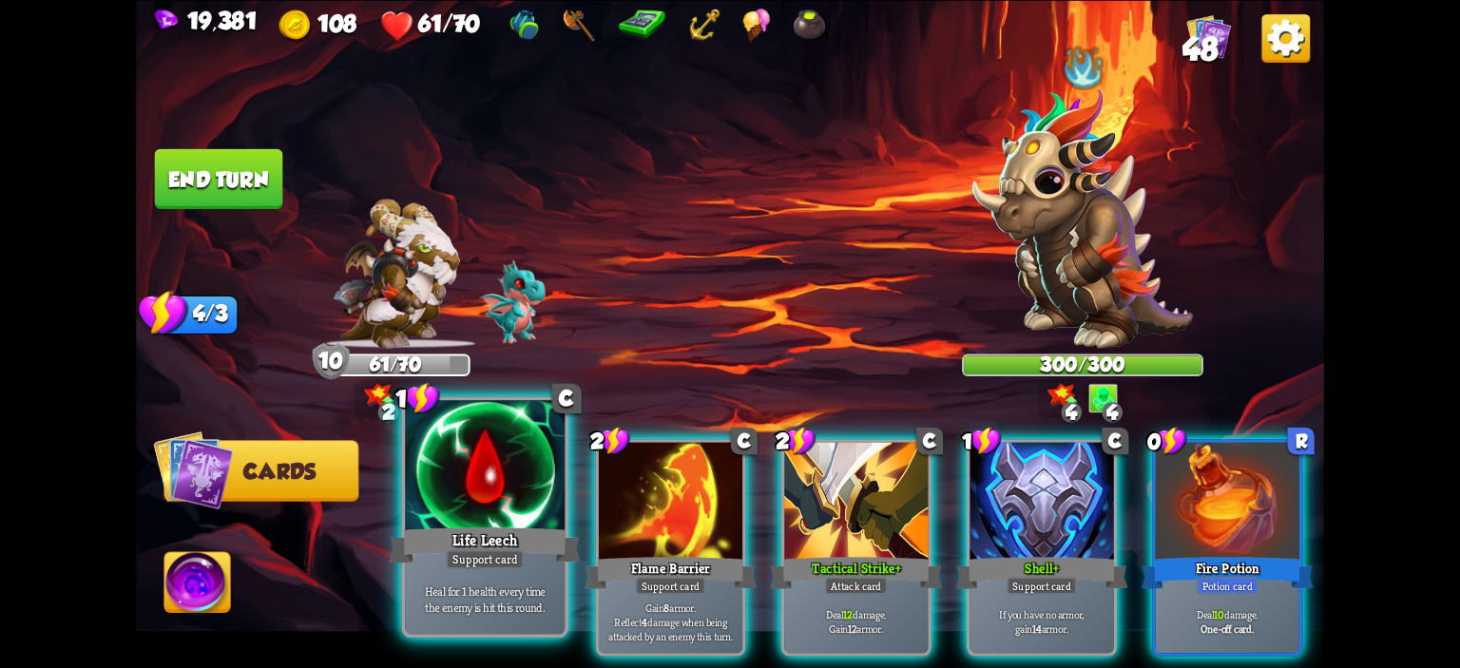
click at [542, 482] on div at bounding box center [485, 467] width 160 height 135
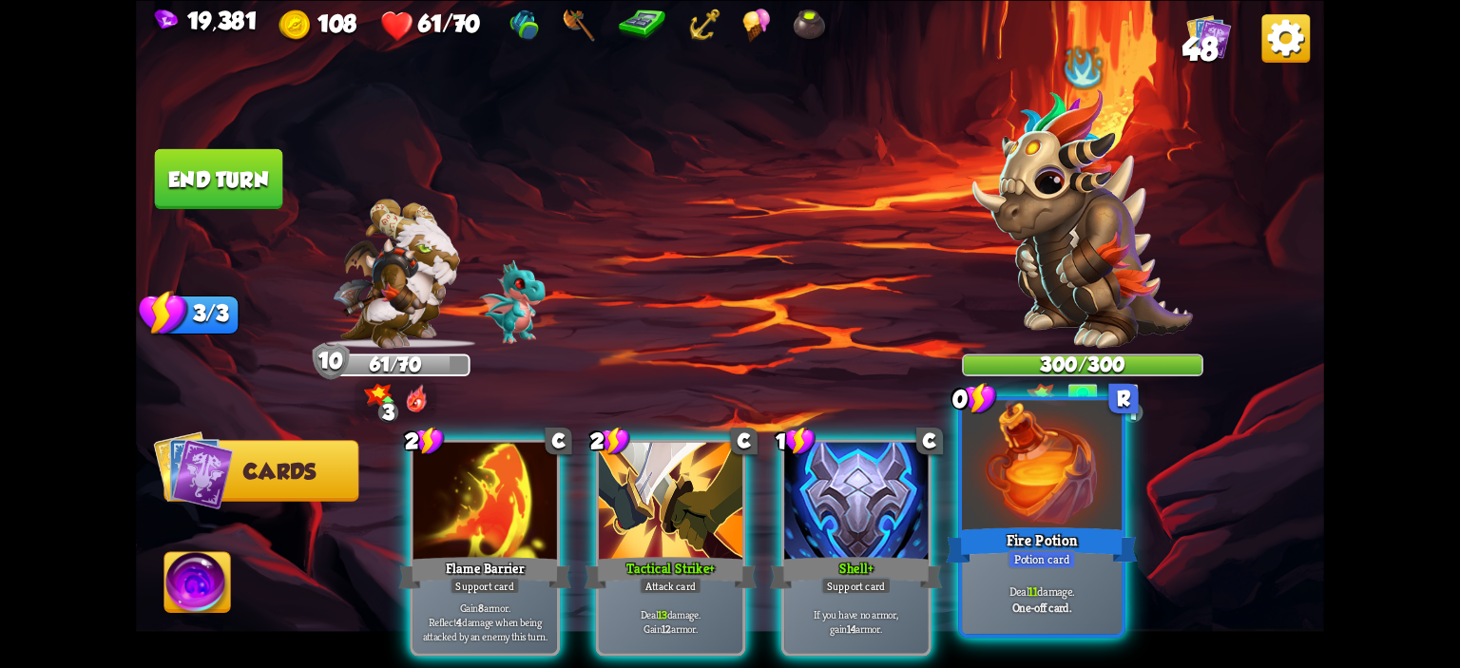
click at [1016, 454] on div at bounding box center [1042, 467] width 160 height 135
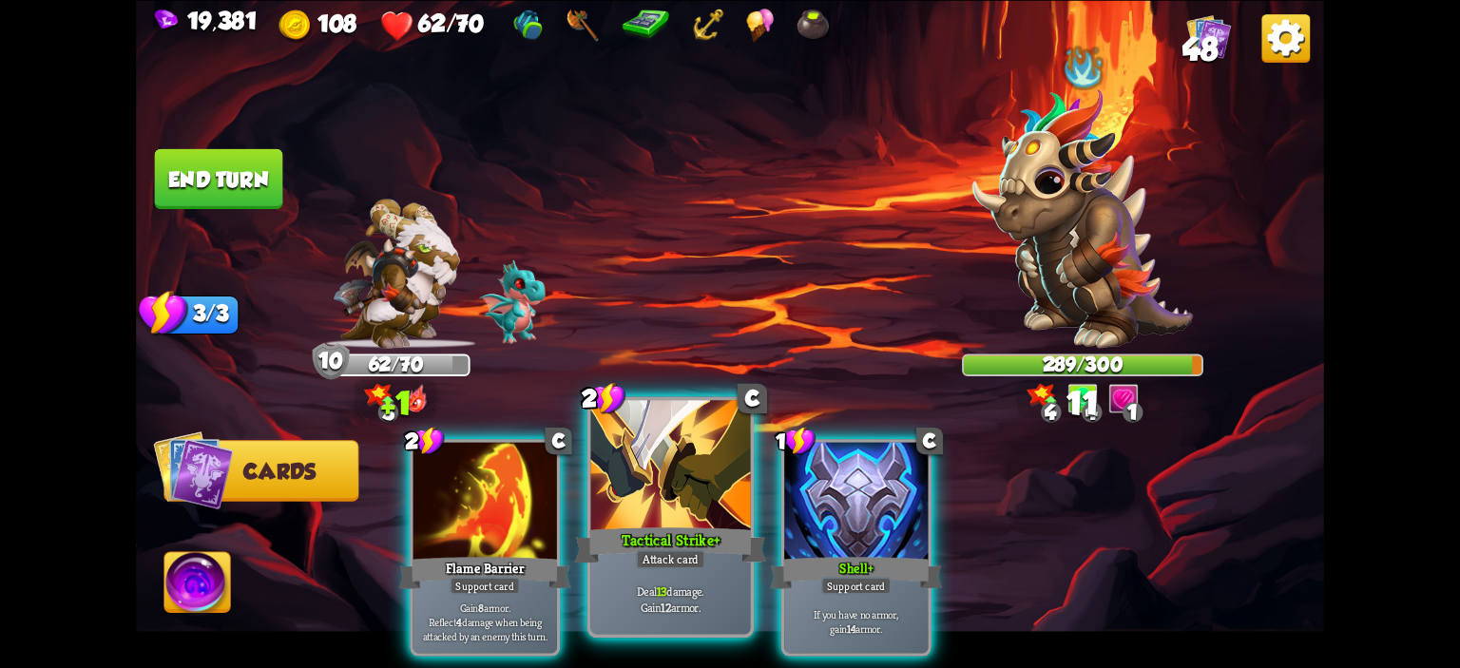
click at [696, 457] on div at bounding box center [671, 467] width 160 height 135
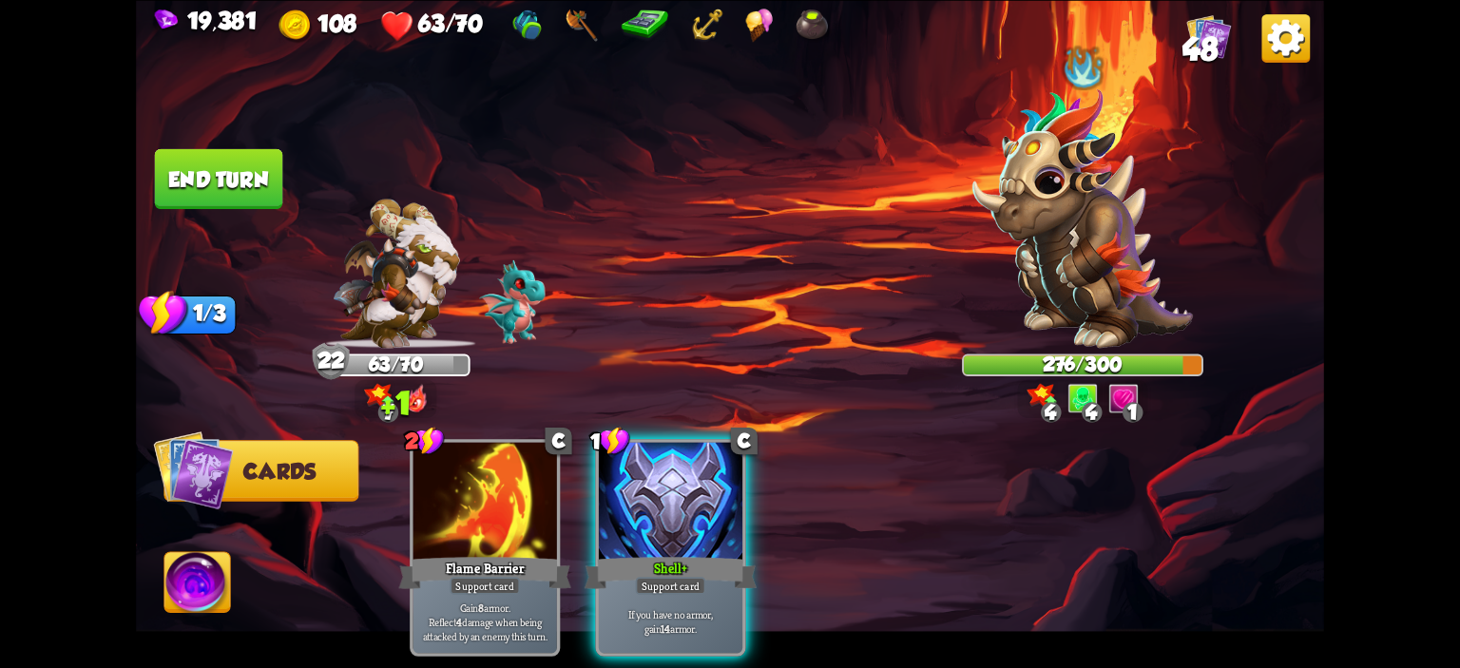
click at [259, 198] on button "End turn" at bounding box center [219, 178] width 128 height 60
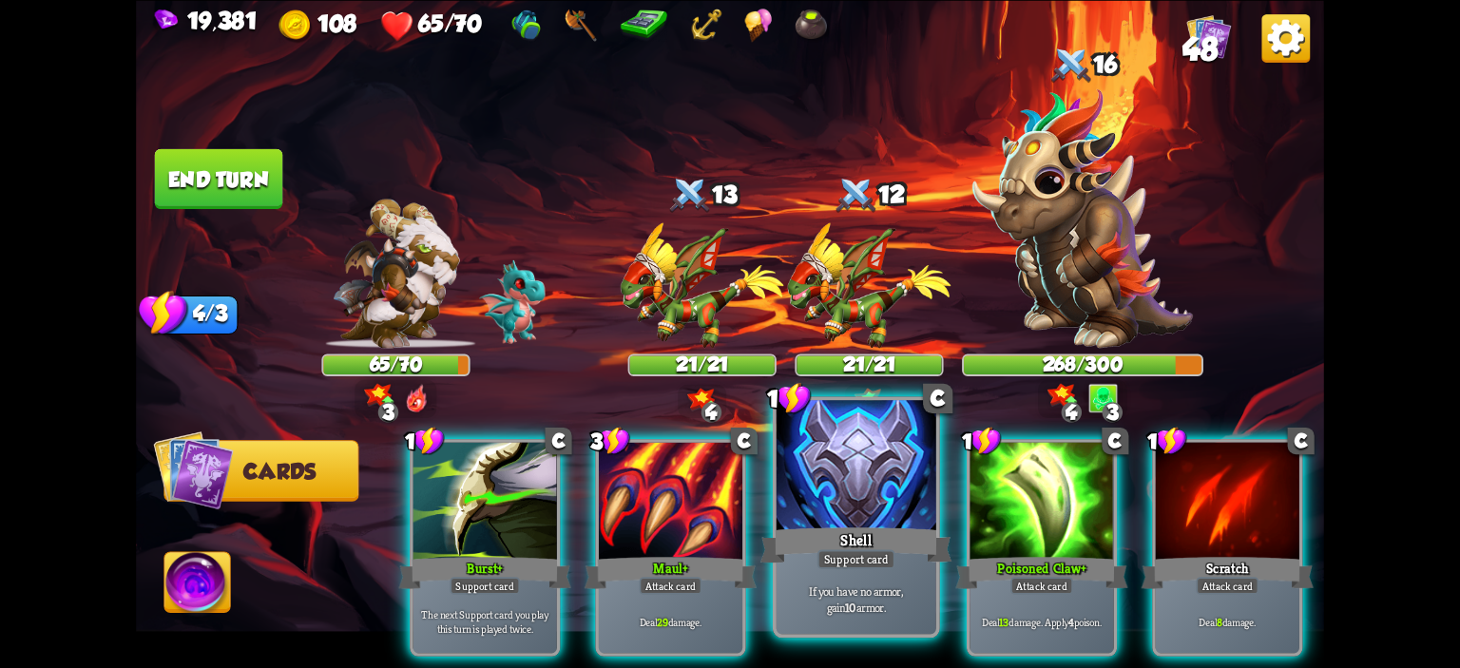
click at [805, 453] on div at bounding box center [857, 467] width 160 height 135
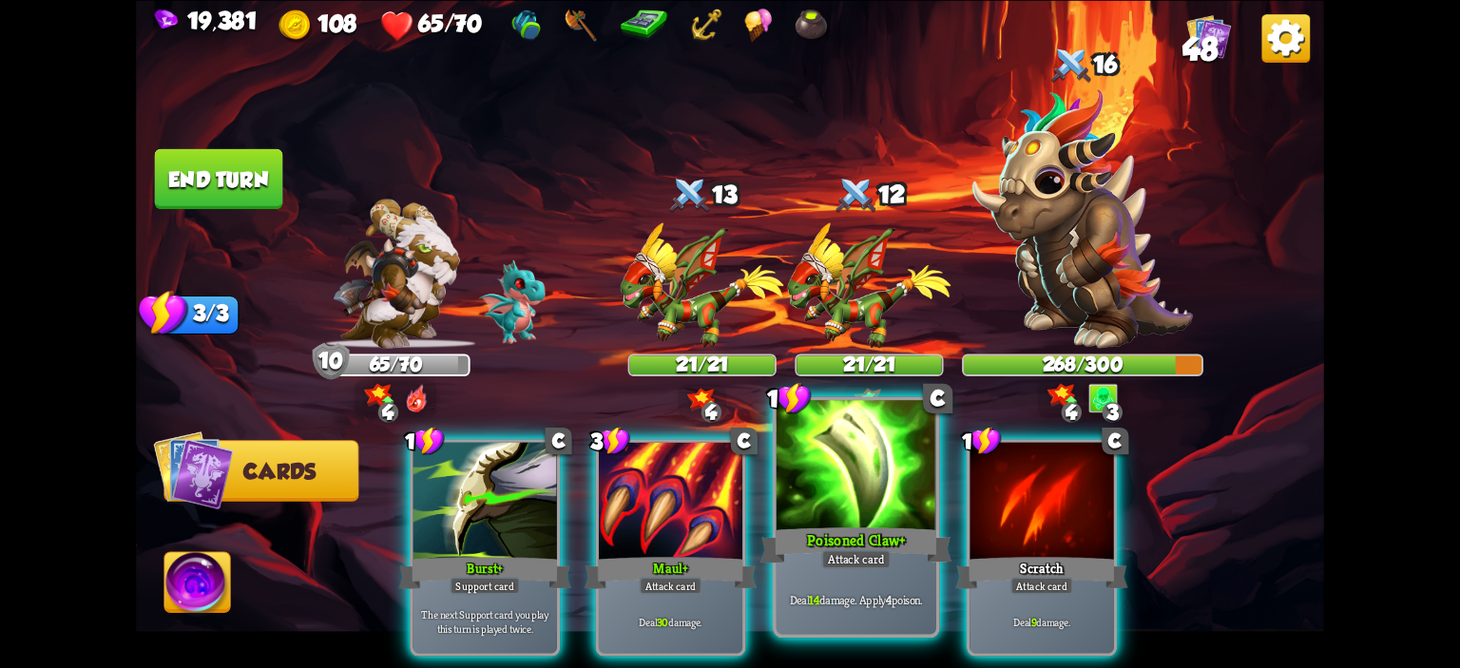
click at [812, 455] on div at bounding box center [857, 467] width 160 height 135
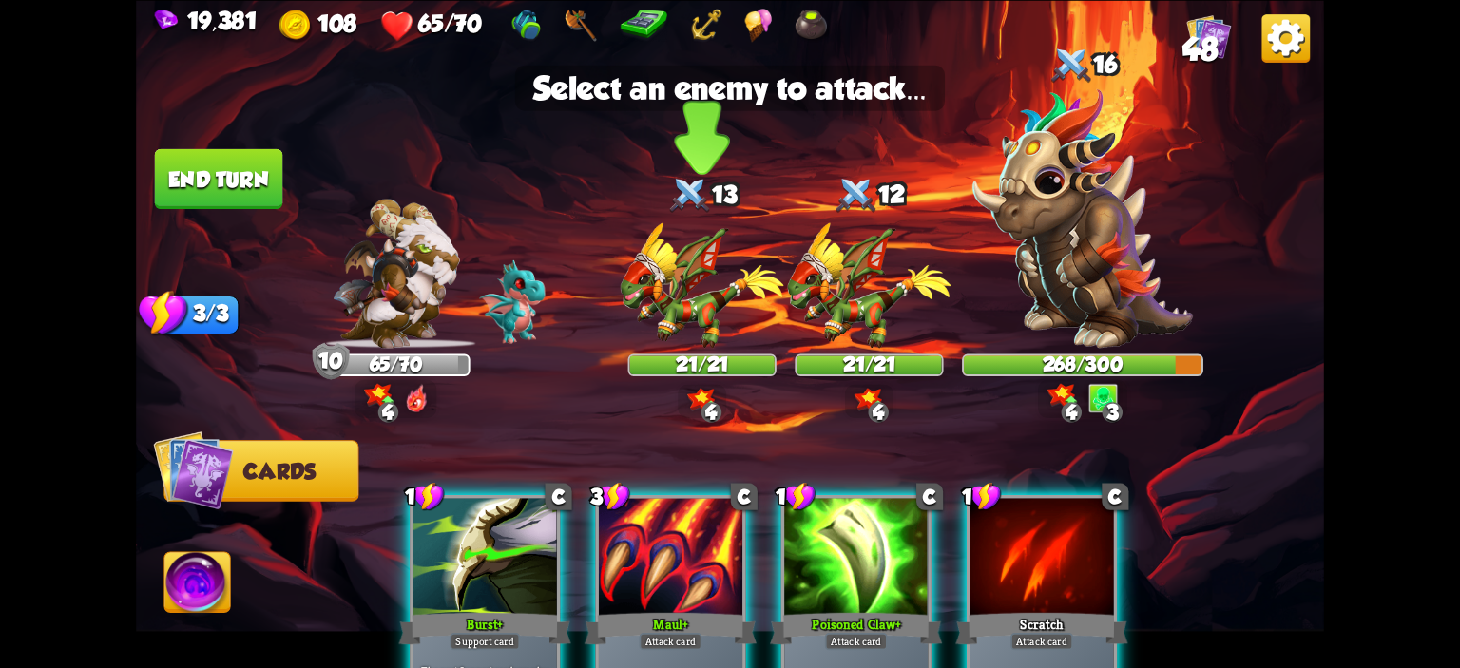
click at [715, 315] on img at bounding box center [703, 285] width 164 height 126
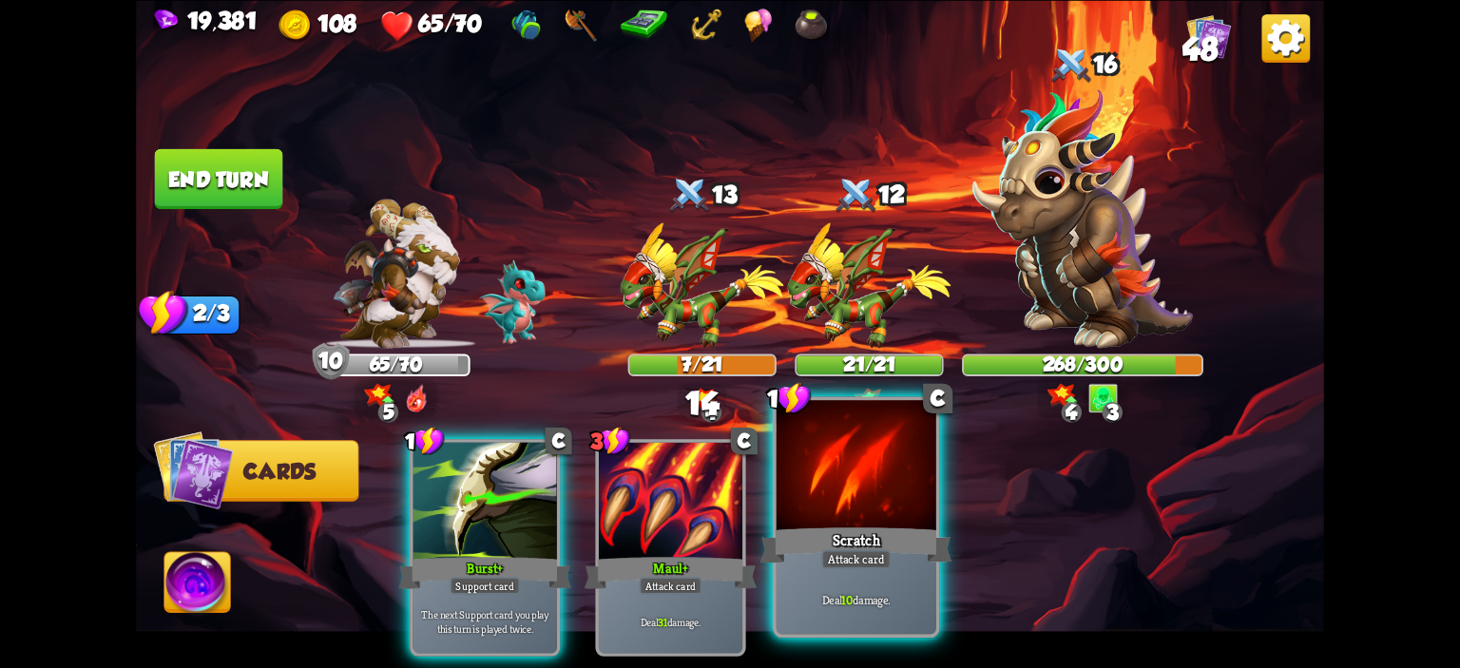
click at [790, 444] on div at bounding box center [857, 467] width 160 height 135
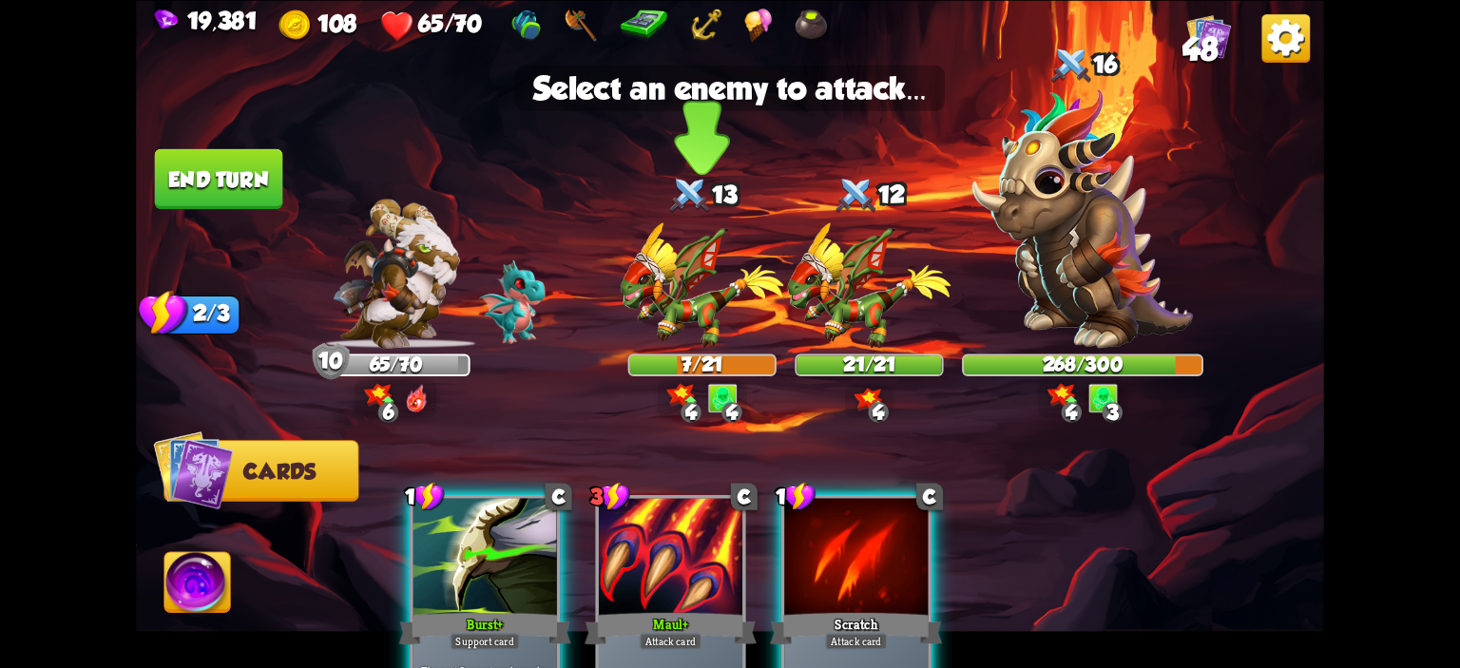
click at [741, 360] on div "7/21" at bounding box center [702, 365] width 145 height 19
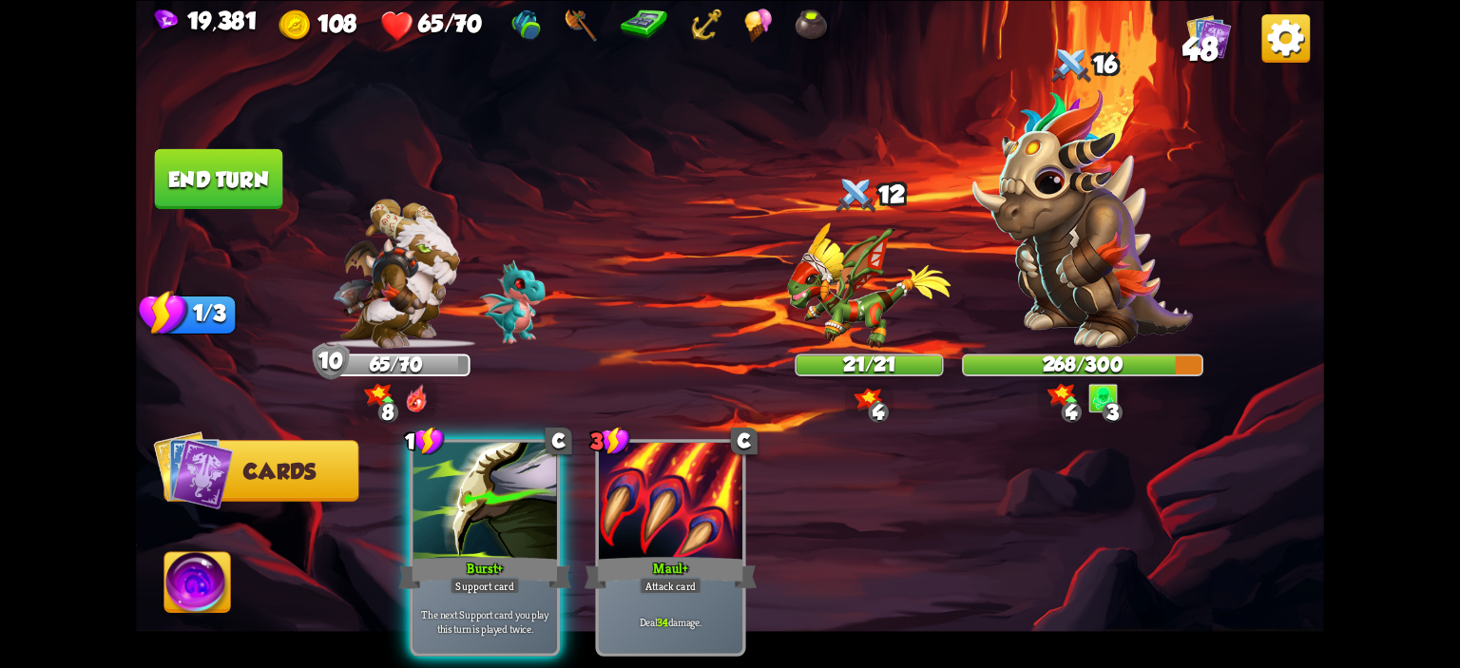
click at [244, 198] on button "End turn" at bounding box center [219, 178] width 128 height 60
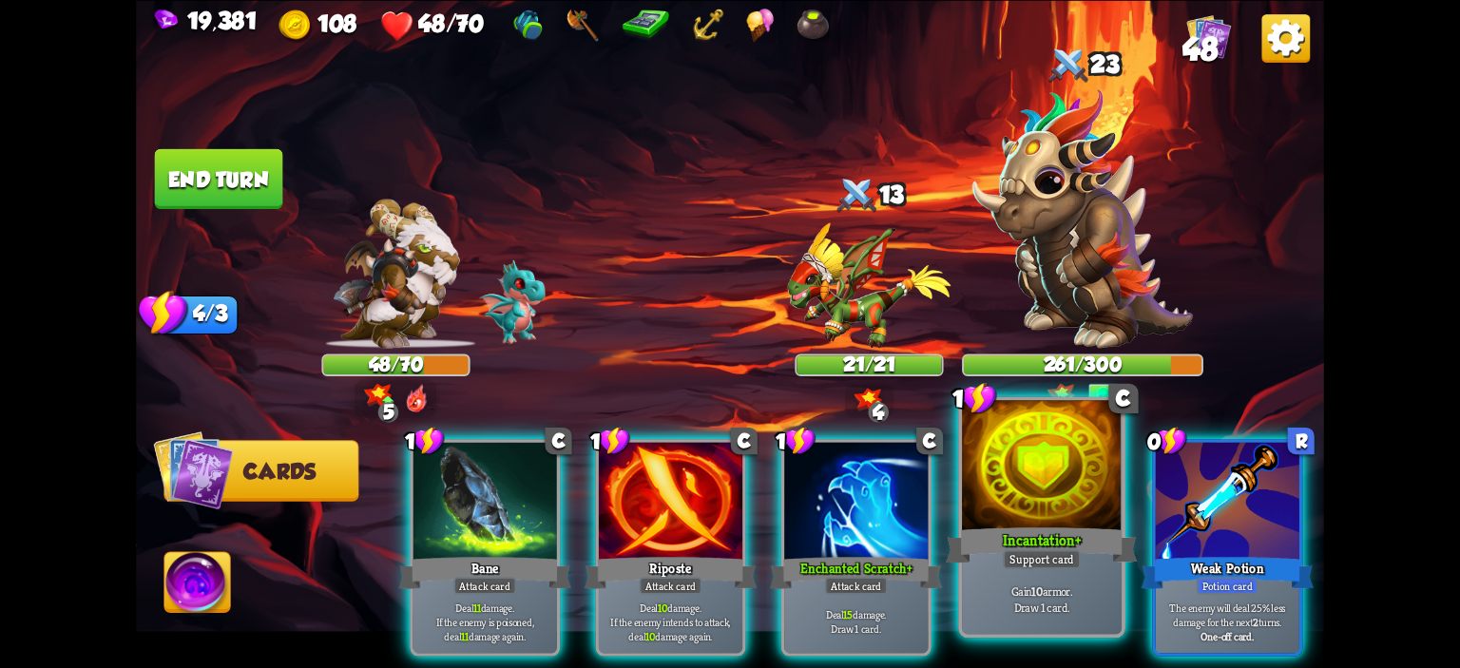
click at [998, 461] on div at bounding box center [1042, 467] width 160 height 135
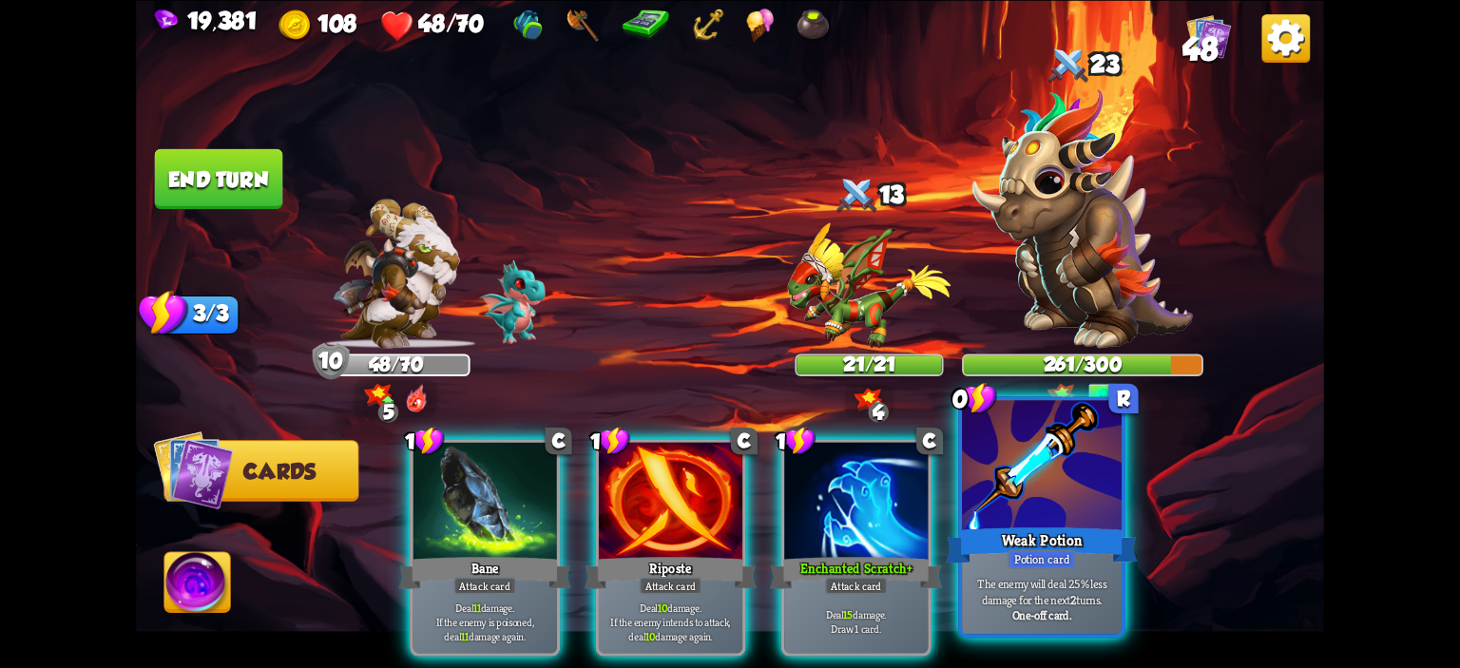
click at [1076, 475] on div at bounding box center [1042, 467] width 160 height 135
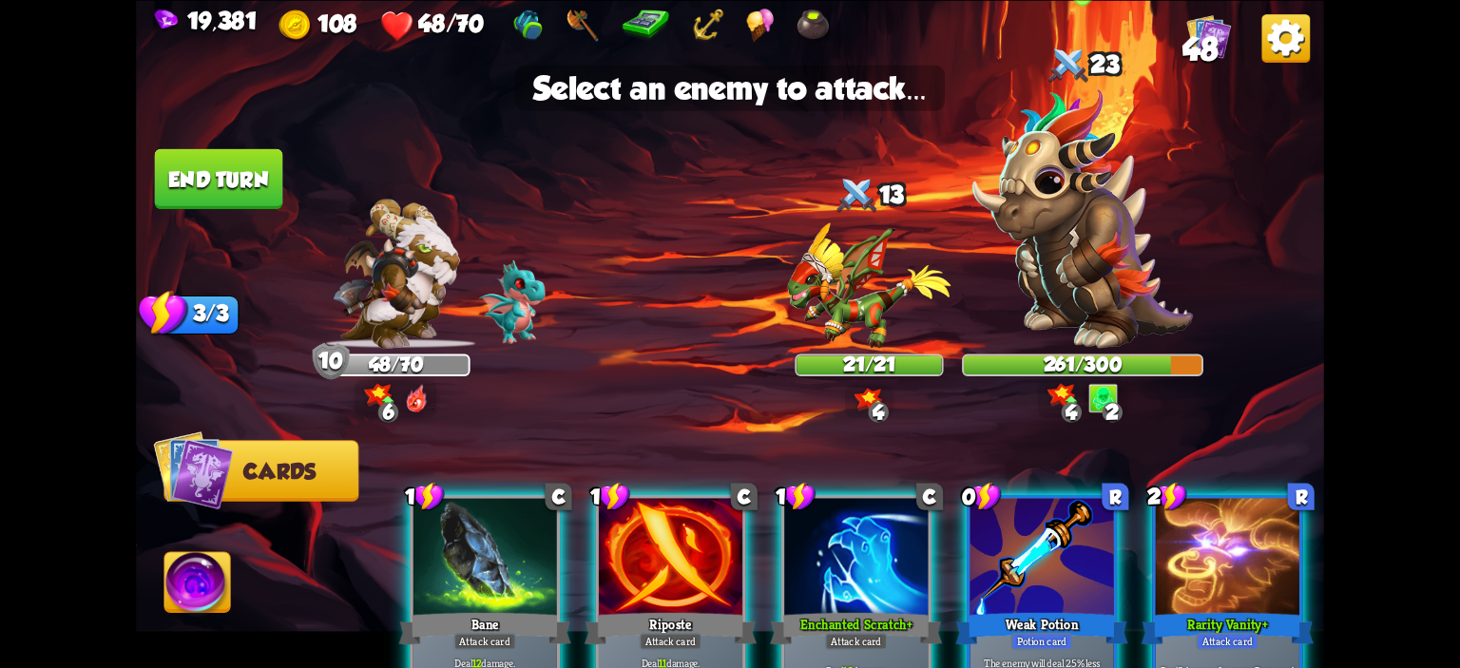
click at [1102, 327] on img at bounding box center [1083, 218] width 221 height 260
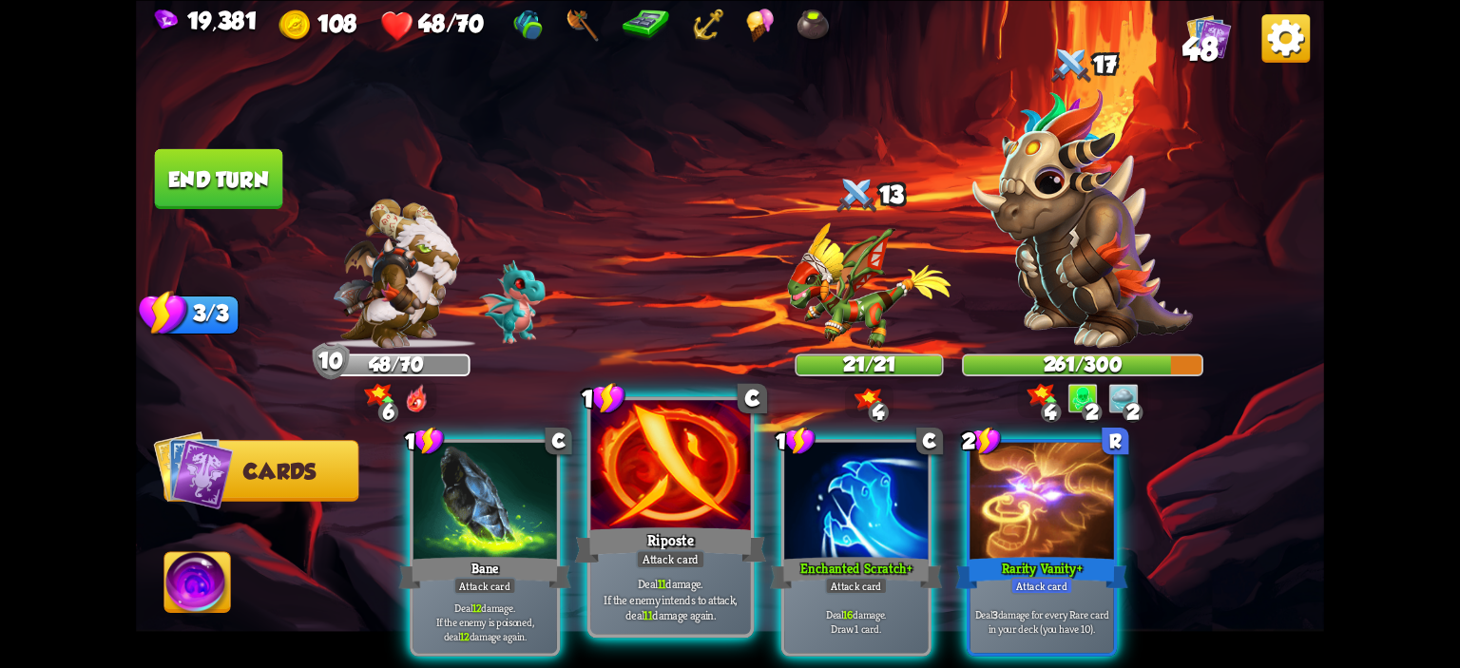
click at [681, 456] on div at bounding box center [671, 467] width 160 height 135
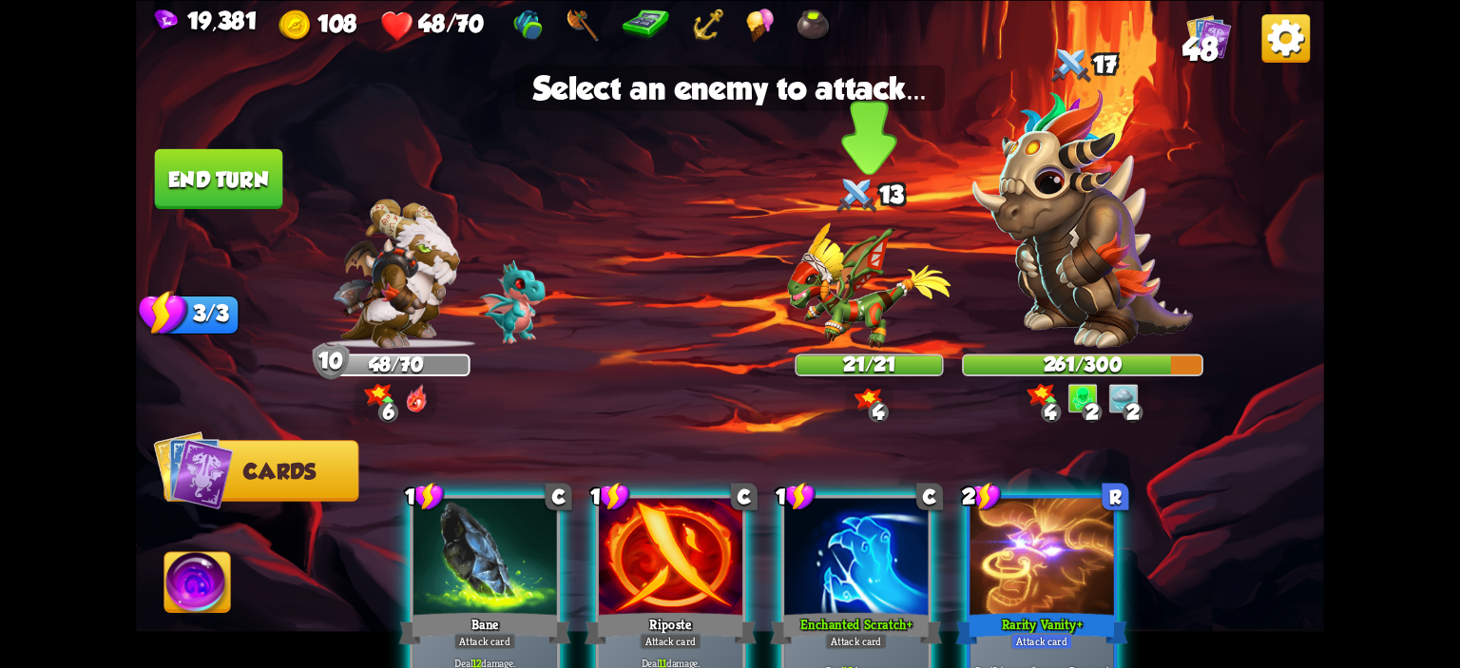
click at [810, 317] on img at bounding box center [870, 285] width 164 height 126
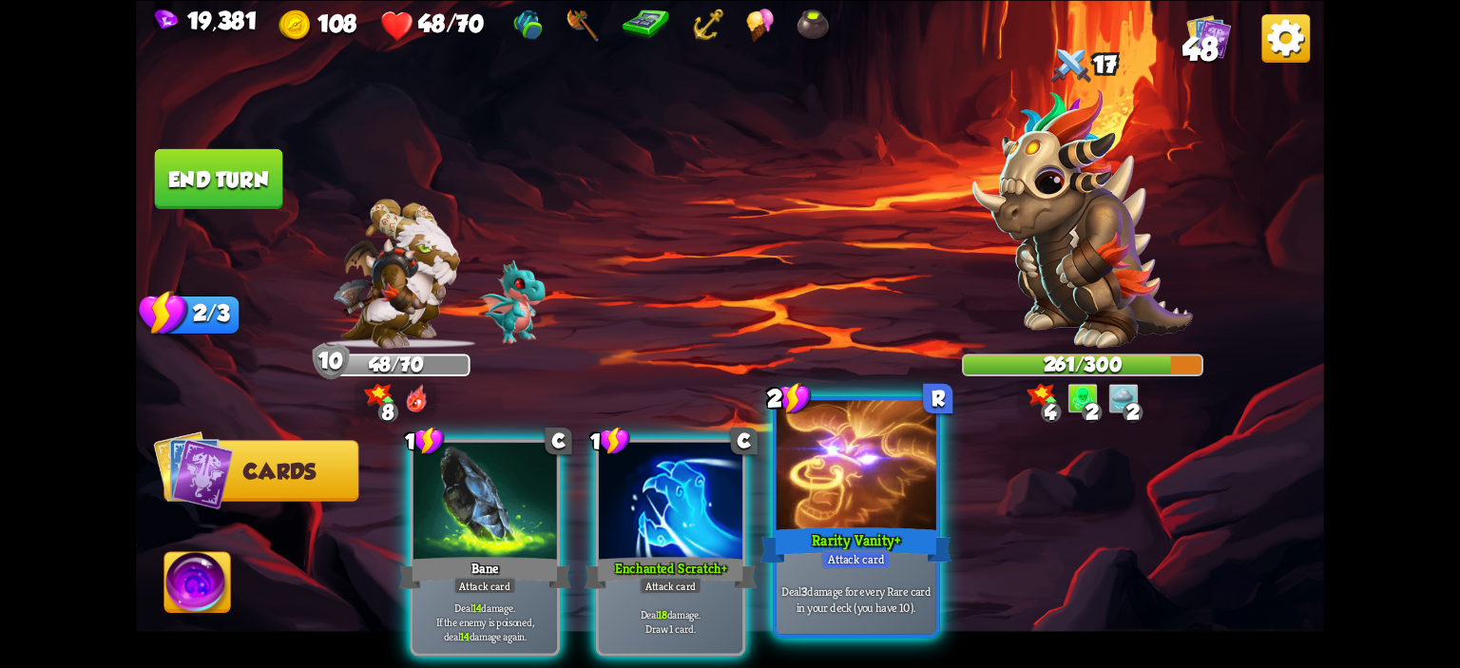
click at [831, 465] on div at bounding box center [857, 467] width 160 height 135
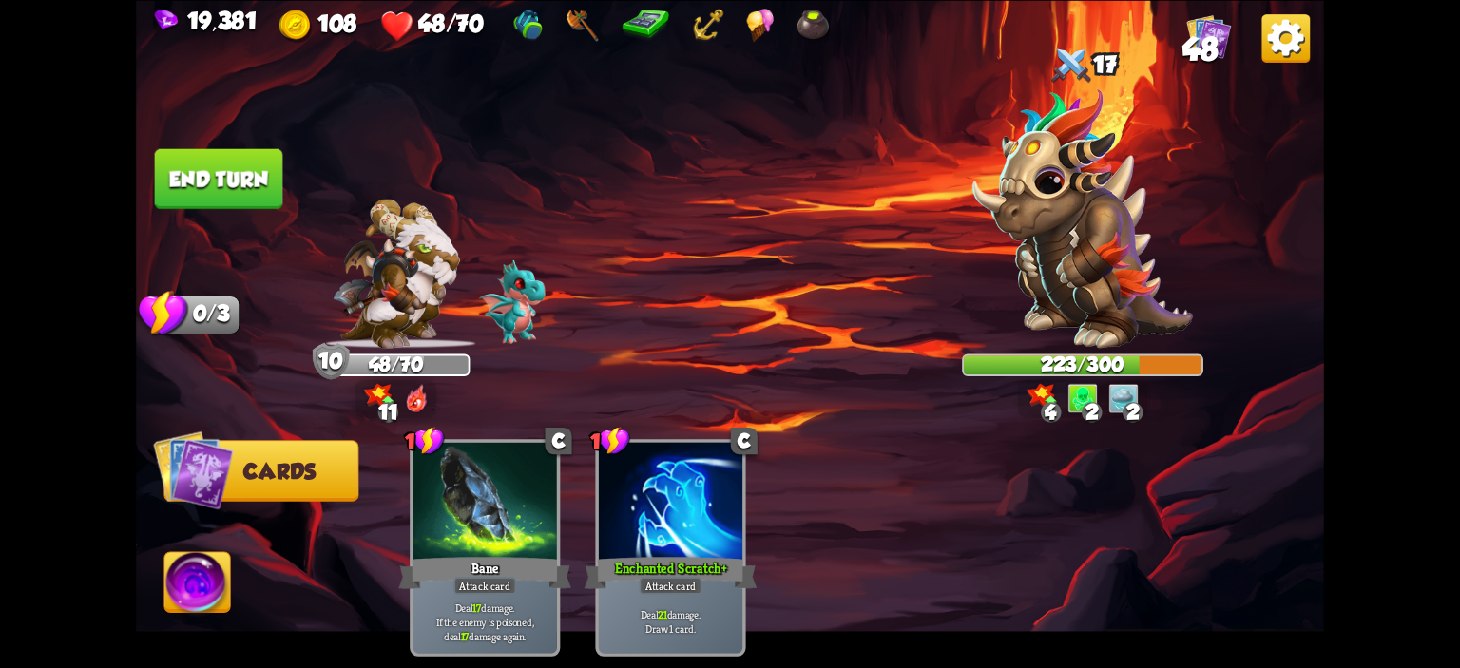
click at [191, 202] on button "End turn" at bounding box center [219, 178] width 128 height 60
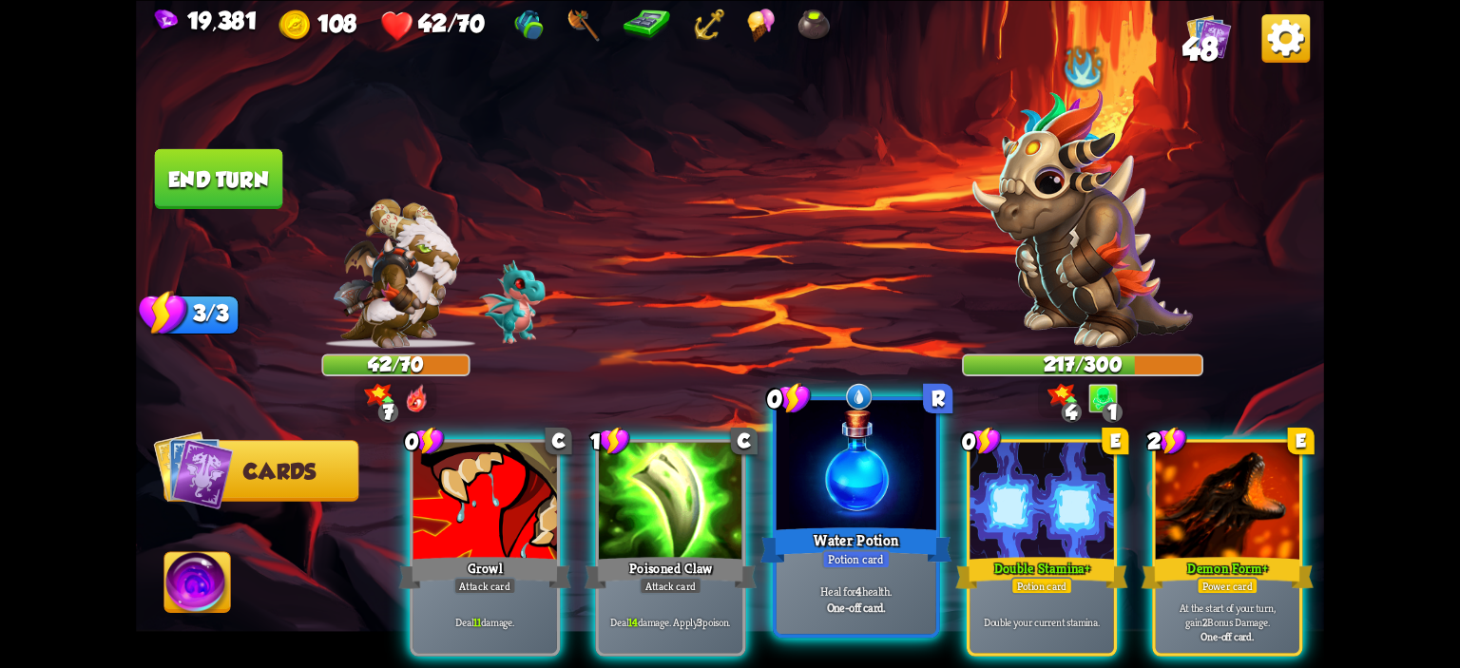
click at [837, 440] on div at bounding box center [857, 467] width 160 height 135
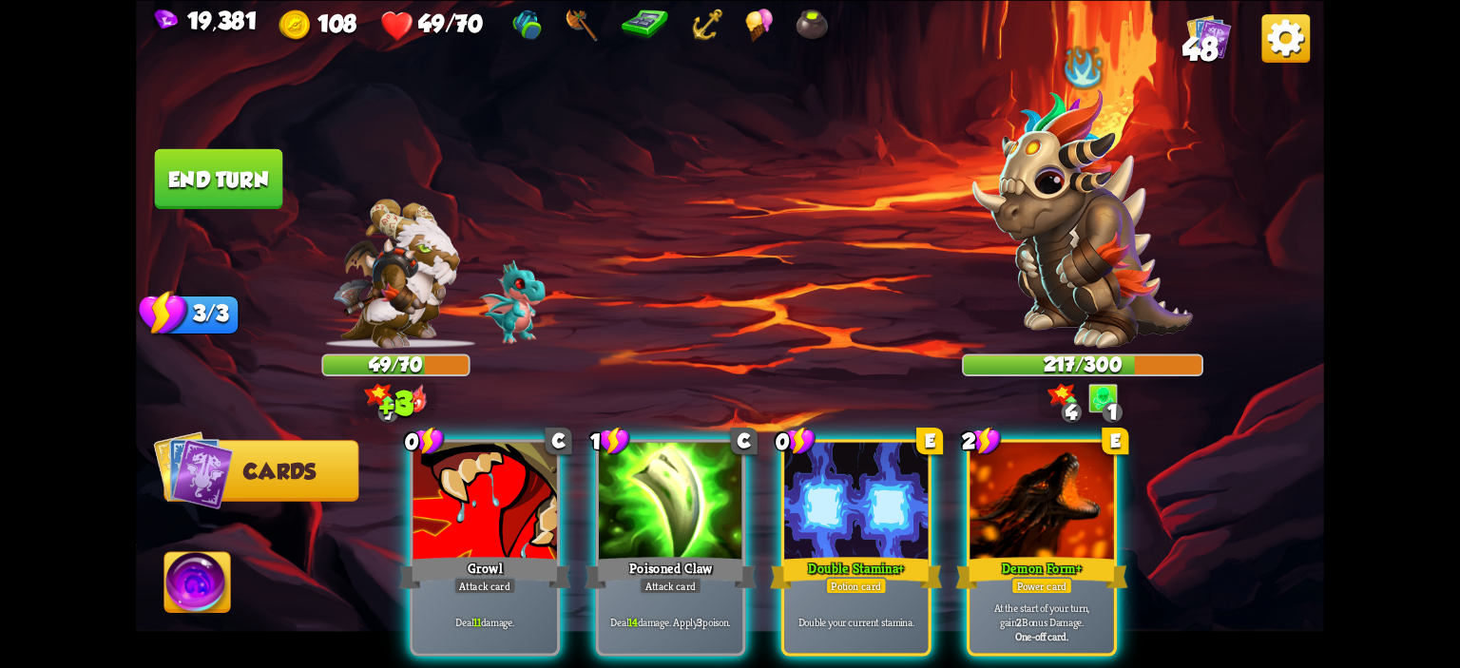
click at [837, 442] on div at bounding box center [856, 502] width 144 height 121
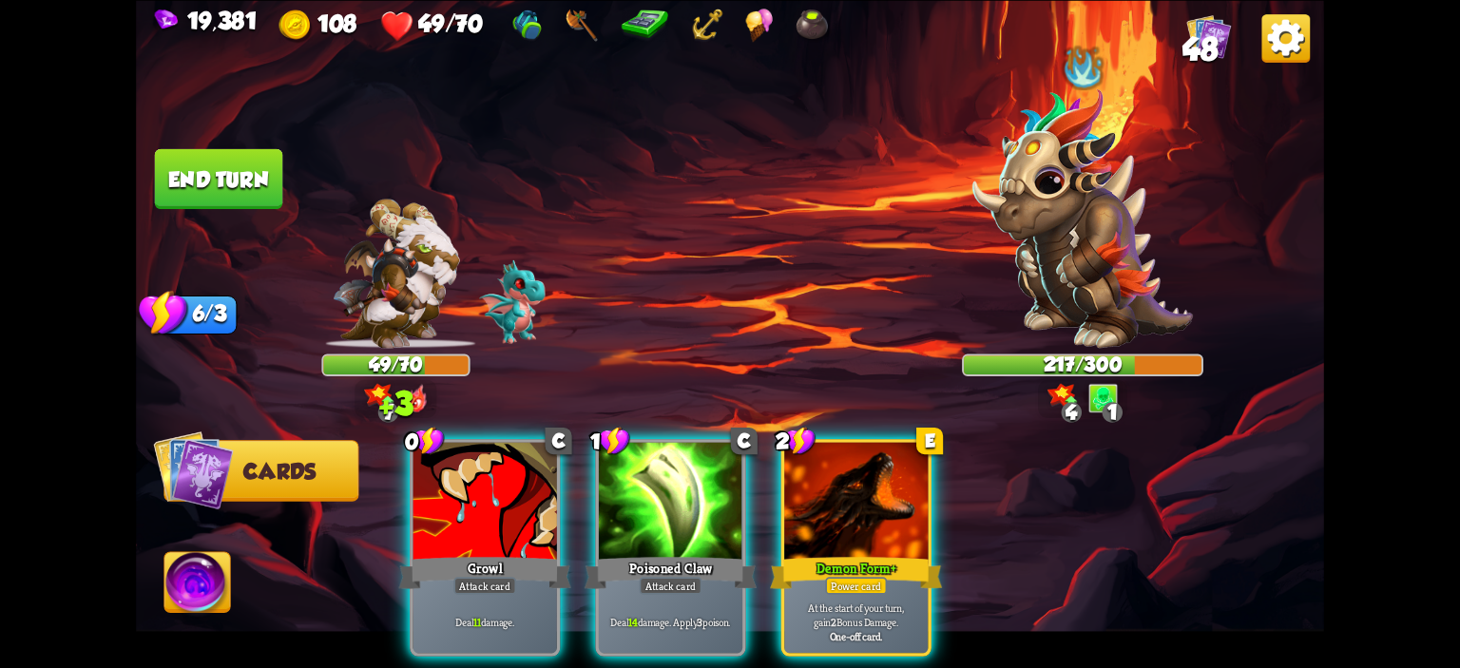
click at [837, 442] on div at bounding box center [856, 502] width 144 height 121
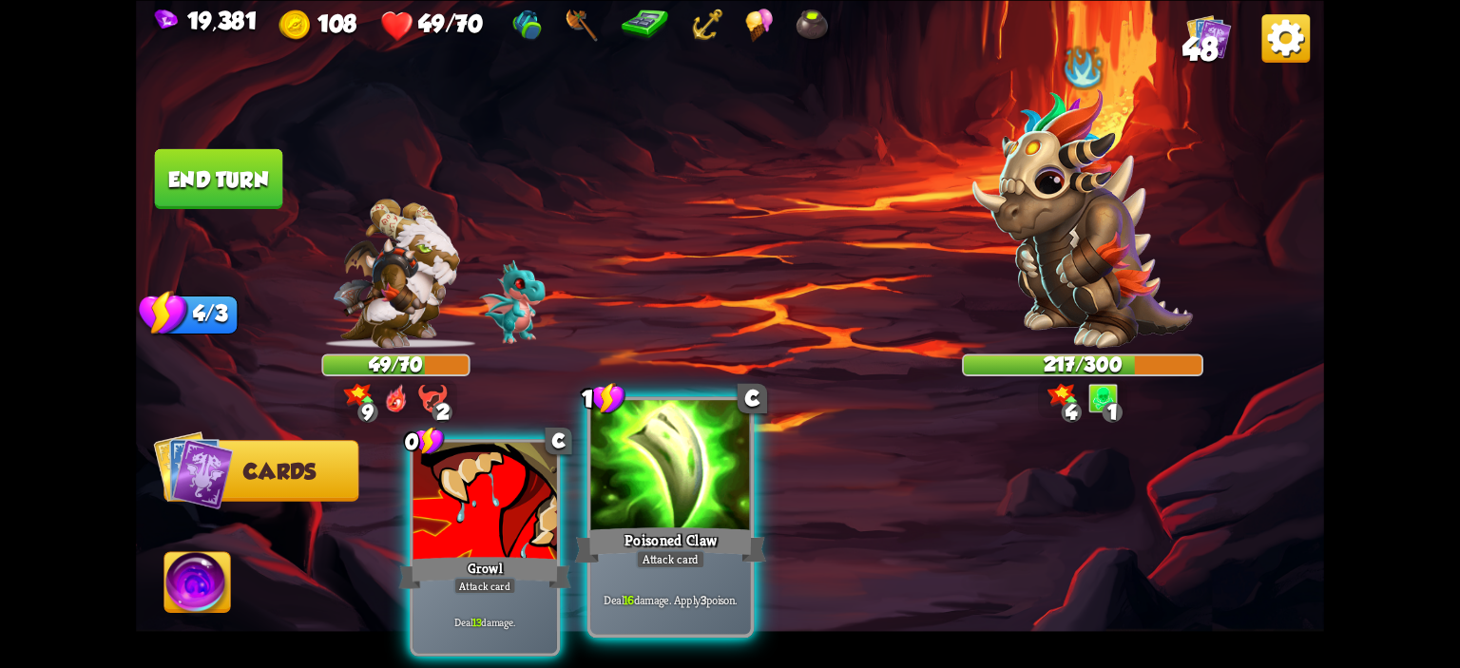
click at [710, 455] on div at bounding box center [671, 467] width 160 height 135
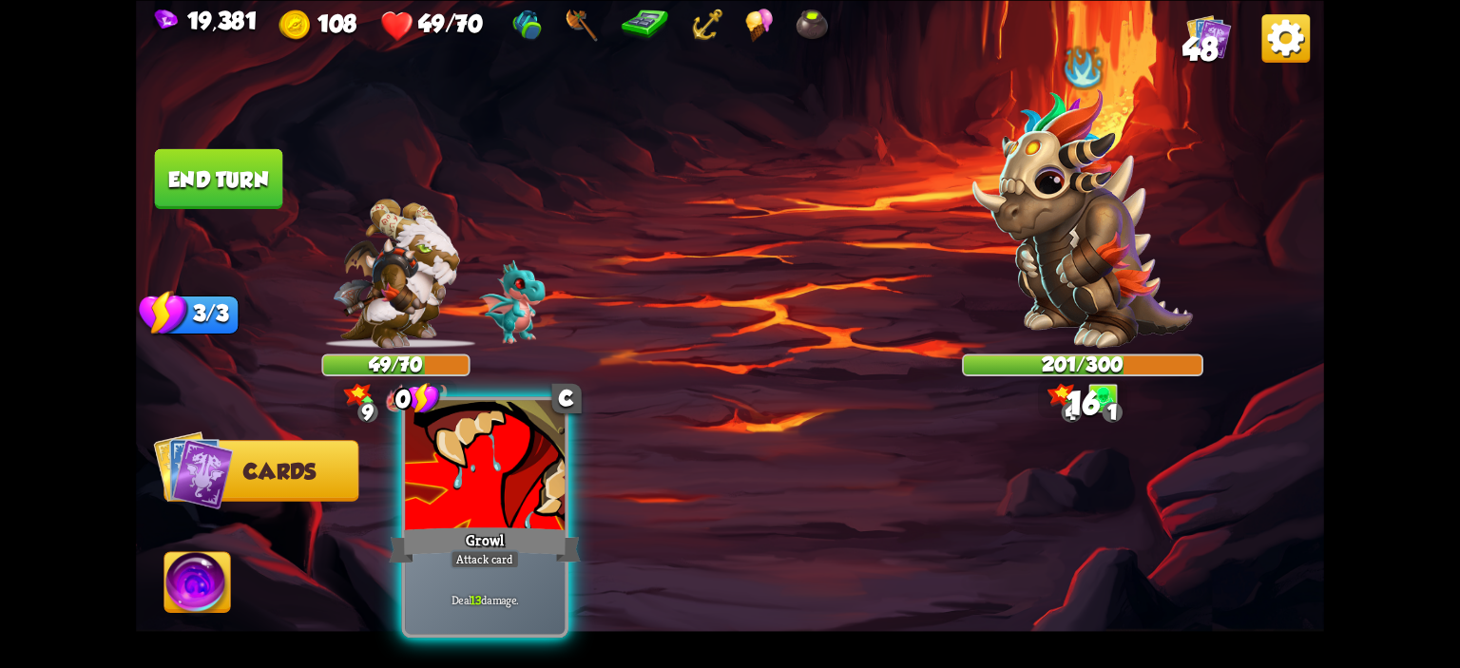
click at [525, 471] on div at bounding box center [485, 467] width 160 height 135
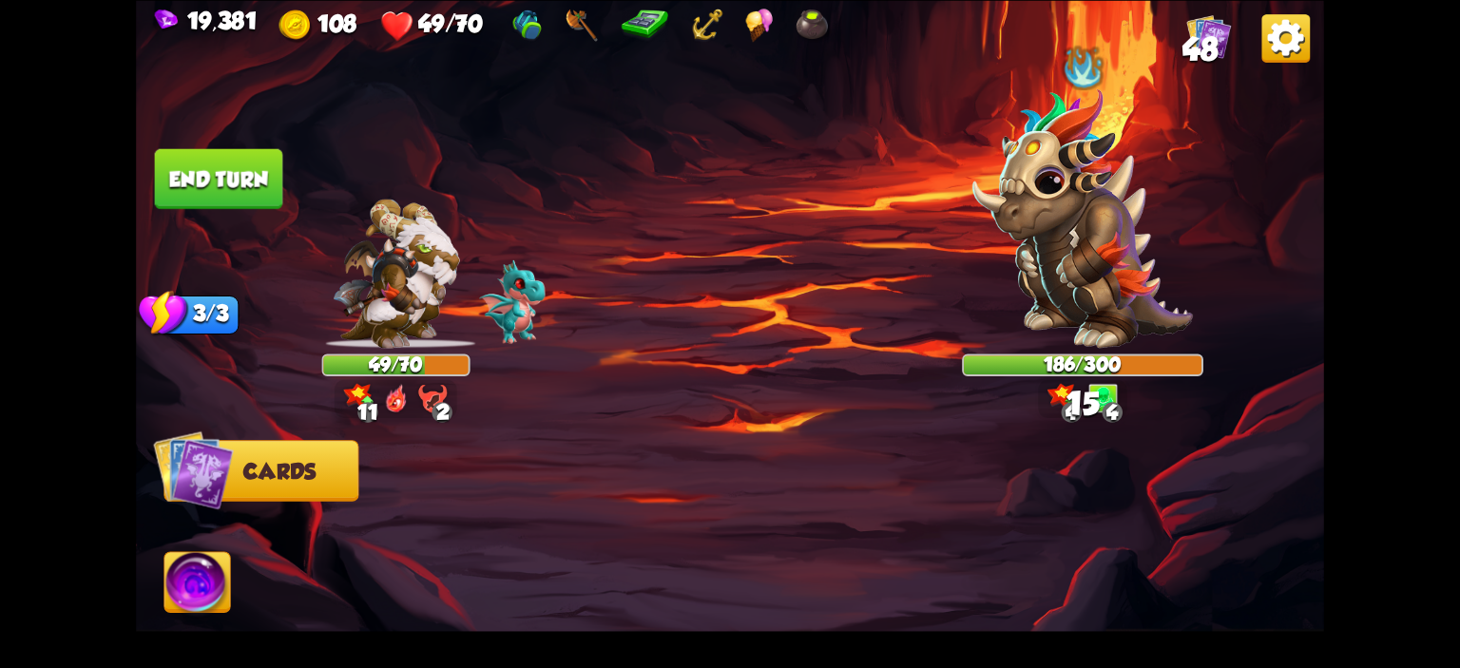
click at [270, 190] on button "End turn" at bounding box center [219, 178] width 128 height 60
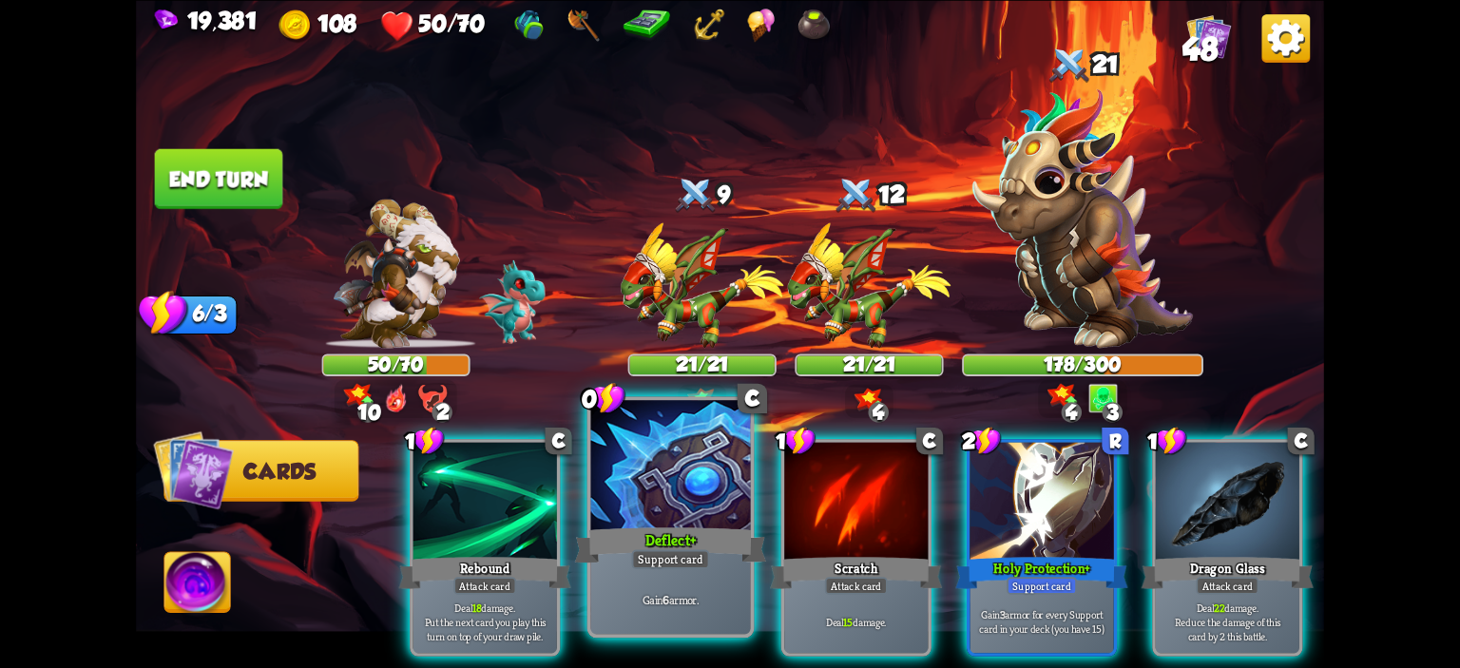
click at [640, 485] on div at bounding box center [671, 467] width 160 height 135
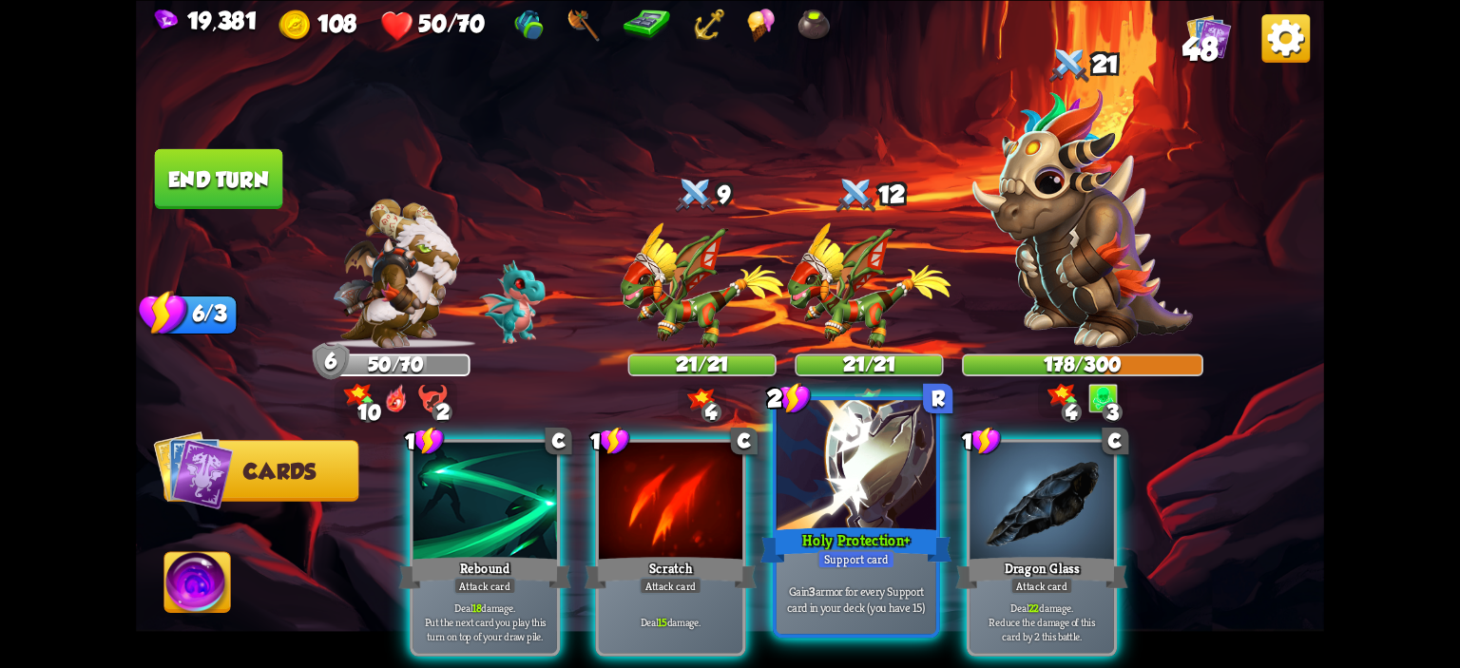
click at [913, 457] on div at bounding box center [857, 467] width 160 height 135
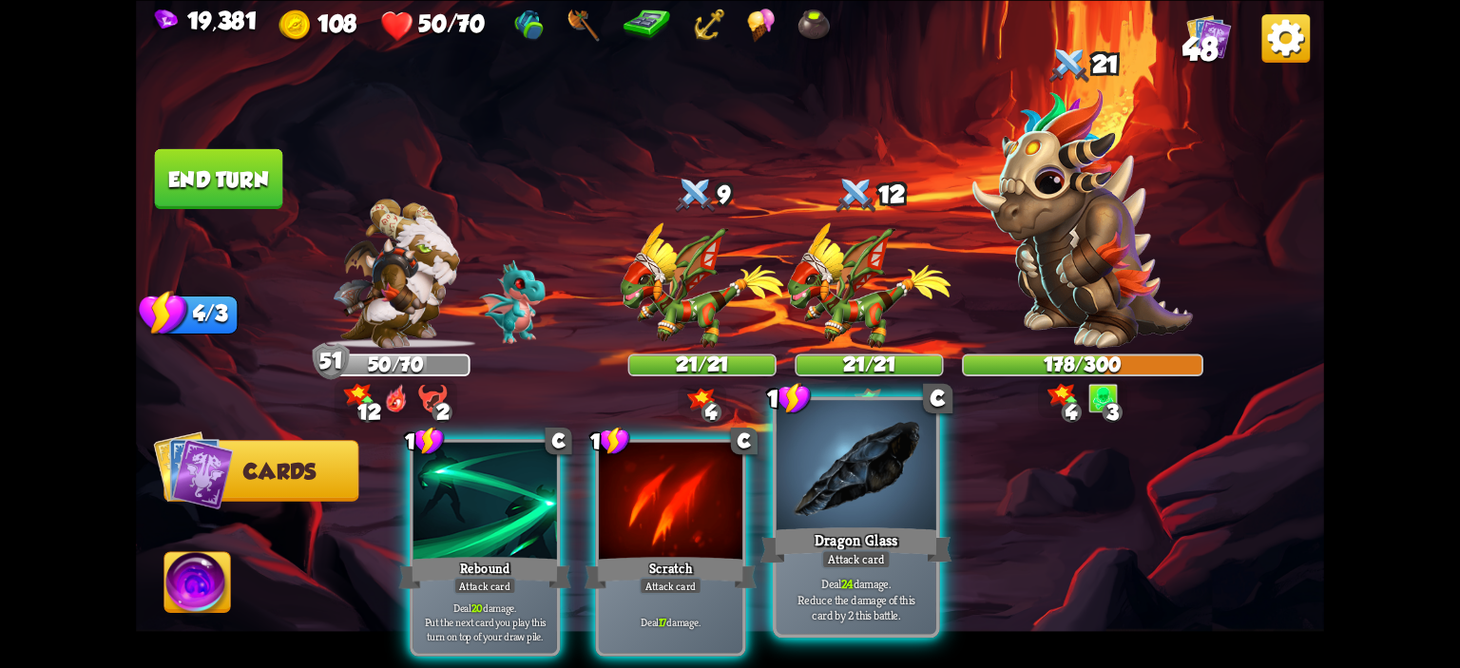
click at [867, 458] on div at bounding box center [857, 467] width 160 height 135
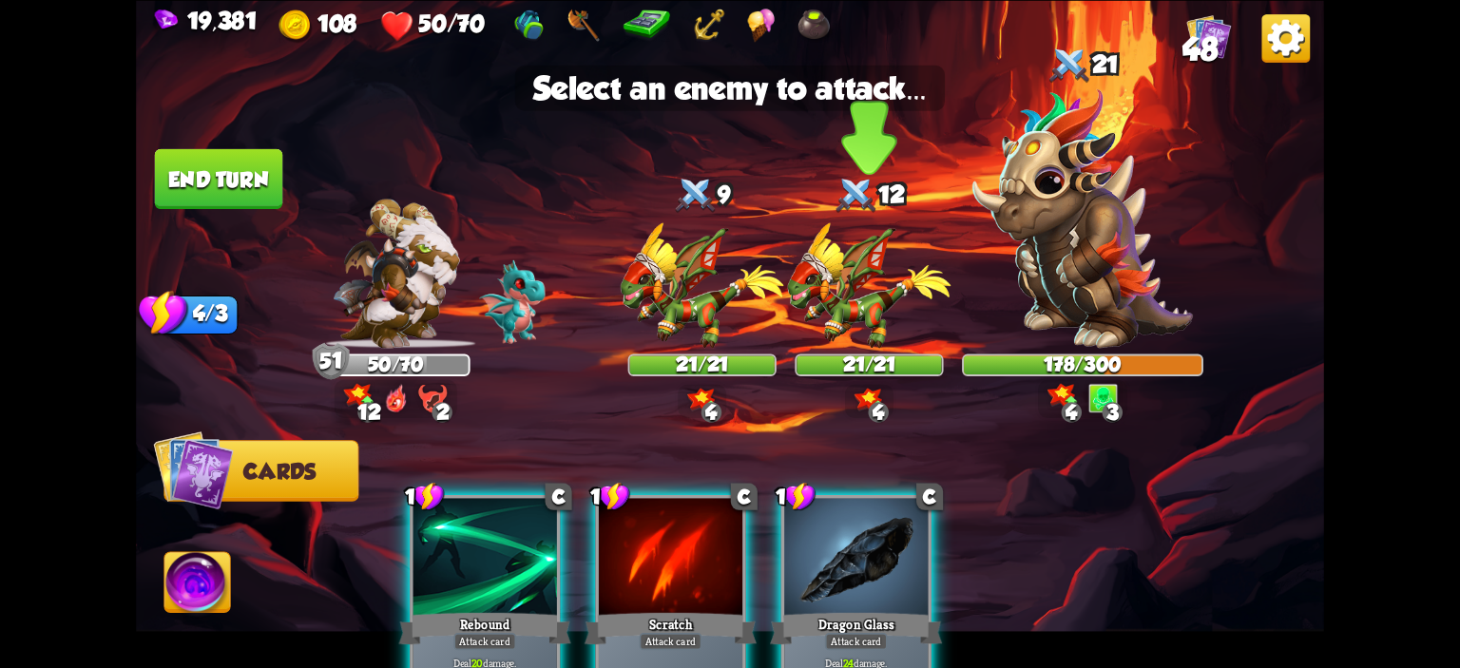
click at [849, 318] on img at bounding box center [870, 285] width 164 height 126
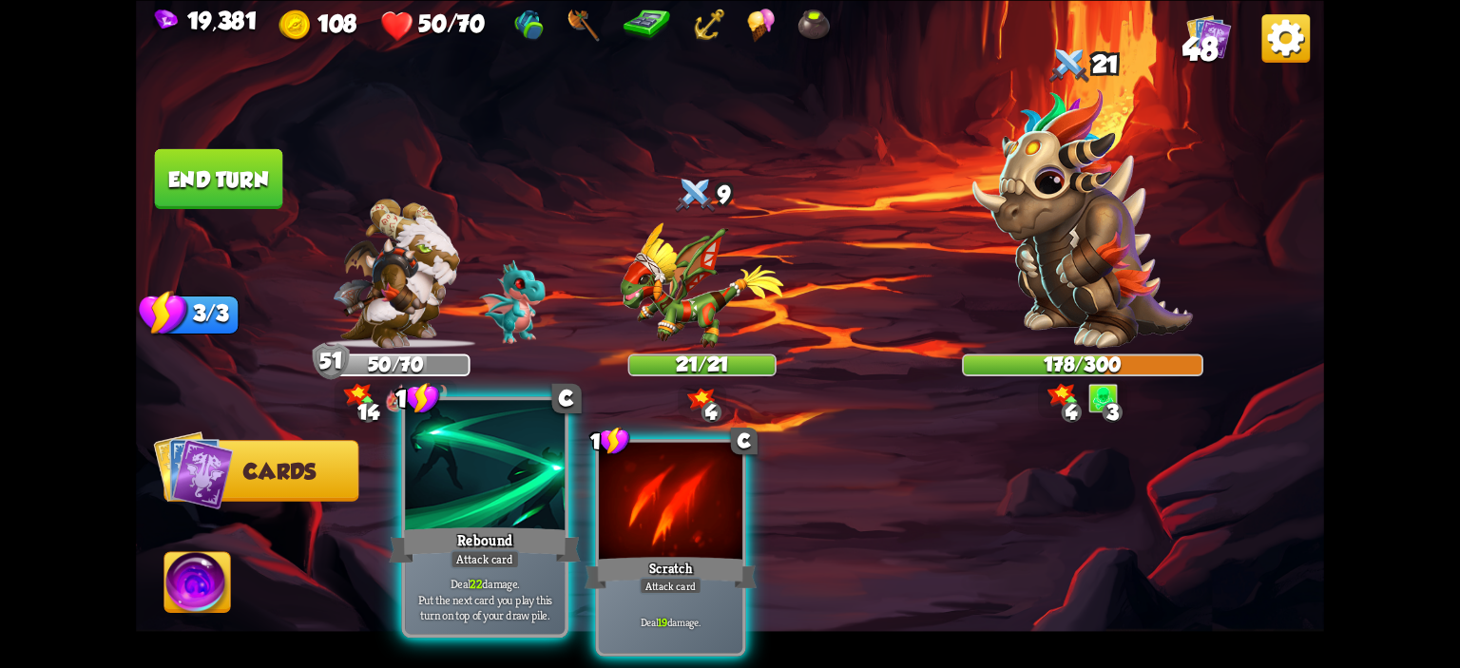
click at [525, 507] on div at bounding box center [485, 467] width 160 height 135
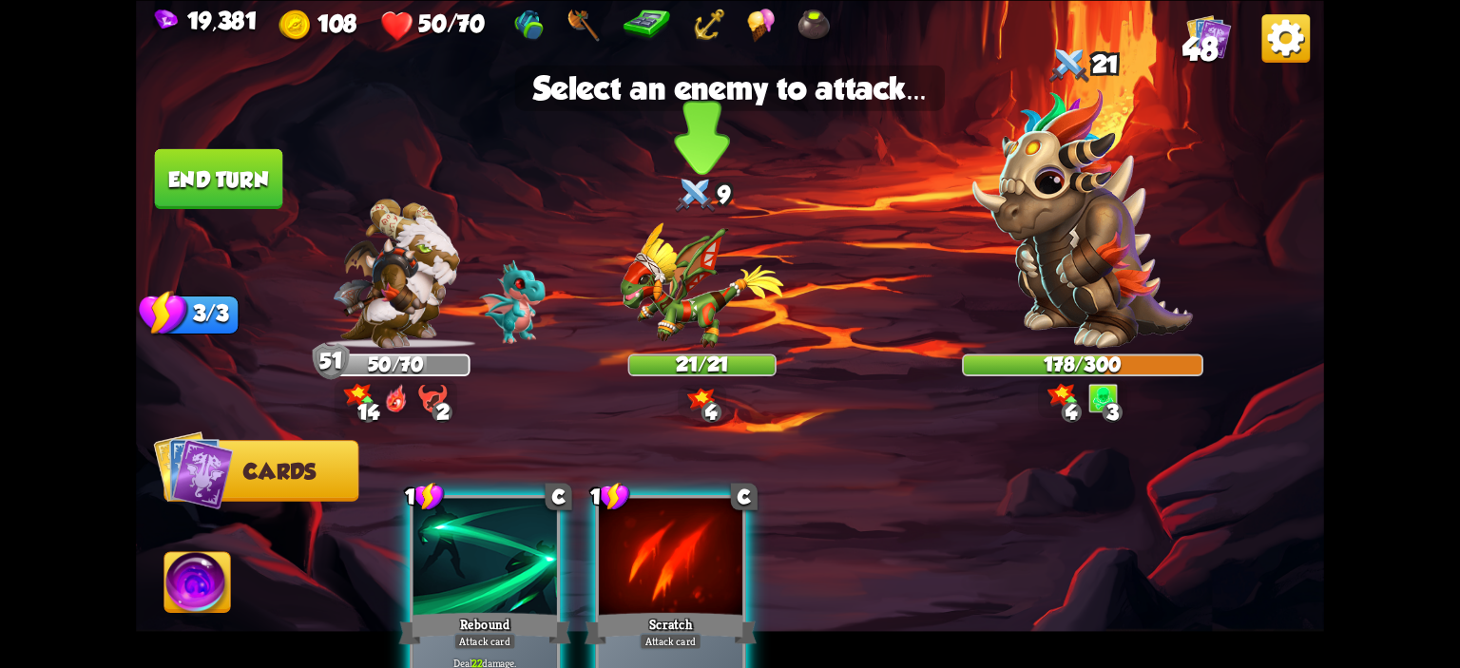
click at [633, 320] on img at bounding box center [703, 285] width 164 height 126
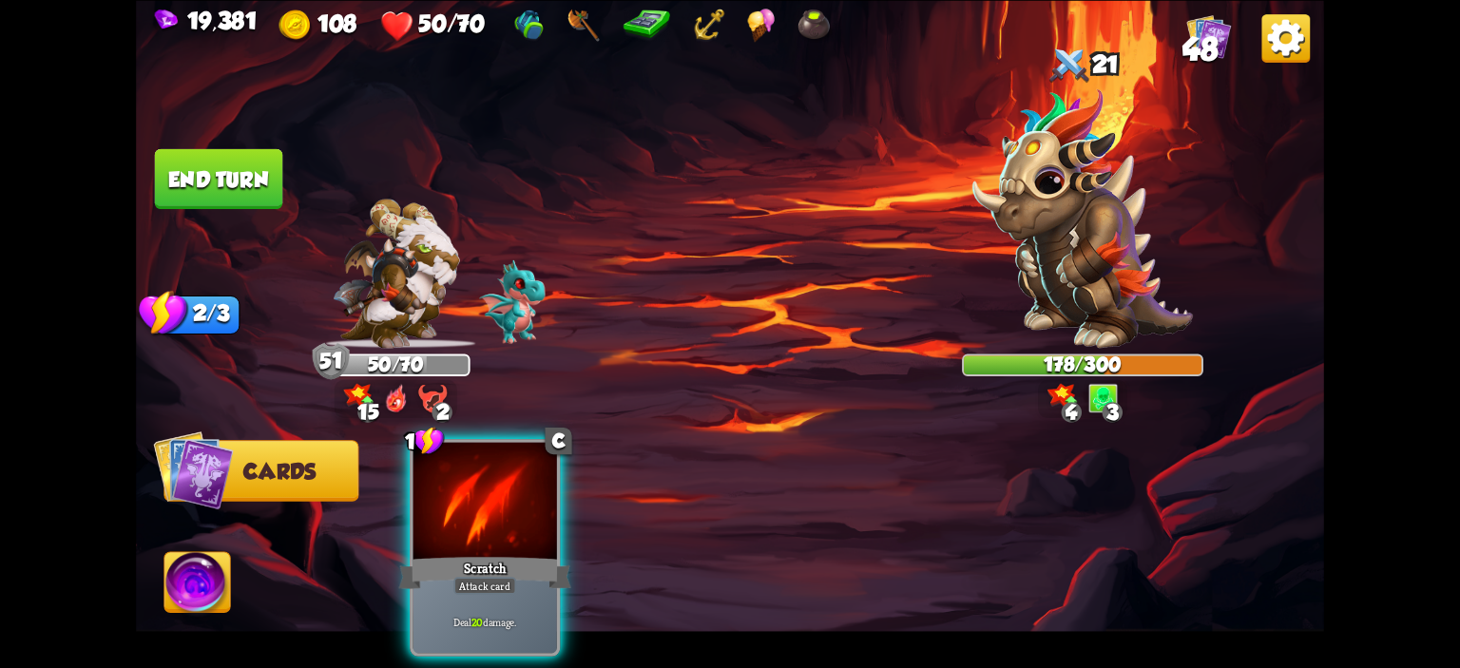
click at [237, 184] on button "End turn" at bounding box center [219, 178] width 128 height 60
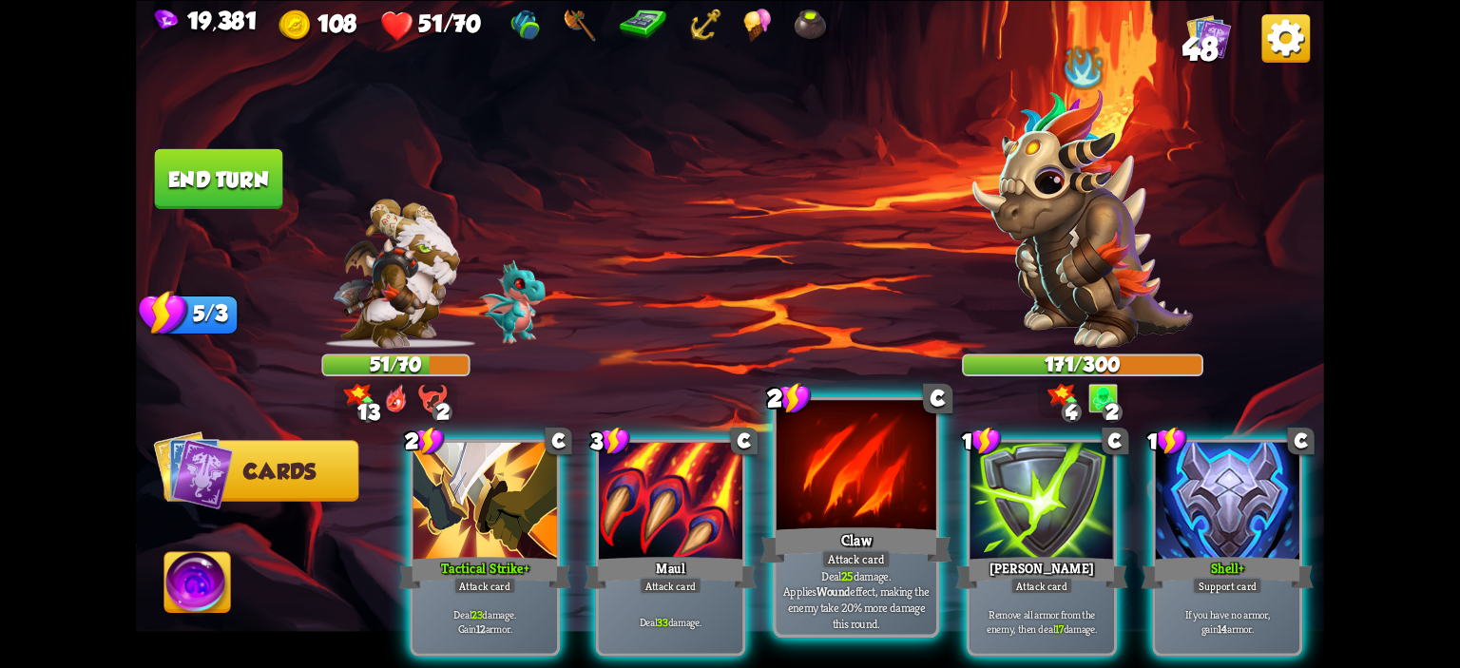
click at [829, 455] on div at bounding box center [857, 467] width 160 height 135
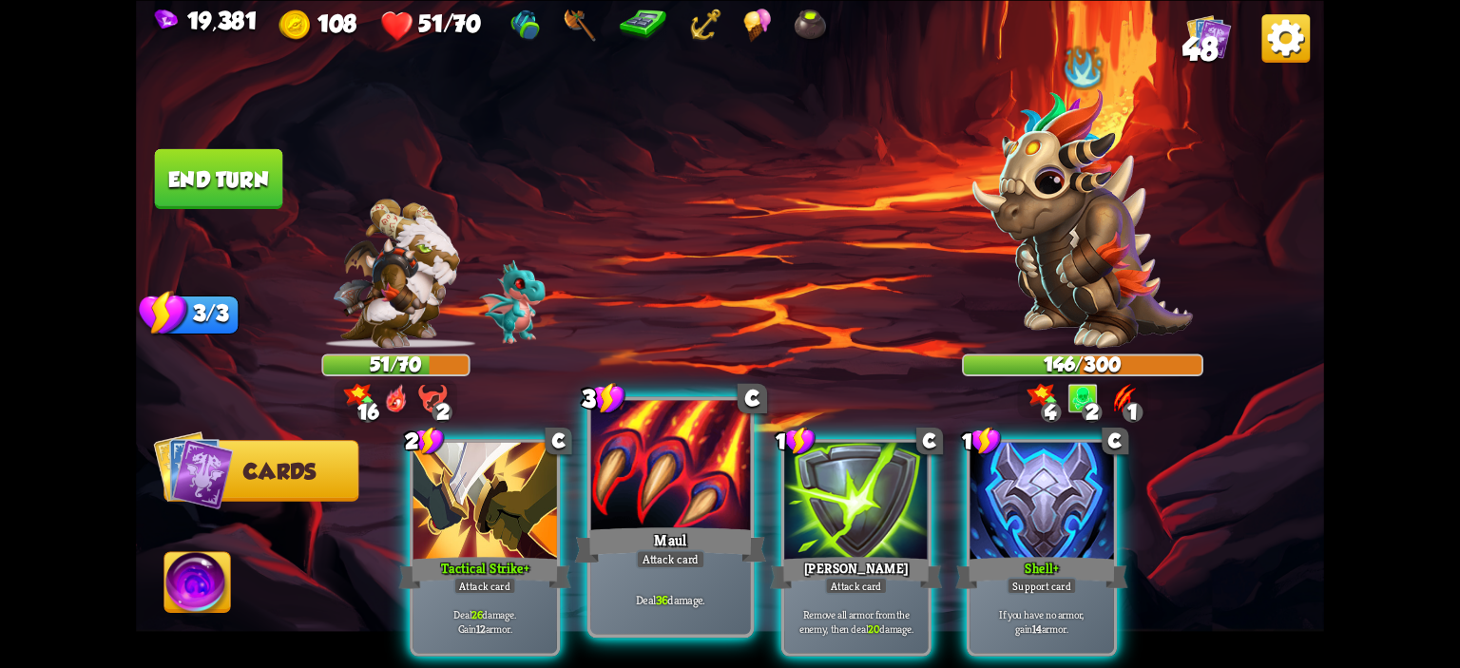
click at [661, 472] on div at bounding box center [671, 467] width 160 height 135
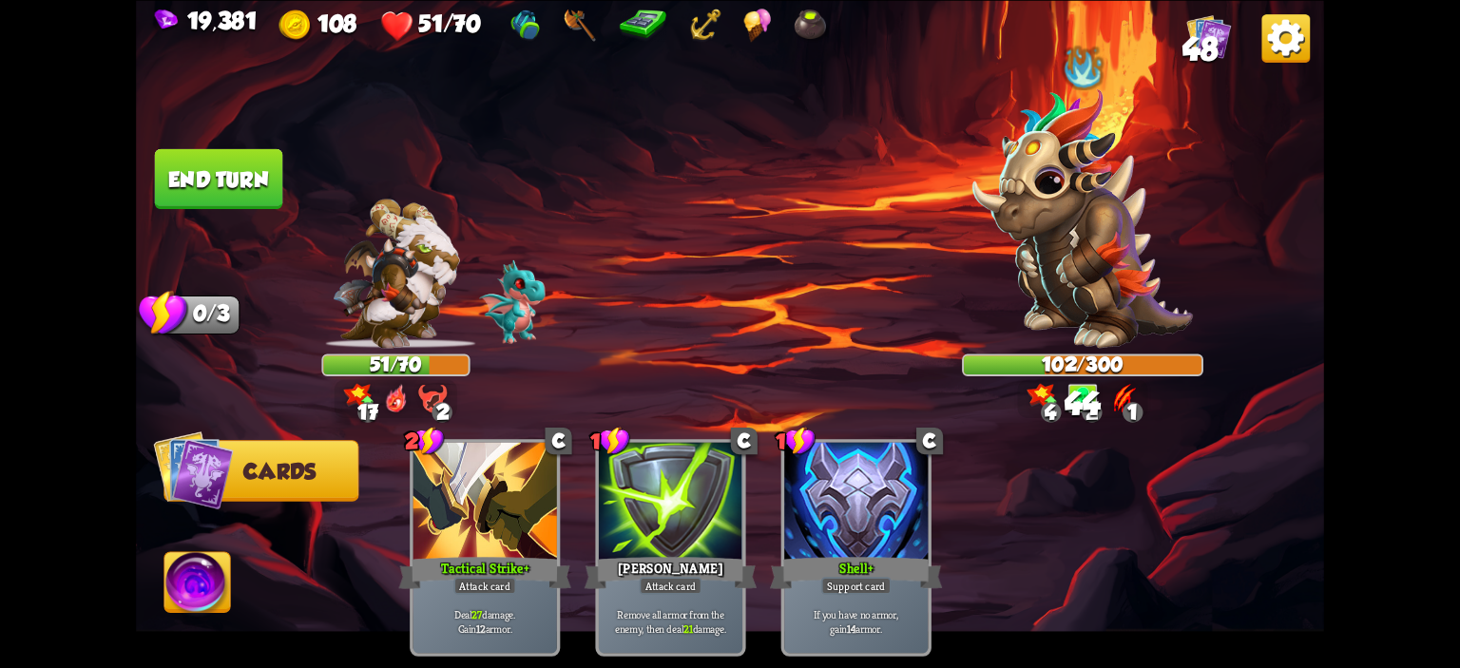
click at [215, 185] on button "End turn" at bounding box center [219, 178] width 128 height 60
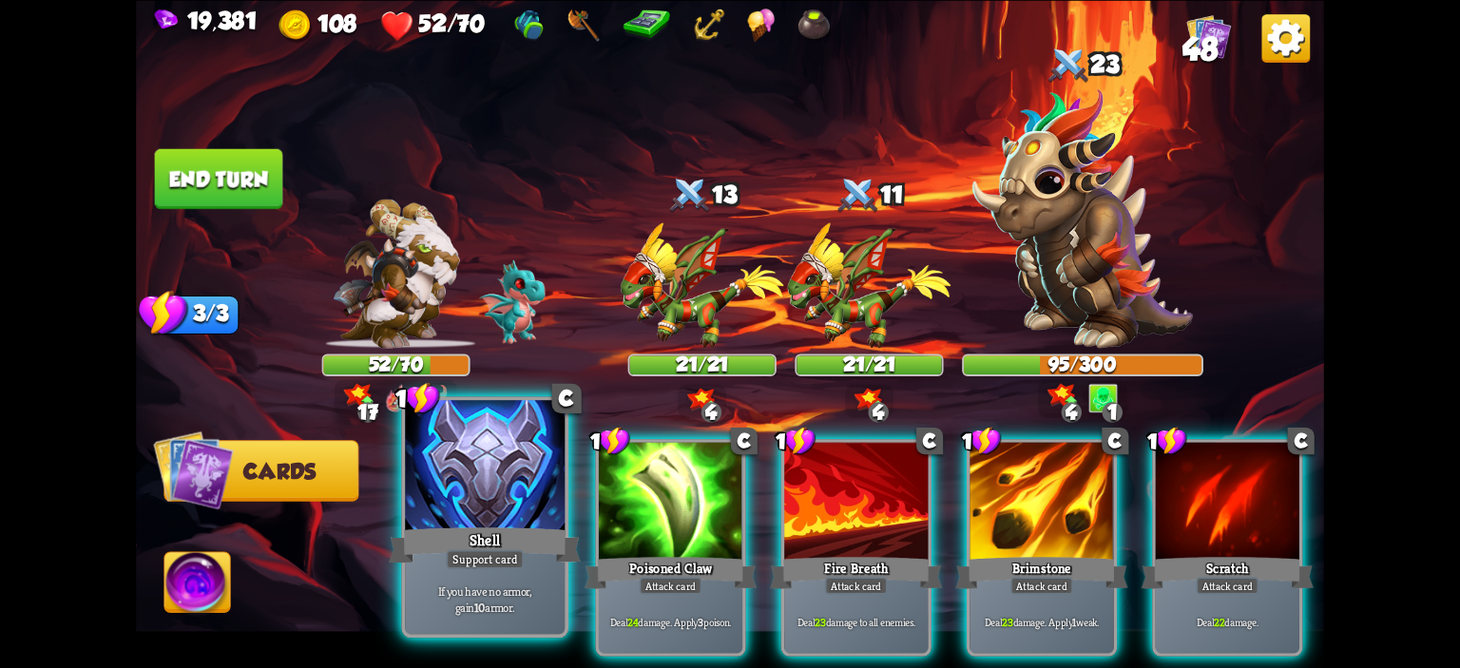
click at [478, 493] on div at bounding box center [485, 467] width 160 height 135
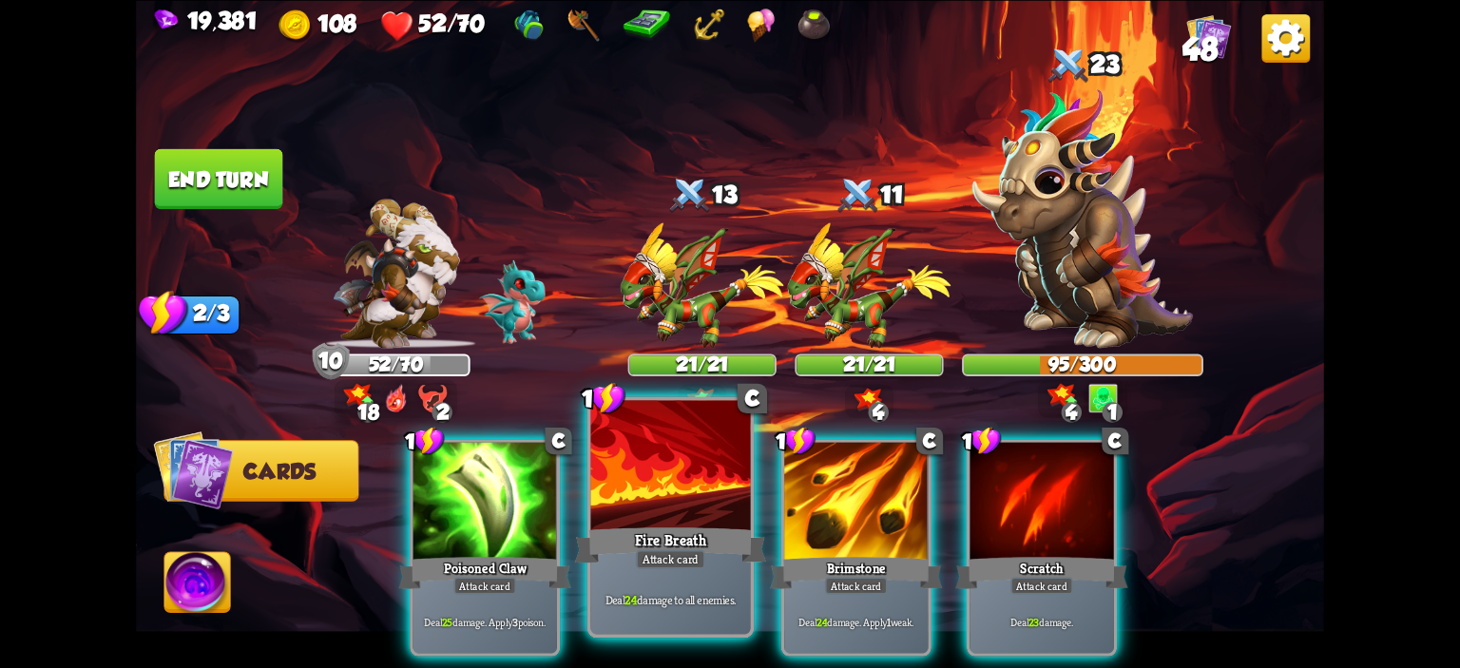
click at [690, 448] on div at bounding box center [671, 467] width 160 height 135
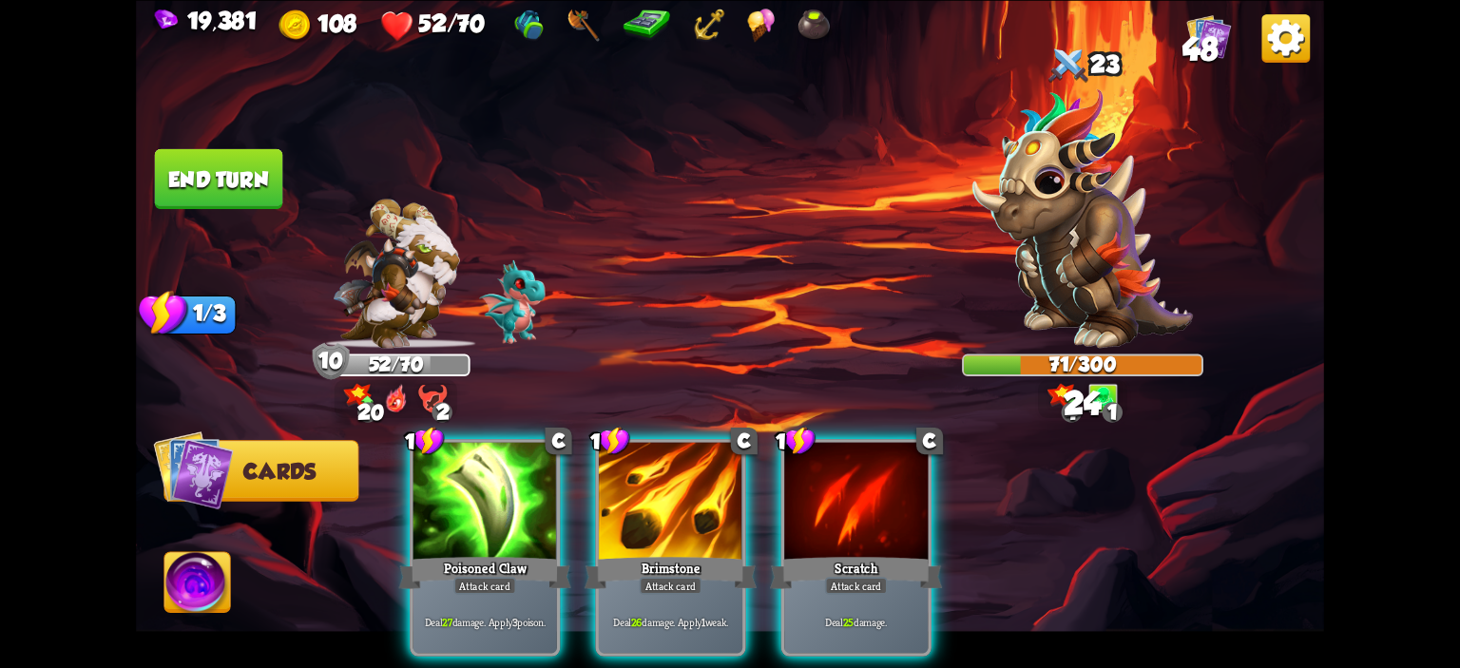
click at [690, 448] on div at bounding box center [671, 502] width 144 height 121
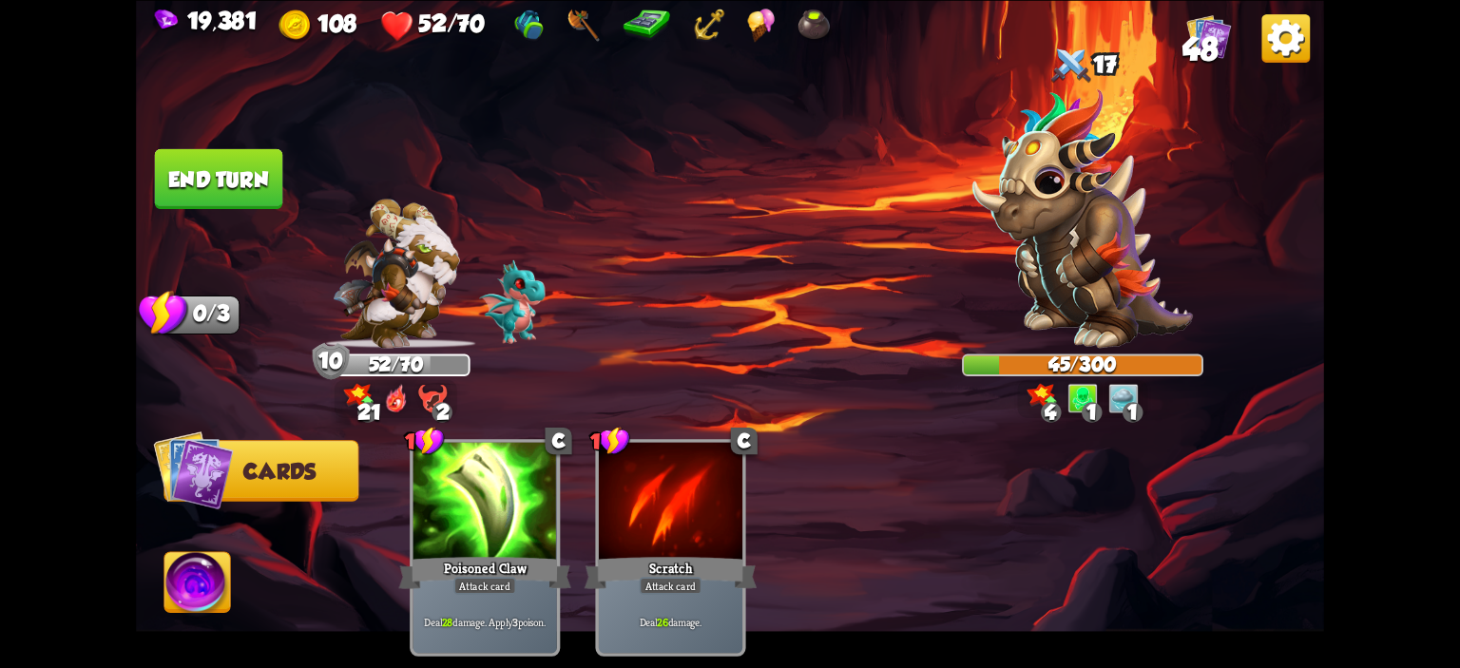
click at [209, 566] on img at bounding box center [197, 585] width 66 height 67
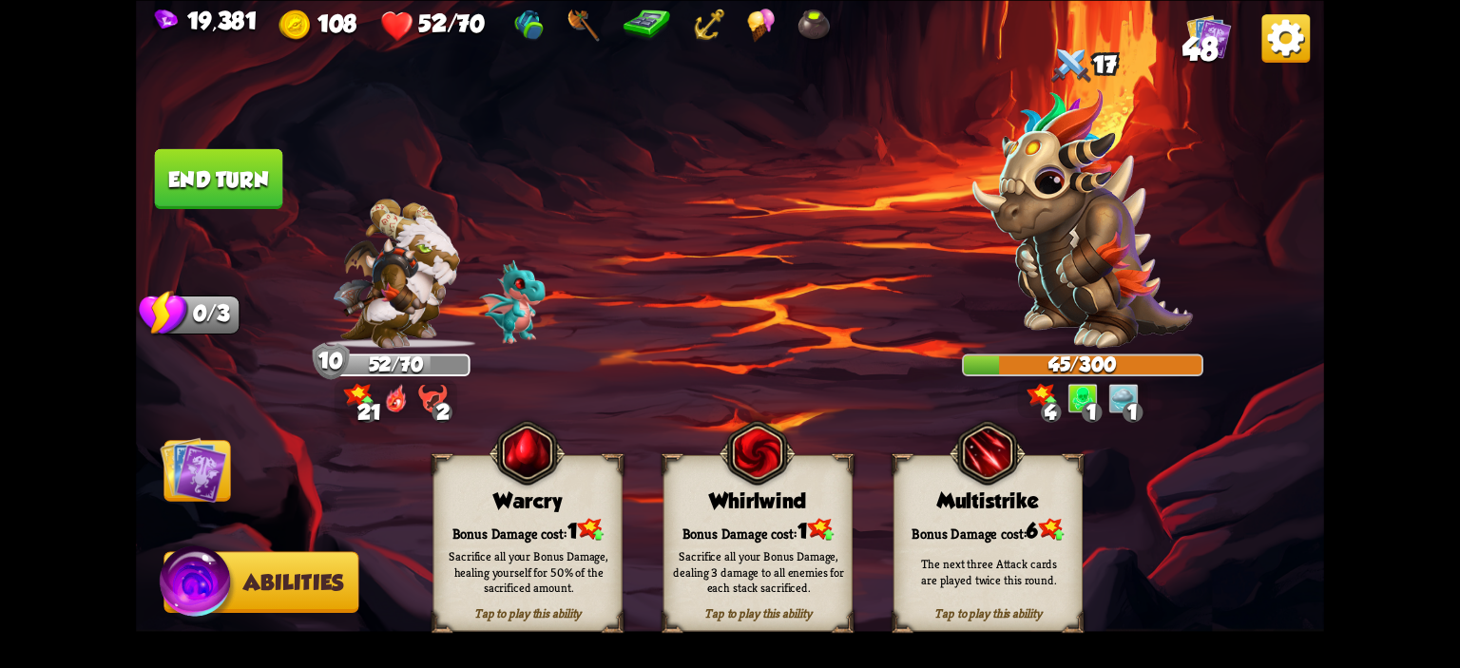
click at [722, 488] on img at bounding box center [757, 453] width 76 height 78
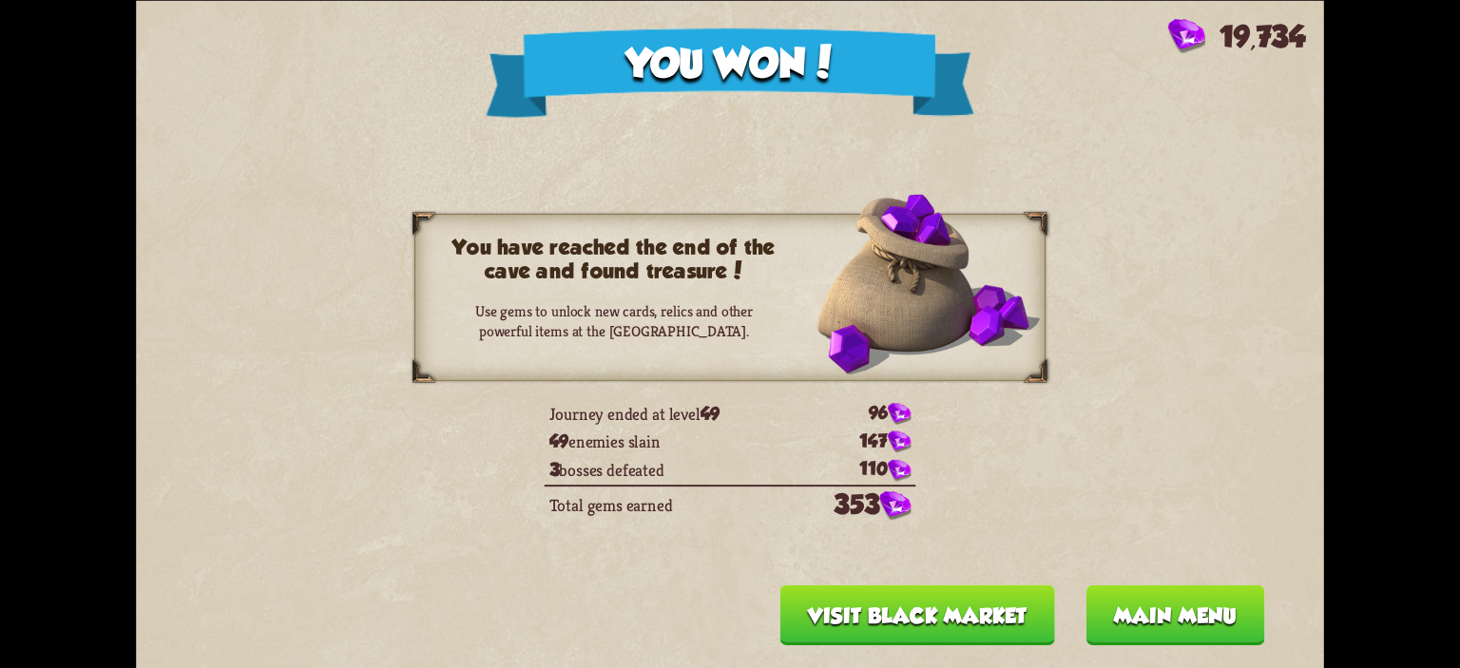
click at [1182, 596] on button "Main menu" at bounding box center [1175, 615] width 179 height 60
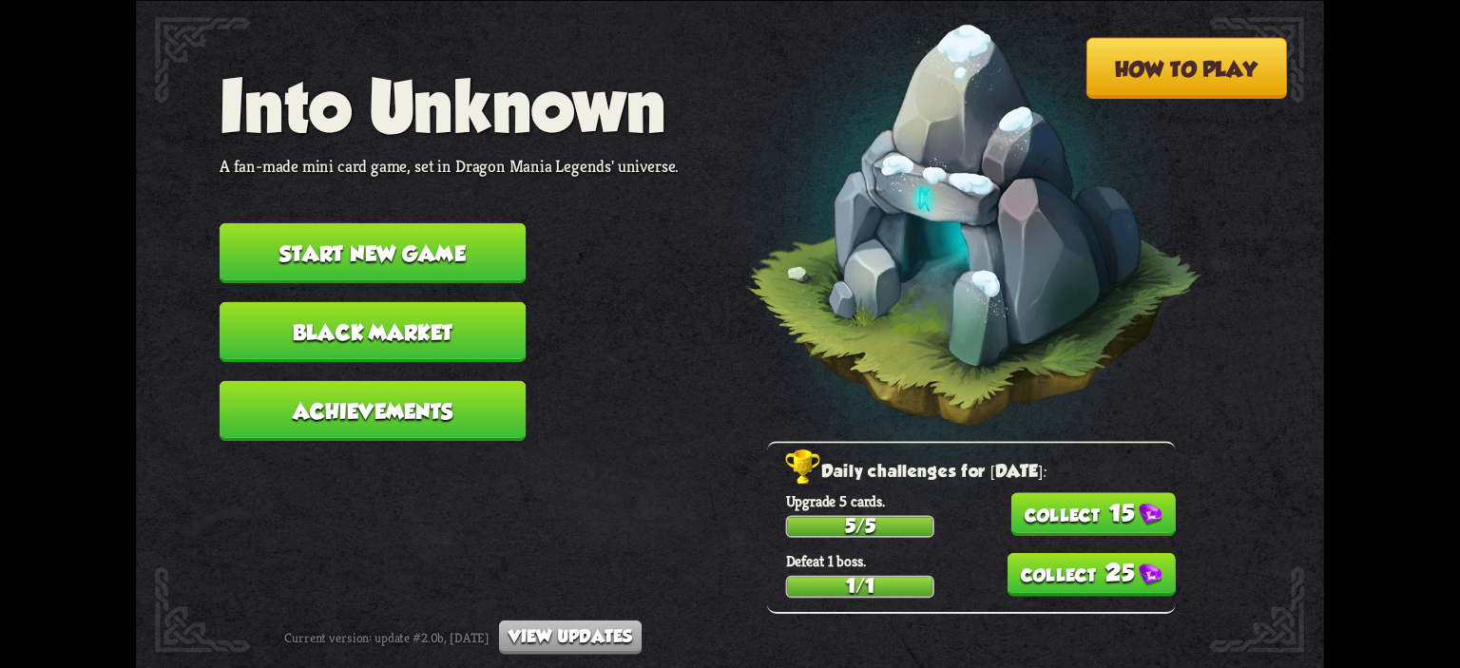
click at [1140, 571] on button "25" at bounding box center [1091, 574] width 168 height 44
click at [1120, 531] on button "15" at bounding box center [1093, 515] width 164 height 44
